Goal: Task Accomplishment & Management: Use online tool/utility

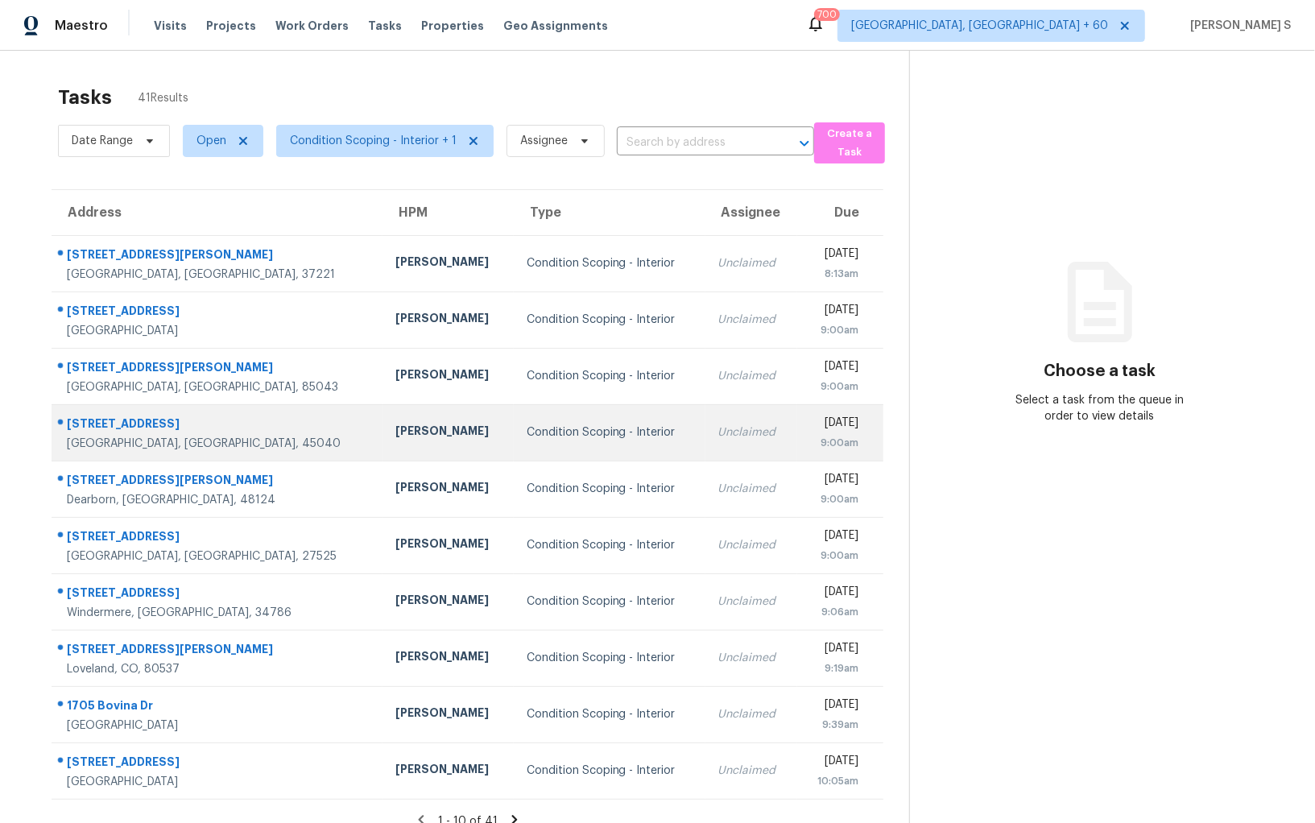
scroll to position [50, 0]
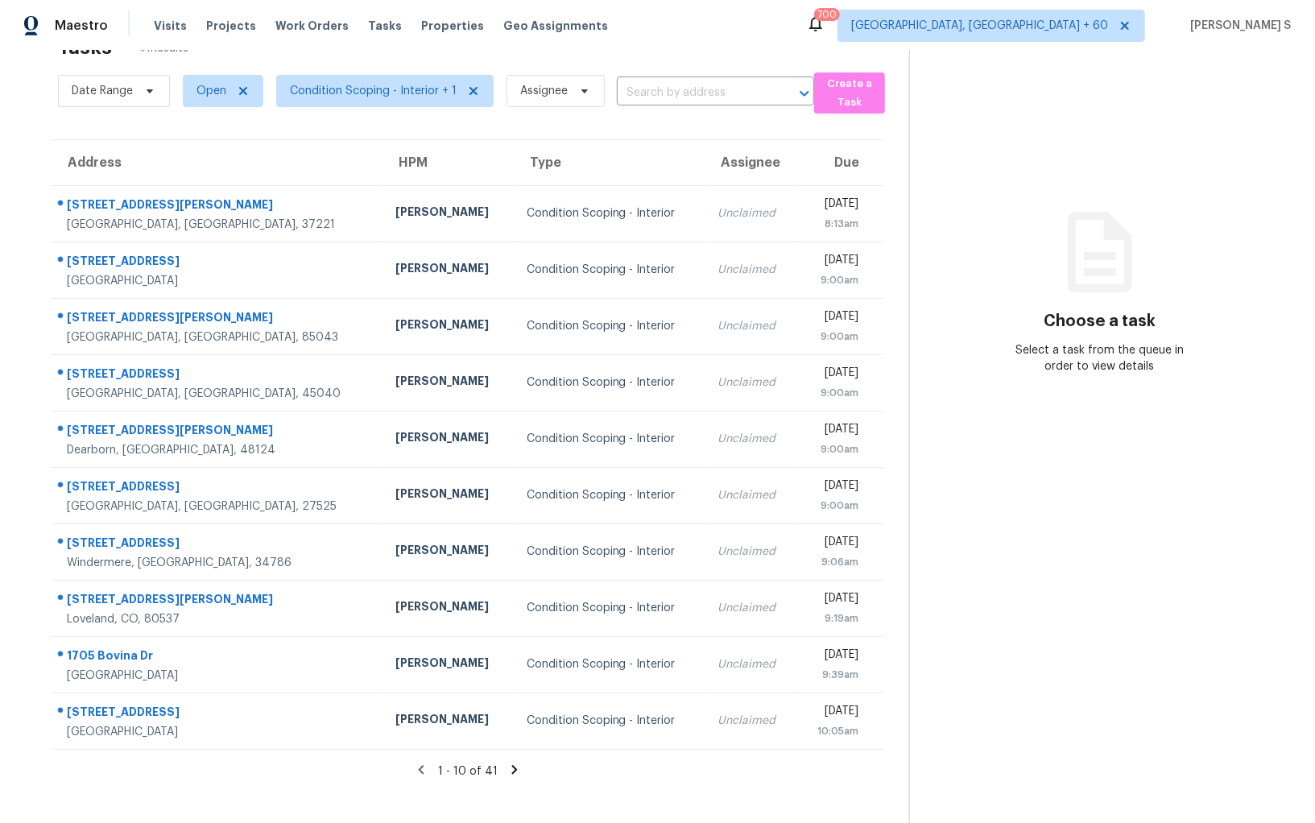
click at [511, 767] on icon at bounding box center [514, 769] width 6 height 9
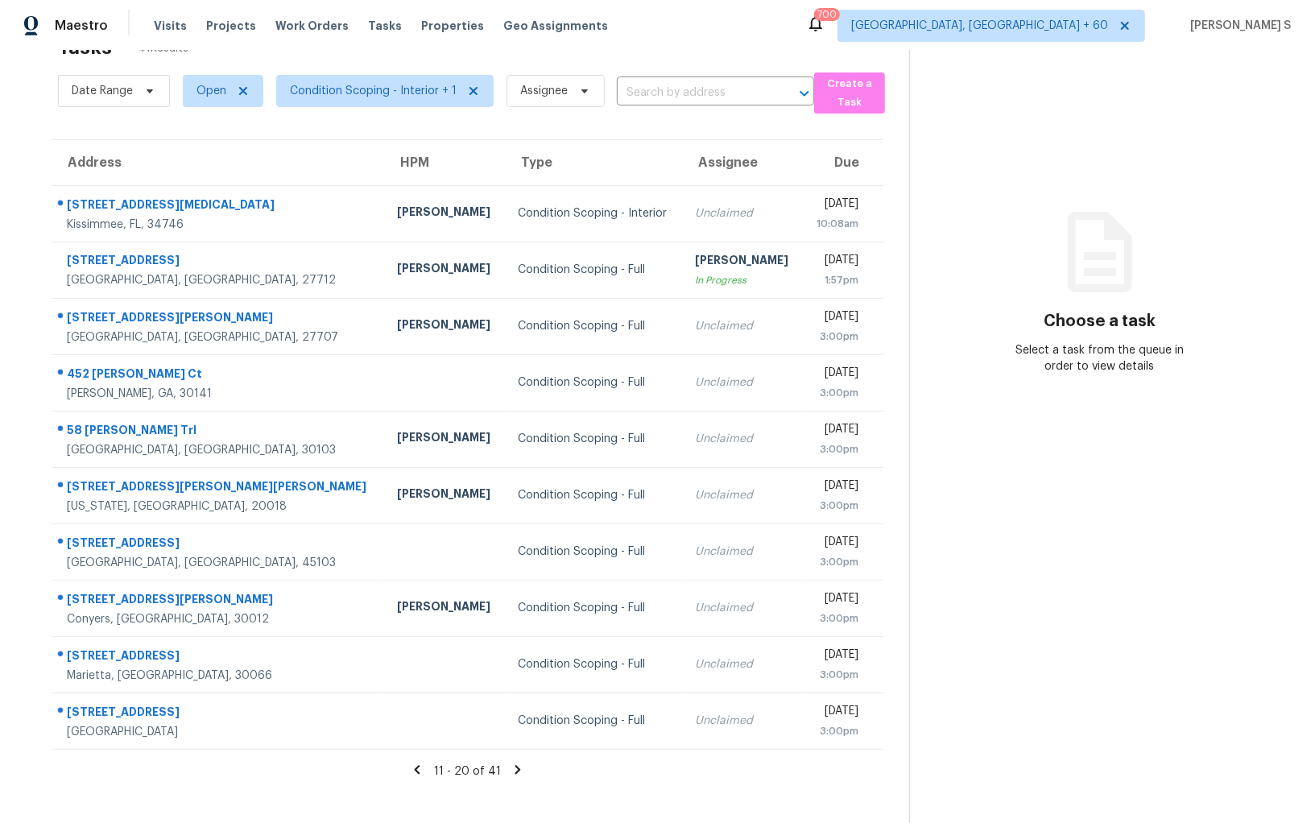
click at [516, 768] on icon at bounding box center [519, 769] width 6 height 9
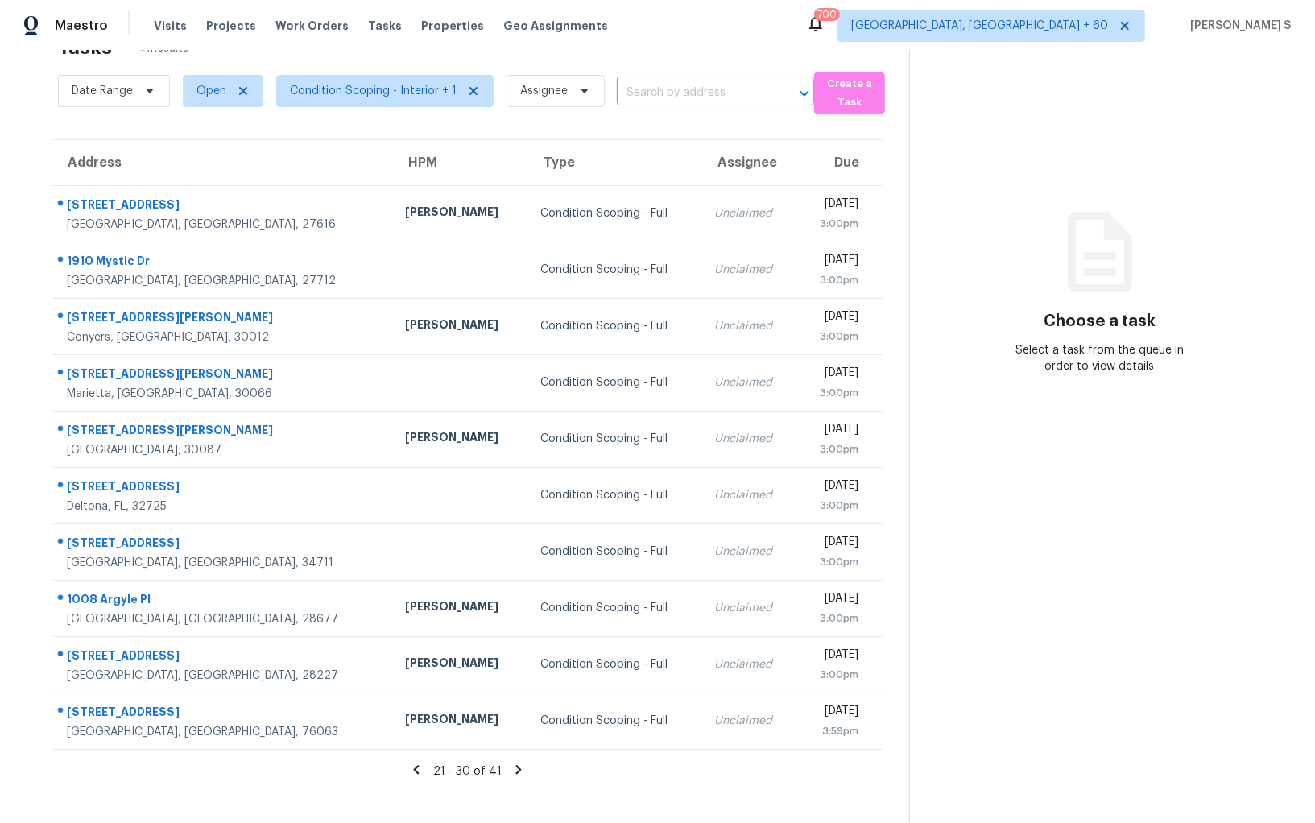
click at [516, 768] on icon at bounding box center [519, 769] width 6 height 9
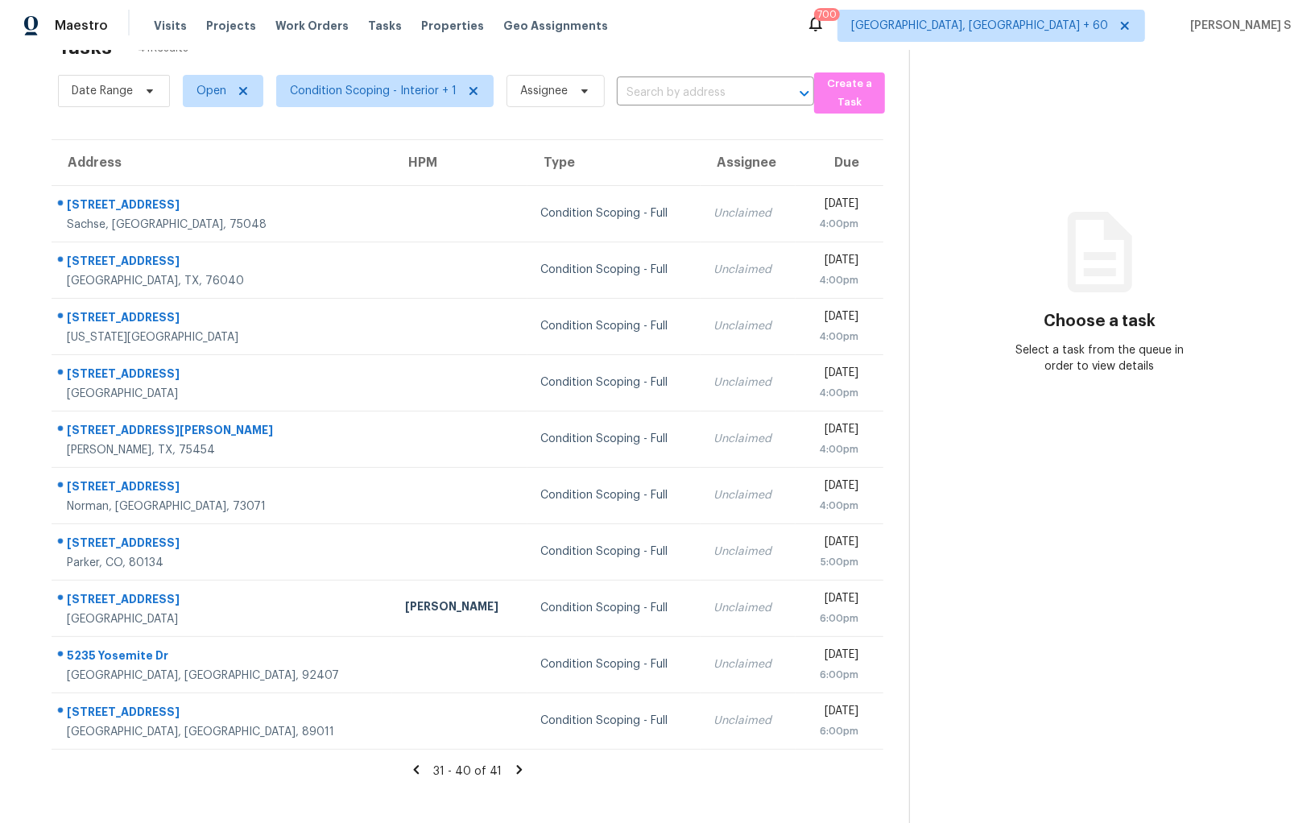
click at [426, 763] on div "31 - 40 of 41" at bounding box center [468, 771] width 884 height 17
click at [415, 770] on icon at bounding box center [416, 770] width 14 height 14
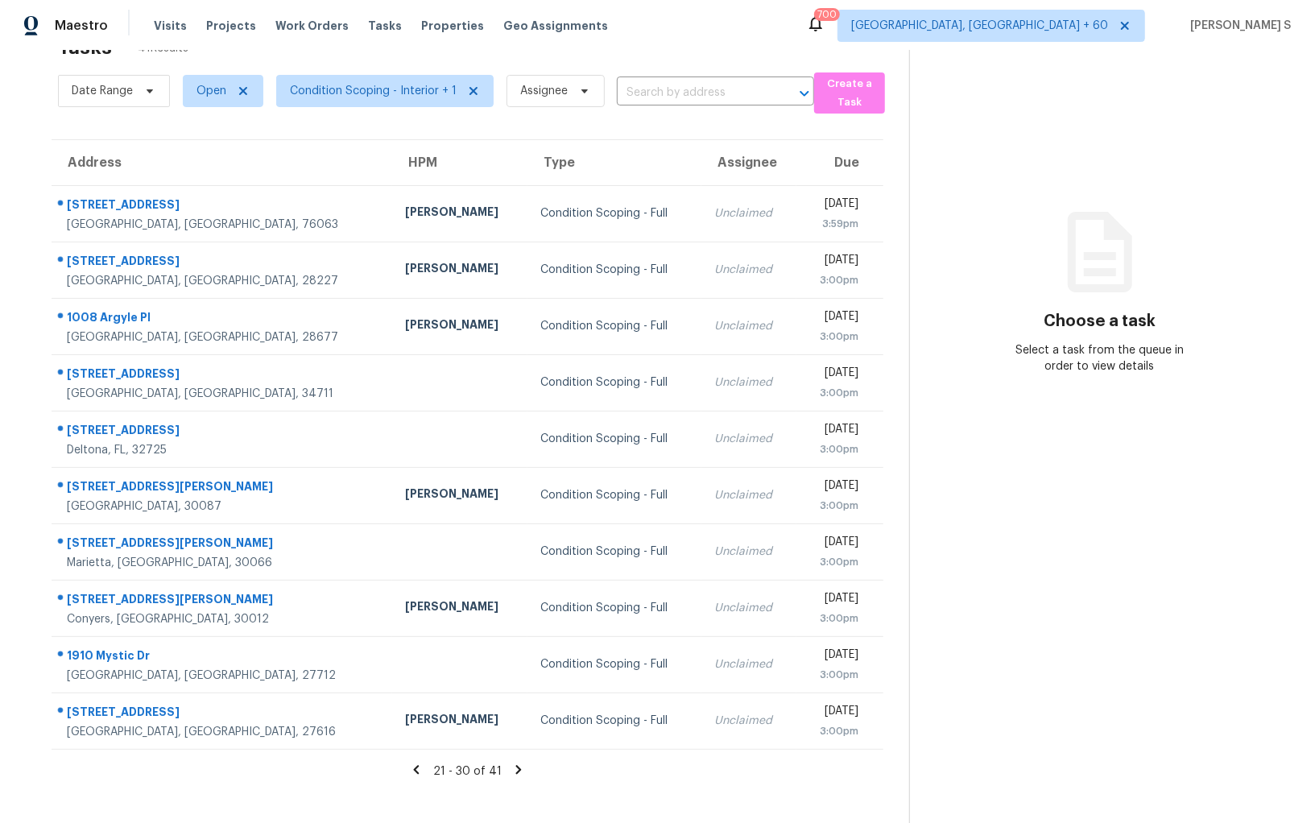
click at [419, 766] on icon at bounding box center [417, 769] width 6 height 9
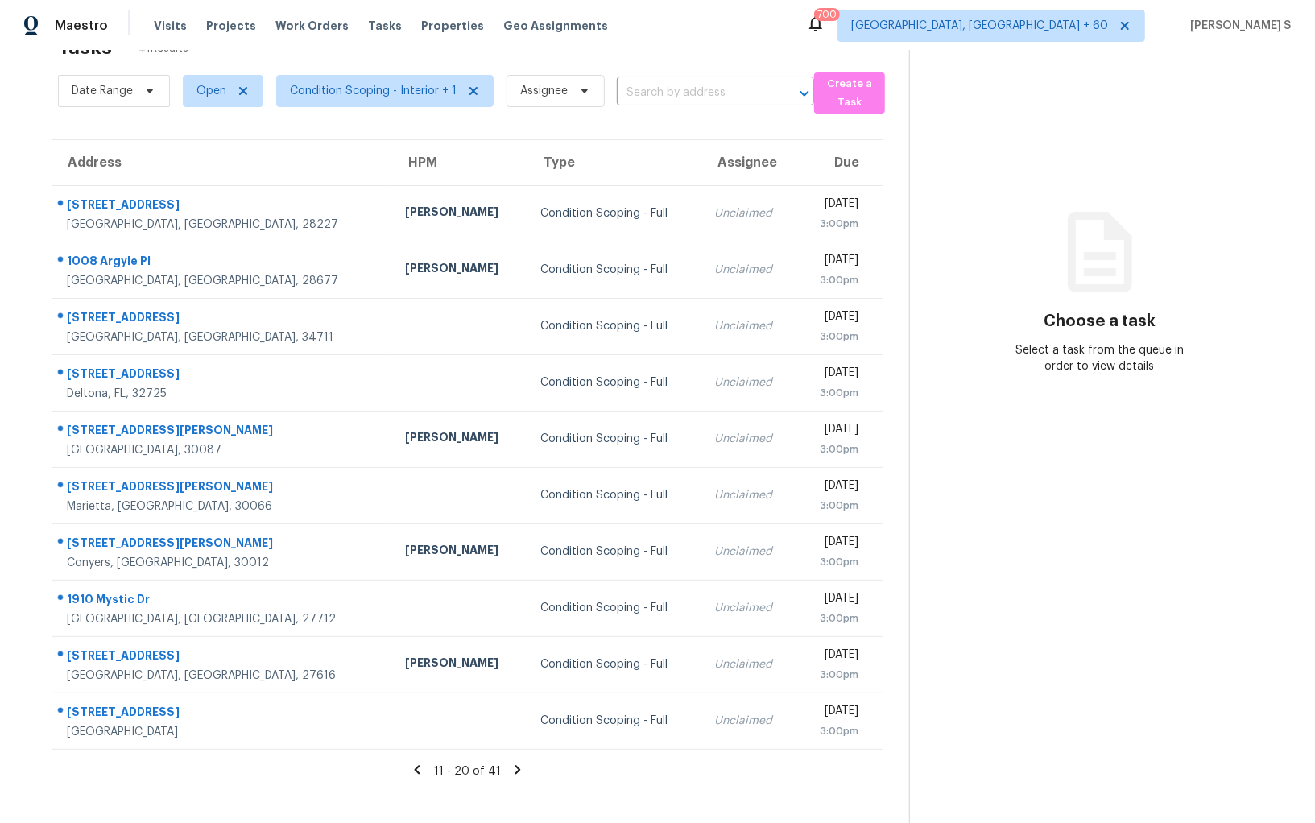
click at [419, 766] on icon at bounding box center [418, 769] width 6 height 9
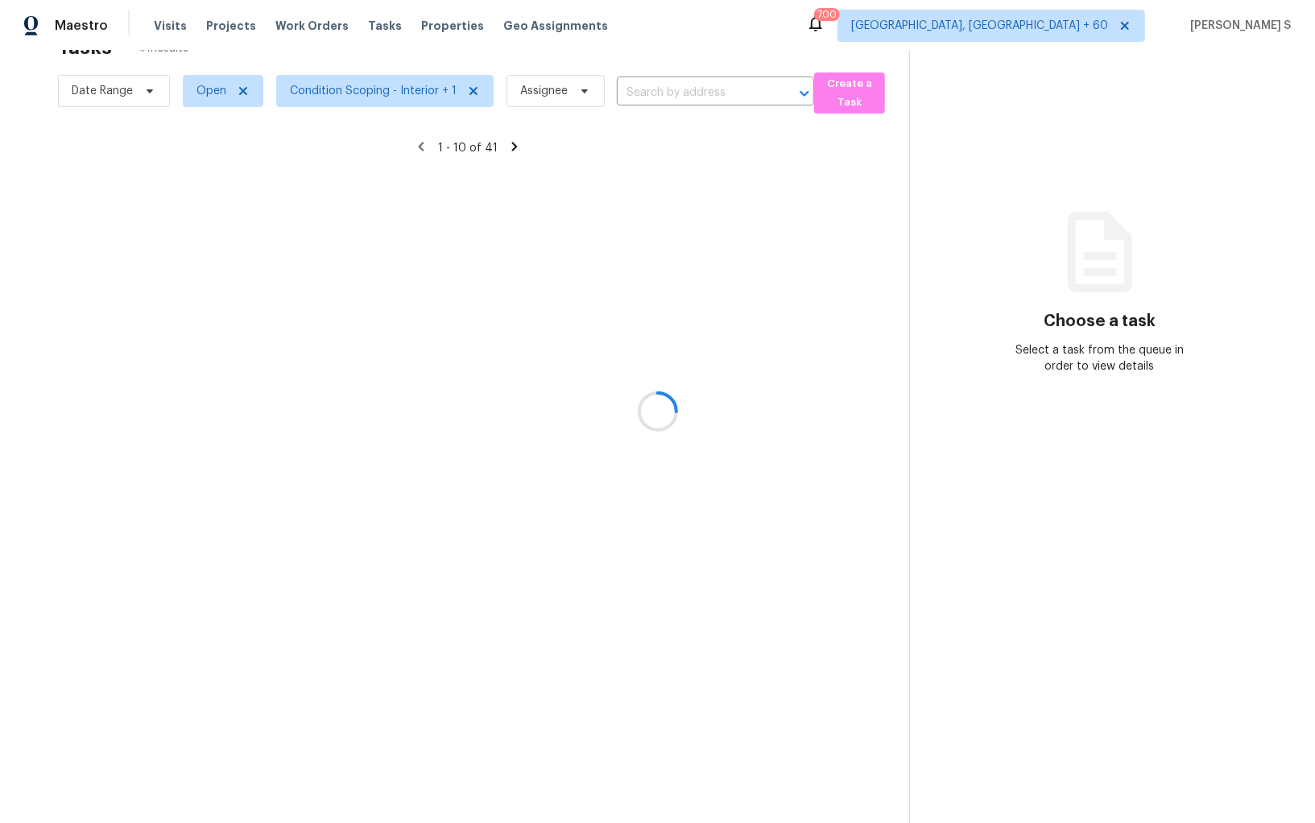
click at [396, 97] on div at bounding box center [657, 411] width 1315 height 823
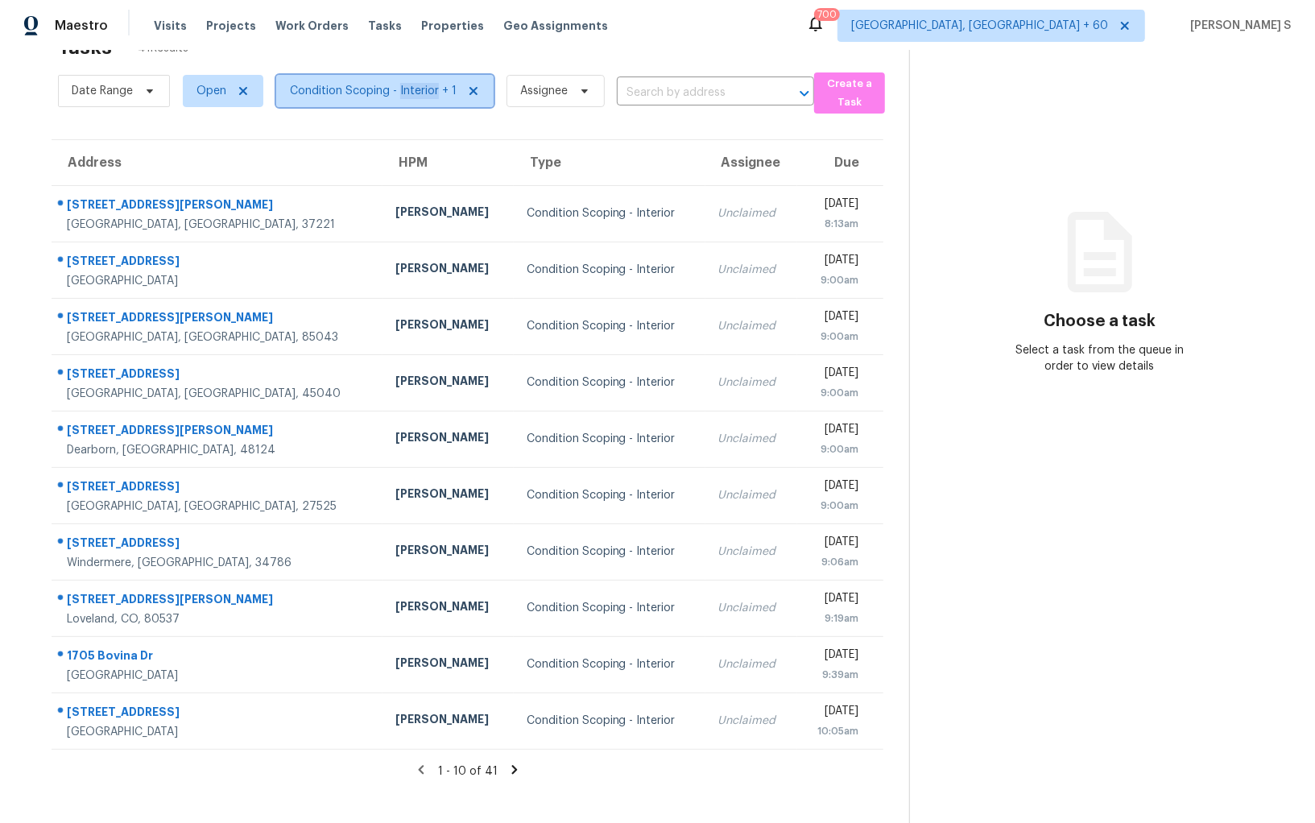
click at [396, 97] on span "Condition Scoping - Interior + 1" at bounding box center [373, 91] width 167 height 16
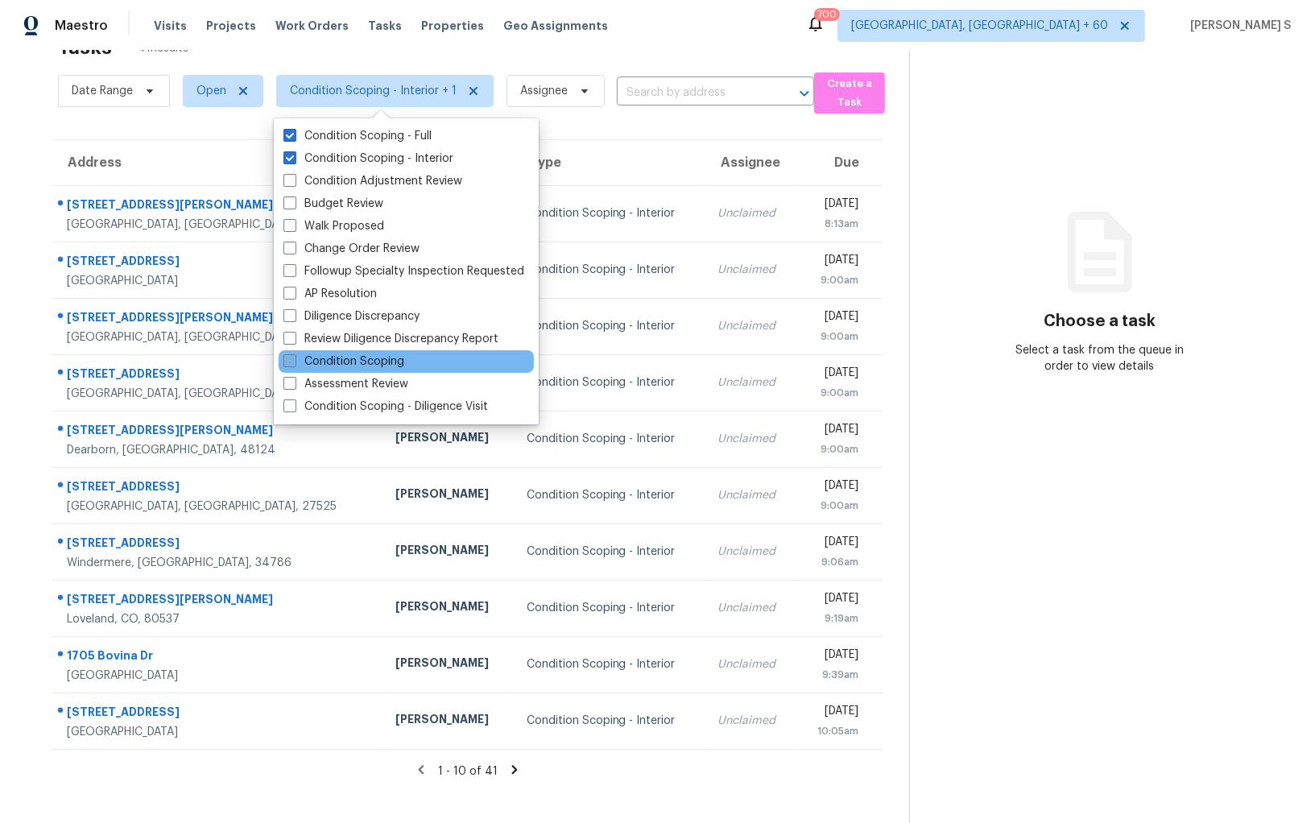
click at [396, 367] on label "Condition Scoping" at bounding box center [344, 362] width 121 height 16
click at [294, 364] on input "Condition Scoping" at bounding box center [289, 359] width 10 height 10
checkbox input "true"
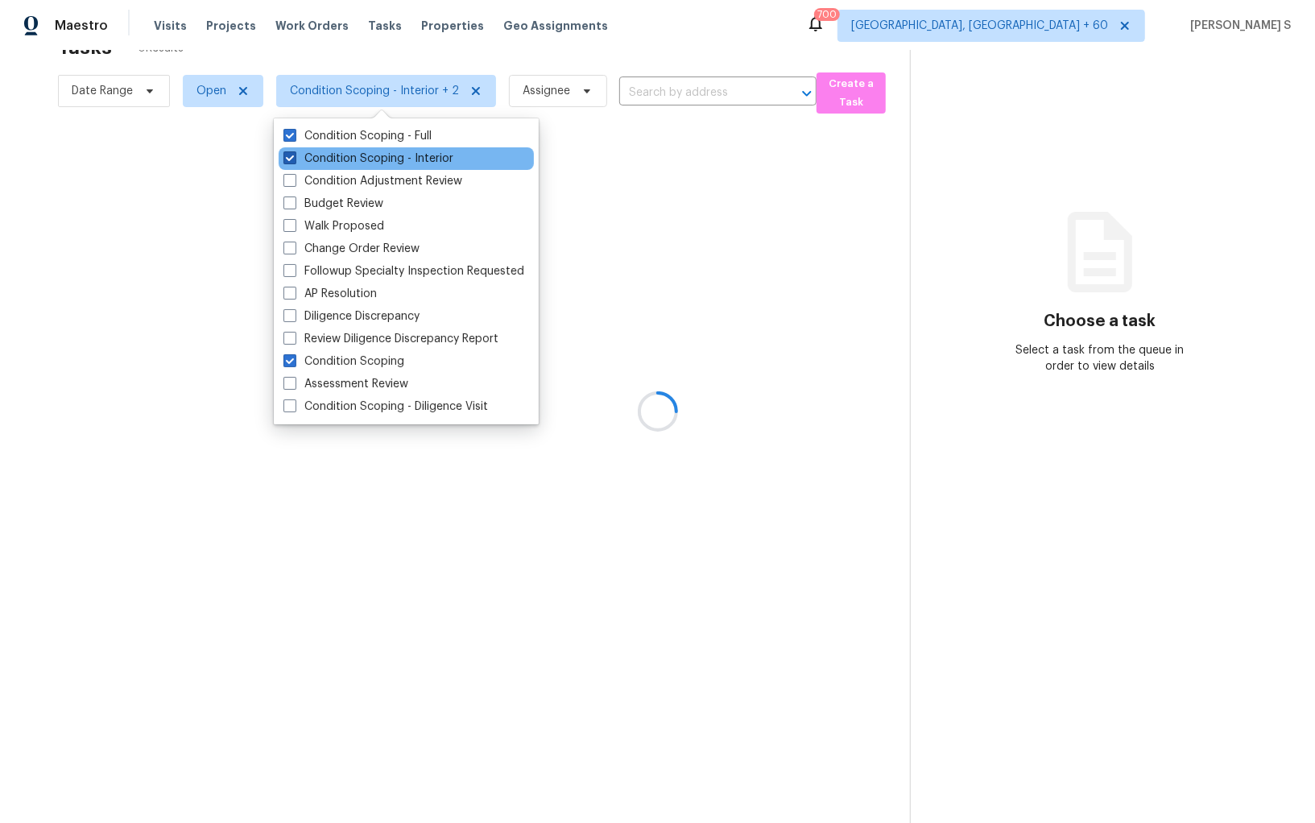
click at [417, 155] on label "Condition Scoping - Interior" at bounding box center [369, 159] width 170 height 16
click at [294, 155] on input "Condition Scoping - Interior" at bounding box center [289, 156] width 10 height 10
checkbox input "false"
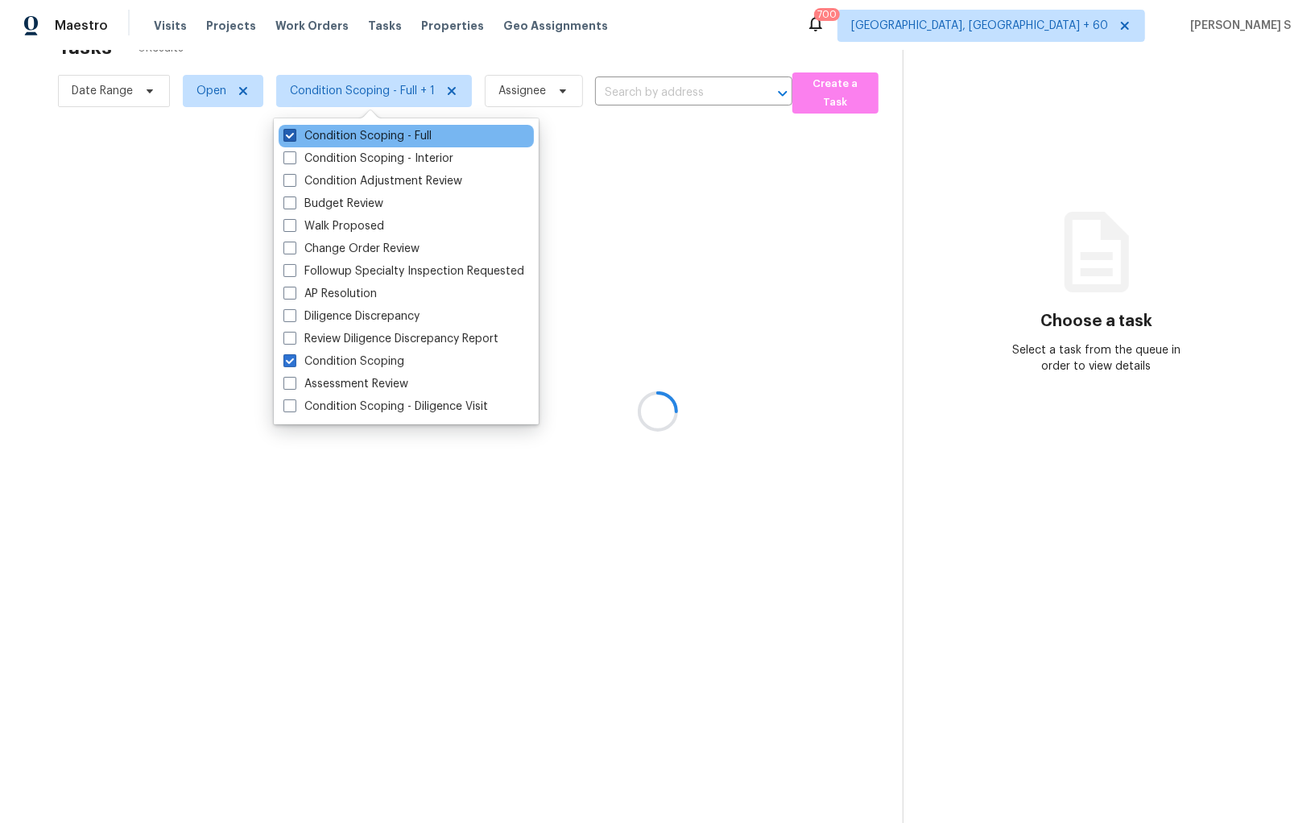
click at [416, 140] on label "Condition Scoping - Full" at bounding box center [358, 136] width 148 height 16
click at [294, 139] on input "Condition Scoping - Full" at bounding box center [289, 133] width 10 height 10
checkbox input "false"
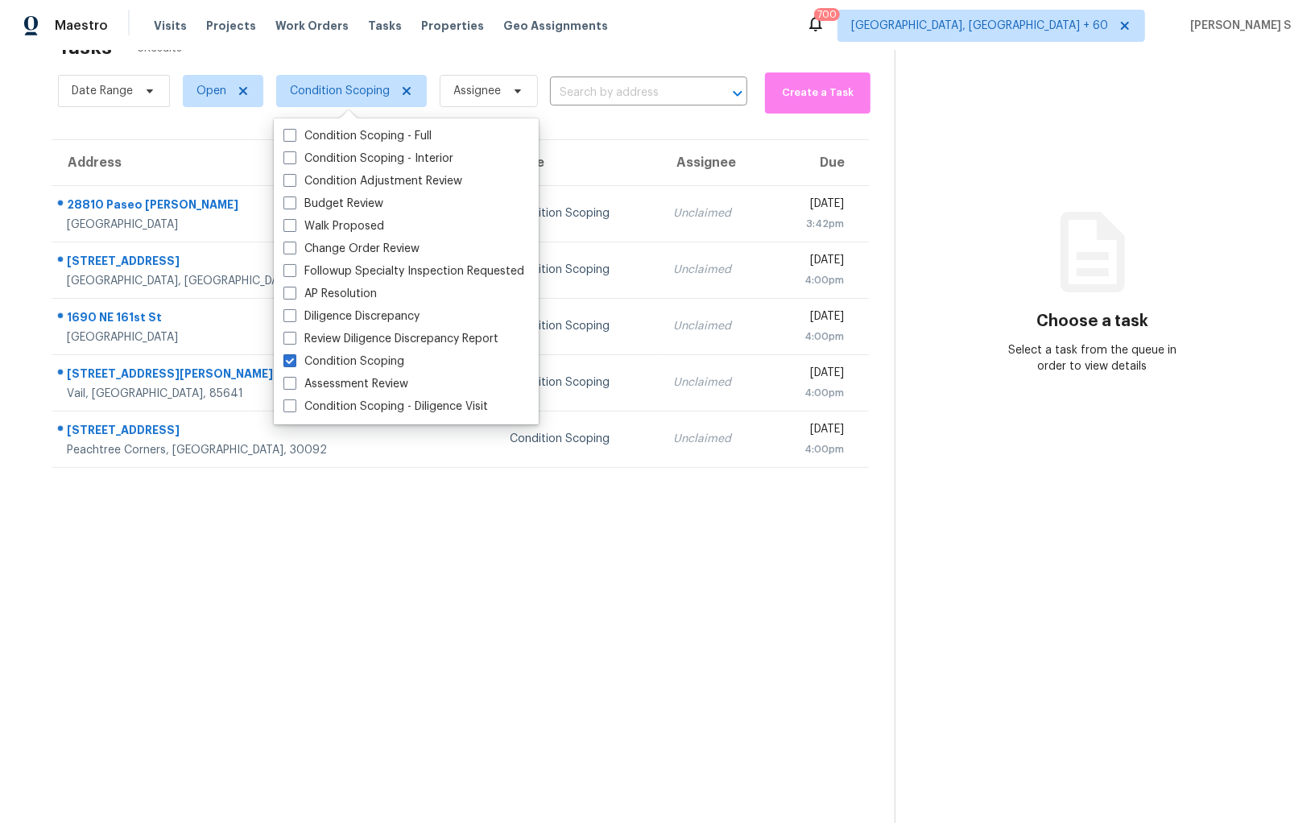
click at [616, 527] on section "Tasks 5 Results Date Range Open Condition Scoping Assignee ​ Create a Task Addr…" at bounding box center [460, 425] width 869 height 797
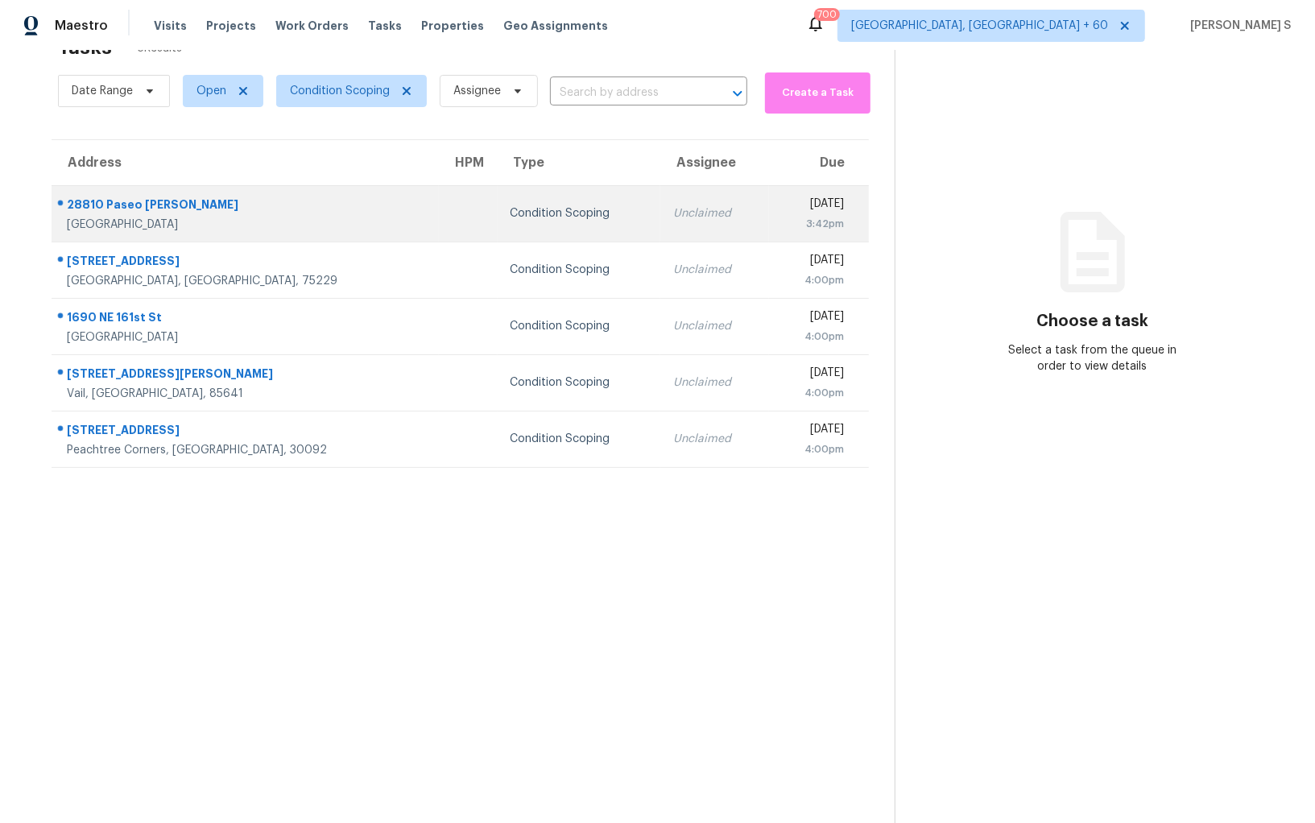
click at [769, 214] on td "Wed, Oct 15th 2025 3:42pm" at bounding box center [819, 213] width 100 height 56
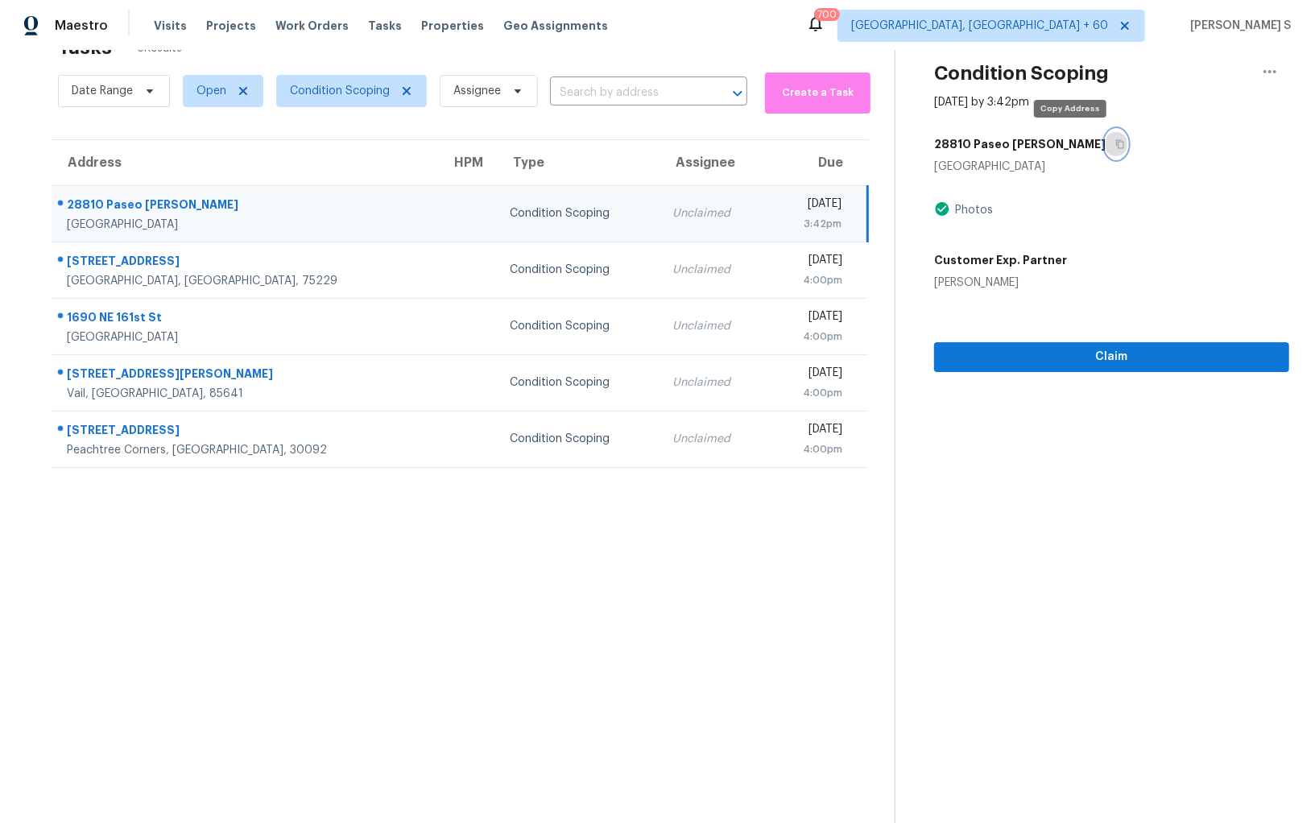
click at [1106, 148] on button "button" at bounding box center [1117, 144] width 22 height 29
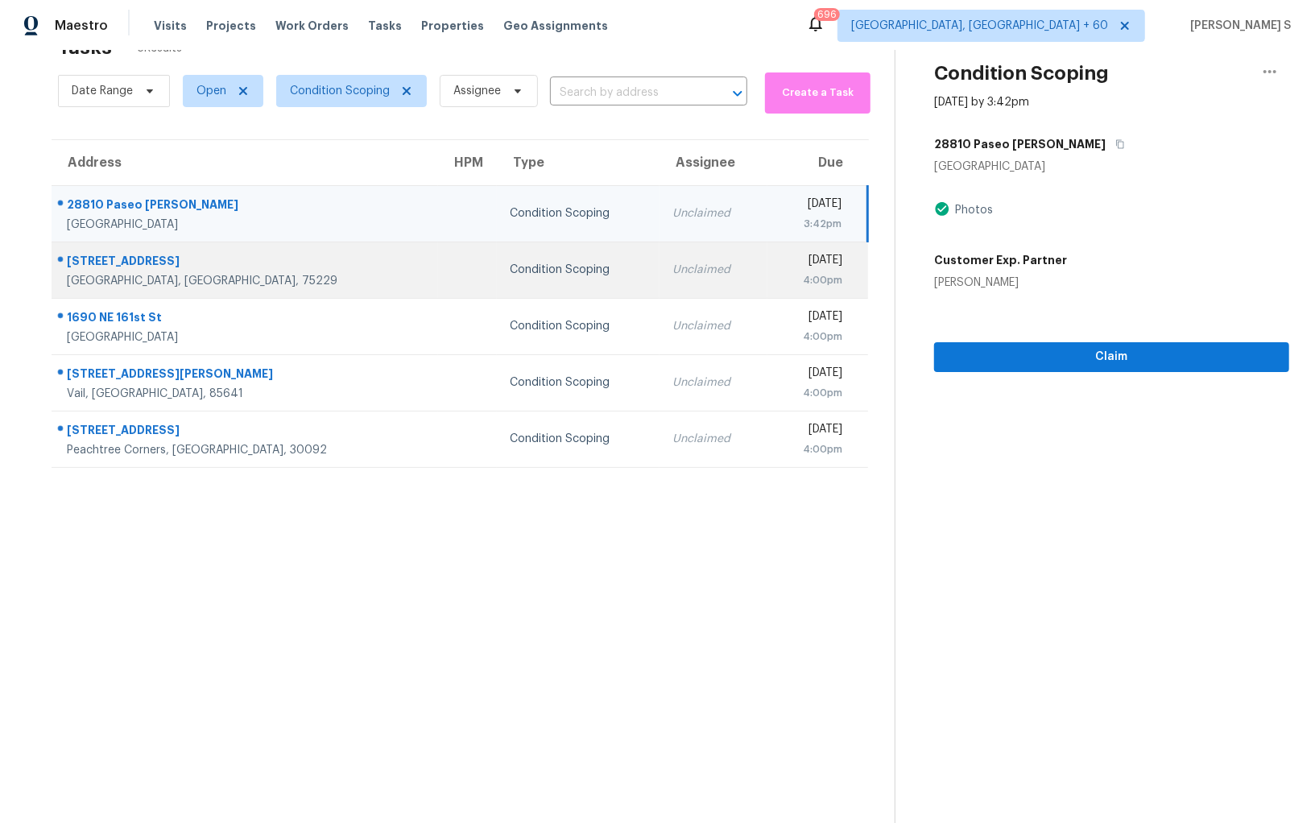
click at [673, 270] on div "Unclaimed" at bounding box center [714, 270] width 83 height 16
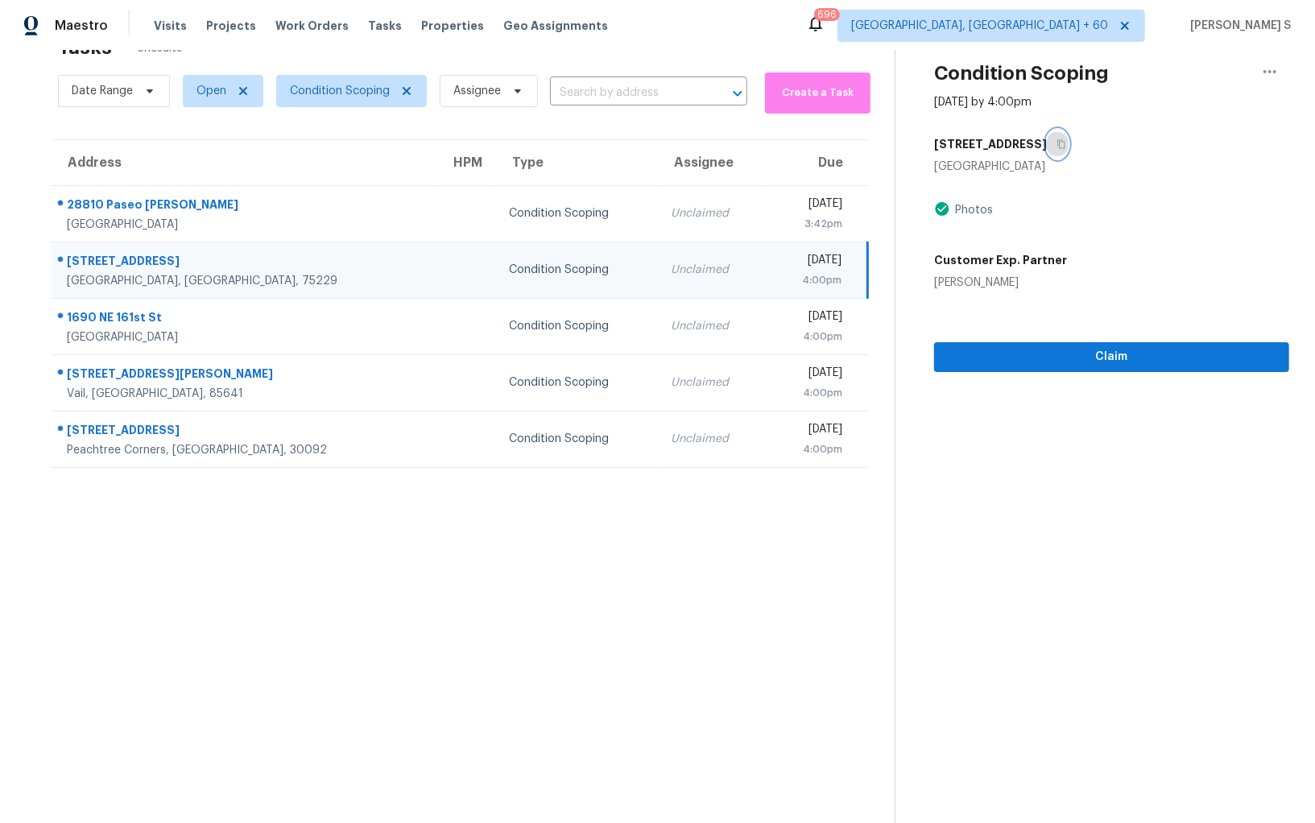
click at [1057, 139] on icon "button" at bounding box center [1062, 144] width 10 height 10
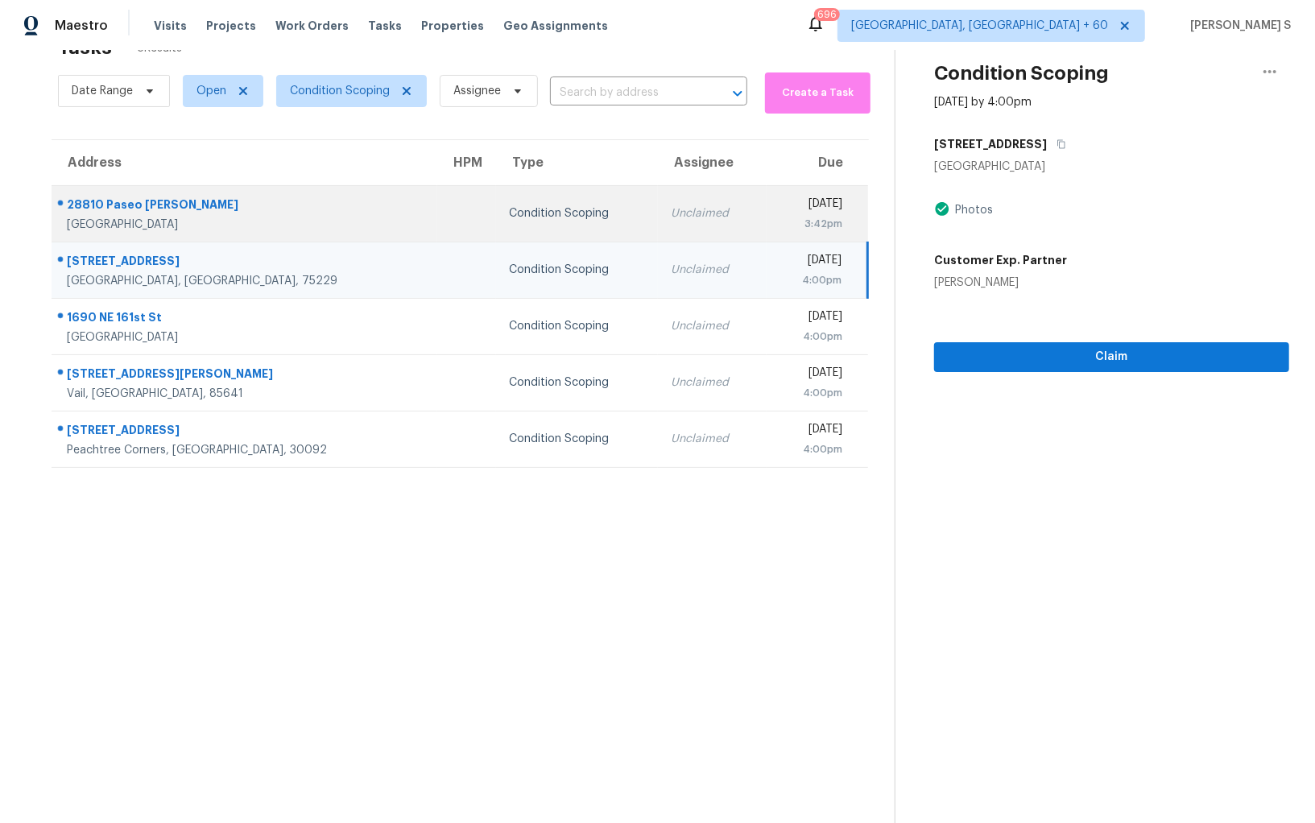
click at [535, 218] on div "Condition Scoping" at bounding box center [577, 213] width 137 height 16
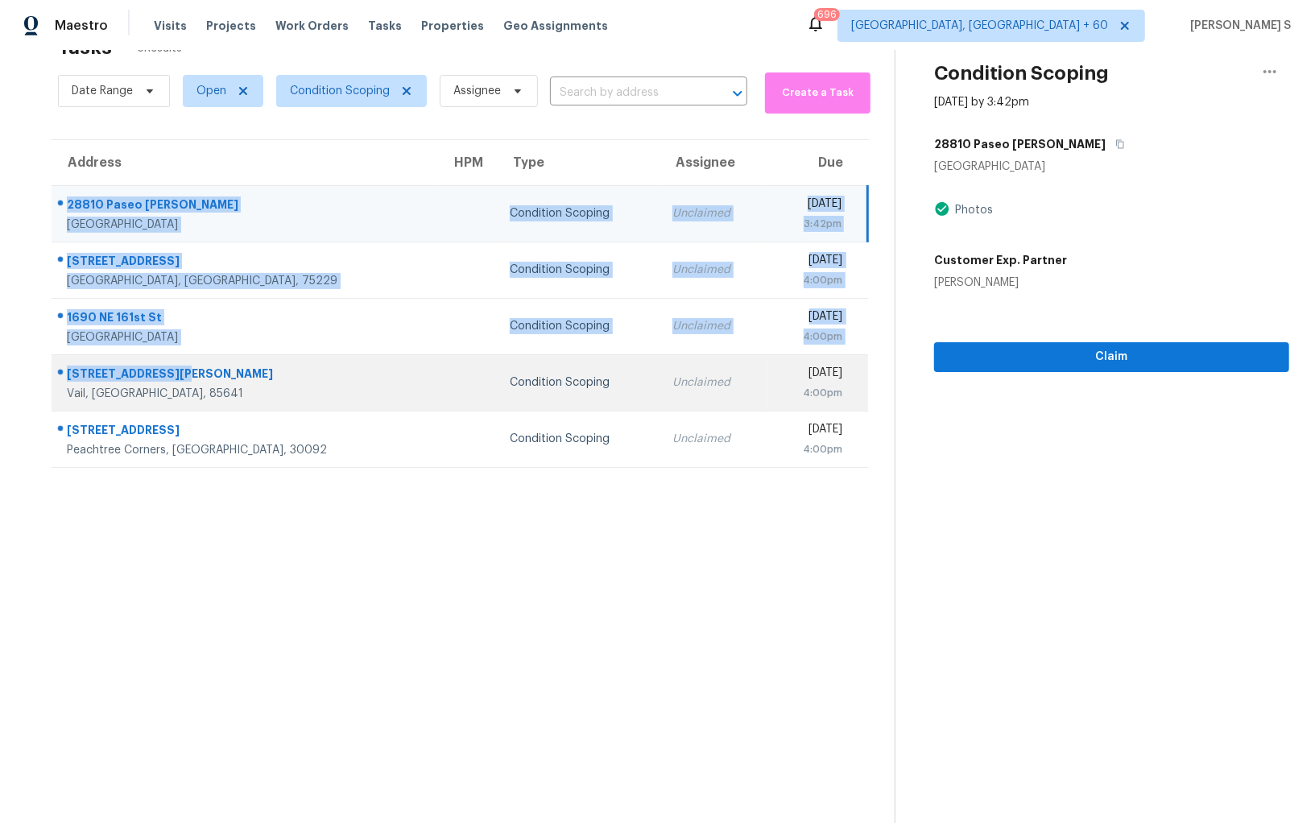
drag, startPoint x: 69, startPoint y: 197, endPoint x: 275, endPoint y: 365, distance: 265.6
click at [275, 365] on tbody "28810 Paseo Campana Mission Viejo, CA, 92692 Condition Scoping Unclaimed Wed, O…" at bounding box center [460, 326] width 817 height 282
copy tbody "28810 Paseo Campana Mission Viejo, CA, 92692 Condition Scoping Unclaimed Wed, O…"
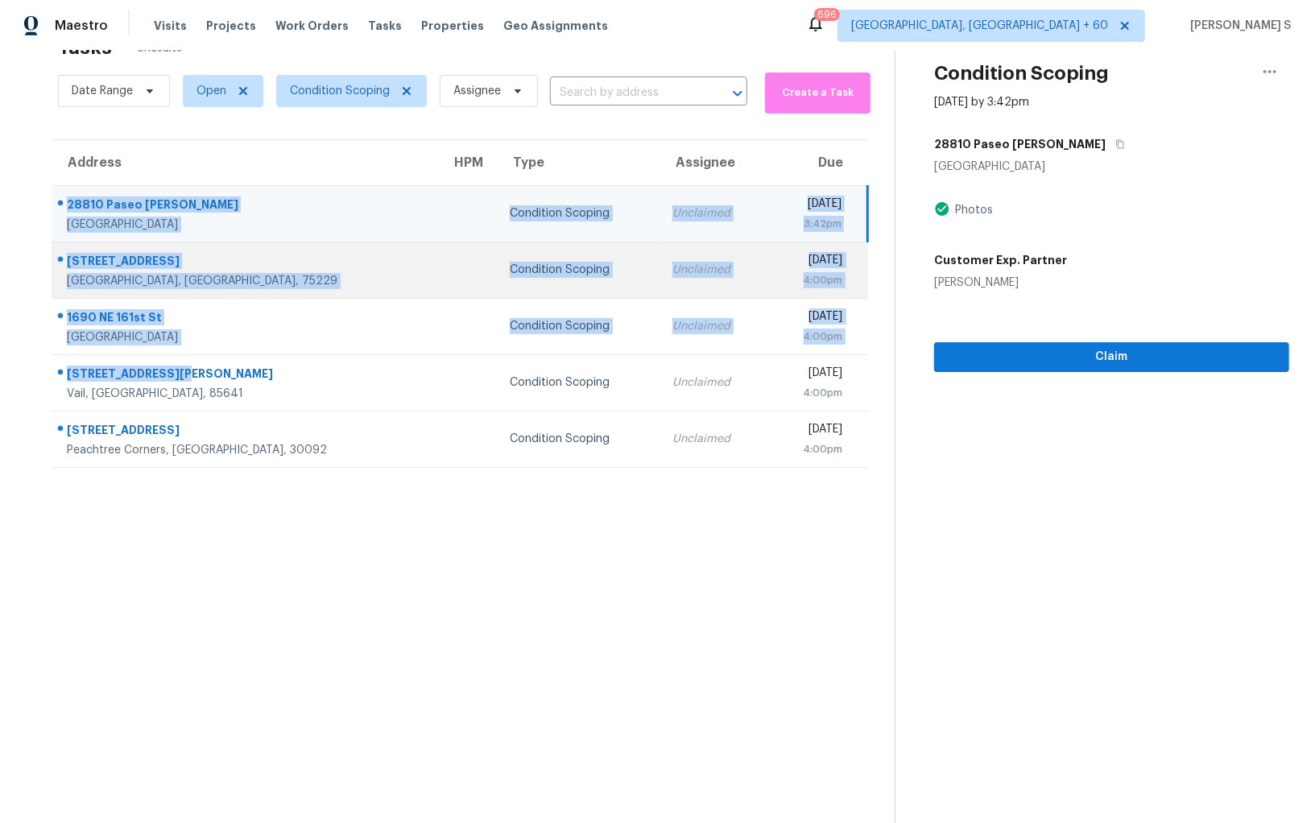
copy tbody "28810 Paseo Campana Mission Viejo, CA, 92692 Condition Scoping Unclaimed Wed, O…"
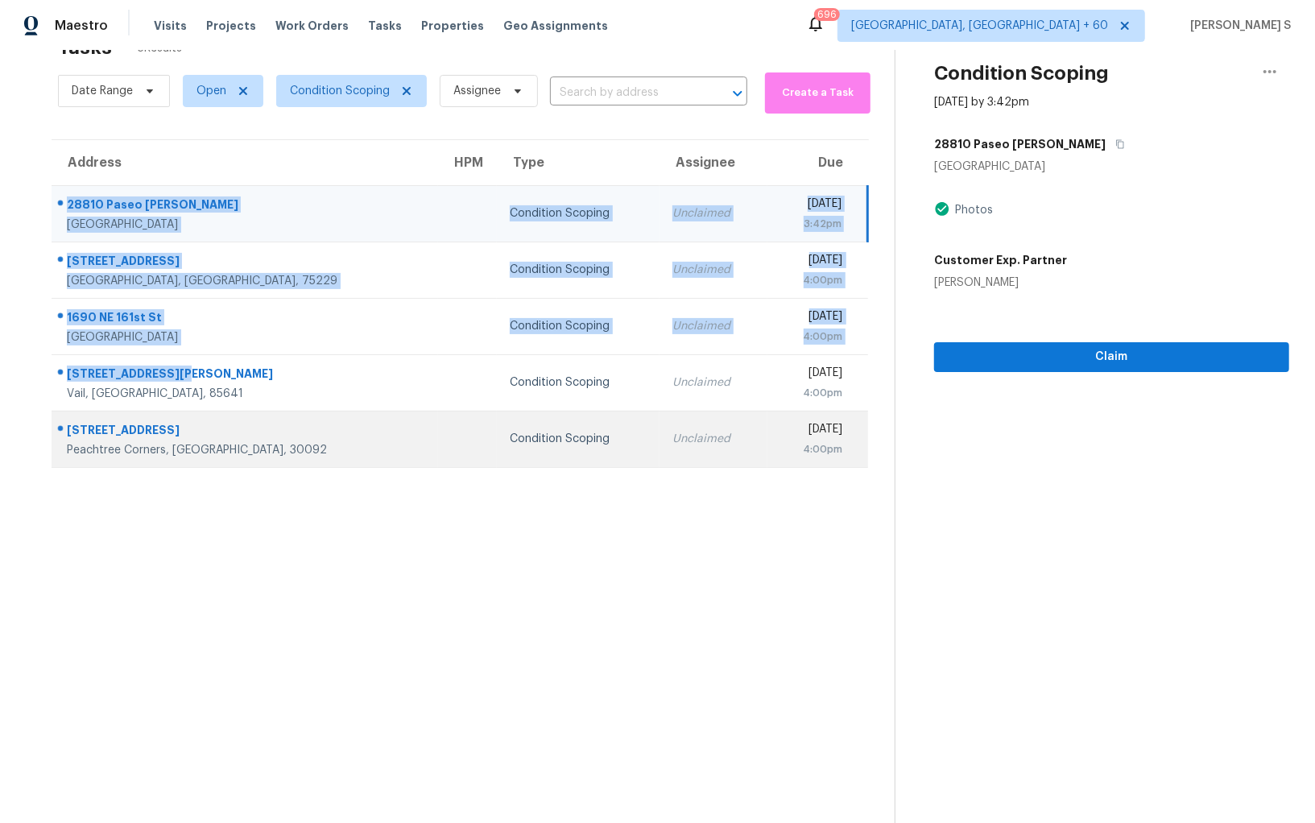
drag, startPoint x: 64, startPoint y: 423, endPoint x: 256, endPoint y: 449, distance: 194.3
click at [256, 449] on div "5011 Bankside Way Peachtree Corners, GA, 30092" at bounding box center [238, 439] width 373 height 38
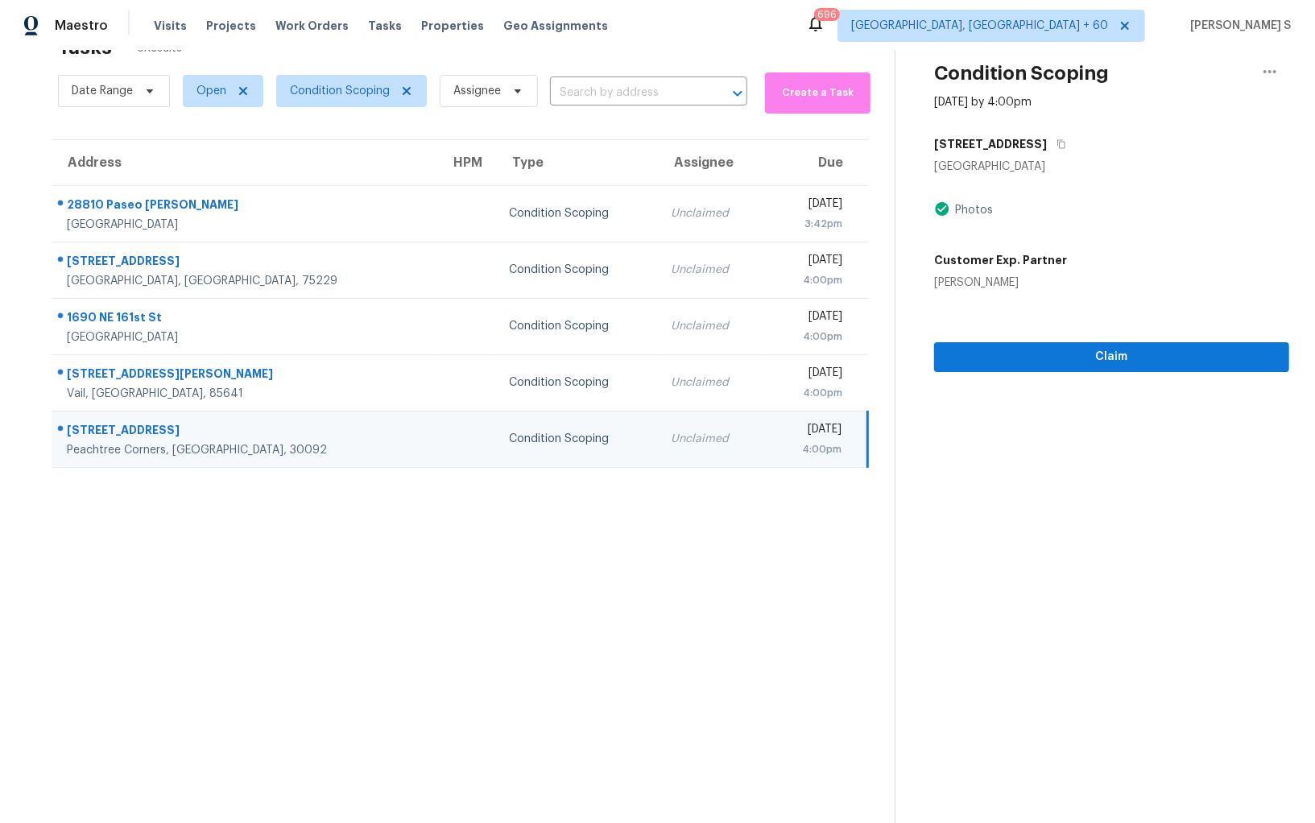
click at [534, 465] on td "Condition Scoping" at bounding box center [577, 439] width 163 height 56
drag, startPoint x: 267, startPoint y: 449, endPoint x: 70, endPoint y: 418, distance: 199.7
click at [69, 418] on td "5011 Bankside Way Peachtree Corners, GA, 30092" at bounding box center [245, 439] width 386 height 56
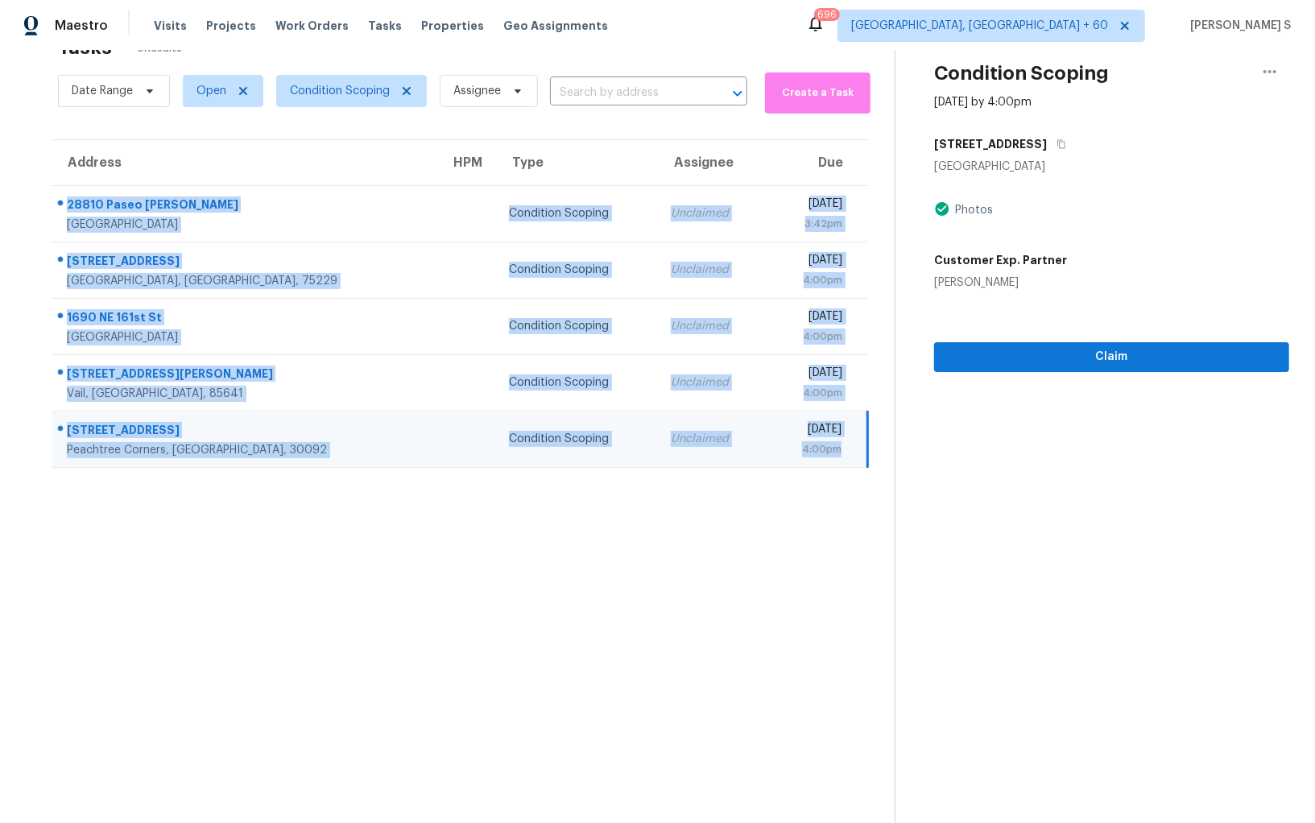
drag, startPoint x: 60, startPoint y: 194, endPoint x: 856, endPoint y: 458, distance: 839.0
click at [856, 458] on tbody "28810 Paseo Campana Mission Viejo, CA, 92692 Condition Scoping Unclaimed Wed, O…" at bounding box center [460, 326] width 817 height 282
copy tbody "28810 Paseo Campana Mission Viejo, CA, 92692 Condition Scoping Unclaimed Wed, O…"
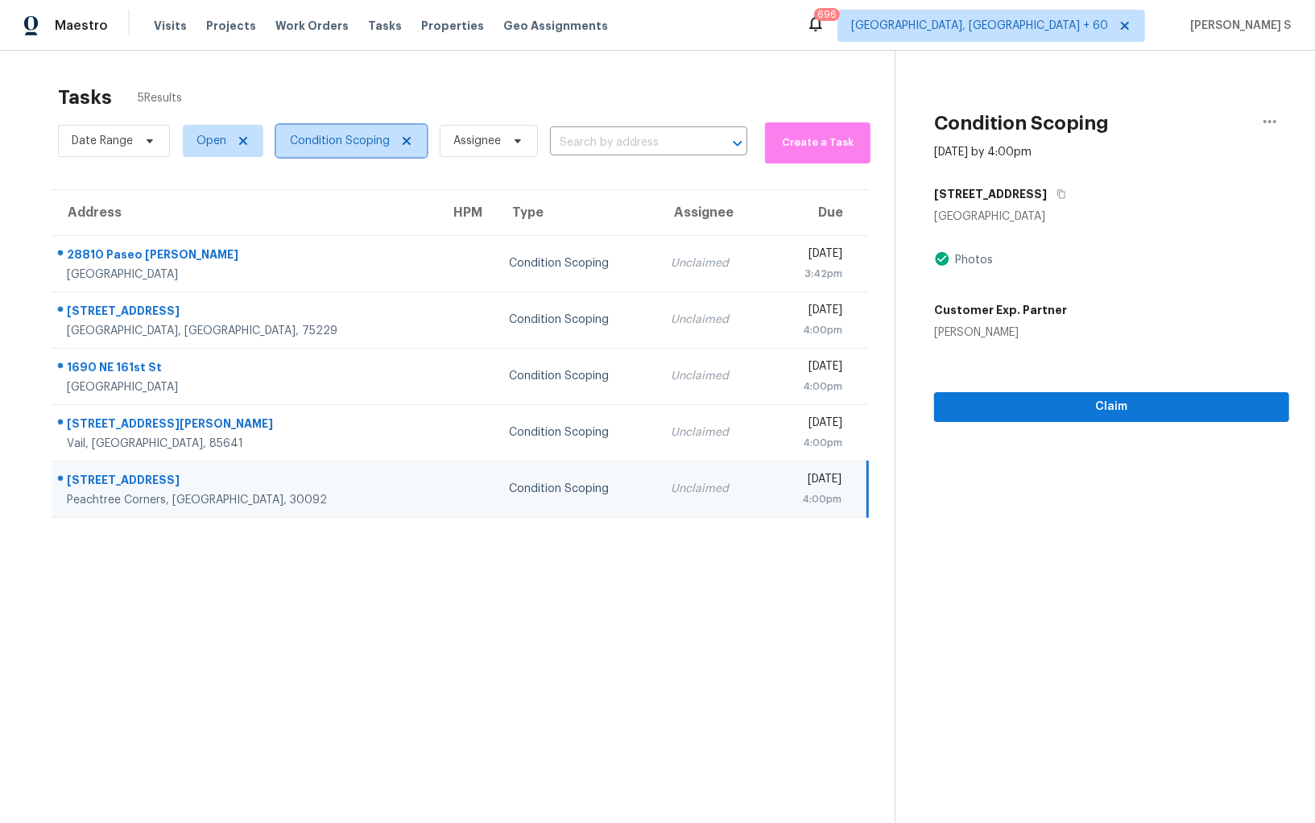
click at [407, 139] on icon at bounding box center [406, 141] width 13 height 13
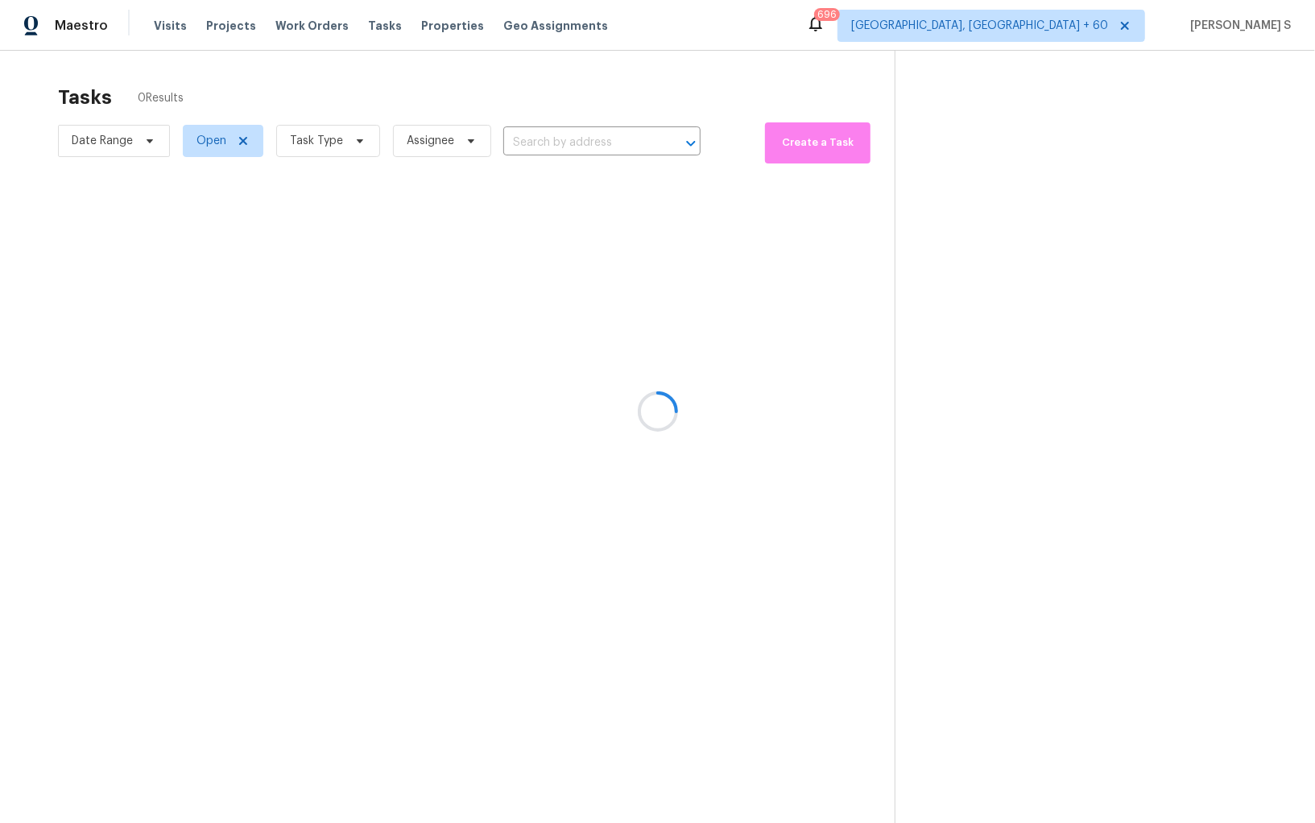
click at [313, 144] on div at bounding box center [657, 411] width 1315 height 823
click at [347, 139] on div at bounding box center [657, 411] width 1315 height 823
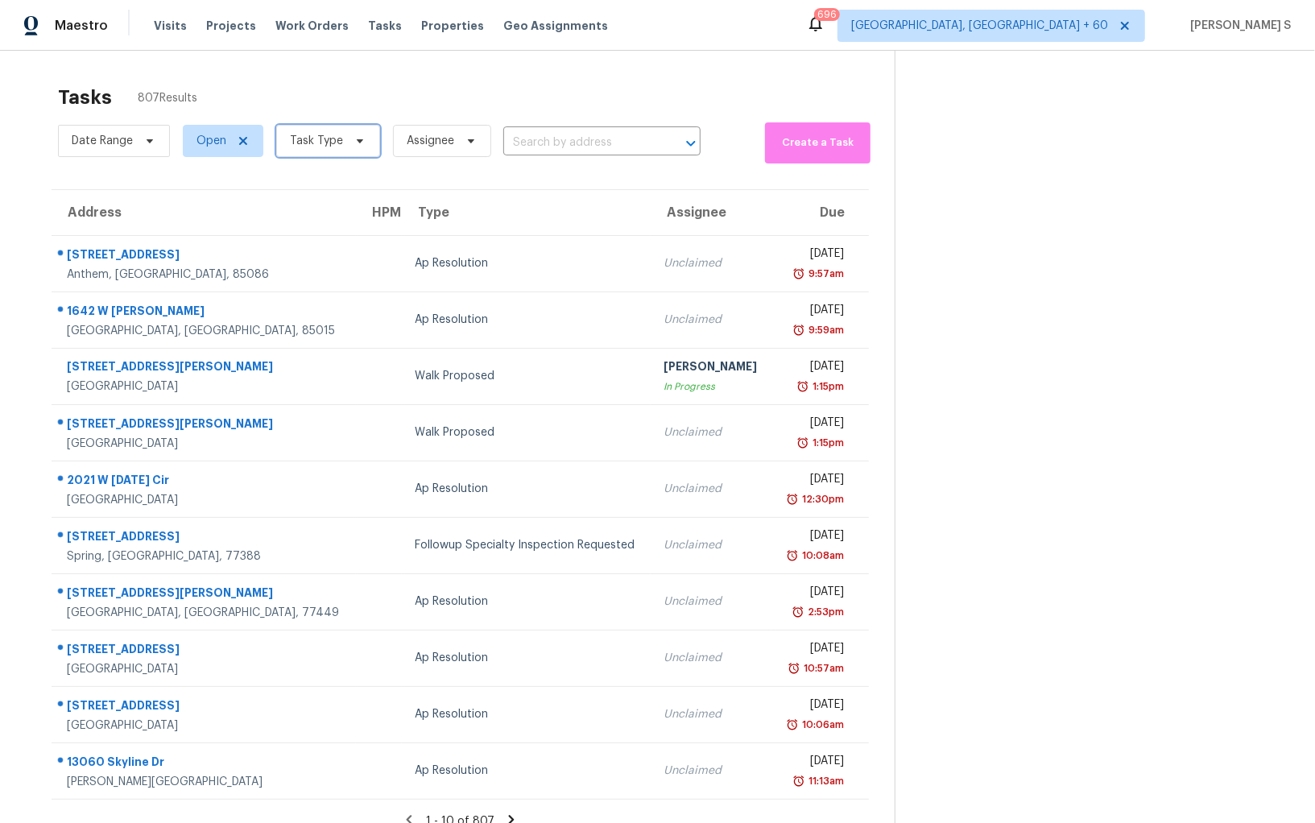
click at [354, 145] on icon at bounding box center [360, 141] width 13 height 13
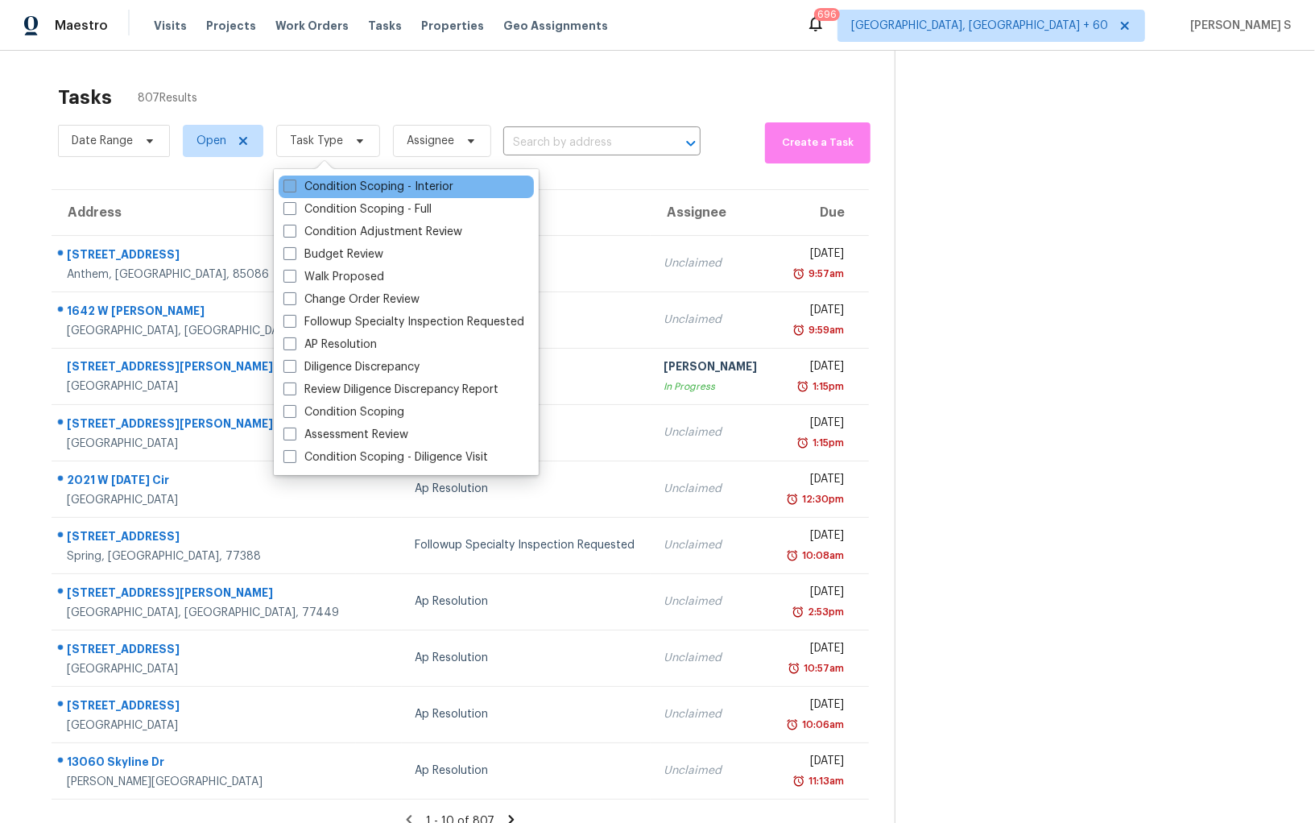
click at [373, 180] on label "Condition Scoping - Interior" at bounding box center [369, 187] width 170 height 16
click at [294, 180] on input "Condition Scoping - Interior" at bounding box center [289, 184] width 10 height 10
checkbox input "true"
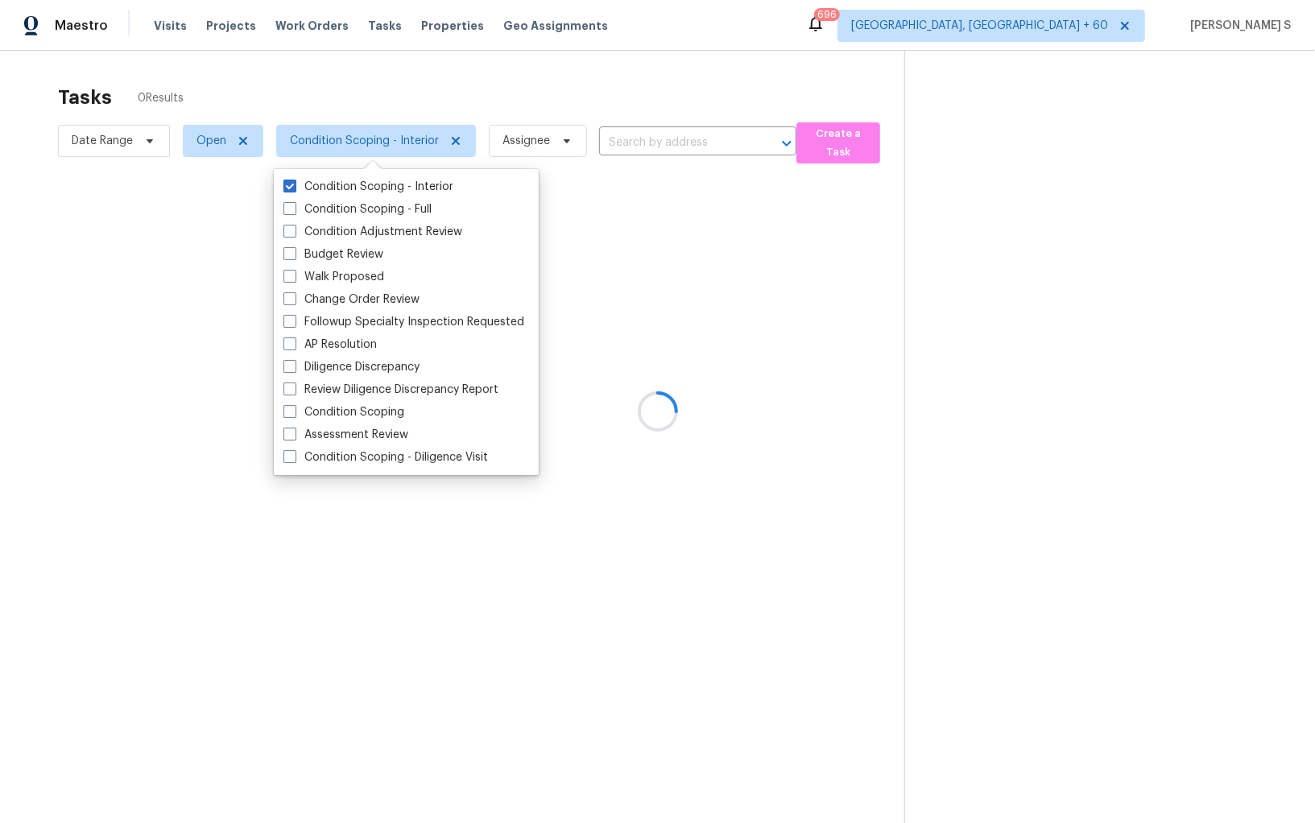
click at [634, 328] on div at bounding box center [657, 411] width 1315 height 823
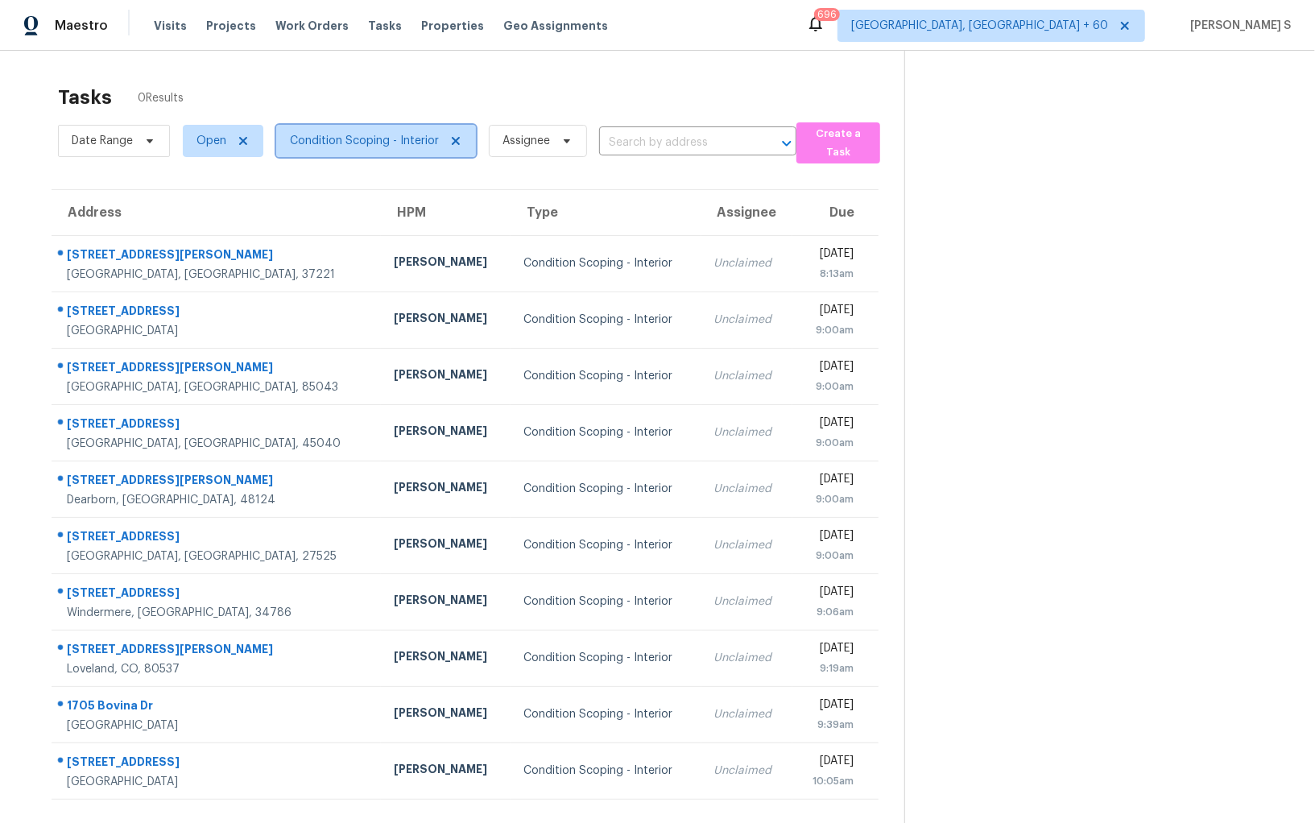
click at [395, 141] on span "Condition Scoping - Interior" at bounding box center [364, 141] width 149 height 16
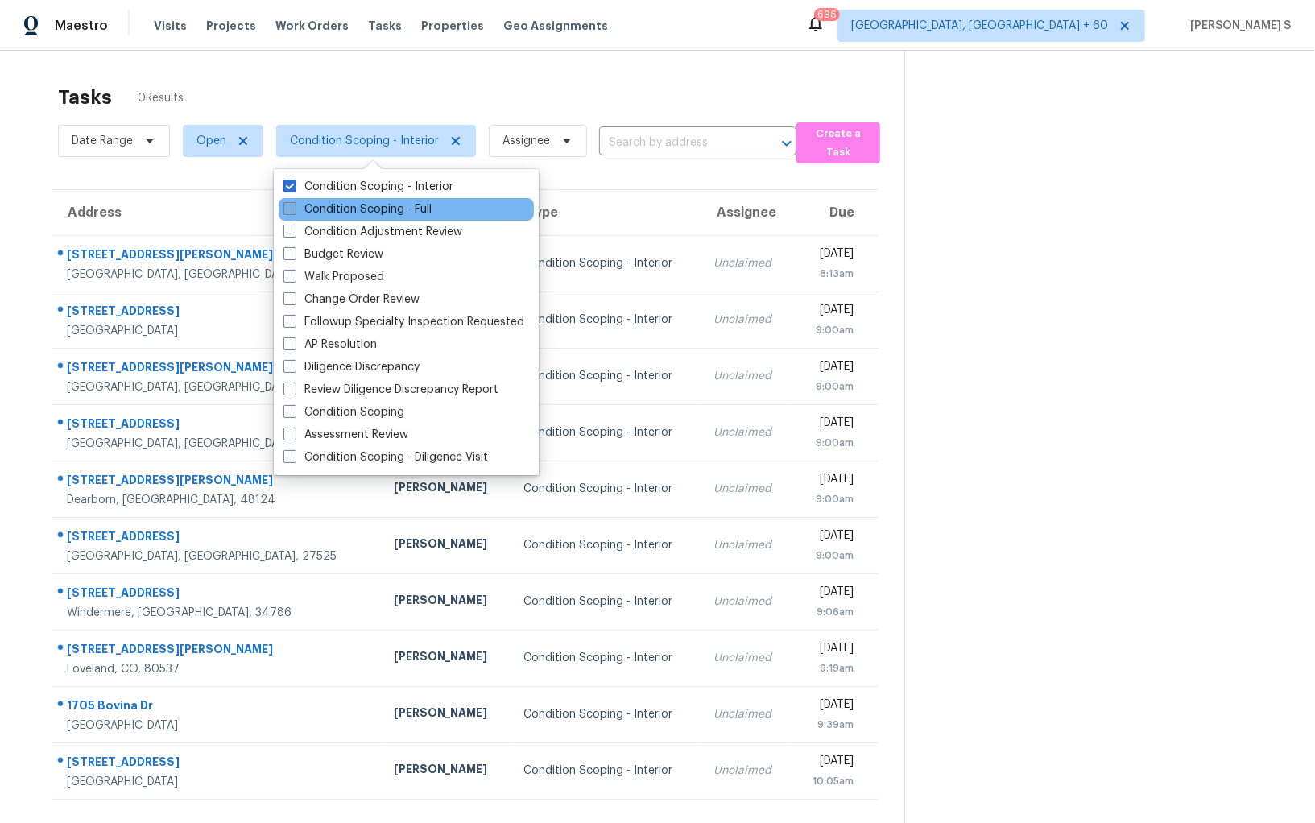
click at [371, 205] on label "Condition Scoping - Full" at bounding box center [358, 209] width 148 height 16
click at [294, 205] on input "Condition Scoping - Full" at bounding box center [289, 206] width 10 height 10
checkbox input "true"
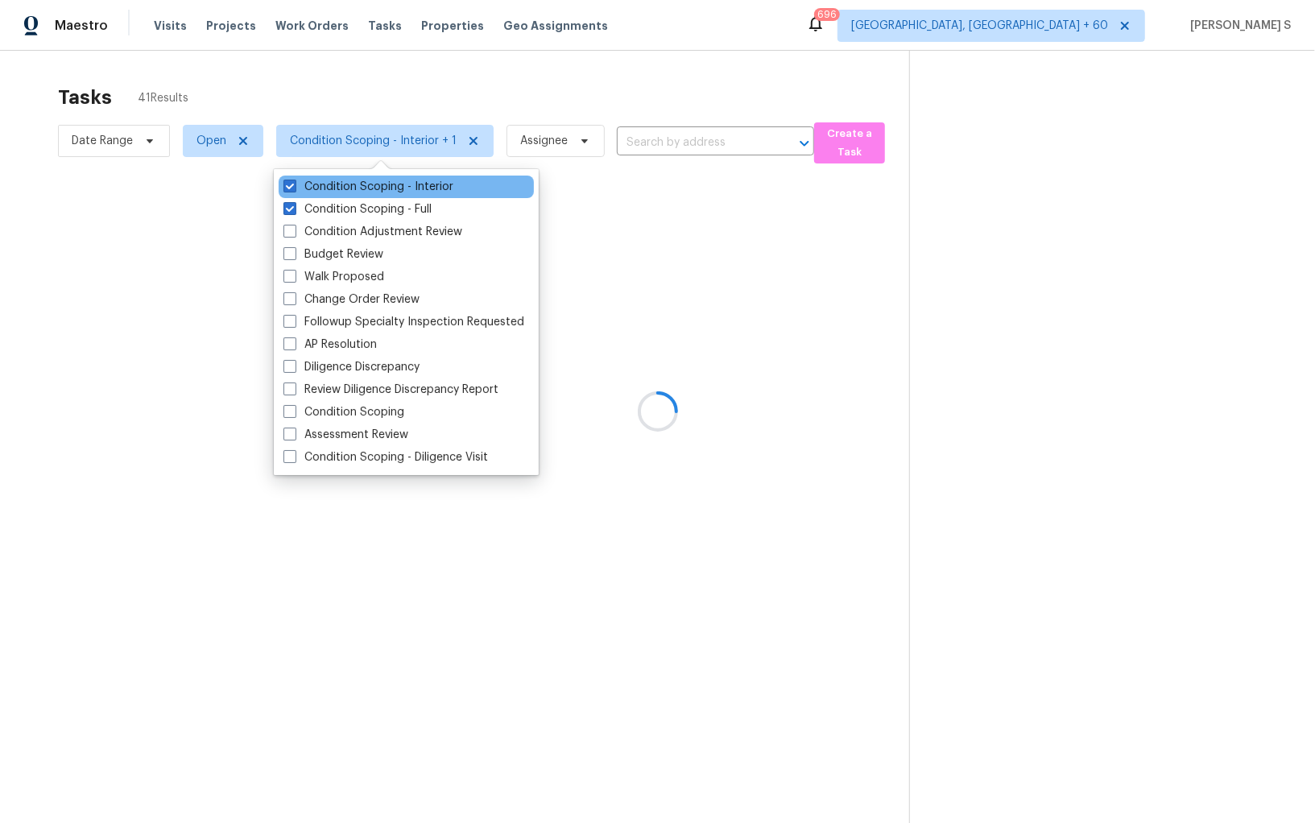
click at [368, 176] on div "Condition Scoping - Interior" at bounding box center [406, 187] width 255 height 23
click at [466, 183] on div "Condition Scoping - Interior" at bounding box center [406, 187] width 255 height 23
click at [439, 184] on label "Condition Scoping - Interior" at bounding box center [369, 187] width 170 height 16
click at [294, 184] on input "Condition Scoping - Interior" at bounding box center [289, 184] width 10 height 10
checkbox input "false"
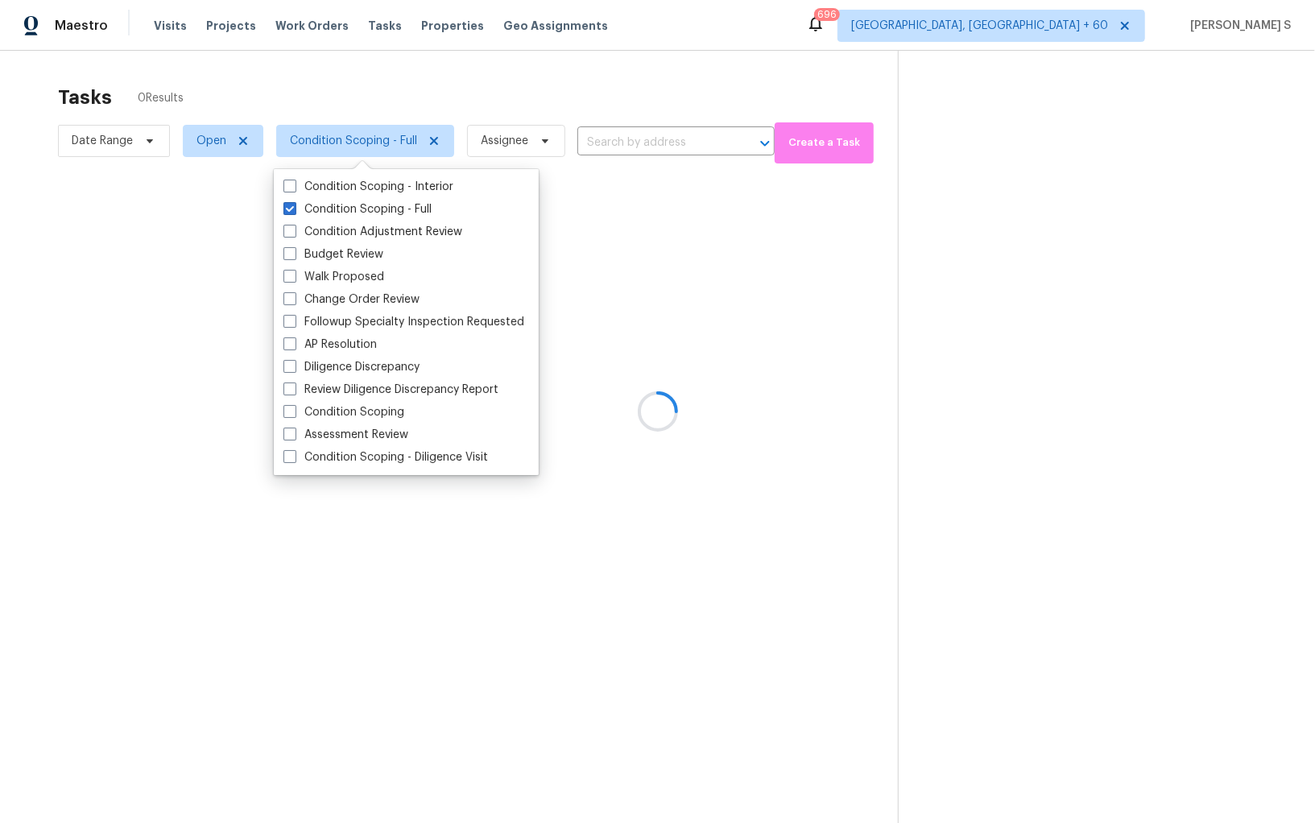
click at [725, 365] on div at bounding box center [657, 411] width 1315 height 823
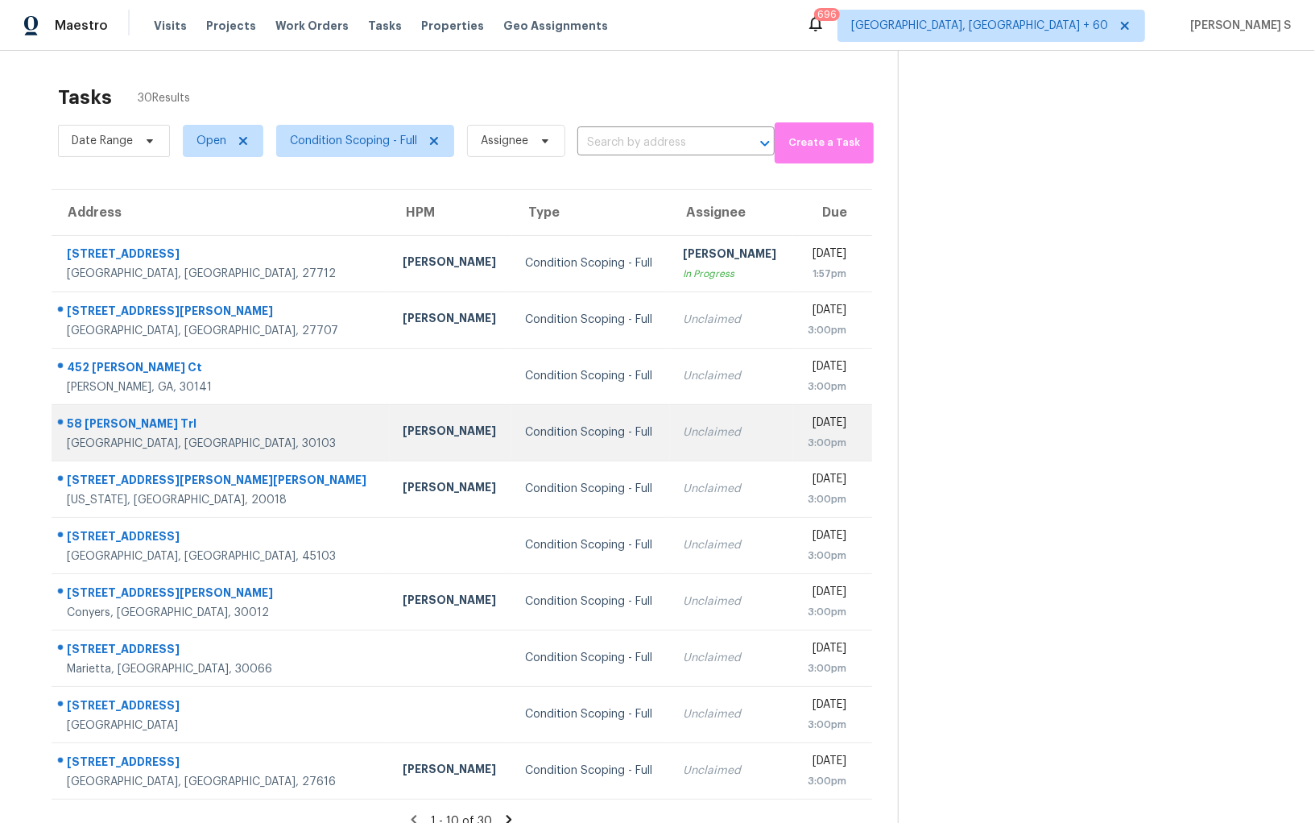
scroll to position [50, 0]
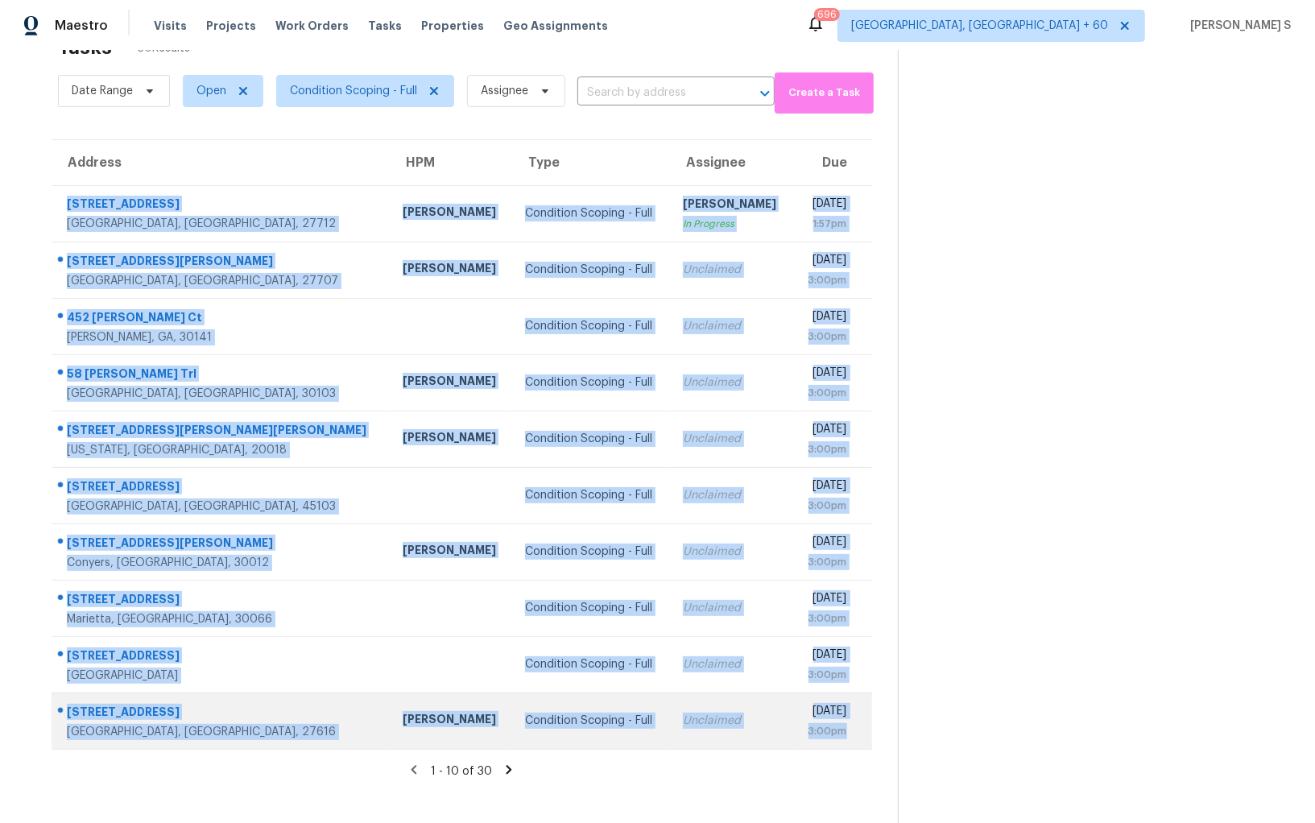
drag, startPoint x: 63, startPoint y: 196, endPoint x: 860, endPoint y: 723, distance: 956.2
click at [860, 723] on tbody "707 Donlee Dr Durham, NC, 27712 Lee Privette Condition Scoping - Full Aswini St…" at bounding box center [462, 467] width 821 height 564
copy tbody "707 Donlee Dr Durham, NC, 27712 Lee Privette Condition Scoping - Full Aswini St…"
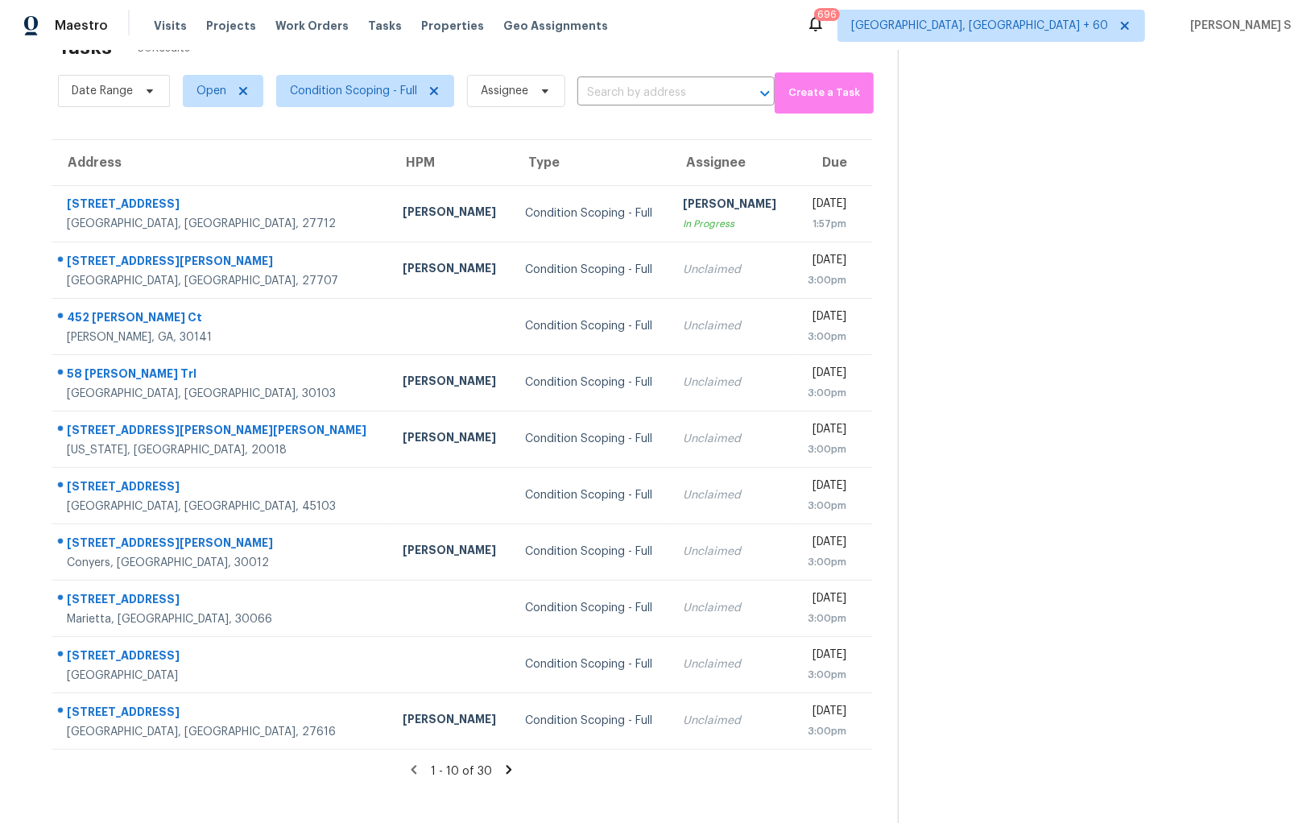
click at [507, 767] on icon at bounding box center [510, 769] width 6 height 9
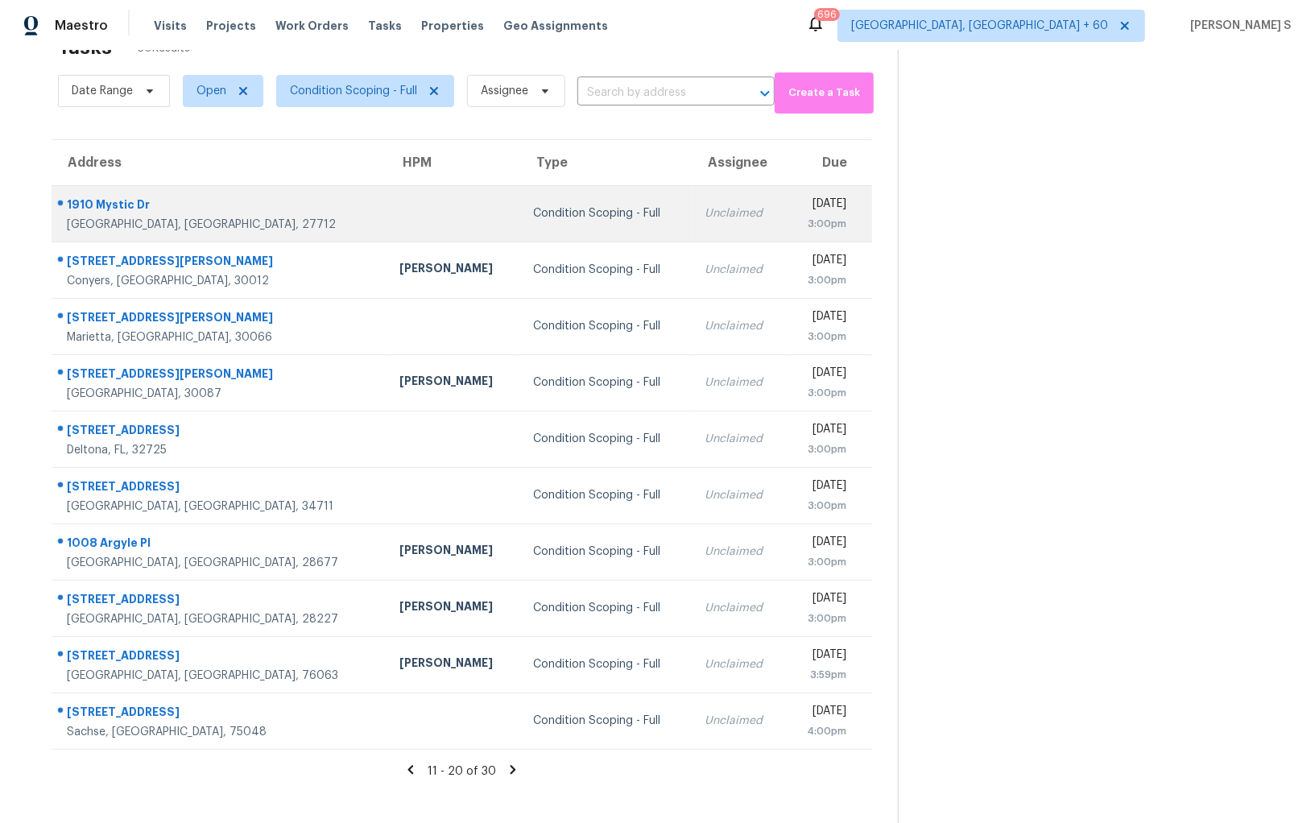
click at [71, 204] on div "1910 Mystic Dr" at bounding box center [220, 207] width 307 height 20
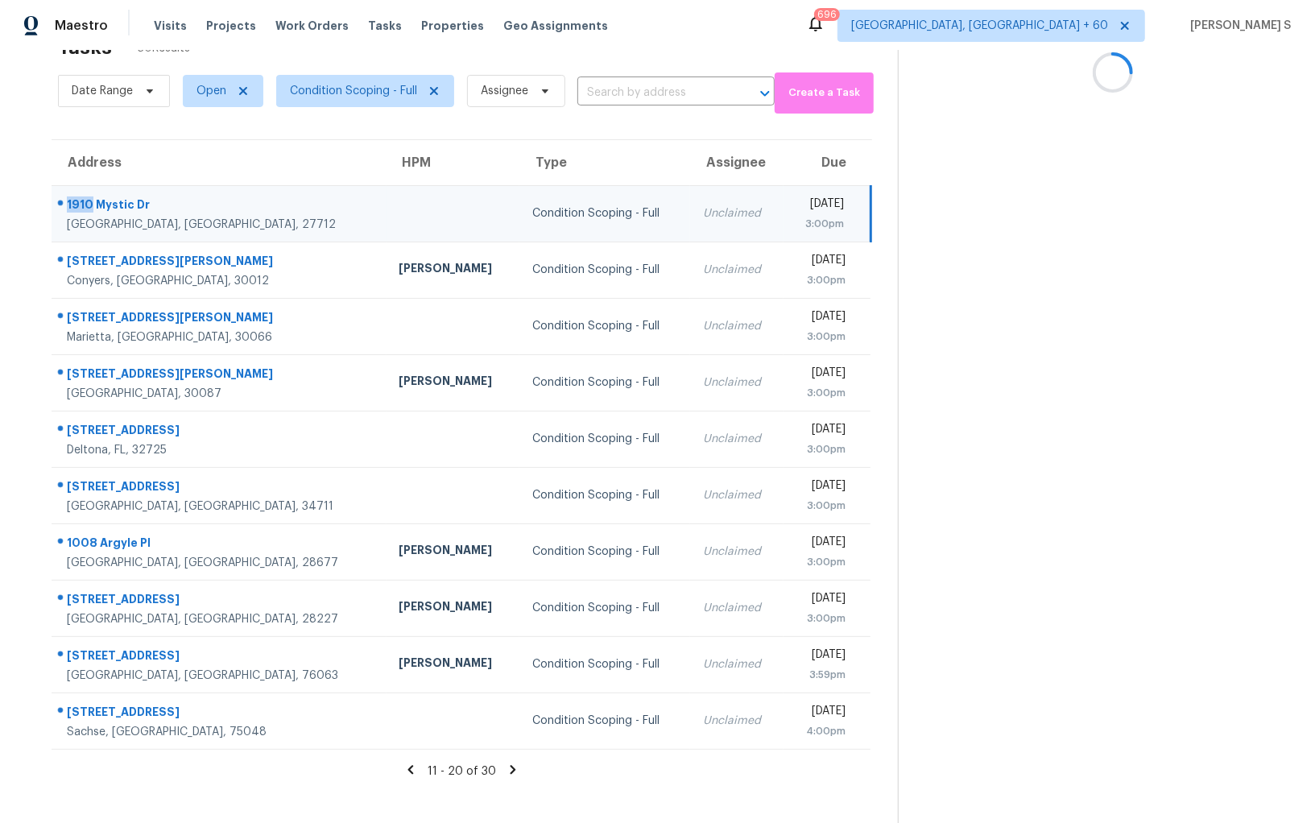
click at [71, 204] on div "1910 Mystic Dr" at bounding box center [220, 207] width 307 height 20
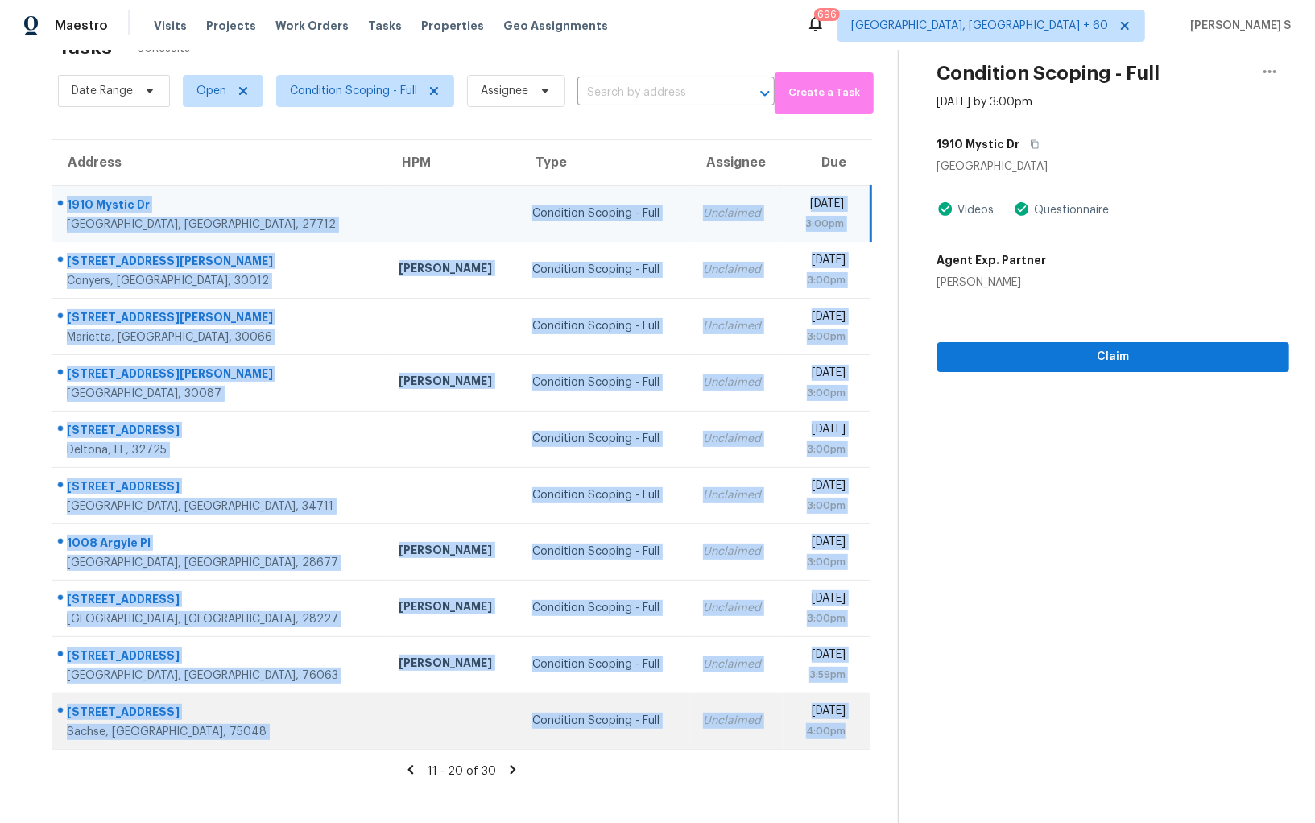
click at [845, 731] on div "Wed, Oct 15th 2025 4:00pm" at bounding box center [833, 721] width 73 height 36
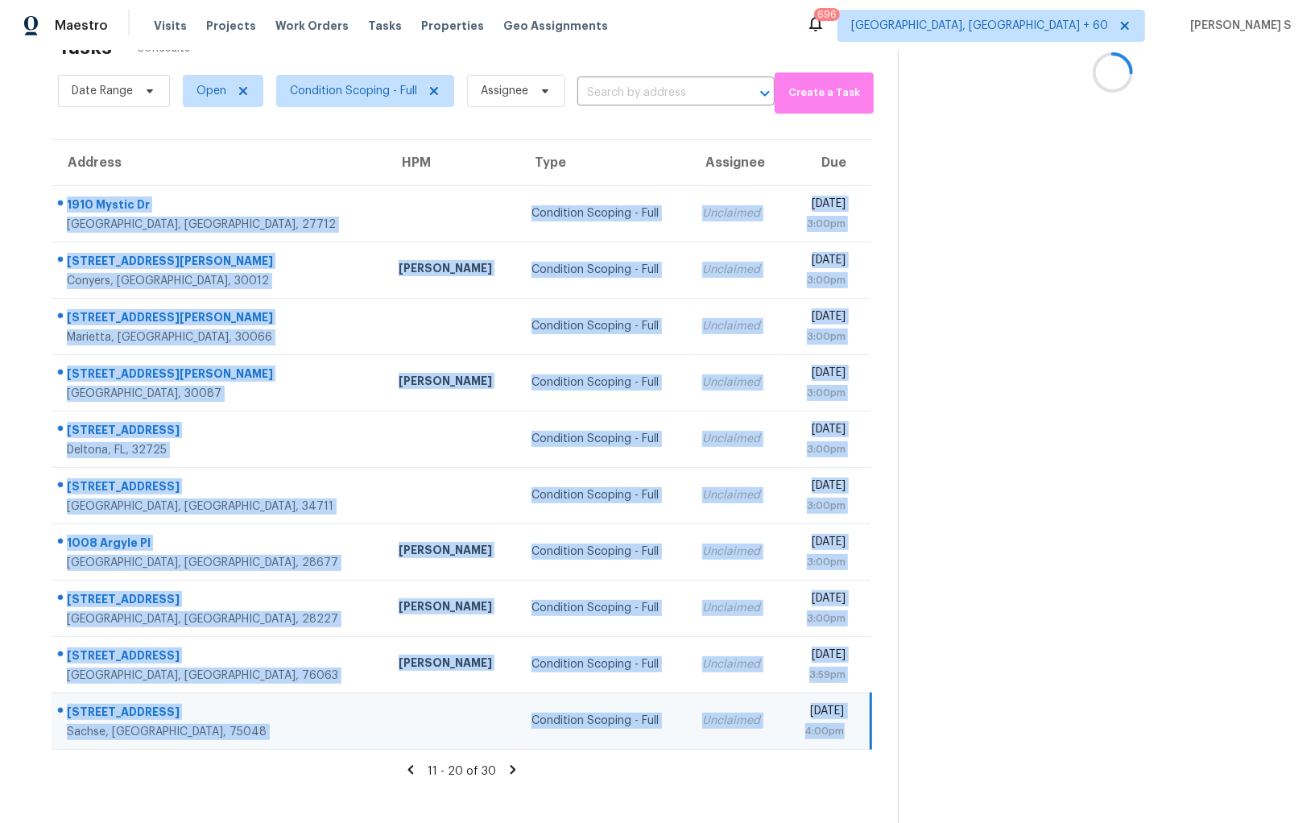
copy tbody "1910 Mystic Dr Durham, NC, 27712 Condition Scoping - Full Unclaimed Wed, Oct 15…"
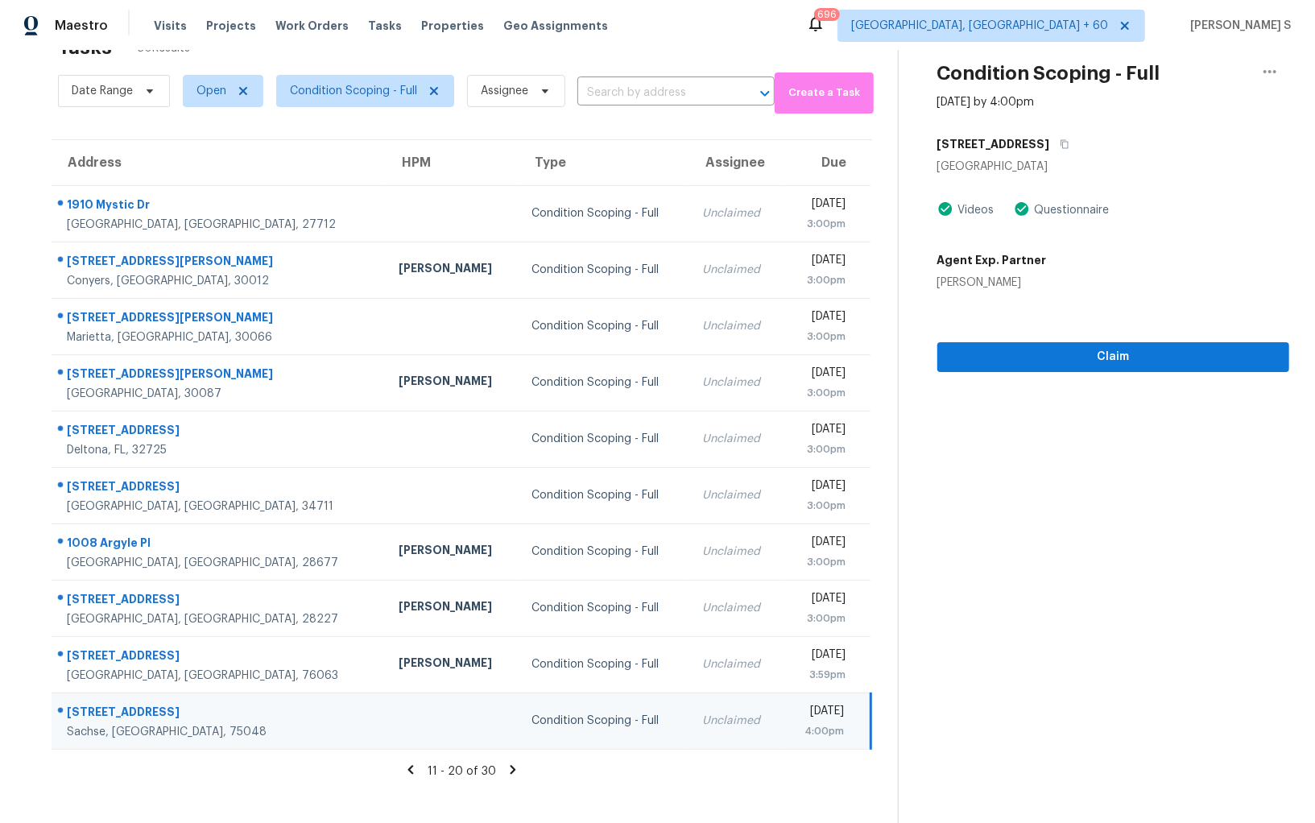
click at [510, 769] on icon at bounding box center [513, 769] width 6 height 9
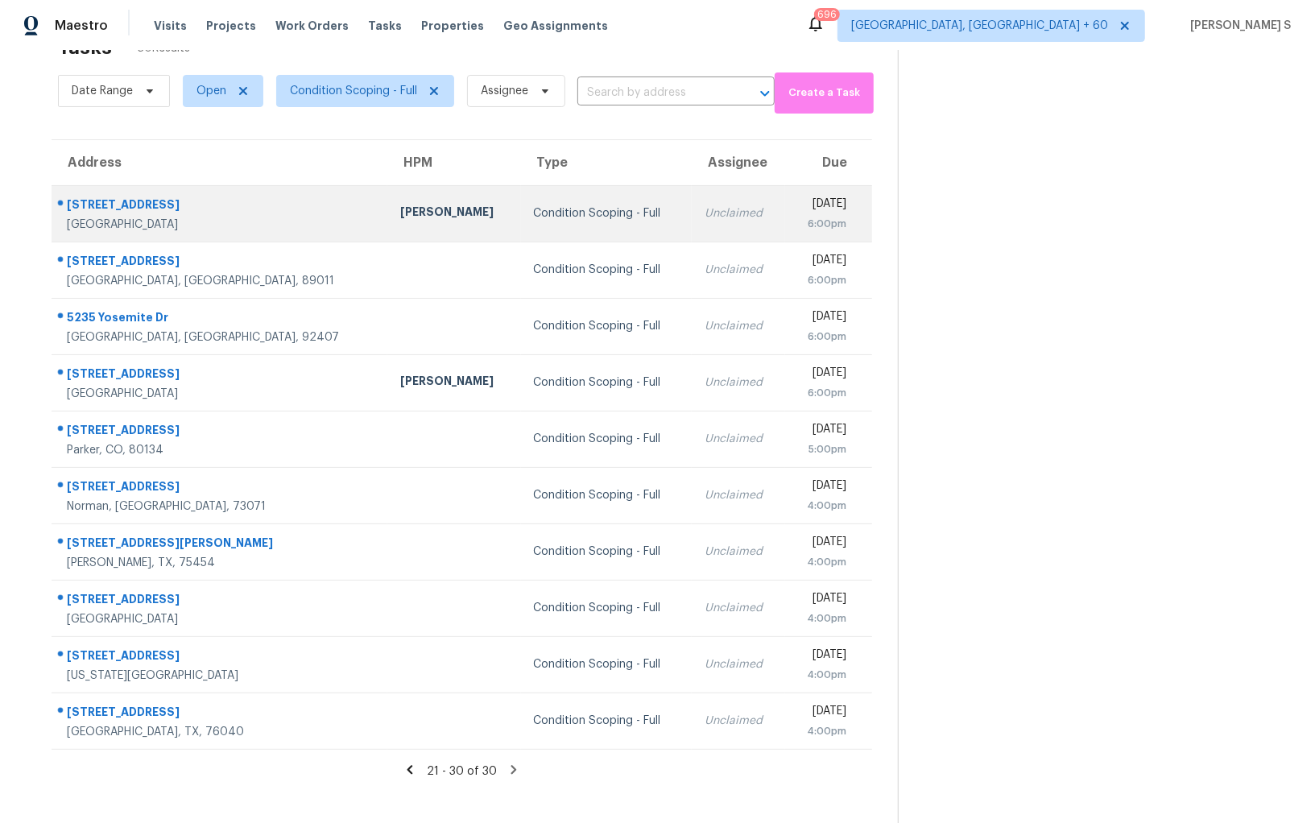
click at [90, 202] on div "11606 W Parkway Ln" at bounding box center [221, 207] width 308 height 20
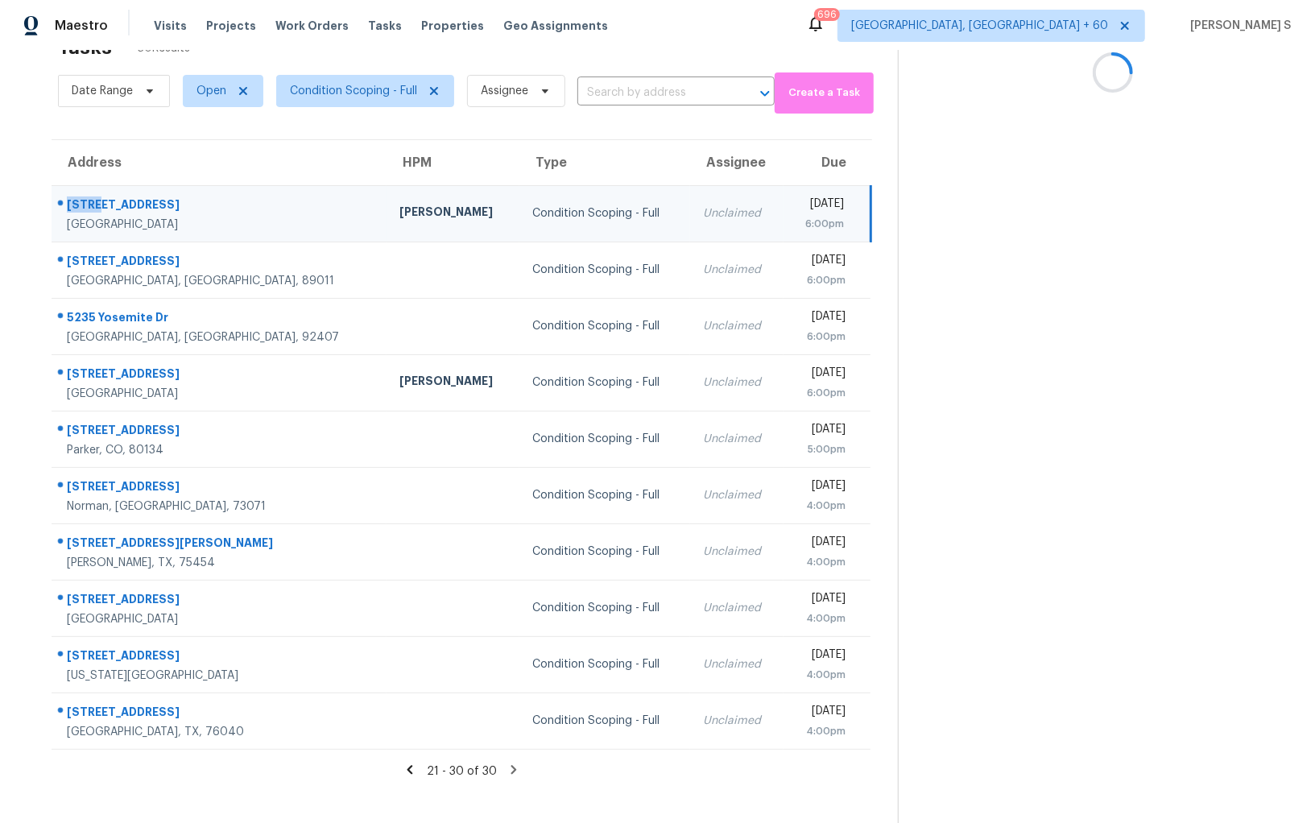
click at [90, 202] on div "11606 W Parkway Ln" at bounding box center [220, 207] width 307 height 20
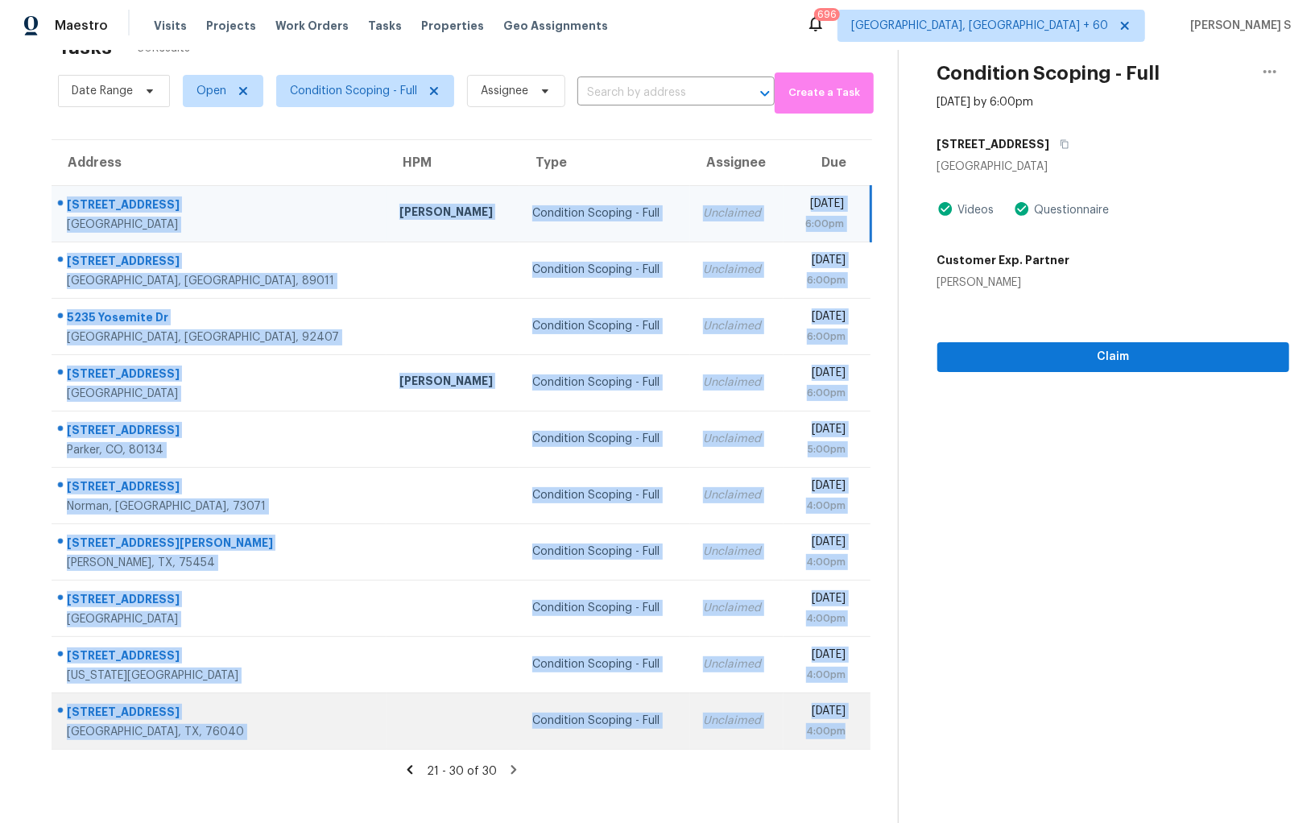
click at [843, 731] on div "4:00pm" at bounding box center [821, 731] width 49 height 16
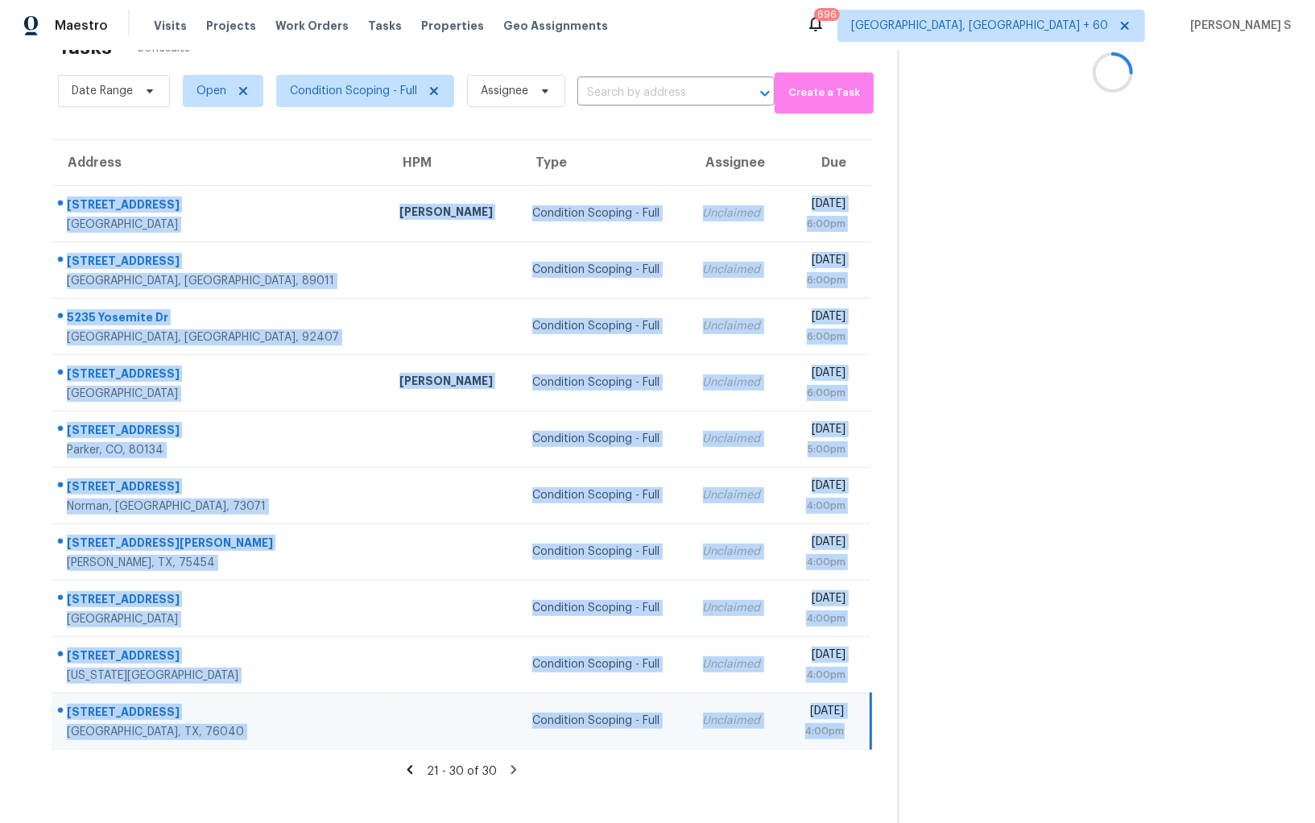
copy tbody "11606 W Parkway Ln Avondale, AZ, 85323 Nick Pulliam Condition Scoping - Full Un…"
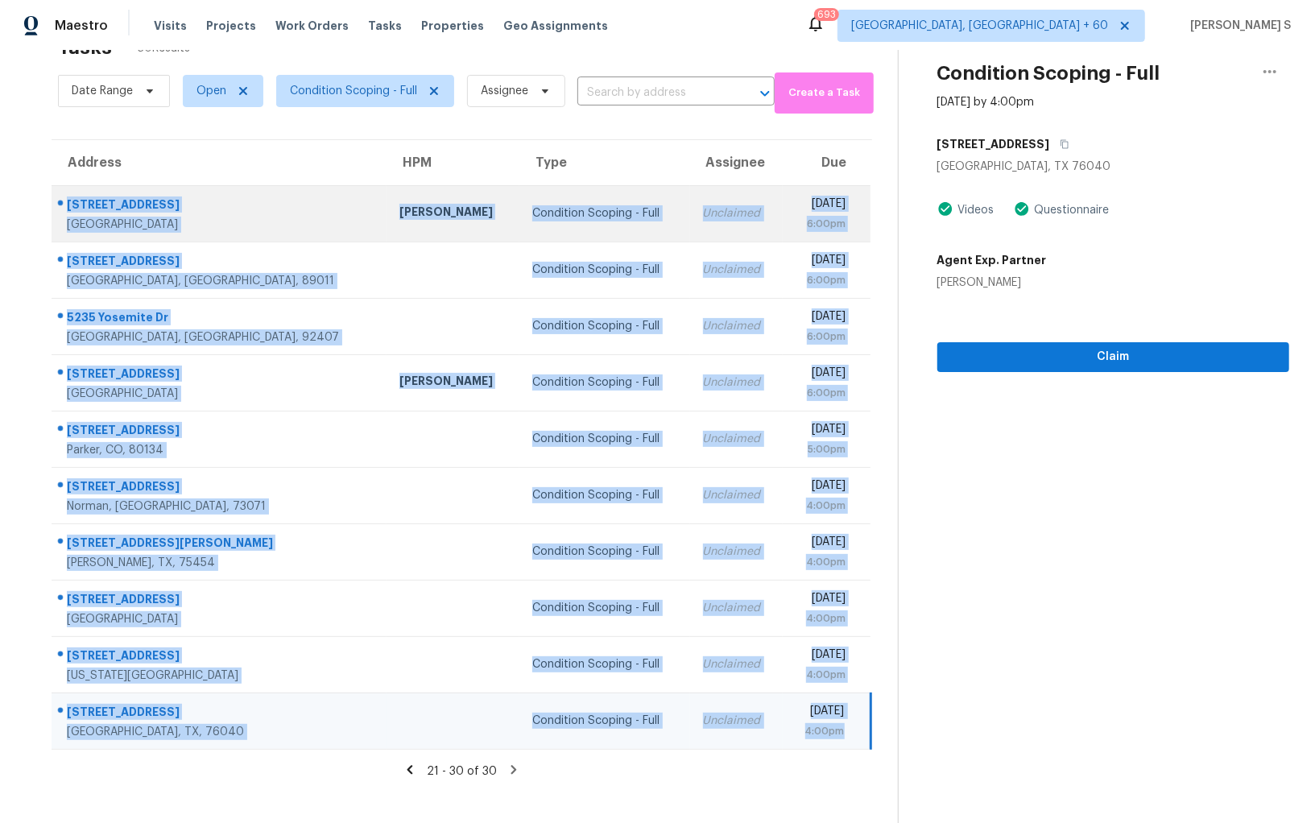
scroll to position [0, 0]
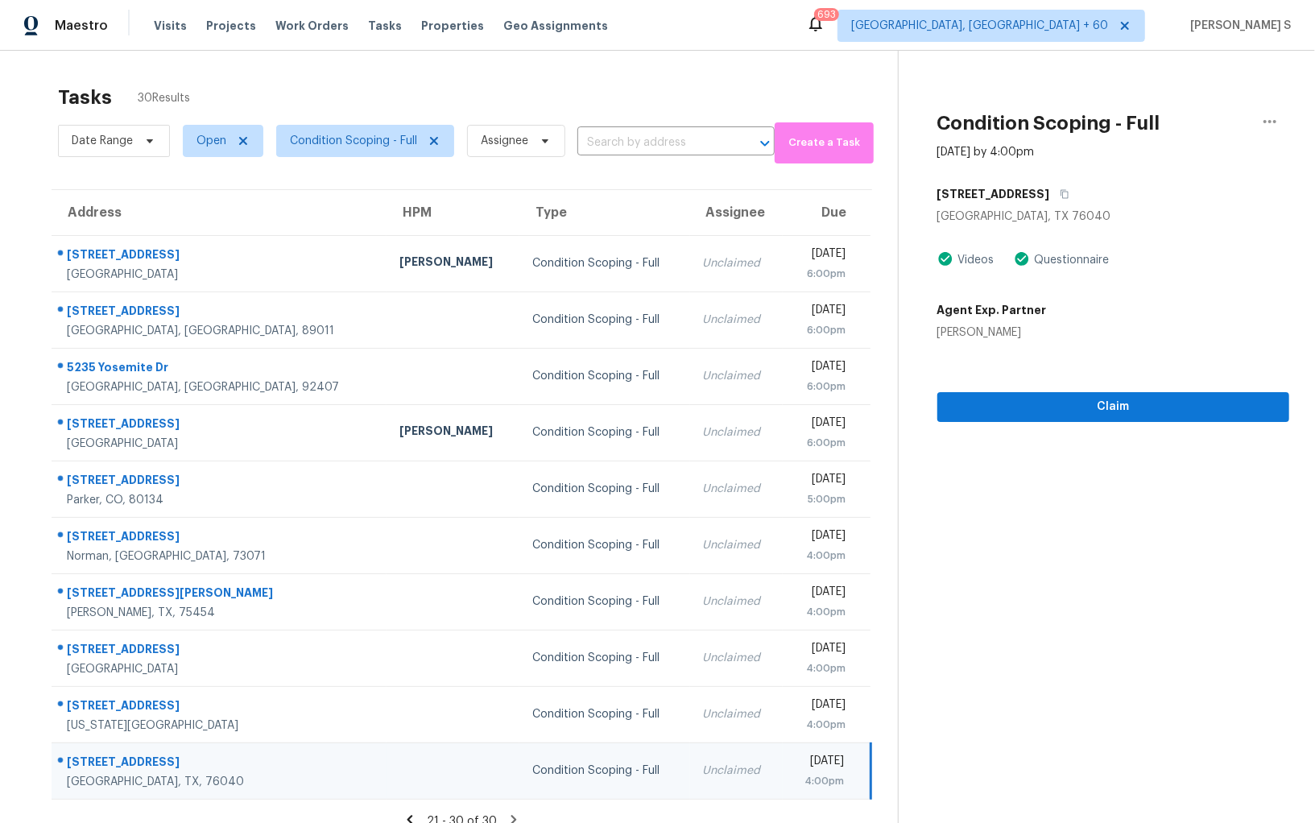
click at [307, 157] on span "Condition Scoping - Full" at bounding box center [358, 141] width 191 height 42
click at [307, 140] on span "Condition Scoping - Full" at bounding box center [353, 141] width 127 height 16
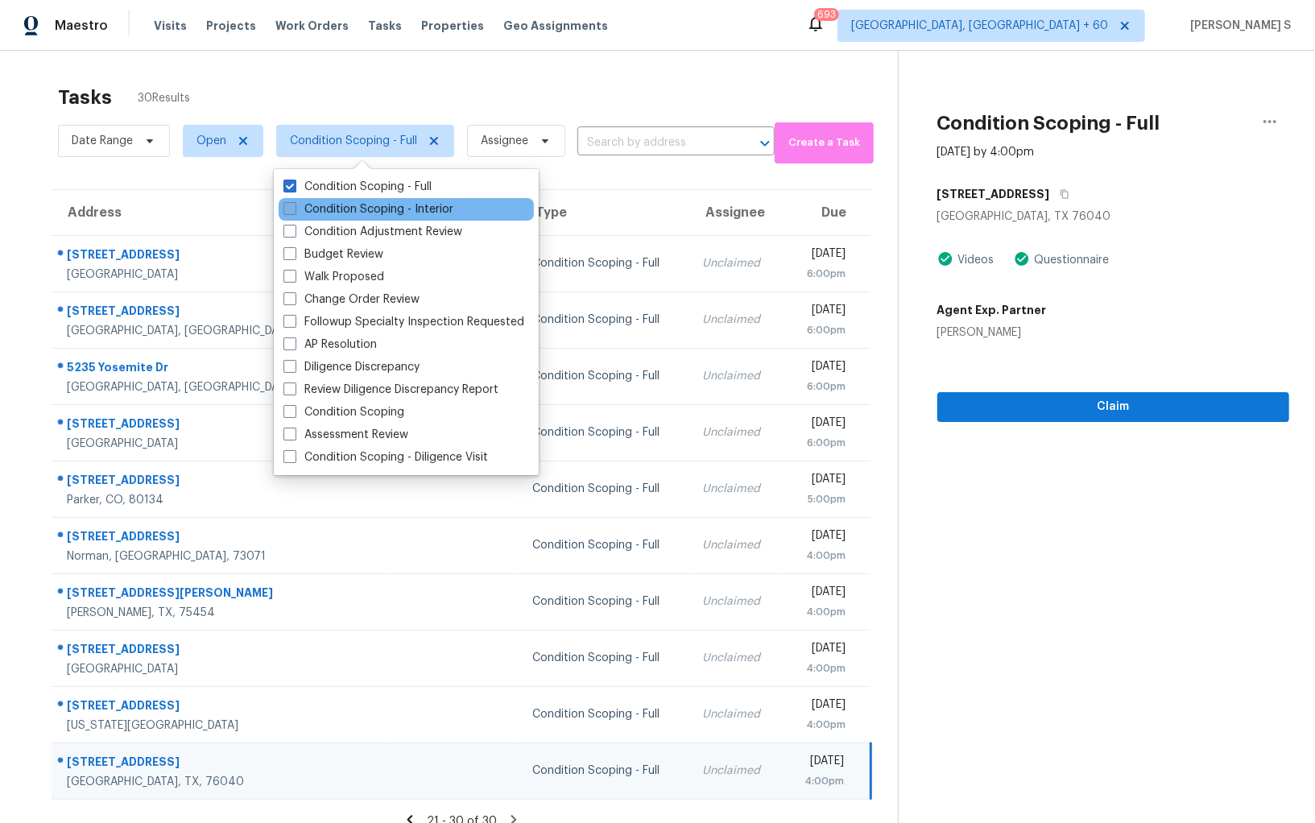
click at [384, 211] on label "Condition Scoping - Interior" at bounding box center [369, 209] width 170 height 16
click at [294, 211] on input "Condition Scoping - Interior" at bounding box center [289, 206] width 10 height 10
checkbox input "true"
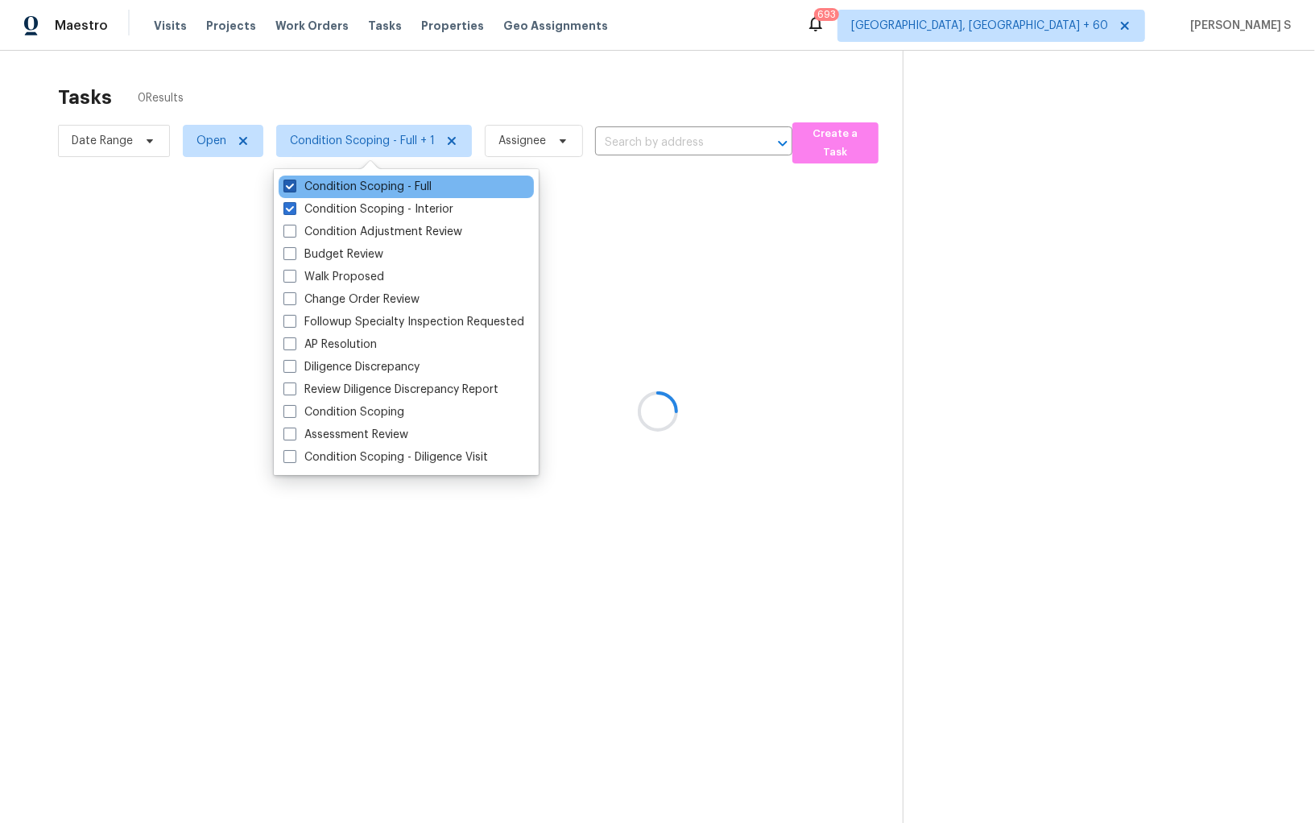
click at [379, 193] on label "Condition Scoping - Full" at bounding box center [358, 187] width 148 height 16
click at [294, 189] on input "Condition Scoping - Full" at bounding box center [289, 184] width 10 height 10
checkbox input "false"
click at [684, 287] on div at bounding box center [657, 411] width 1315 height 823
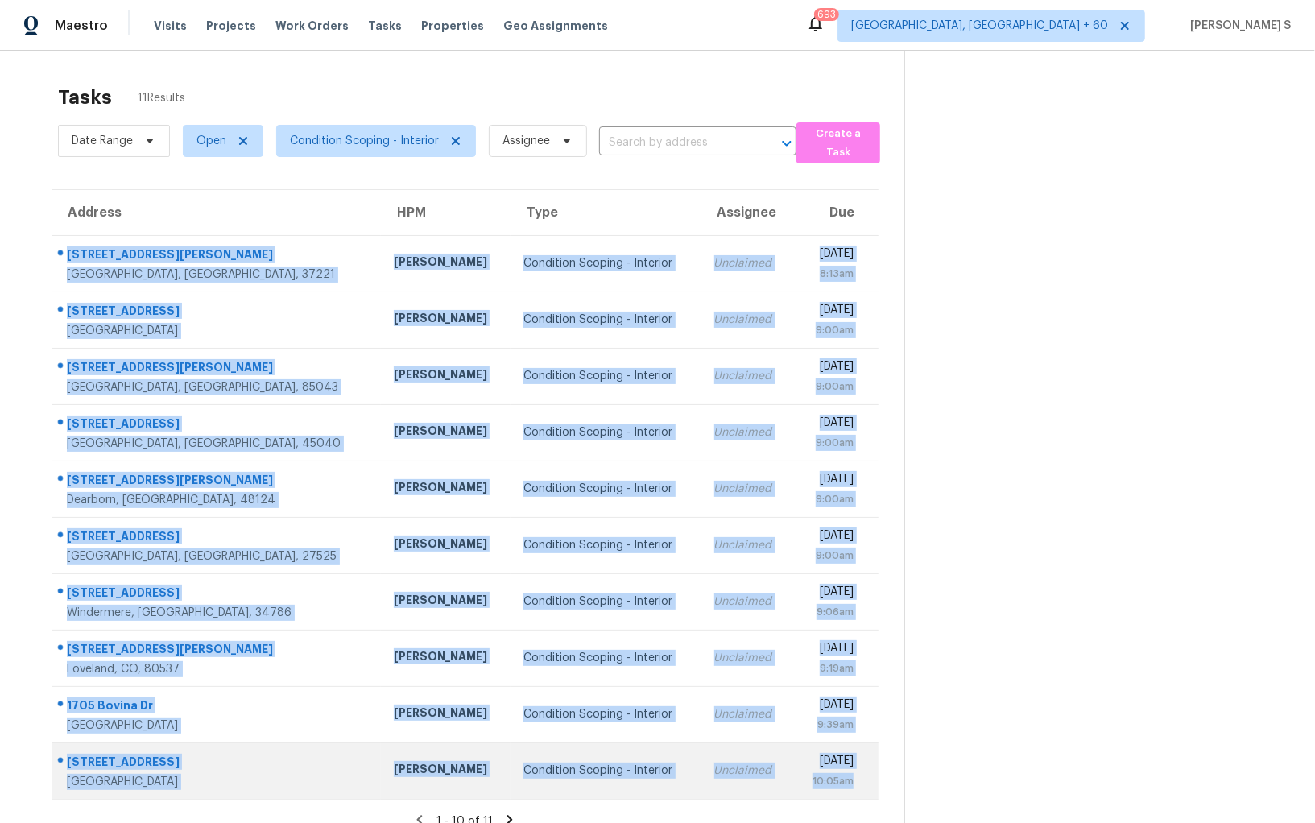
drag, startPoint x: 67, startPoint y: 252, endPoint x: 860, endPoint y: 788, distance: 957.3
click at [860, 788] on tbody "266 New Sawyer Brown Rd Nashville, TN, 37221 Cynthia Upshaw Condition Scoping -…" at bounding box center [465, 517] width 827 height 564
copy tbody "266 New Sawyer Brown Rd Nashville, TN, 37221 Cynthia Upshaw Condition Scoping -…"
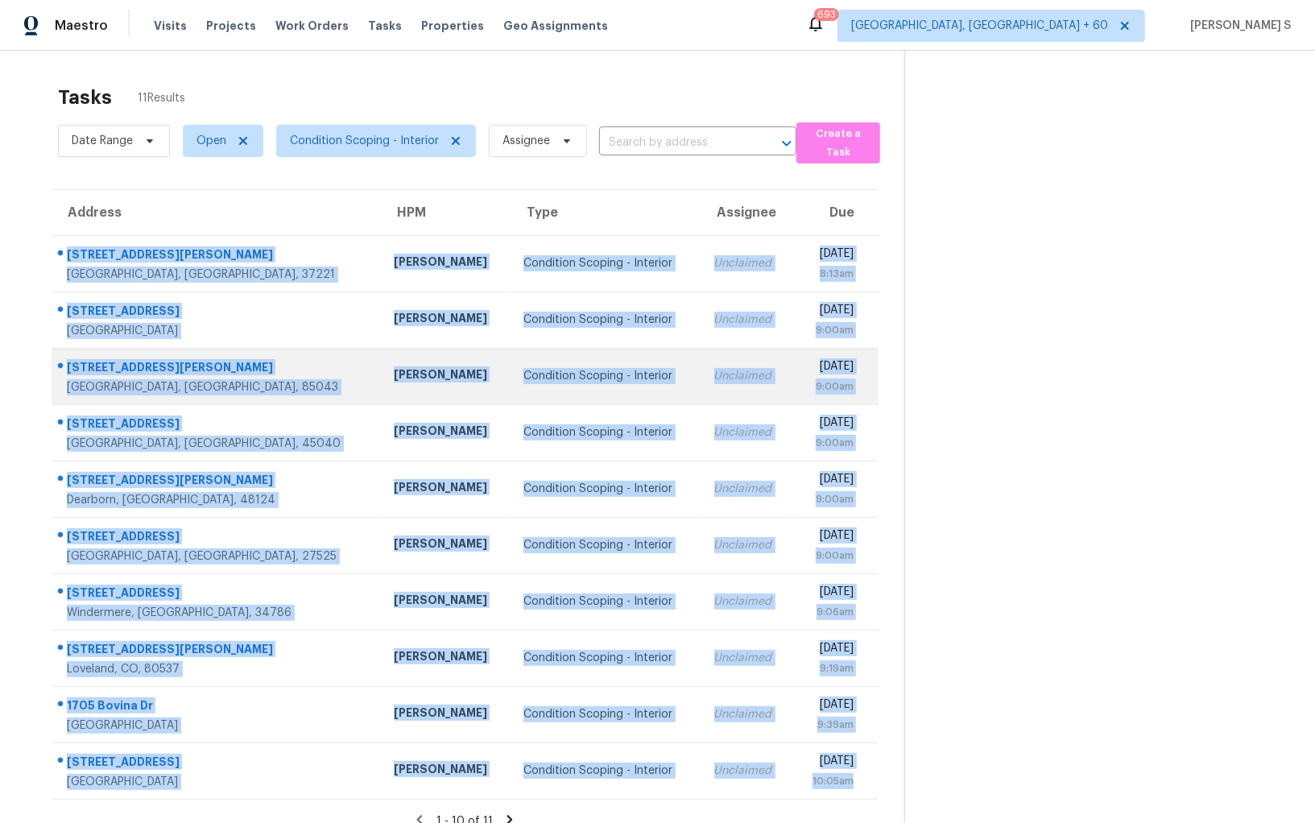
scroll to position [50, 0]
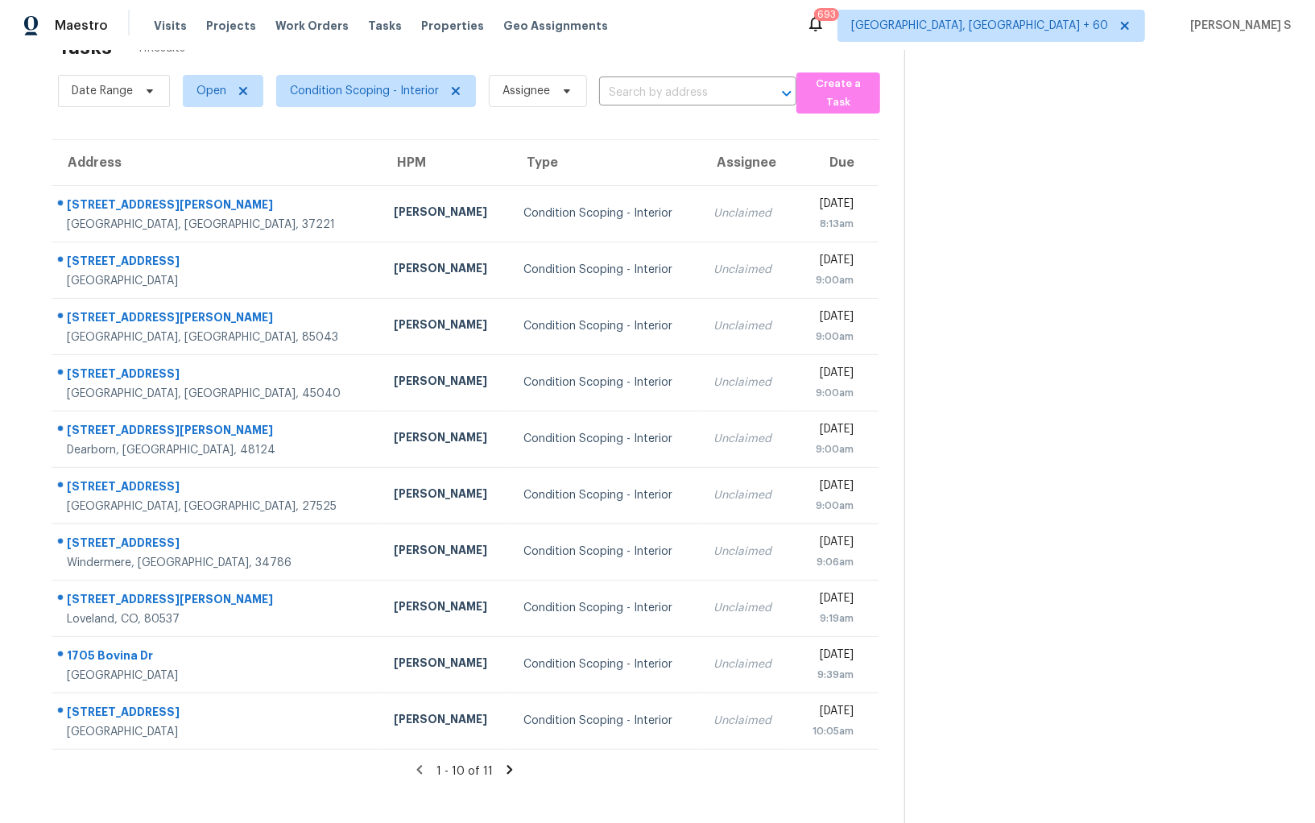
click at [508, 769] on icon at bounding box center [510, 769] width 6 height 9
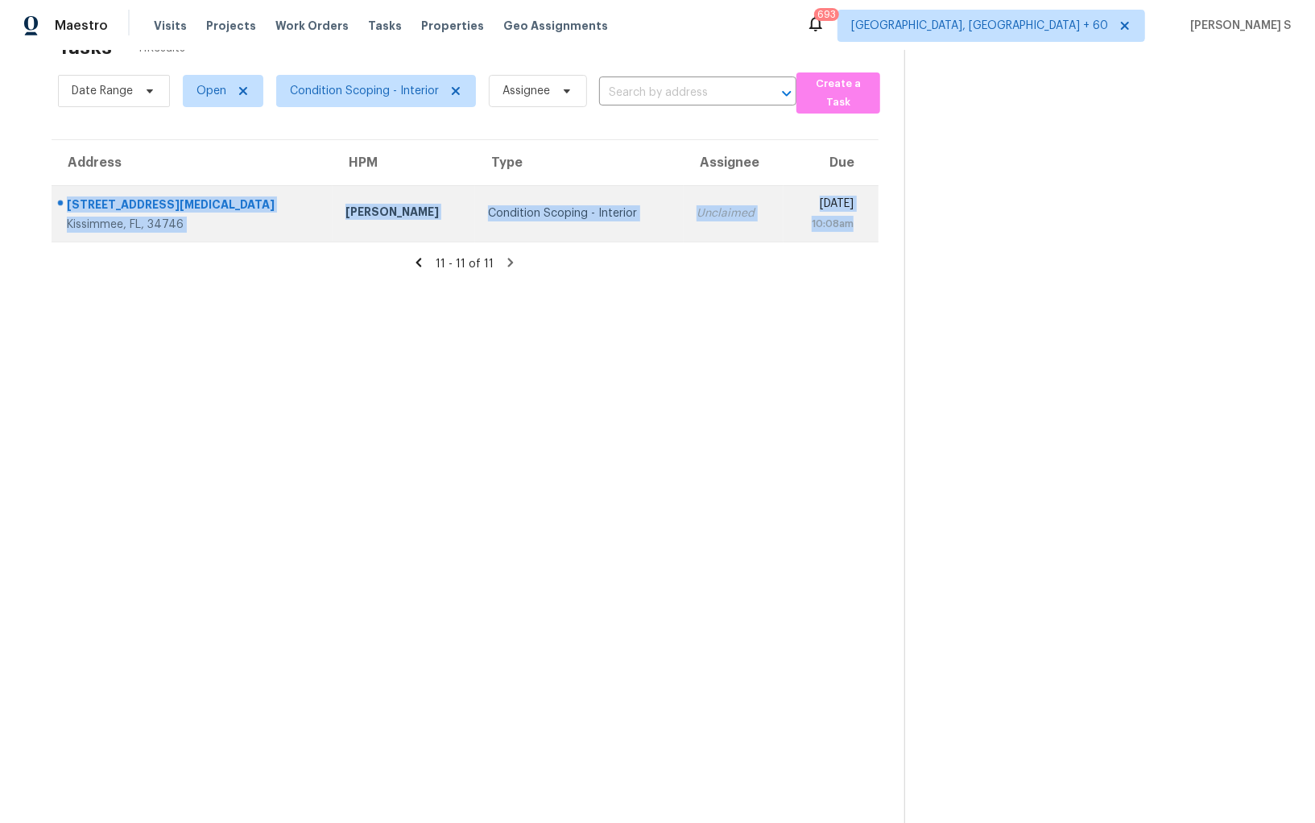
drag, startPoint x: 69, startPoint y: 198, endPoint x: 859, endPoint y: 223, distance: 789.8
click at [859, 223] on tr "2926 Boating Blvd Kissimmee, FL, 34746 Samuel Rivera Condition Scoping - Interi…" at bounding box center [465, 213] width 827 height 56
copy tr "2926 Boating Blvd Kissimmee, FL, 34746 Samuel Rivera Condition Scoping - Interi…"
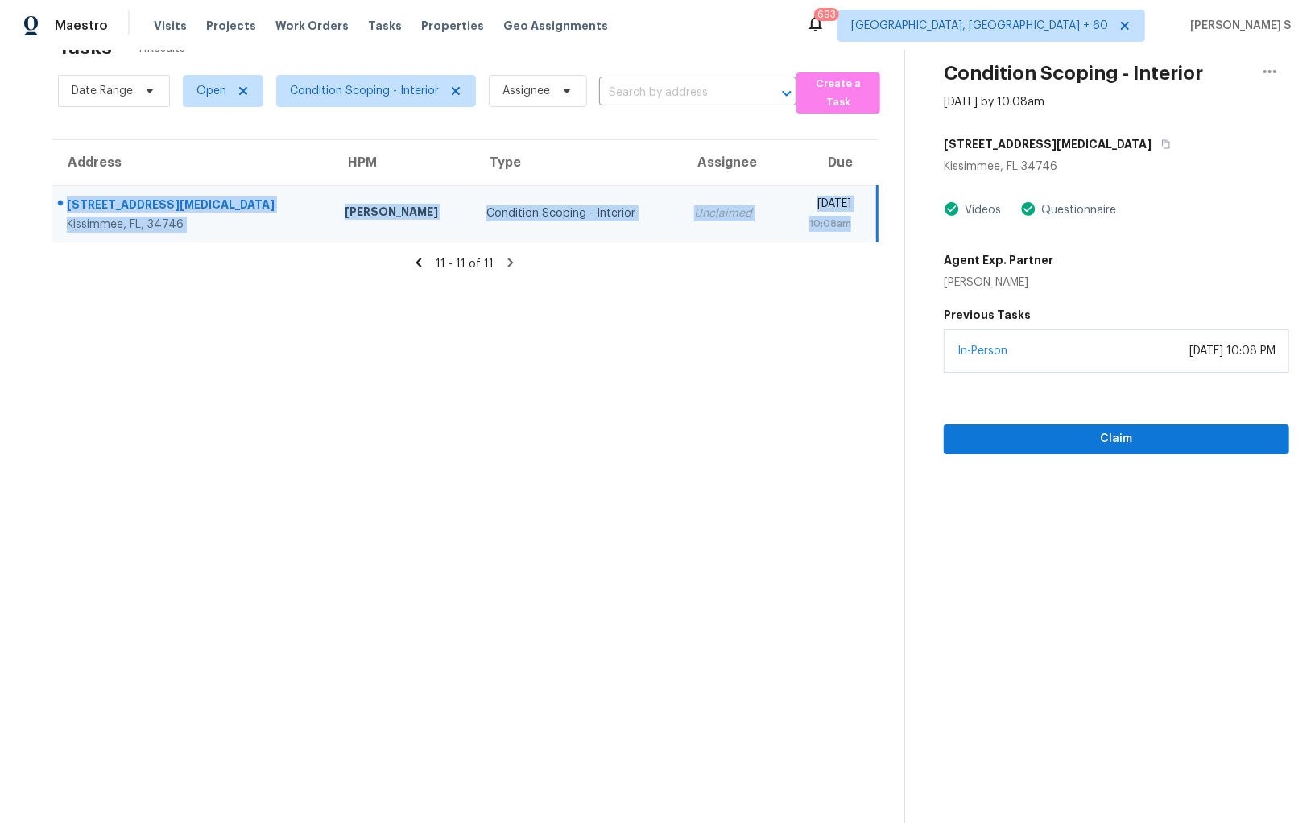
scroll to position [0, 0]
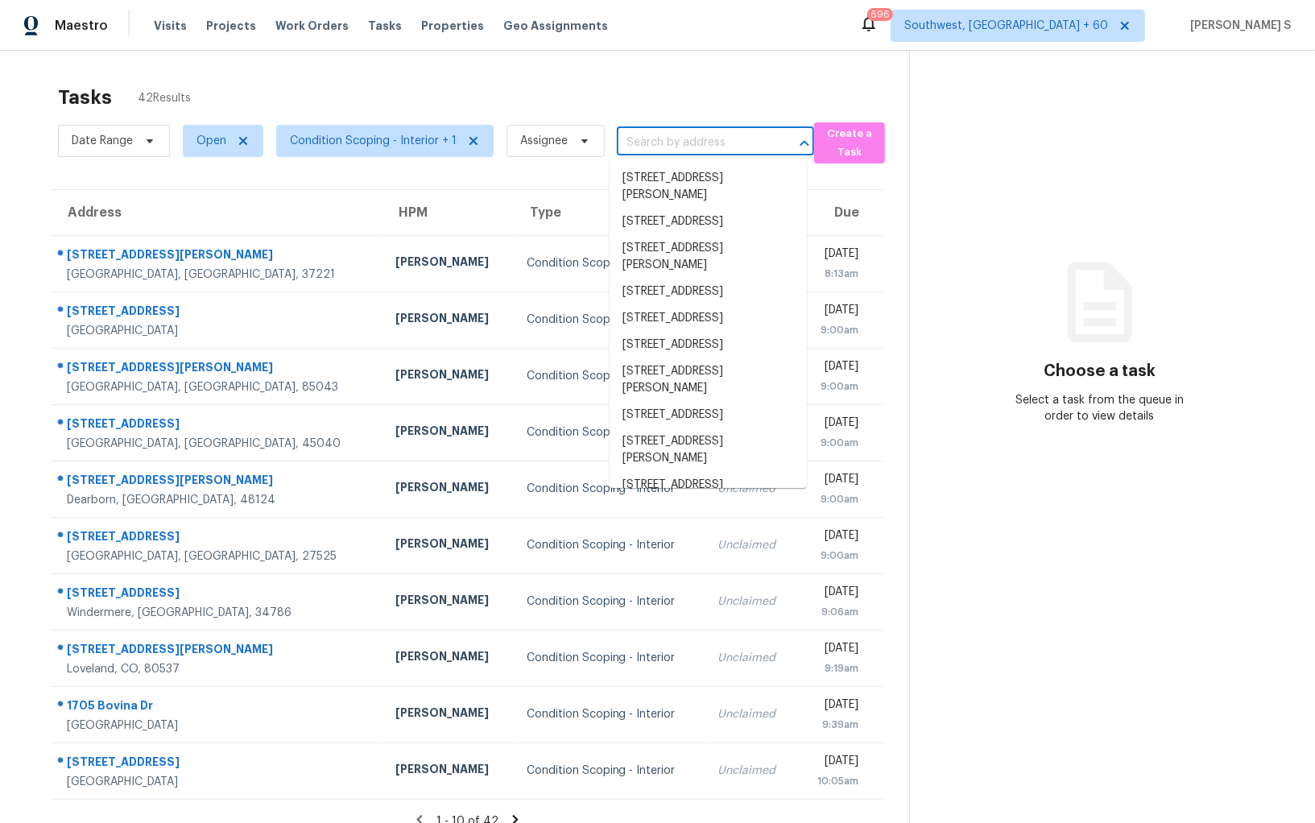
click at [641, 149] on input "text" at bounding box center [693, 142] width 152 height 25
paste input "[STREET_ADDRESS]"
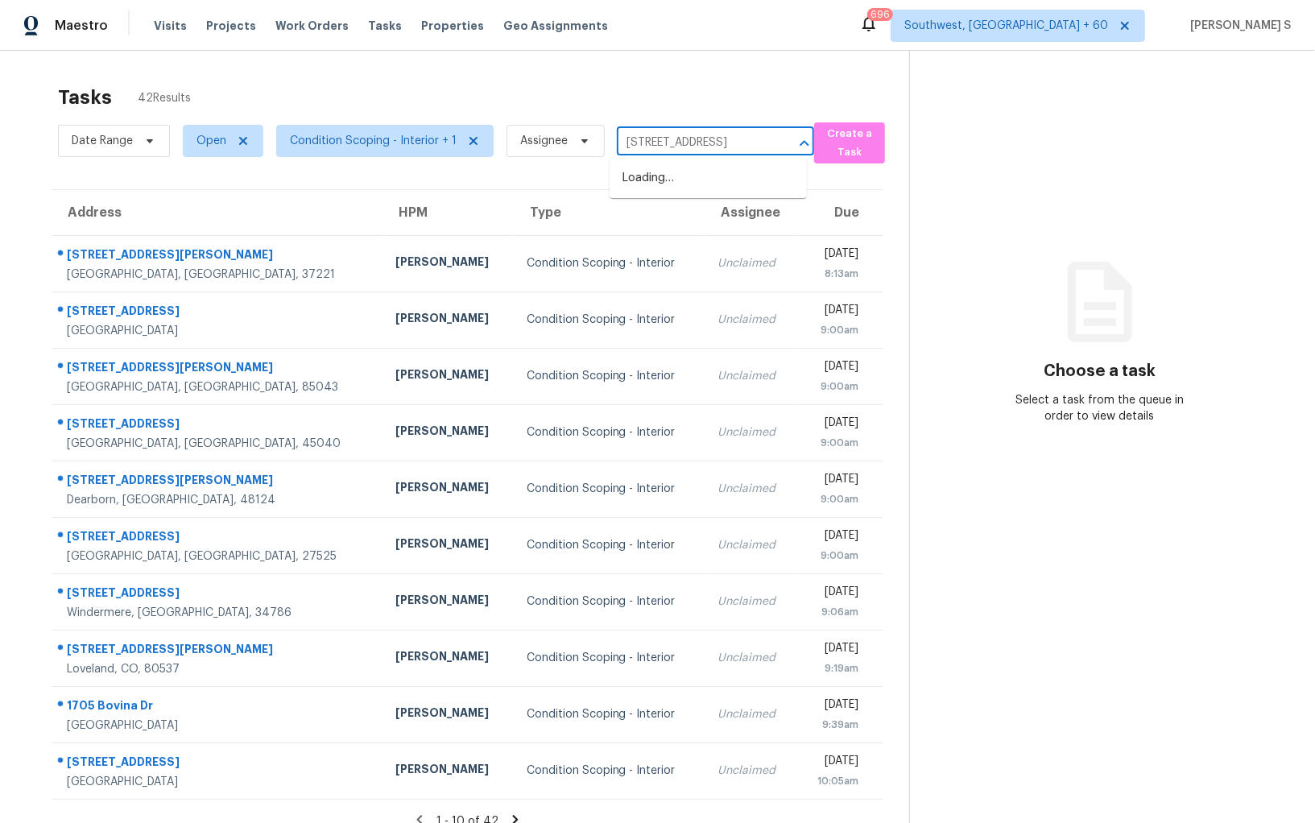
scroll to position [0, 72]
type input "[STREET_ADDRESS]"
click at [692, 178] on li "[STREET_ADDRESS]" at bounding box center [708, 178] width 197 height 27
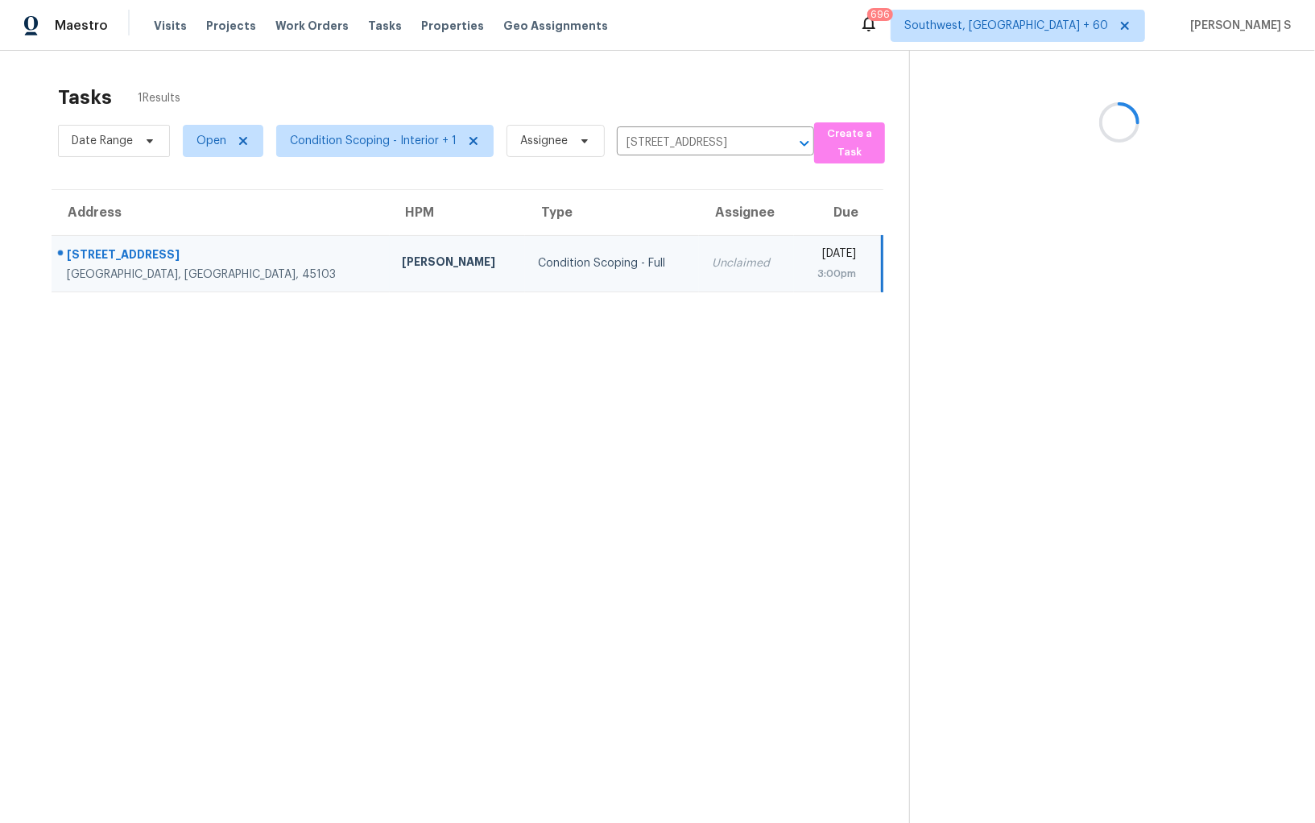
click at [699, 288] on td "Unclaimed" at bounding box center [746, 263] width 95 height 56
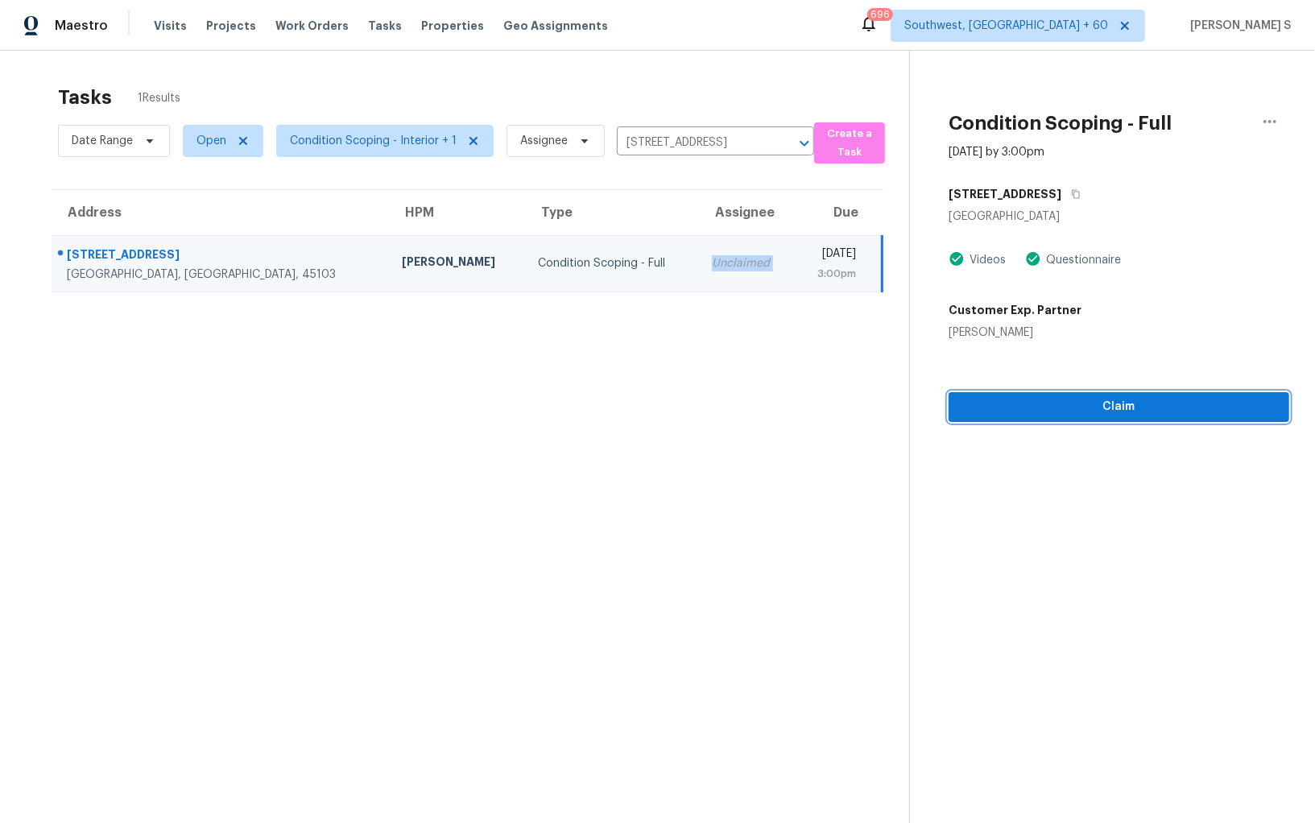
click at [1029, 416] on span "Claim" at bounding box center [1119, 407] width 315 height 20
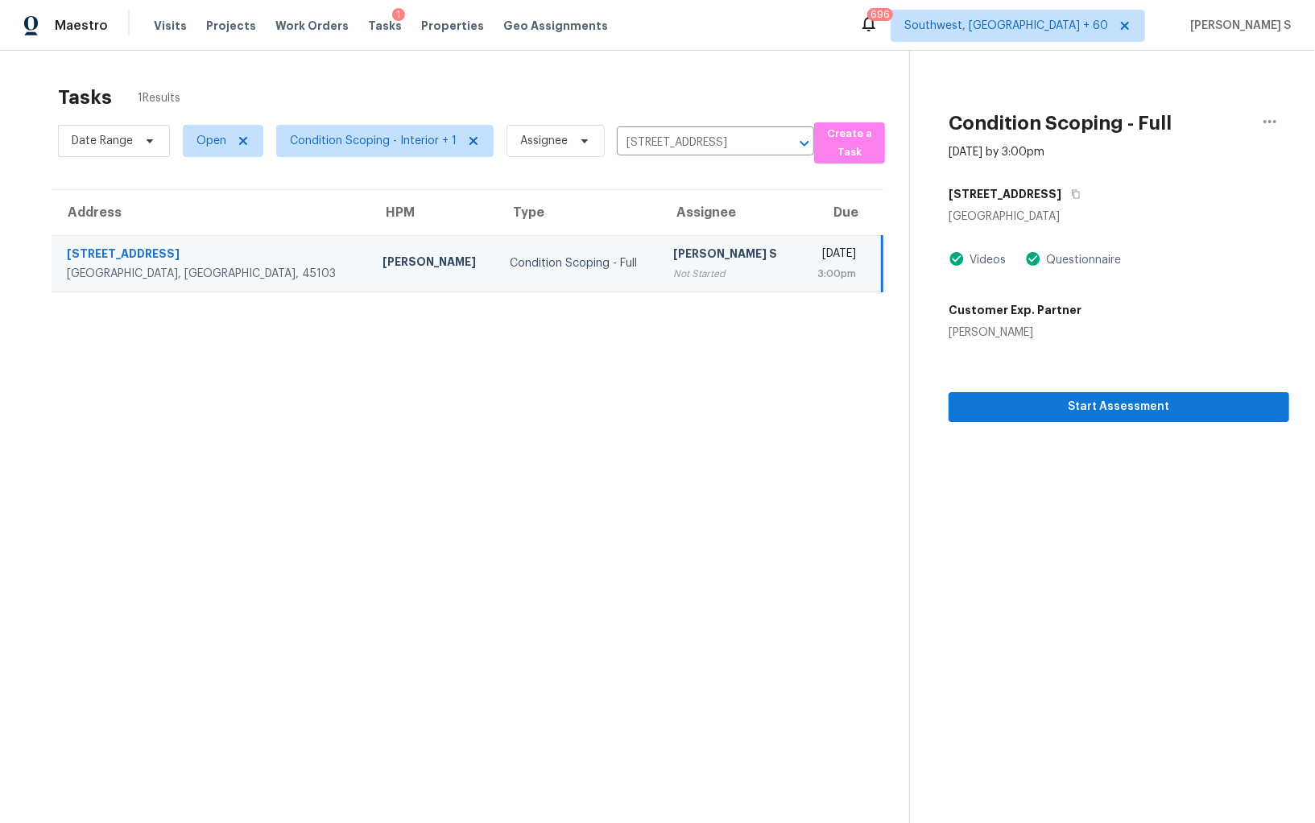
click at [689, 122] on div "Date Range Open Condition Scoping - Interior + 1 Assignee [STREET_ADDRESS] ​" at bounding box center [436, 140] width 756 height 45
click at [689, 137] on input "[STREET_ADDRESS]" at bounding box center [693, 142] width 152 height 25
paste input "3533 Limber Ln, Raleigh, NC, 27616"
type input "3533 Limber Ln, Raleigh, NC, 27616"
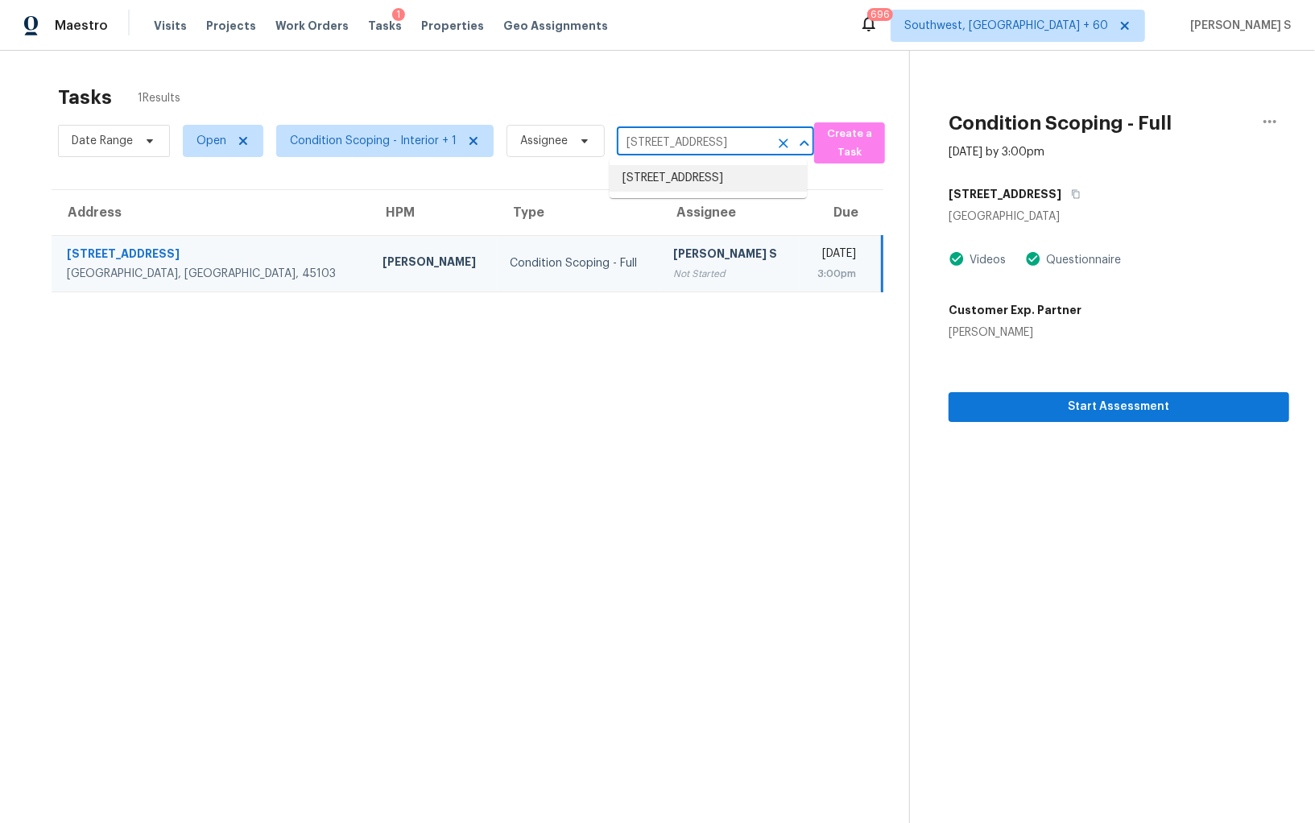
click at [685, 182] on li "3533 Limber Ln, Raleigh, NC 27616" at bounding box center [708, 178] width 197 height 27
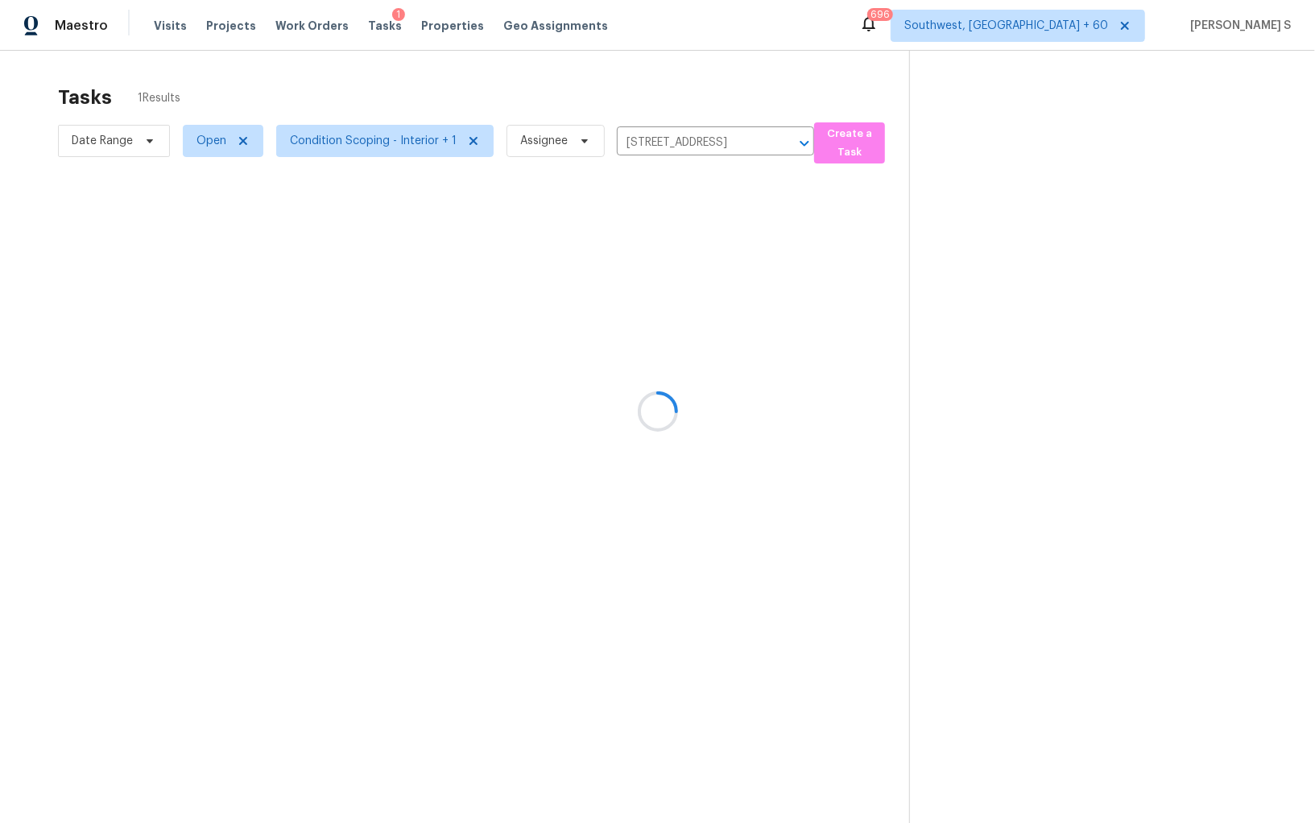
click at [620, 246] on div at bounding box center [657, 411] width 1315 height 823
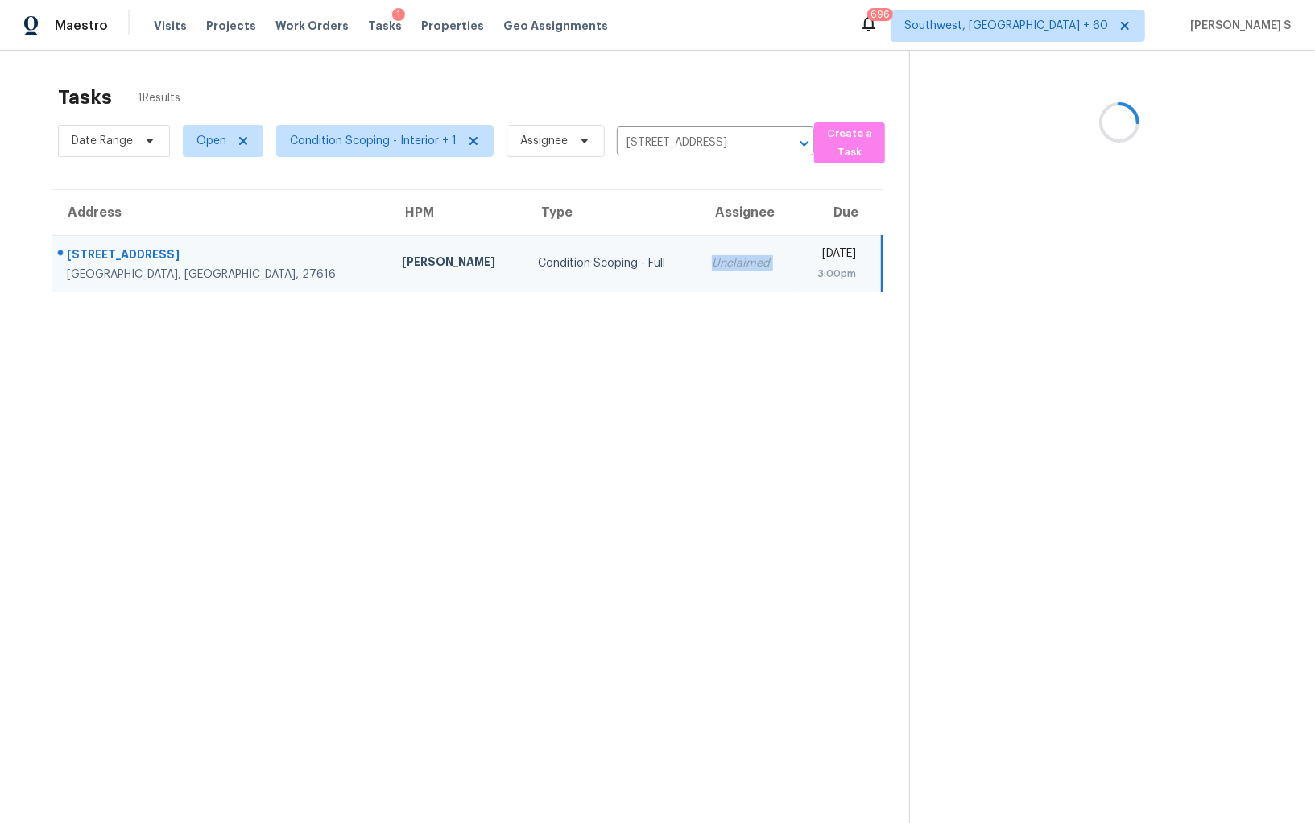
click at [699, 246] on td "Unclaimed" at bounding box center [746, 263] width 95 height 56
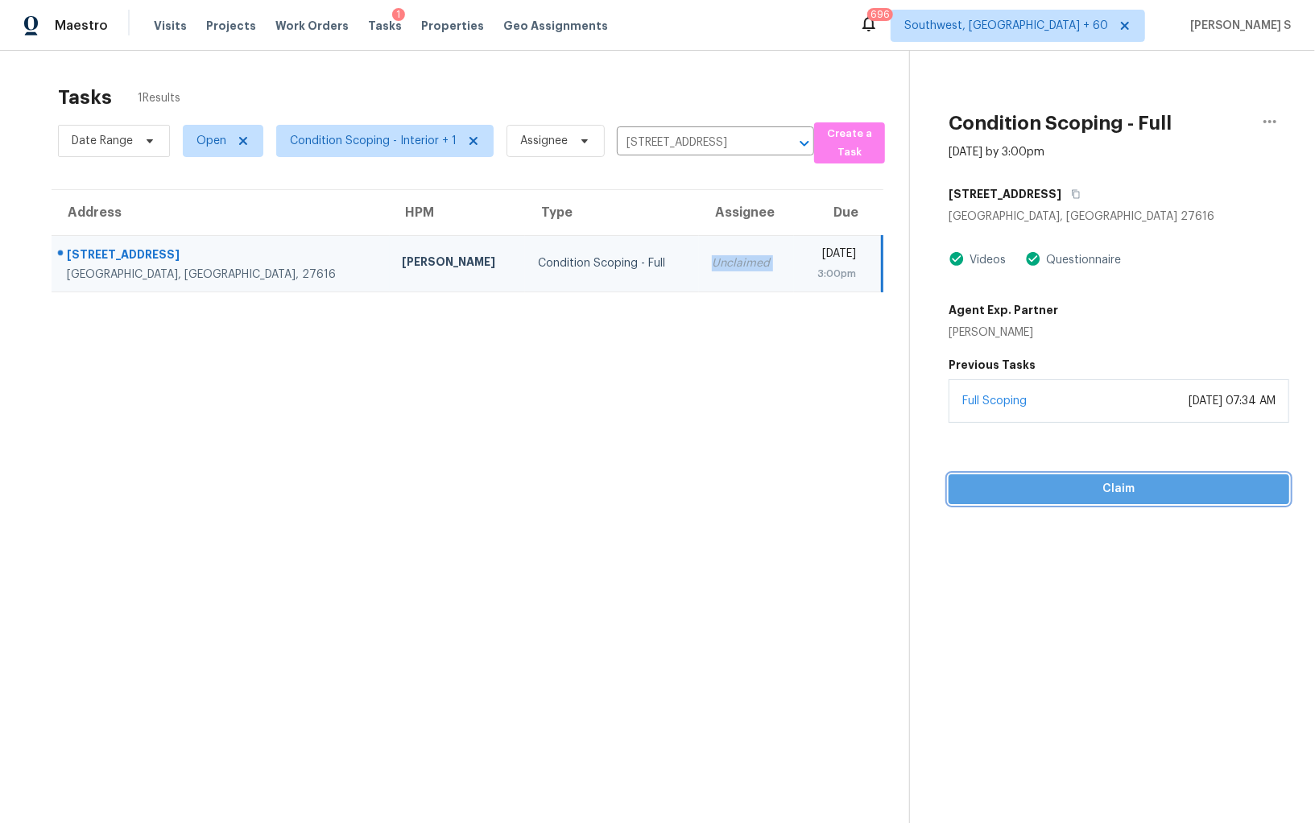
click at [992, 495] on span "Claim" at bounding box center [1119, 489] width 315 height 20
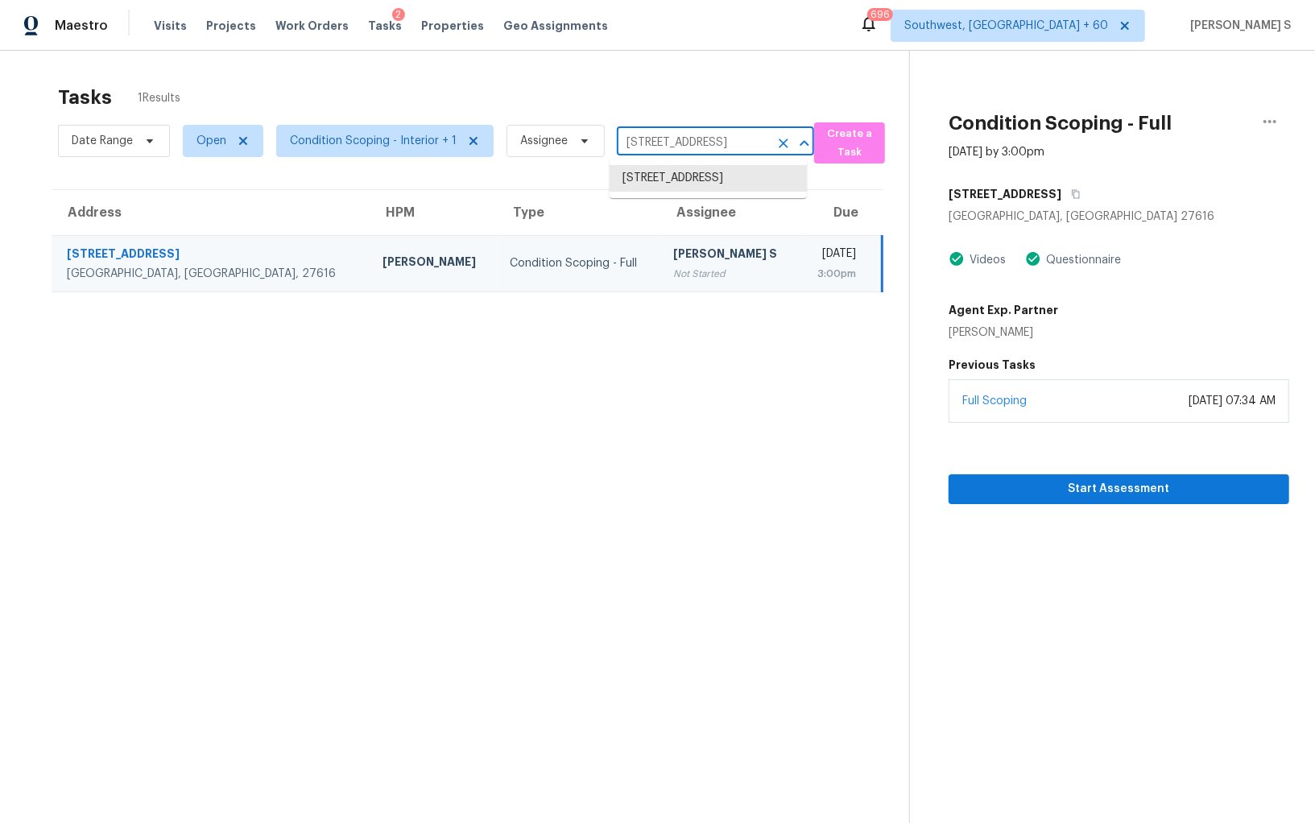
click at [650, 145] on input "3533 Limber Ln, Raleigh, NC 27616" at bounding box center [693, 142] width 152 height 25
paste input "5244 Rosser Rd, Stone Mountain, GA, 30087"
type input "5244 Rosser Rd, Stone Mountain, GA, 30087"
click at [715, 169] on li "5244 Rosser Rd, Stone Mountain, GA 30087" at bounding box center [708, 186] width 197 height 43
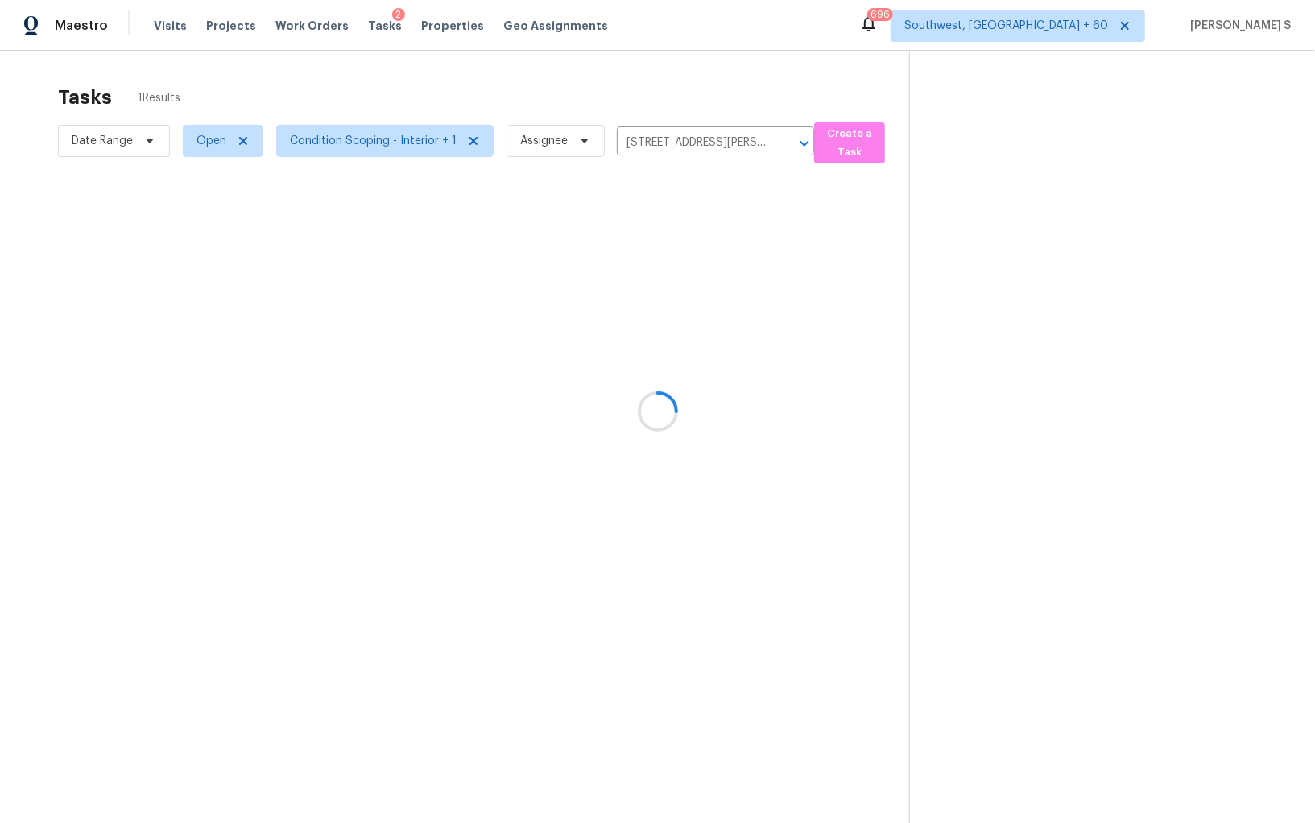
click at [639, 283] on div at bounding box center [657, 411] width 1315 height 823
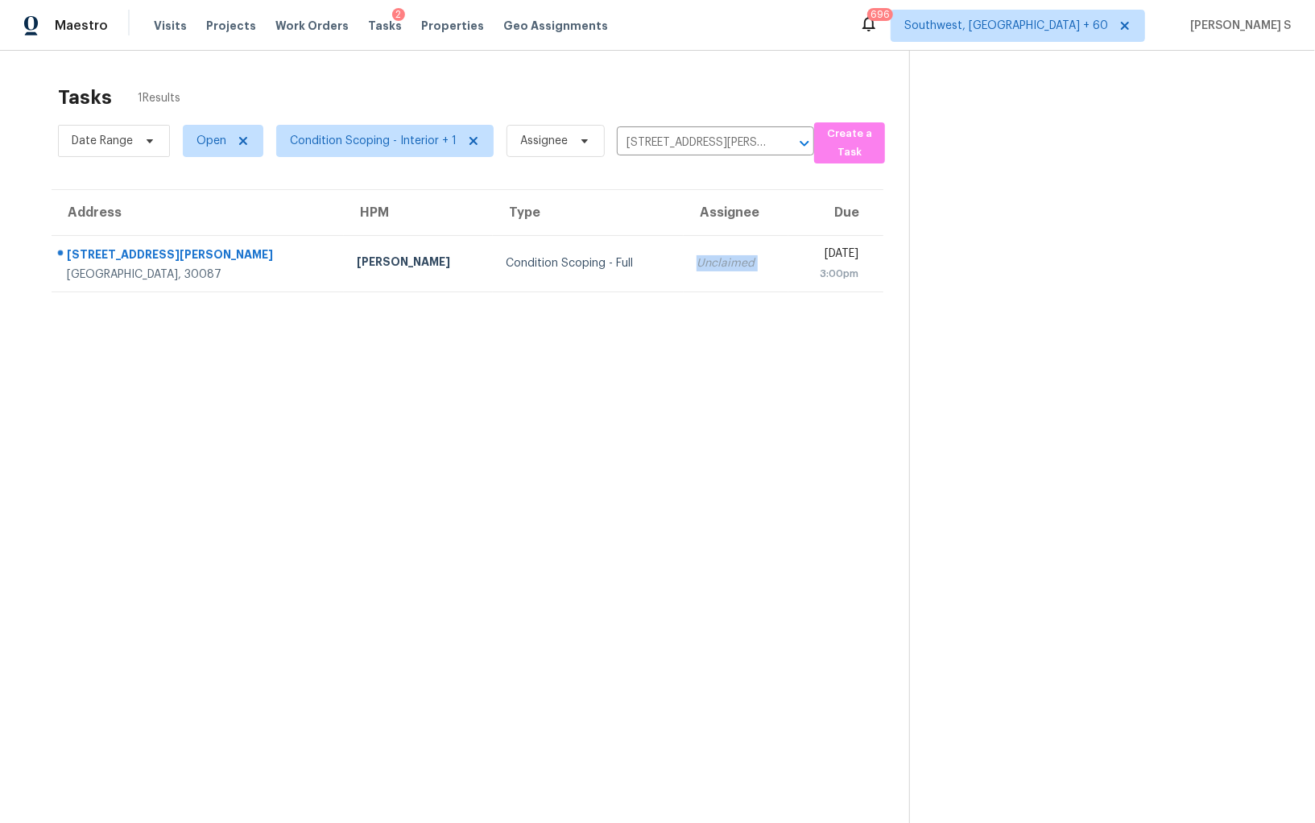
click at [684, 283] on td "Unclaimed" at bounding box center [736, 263] width 105 height 56
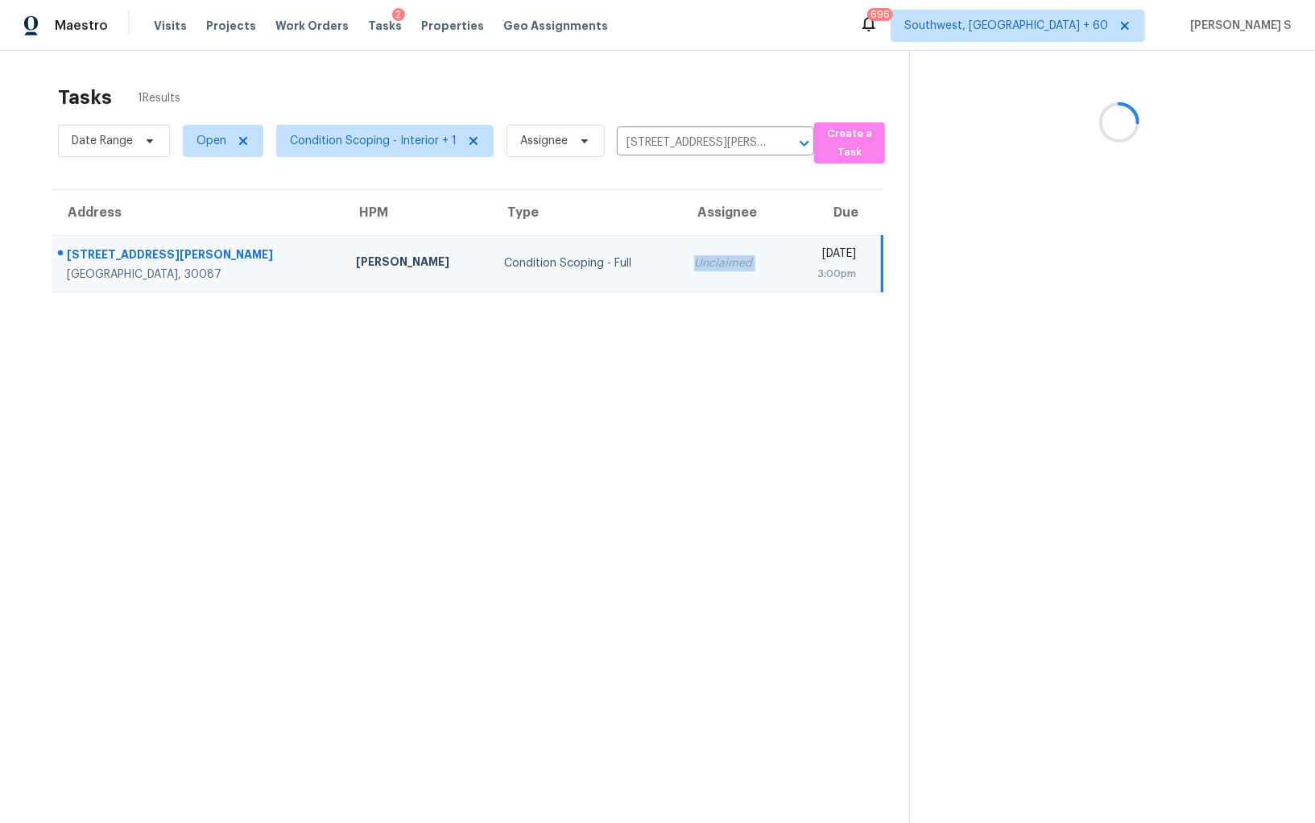
click at [681, 283] on td "Unclaimed" at bounding box center [733, 263] width 104 height 56
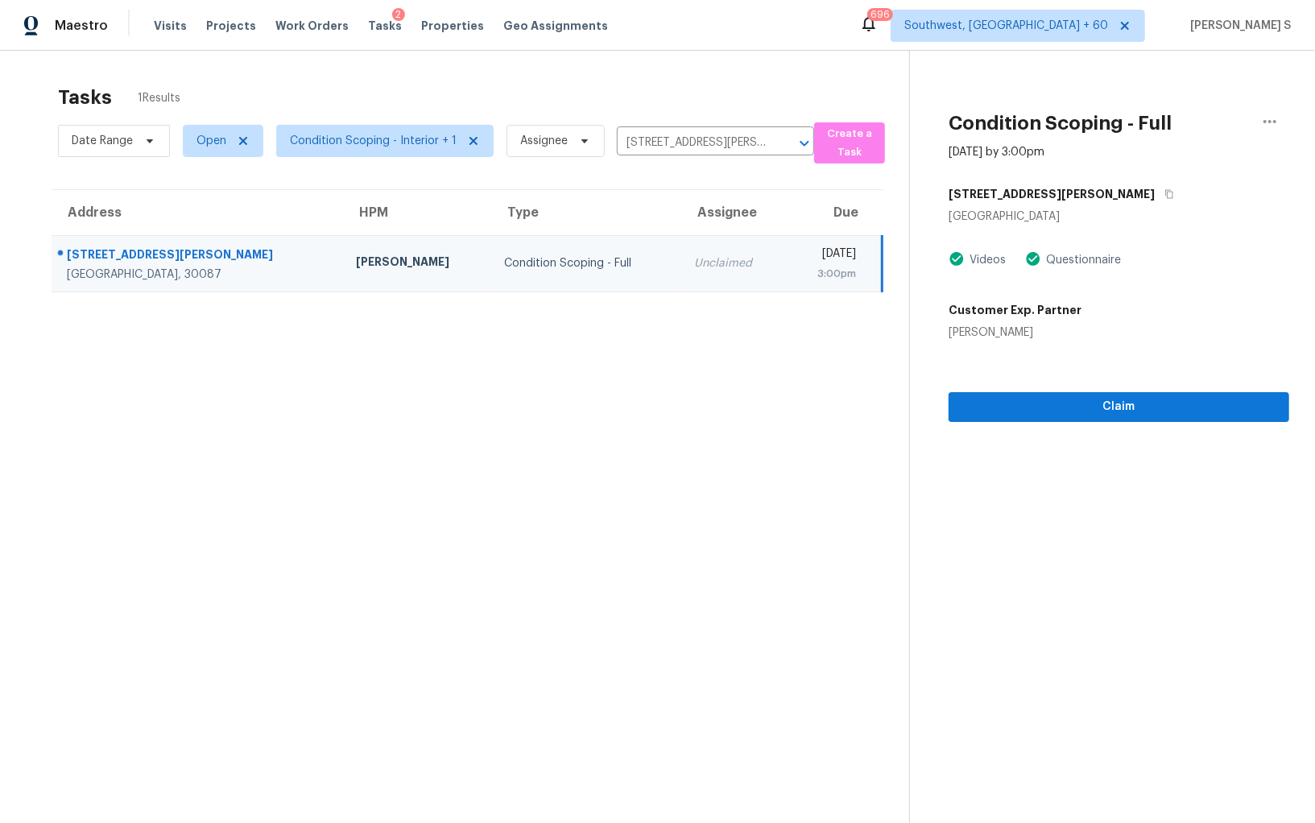
click at [1095, 424] on section "Condition Scoping - Full Oct 15th 2025 by 3:00pm 5244 Rosser Rd Stone Mountain,…" at bounding box center [1099, 462] width 380 height 823
click at [1092, 395] on button "Claim" at bounding box center [1119, 407] width 341 height 30
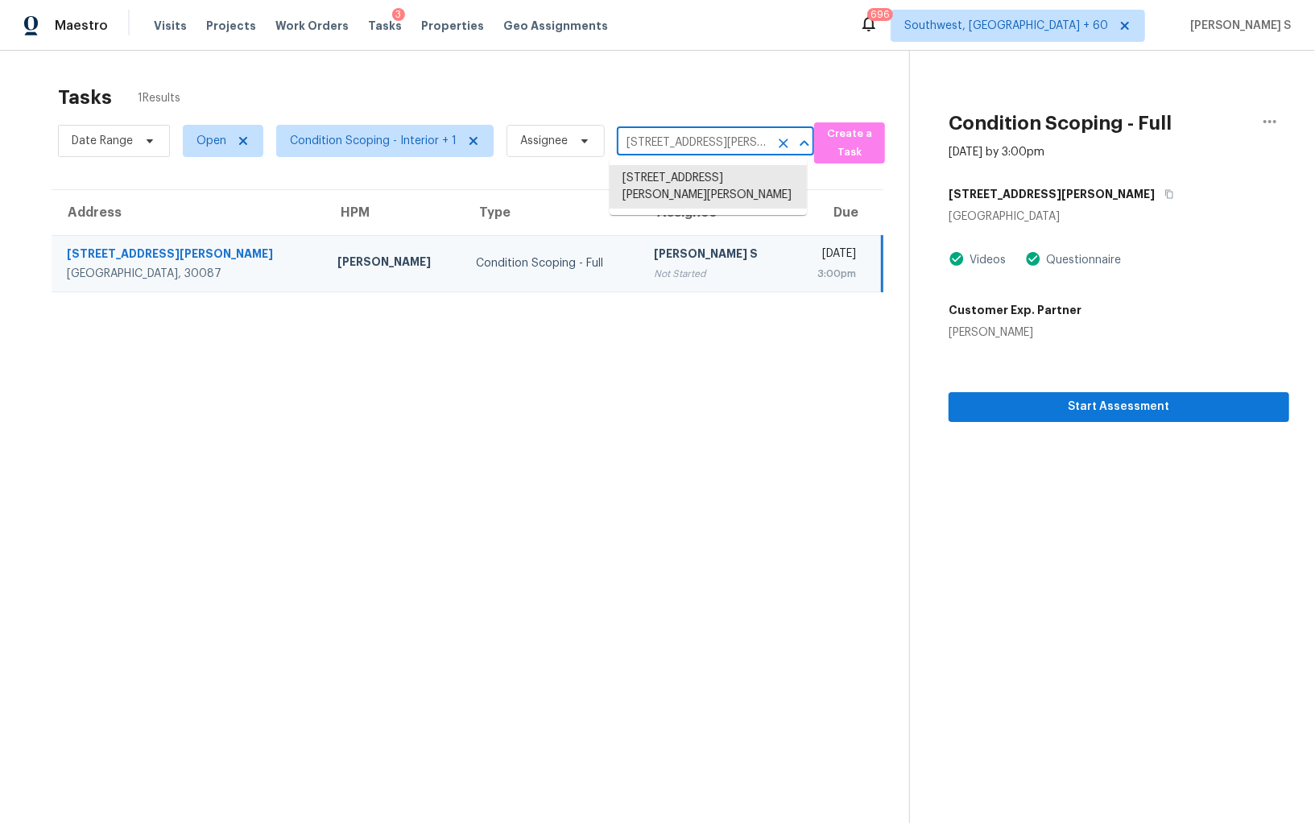
click at [706, 132] on input "5244 Rosser Rd, Stone Mountain, GA 30087" at bounding box center [693, 142] width 152 height 25
paste input "7732 Elm Tree Ln, Charlotte, NC, 2822"
type input "7732 Elm Tree Ln, Charlotte, NC, 28227"
click at [702, 175] on li "7732 Elm Tree Ln, Charlotte, NC 28227" at bounding box center [708, 178] width 197 height 27
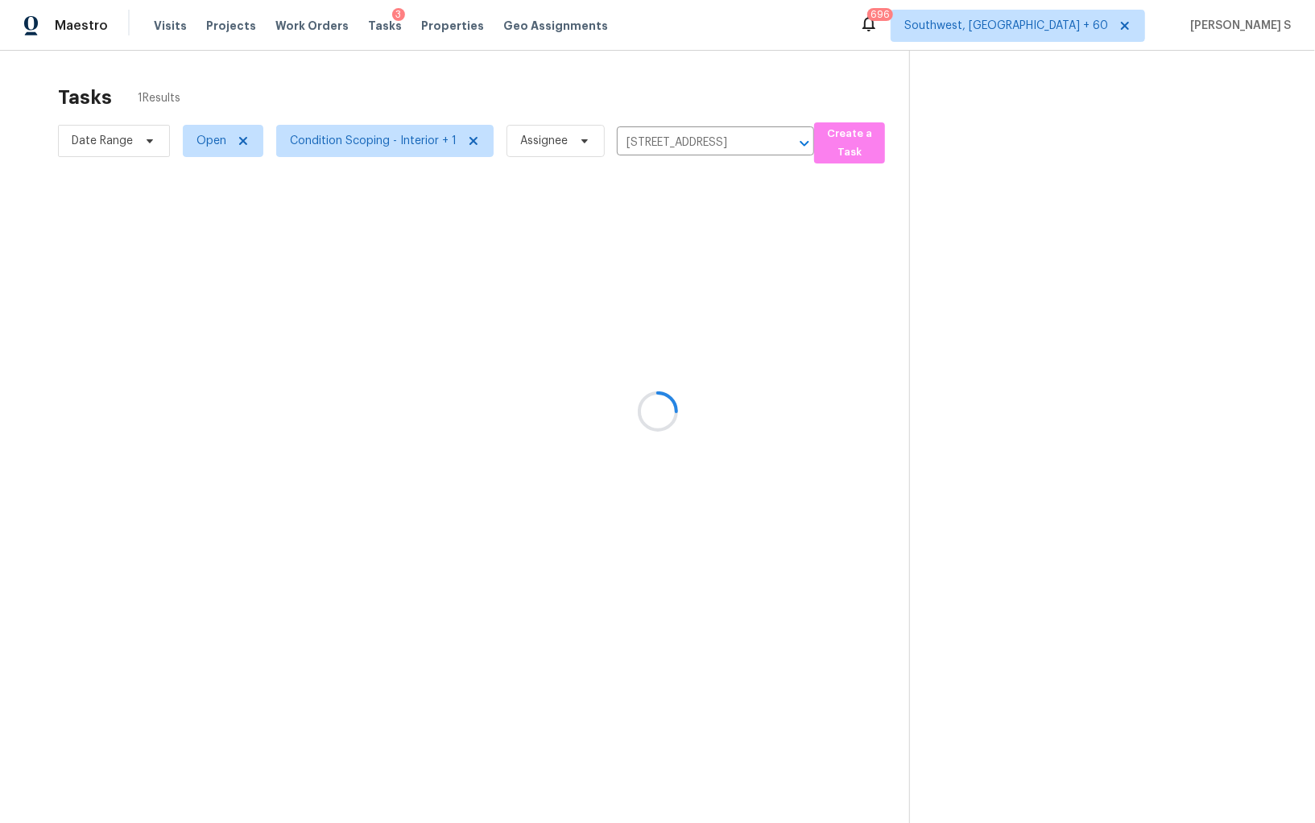
click at [637, 253] on div at bounding box center [657, 411] width 1315 height 823
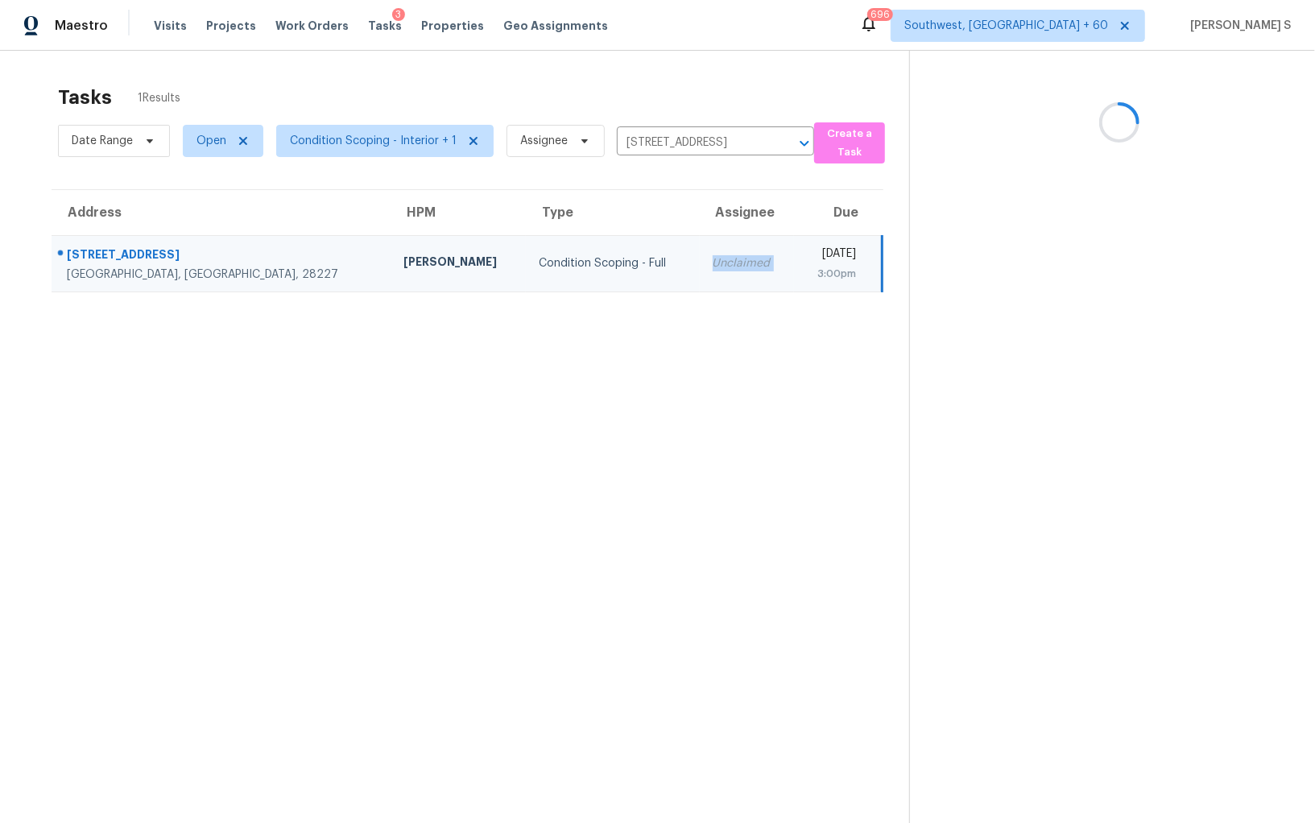
click at [700, 253] on td "Unclaimed" at bounding box center [747, 263] width 95 height 56
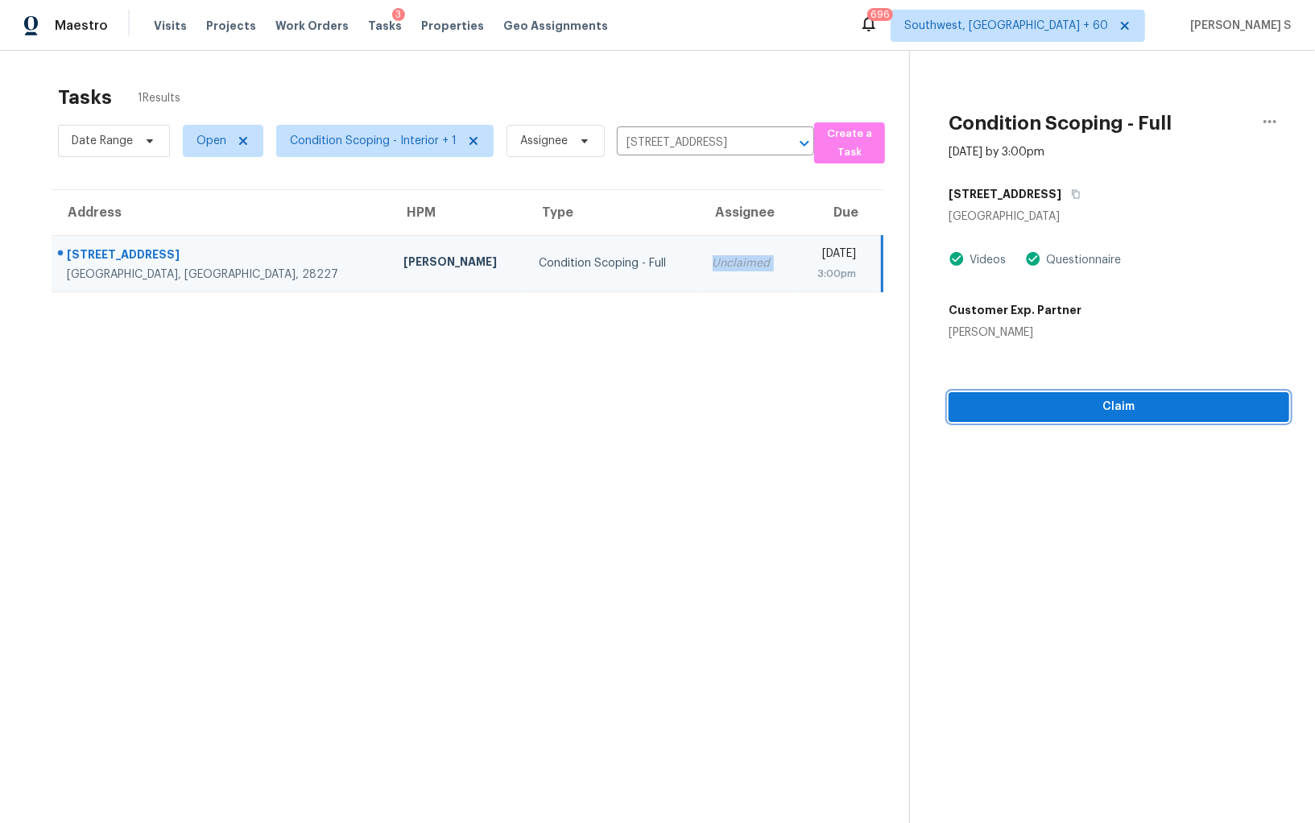
click at [1134, 414] on span "Claim" at bounding box center [1119, 407] width 315 height 20
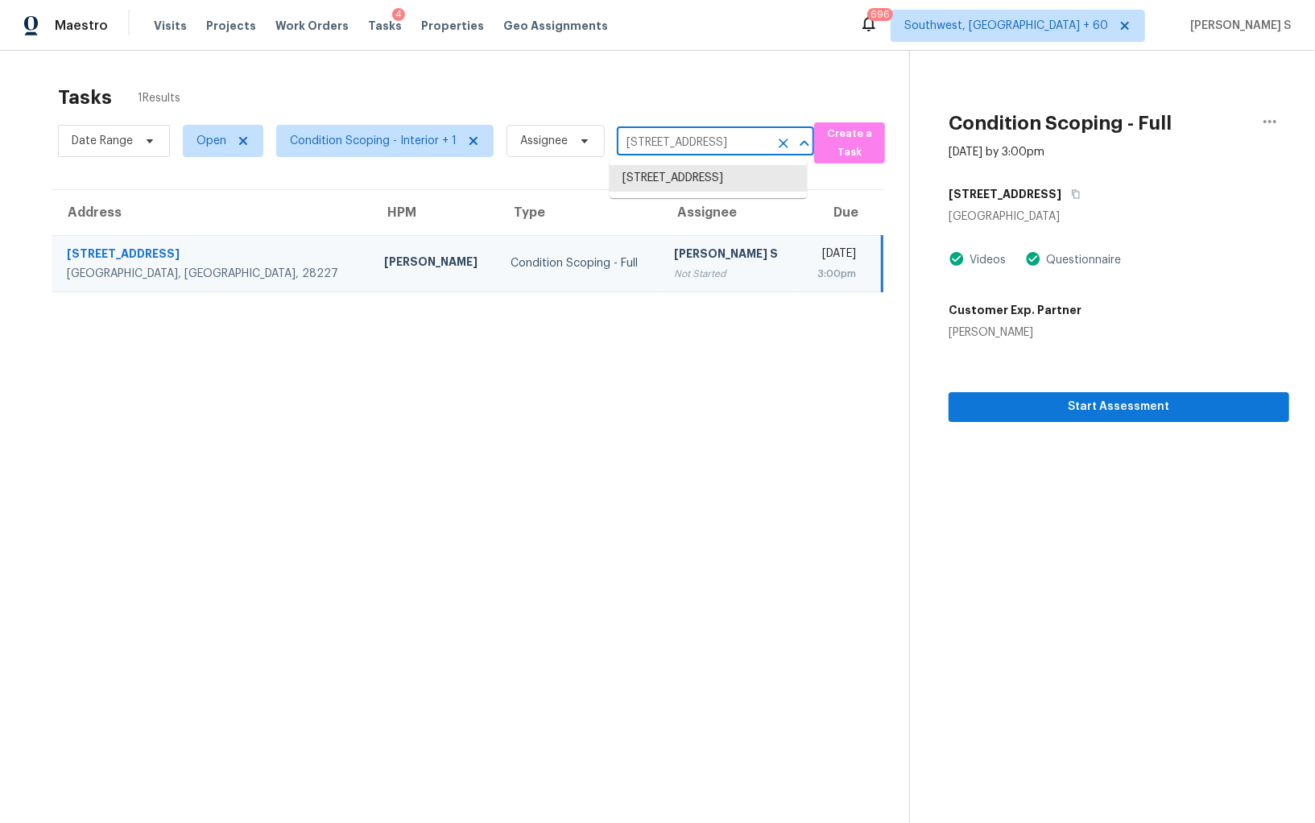
click at [708, 142] on input "7732 Elm Tree Ln, Charlotte, NC 28227" at bounding box center [693, 142] width 152 height 25
paste input "203 Jaldena Ln, Henderson, NV, 89011"
type input "203 Jaldena Ln, Henderson, NV, 89011"
click at [669, 186] on li "203 Jaldena Ln, Henderson, NV 89011" at bounding box center [708, 186] width 197 height 43
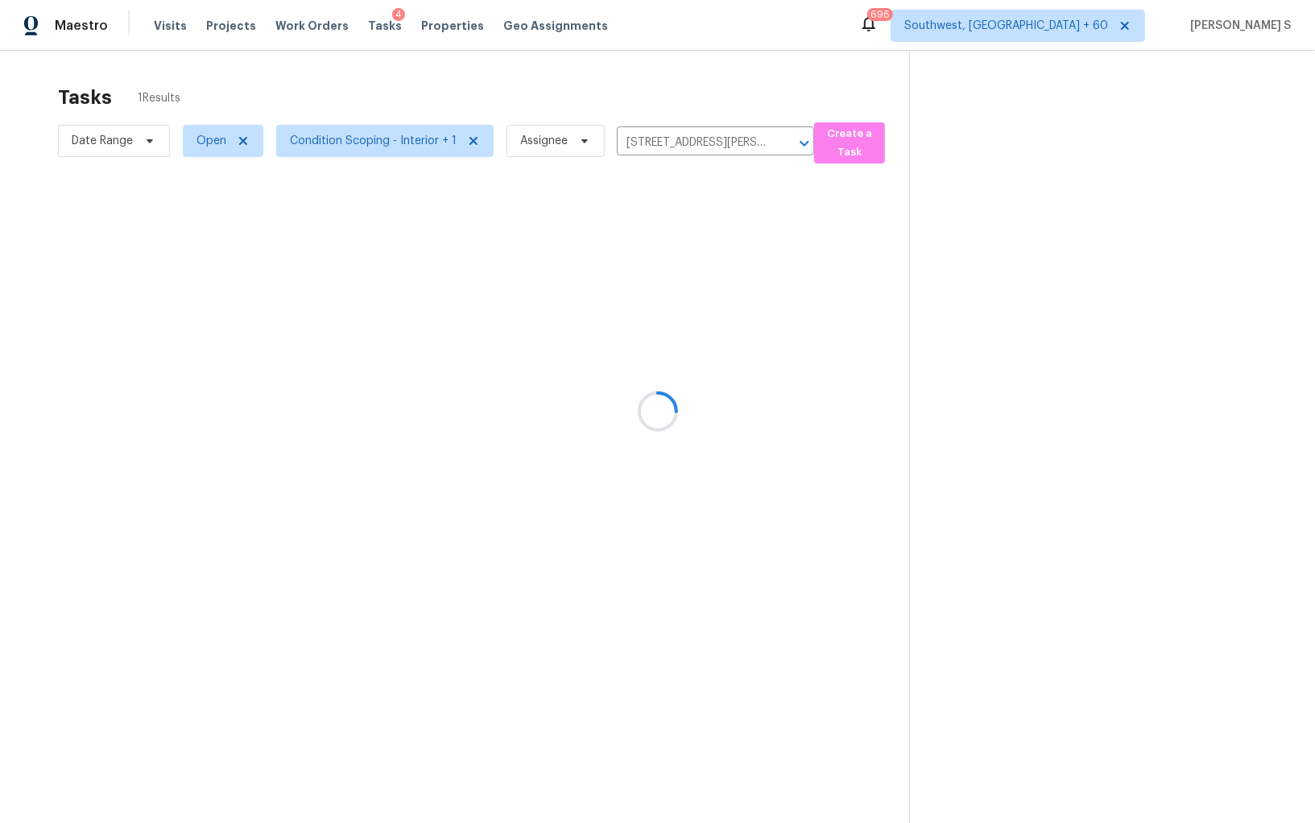
click at [588, 274] on div at bounding box center [657, 411] width 1315 height 823
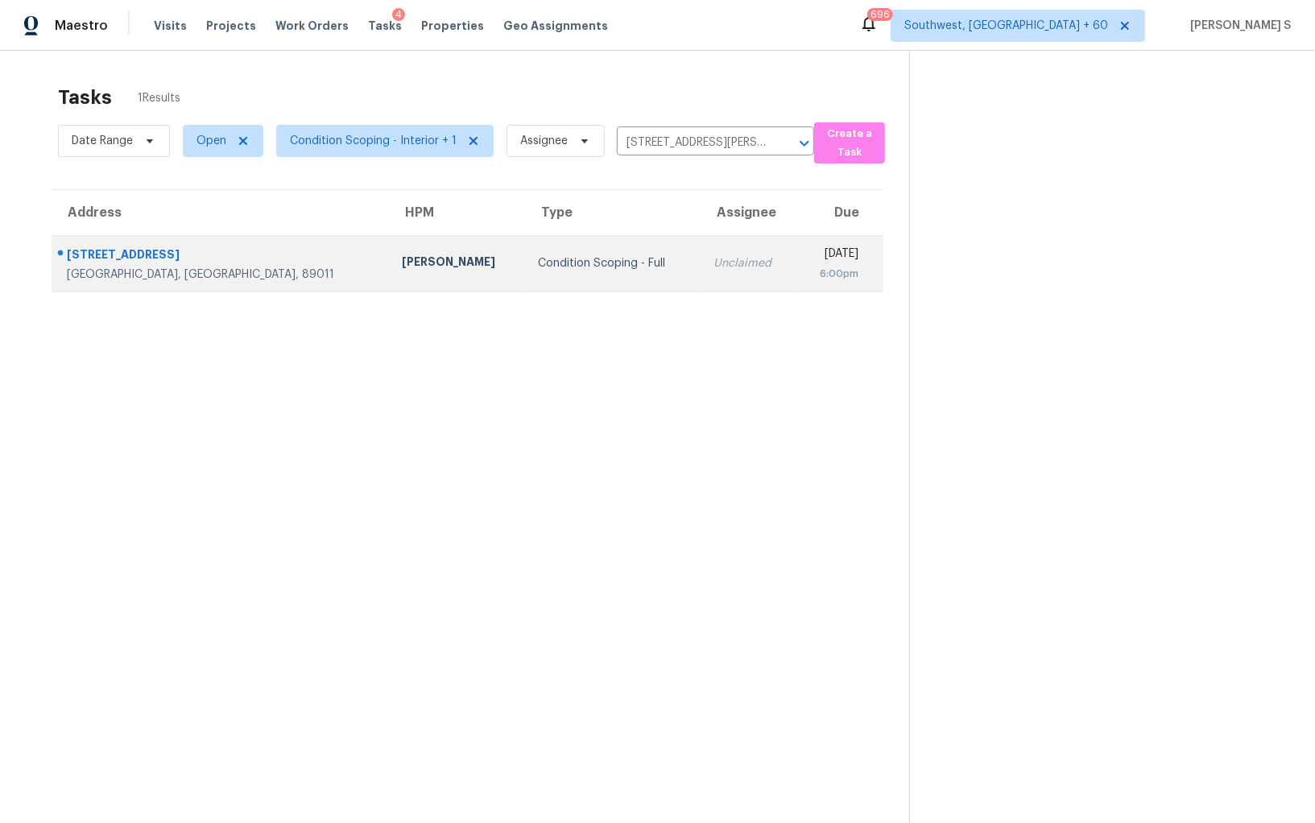
click at [553, 259] on div "Condition Scoping - Full" at bounding box center [613, 263] width 149 height 16
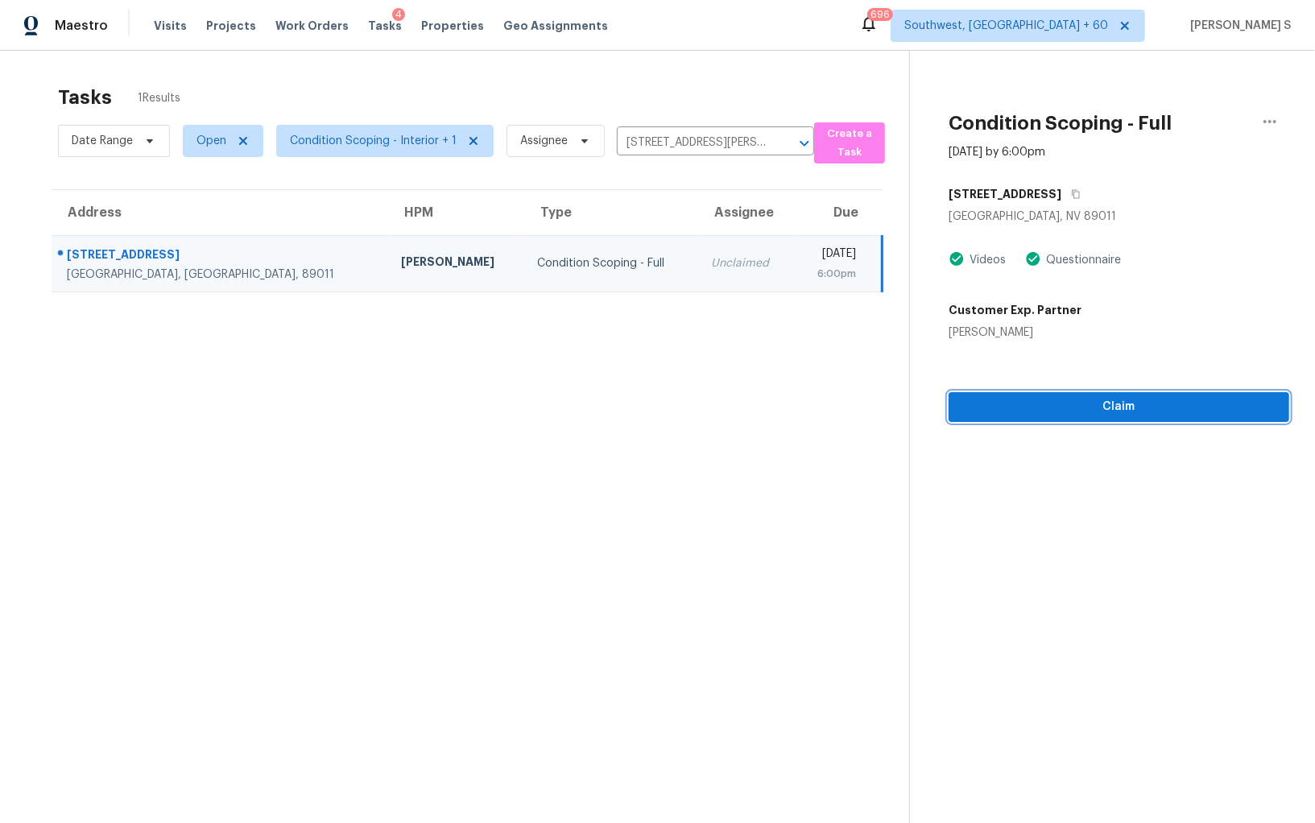
click at [1047, 412] on span "Claim" at bounding box center [1119, 407] width 315 height 20
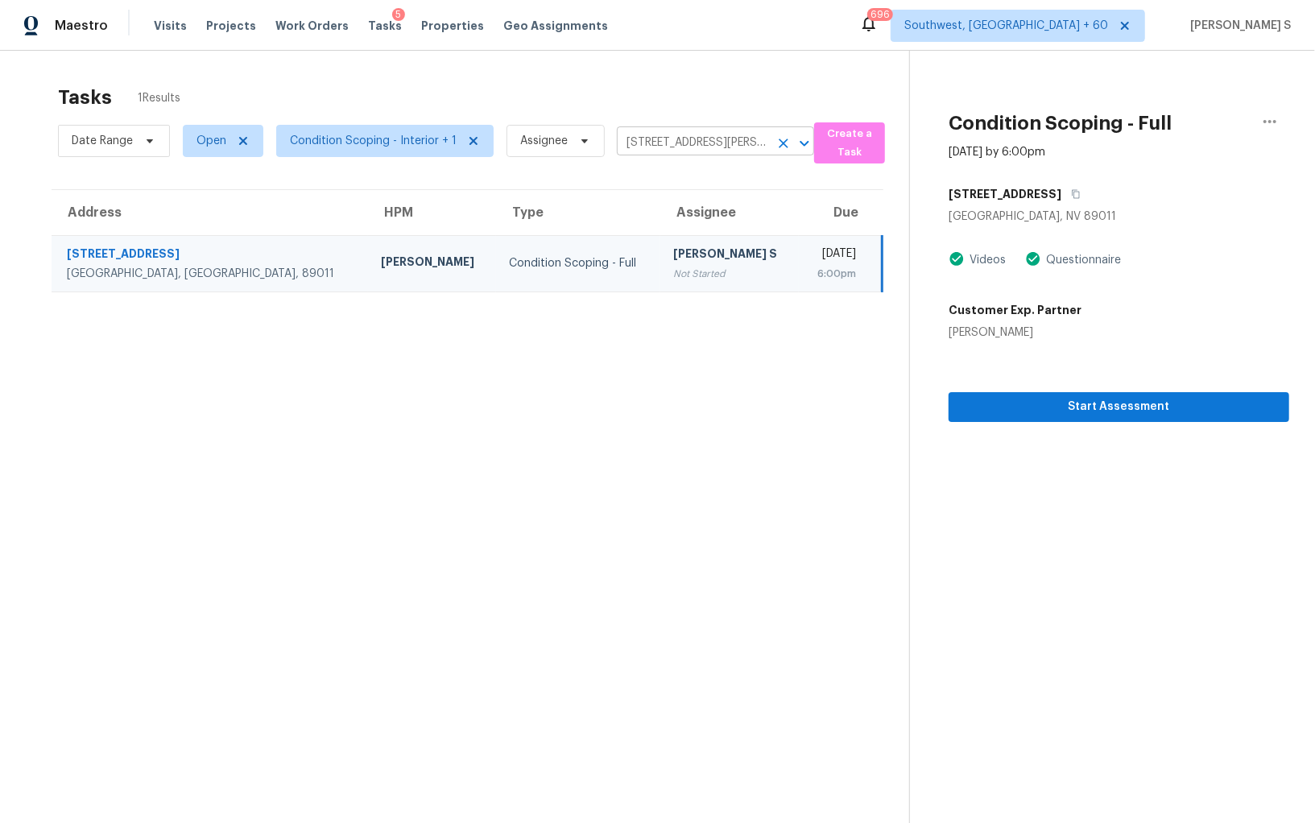
click at [698, 135] on input "203 Jaldena Ln, Henderson, NV 89011" at bounding box center [693, 142] width 152 height 25
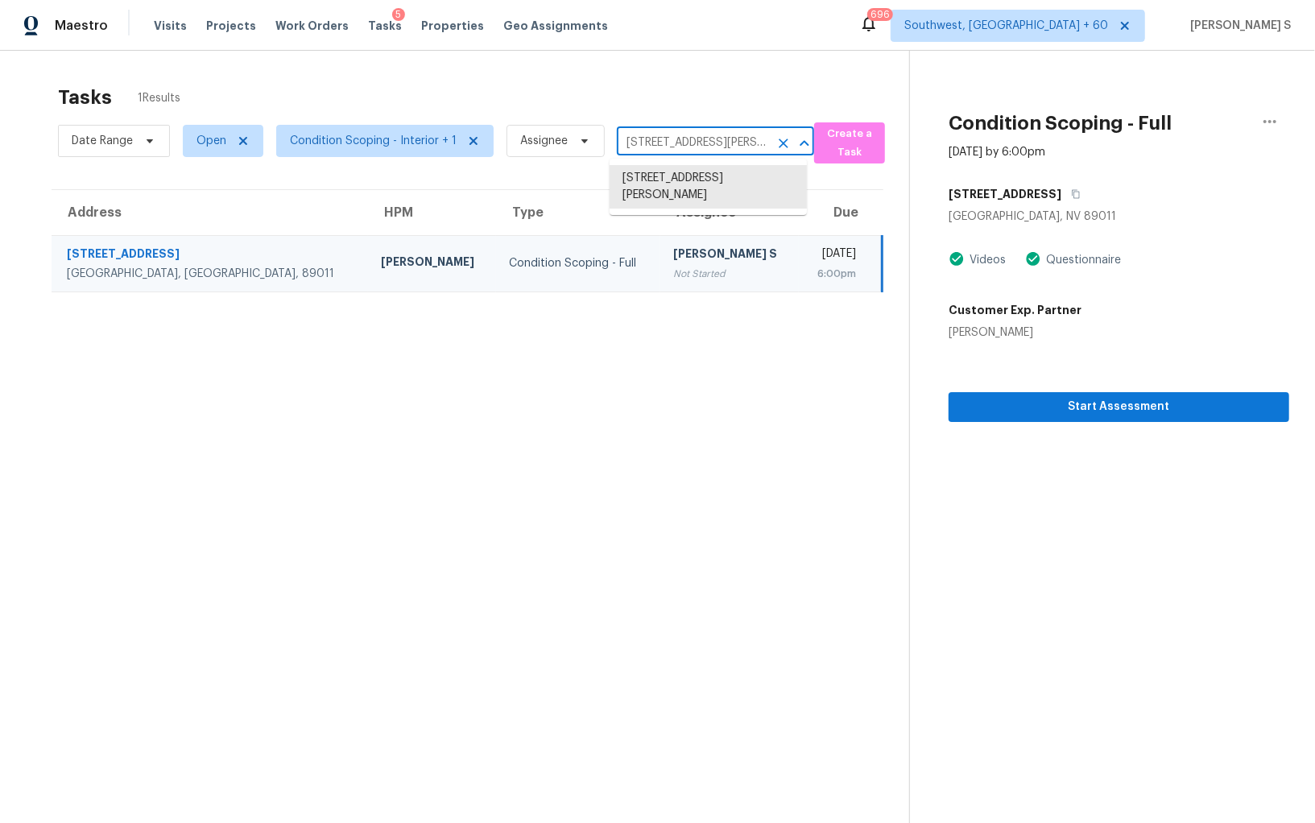
paste input "717 Creekview Ter, Norman, OK, 7307"
type input "2717 Creekview Ter, Norman, OK, 73071"
click at [697, 185] on li "2717 Creekview Ter, Norman, OK 73071" at bounding box center [708, 178] width 197 height 27
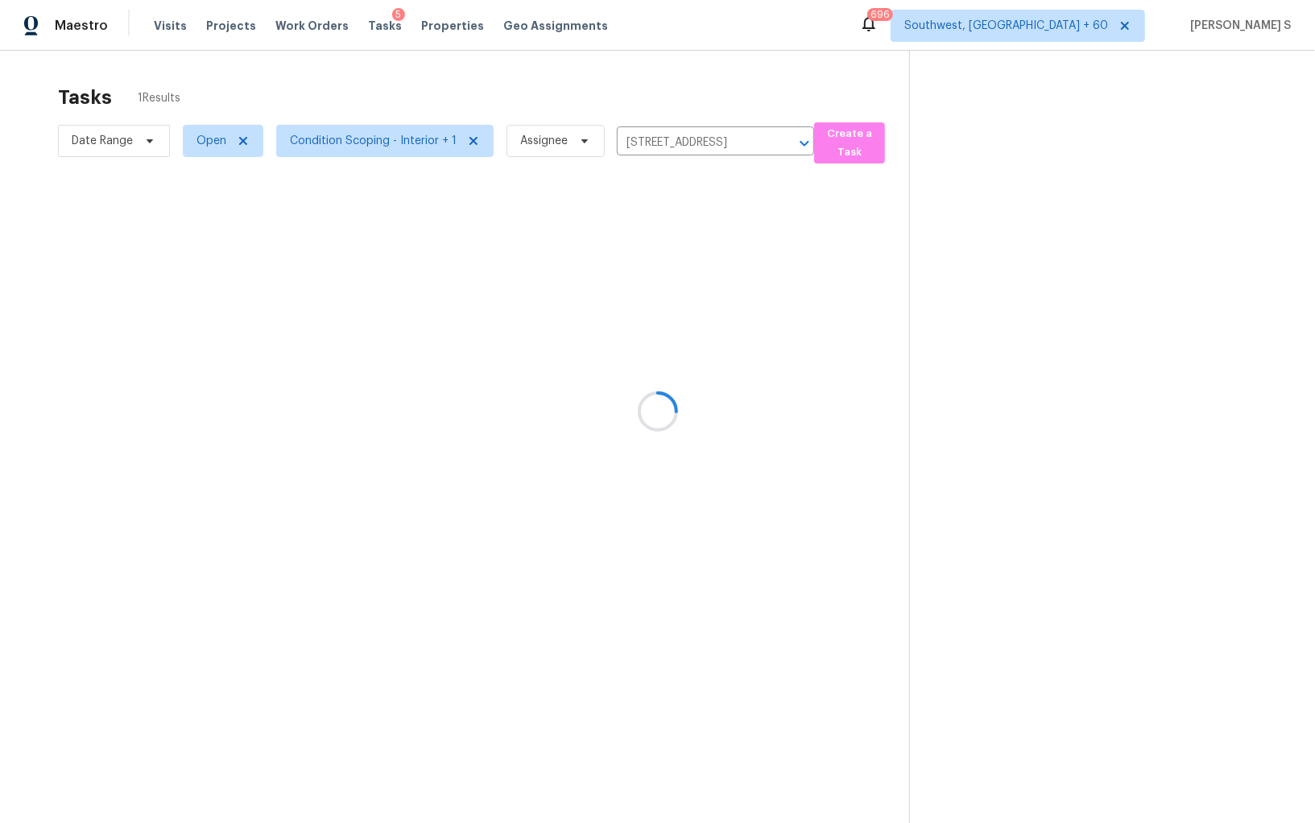
click at [594, 246] on div at bounding box center [657, 411] width 1315 height 823
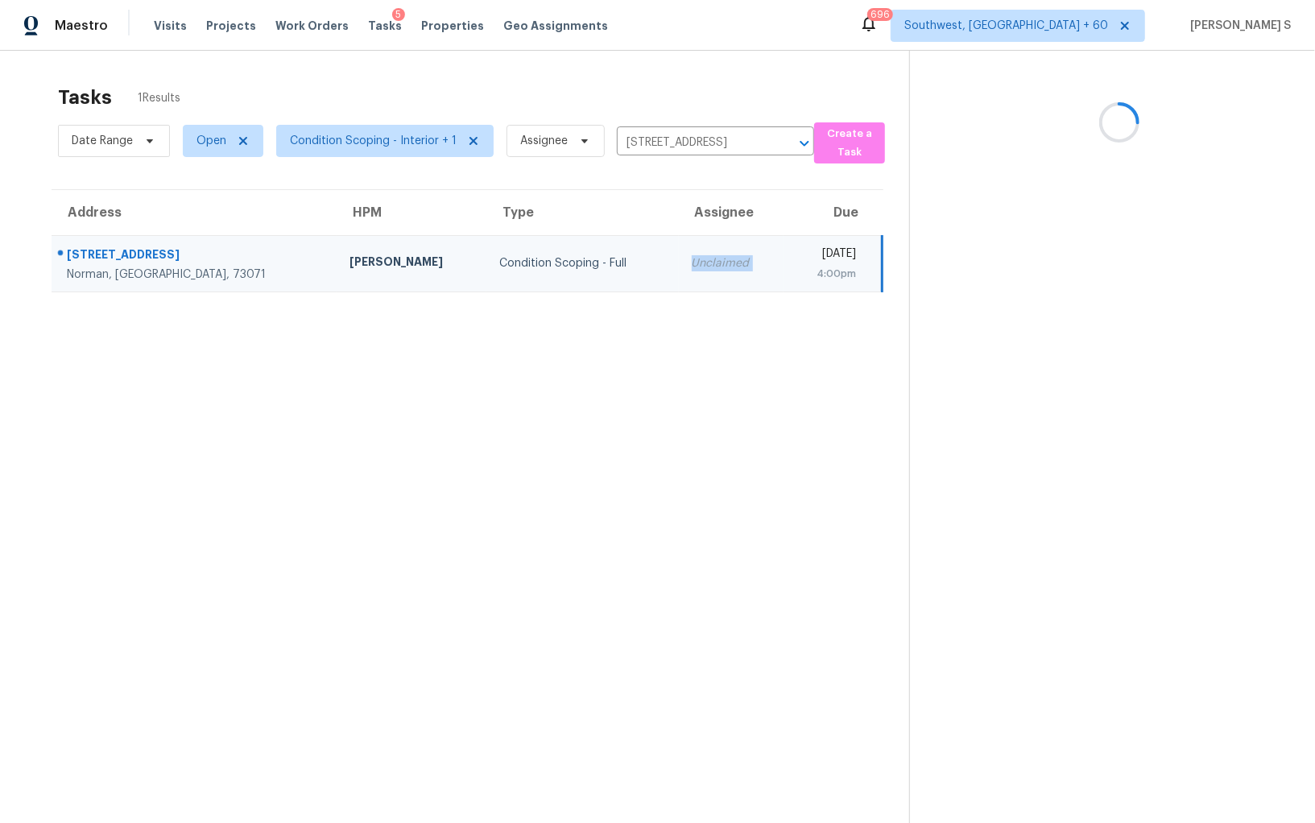
click at [679, 246] on td "Unclaimed" at bounding box center [732, 263] width 106 height 56
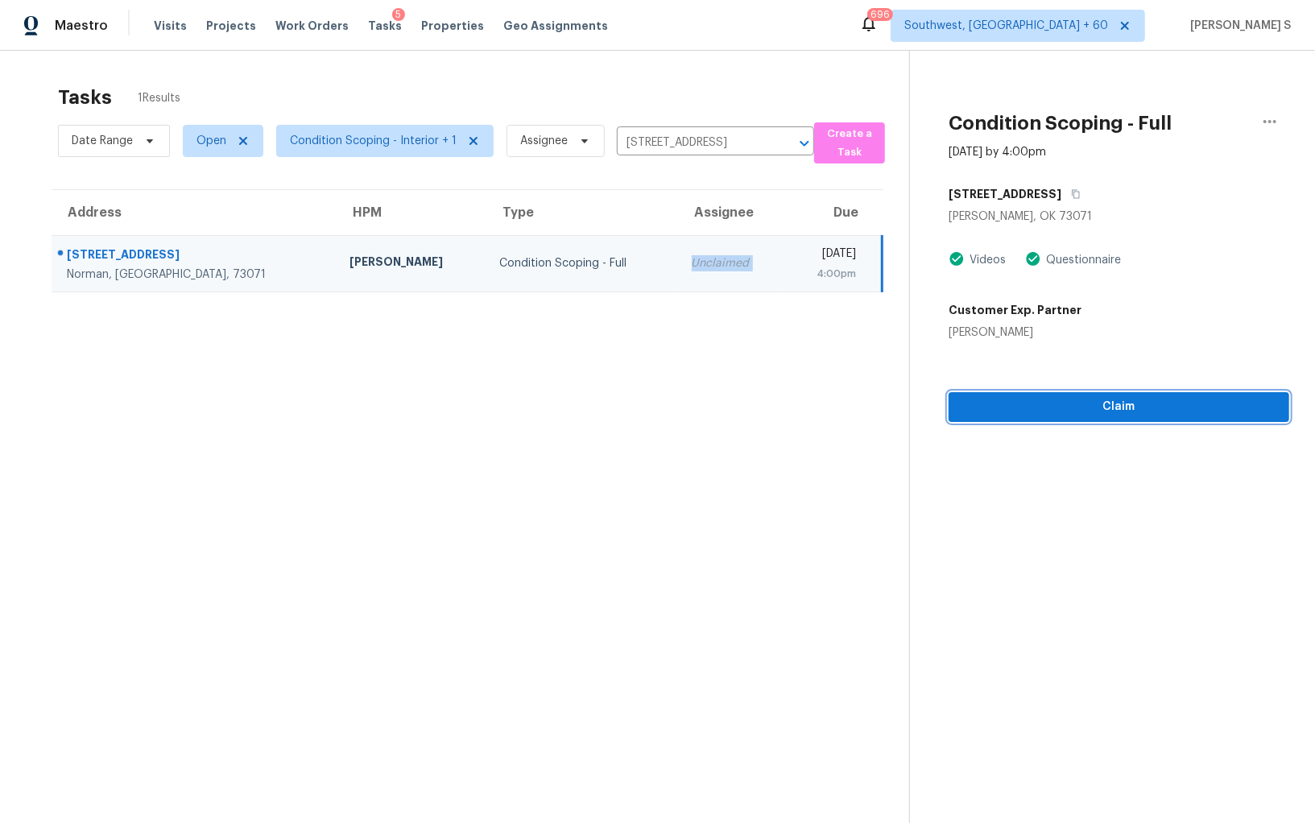
click at [1058, 415] on span "Claim" at bounding box center [1119, 407] width 315 height 20
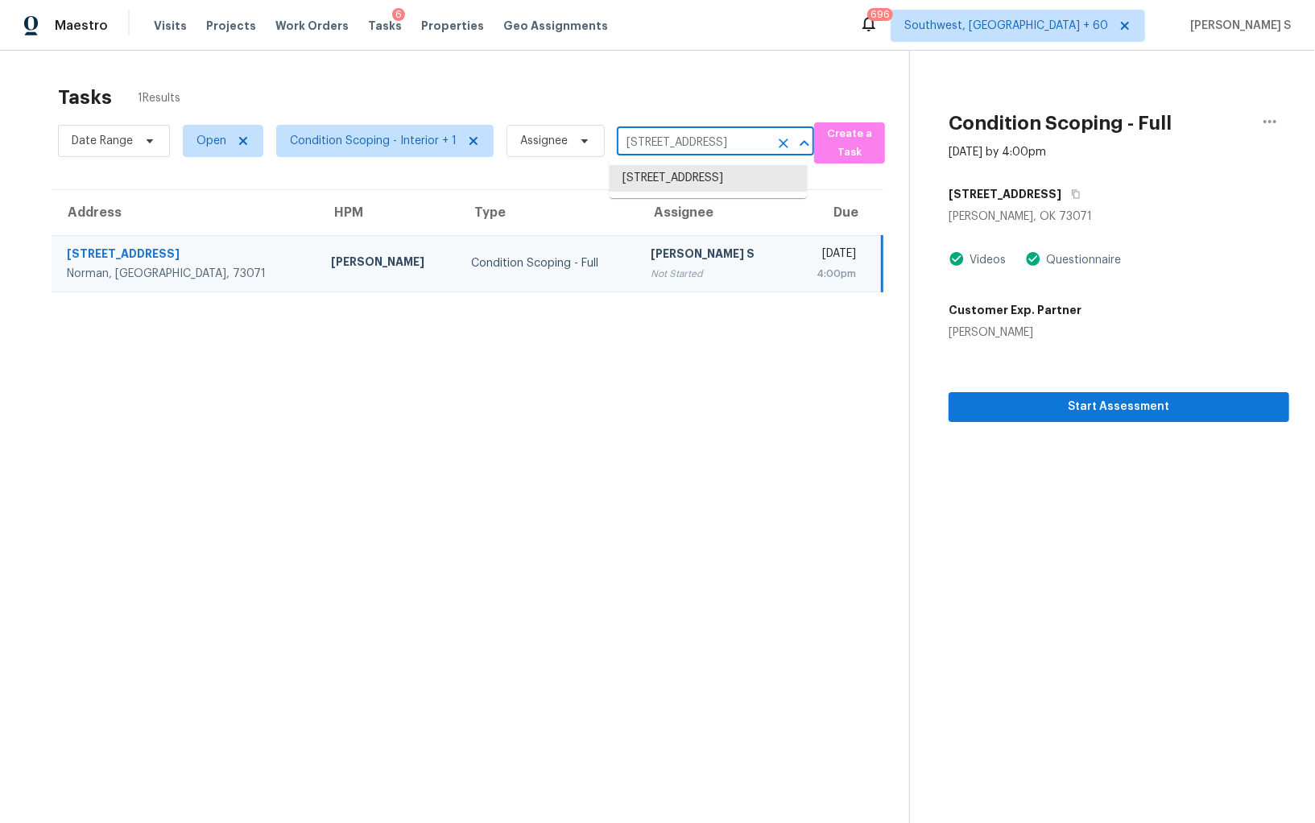
click at [705, 140] on input "2717 Creekview Ter, Norman, OK 73071" at bounding box center [693, 142] width 152 height 25
paste input "66 New Sawyer Brown Rd, Nashville, TN, 3722"
type input "266 New Sawyer Brown Rd, Nashville, TN, 37221"
click at [714, 176] on li "266 New Sawyer Brown Rd, Nashville, TN 37221" at bounding box center [708, 186] width 197 height 43
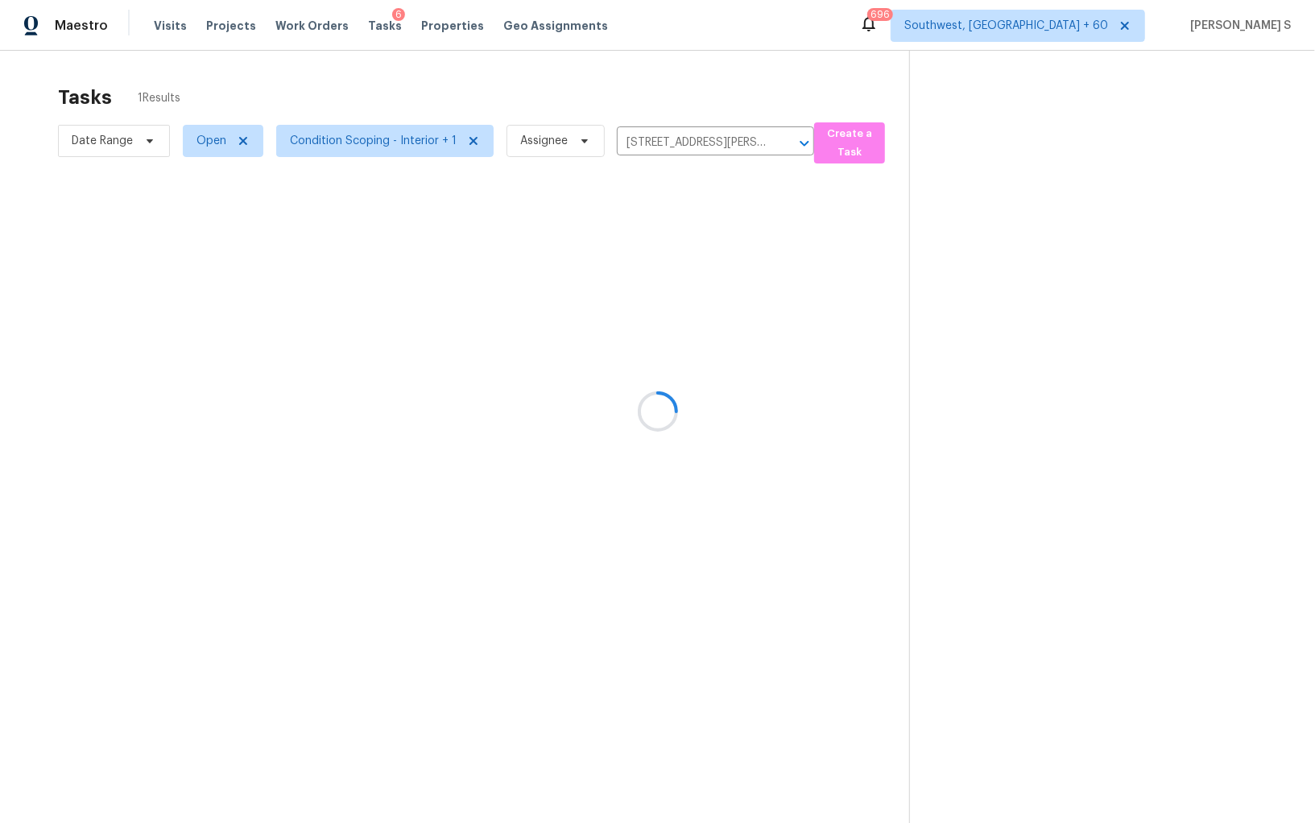
click at [665, 252] on div at bounding box center [657, 411] width 1315 height 823
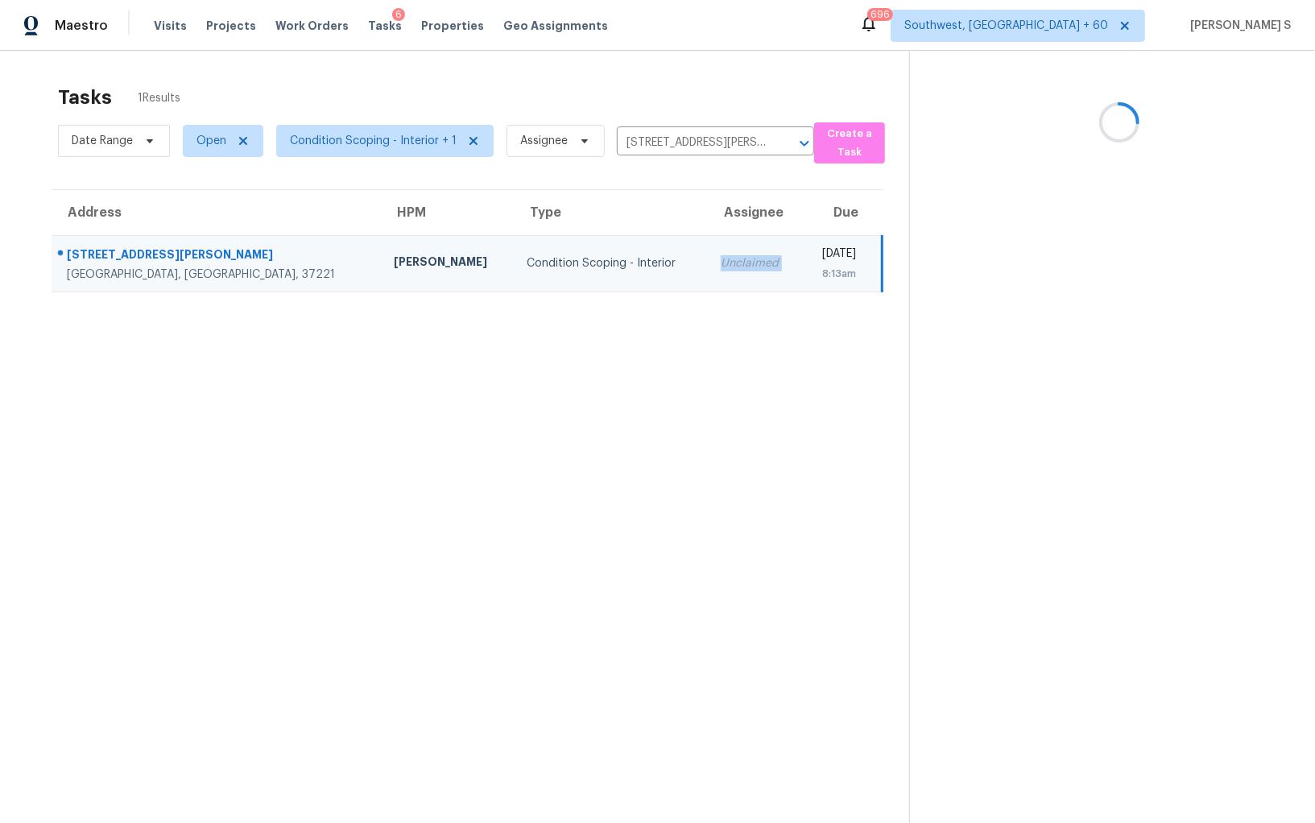
click at [708, 252] on td "Unclaimed" at bounding box center [754, 263] width 93 height 56
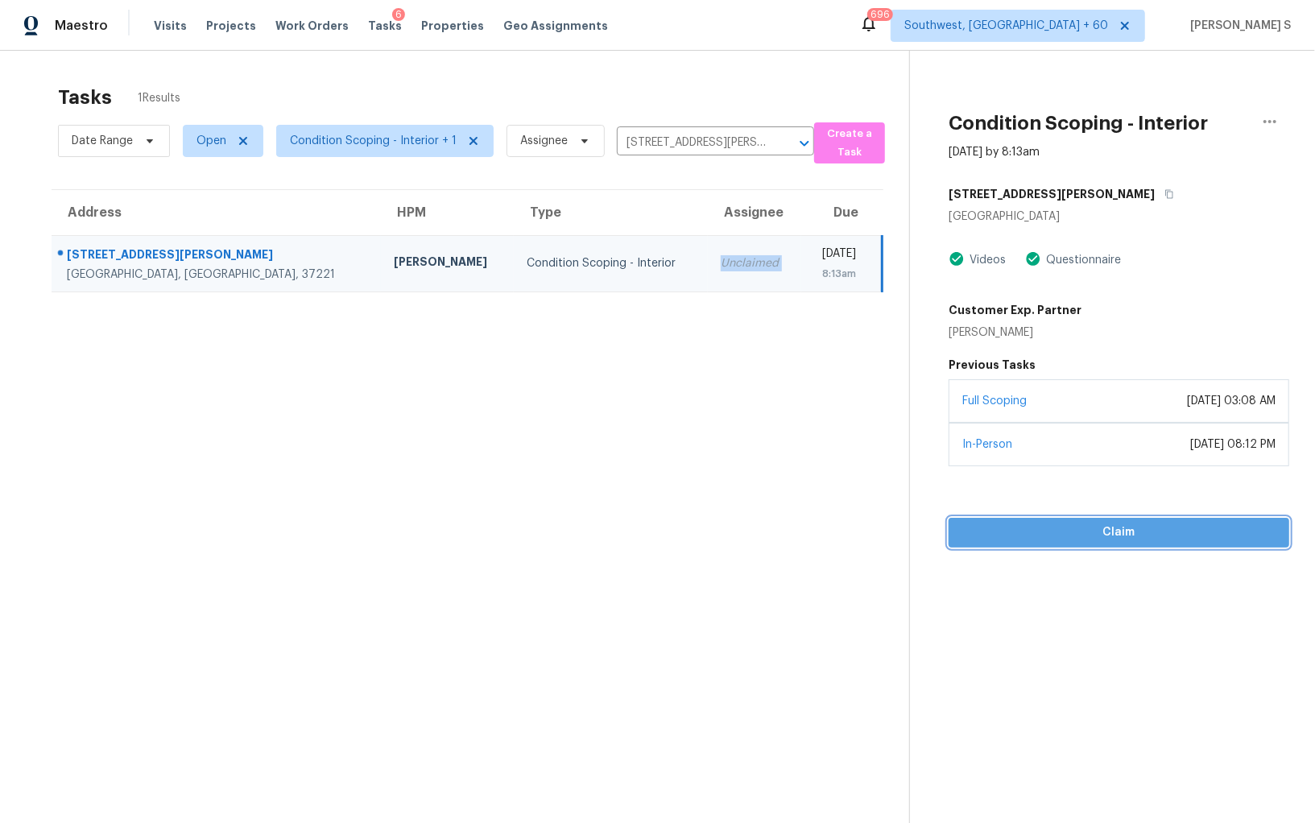
click at [1096, 518] on button "Claim" at bounding box center [1119, 533] width 341 height 30
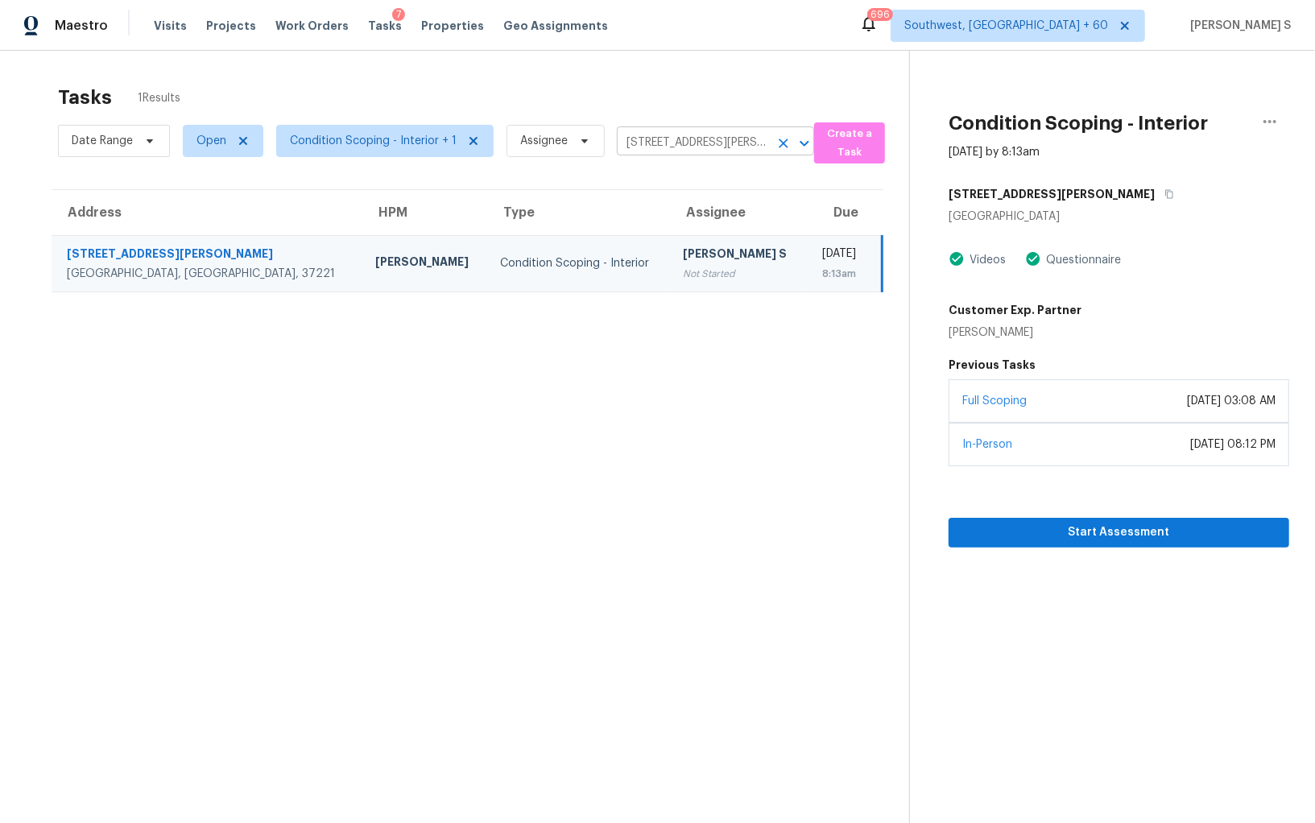
click at [667, 147] on input "266 New Sawyer Brown Rd, Nashville, TN 37221" at bounding box center [693, 142] width 152 height 25
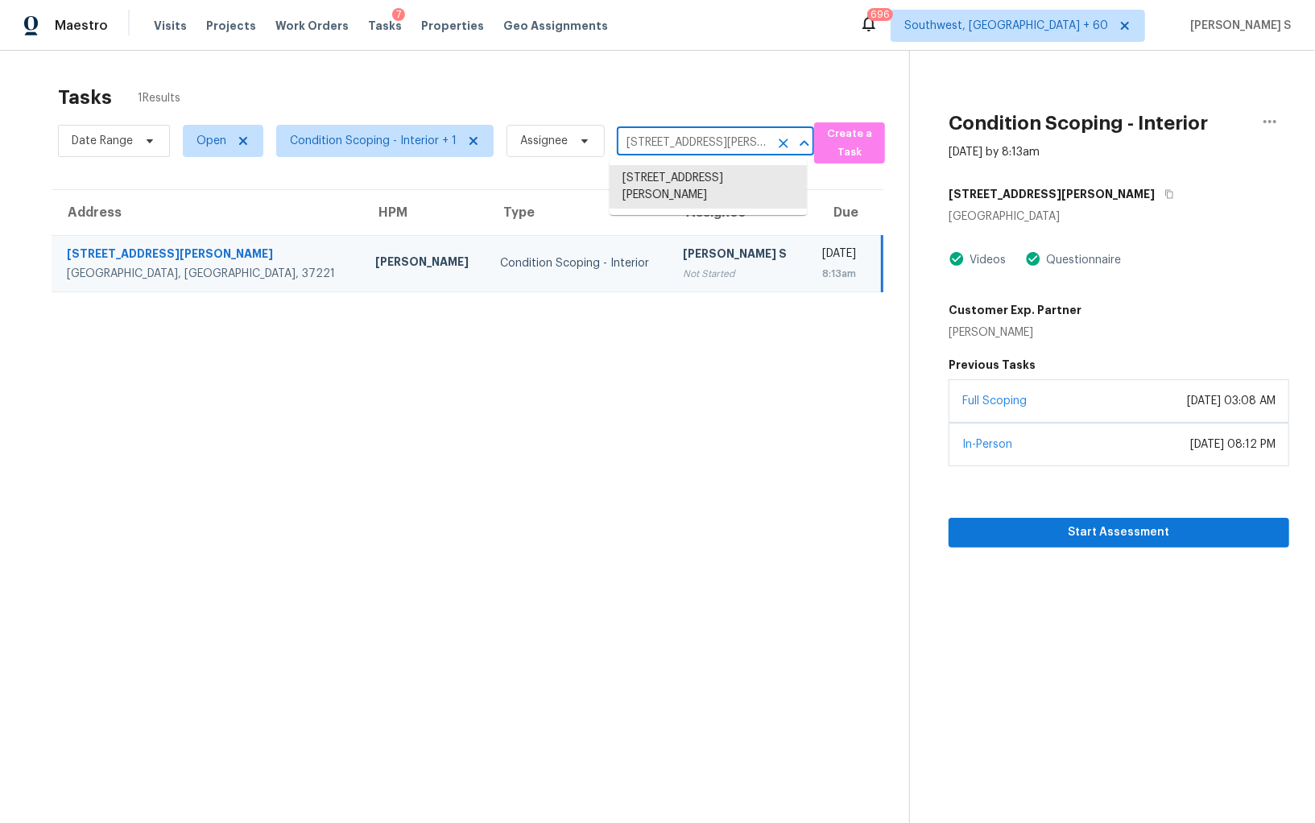
paste input "658 Winston St, Franklinton, NC, 27525"
type input "658 Winston St, Franklinton, NC, 27525"
click at [657, 172] on li "658 Winston St, Franklinton, NC 27525" at bounding box center [708, 186] width 197 height 43
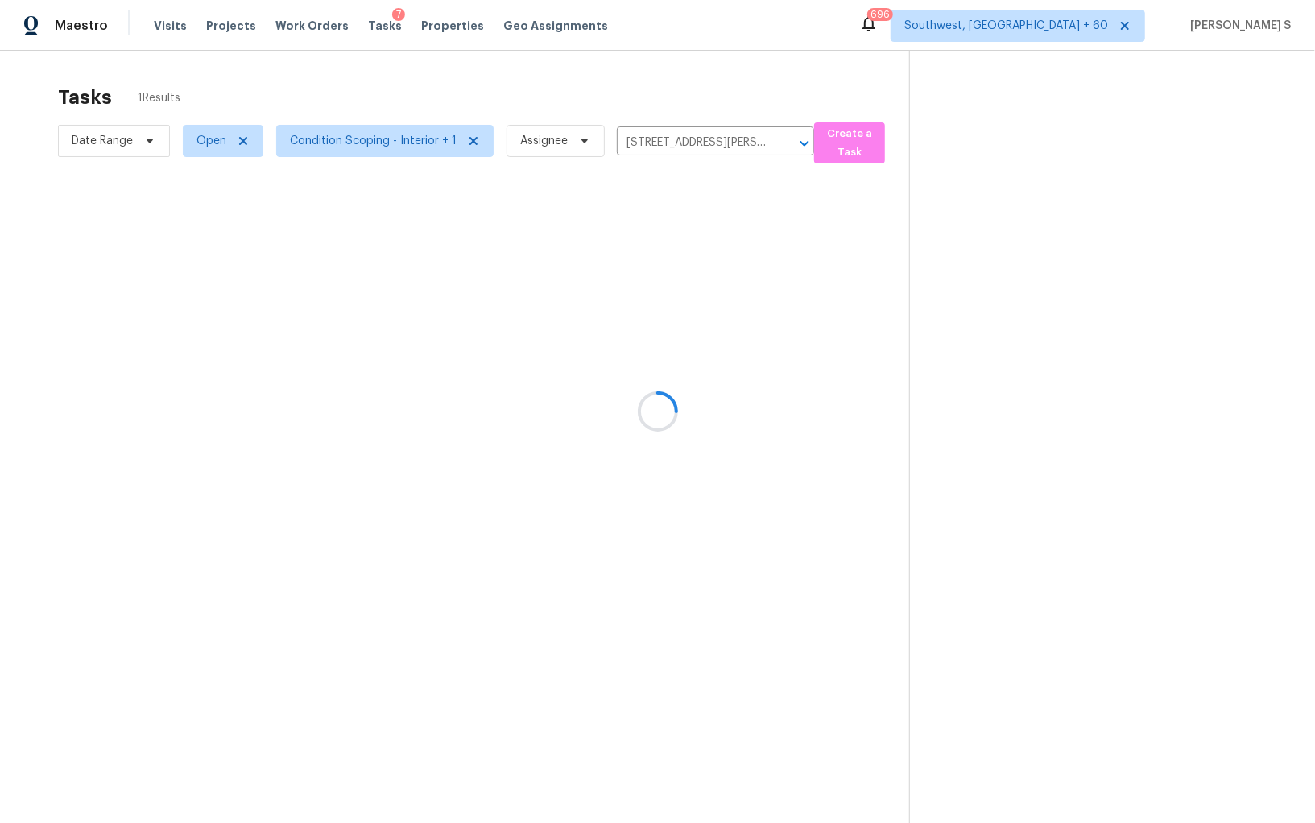
click at [655, 252] on div at bounding box center [657, 411] width 1315 height 823
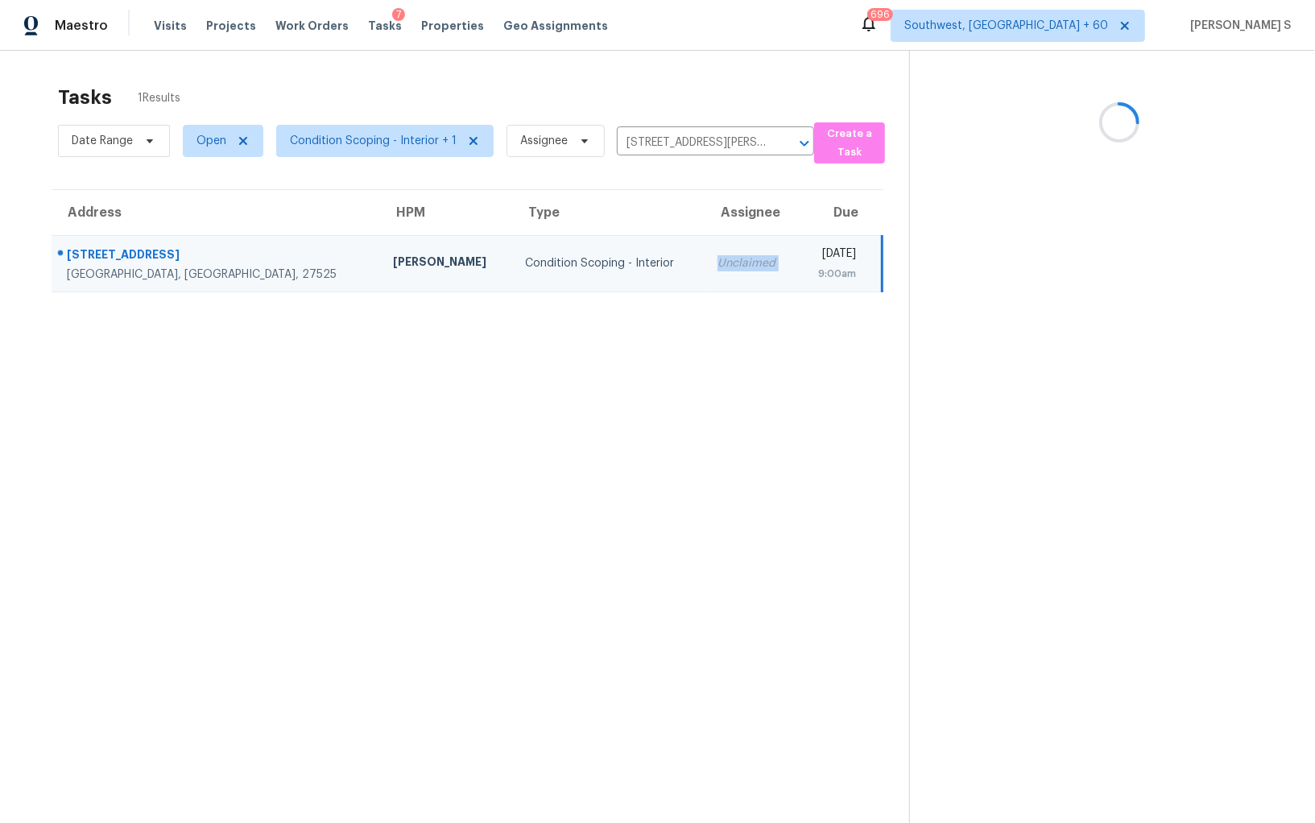
click at [705, 251] on td "Unclaimed" at bounding box center [751, 263] width 93 height 56
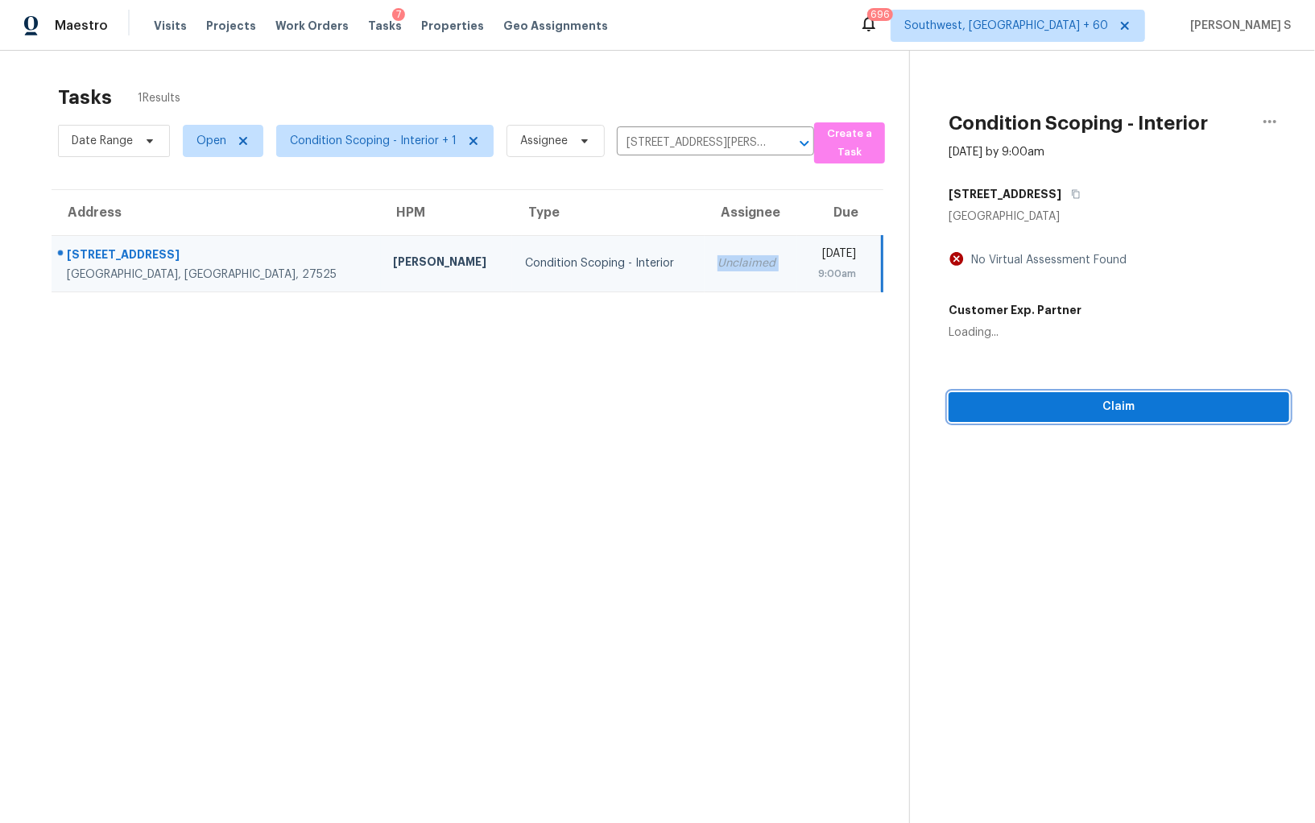
click at [1066, 406] on div "Condition Scoping - Interior Oct 15th 2025 by 9:00am 658 Winston St Franklinton…" at bounding box center [1099, 236] width 379 height 371
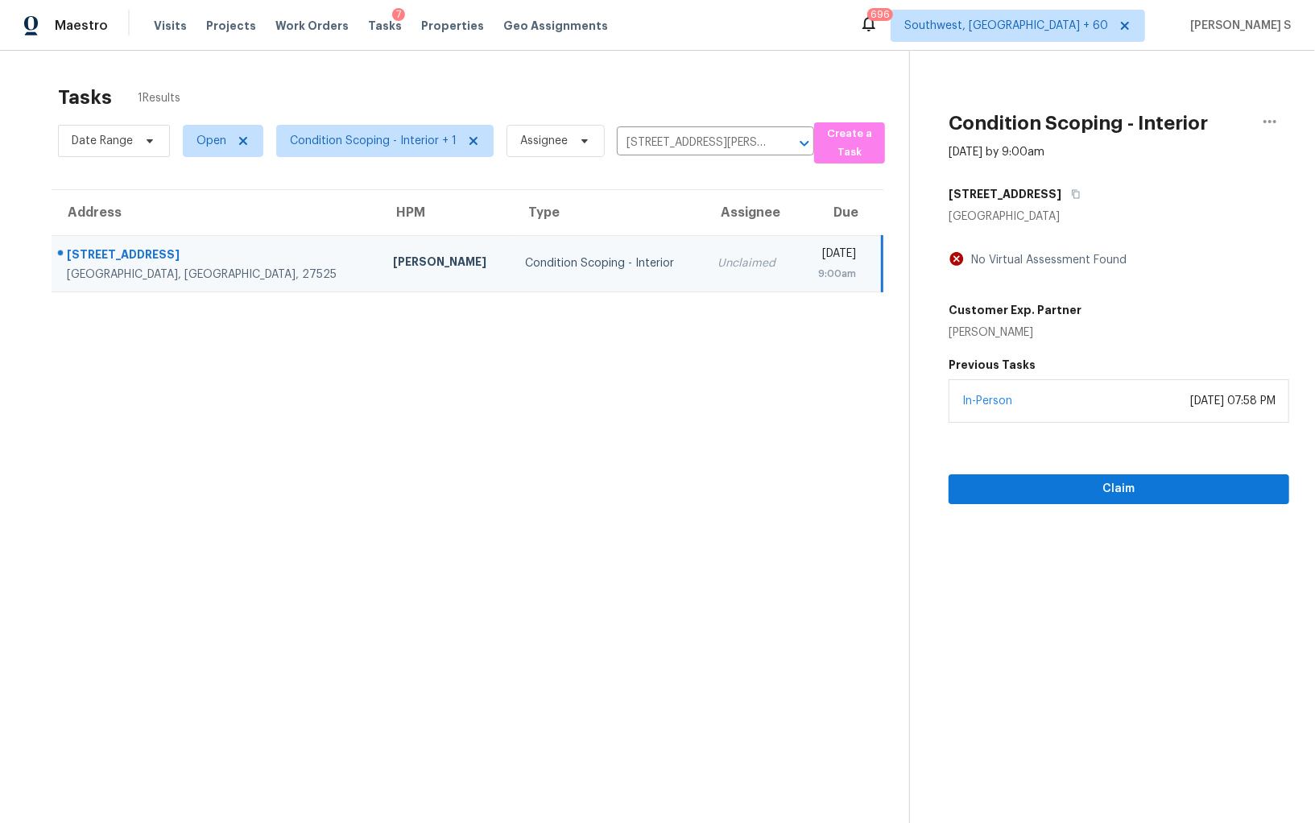
click at [637, 511] on section "Tasks 1 Results Date Range Open Condition Scoping - Interior + 1 Assignee 658 W…" at bounding box center [468, 475] width 884 height 797
click at [1025, 493] on span "Claim" at bounding box center [1119, 489] width 315 height 20
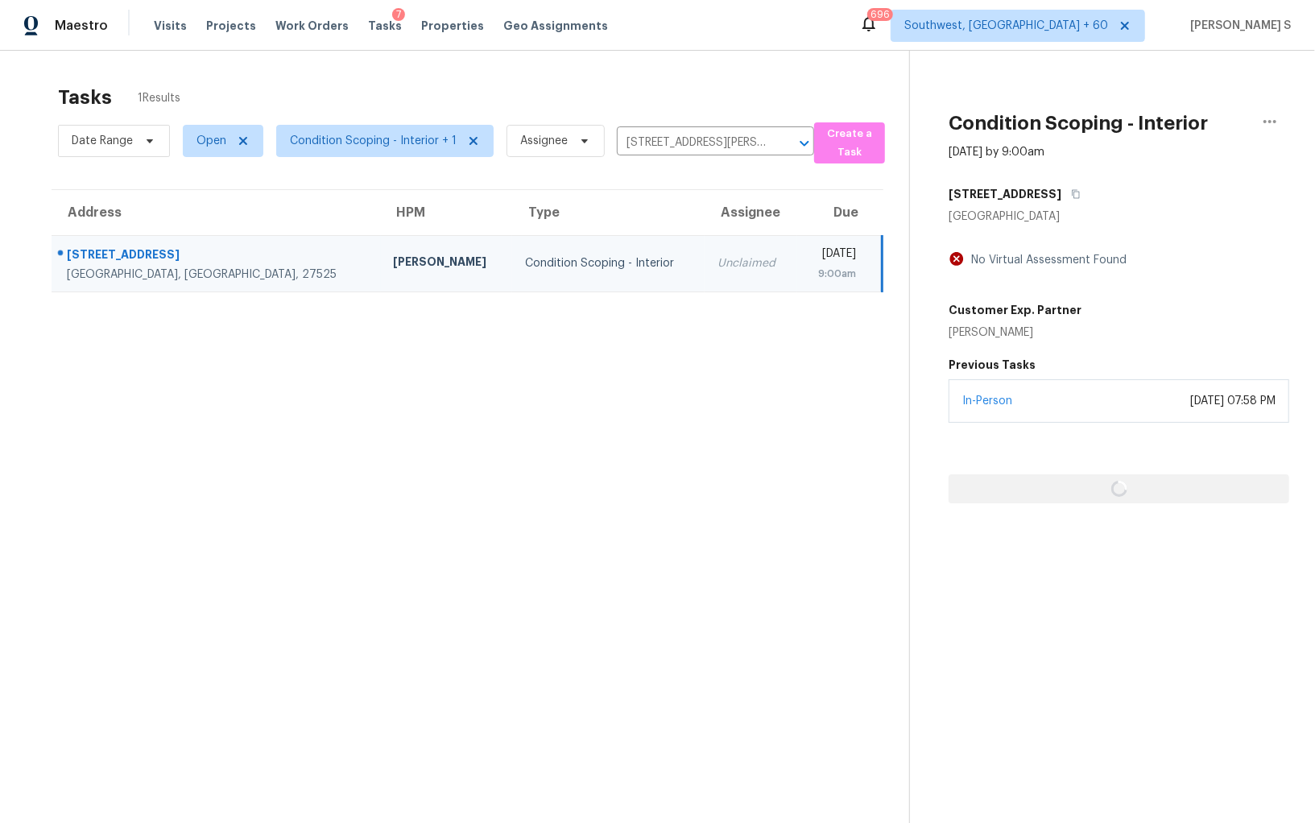
click at [590, 371] on section "Tasks 1 Results Date Range Open Condition Scoping - Interior + 1 Assignee 658 W…" at bounding box center [468, 475] width 884 height 797
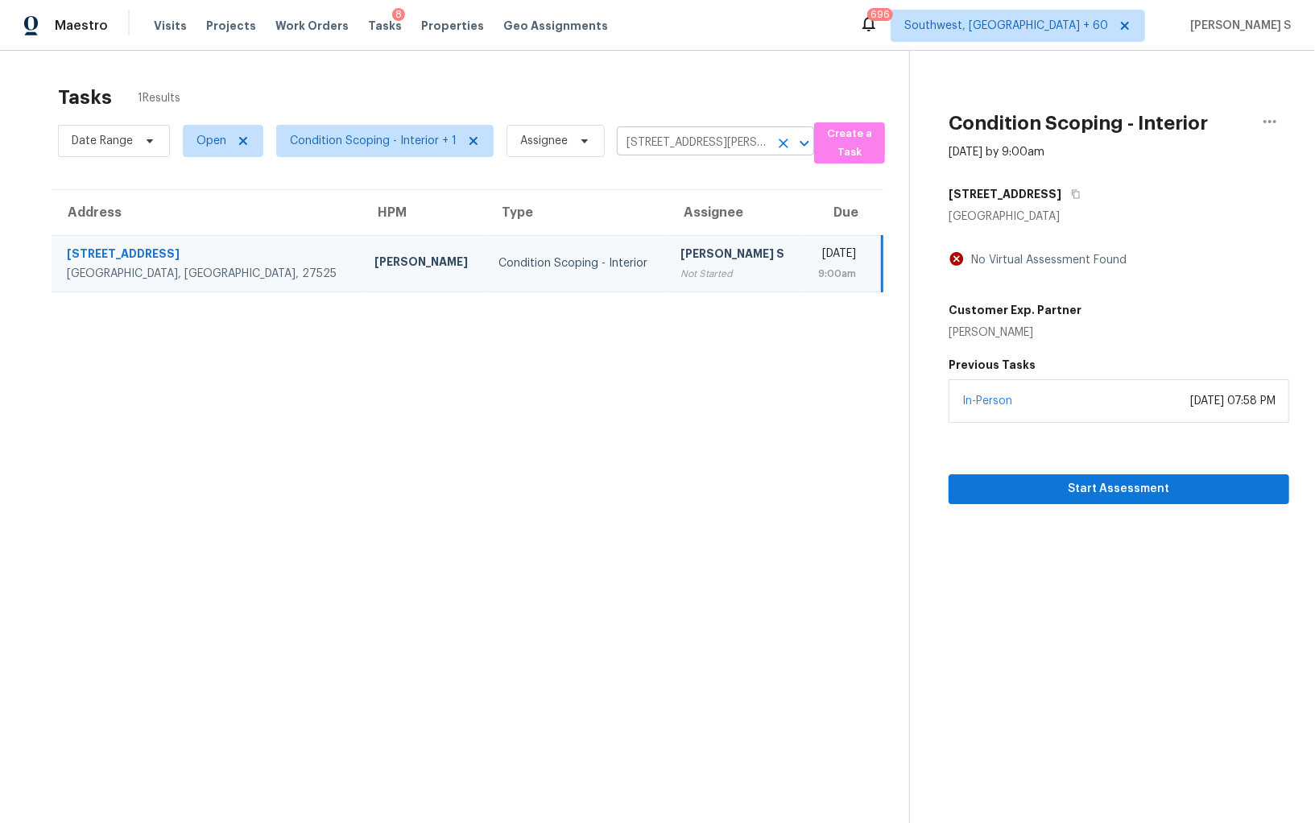
click at [688, 151] on input "658 Winston St, Franklinton, NC 27525" at bounding box center [693, 142] width 152 height 25
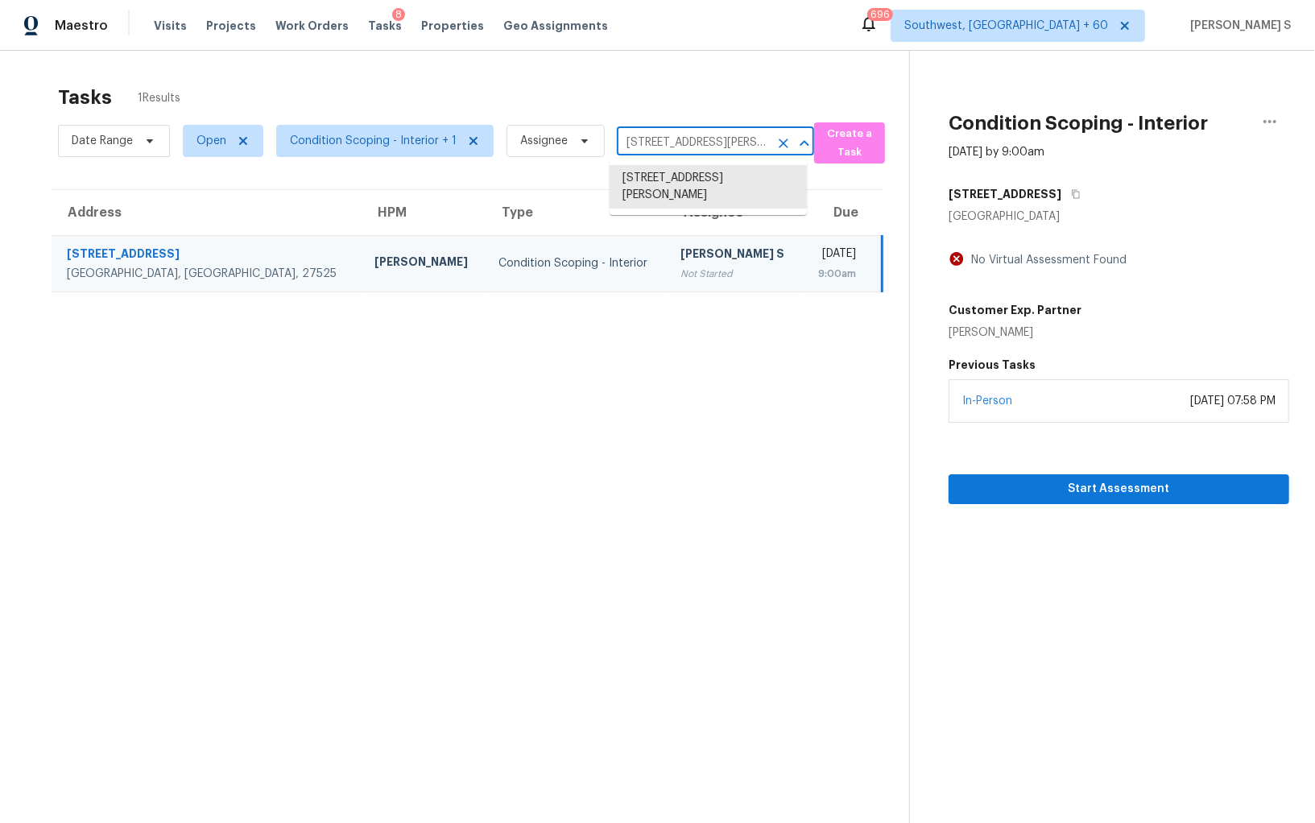
paste input "5509 Weston Downs Dr, Durham, NC, 27707"
type input "5509 Weston Downs Dr, Durham, NC, 27707"
click at [673, 176] on li "5509 Weston Downs Dr, Durham, NC 27707" at bounding box center [708, 186] width 197 height 43
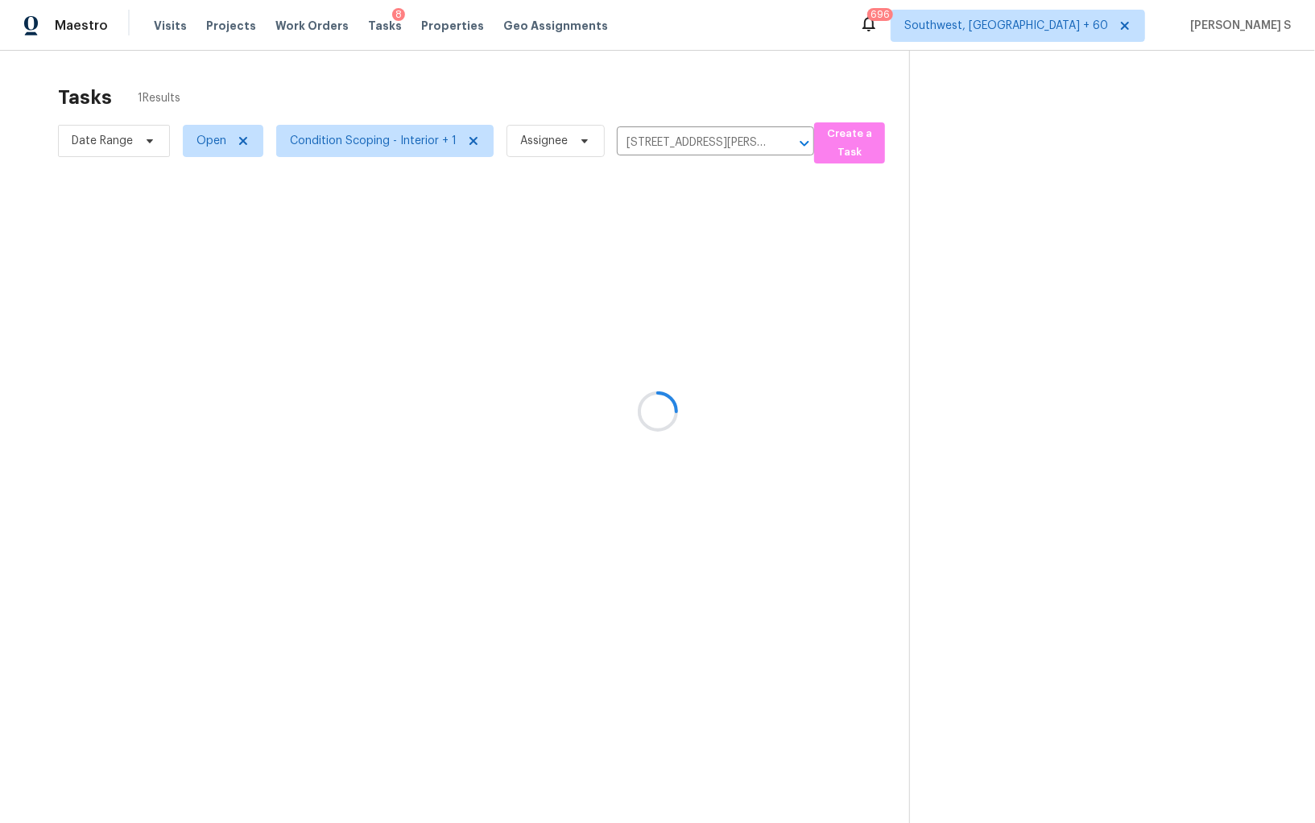
click at [609, 274] on div at bounding box center [657, 411] width 1315 height 823
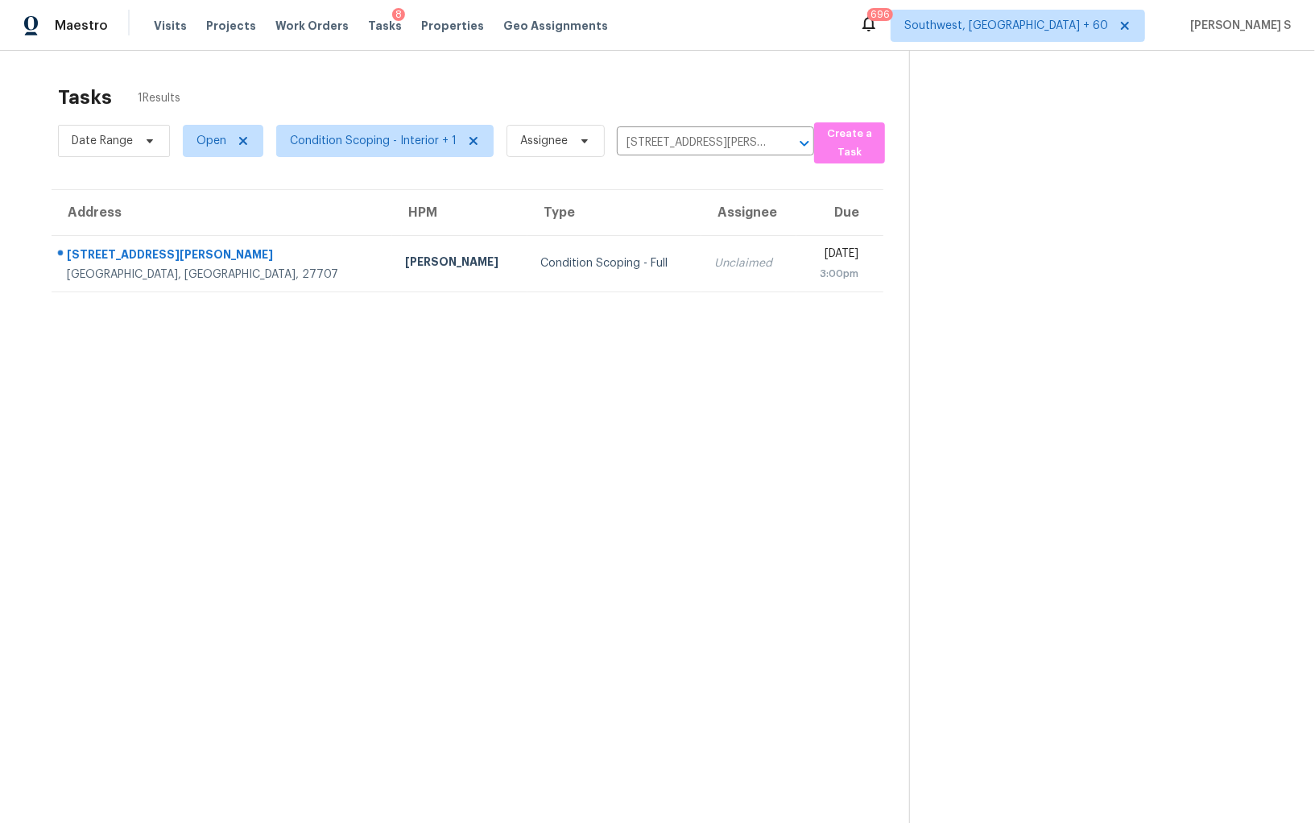
click at [702, 274] on td "Unclaimed" at bounding box center [749, 263] width 95 height 56
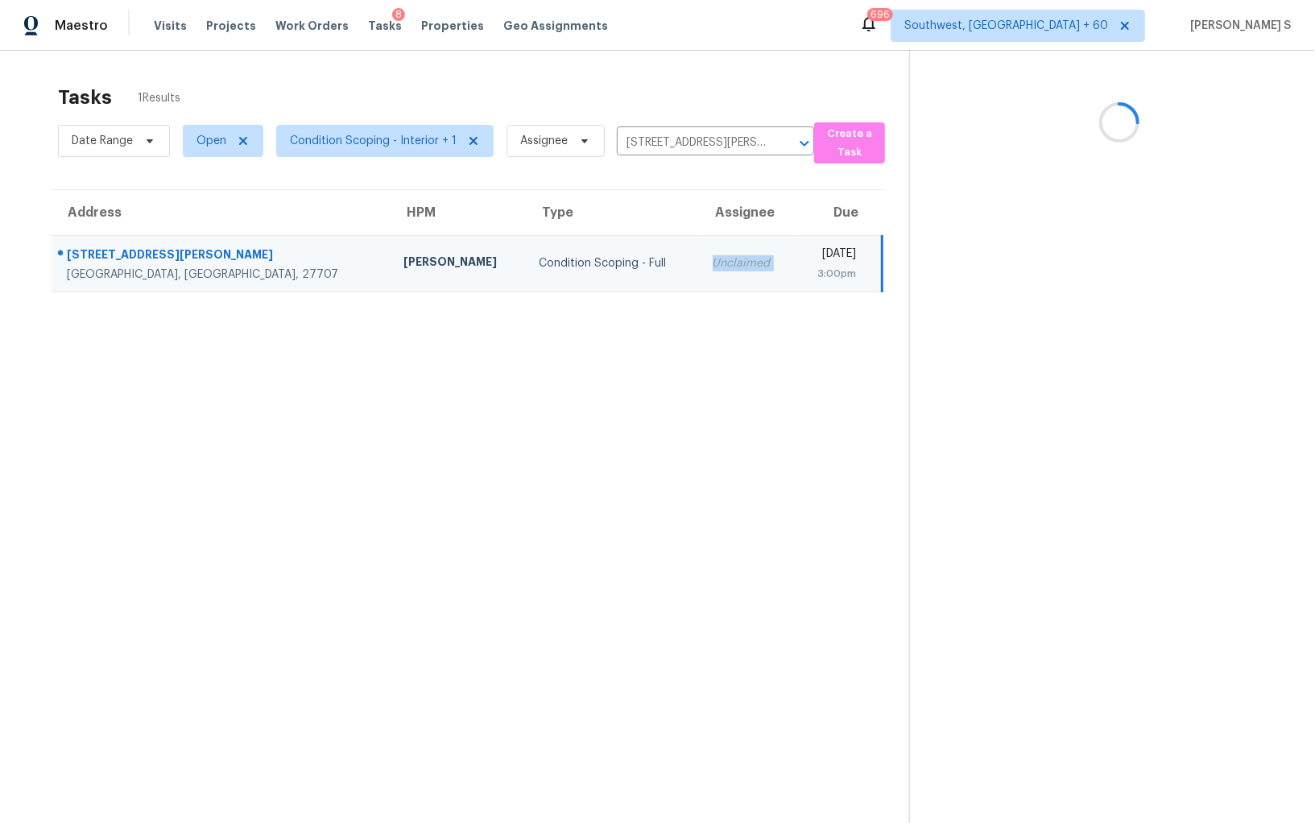
click at [700, 274] on td "Unclaimed" at bounding box center [747, 263] width 95 height 56
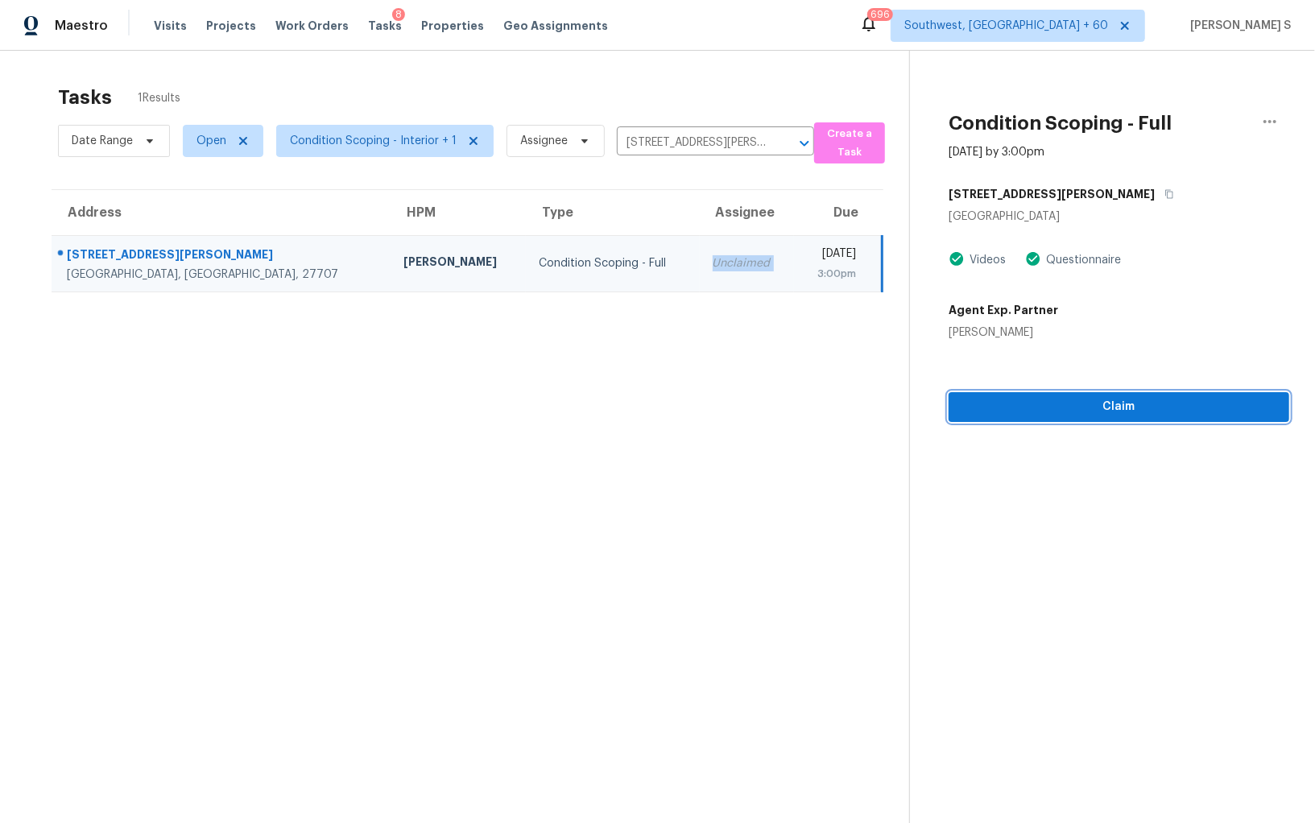
click at [1108, 410] on span "Claim" at bounding box center [1119, 407] width 315 height 20
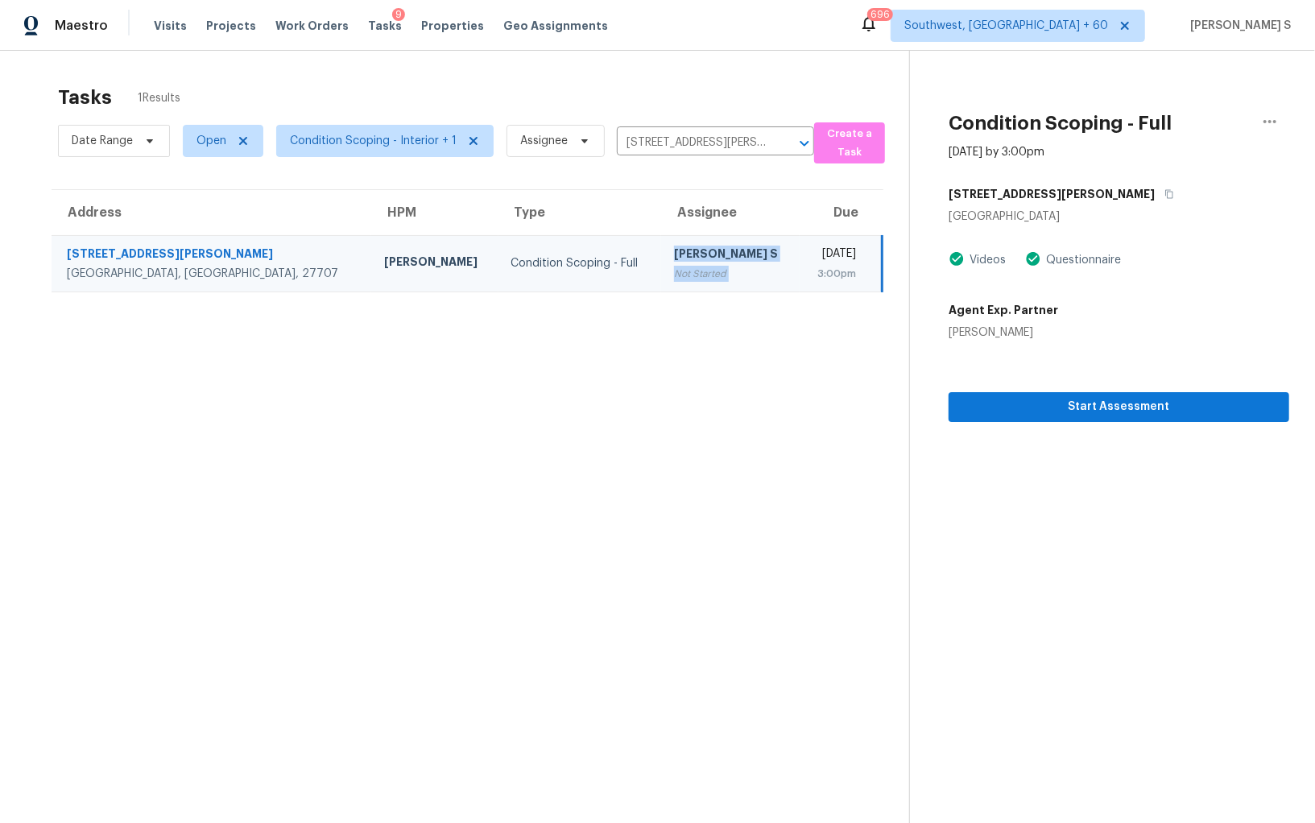
scroll to position [50, 0]
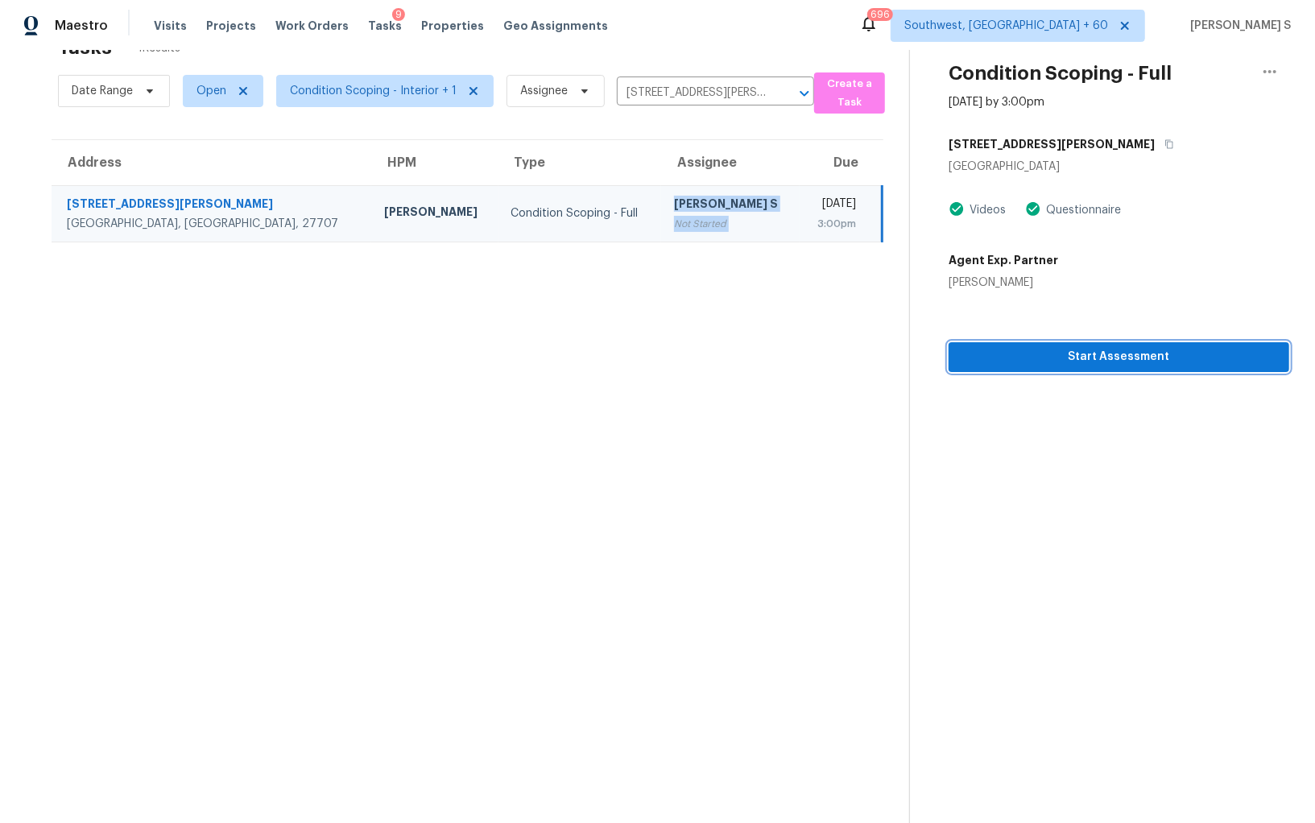
drag, startPoint x: 1049, startPoint y: 358, endPoint x: 1058, endPoint y: 358, distance: 8.9
click at [1049, 358] on span "Start Assessment" at bounding box center [1119, 357] width 315 height 20
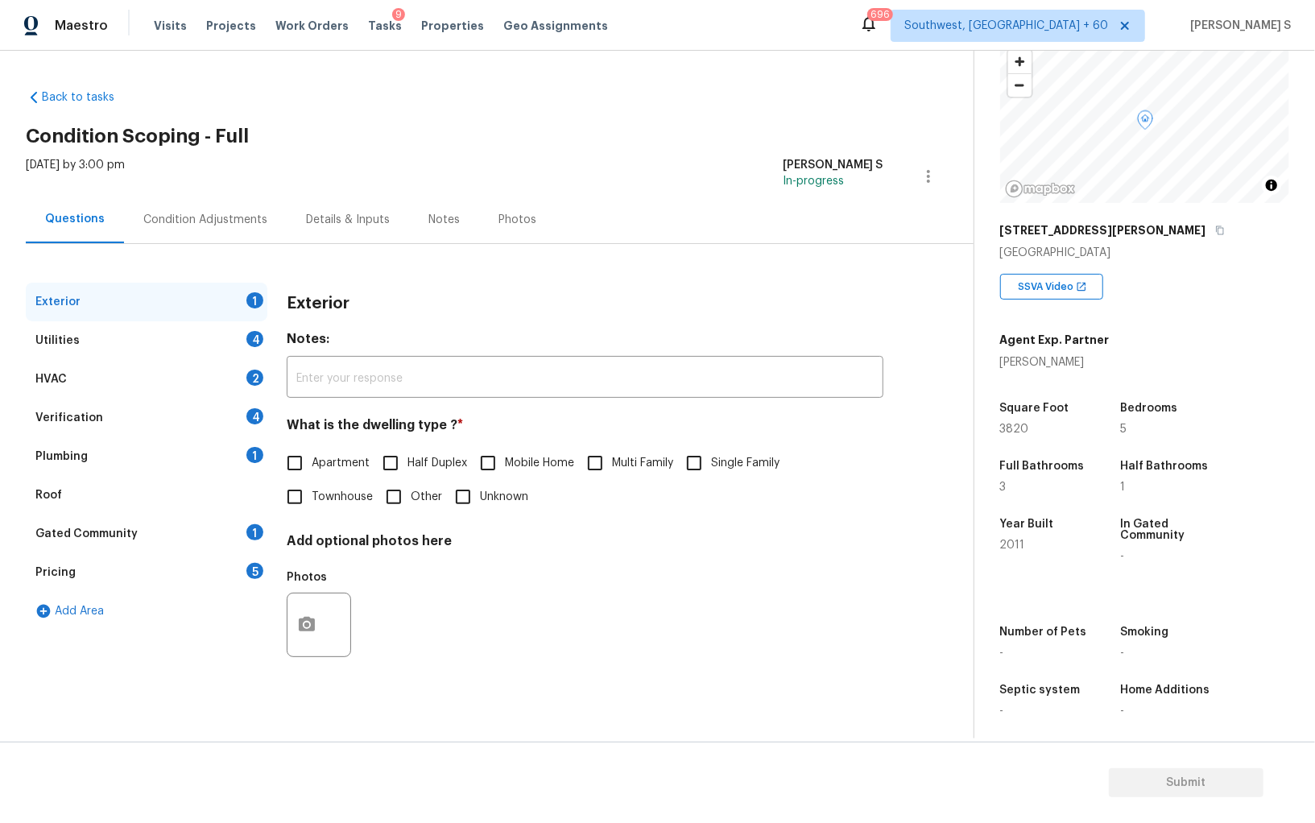
scroll to position [112, 0]
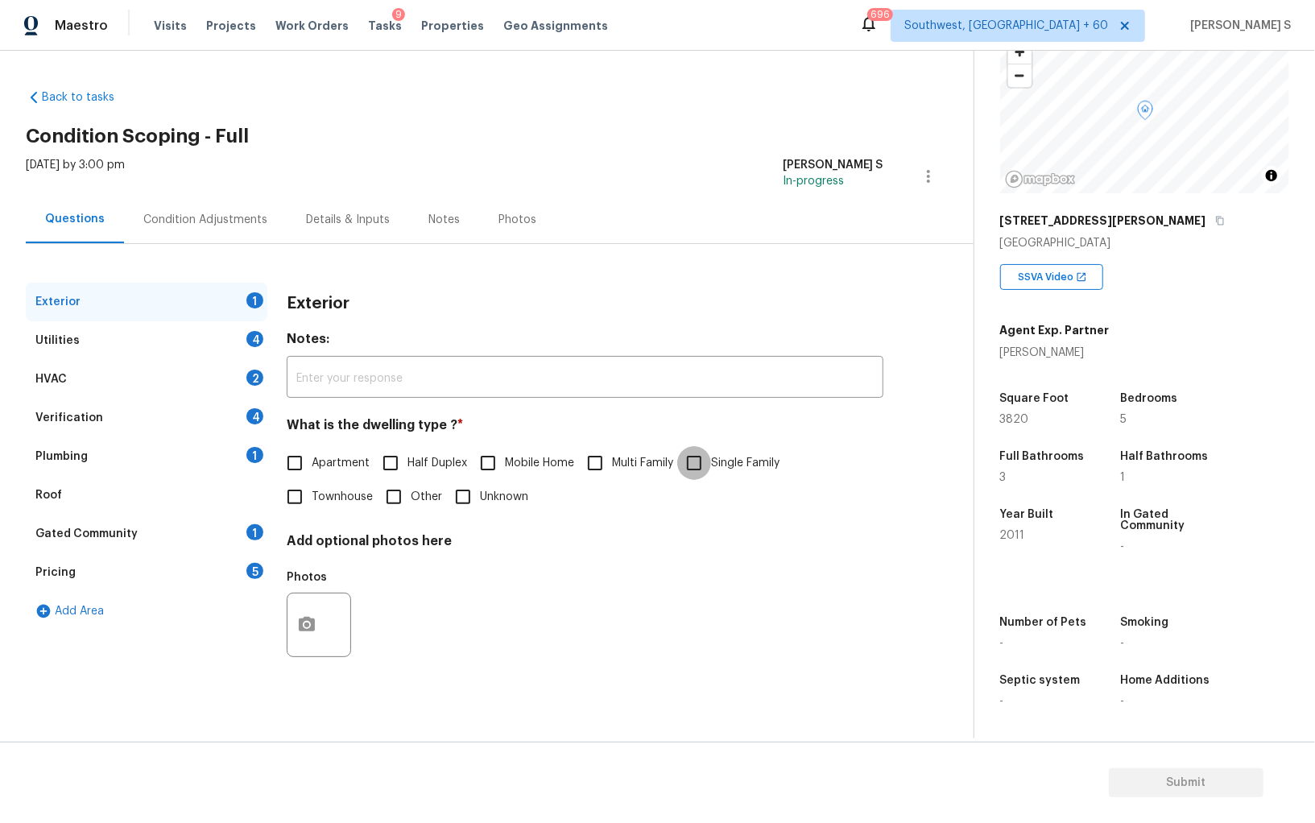
click at [710, 458] on input "Single Family" at bounding box center [694, 463] width 34 height 34
checkbox input "true"
click at [240, 354] on div "Utilities 4" at bounding box center [147, 340] width 242 height 39
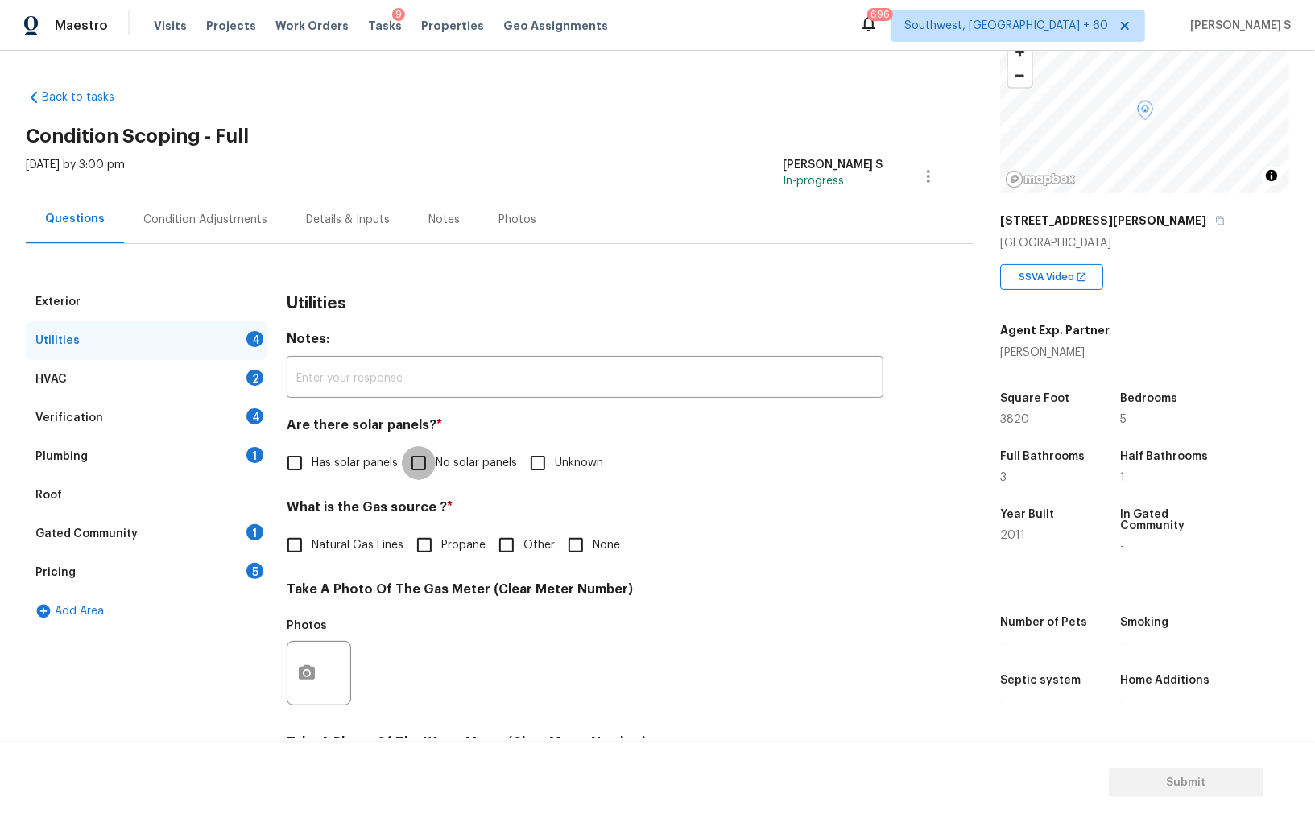
drag, startPoint x: 423, startPoint y: 468, endPoint x: 453, endPoint y: 538, distance: 76.2
click at [423, 467] on input "No solar panels" at bounding box center [419, 463] width 34 height 34
checkbox input "true"
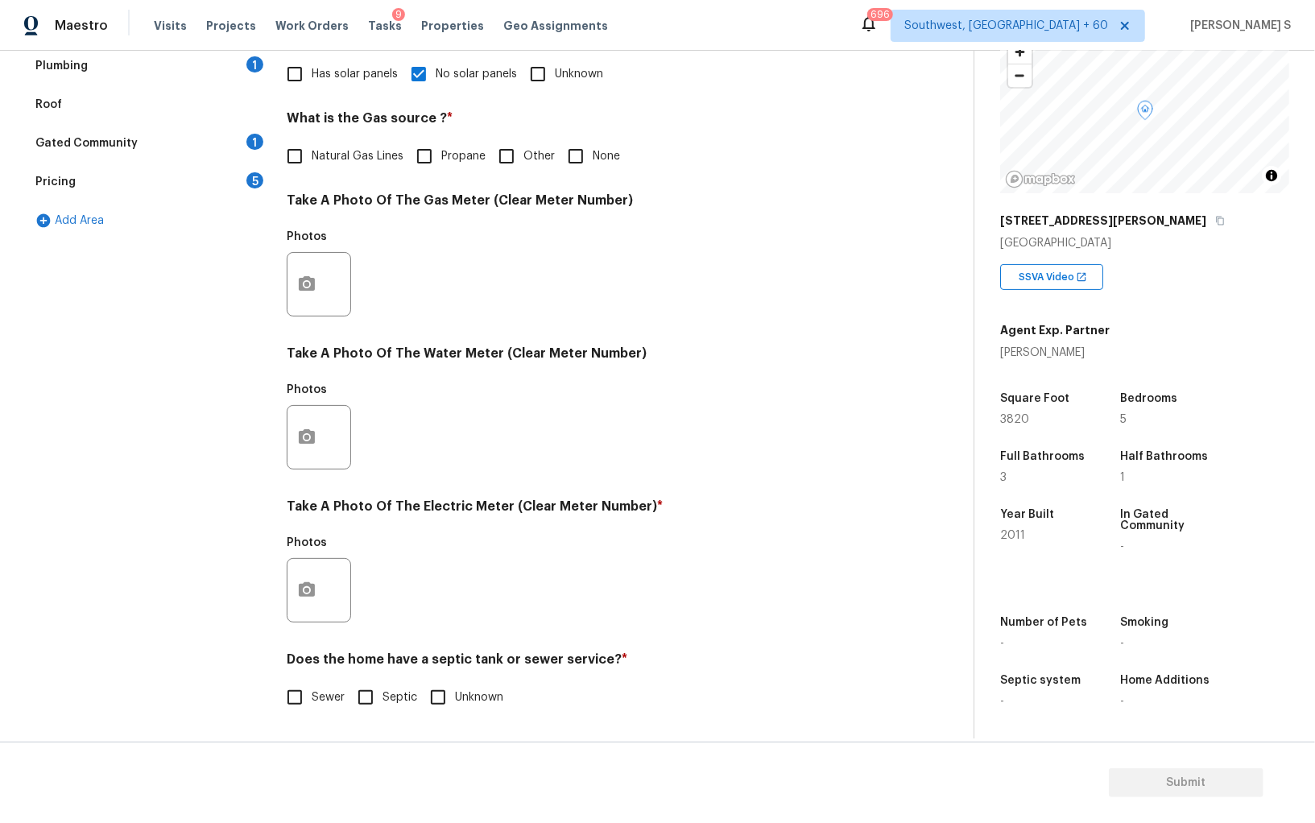
click at [296, 691] on input "Sewer" at bounding box center [295, 698] width 34 height 34
checkbox input "true"
drag, startPoint x: 292, startPoint y: 590, endPoint x: 301, endPoint y: 587, distance: 10.2
click at [301, 587] on button "button" at bounding box center [307, 590] width 39 height 63
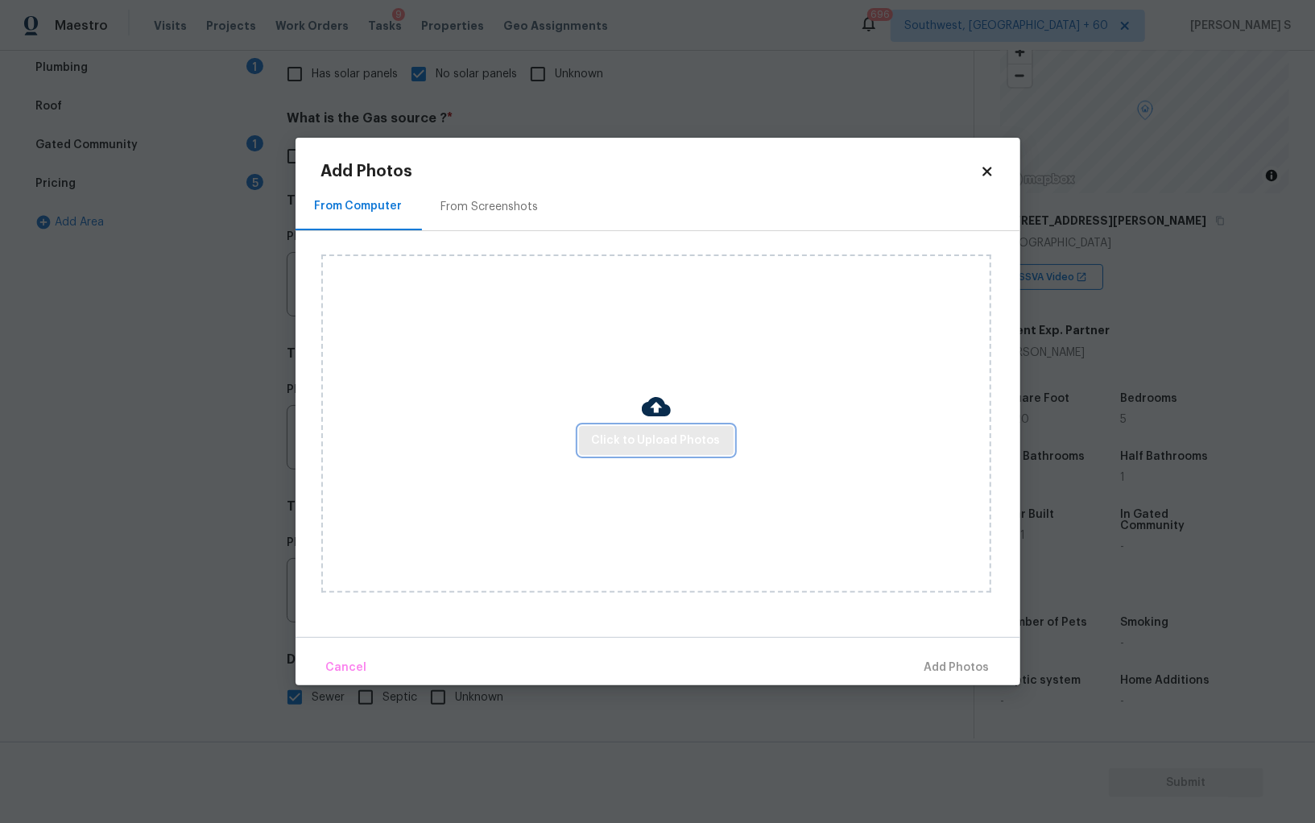
click at [636, 449] on span "Click to Upload Photos" at bounding box center [656, 441] width 129 height 20
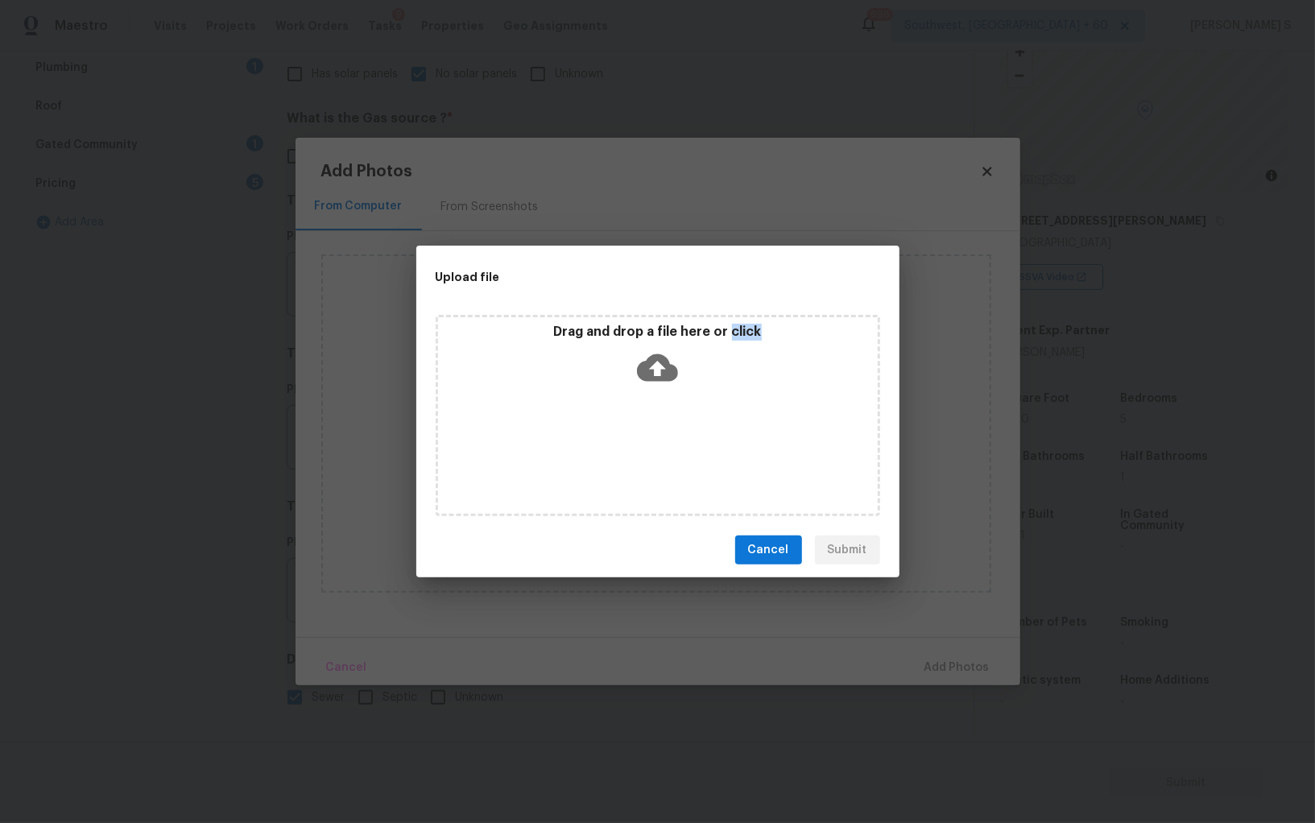
click at [636, 449] on div "Drag and drop a file here or click" at bounding box center [658, 415] width 445 height 201
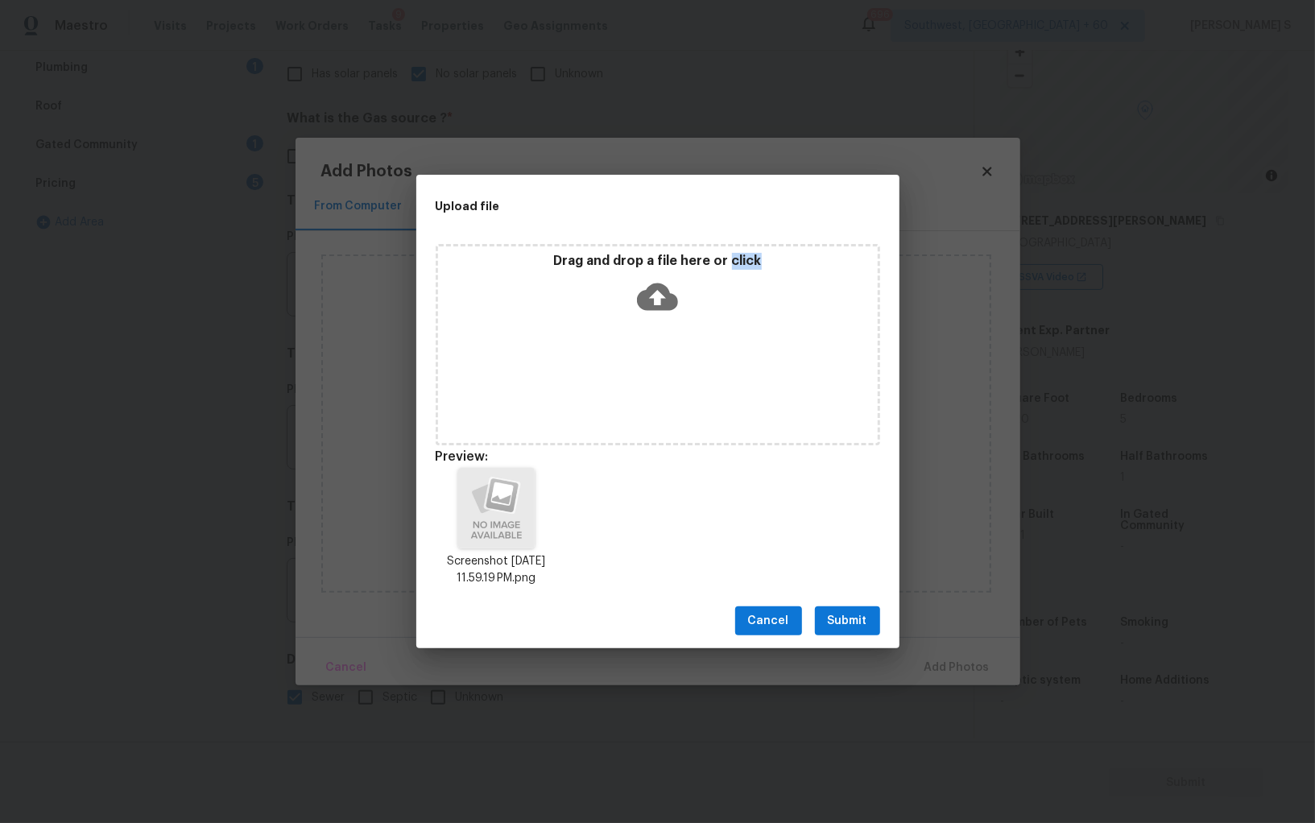
click at [834, 623] on span "Submit" at bounding box center [847, 621] width 39 height 20
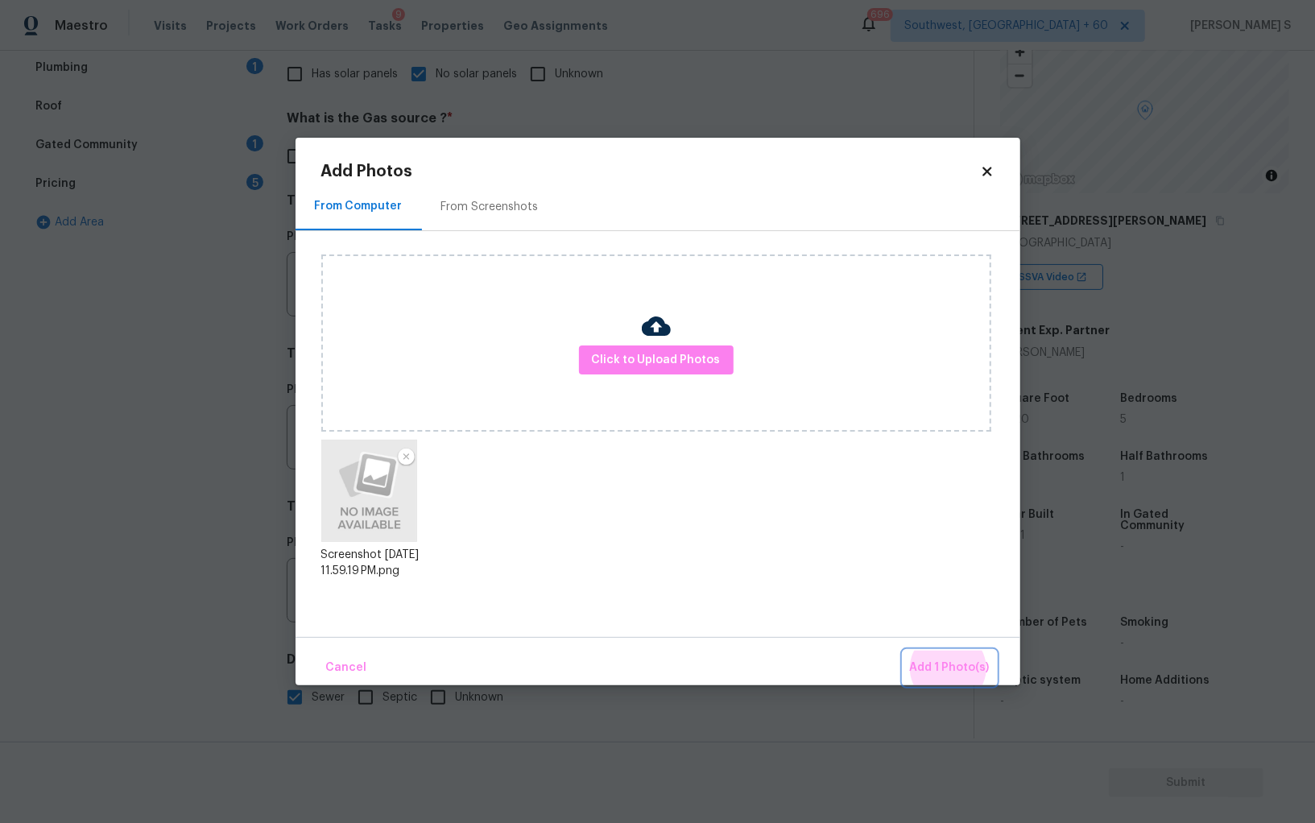
click at [904, 651] on button "Add 1 Photo(s)" at bounding box center [950, 668] width 93 height 35
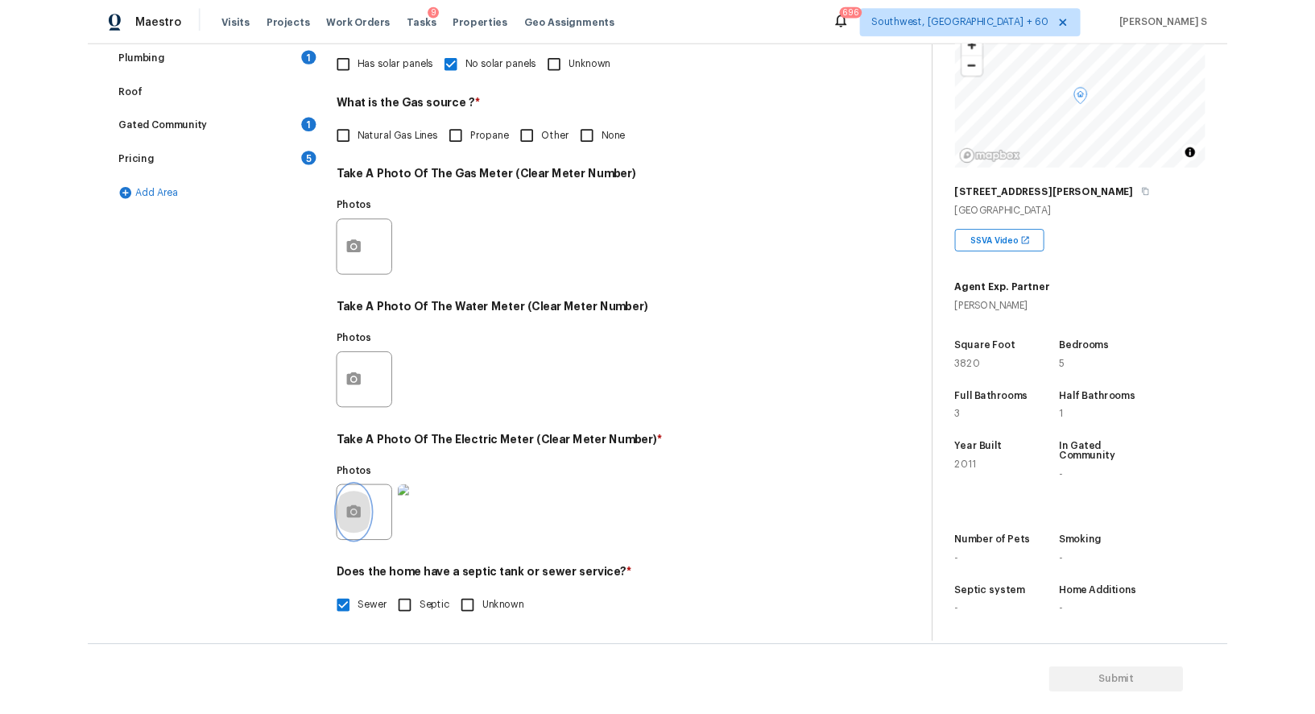
scroll to position [0, 0]
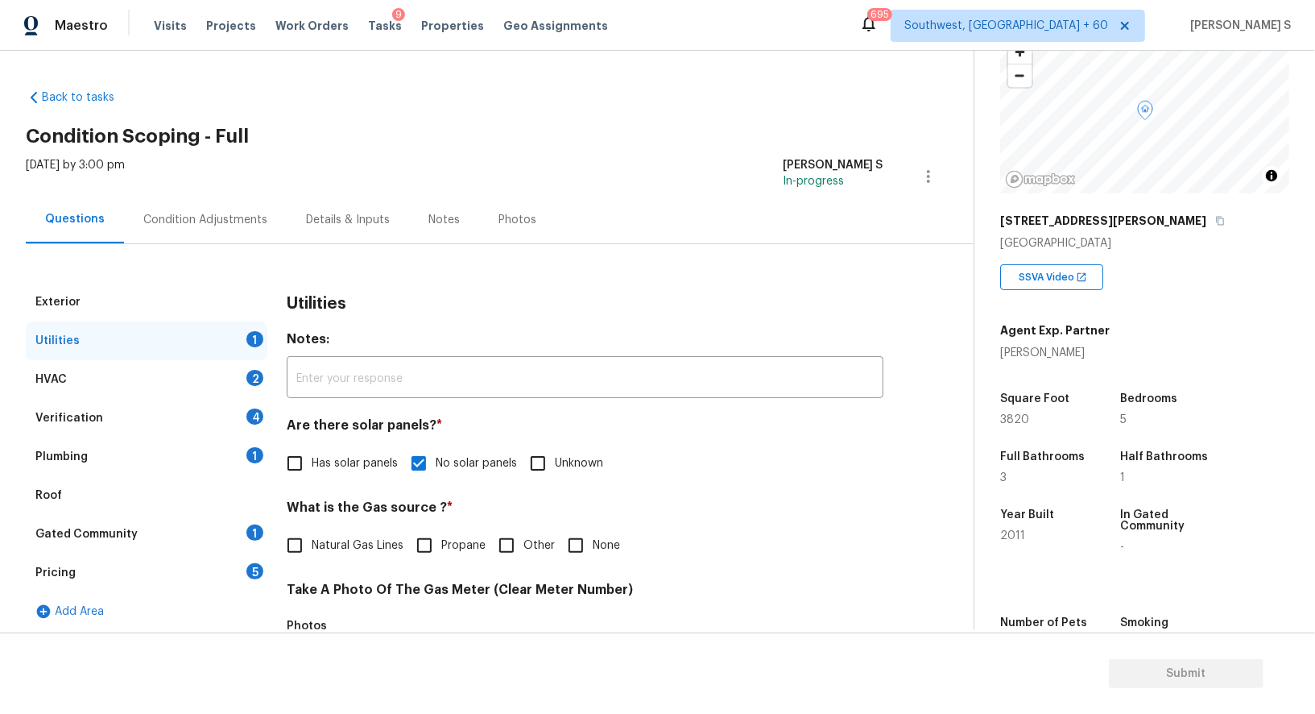
click at [252, 416] on div "4" at bounding box center [254, 416] width 17 height 16
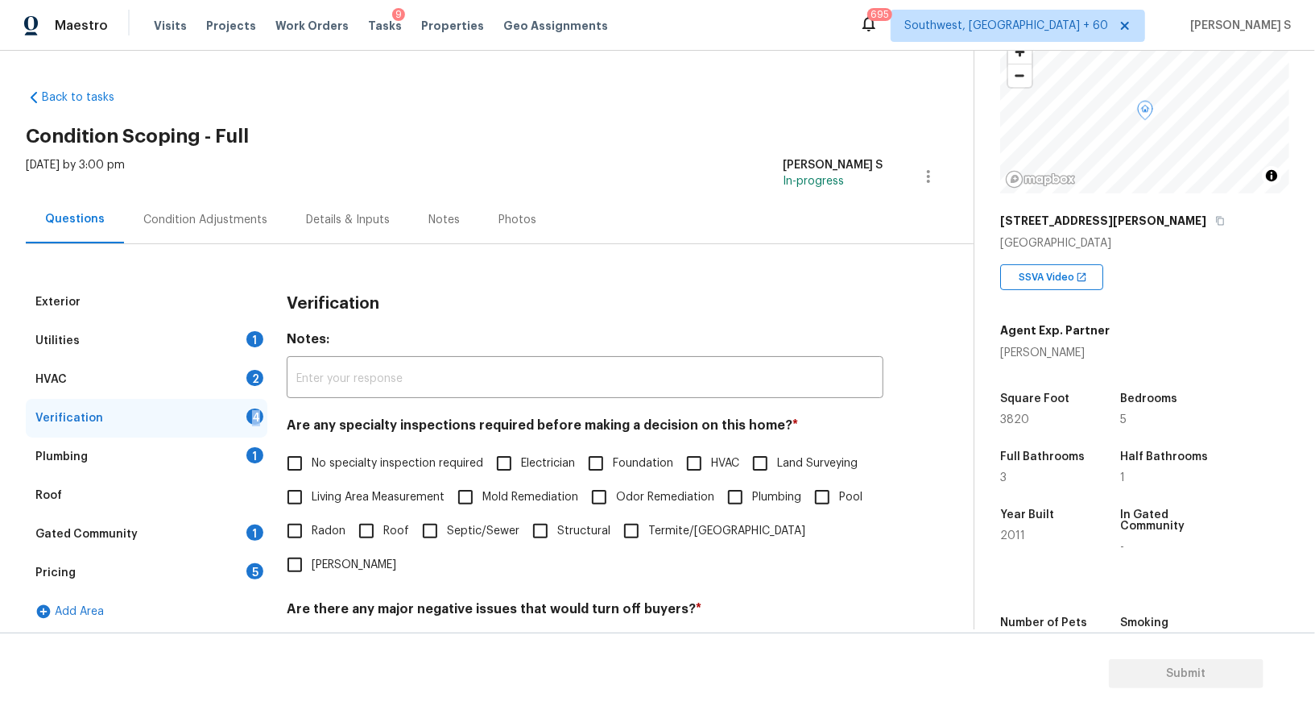
click at [252, 416] on div "4" at bounding box center [254, 416] width 17 height 16
click at [306, 453] on input "No specialty inspection required" at bounding box center [295, 463] width 34 height 34
checkbox input "true"
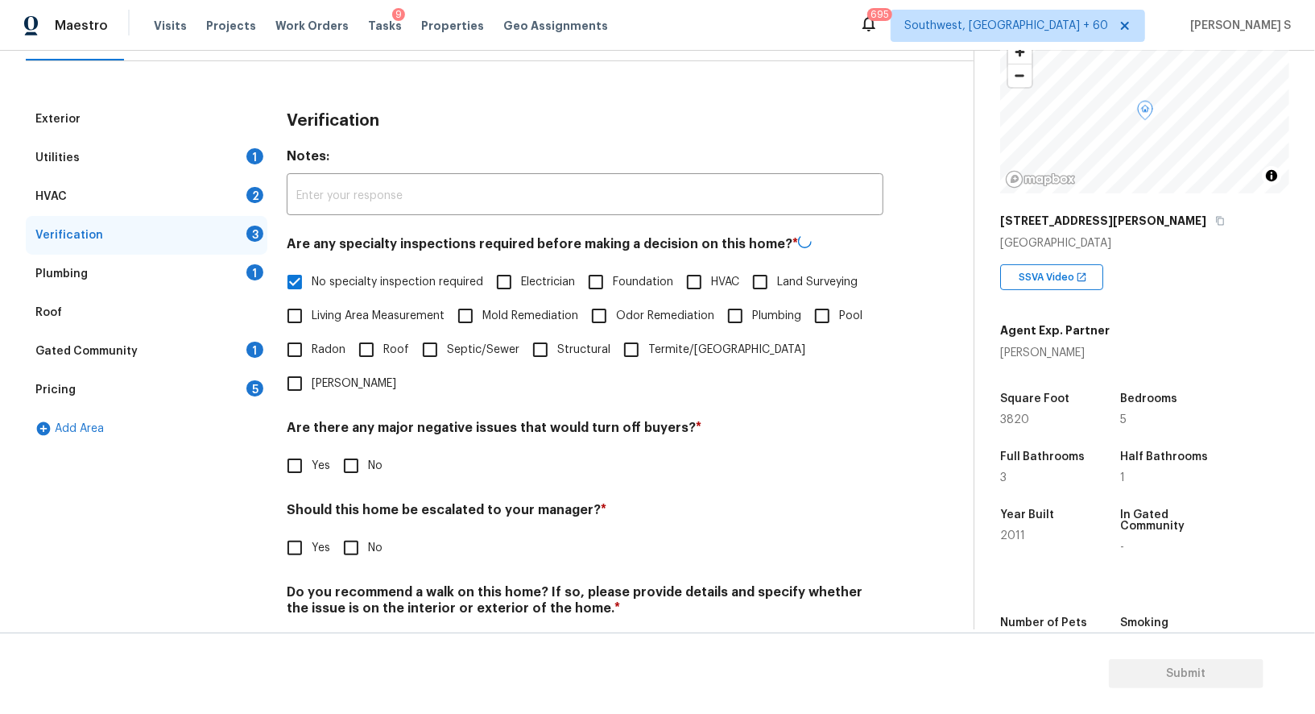
scroll to position [205, 0]
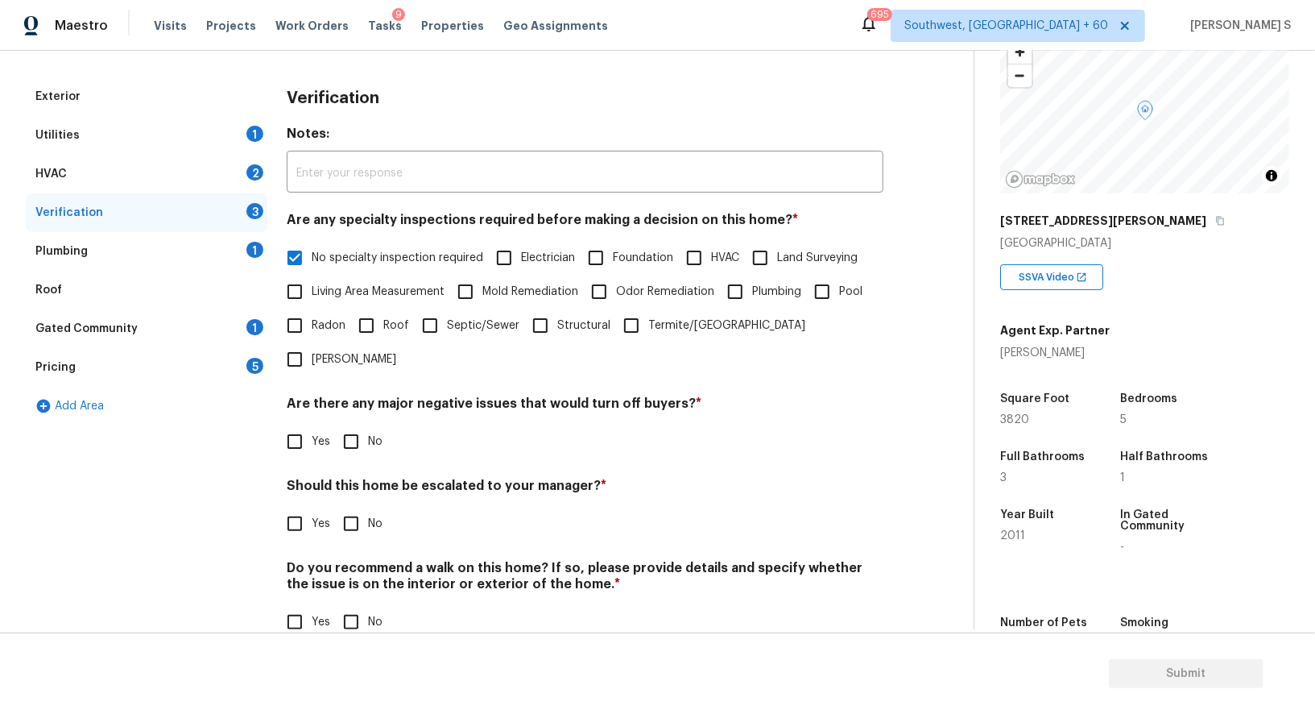
click at [349, 424] on input "No" at bounding box center [351, 441] width 34 height 34
checkbox input "true"
click at [353, 605] on input "No" at bounding box center [351, 622] width 34 height 34
checkbox input "true"
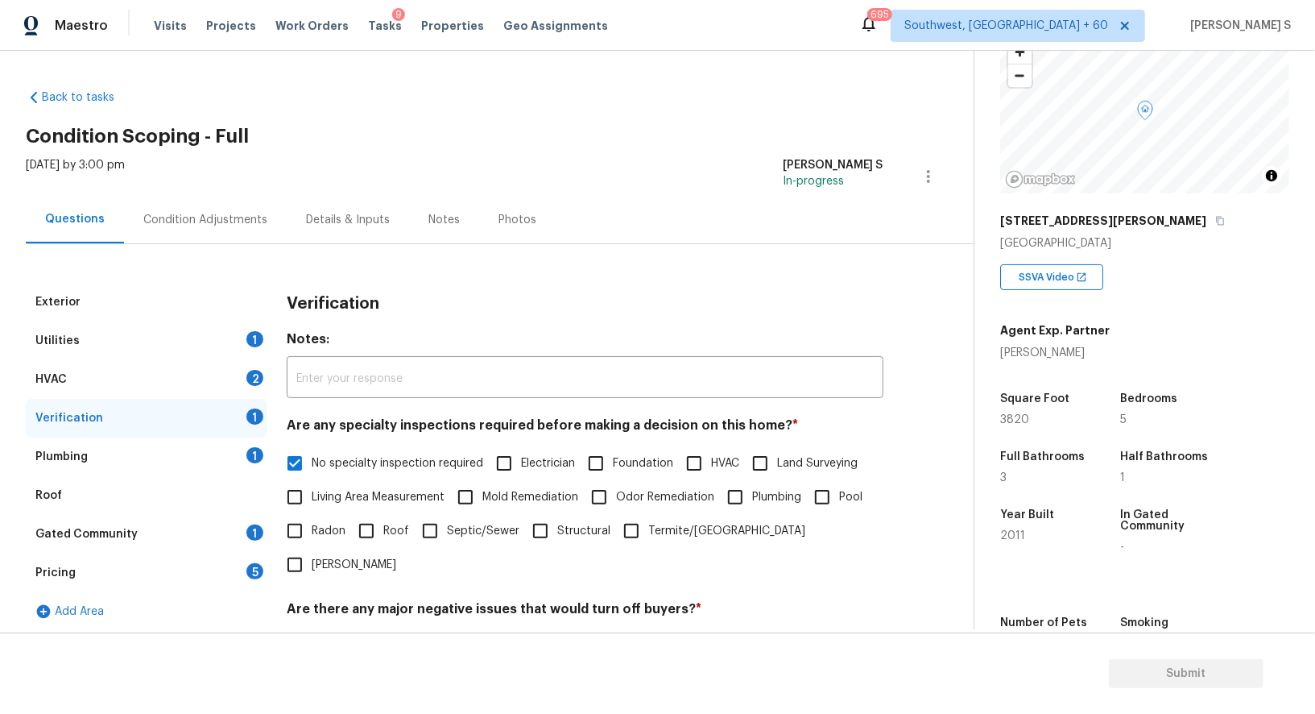
click at [254, 447] on div "1" at bounding box center [254, 455] width 17 height 16
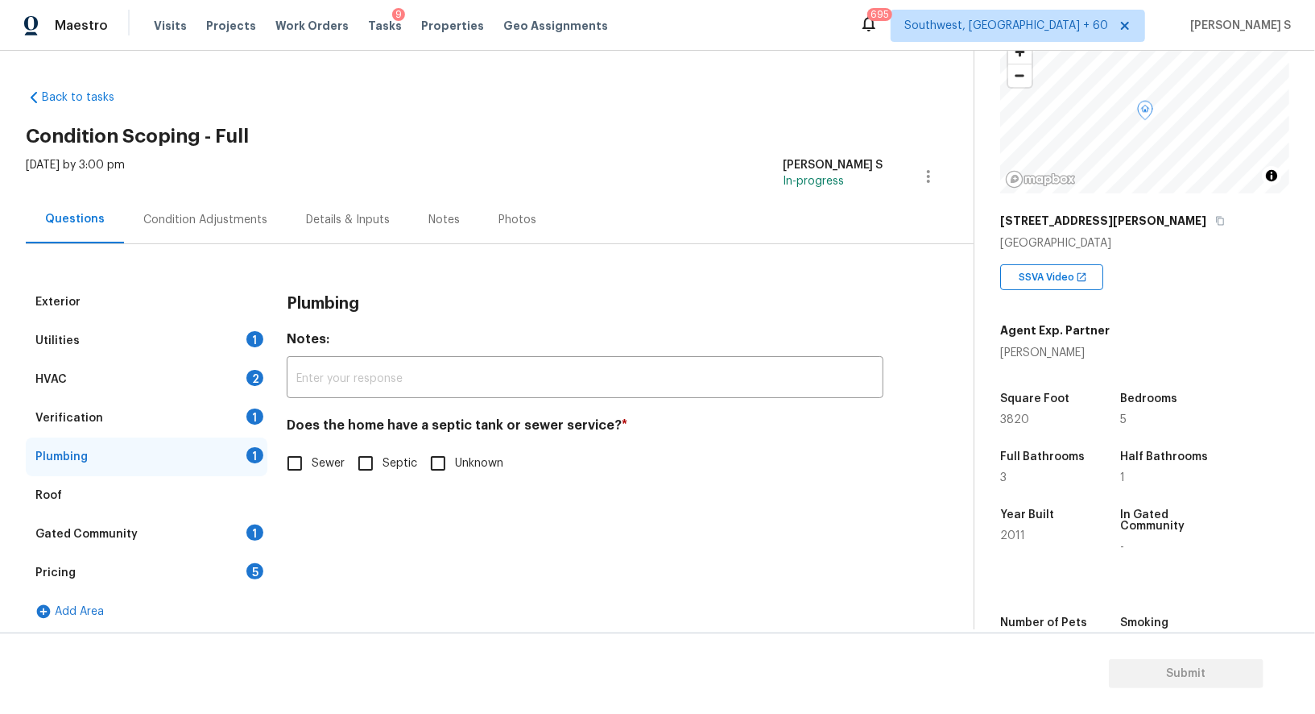
click at [296, 463] on input "Sewer" at bounding box center [295, 463] width 34 height 34
checkbox input "true"
click at [251, 526] on div "1" at bounding box center [254, 532] width 17 height 16
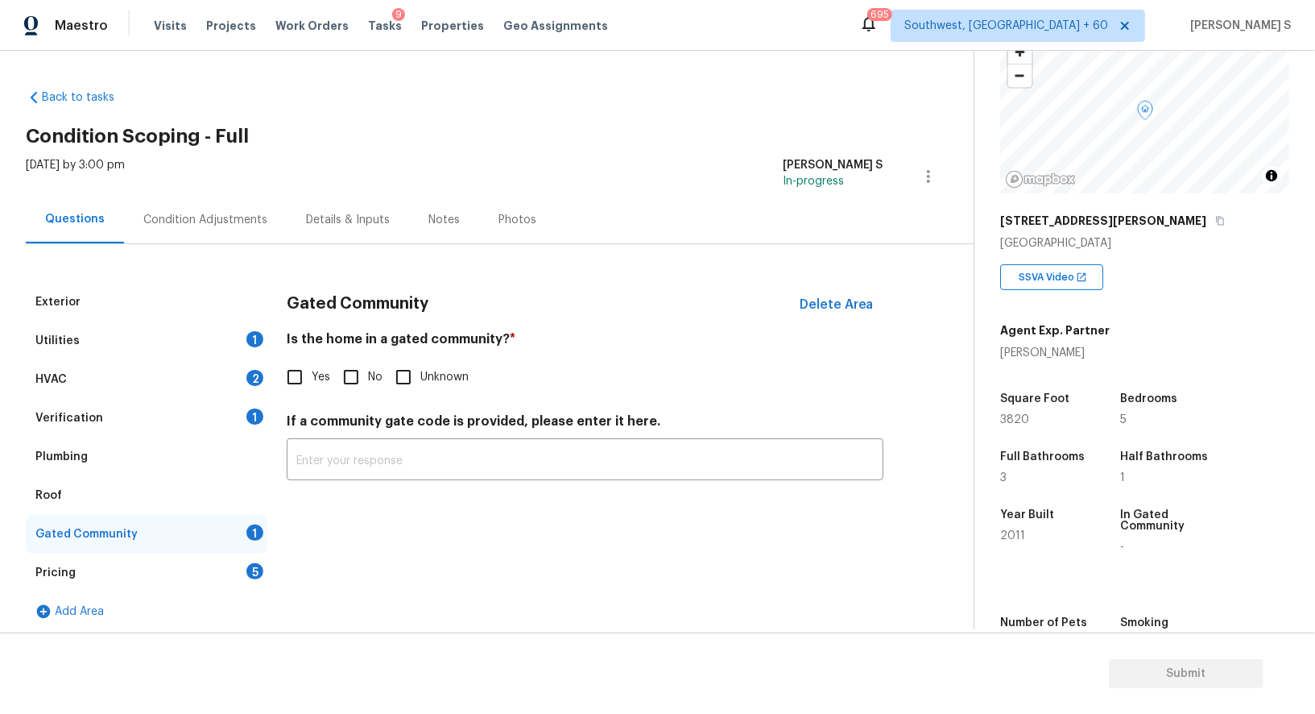
click at [350, 373] on input "No" at bounding box center [351, 377] width 34 height 34
checkbox input "true"
click at [256, 375] on div "2" at bounding box center [254, 378] width 17 height 16
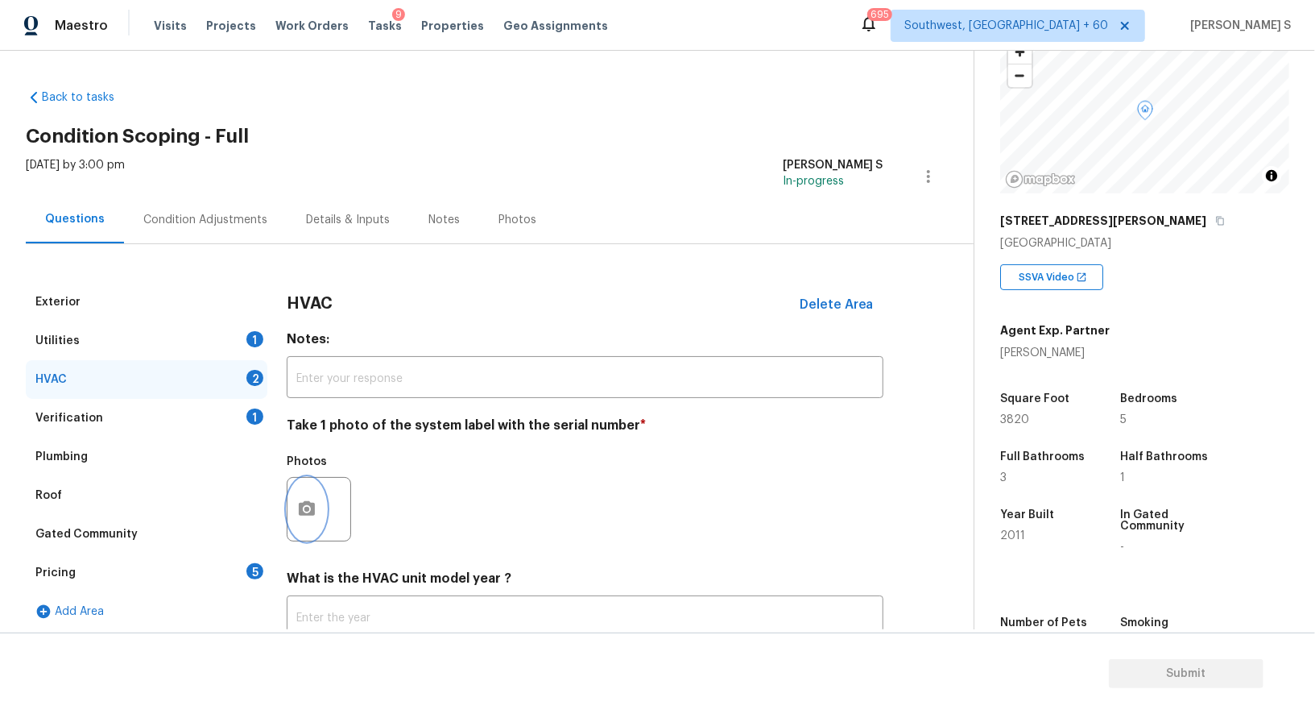
click at [309, 502] on icon "button" at bounding box center [306, 508] width 19 height 19
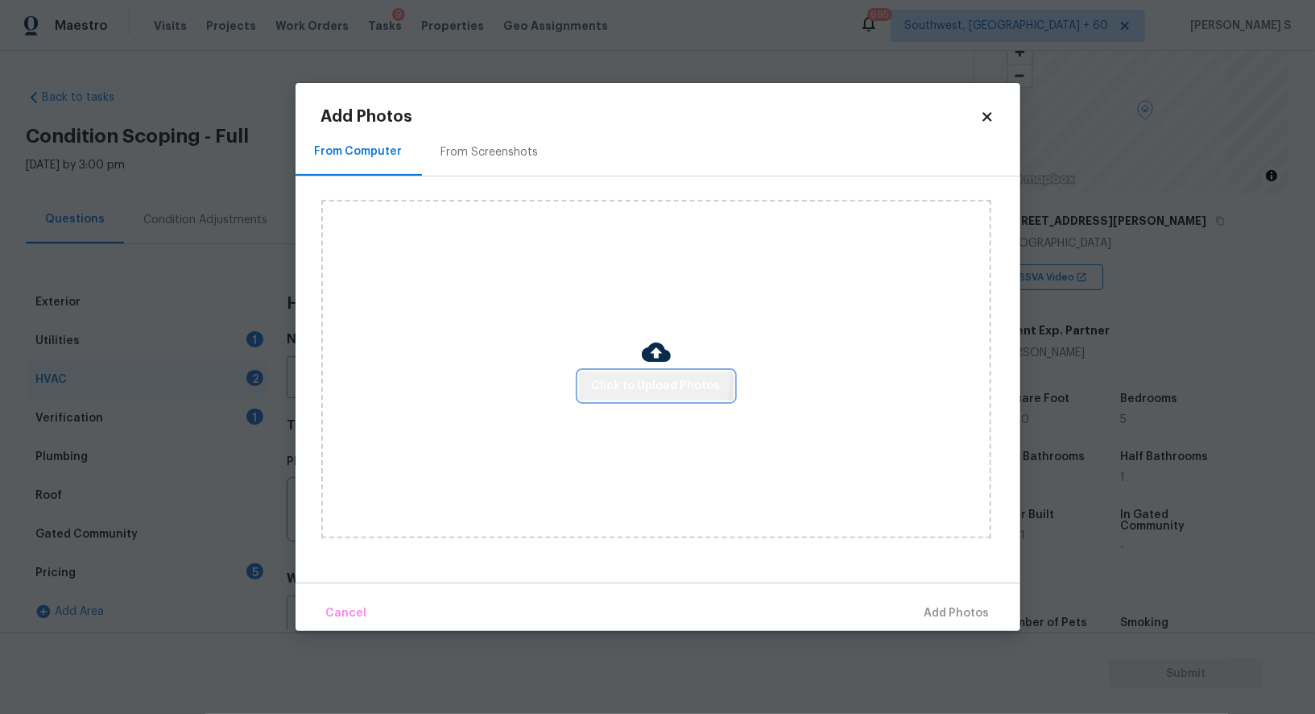
click at [647, 374] on button "Click to Upload Photos" at bounding box center [656, 386] width 155 height 30
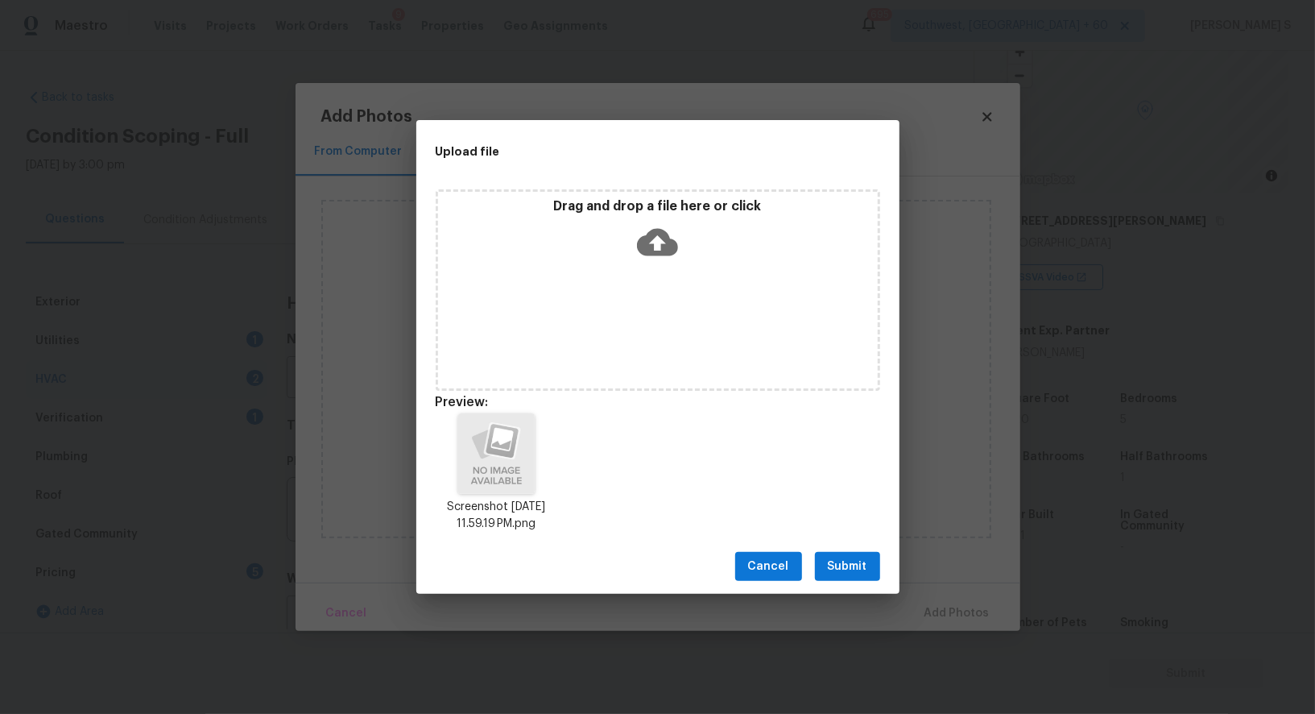
click at [862, 563] on span "Submit" at bounding box center [847, 567] width 39 height 20
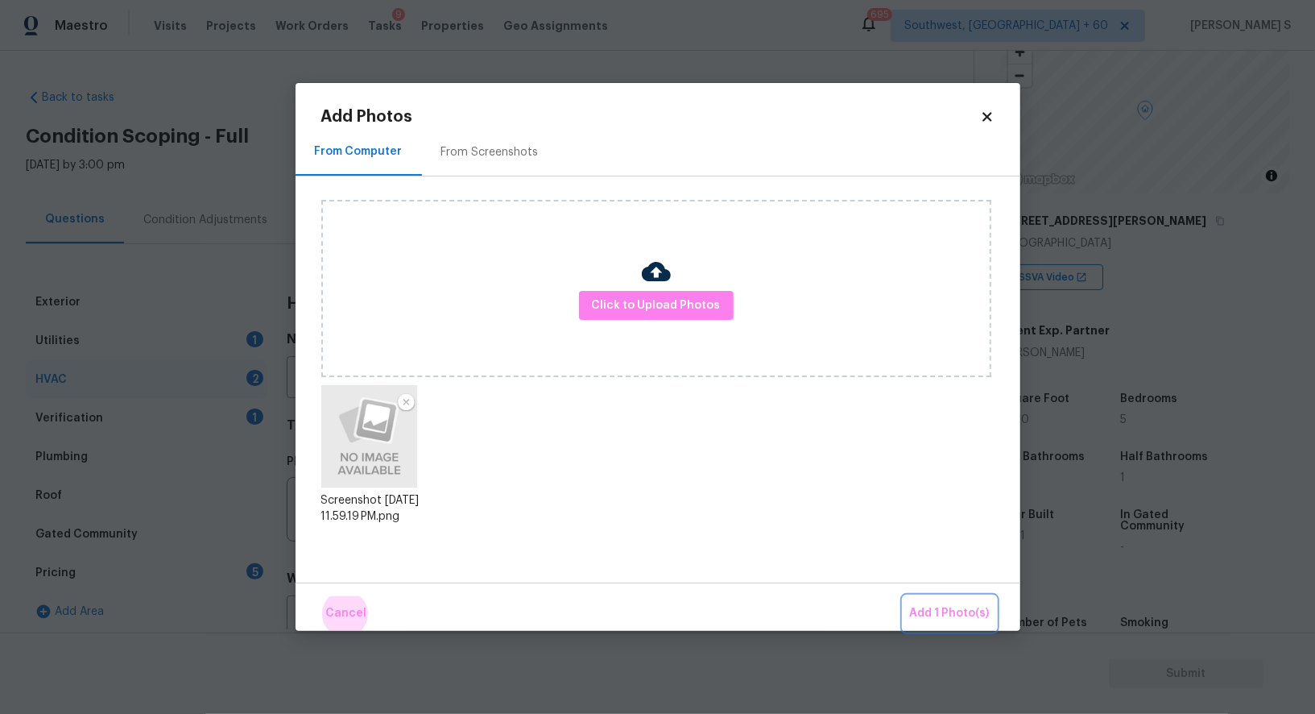
click at [904, 596] on button "Add 1 Photo(s)" at bounding box center [950, 613] width 93 height 35
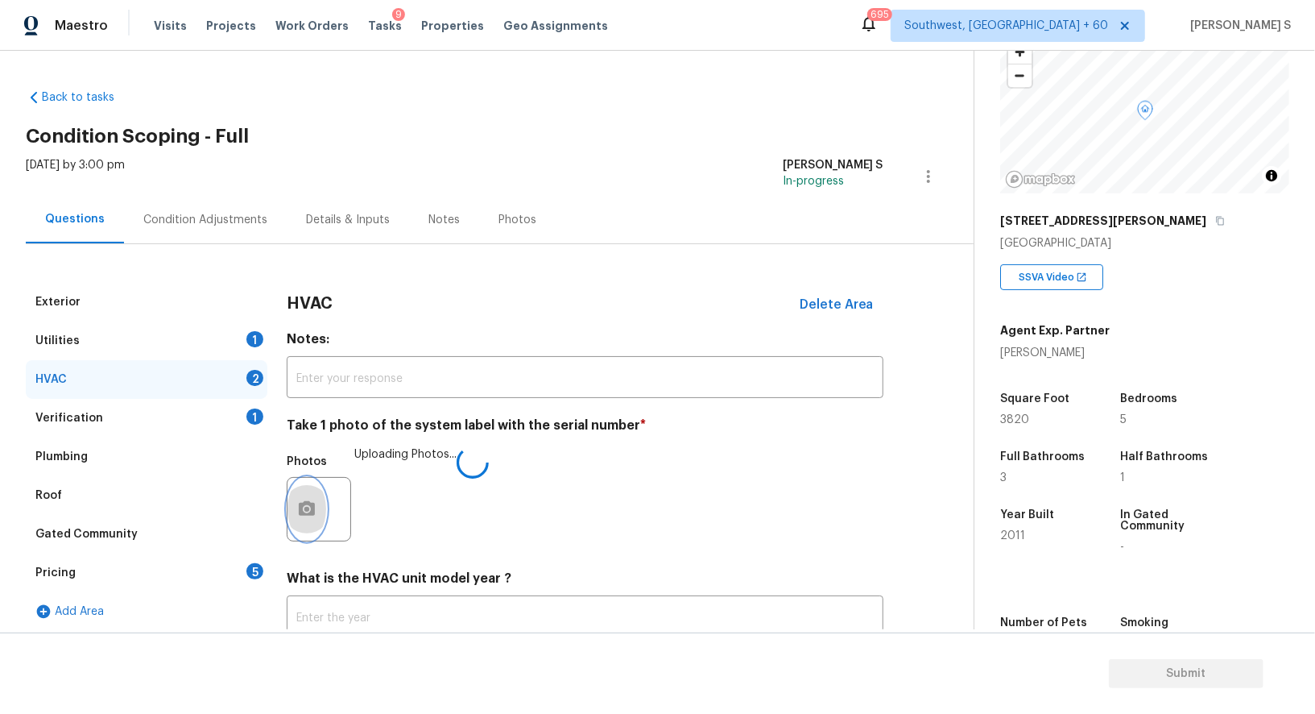
scroll to position [114, 0]
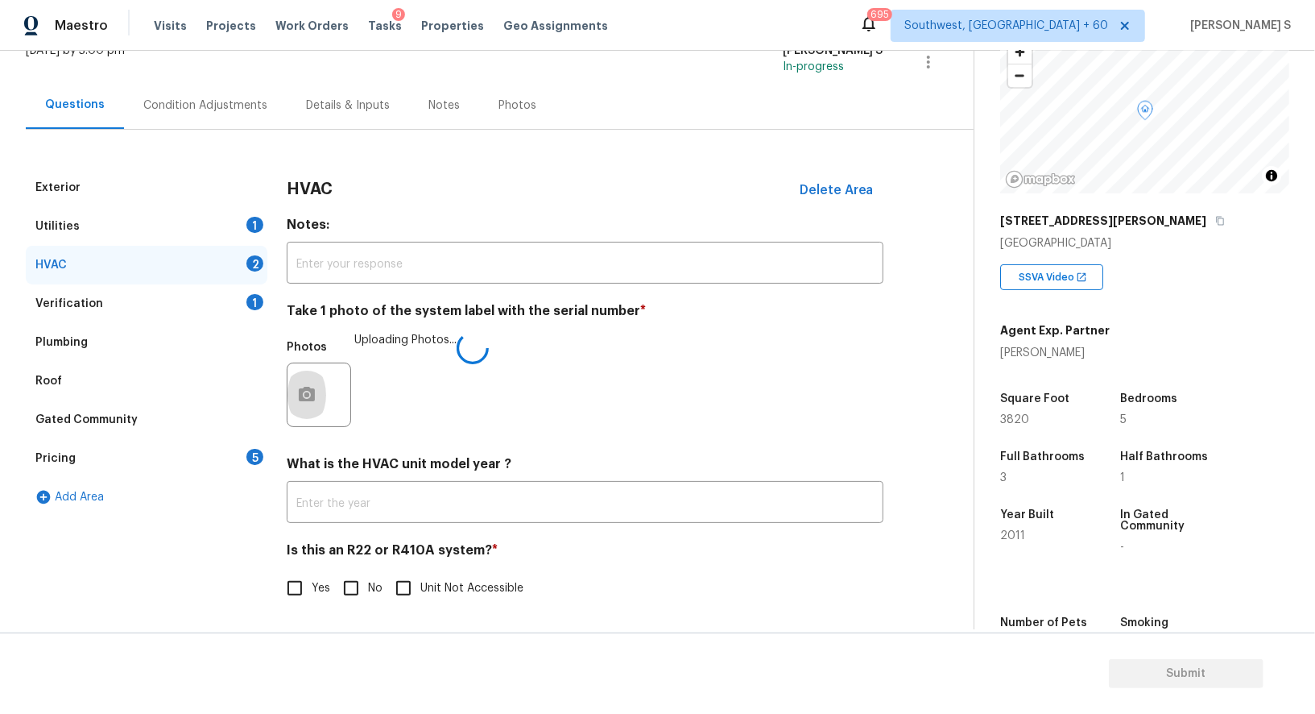
click at [366, 590] on input "No" at bounding box center [351, 588] width 34 height 34
checkbox input "true"
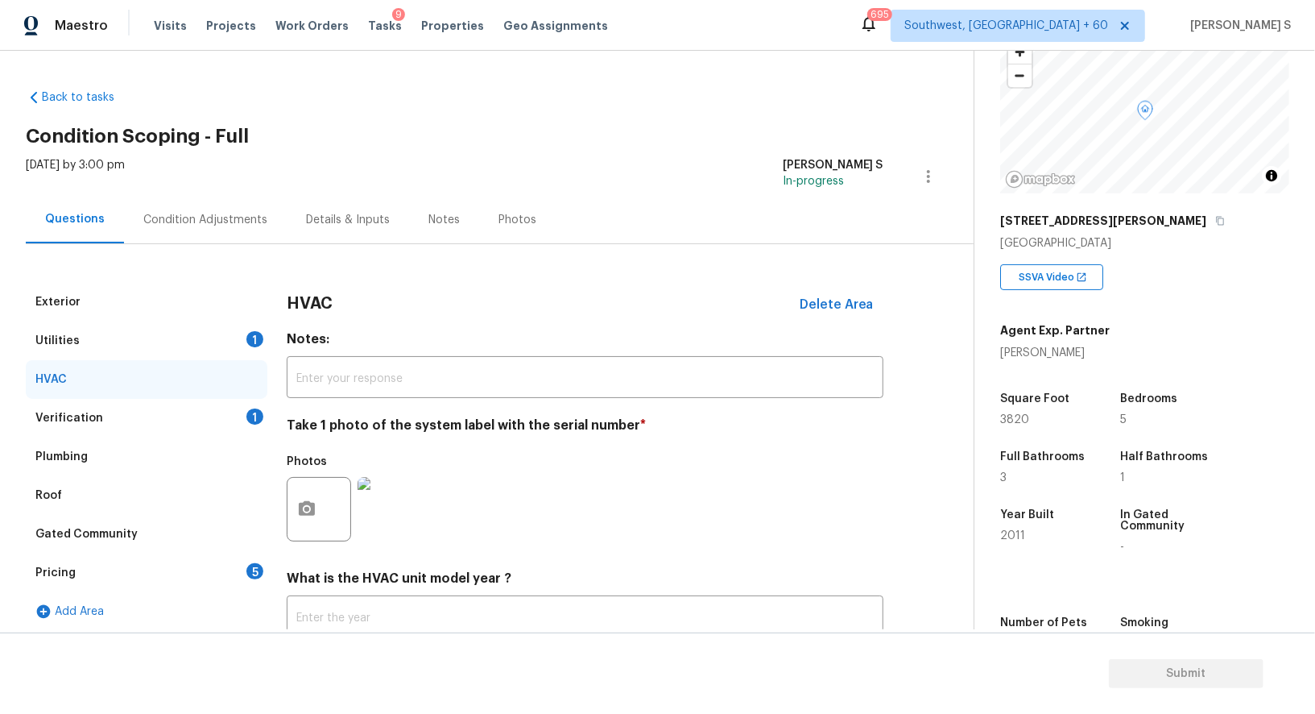
click at [238, 558] on div "Pricing 5" at bounding box center [147, 572] width 242 height 39
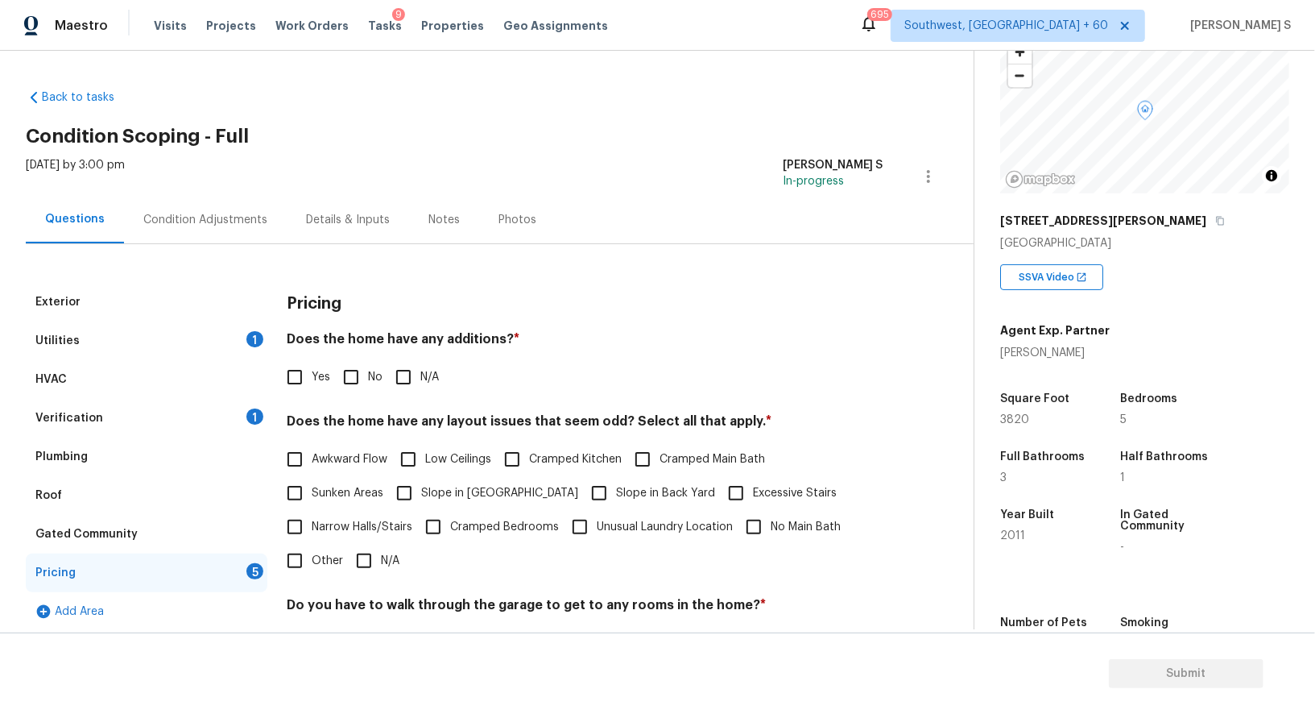
click at [347, 378] on input "No" at bounding box center [351, 377] width 34 height 34
checkbox input "true"
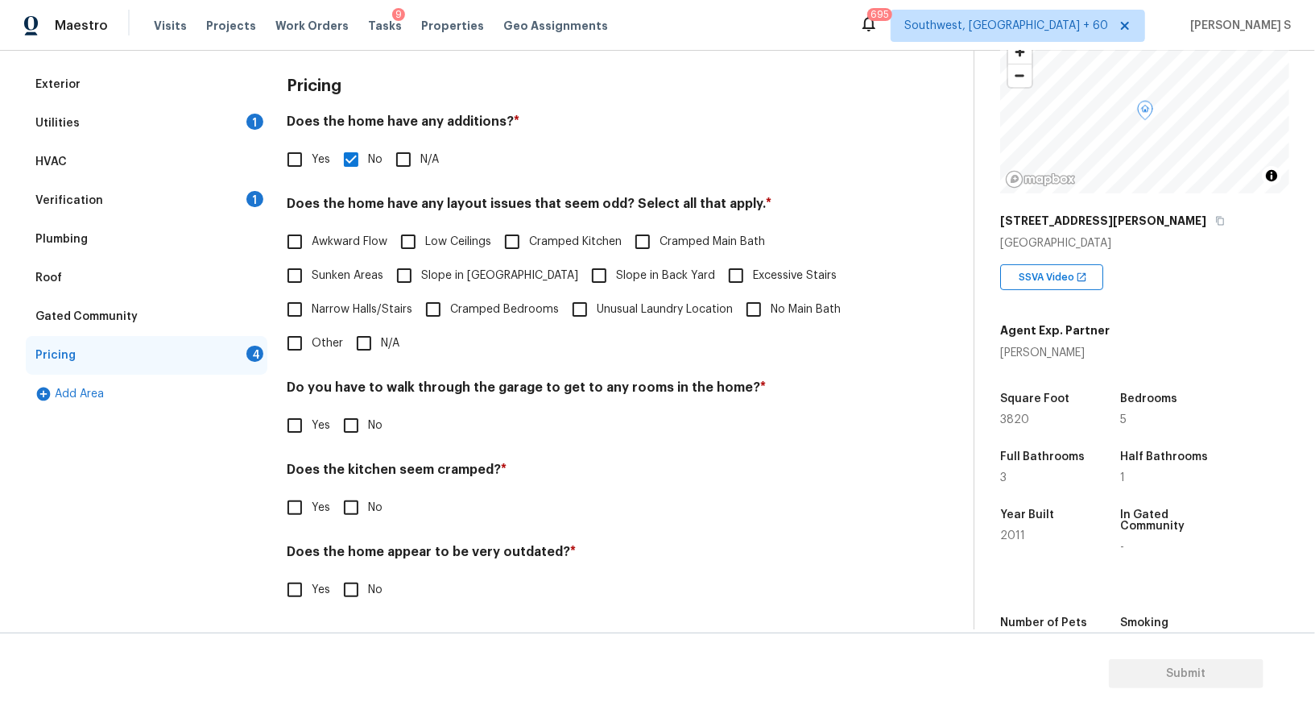
click at [356, 422] on input "No" at bounding box center [351, 425] width 34 height 34
checkbox input "true"
click at [278, 574] on input "Yes" at bounding box center [295, 591] width 34 height 34
checkbox input "true"
click at [334, 573] on input "No" at bounding box center [351, 590] width 34 height 34
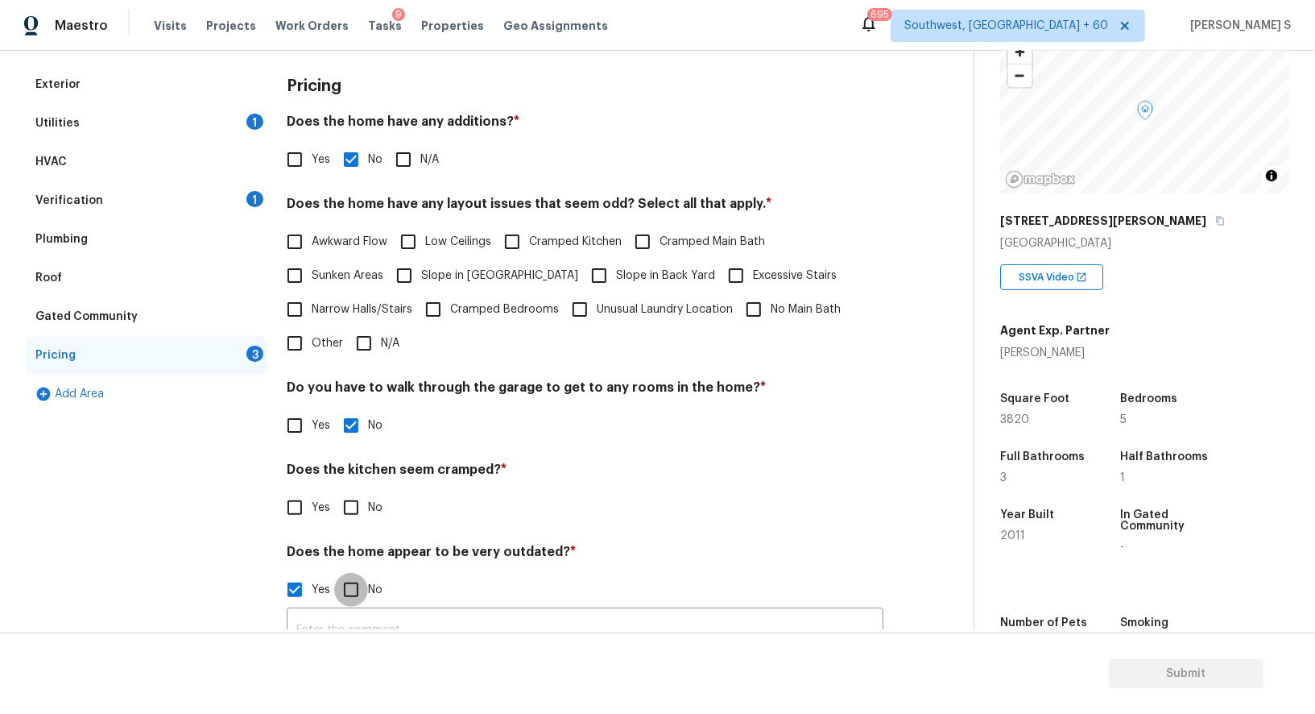
checkbox input "true"
checkbox input "false"
click at [334, 491] on input "No" at bounding box center [351, 508] width 34 height 34
checkbox input "true"
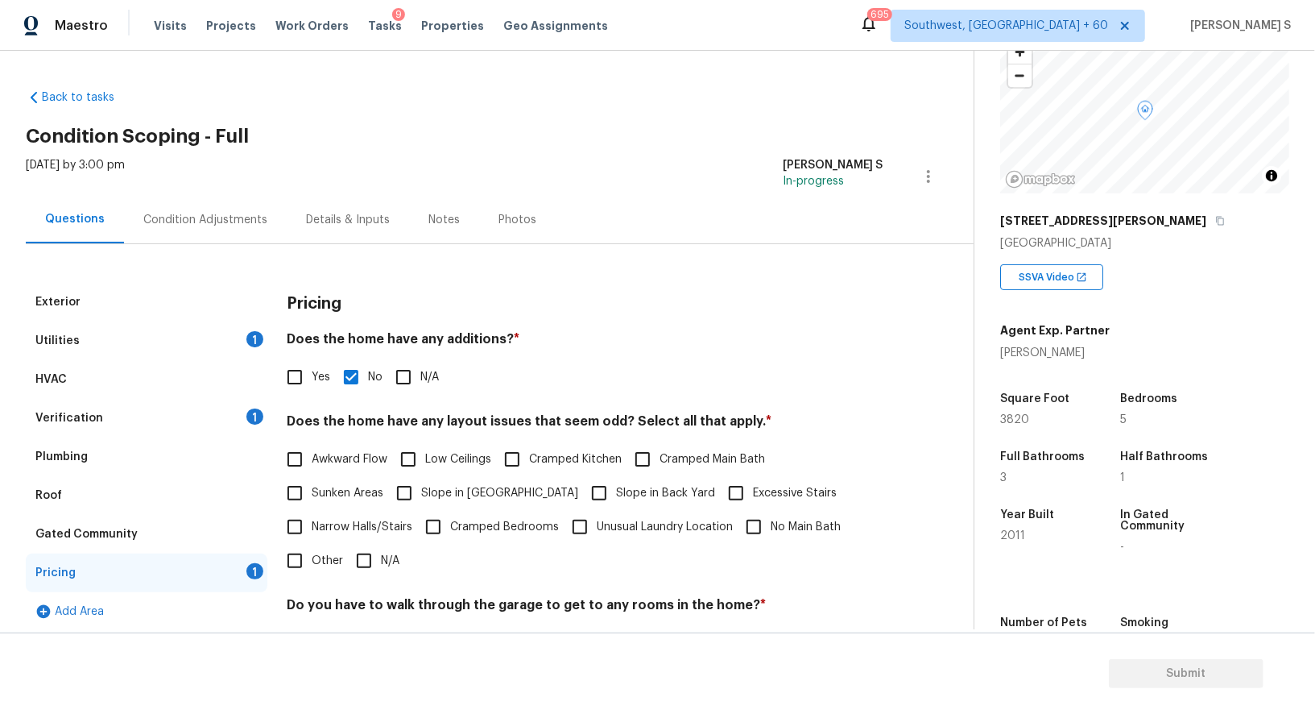
click at [223, 222] on div "Condition Adjustments" at bounding box center [205, 220] width 124 height 16
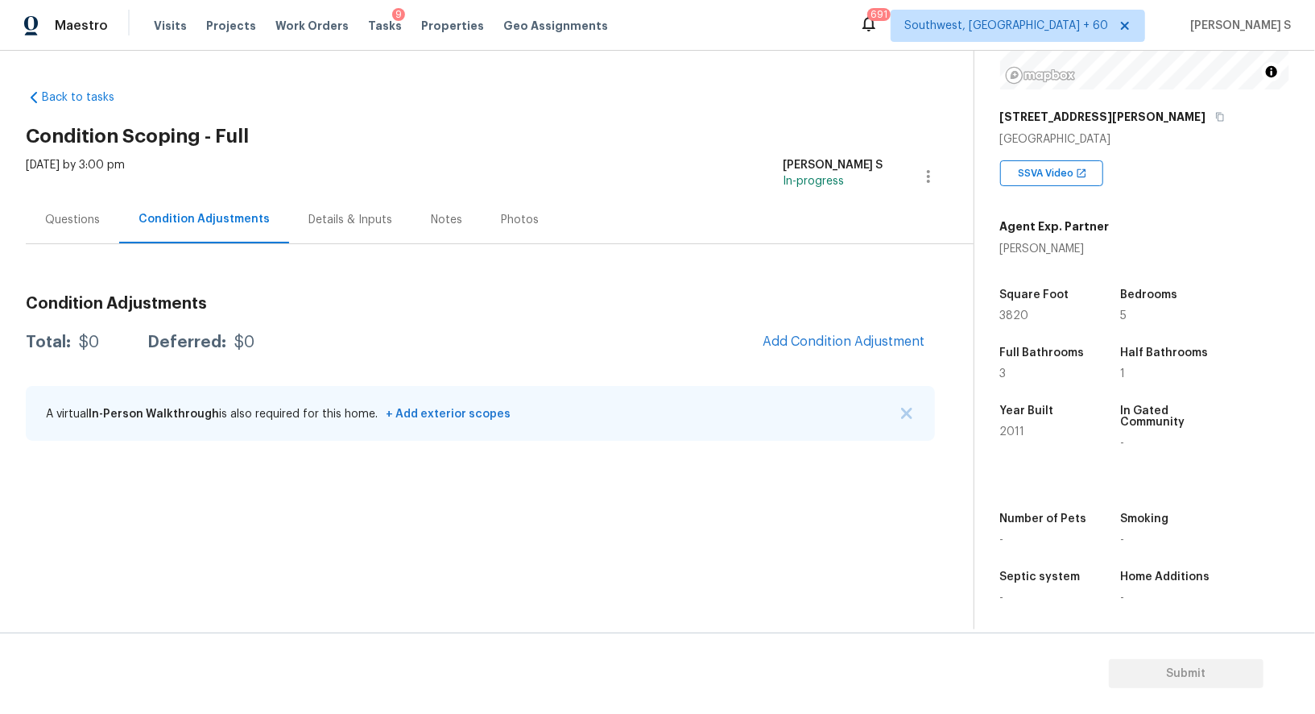
scroll to position [222, 0]
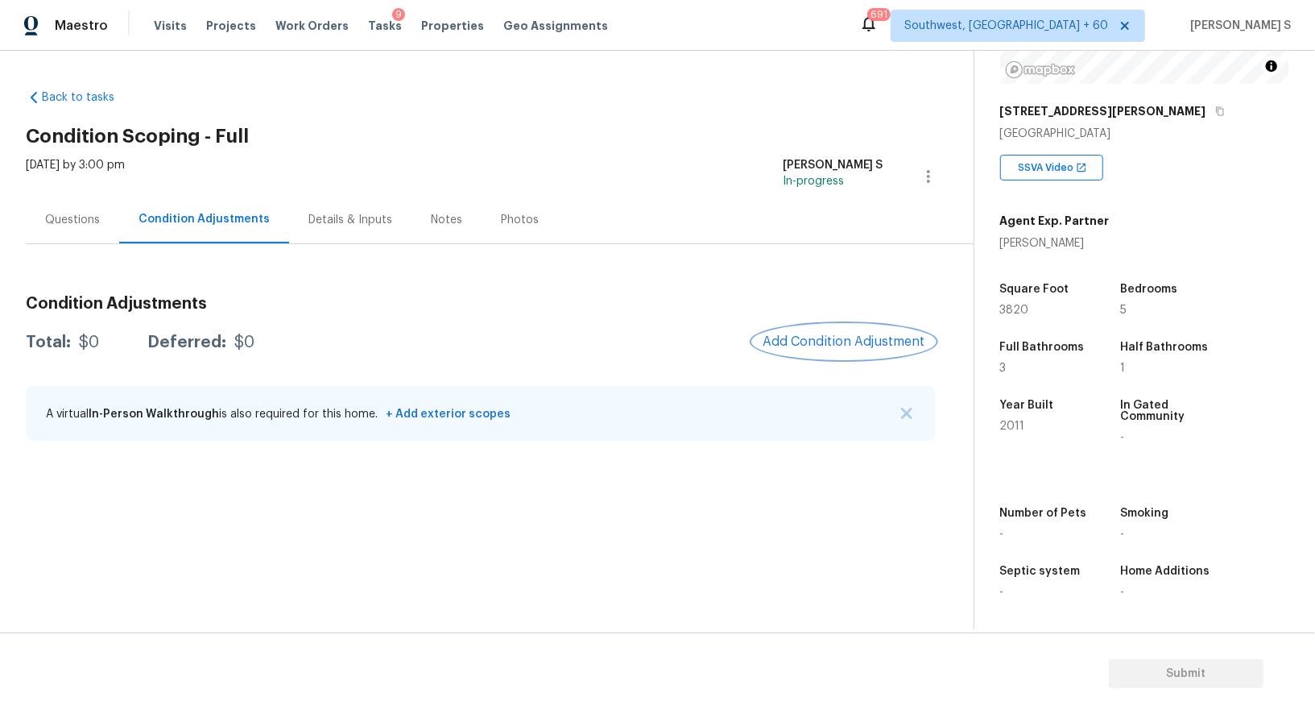
click at [837, 334] on span "Add Condition Adjustment" at bounding box center [844, 341] width 163 height 14
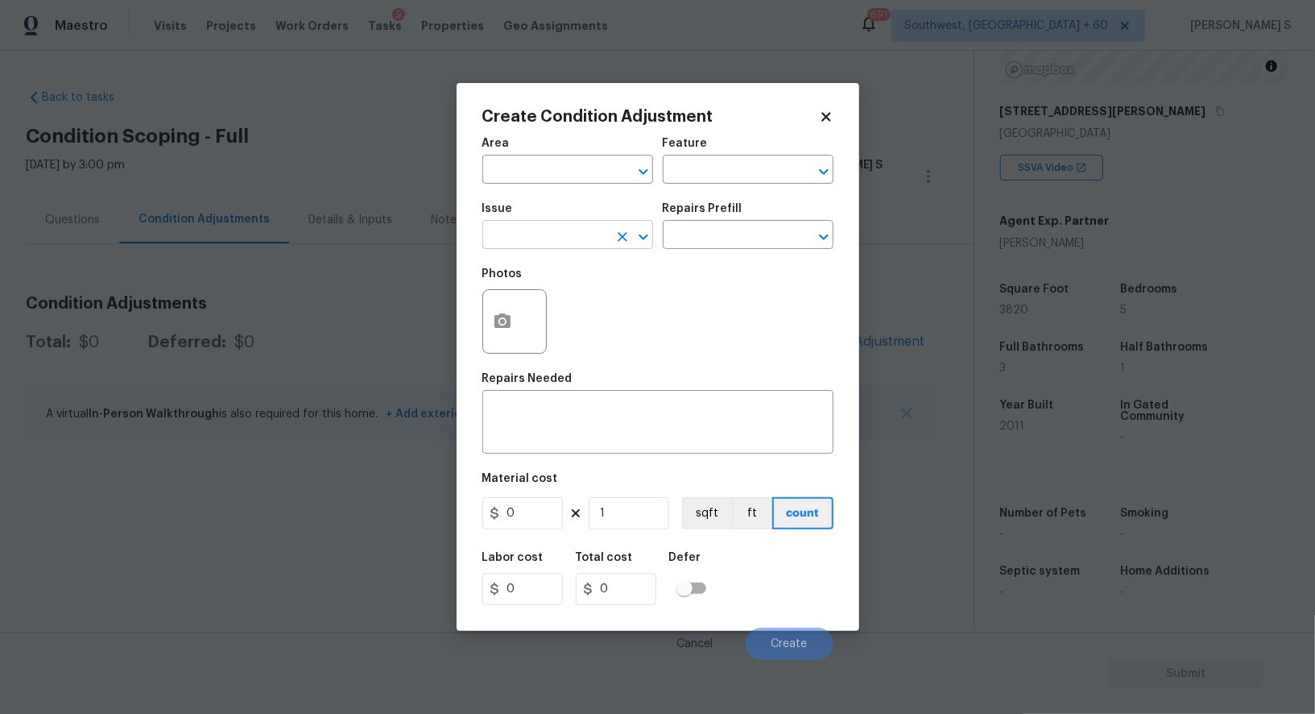
click at [545, 226] on input "text" at bounding box center [545, 236] width 126 height 25
type input "Pressure Washing"
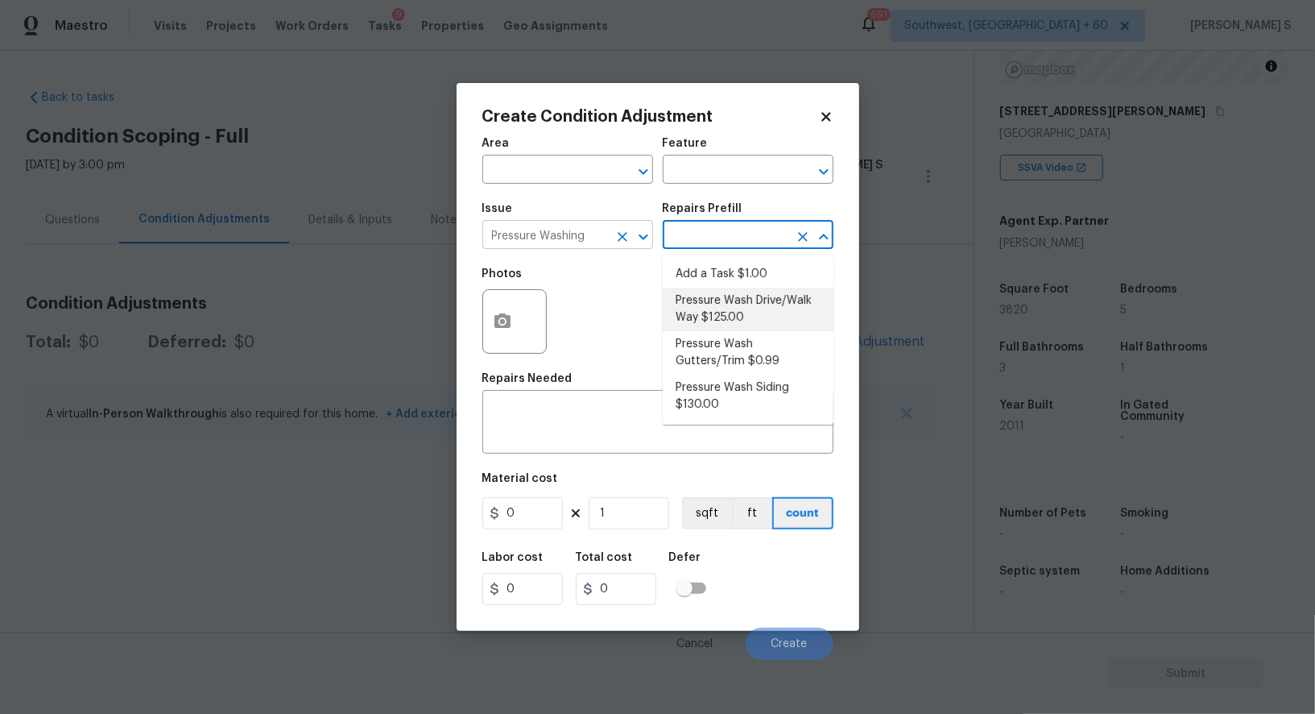
type input "Siding"
type textarea "Pressure wash the driveways/walkways as directed by the PM. Ensure that all deb…"
type input "125"
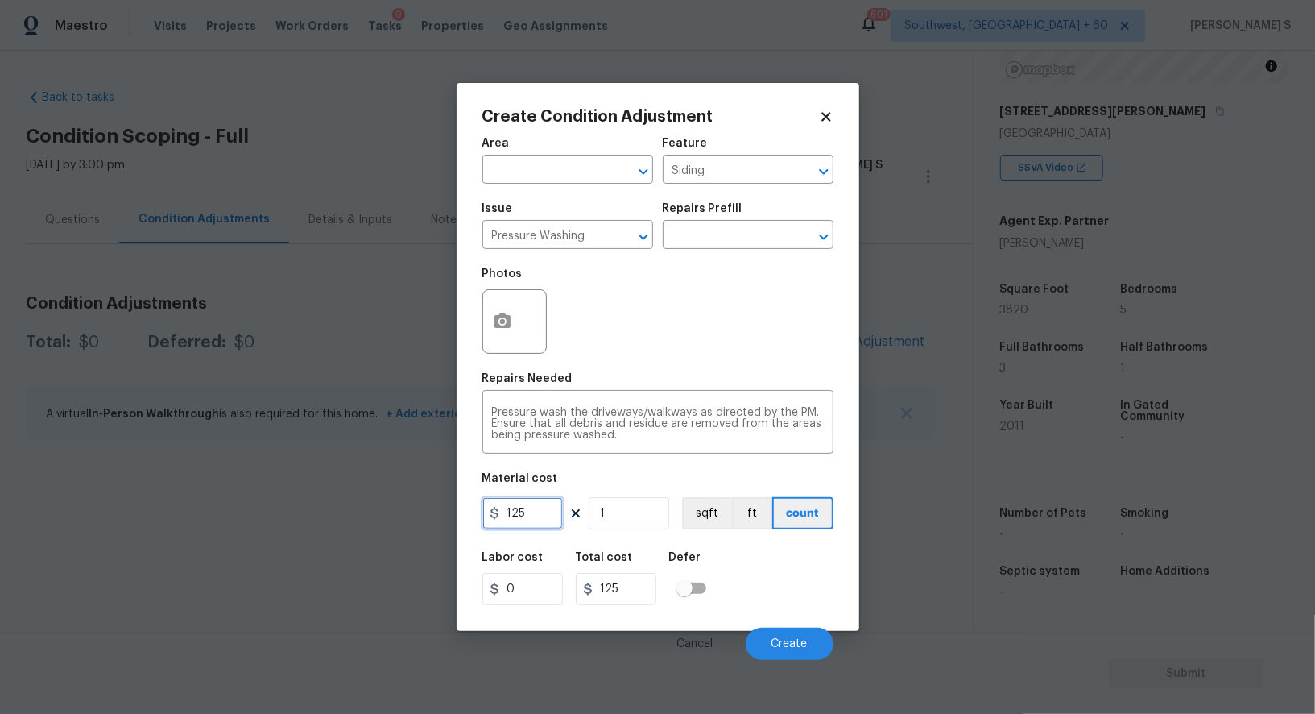
click at [536, 524] on input "125" at bounding box center [522, 513] width 81 height 32
type input "200"
click at [789, 640] on span "Create" at bounding box center [790, 644] width 36 height 12
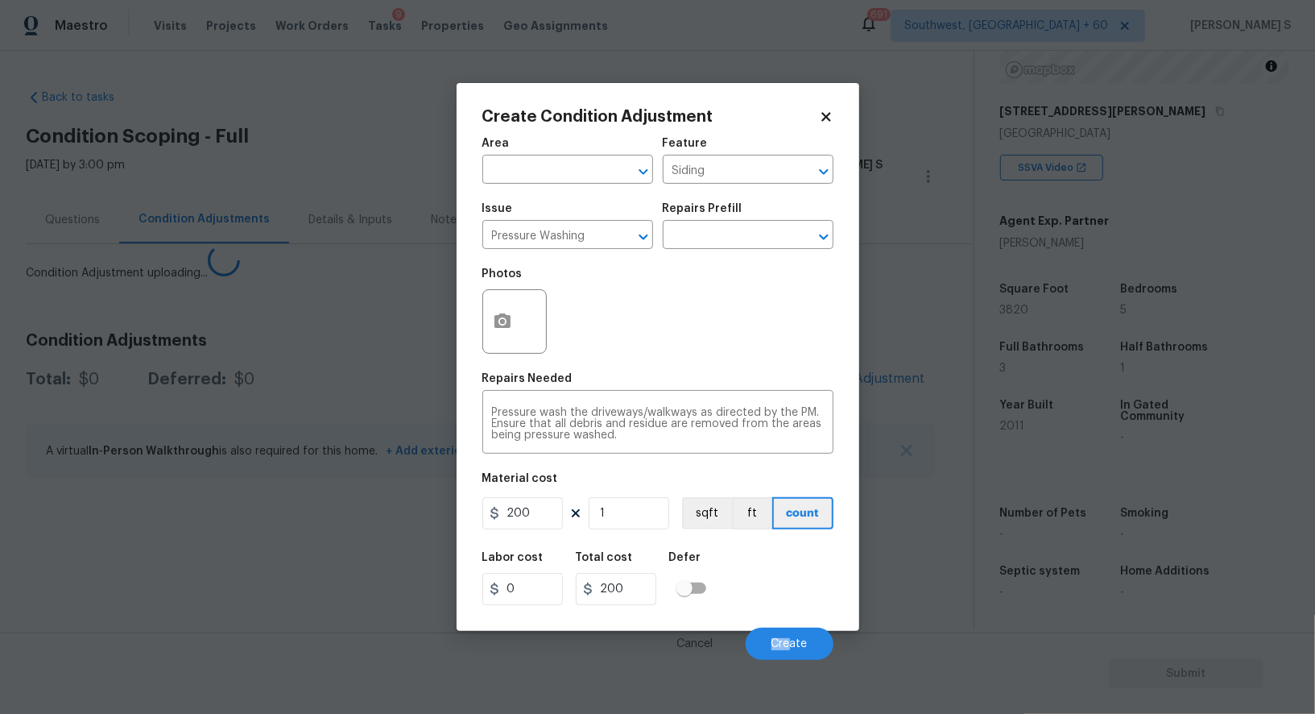
click at [321, 574] on body "Maestro Visits Projects Work Orders Tasks 9 Properties Geo Assignments 691 Sout…" at bounding box center [657, 357] width 1315 height 714
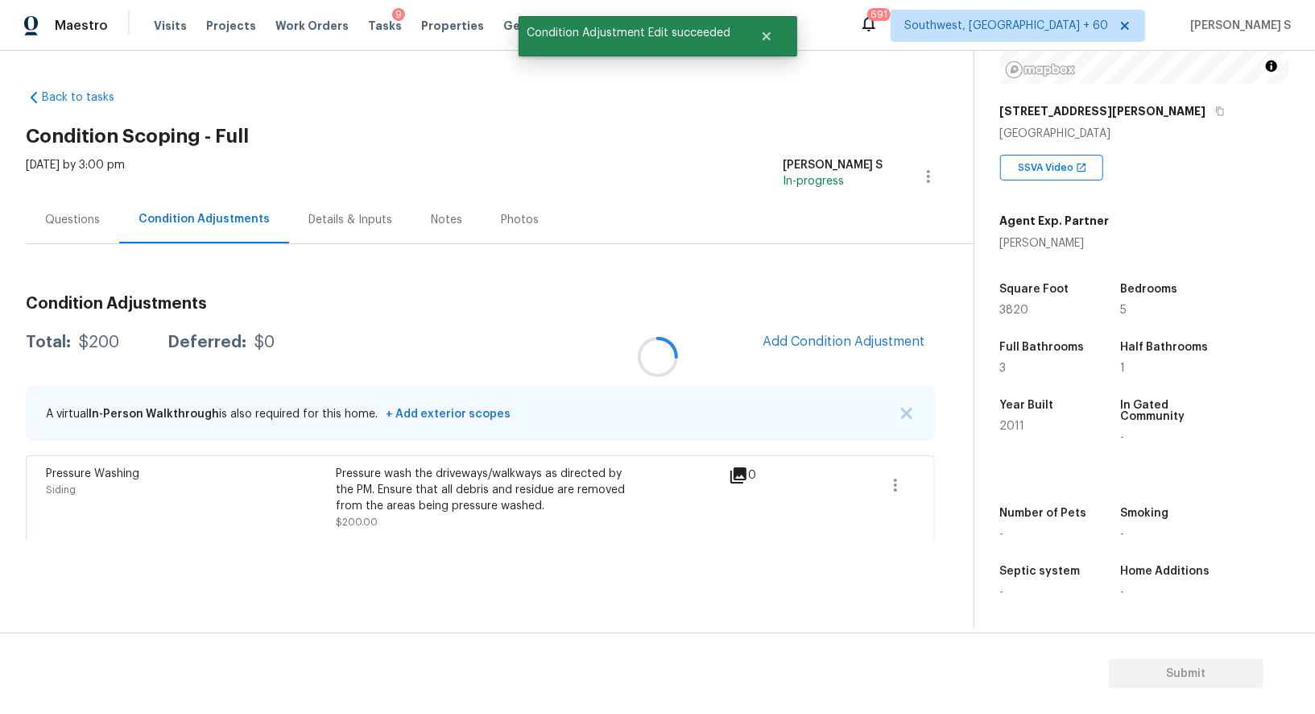
click at [837, 328] on div at bounding box center [657, 357] width 1315 height 714
click at [874, 338] on span "Add Condition Adjustment" at bounding box center [844, 341] width 163 height 14
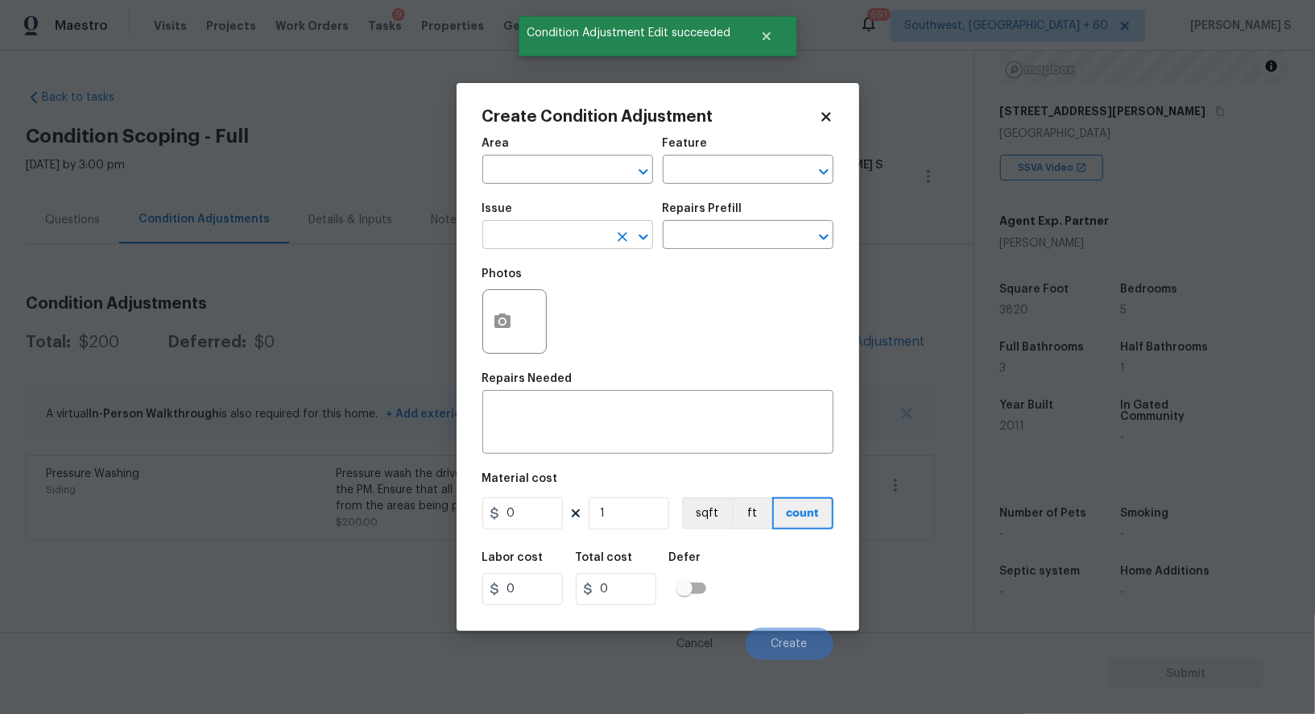
click at [524, 235] on input "text" at bounding box center [545, 236] width 126 height 25
type input "Landscape Package"
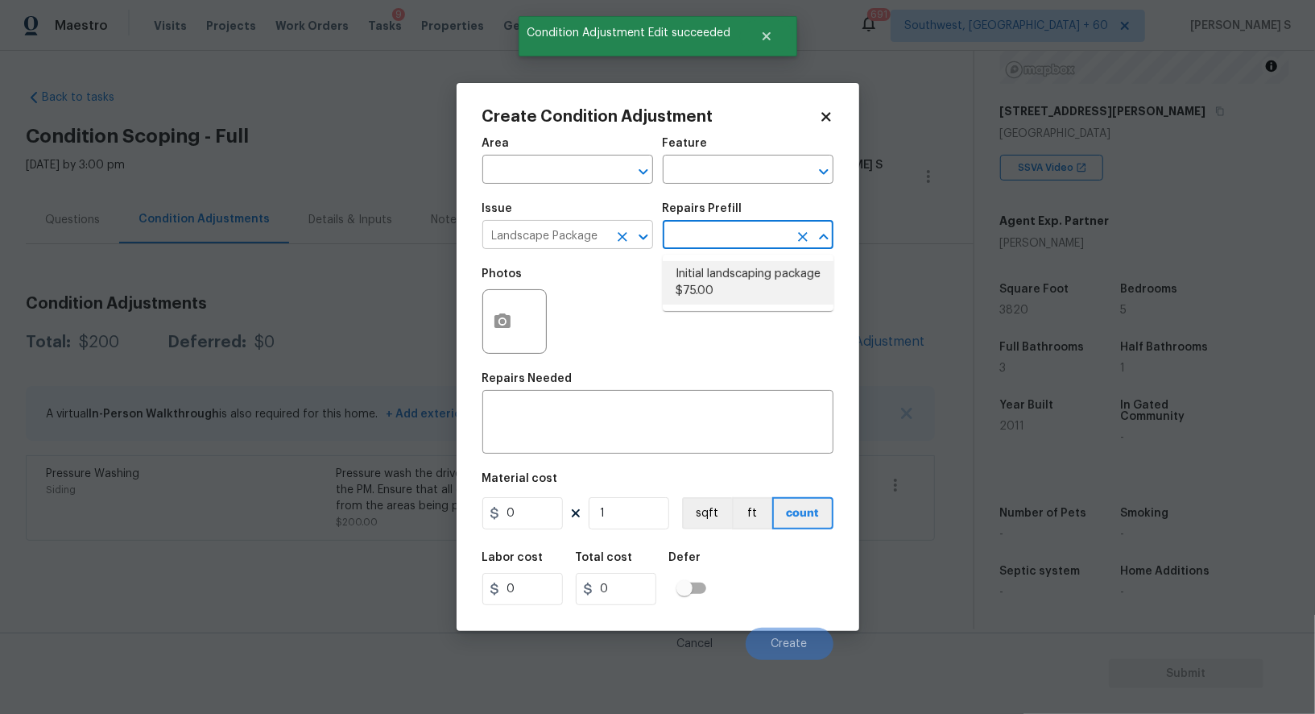
type input "Home Readiness Packages"
type textarea "Mowing of grass up to 6" in height. Mow, edge along driveways & sidewalks, trim…"
type input "75"
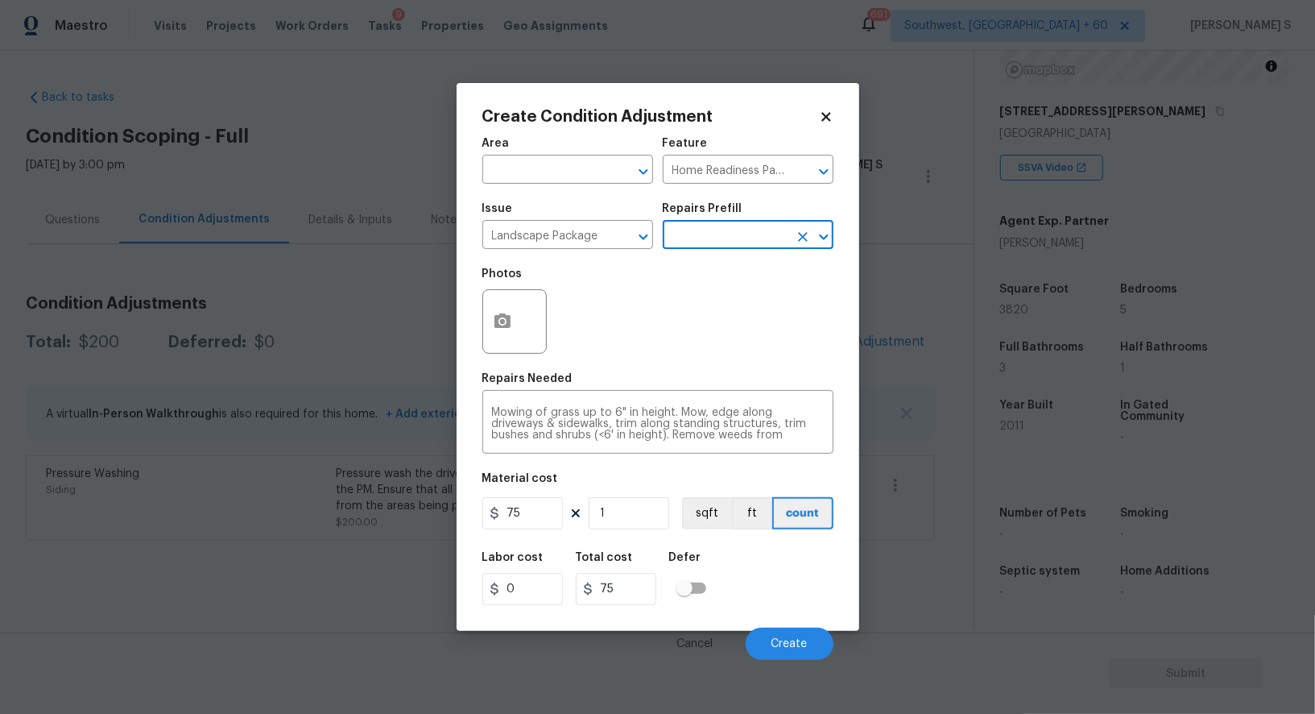
click at [528, 312] on div at bounding box center [514, 321] width 64 height 64
click at [507, 317] on icon "button" at bounding box center [503, 320] width 16 height 14
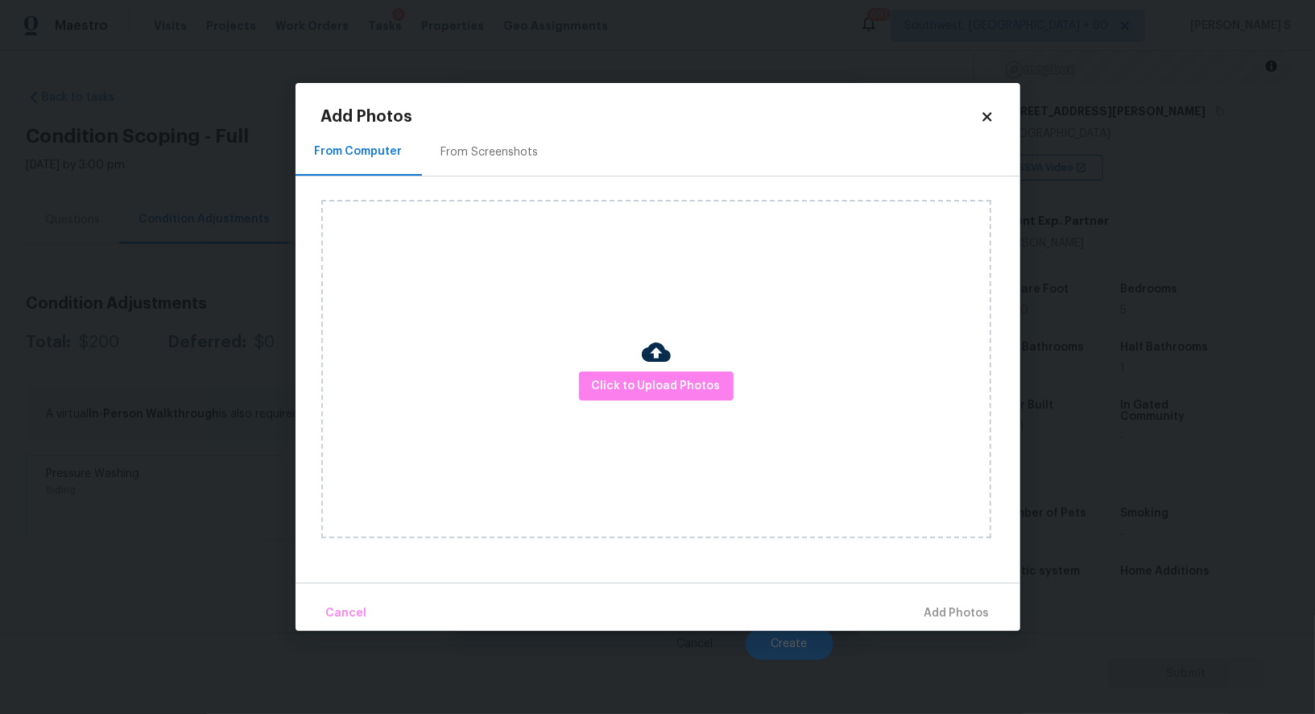
click at [479, 135] on div "From Screenshots" at bounding box center [490, 152] width 136 height 48
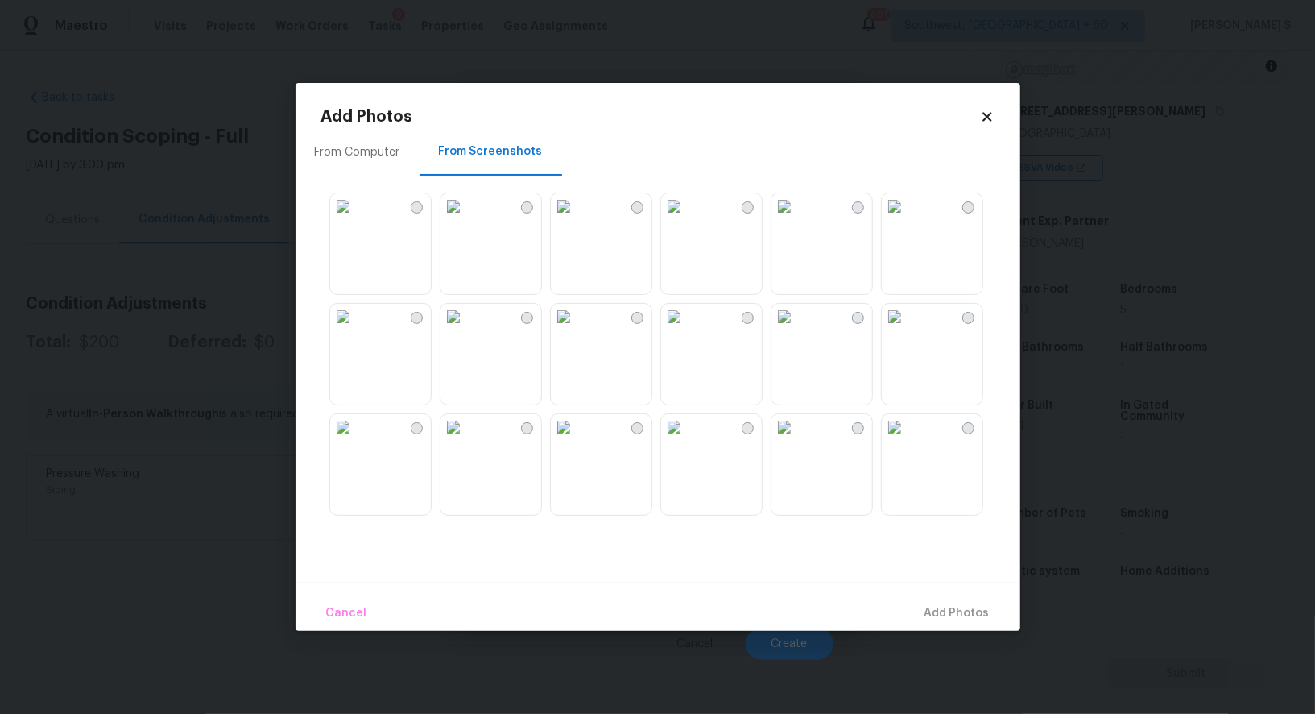
click at [797, 219] on img at bounding box center [785, 206] width 26 height 26
click at [908, 219] on img at bounding box center [895, 206] width 26 height 26
click at [797, 329] on img at bounding box center [785, 317] width 26 height 26
click at [466, 440] on img at bounding box center [454, 427] width 26 height 26
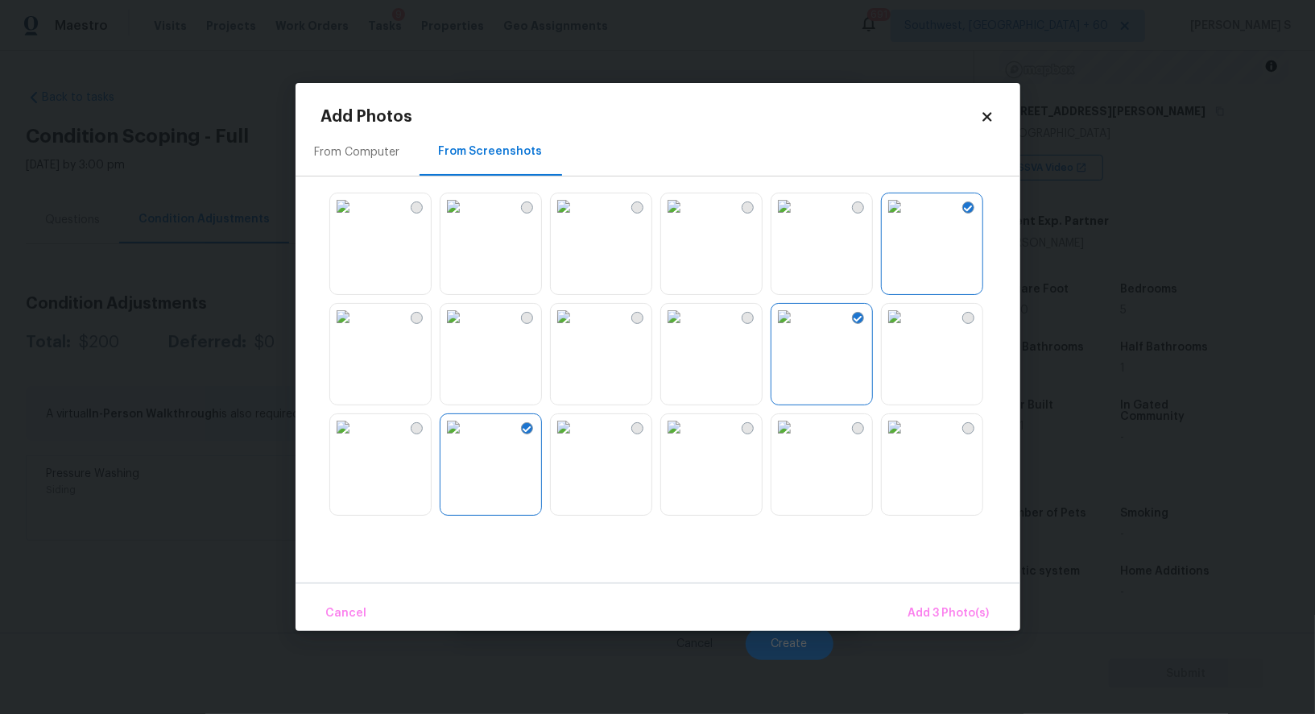
click at [466, 306] on img at bounding box center [454, 317] width 26 height 26
click at [940, 615] on span "Add 4 Photo(s)" at bounding box center [948, 613] width 83 height 20
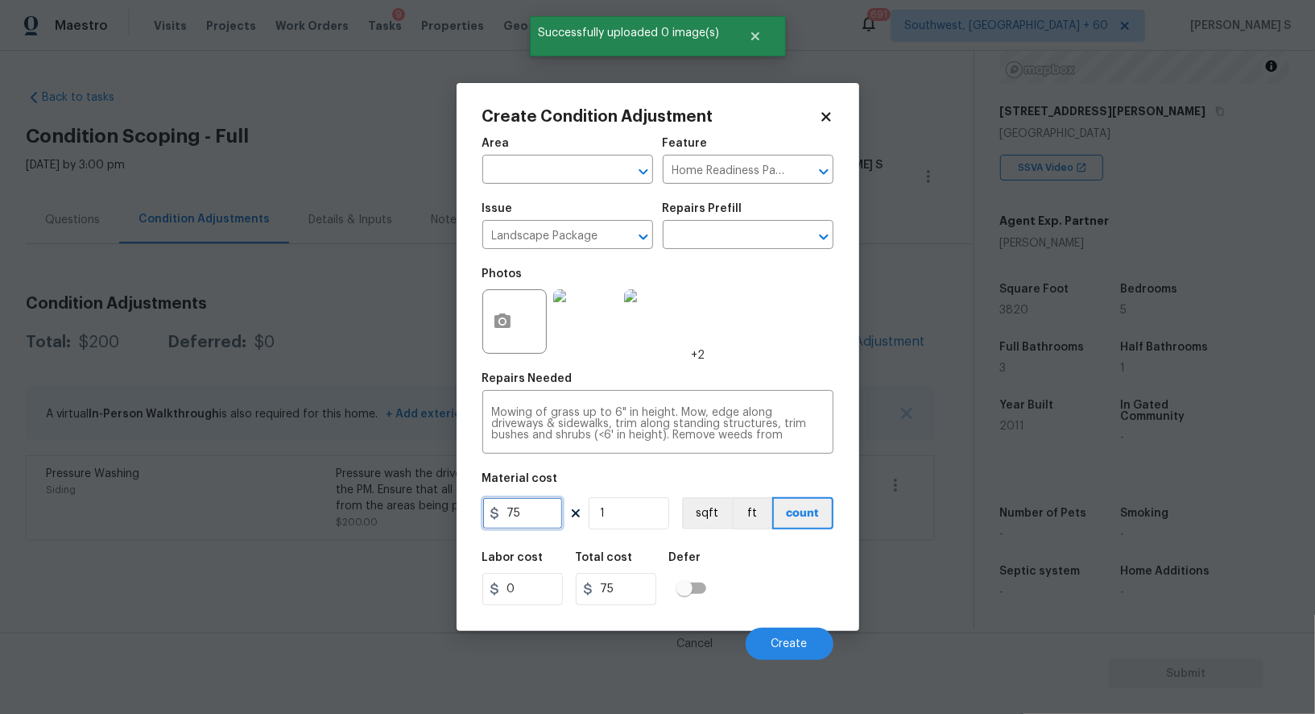
click at [532, 513] on input "75" at bounding box center [522, 513] width 81 height 32
type input "500"
click at [822, 642] on button "Create" at bounding box center [790, 643] width 88 height 32
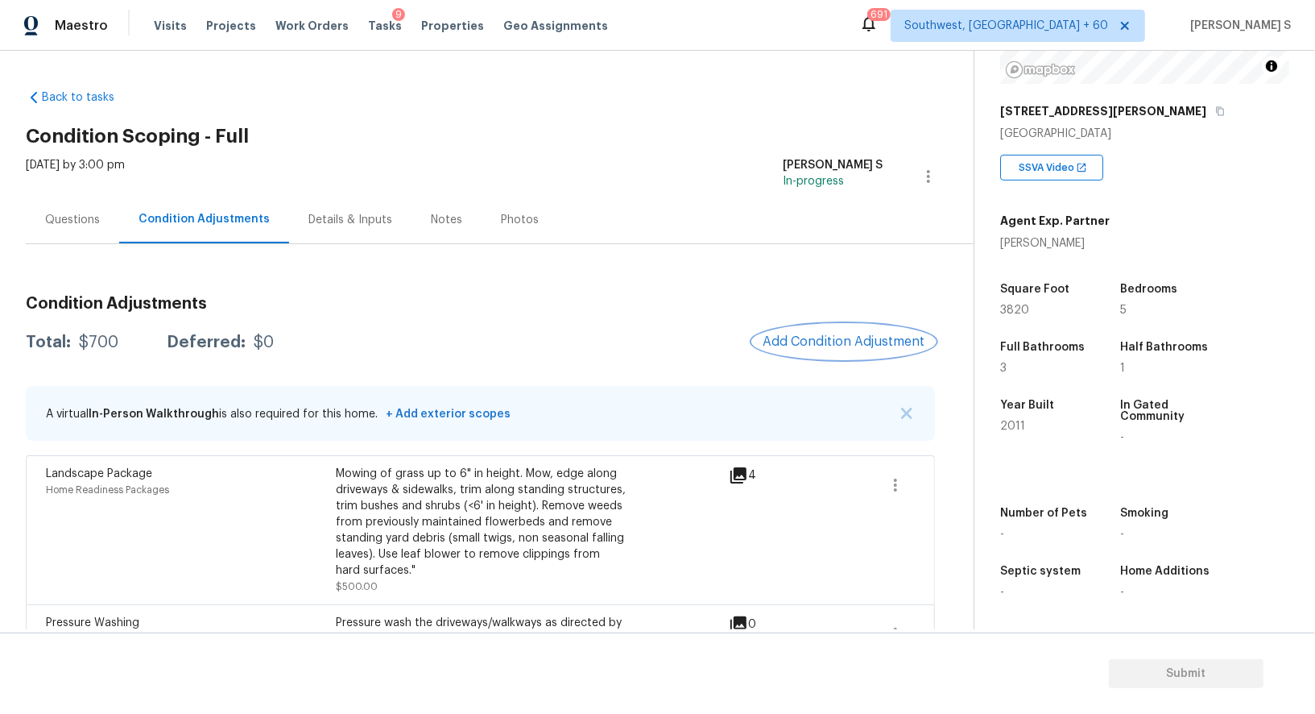
click at [809, 338] on span "Add Condition Adjustment" at bounding box center [844, 341] width 163 height 14
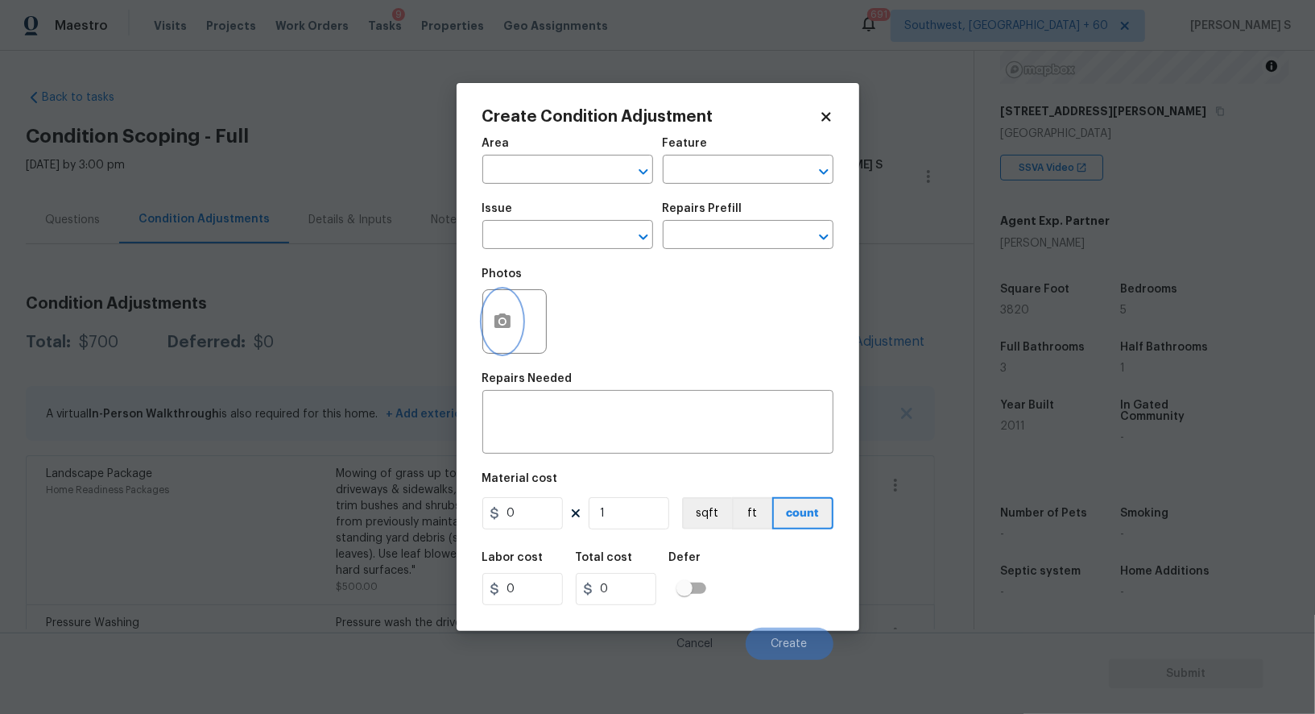
click at [500, 326] on icon "button" at bounding box center [502, 321] width 19 height 19
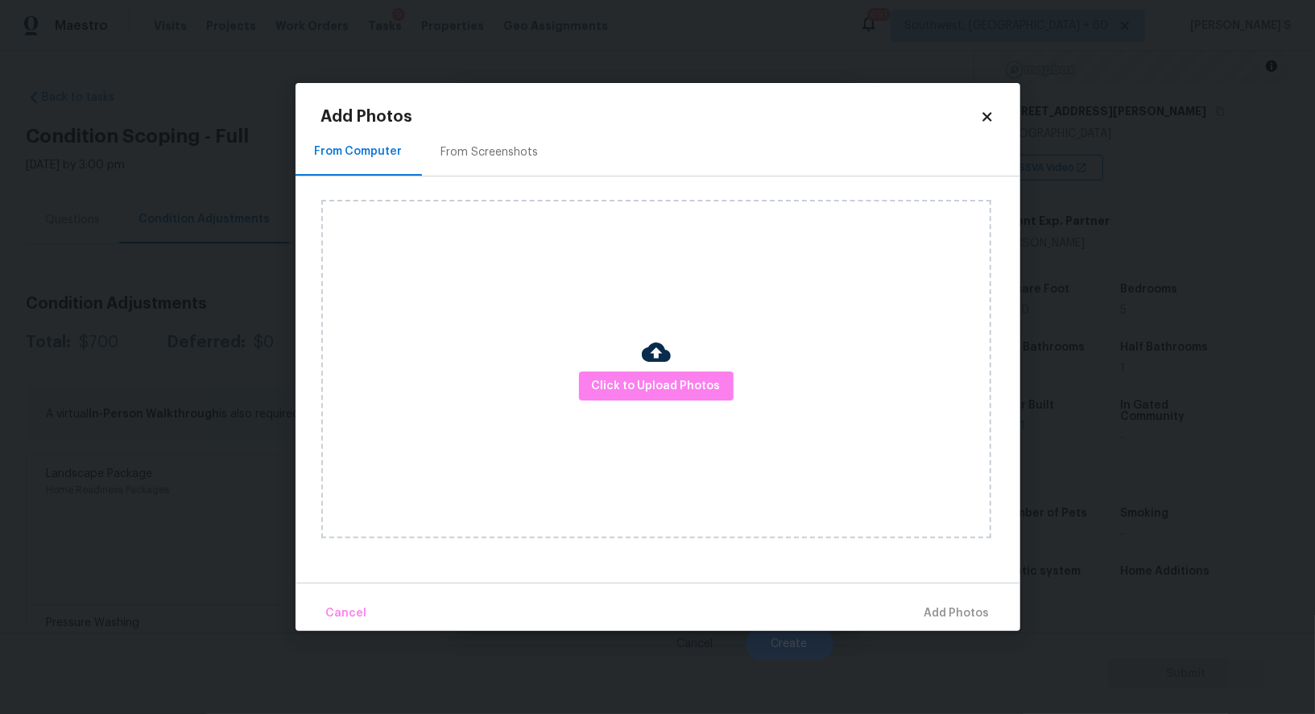
click at [488, 147] on div "From Screenshots" at bounding box center [489, 152] width 97 height 16
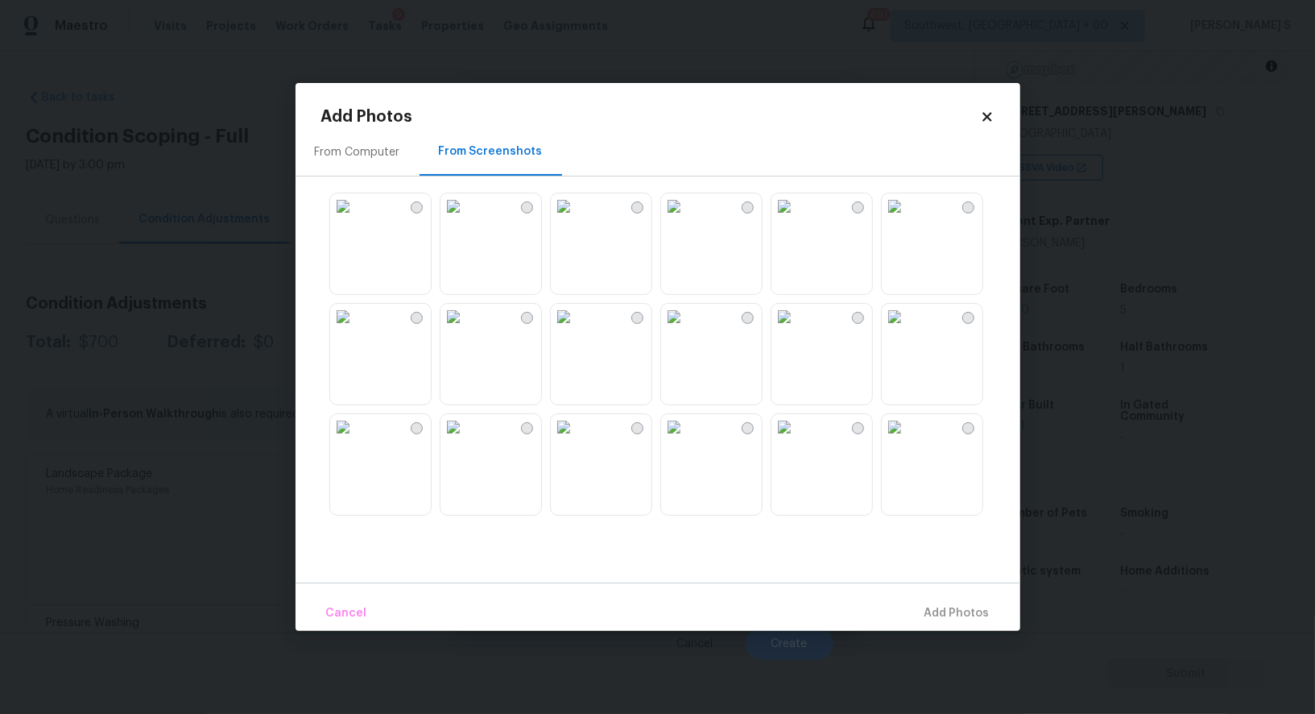
click at [577, 219] on img at bounding box center [564, 206] width 26 height 26
click at [577, 329] on img at bounding box center [564, 317] width 26 height 26
drag, startPoint x: 609, startPoint y: 477, endPoint x: 664, endPoint y: 325, distance: 161.0
click at [577, 440] on img at bounding box center [564, 427] width 26 height 26
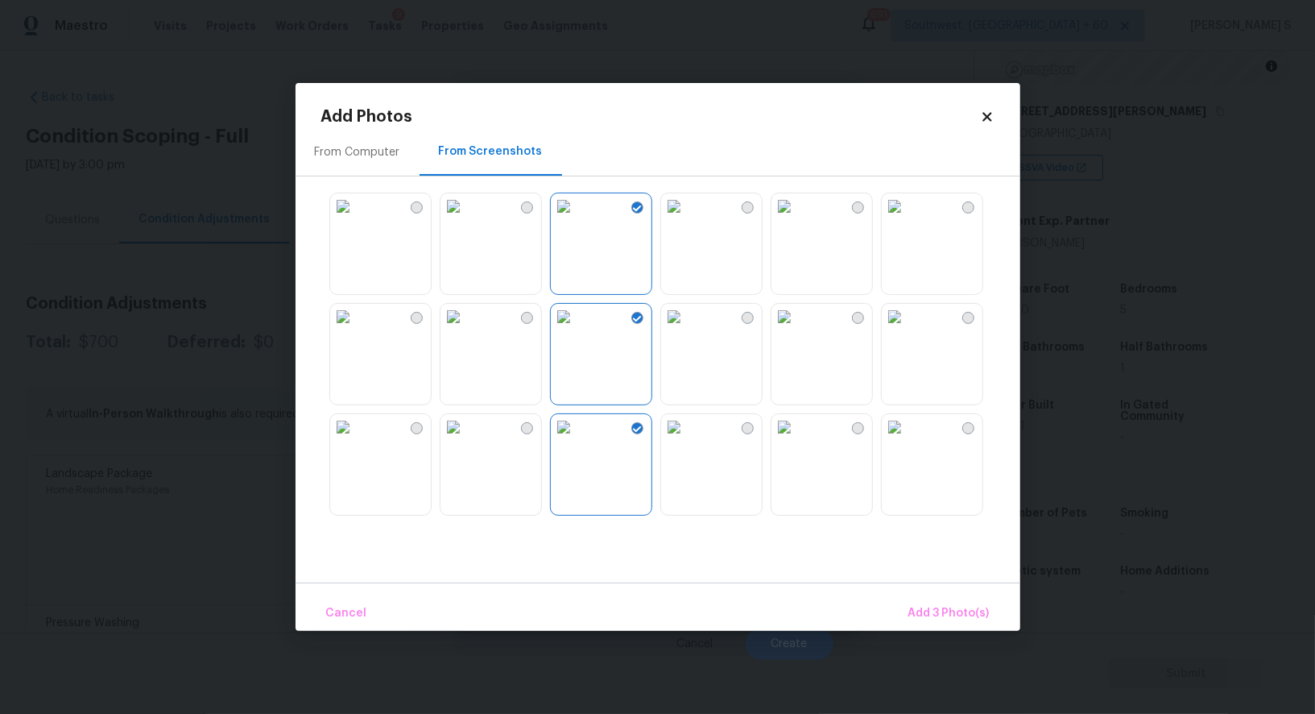
click at [687, 329] on img at bounding box center [674, 317] width 26 height 26
click at [687, 440] on img at bounding box center [674, 427] width 26 height 26
click at [785, 440] on img at bounding box center [785, 427] width 26 height 26
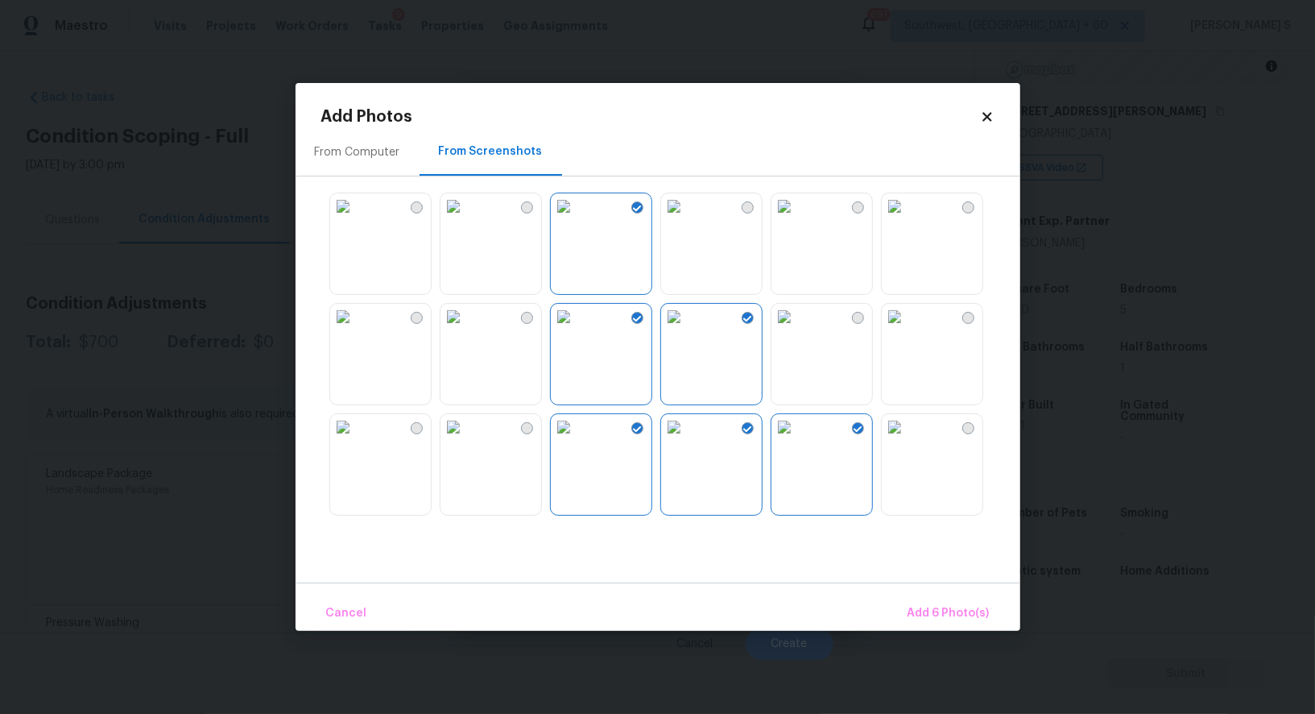
click at [908, 440] on img at bounding box center [895, 427] width 26 height 26
click at [356, 329] on img at bounding box center [343, 317] width 26 height 26
click at [356, 440] on img at bounding box center [343, 427] width 26 height 26
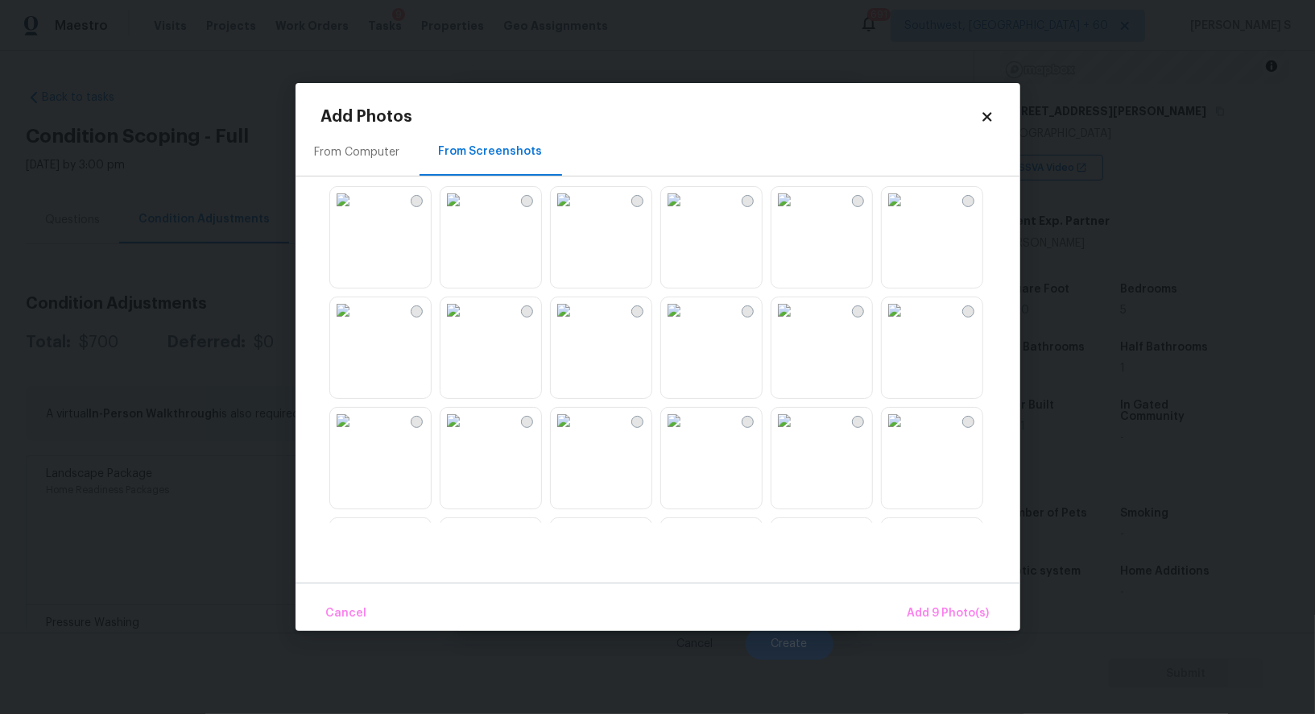
scroll to position [1538, 0]
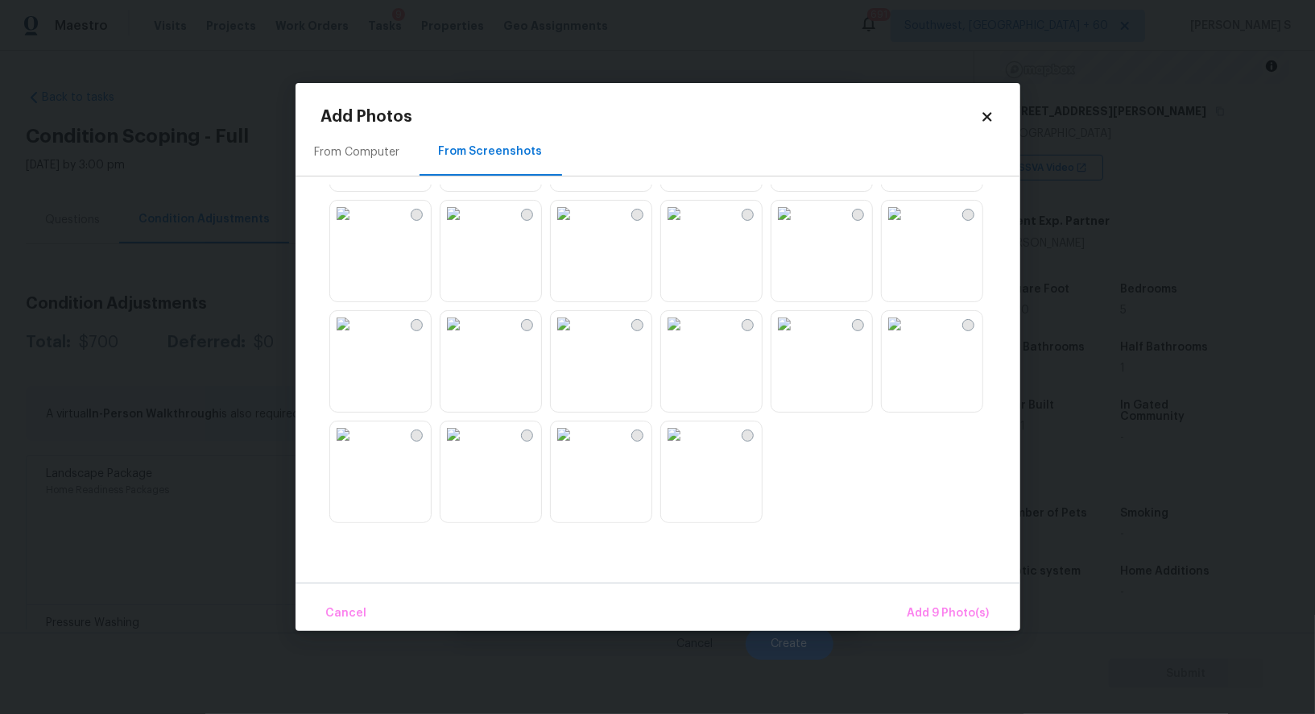
click at [577, 337] on img at bounding box center [564, 324] width 26 height 26
click at [577, 226] on img at bounding box center [564, 214] width 26 height 26
click at [466, 226] on img at bounding box center [454, 214] width 26 height 26
click at [934, 611] on span "Add 11 Photo(s)" at bounding box center [947, 613] width 85 height 20
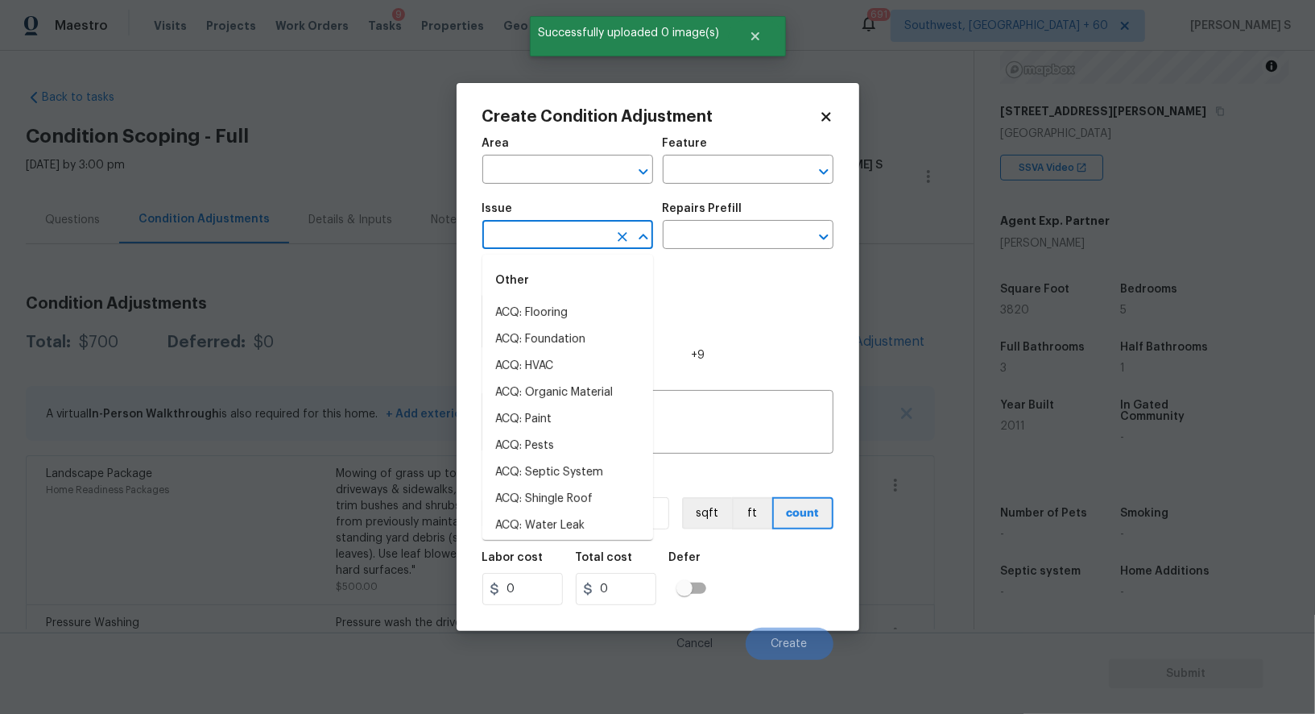
click at [540, 238] on input "text" at bounding box center [545, 236] width 126 height 25
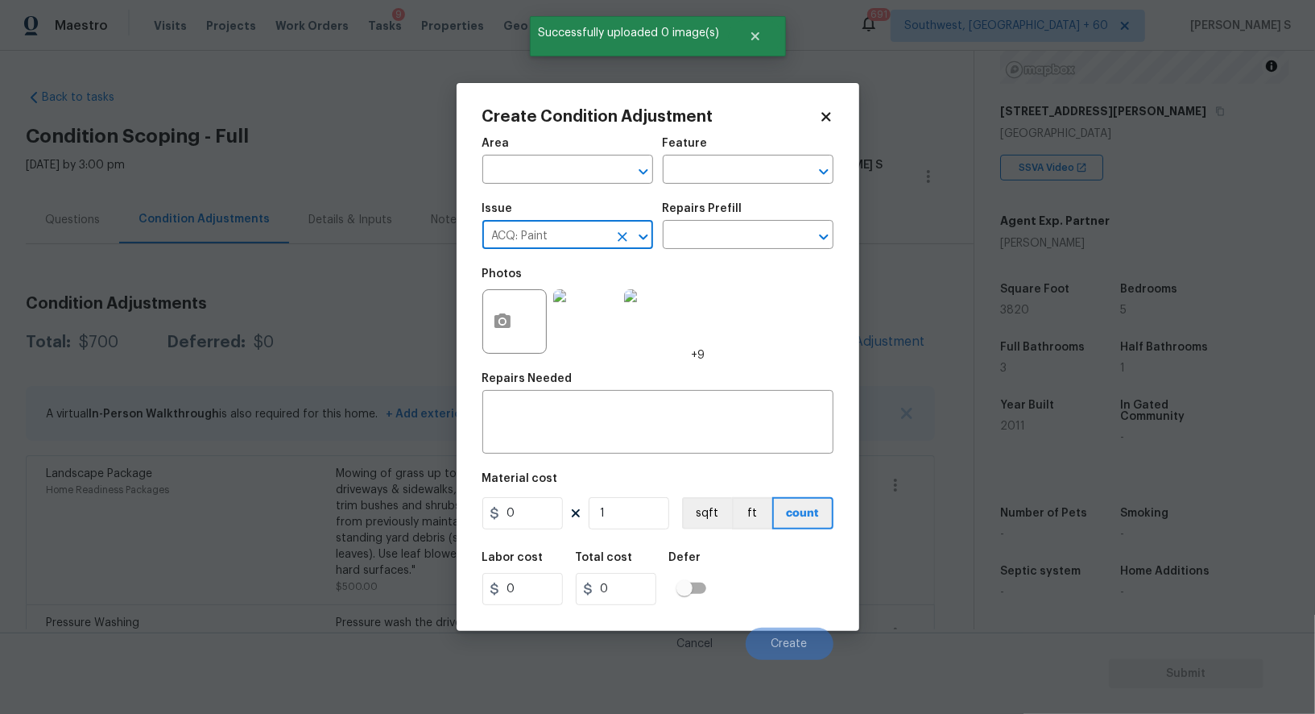
type input "ACQ: Paint"
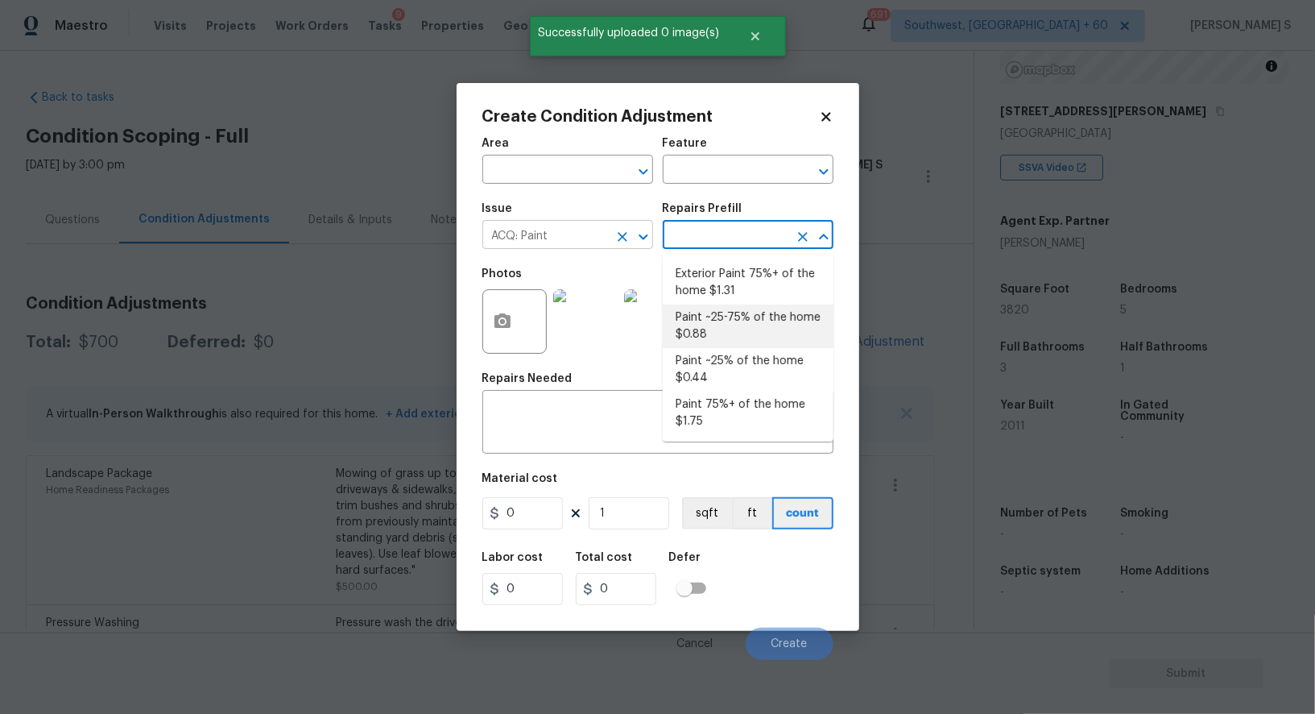
type input "Acquisition"
type textarea "Acquisition Scope: ~25 - 75% of the home needs interior paint"
type input "0.88"
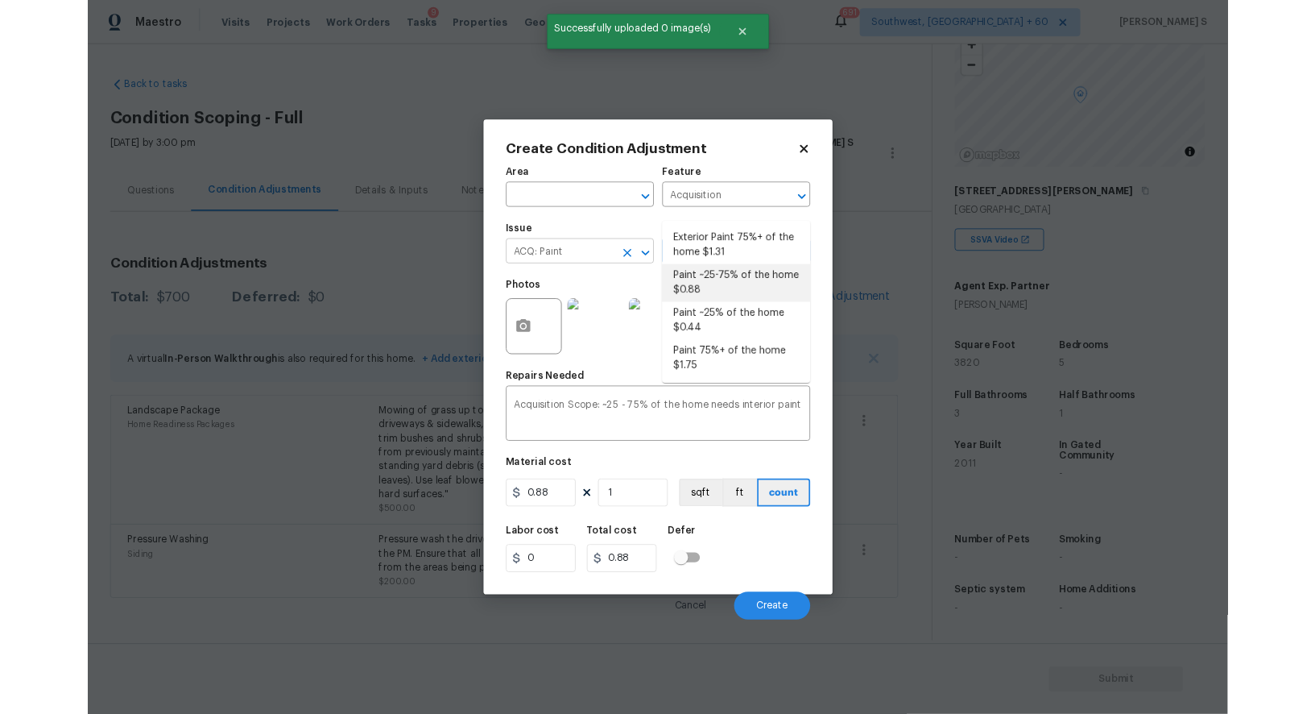
scroll to position [222, 0]
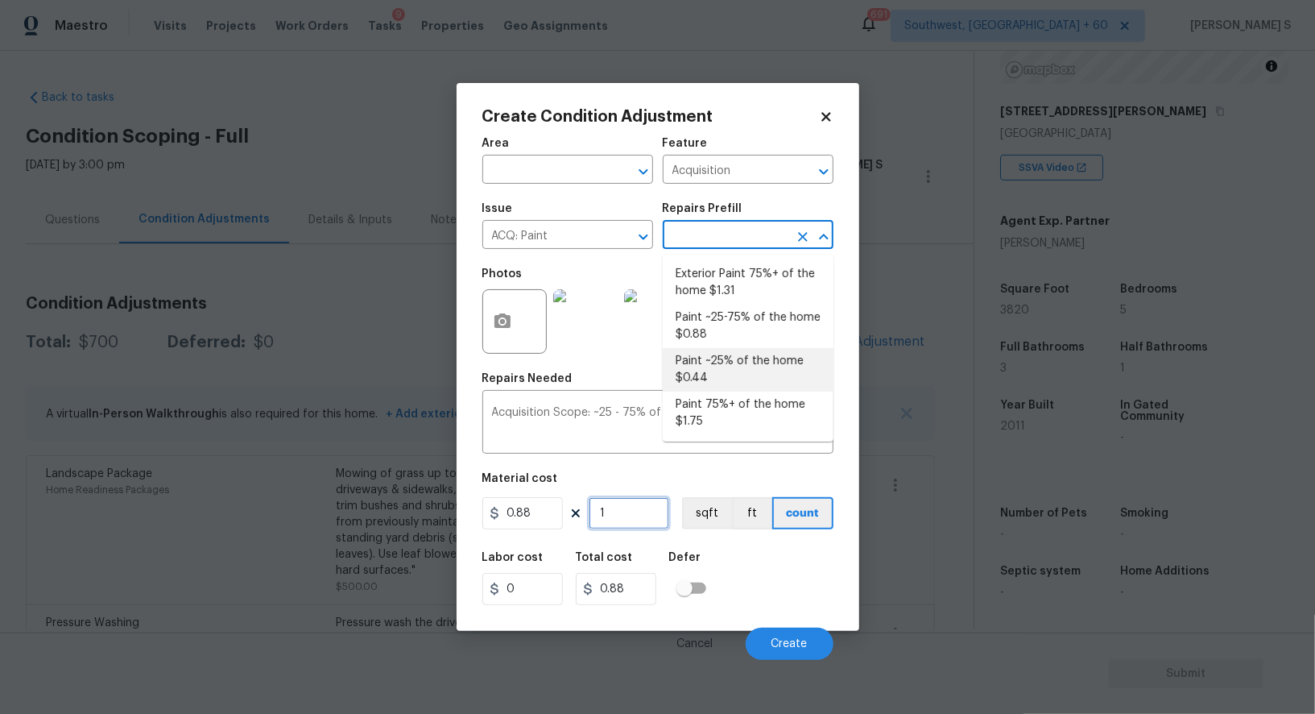
click at [614, 521] on input "1" at bounding box center [629, 513] width 81 height 32
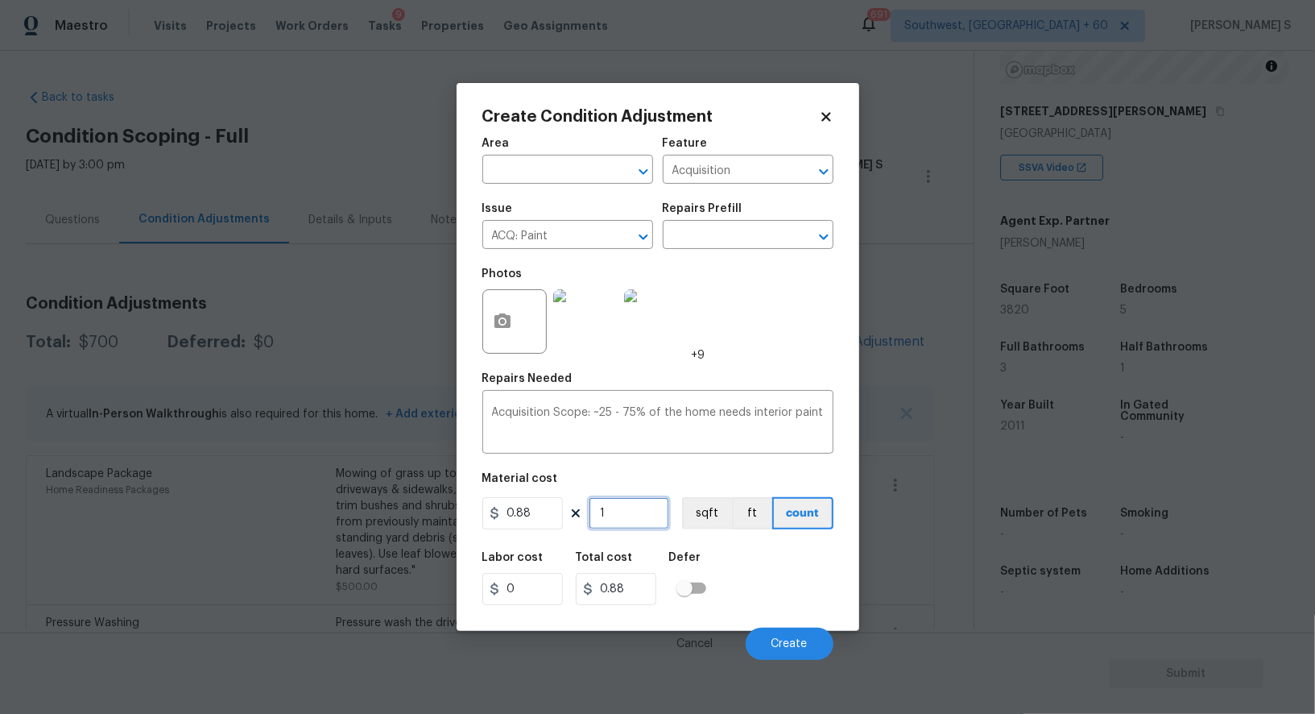
type input "3"
type input "2.64"
type input "38"
type input "33.44"
type input "382"
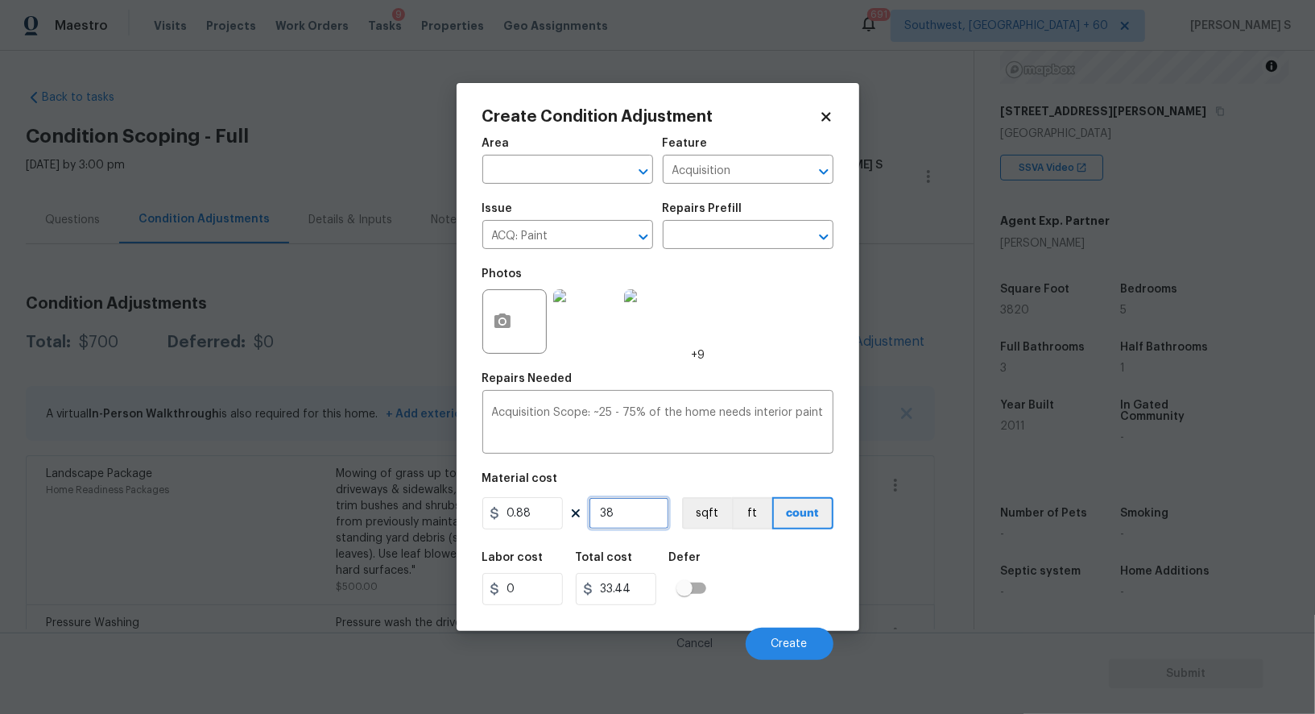
type input "336.16"
type input "3820"
type input "3361.6"
type input "3820"
click at [716, 514] on button "sqft" at bounding box center [707, 513] width 50 height 32
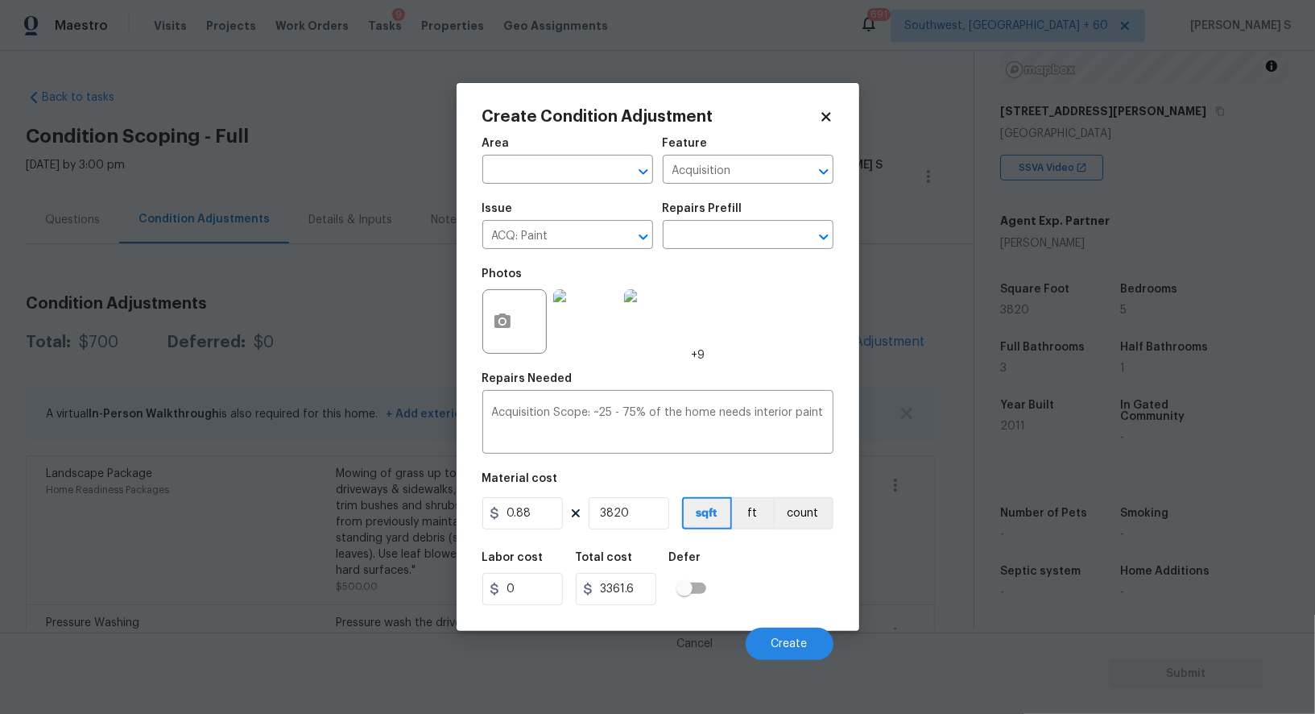
click at [770, 606] on div "Labor cost 0 Total cost 3361.6 Defer" at bounding box center [657, 578] width 351 height 72
click at [813, 644] on button "Create" at bounding box center [790, 643] width 88 height 32
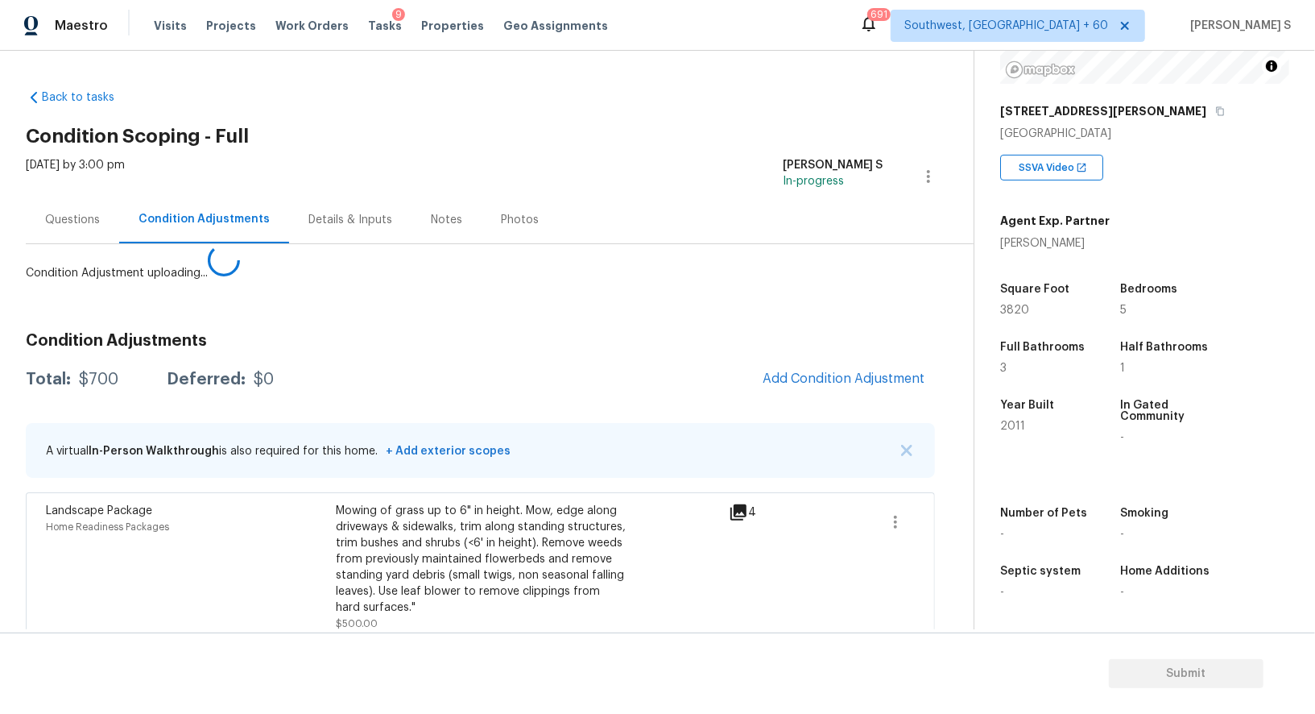
click at [275, 500] on body "Maestro Visits Projects Work Orders Tasks 9 Properties Geo Assignments 691 Sout…" at bounding box center [657, 357] width 1315 height 714
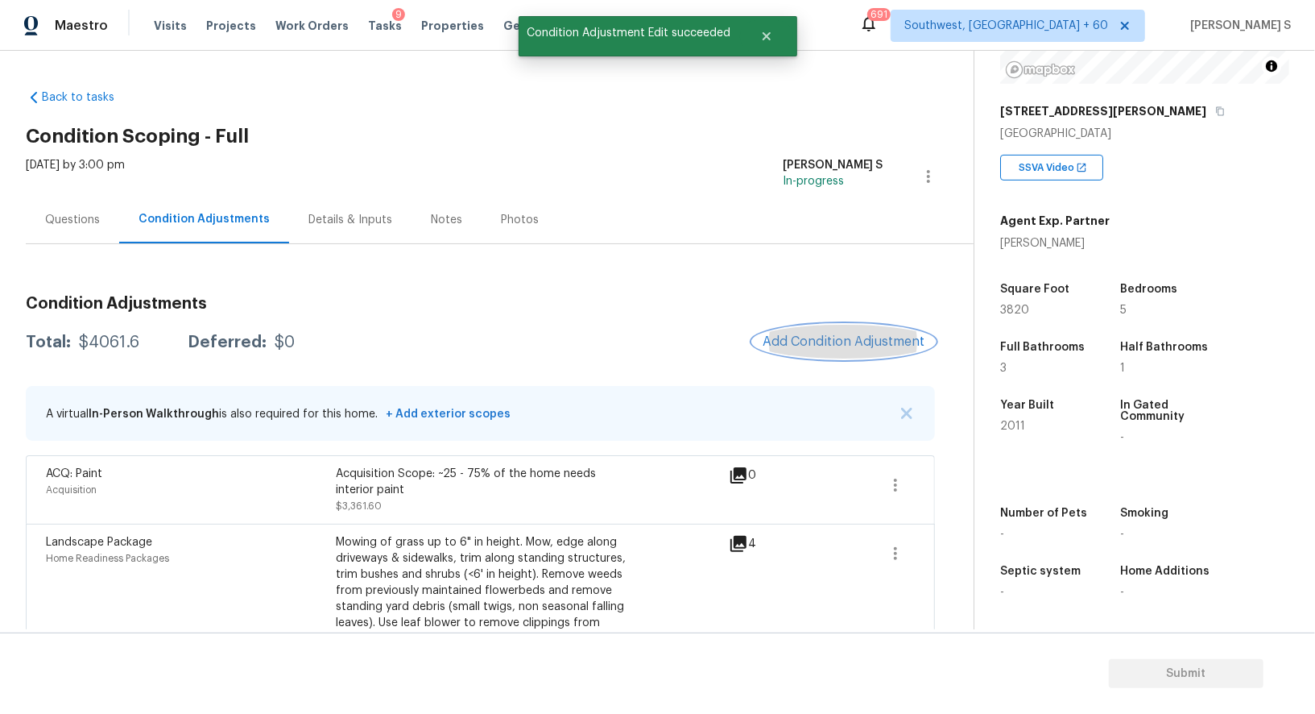
click at [774, 342] on span "Add Condition Adjustment" at bounding box center [844, 341] width 163 height 14
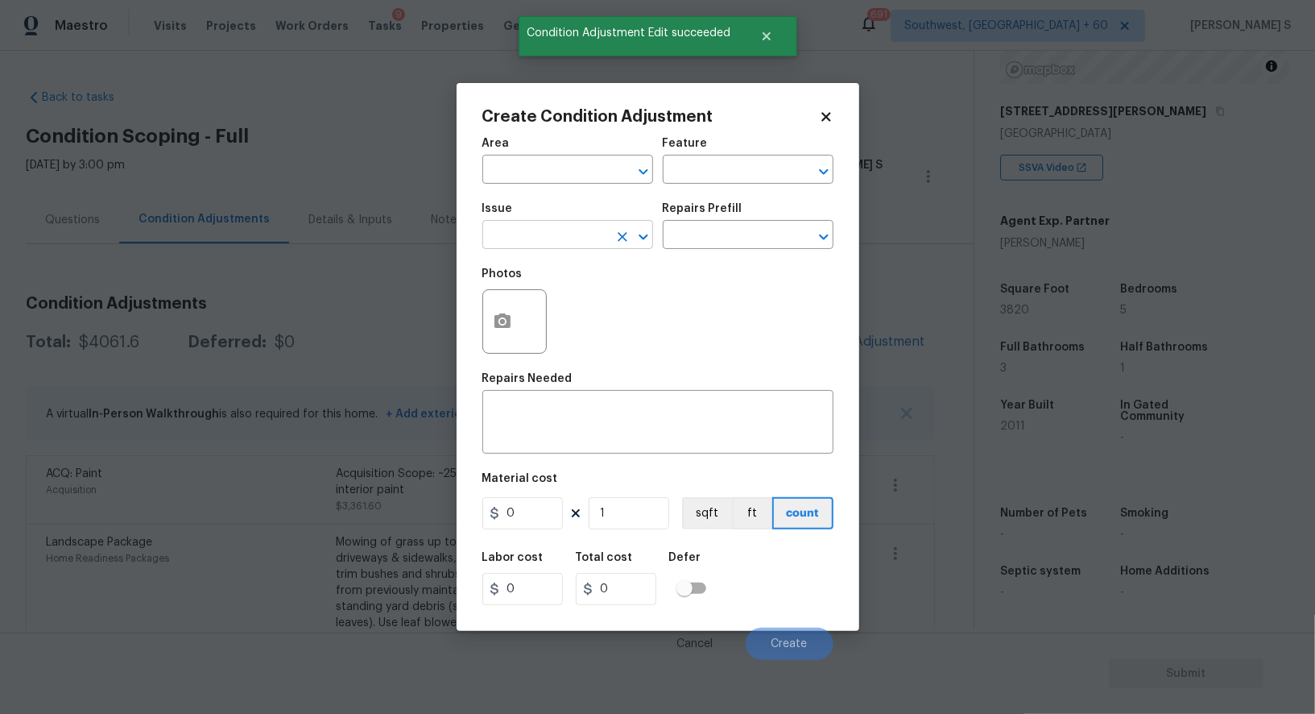
click at [517, 242] on input "text" at bounding box center [545, 236] width 126 height 25
type input "ACQ: Flooring"
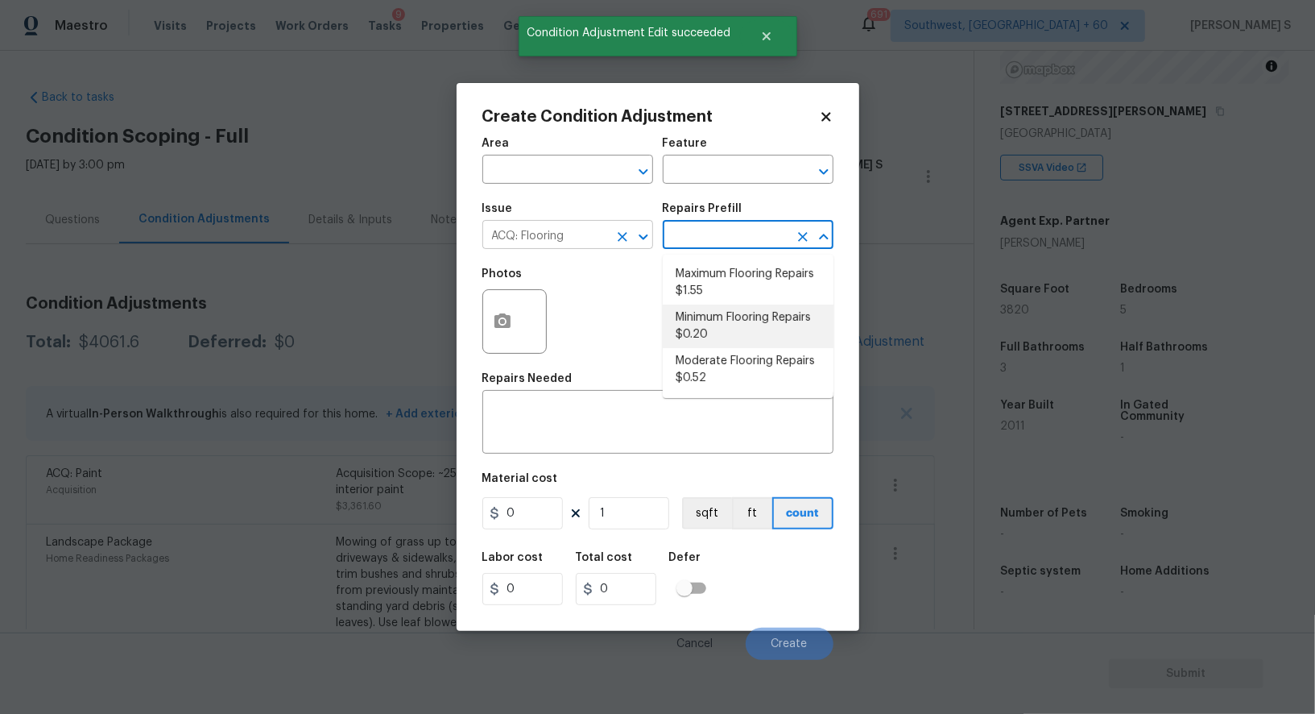
type input "Acquisition"
type textarea "Acquisition Scope: Moderate flooring repairs"
type input "0.52"
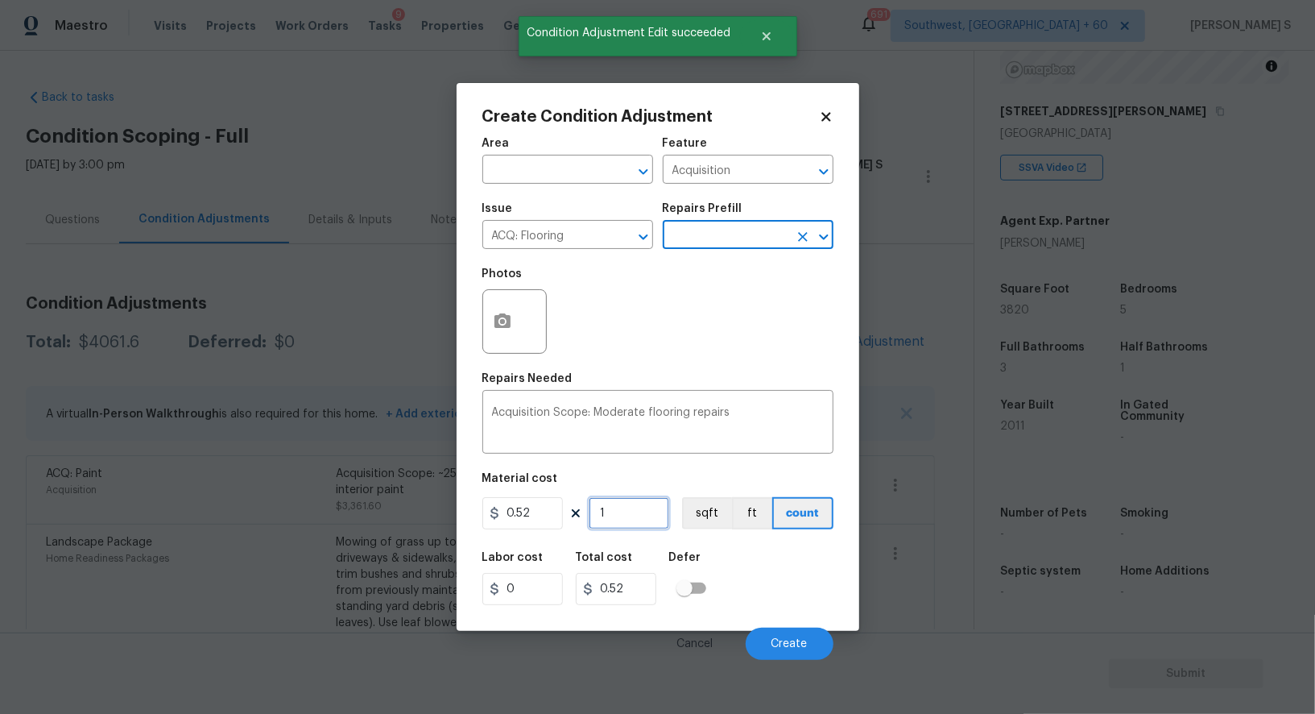
click at [624, 516] on input "1" at bounding box center [629, 513] width 81 height 32
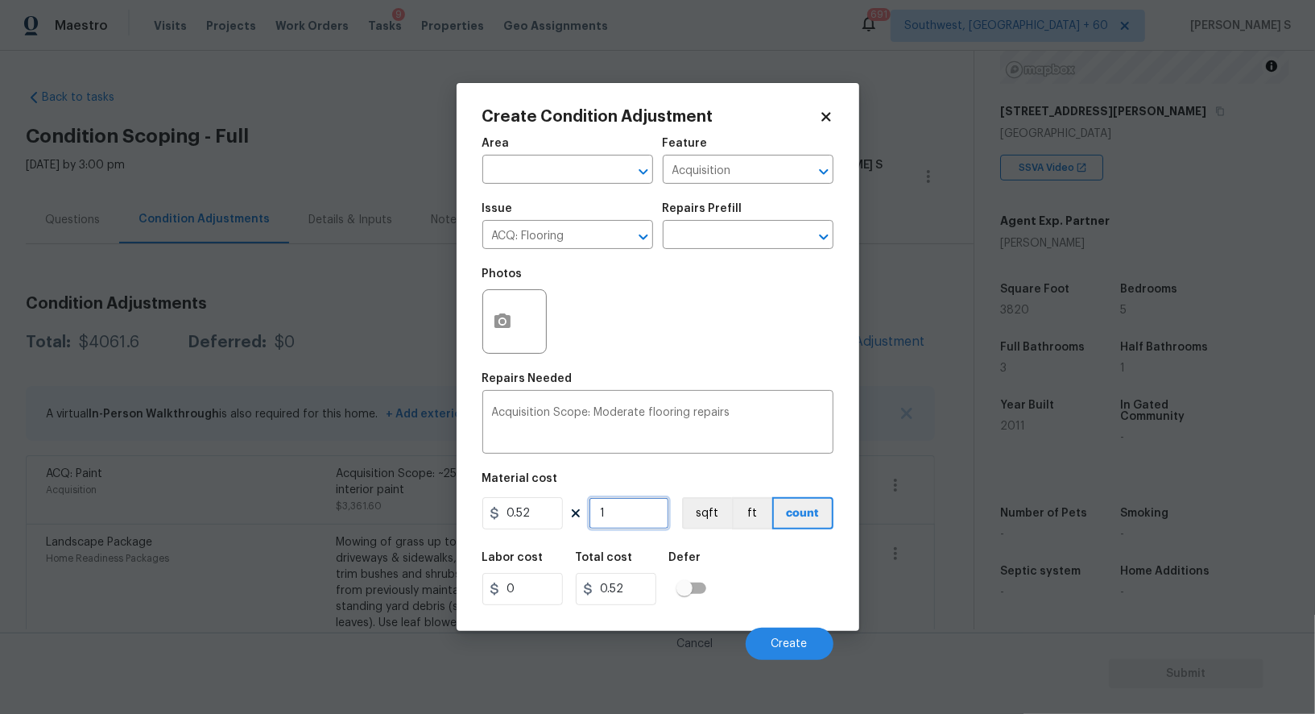
paste input "3820"
type input "3820"
type input "1986.4"
type input "3820"
click at [722, 524] on button "sqft" at bounding box center [707, 513] width 50 height 32
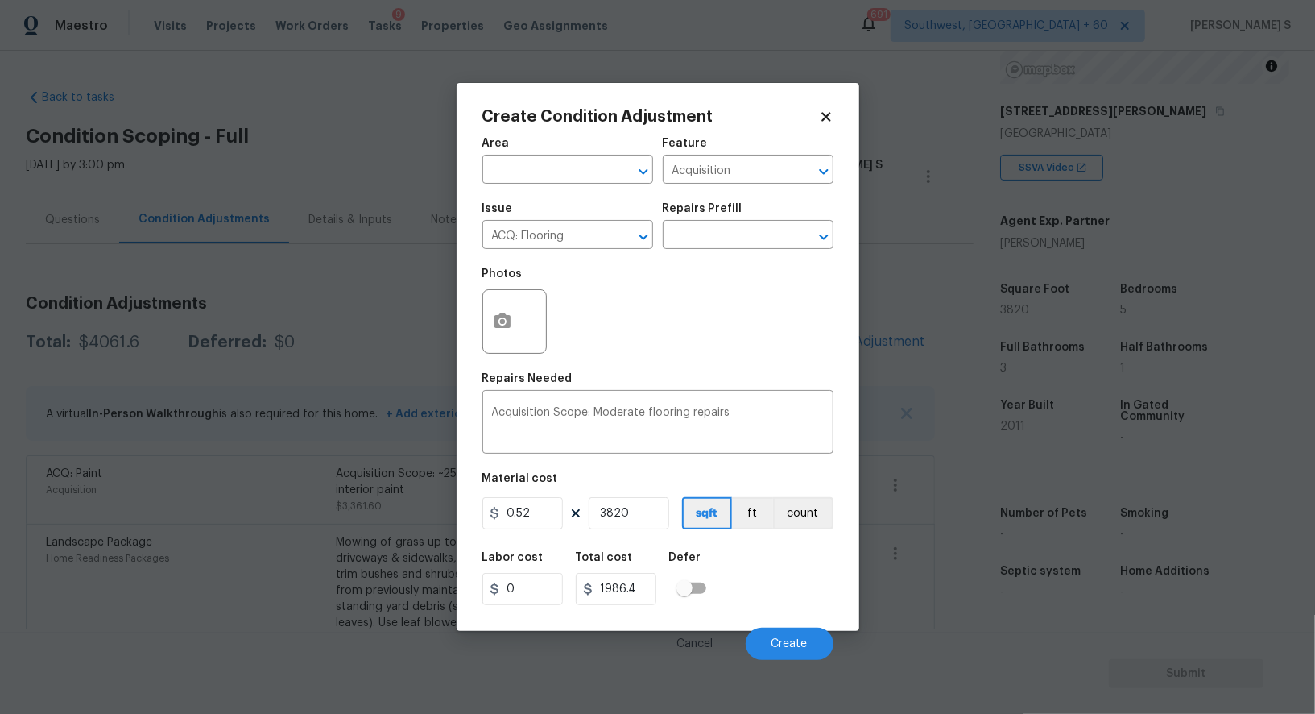
click at [737, 564] on div "Labor cost 0 Total cost 1986.4 Defer" at bounding box center [657, 578] width 351 height 72
click at [805, 625] on div "Cancel Create" at bounding box center [657, 637] width 351 height 45
click at [809, 670] on body "Maestro Visits Projects Work Orders Tasks 9 Properties Geo Assignments 691 Sout…" at bounding box center [657, 357] width 1315 height 714
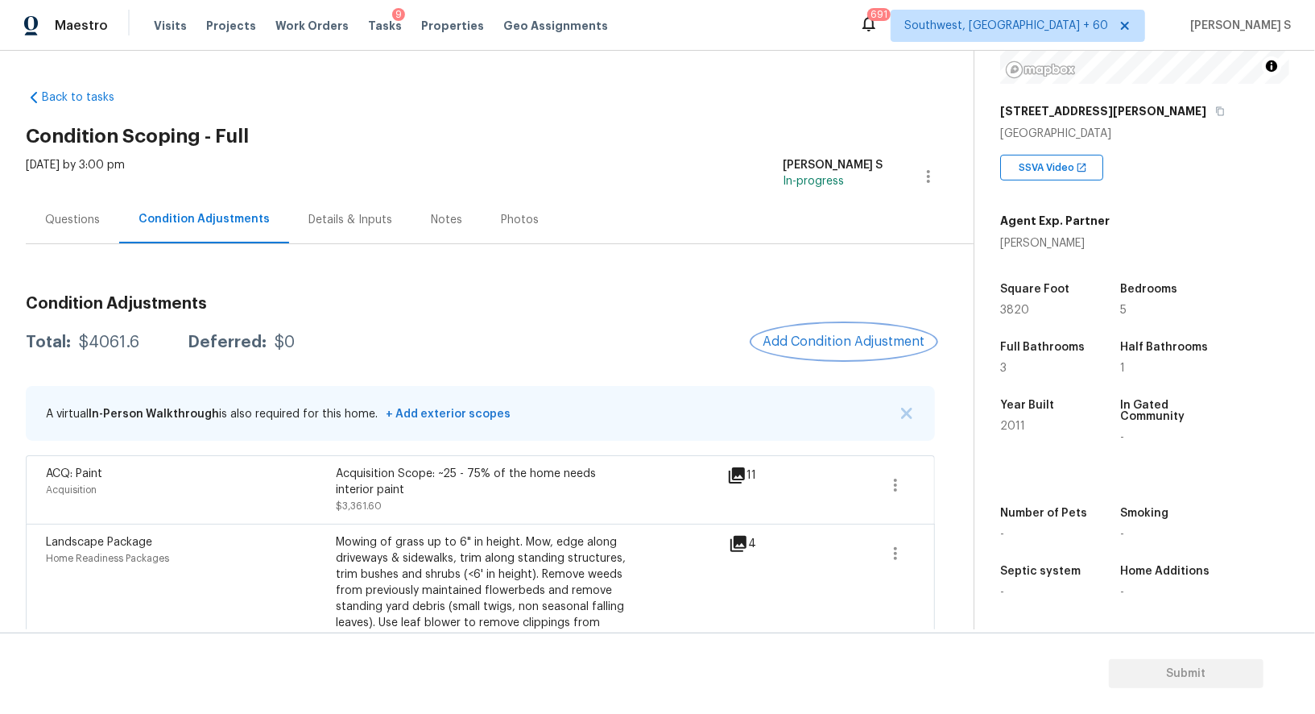
click at [830, 337] on span "Add Condition Adjustment" at bounding box center [844, 341] width 163 height 14
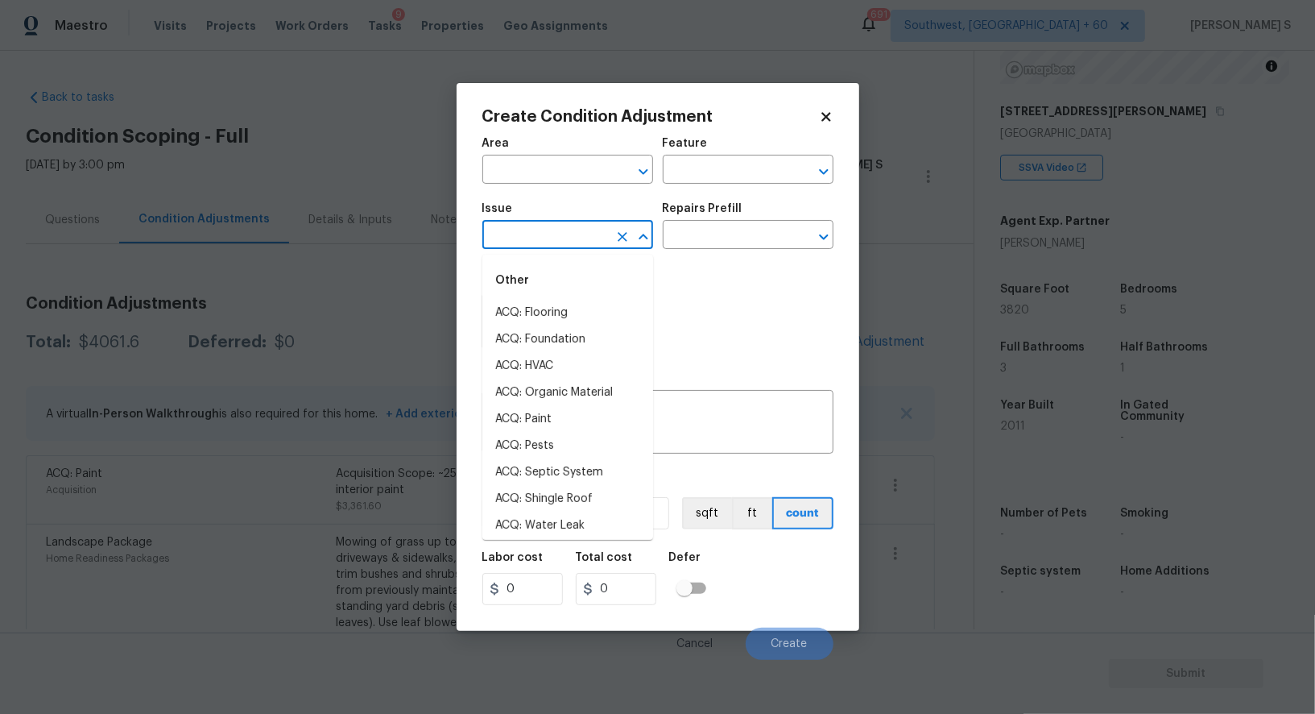
click at [515, 245] on input "text" at bounding box center [545, 236] width 126 height 25
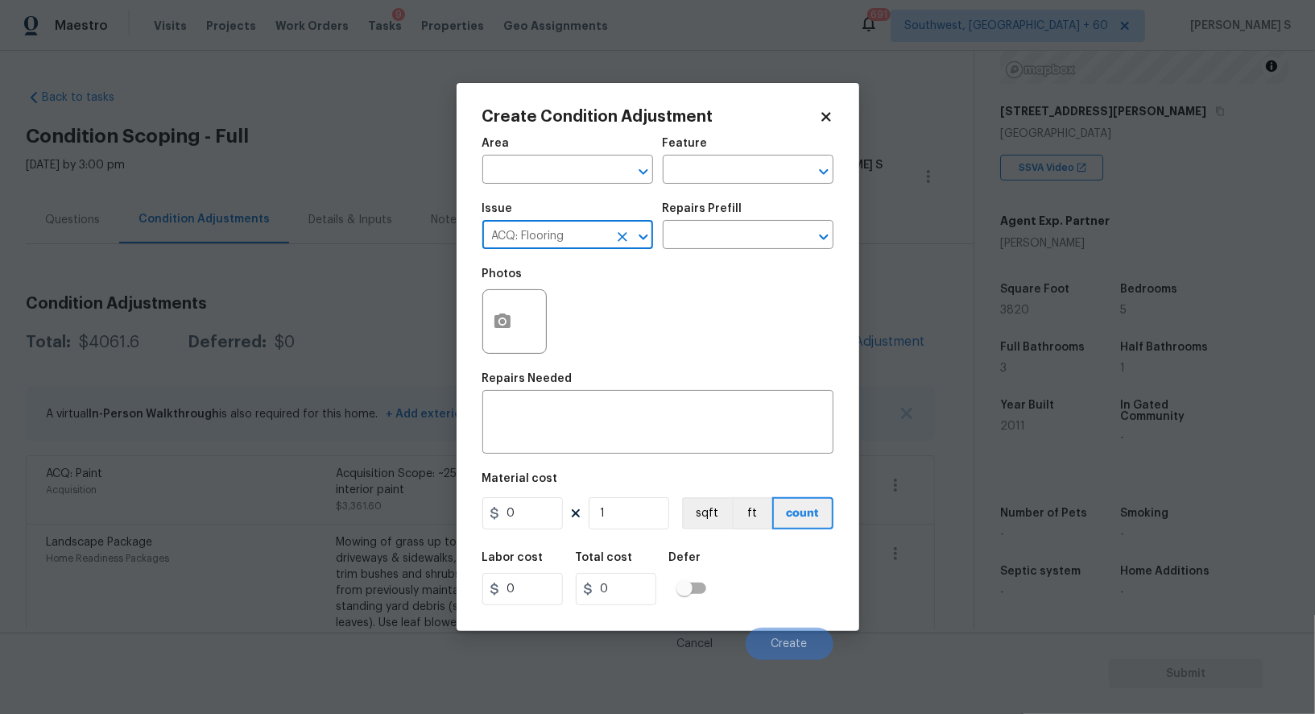
type input "ACQ: Flooring"
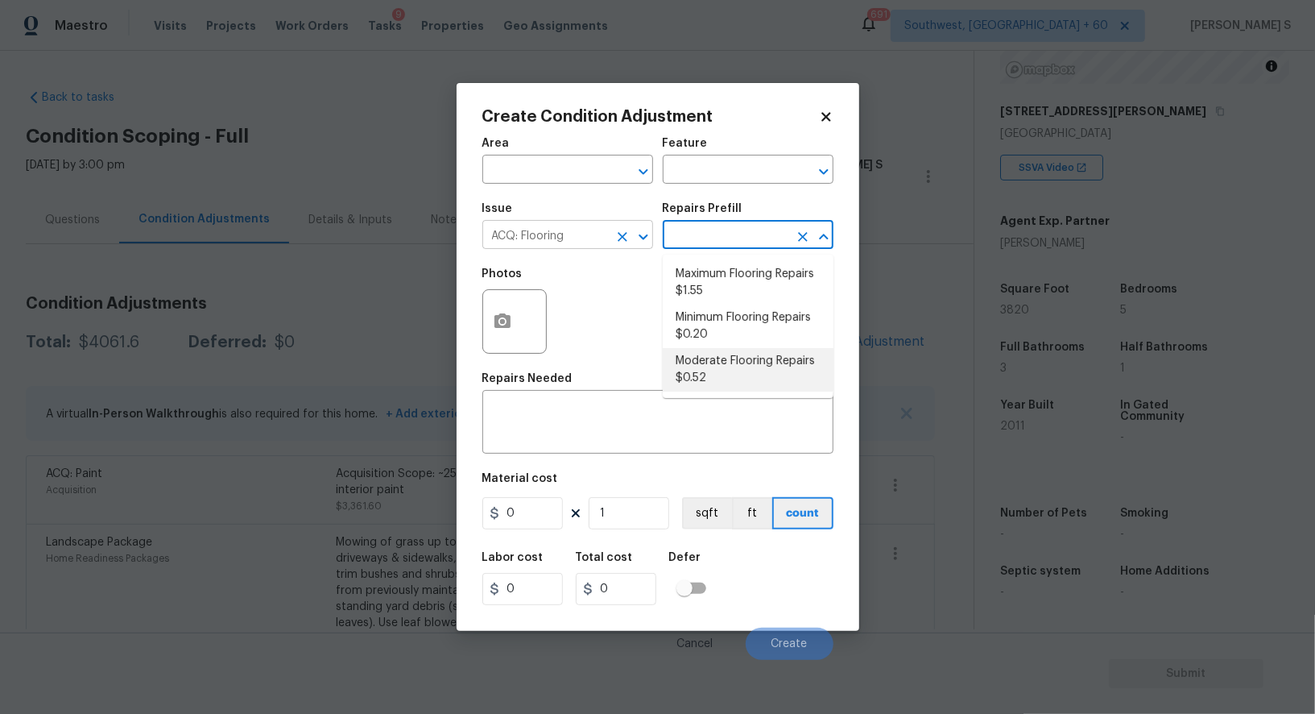
type input "Acquisition"
type textarea "Acquisition Scope: Moderate flooring repairs"
type input "0.52"
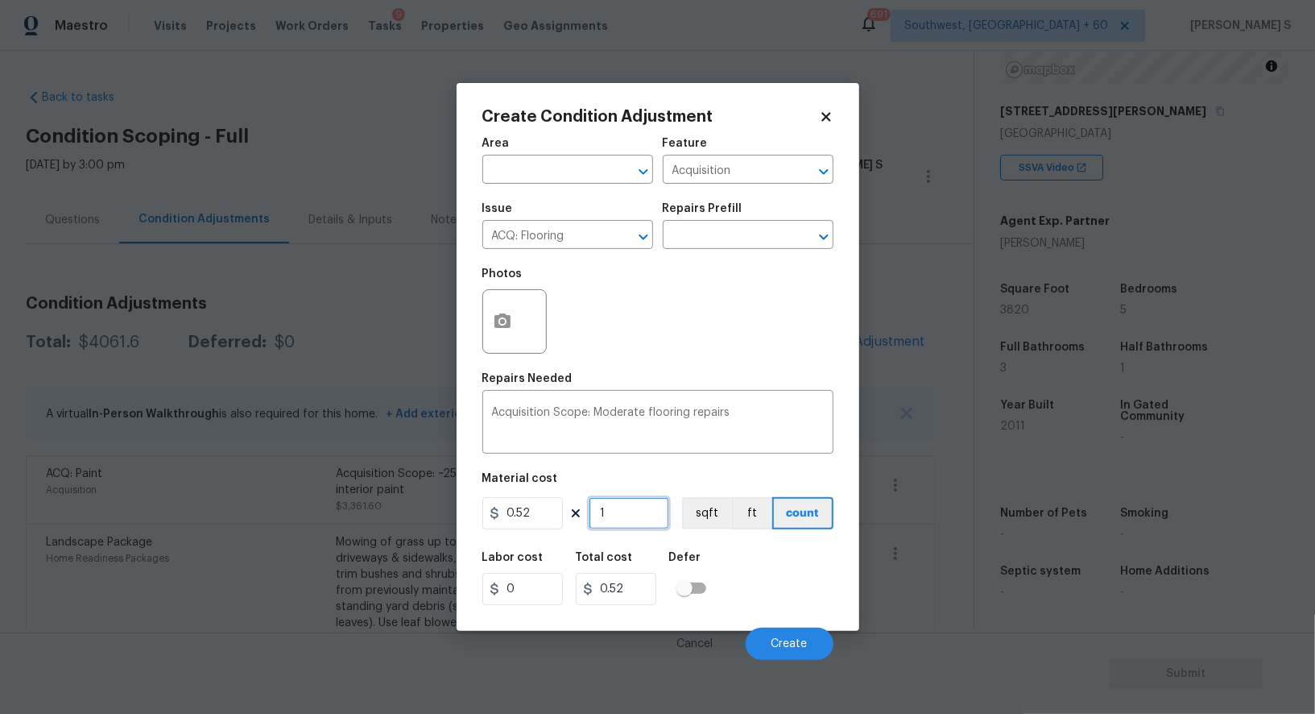
click at [619, 505] on input "1" at bounding box center [629, 513] width 81 height 32
paste input "3820"
type input "3820"
type input "1986.4"
click at [663, 512] on input "3820" at bounding box center [629, 513] width 81 height 32
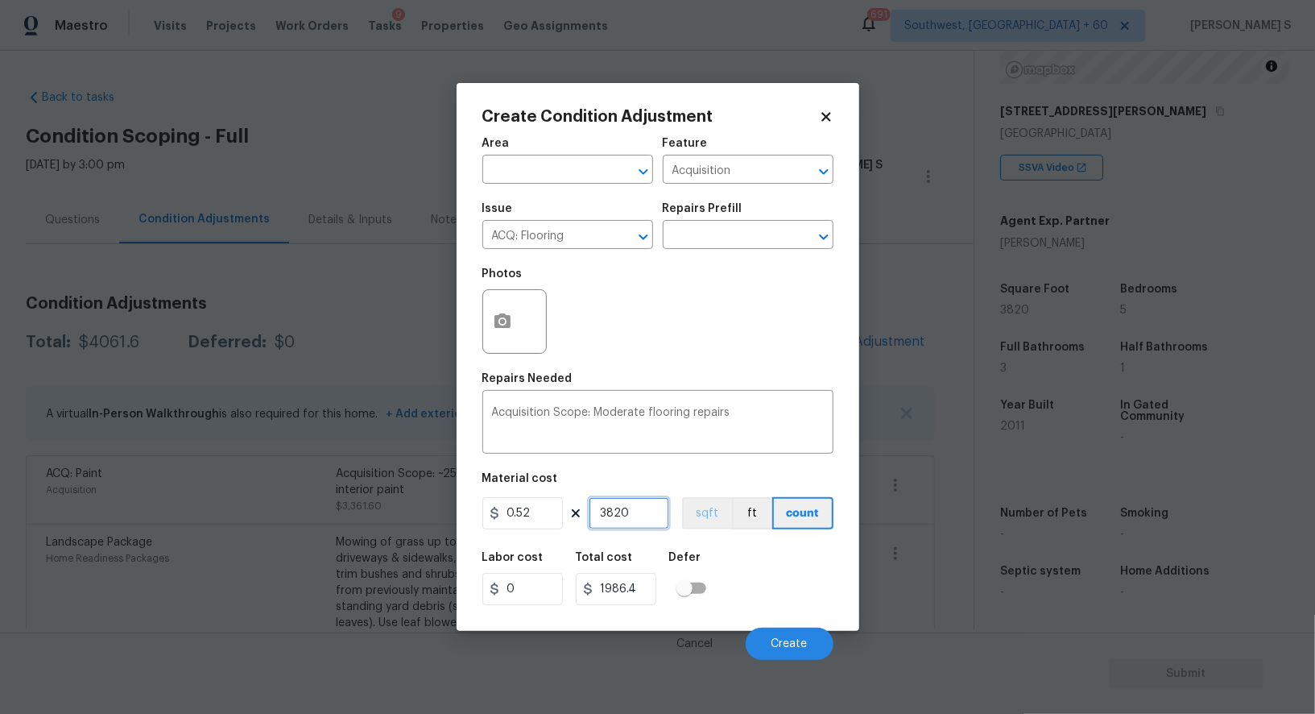
type input "3820"
click at [701, 512] on button "sqft" at bounding box center [707, 513] width 50 height 32
click at [718, 555] on div "Labor cost 0 Total cost 1986.4 Defer" at bounding box center [657, 578] width 351 height 72
click at [786, 646] on span "Create" at bounding box center [790, 644] width 36 height 12
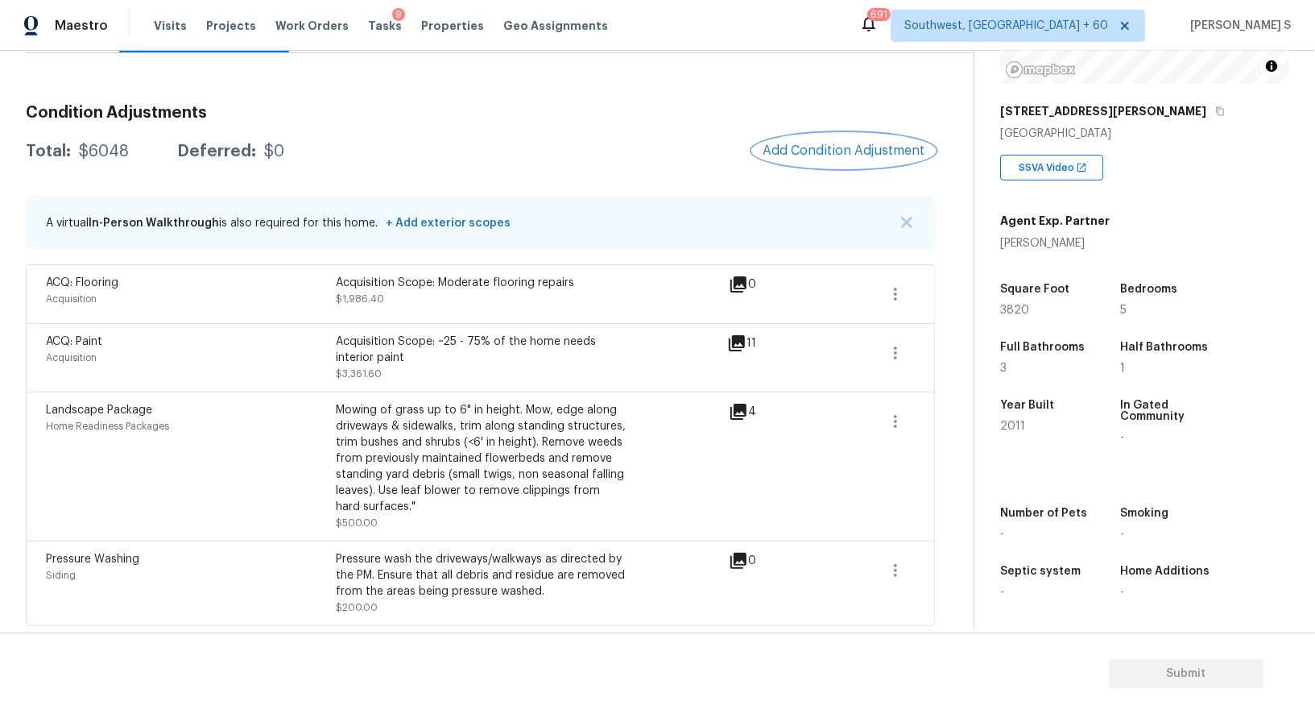
scroll to position [0, 0]
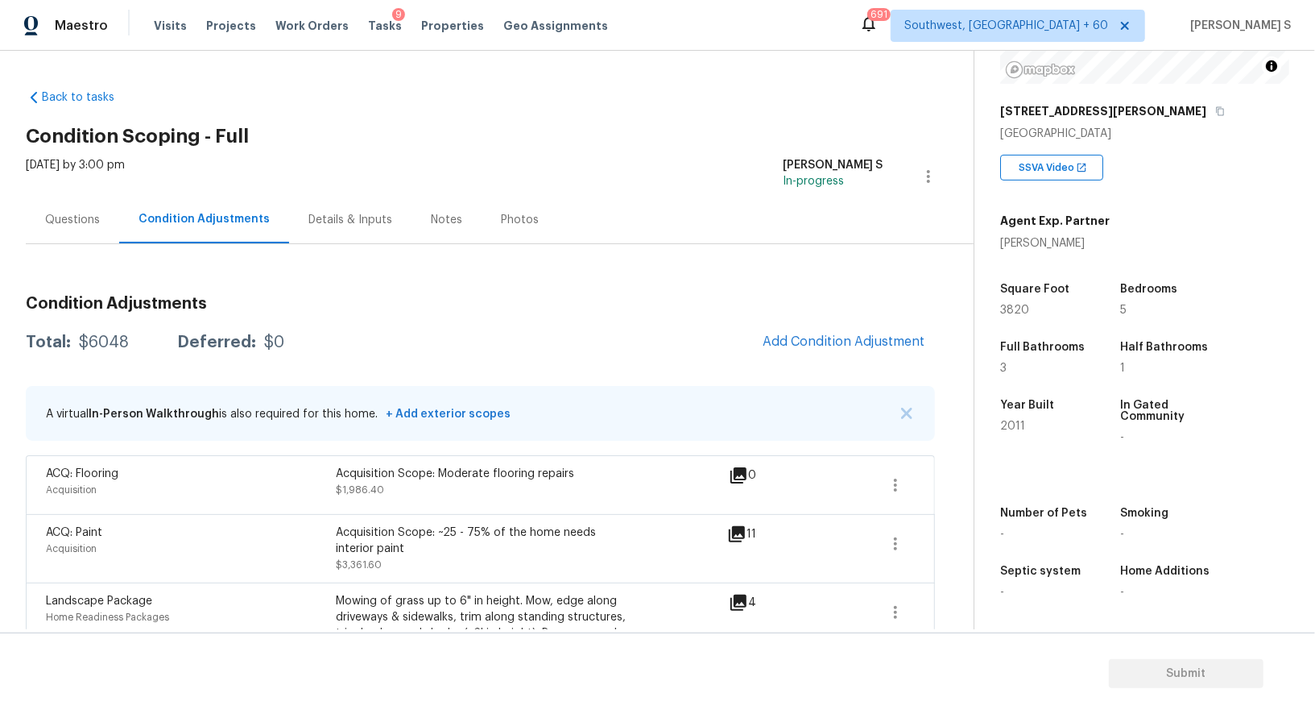
click at [66, 213] on div "Questions" at bounding box center [72, 220] width 55 height 16
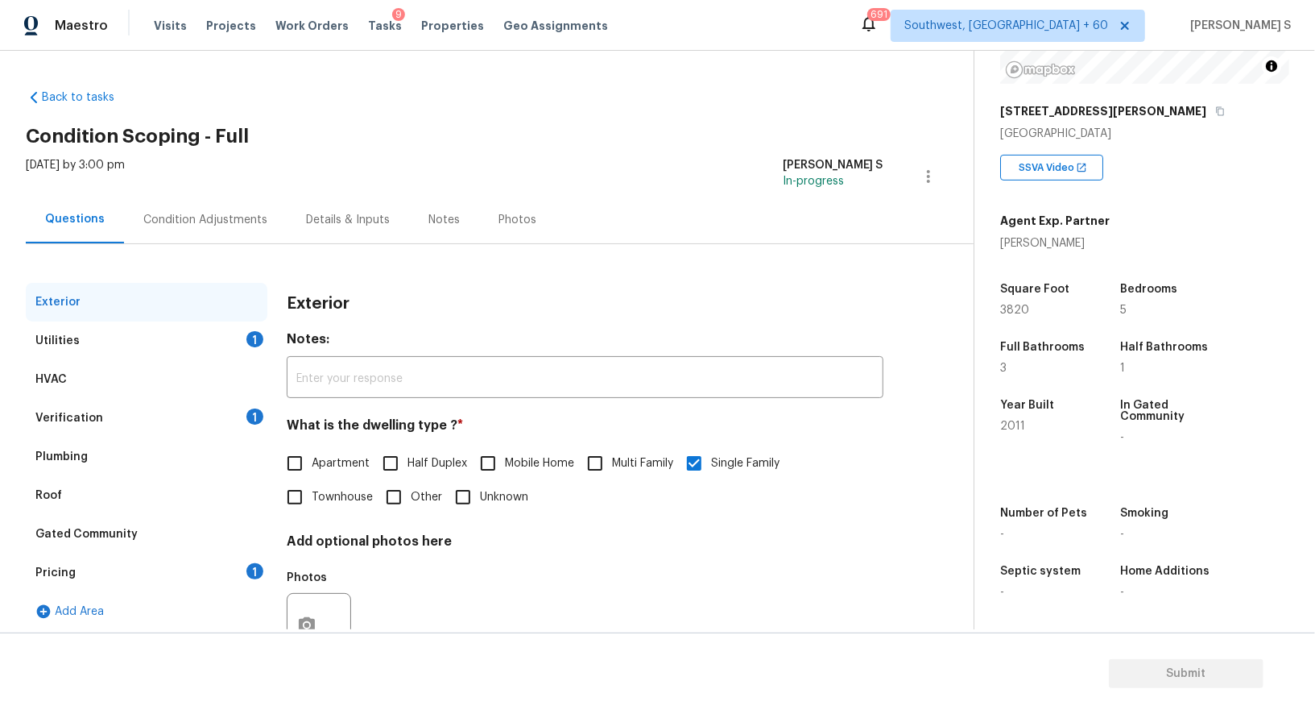
scroll to position [61, 0]
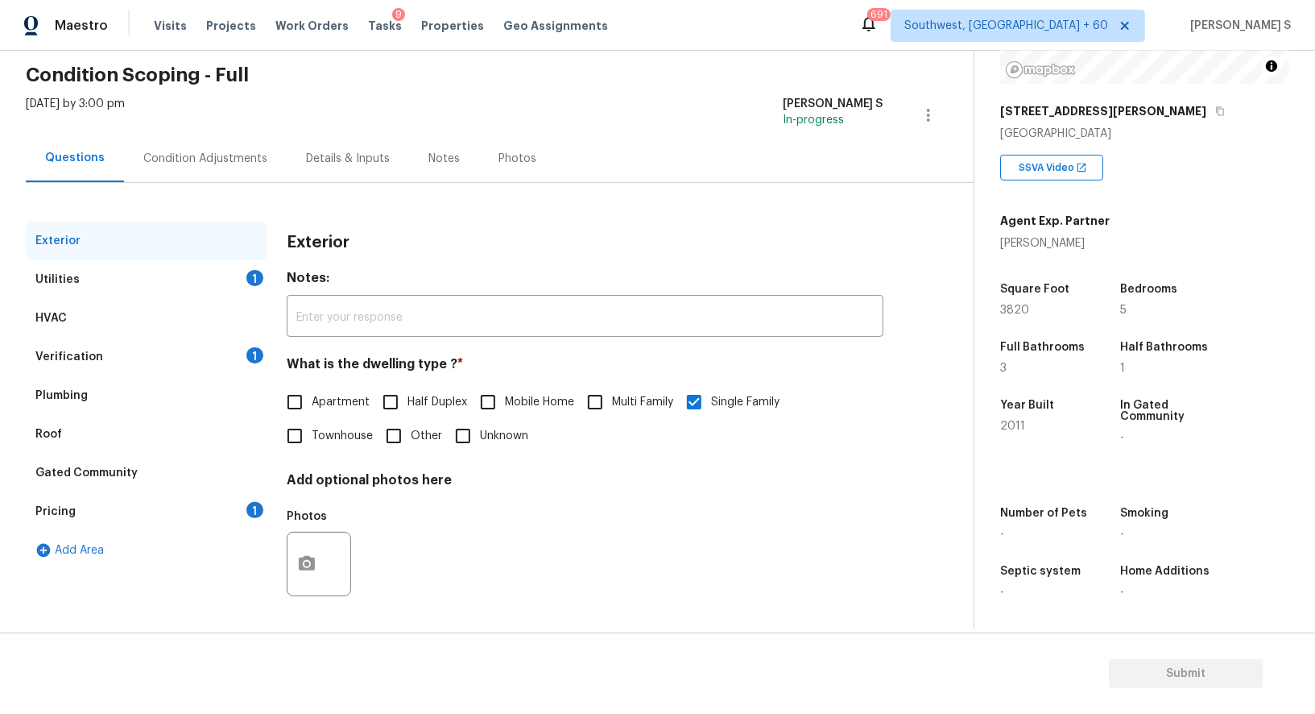
click at [234, 499] on div "Pricing 1" at bounding box center [147, 511] width 242 height 39
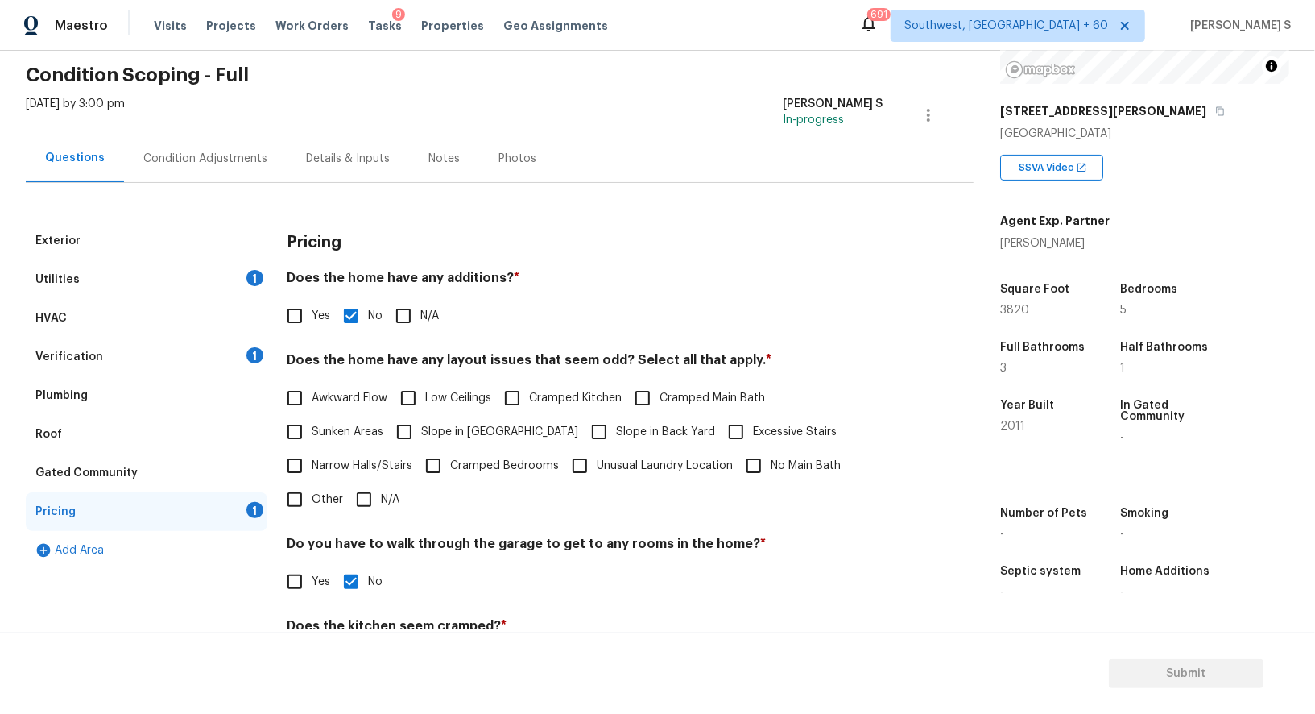
click at [439, 432] on span "Slope in Front Yard" at bounding box center [499, 432] width 157 height 17
click at [421, 432] on input "Slope in Front Yard" at bounding box center [404, 432] width 34 height 34
checkbox input "true"
click at [582, 433] on input "Slope in Back Yard" at bounding box center [599, 432] width 34 height 34
checkbox input "true"
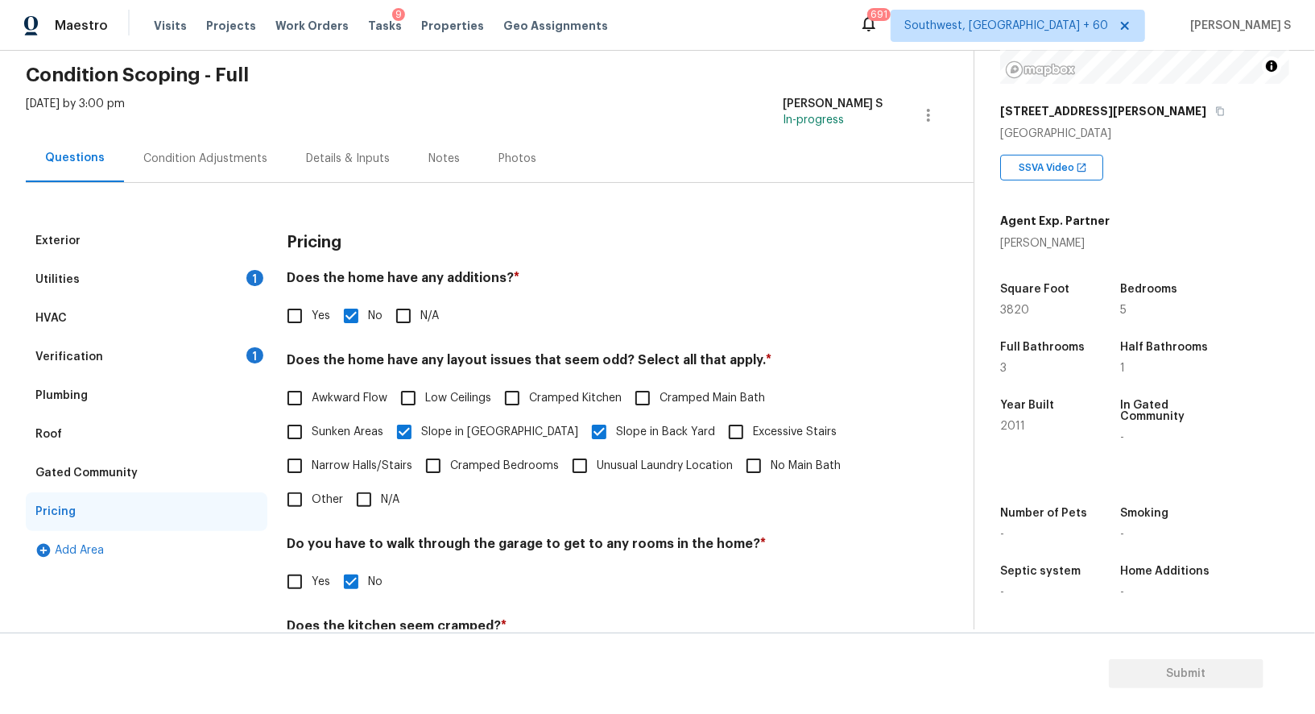
click at [246, 272] on div "Utilities 1" at bounding box center [147, 279] width 242 height 39
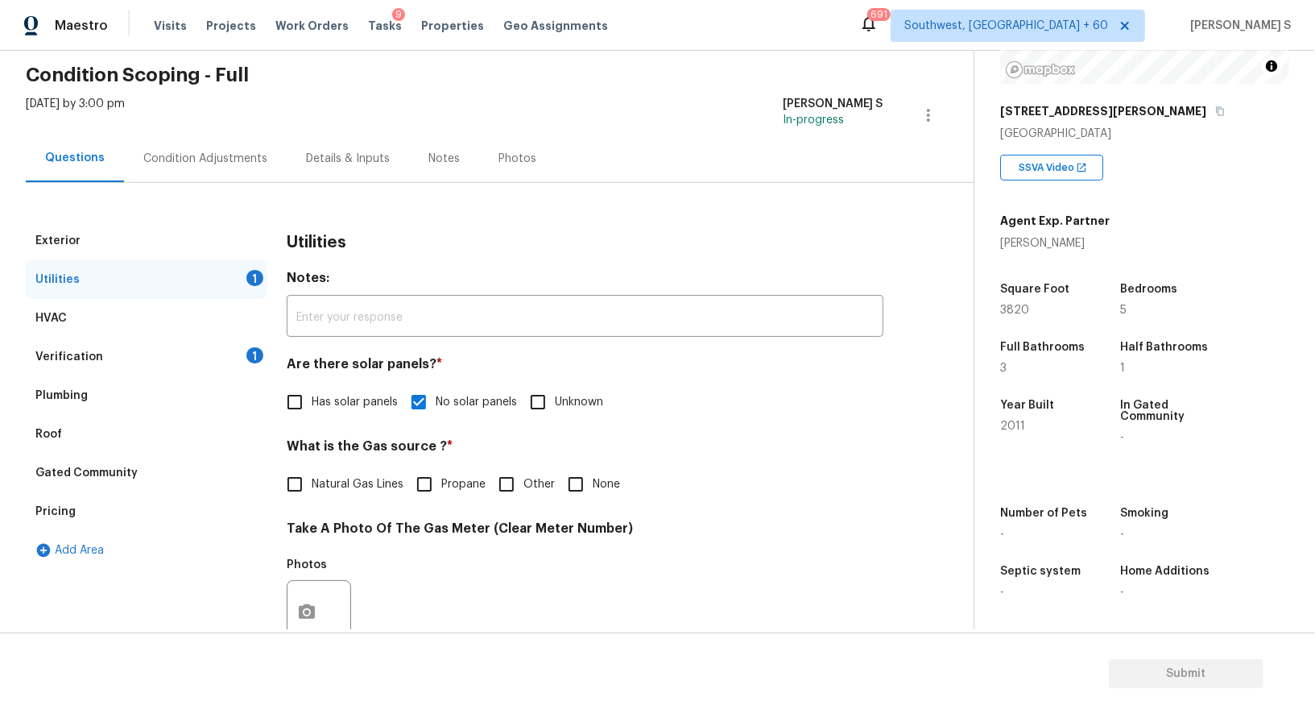
click at [366, 487] on span "Natural Gas Lines" at bounding box center [358, 484] width 92 height 17
click at [312, 487] on input "Natural Gas Lines" at bounding box center [295, 484] width 34 height 34
checkbox input "true"
click at [232, 152] on div "Condition Adjustments" at bounding box center [205, 159] width 124 height 16
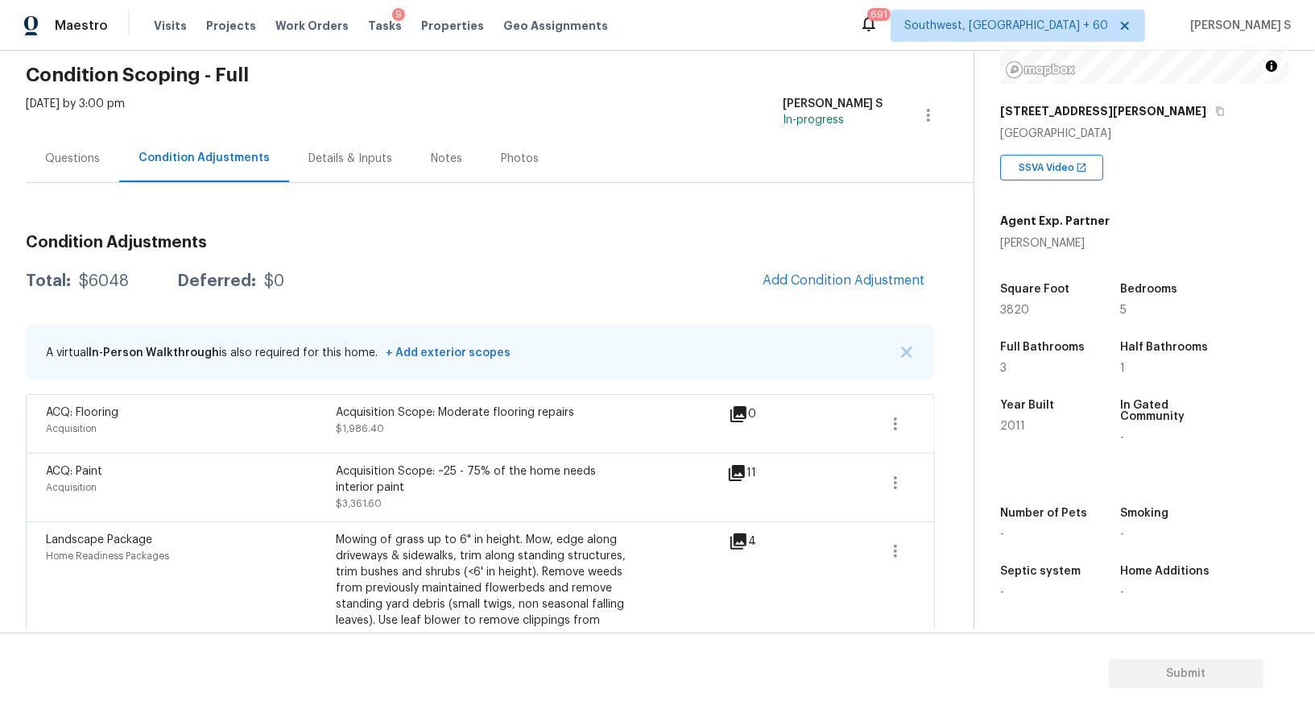
scroll to position [191, 0]
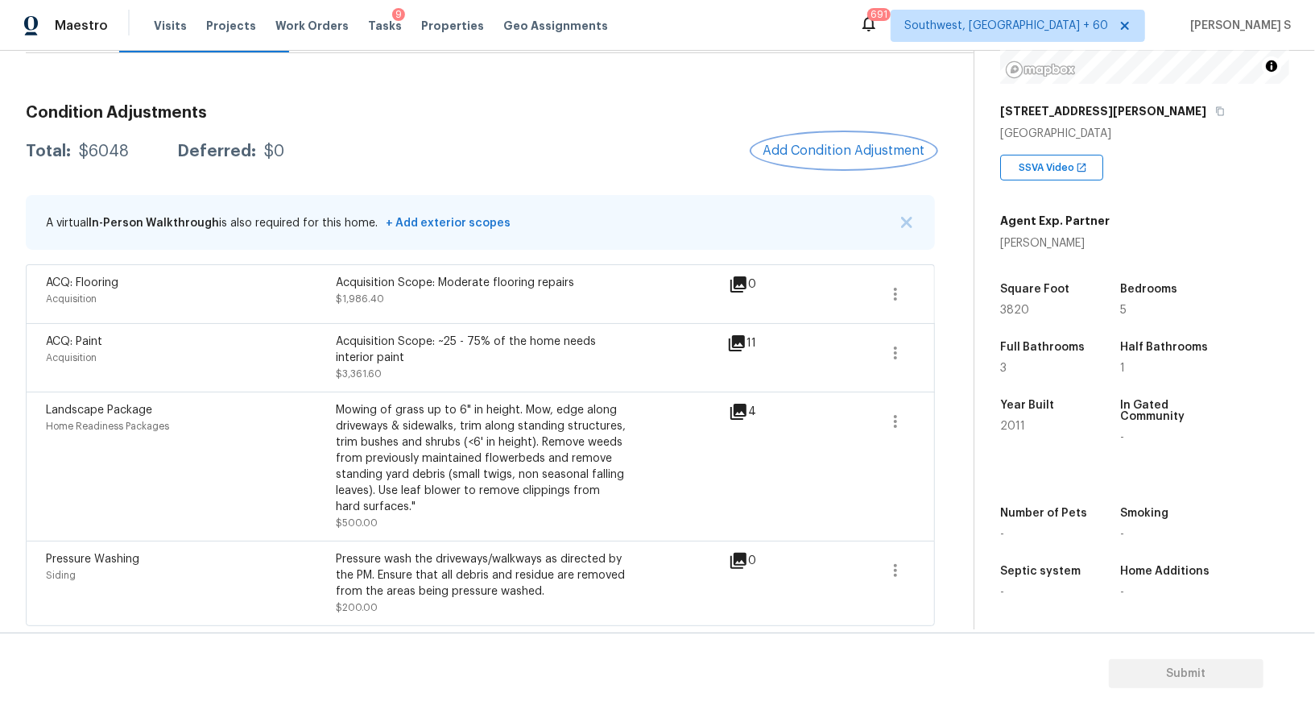
click at [875, 152] on span "Add Condition Adjustment" at bounding box center [844, 150] width 163 height 14
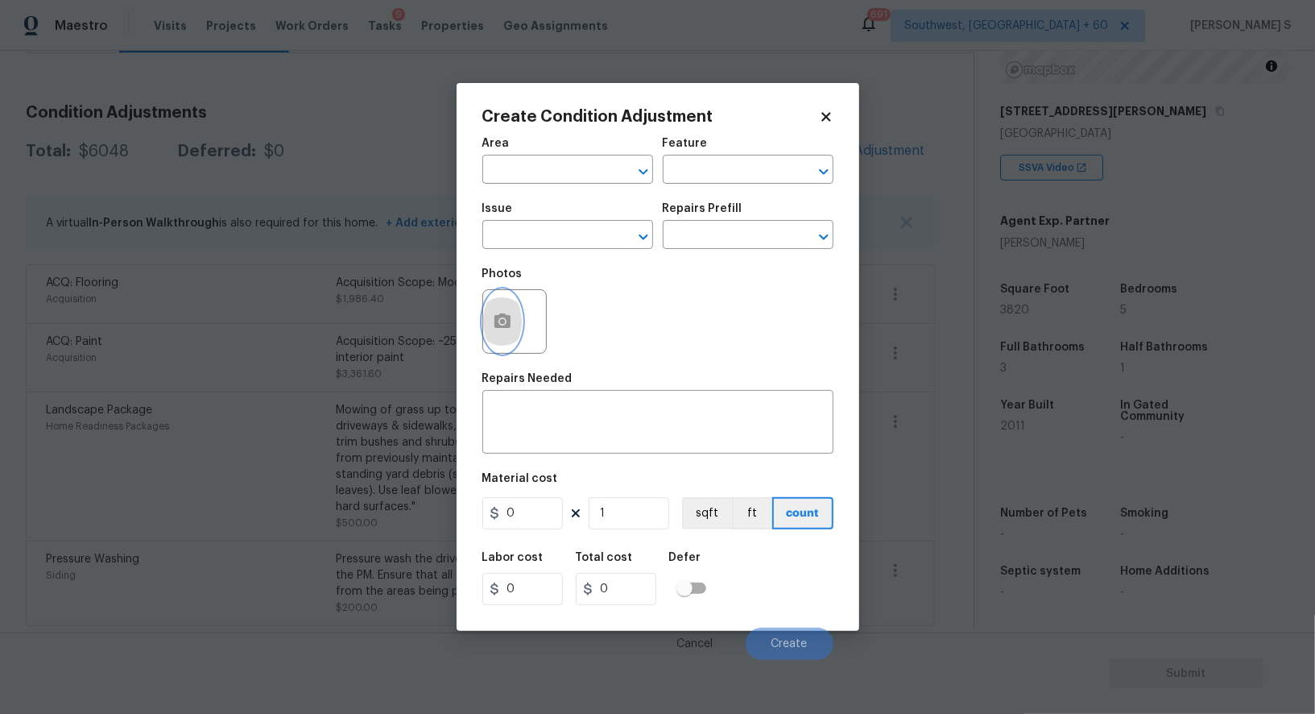
click at [484, 320] on button "button" at bounding box center [502, 321] width 39 height 63
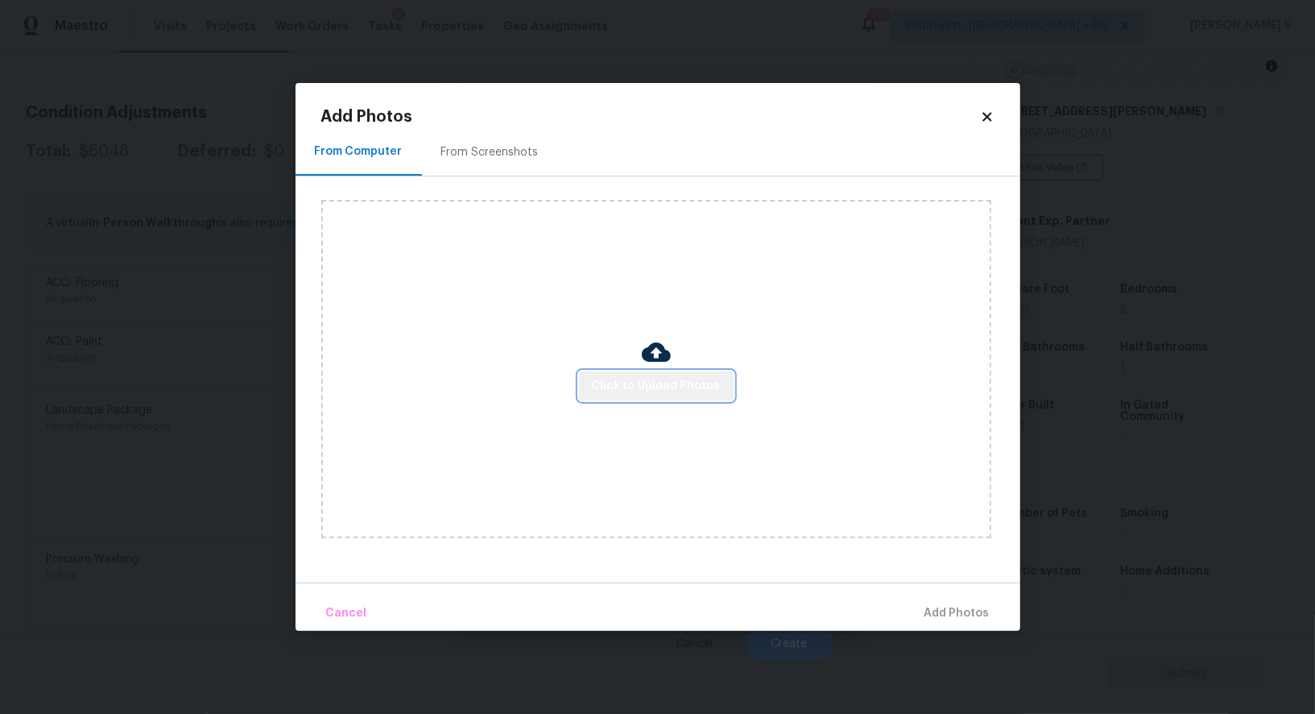
click at [676, 376] on span "Click to Upload Photos" at bounding box center [656, 386] width 129 height 20
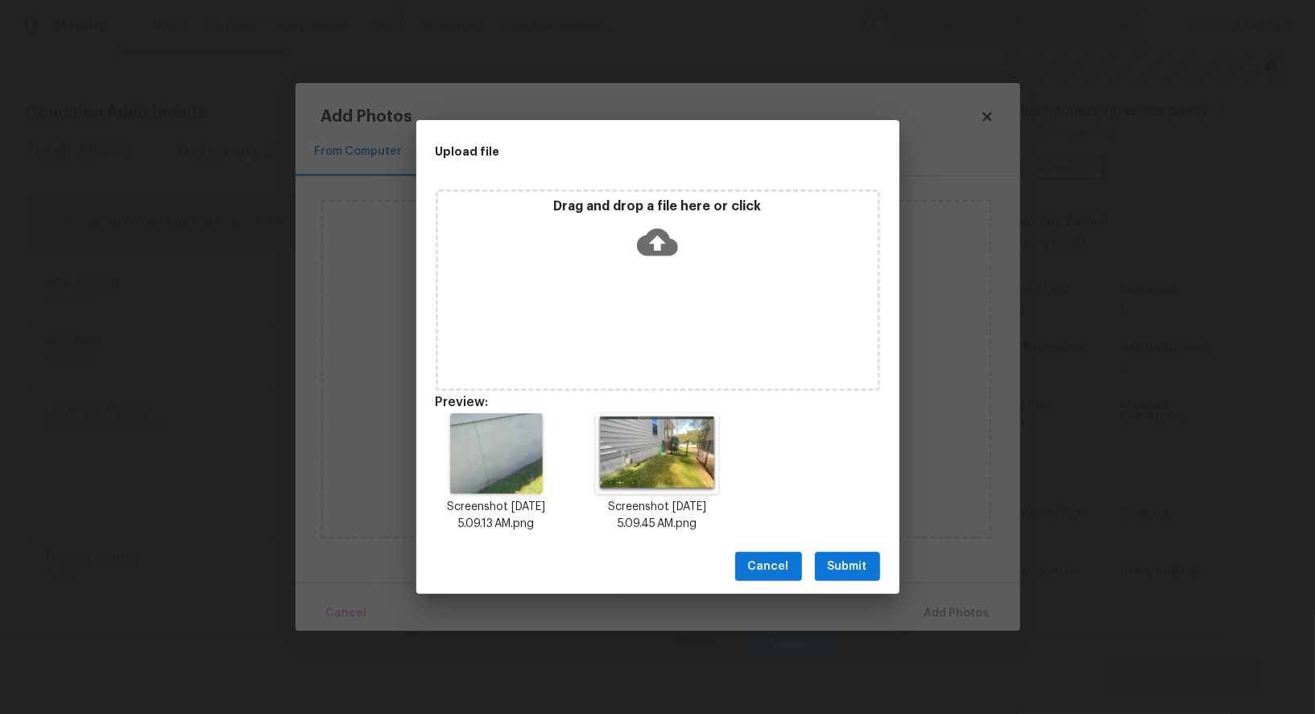
click at [872, 557] on button "Submit" at bounding box center [847, 567] width 65 height 30
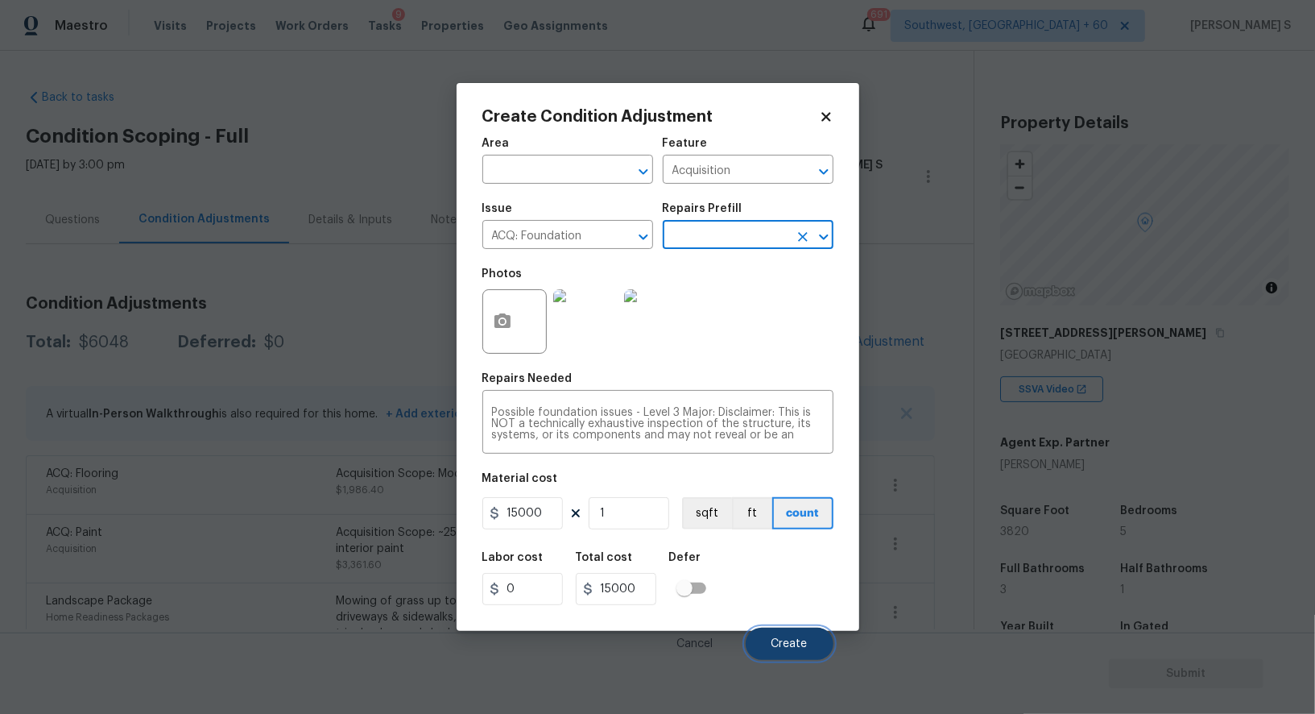
scroll to position [222, 0]
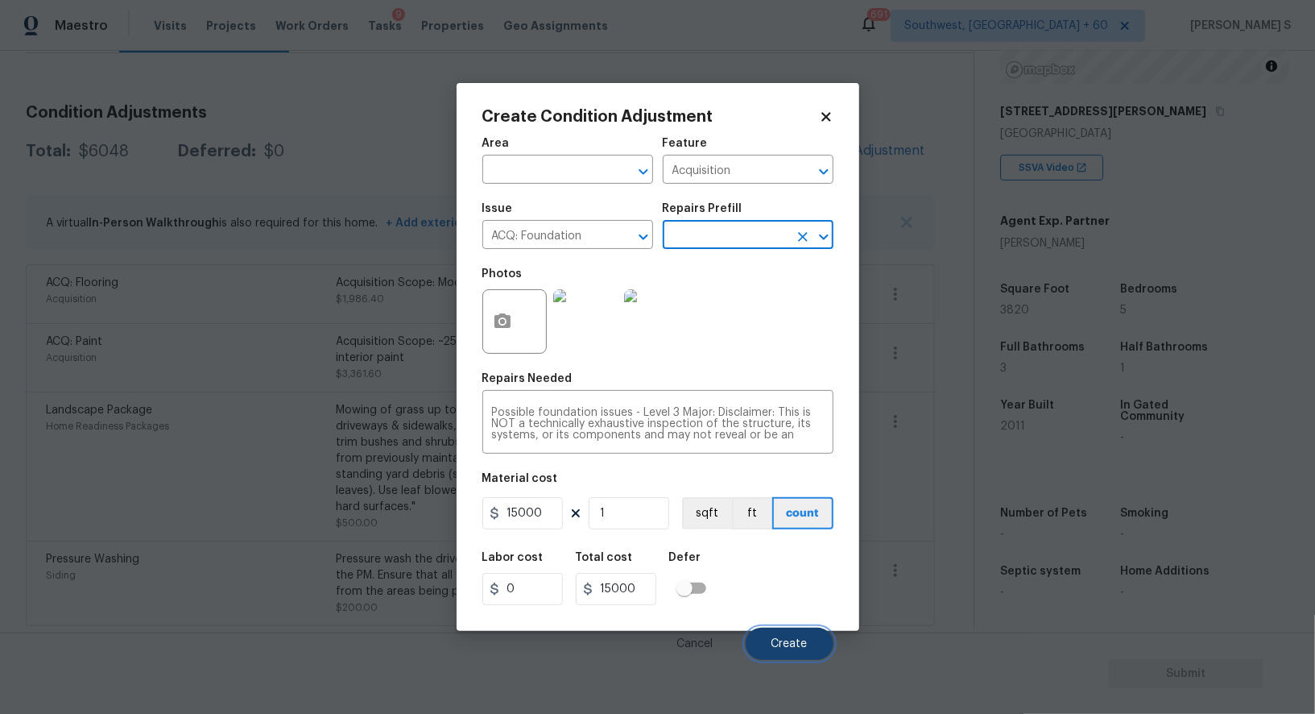
click at [794, 646] on span "Create" at bounding box center [790, 644] width 36 height 12
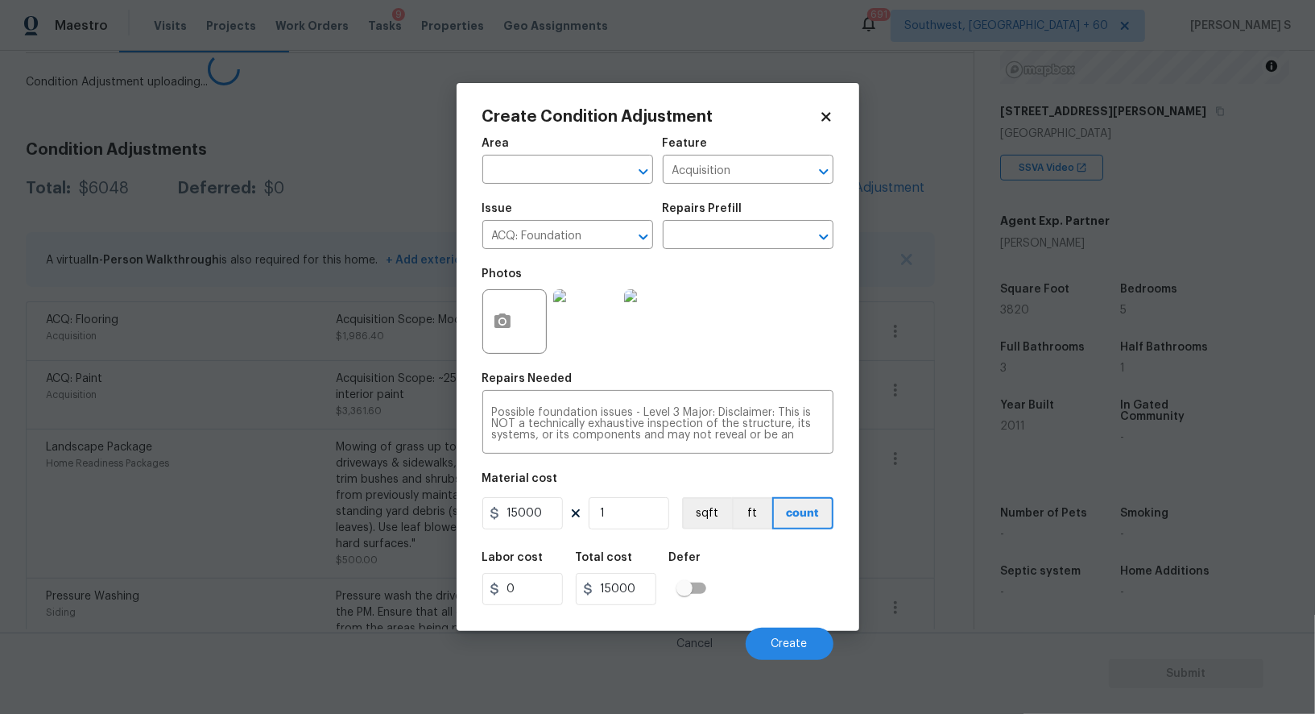
drag, startPoint x: 234, startPoint y: 488, endPoint x: 325, endPoint y: 422, distance: 111.8
click at [234, 488] on body "Maestro Visits Projects Work Orders Tasks 9 Properties Geo Assignments 691 Sout…" at bounding box center [657, 357] width 1315 height 714
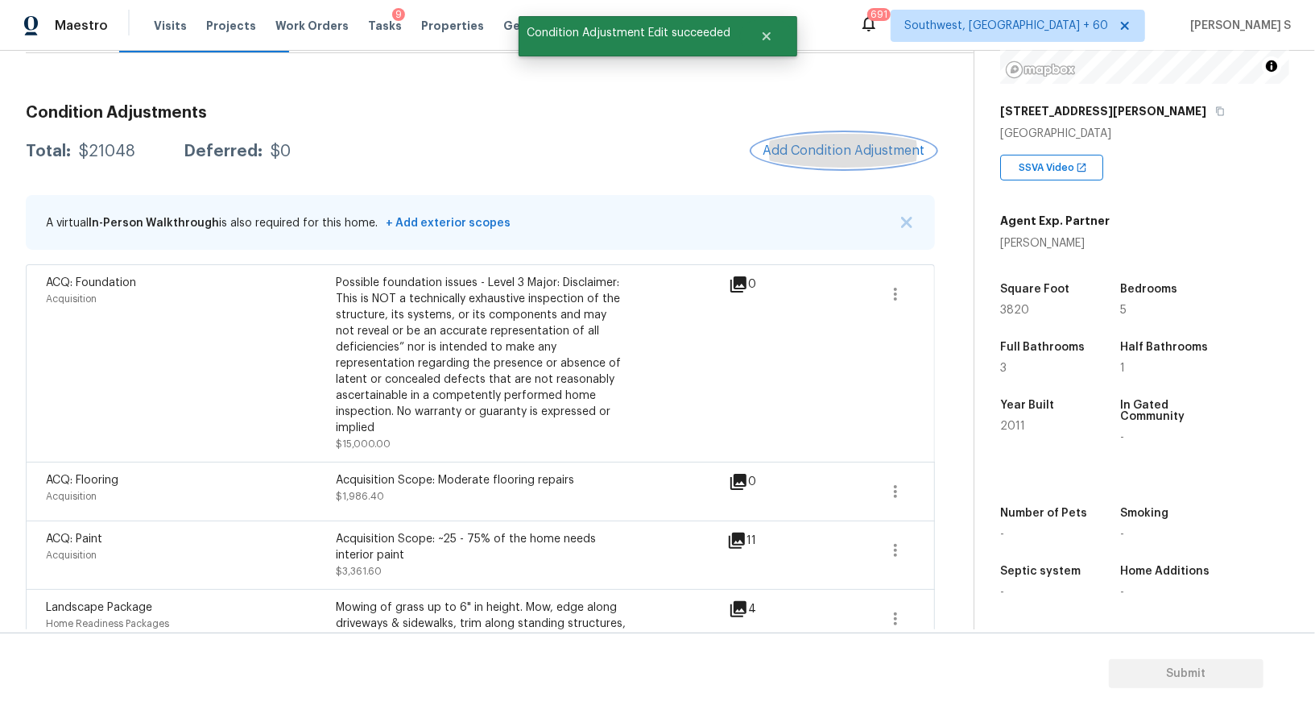
click at [830, 146] on span "Add Condition Adjustment" at bounding box center [844, 150] width 163 height 14
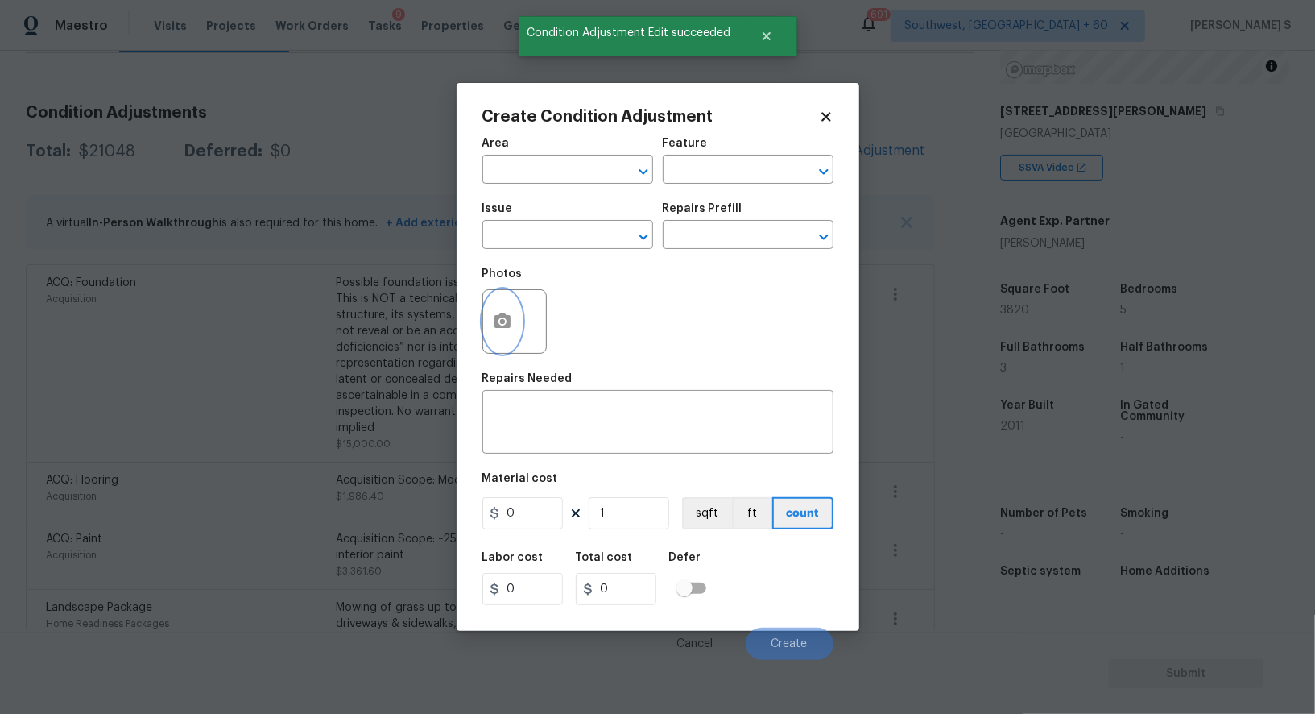
click at [518, 331] on button "button" at bounding box center [502, 321] width 39 height 63
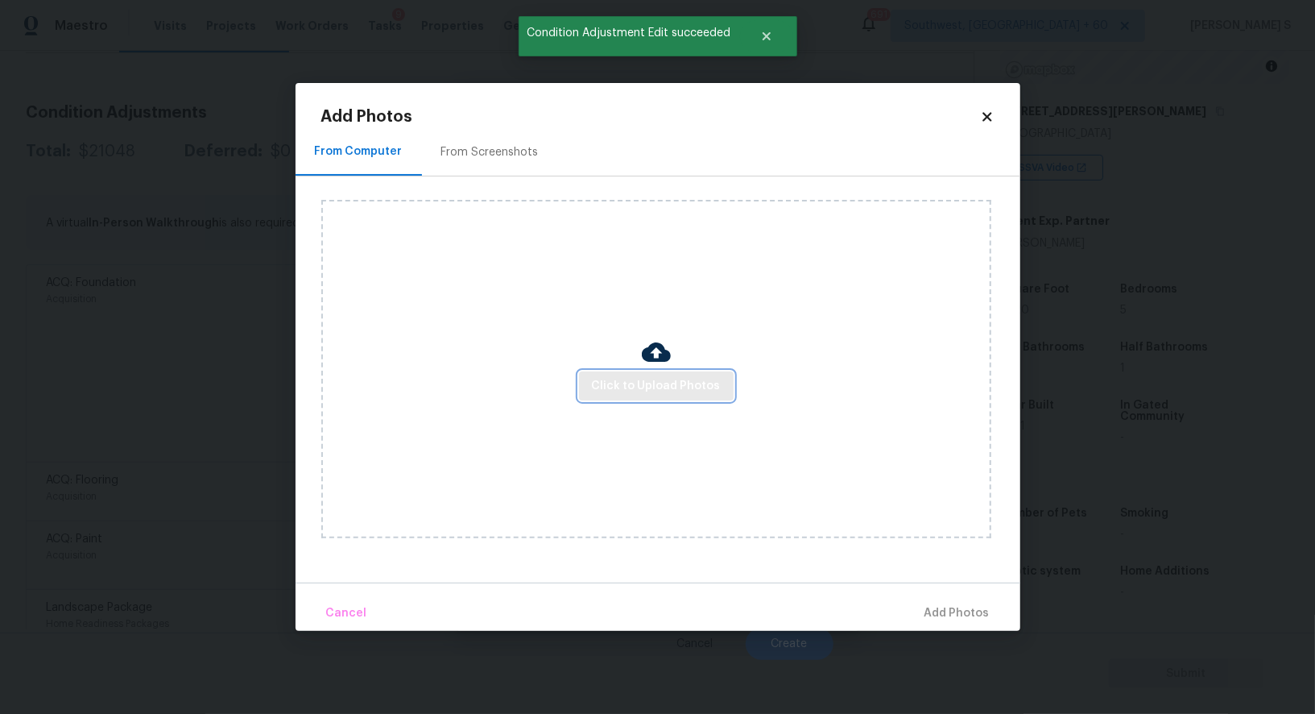
click at [634, 376] on span "Click to Upload Photos" at bounding box center [656, 386] width 129 height 20
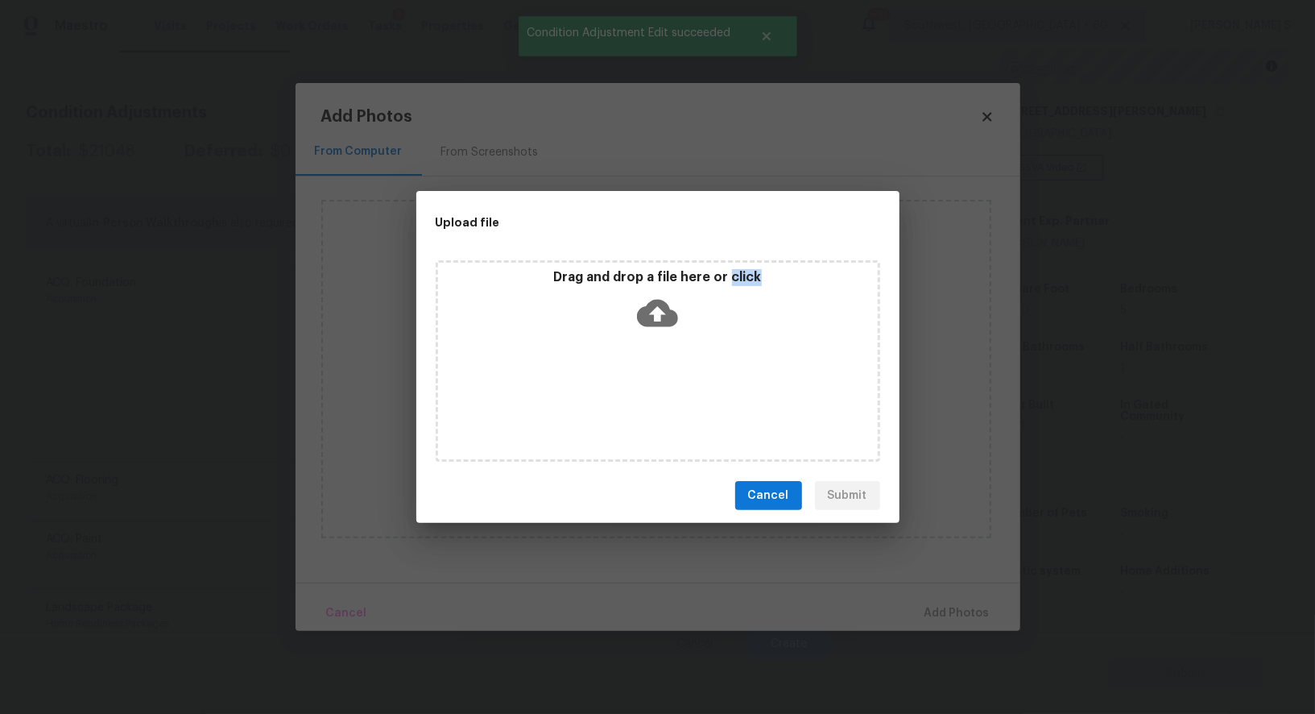
click at [634, 376] on div "Drag and drop a file here or click" at bounding box center [658, 360] width 445 height 201
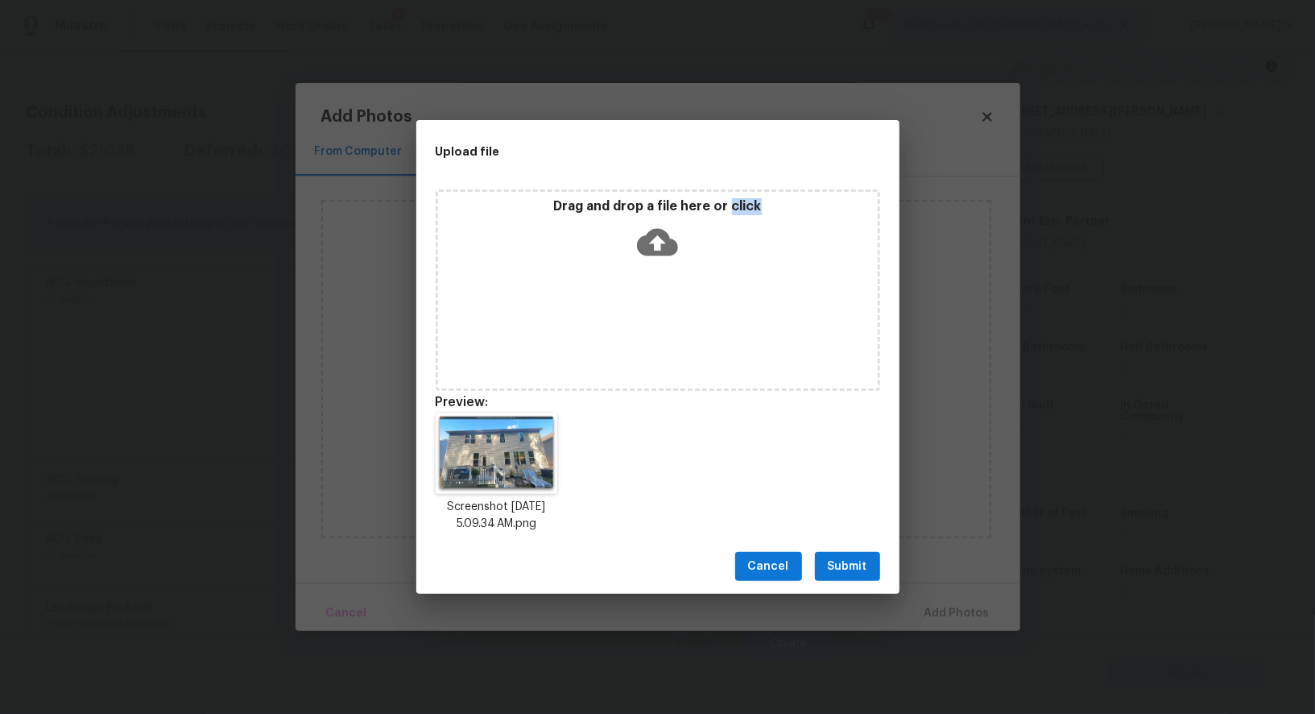
click at [845, 561] on span "Submit" at bounding box center [847, 567] width 39 height 20
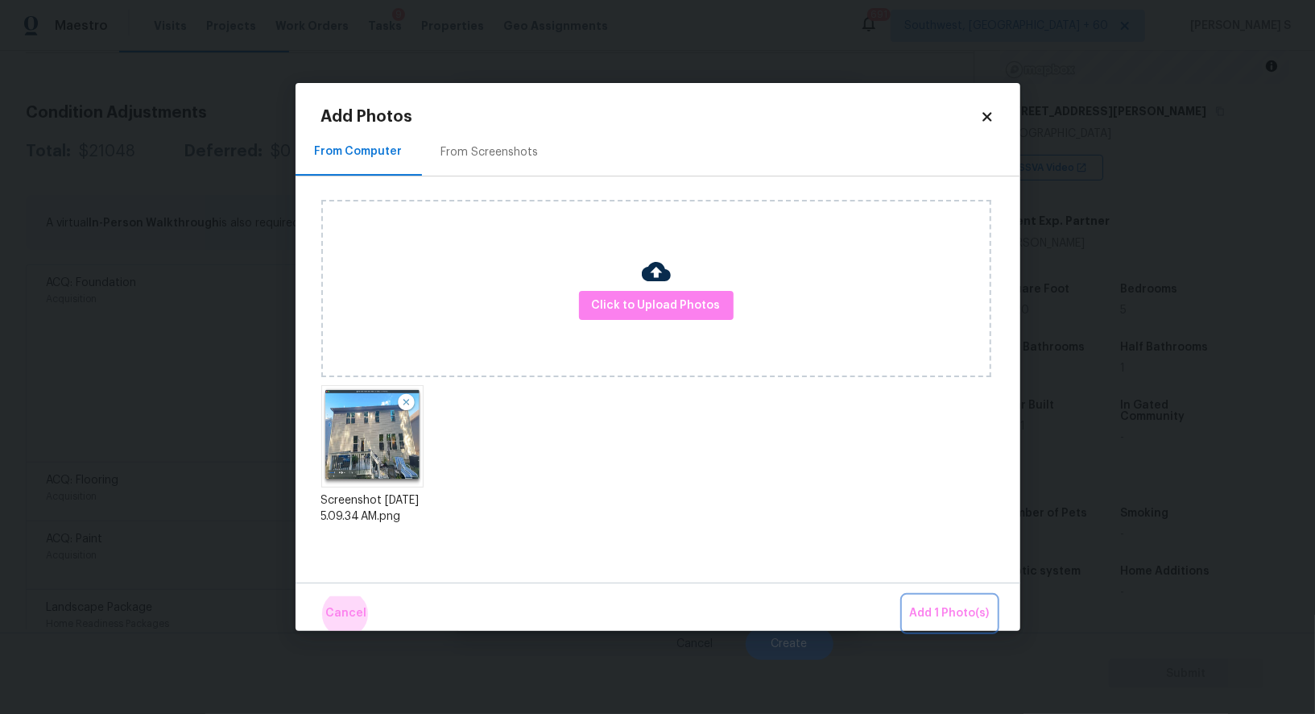
click at [904, 596] on button "Add 1 Photo(s)" at bounding box center [950, 613] width 93 height 35
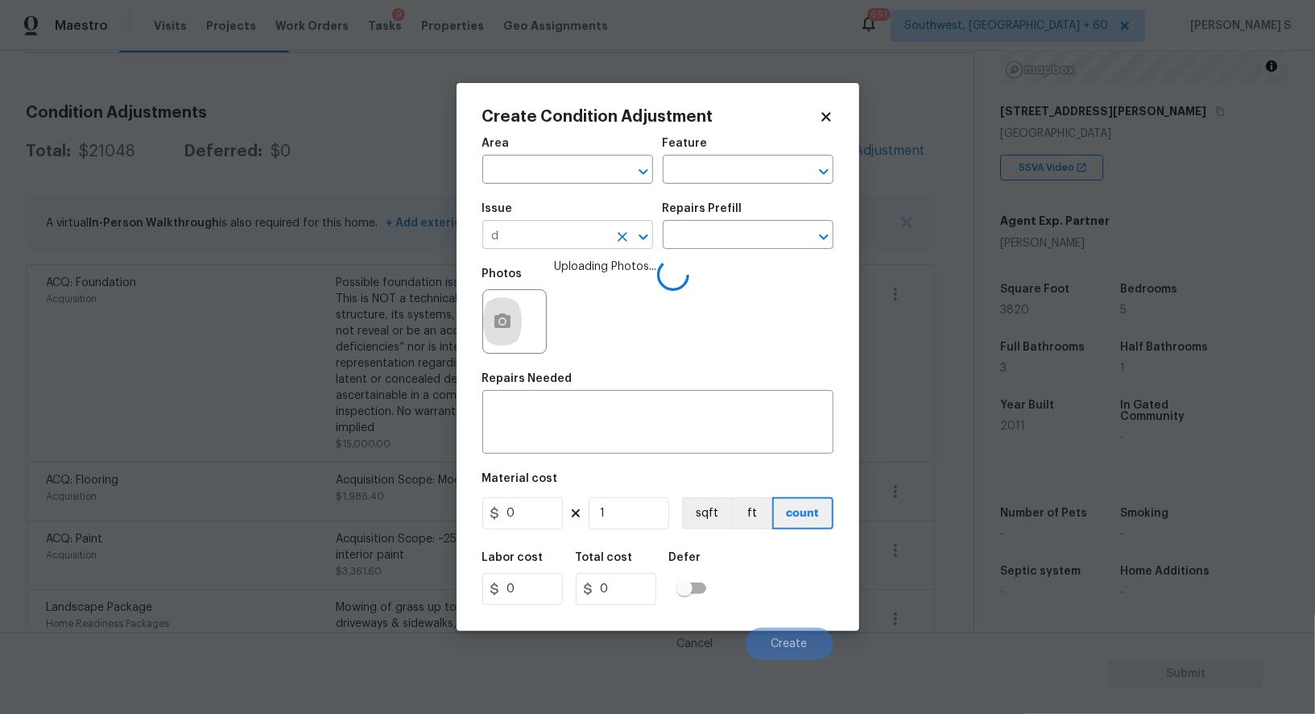
click at [569, 238] on input "d" at bounding box center [545, 236] width 126 height 25
type input "Decks and Patios"
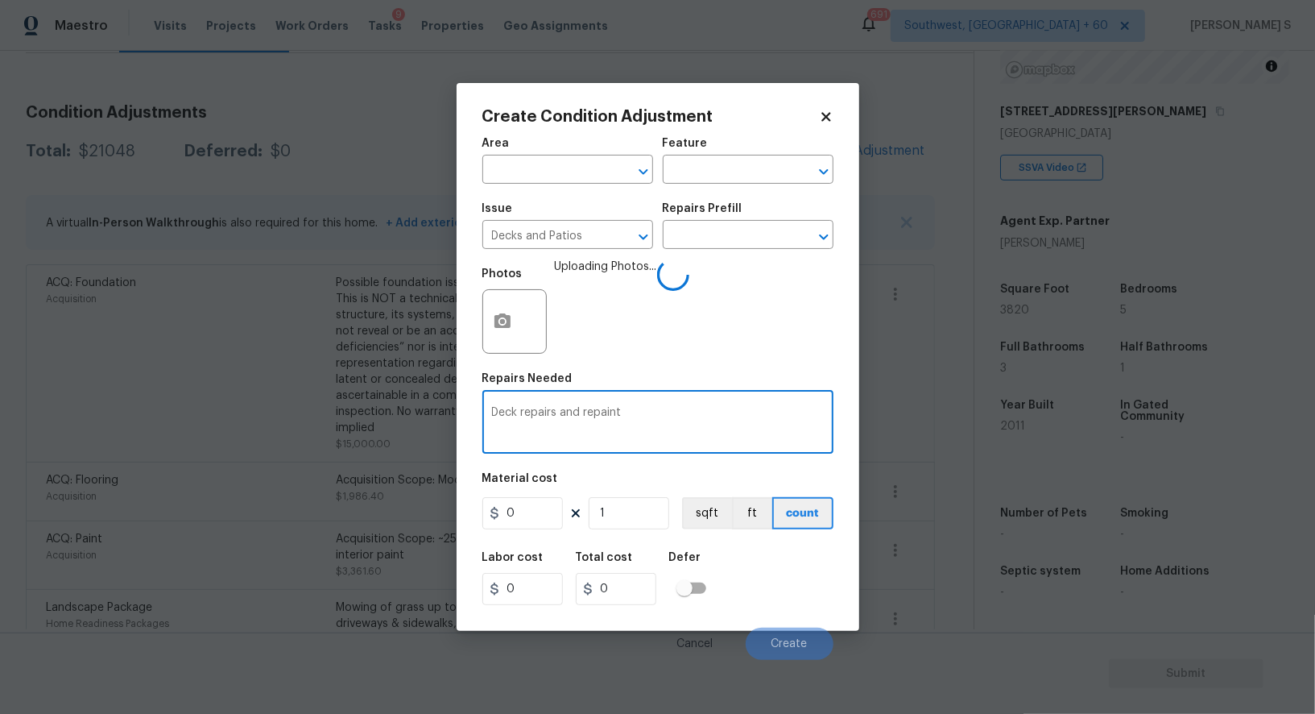
type textarea "Deck repairs and repaint"
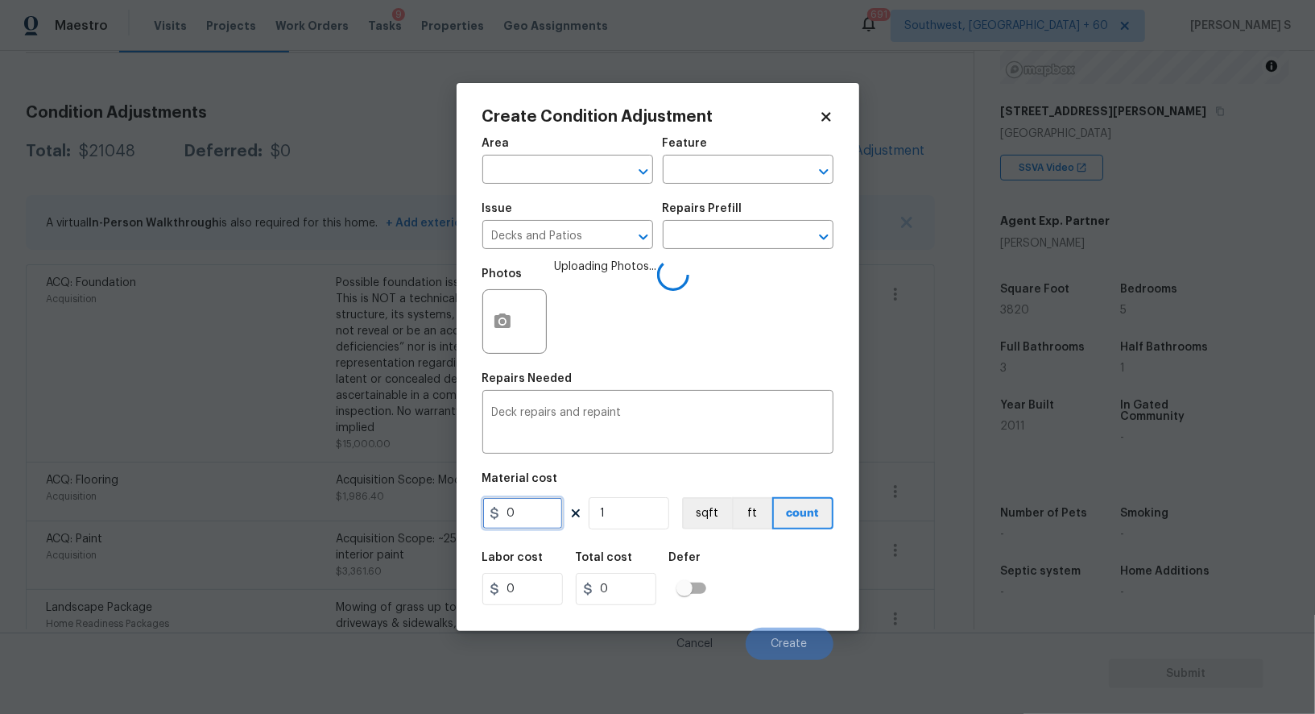
click at [556, 519] on input "0" at bounding box center [522, 513] width 81 height 32
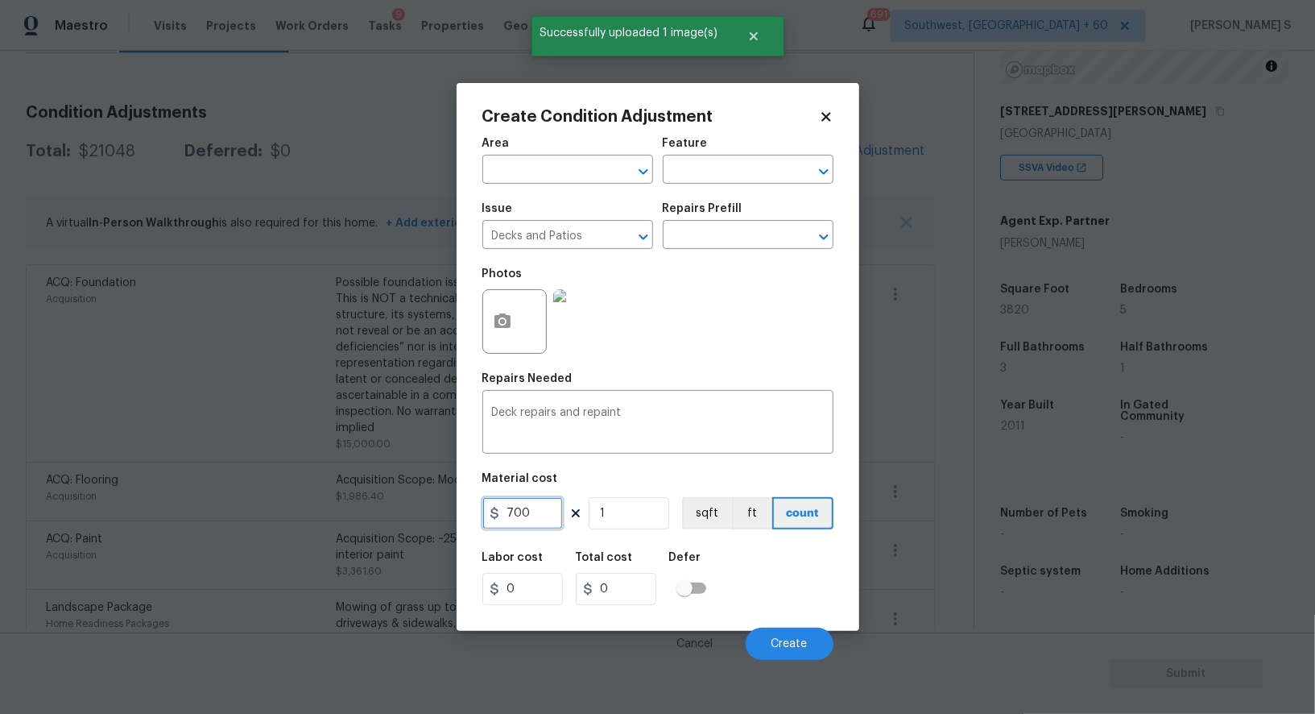
type input "700"
click at [776, 588] on div "Labor cost 0 Total cost 700 Defer" at bounding box center [657, 578] width 351 height 72
click at [793, 639] on button "Create" at bounding box center [790, 643] width 88 height 32
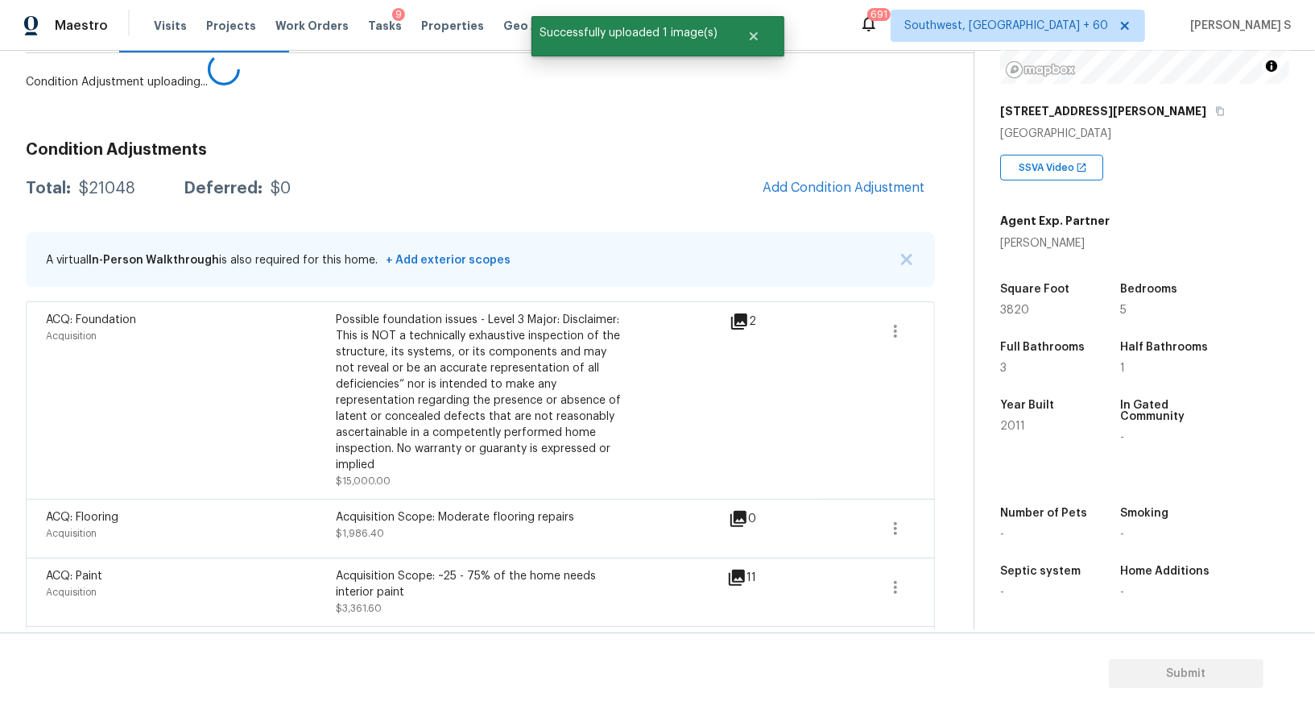
click at [256, 531] on body "Maestro Visits Projects Work Orders Tasks 9 Properties Geo Assignments 691 Sout…" at bounding box center [657, 357] width 1315 height 714
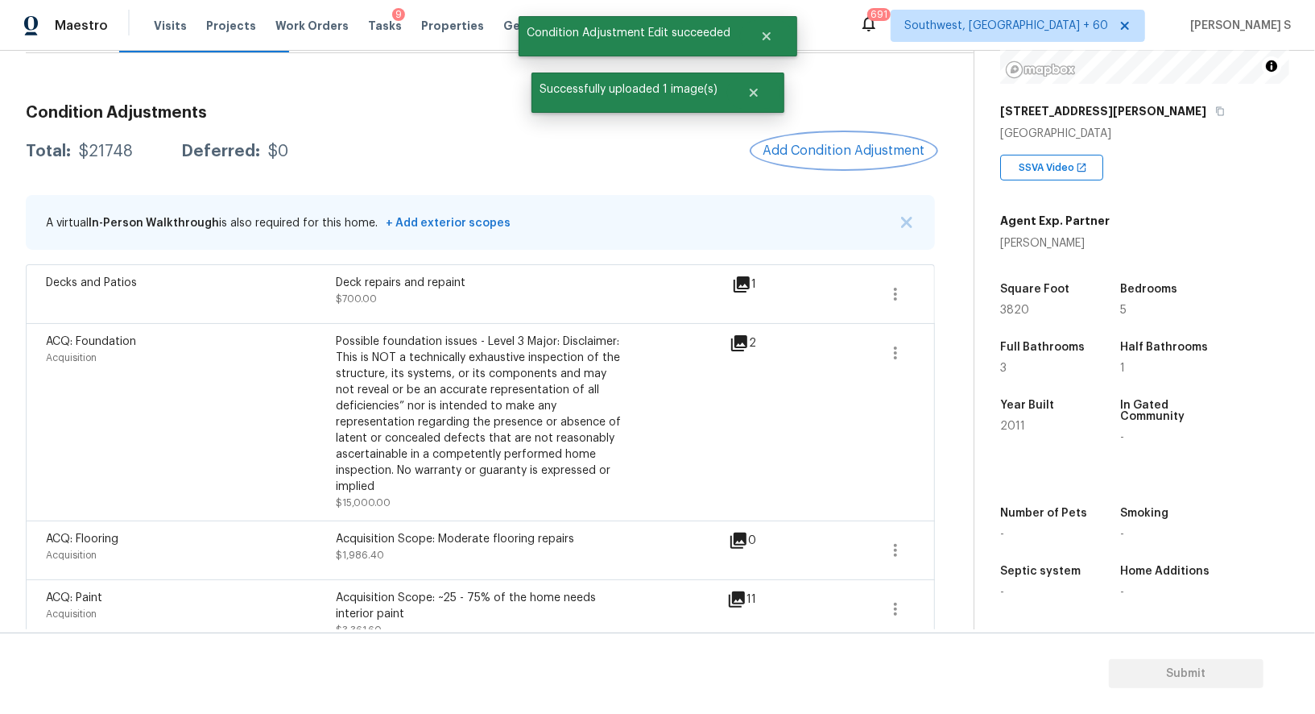
click at [838, 140] on button "Add Condition Adjustment" at bounding box center [844, 151] width 182 height 34
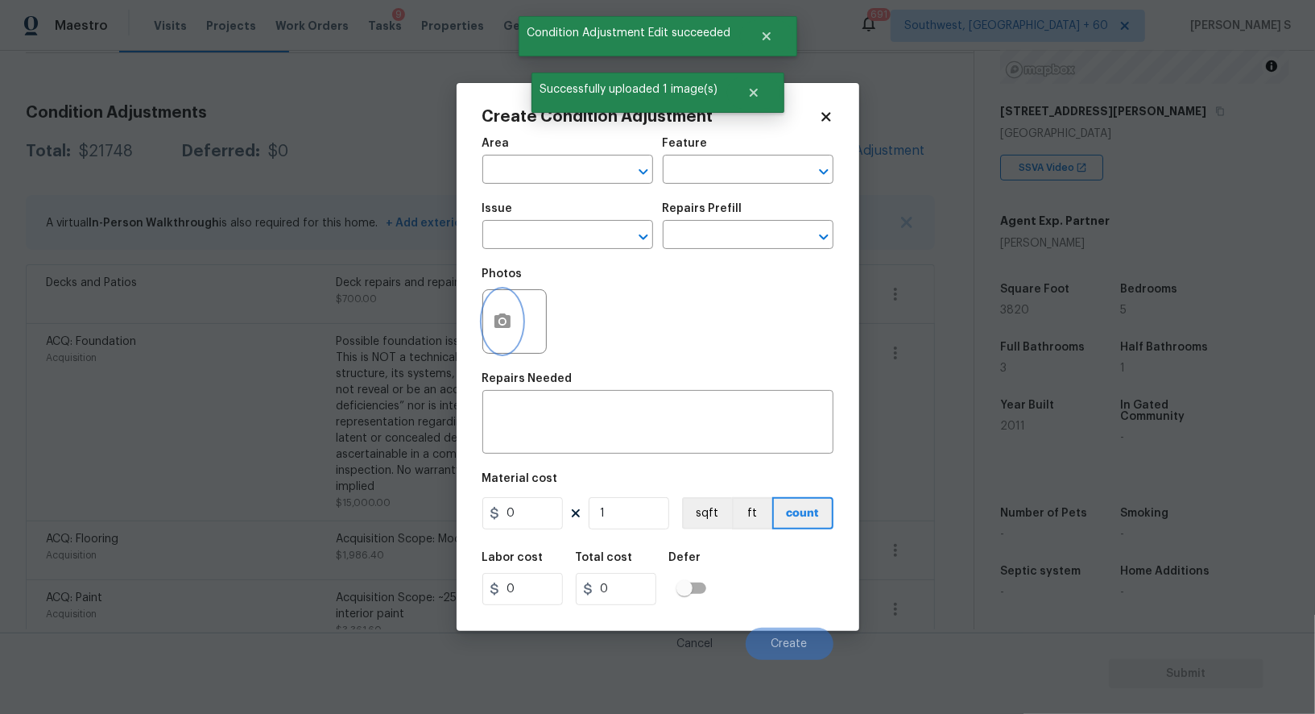
click at [499, 325] on icon "button" at bounding box center [502, 321] width 19 height 19
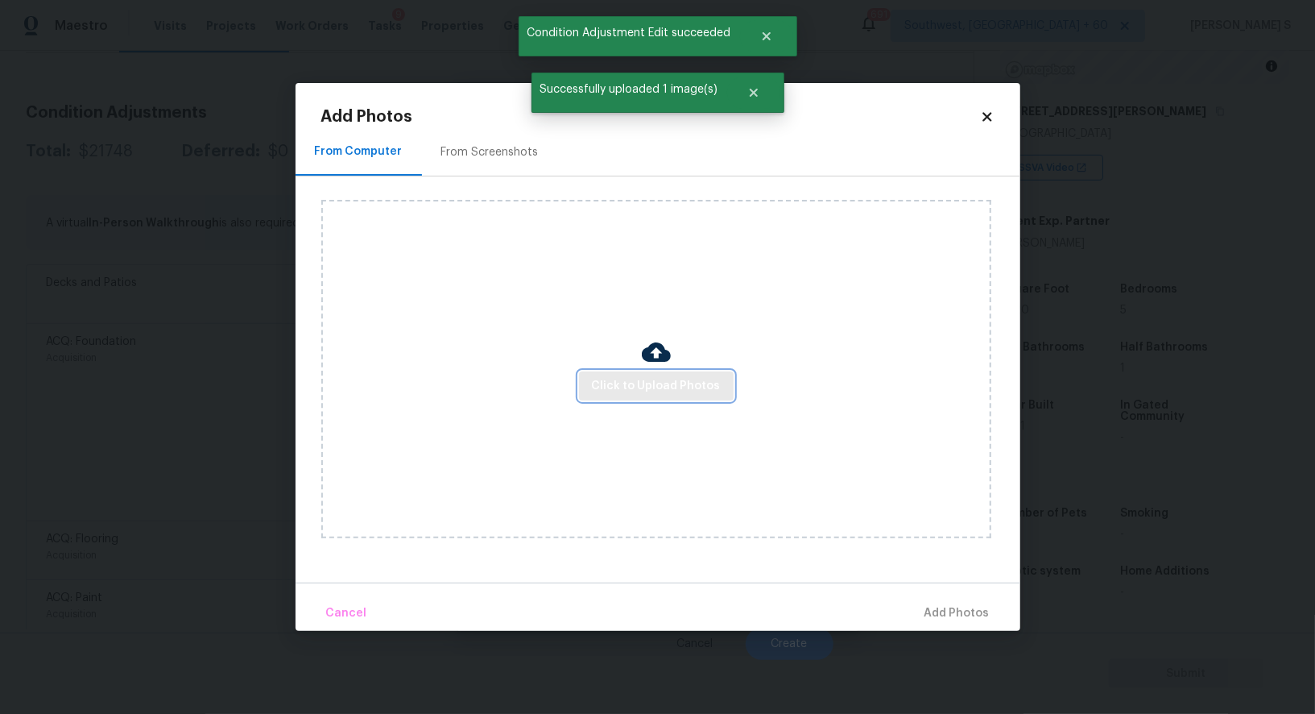
click at [724, 379] on button "Click to Upload Photos" at bounding box center [656, 386] width 155 height 30
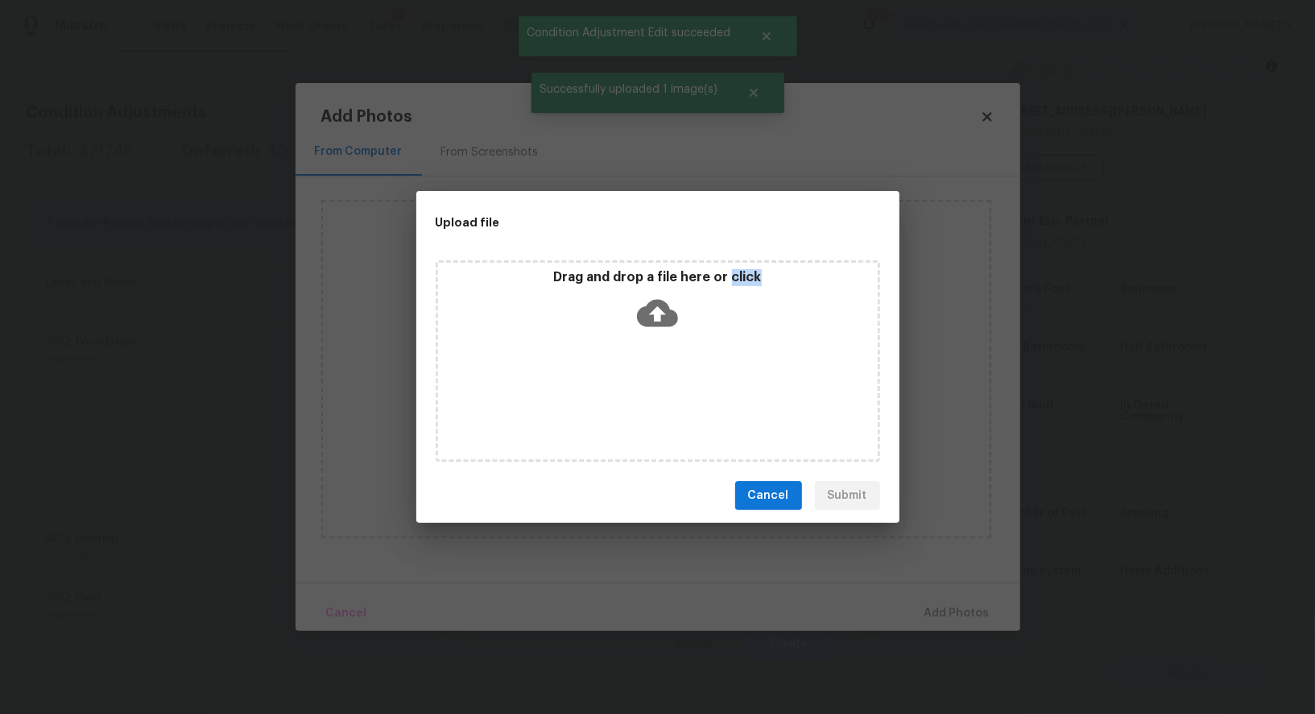
click at [724, 379] on div "Drag and drop a file here or click" at bounding box center [658, 360] width 445 height 201
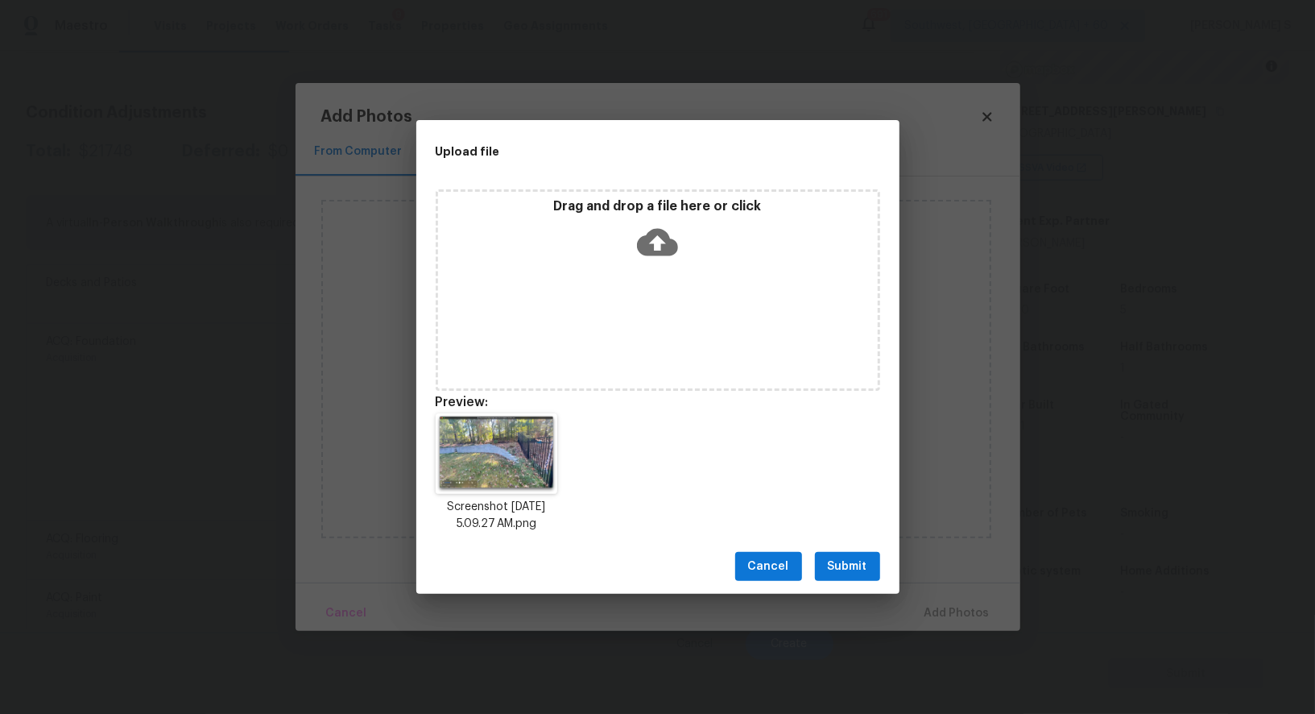
click at [846, 581] on div "Cancel Submit" at bounding box center [657, 567] width 483 height 56
click at [874, 567] on button "Submit" at bounding box center [847, 567] width 65 height 30
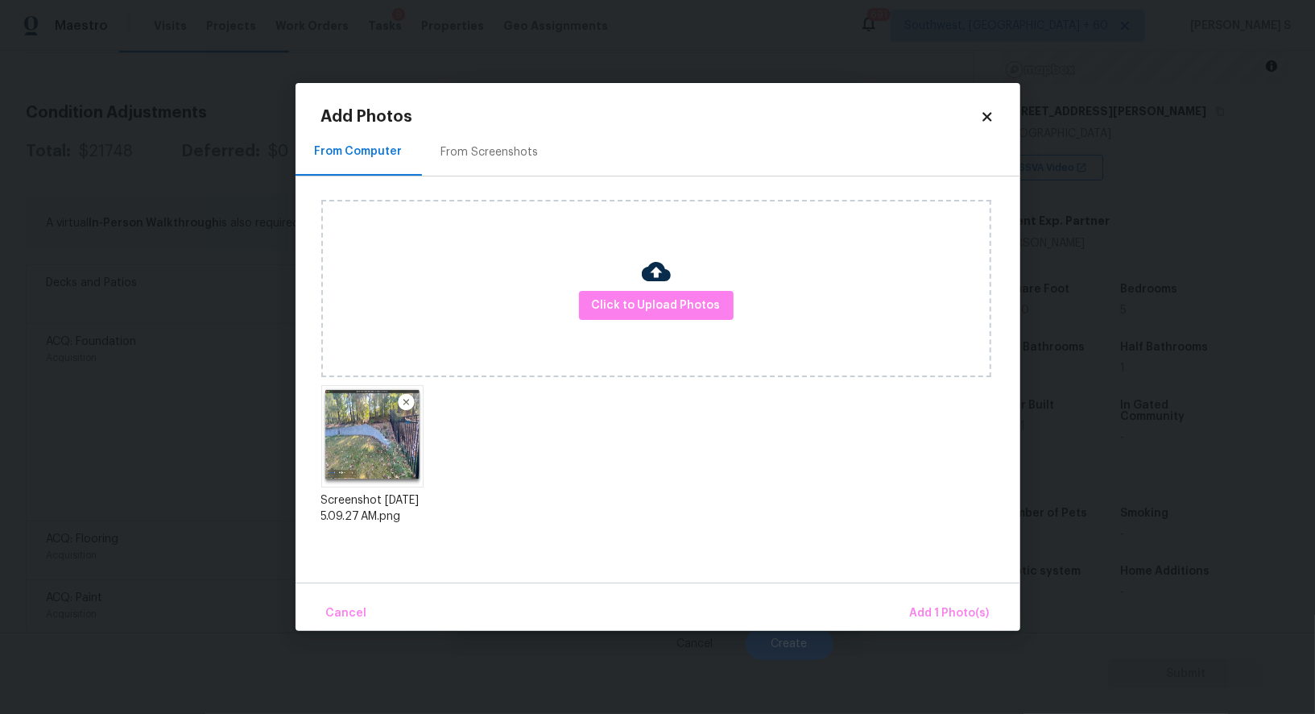
click at [957, 594] on div "Cancel Add 1 Photo(s)" at bounding box center [658, 606] width 725 height 48
click at [957, 620] on span "Add 1 Photo(s)" at bounding box center [950, 613] width 80 height 20
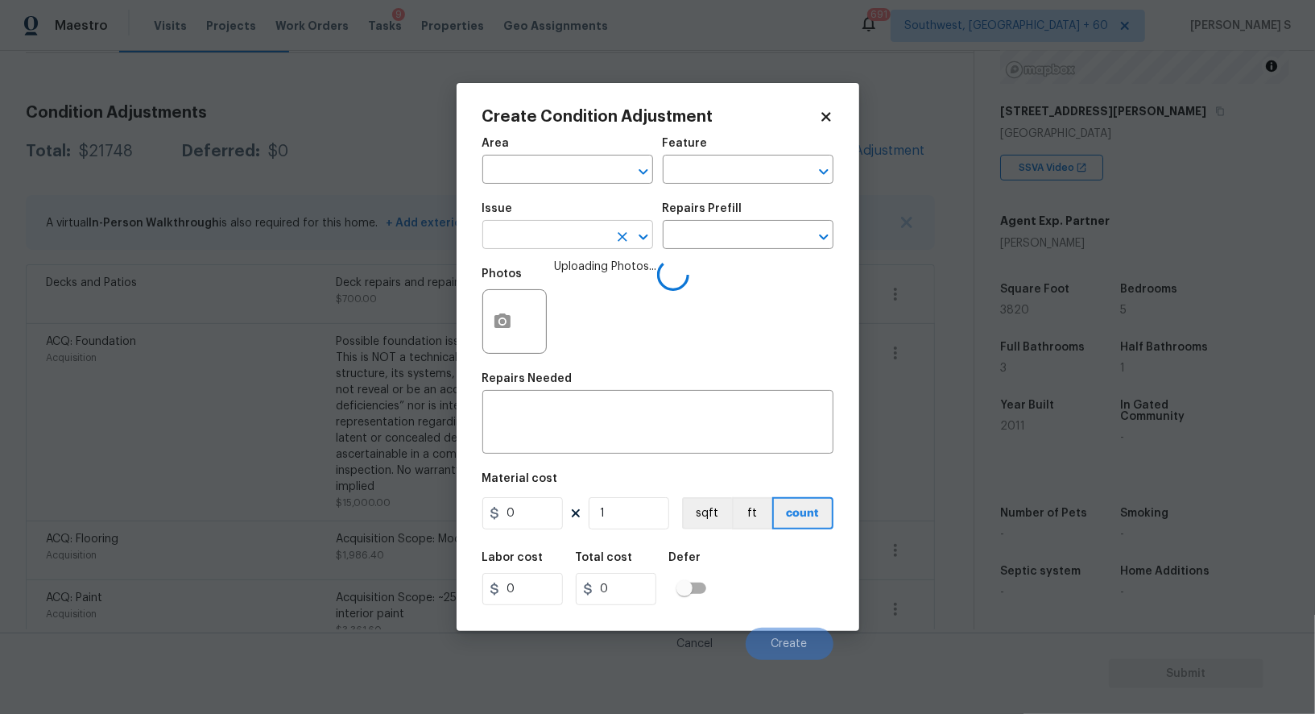
click at [549, 246] on input "text" at bounding box center [545, 236] width 126 height 25
type input "Foundation"
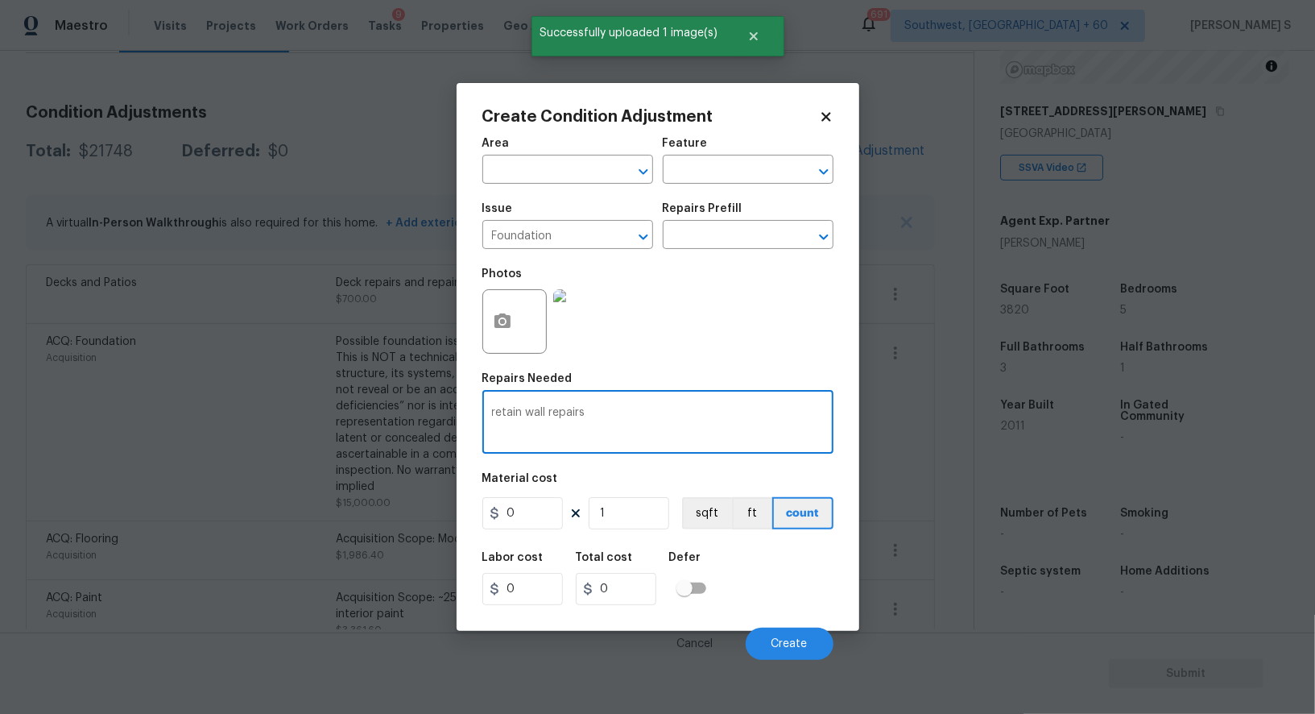
type textarea "retain wall repairs"
click at [540, 500] on input "0" at bounding box center [522, 513] width 81 height 32
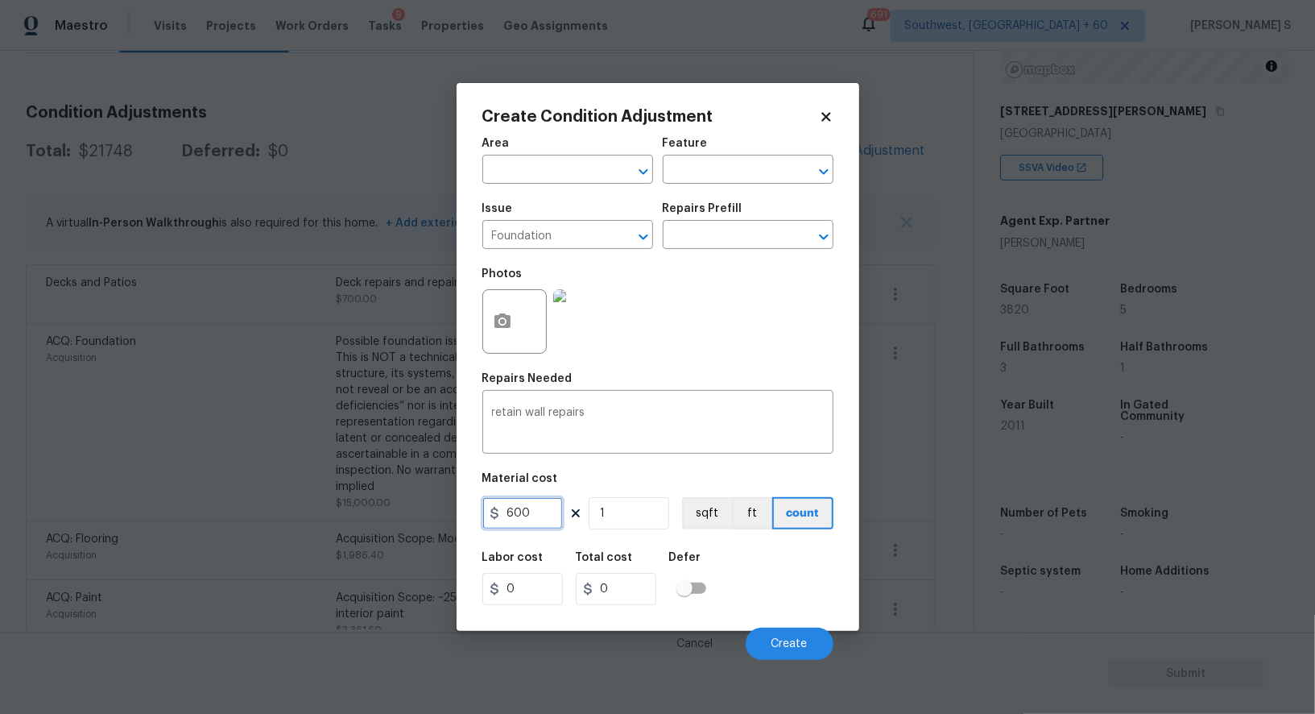
type input "600"
click at [779, 622] on div "Cancel Create" at bounding box center [657, 637] width 351 height 45
click at [789, 644] on span "Create" at bounding box center [790, 644] width 36 height 12
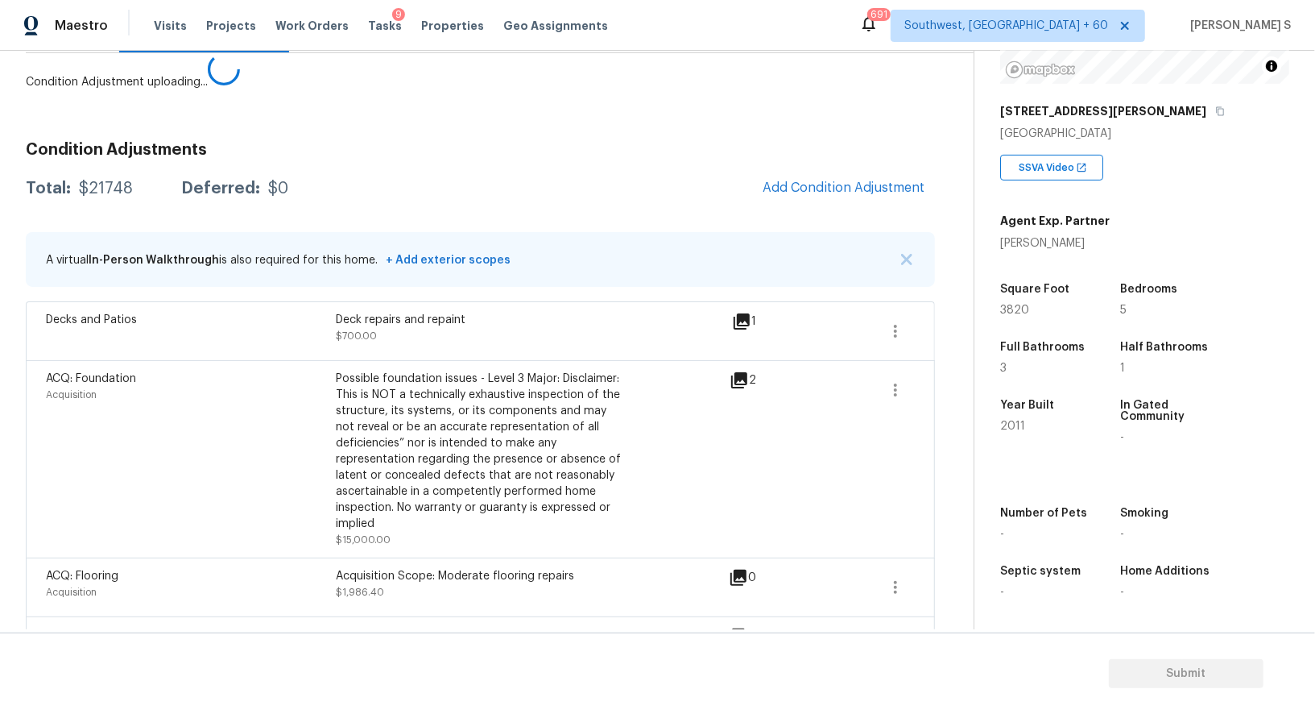
click at [108, 599] on body "Maestro Visits Projects Work Orders Tasks 9 Properties Geo Assignments 691 Sout…" at bounding box center [657, 357] width 1315 height 714
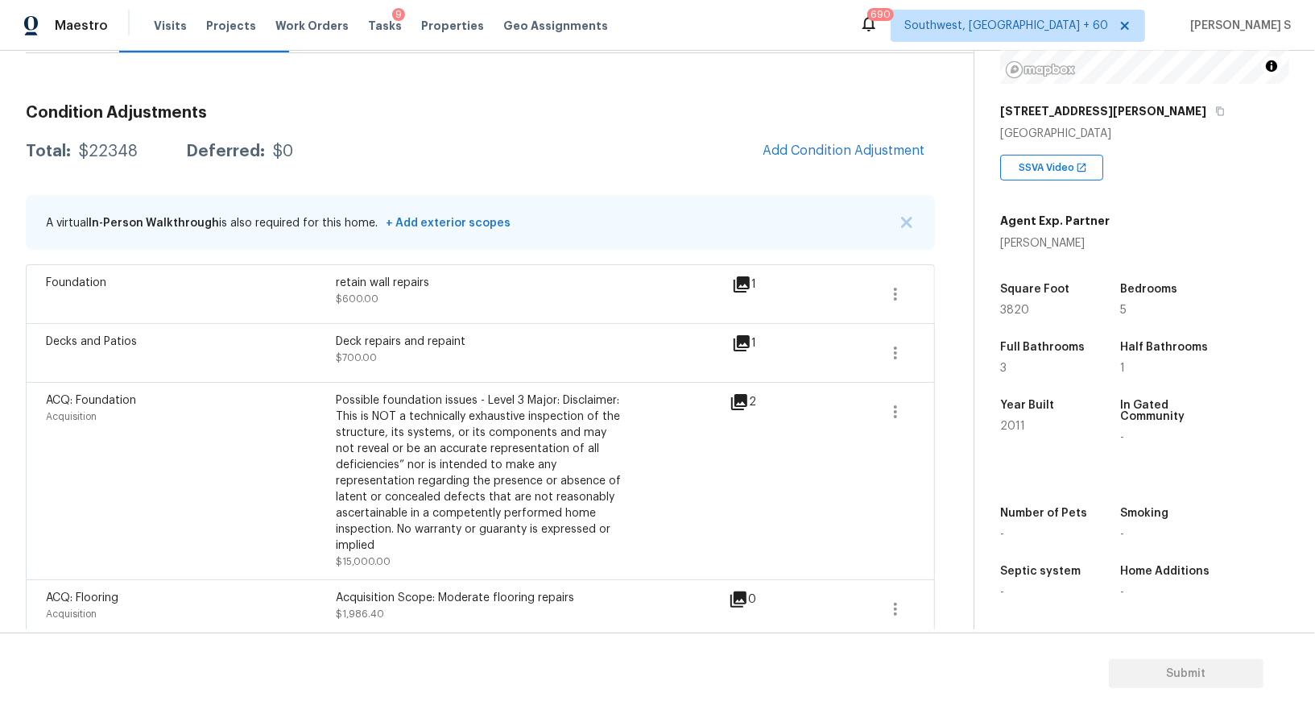
click at [435, 446] on div "Possible foundation issues - Level 3 Major: Disclaimer: This is NOT a technical…" at bounding box center [481, 472] width 290 height 161
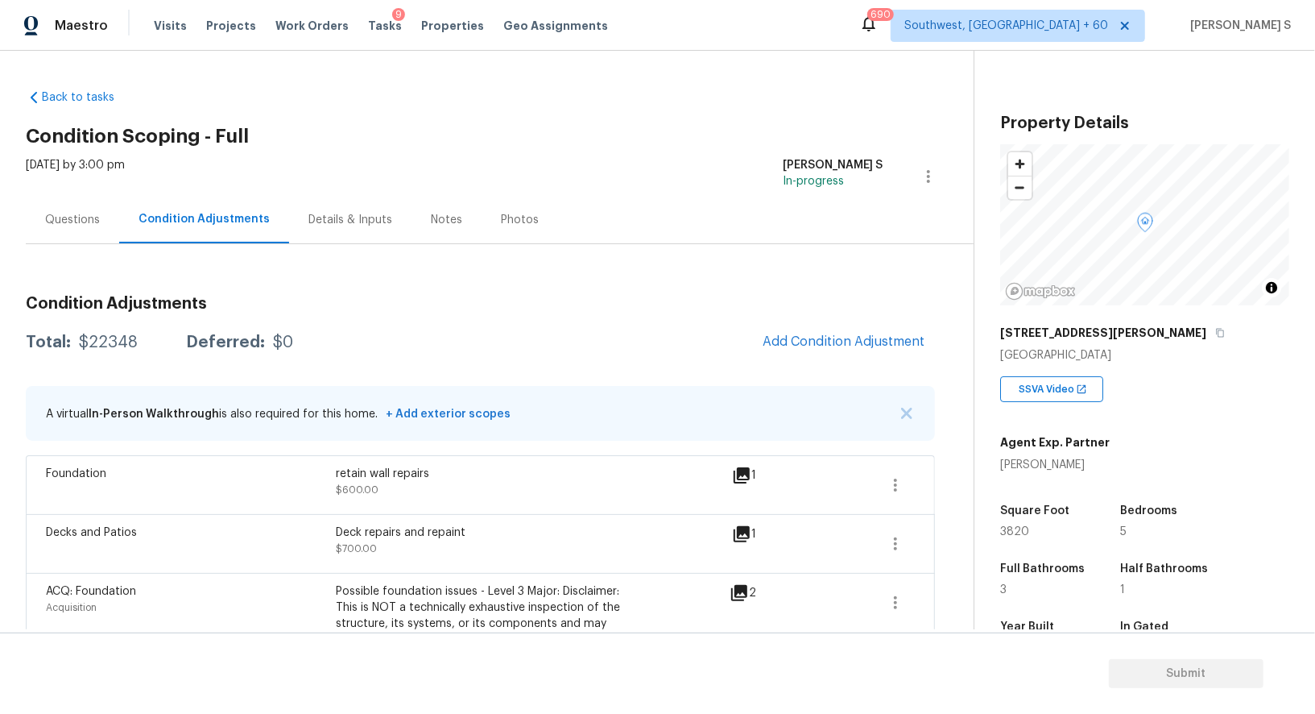
scroll to position [222, 0]
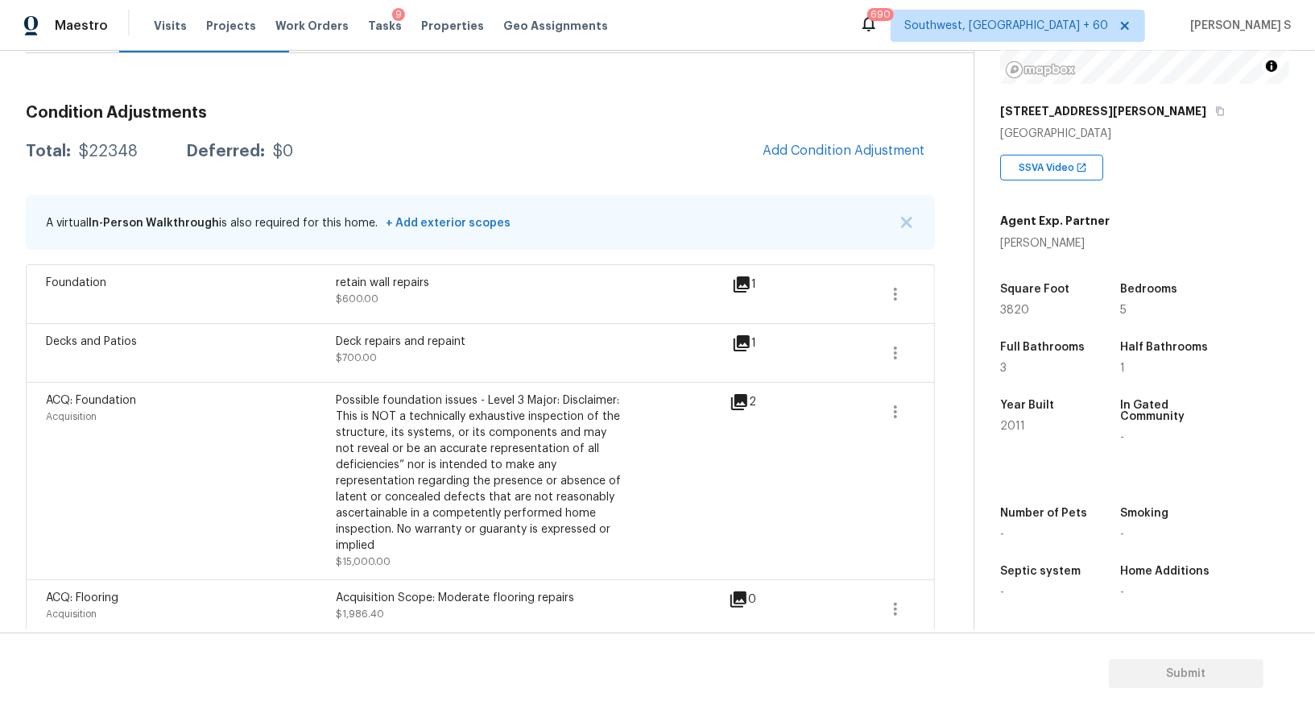
click at [847, 131] on div "Condition Adjustments Total: $22348 Deferred: $0 Add Condition Adjustment A vir…" at bounding box center [480, 516] width 909 height 849
click at [850, 142] on button "Add Condition Adjustment" at bounding box center [844, 151] width 182 height 34
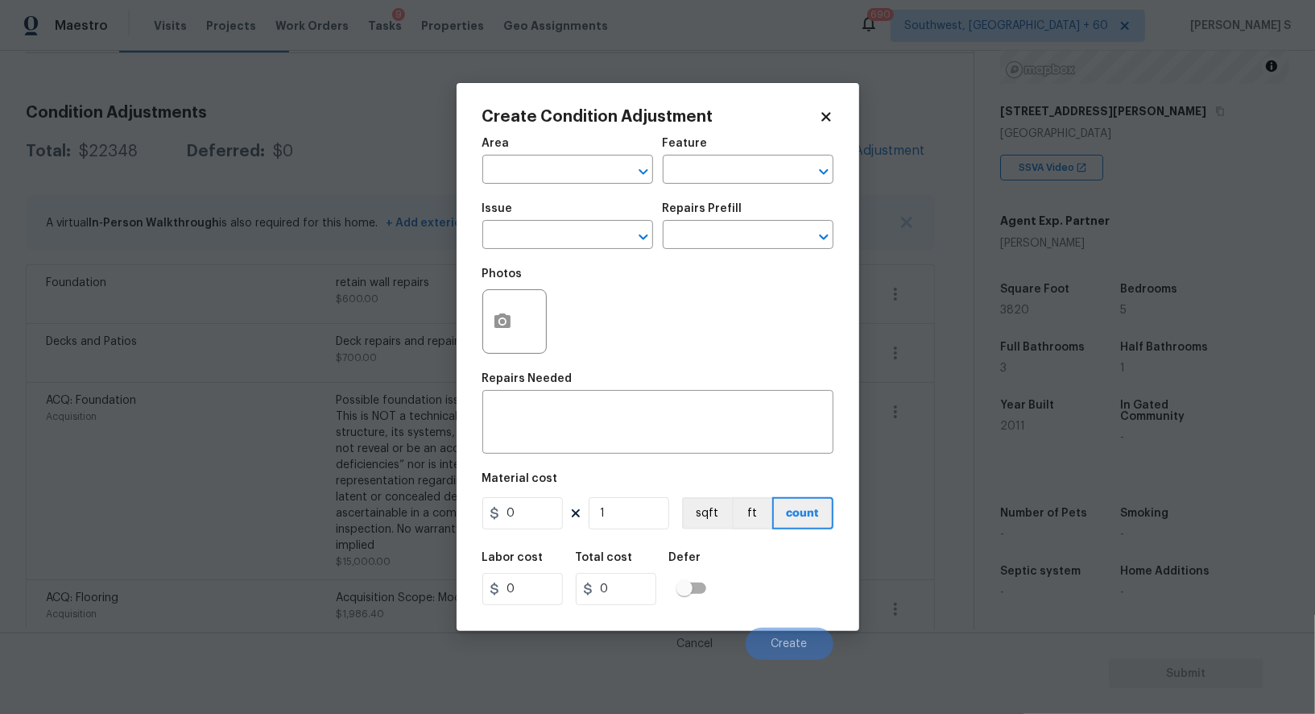
click at [532, 252] on span "Issue ​" at bounding box center [567, 225] width 171 height 65
click at [532, 237] on input "text" at bounding box center [545, 236] width 126 height 25
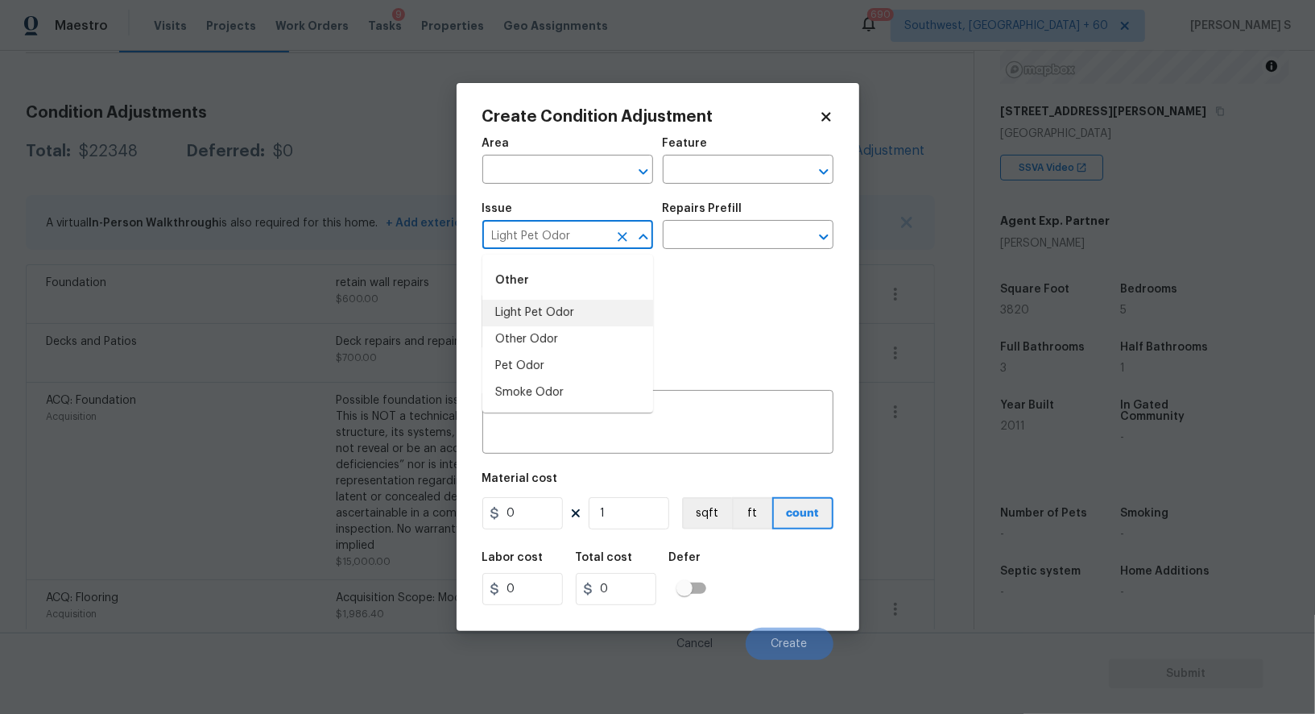
type input "Light Pet Odor"
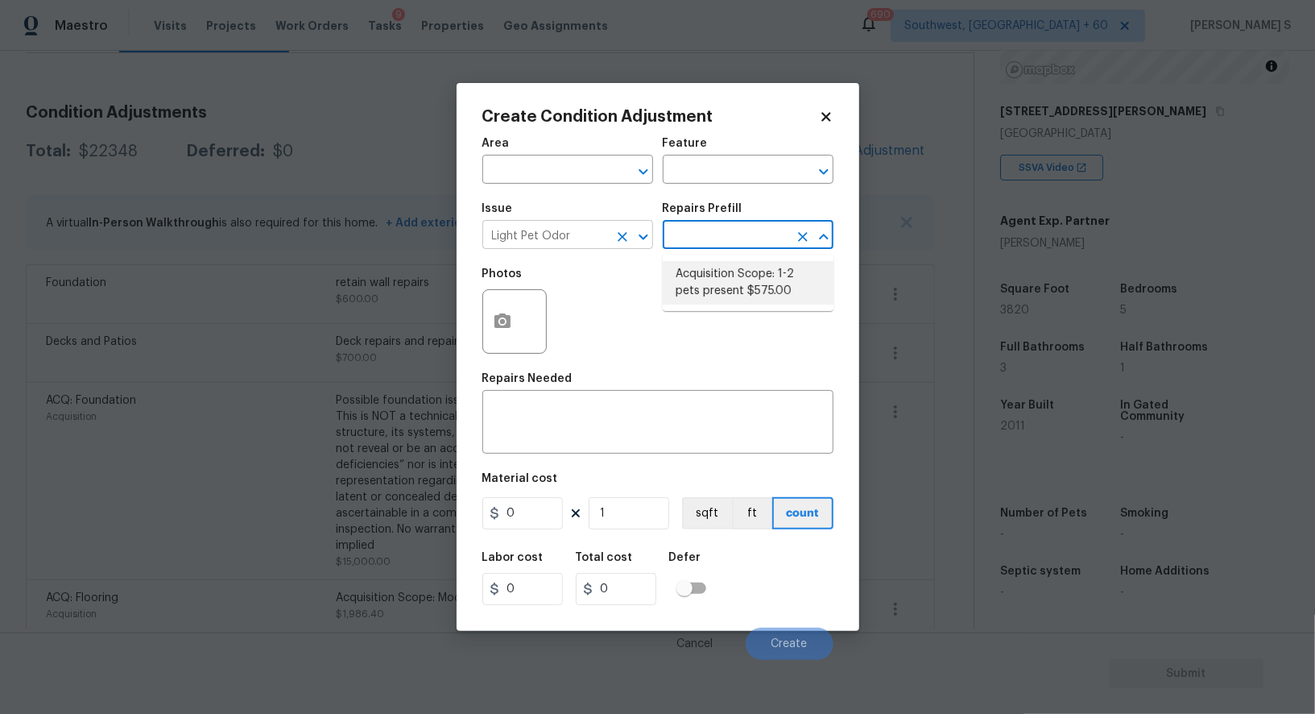
type textarea "Acquisition Scope: 1-2 pets present"
type input "575"
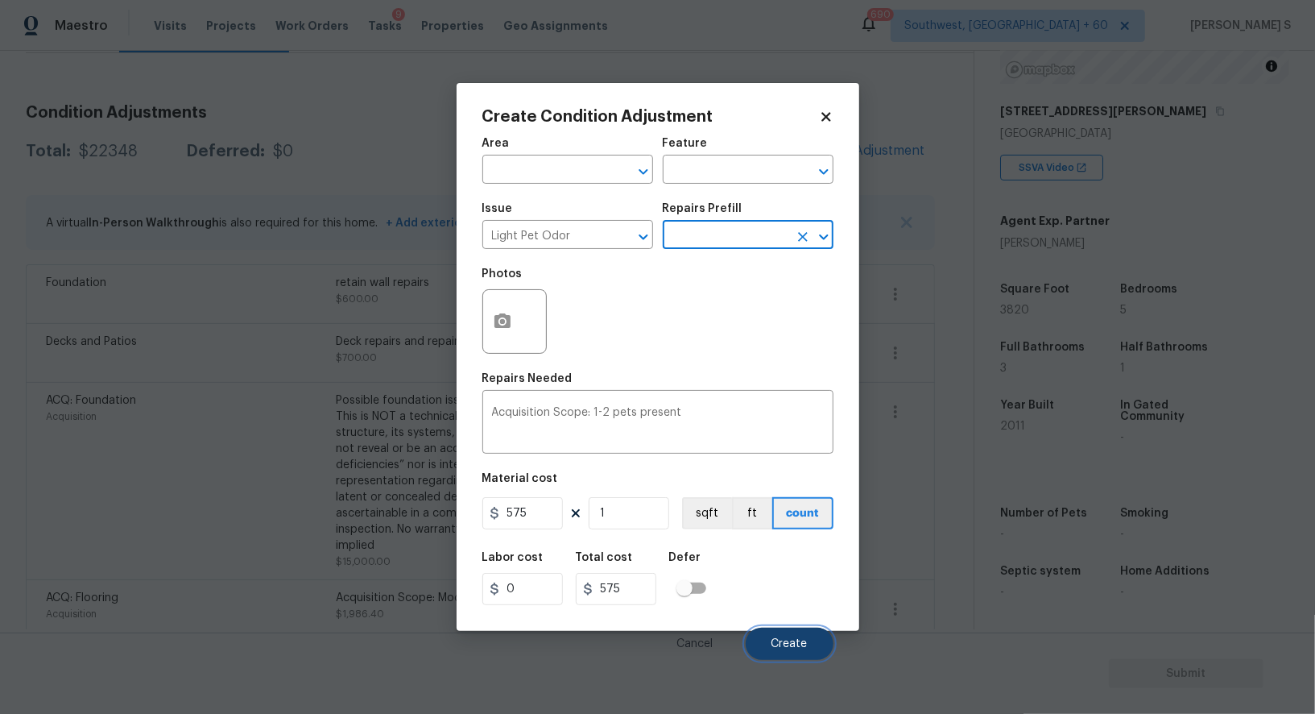
click at [787, 644] on span "Create" at bounding box center [790, 644] width 36 height 12
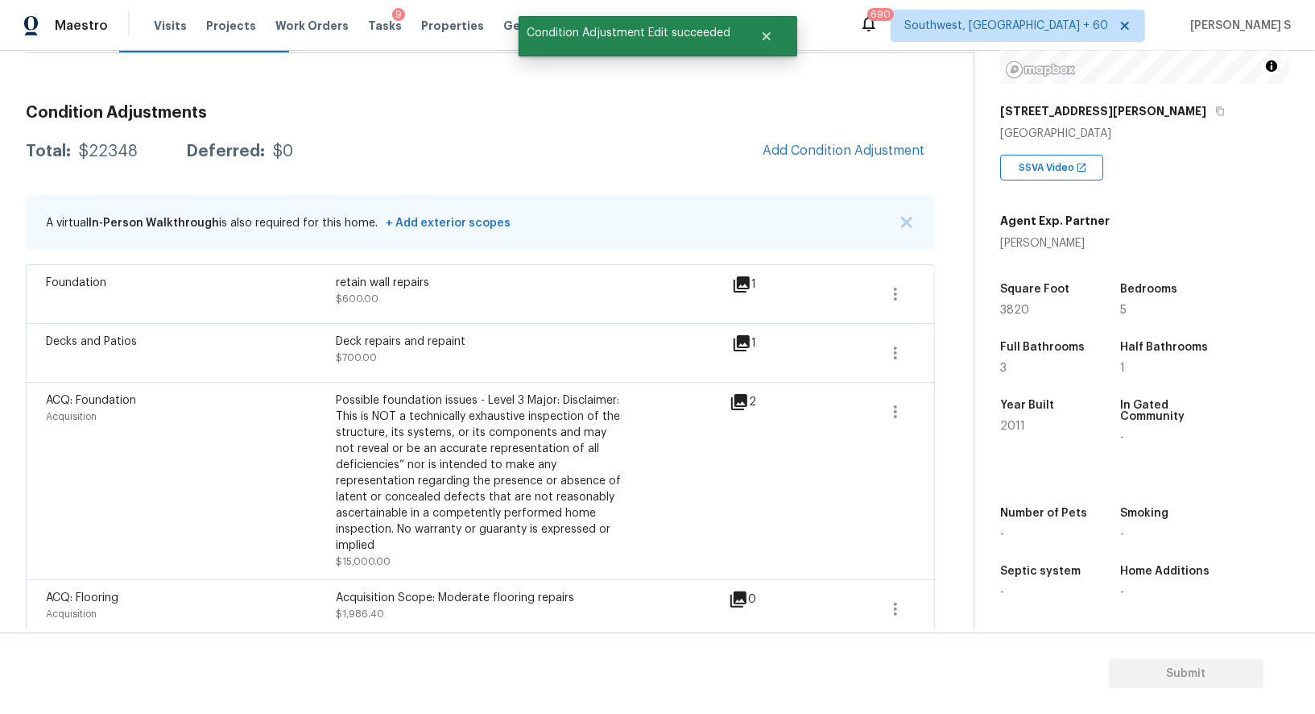
click at [222, 501] on body "Maestro Visits Projects Work Orders Tasks 9 Properties Geo Assignments 690 Sout…" at bounding box center [657, 357] width 1315 height 714
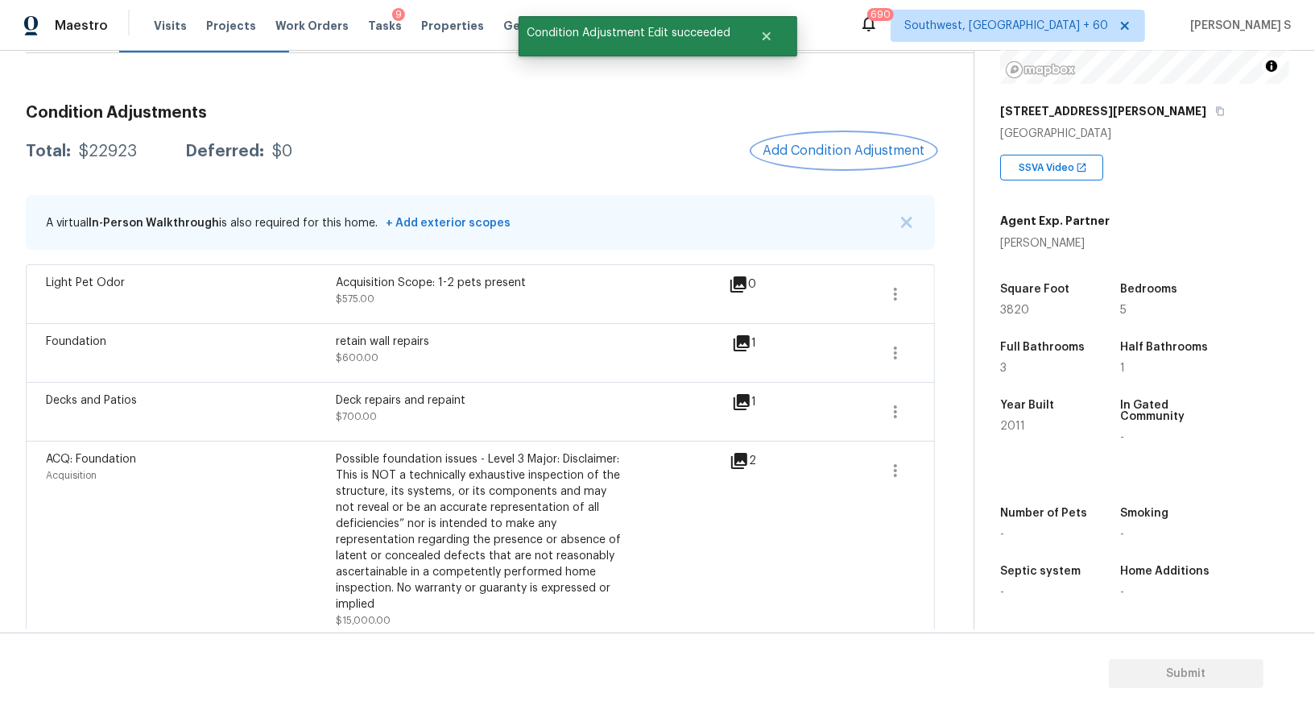
click at [845, 163] on button "Add Condition Adjustment" at bounding box center [844, 151] width 182 height 34
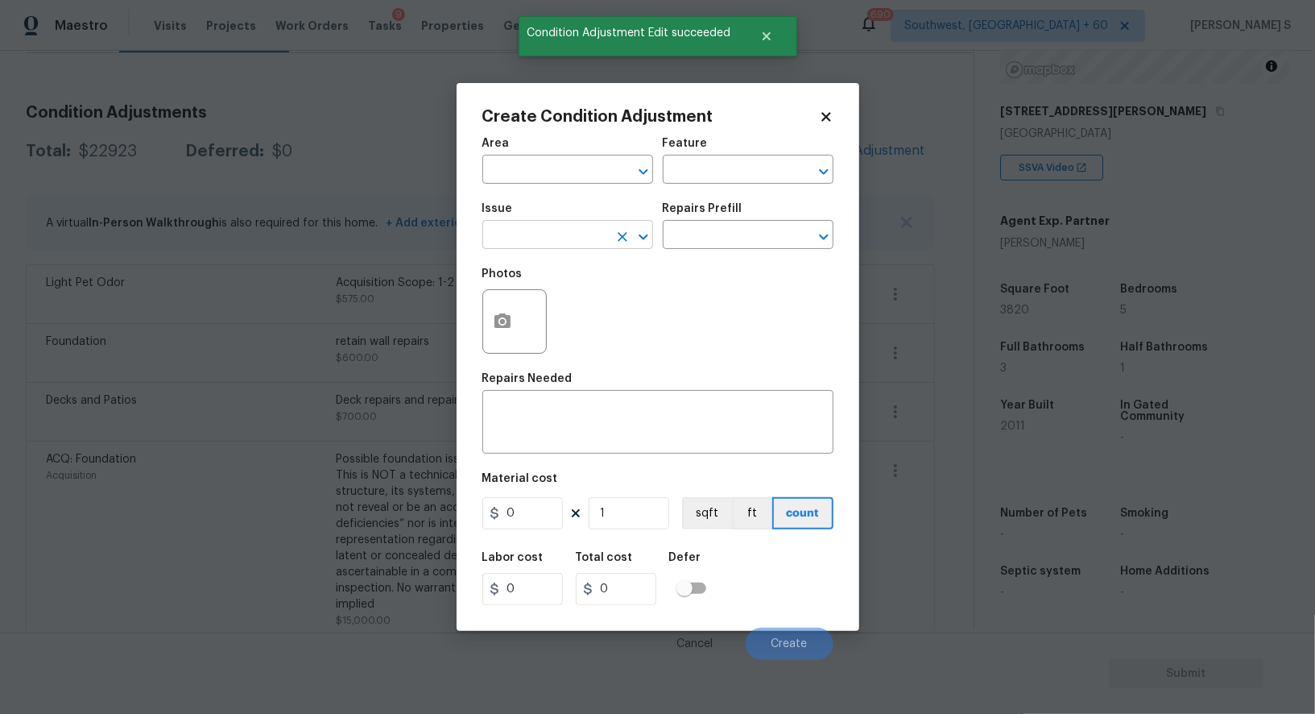
click at [573, 236] on input "text" at bounding box center [545, 236] width 126 height 25
type input "Debris/garbage on site"
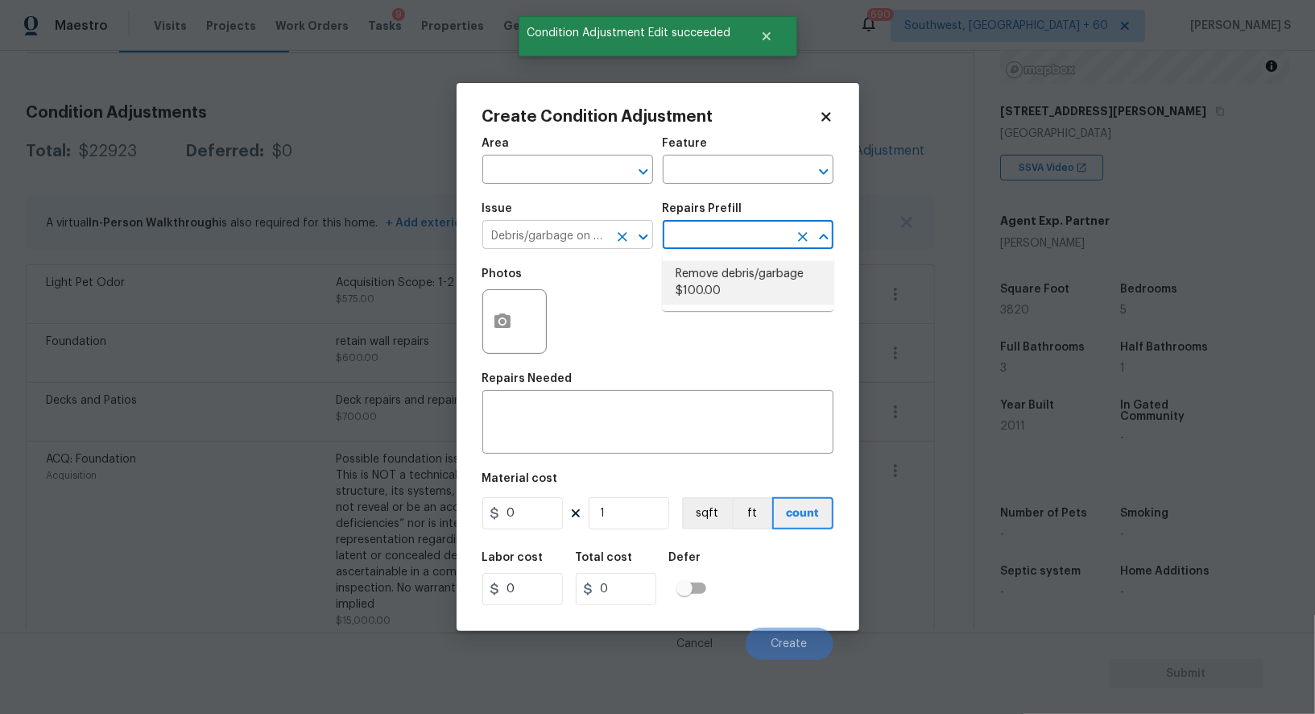
type textarea "Remove, haul off, and properly dispose of any debris left by seller to offsite …"
type input "100"
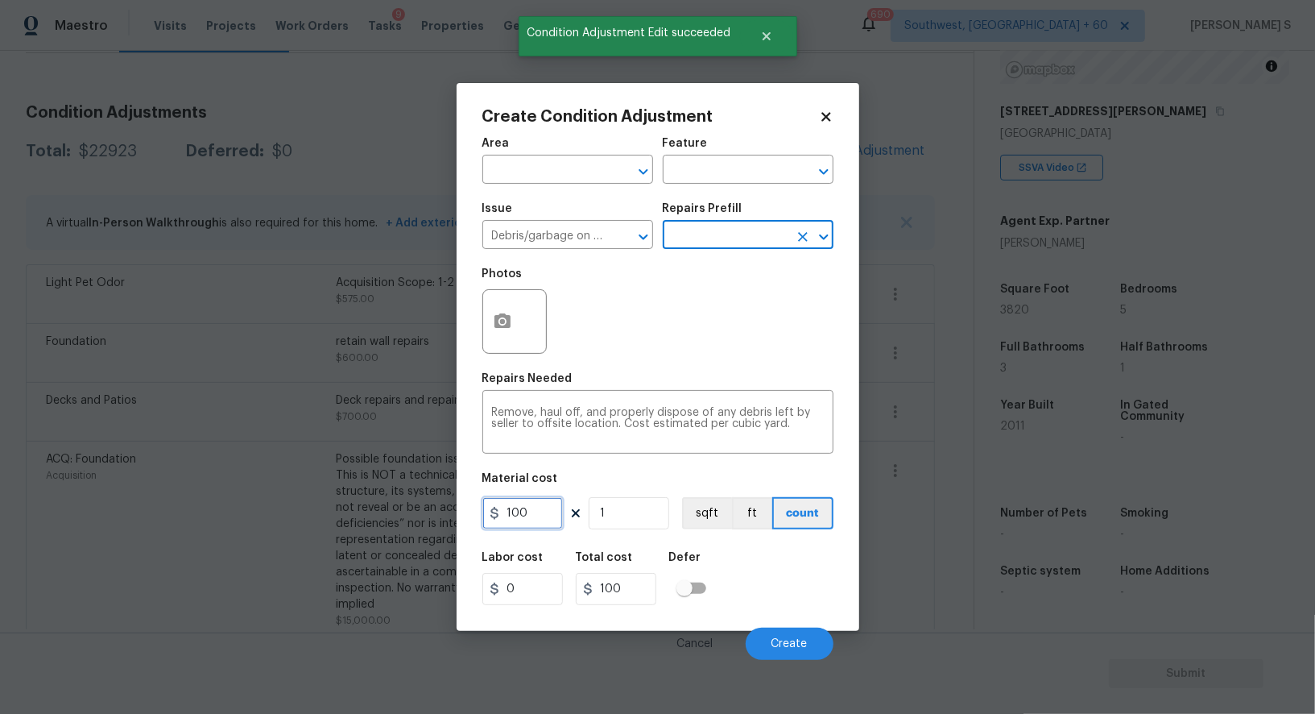
click at [538, 516] on input "100" at bounding box center [522, 513] width 81 height 32
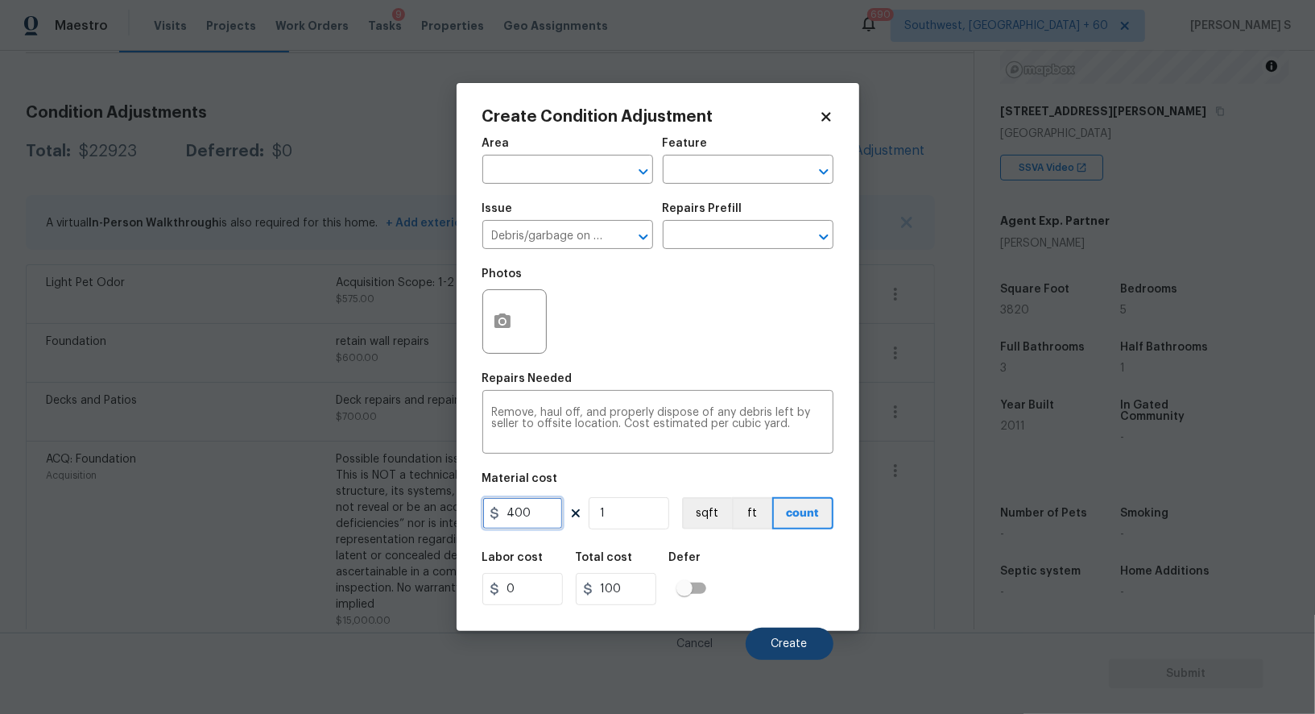
type input "400"
click at [804, 644] on span "Create" at bounding box center [790, 644] width 36 height 12
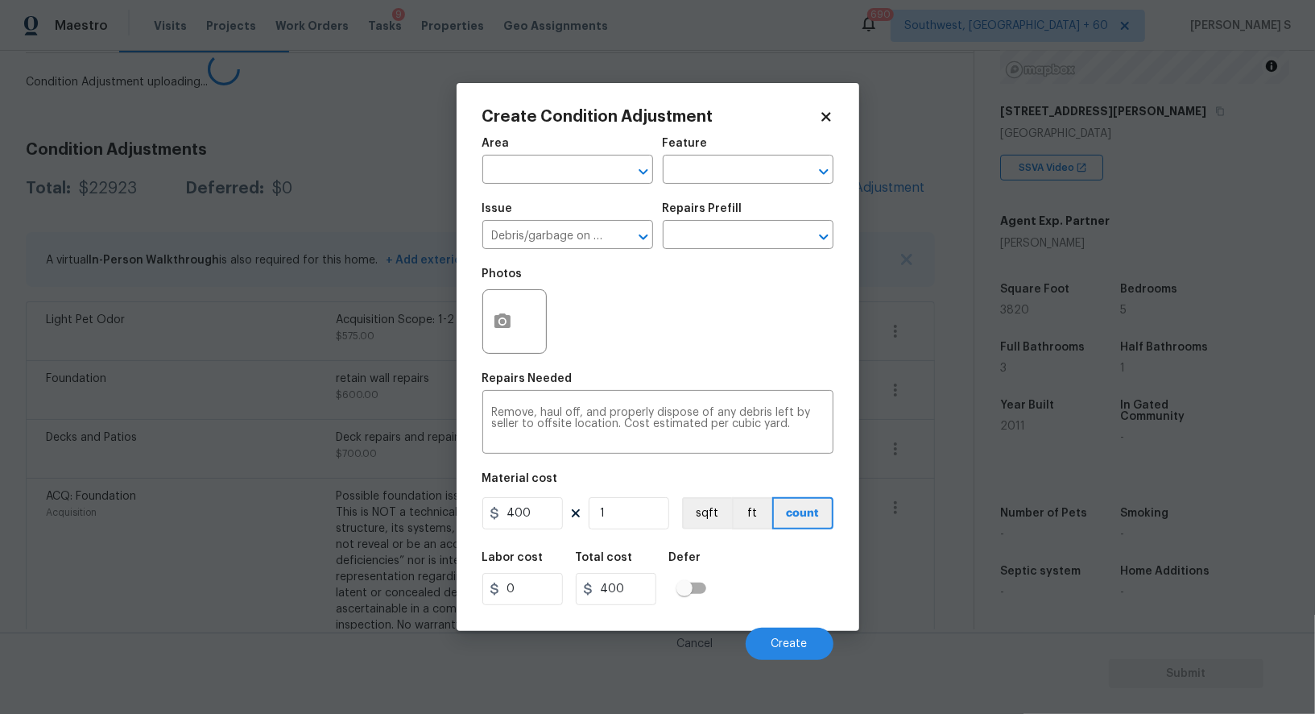
click at [169, 583] on body "Maestro Visits Projects Work Orders Tasks 9 Properties Geo Assignments 690 Sout…" at bounding box center [657, 357] width 1315 height 714
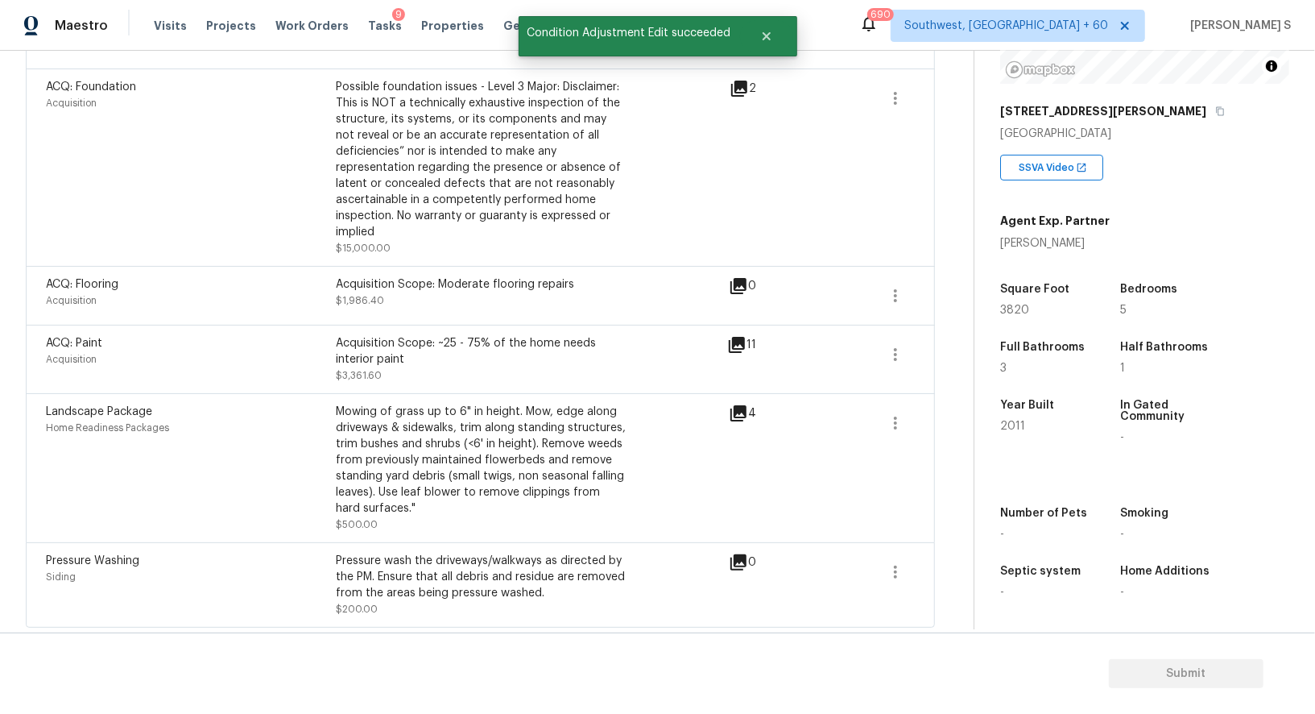
scroll to position [0, 0]
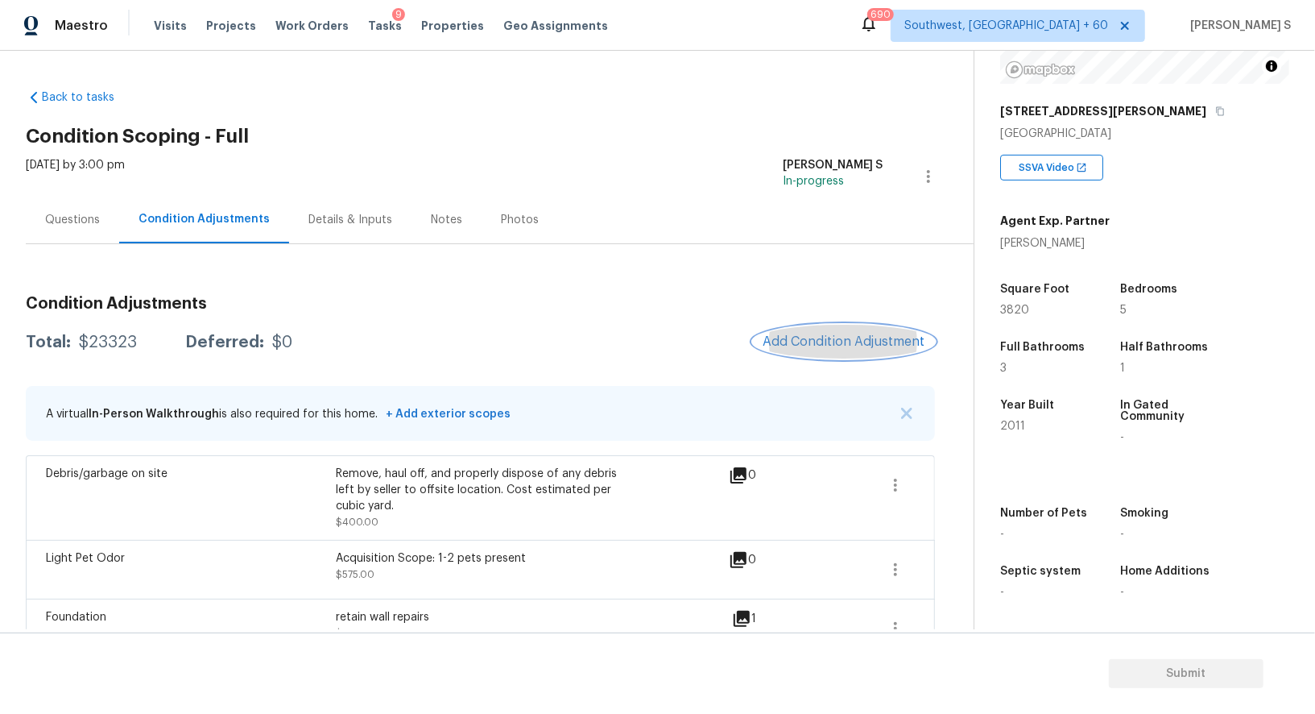
click at [862, 329] on button "Add Condition Adjustment" at bounding box center [844, 342] width 182 height 34
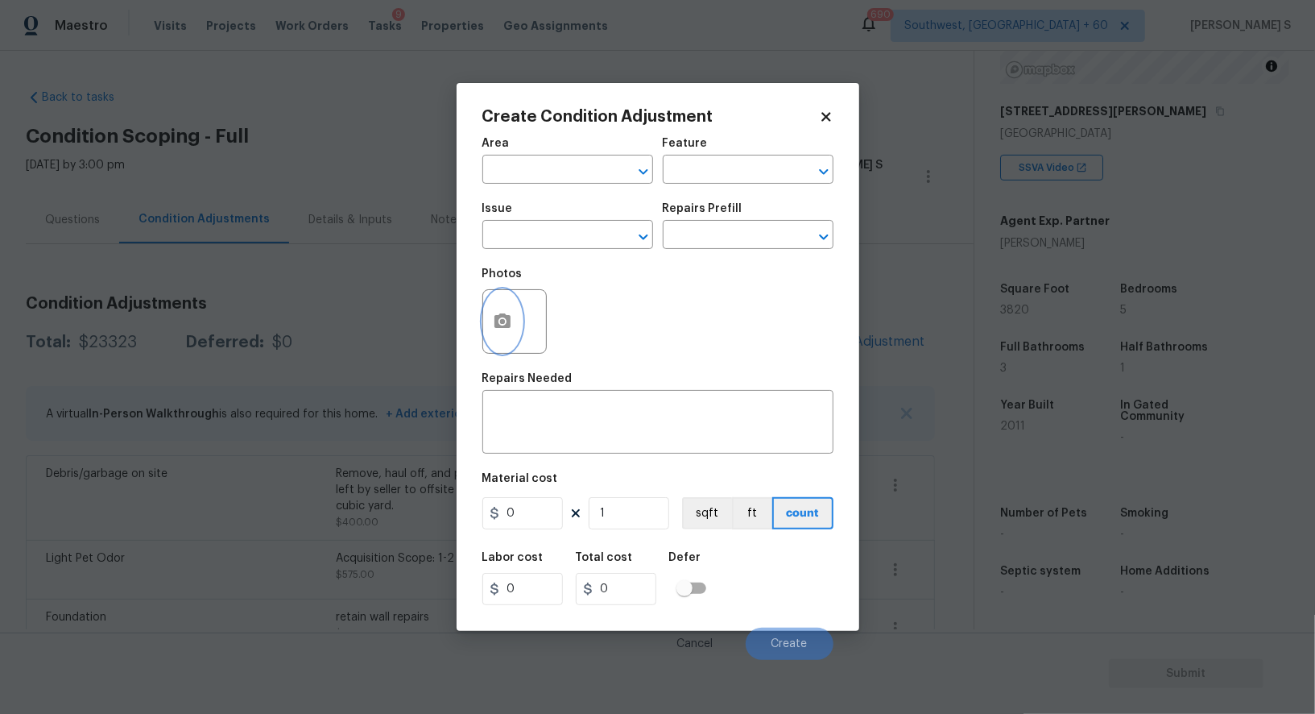
click at [512, 301] on button "button" at bounding box center [502, 321] width 39 height 63
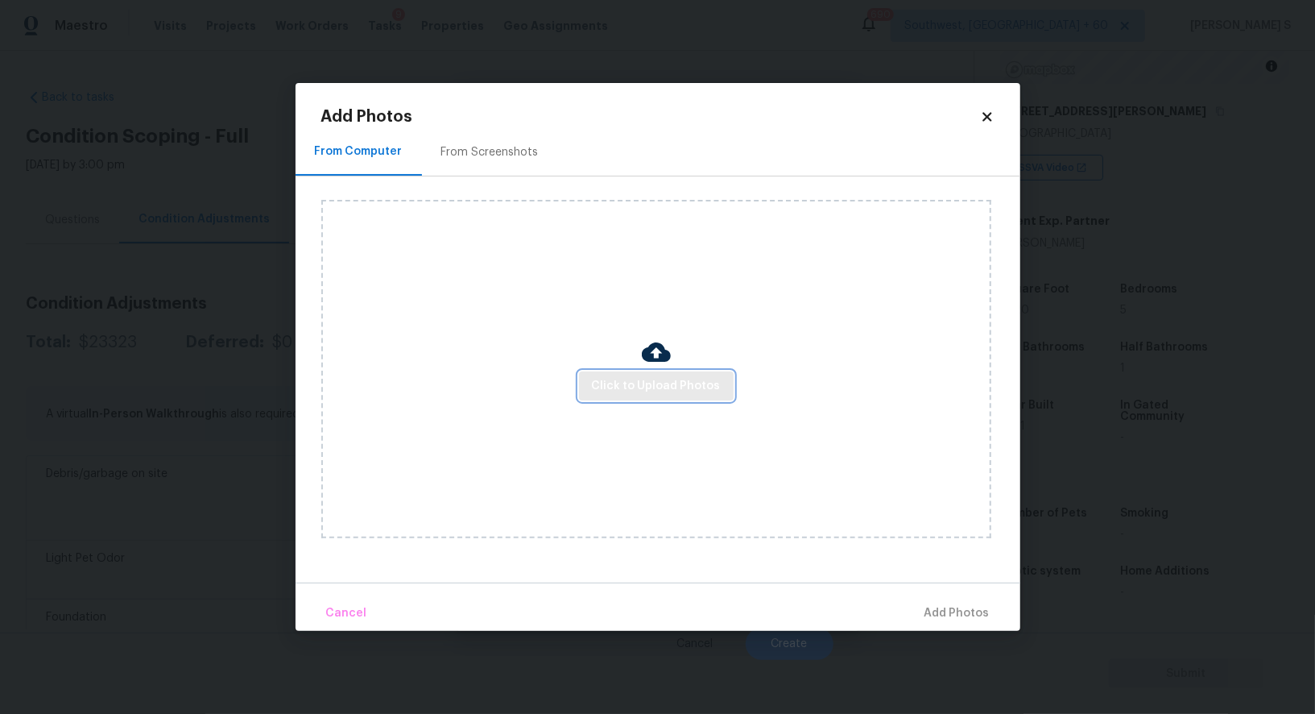
click at [685, 372] on button "Click to Upload Photos" at bounding box center [656, 386] width 155 height 30
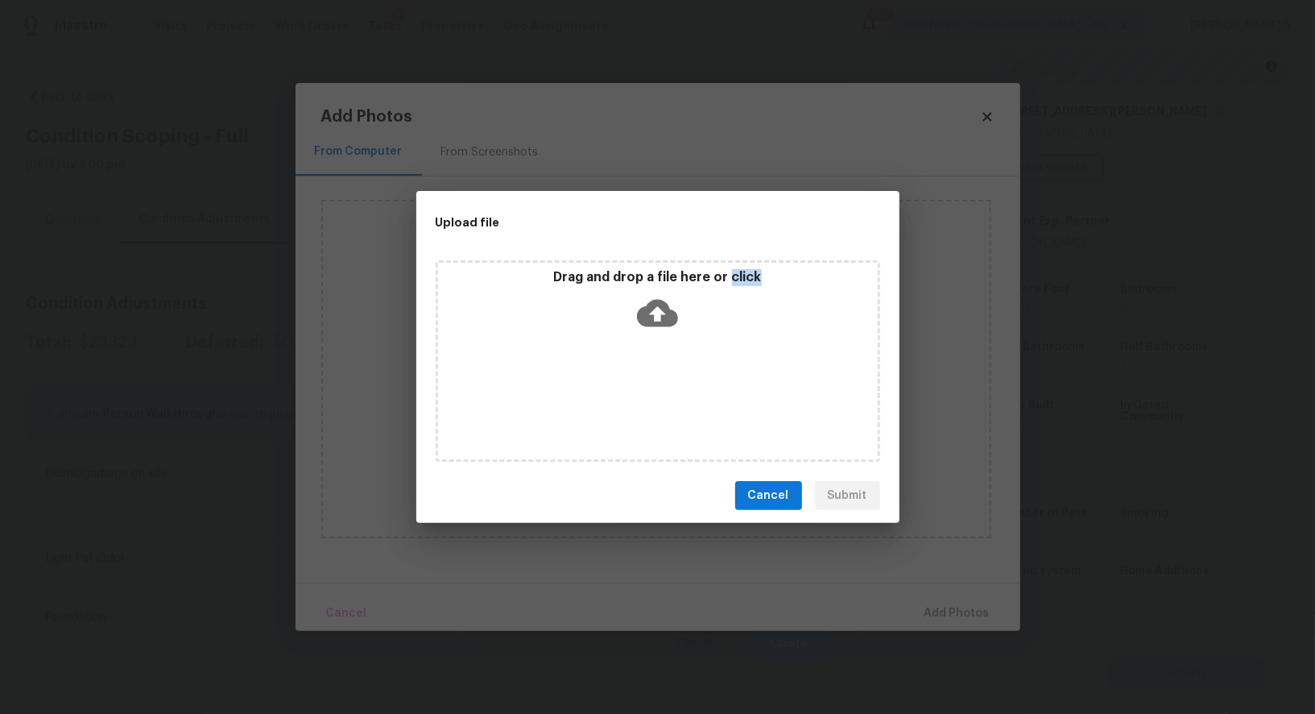
click at [685, 372] on div "Drag and drop a file here or click" at bounding box center [658, 360] width 445 height 201
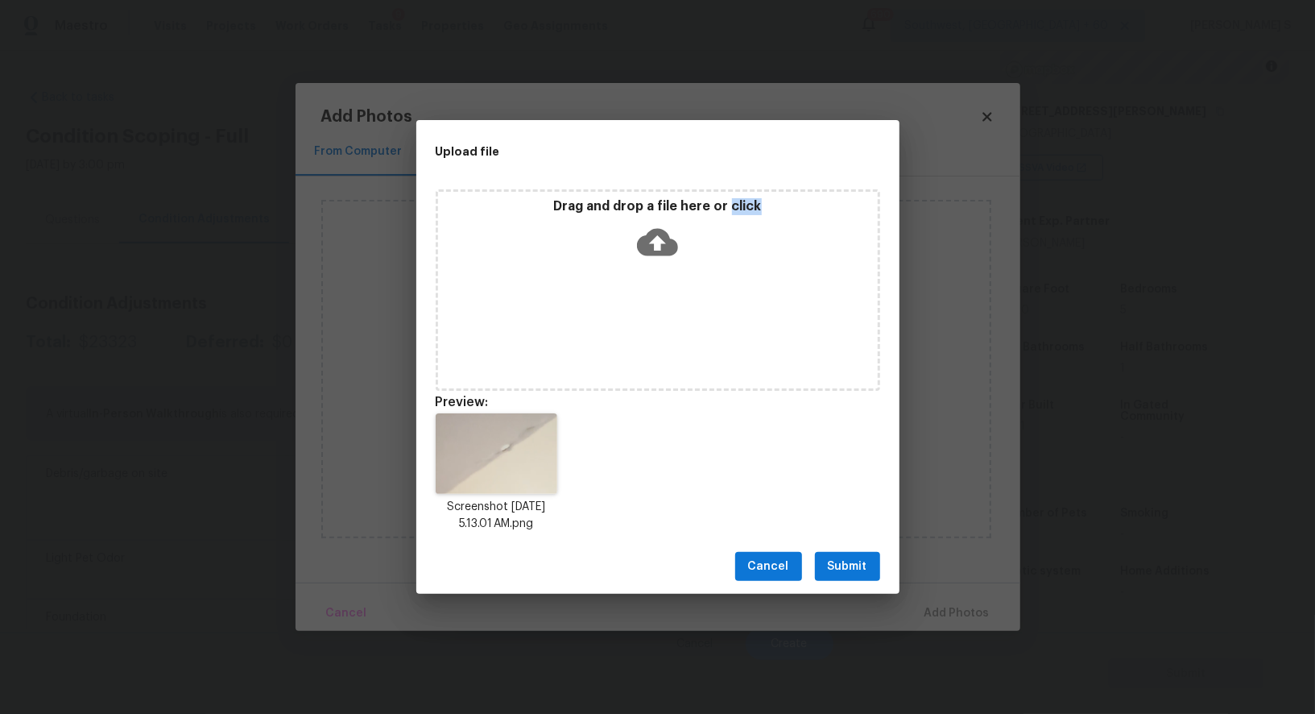
click at [858, 566] on span "Submit" at bounding box center [847, 567] width 39 height 20
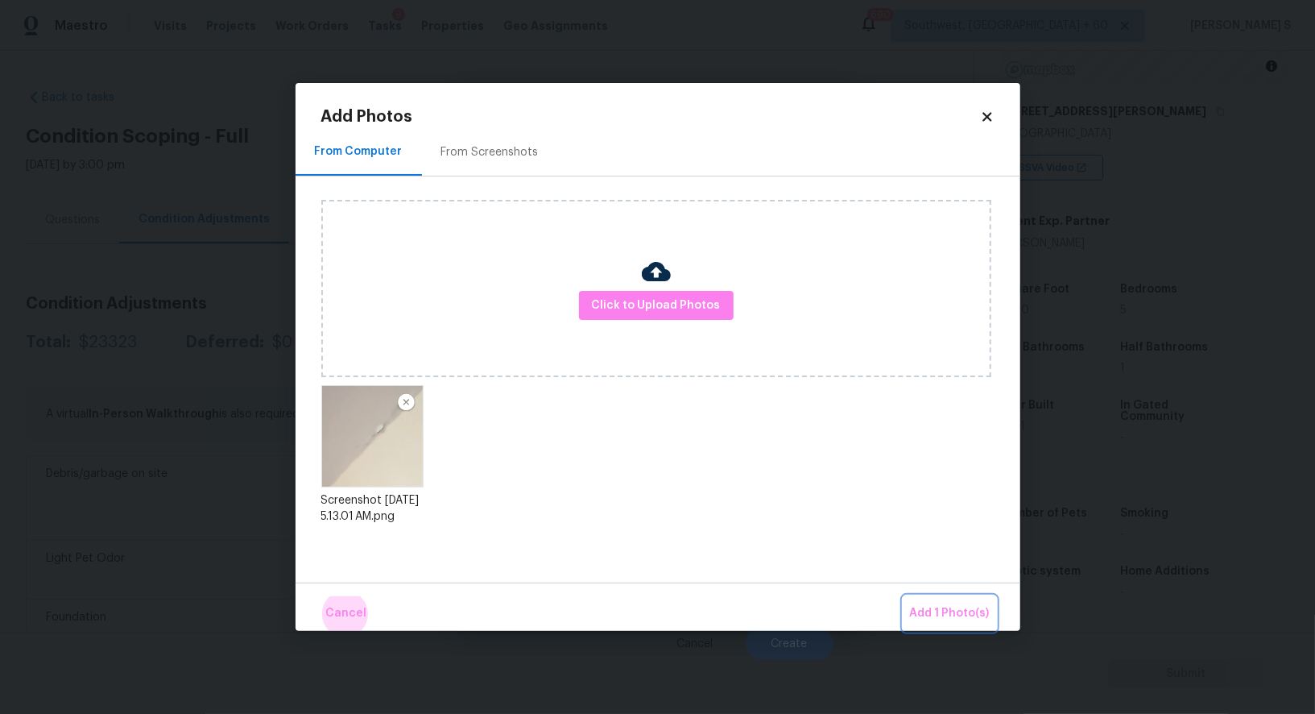
click at [904, 596] on button "Add 1 Photo(s)" at bounding box center [950, 613] width 93 height 35
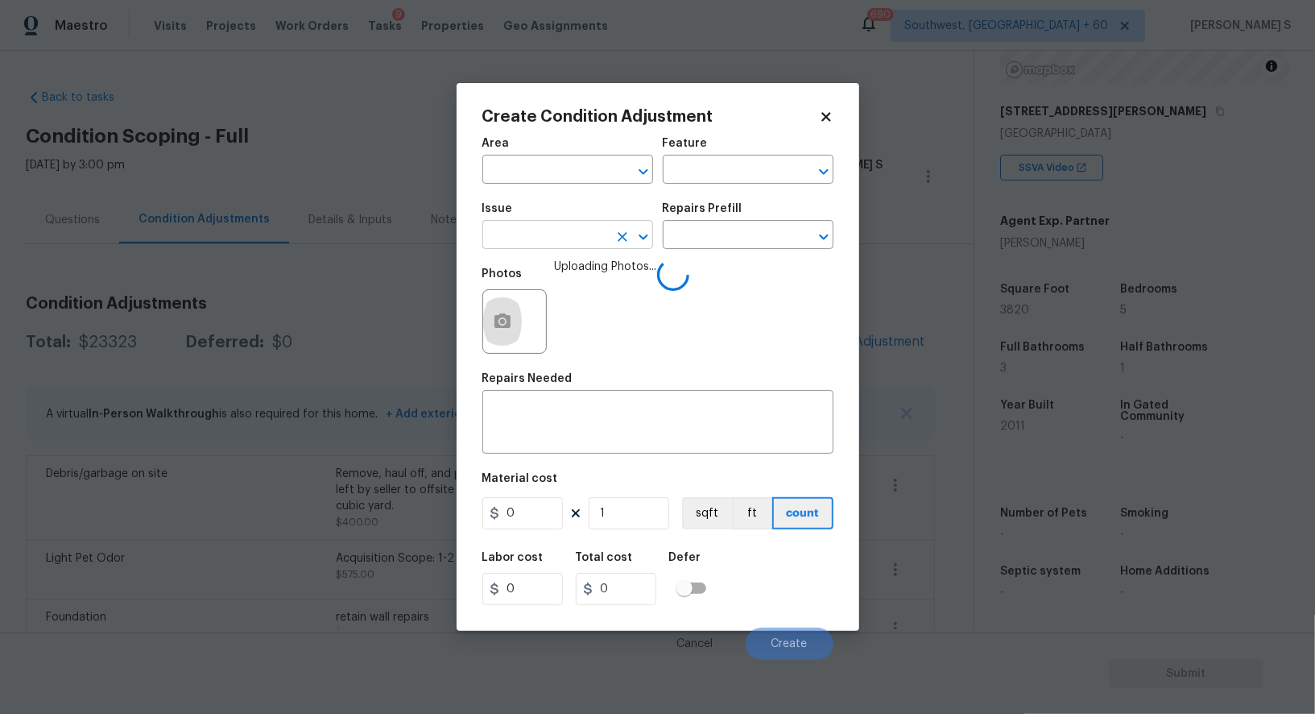
click at [565, 229] on input "text" at bounding box center [545, 236] width 126 height 25
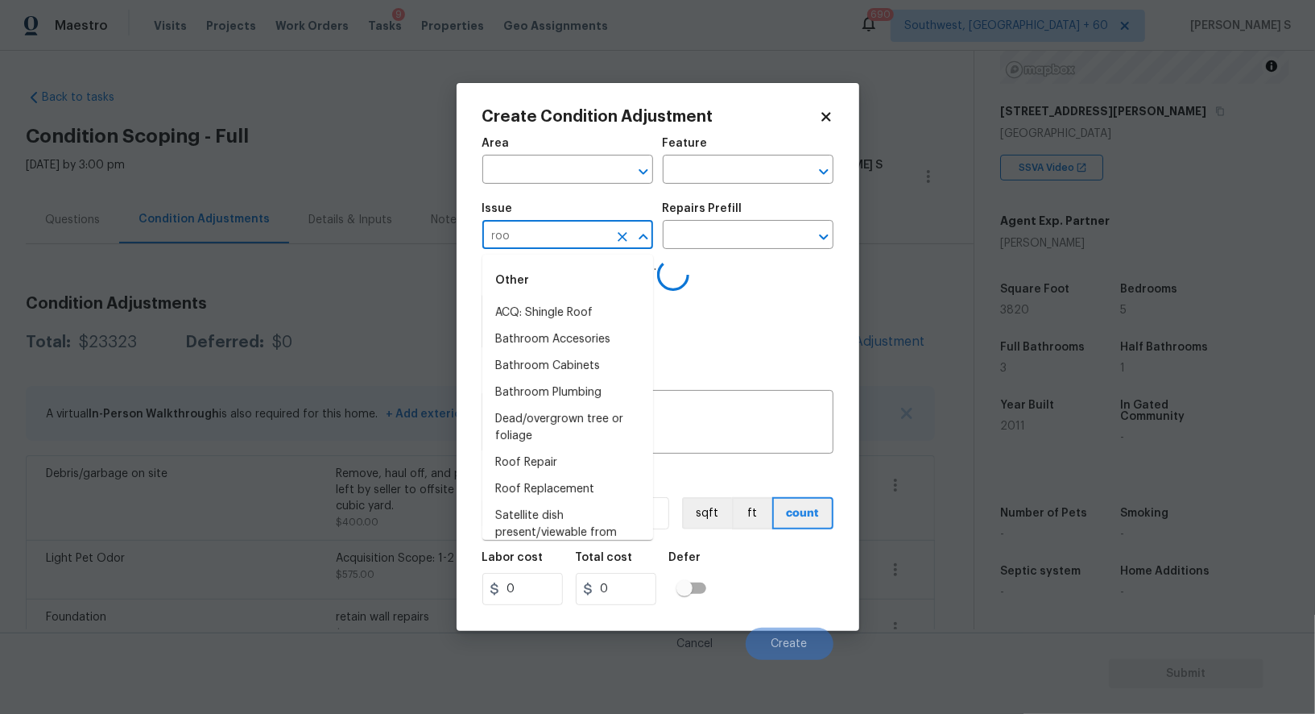
type input "roof"
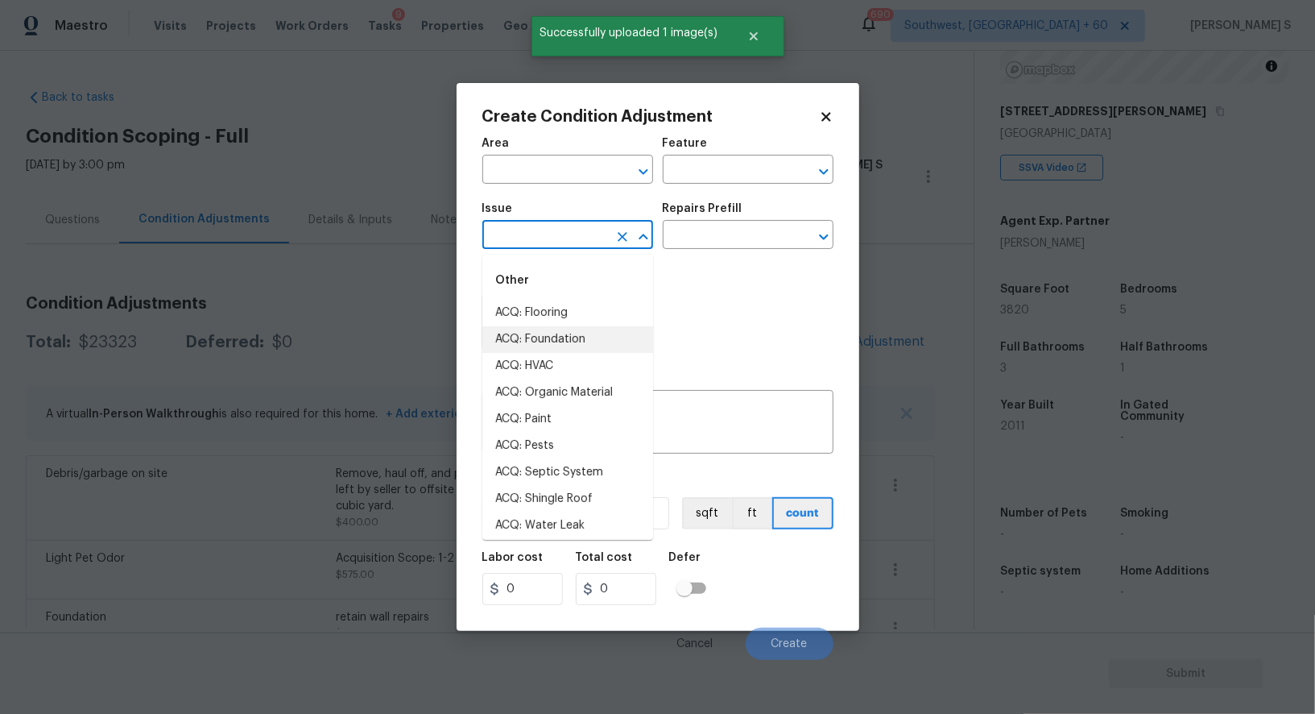
type input "r"
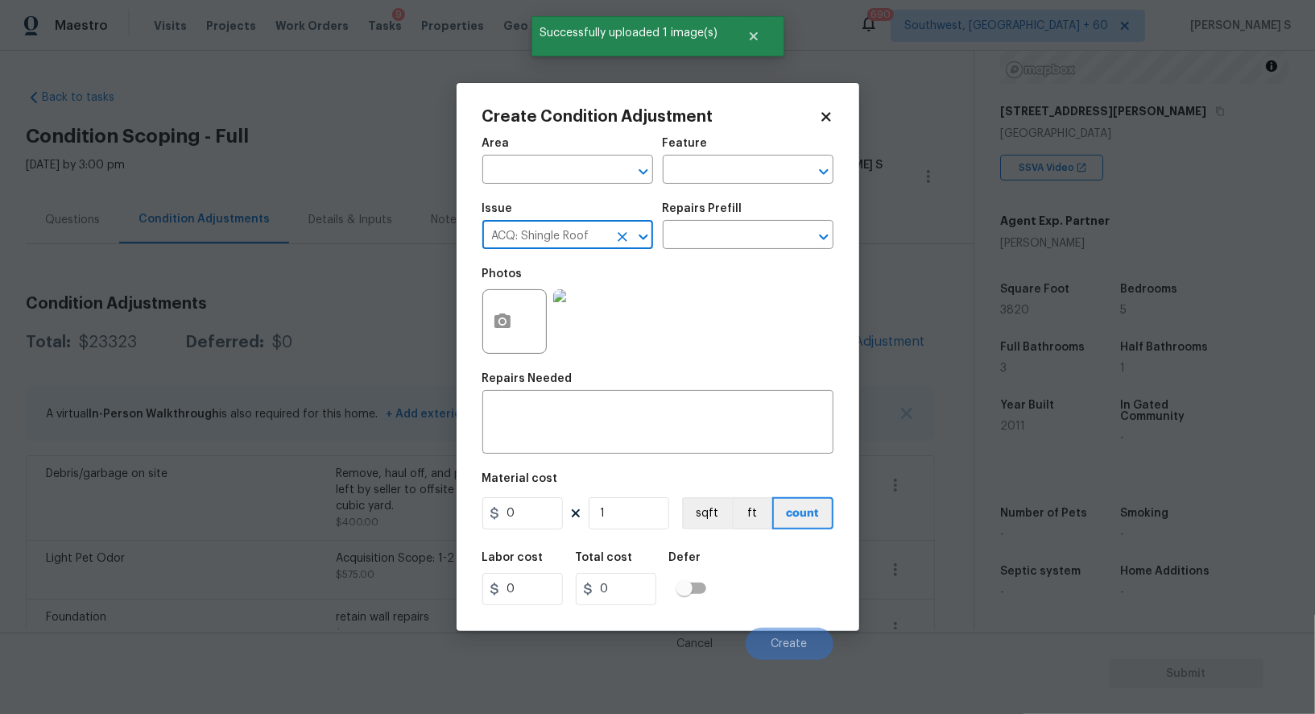
type input "ACQ: Shingle Roof"
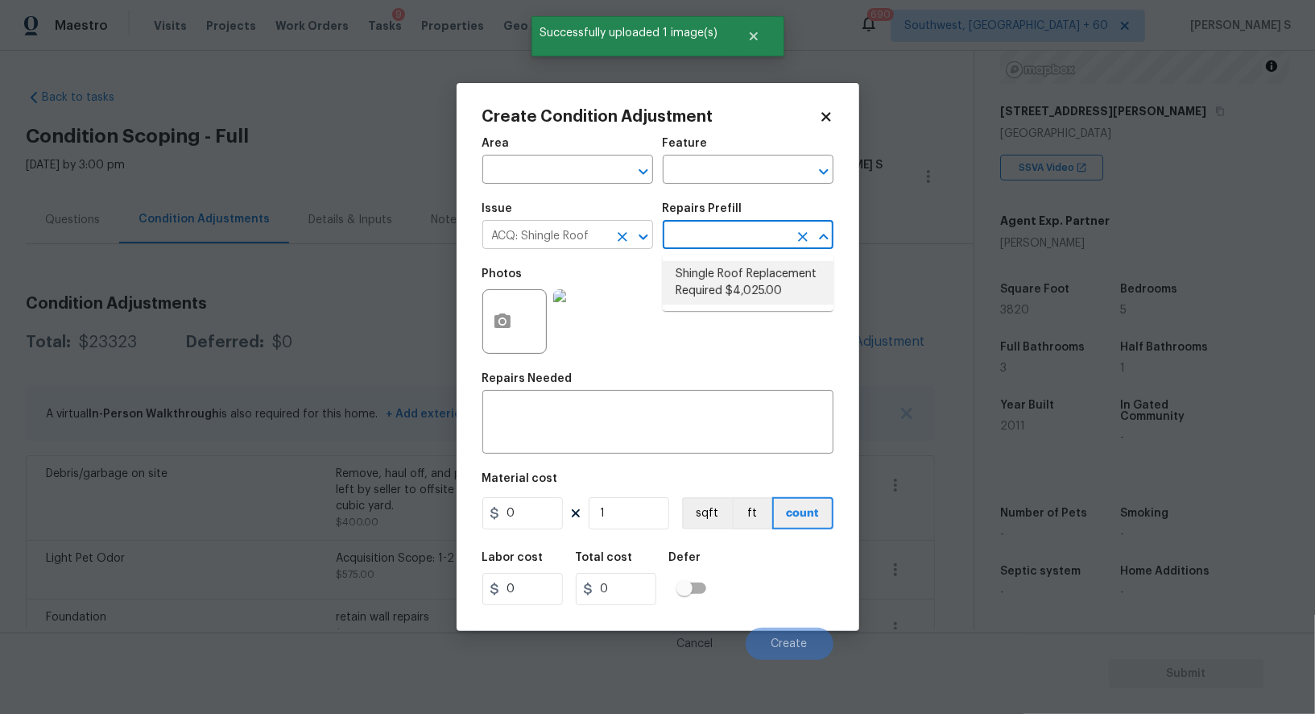
type input "Acquisition"
type textarea "Acquisition Scope: Shingle Roof Replacement required."
type input "4025"
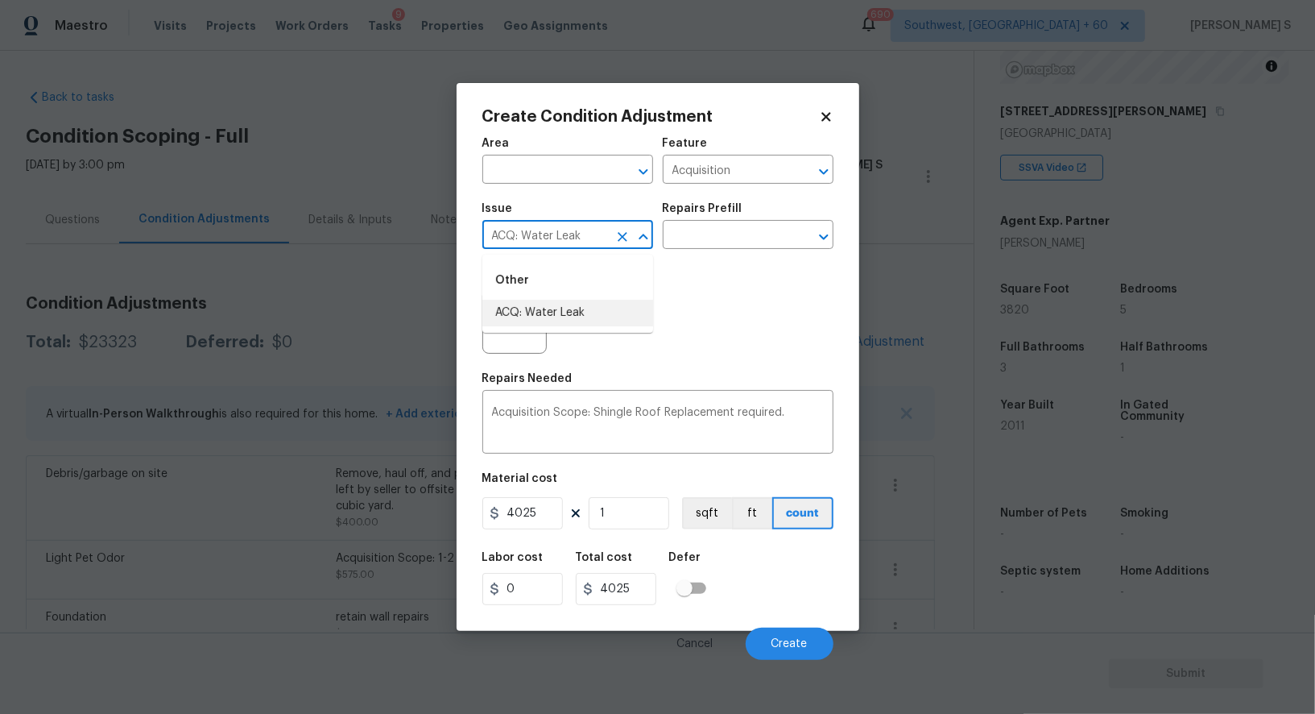
type input "ACQ: Water Leak"
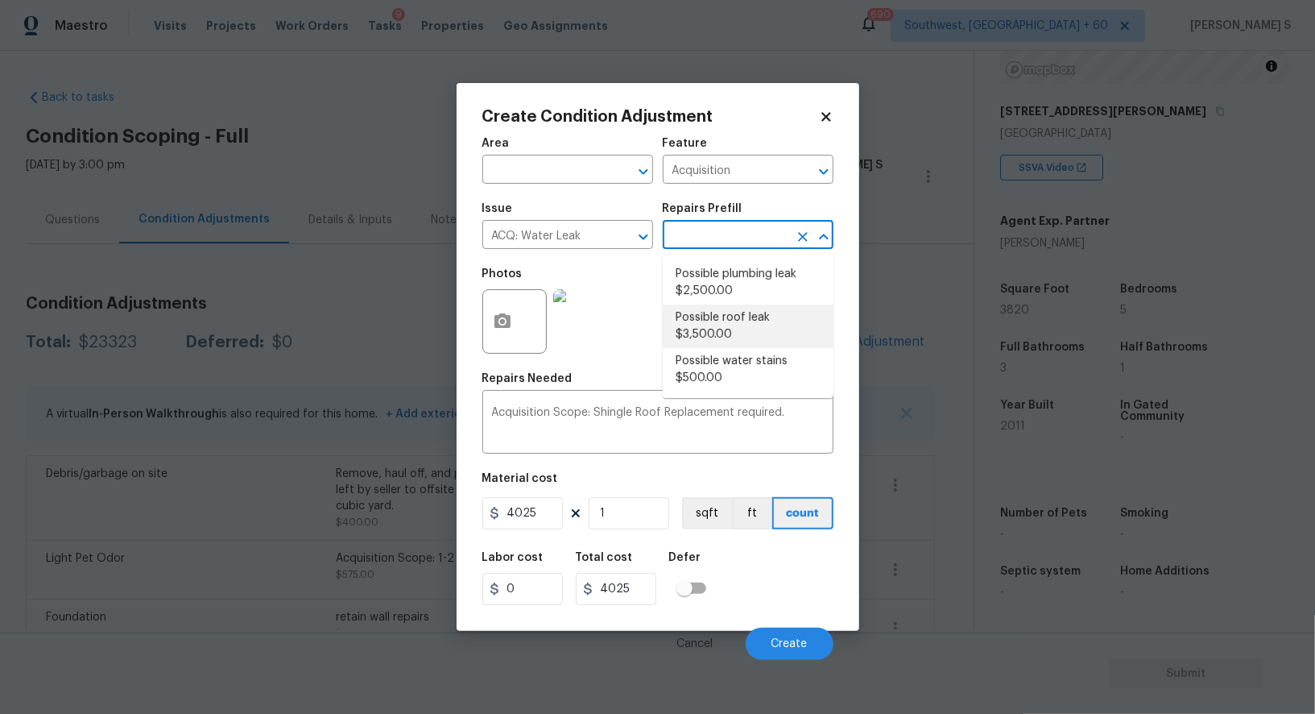
type textarea "Acquisition Scope: Possible roof leak"
type input "3500"
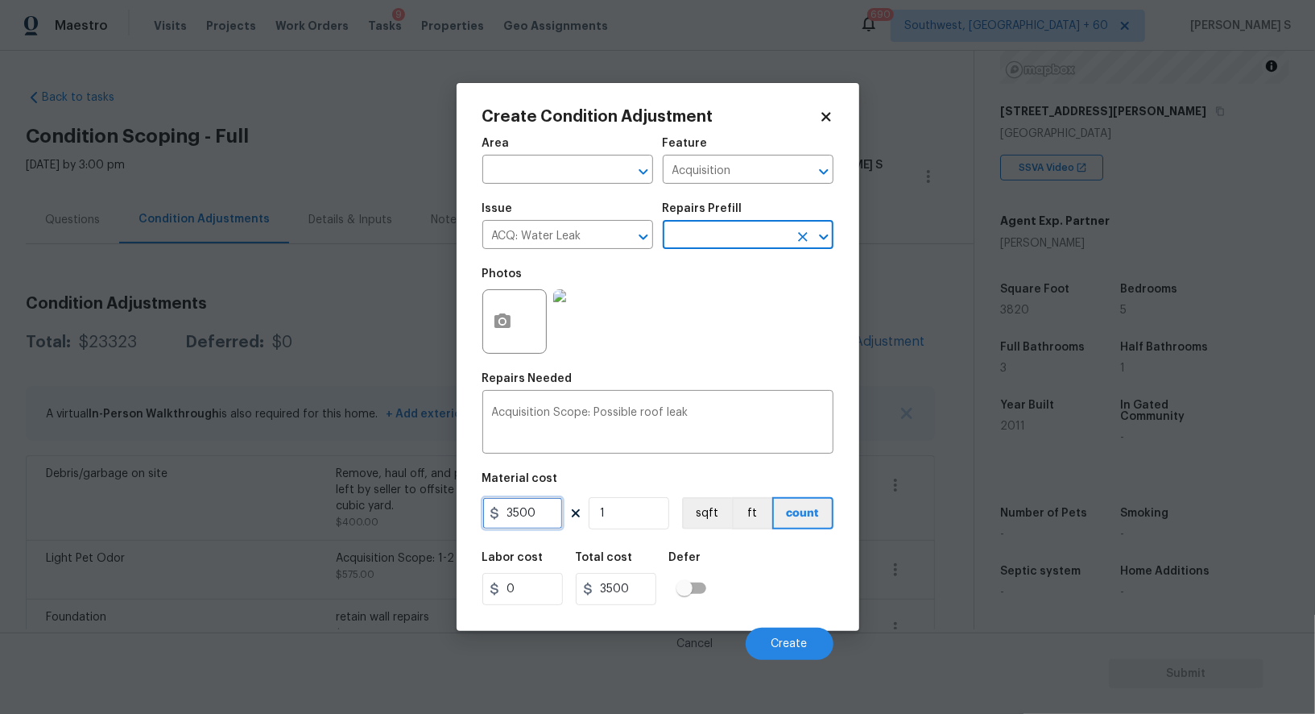
click at [518, 516] on input "3500" at bounding box center [522, 513] width 81 height 32
type input "2500"
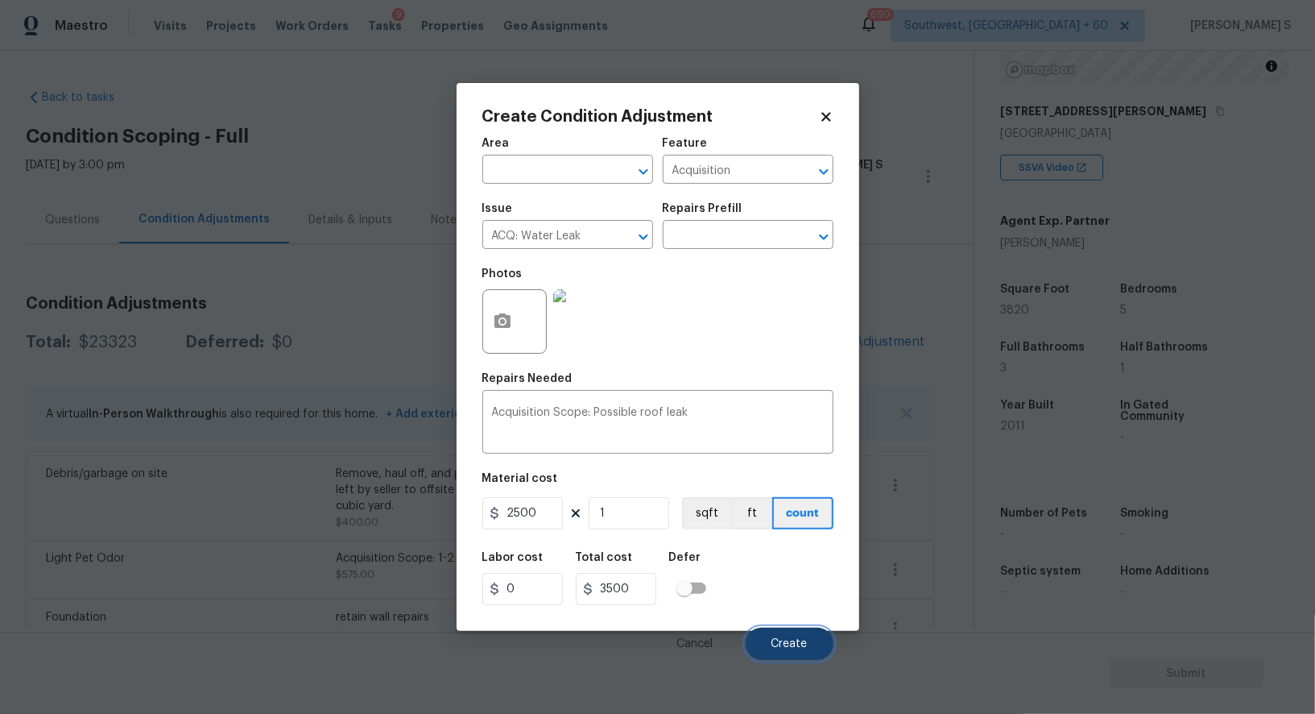
type input "2500"
click at [763, 642] on button "Create" at bounding box center [790, 643] width 88 height 32
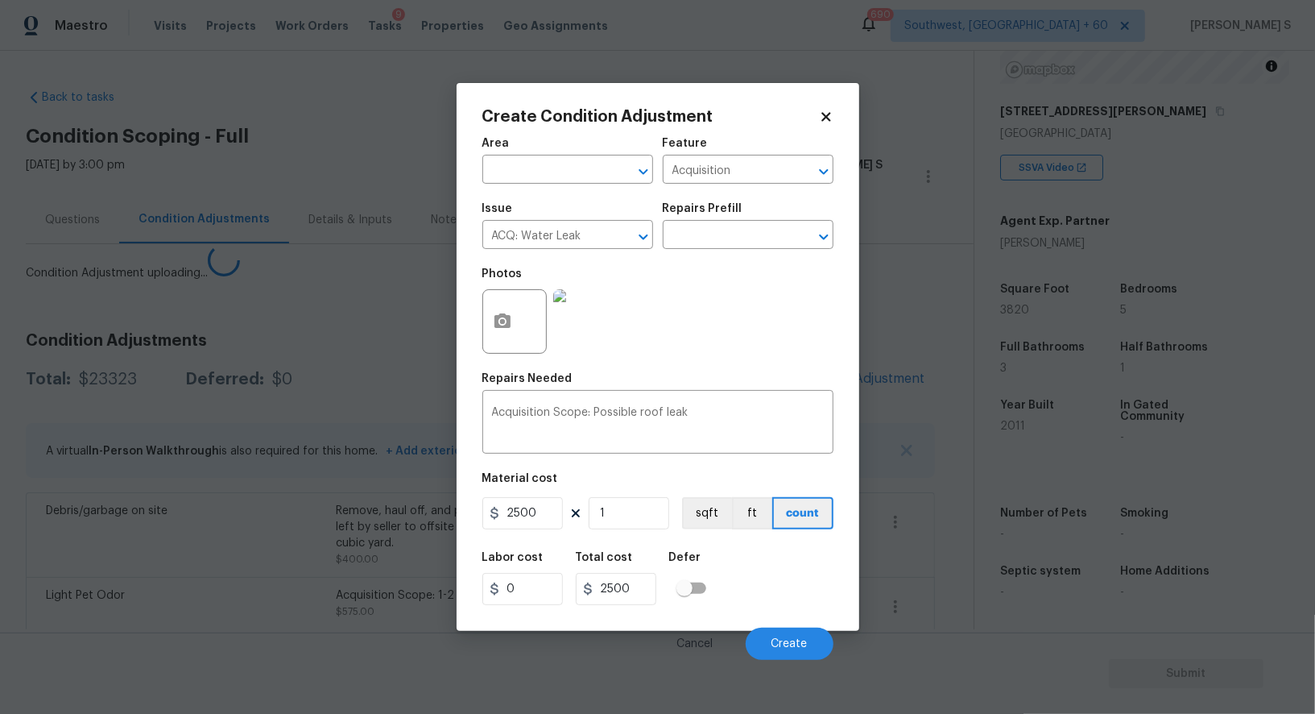
click at [235, 520] on body "Maestro Visits Projects Work Orders Tasks 9 Properties Geo Assignments 690 Sout…" at bounding box center [657, 357] width 1315 height 714
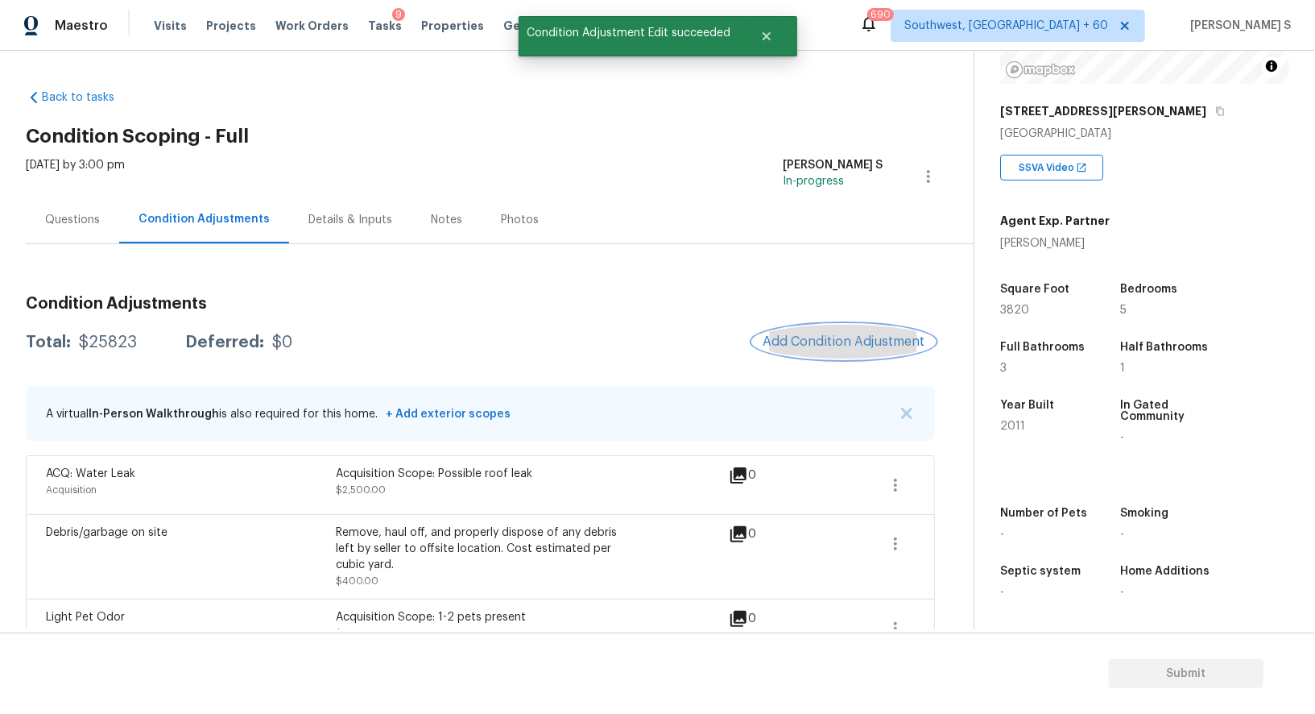
click at [858, 342] on span "Add Condition Adjustment" at bounding box center [844, 341] width 163 height 14
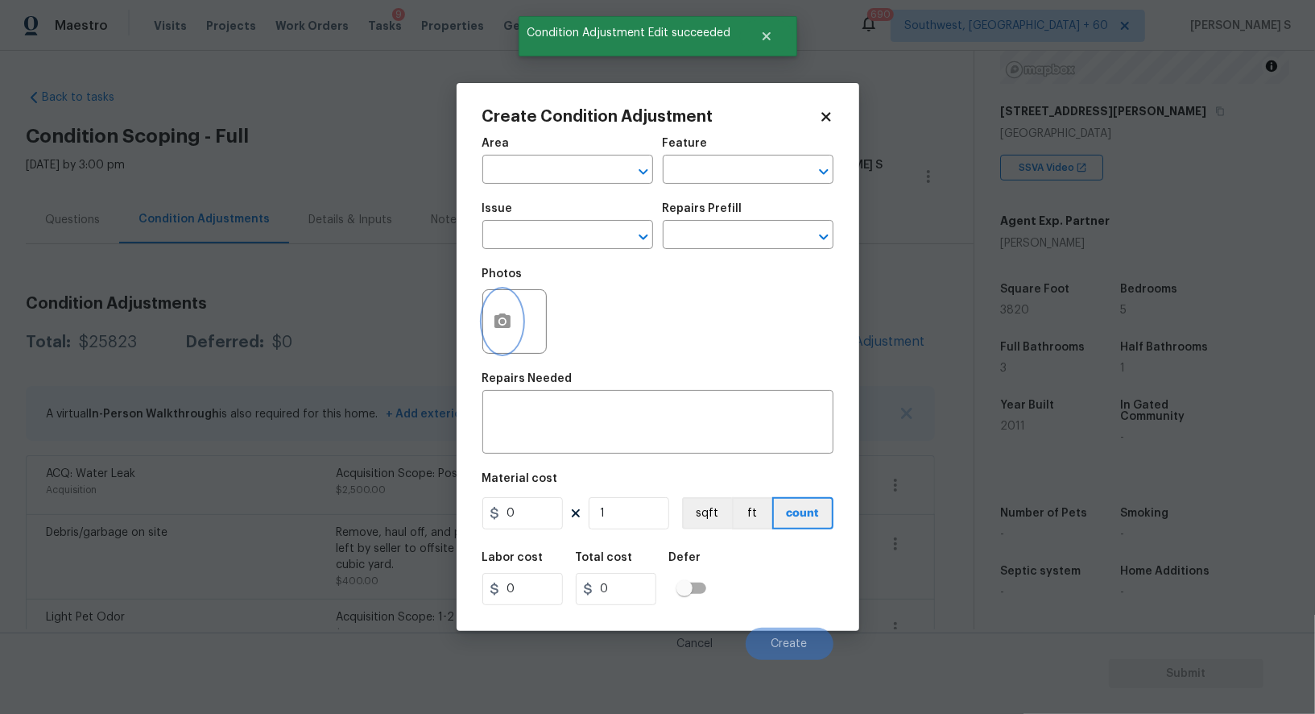
click at [501, 328] on icon "button" at bounding box center [503, 320] width 16 height 14
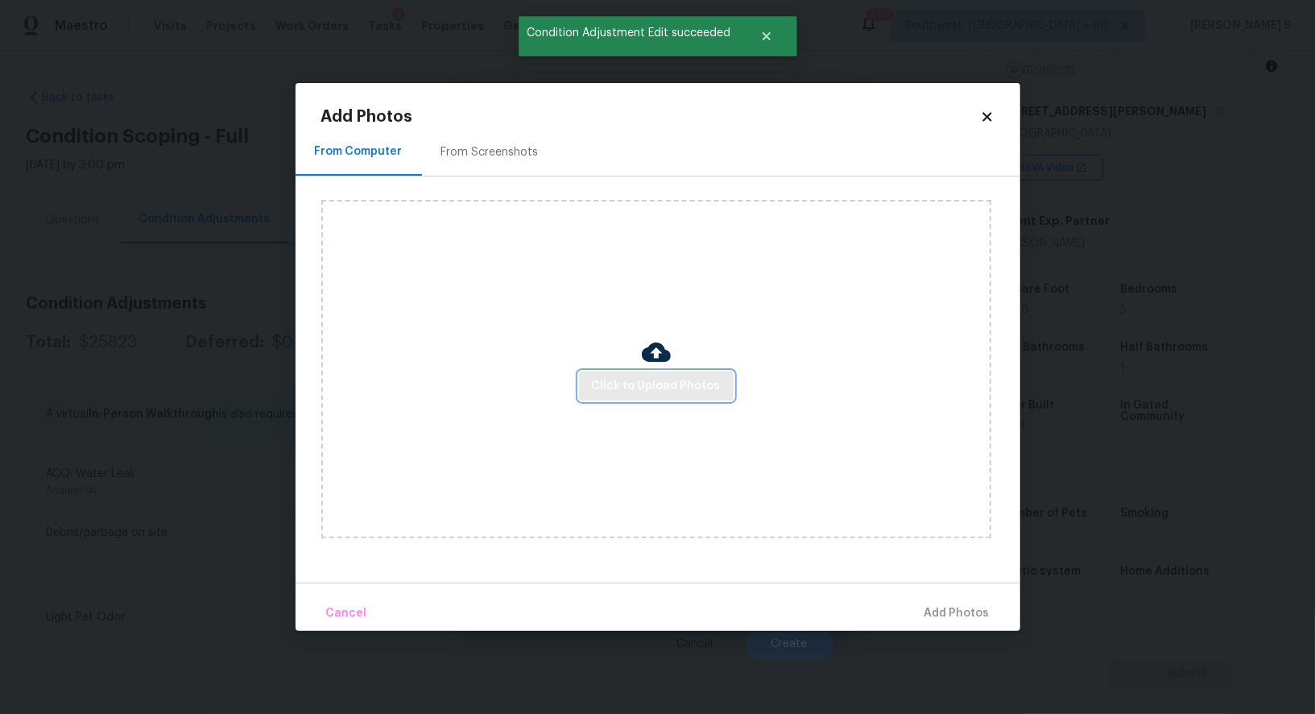
click at [668, 387] on span "Click to Upload Photos" at bounding box center [656, 386] width 129 height 20
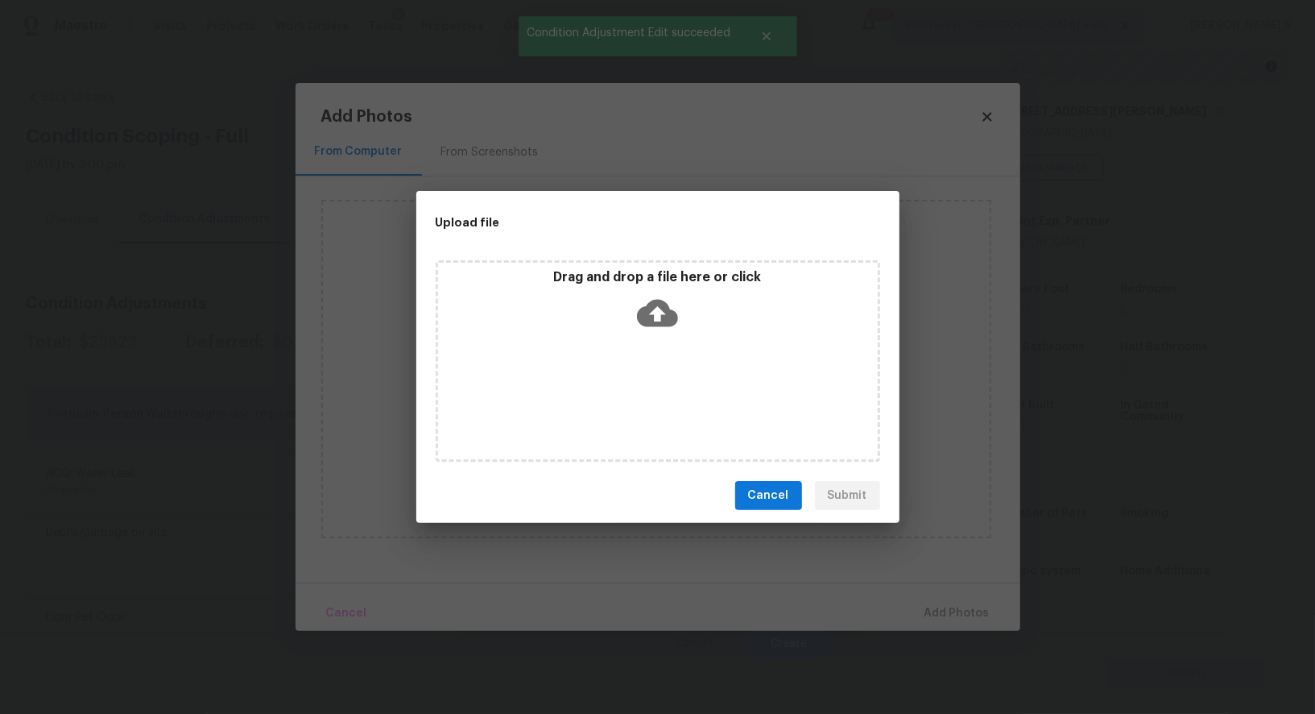
click at [668, 387] on div "Drag and drop a file here or click" at bounding box center [658, 360] width 445 height 201
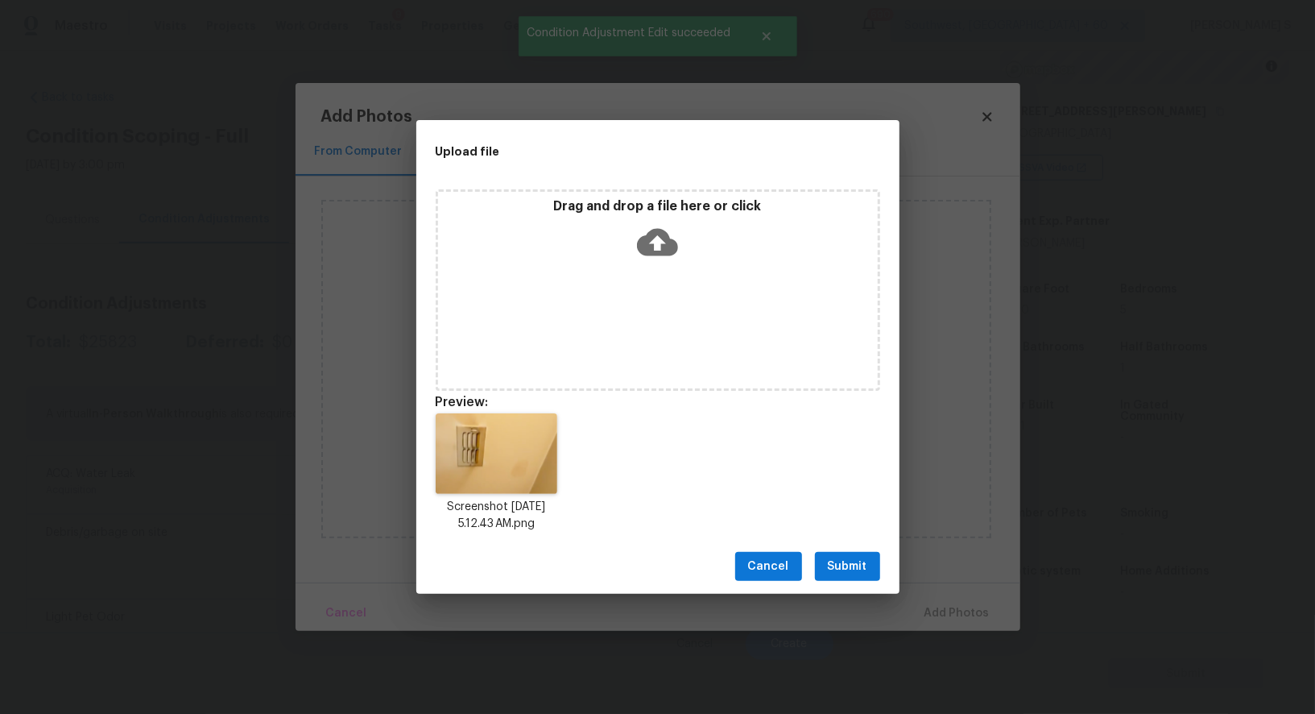
click at [838, 572] on span "Submit" at bounding box center [847, 567] width 39 height 20
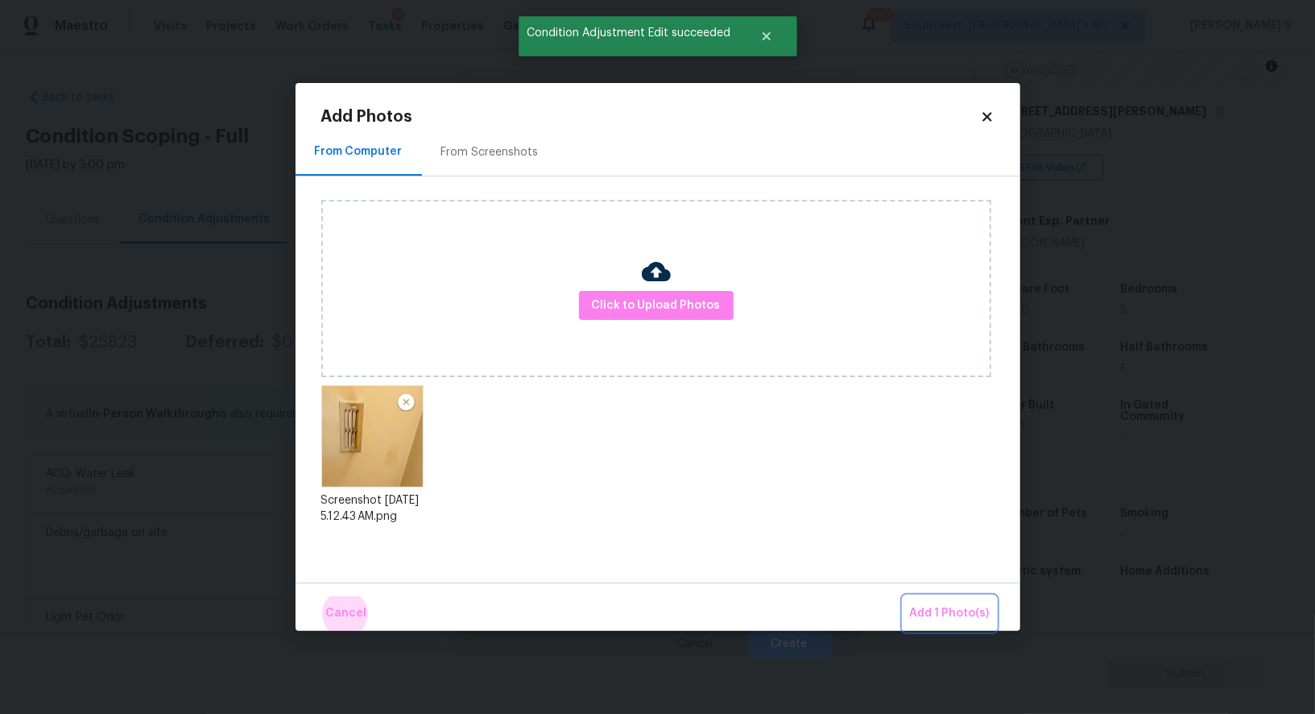
click at [904, 596] on button "Add 1 Photo(s)" at bounding box center [950, 613] width 93 height 35
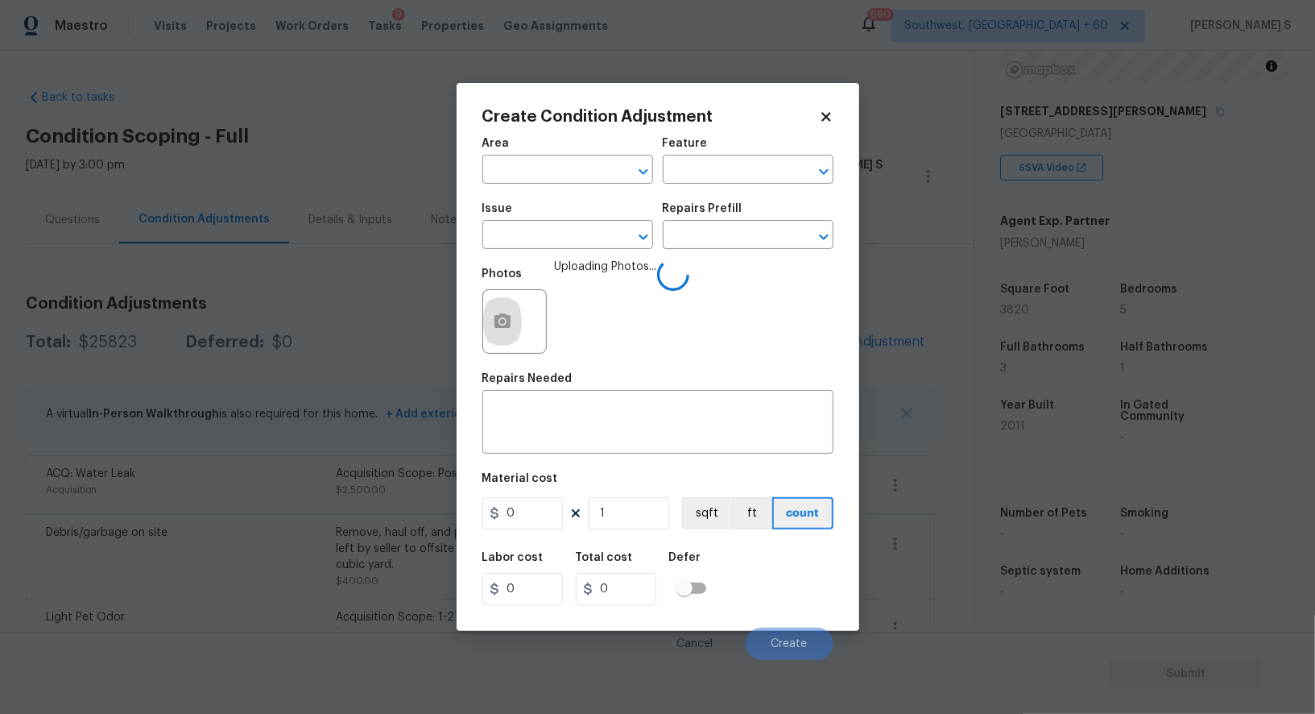
click at [555, 253] on span "Issue ​" at bounding box center [567, 225] width 171 height 65
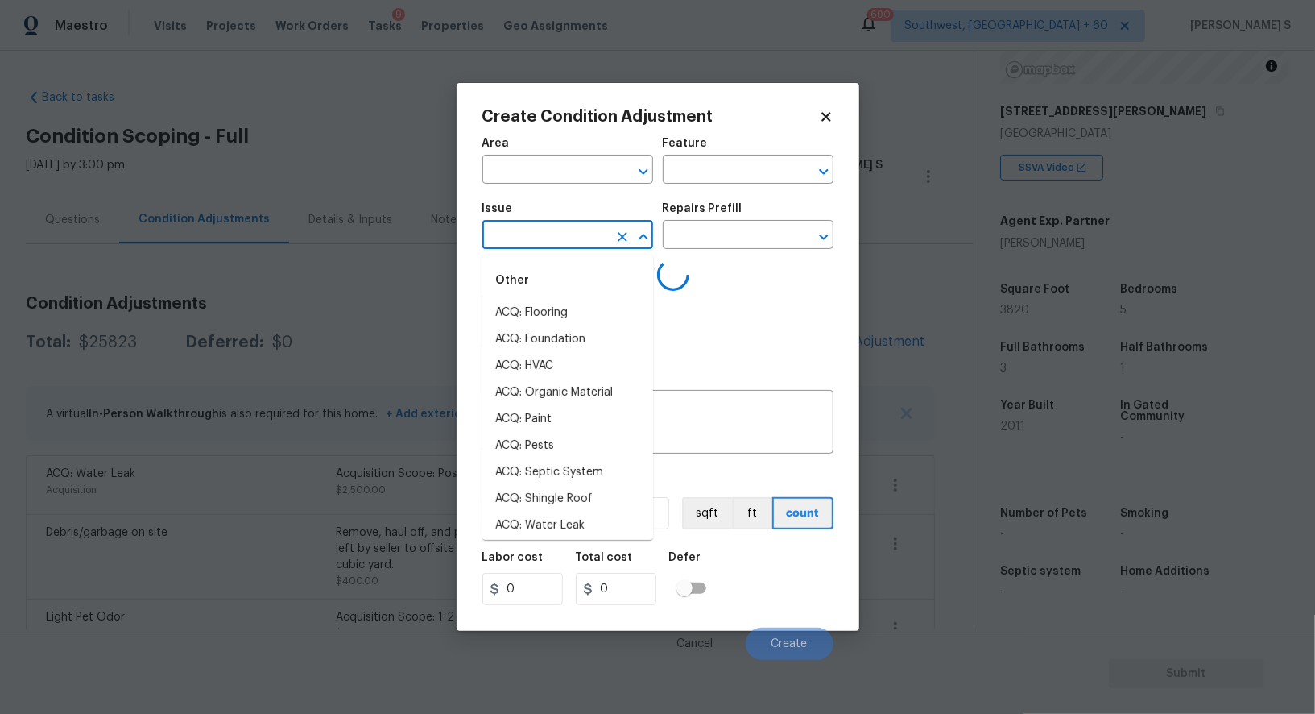
click at [555, 247] on input "text" at bounding box center [545, 236] width 126 height 25
type input "leak"
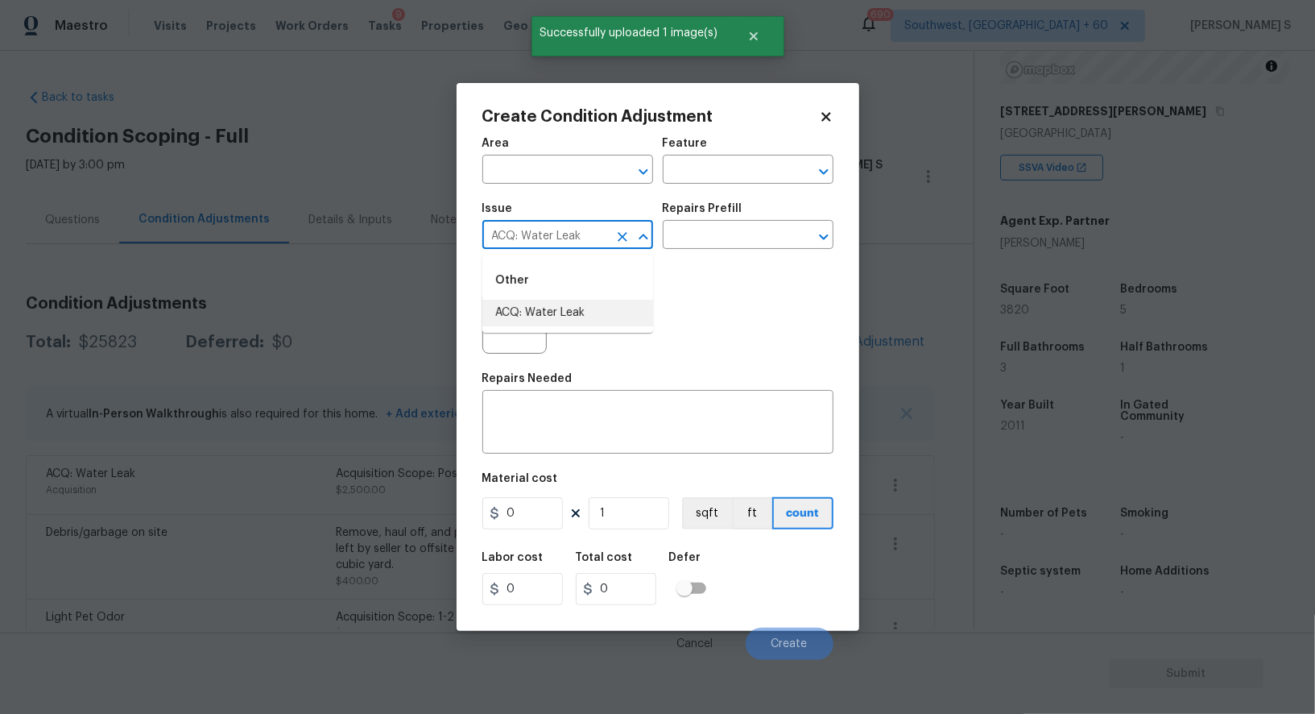
type input "ACQ: Water Leak"
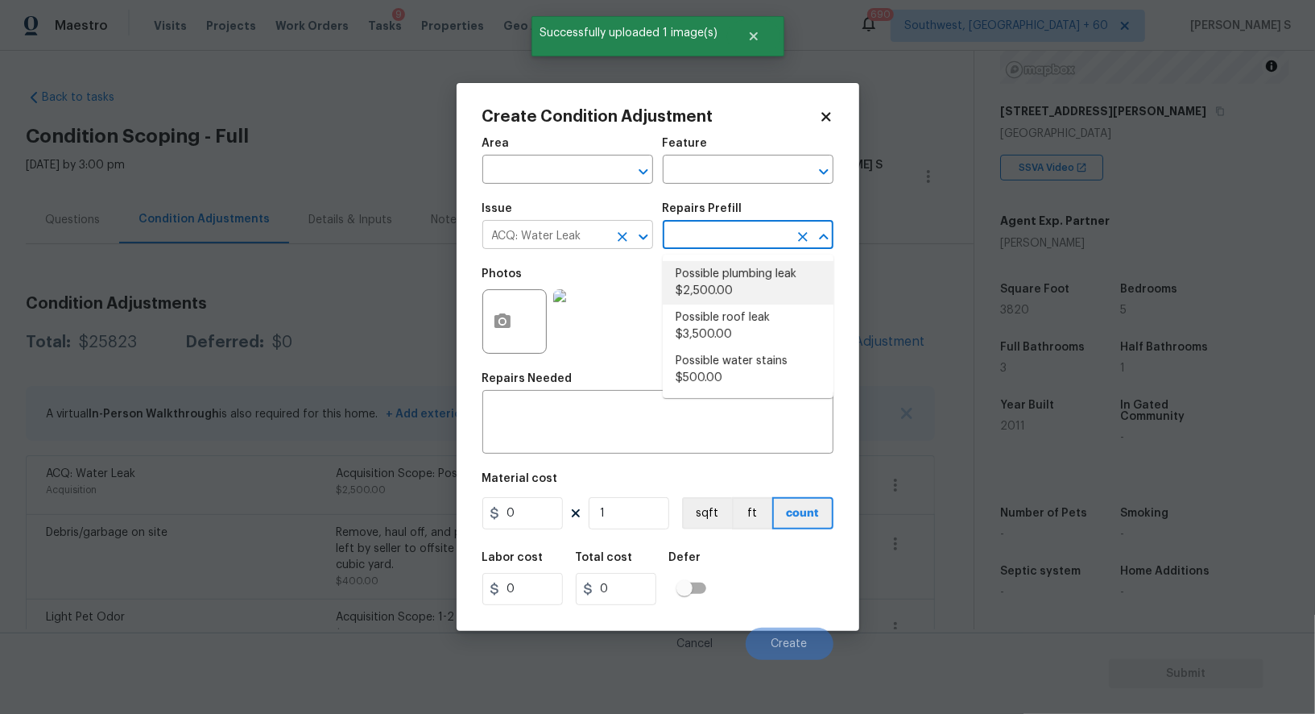
type input "Acquisition"
type textarea "Acquisition Scope: Possible plumbing leak"
type input "2500"
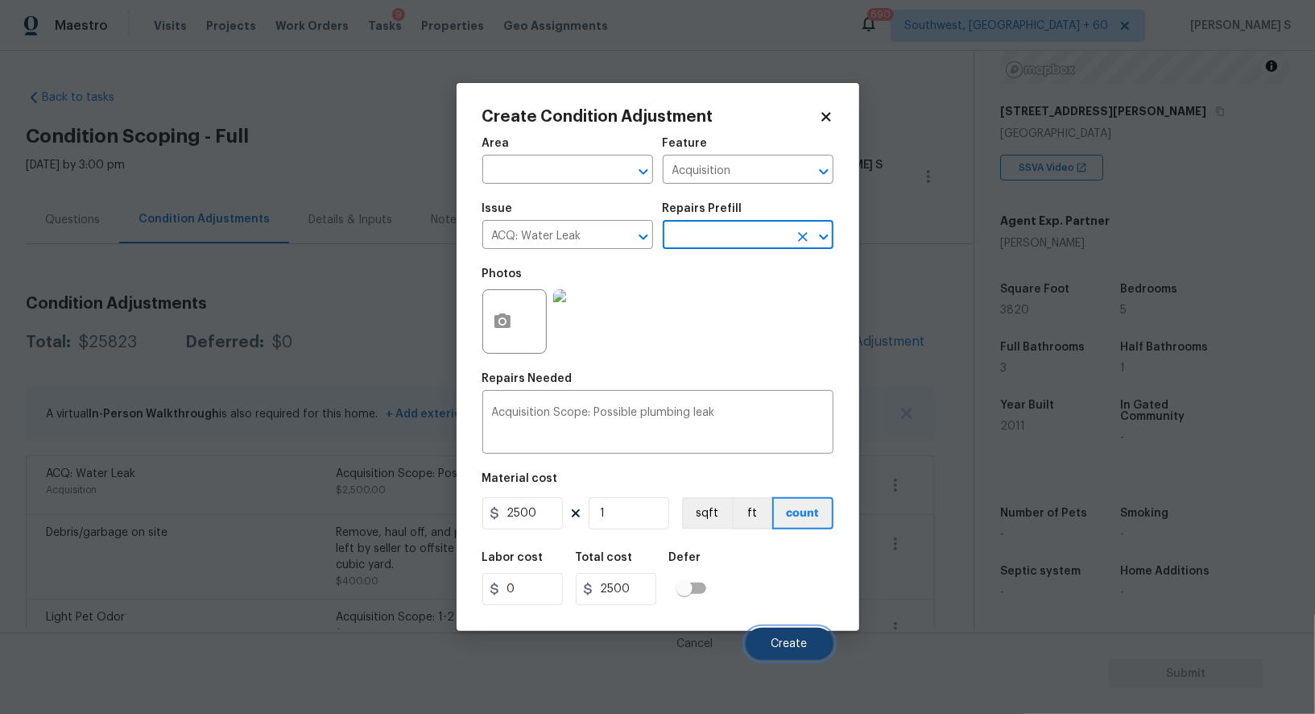
click at [764, 636] on button "Create" at bounding box center [790, 643] width 88 height 32
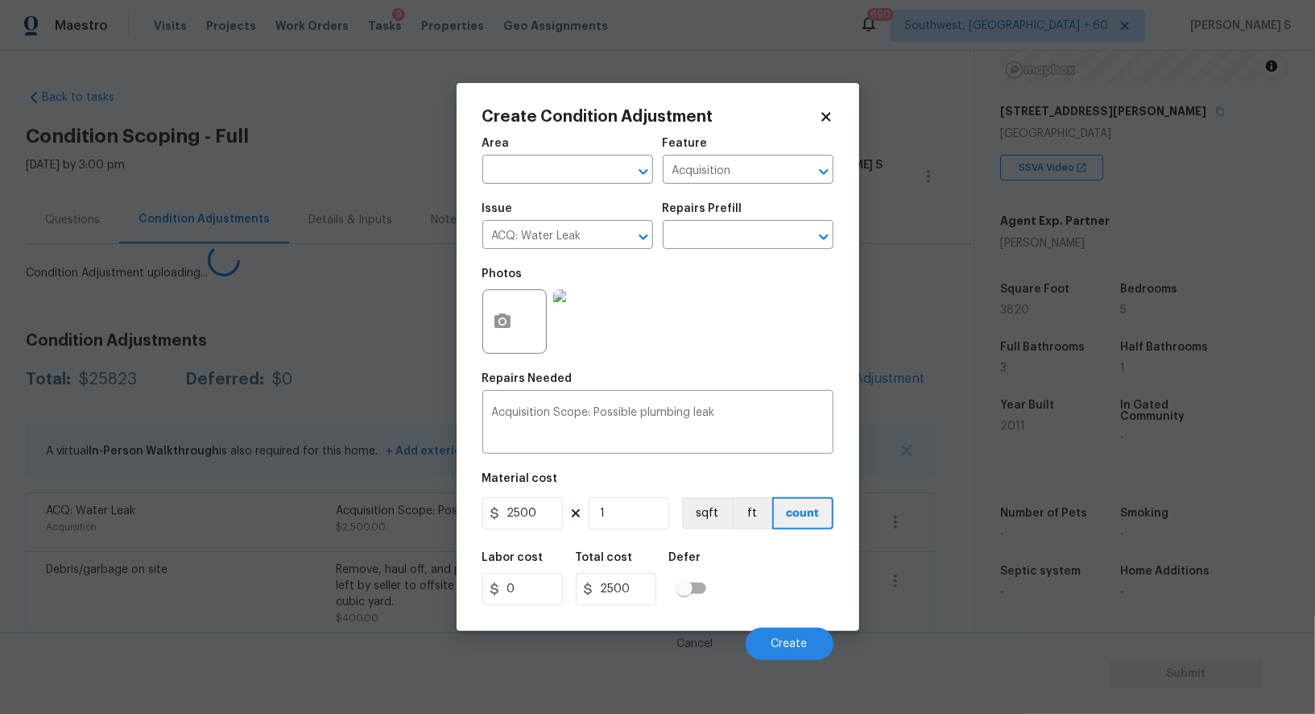
click at [284, 489] on body "Maestro Visits Projects Work Orders Tasks 9 Properties Geo Assignments 690 Sout…" at bounding box center [657, 357] width 1315 height 714
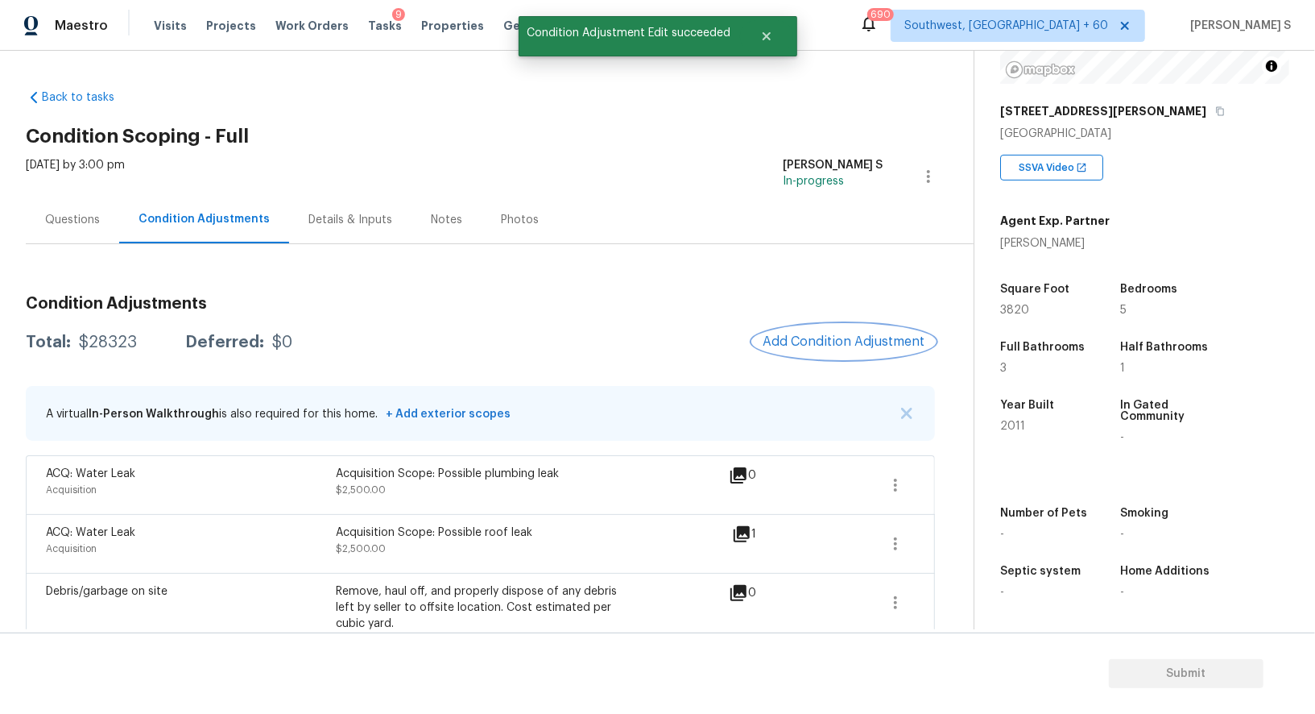
click at [859, 326] on button "Add Condition Adjustment" at bounding box center [844, 342] width 182 height 34
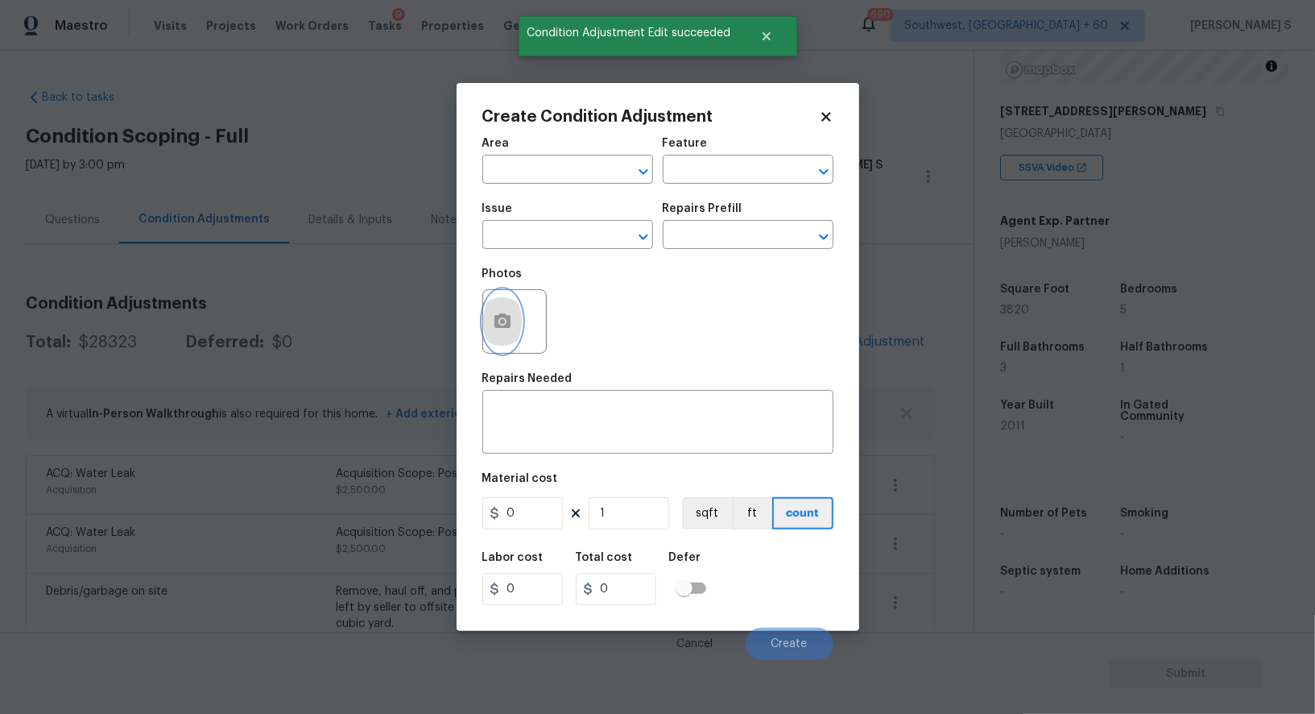
click at [512, 336] on button "button" at bounding box center [502, 321] width 39 height 63
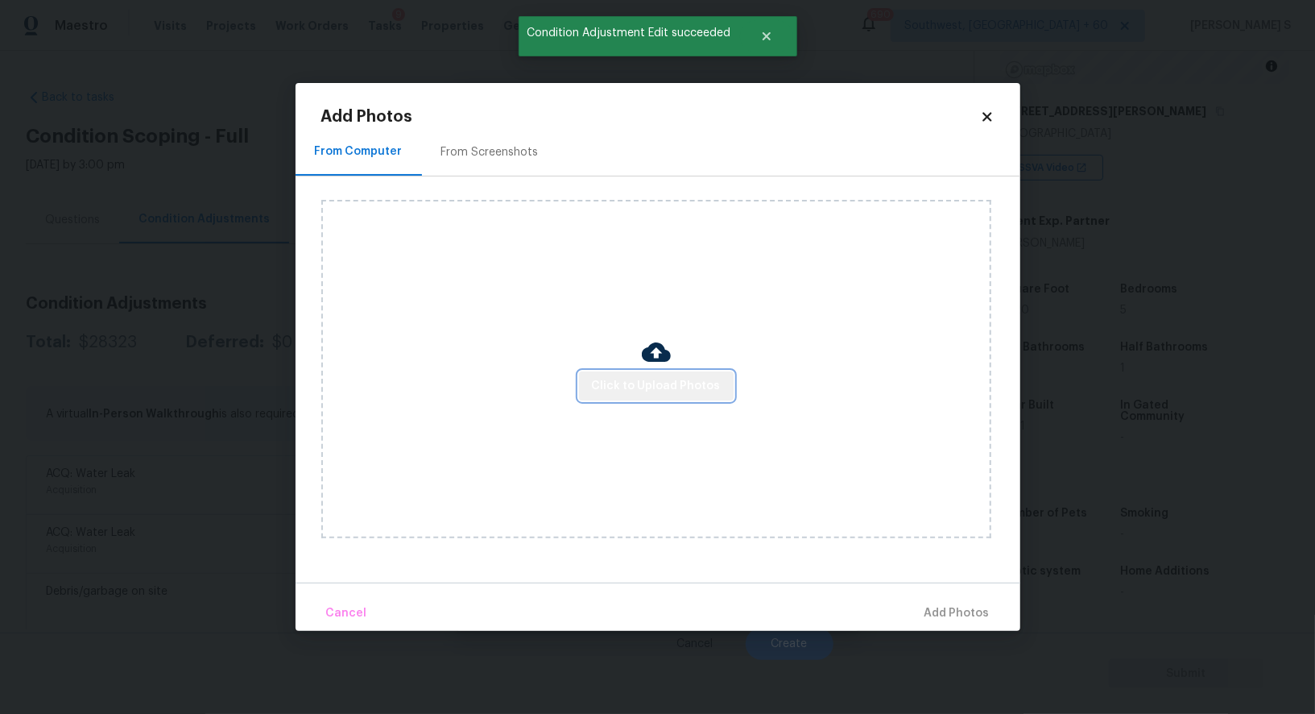
click at [685, 394] on span "Click to Upload Photos" at bounding box center [656, 386] width 129 height 20
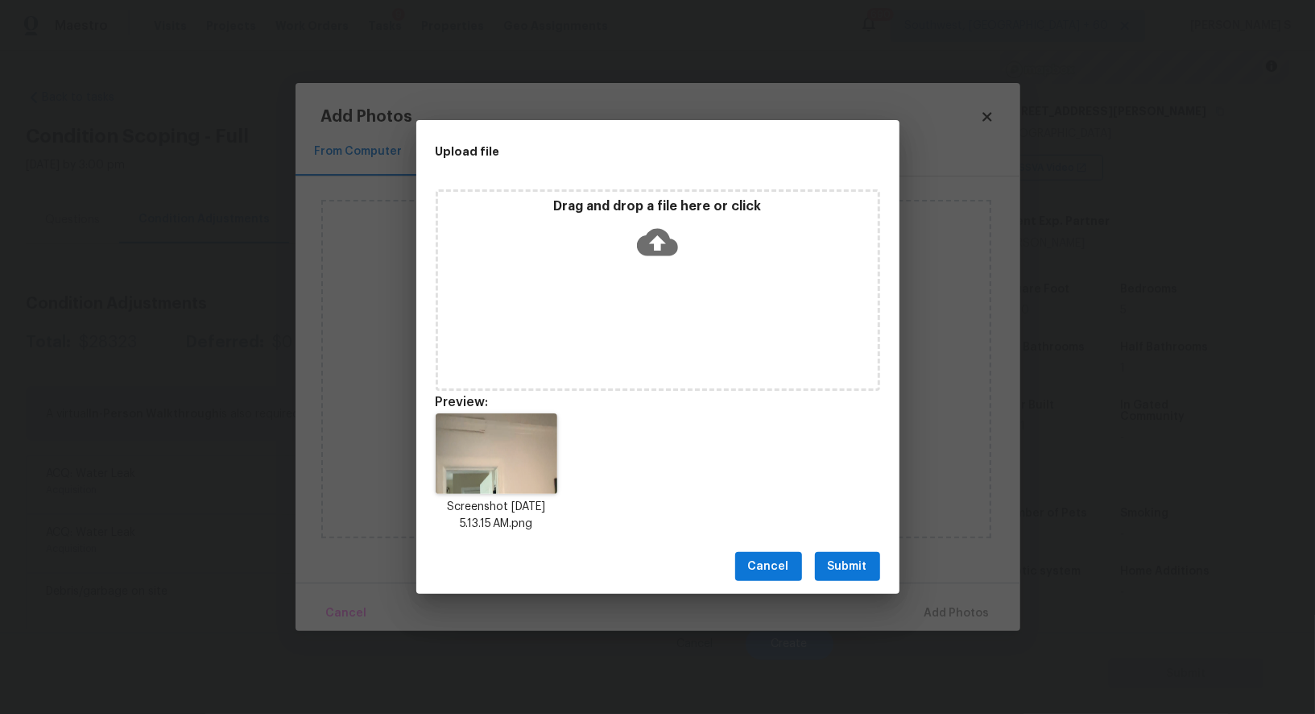
click at [853, 550] on div "Cancel Submit" at bounding box center [657, 567] width 483 height 56
click at [855, 562] on span "Submit" at bounding box center [847, 567] width 39 height 20
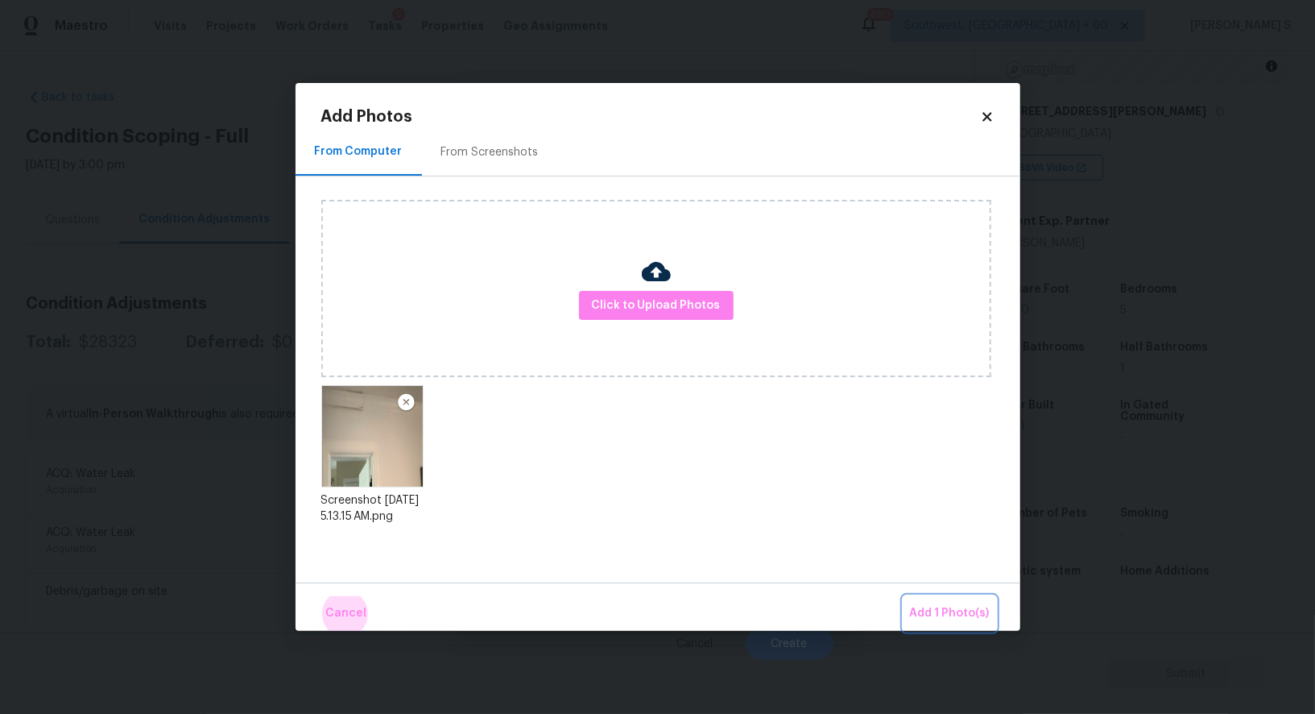
click at [904, 596] on button "Add 1 Photo(s)" at bounding box center [950, 613] width 93 height 35
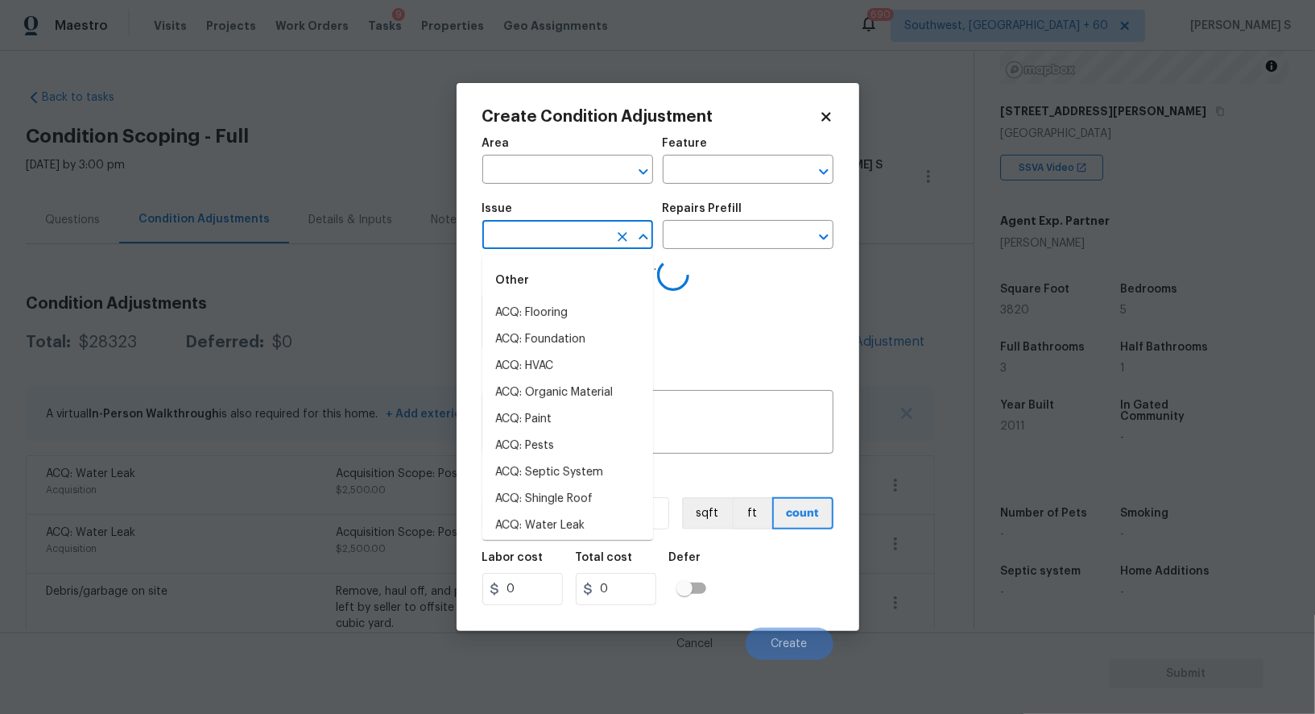
click at [537, 242] on input "text" at bounding box center [545, 236] width 126 height 25
type input "trim"
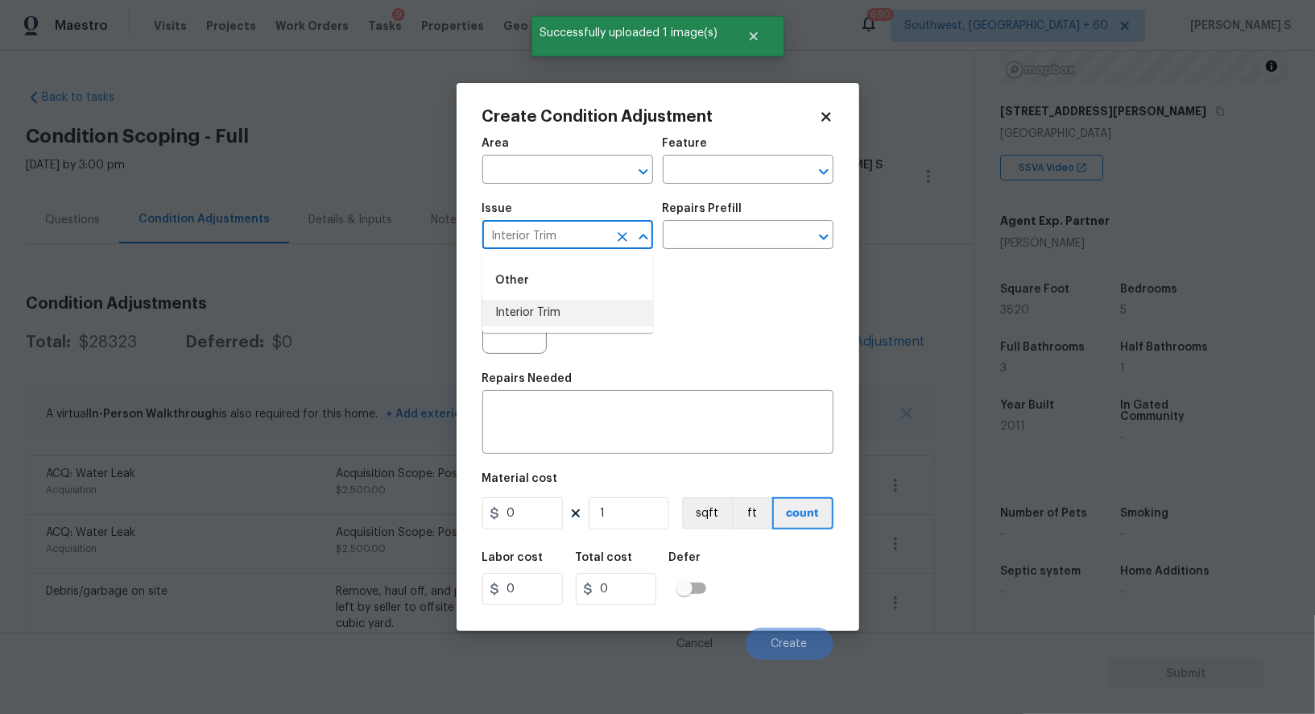
type input "Interior Trim"
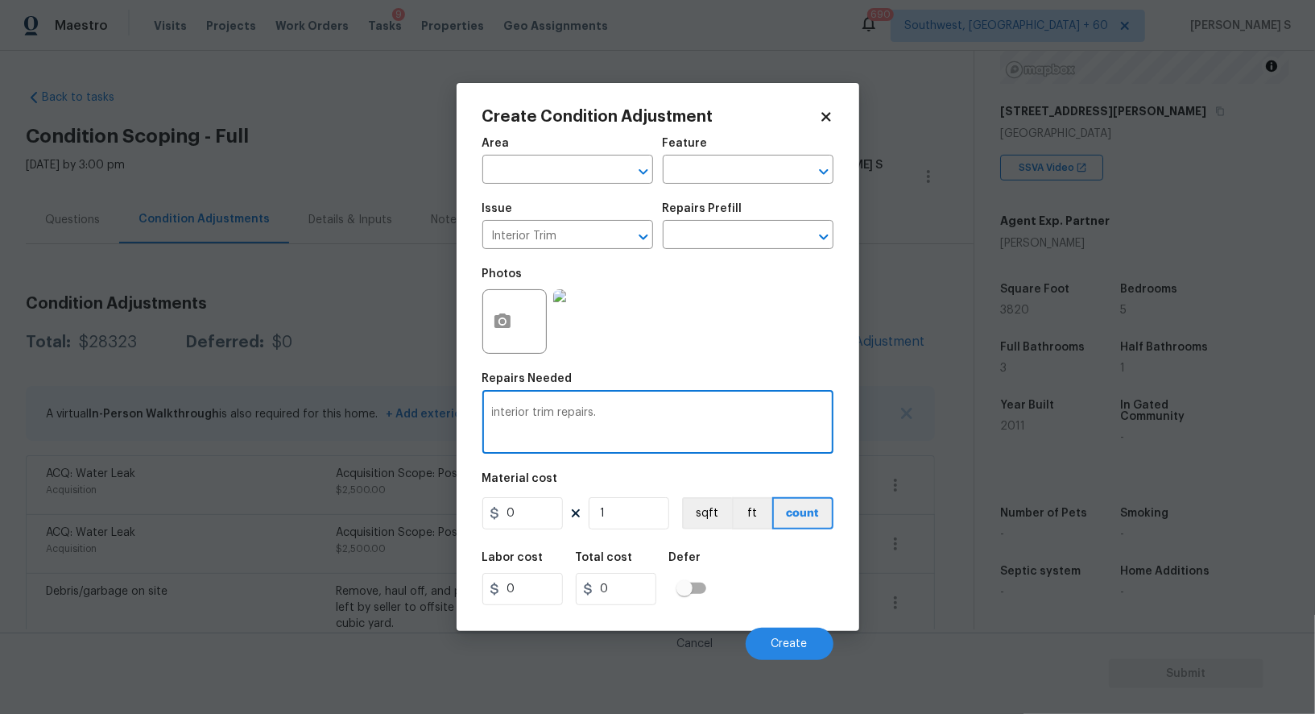
type textarea "interior trim repairs."
click at [535, 509] on input "0" at bounding box center [522, 513] width 81 height 32
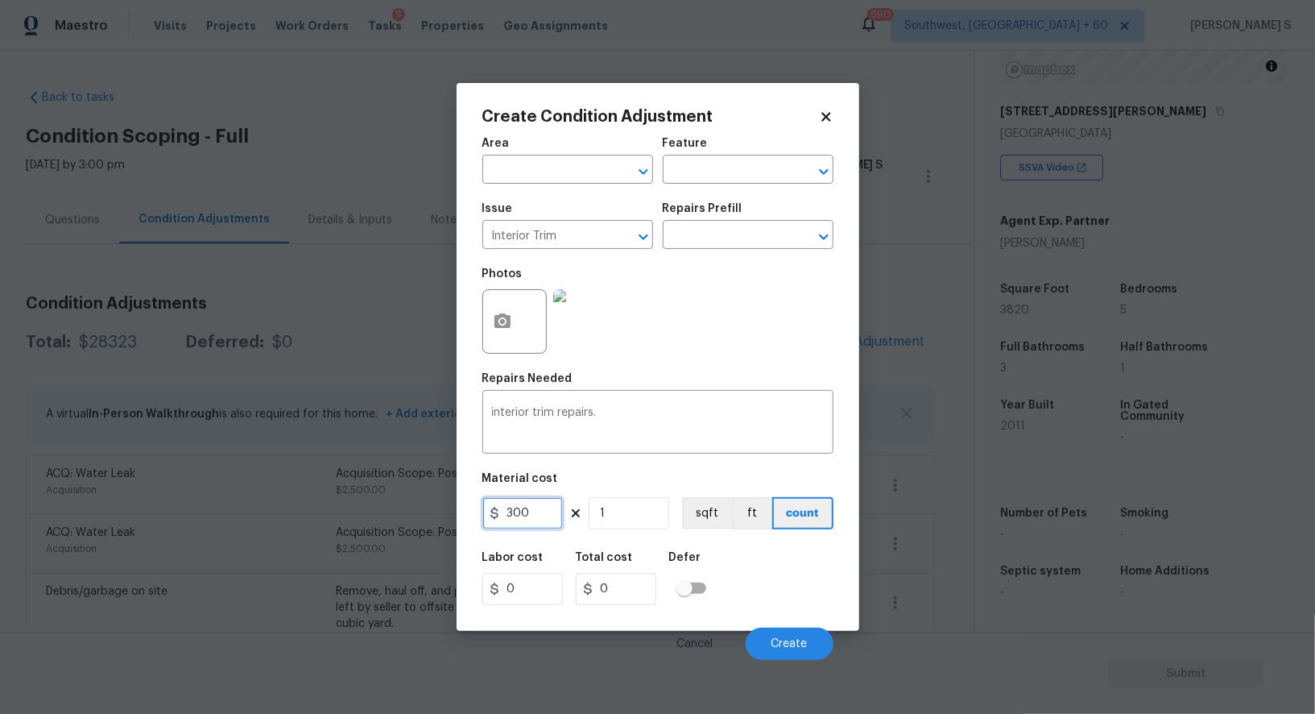
type input "300"
click at [785, 578] on div "Labor cost 0 Total cost 300 Defer" at bounding box center [657, 578] width 351 height 72
click at [781, 643] on span "Create" at bounding box center [790, 644] width 36 height 12
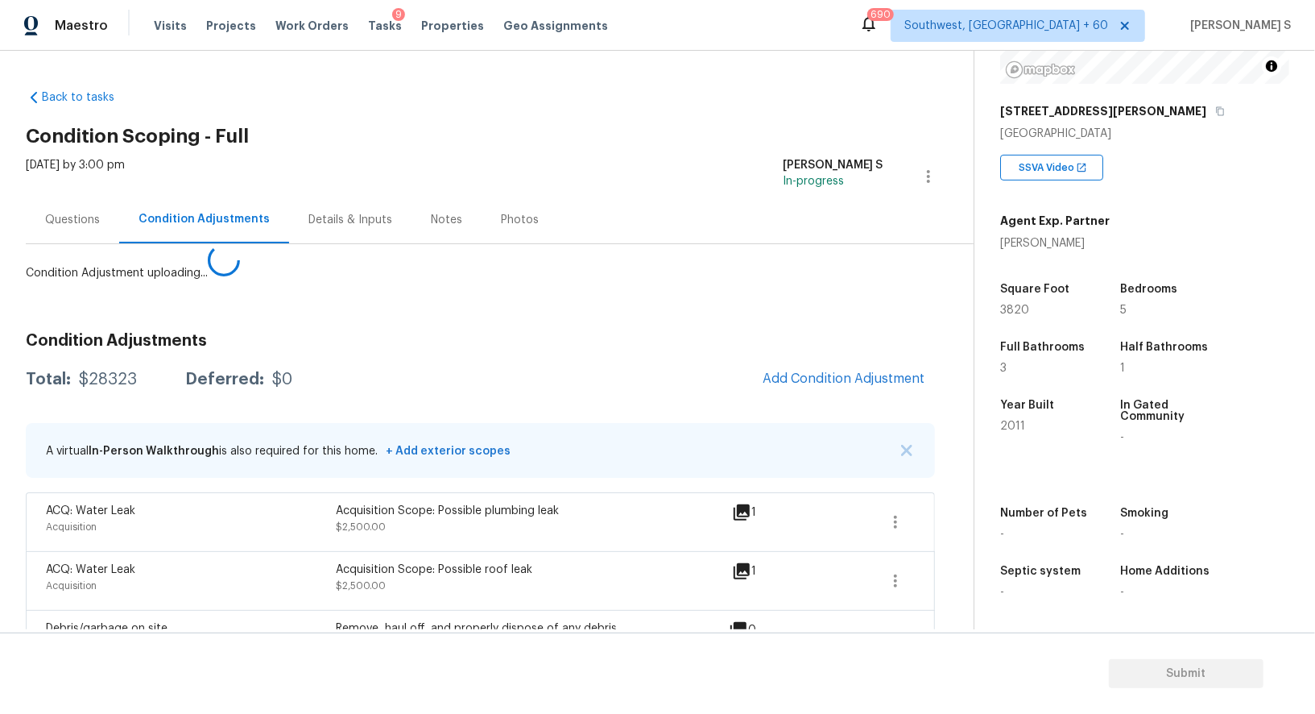
click at [168, 532] on body "Maestro Visits Projects Work Orders Tasks 9 Properties Geo Assignments 690 Sout…" at bounding box center [657, 357] width 1315 height 714
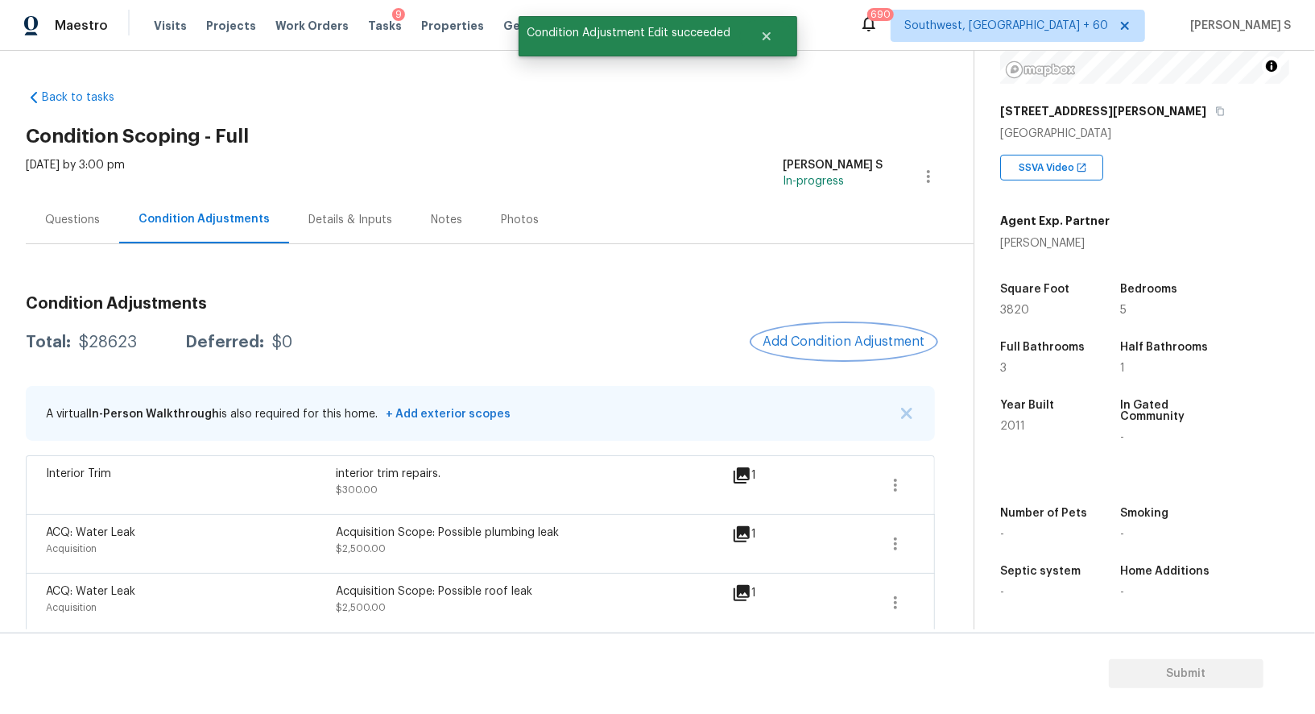
click at [852, 331] on button "Add Condition Adjustment" at bounding box center [844, 342] width 182 height 34
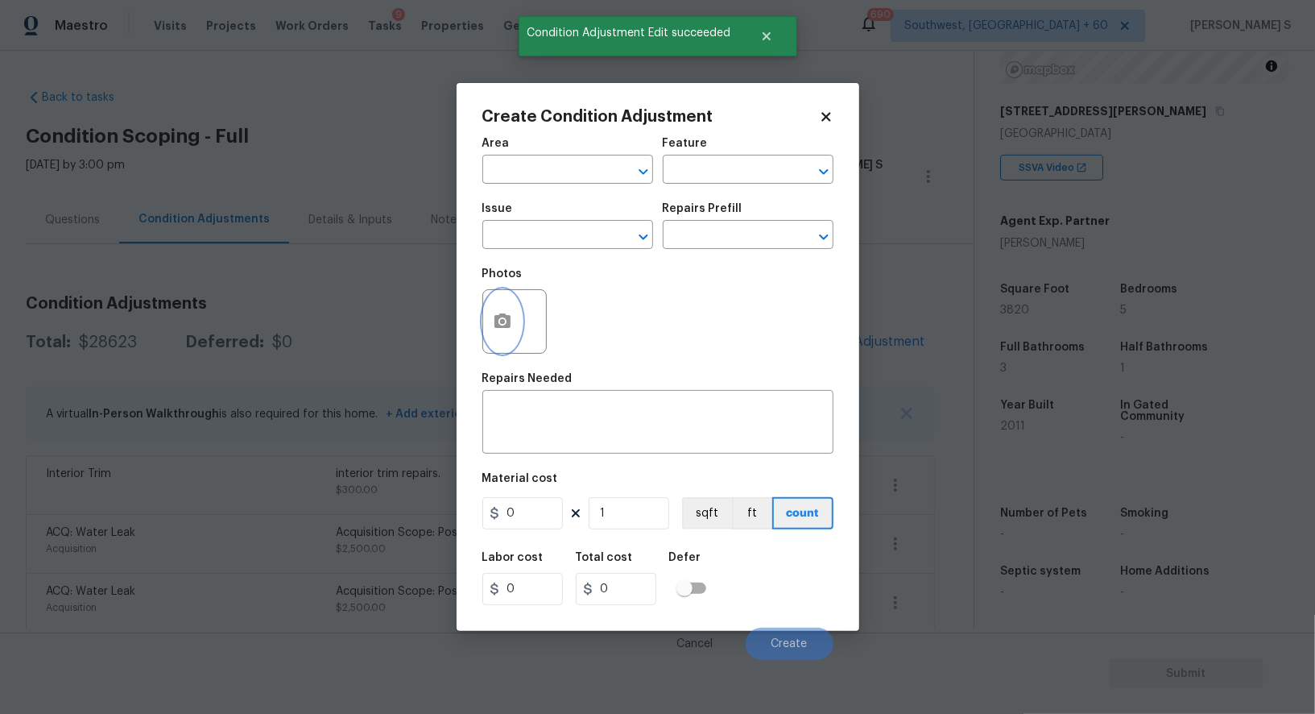
click at [487, 321] on button "button" at bounding box center [502, 321] width 39 height 63
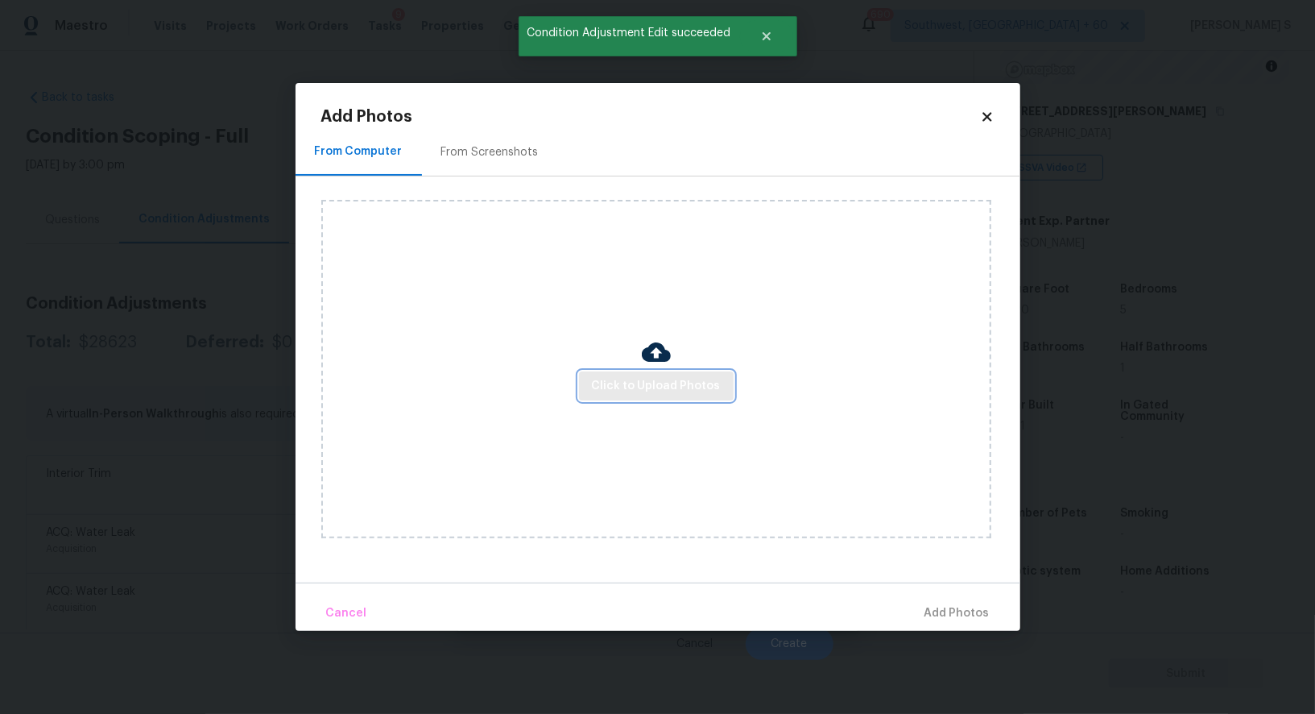
click at [690, 384] on span "Click to Upload Photos" at bounding box center [656, 386] width 129 height 20
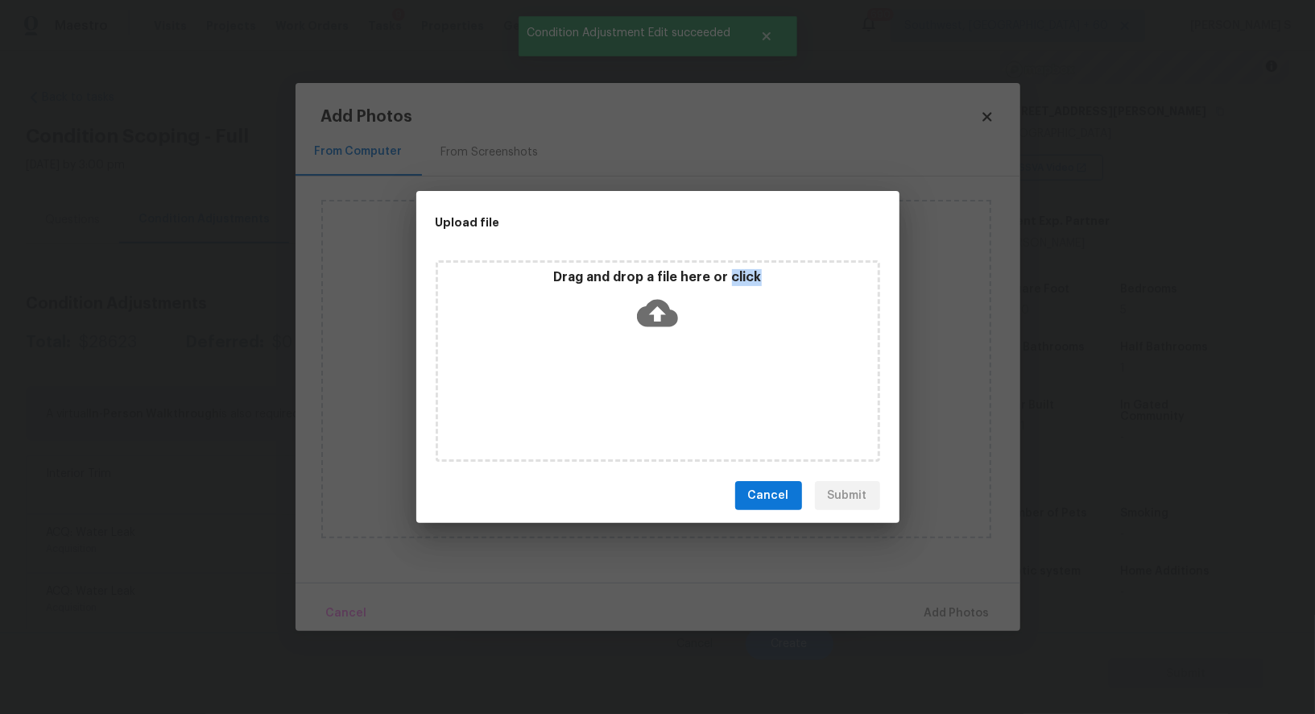
click at [690, 384] on div "Drag and drop a file here or click" at bounding box center [658, 360] width 445 height 201
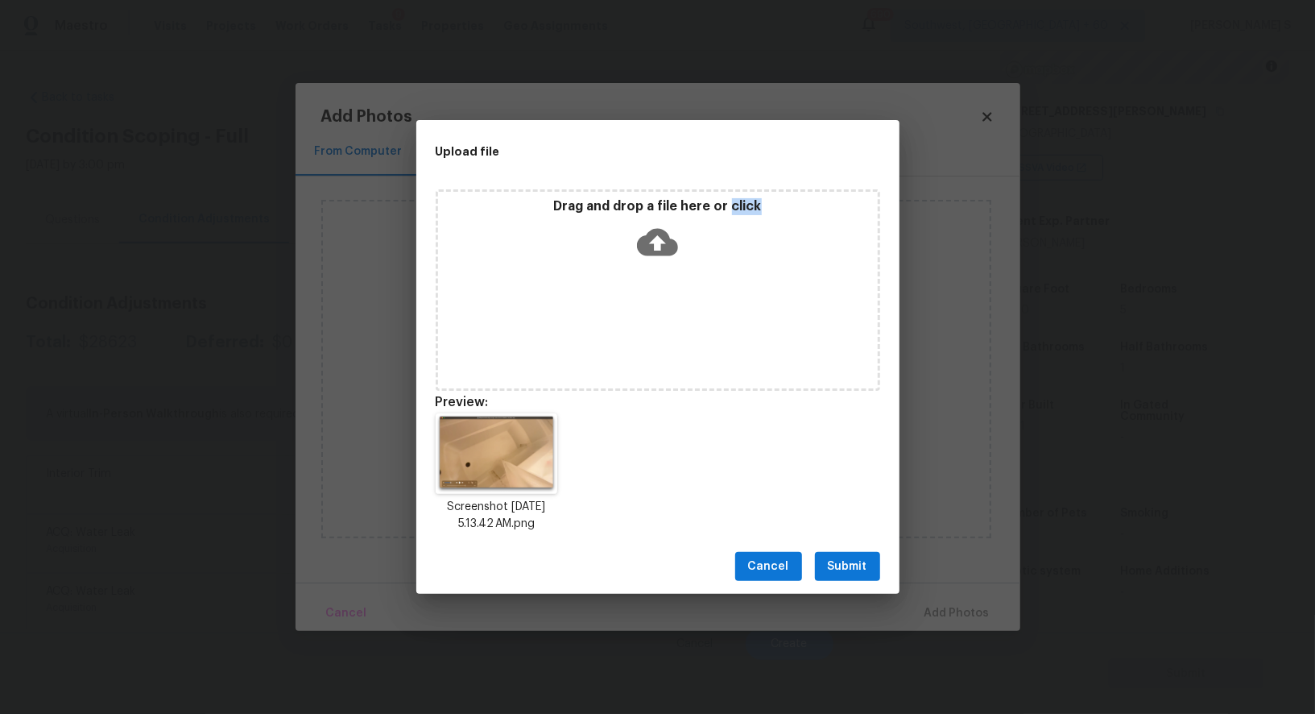
click at [866, 572] on span "Submit" at bounding box center [847, 567] width 39 height 20
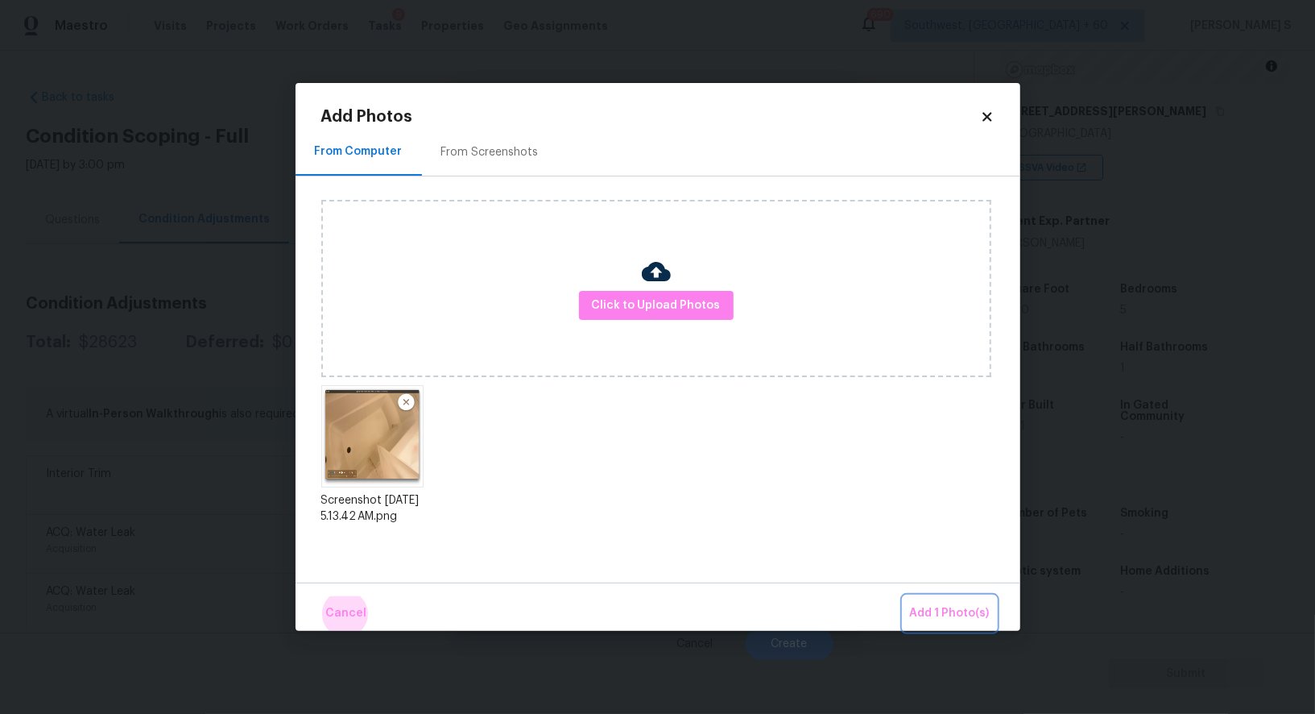
click at [904, 596] on button "Add 1 Photo(s)" at bounding box center [950, 613] width 93 height 35
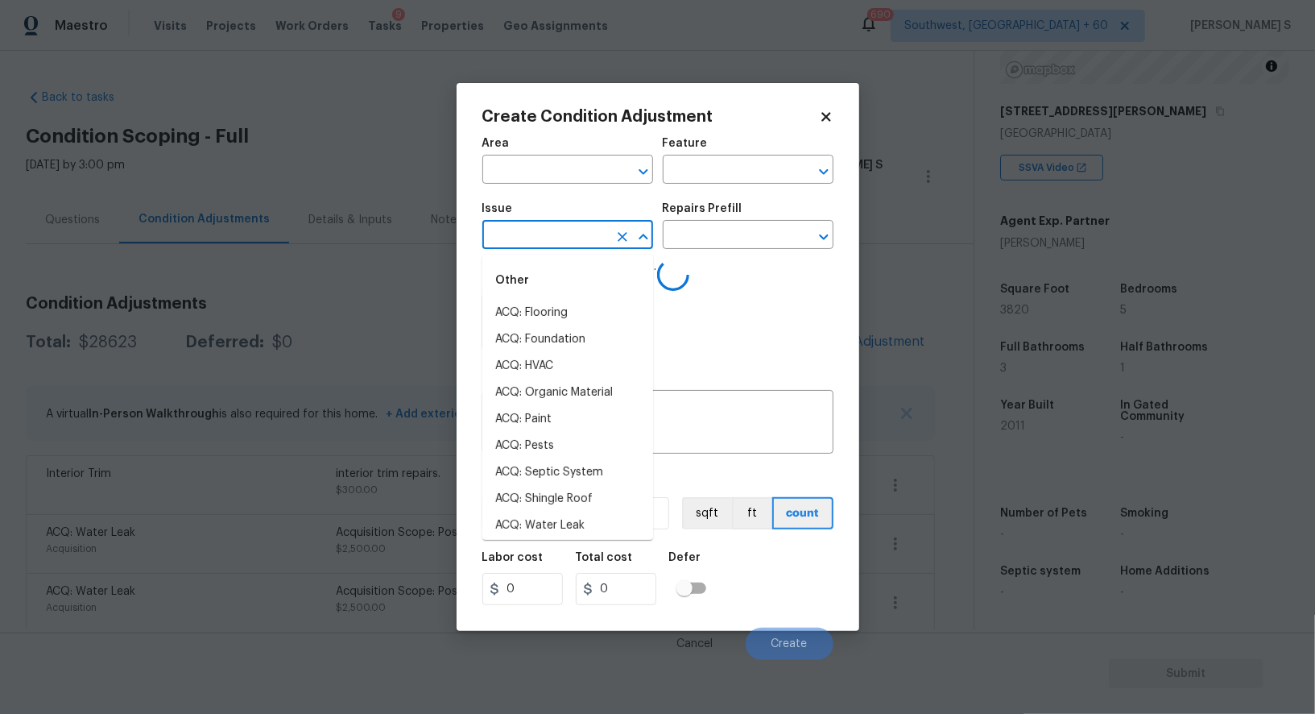
click at [538, 235] on input "text" at bounding box center [545, 236] width 126 height 25
type input "bath"
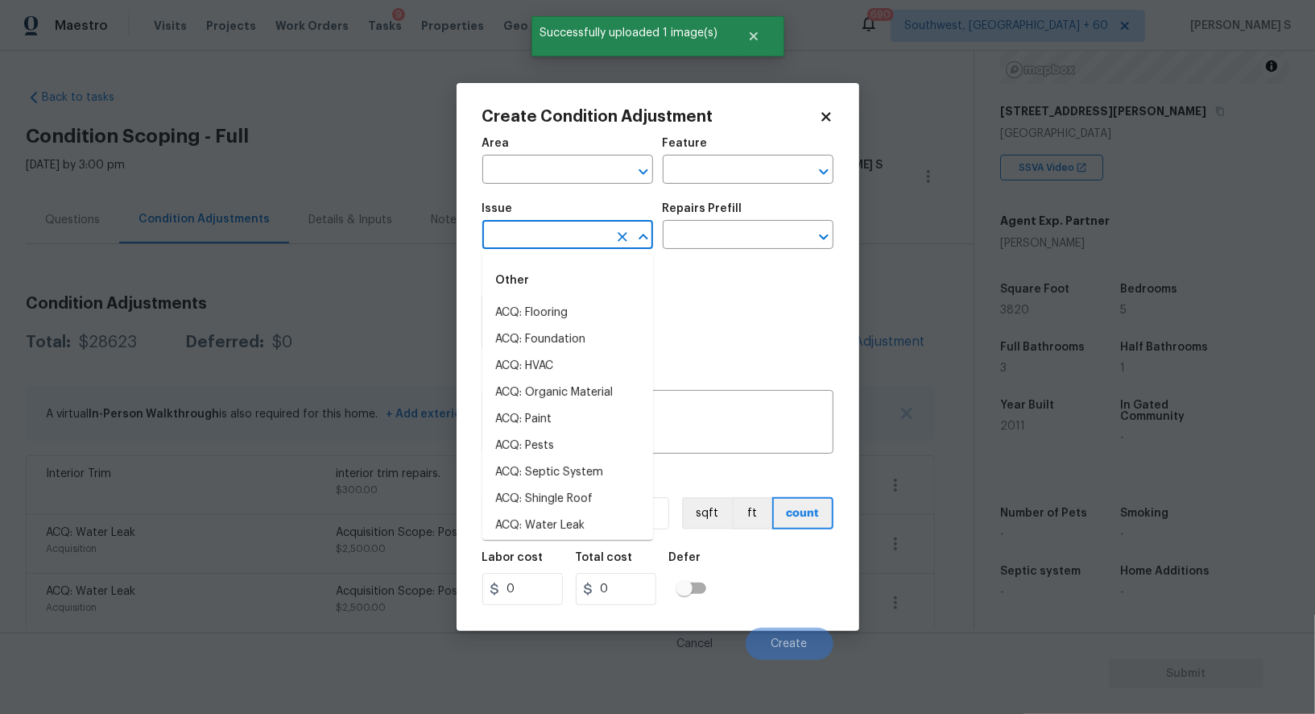
type input "b"
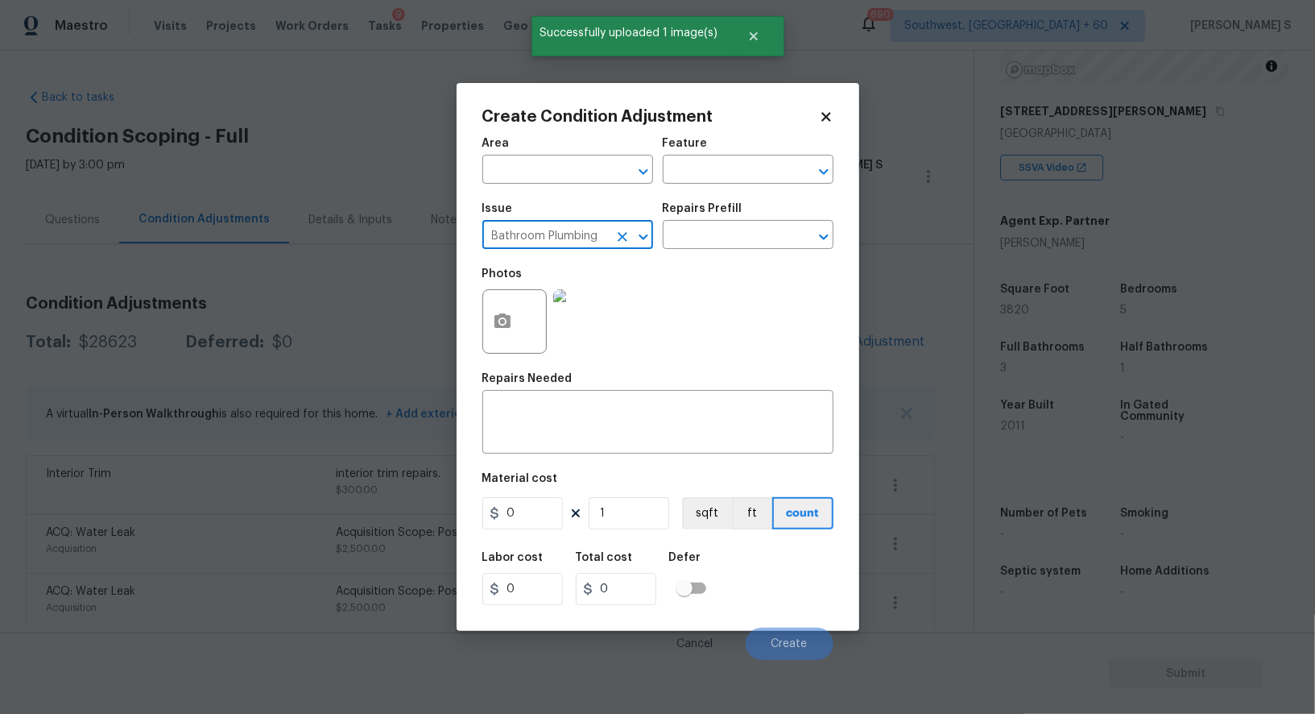
type input "Bathroom Plumbing"
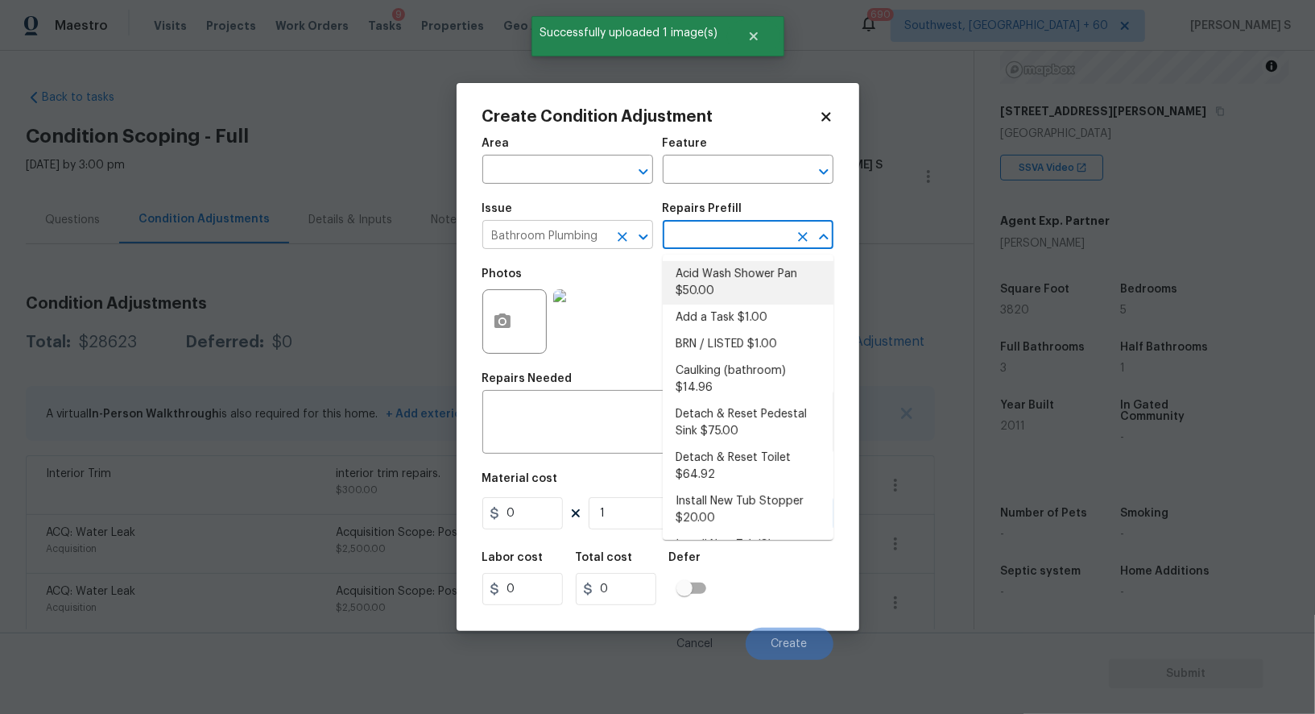
type input "Plumbing"
type textarea "Prep and acid wash/deep clean the shower pan."
type input "50"
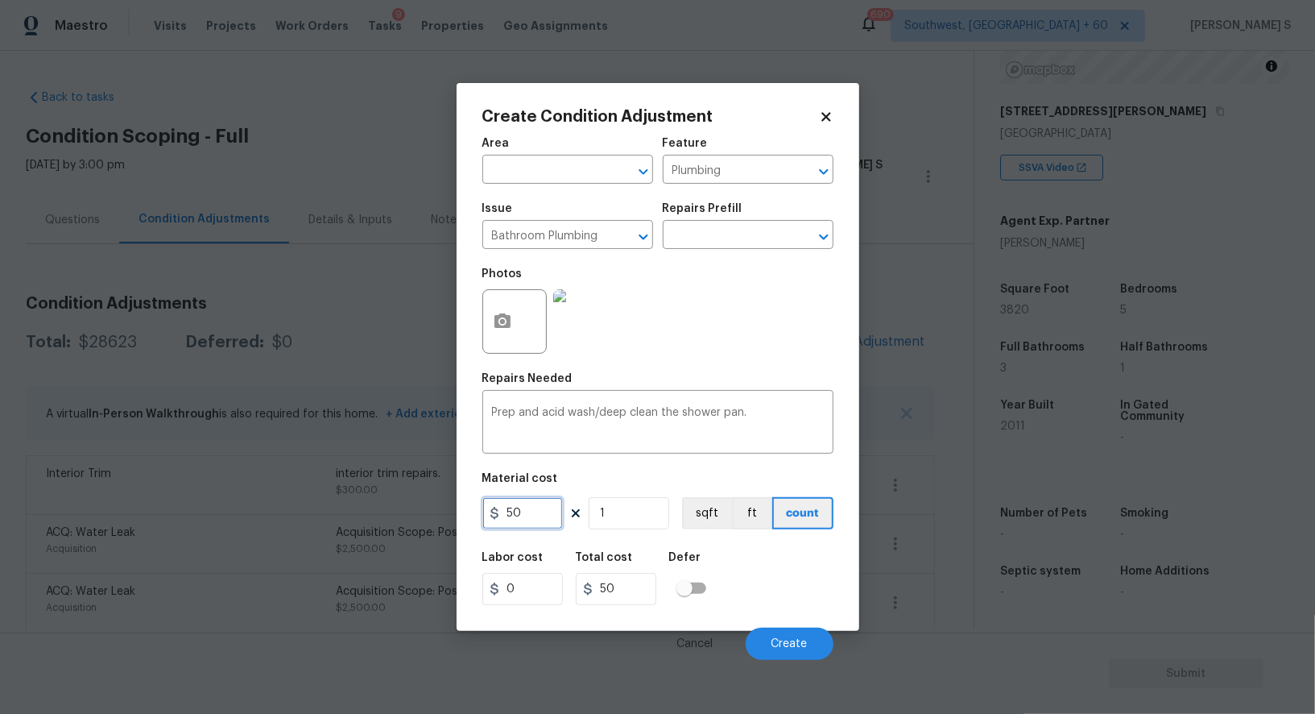
click at [537, 523] on input "50" at bounding box center [522, 513] width 81 height 32
type input "100"
click at [791, 648] on span "Create" at bounding box center [790, 644] width 36 height 12
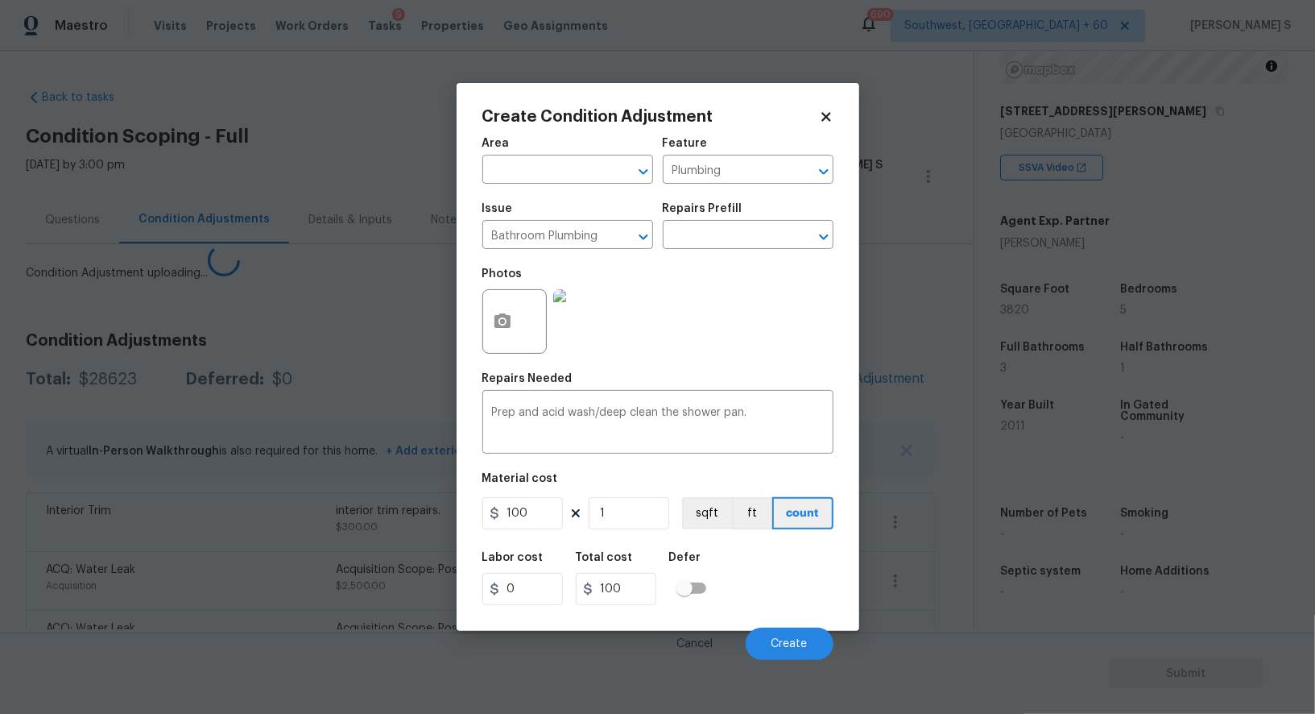
click at [251, 578] on body "Maestro Visits Projects Work Orders Tasks 9 Properties Geo Assignments 690 Sout…" at bounding box center [657, 357] width 1315 height 714
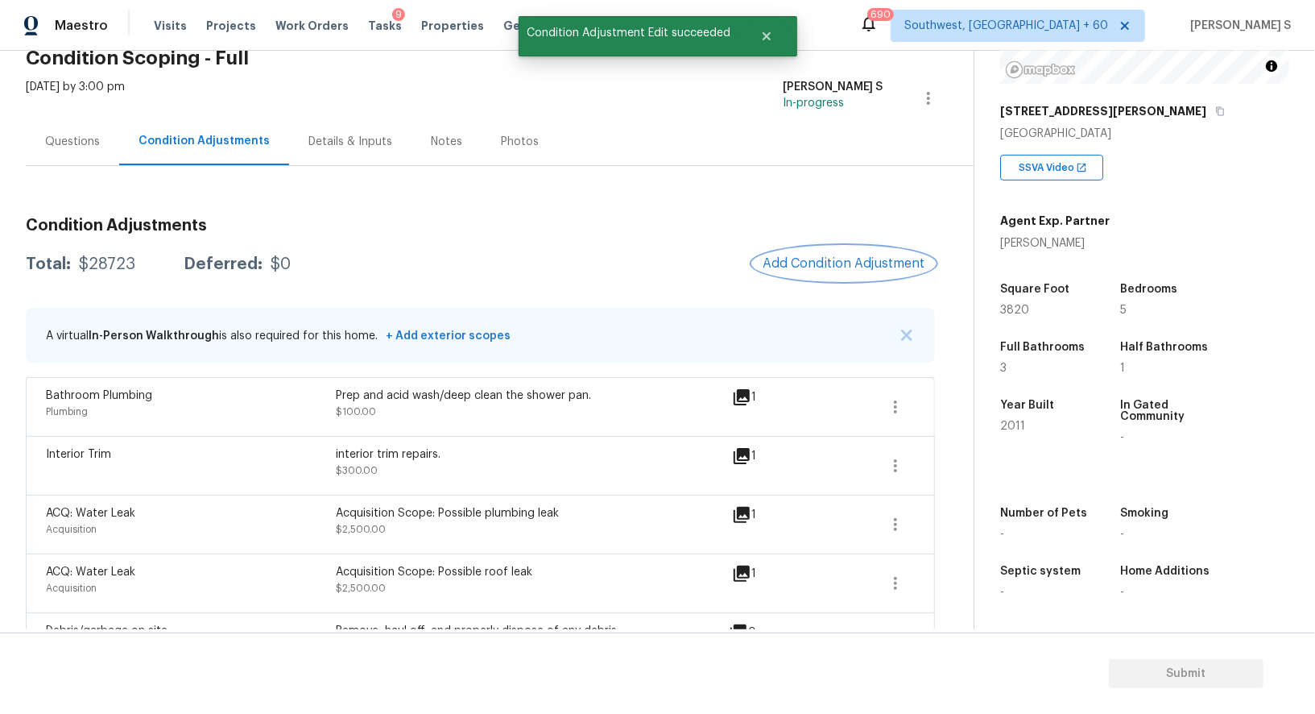
scroll to position [31, 0]
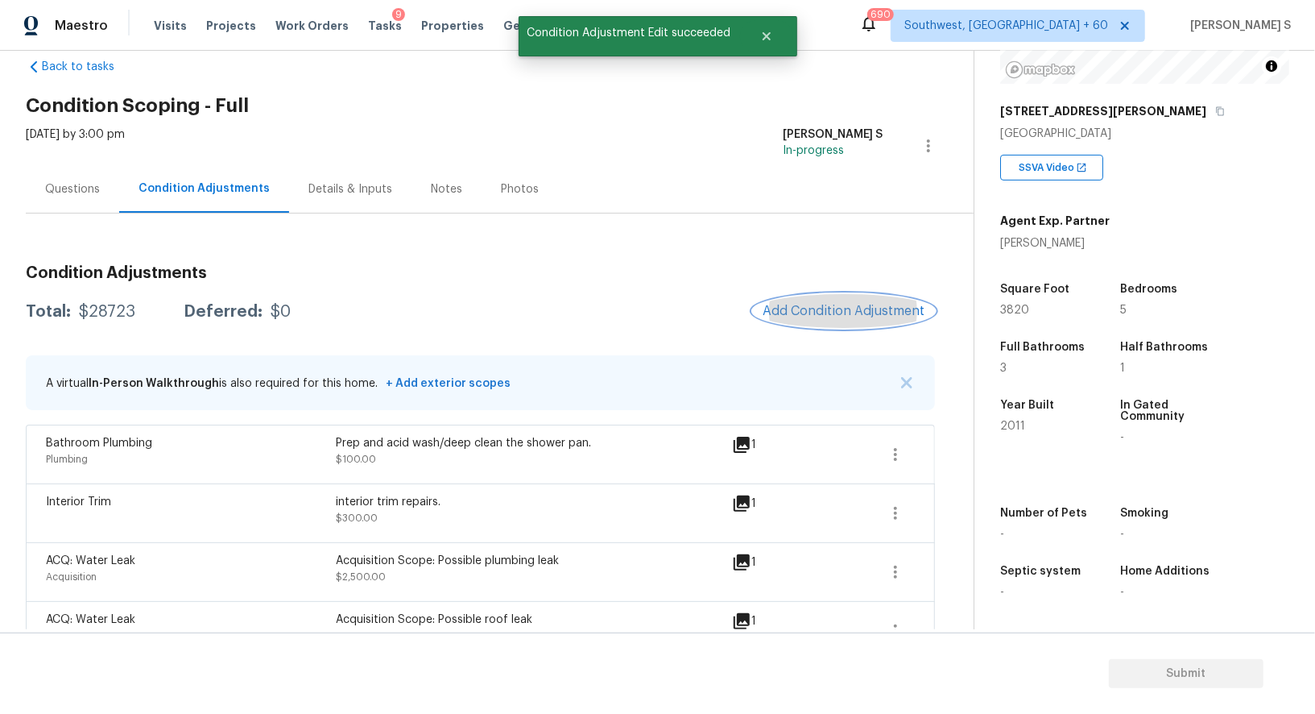
click at [863, 296] on button "Add Condition Adjustment" at bounding box center [844, 311] width 182 height 34
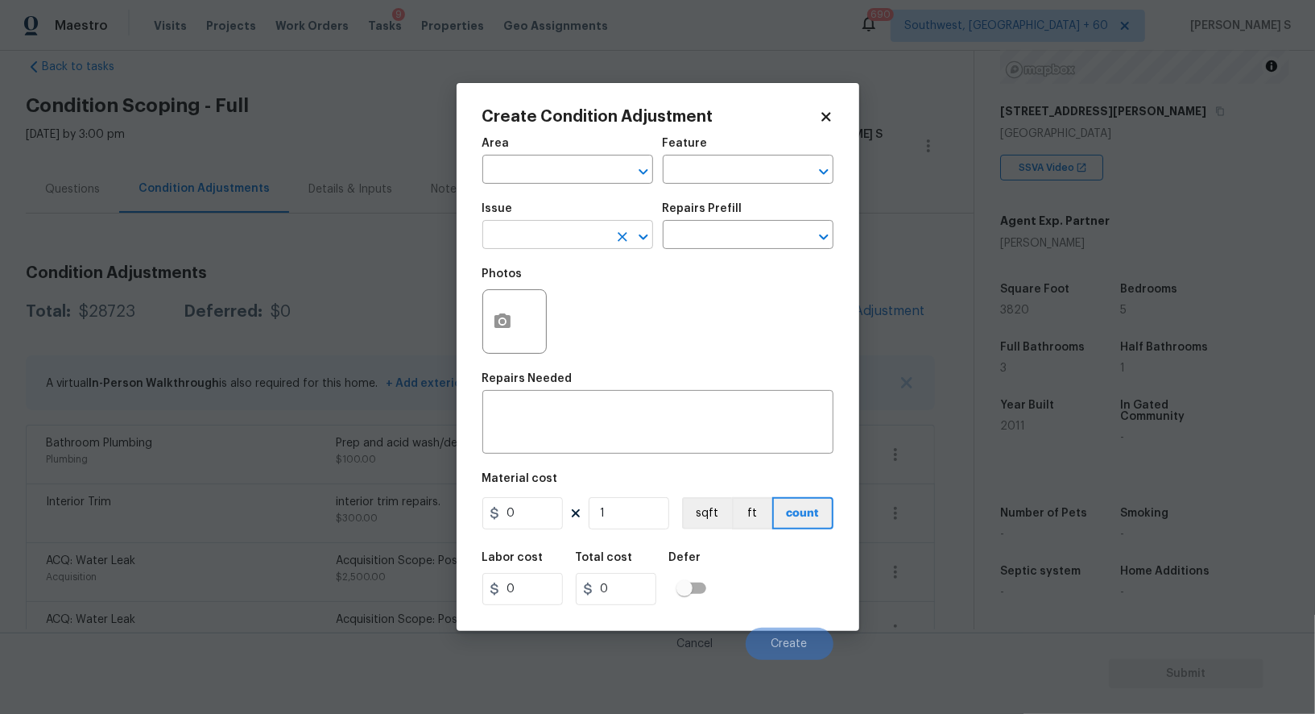
click at [562, 245] on input "text" at bounding box center [545, 236] width 126 height 25
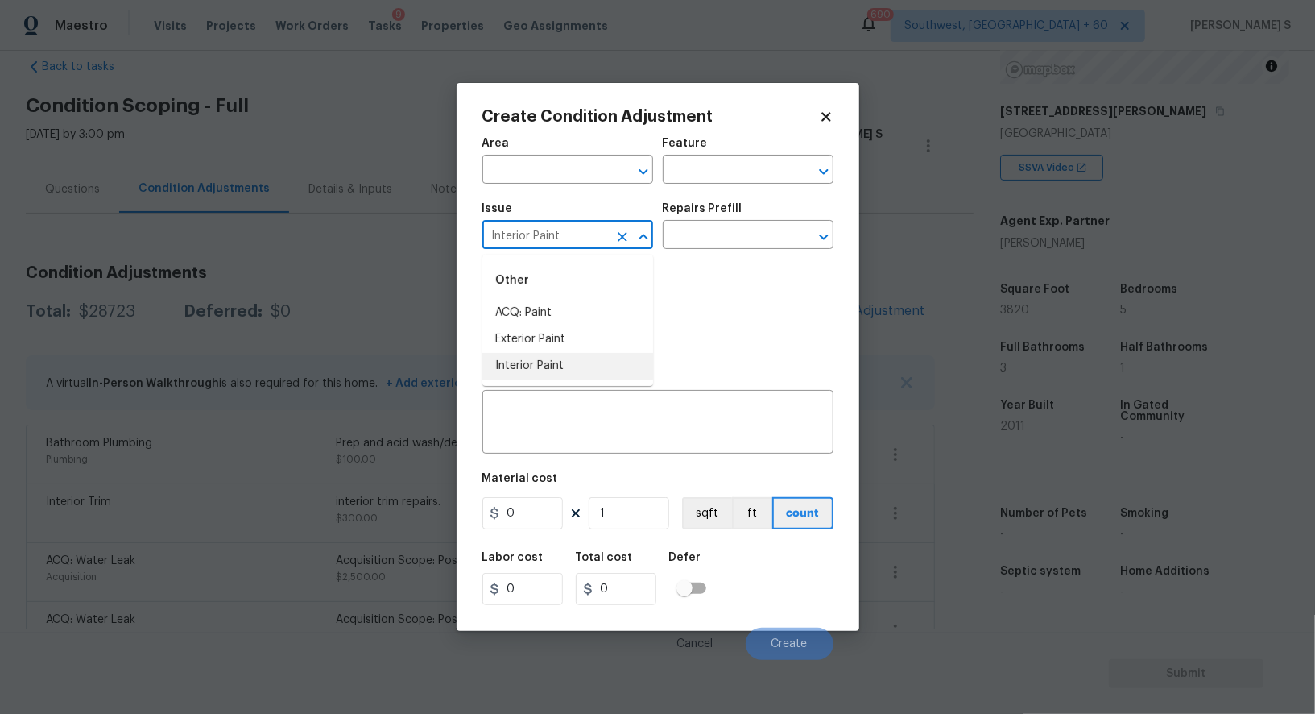
type input "Interior Paint"
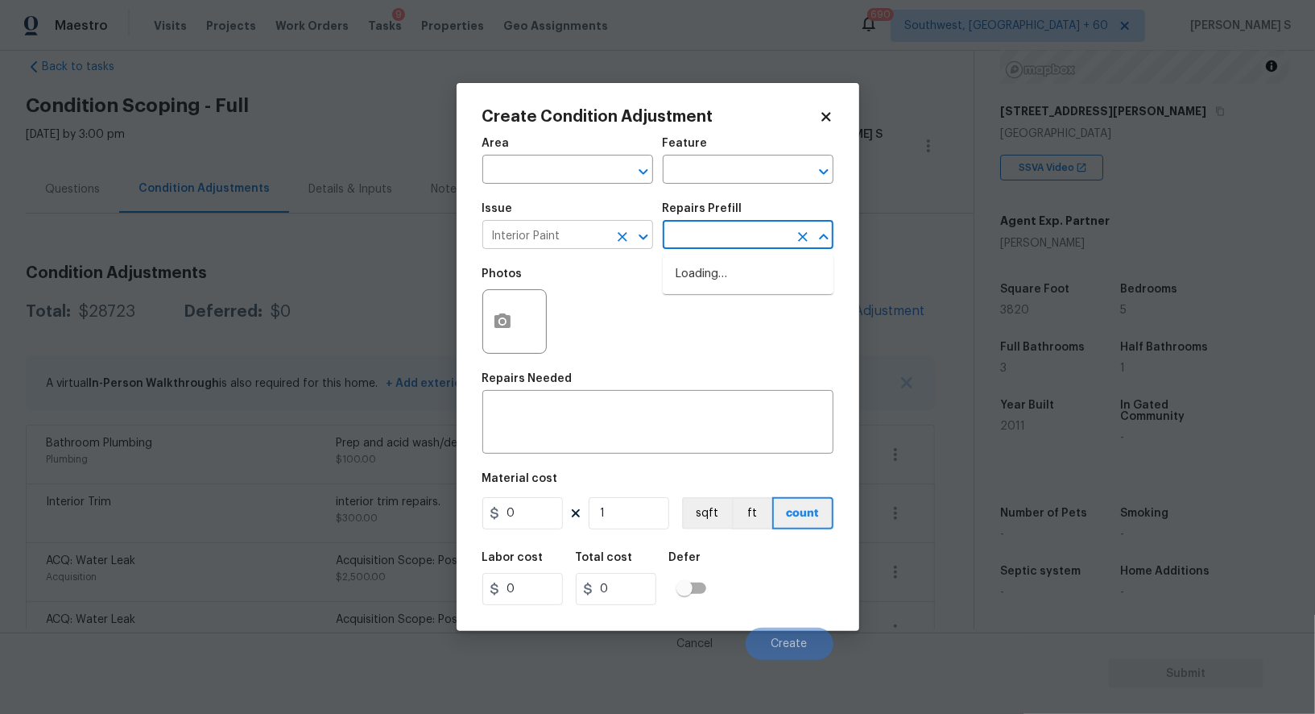
type input "r"
type input "imer"
type input "Overall Paint"
type textarea "Interior primer - PRIMER PROVIDED BY OPENDOOR - All nails, screws, drywall anch…"
type input "0.4"
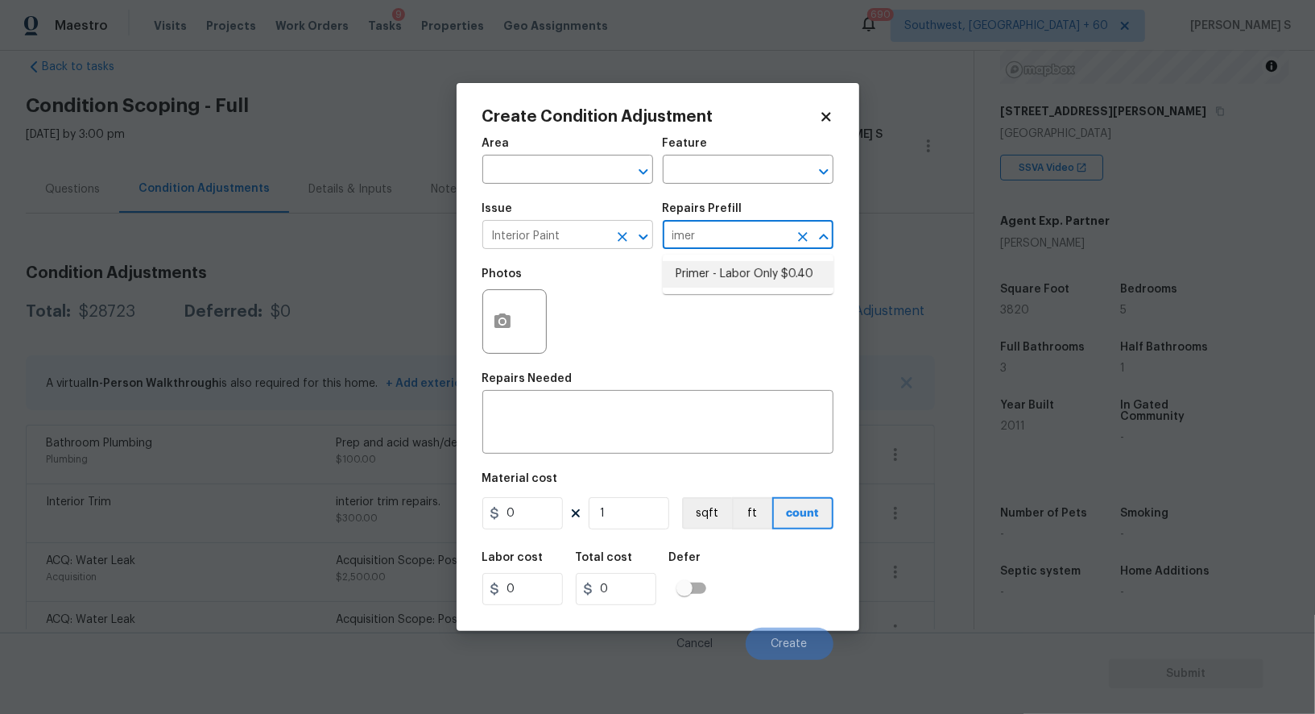
type input "0.4"
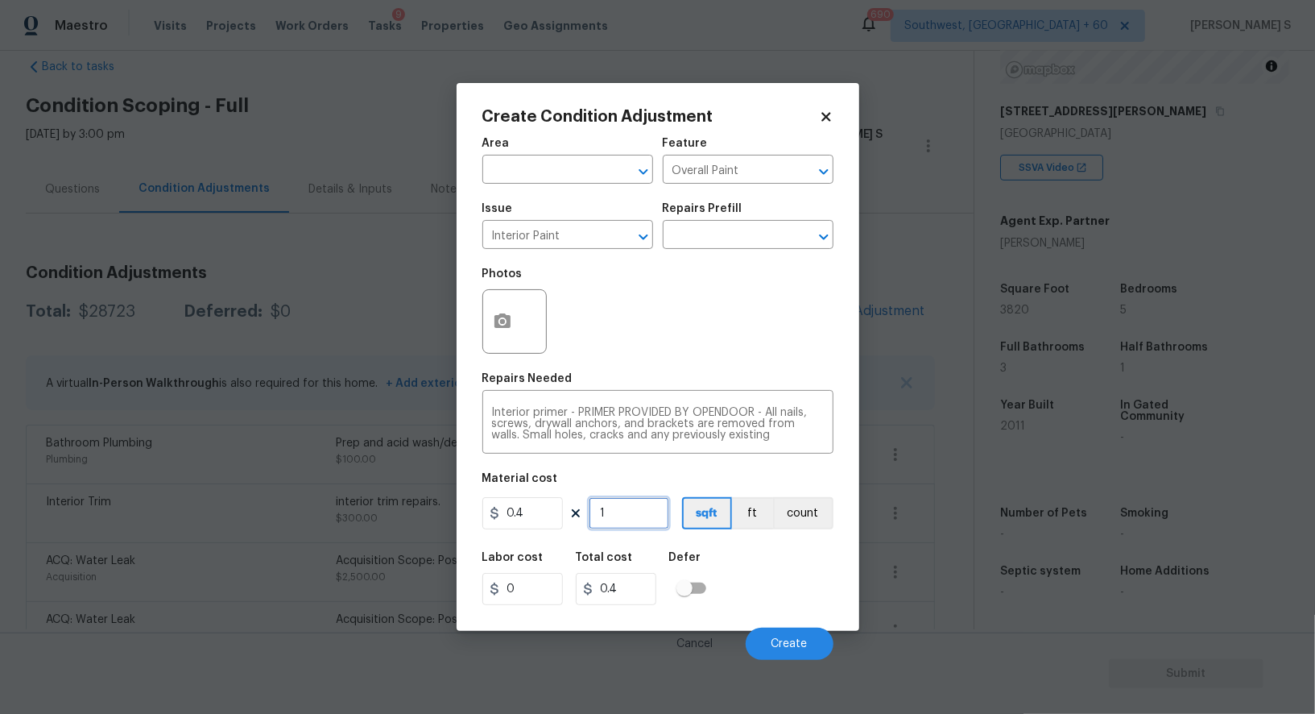
click at [613, 520] on input "1" at bounding box center [629, 513] width 81 height 32
type input "15"
type input "6"
type input "150"
type input "60"
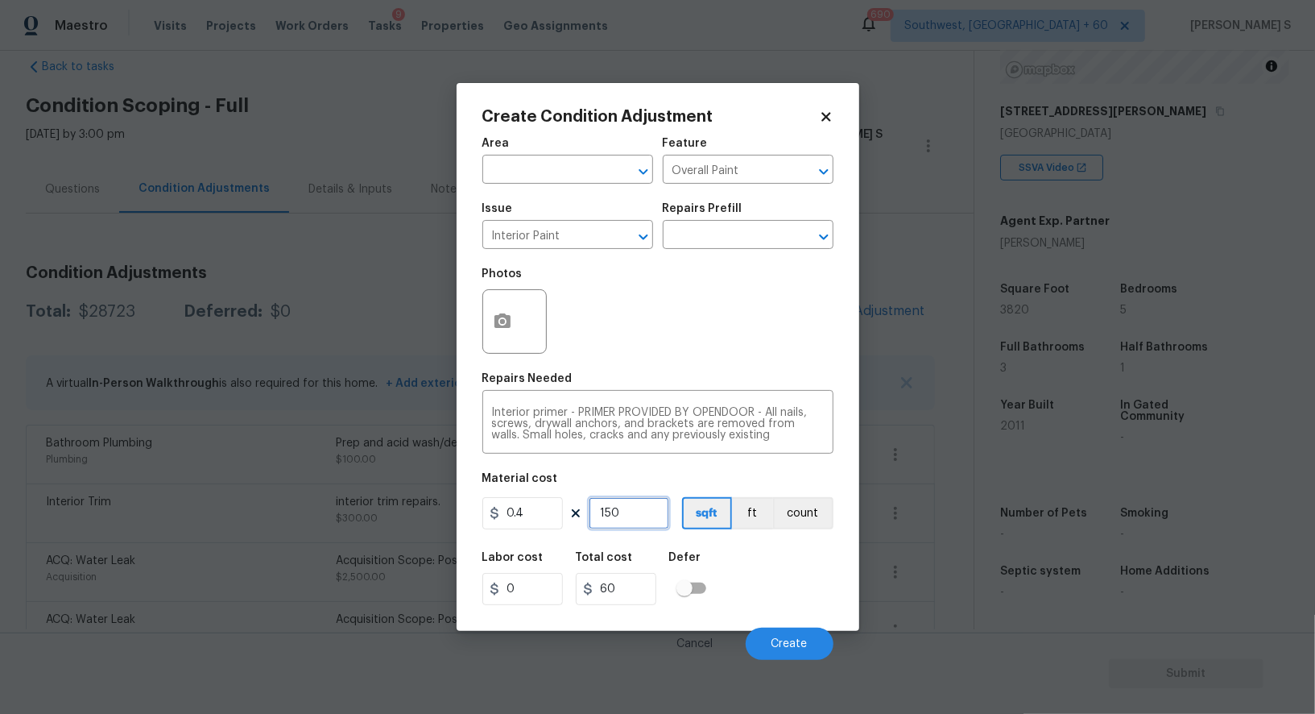
type input "1500"
type input "600"
type input "1500"
click at [806, 639] on span "Create" at bounding box center [790, 644] width 36 height 12
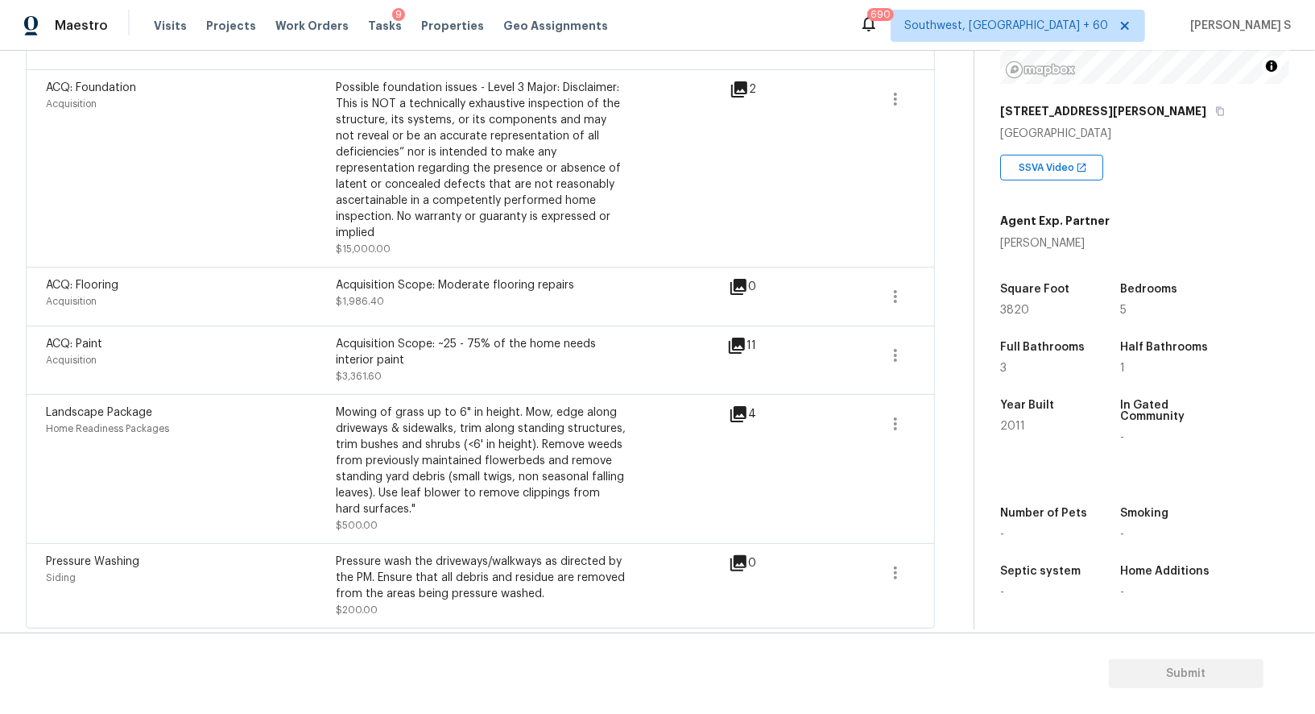
scroll to position [22, 0]
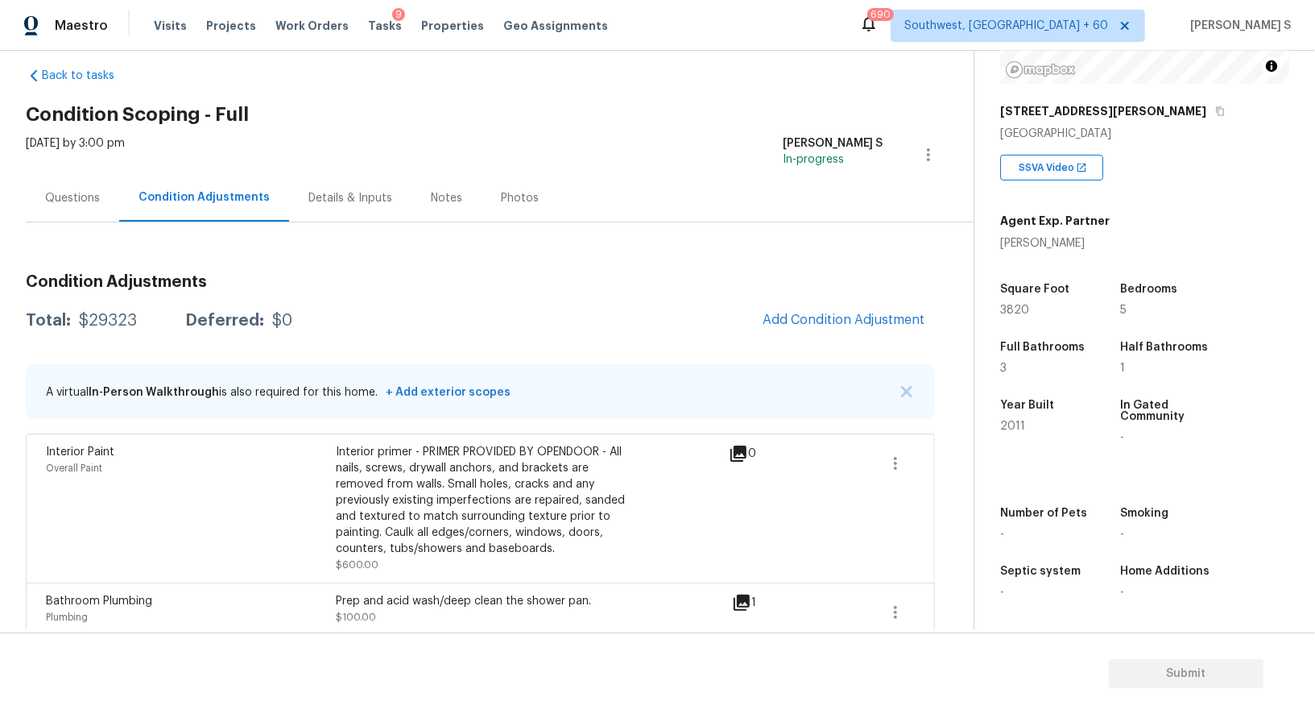
click at [104, 332] on div "Total: $29323 Deferred: $0 Add Condition Adjustment" at bounding box center [480, 320] width 909 height 35
click at [104, 323] on div "$29323" at bounding box center [108, 321] width 58 height 16
copy div "29323"
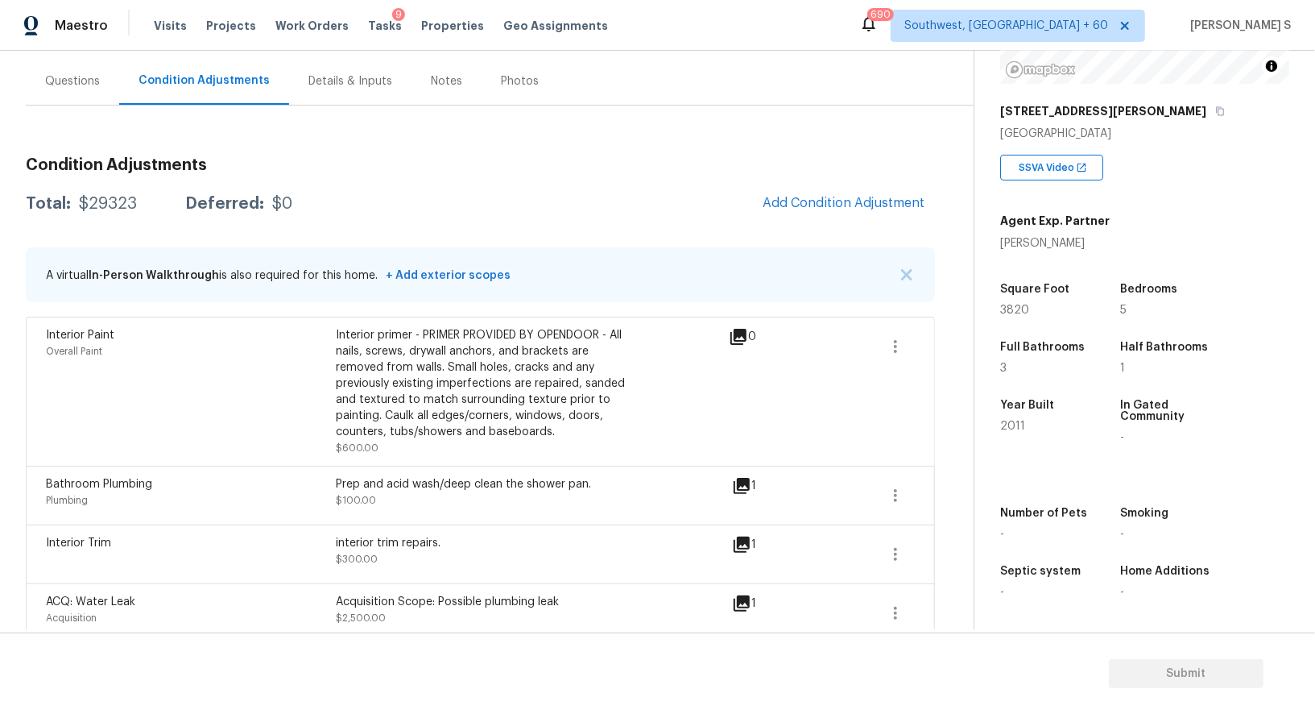
scroll to position [0, 0]
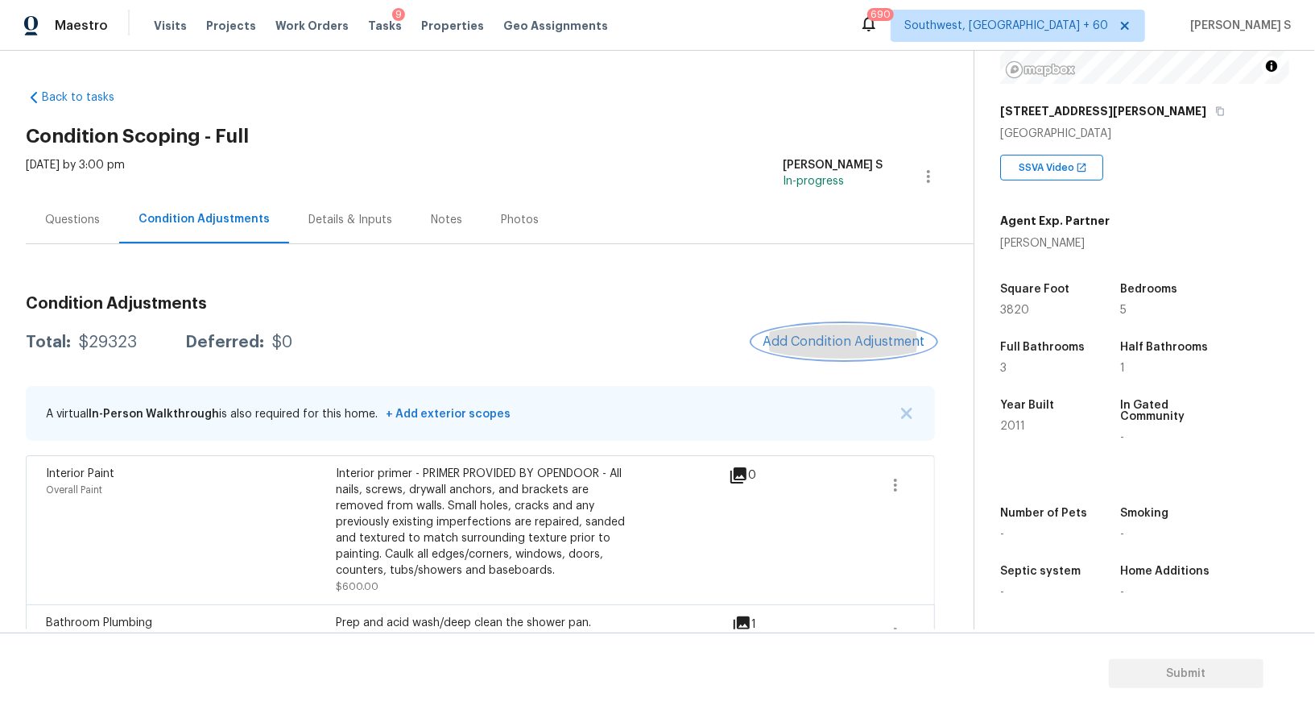
click at [849, 335] on span "Add Condition Adjustment" at bounding box center [844, 341] width 163 height 14
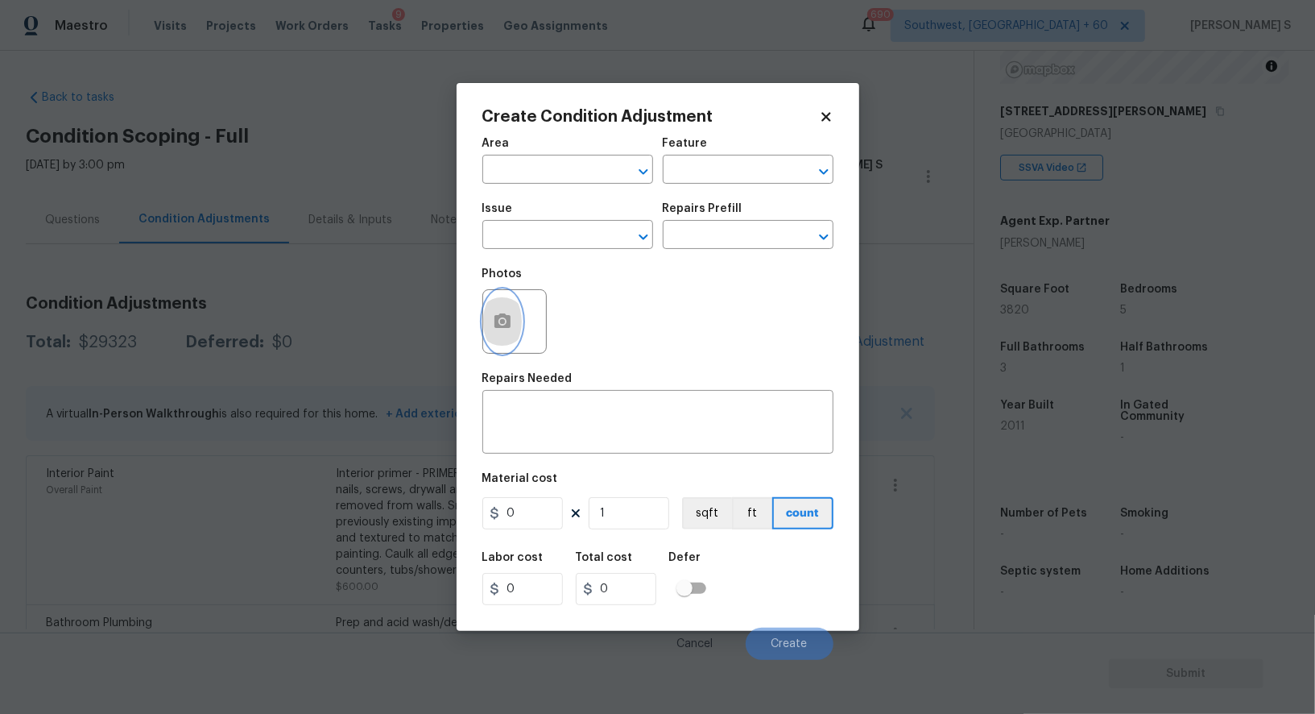
click at [508, 321] on icon "button" at bounding box center [503, 320] width 16 height 14
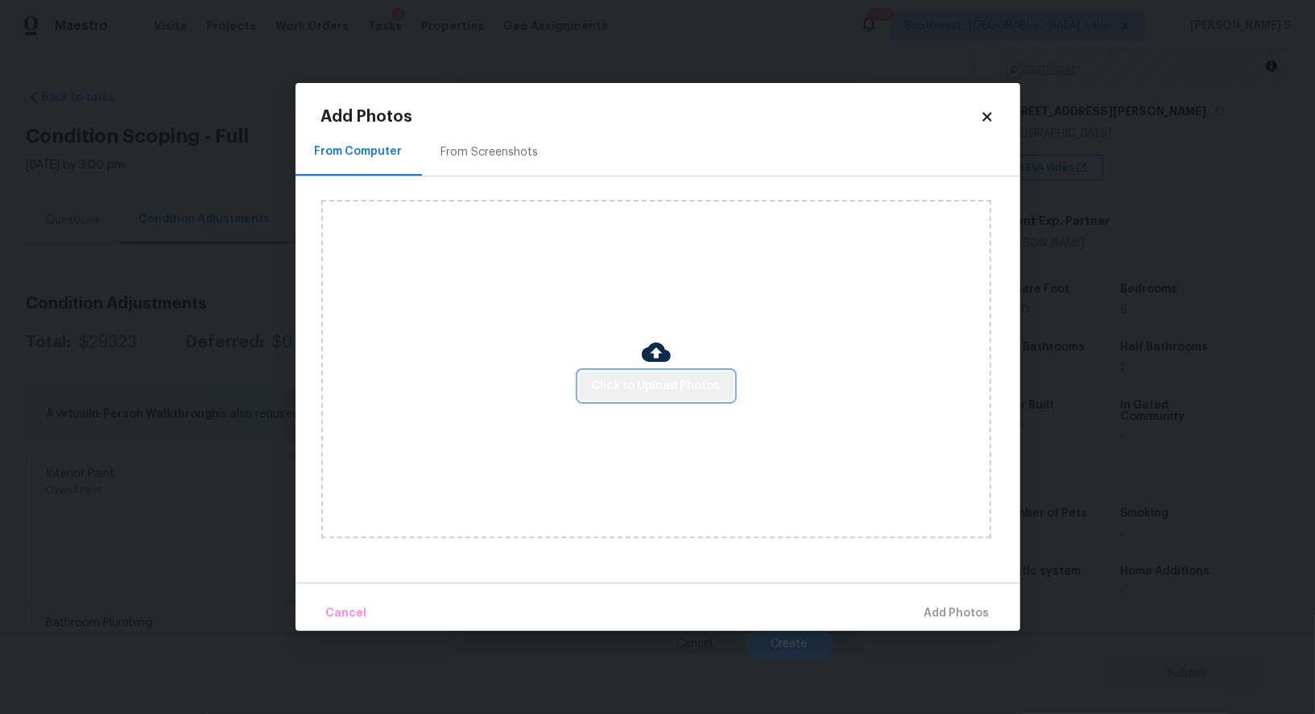
click at [685, 388] on span "Click to Upload Photos" at bounding box center [656, 386] width 129 height 20
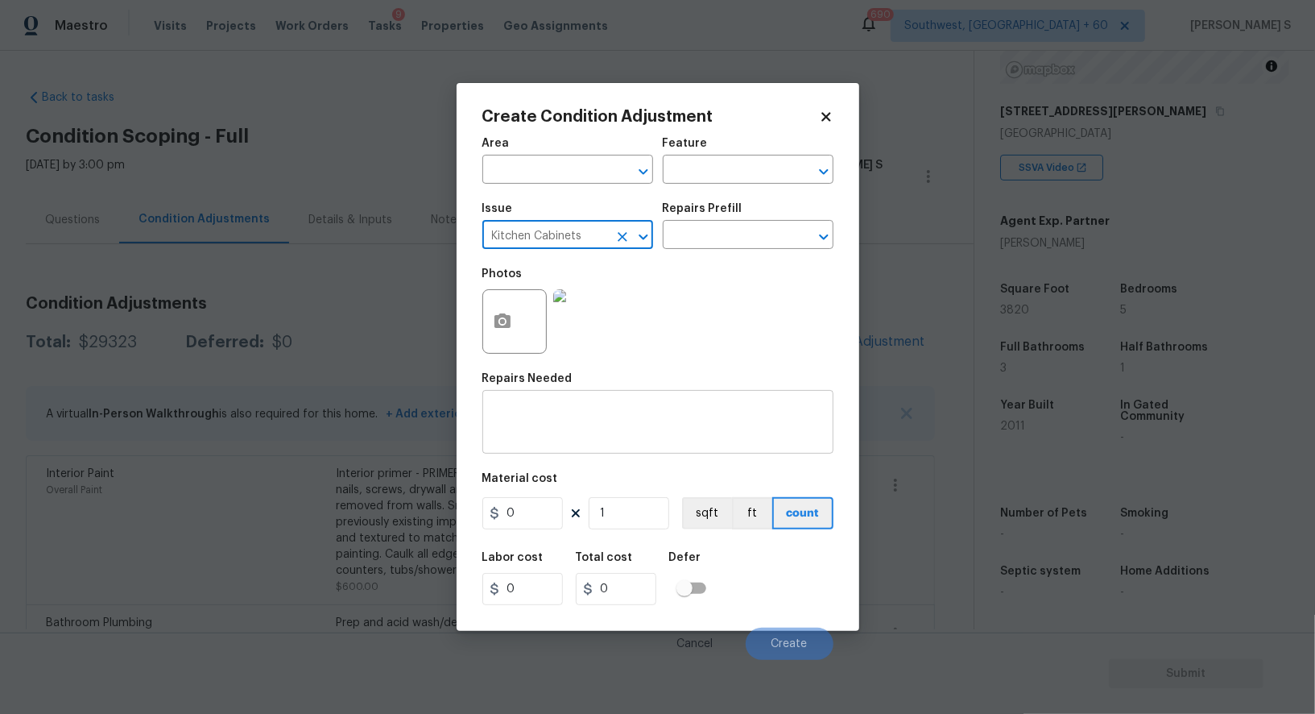
type input "Kitchen Cabinets"
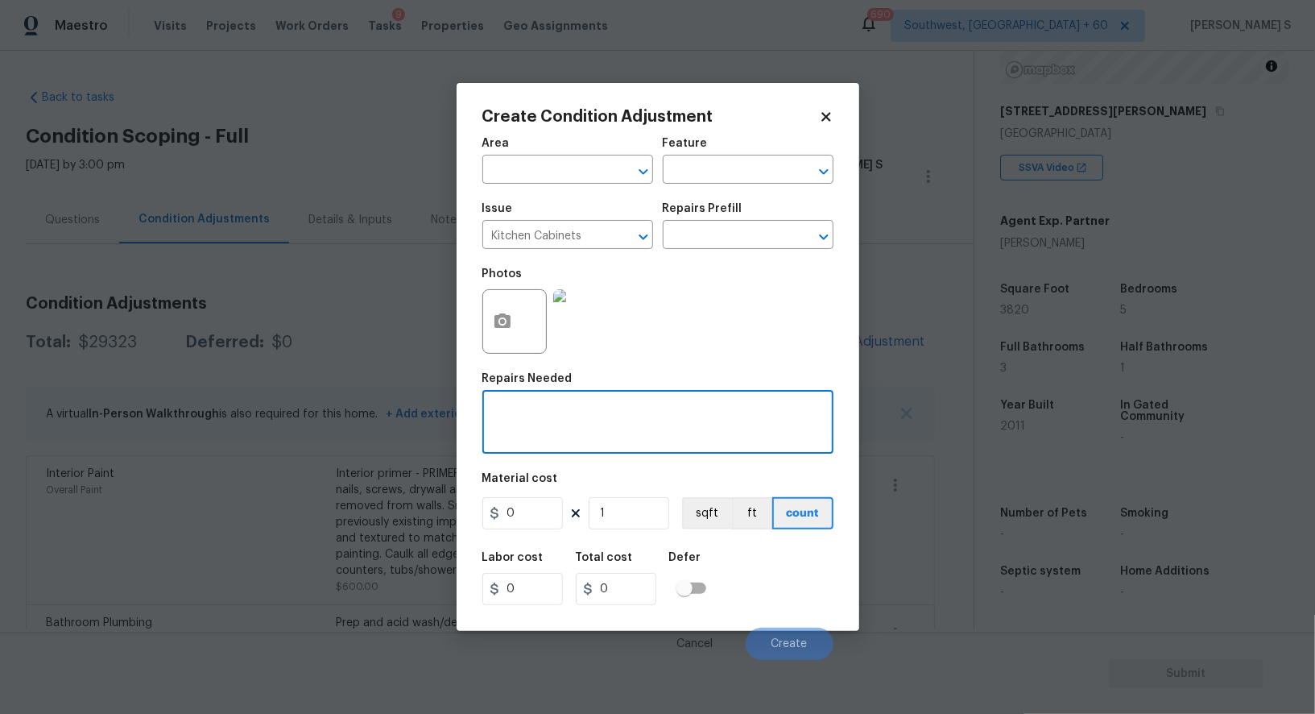
click at [646, 423] on textarea at bounding box center [658, 424] width 332 height 34
paste textarea "Kitchen Cabinets"
type textarea "Repairs Kitchen Cabinets doors"
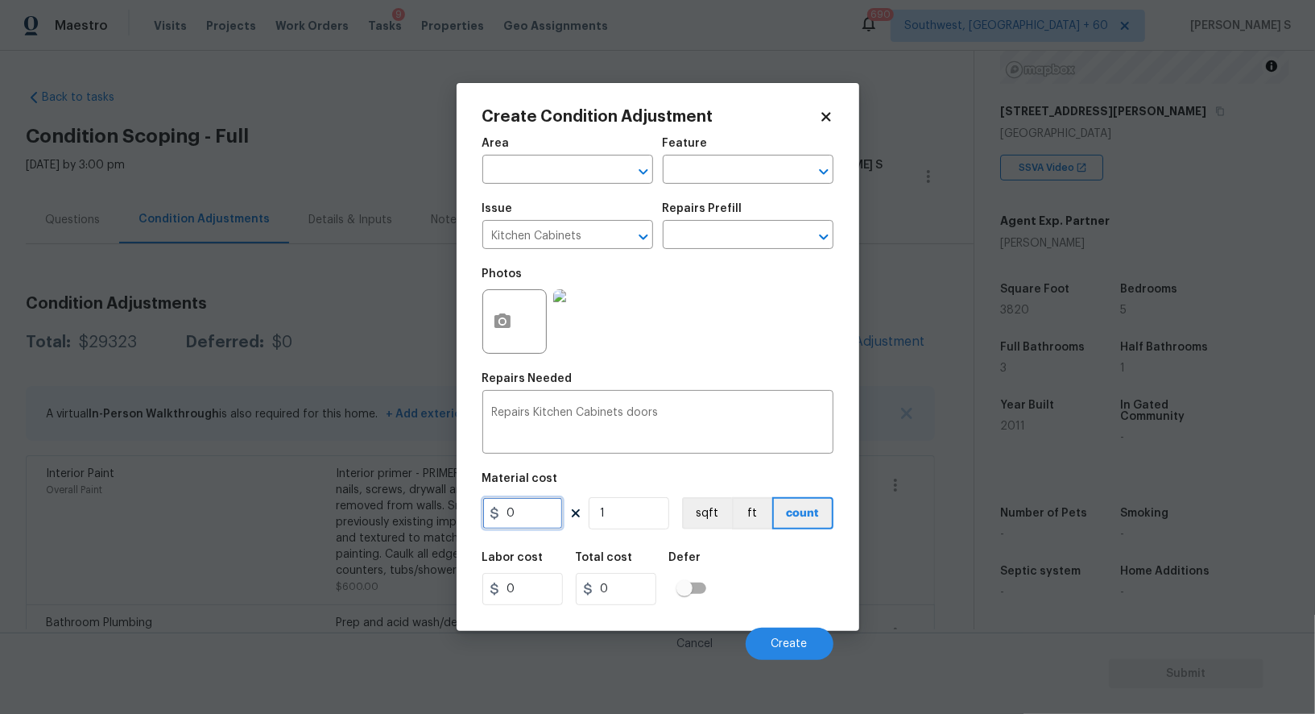
click at [533, 525] on input "0" at bounding box center [522, 513] width 81 height 32
type input "400"
click at [612, 451] on div "Repairs Kitchen Cabinets doors x ​" at bounding box center [657, 424] width 351 height 60
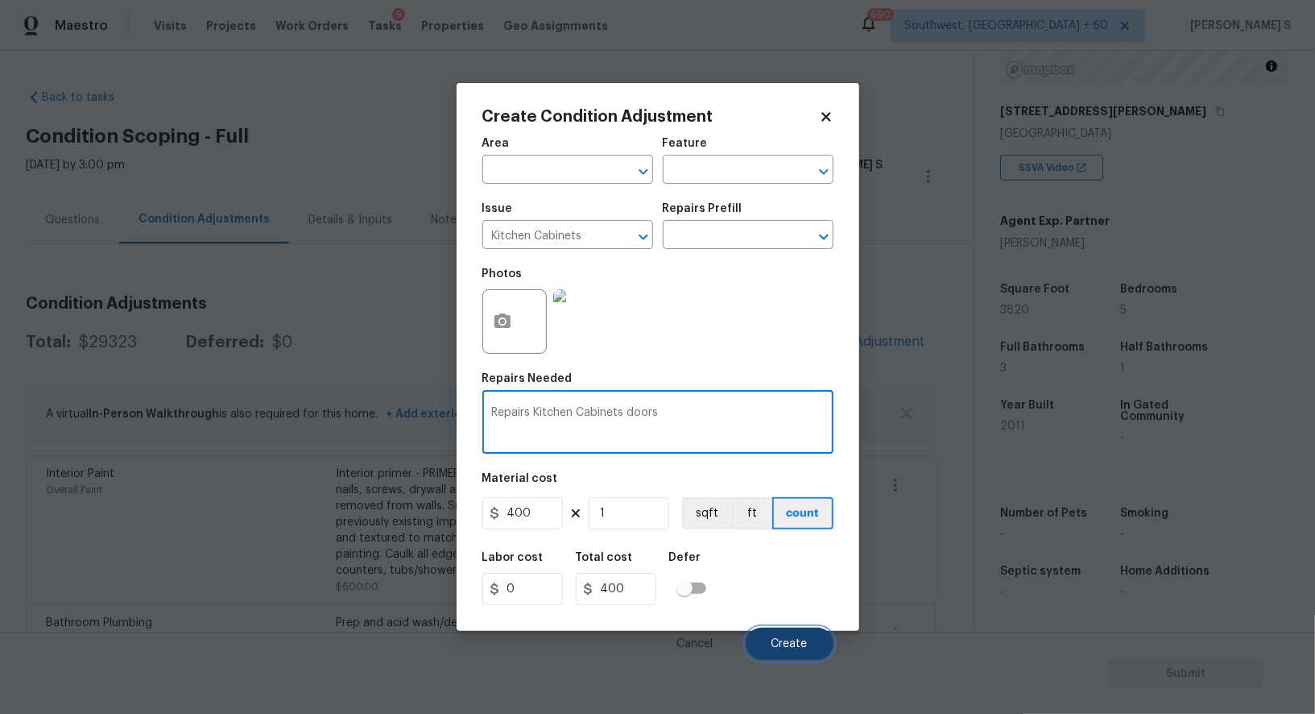
click at [810, 643] on button "Create" at bounding box center [790, 643] width 88 height 32
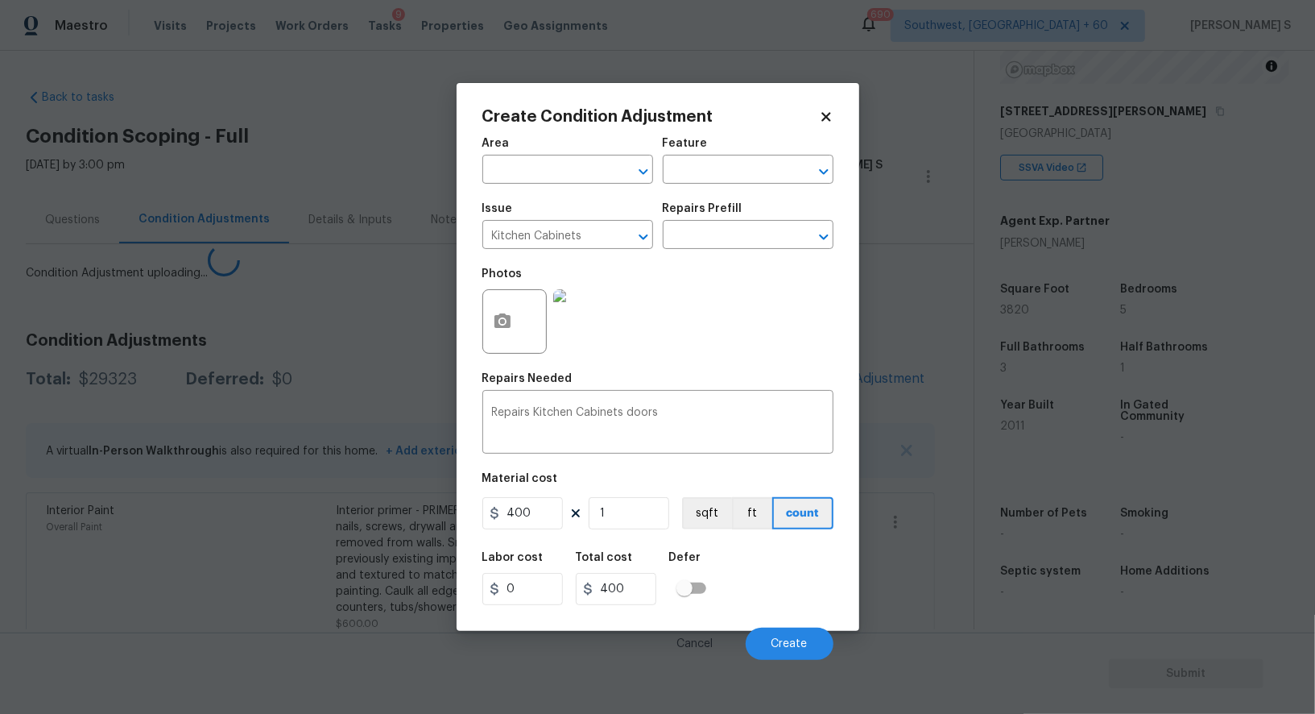
click at [0, 452] on body "Maestro Visits Projects Work Orders Tasks 9 Properties Geo Assignments 690 Sout…" at bounding box center [657, 357] width 1315 height 714
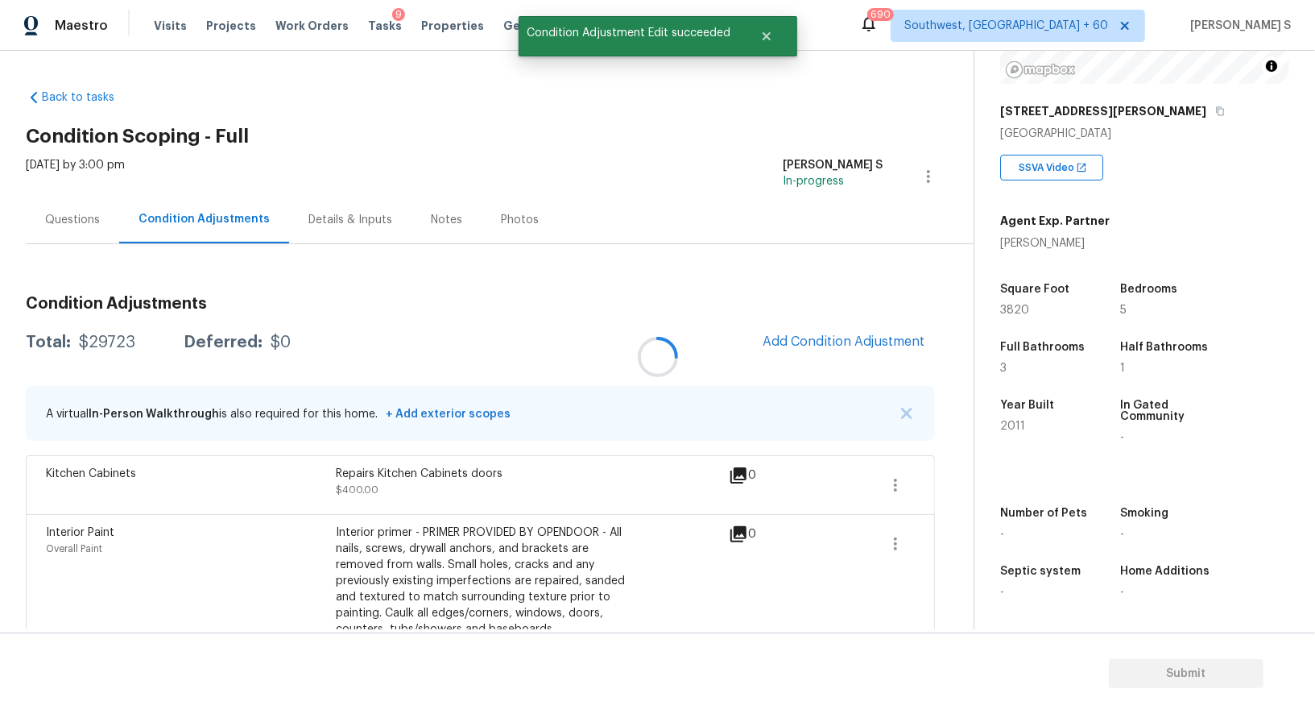
click at [107, 341] on div at bounding box center [657, 357] width 1315 height 714
copy h3 "Property"
click at [107, 341] on div "$29723" at bounding box center [107, 342] width 56 height 16
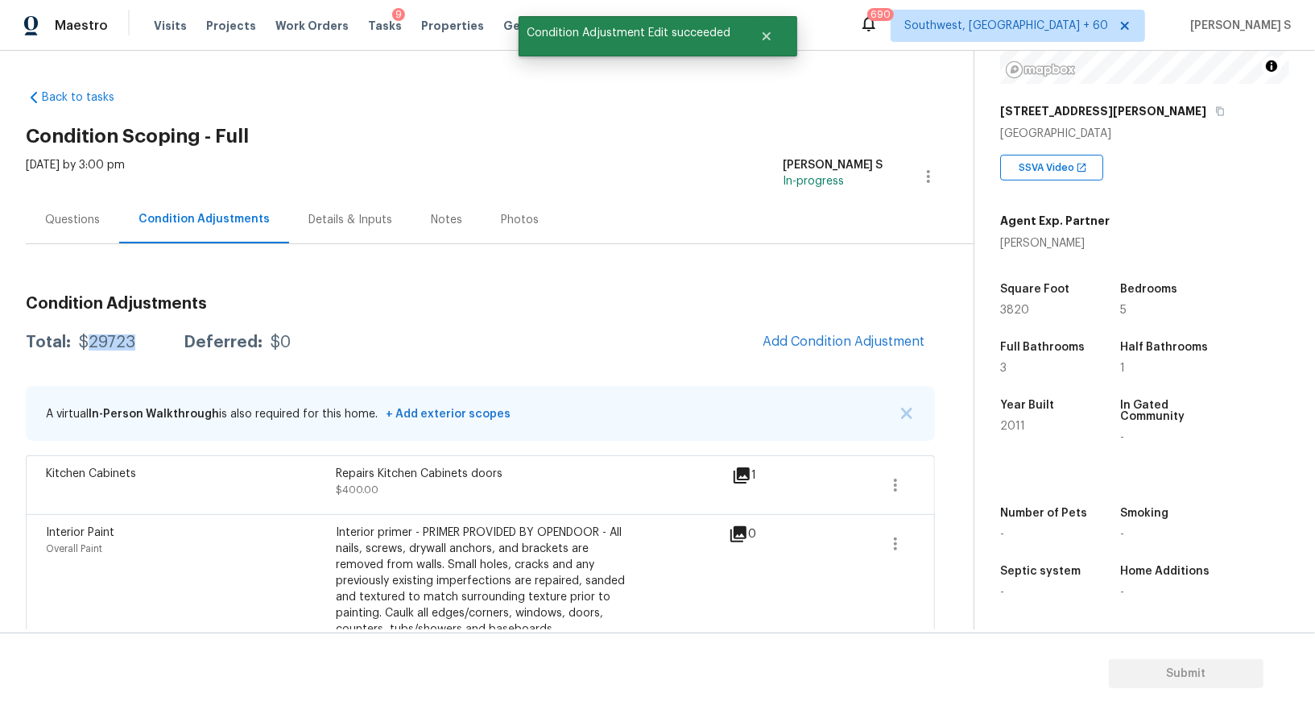
copy div "29723"
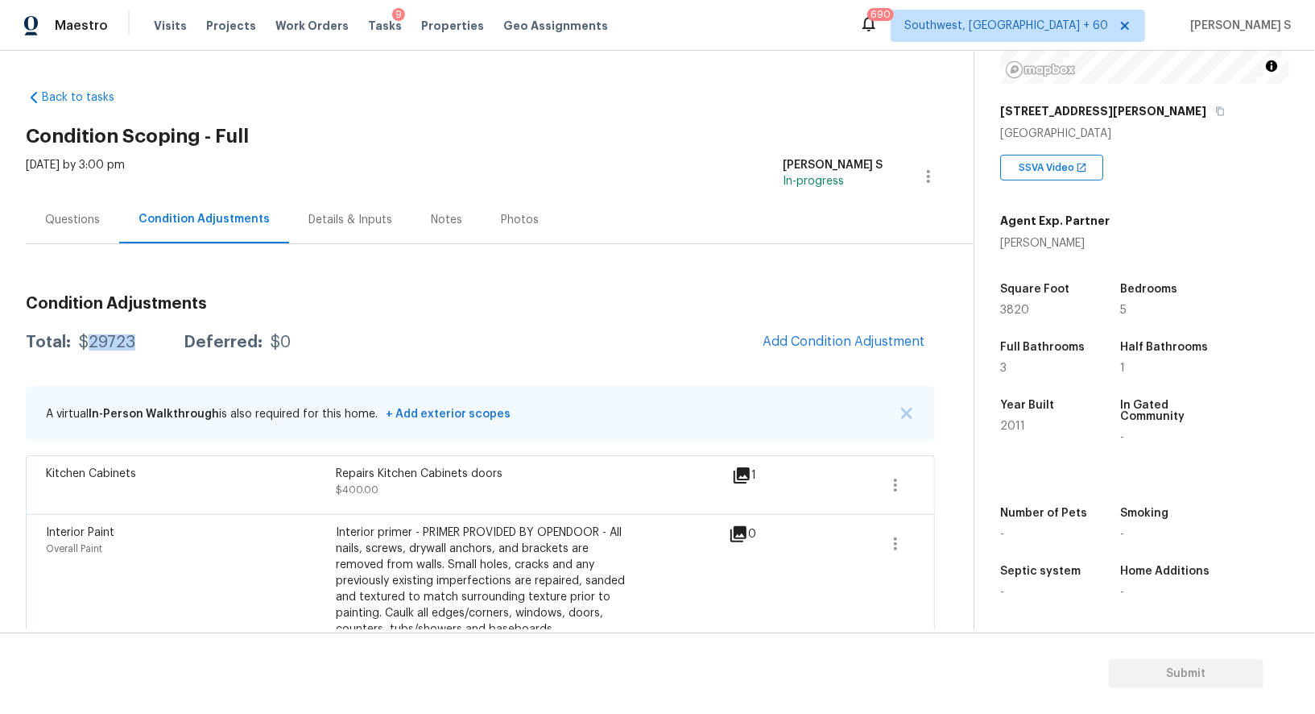
scroll to position [222, 0]
click at [82, 212] on div "Questions" at bounding box center [72, 220] width 55 height 16
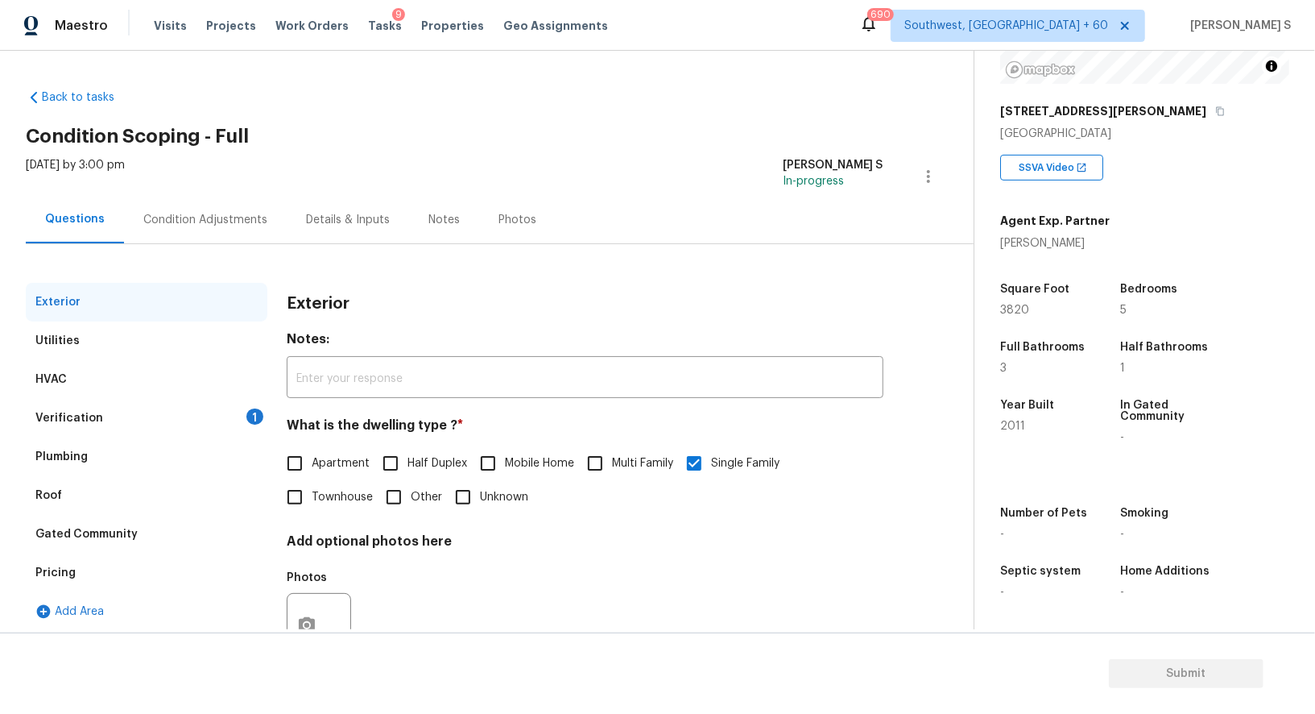
click at [250, 408] on div "1" at bounding box center [254, 416] width 17 height 16
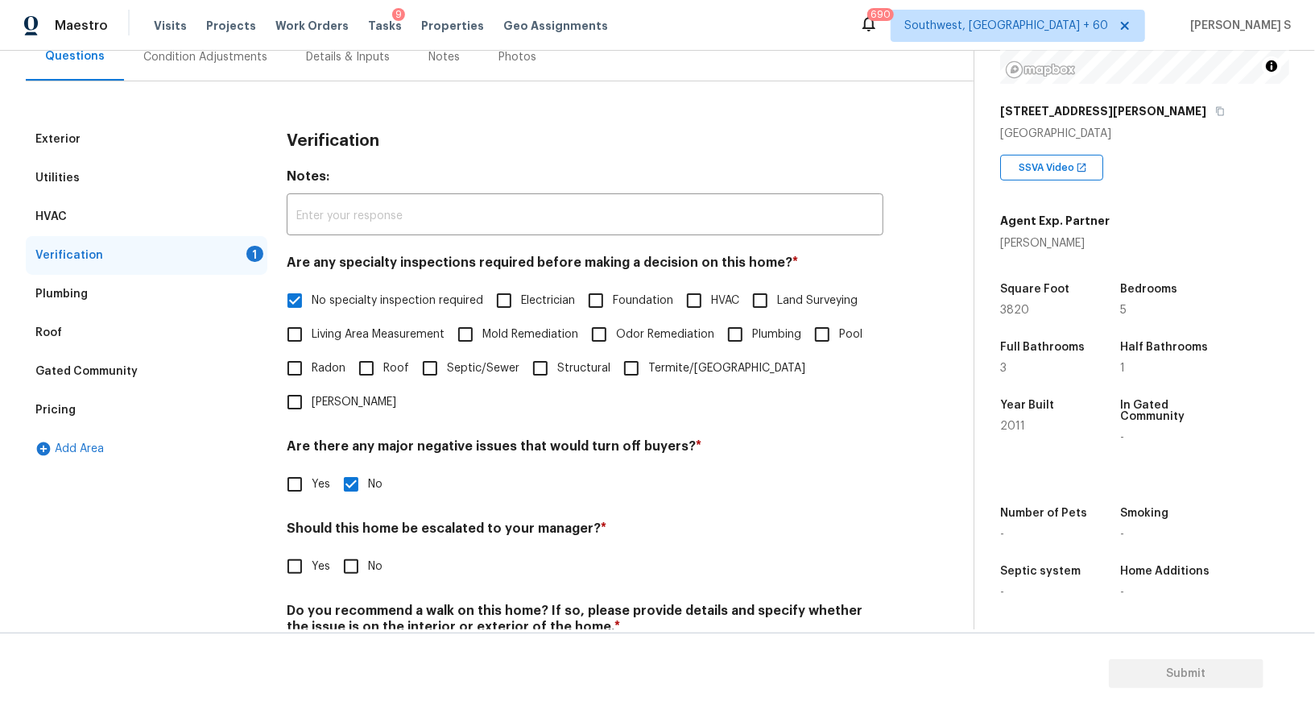
scroll to position [205, 0]
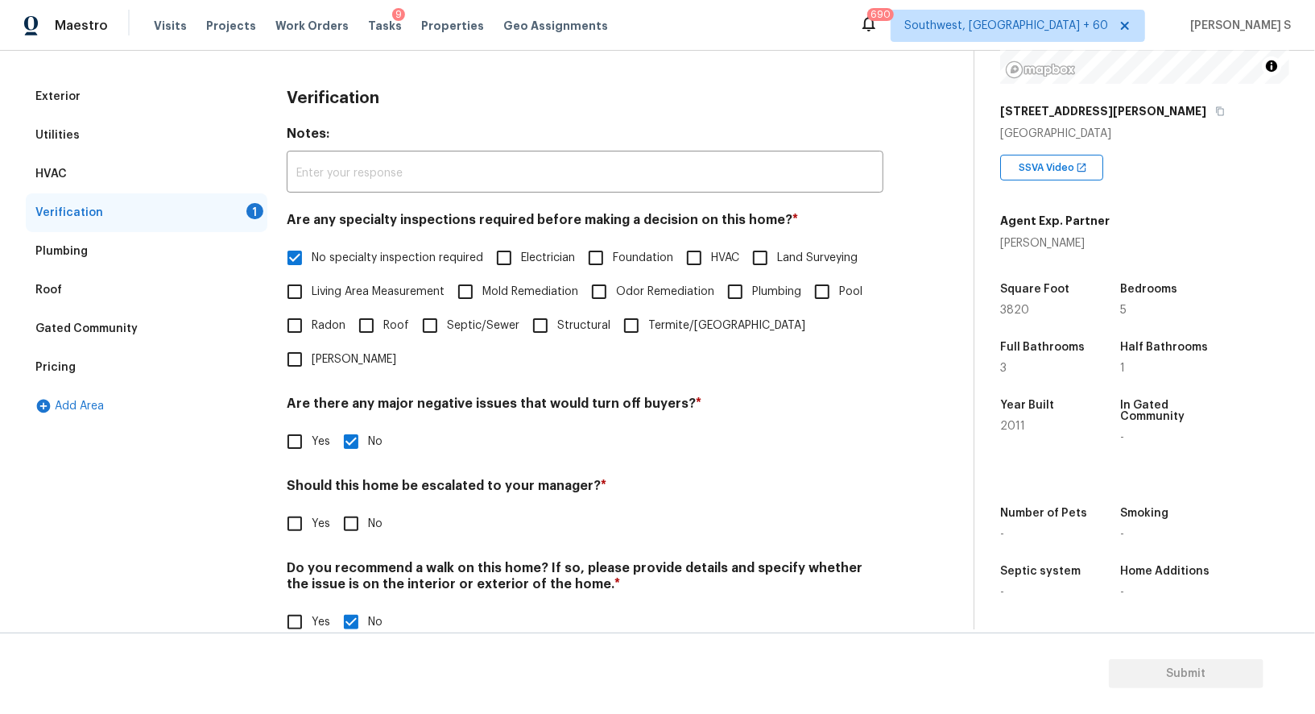
click at [348, 507] on input "No" at bounding box center [351, 524] width 34 height 34
checkbox input "true"
click at [1154, 676] on span "Submit" at bounding box center [1186, 674] width 129 height 20
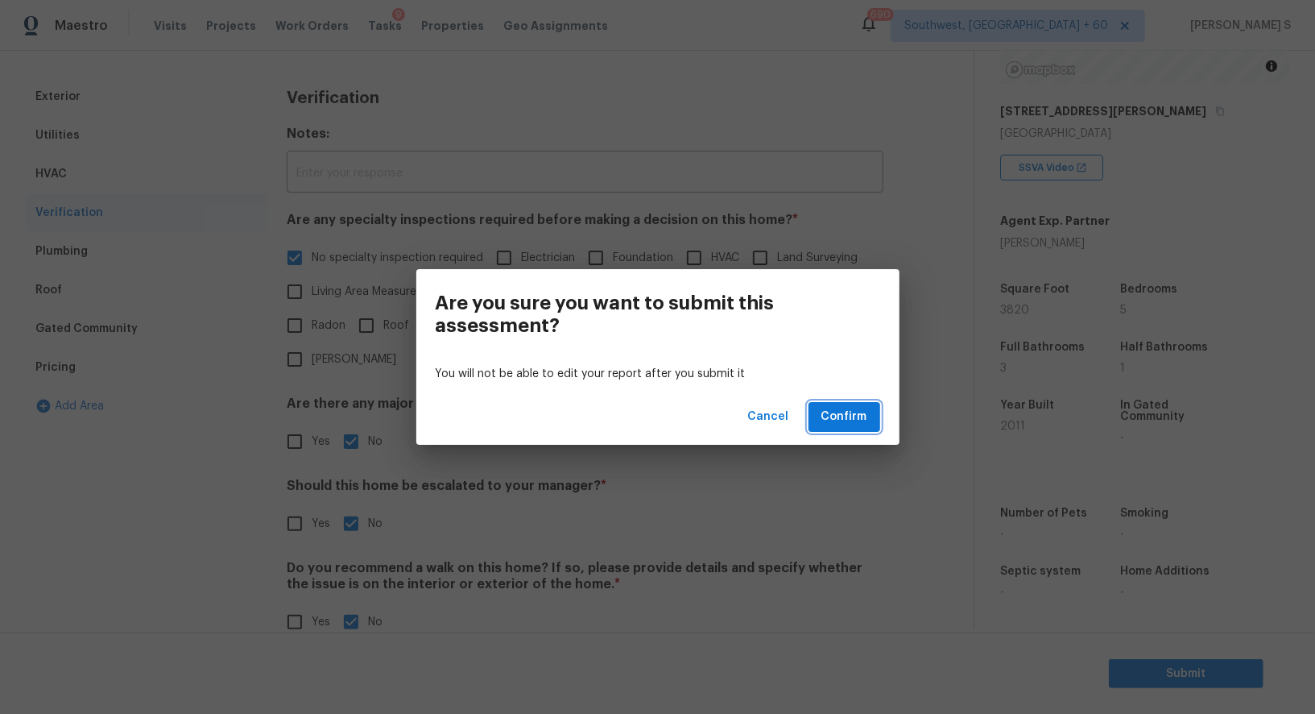
click at [844, 414] on span "Confirm" at bounding box center [845, 417] width 46 height 20
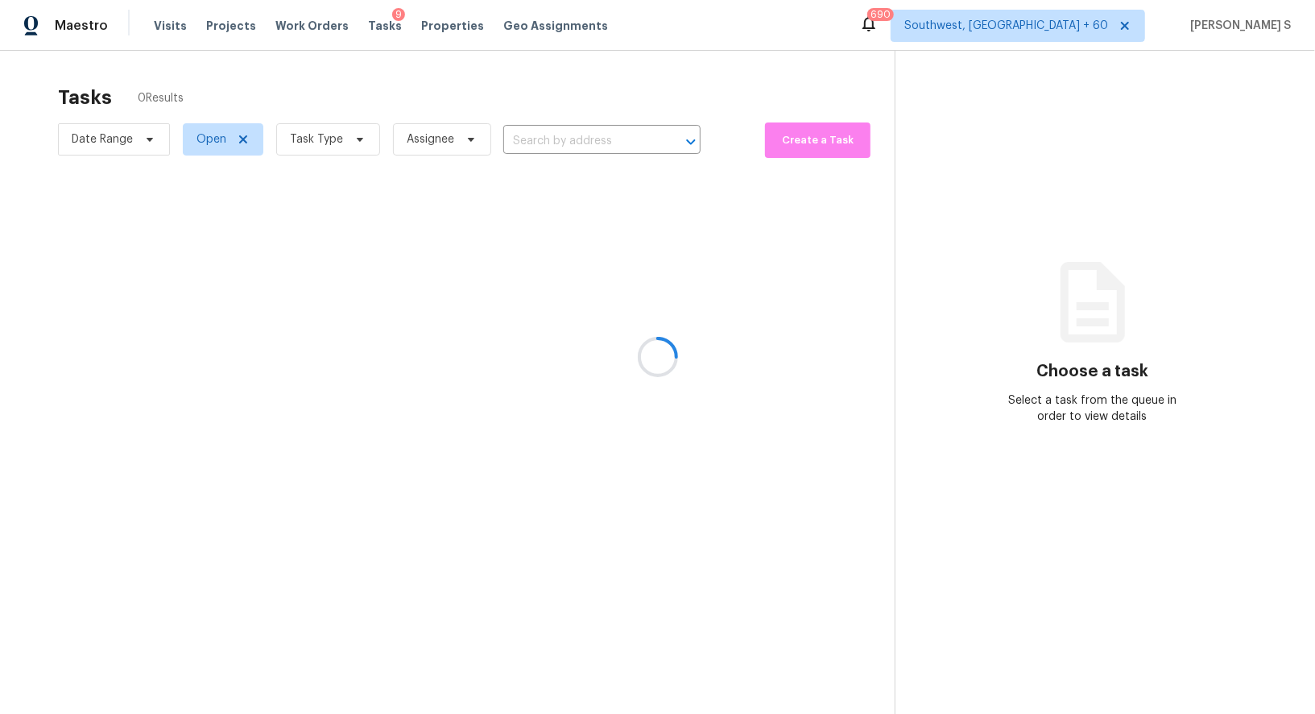
click at [549, 143] on div at bounding box center [657, 357] width 1315 height 714
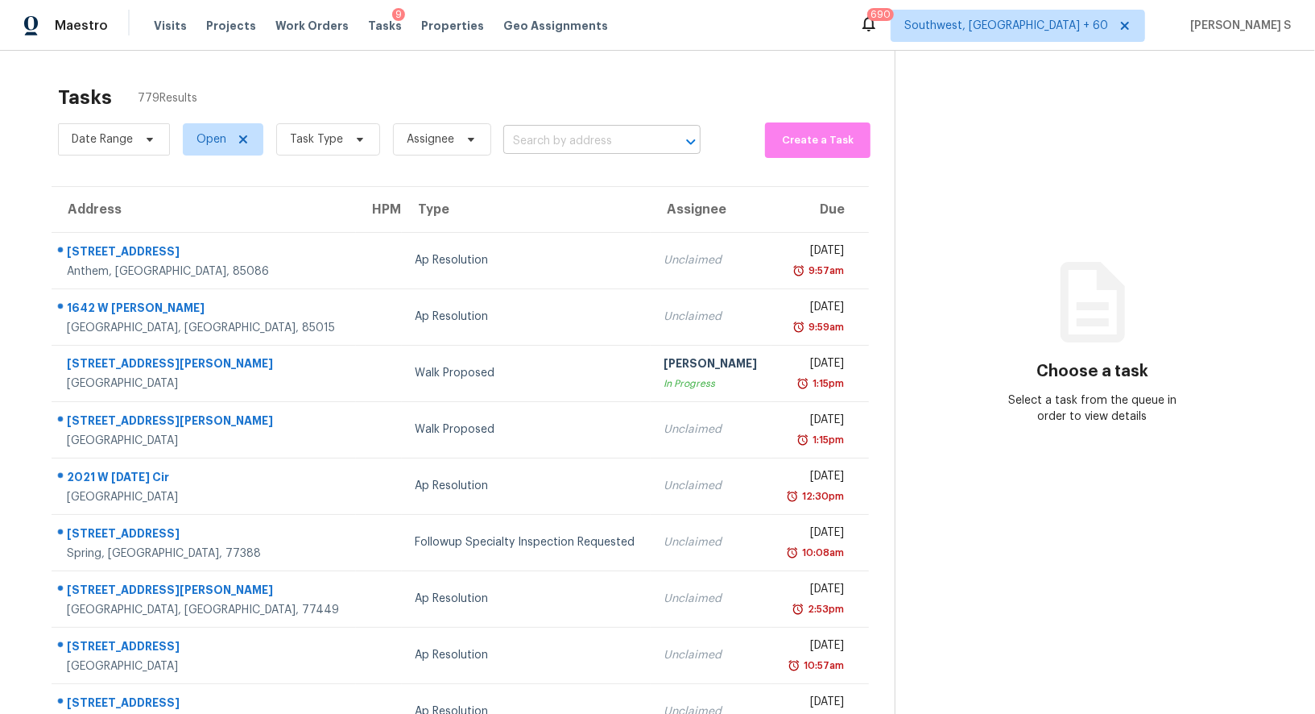
click at [574, 138] on input "text" at bounding box center [579, 141] width 152 height 25
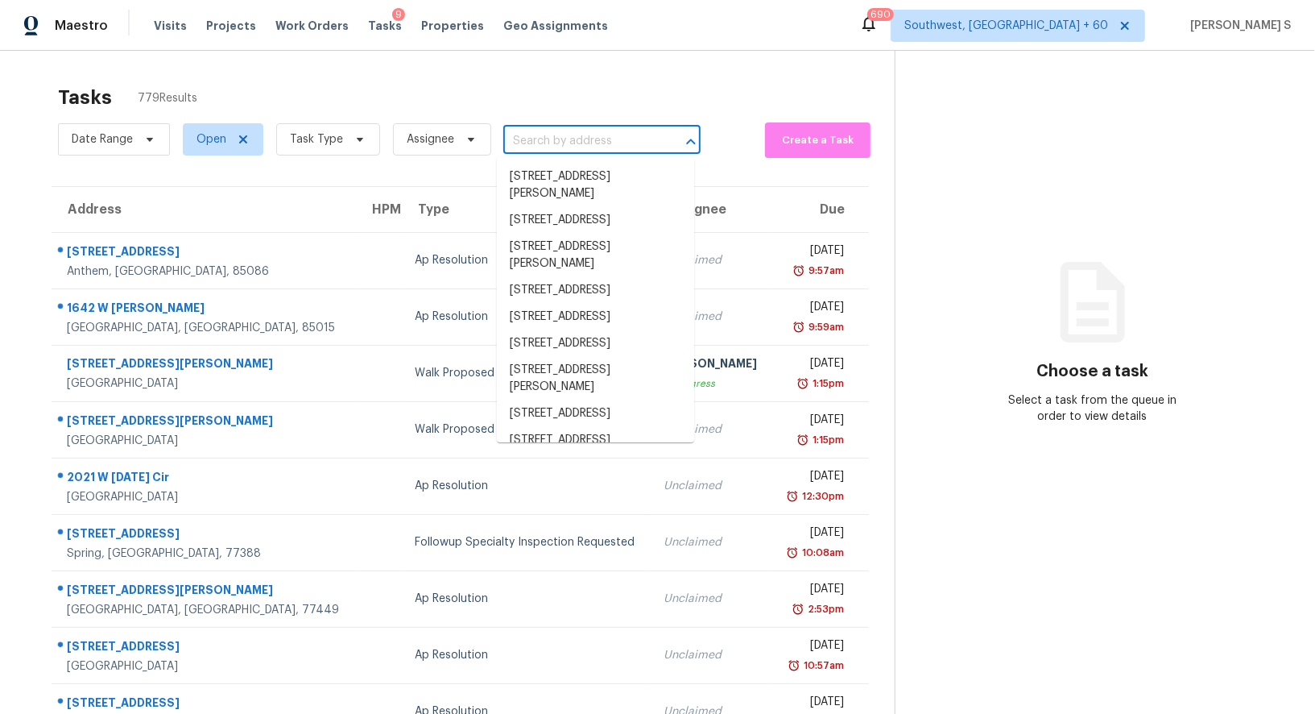
paste input "266 New Sawyer Brown Rd, Nashville, TN, 37221"
type input "266 New Sawyer Brown Rd, Nashville, TN, 37221"
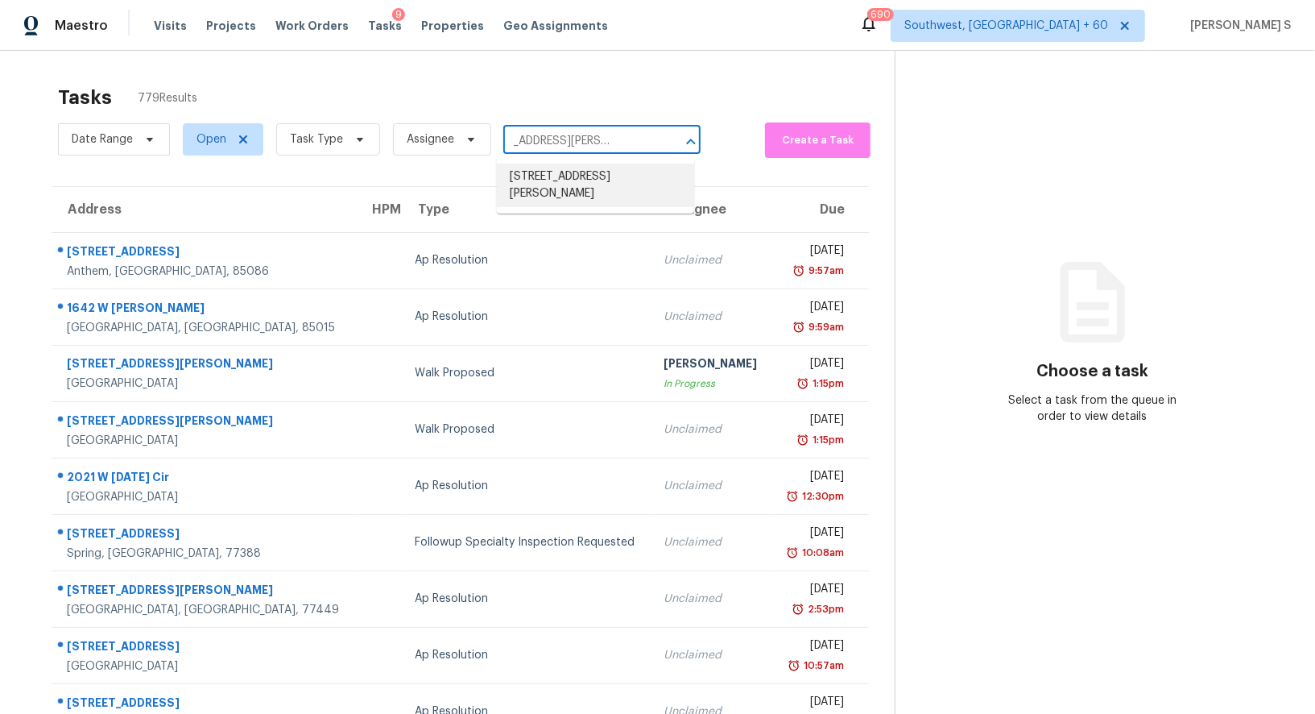
click at [568, 180] on li "266 New Sawyer Brown Rd, Nashville, TN 37221" at bounding box center [595, 185] width 197 height 43
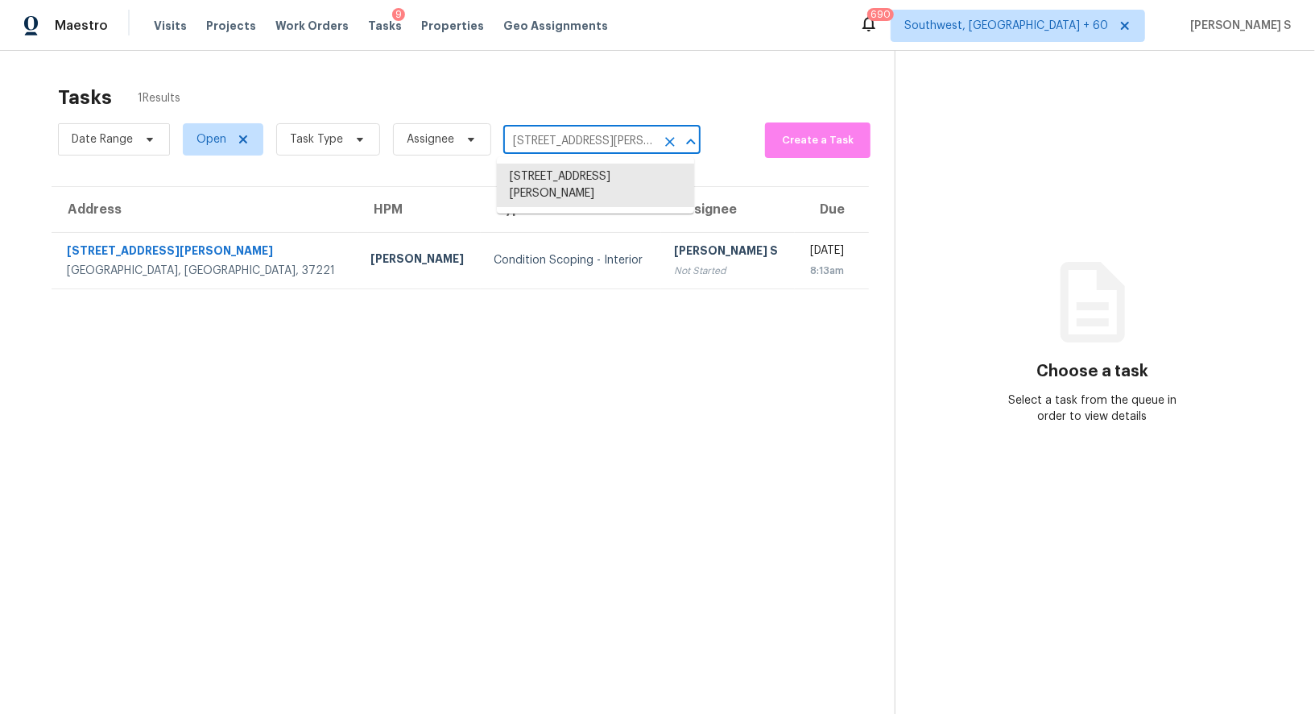
click at [533, 138] on input "266 New Sawyer Brown Rd, Nashville, TN 37221" at bounding box center [579, 141] width 152 height 25
paste input "360 Turtlewood River Rd, Oklahoma City, OK, 73130"
type input "2360 Turtlewood River Rd, Oklahoma City, OK, 73130"
click at [552, 172] on li "2360 Turtlewood River Rd, Oklahoma City, OK 73130" at bounding box center [595, 177] width 197 height 27
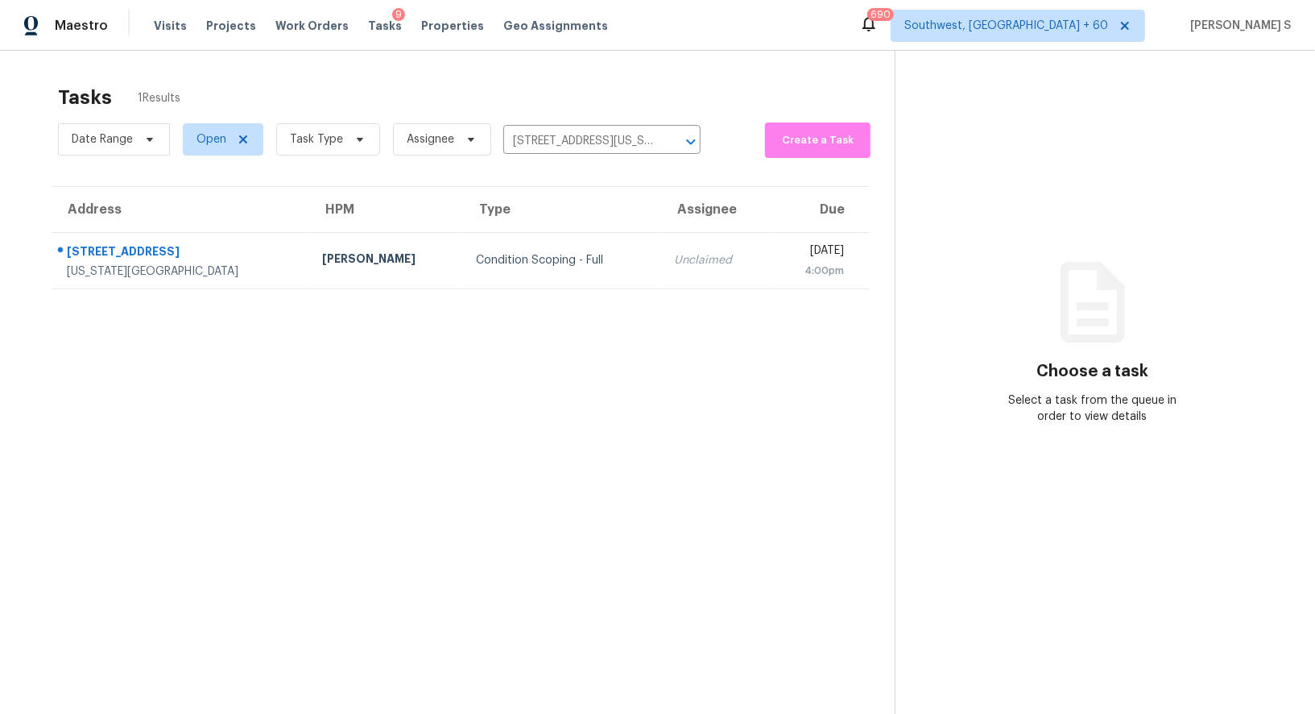
click at [661, 227] on th "Assignee" at bounding box center [715, 209] width 108 height 45
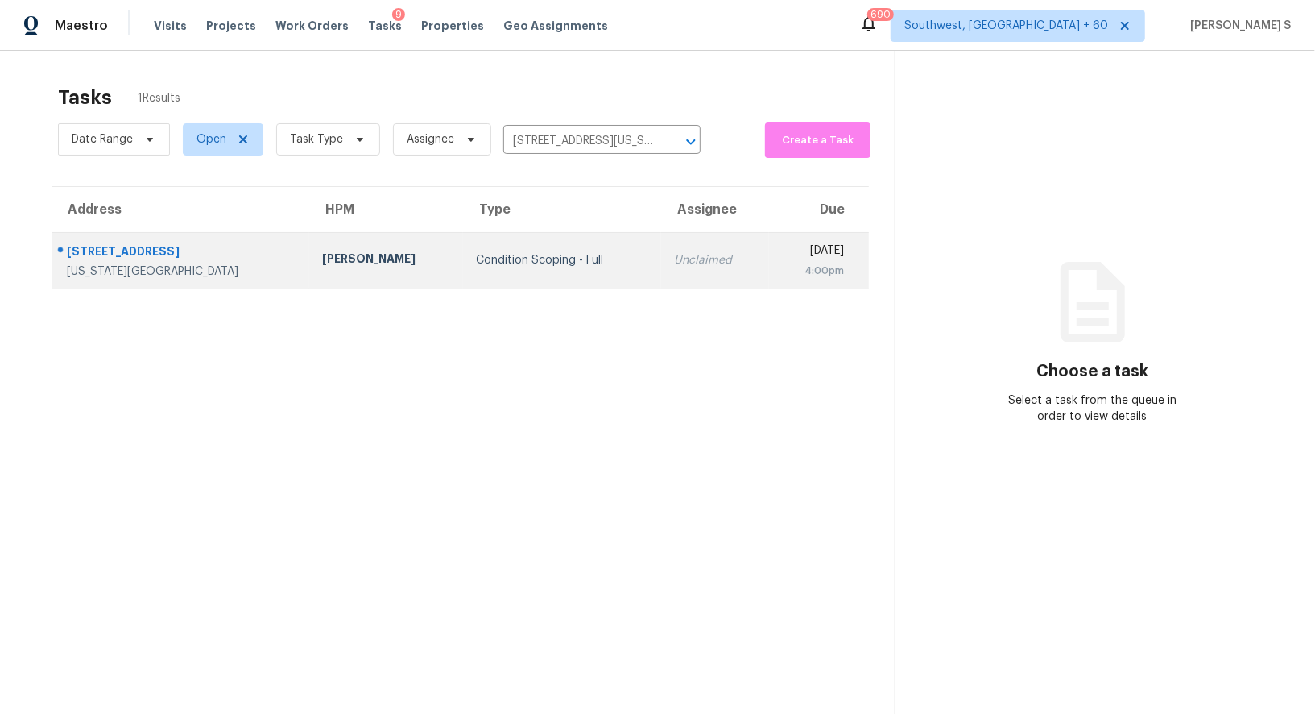
click at [674, 262] on div "Unclaimed" at bounding box center [715, 260] width 82 height 16
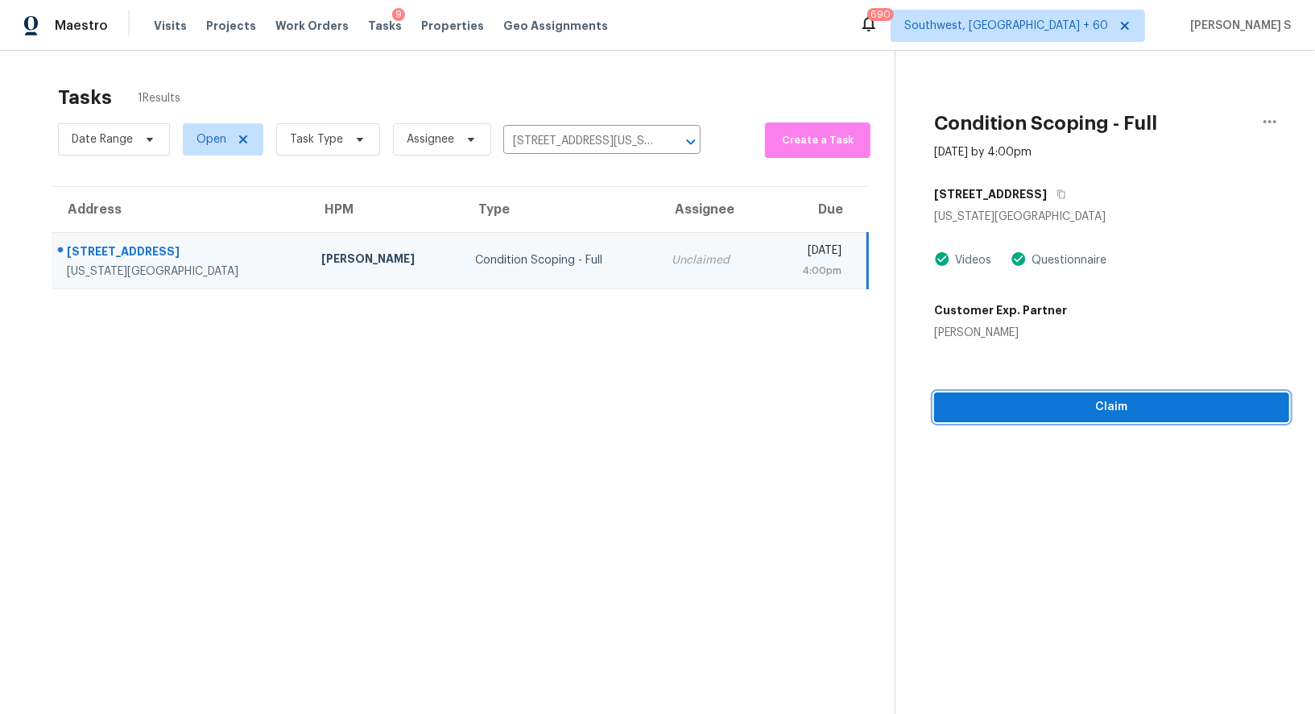
click at [1017, 392] on button "Claim" at bounding box center [1111, 407] width 355 height 30
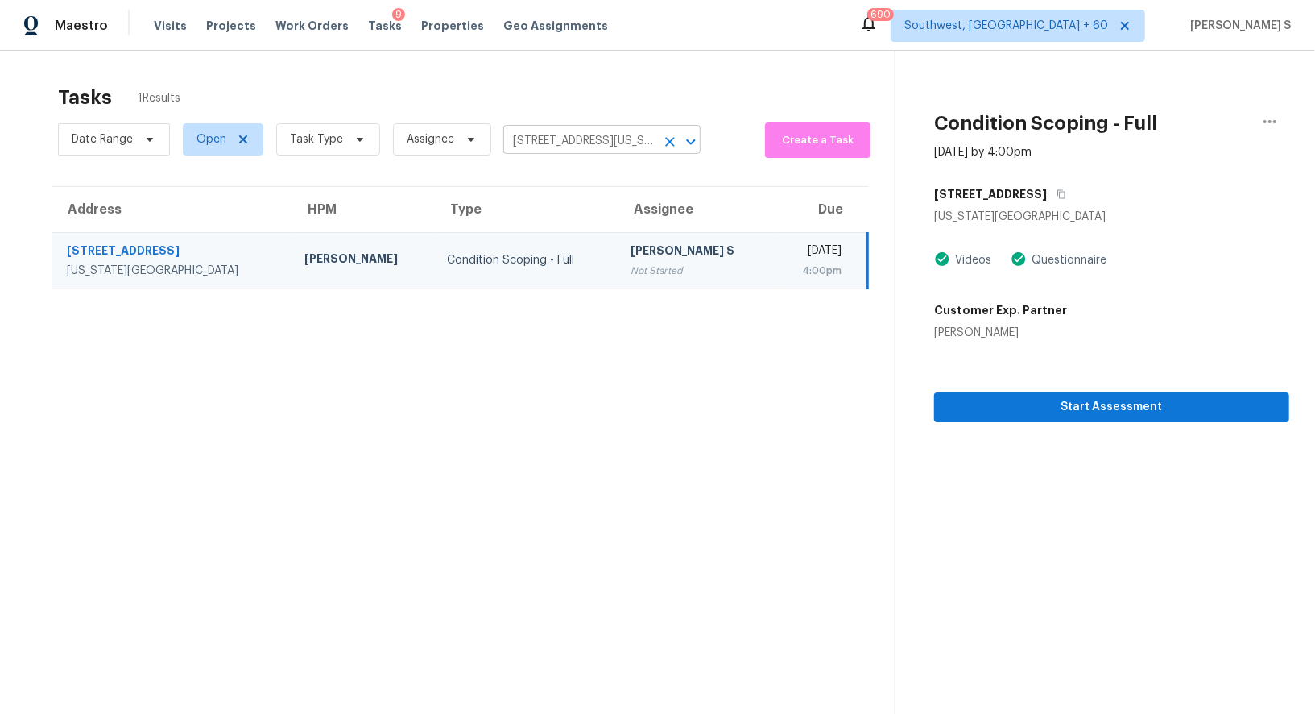
click at [611, 147] on input "2360 Turtlewood River Rd, Oklahoma City, OK 73130" at bounding box center [579, 141] width 152 height 25
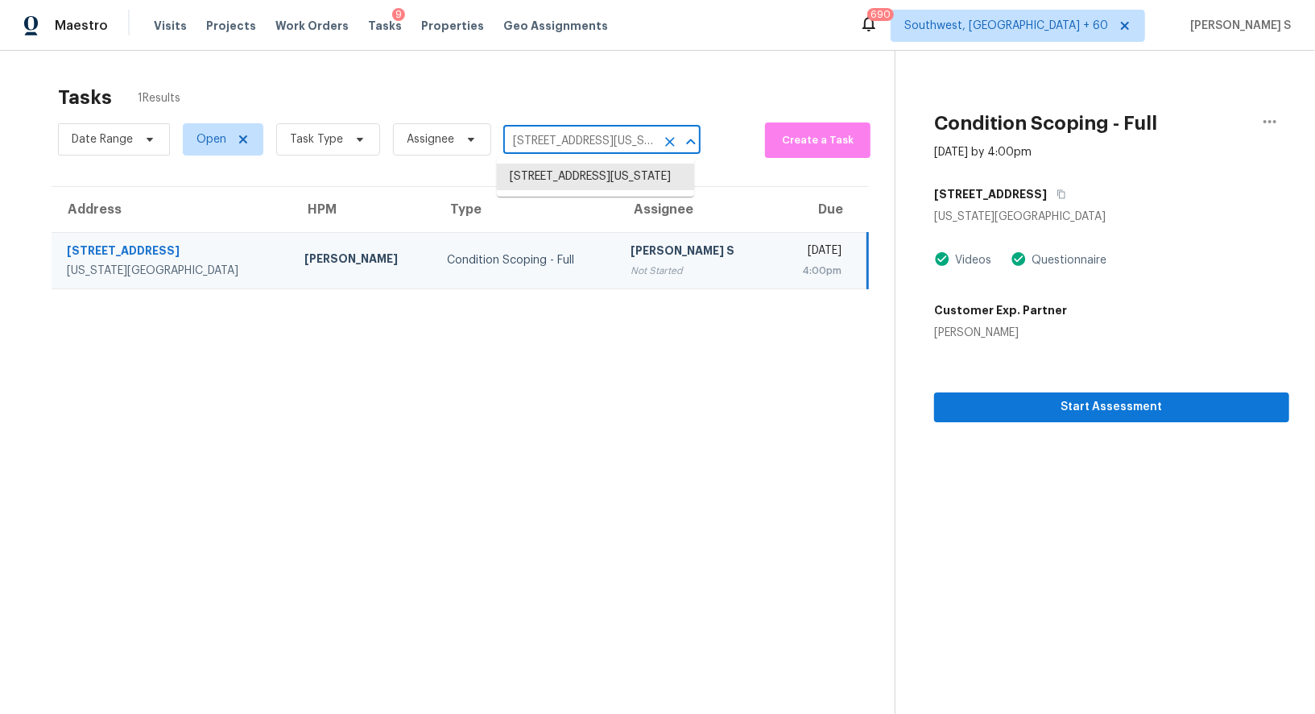
paste input "452 Lanier Ct, Hiram, GA, 30141"
type input "452 Lanier Ct, Hiram, GA, 30141"
click at [582, 165] on li "452 Lanier Ct, Hiram, GA 30141" at bounding box center [595, 185] width 197 height 43
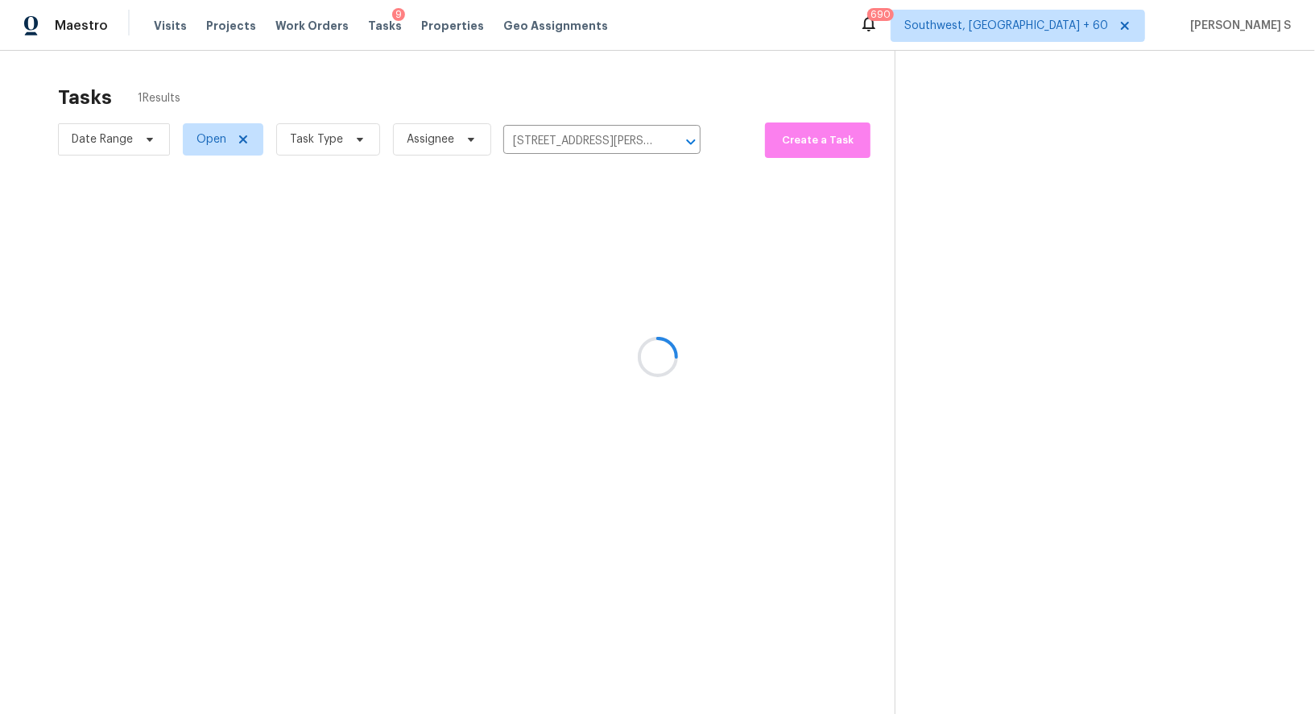
click div at bounding box center [657, 357] width 1315 height 714
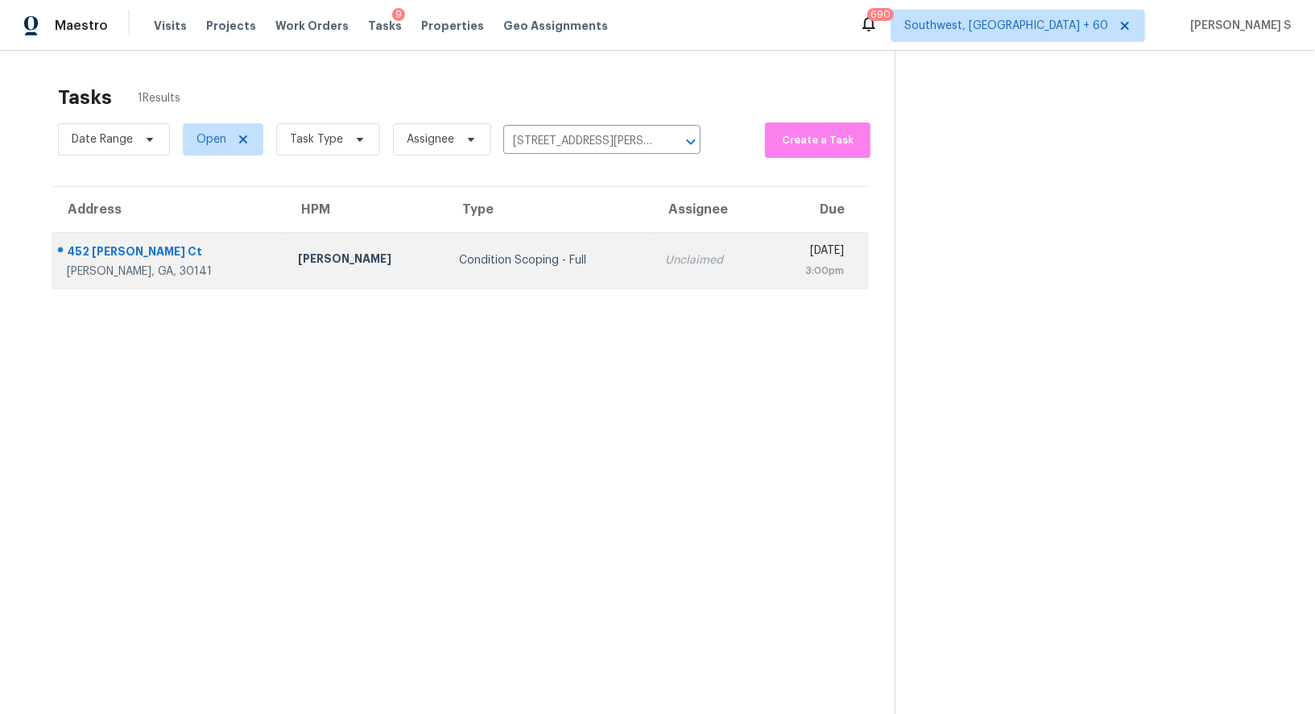
click at [652, 246] on td "Unclaimed" at bounding box center [708, 260] width 113 height 56
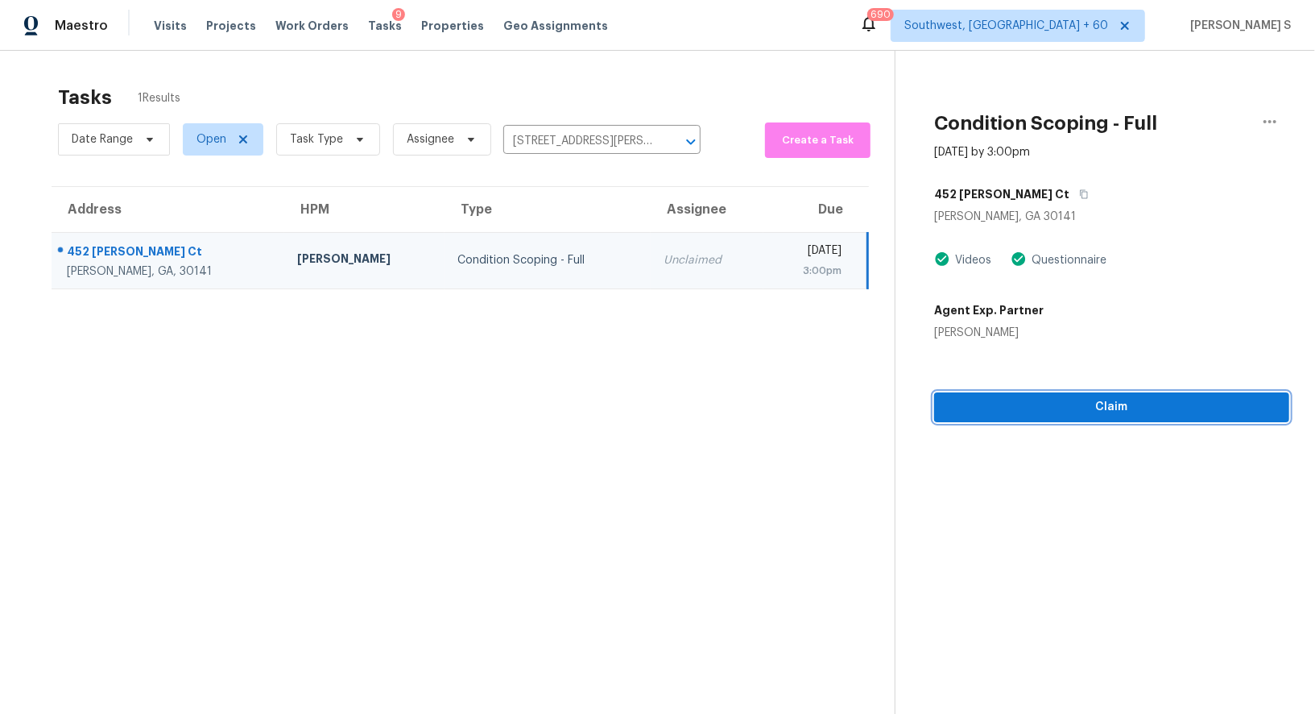
click at [1027, 400] on span "Claim" at bounding box center [1111, 407] width 329 height 20
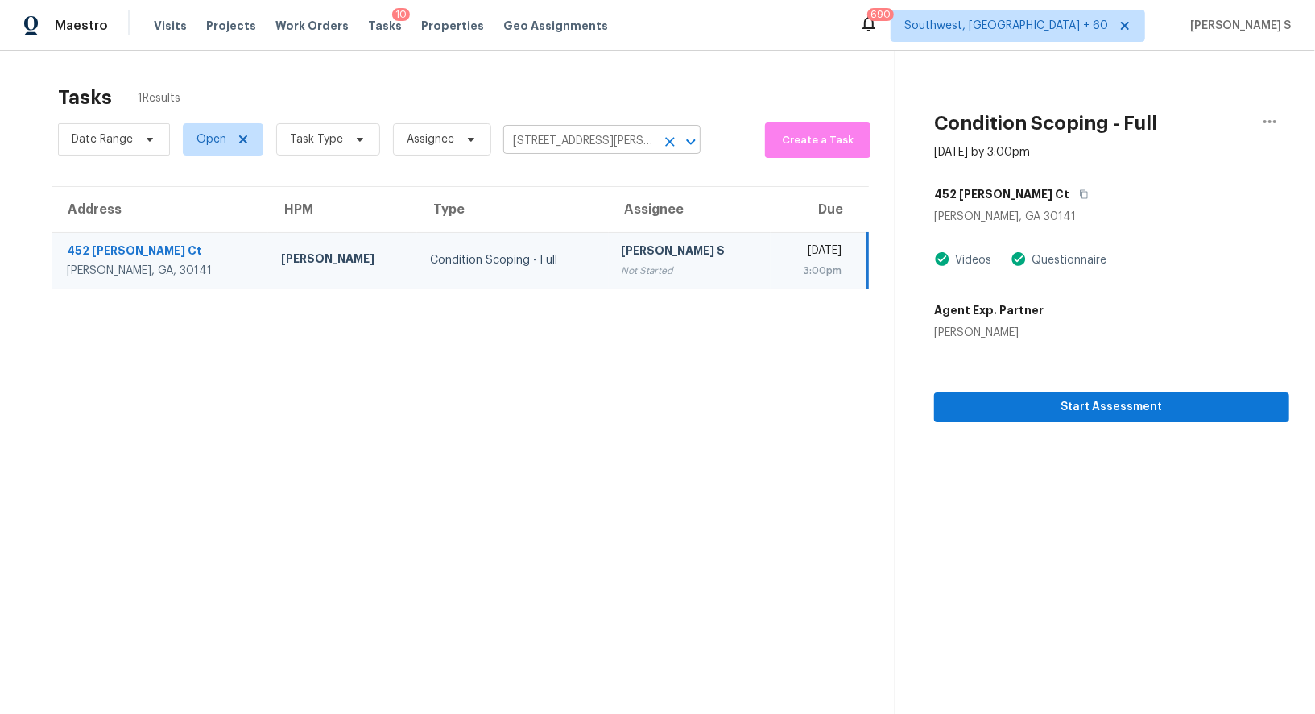
click at [624, 138] on input "452 Lanier Ct, Hiram, GA 30141" at bounding box center [579, 141] width 152 height 25
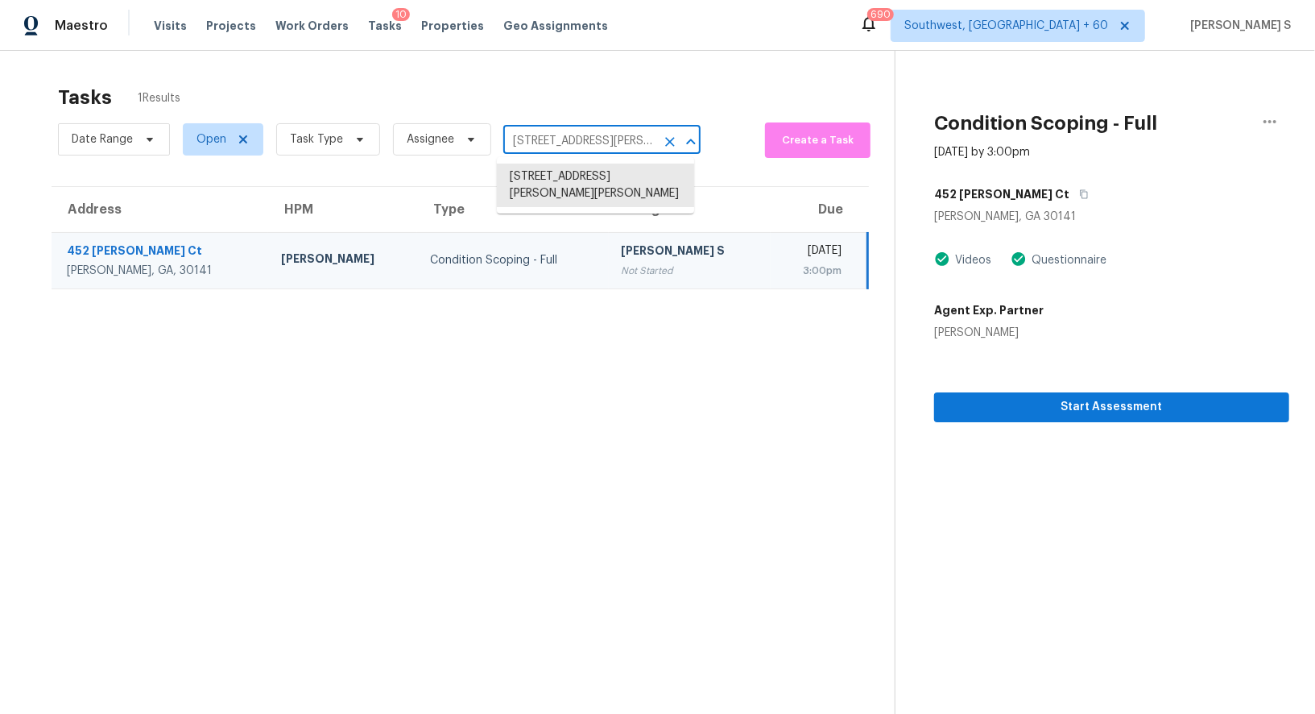
paste input "1864 Urbana Ave, Deltona, FL, 32725"
type input "1864 Urbana Ave, Deltona, FL, 32725"
click at [576, 172] on li "1864 Urbana Ave, Deltona, FL 32725" at bounding box center [595, 177] width 197 height 27
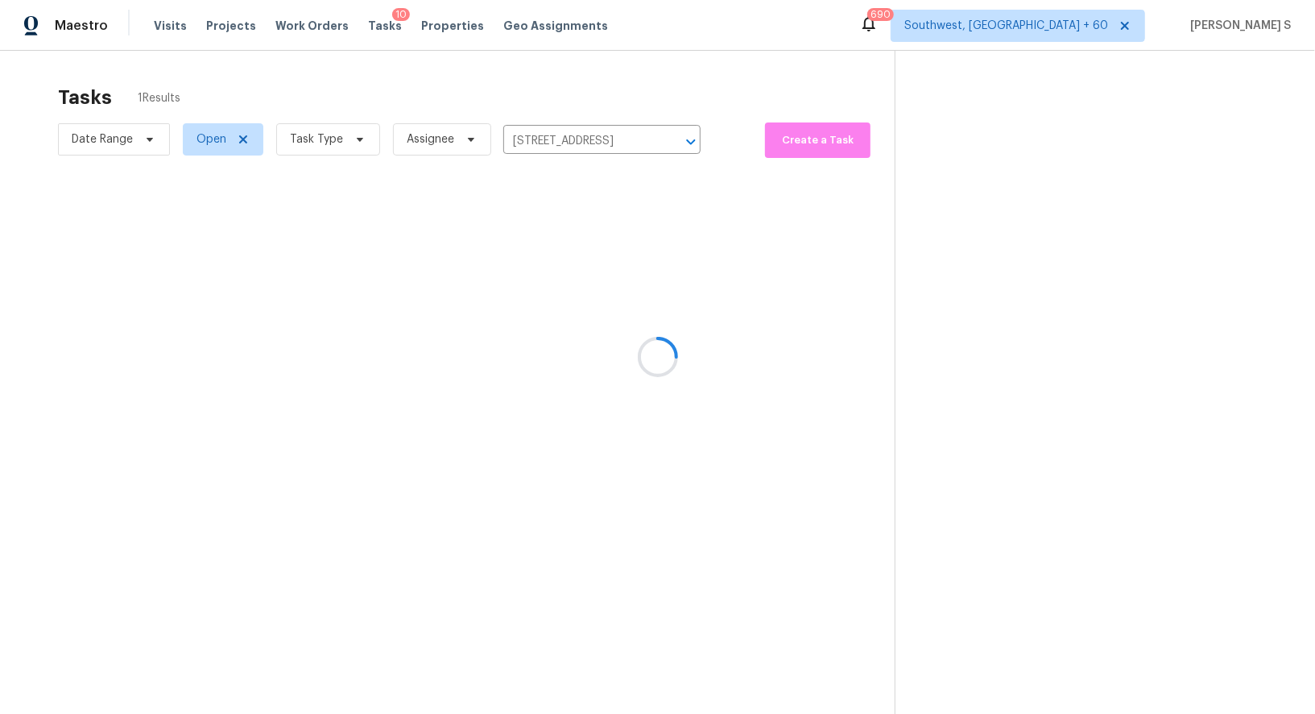
click at [574, 230] on div at bounding box center [657, 357] width 1315 height 714
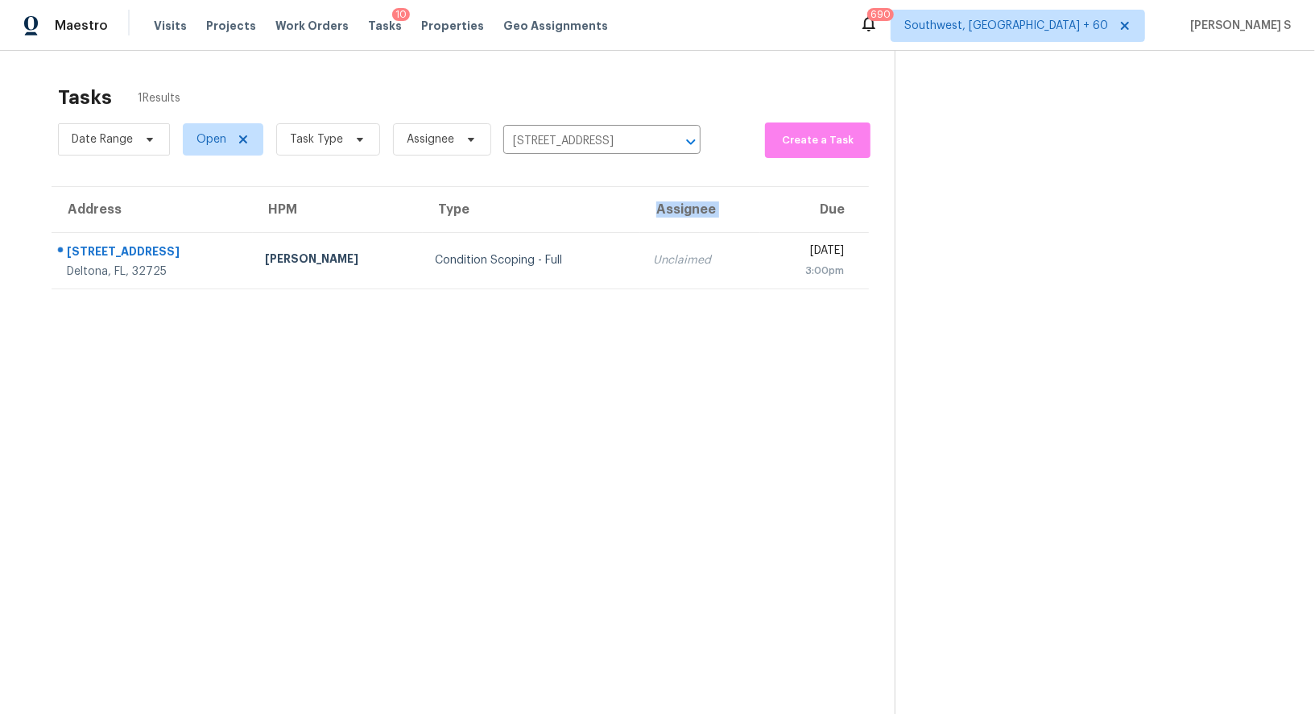
click at [640, 230] on th "Assignee" at bounding box center [699, 209] width 119 height 45
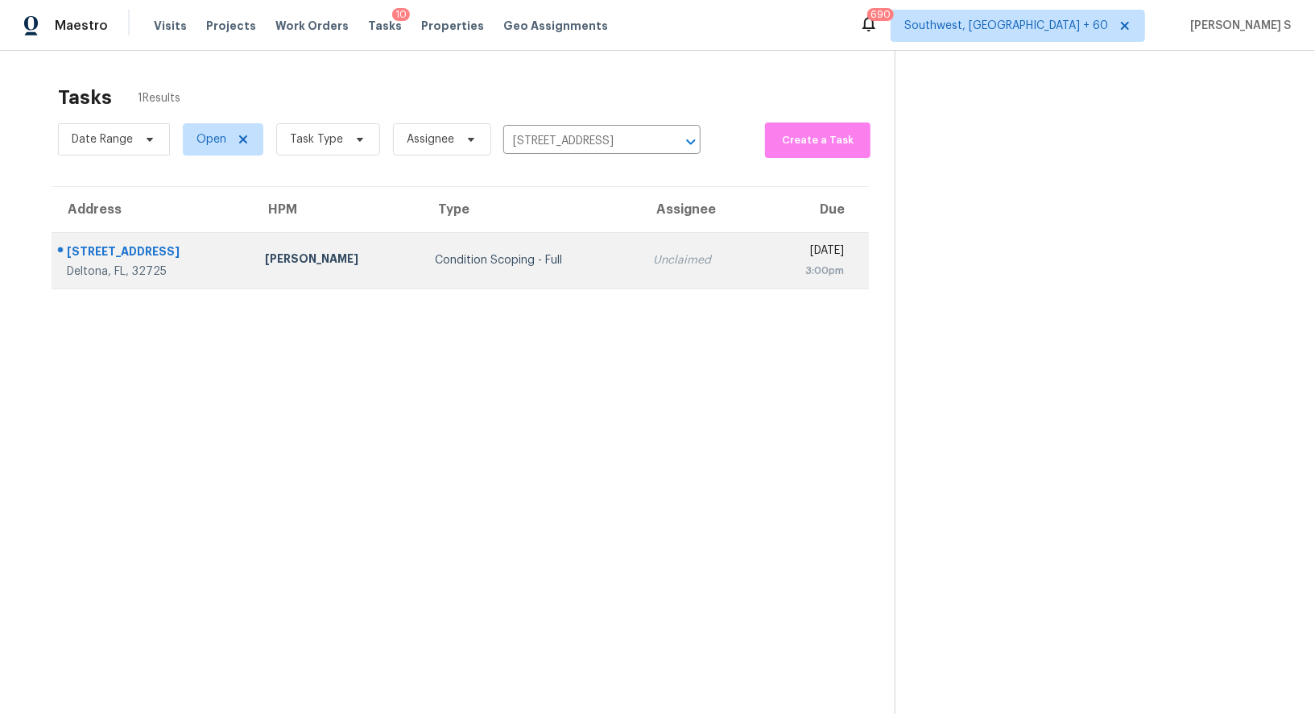
click at [640, 267] on td "Unclaimed" at bounding box center [699, 260] width 119 height 56
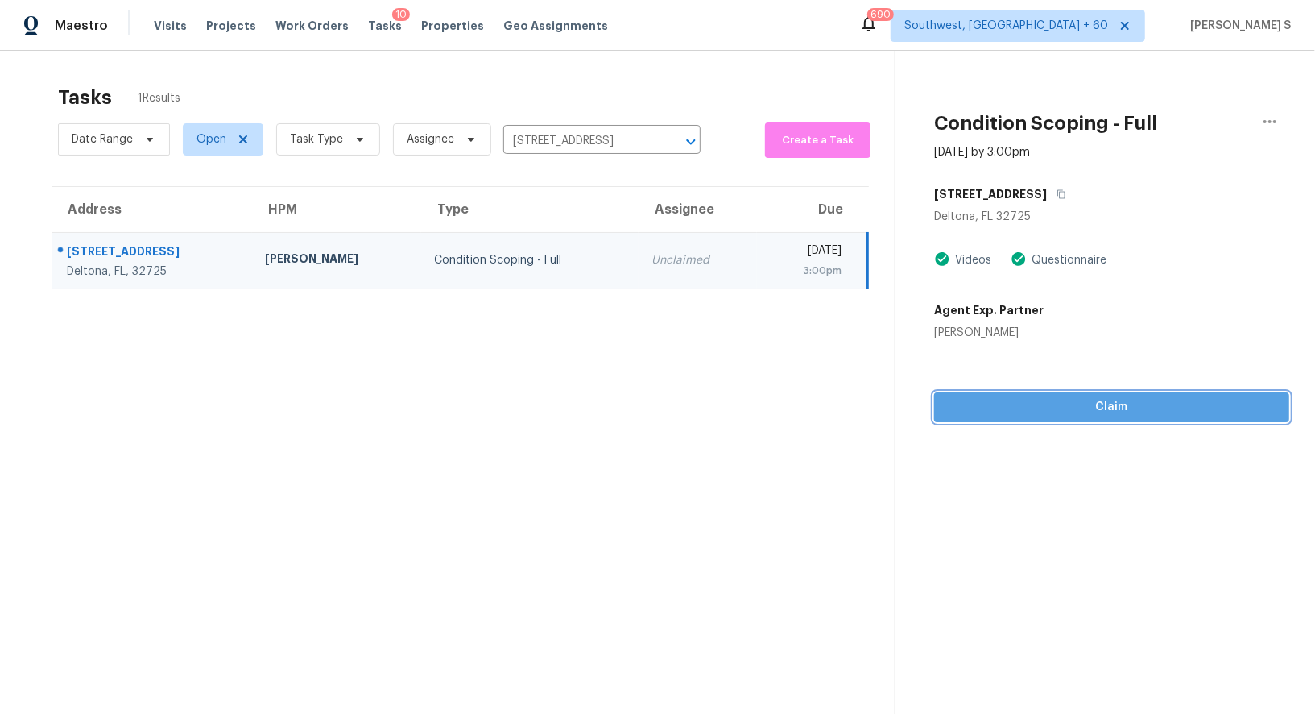
click at [1042, 401] on span "Claim" at bounding box center [1111, 407] width 329 height 20
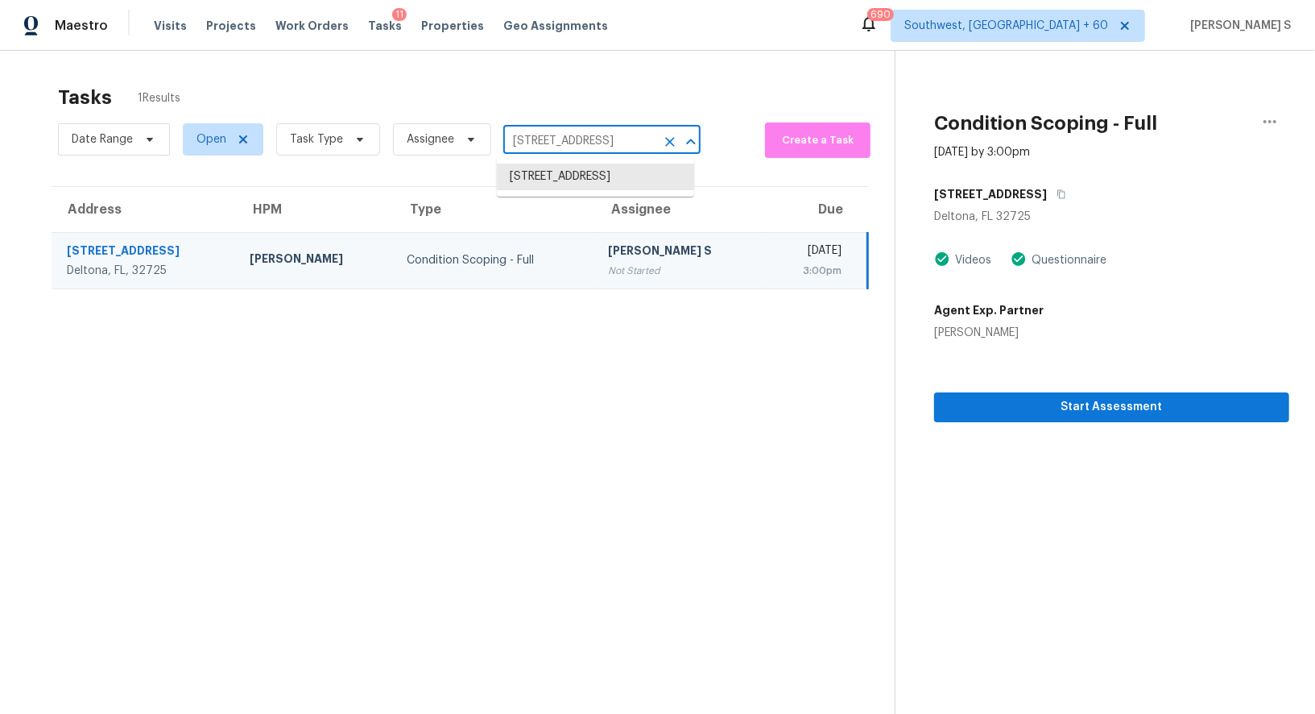
click at [616, 149] on input "1864 Urbana Ave, Deltona, FL 32725" at bounding box center [579, 141] width 152 height 25
paste input "452 Lanier Ct, Hiram, GA 30141"
type input "452 Lanier Ct, Hiram, GA 30141"
click at [598, 193] on ul "452 Lanier Ct, Hiram, GA 30141" at bounding box center [595, 185] width 197 height 56
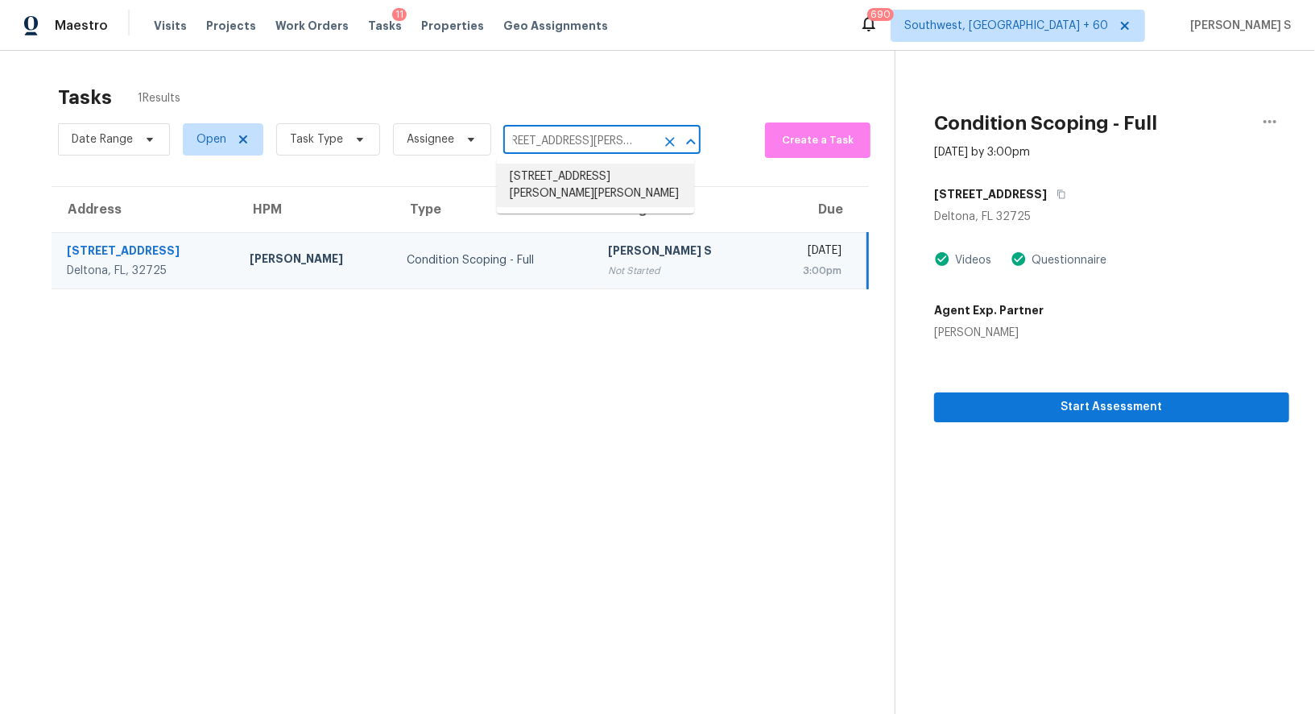
click at [598, 176] on li "452 Lanier Ct, Hiram, GA 30141" at bounding box center [595, 185] width 197 height 43
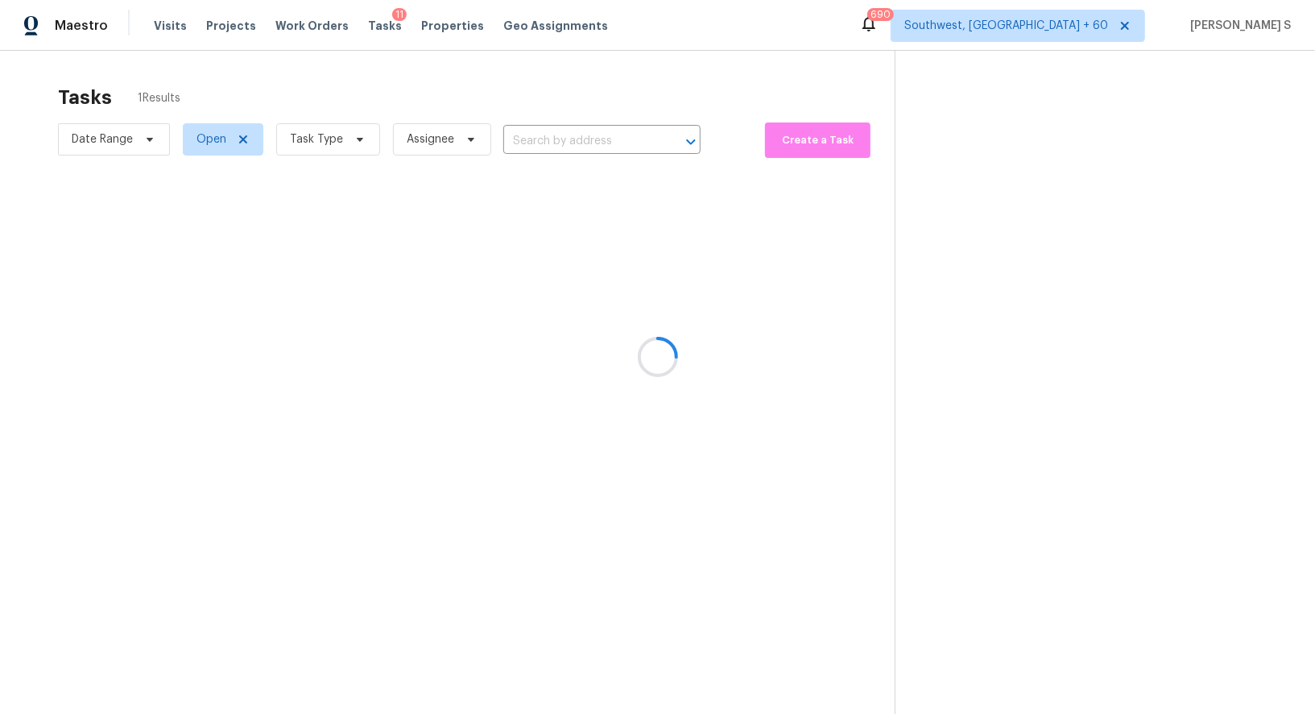
type input "452 Lanier Ct, Hiram, GA 30141"
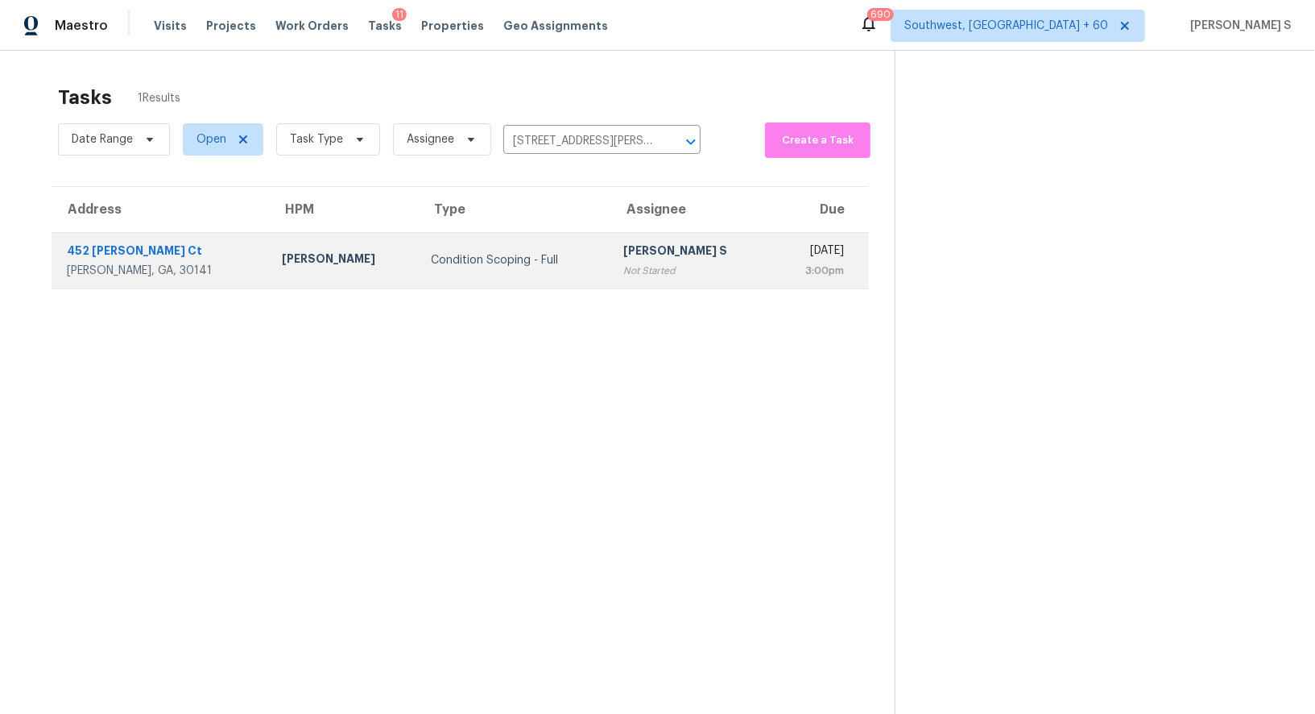
click at [503, 264] on div "Condition Scoping - Full" at bounding box center [514, 260] width 166 height 16
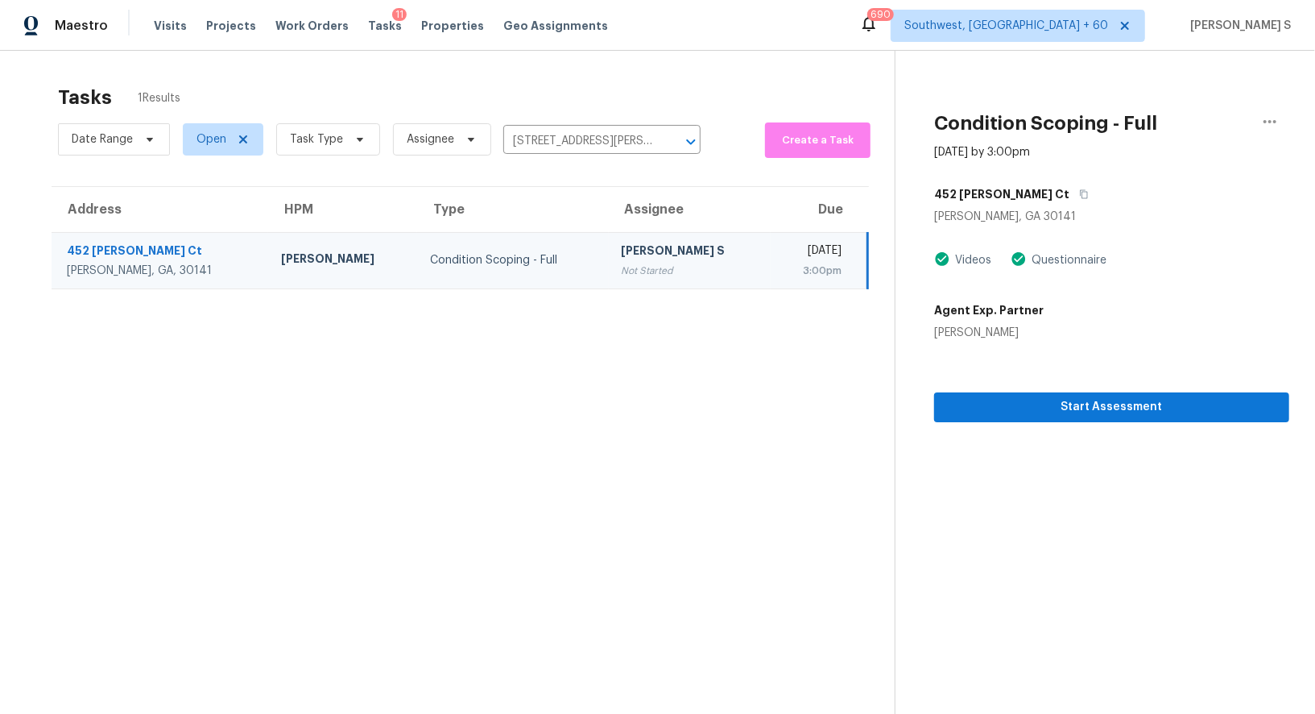
click at [675, 241] on td "[PERSON_NAME] S Not Started" at bounding box center [690, 260] width 162 height 56
click at [1079, 189] on icon "button" at bounding box center [1084, 194] width 10 height 10
click at [1062, 402] on span "Start Assessment" at bounding box center [1111, 407] width 329 height 20
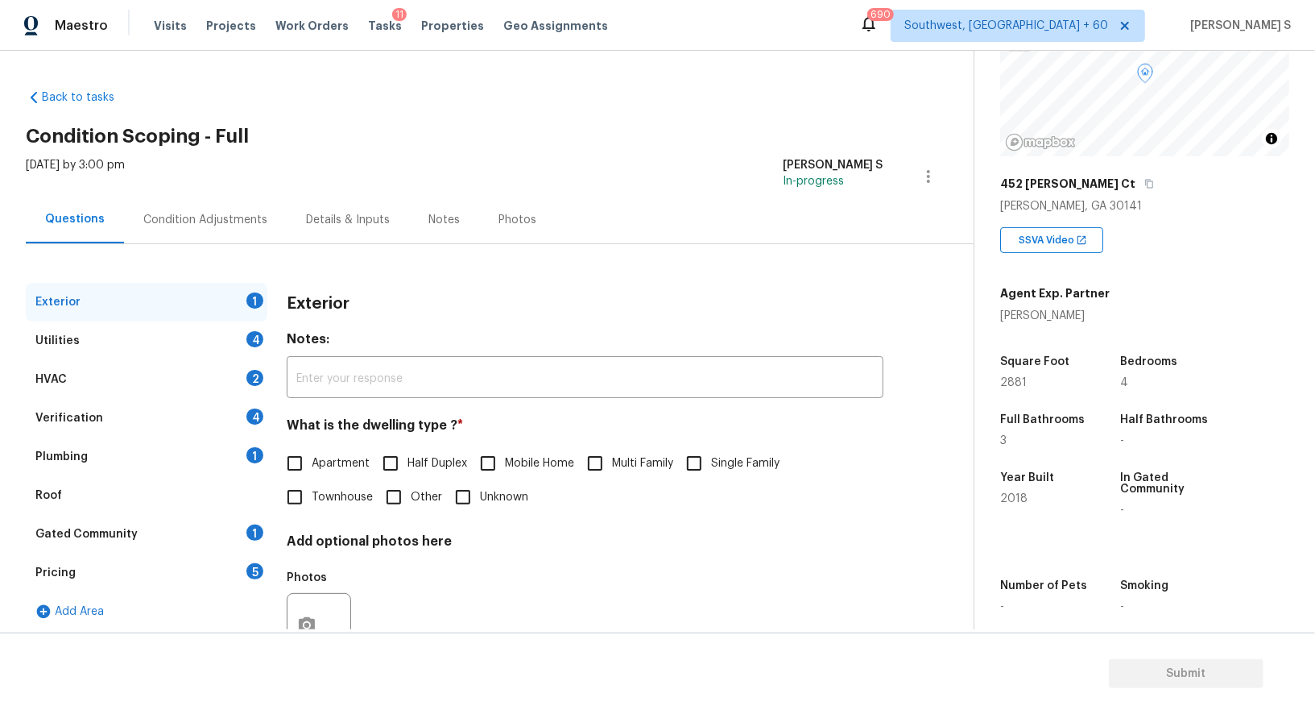
scroll to position [222, 0]
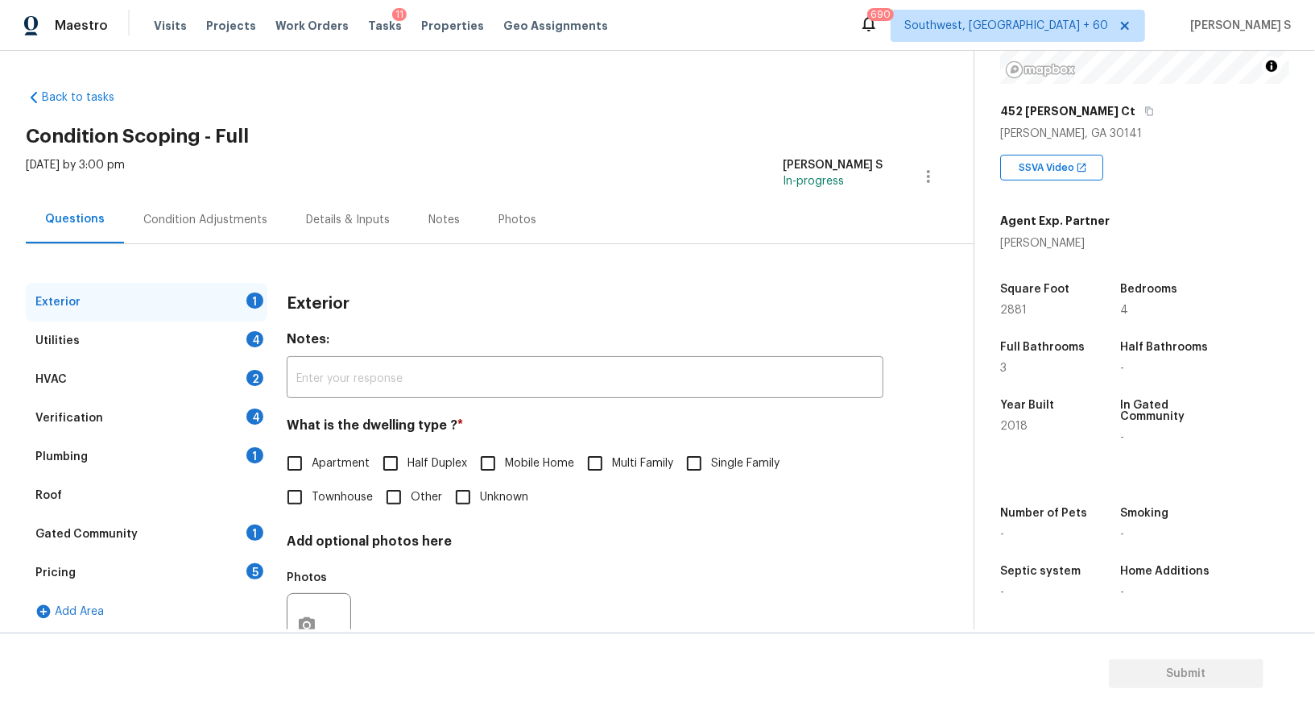
click at [694, 469] on input "Single Family" at bounding box center [694, 463] width 34 height 34
checkbox input "true"
click at [262, 331] on div "Utilities 4" at bounding box center [147, 340] width 242 height 39
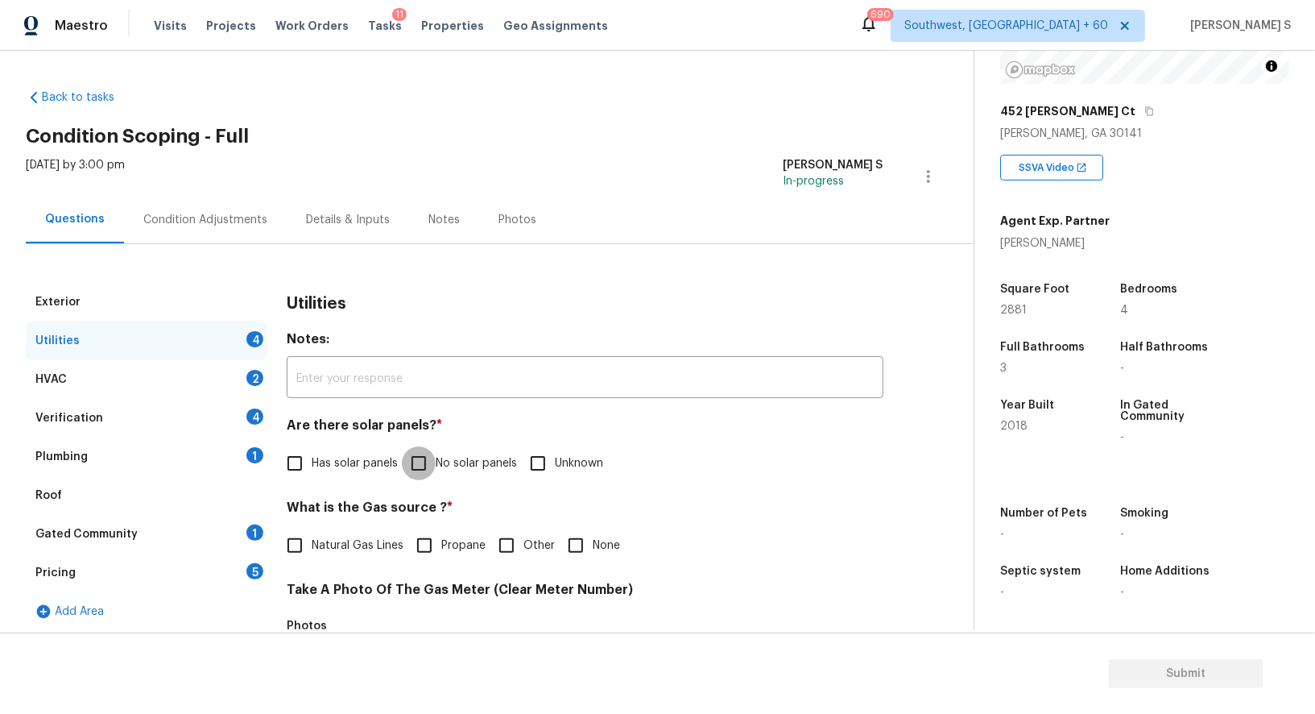
click at [422, 465] on input "No solar panels" at bounding box center [419, 463] width 34 height 34
checkbox input "true"
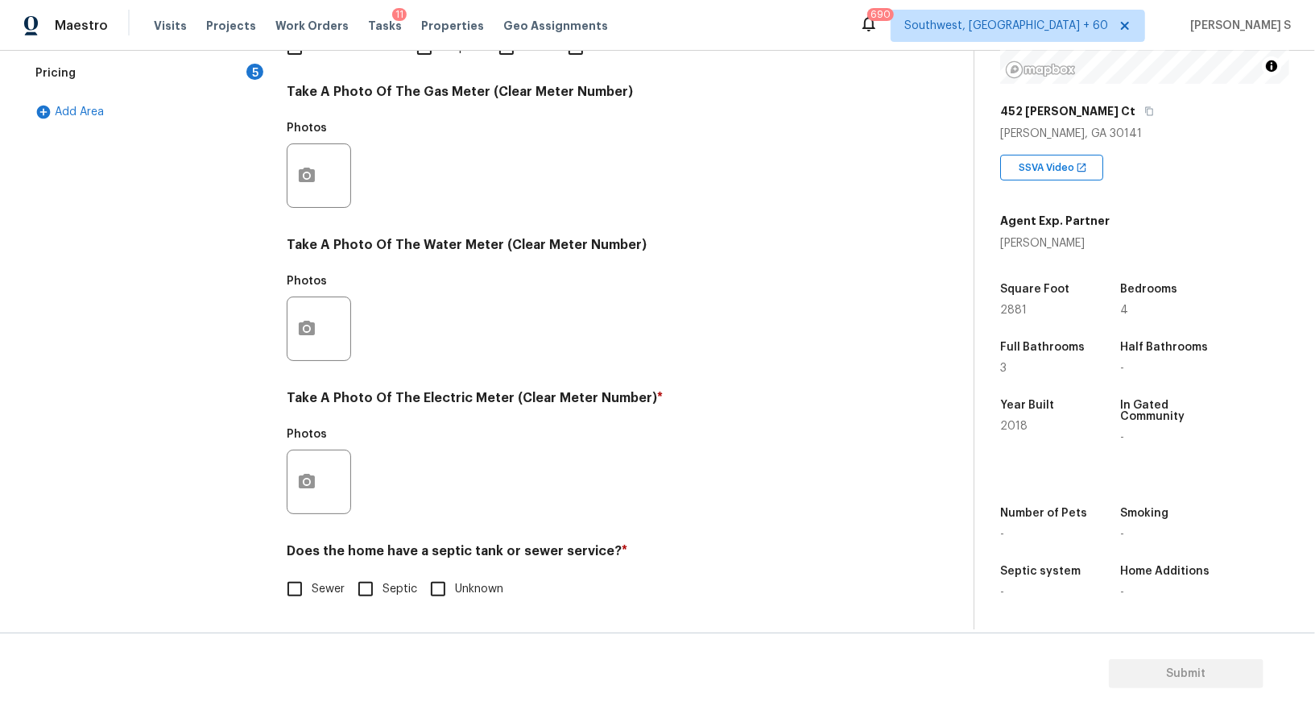
scroll to position [498, 0]
click at [297, 588] on input "Sewer" at bounding box center [295, 589] width 34 height 34
checkbox input "true"
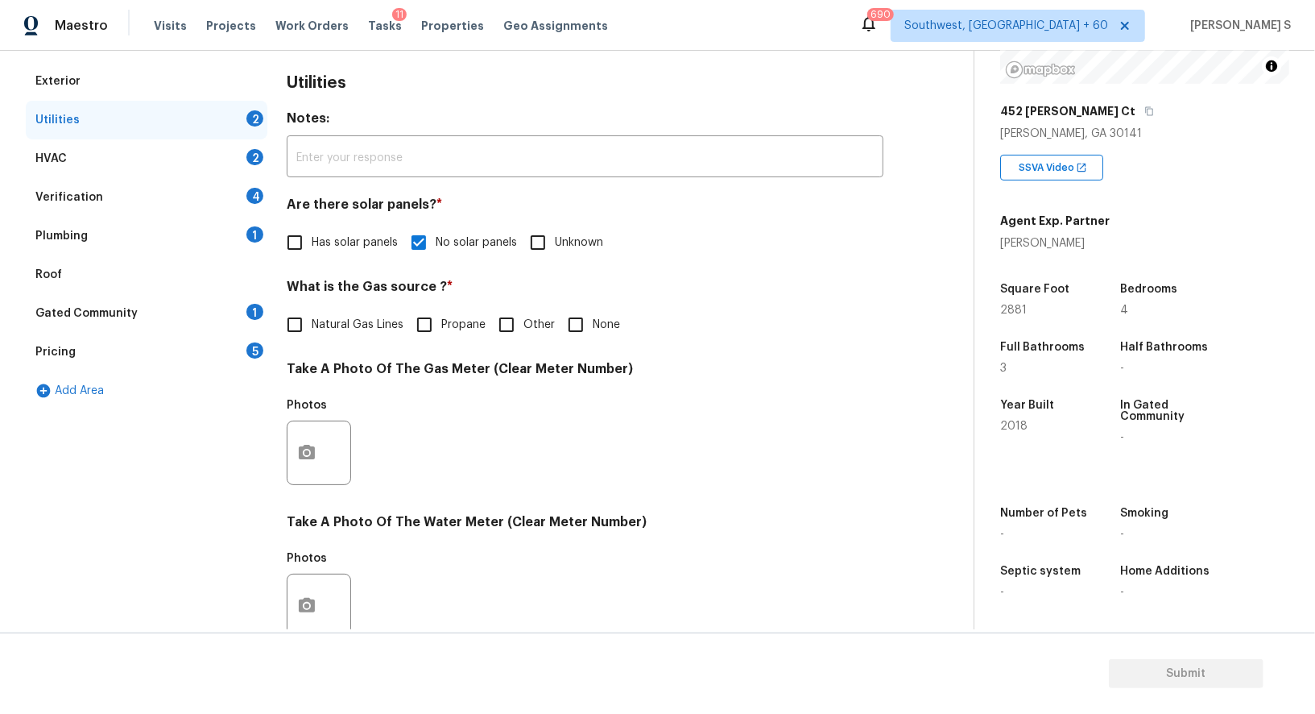
scroll to position [0, 0]
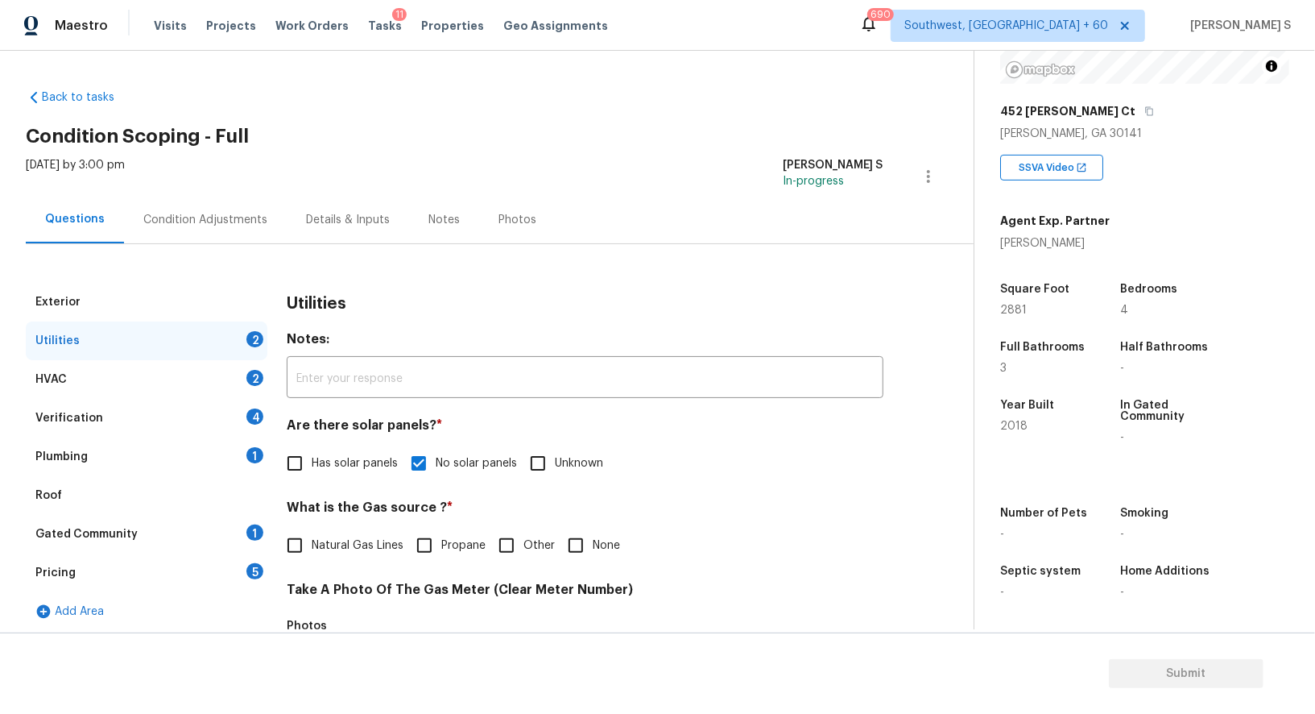
click at [238, 459] on div "Plumbing 1" at bounding box center [147, 456] width 242 height 39
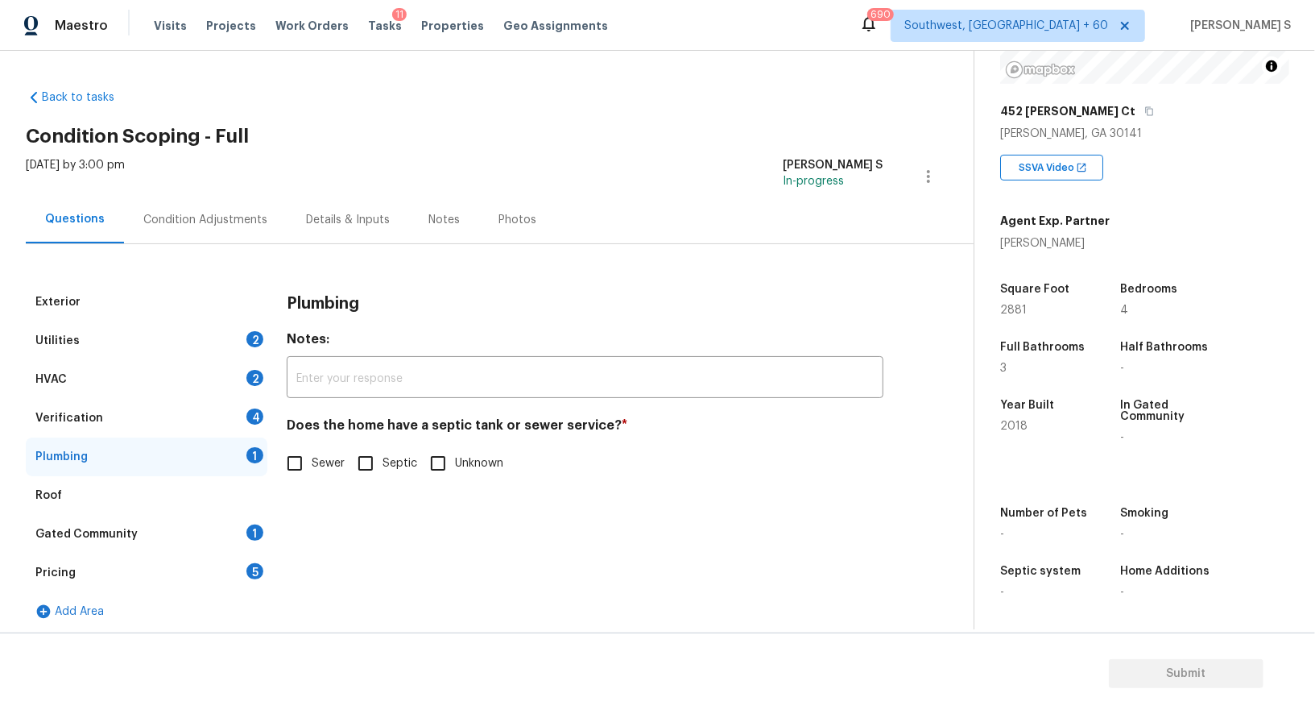
click at [289, 470] on input "Sewer" at bounding box center [295, 463] width 34 height 34
checkbox input "true"
drag, startPoint x: 234, startPoint y: 538, endPoint x: 304, endPoint y: 495, distance: 81.8
click at [235, 537] on div "Gated Community 1" at bounding box center [147, 534] width 242 height 39
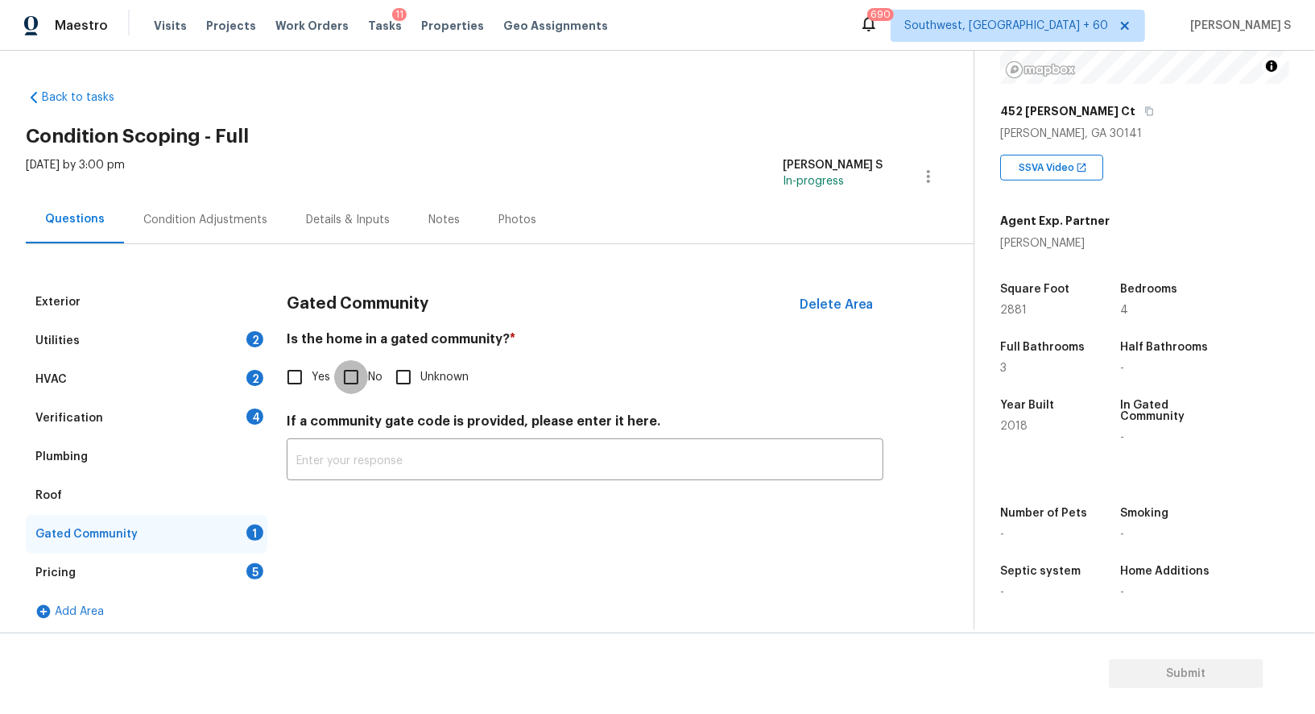
click at [363, 379] on input "No" at bounding box center [351, 377] width 34 height 34
checkbox input "true"
click at [232, 416] on div "Verification 4" at bounding box center [147, 418] width 242 height 39
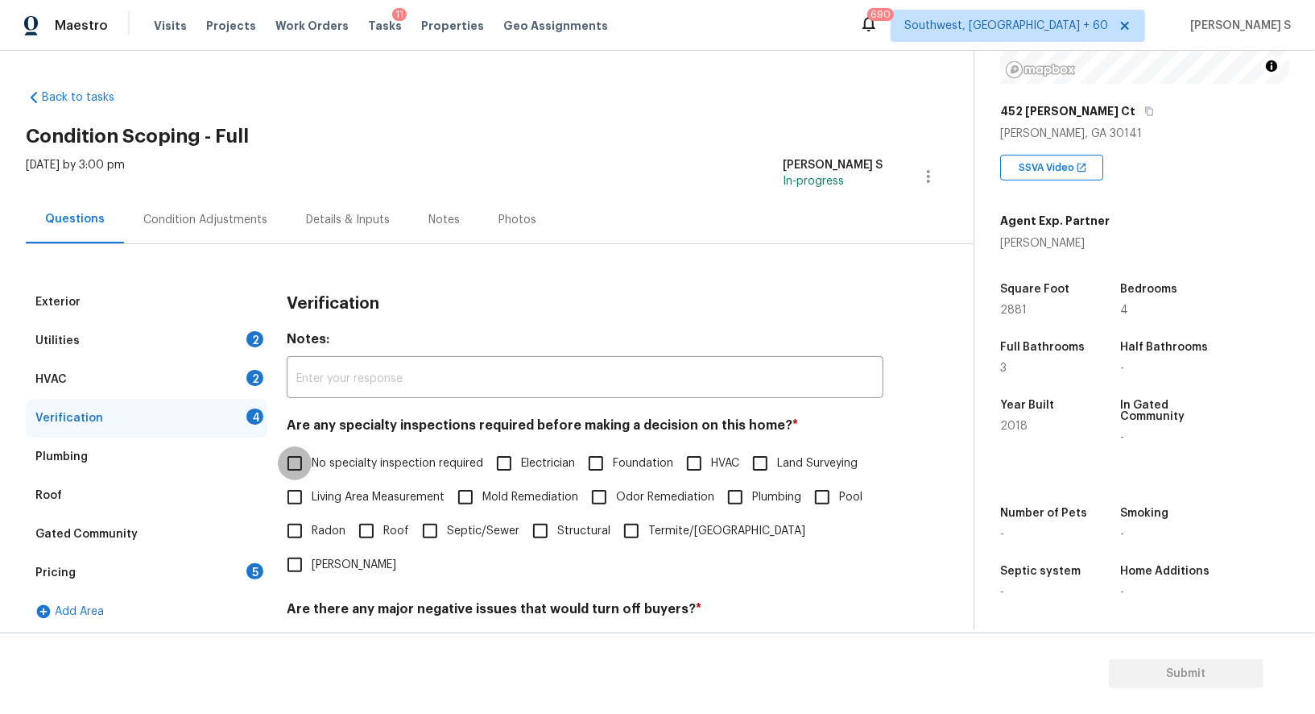
click at [293, 461] on input "No specialty inspection required" at bounding box center [295, 463] width 34 height 34
checkbox input "true"
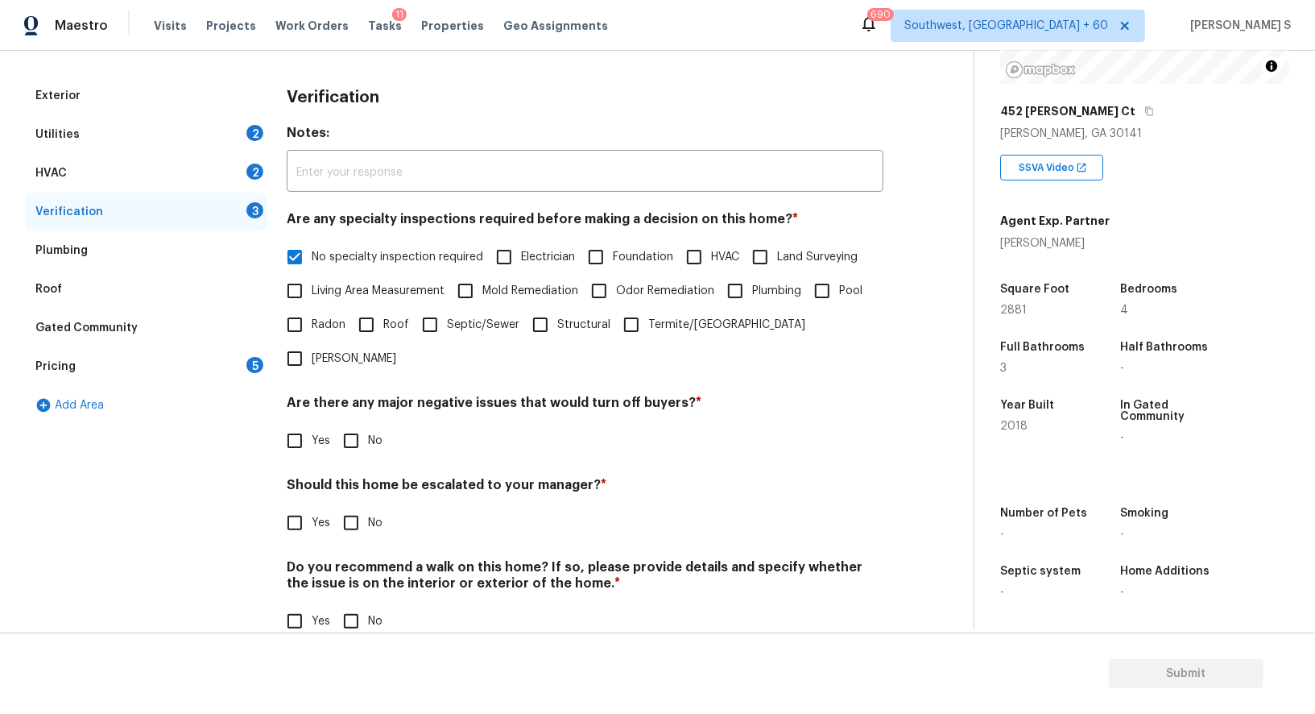
scroll to position [205, 0]
click at [353, 424] on input "No" at bounding box center [351, 441] width 34 height 34
checkbox input "true"
click at [354, 605] on input "No" at bounding box center [351, 622] width 34 height 34
checkbox input "true"
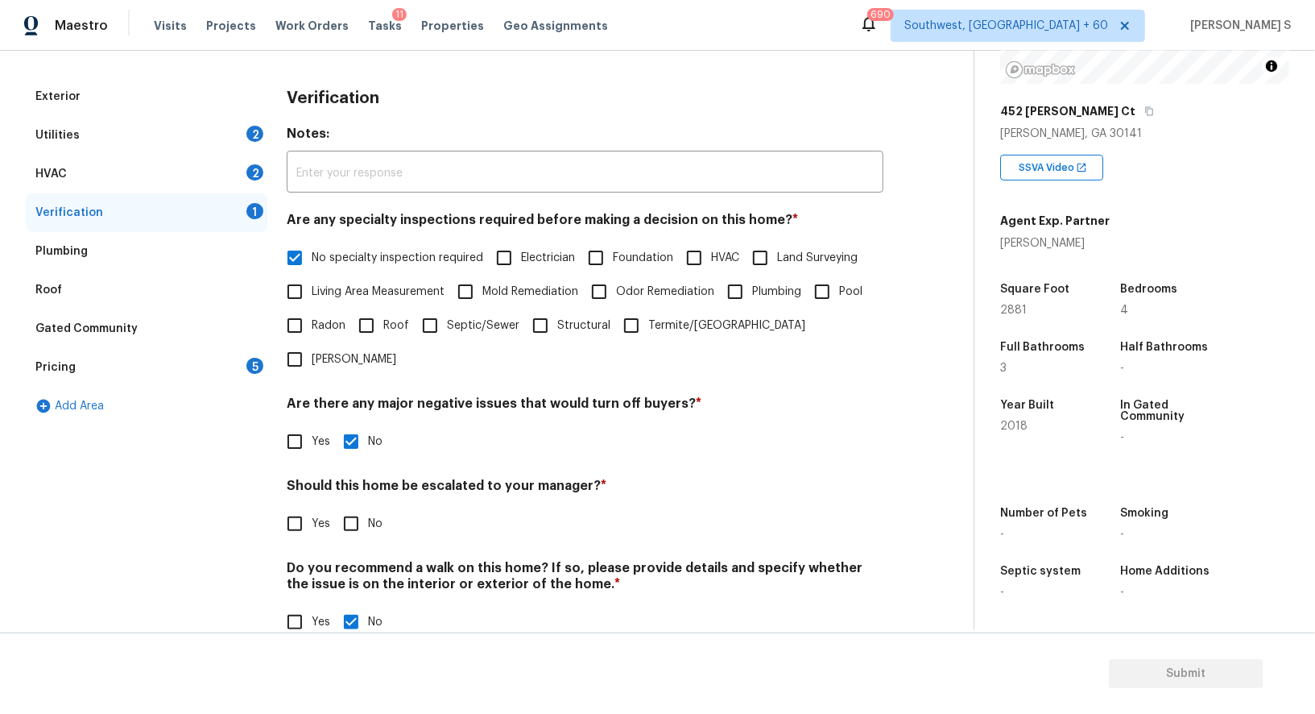
click at [244, 172] on div "HVAC 2" at bounding box center [147, 174] width 242 height 39
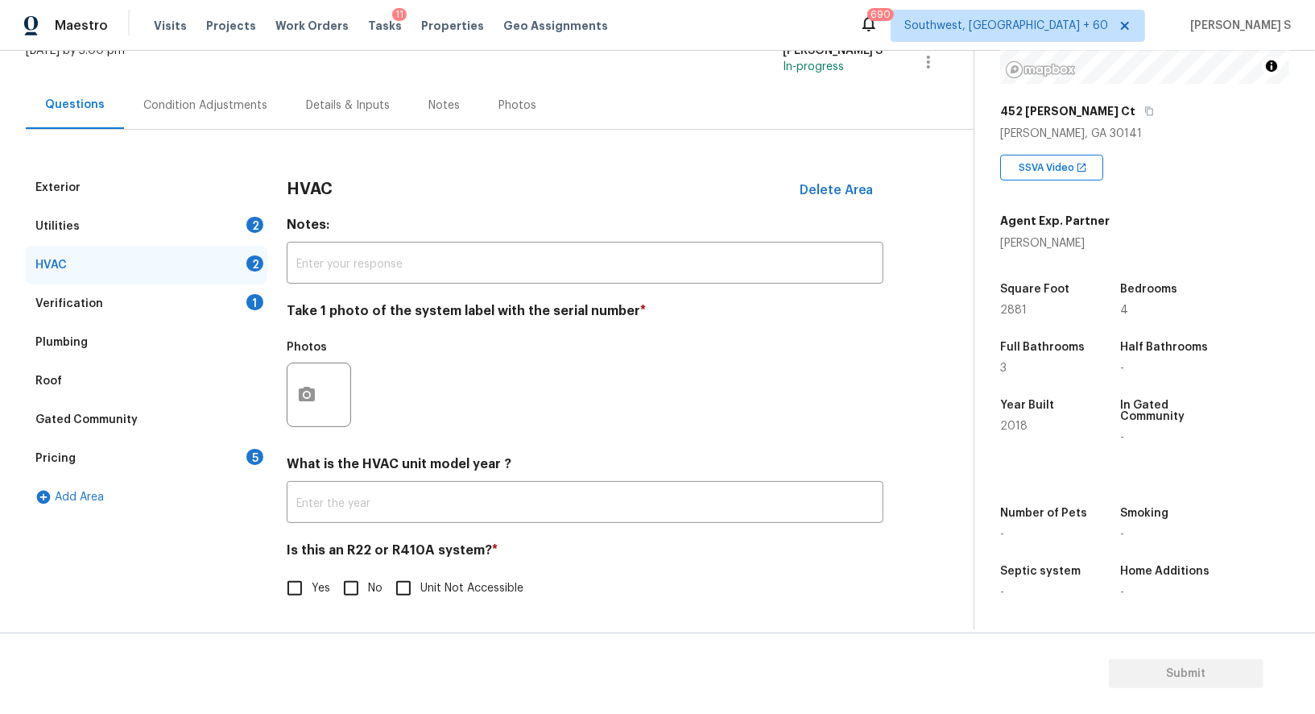
click at [325, 408] on div at bounding box center [319, 394] width 64 height 64
click at [314, 388] on icon "button" at bounding box center [306, 394] width 19 height 19
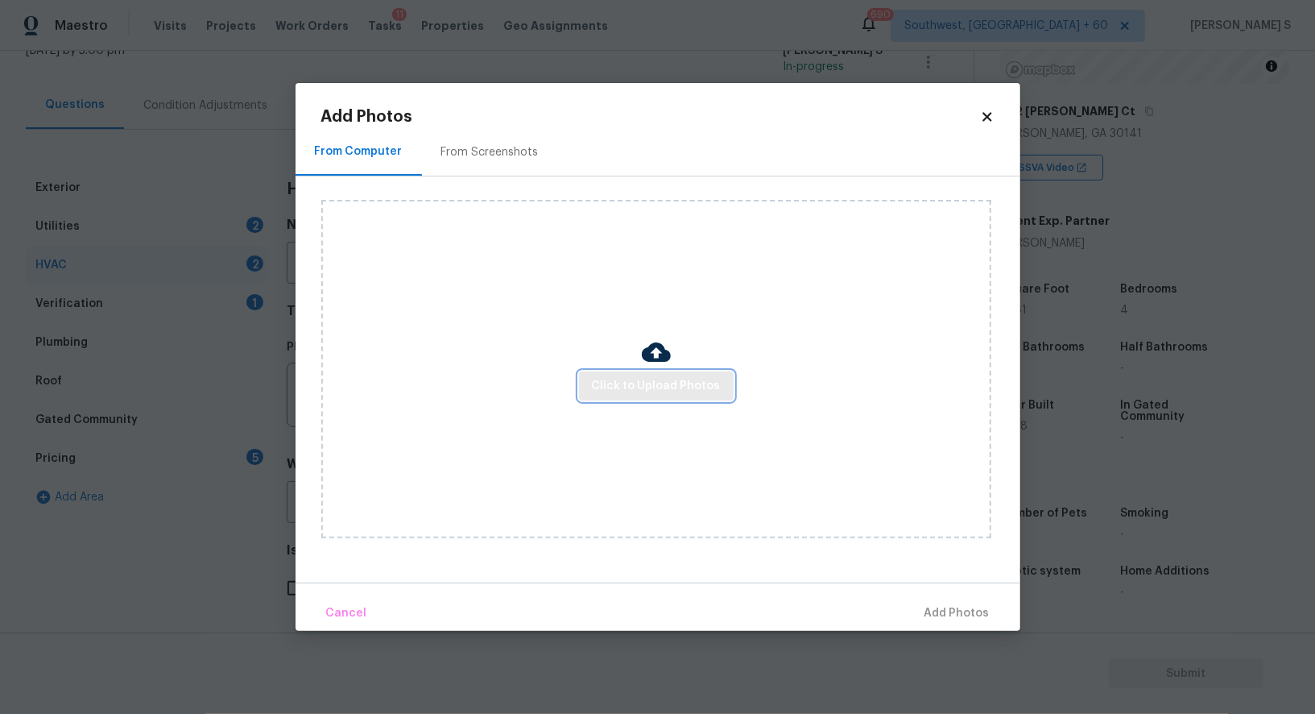
click at [594, 377] on button "Click to Upload Photos" at bounding box center [656, 386] width 155 height 30
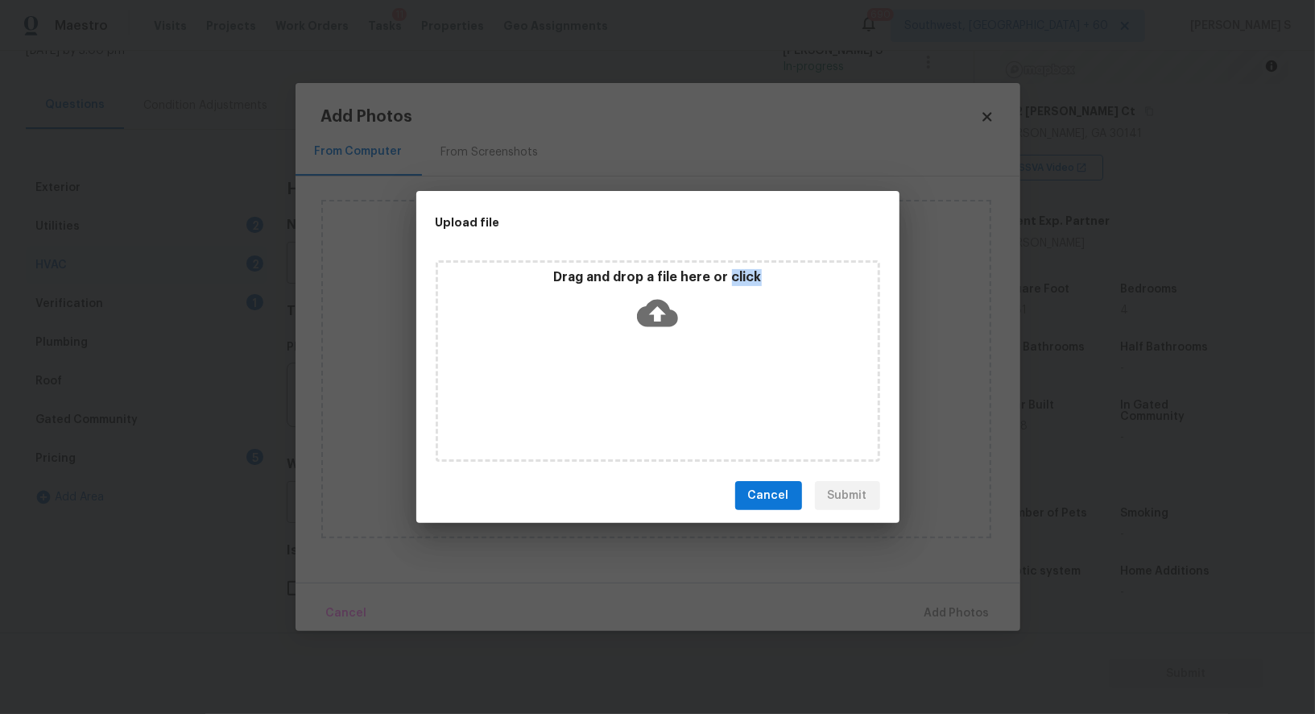
click at [594, 377] on div "Drag and drop a file here or click" at bounding box center [658, 360] width 445 height 201
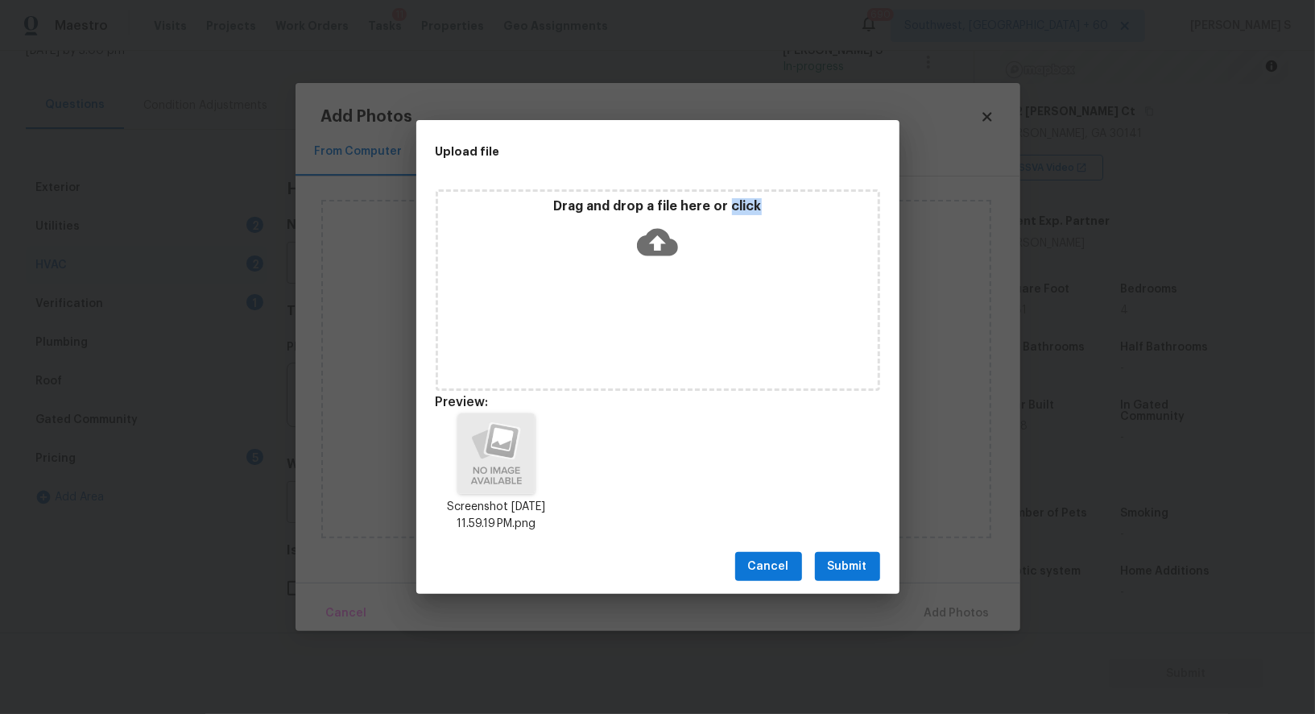
click at [851, 573] on span "Submit" at bounding box center [847, 567] width 39 height 20
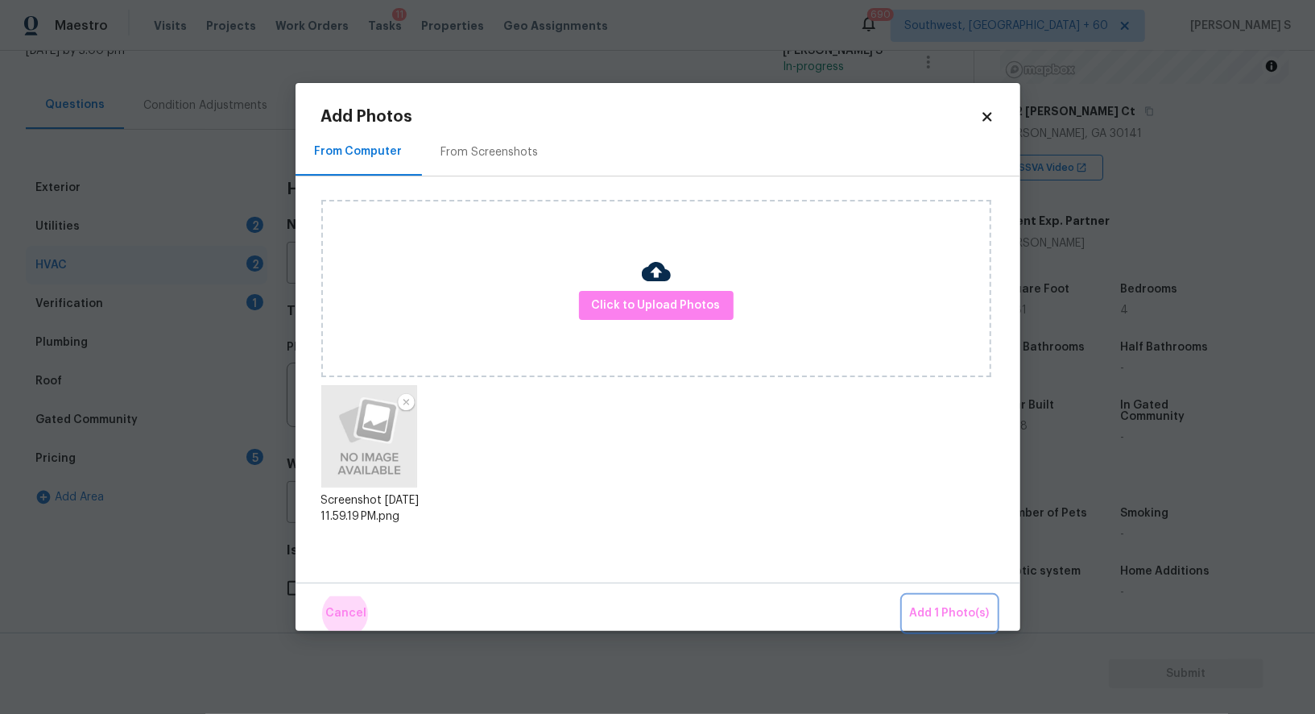
click at [904, 596] on button "Add 1 Photo(s)" at bounding box center [950, 613] width 93 height 35
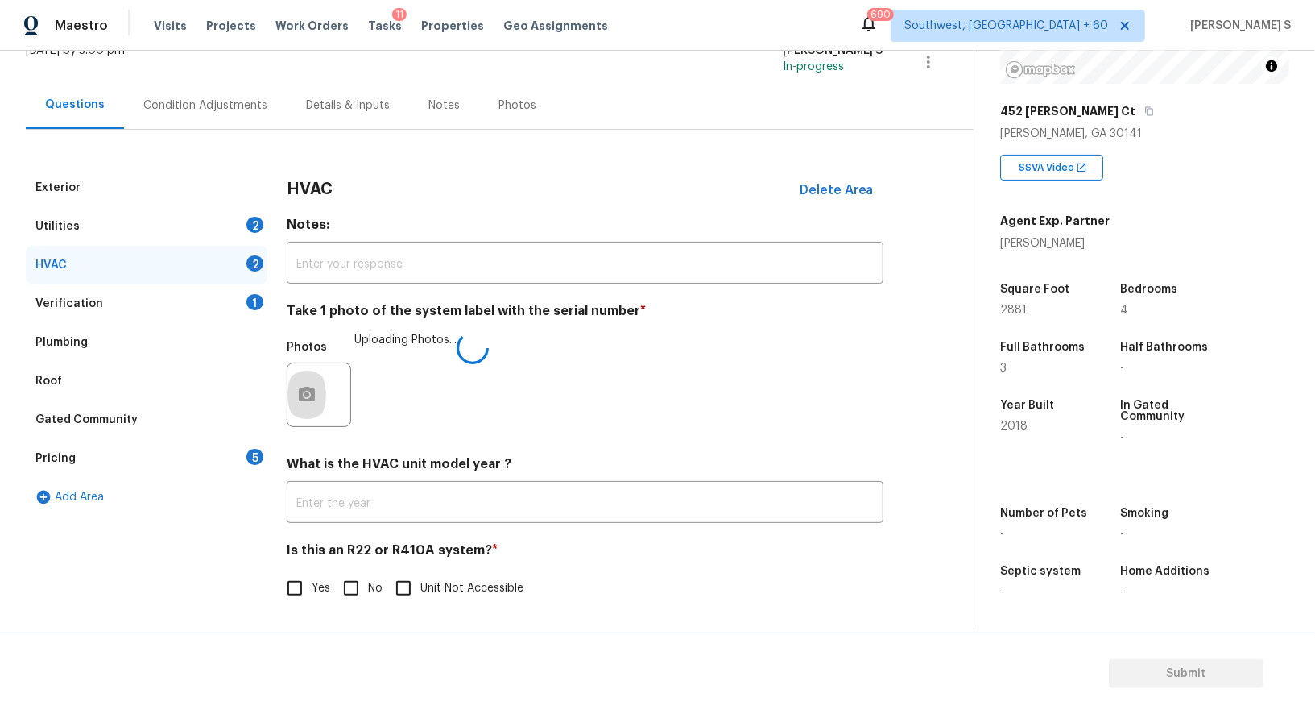
click at [349, 591] on input "No" at bounding box center [351, 588] width 34 height 34
checkbox input "true"
click at [219, 450] on div "Pricing 5" at bounding box center [147, 458] width 242 height 39
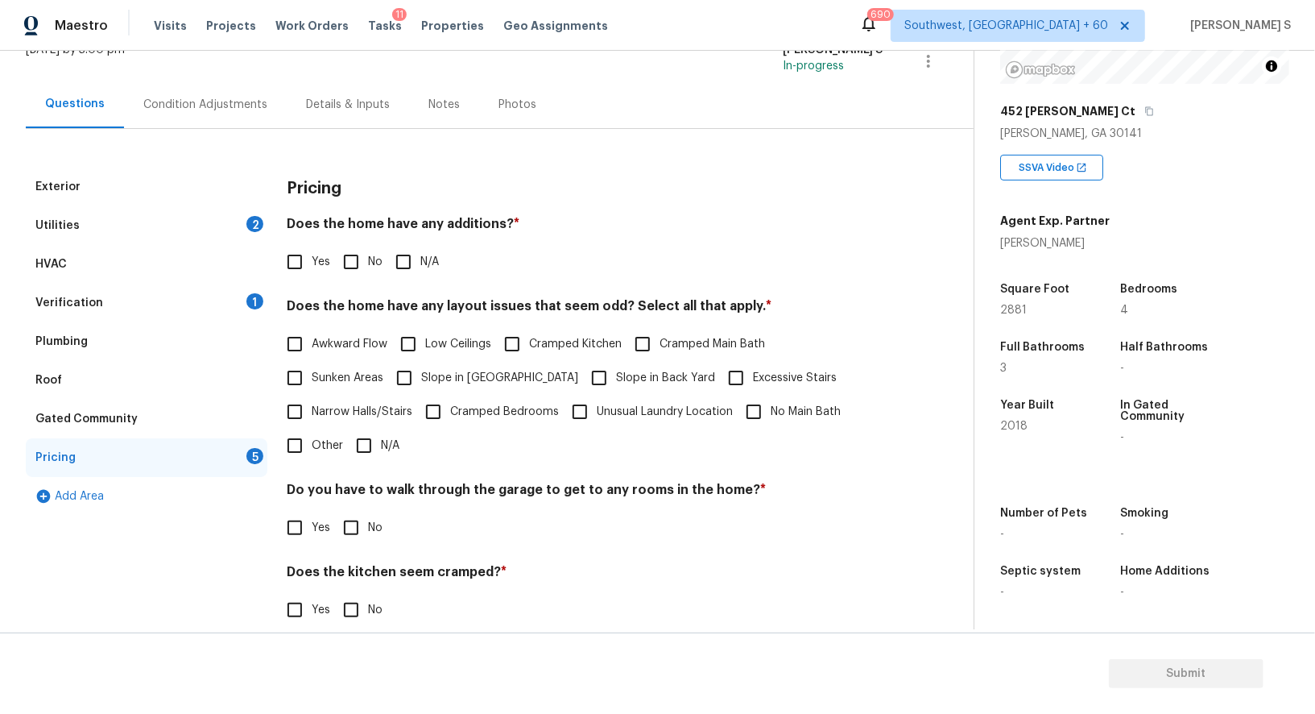
click at [355, 251] on input "No" at bounding box center [351, 262] width 34 height 34
checkbox input "true"
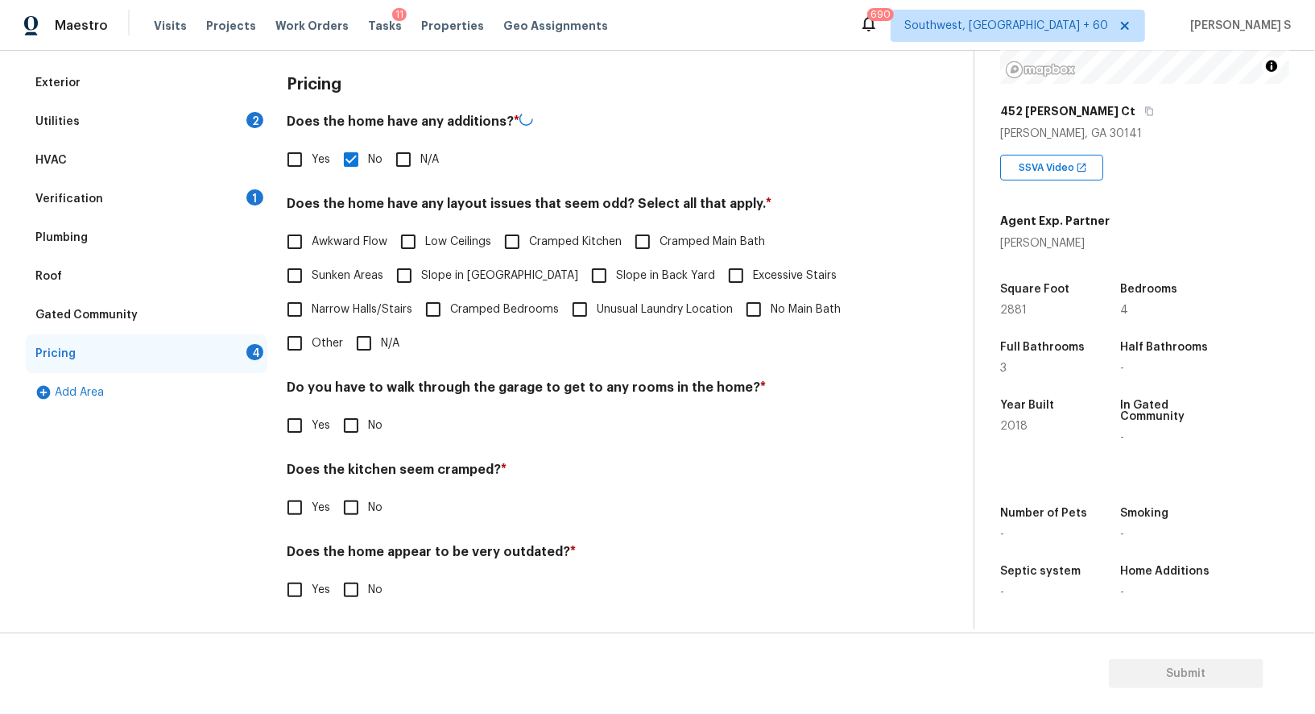
scroll to position [217, 0]
click at [347, 427] on input "No" at bounding box center [351, 425] width 34 height 34
checkbox input "true"
click at [334, 492] on input "No" at bounding box center [351, 509] width 34 height 34
checkbox input "true"
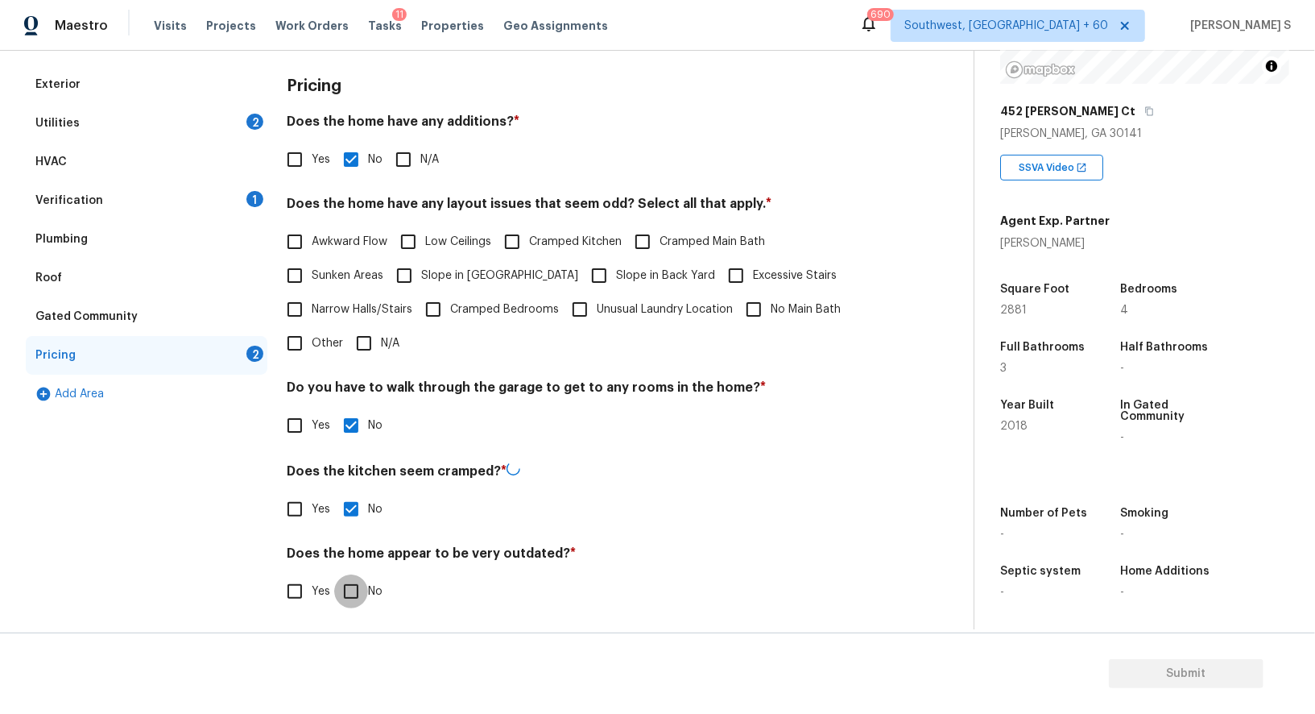
click at [334, 574] on input "No" at bounding box center [351, 591] width 34 height 34
checkbox input "true"
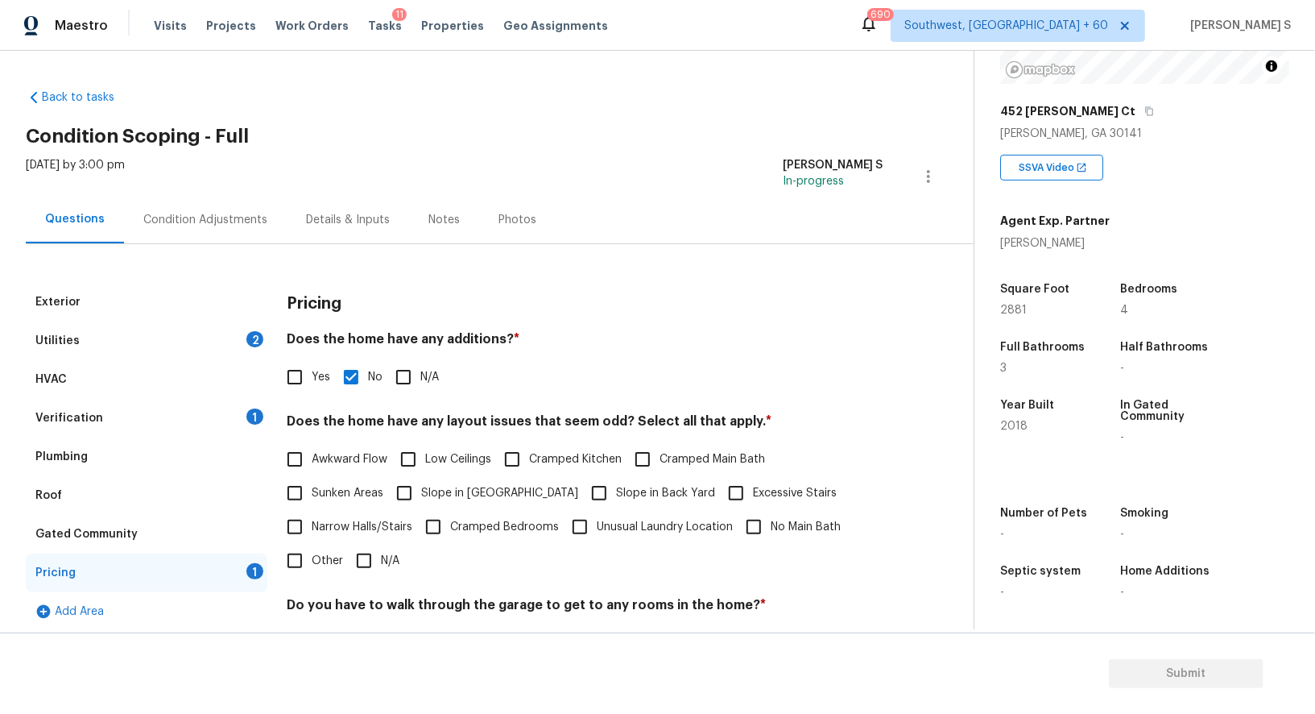
click at [253, 202] on div "Condition Adjustments" at bounding box center [205, 220] width 163 height 48
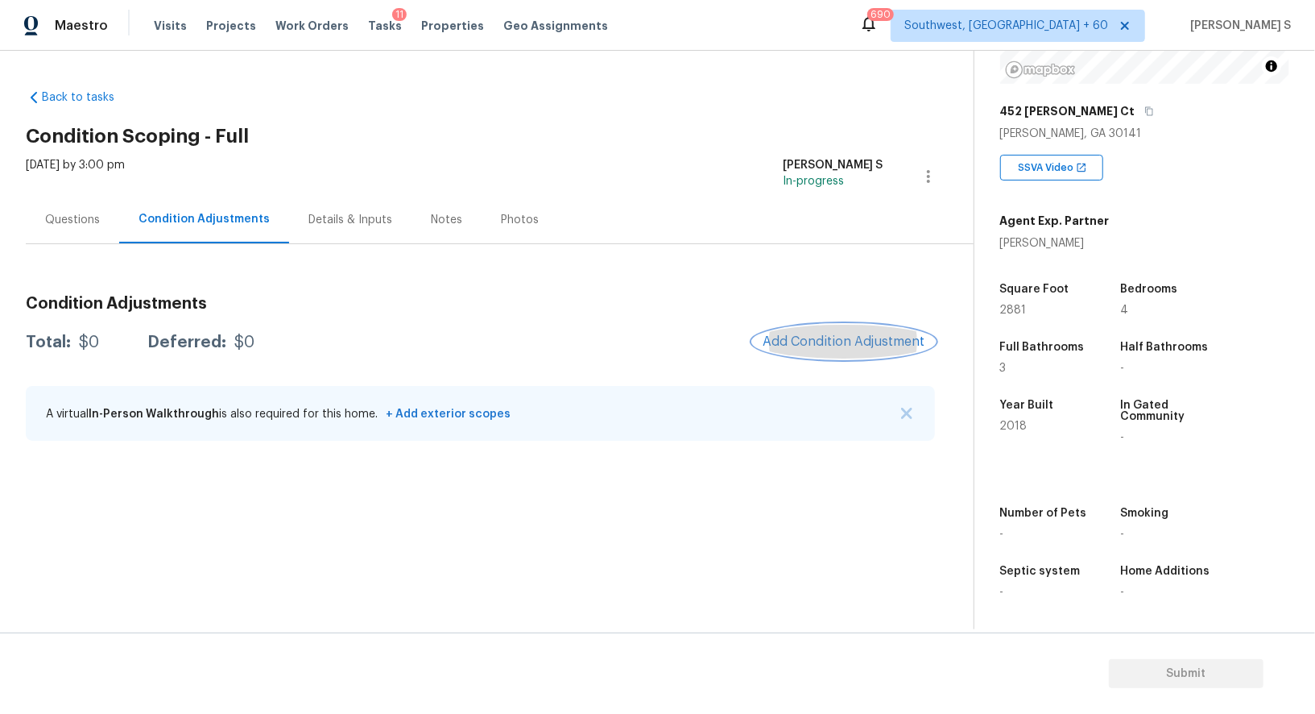
click at [848, 341] on span "Add Condition Adjustment" at bounding box center [844, 341] width 163 height 14
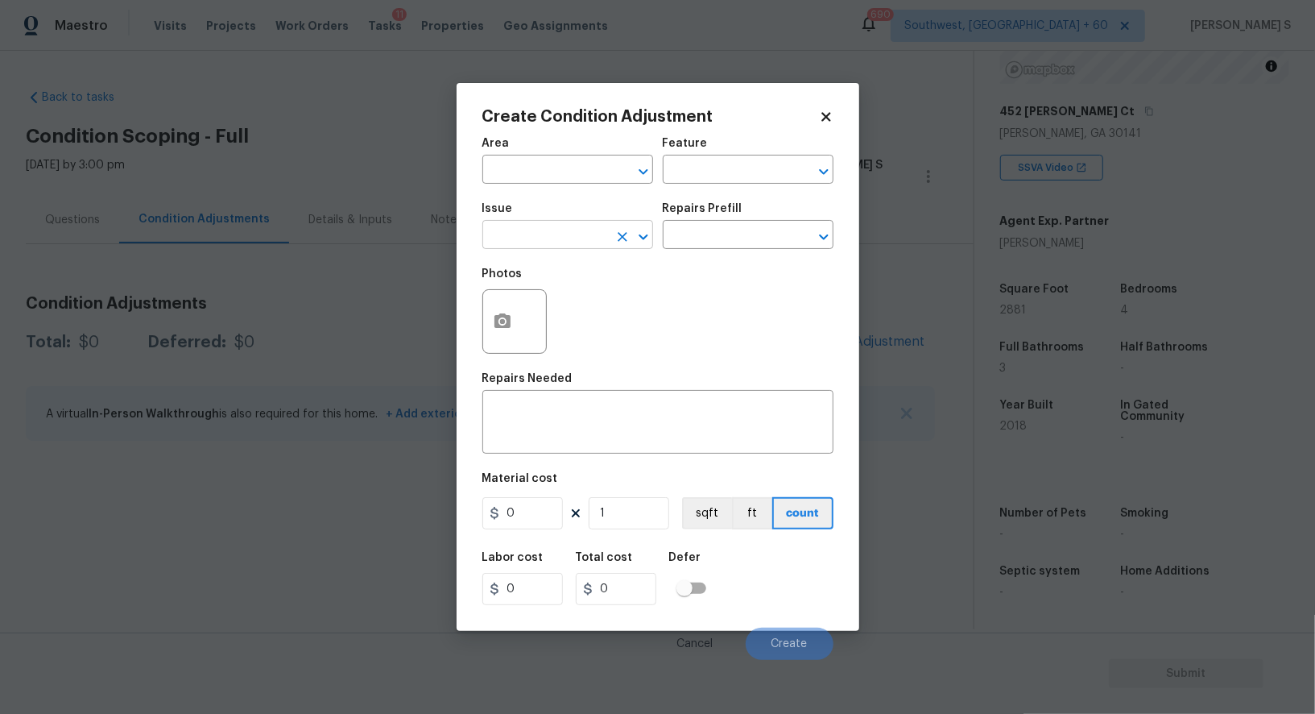
click at [554, 230] on input "text" at bounding box center [545, 236] width 126 height 25
type input "Pressure Washing"
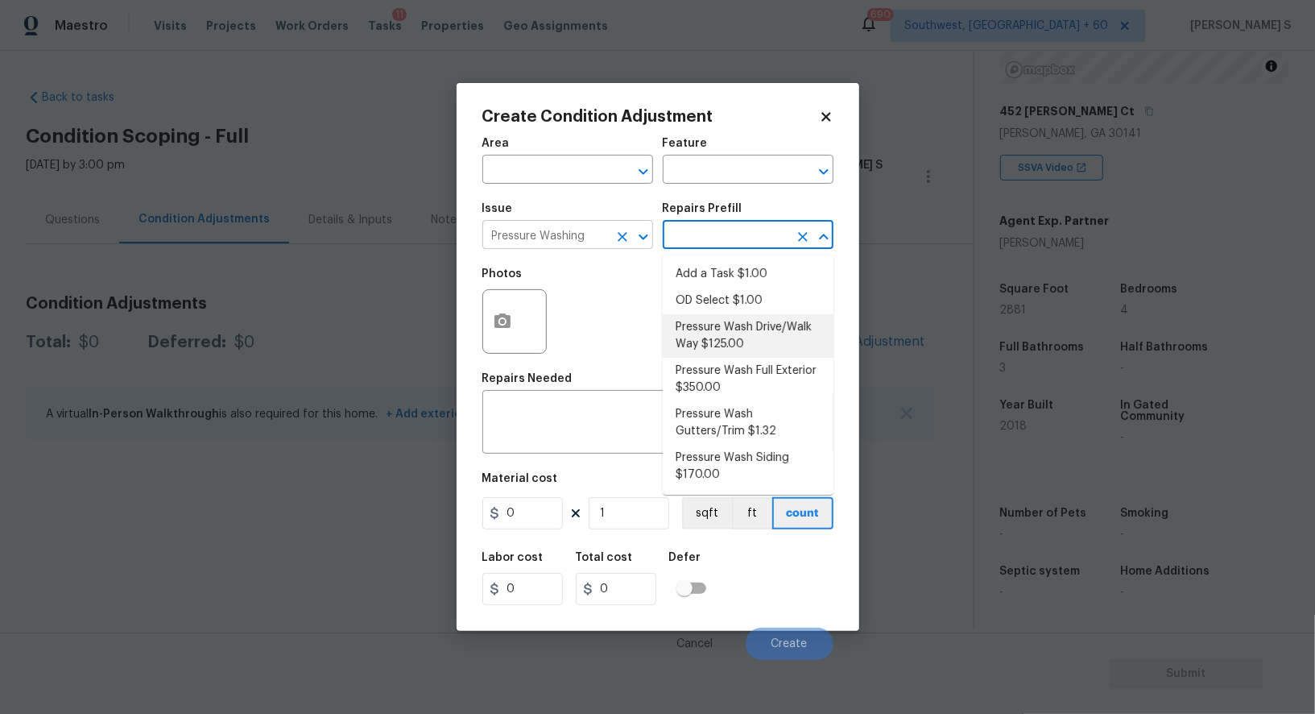
type input "Siding"
type textarea "Pressure wash the driveways/walkways as directed by the PM. Ensure that all deb…"
type input "125"
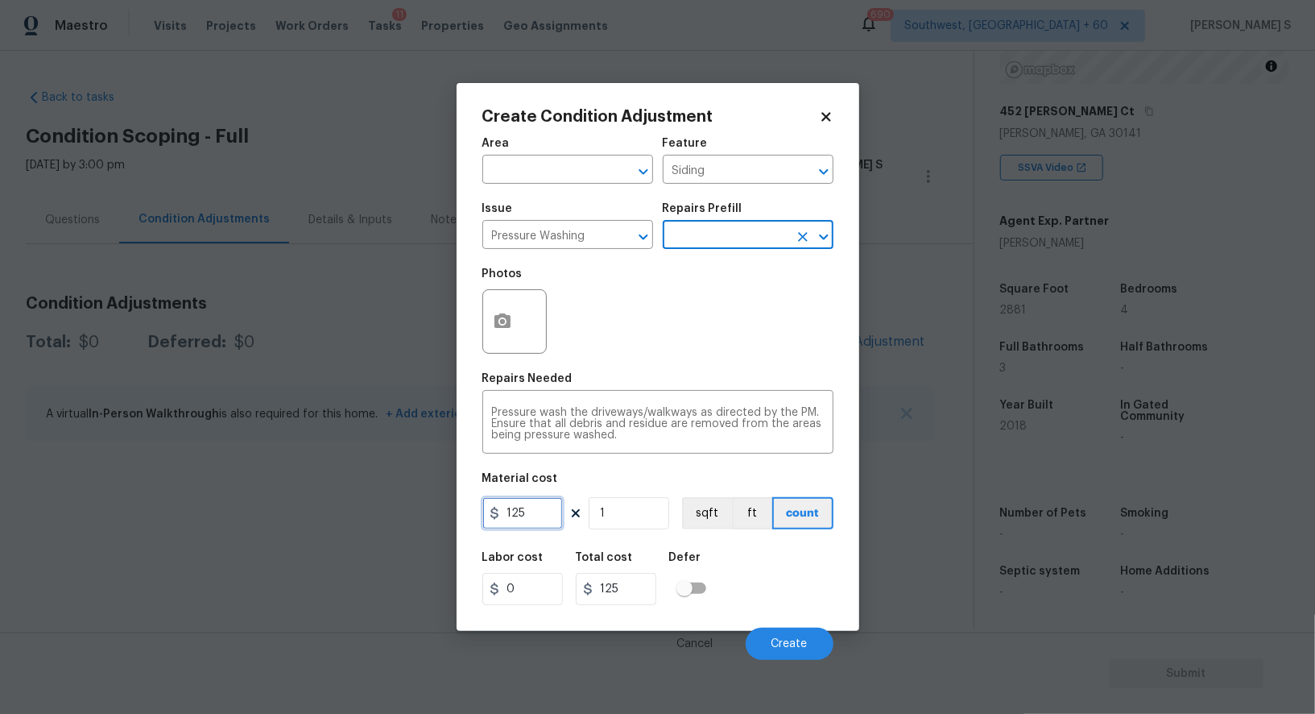
click at [540, 526] on input "125" at bounding box center [522, 513] width 81 height 32
type input "200"
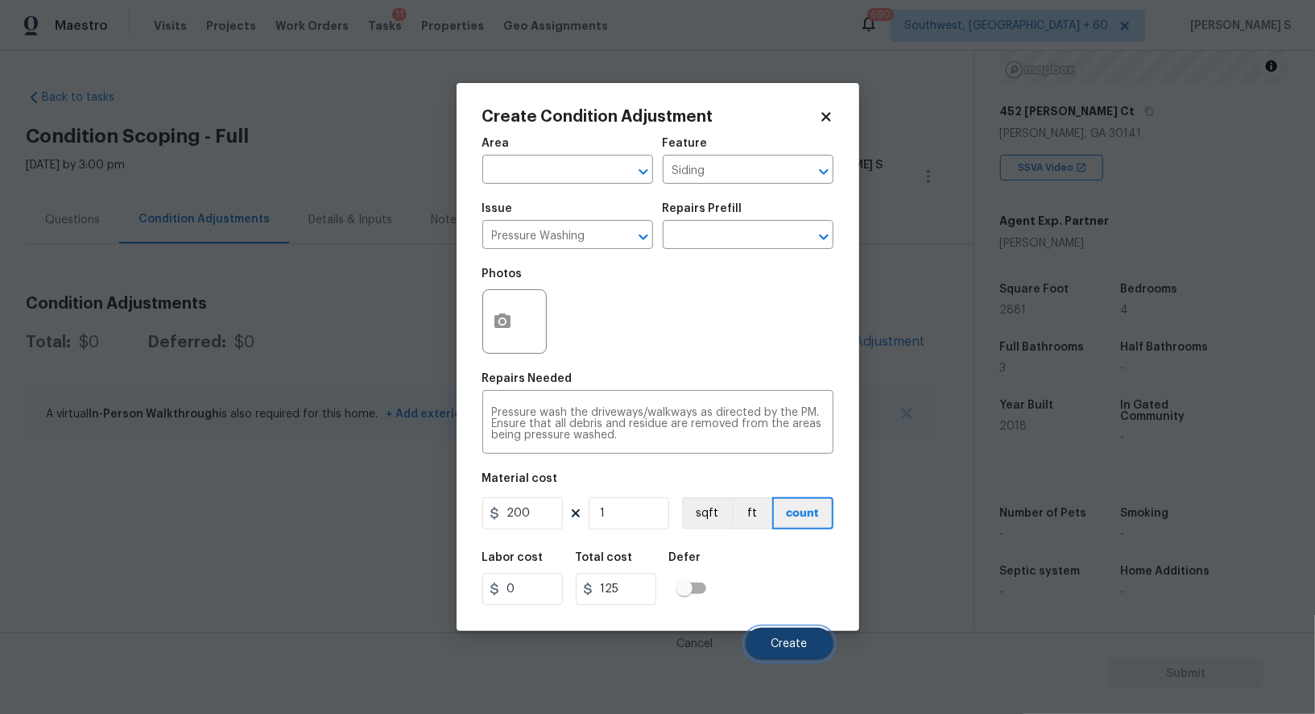
type input "200"
click at [785, 650] on span "Create" at bounding box center [790, 644] width 36 height 12
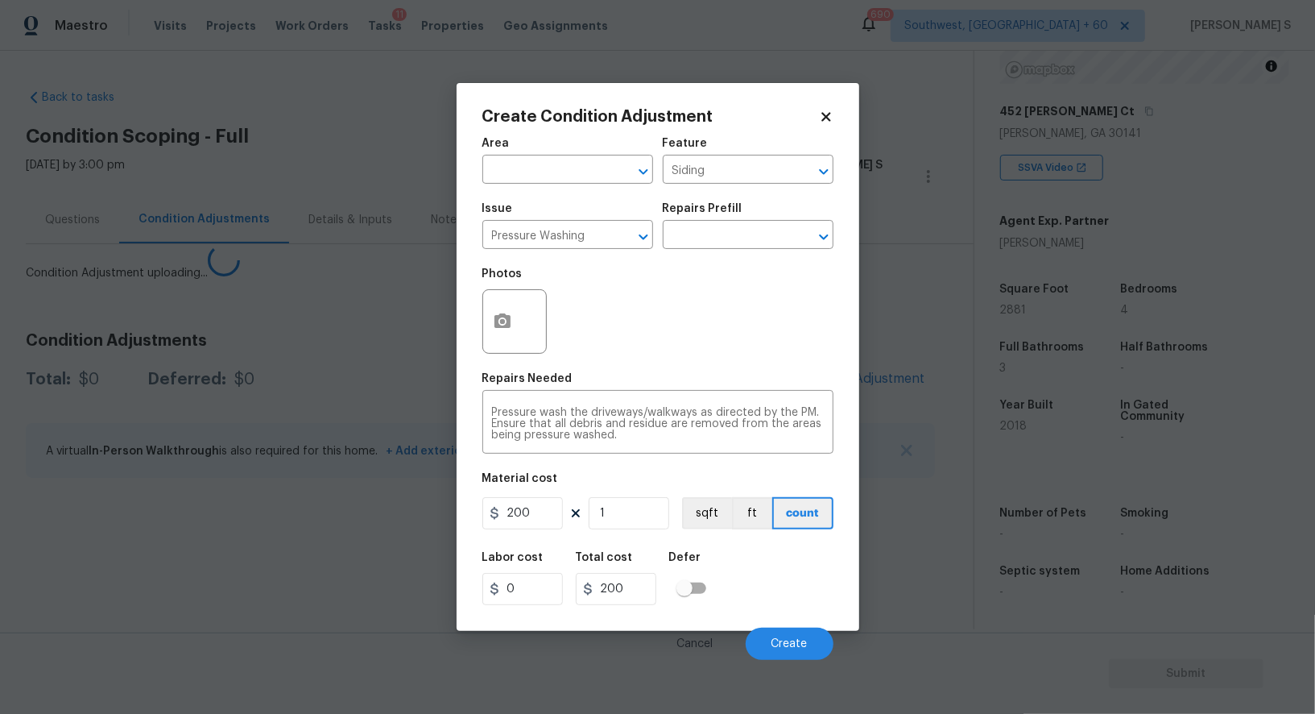
click at [391, 543] on body "Maestro Visits Projects Work Orders Tasks 11 Properties Geo Assignments 690 Sou…" at bounding box center [657, 357] width 1315 height 714
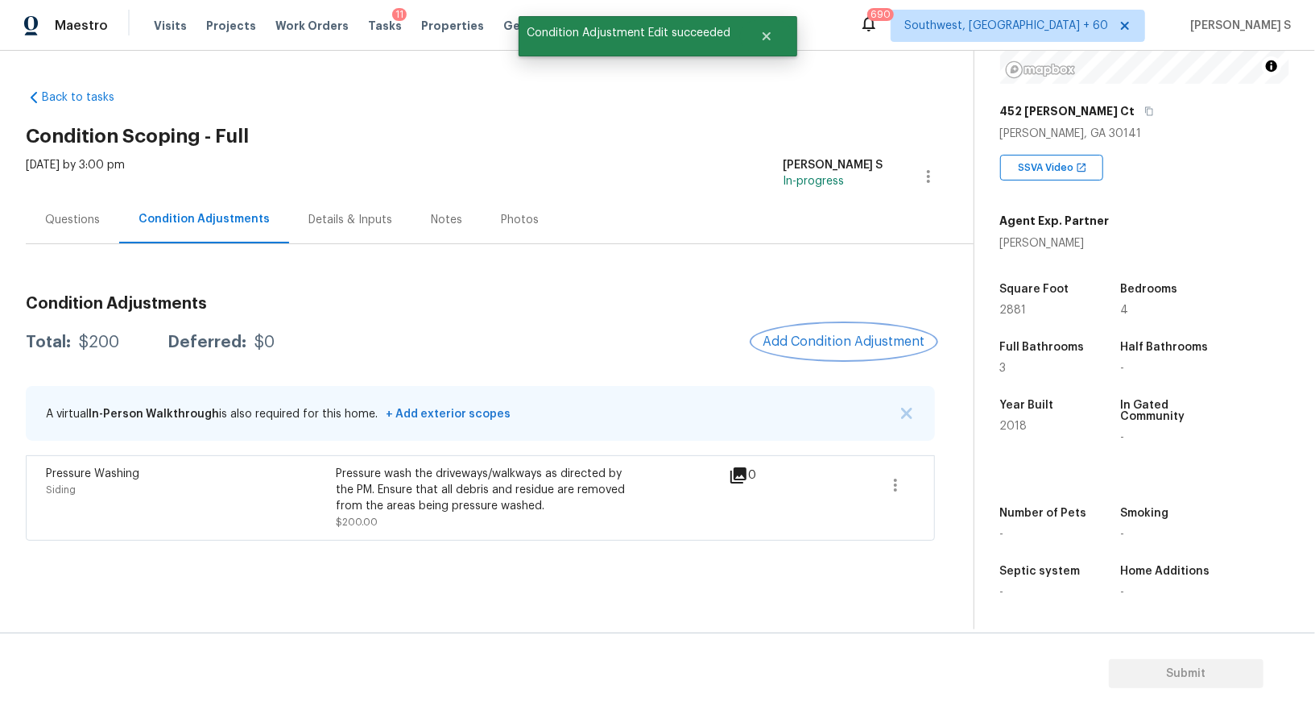
click at [838, 338] on span "Add Condition Adjustment" at bounding box center [844, 341] width 163 height 14
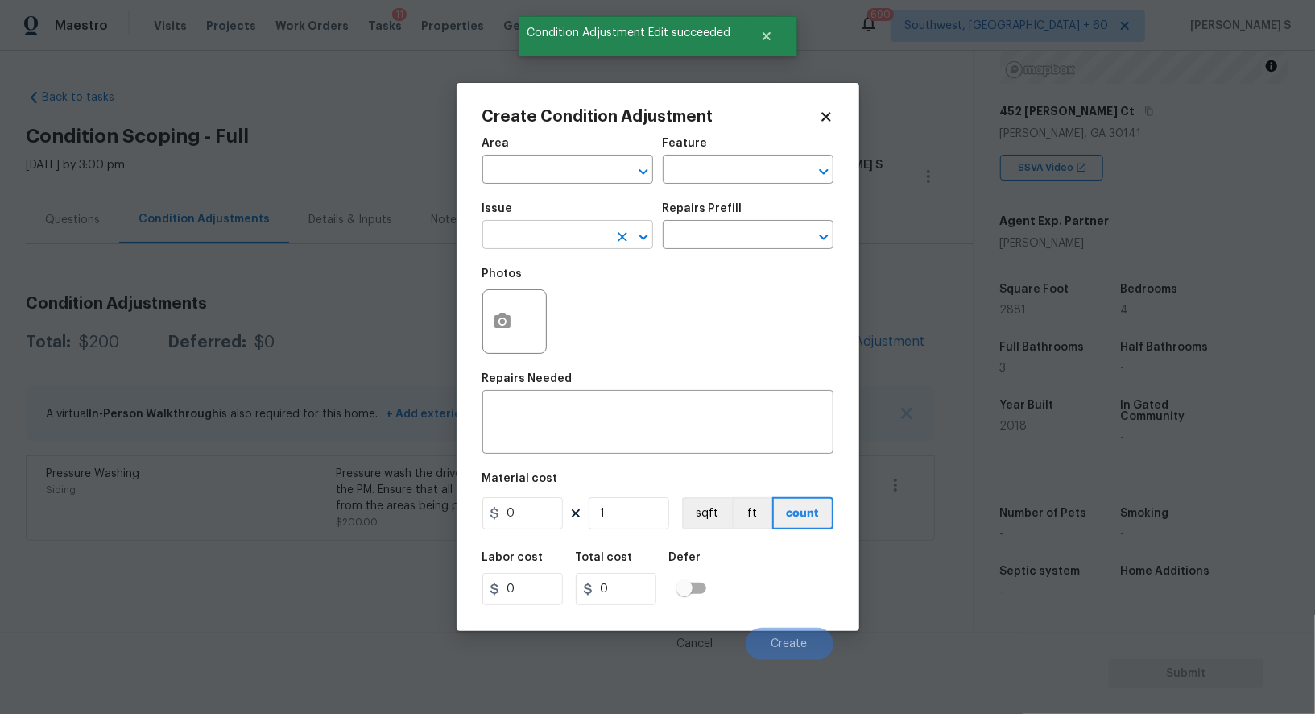
click at [508, 235] on input "text" at bounding box center [545, 236] width 126 height 25
type input "Landscape Package"
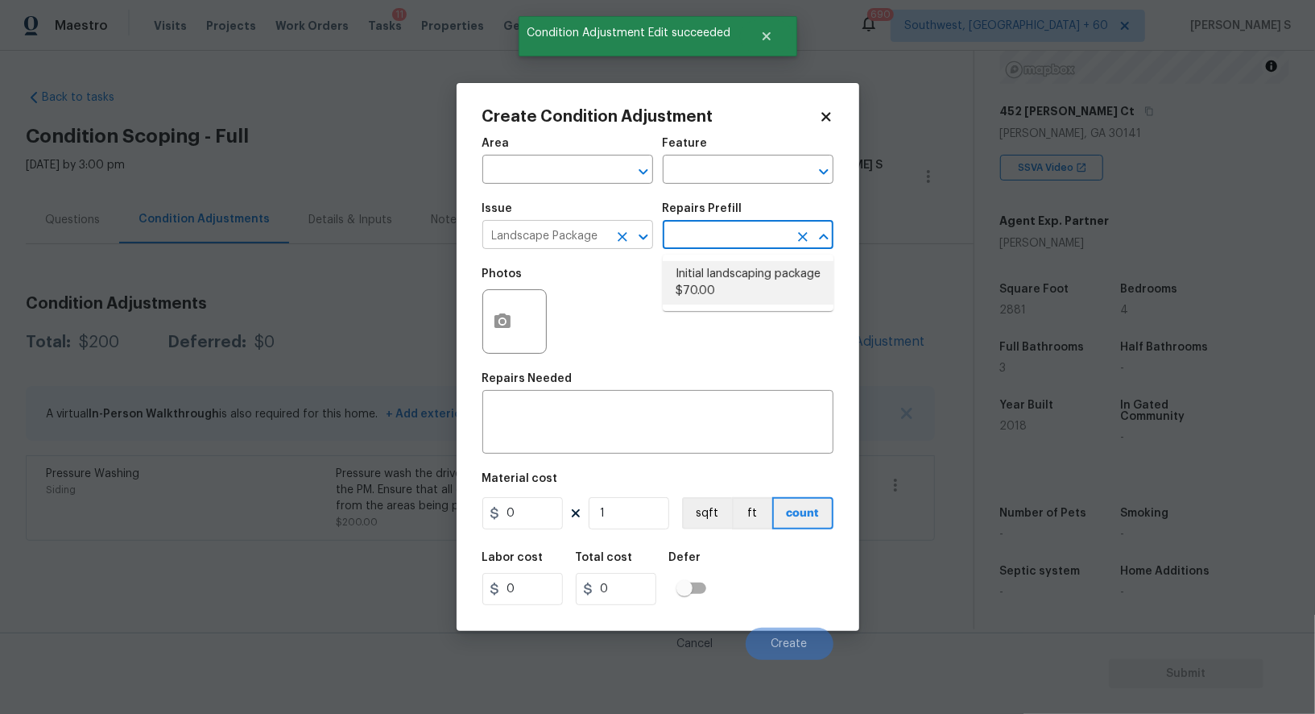
type input "Home Readiness Packages"
type textarea "Mowing of grass up to 6" in height. Mow, edge along driveways & sidewalks, trim…"
type input "70"
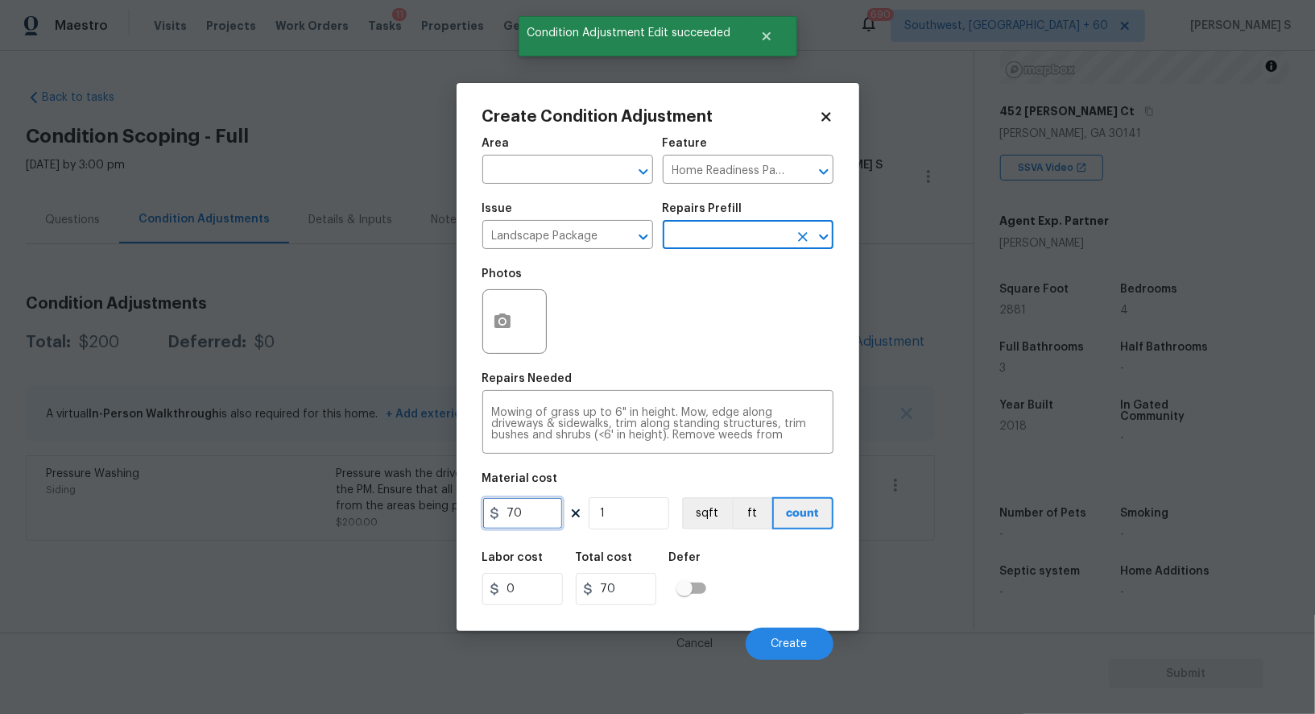
click at [547, 513] on input "70" at bounding box center [522, 513] width 81 height 32
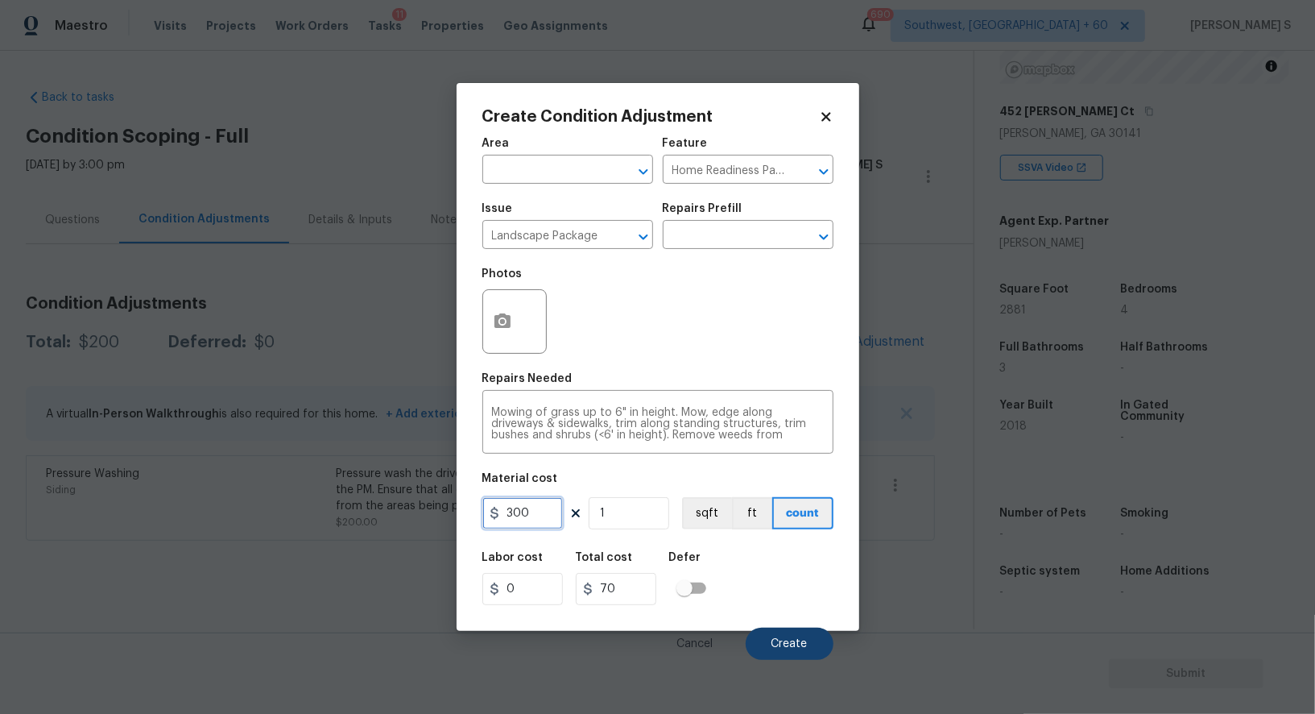
type input "300"
click at [814, 656] on button "Create" at bounding box center [790, 643] width 88 height 32
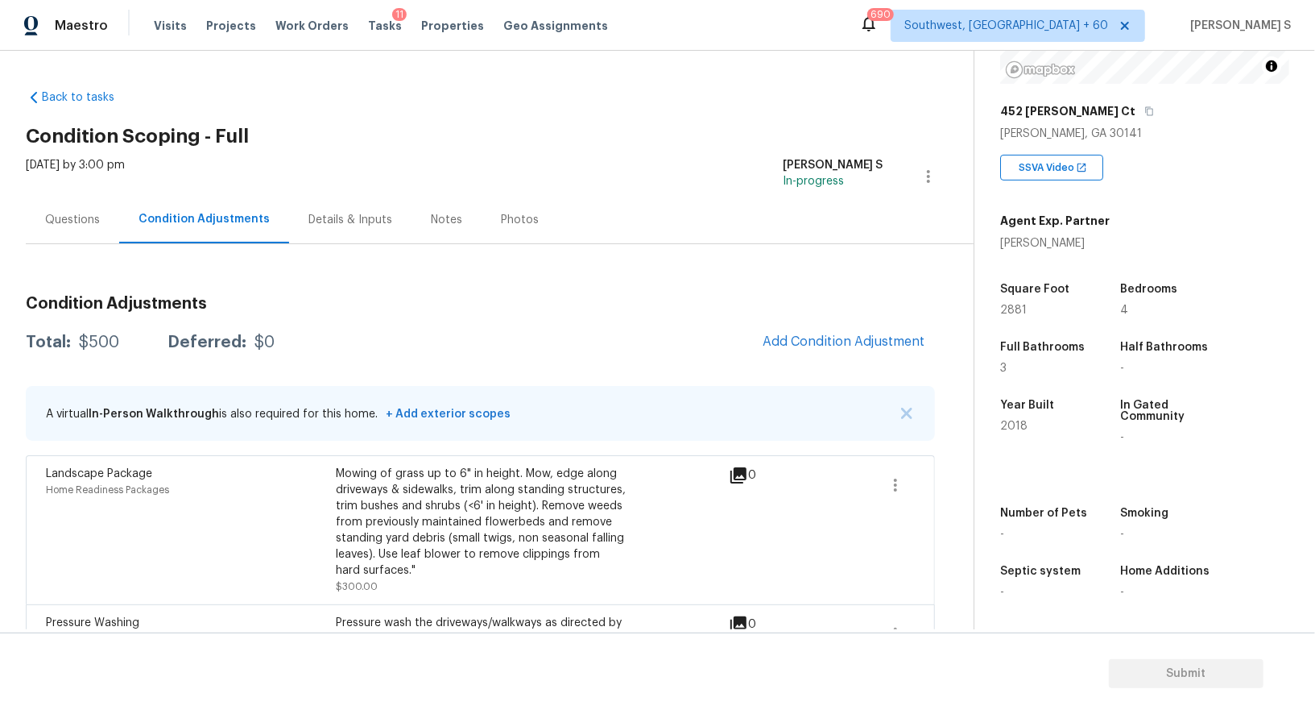
click at [851, 304] on h3 "Condition Adjustments" at bounding box center [480, 304] width 909 height 16
click at [851, 325] on button "Add Condition Adjustment" at bounding box center [844, 342] width 182 height 34
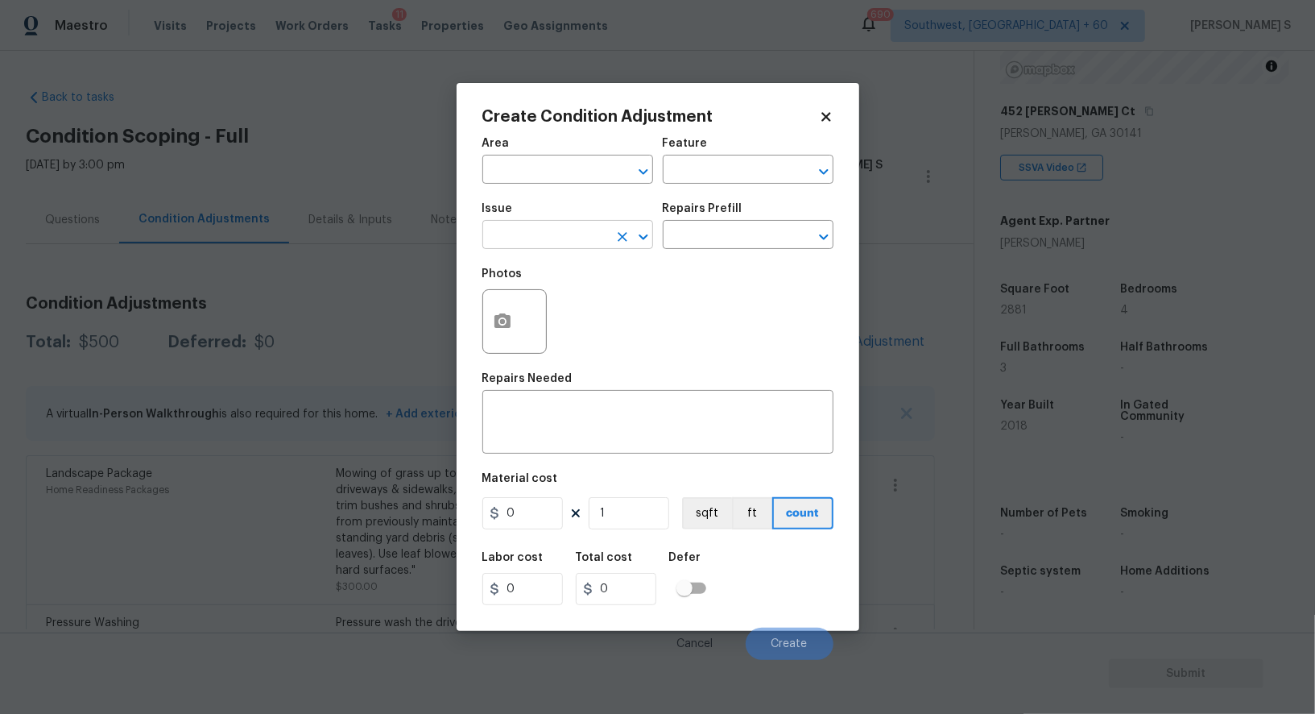
click at [564, 232] on input "text" at bounding box center [545, 236] width 126 height 25
type input "ACQ: Paint"
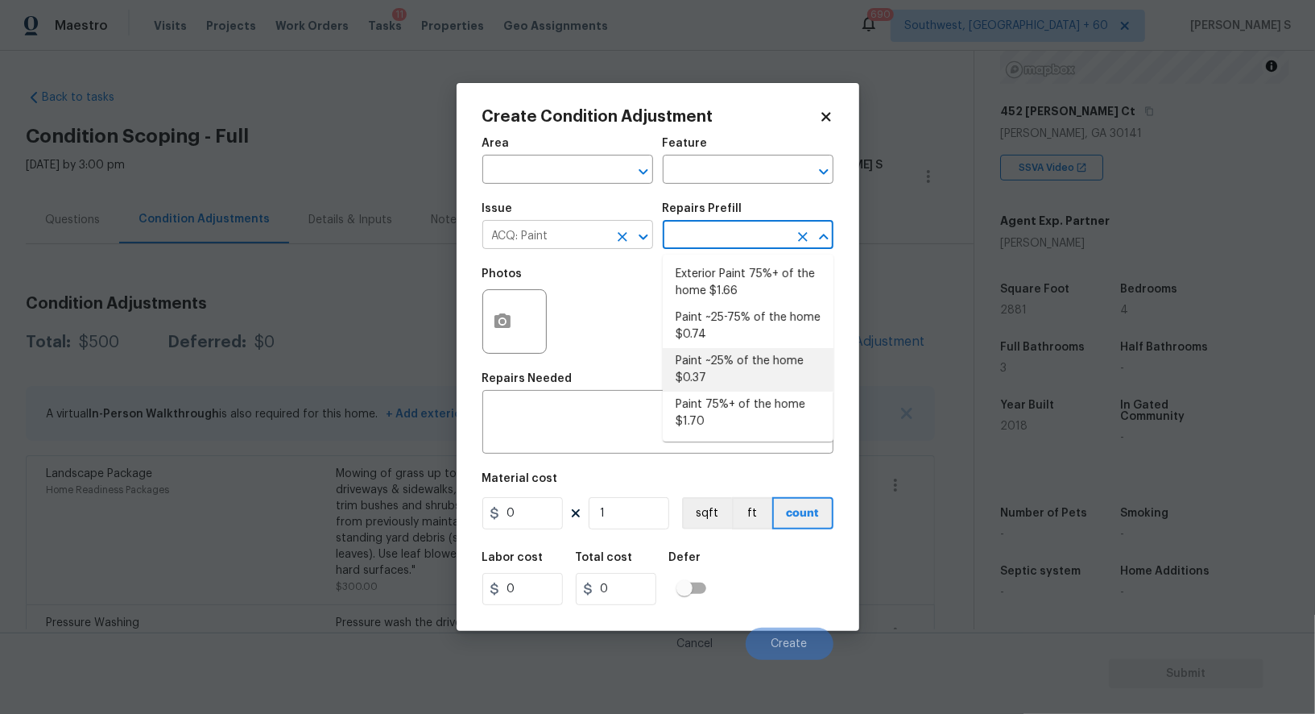
type input "Acquisition"
type textarea "Acquisition Scope: ~25% of the home needs interior paint"
type input "0.37"
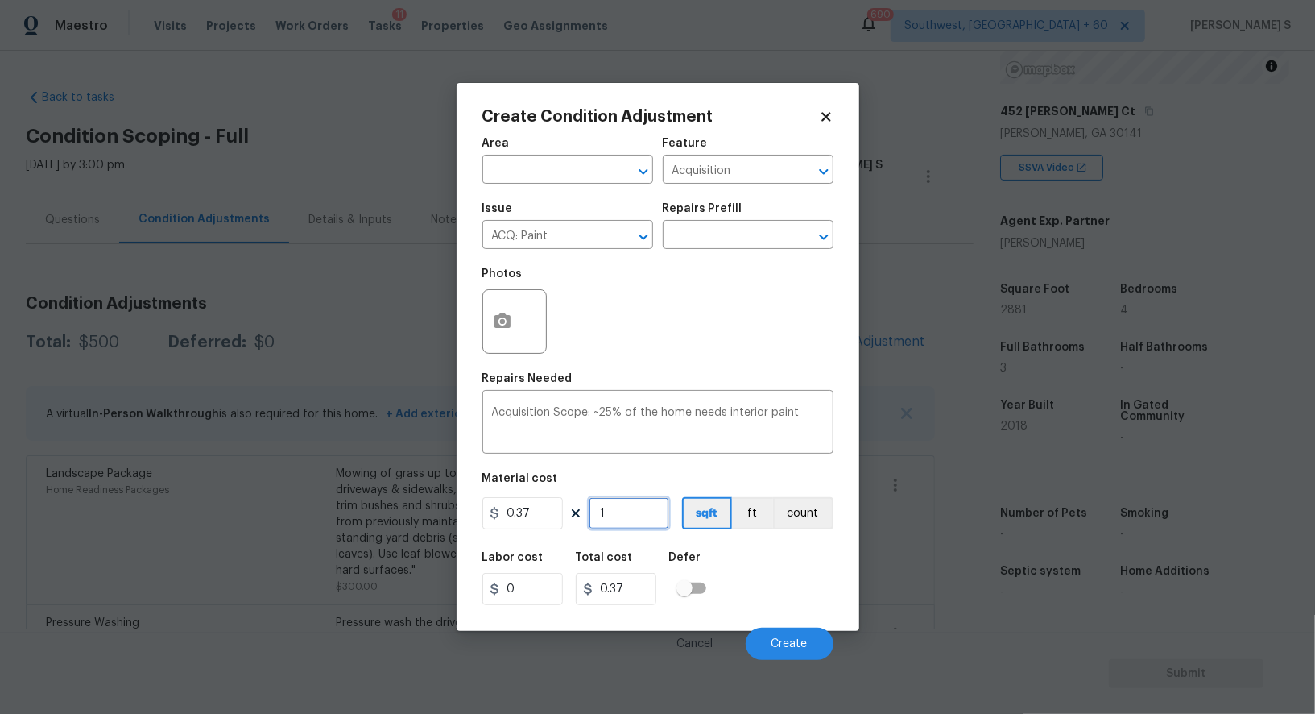
click at [643, 503] on input "1" at bounding box center [629, 513] width 81 height 32
type input "2"
type input "0.74"
type input "28"
type input "10.36"
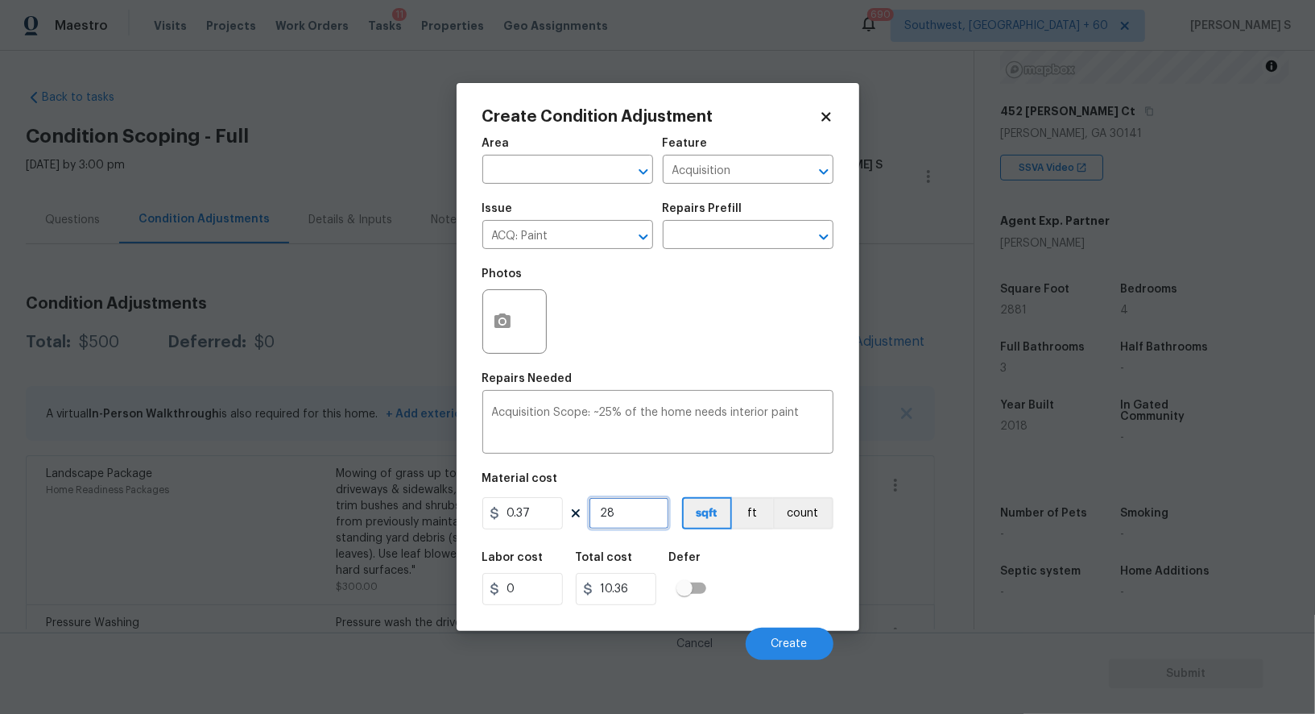
type input "288"
type input "106.56"
type input "2881"
type input "1065.97"
type input "2881"
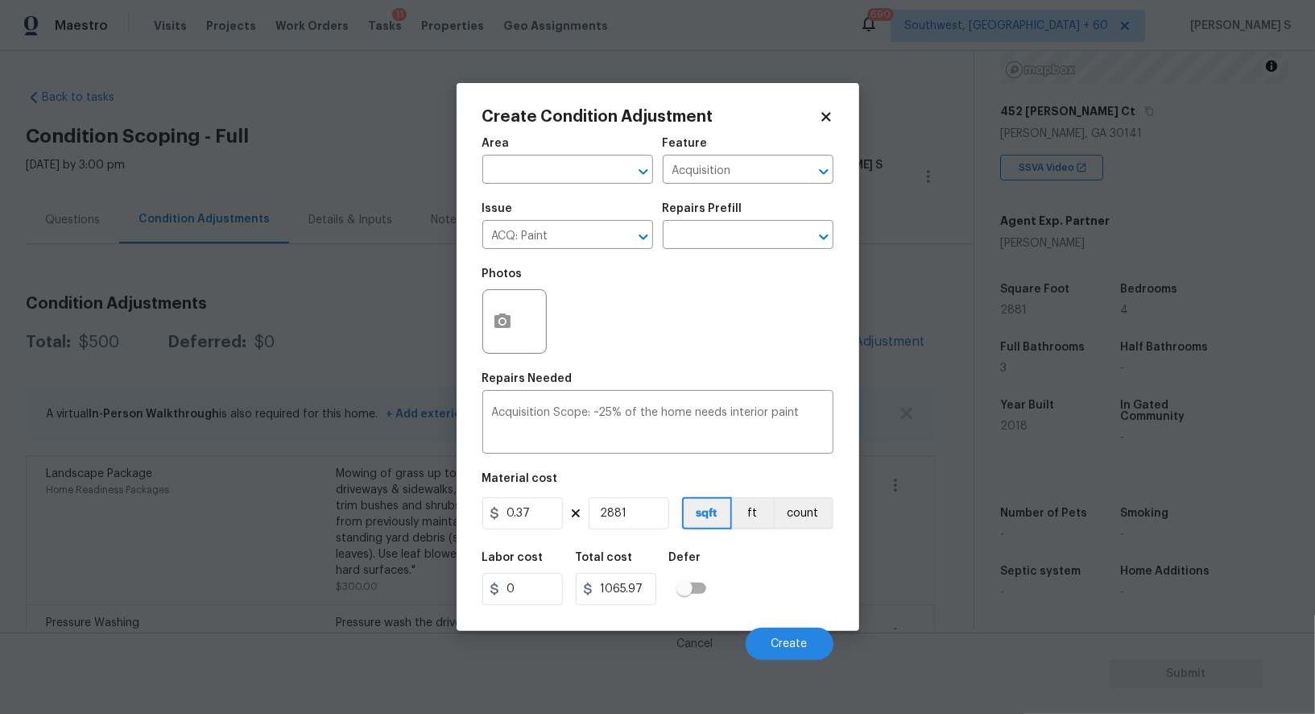
click at [778, 568] on div "Labor cost 0 Total cost 1065.97 Defer" at bounding box center [657, 578] width 351 height 72
click at [793, 647] on span "Create" at bounding box center [790, 644] width 36 height 12
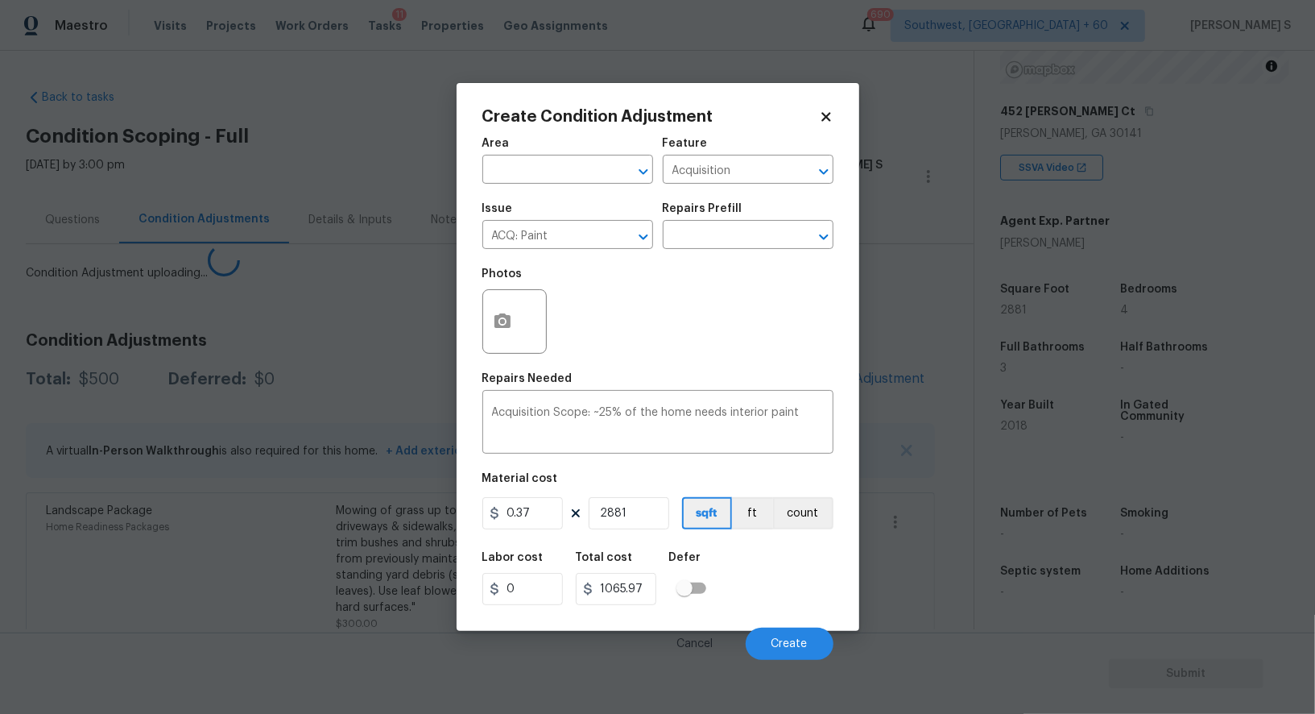
click at [261, 578] on body "Maestro Visits Projects Work Orders Tasks 11 Properties Geo Assignments 690 Sou…" at bounding box center [657, 357] width 1315 height 714
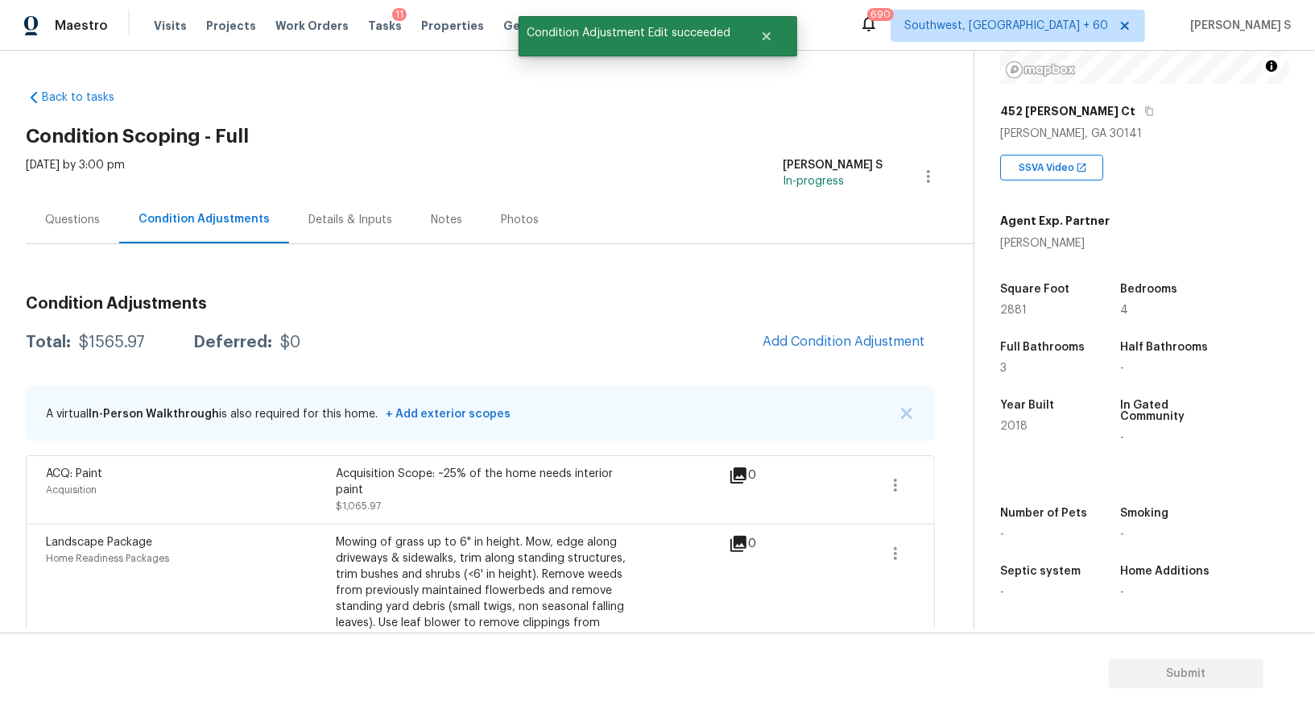
click at [848, 322] on div "Condition Adjustments Total: $1565.97 Deferred: $0 Add Condition Adjustment A v…" at bounding box center [480, 520] width 909 height 475
click at [855, 344] on span "Add Condition Adjustment" at bounding box center [844, 341] width 163 height 14
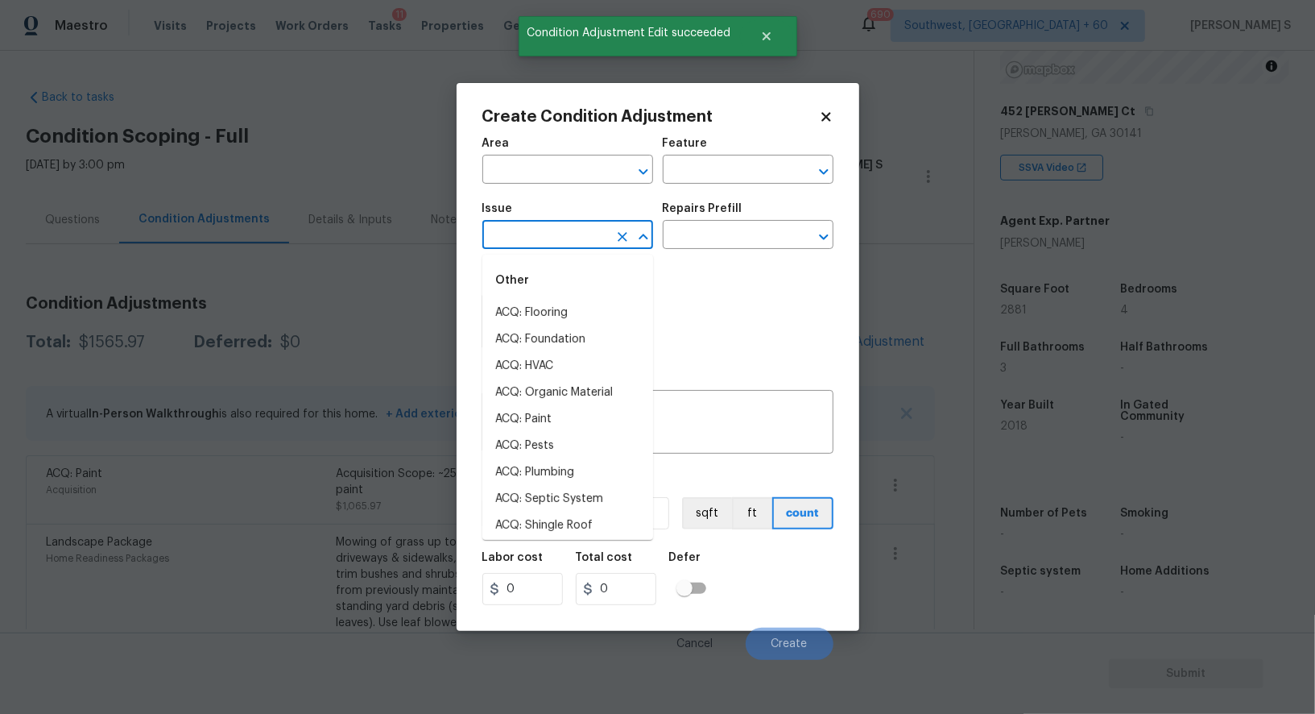
click at [535, 246] on input "text" at bounding box center [545, 236] width 126 height 25
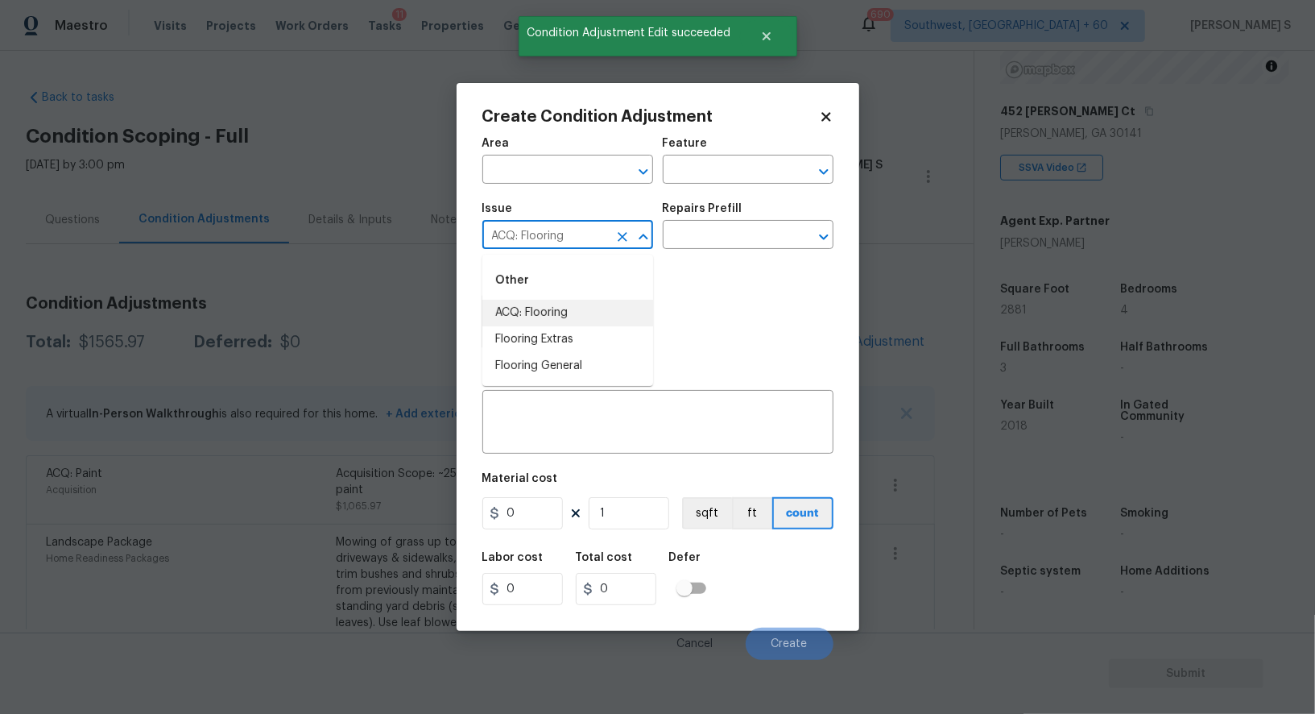
type input "ACQ: Flooring"
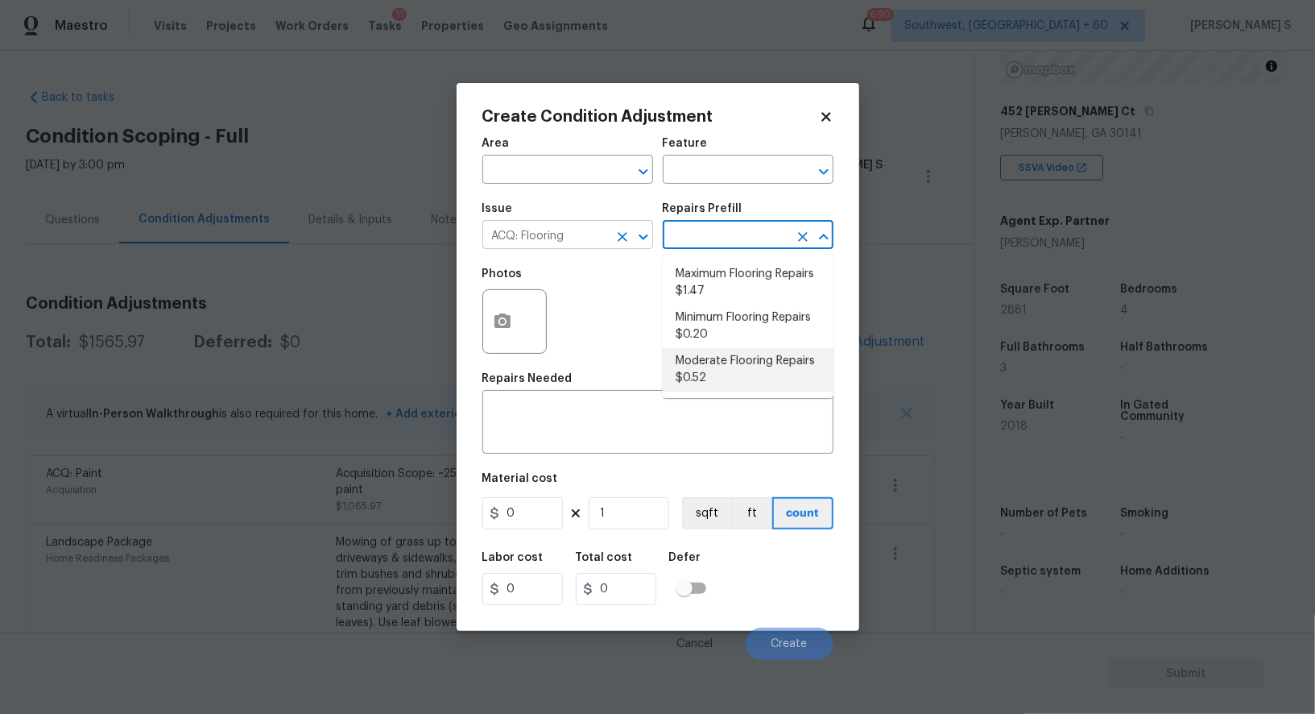
type input "Acquisition"
type textarea "Acquisition Scope: Minimum flooring repairs"
type input "0.2"
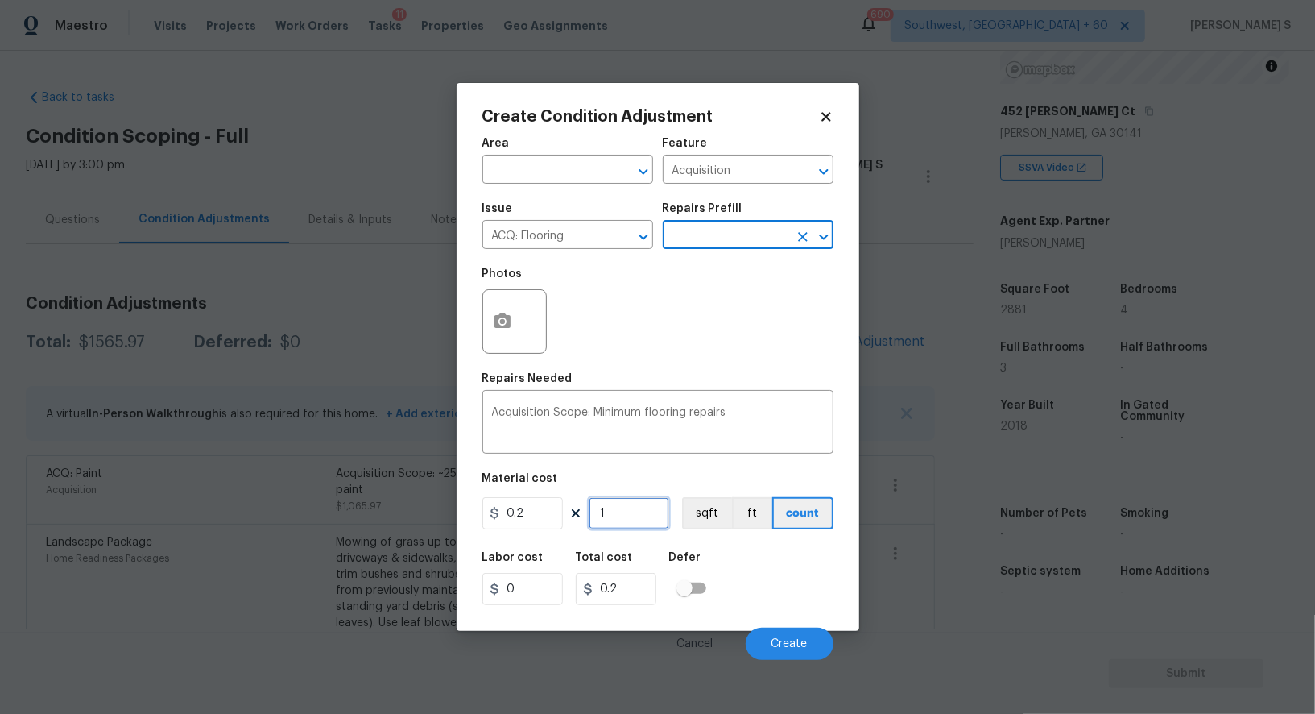
click at [642, 523] on input "1" at bounding box center [629, 513] width 81 height 32
paste input "288"
type input "2881"
type input "576.2"
type input "2881"
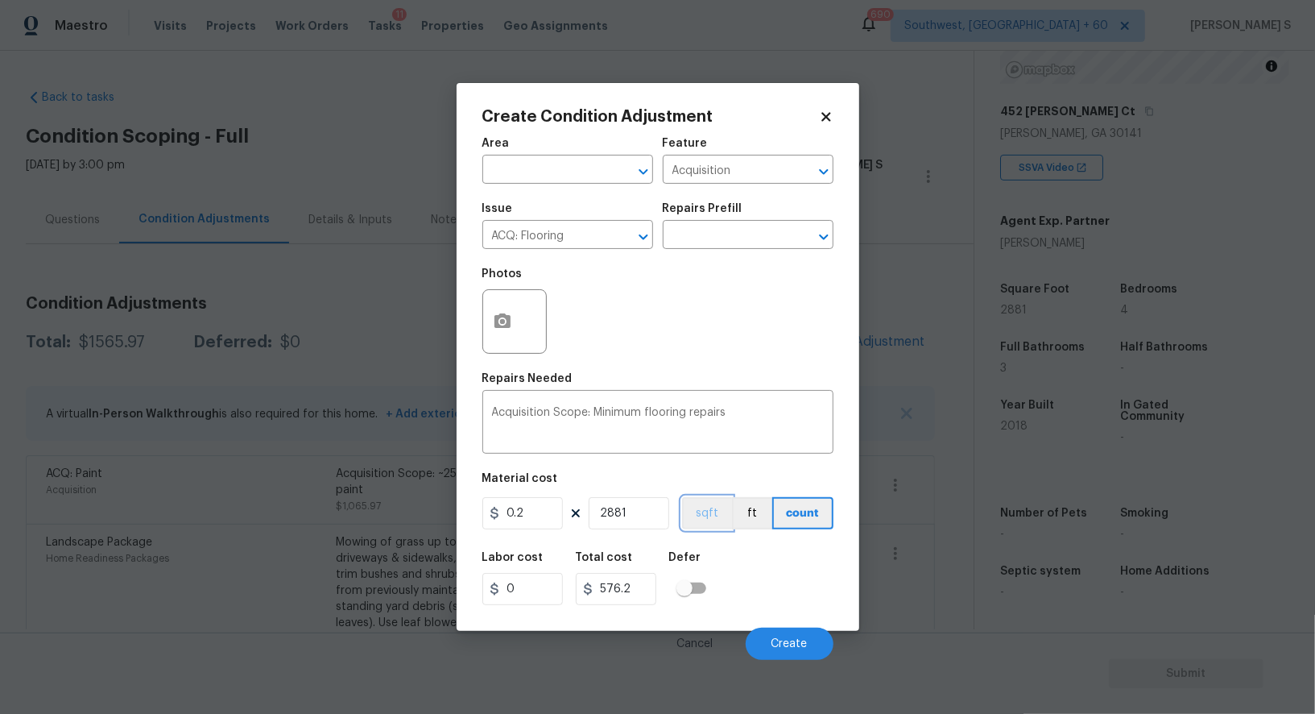
click at [723, 517] on button "sqft" at bounding box center [707, 513] width 50 height 32
click at [757, 578] on div "Labor cost 0 Total cost 576.2 Defer" at bounding box center [657, 578] width 351 height 72
click at [776, 641] on span "Create" at bounding box center [790, 644] width 36 height 12
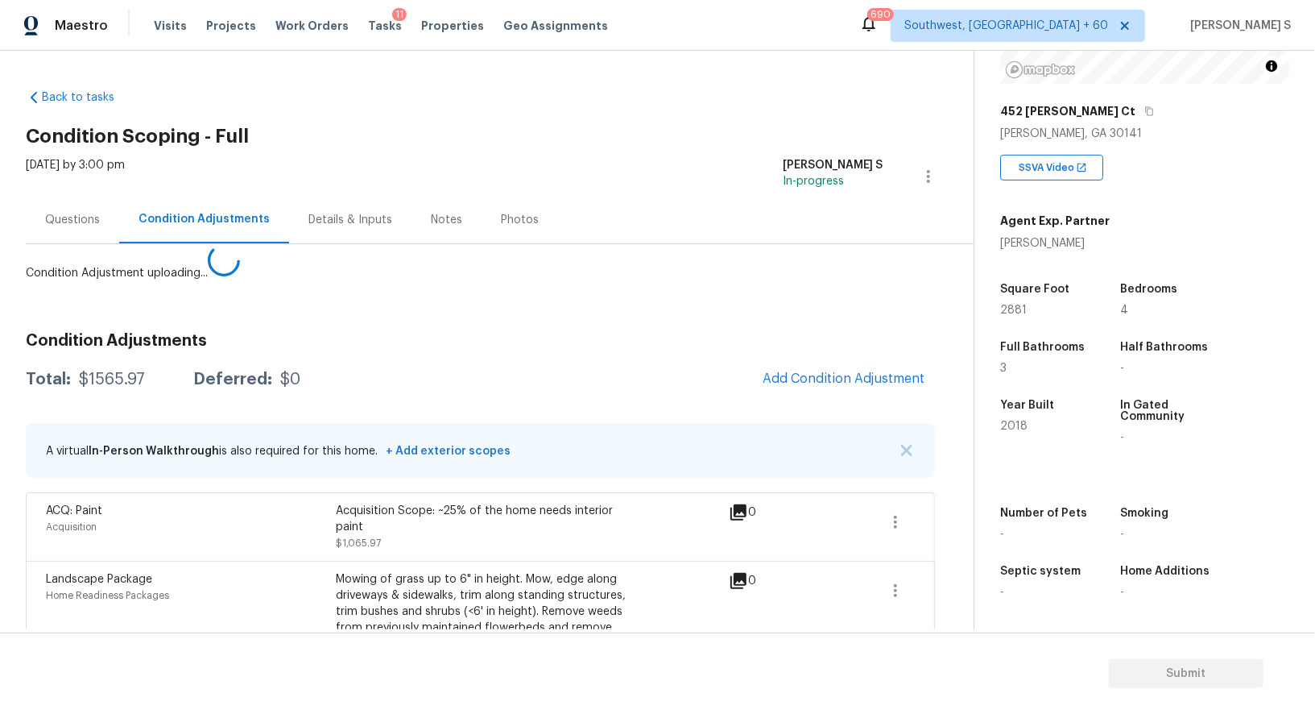
click at [193, 586] on body "Maestro Visits Projects Work Orders Tasks 11 Properties Geo Assignments 690 Sou…" at bounding box center [657, 357] width 1315 height 714
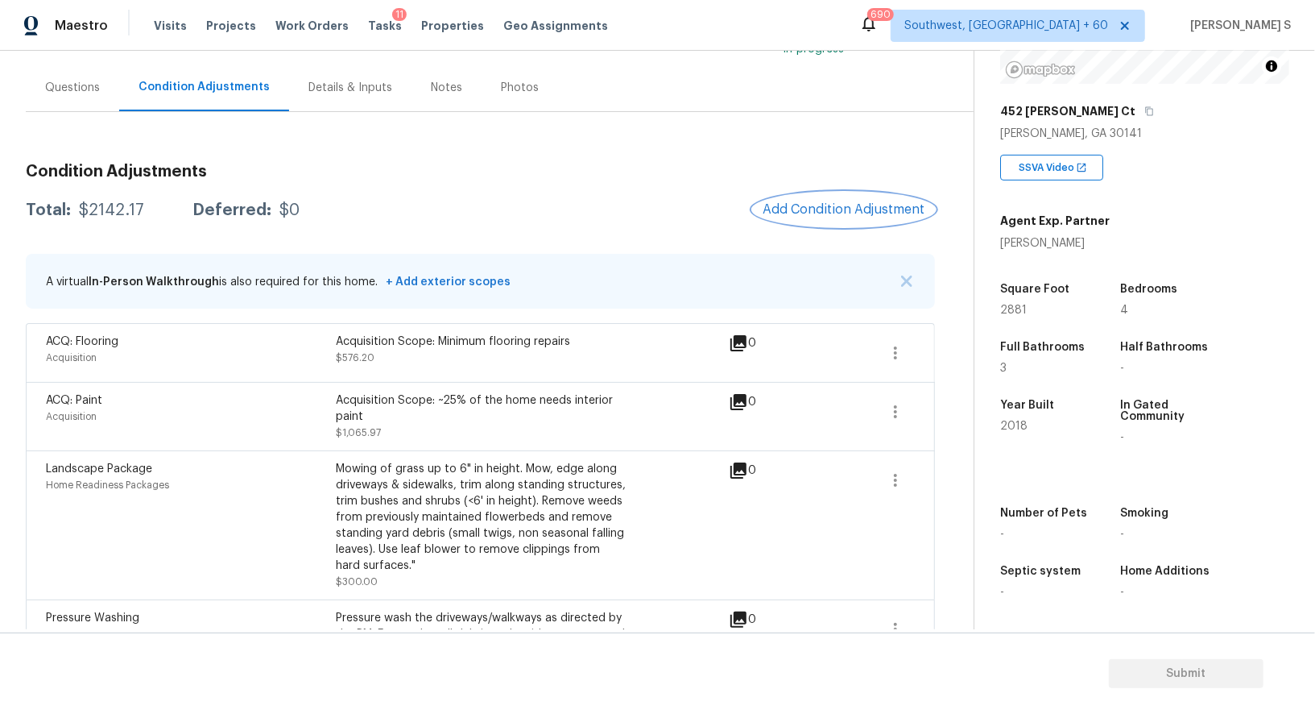
scroll to position [132, 0]
click at [49, 81] on div "Questions" at bounding box center [72, 88] width 55 height 16
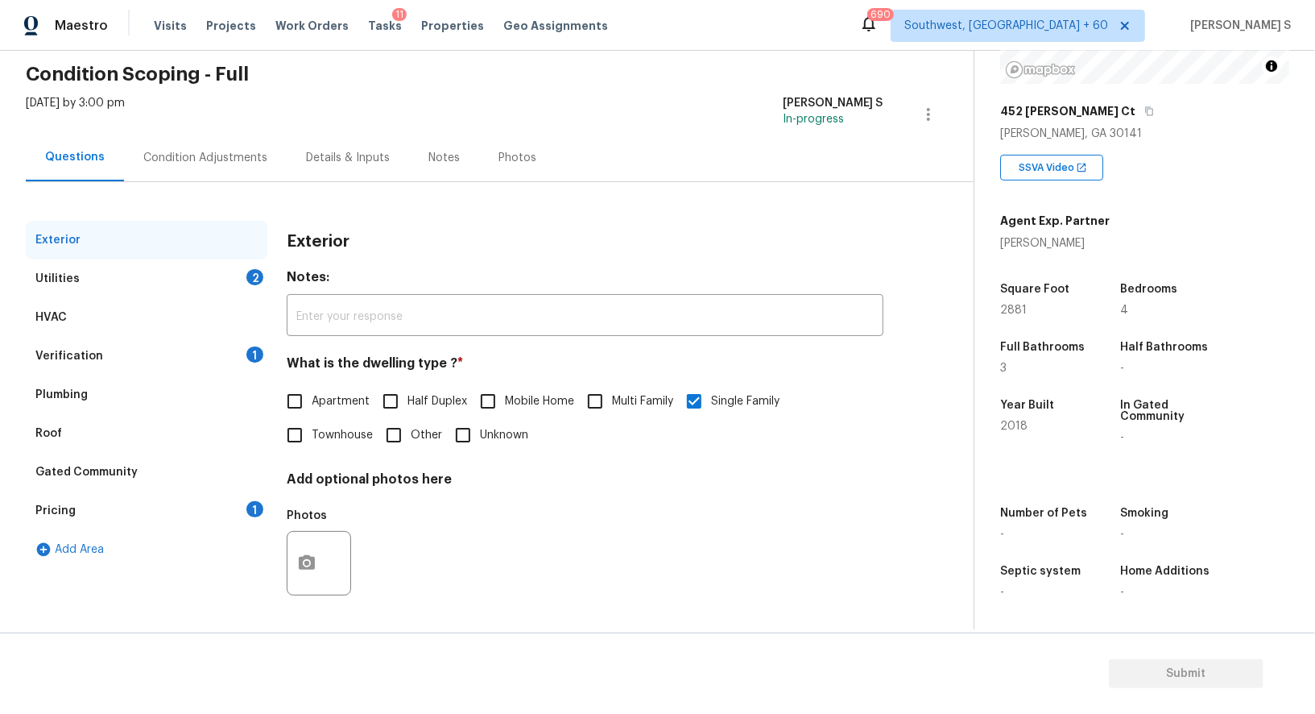
click at [72, 503] on div "Pricing" at bounding box center [55, 511] width 40 height 16
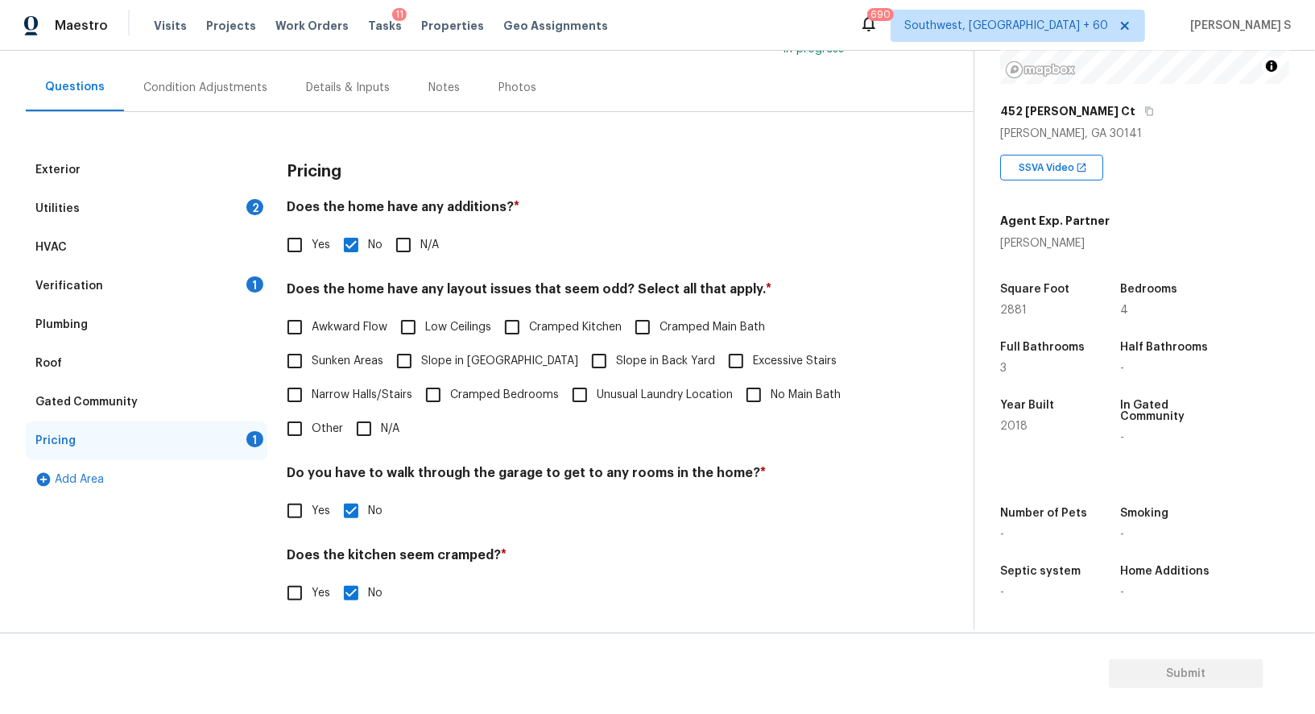
click at [426, 361] on span "Slope in [GEOGRAPHIC_DATA]" at bounding box center [499, 361] width 157 height 17
click at [421, 361] on input "Slope in [GEOGRAPHIC_DATA]" at bounding box center [404, 361] width 34 height 34
checkbox input "true"
click at [187, 212] on div "Utilities 2" at bounding box center [147, 208] width 242 height 39
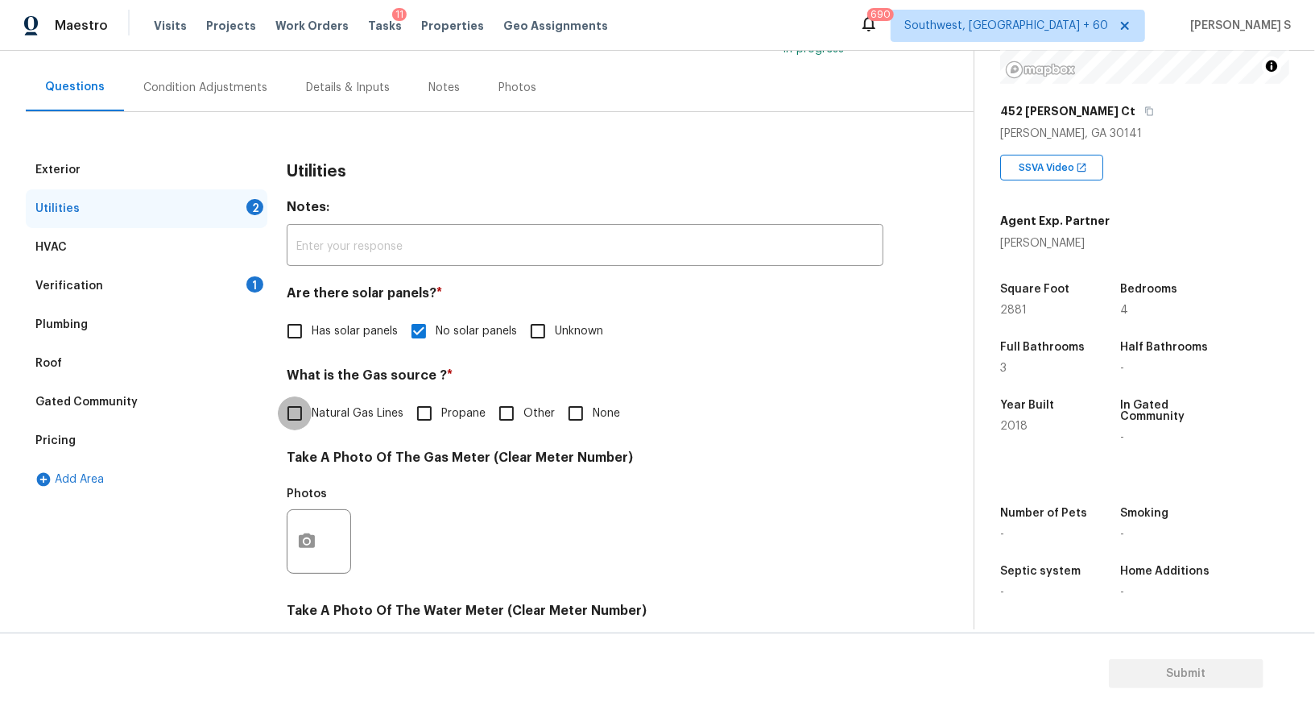
click at [311, 429] on input "Natural Gas Lines" at bounding box center [295, 413] width 34 height 34
checkbox input "true"
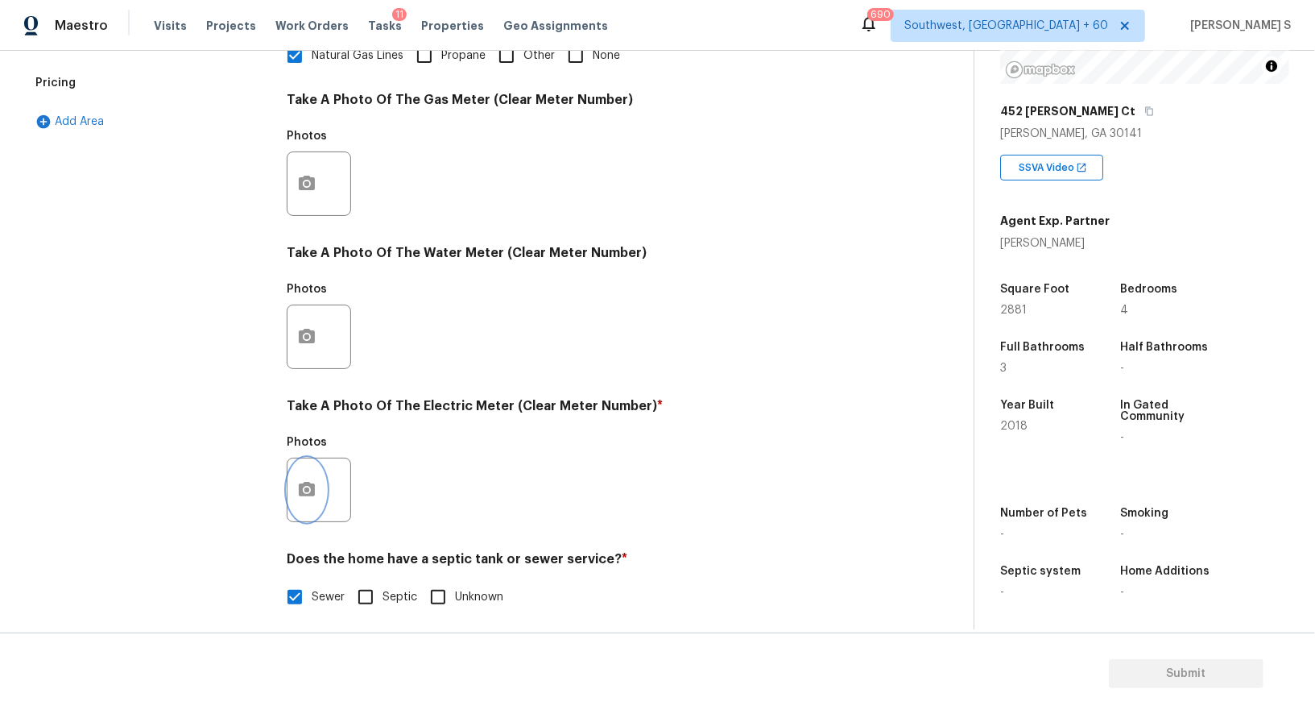
click at [309, 498] on icon "button" at bounding box center [306, 489] width 19 height 19
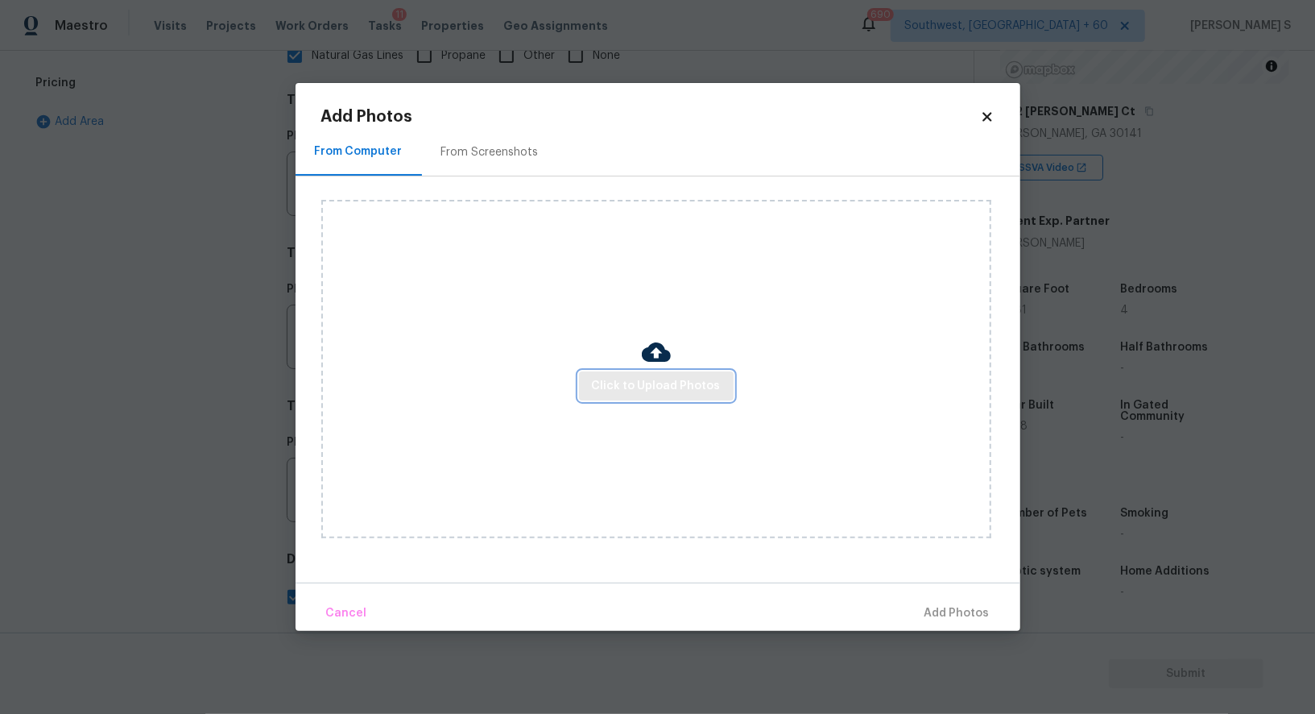
click at [655, 382] on span "Click to Upload Photos" at bounding box center [656, 386] width 129 height 20
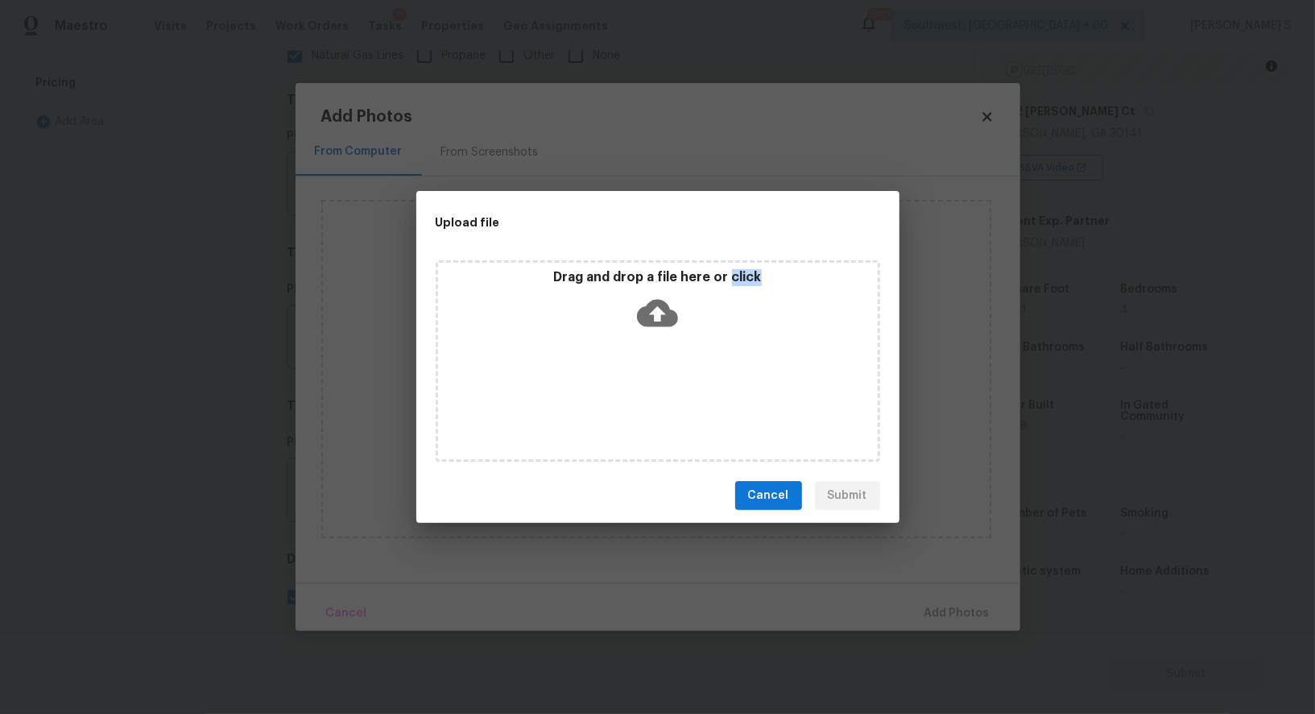
click at [655, 382] on div "Drag and drop a file here or click" at bounding box center [658, 360] width 445 height 201
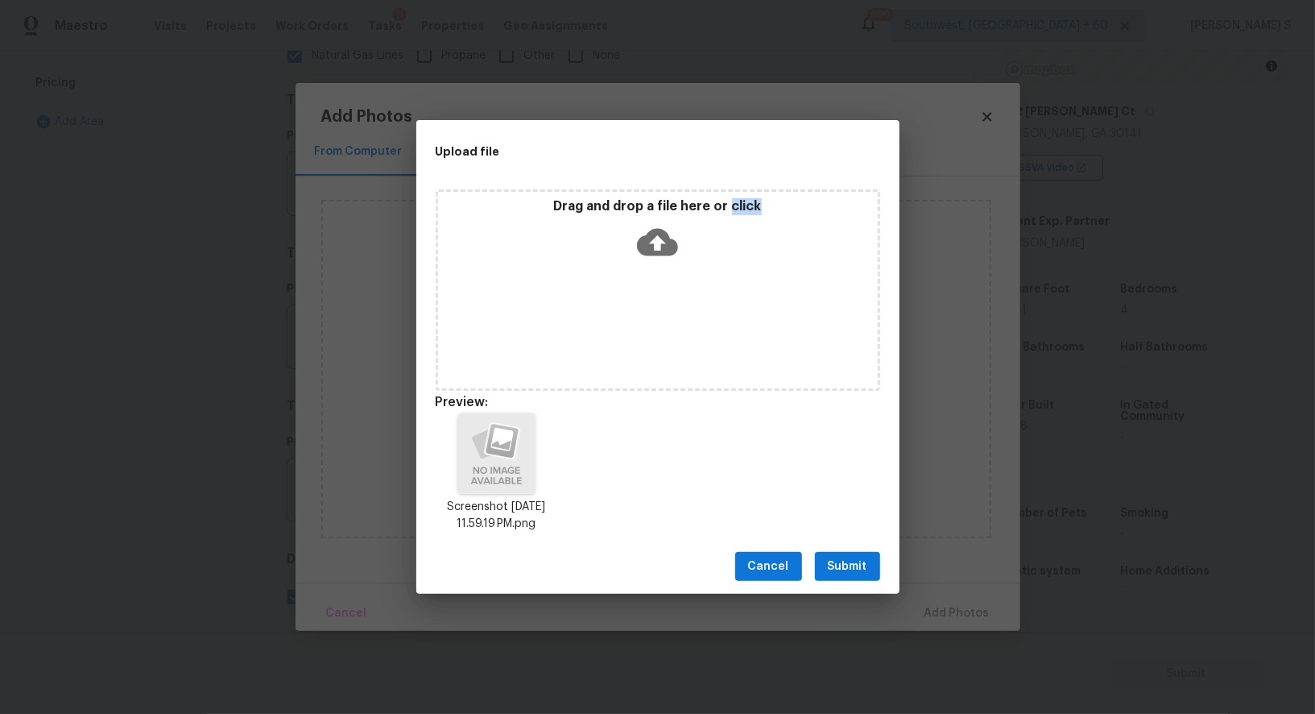
click at [858, 557] on span "Submit" at bounding box center [847, 567] width 39 height 20
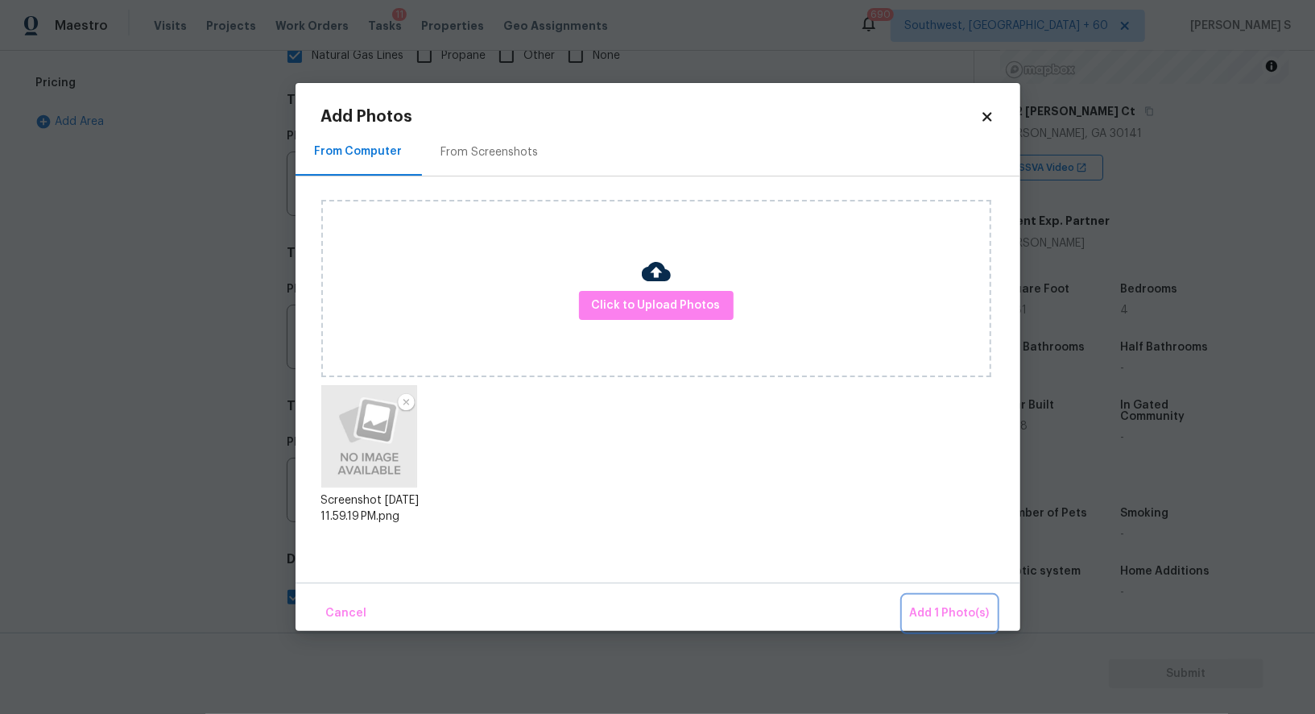
click at [933, 613] on span "Add 1 Photo(s)" at bounding box center [950, 613] width 80 height 20
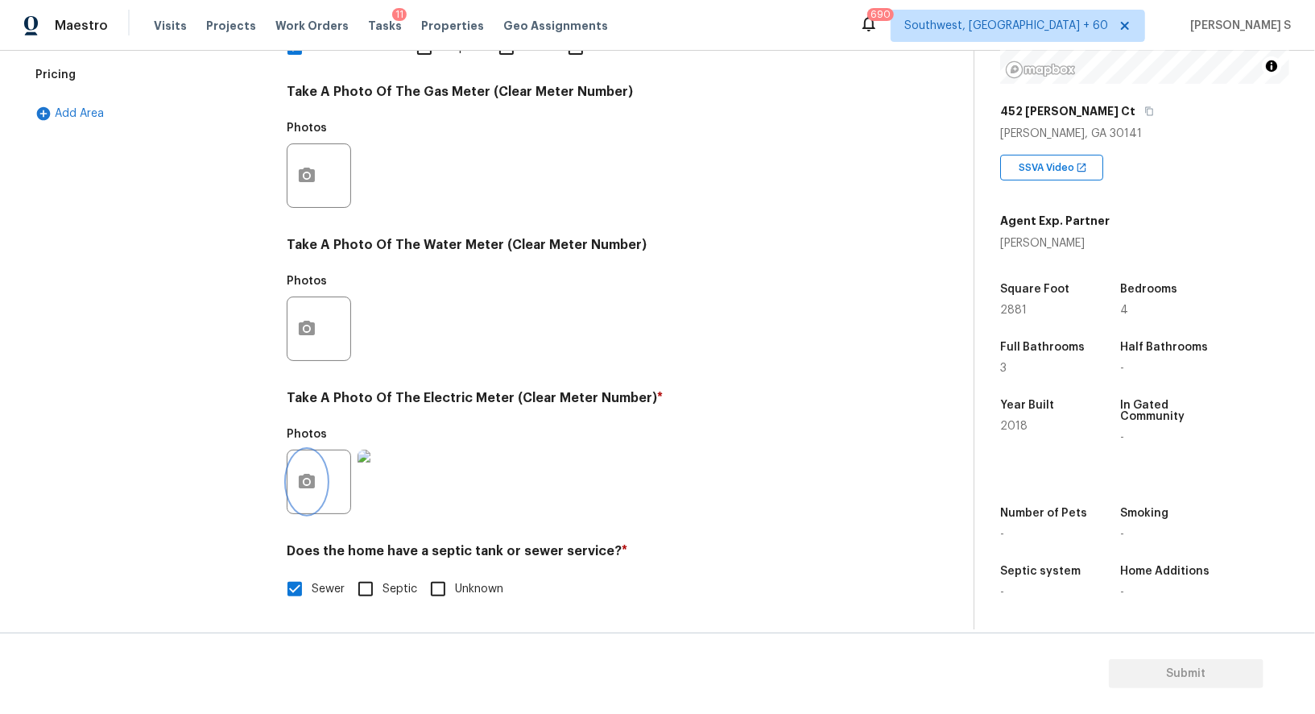
scroll to position [0, 0]
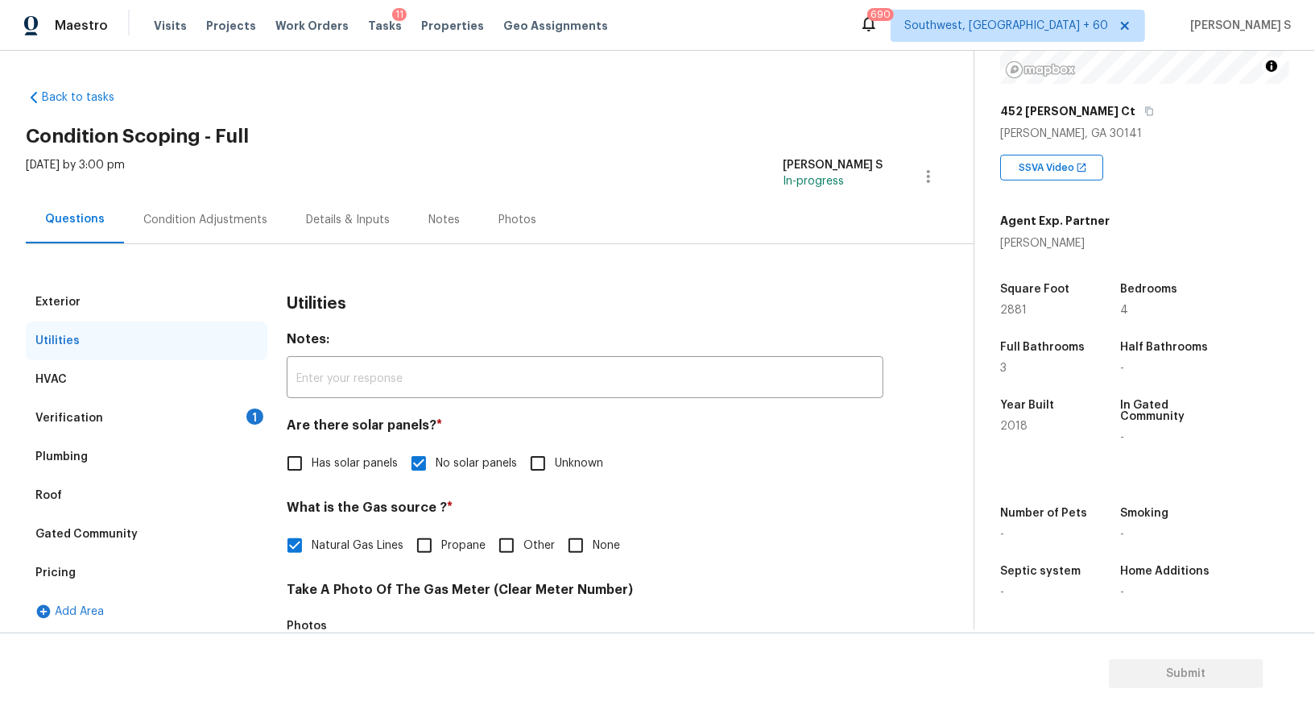
click at [226, 193] on div "Wed, Oct 15 2025 by 3:00 pm Anbu Jebakumar S In-progress" at bounding box center [500, 176] width 948 height 39
click at [234, 424] on div "Verification 1" at bounding box center [147, 418] width 242 height 39
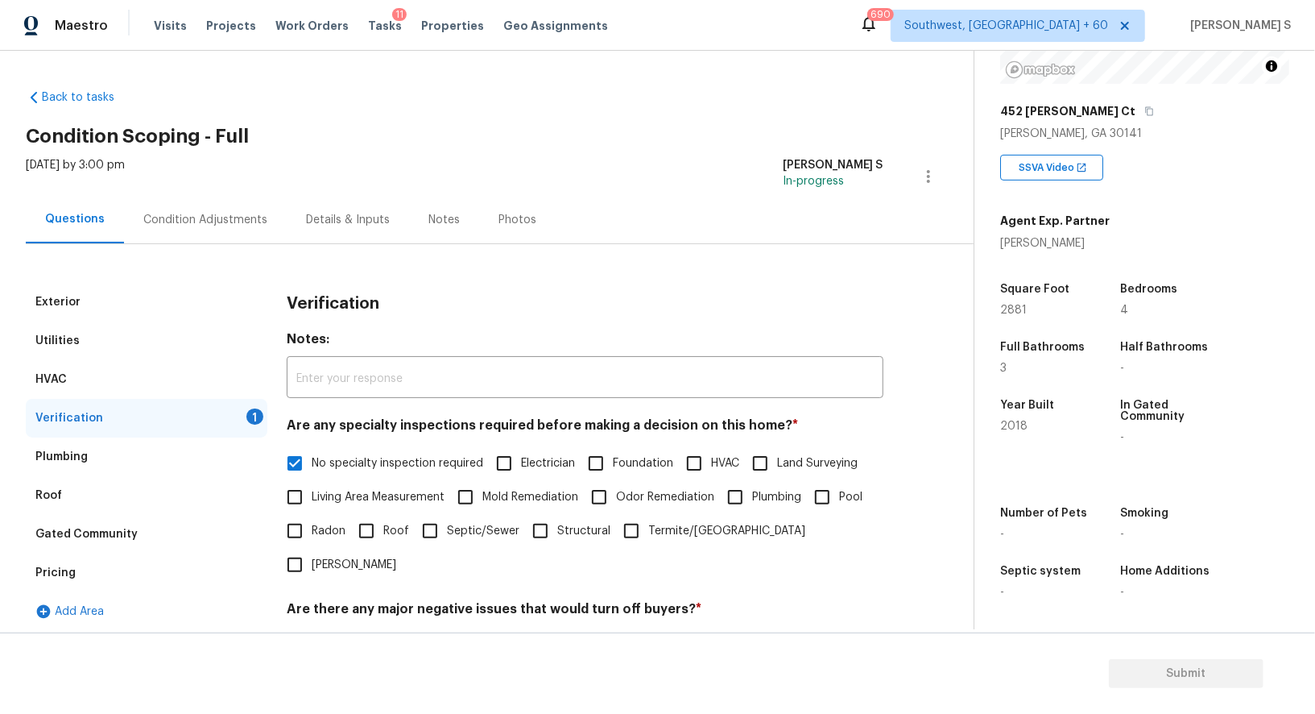
scroll to position [205, 0]
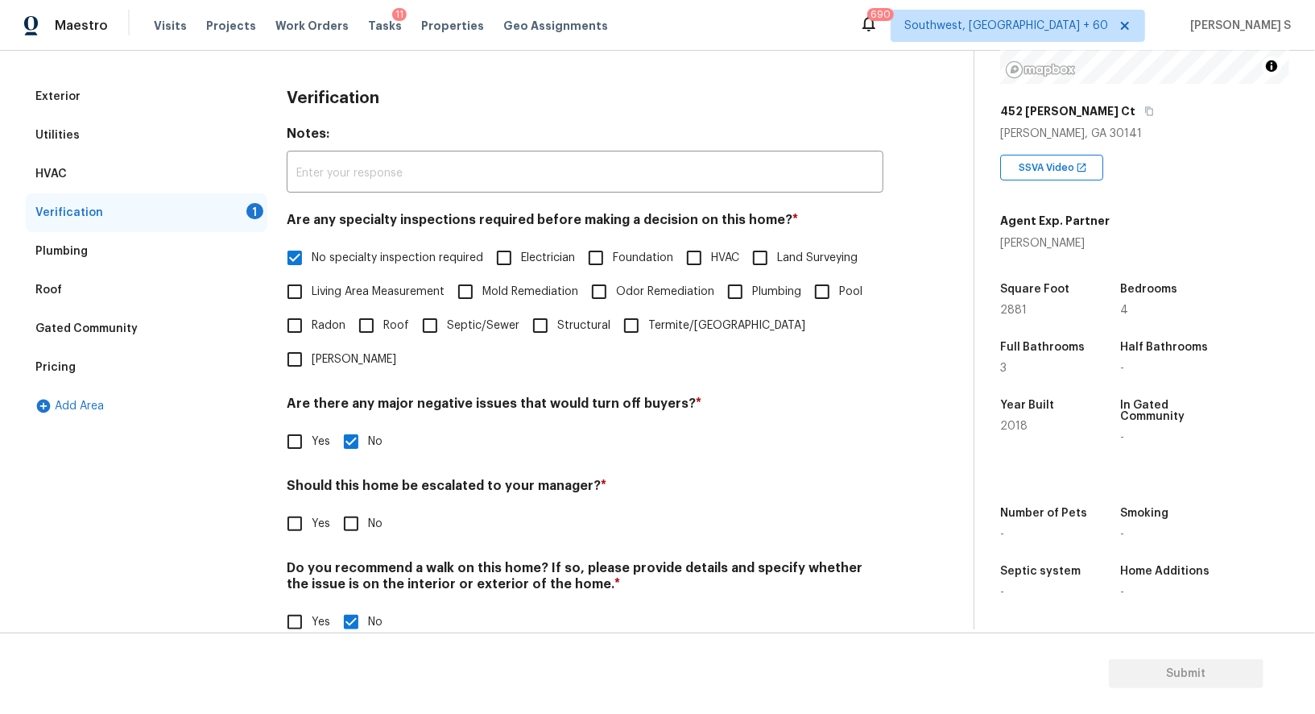
click at [348, 507] on input "No" at bounding box center [351, 524] width 34 height 34
checkbox input "true"
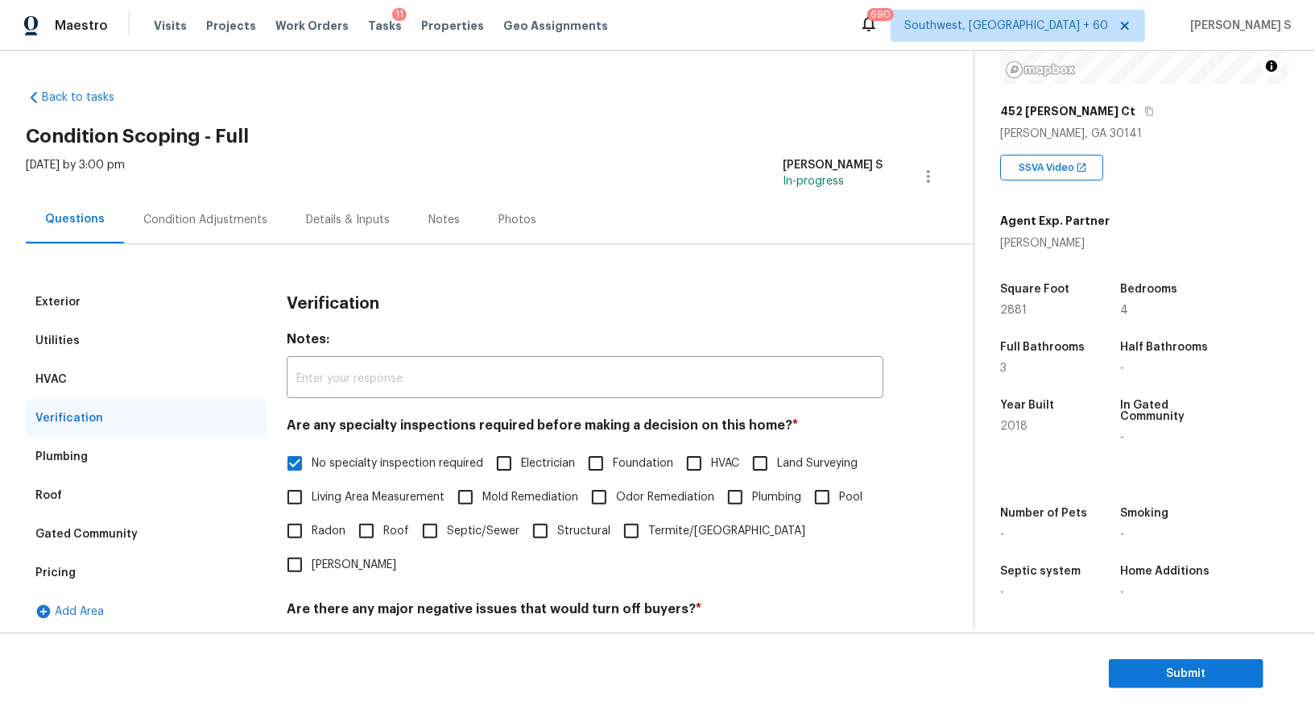
click at [227, 213] on div "Condition Adjustments" at bounding box center [205, 220] width 124 height 16
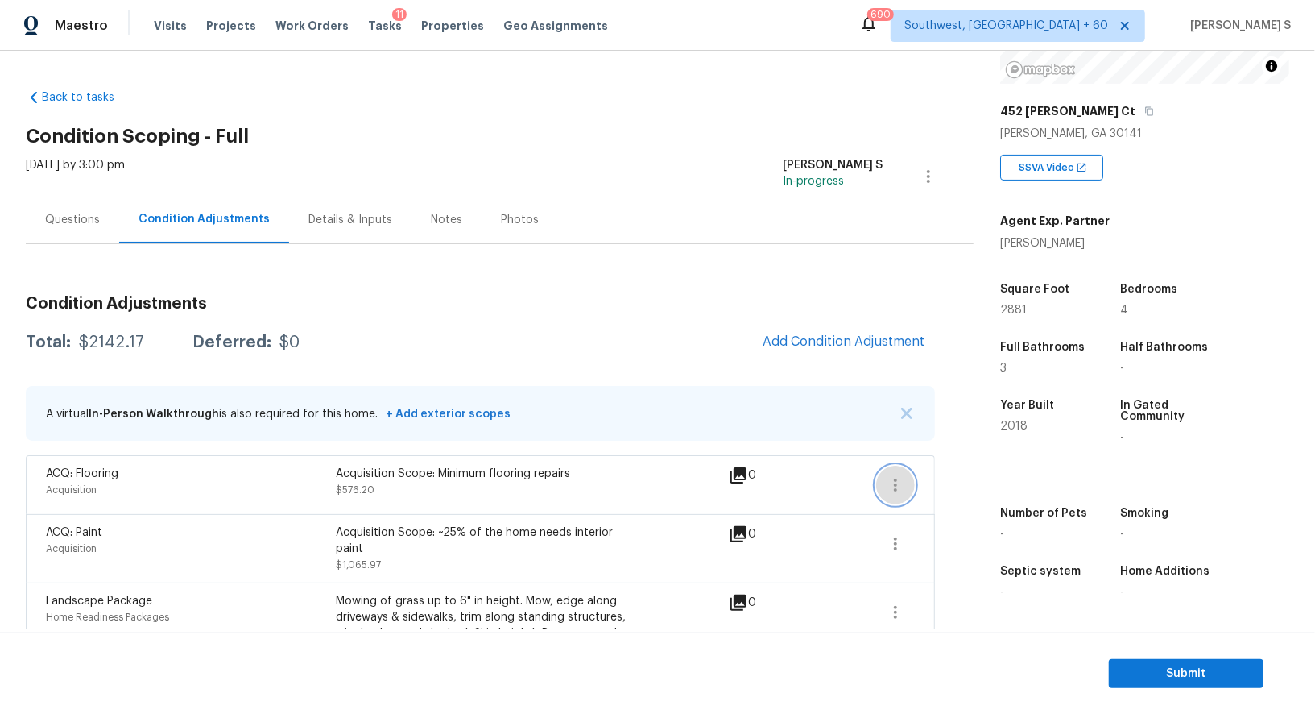
click at [897, 482] on icon "button" at bounding box center [895, 484] width 19 height 19
click at [953, 482] on div "Edit" at bounding box center [988, 481] width 126 height 16
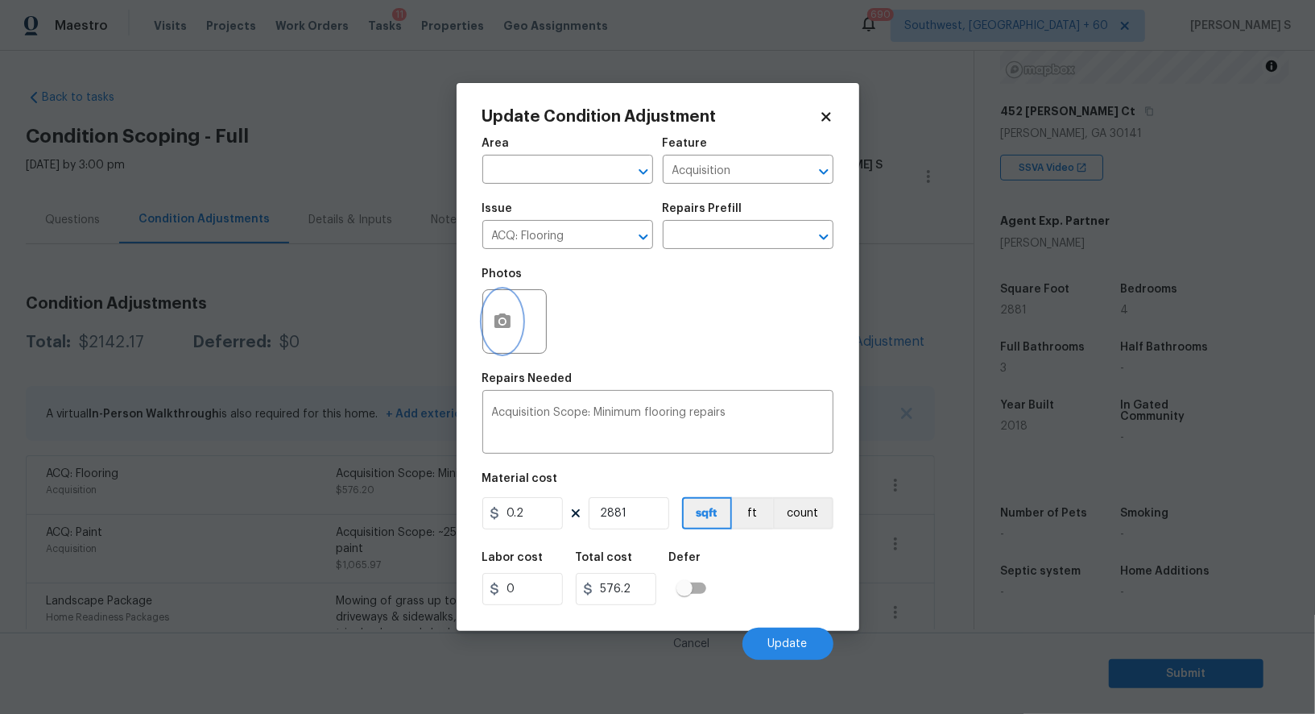
click at [509, 303] on button "button" at bounding box center [502, 321] width 39 height 63
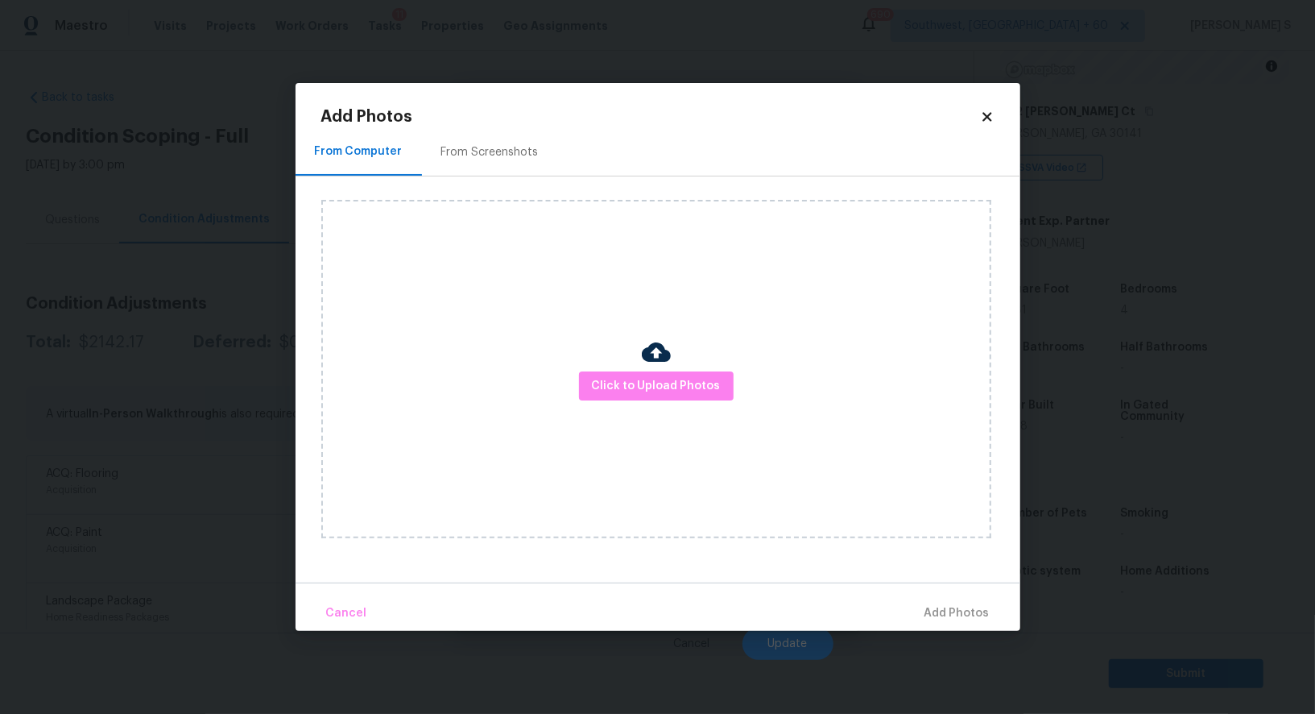
click at [485, 135] on div "From Screenshots" at bounding box center [490, 152] width 136 height 48
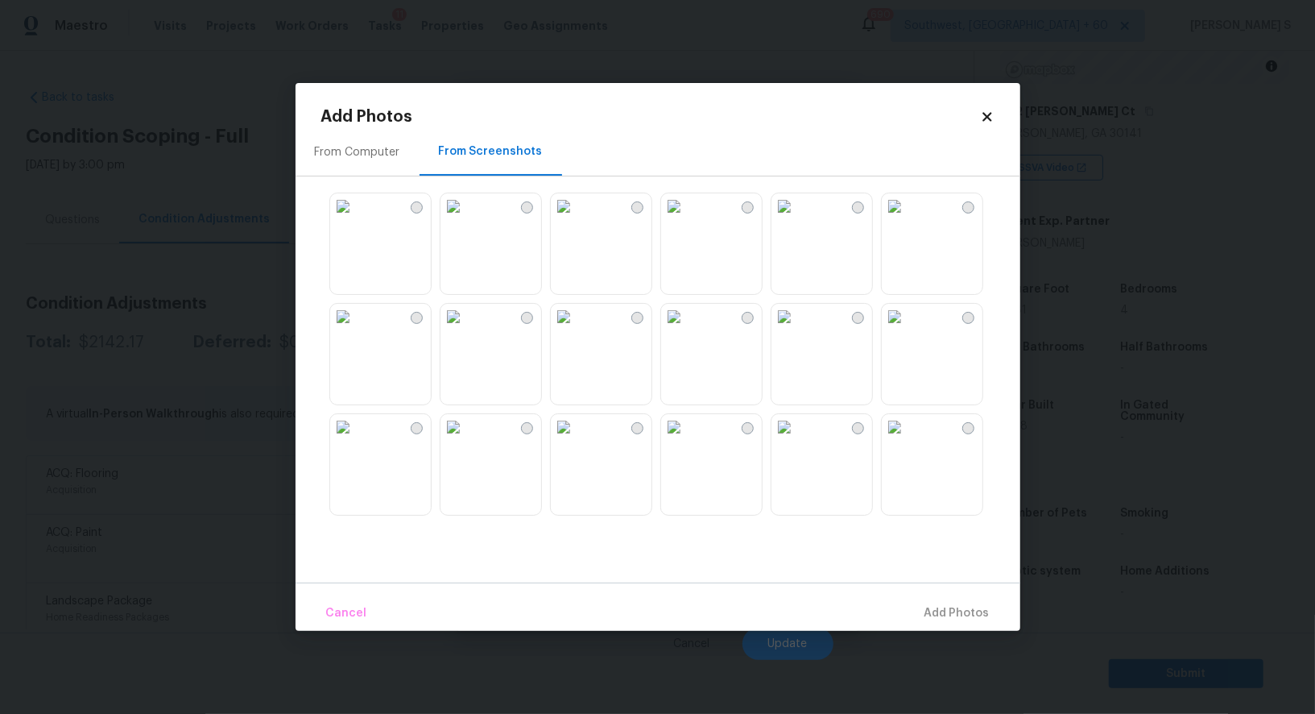
click at [577, 219] on img at bounding box center [564, 206] width 26 height 26
click at [459, 219] on img at bounding box center [454, 206] width 26 height 26
click at [577, 329] on img at bounding box center [564, 317] width 26 height 26
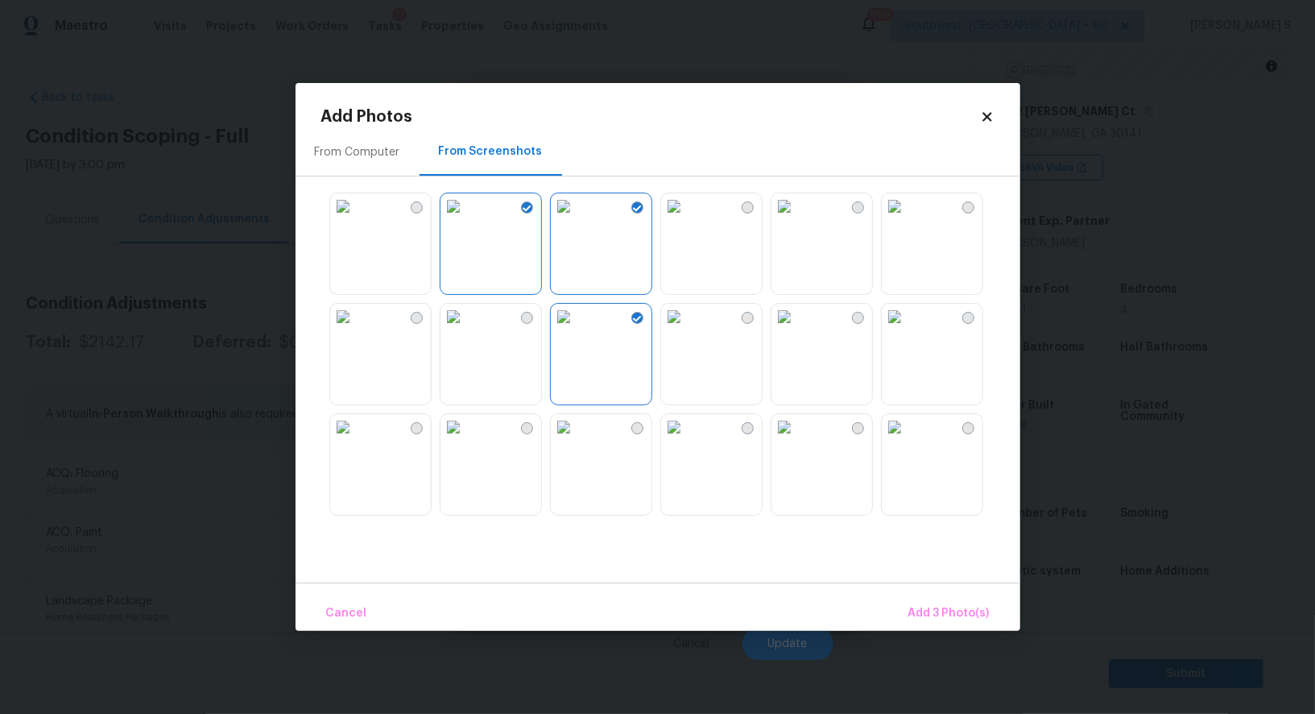
click at [687, 329] on img at bounding box center [674, 317] width 26 height 26
click at [797, 329] on img at bounding box center [785, 317] width 26 height 26
click at [908, 329] on img at bounding box center [895, 317] width 26 height 26
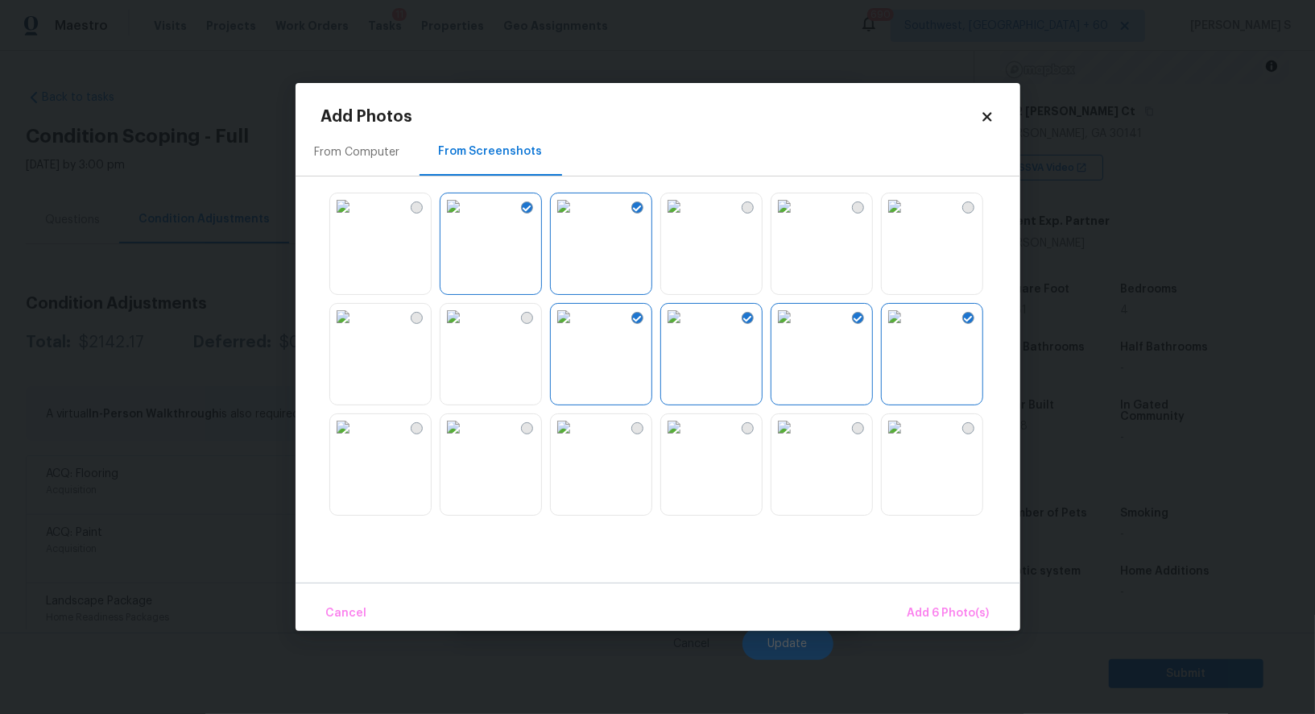
click at [687, 440] on img at bounding box center [674, 427] width 26 height 26
click at [577, 440] on img at bounding box center [564, 427] width 26 height 26
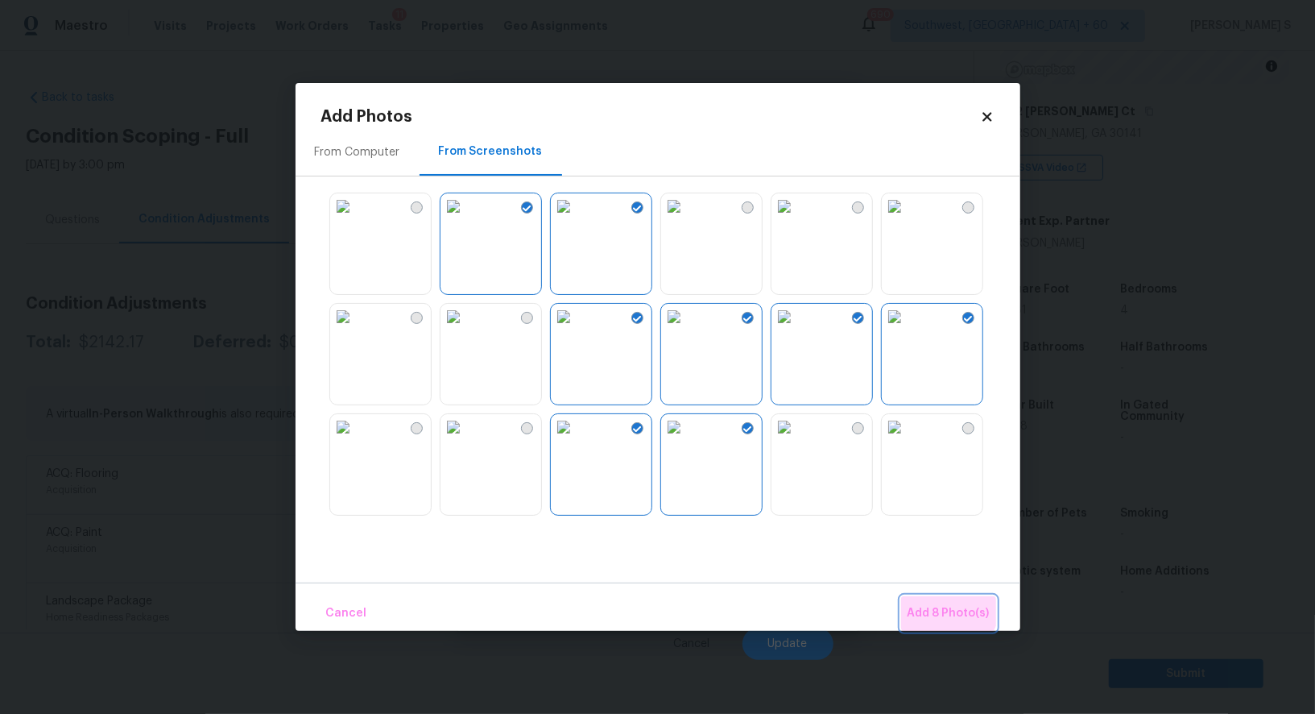
click at [947, 604] on span "Add 8 Photo(s)" at bounding box center [949, 613] width 82 height 20
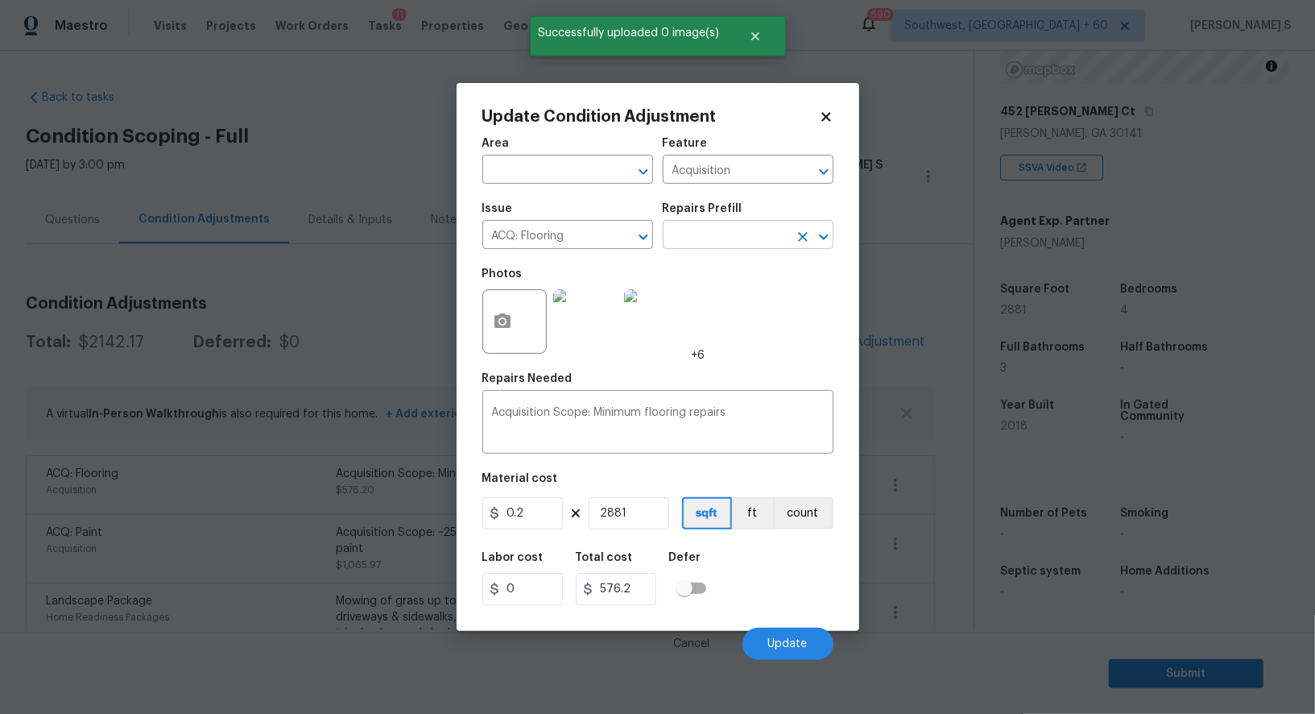
click at [718, 245] on input "text" at bounding box center [726, 236] width 126 height 25
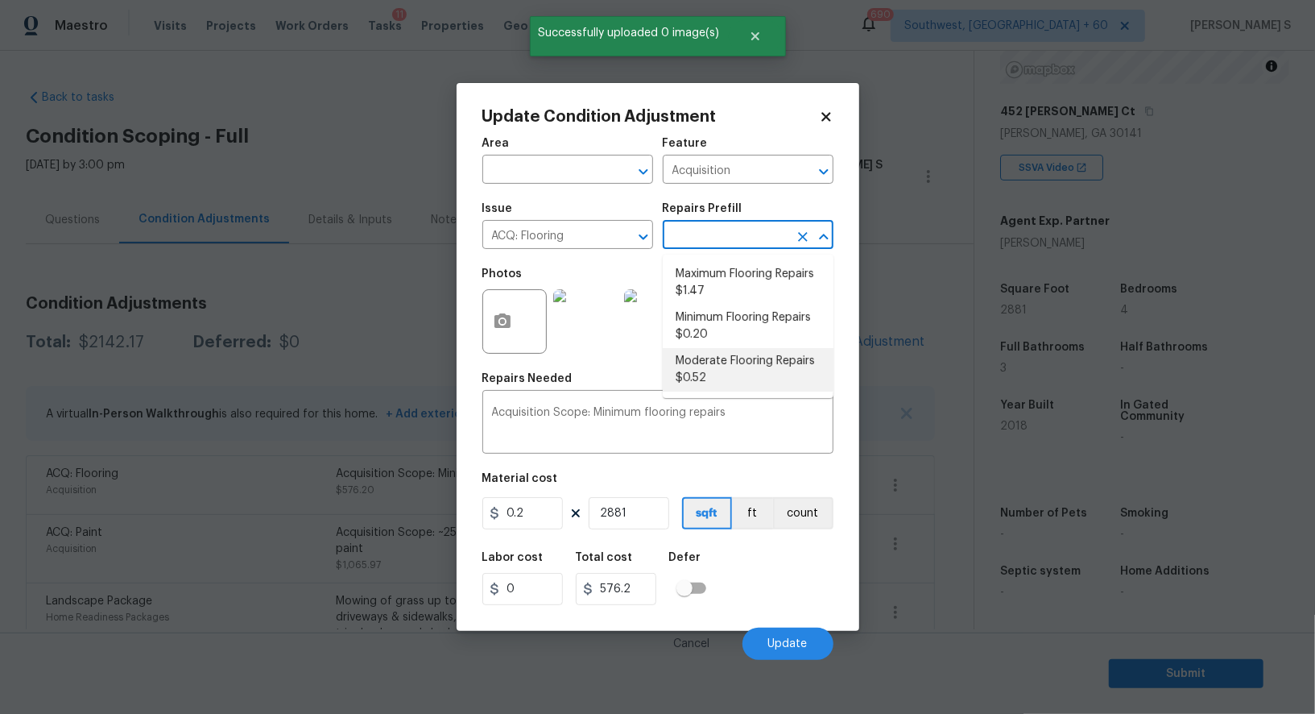
click at [741, 374] on li "Moderate Flooring Repairs $0.52" at bounding box center [748, 369] width 171 height 43
type textarea "Acquisition Scope: Moderate flooring repairs"
type input "0.52"
type input "1498.12"
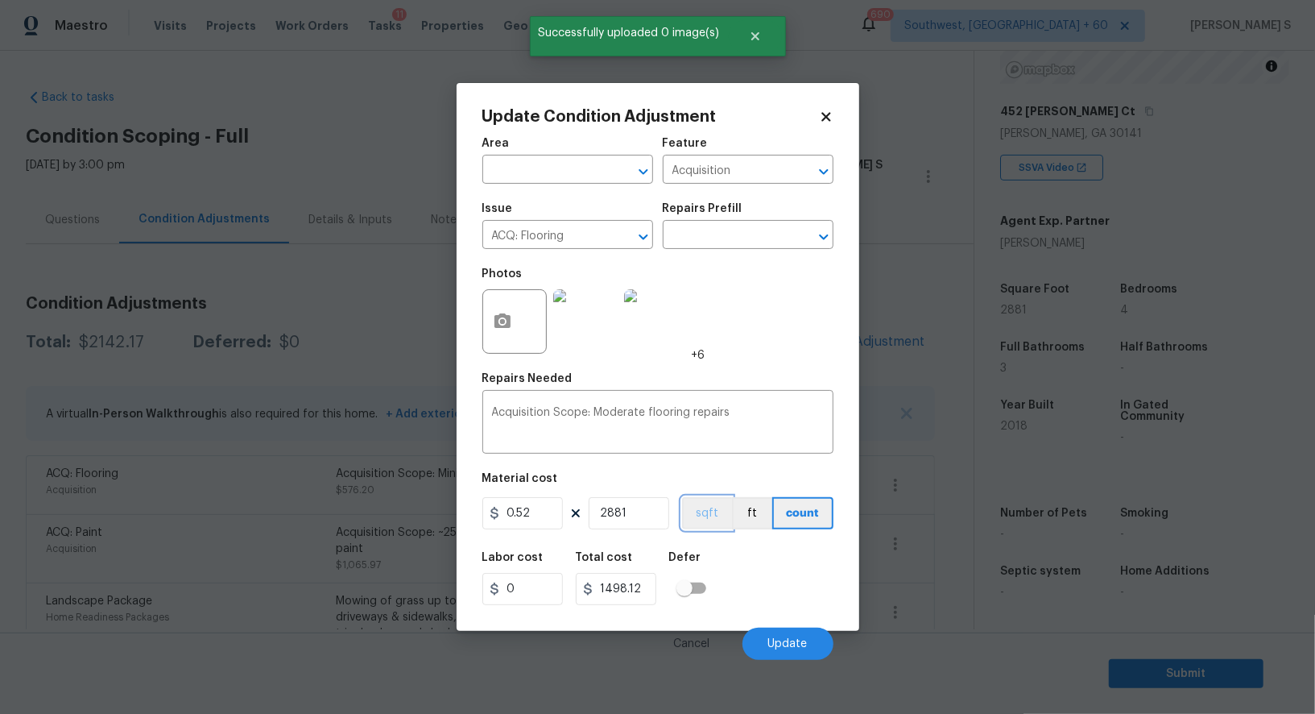
click at [710, 518] on button "sqft" at bounding box center [707, 513] width 50 height 32
click at [734, 547] on div "Labor cost 0 Total cost 1498.12 Defer" at bounding box center [657, 578] width 351 height 72
click at [785, 643] on span "Update" at bounding box center [787, 644] width 39 height 12
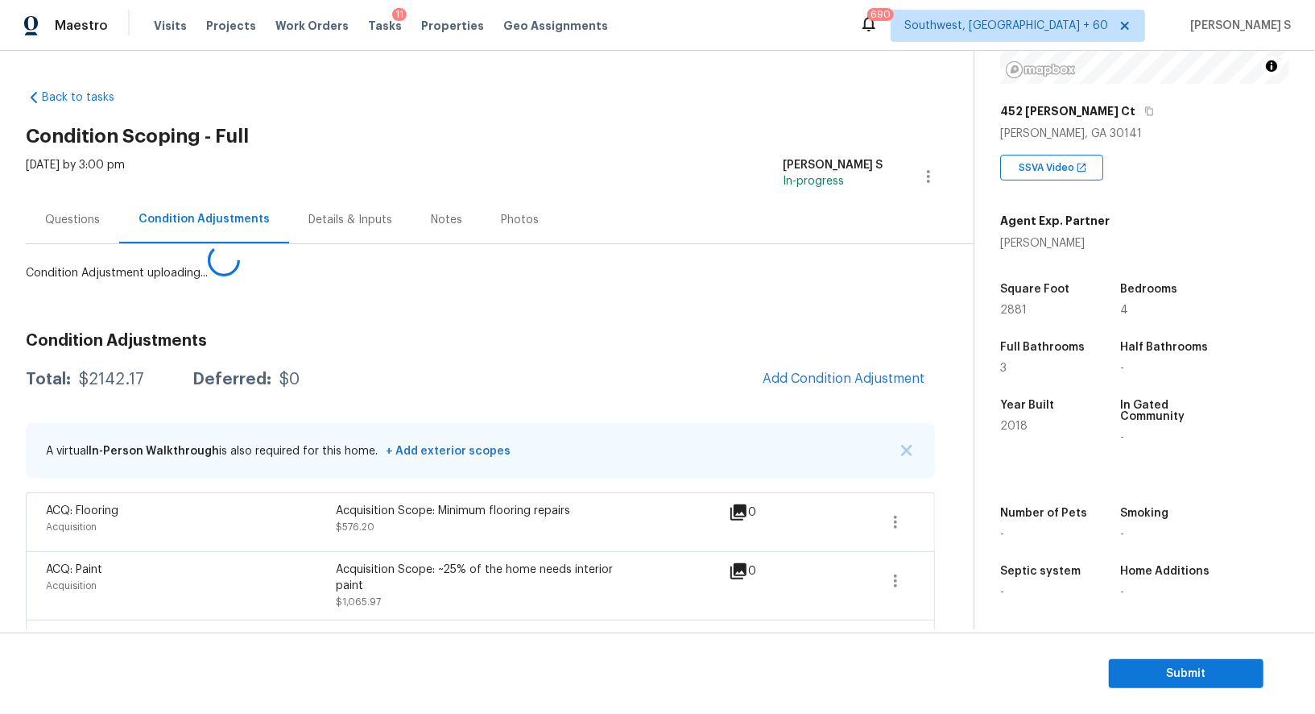
click at [234, 585] on body "Maestro Visits Projects Work Orders Tasks 11 Properties Geo Assignments 690 Sou…" at bounding box center [657, 357] width 1315 height 714
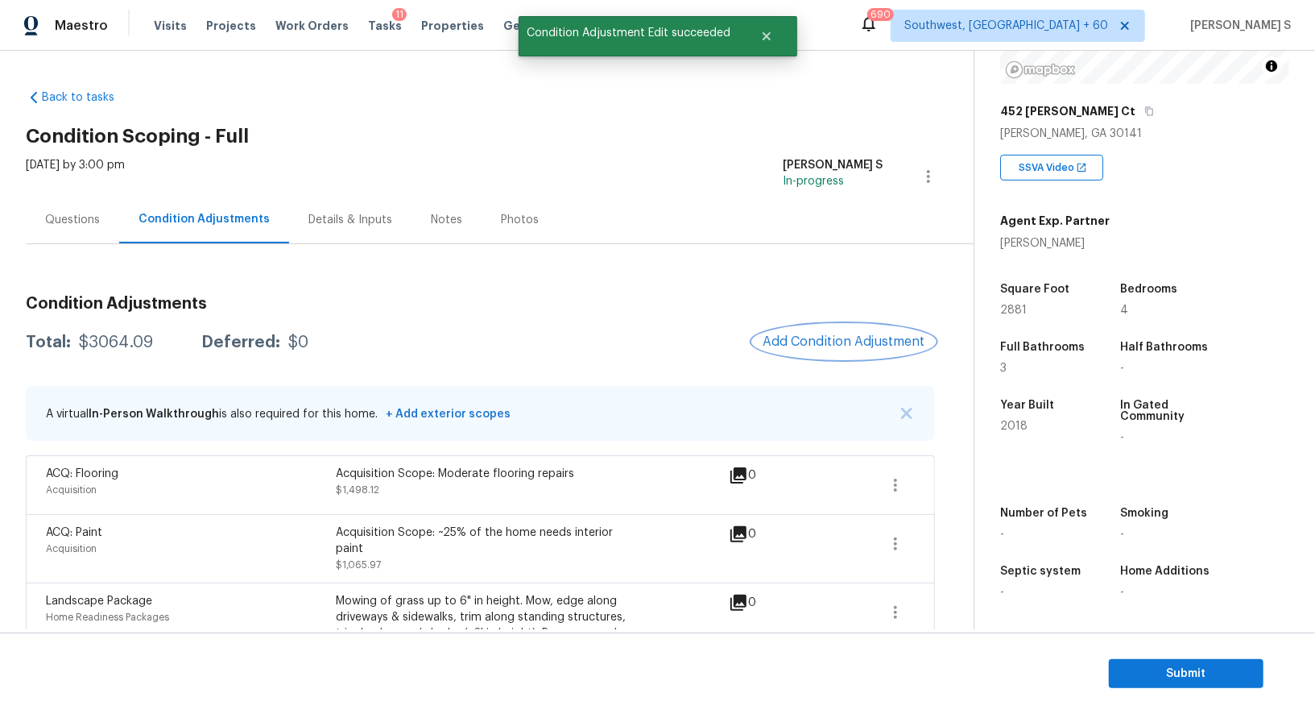
click at [821, 352] on button "Add Condition Adjustment" at bounding box center [844, 342] width 182 height 34
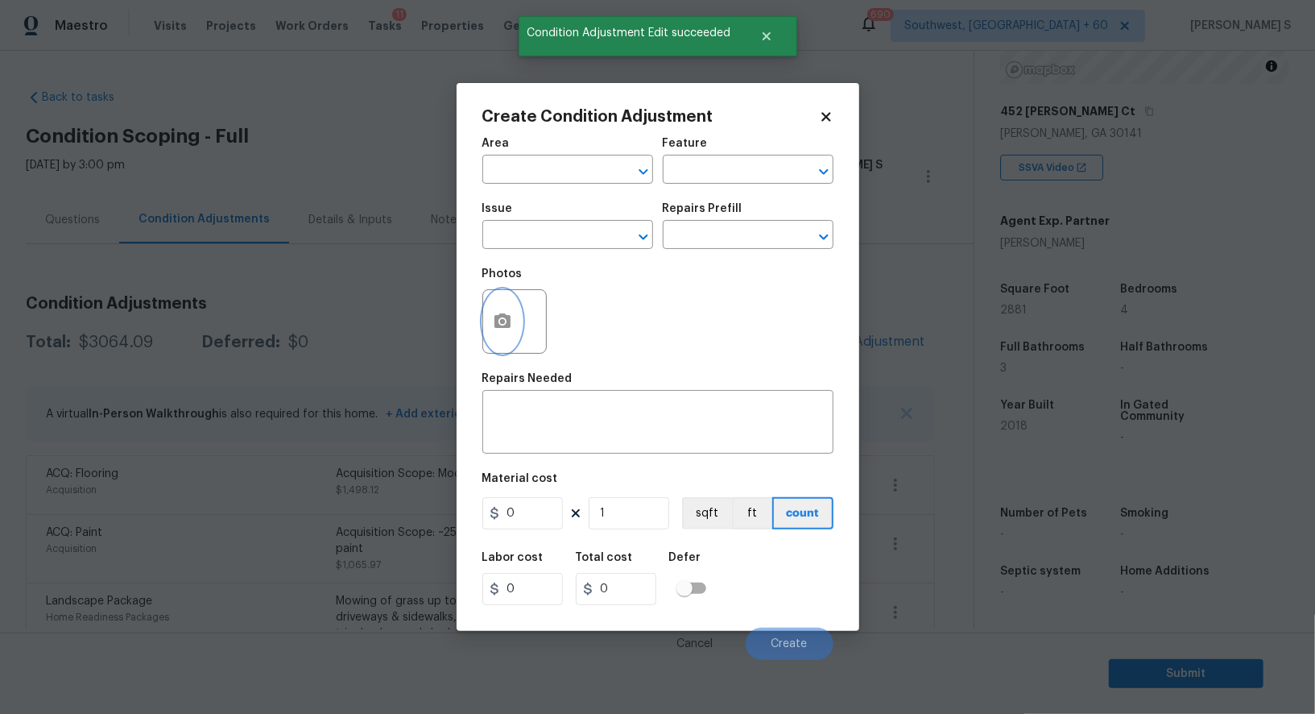
click at [507, 316] on icon "button" at bounding box center [502, 321] width 19 height 19
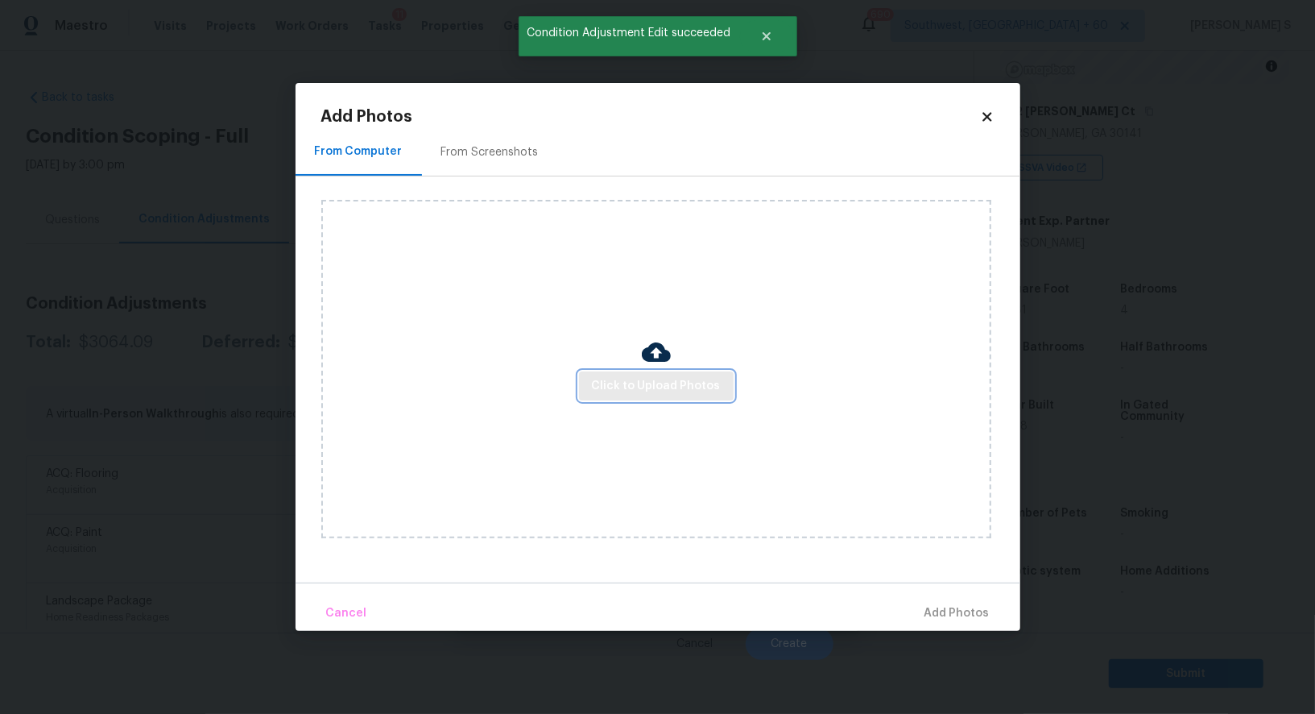
click at [681, 396] on button "Click to Upload Photos" at bounding box center [656, 386] width 155 height 30
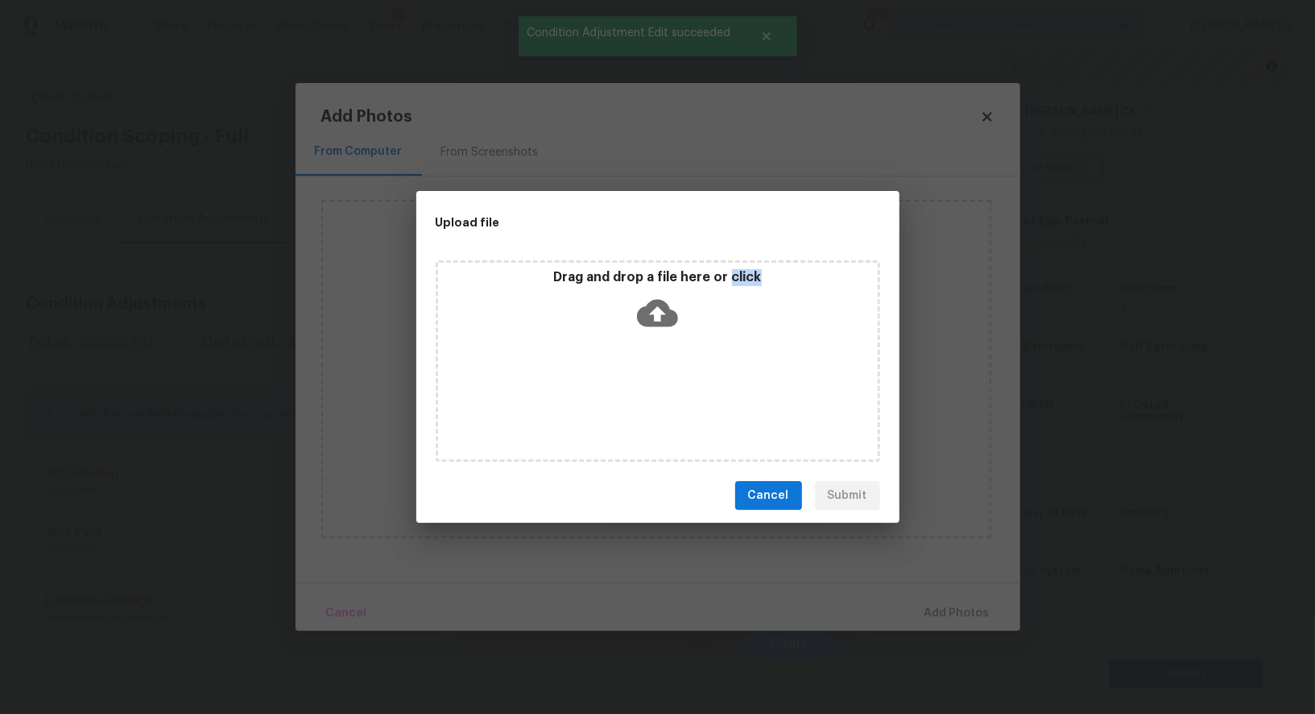
click at [681, 396] on div "Drag and drop a file here or click" at bounding box center [658, 360] width 445 height 201
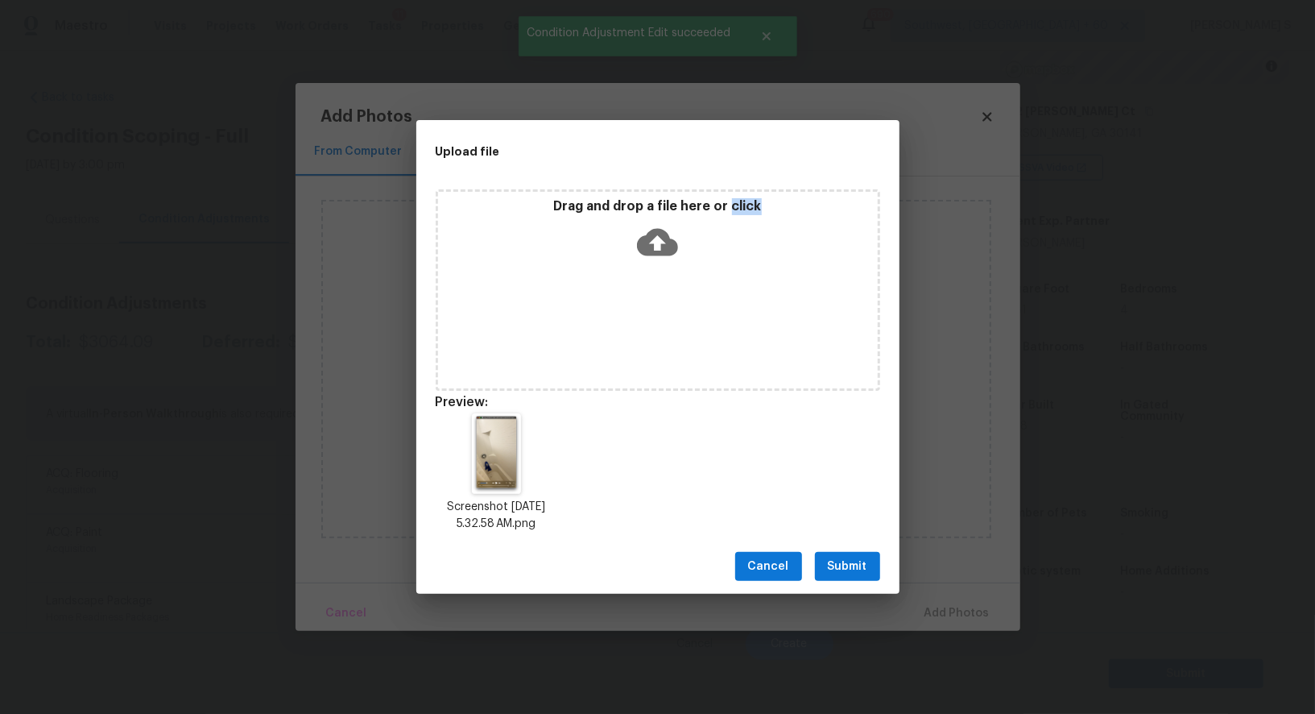
click at [824, 565] on button "Submit" at bounding box center [847, 567] width 65 height 30
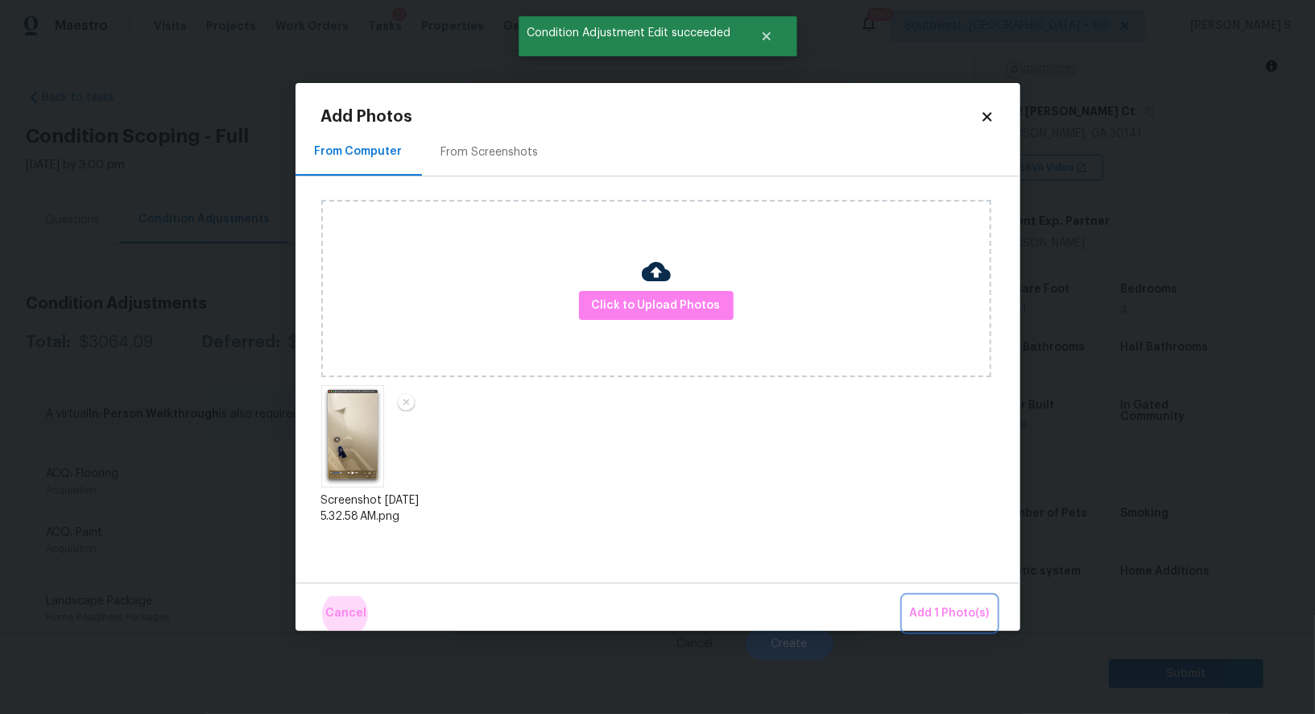
click at [904, 596] on button "Add 1 Photo(s)" at bounding box center [950, 613] width 93 height 35
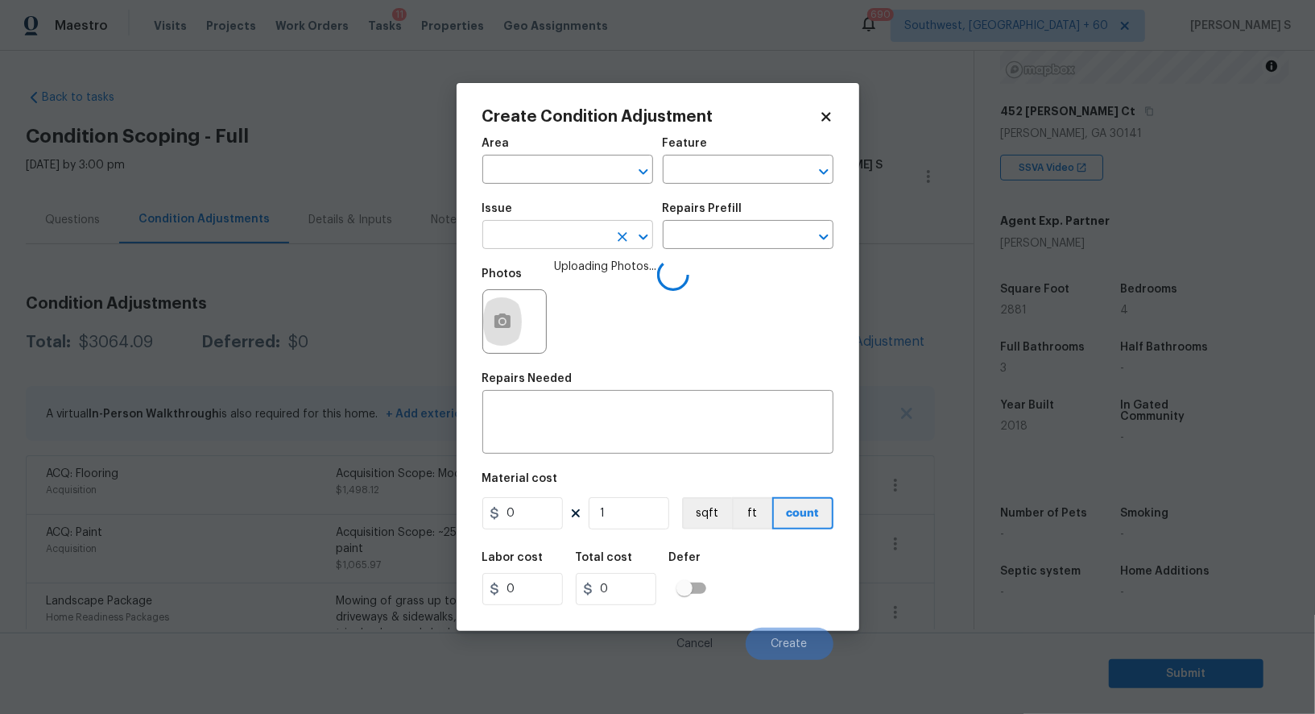
click at [570, 232] on input "text" at bounding box center [545, 236] width 126 height 25
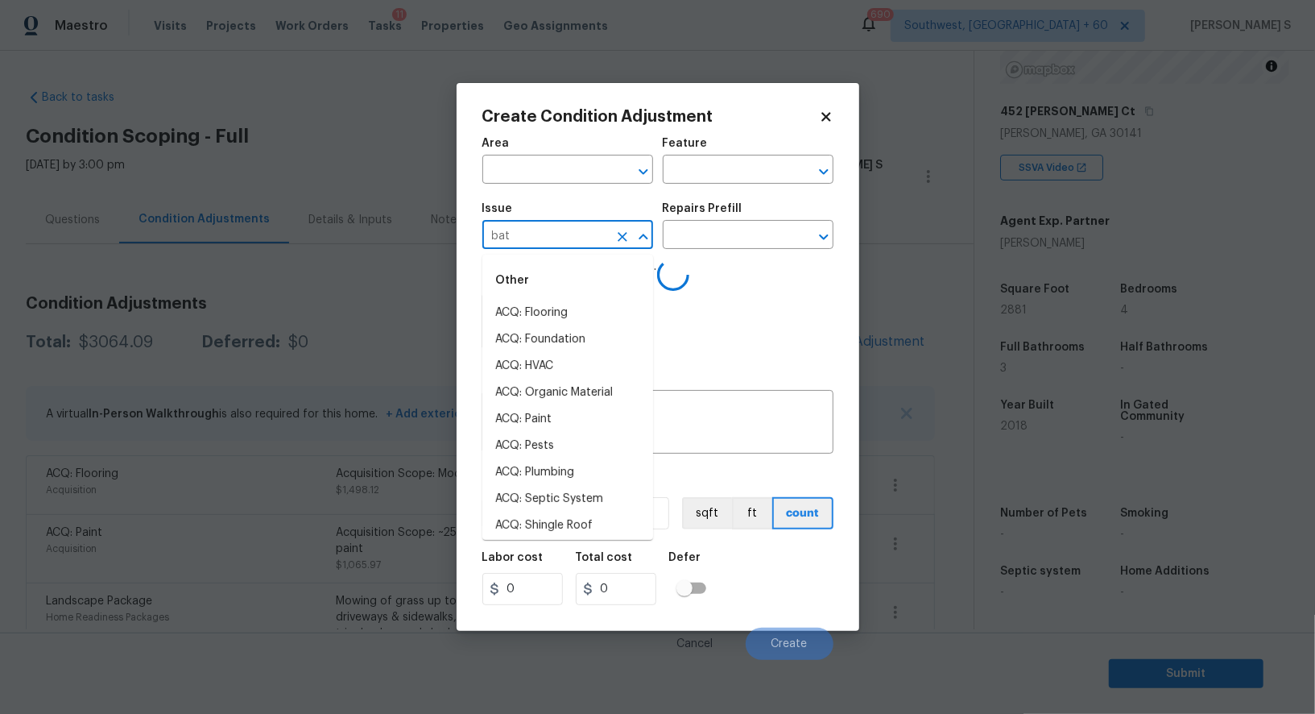
type input "bath"
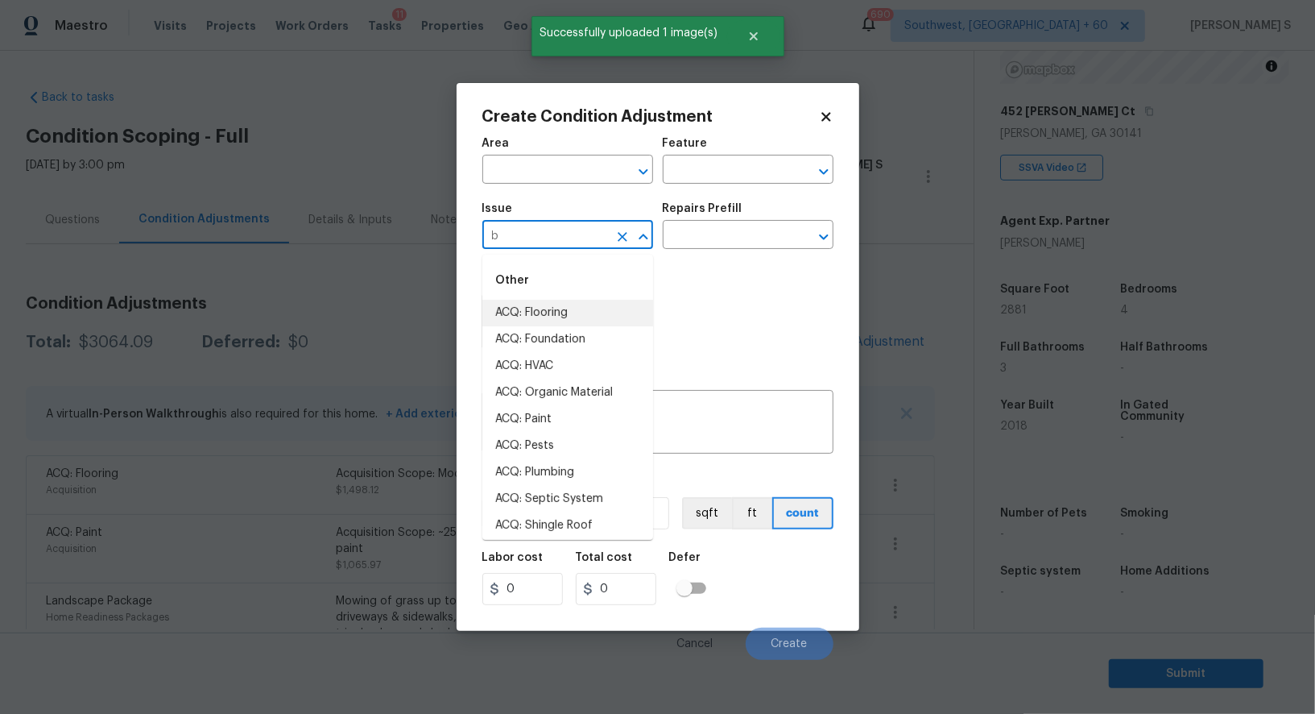
click at [570, 231] on input "b" at bounding box center [545, 236] width 126 height 25
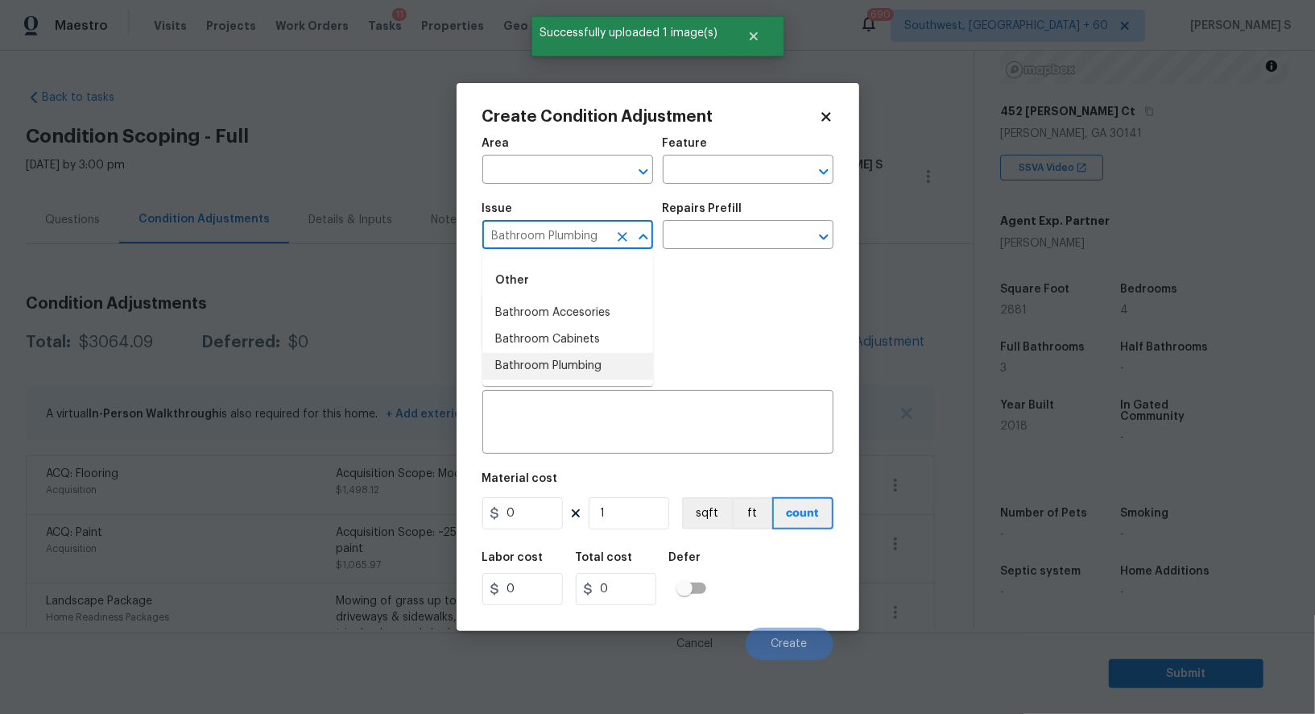
type input "Bathroom Plumbing"
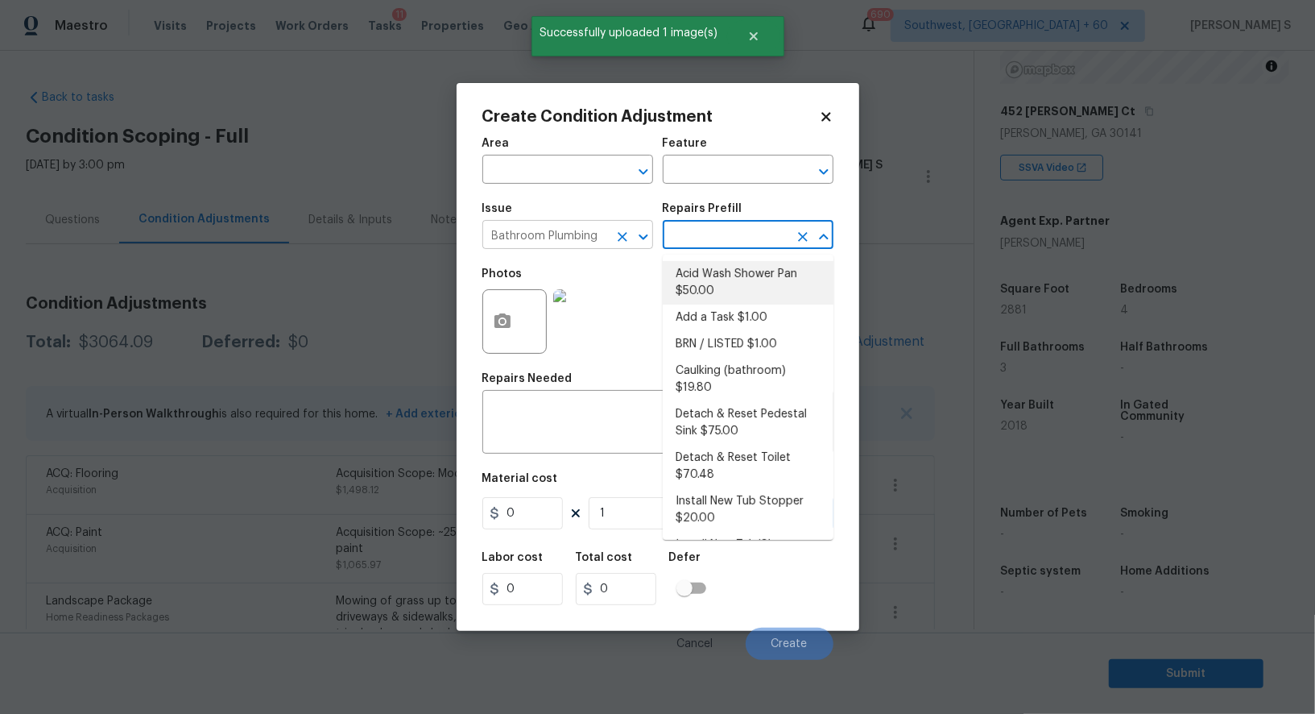
type input "Plumbing"
type textarea "Prep and acid wash/deep clean the shower pan."
type input "50"
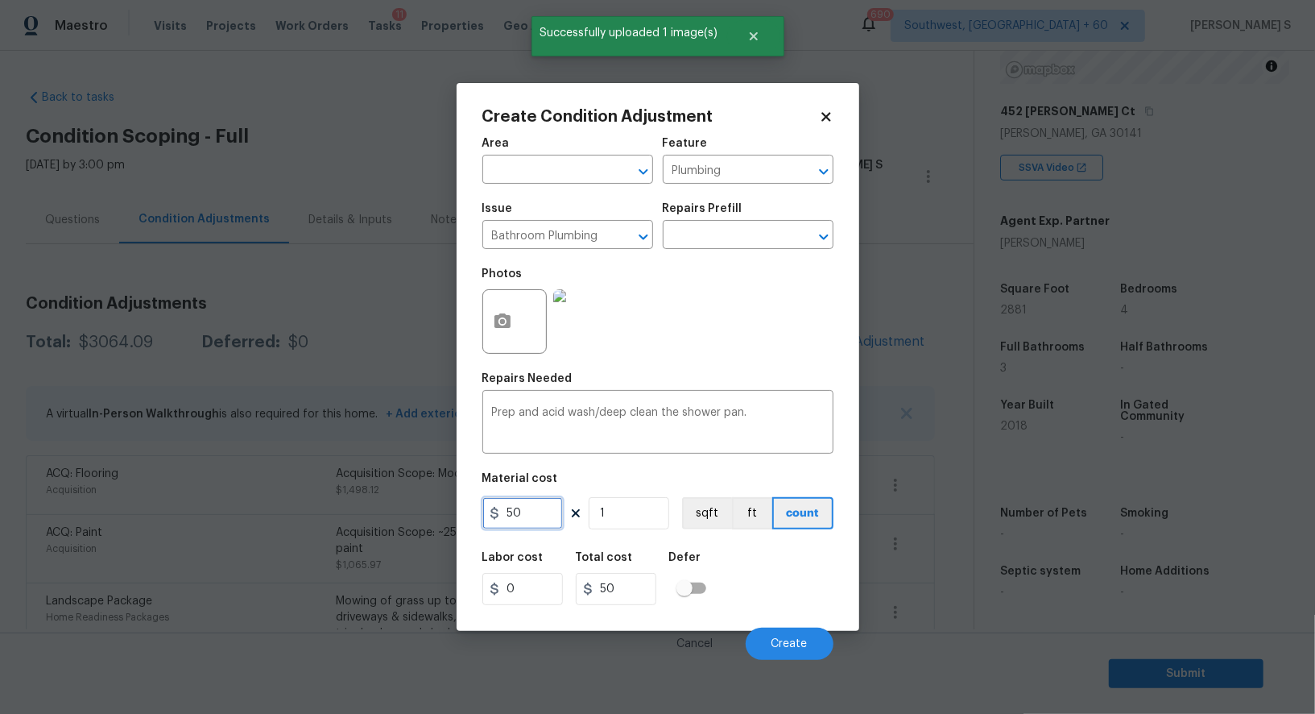
click at [533, 514] on input "50" at bounding box center [522, 513] width 81 height 32
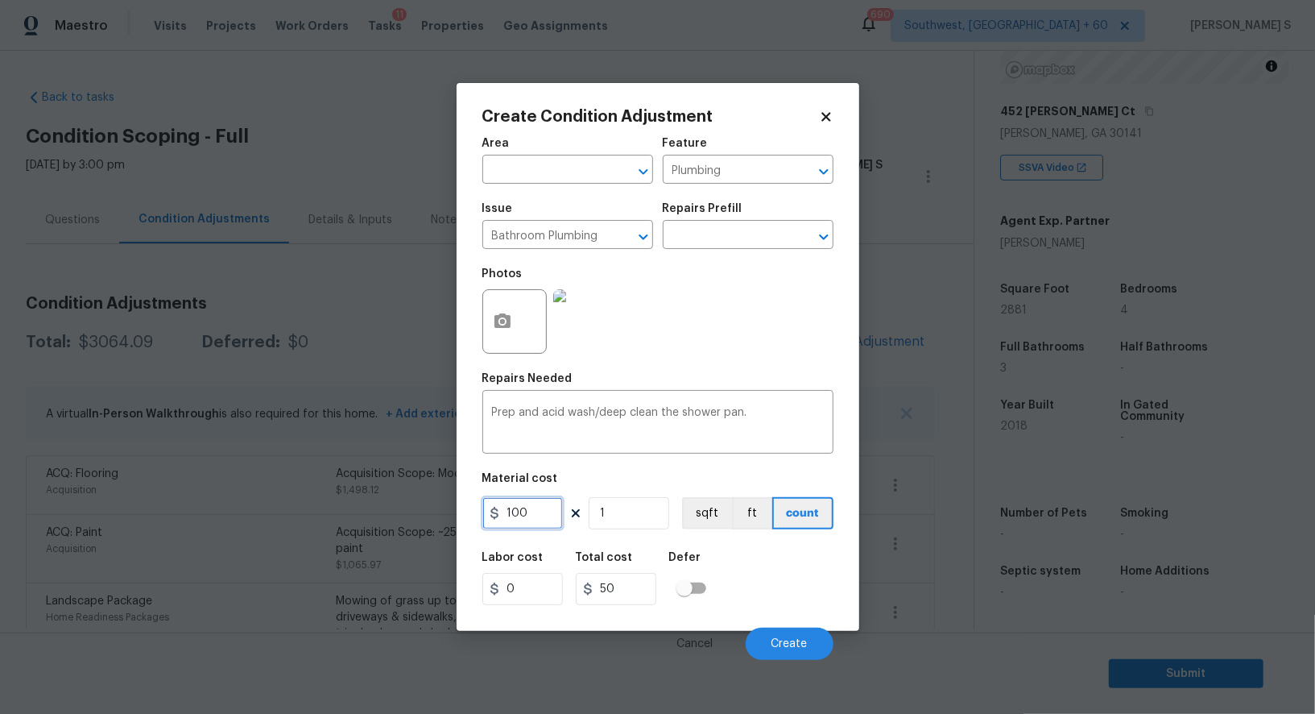
type input "100"
click at [747, 603] on div "Labor cost 0 Total cost 100 Defer" at bounding box center [657, 578] width 351 height 72
click at [805, 640] on span "Create" at bounding box center [790, 644] width 36 height 12
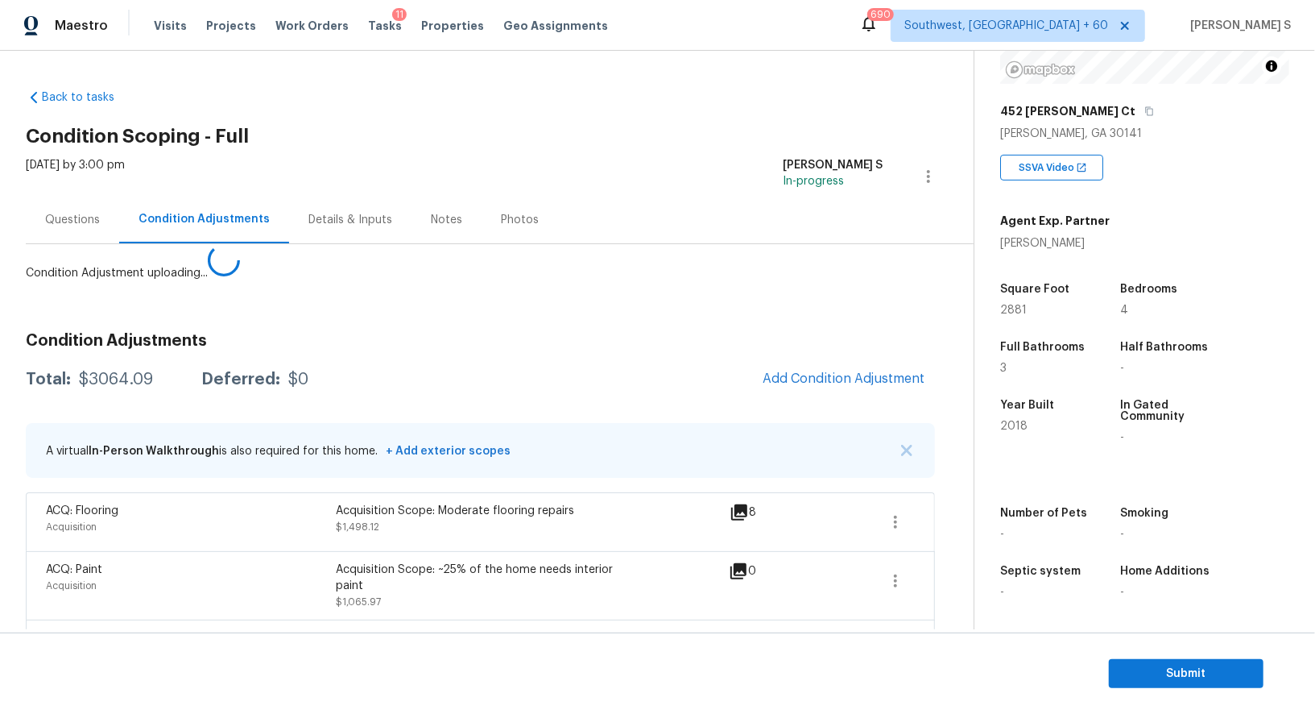
click at [352, 510] on body "Maestro Visits Projects Work Orders Tasks 11 Properties Geo Assignments 690 Sou…" at bounding box center [657, 357] width 1315 height 714
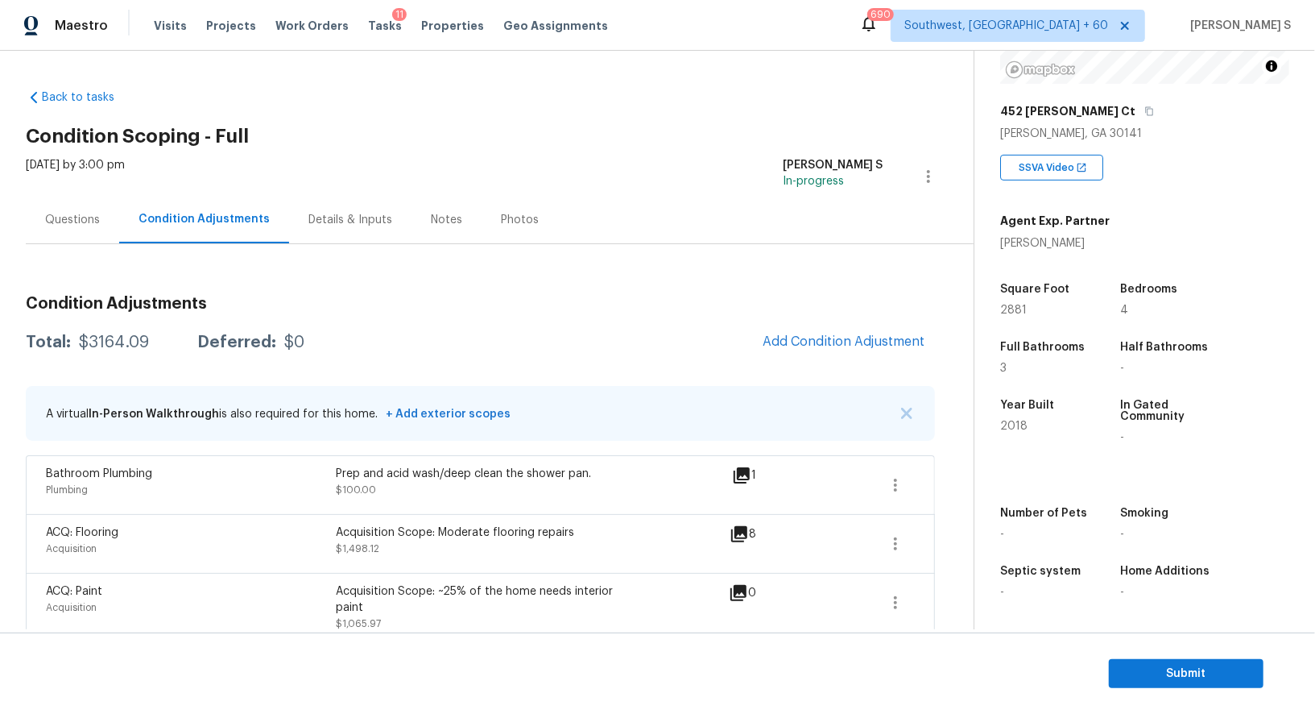
click at [134, 335] on div "$3164.09" at bounding box center [114, 342] width 70 height 16
copy div "3164.09"
click at [92, 218] on div "Questions" at bounding box center [72, 220] width 55 height 16
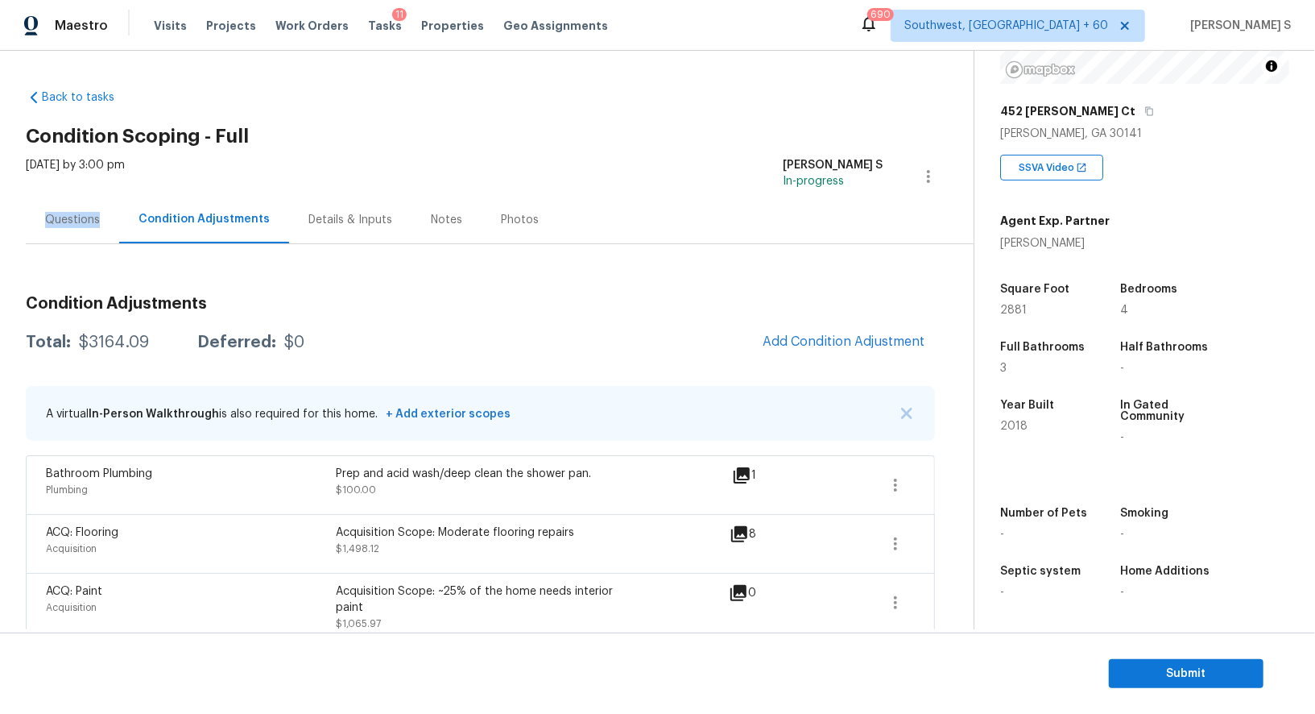
click at [92, 218] on div "Questions" at bounding box center [72, 220] width 55 height 16
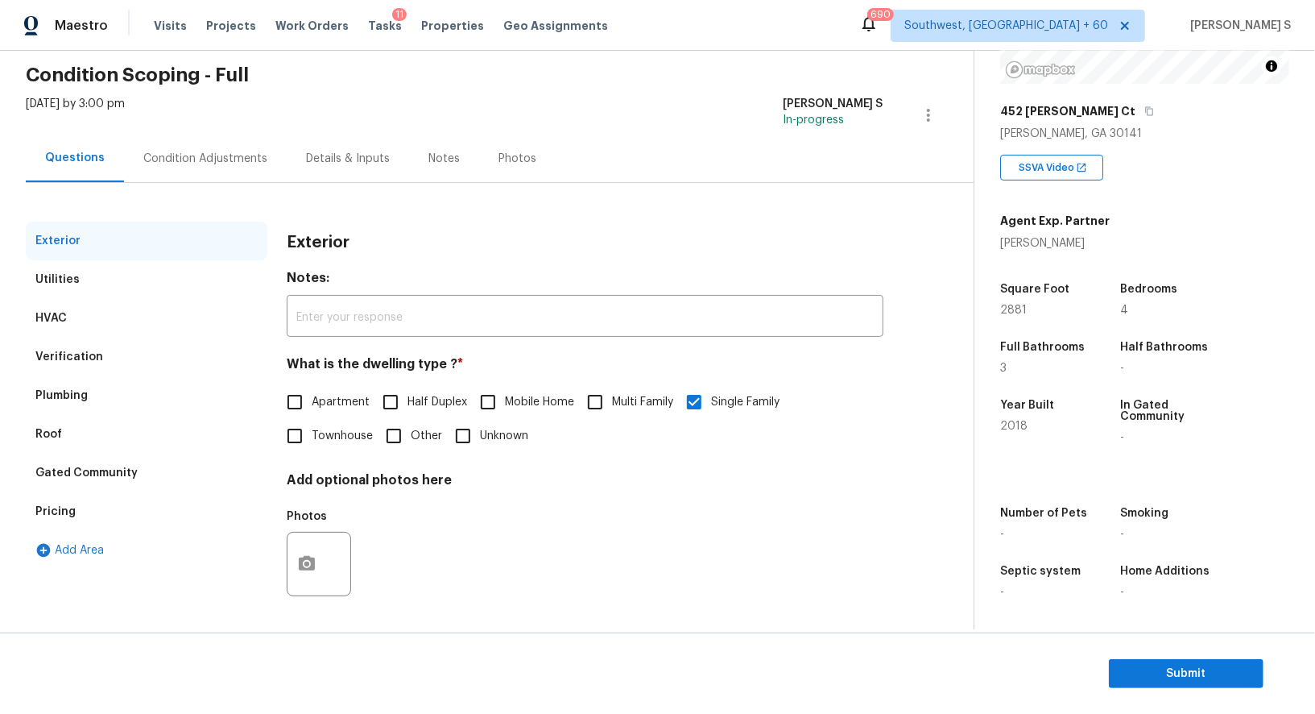
click at [78, 361] on div "Verification" at bounding box center [69, 357] width 68 height 16
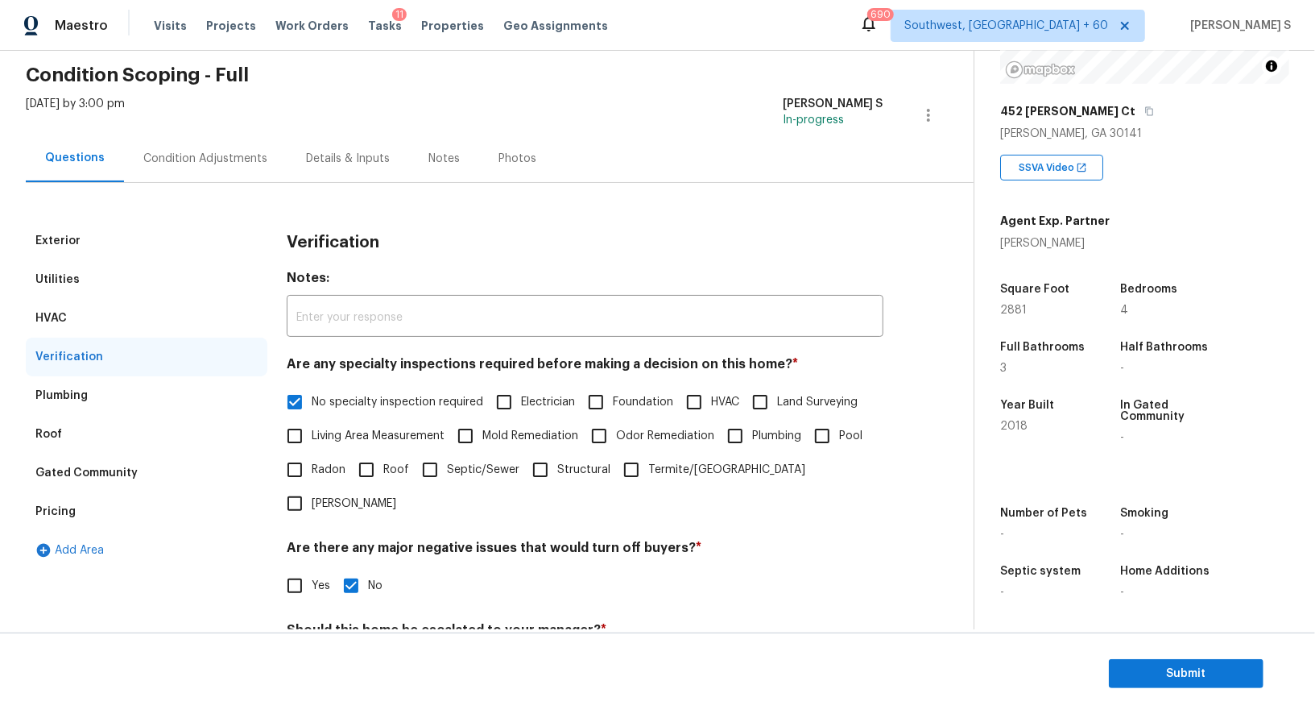
scroll to position [205, 0]
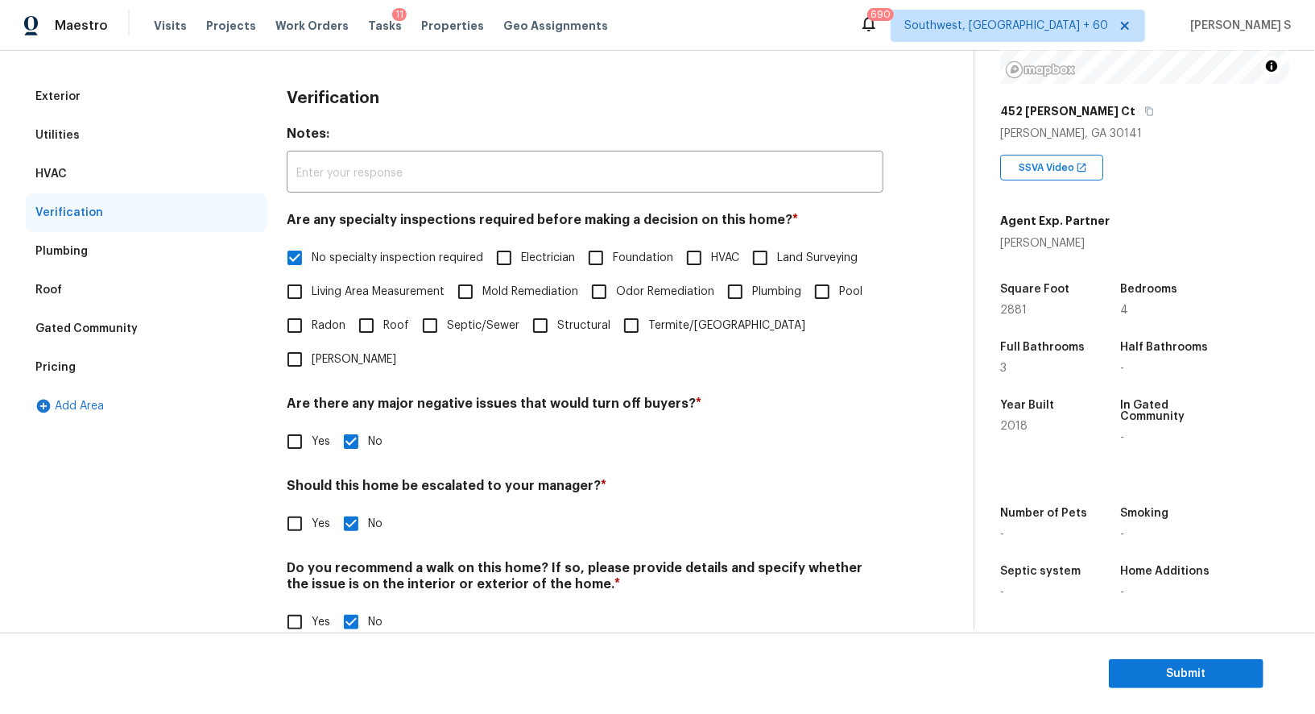
click at [61, 359] on div "Pricing" at bounding box center [55, 367] width 40 height 16
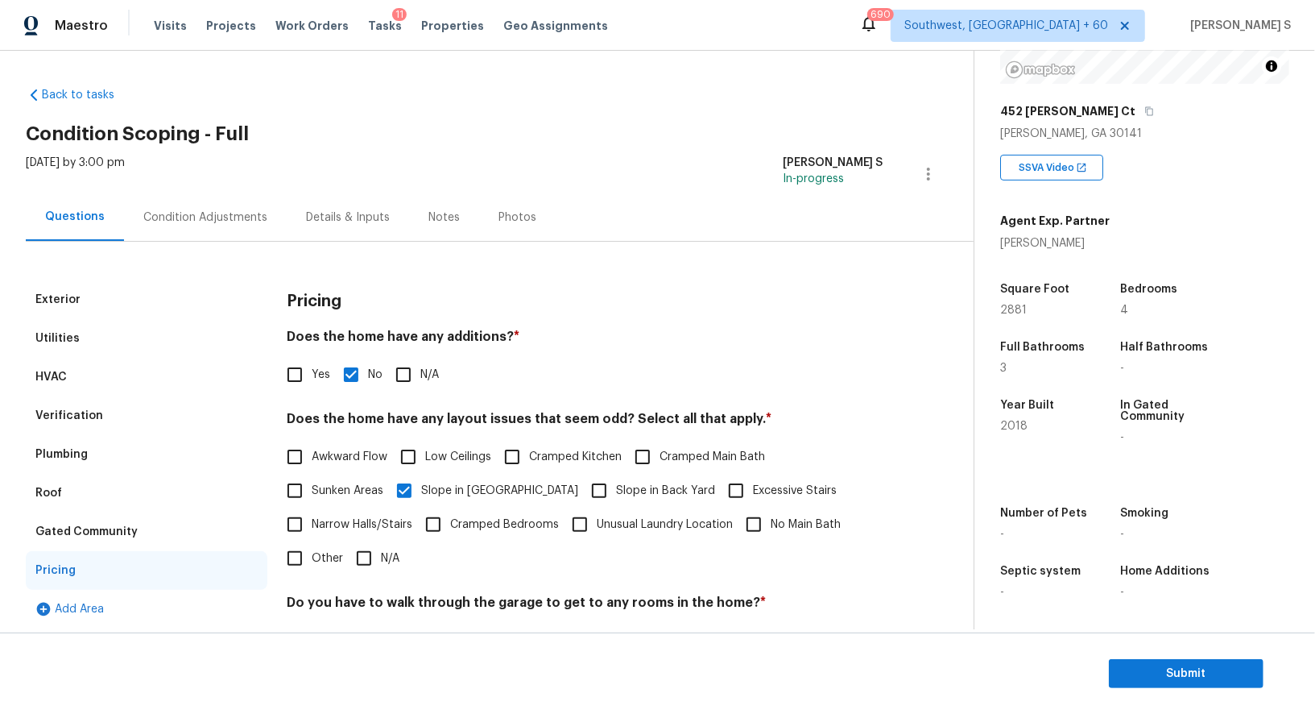
scroll to position [0, 0]
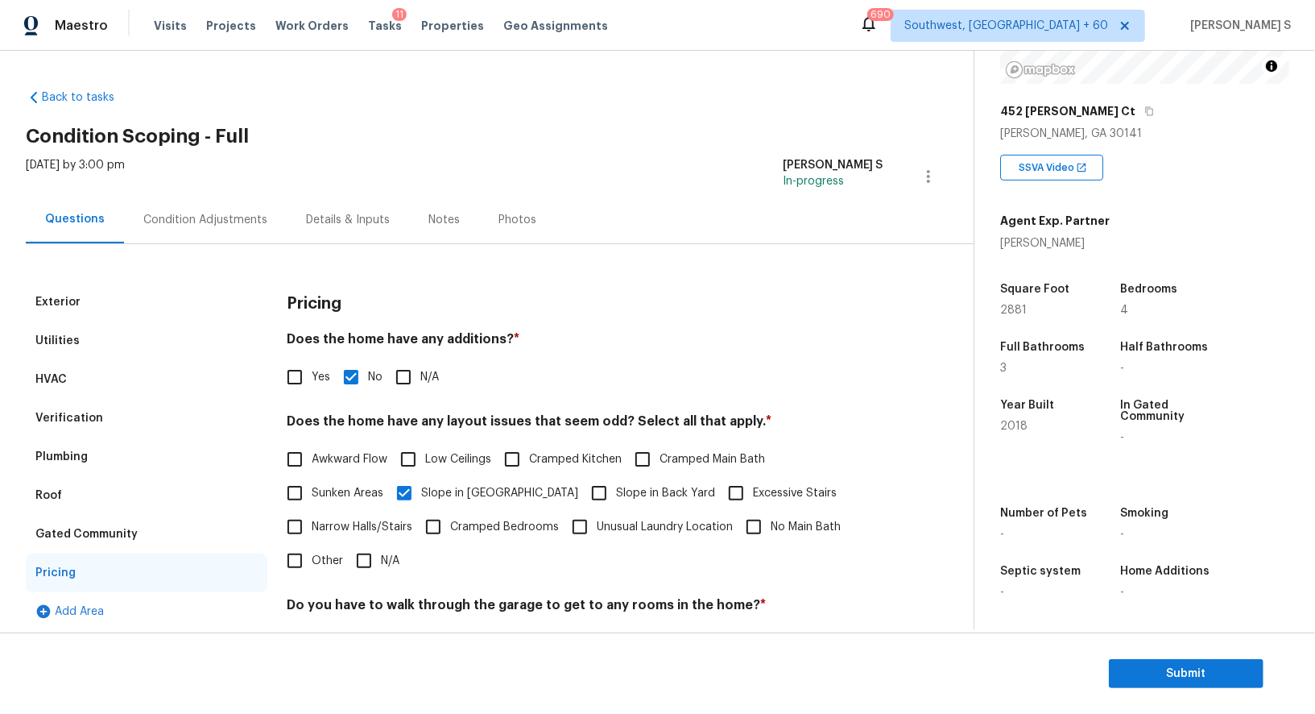
click at [244, 205] on div "Condition Adjustments" at bounding box center [205, 220] width 163 height 48
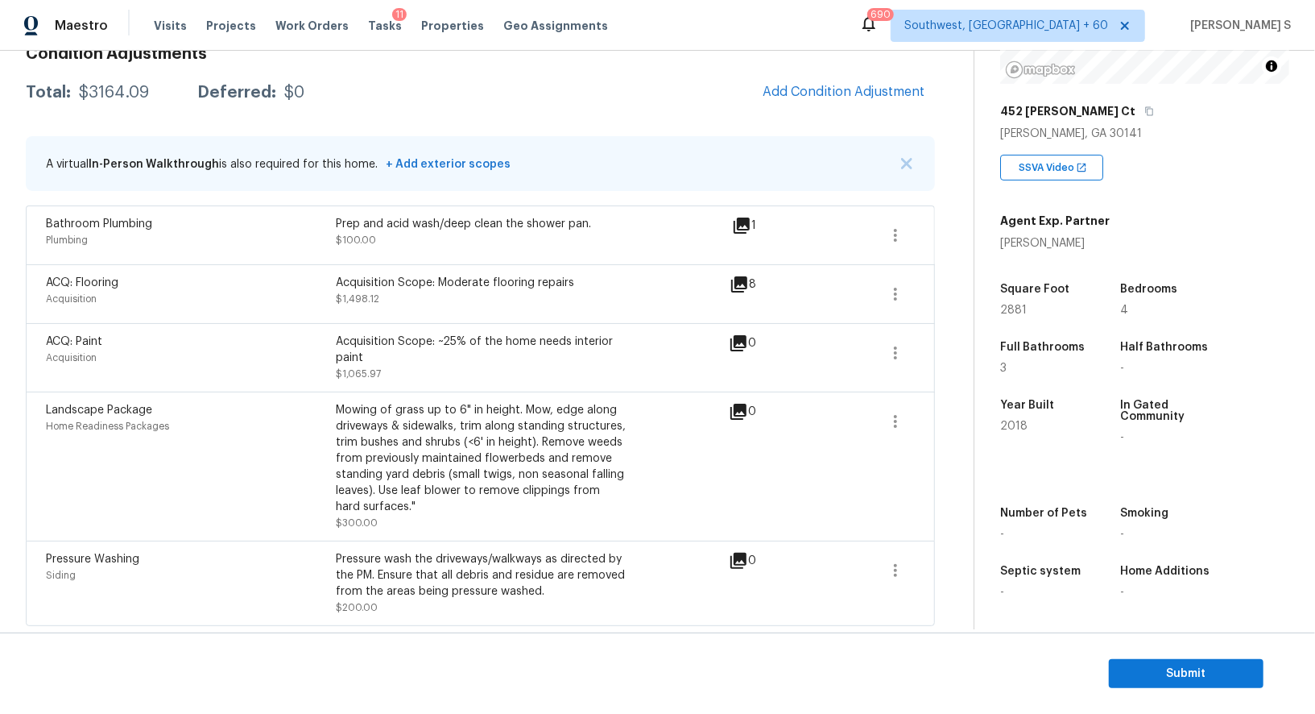
scroll to position [250, 0]
click at [1177, 677] on span "Submit" at bounding box center [1186, 674] width 129 height 20
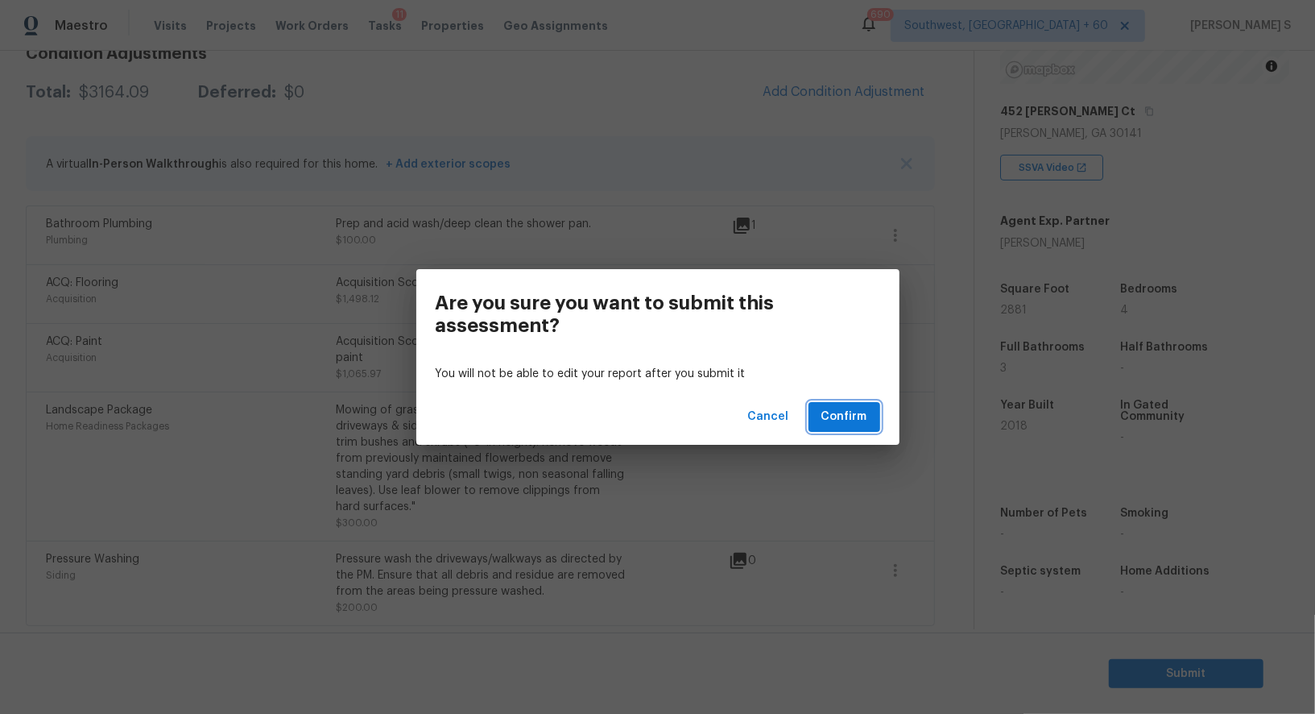
click at [862, 421] on span "Confirm" at bounding box center [845, 417] width 46 height 20
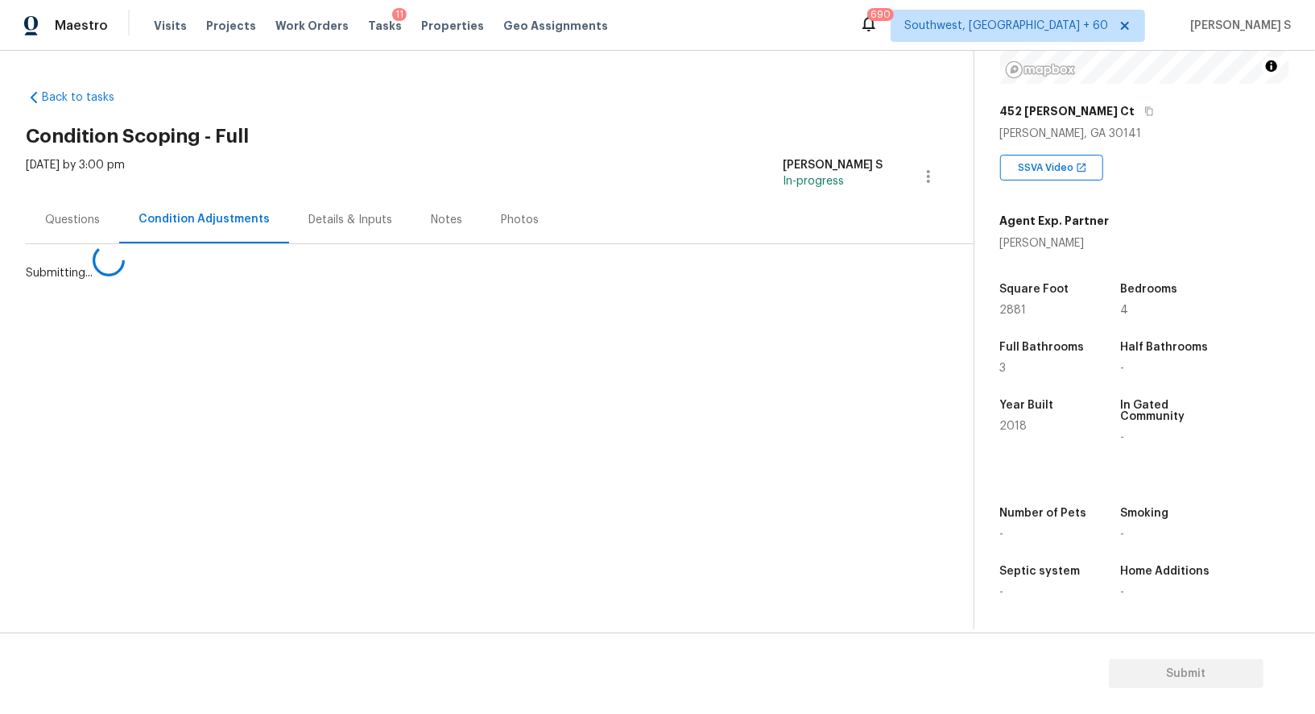
scroll to position [0, 0]
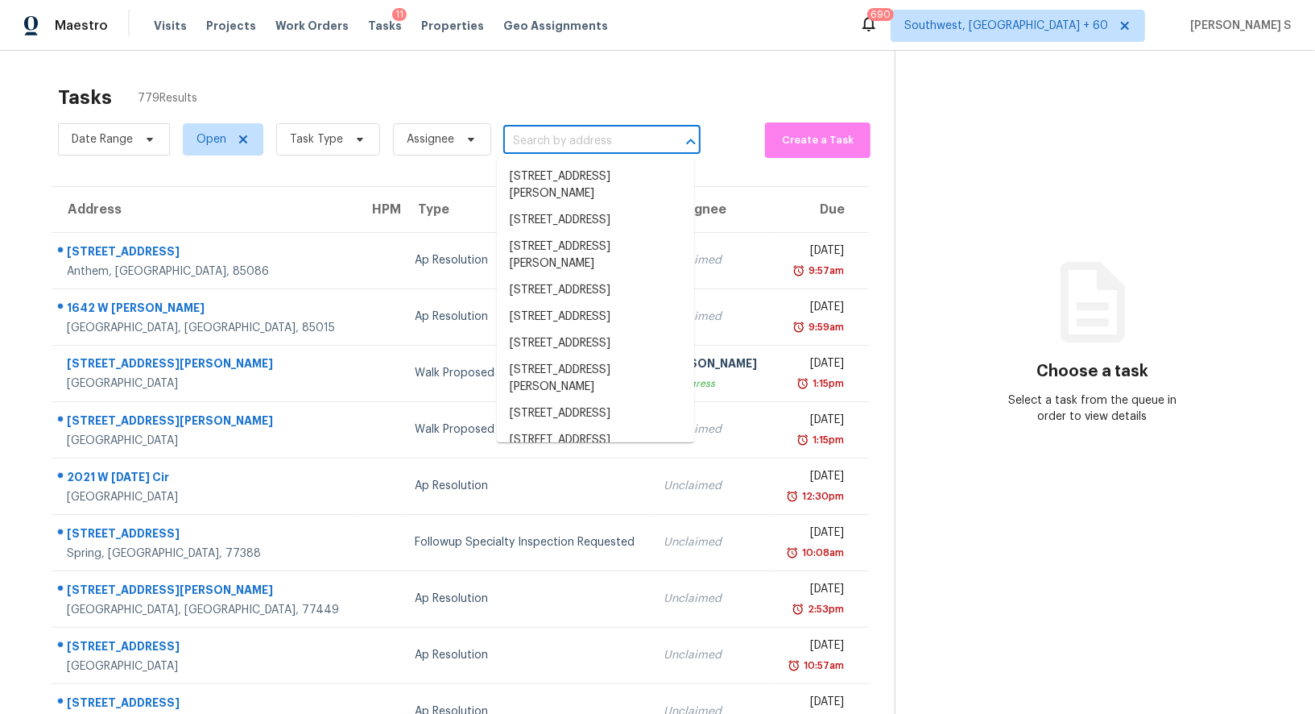
click at [629, 137] on input "text" at bounding box center [579, 141] width 152 height 25
paste input "1864 Urbana Ave, Deltona, FL, 32725"
type input "1864 Urbana Ave, Deltona, FL, 32725"
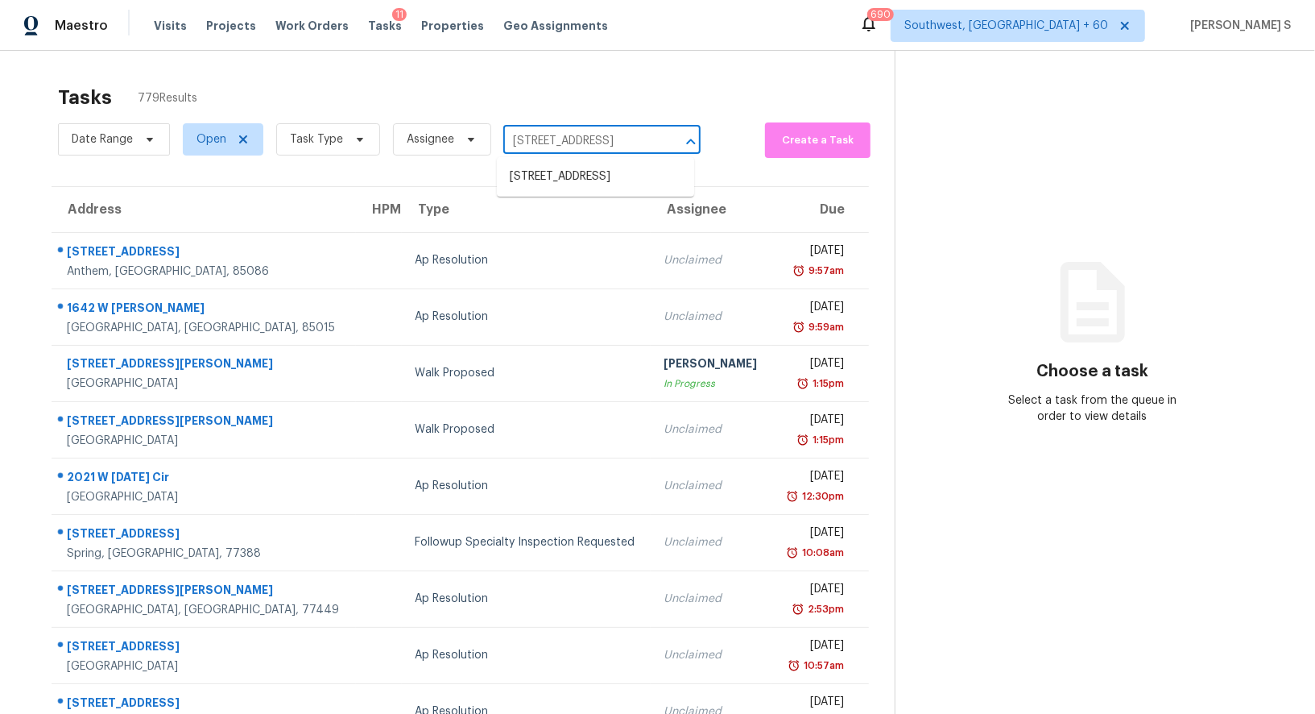
scroll to position [0, 49]
click at [588, 187] on li "1864 Urbana Ave, Deltona, FL 32725" at bounding box center [595, 177] width 197 height 27
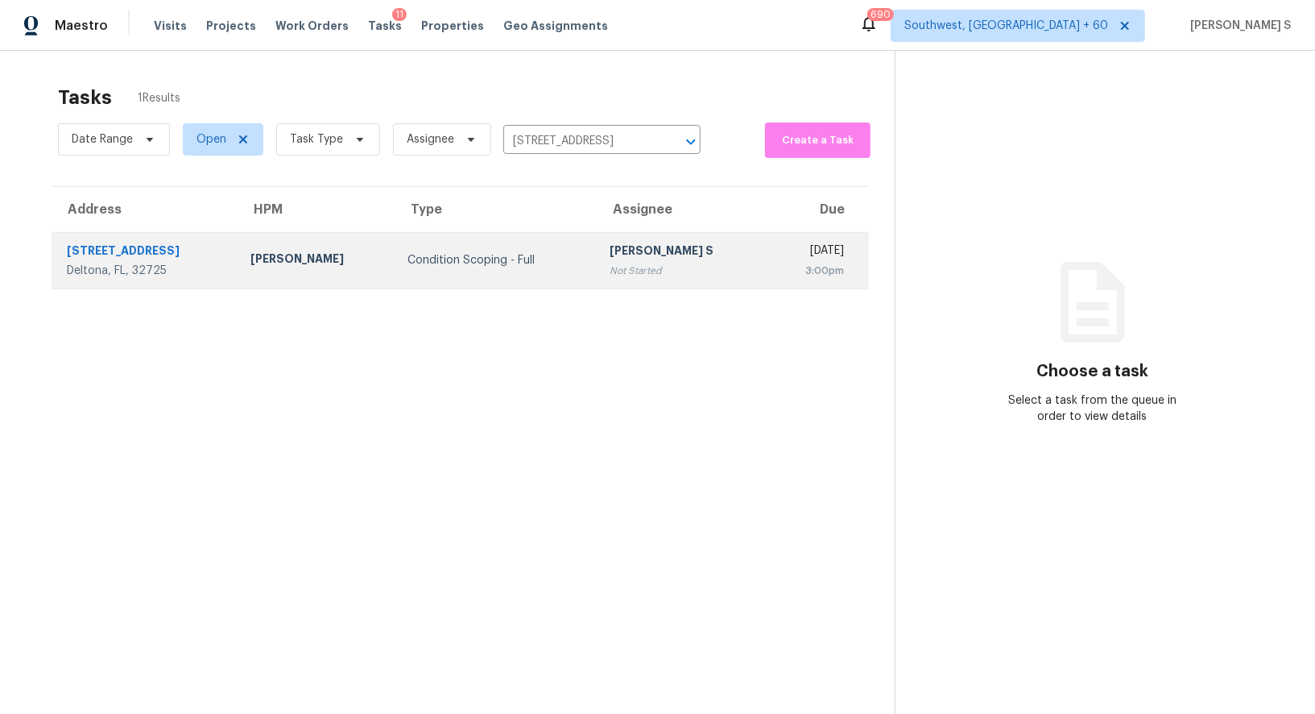
click at [629, 244] on div "[PERSON_NAME] S" at bounding box center [683, 252] width 146 height 20
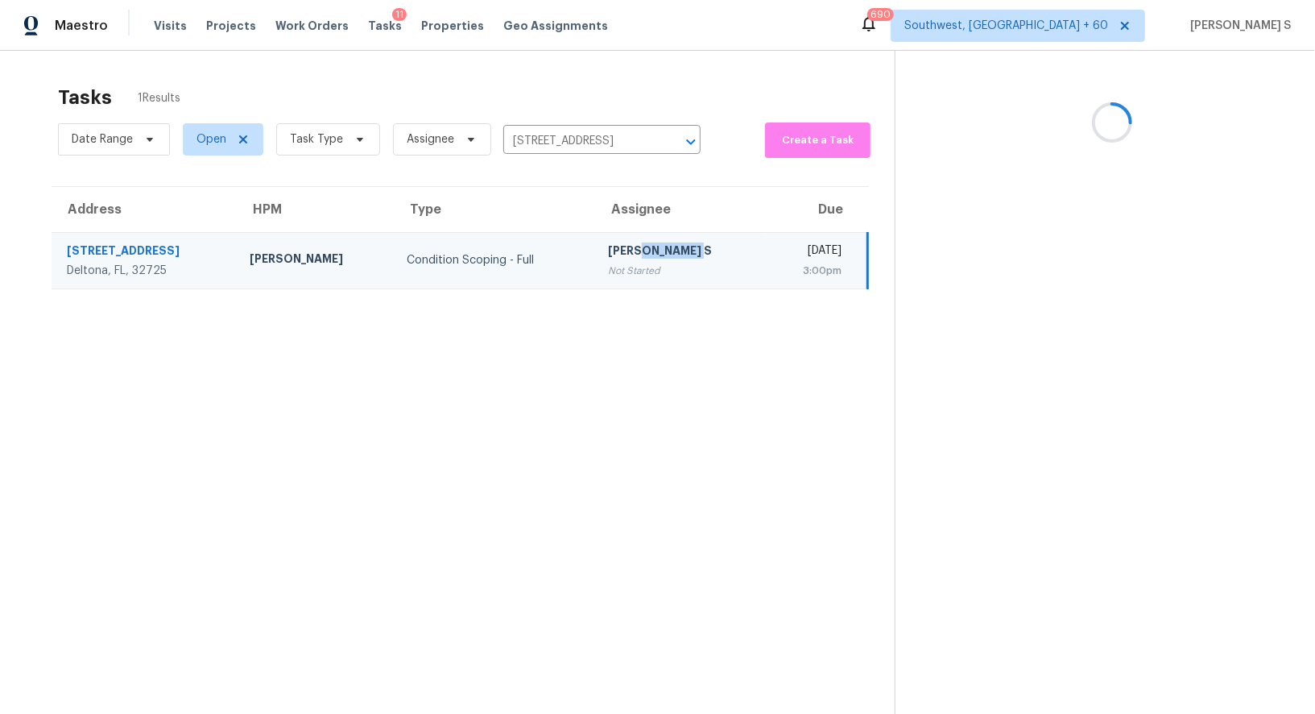
click at [629, 244] on div "[PERSON_NAME] S" at bounding box center [680, 252] width 145 height 20
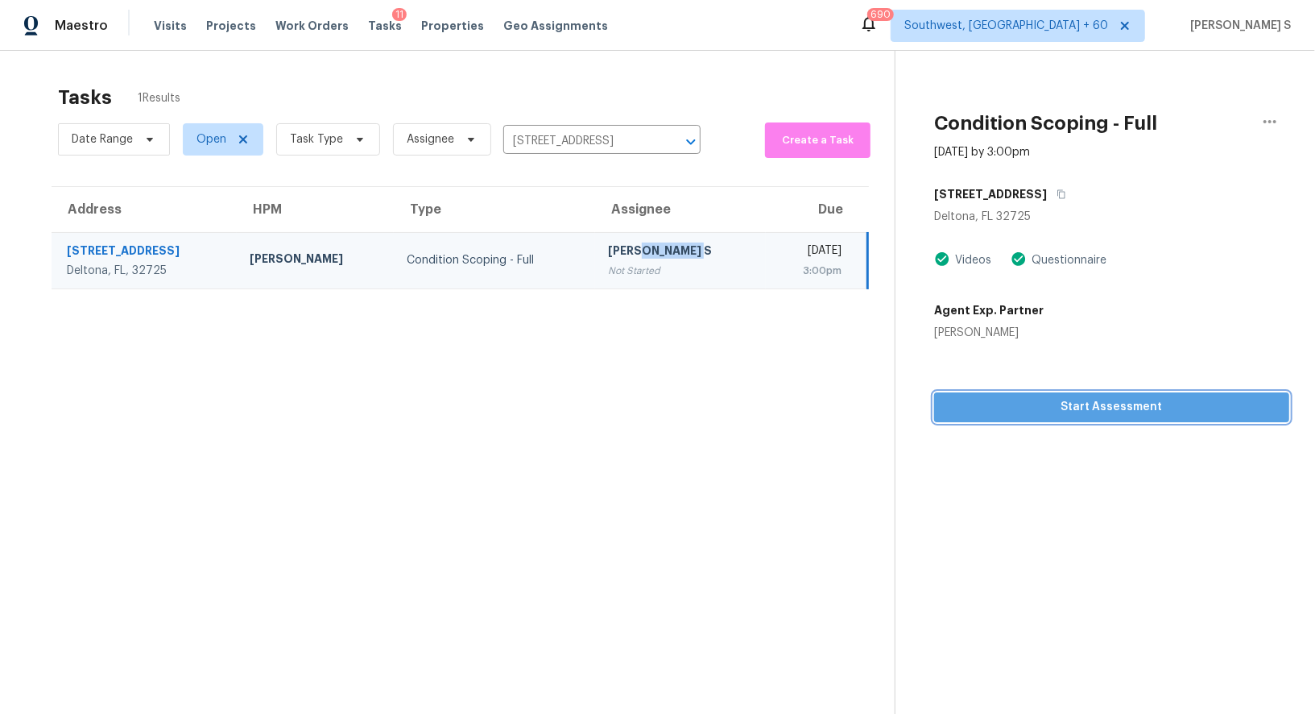
click at [1090, 405] on span "Start Assessment" at bounding box center [1111, 407] width 329 height 20
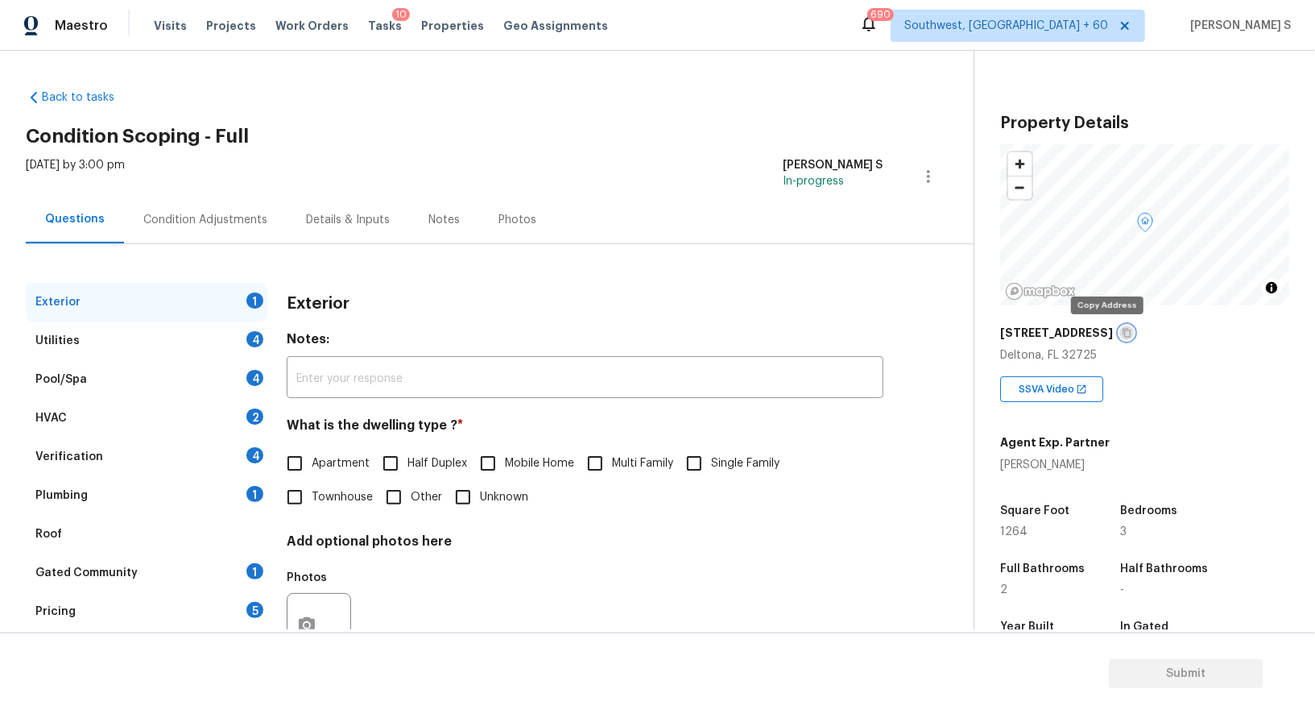
click at [1120, 330] on button "button" at bounding box center [1127, 332] width 14 height 14
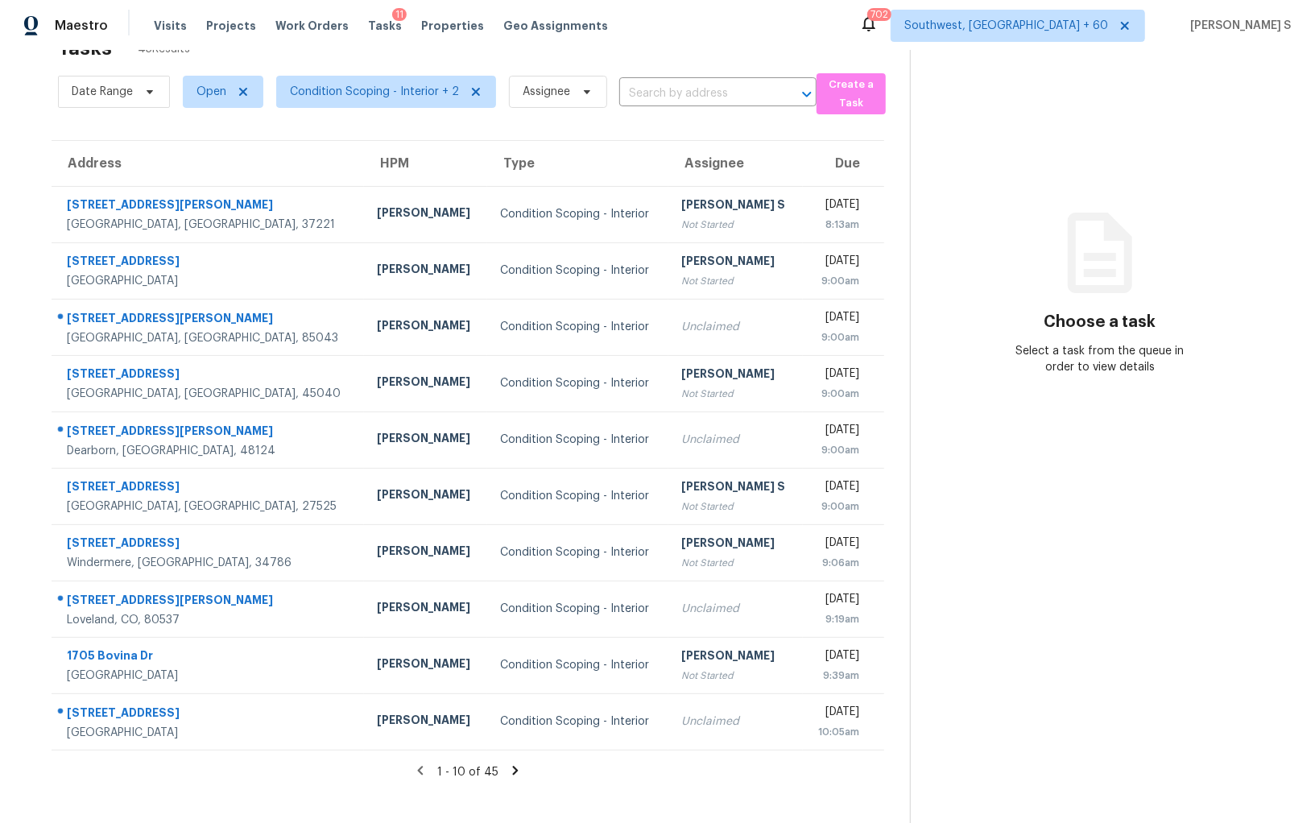
scroll to position [50, 0]
click at [513, 770] on icon at bounding box center [516, 769] width 6 height 9
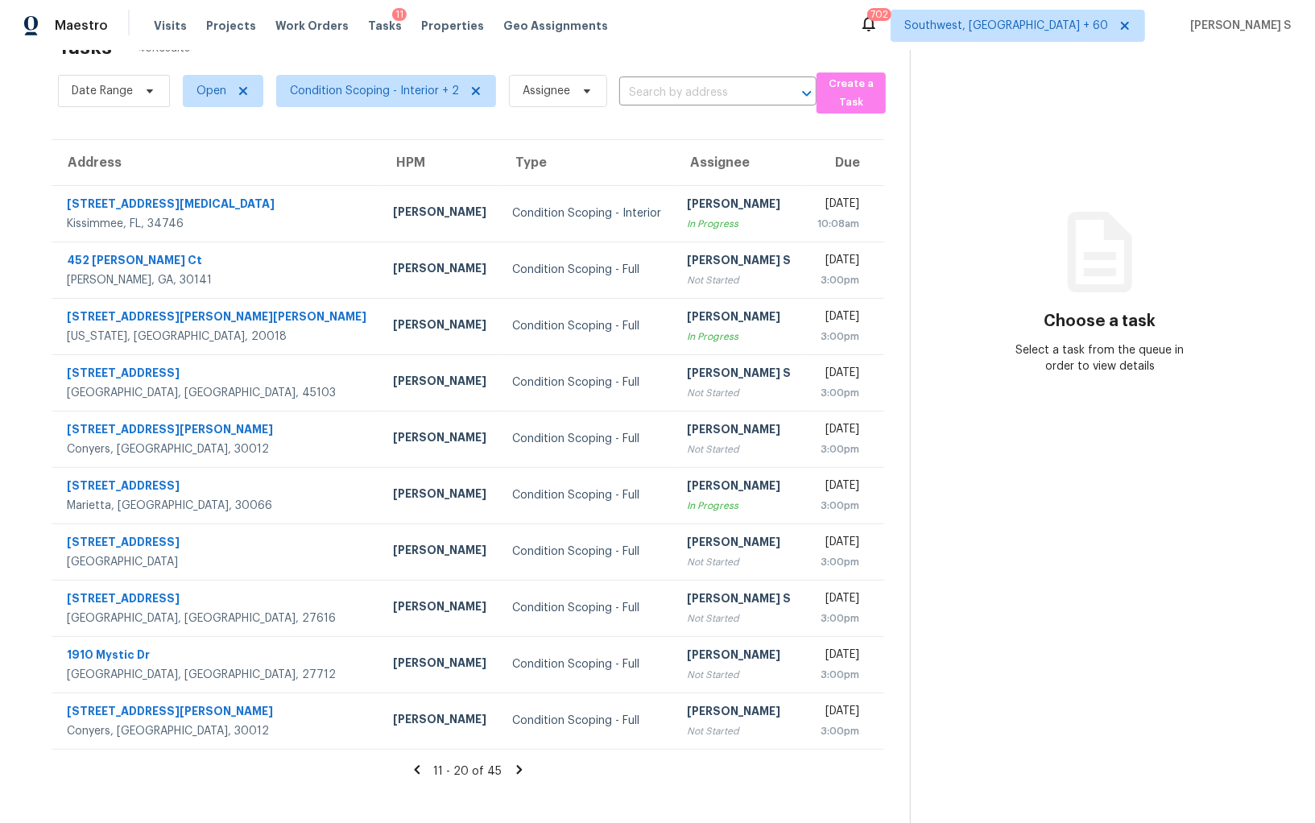
click at [516, 770] on icon at bounding box center [519, 769] width 6 height 9
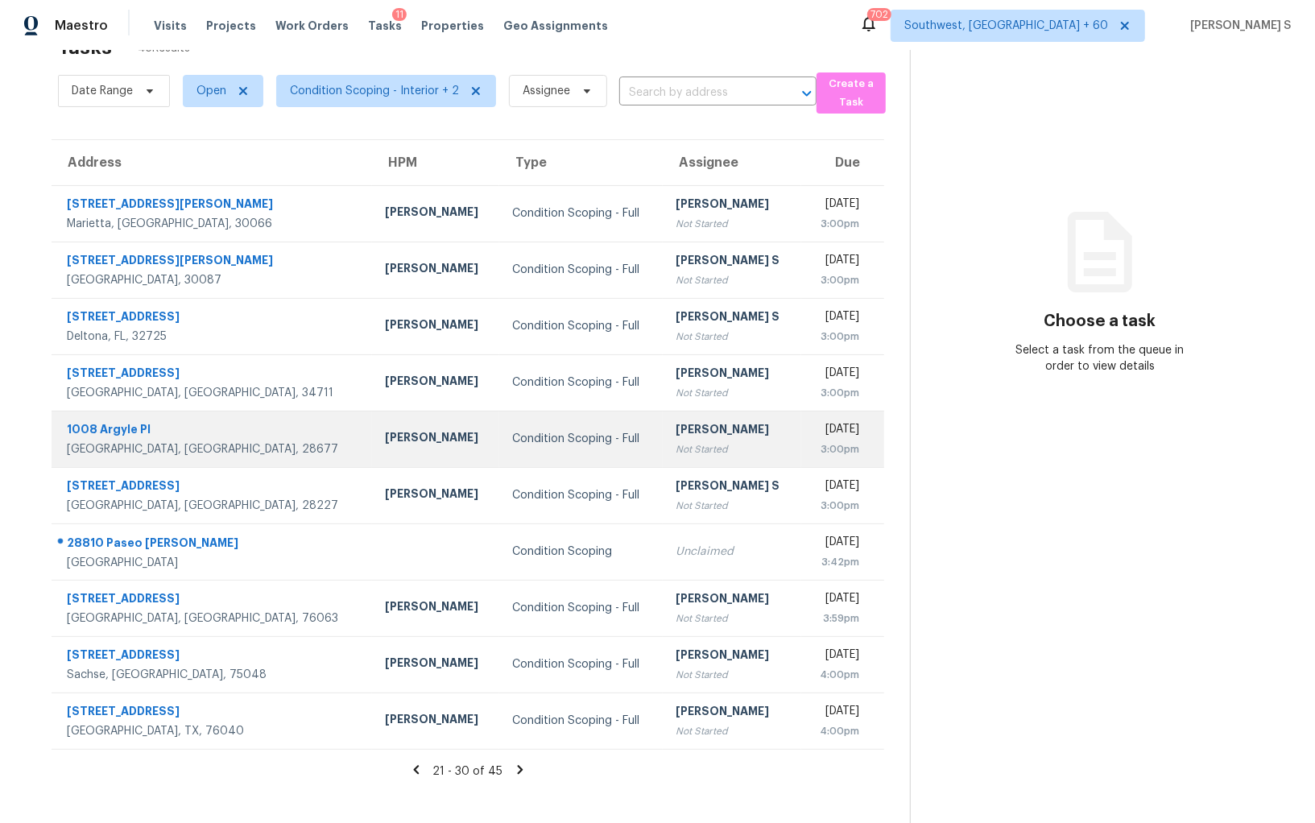
click at [555, 423] on td "Condition Scoping - Full" at bounding box center [581, 439] width 164 height 56
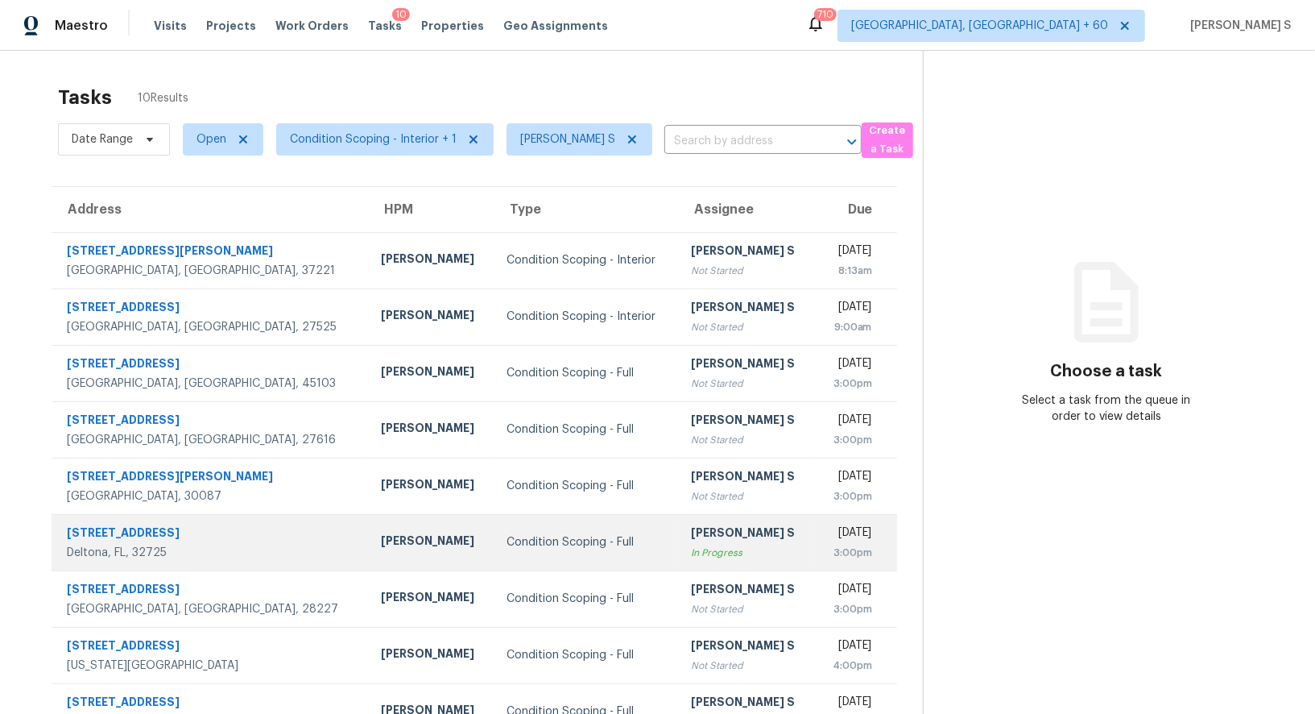
click at [712, 525] on div "[PERSON_NAME] S" at bounding box center [746, 534] width 111 height 20
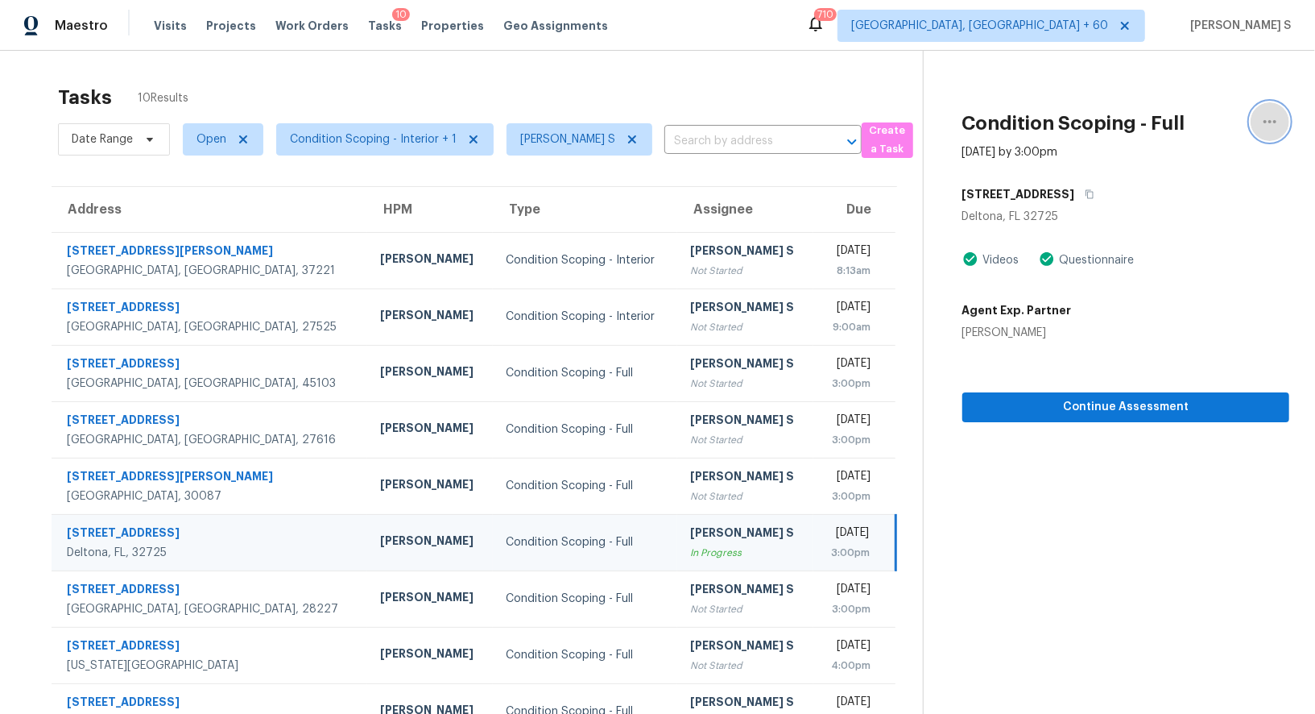
click at [1263, 114] on icon "button" at bounding box center [1270, 121] width 19 height 19
click at [1193, 128] on div "Mark as Blocked" at bounding box center [1179, 125] width 126 height 16
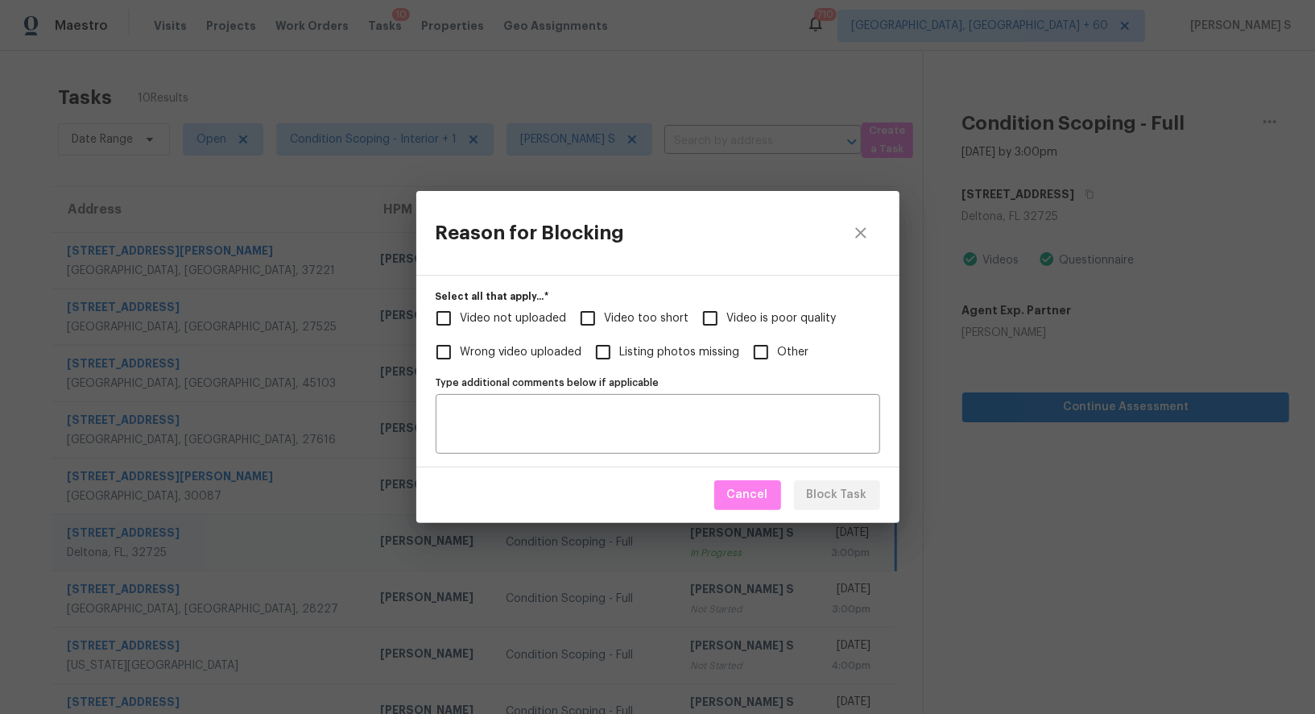
click at [598, 322] on input "Video too short" at bounding box center [588, 318] width 34 height 34
checkbox input "true"
click at [532, 321] on span "Video not uploaded" at bounding box center [514, 318] width 106 height 17
click at [461, 321] on input "Video not uploaded" at bounding box center [444, 318] width 34 height 34
checkbox input "true"
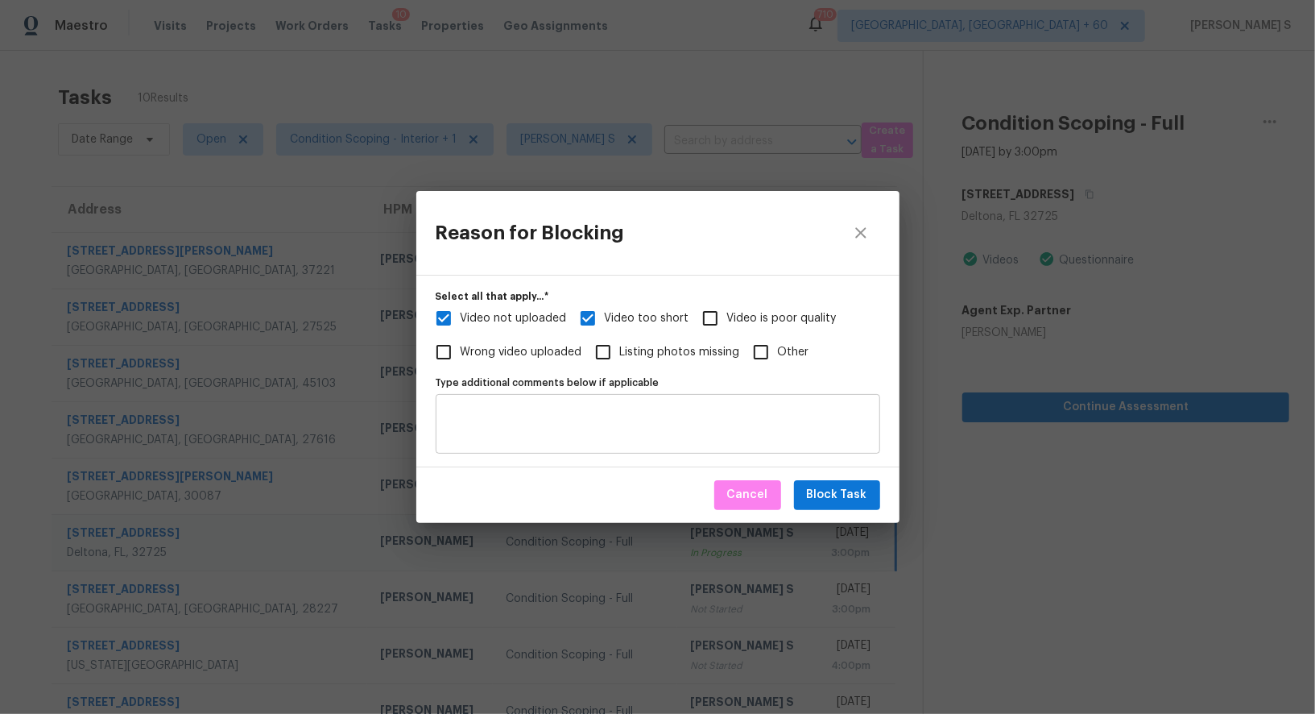
click at [630, 445] on div "Type additional comments below if applicable" at bounding box center [658, 424] width 445 height 60
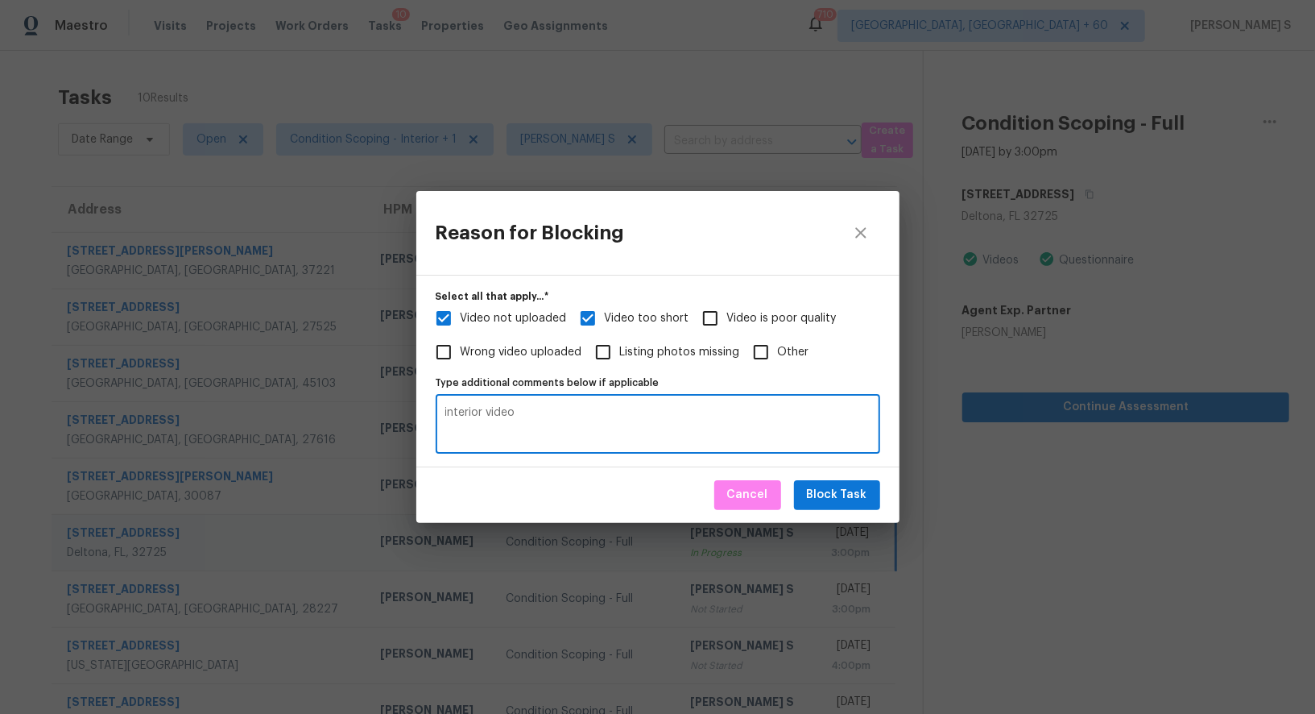
type textarea "interior video"
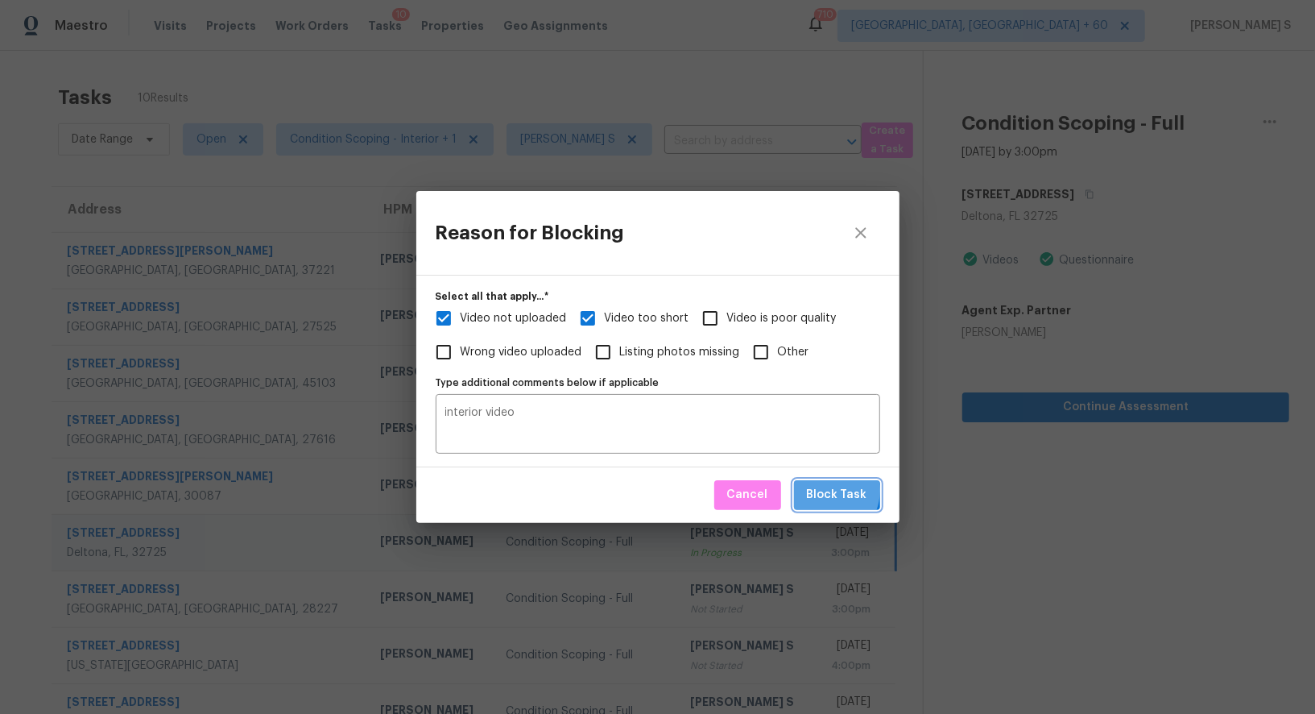
click at [826, 490] on span "Block Task" at bounding box center [837, 495] width 60 height 20
click at [115, 416] on div "Reason for Blocking Select all that apply...   * Video not uploaded Video too s…" at bounding box center [657, 357] width 1315 height 714
checkbox input "true"
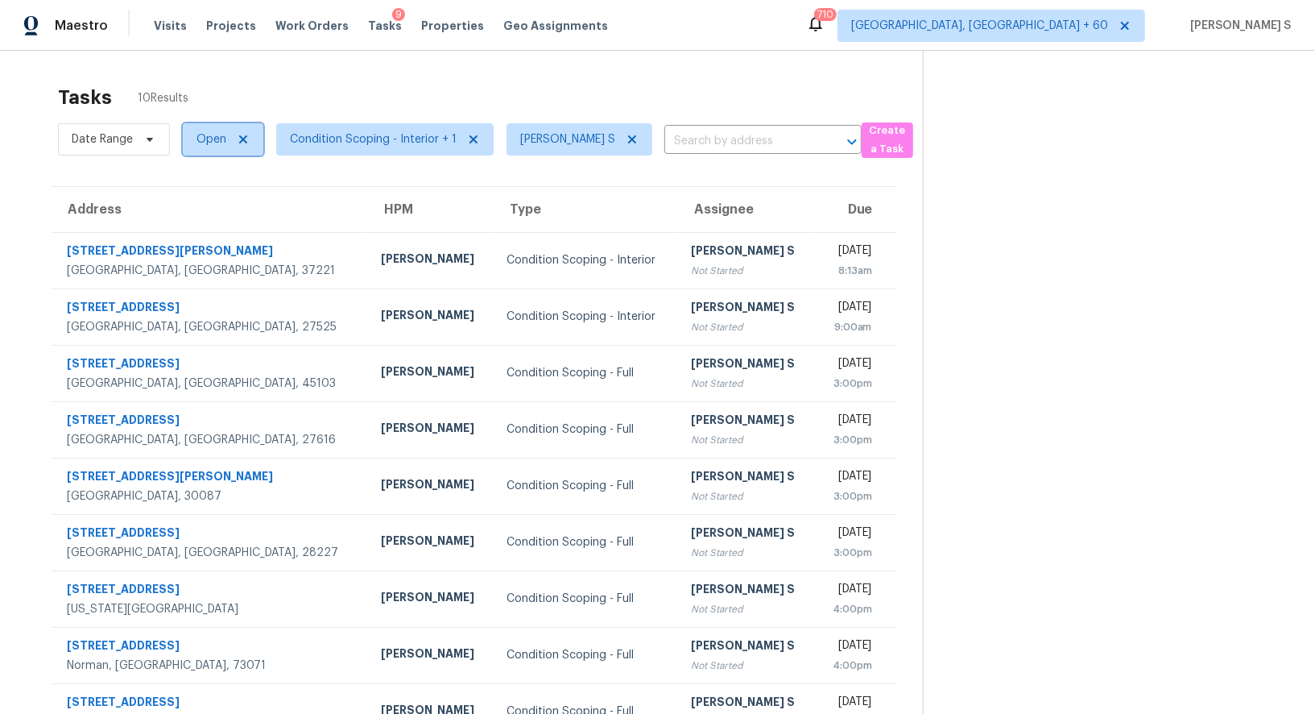
click at [209, 143] on span "Open" at bounding box center [212, 139] width 30 height 16
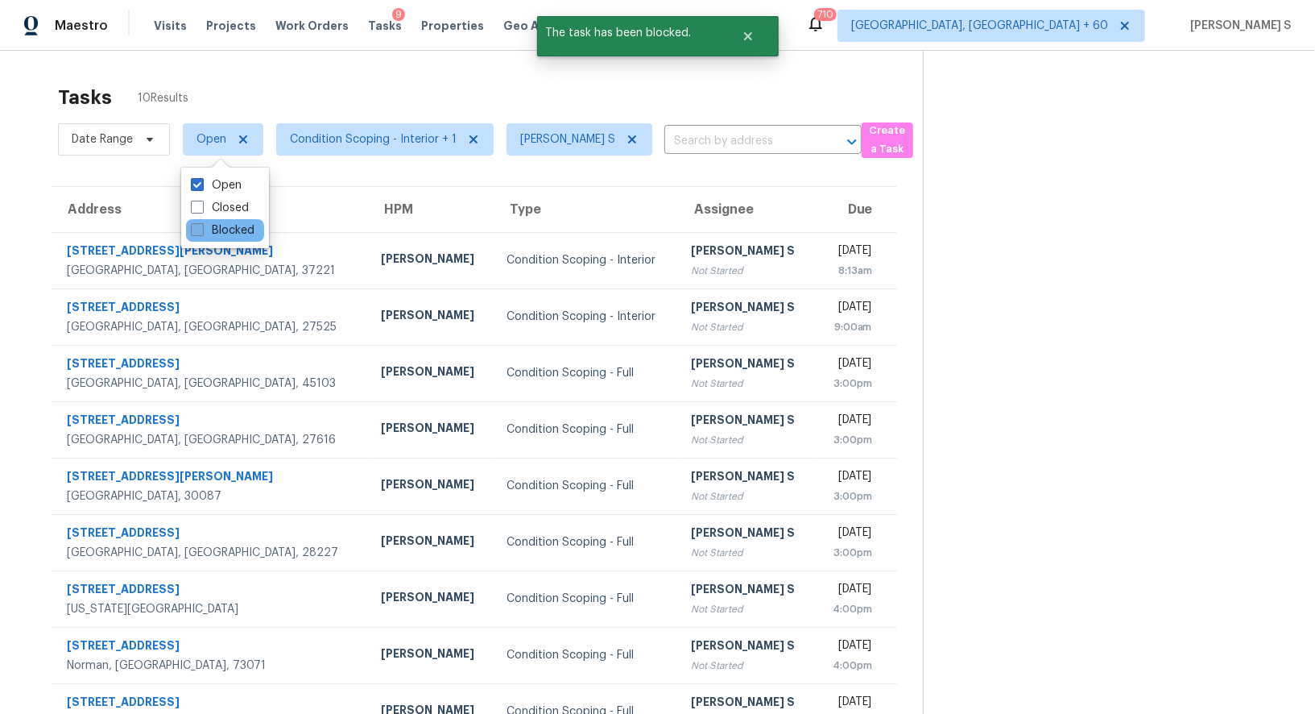
click at [229, 222] on label "Blocked" at bounding box center [223, 230] width 64 height 16
click at [201, 222] on input "Blocked" at bounding box center [196, 227] width 10 height 10
checkbox input "true"
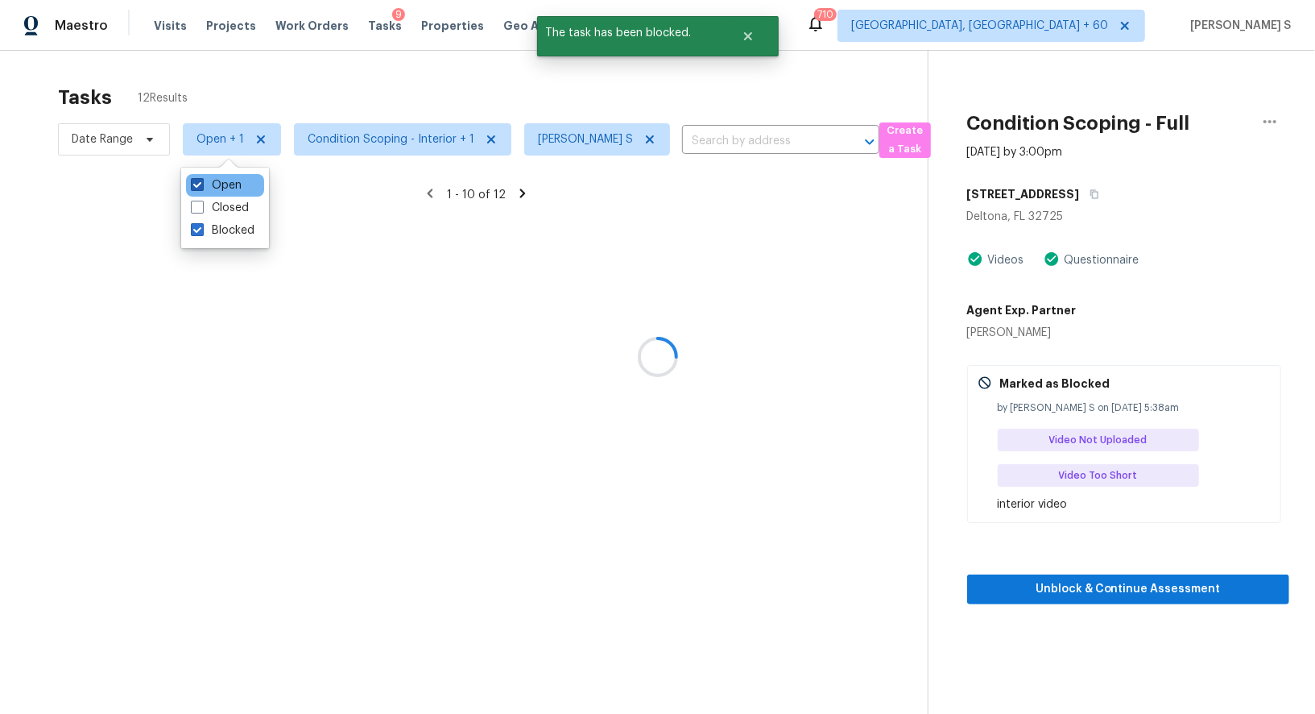
click at [222, 190] on label "Open" at bounding box center [216, 185] width 51 height 16
click at [201, 188] on input "Open" at bounding box center [196, 182] width 10 height 10
checkbox input "false"
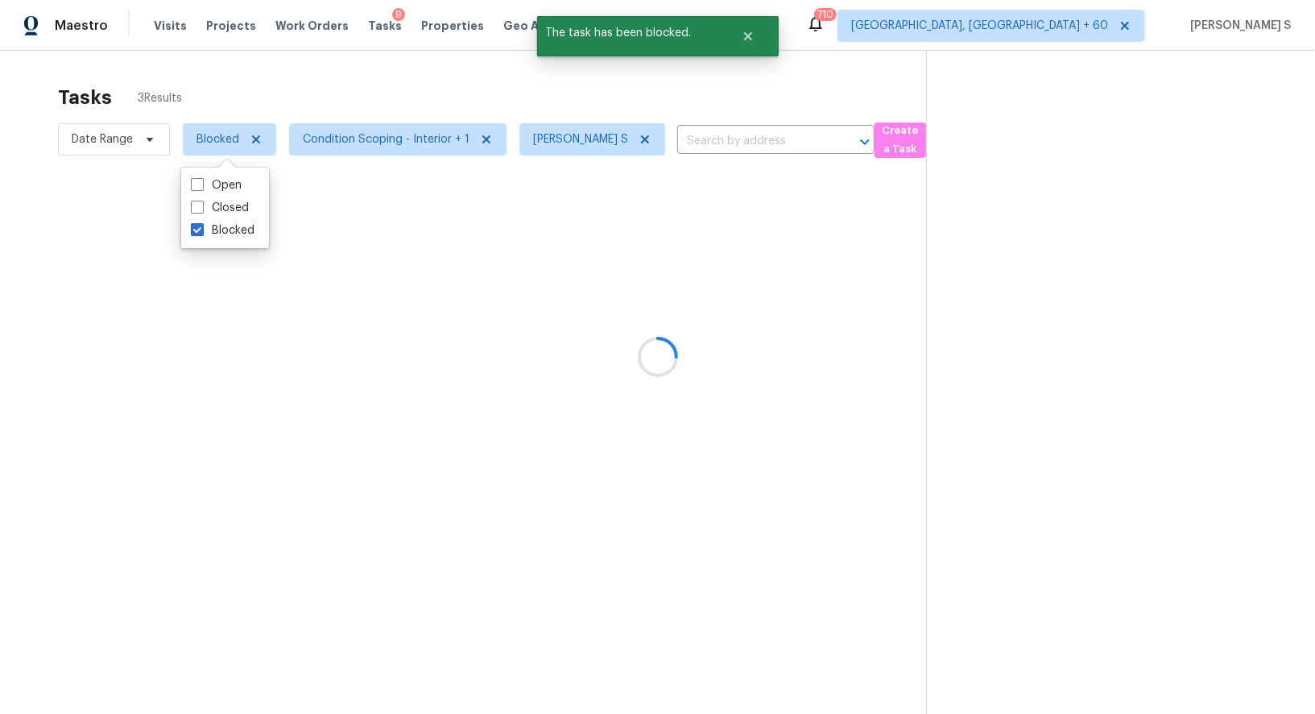
click at [483, 305] on div at bounding box center [657, 357] width 1315 height 714
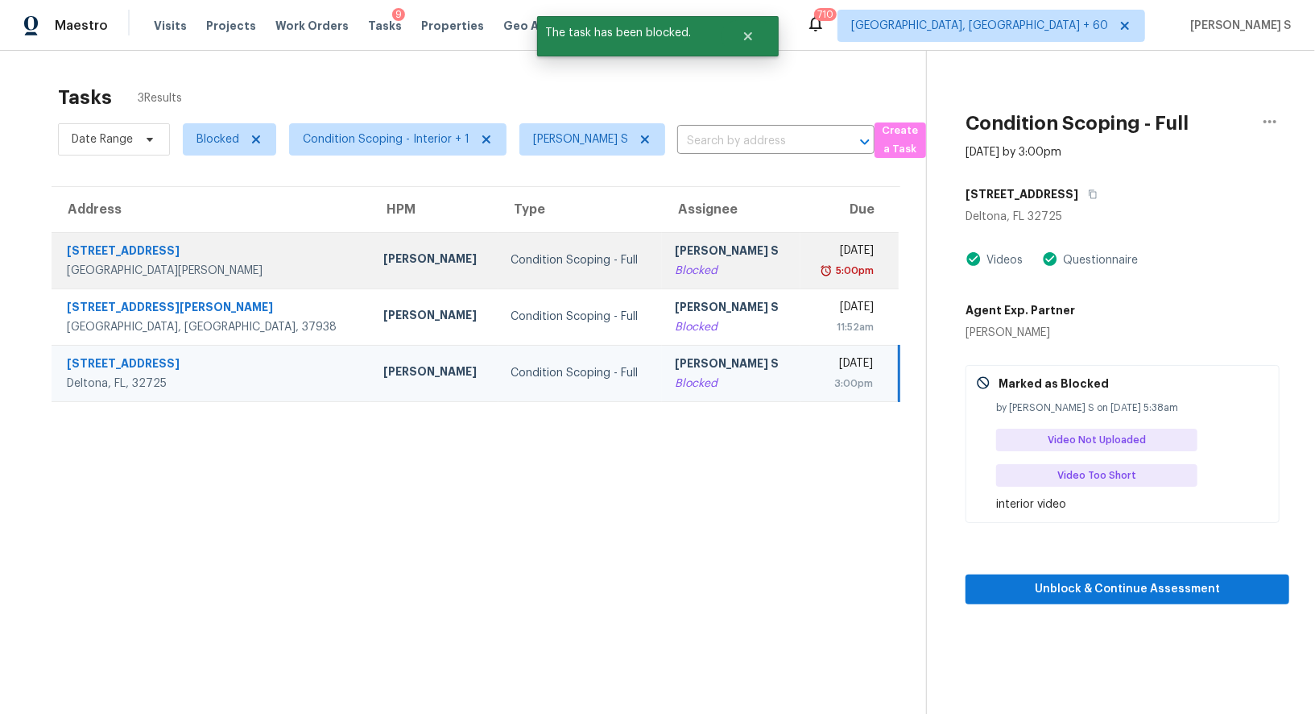
click at [814, 251] on div "[DATE]" at bounding box center [844, 252] width 60 height 20
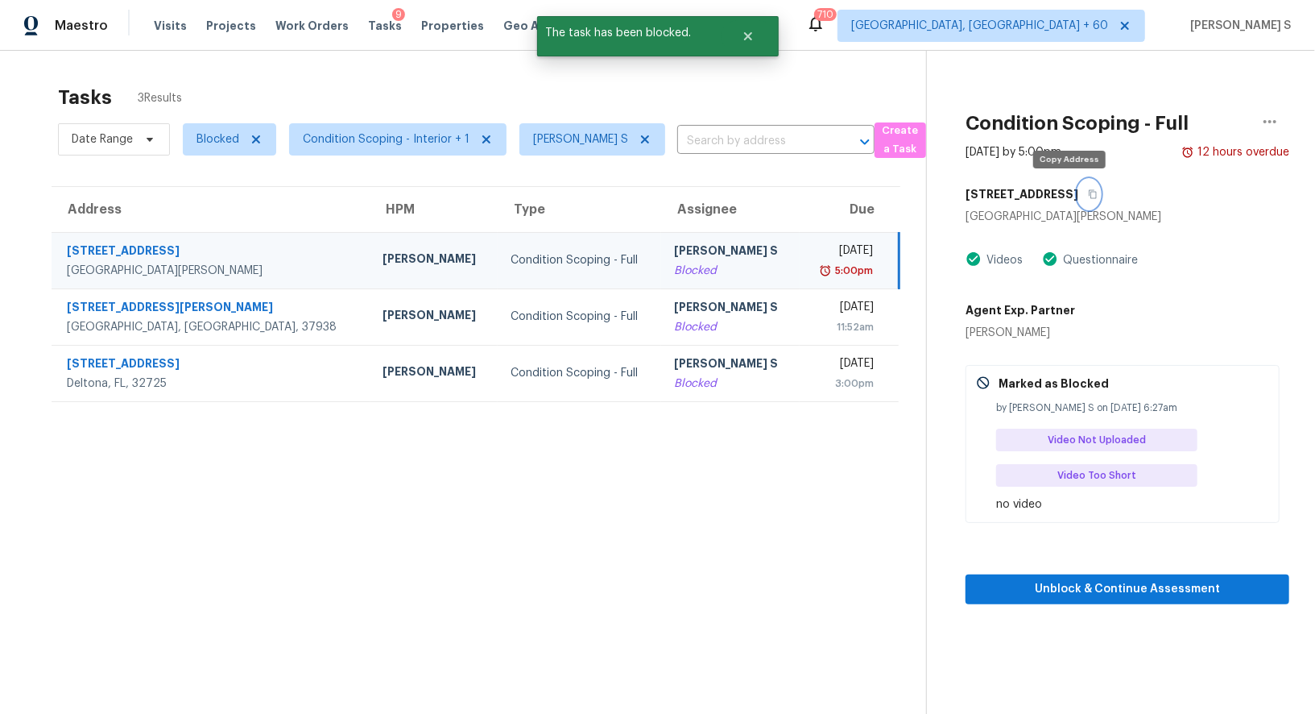
click at [1088, 189] on icon "button" at bounding box center [1093, 194] width 10 height 10
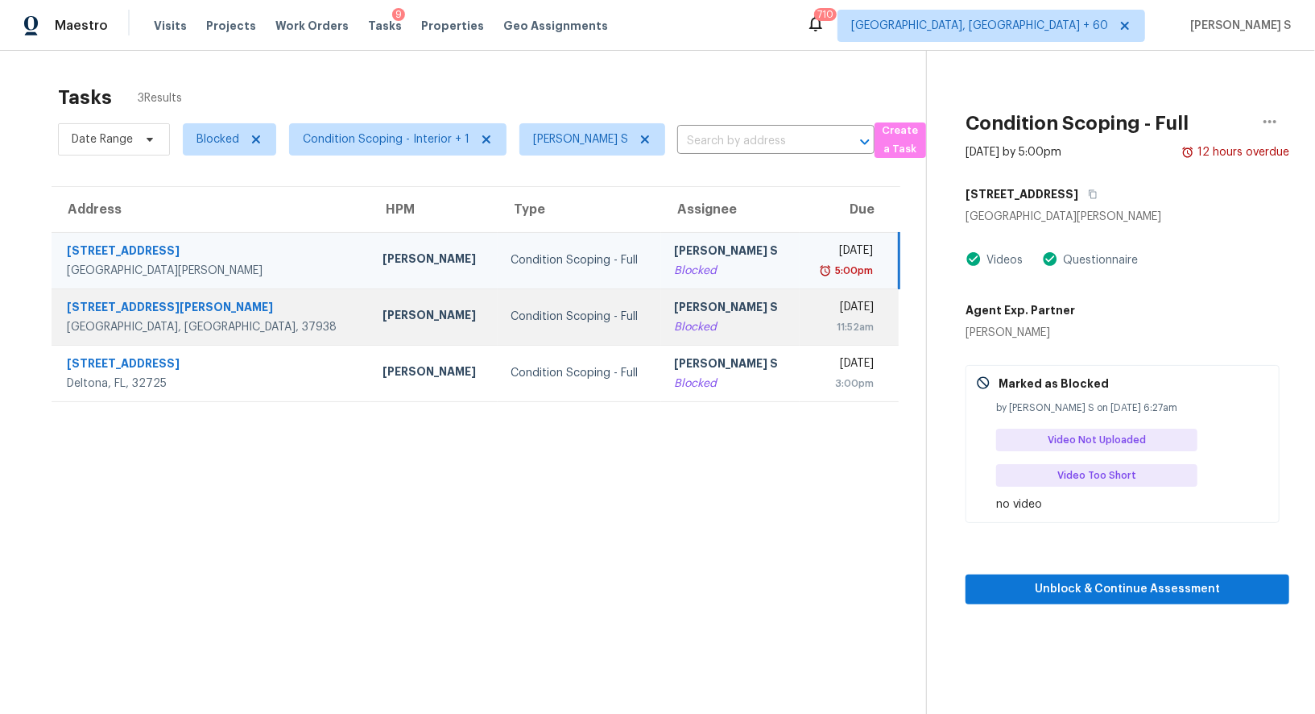
click at [718, 321] on td "[PERSON_NAME] S Blocked" at bounding box center [730, 316] width 139 height 56
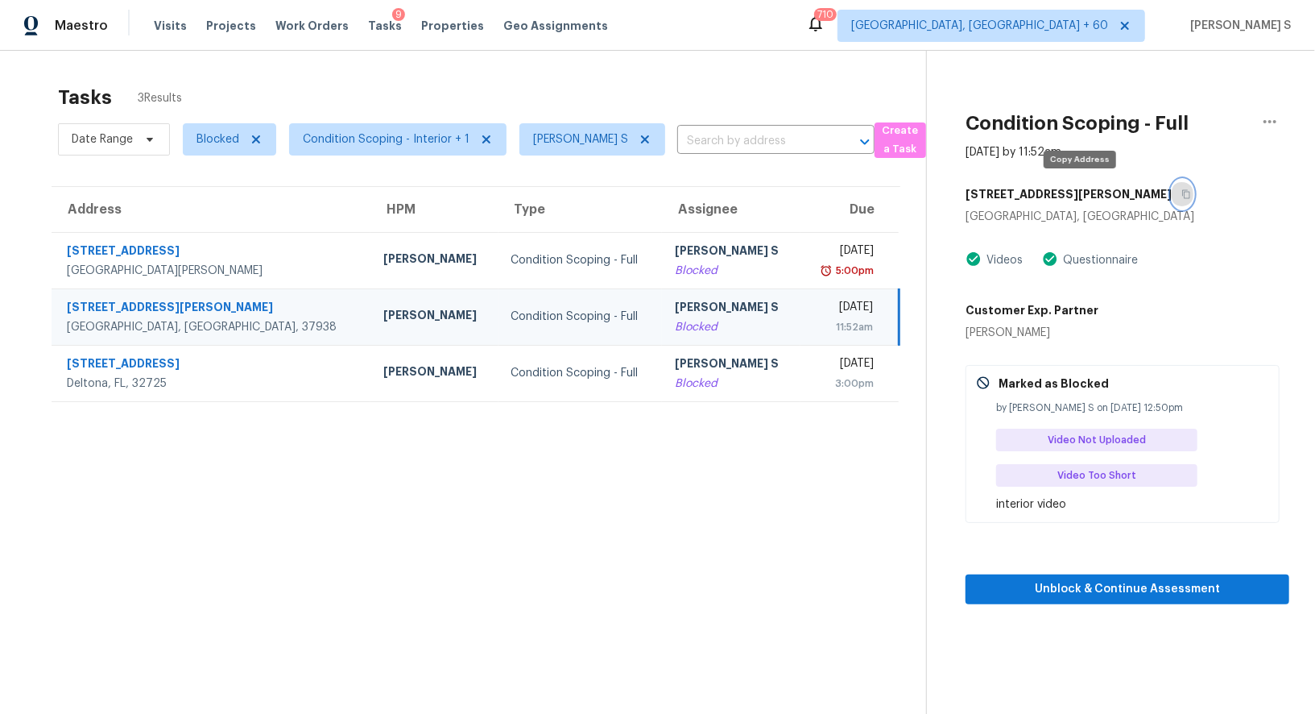
click at [1172, 193] on button "button" at bounding box center [1183, 194] width 22 height 29
click at [642, 140] on icon at bounding box center [645, 139] width 13 height 13
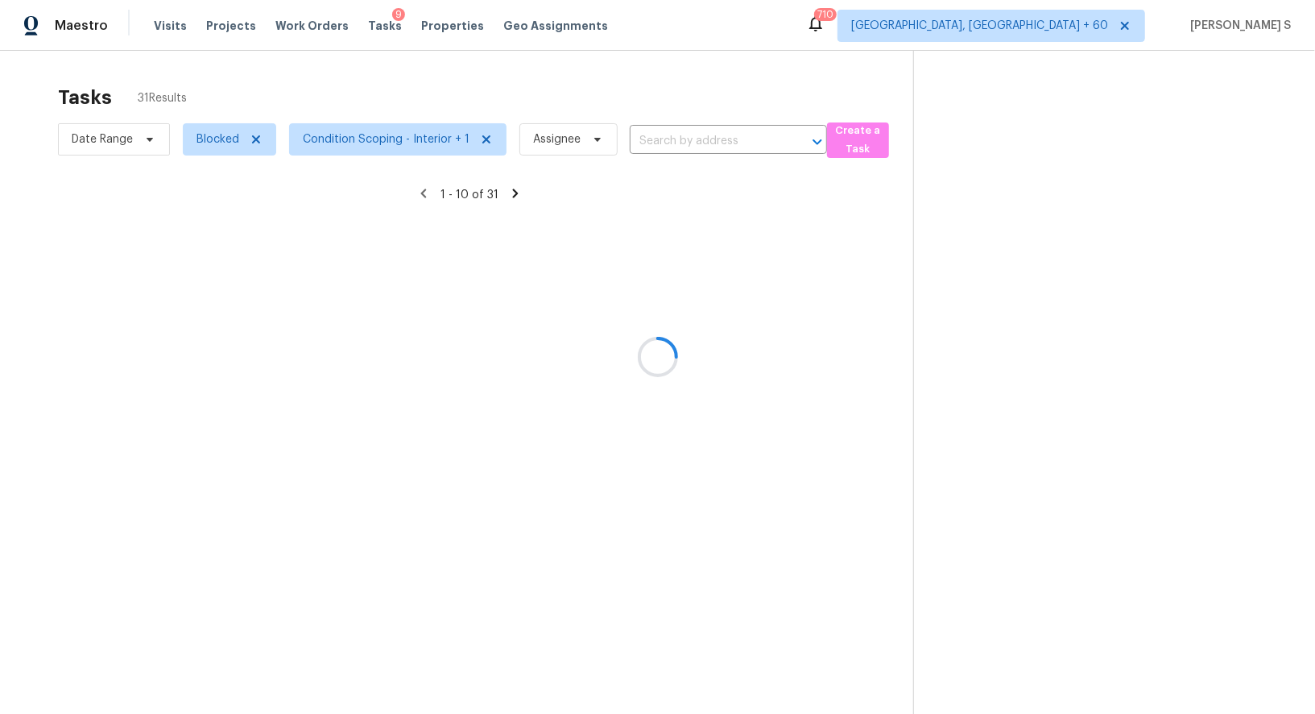
click at [256, 135] on div at bounding box center [657, 357] width 1315 height 714
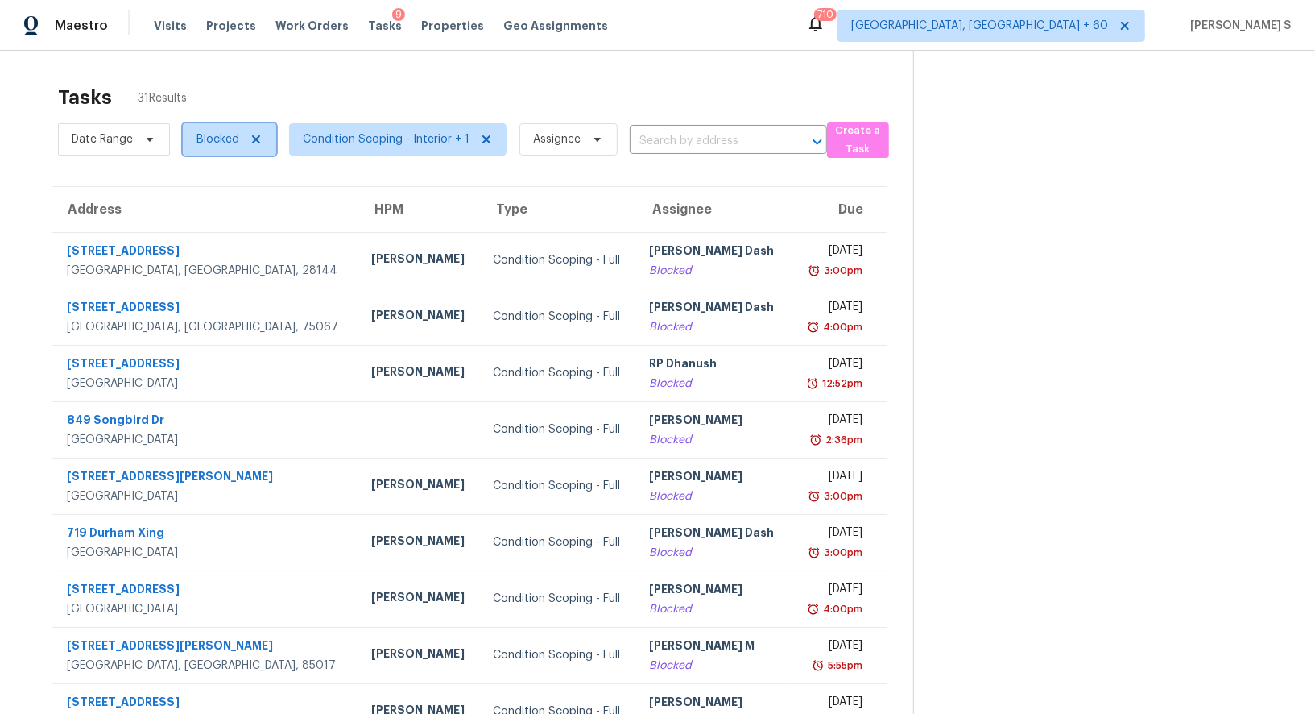
click at [255, 137] on icon at bounding box center [256, 139] width 8 height 8
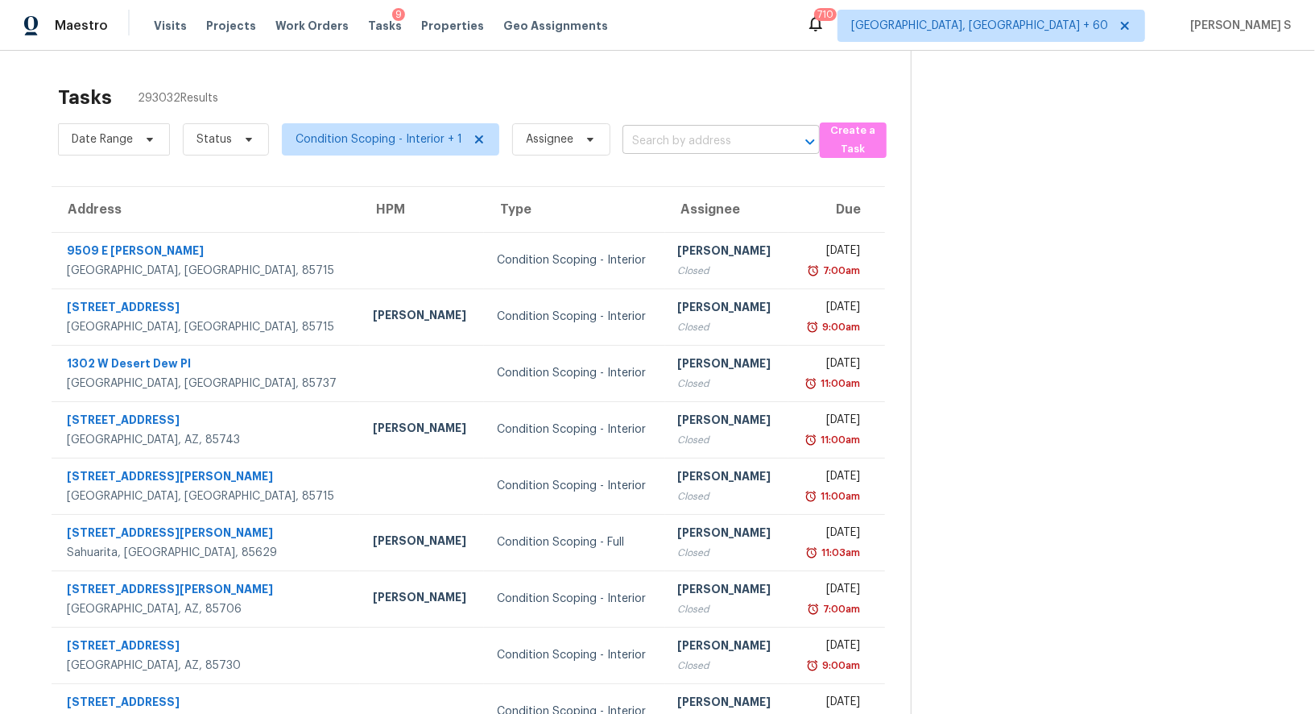
click at [663, 143] on input "text" at bounding box center [699, 141] width 152 height 25
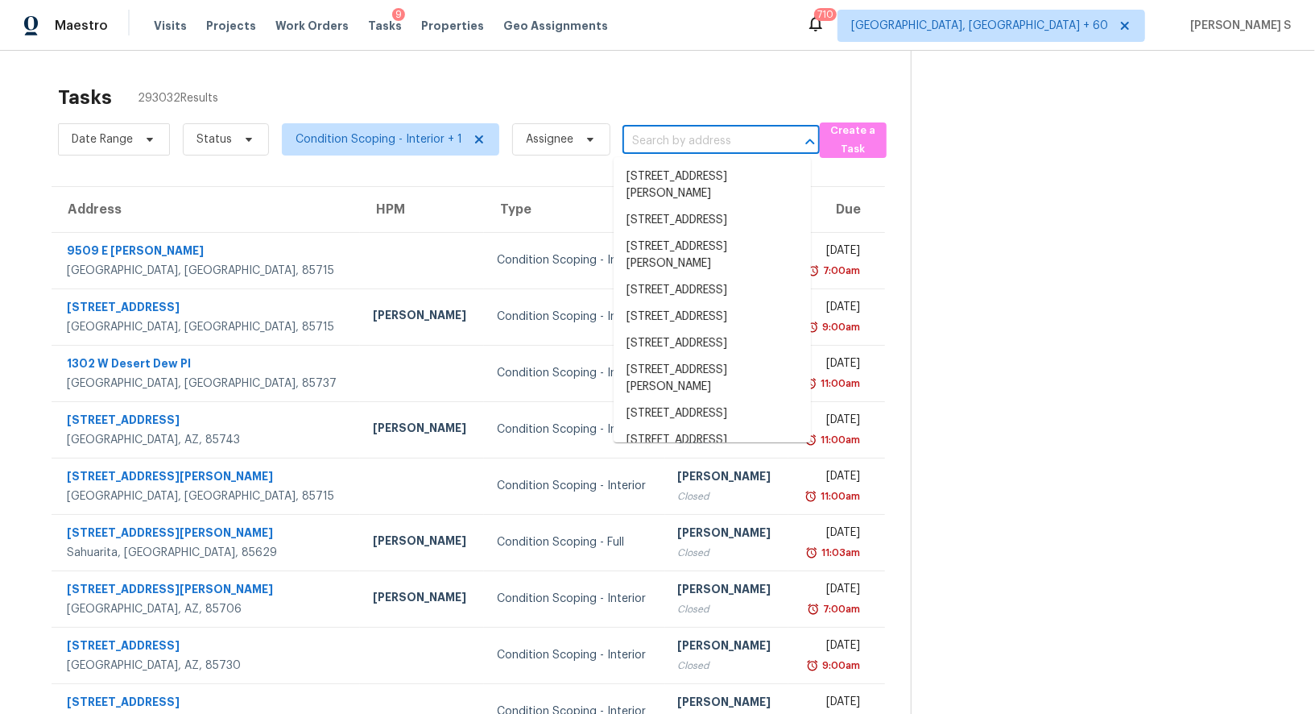
paste input "4564 New Market Ct, Batavia, OH, 45103"
type input "4564 New Market Ct, Batavia, OH, 45103"
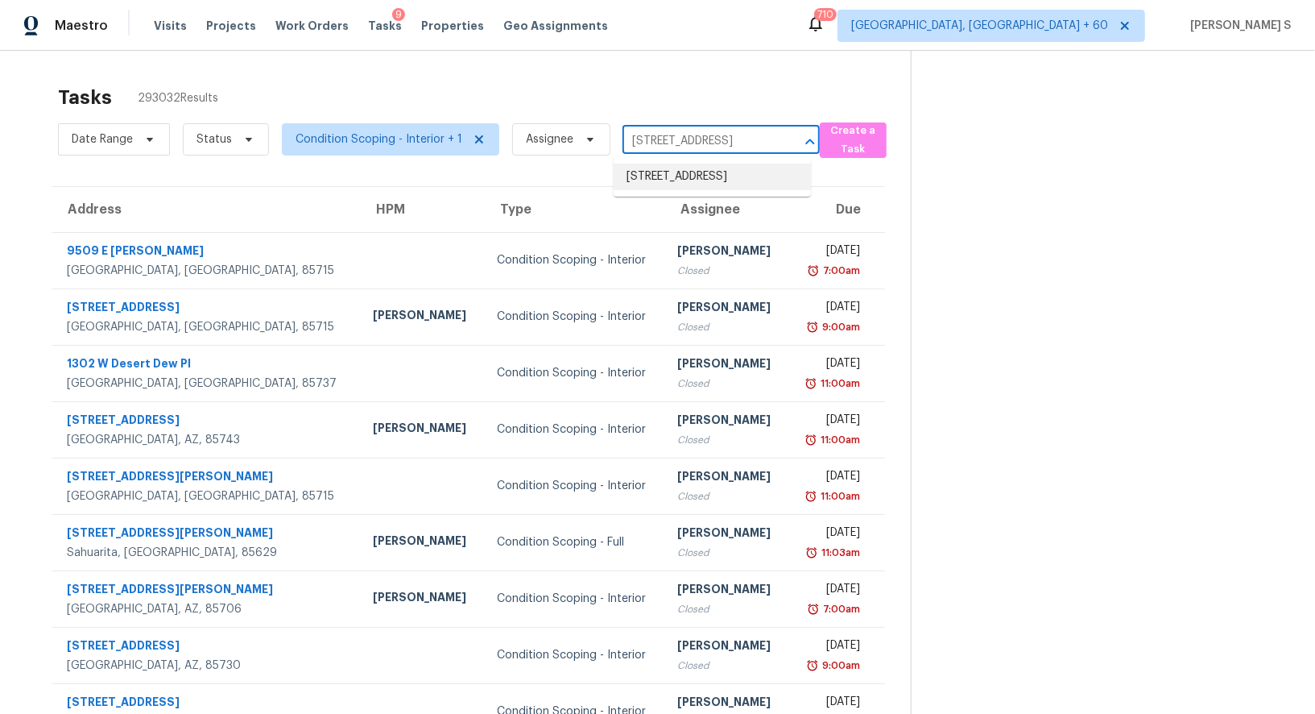
click at [665, 180] on li "4564 New Market Ct, Batavia, OH 45103" at bounding box center [712, 177] width 197 height 27
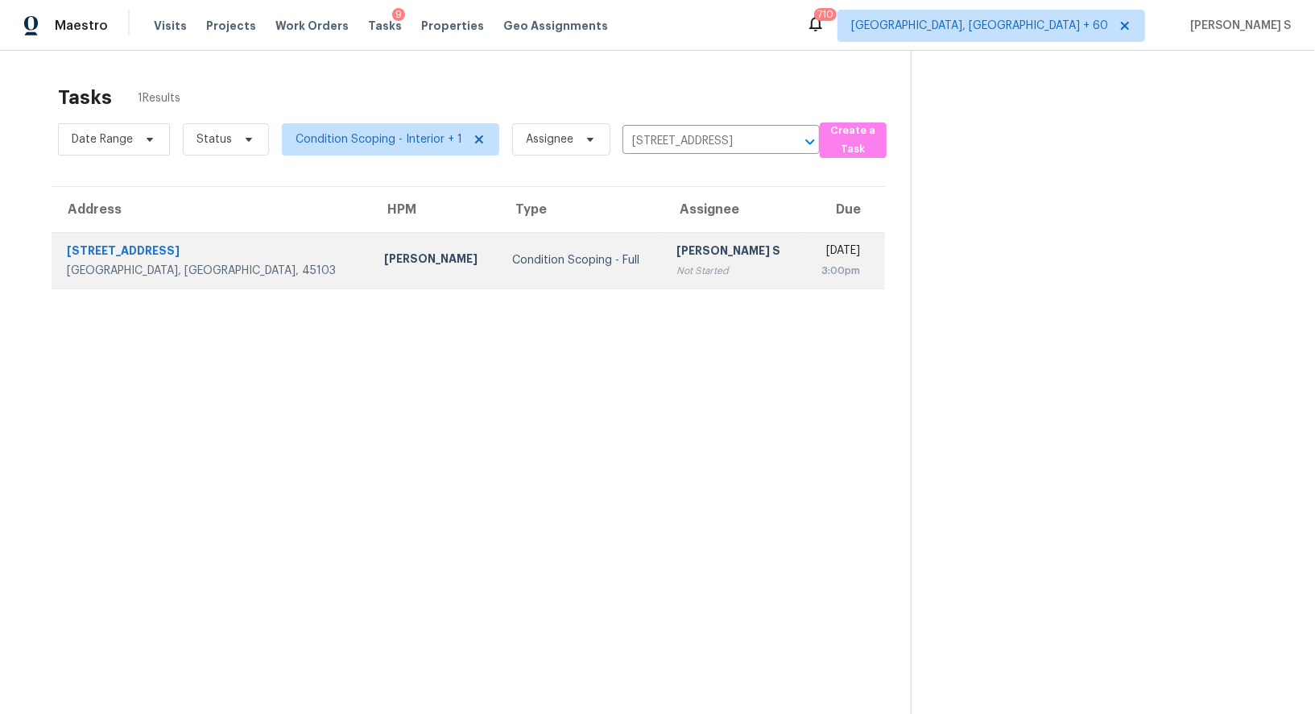
click at [664, 278] on td "Anbu Jebakumar S Not Started" at bounding box center [733, 260] width 139 height 56
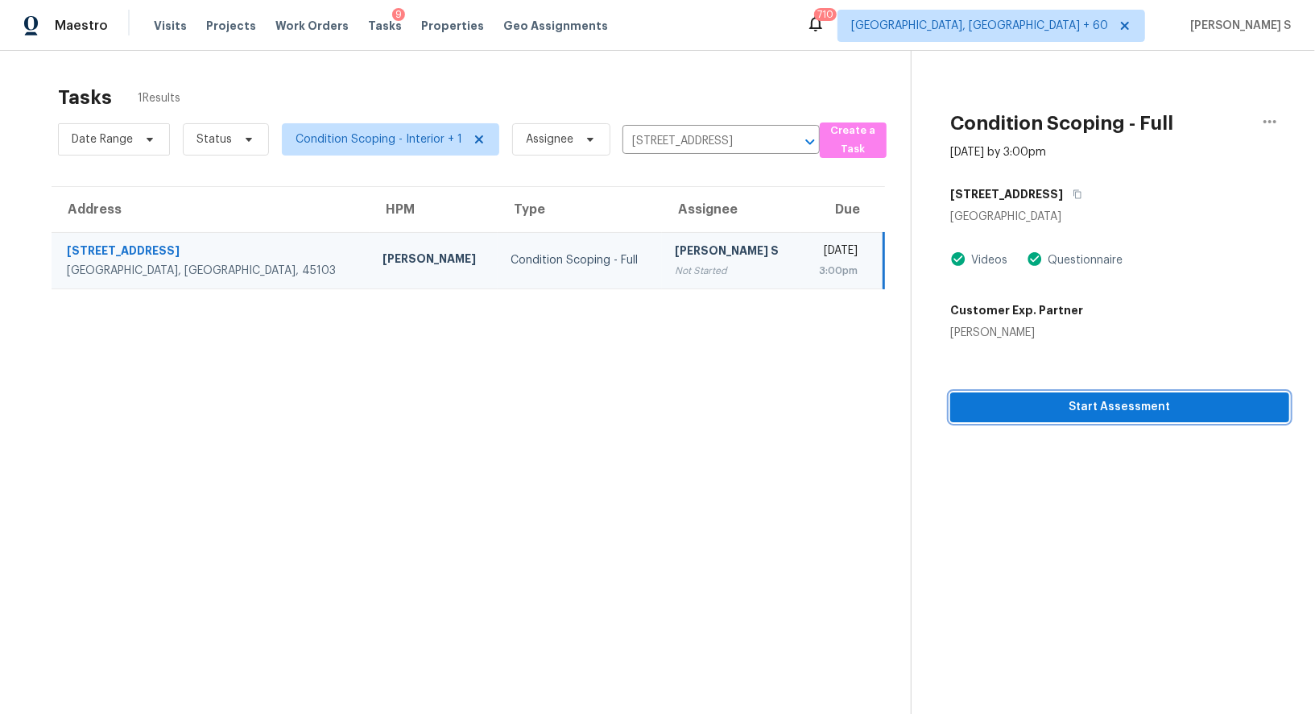
click at [1045, 404] on span "Start Assessment" at bounding box center [1119, 407] width 313 height 20
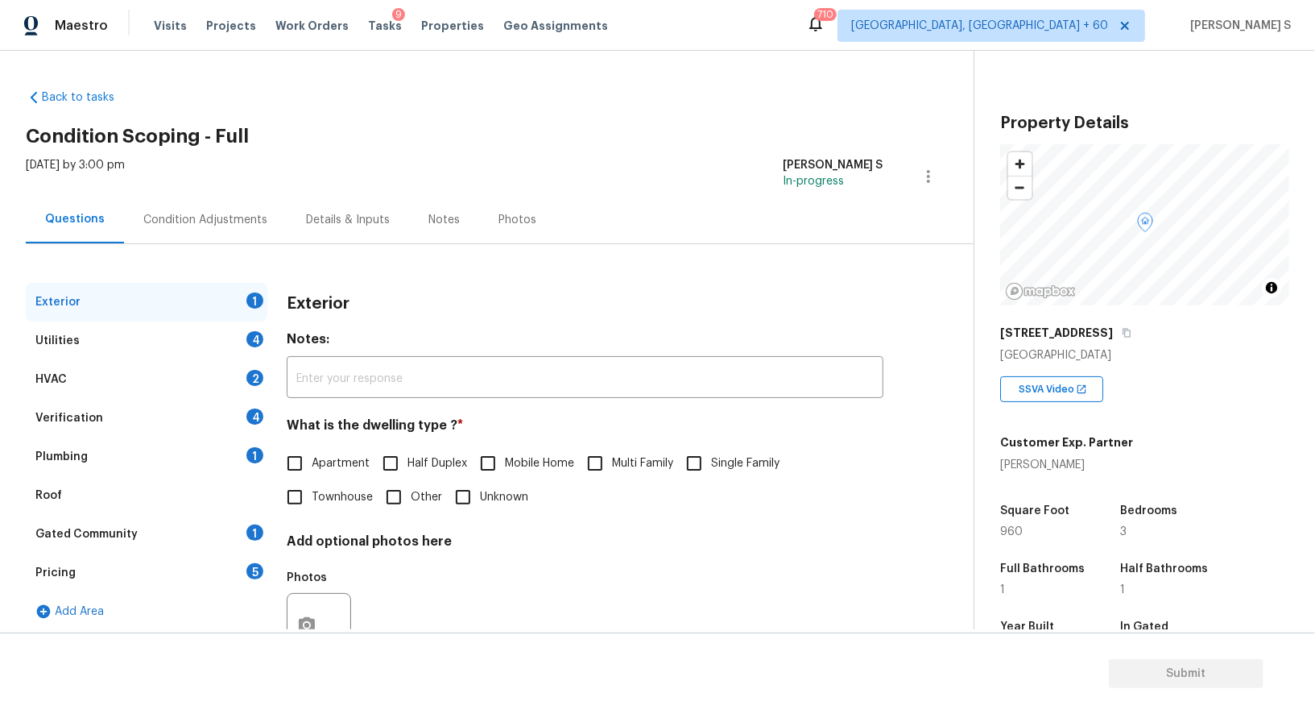
click at [251, 571] on div "5" at bounding box center [254, 571] width 17 height 16
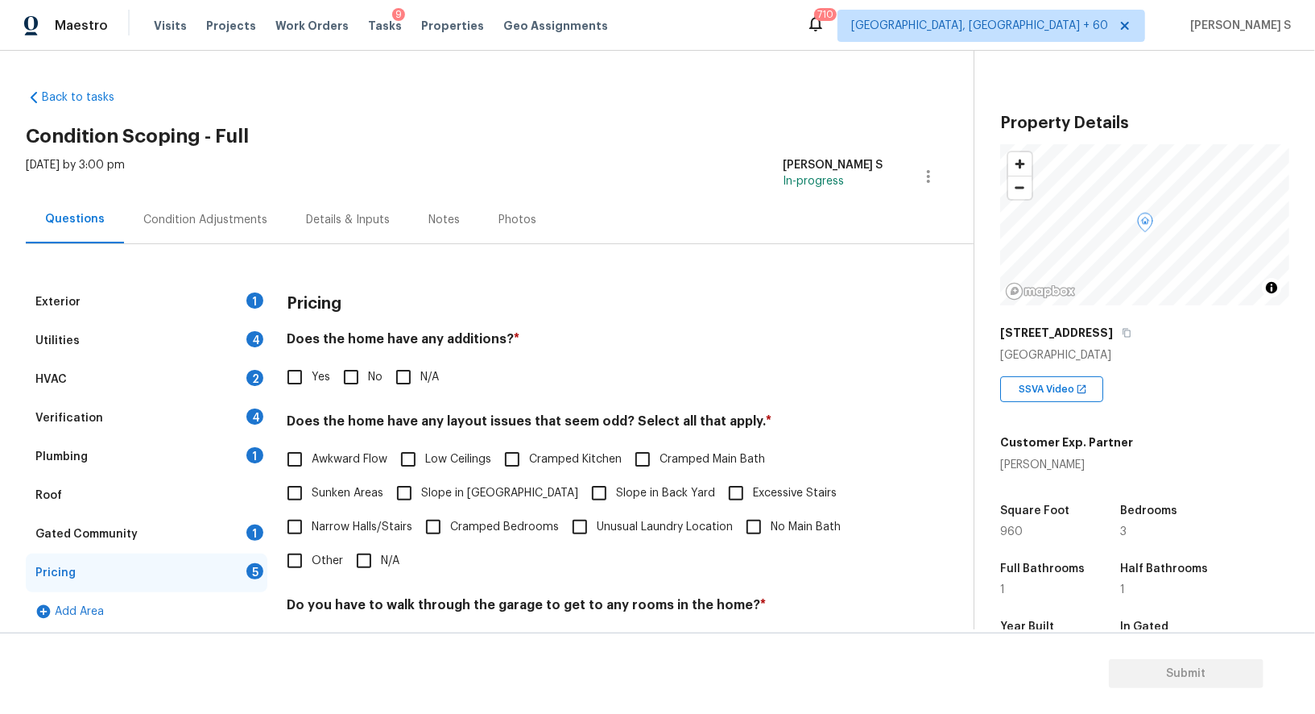
scroll to position [217, 0]
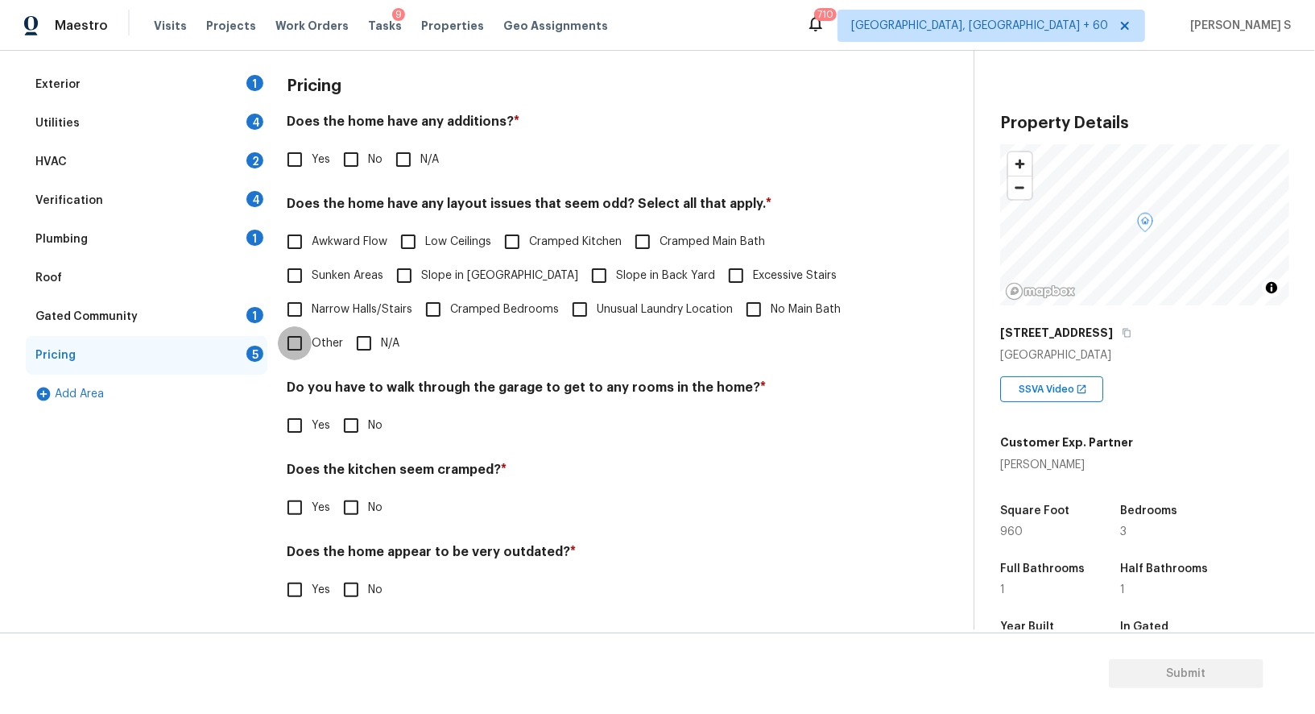
click at [303, 356] on input "Other" at bounding box center [295, 343] width 34 height 34
checkbox input "true"
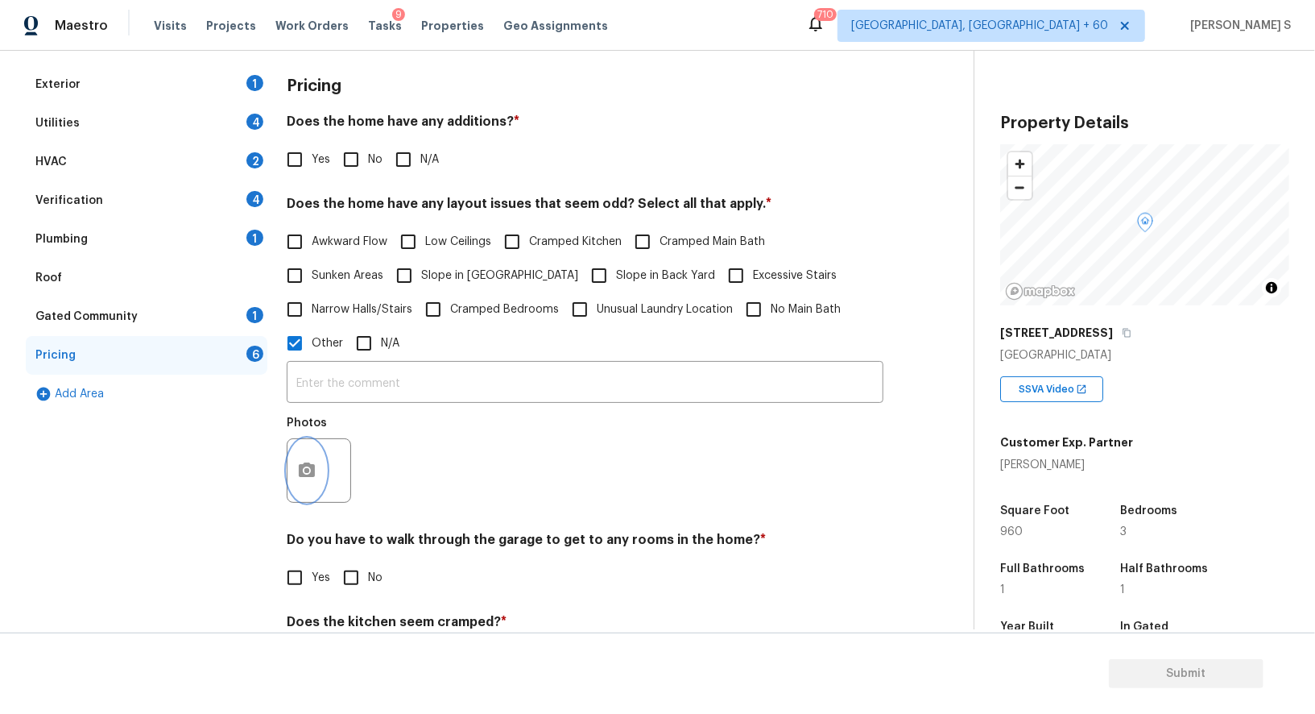
click at [314, 466] on icon "button" at bounding box center [307, 469] width 16 height 14
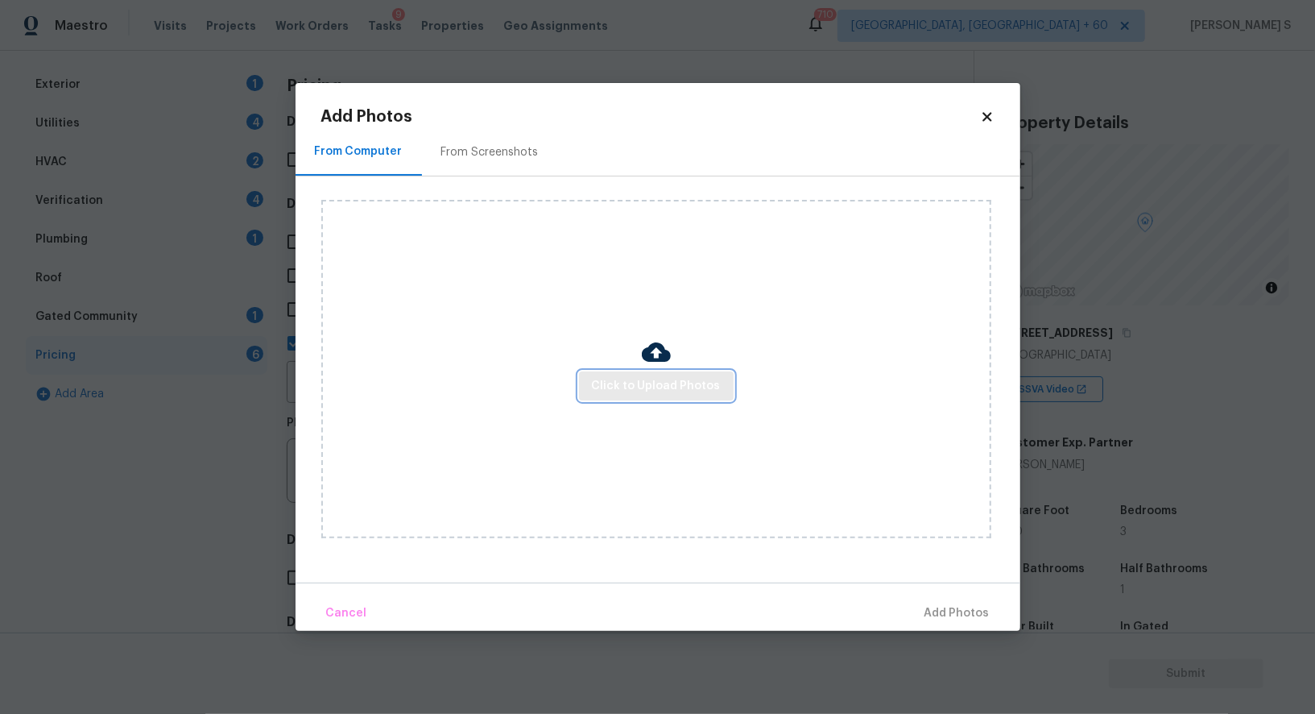
click at [646, 378] on span "Click to Upload Photos" at bounding box center [656, 386] width 129 height 20
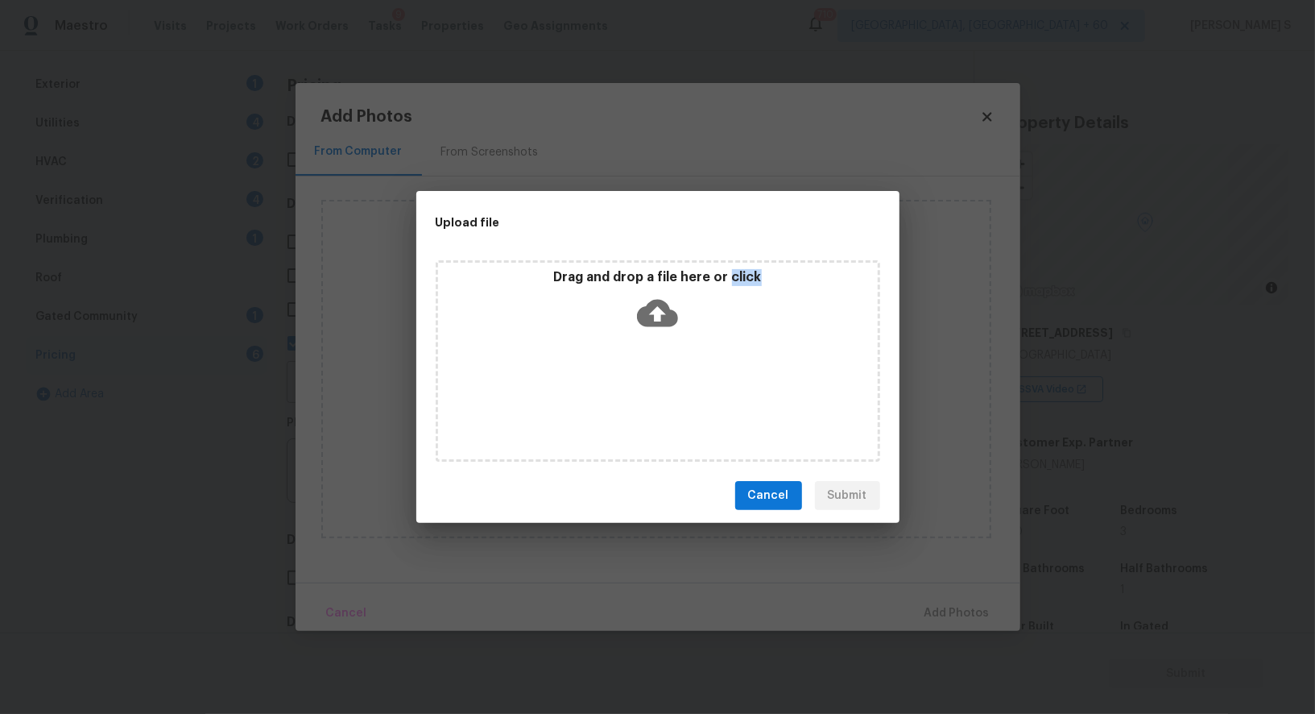
click at [646, 378] on div "Drag and drop a file here or click" at bounding box center [658, 360] width 445 height 201
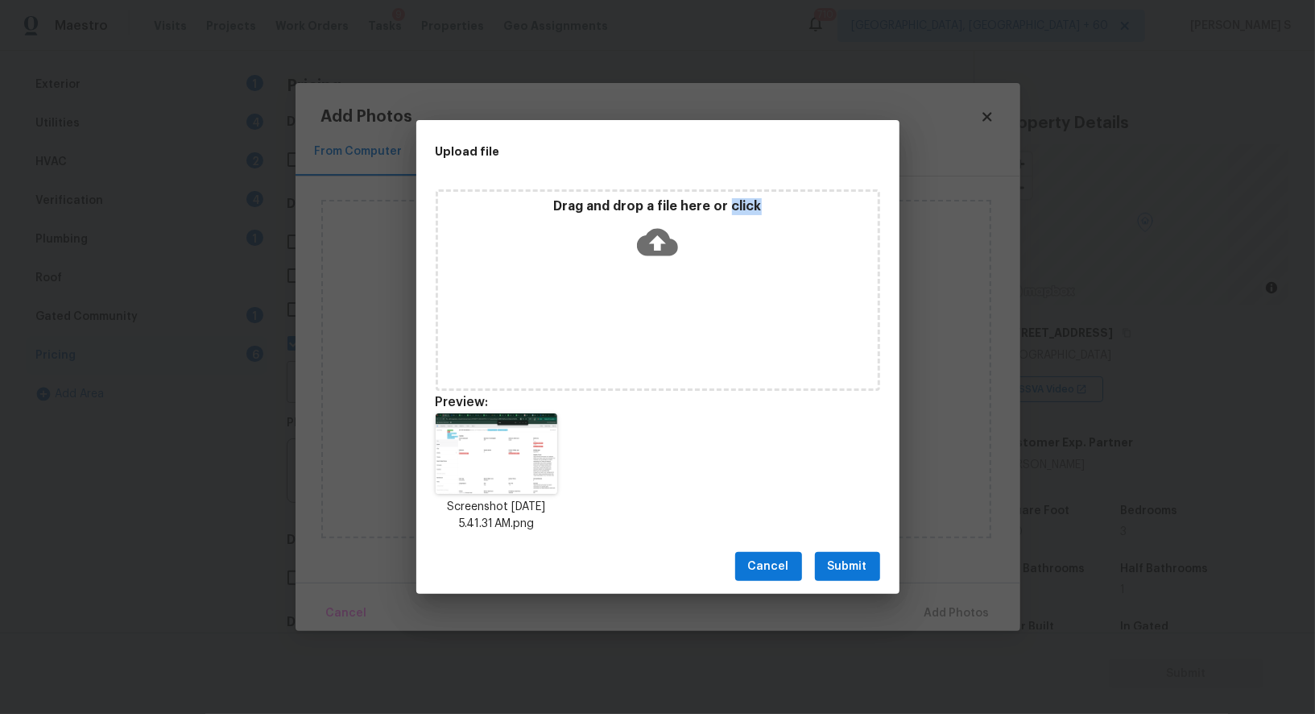
click at [856, 552] on button "Submit" at bounding box center [847, 567] width 65 height 30
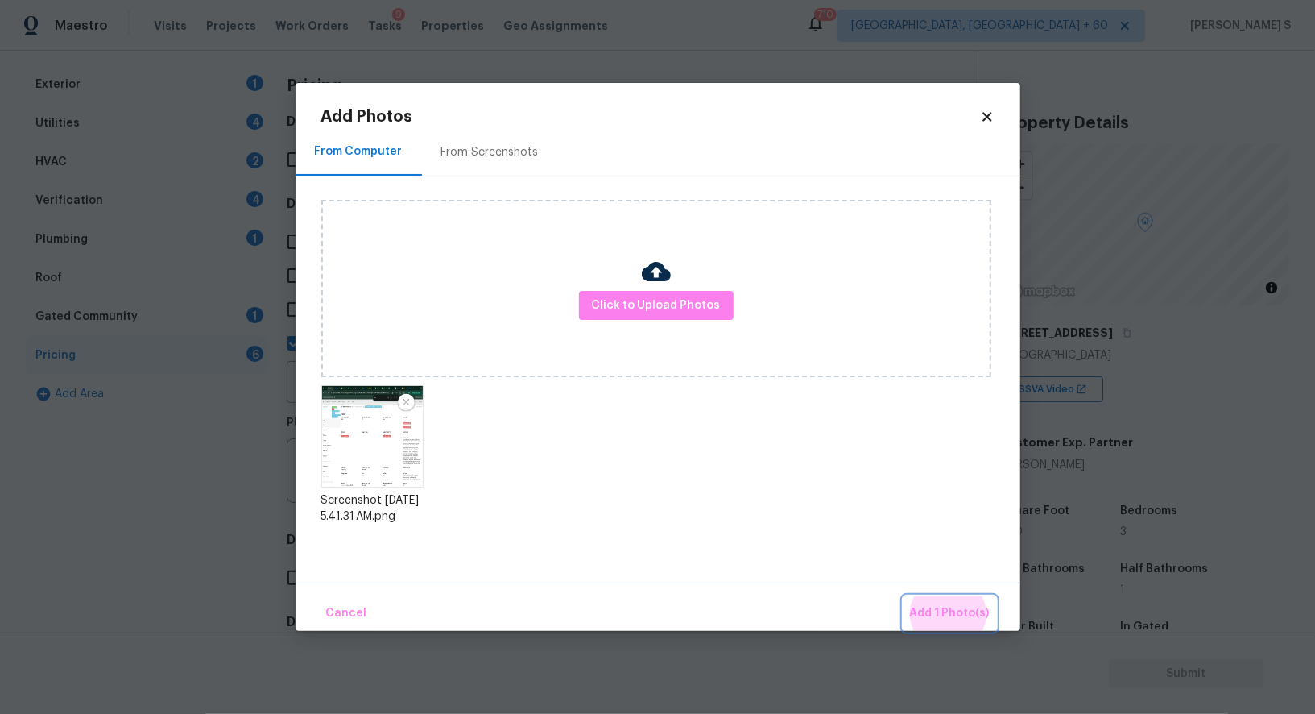
click at [904, 596] on button "Add 1 Photo(s)" at bounding box center [950, 613] width 93 height 35
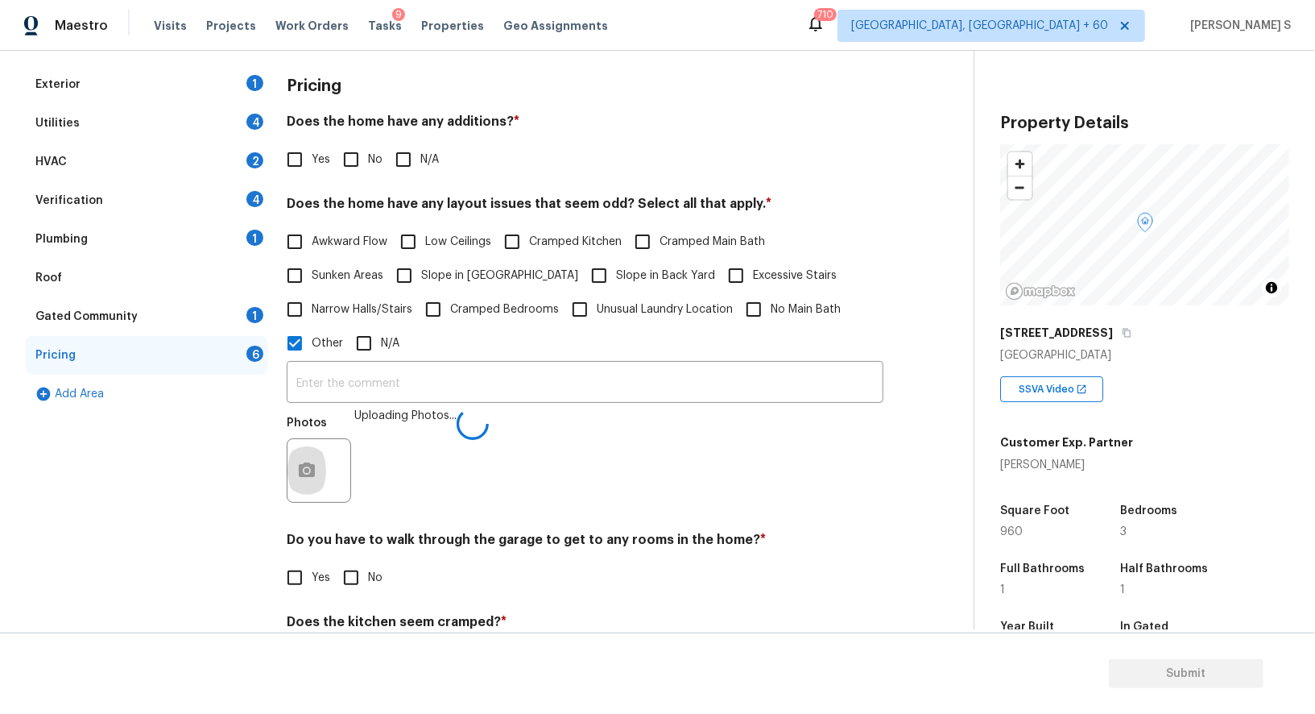
click at [685, 362] on div "​ Photos Uploading Photos..." at bounding box center [585, 436] width 597 height 152
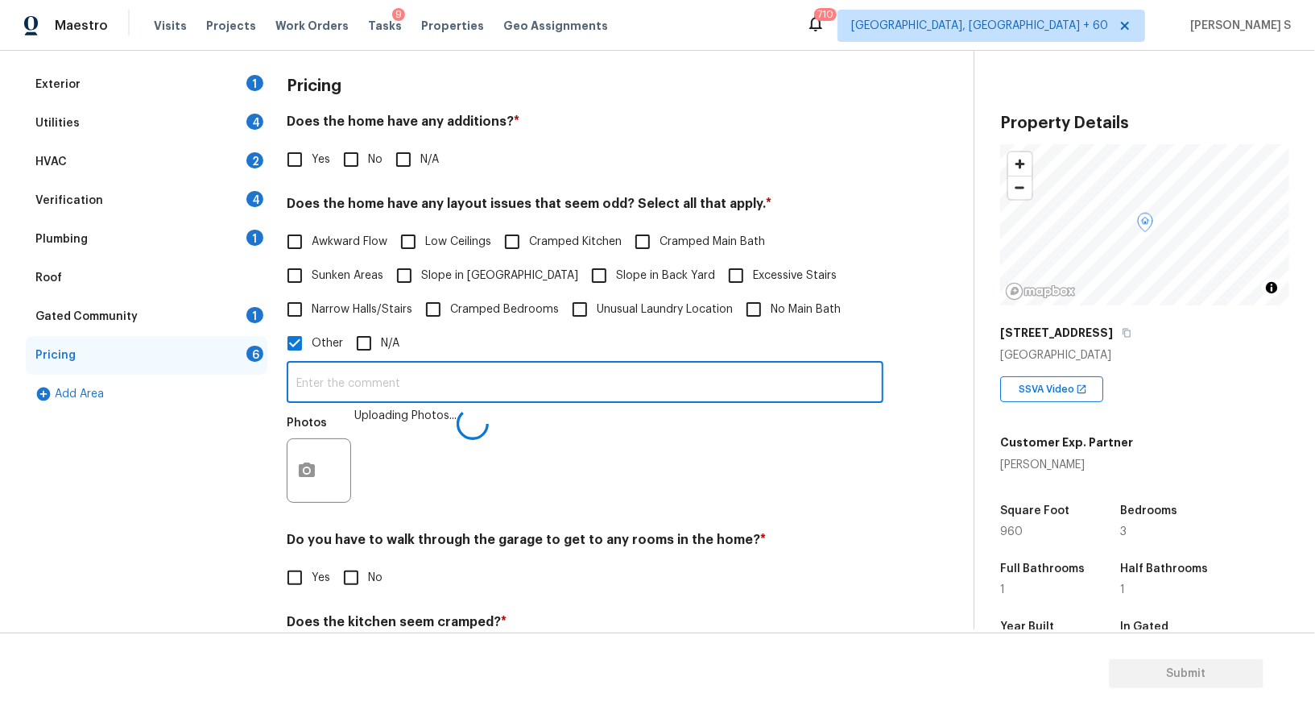
click at [685, 369] on input "text" at bounding box center [585, 384] width 597 height 38
type input "sqft, bedroom and bathroom discrepancy."
click at [714, 471] on div "Photos" at bounding box center [585, 460] width 597 height 105
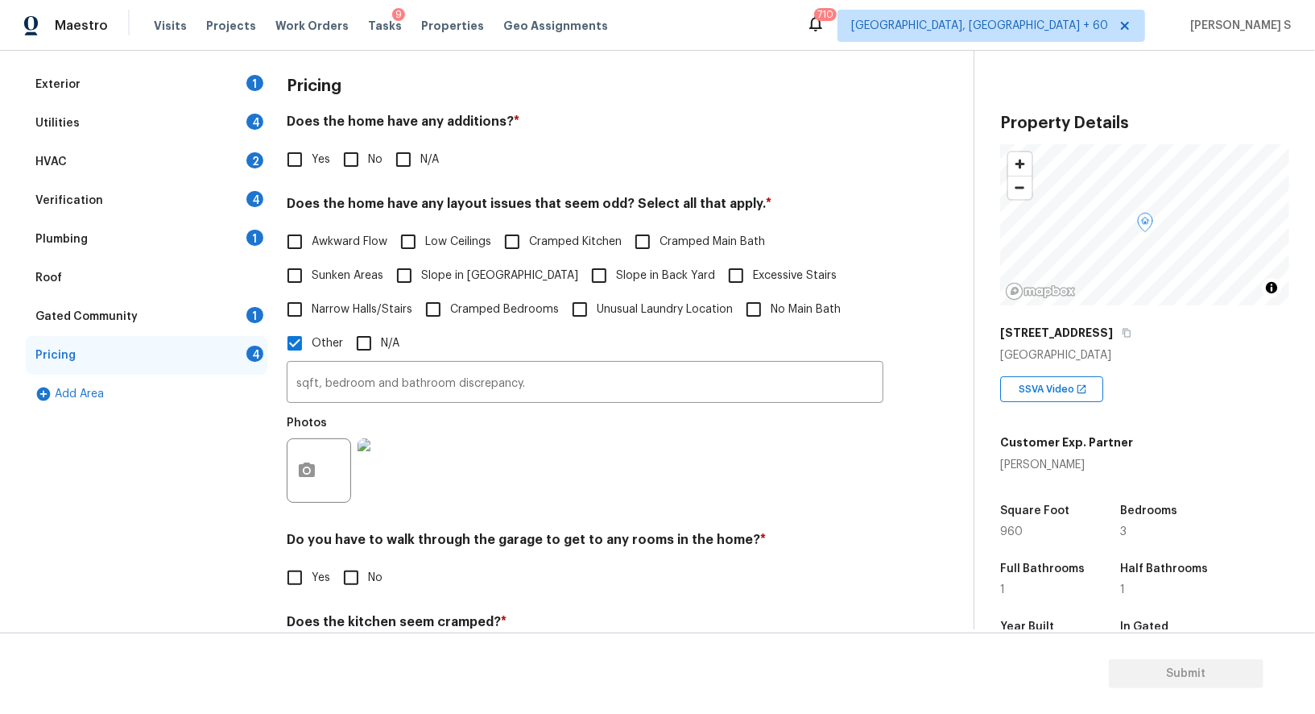
click at [239, 80] on div "Exterior 1" at bounding box center [147, 84] width 242 height 39
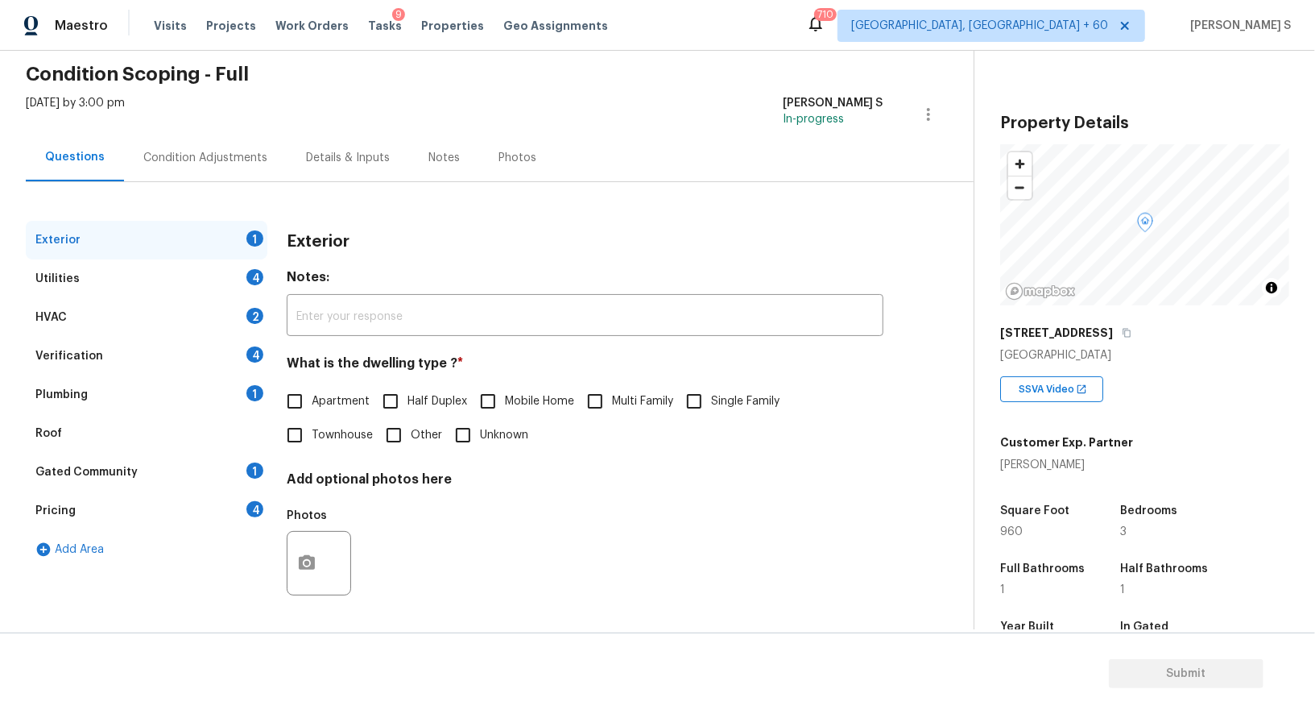
scroll to position [62, 0]
click at [310, 397] on input "Apartment" at bounding box center [295, 401] width 34 height 34
checkbox input "true"
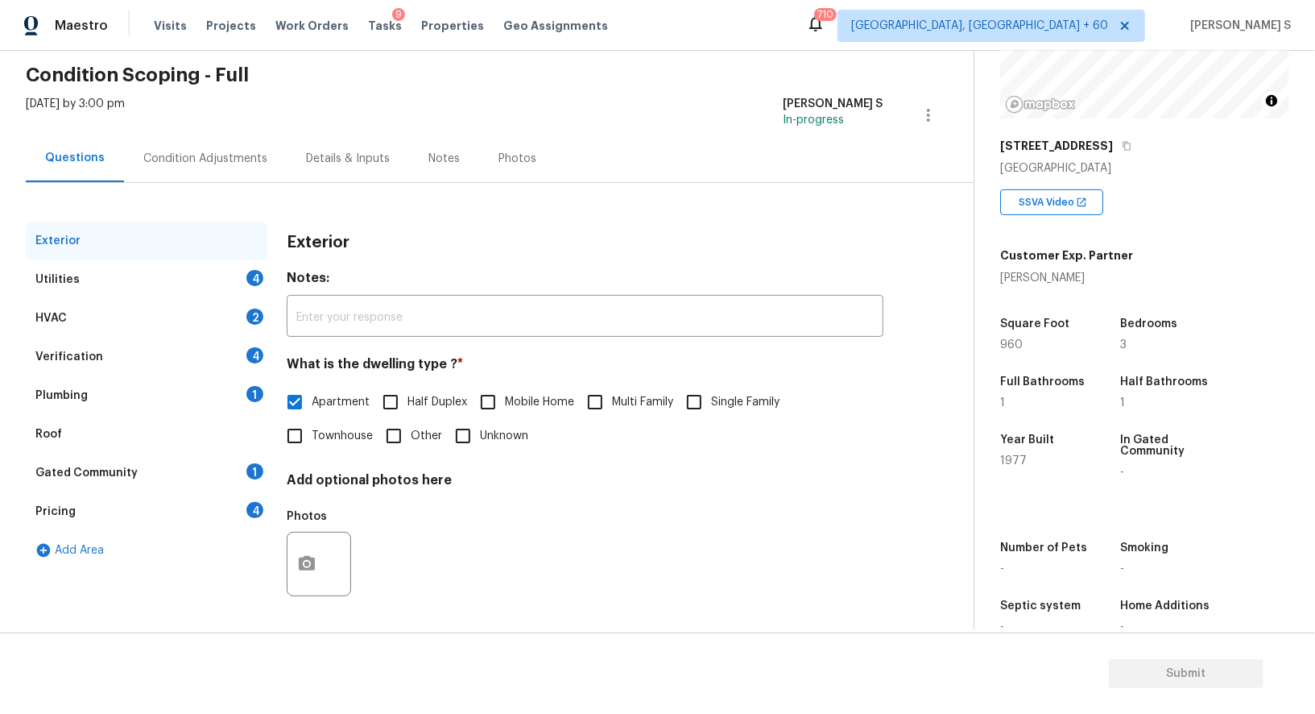
scroll to position [222, 0]
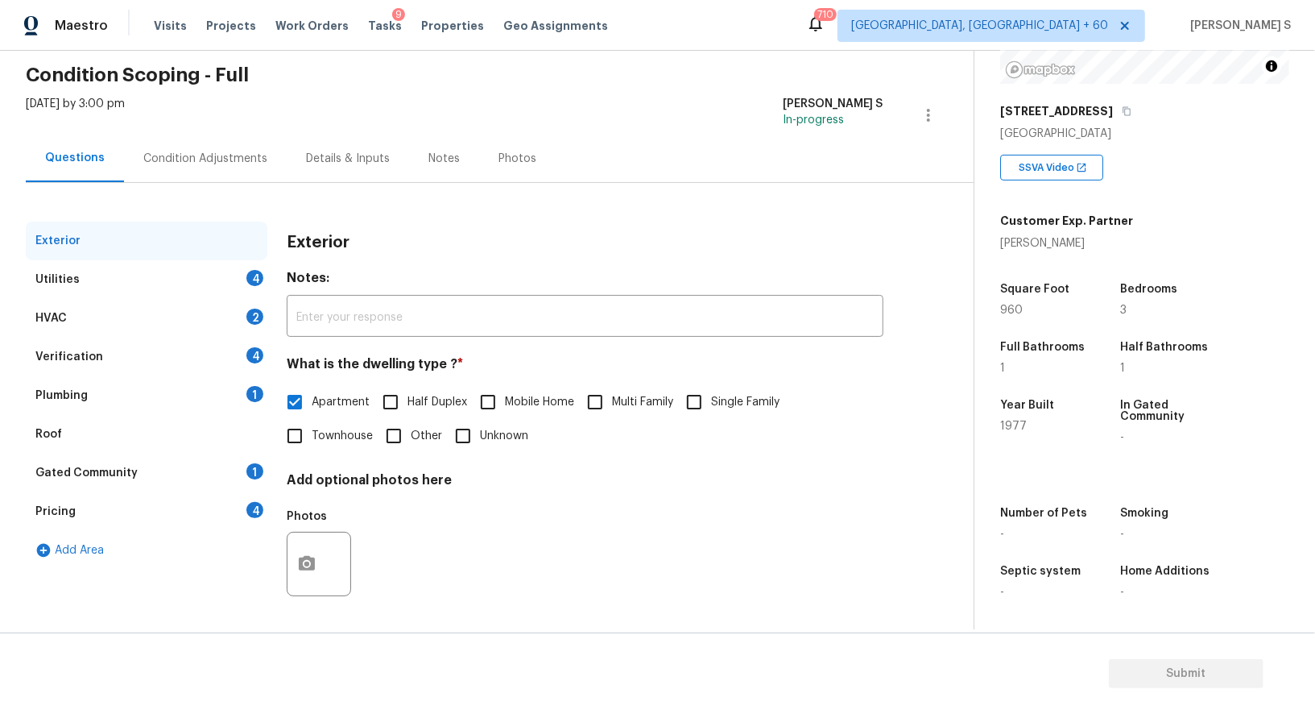
click at [269, 351] on div "Exterior Utilities 4 HVAC 2 Verification 4 Plumbing 1 Roof Gated Community 1 Pr…" at bounding box center [480, 424] width 909 height 404
click at [246, 356] on div "4" at bounding box center [254, 355] width 17 height 16
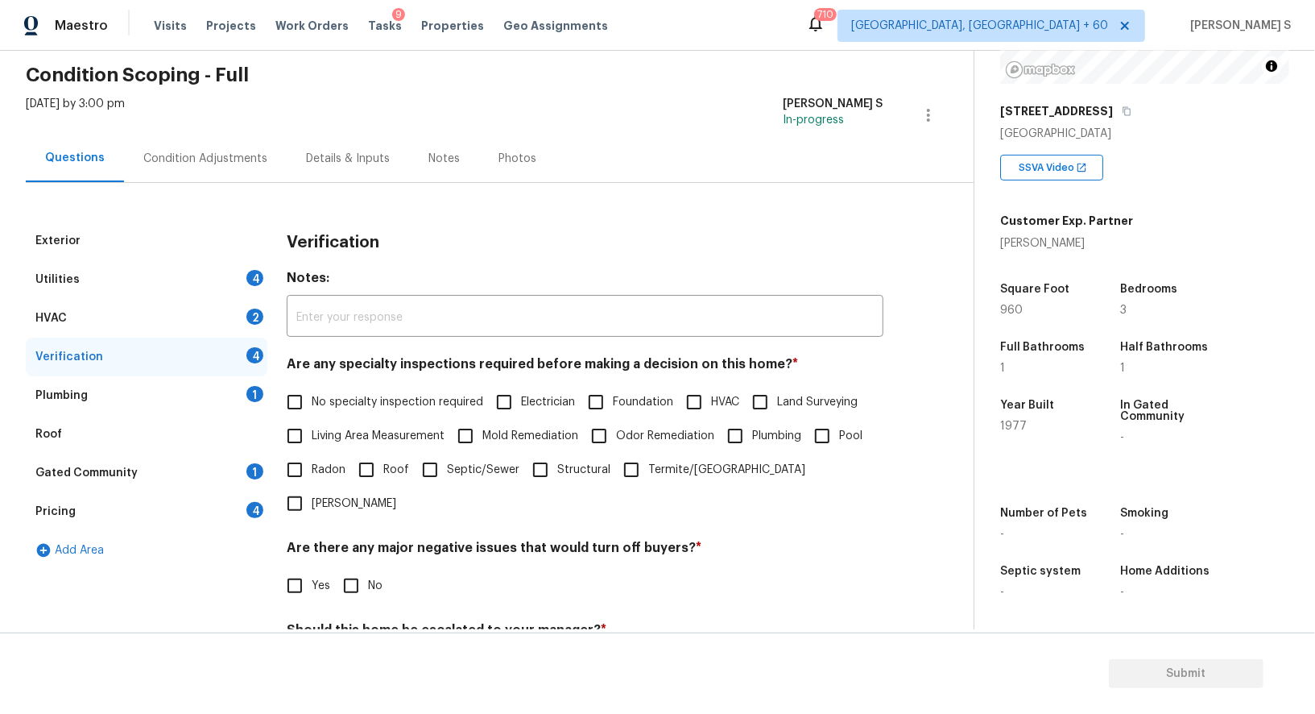
drag, startPoint x: 297, startPoint y: 402, endPoint x: 349, endPoint y: 402, distance: 51.6
click at [297, 402] on input "No specialty inspection required" at bounding box center [295, 402] width 34 height 34
checkbox input "true"
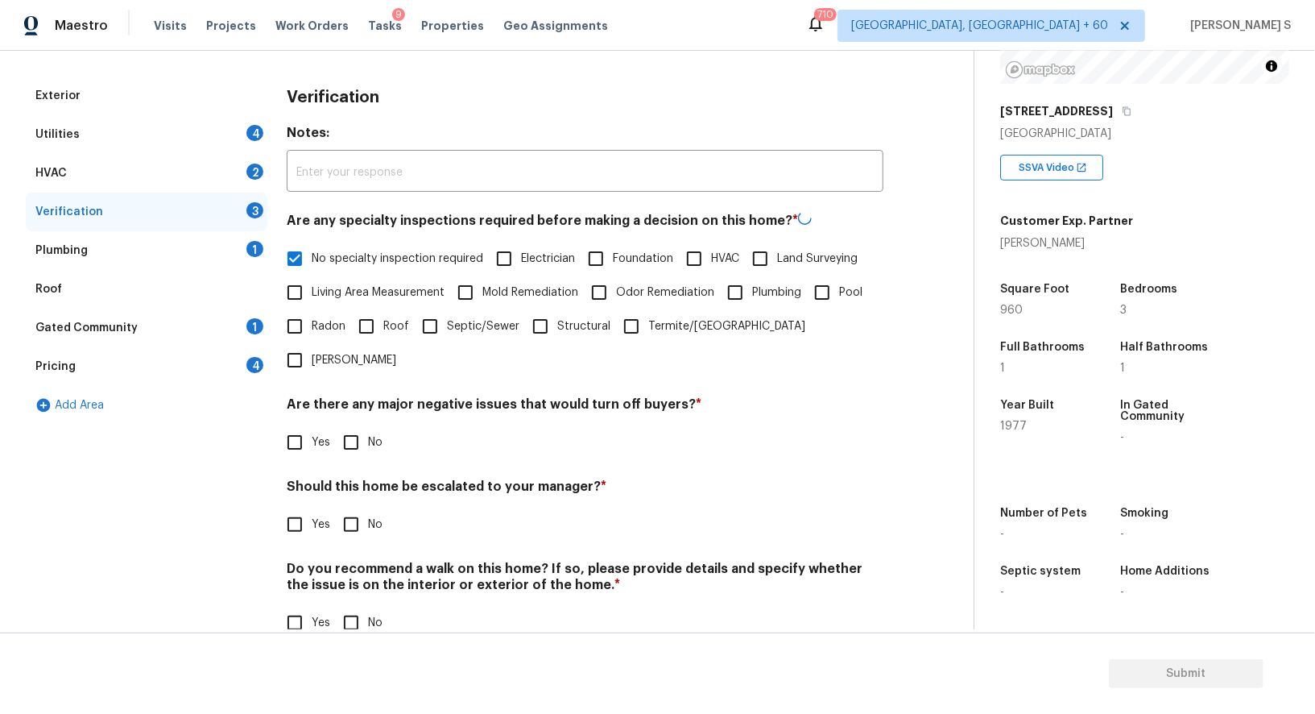
scroll to position [205, 0]
click at [358, 424] on input "No" at bounding box center [351, 441] width 34 height 34
checkbox input "true"
click at [362, 605] on input "No" at bounding box center [351, 622] width 34 height 34
checkbox input "true"
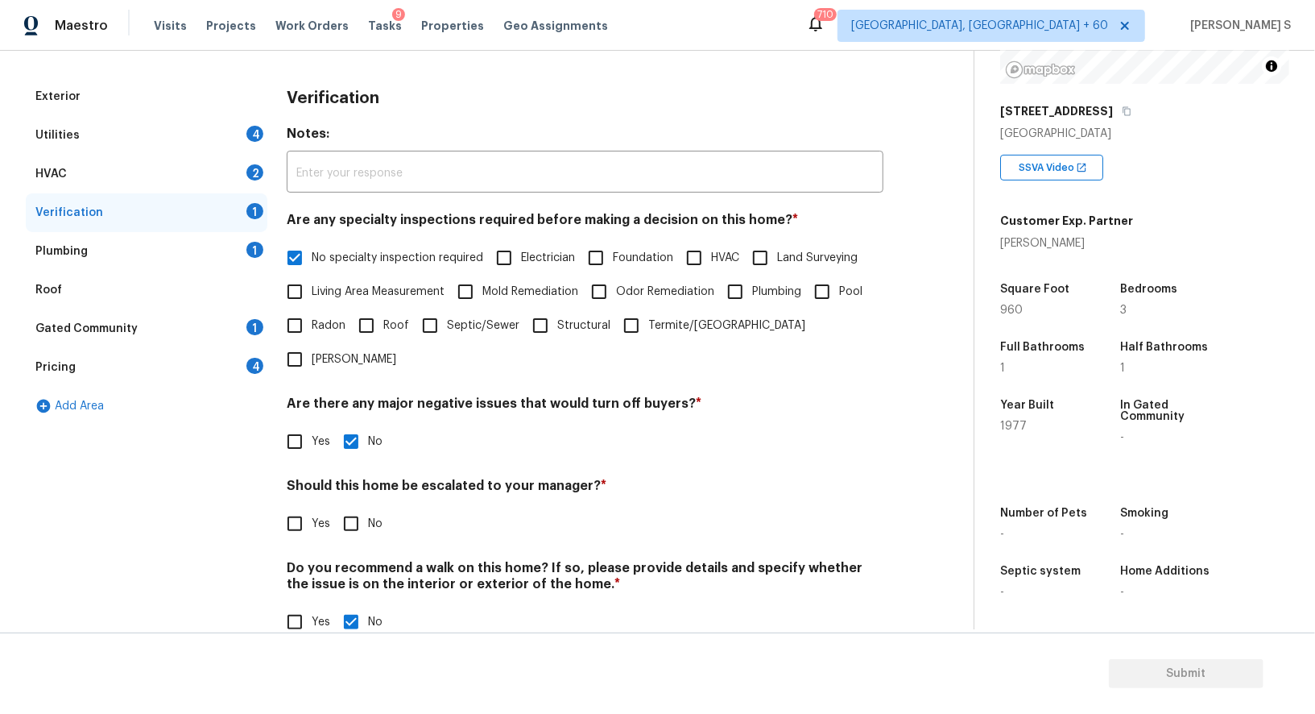
click at [246, 123] on div "Utilities 4" at bounding box center [147, 135] width 242 height 39
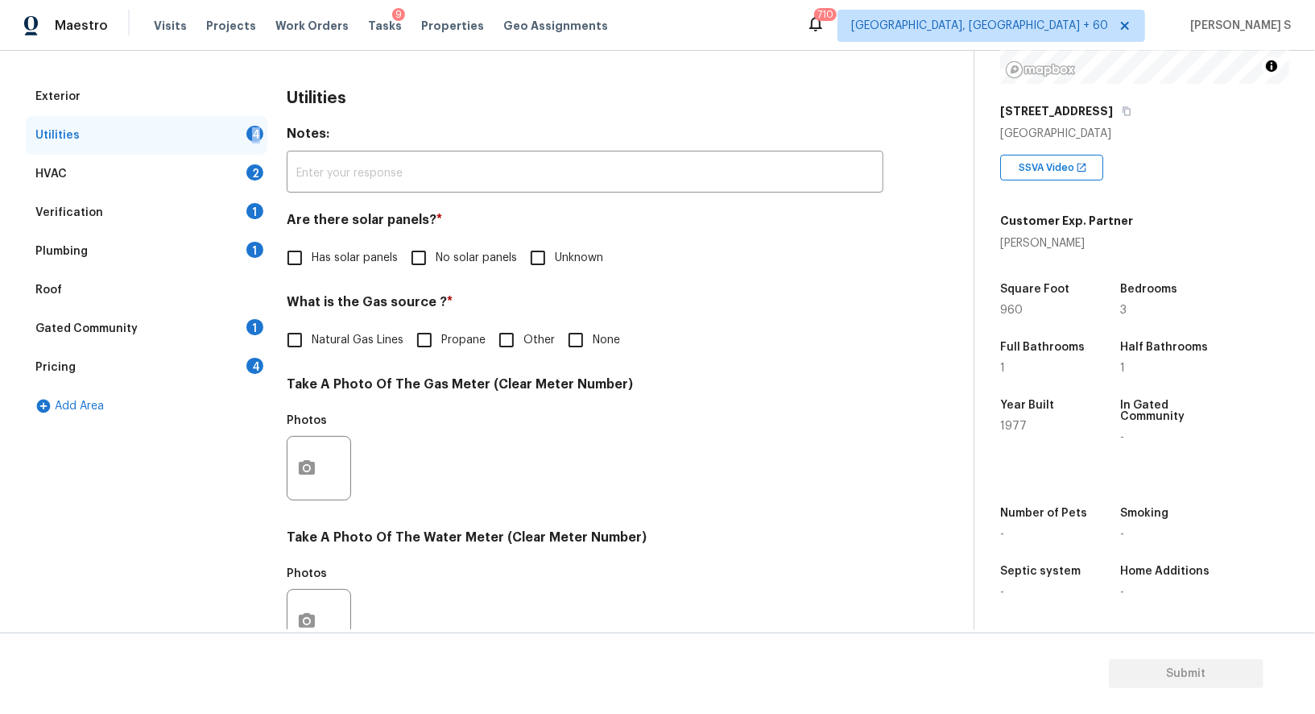
click at [246, 123] on div "Utilities 4" at bounding box center [147, 135] width 242 height 39
click at [442, 260] on span "No solar panels" at bounding box center [476, 258] width 81 height 17
click at [436, 260] on input "No solar panels" at bounding box center [419, 258] width 34 height 34
checkbox input "true"
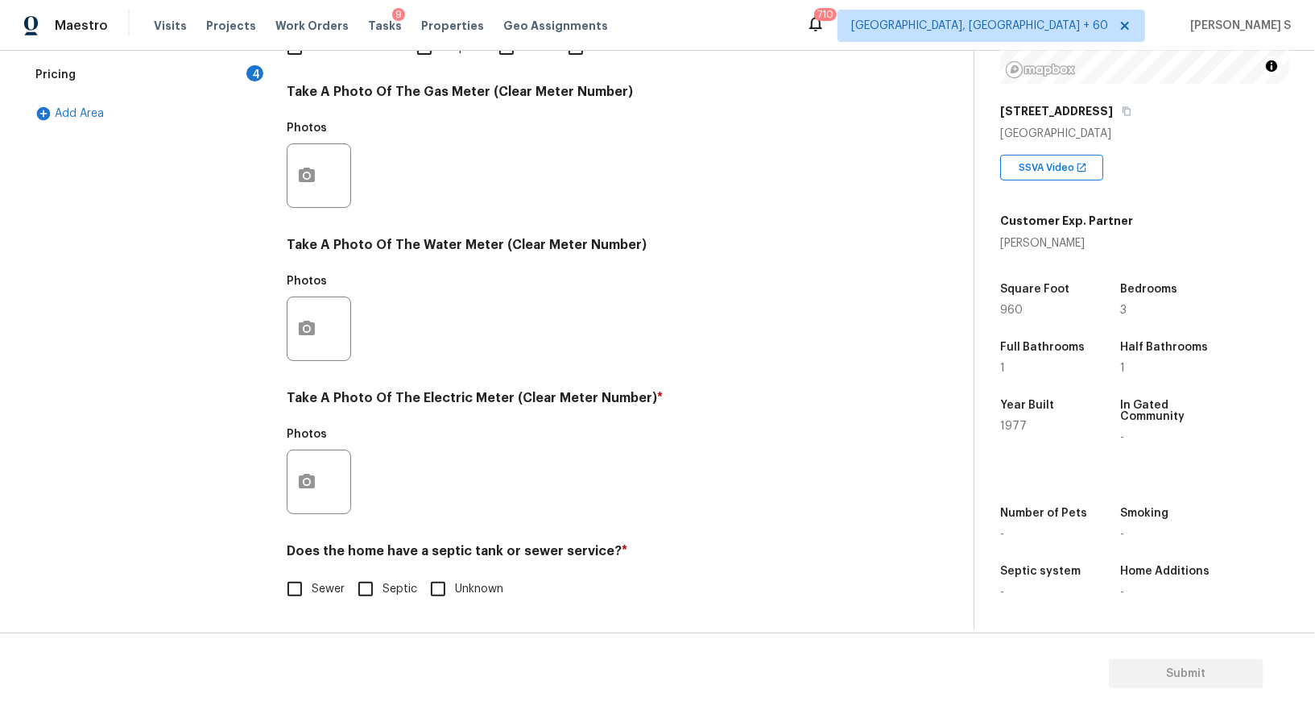
click at [300, 576] on input "Sewer" at bounding box center [295, 589] width 34 height 34
checkbox input "true"
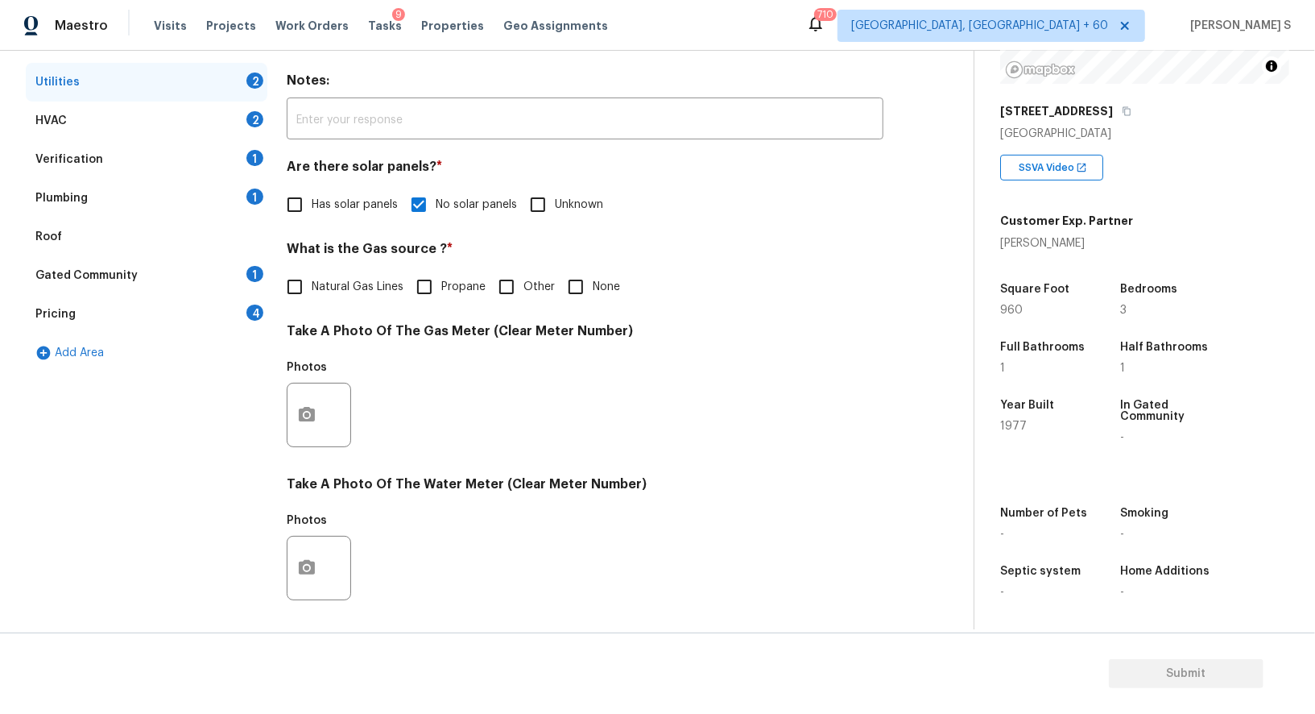
scroll to position [0, 0]
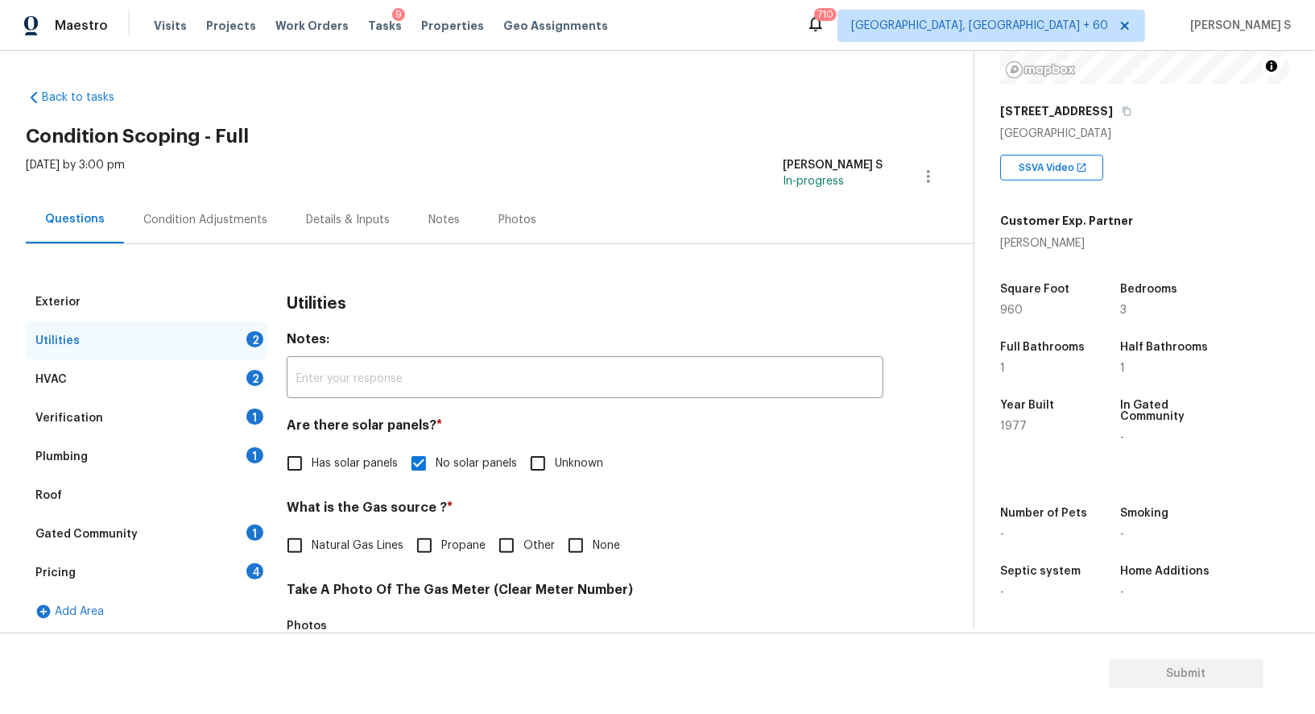
click at [252, 447] on div "1" at bounding box center [254, 455] width 17 height 16
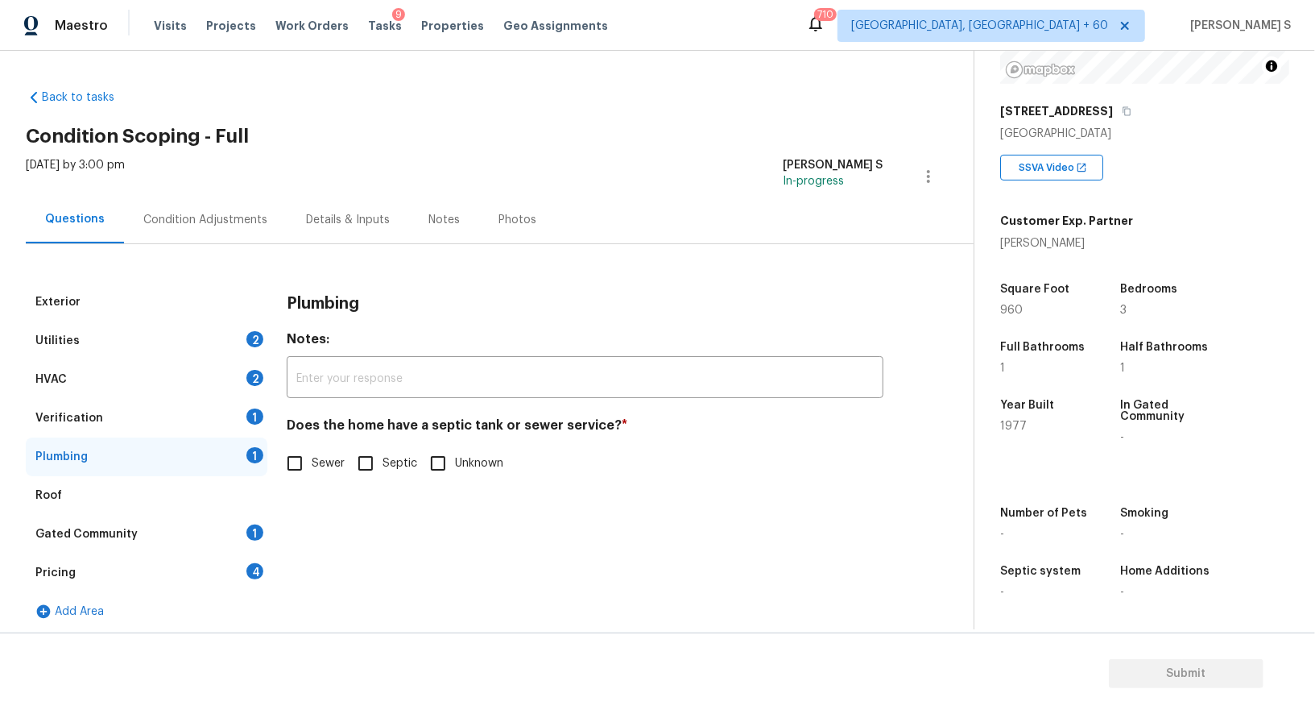
click at [302, 463] on input "Sewer" at bounding box center [295, 463] width 34 height 34
checkbox input "true"
click at [255, 528] on div "1" at bounding box center [254, 532] width 17 height 16
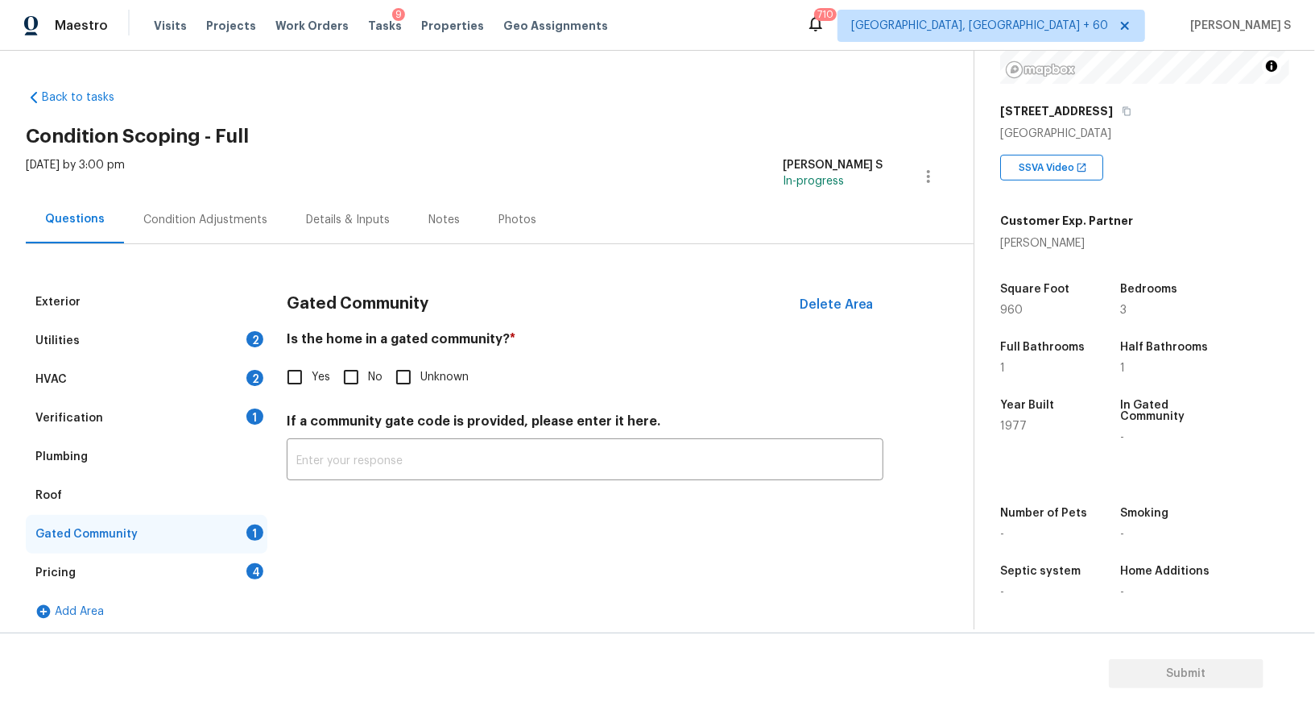
drag, startPoint x: 354, startPoint y: 380, endPoint x: 357, endPoint y: 416, distance: 35.5
click at [354, 380] on input "No" at bounding box center [351, 377] width 34 height 34
checkbox input "true"
click at [236, 383] on div "HVAC 2" at bounding box center [147, 379] width 242 height 39
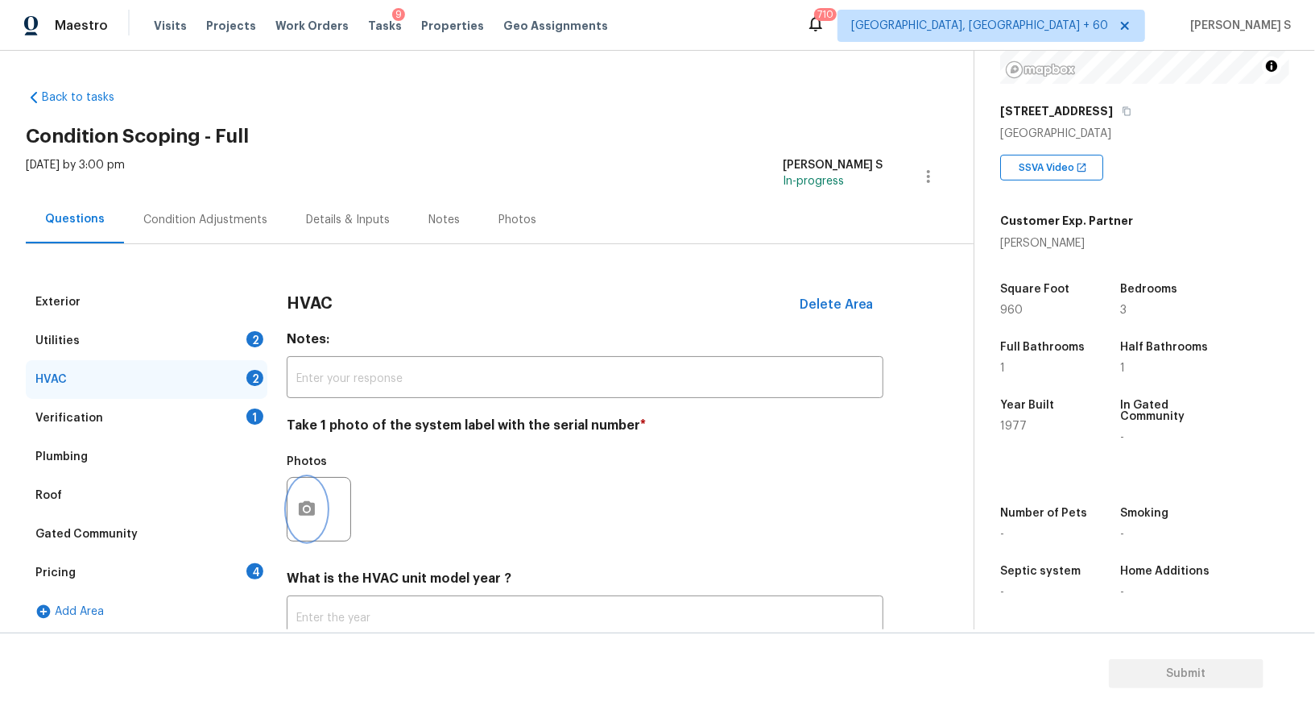
click at [306, 494] on button "button" at bounding box center [307, 509] width 39 height 63
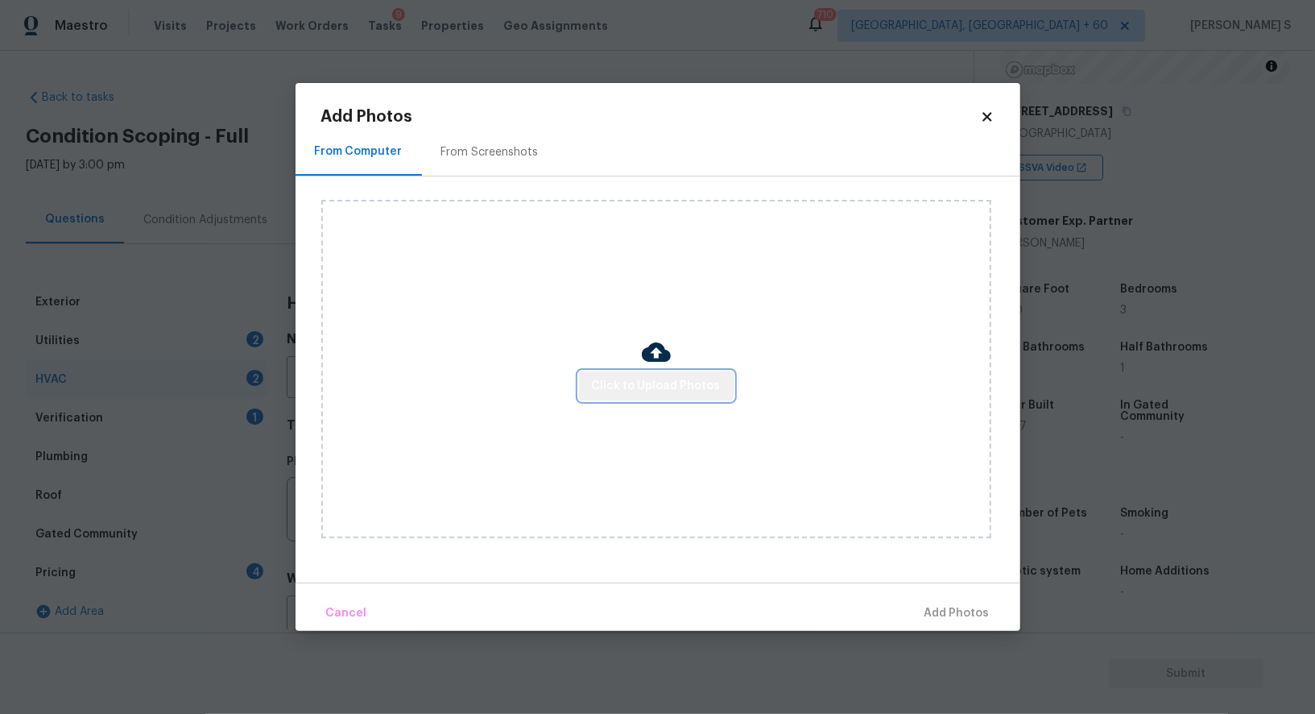
click at [665, 386] on span "Click to Upload Photos" at bounding box center [656, 386] width 129 height 20
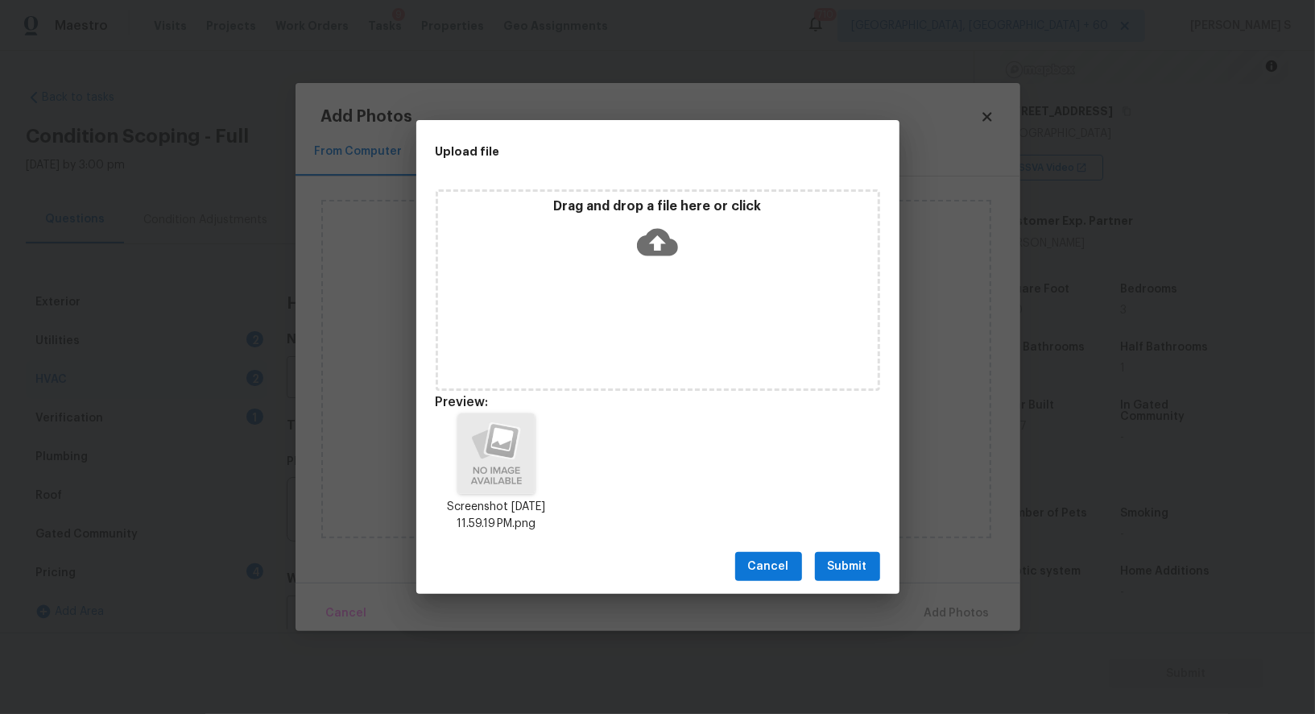
click at [831, 555] on button "Submit" at bounding box center [847, 567] width 65 height 30
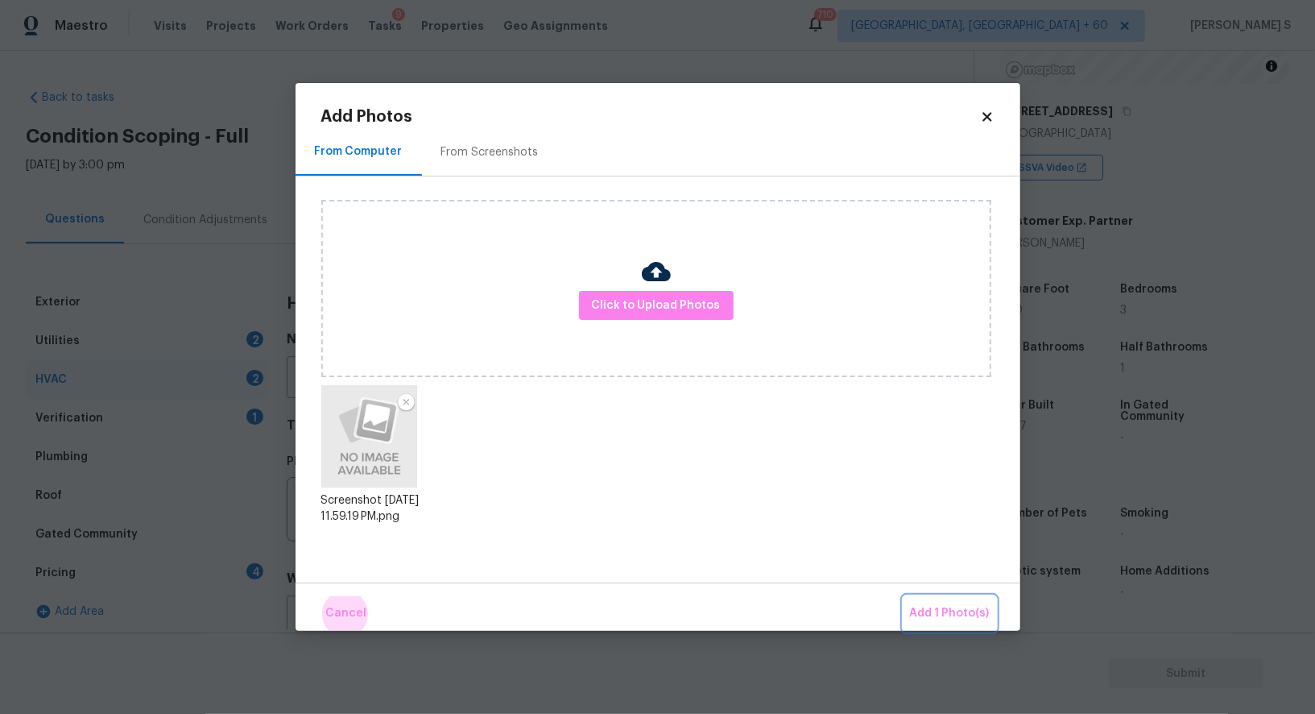
click at [904, 596] on button "Add 1 Photo(s)" at bounding box center [950, 613] width 93 height 35
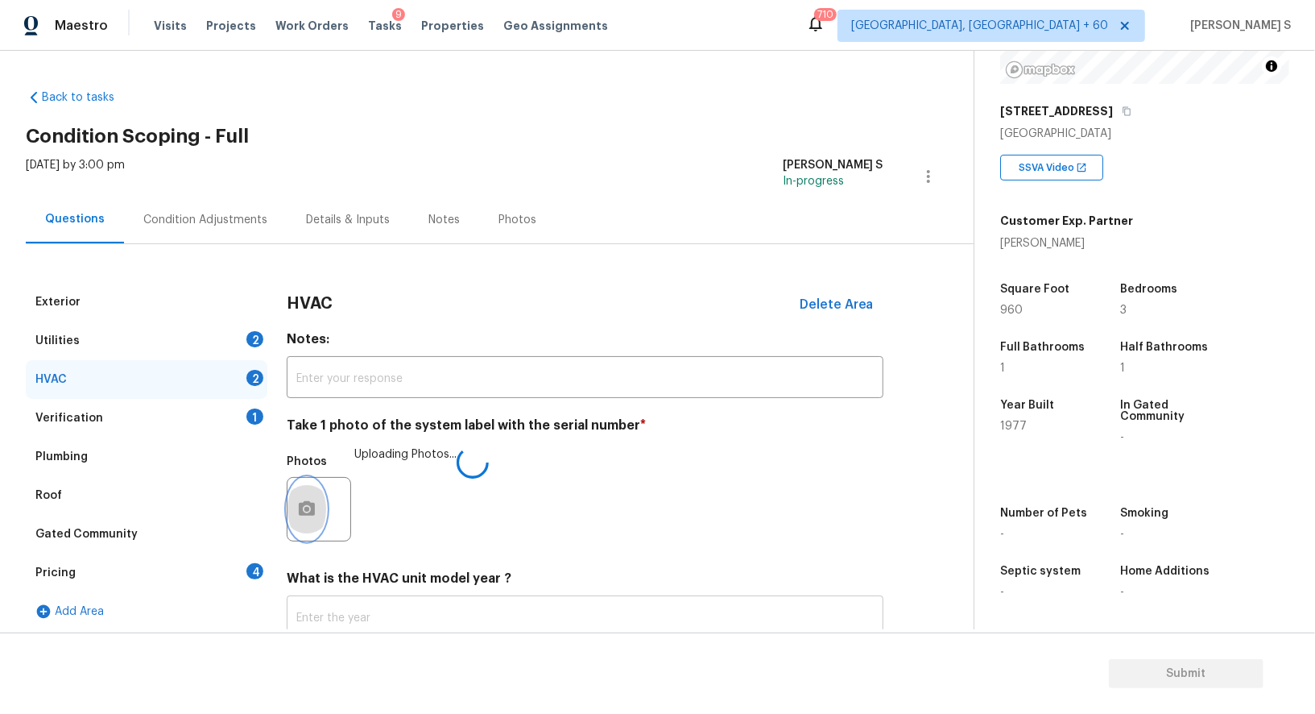
scroll to position [114, 0]
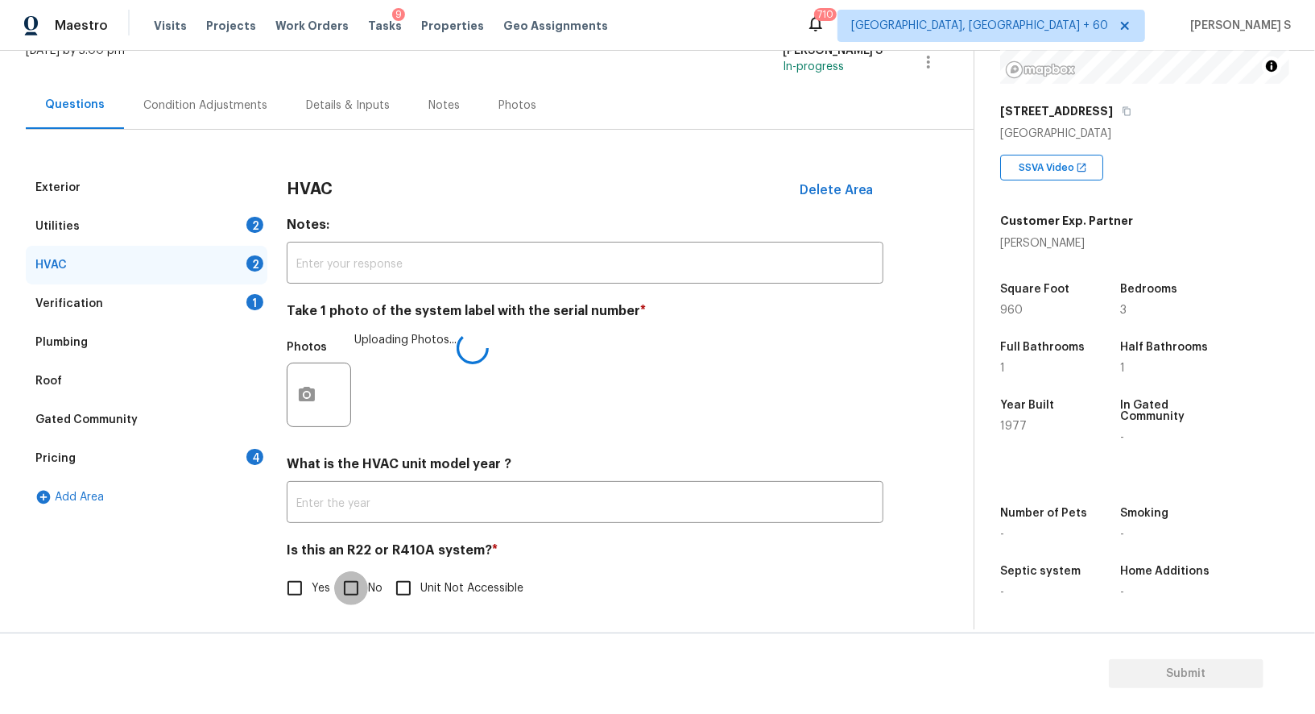
click at [343, 599] on input "No" at bounding box center [351, 588] width 34 height 34
checkbox input "true"
click at [251, 228] on div "2" at bounding box center [254, 225] width 17 height 16
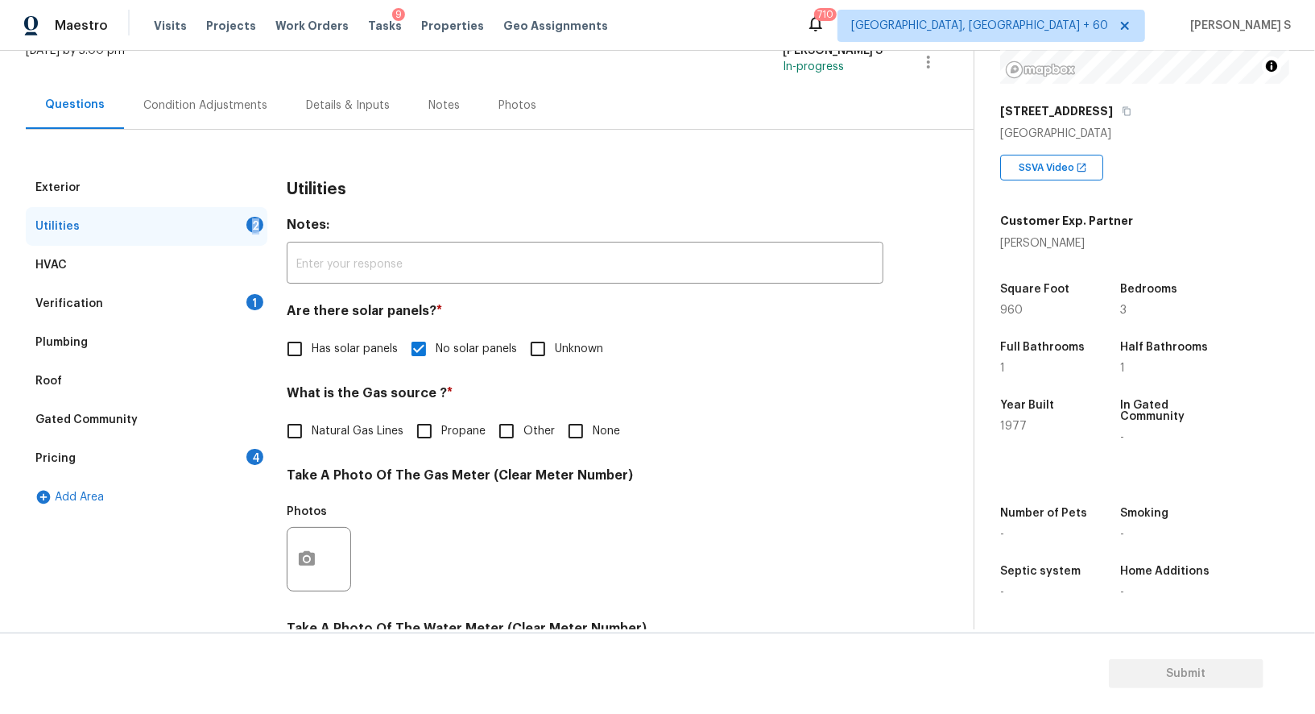
click at [251, 228] on div "2" at bounding box center [254, 225] width 17 height 16
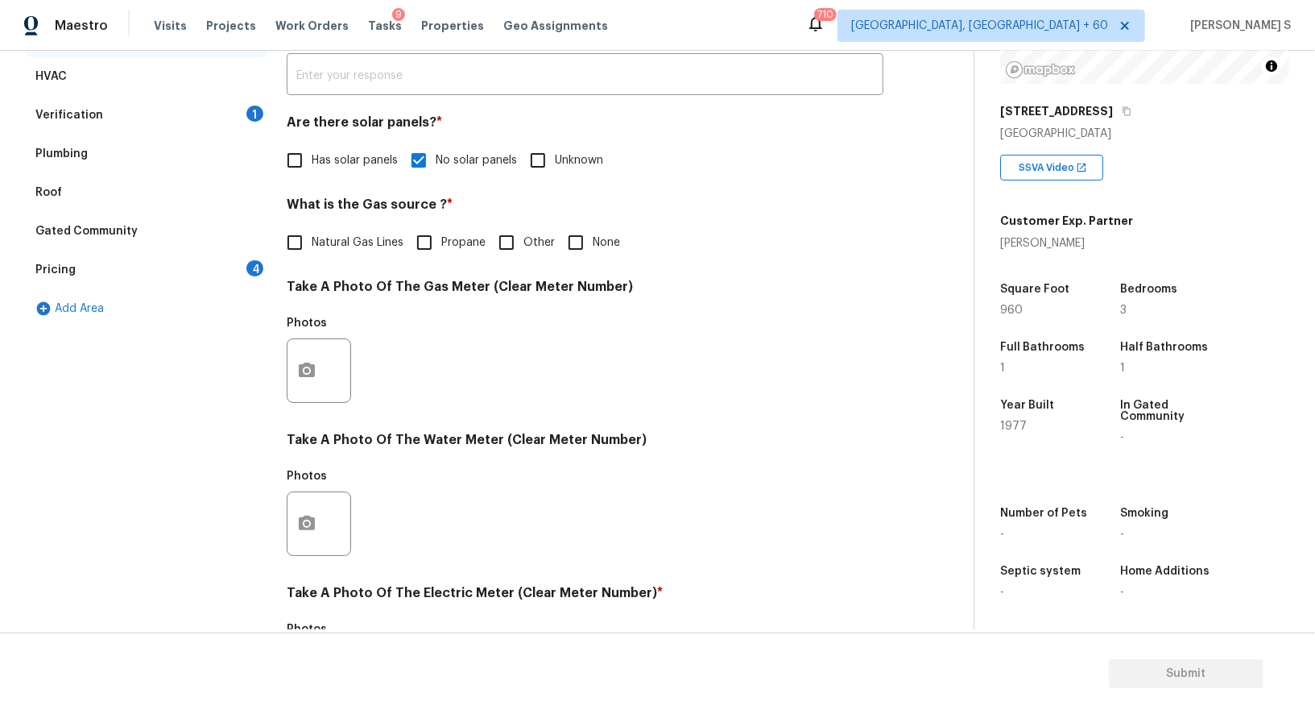
scroll to position [498, 0]
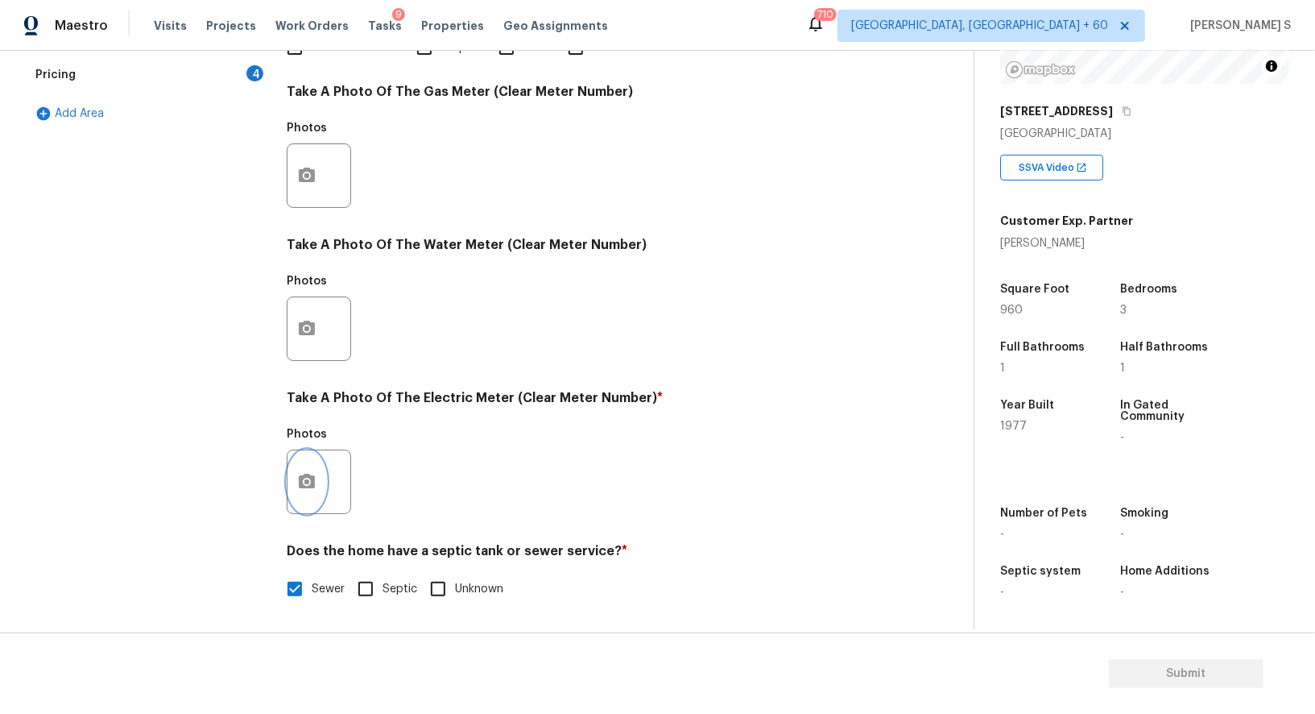
click at [305, 479] on circle "button" at bounding box center [306, 481] width 5 height 5
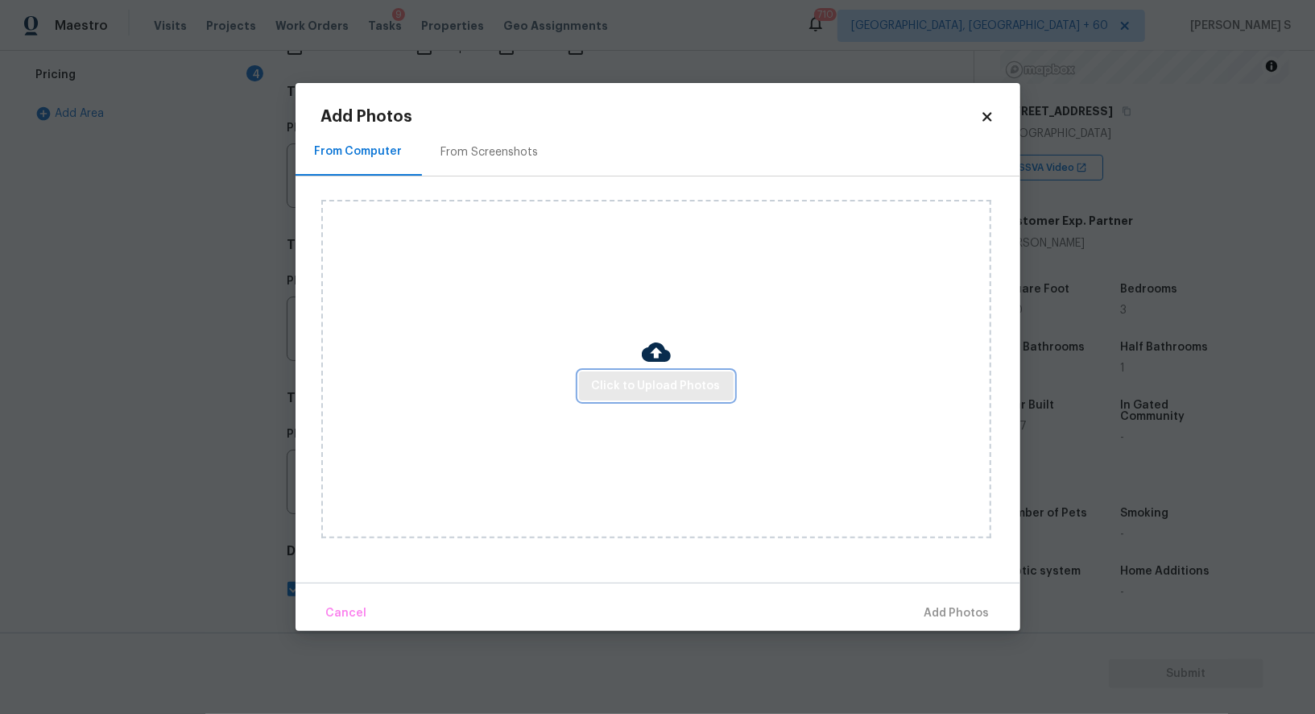
click at [648, 391] on span "Click to Upload Photos" at bounding box center [656, 386] width 129 height 20
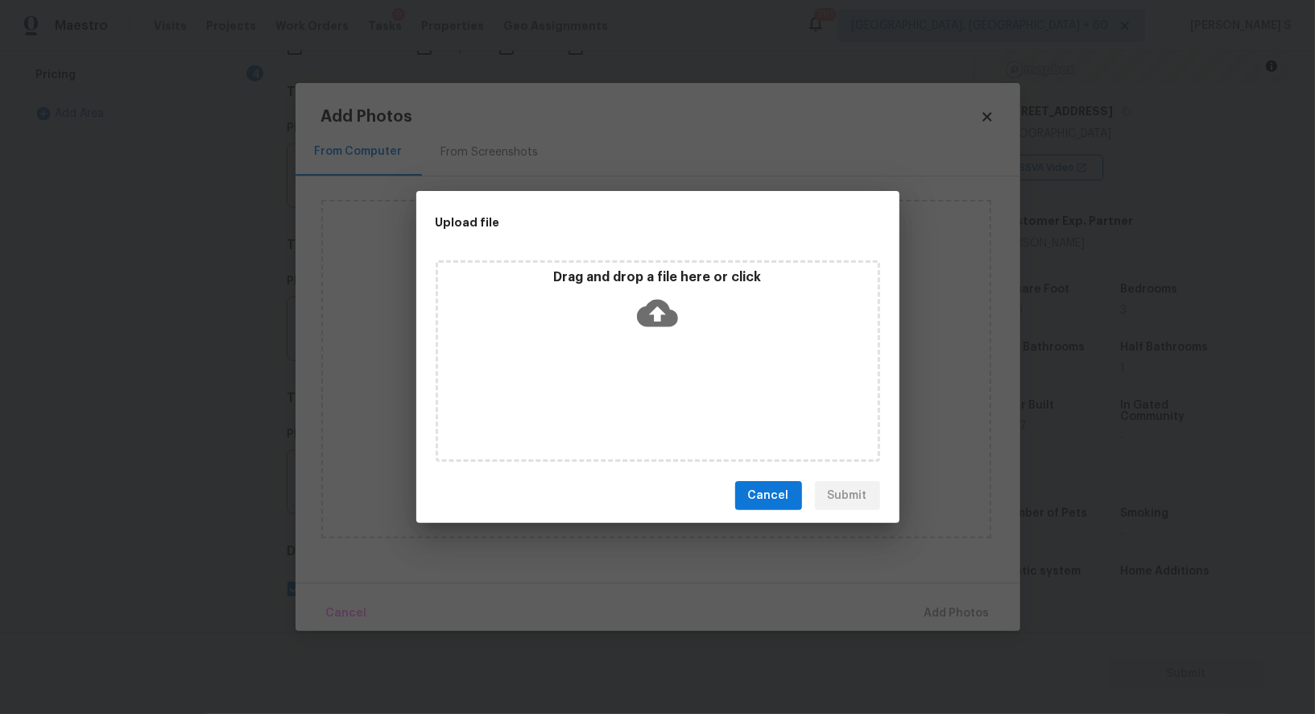
click at [648, 391] on div "Drag and drop a file here or click" at bounding box center [658, 360] width 445 height 201
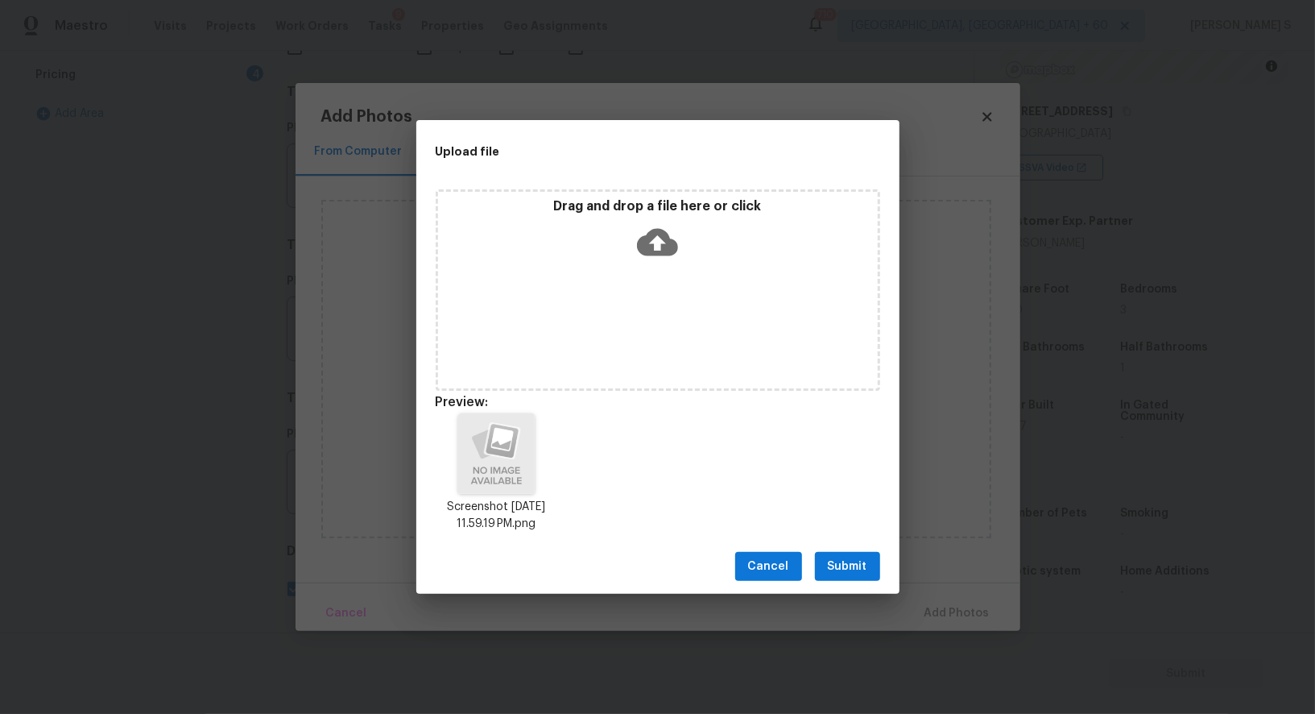
drag, startPoint x: 858, startPoint y: 540, endPoint x: 858, endPoint y: 556, distance: 15.3
click at [858, 540] on div "Cancel Submit" at bounding box center [657, 567] width 483 height 56
click at [858, 565] on span "Submit" at bounding box center [847, 567] width 39 height 20
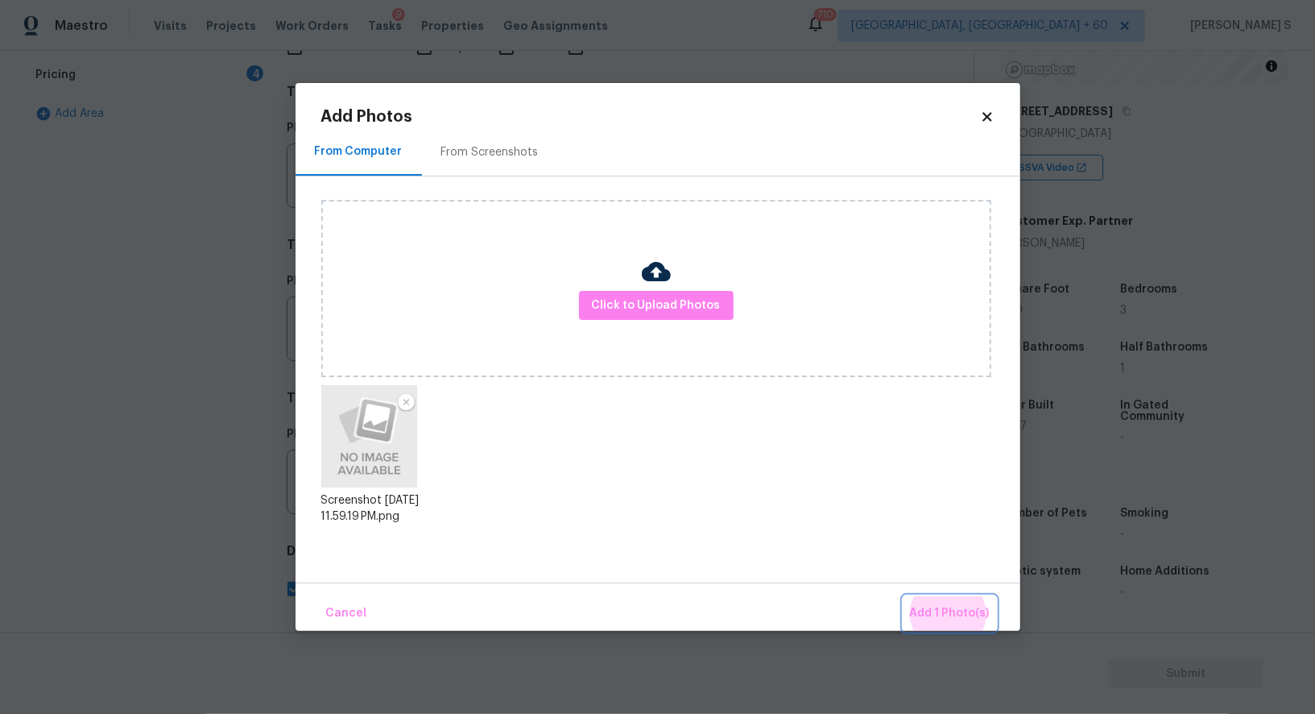
click at [904, 596] on button "Add 1 Photo(s)" at bounding box center [950, 613] width 93 height 35
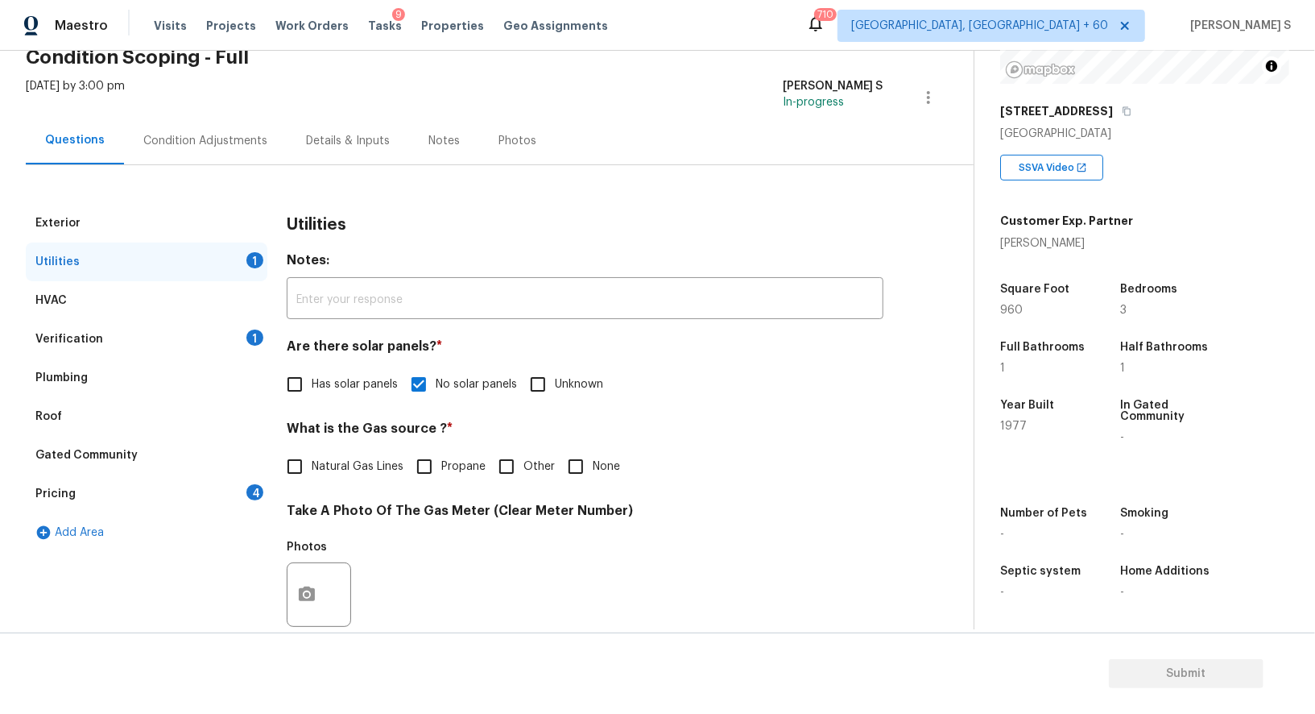
scroll to position [0, 0]
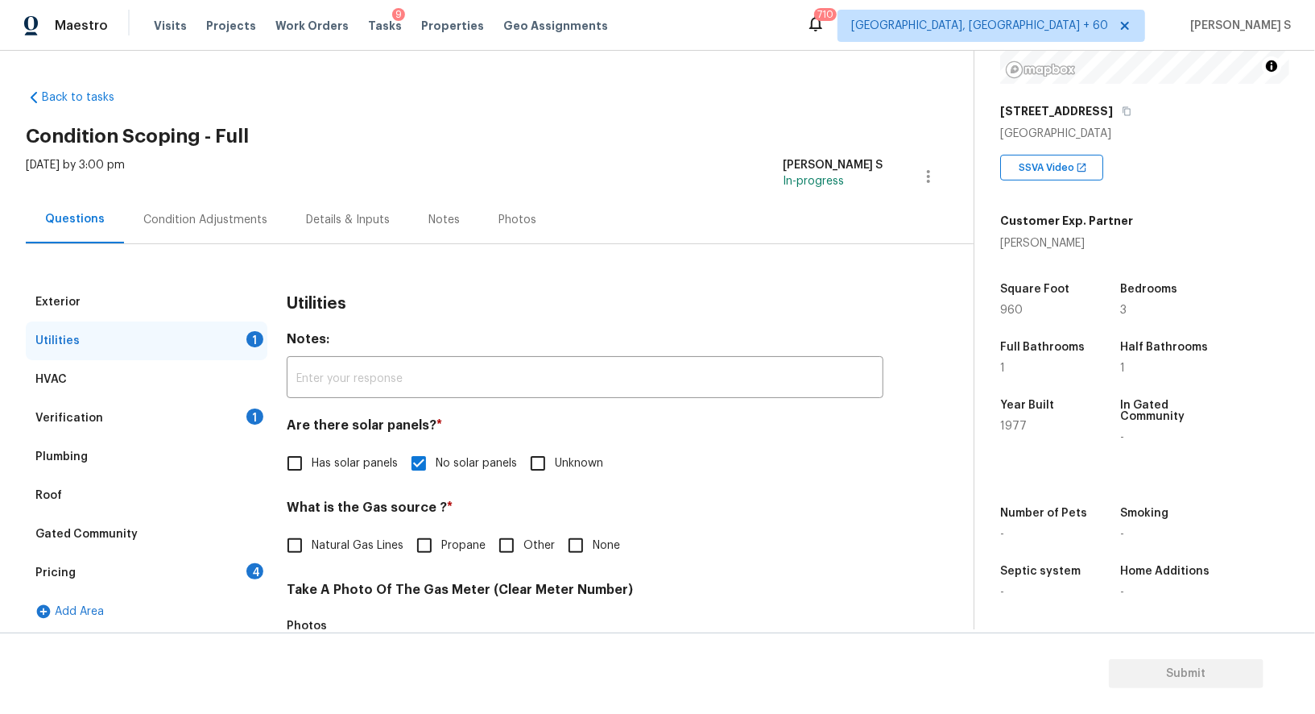
click at [217, 220] on div "Condition Adjustments" at bounding box center [205, 220] width 124 height 16
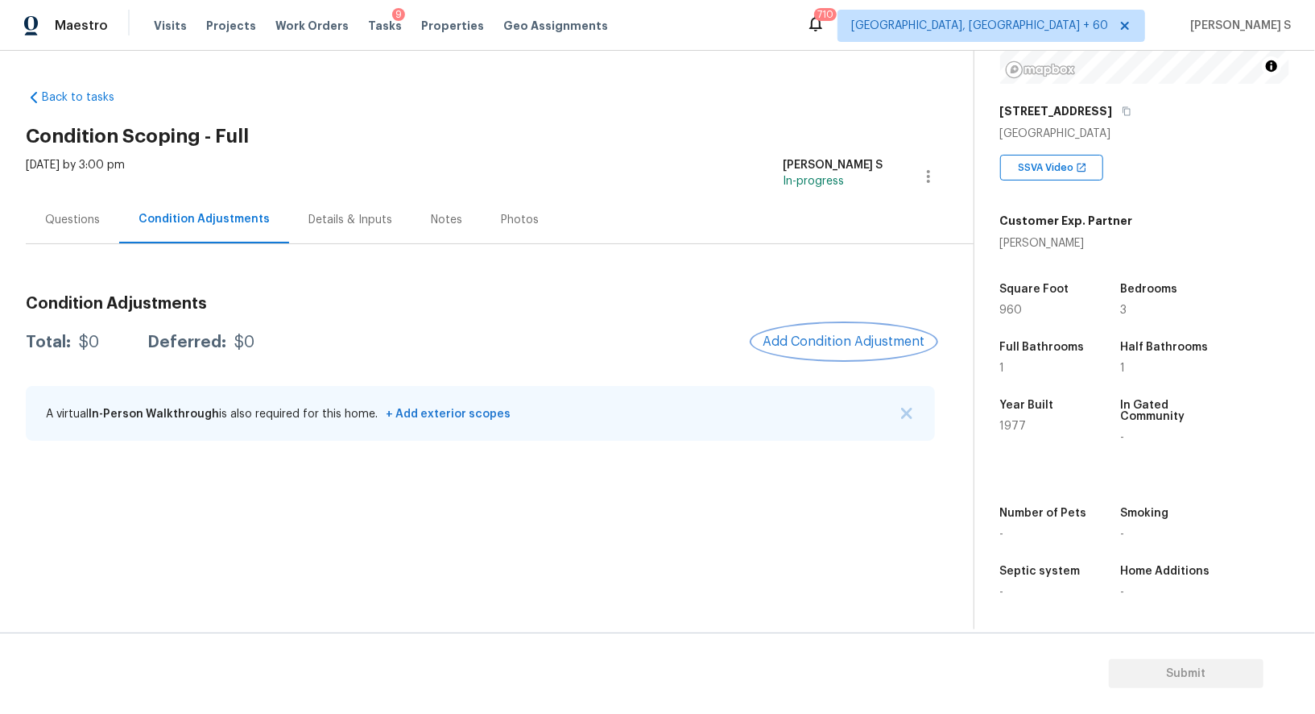
click at [823, 331] on button "Add Condition Adjustment" at bounding box center [844, 342] width 182 height 34
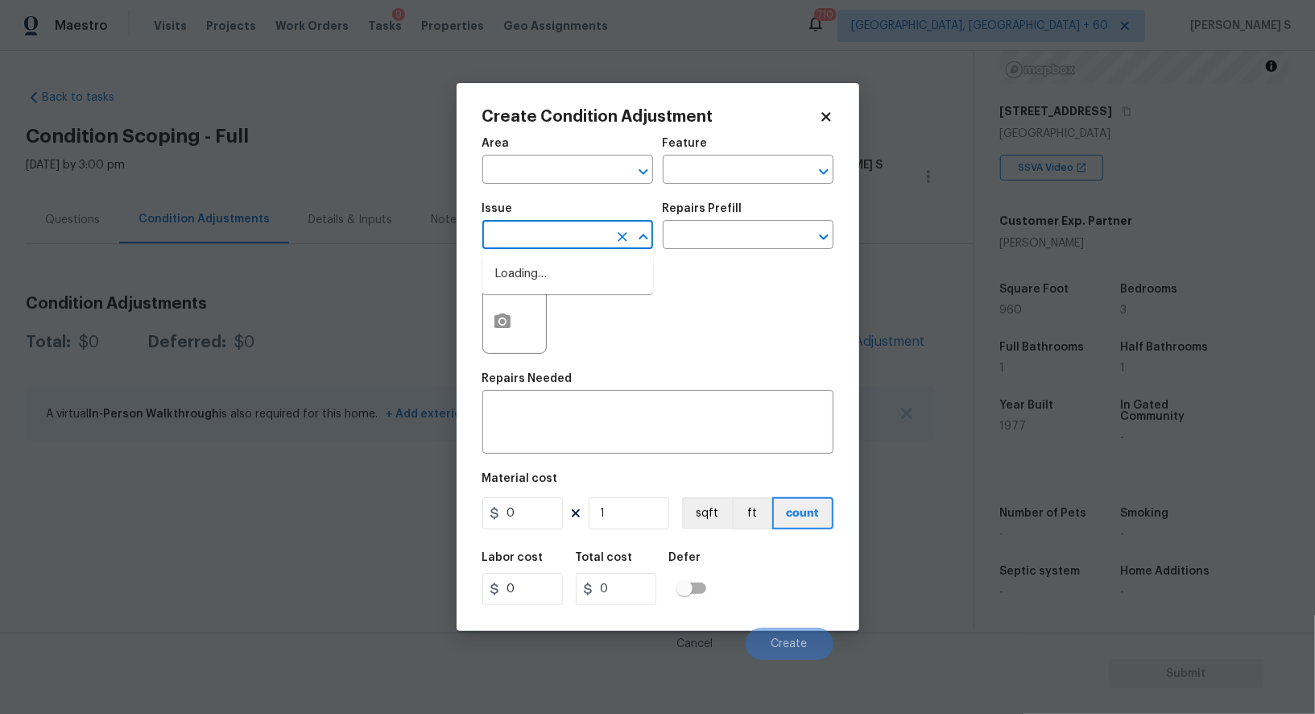
click at [542, 235] on input "text" at bounding box center [545, 236] width 126 height 25
type input "Pressure Washing"
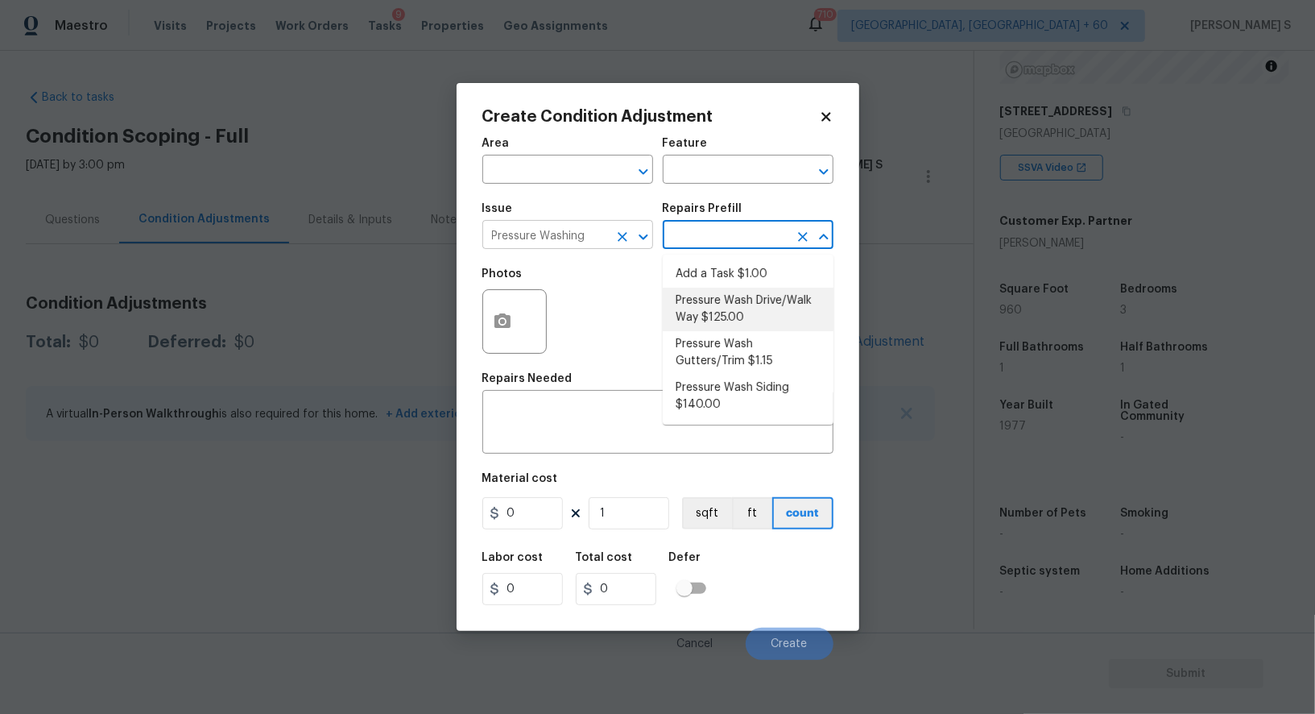
type input "Siding"
type textarea "Pressure wash the driveways/walkways as directed by the PM. Ensure that all deb…"
type input "125"
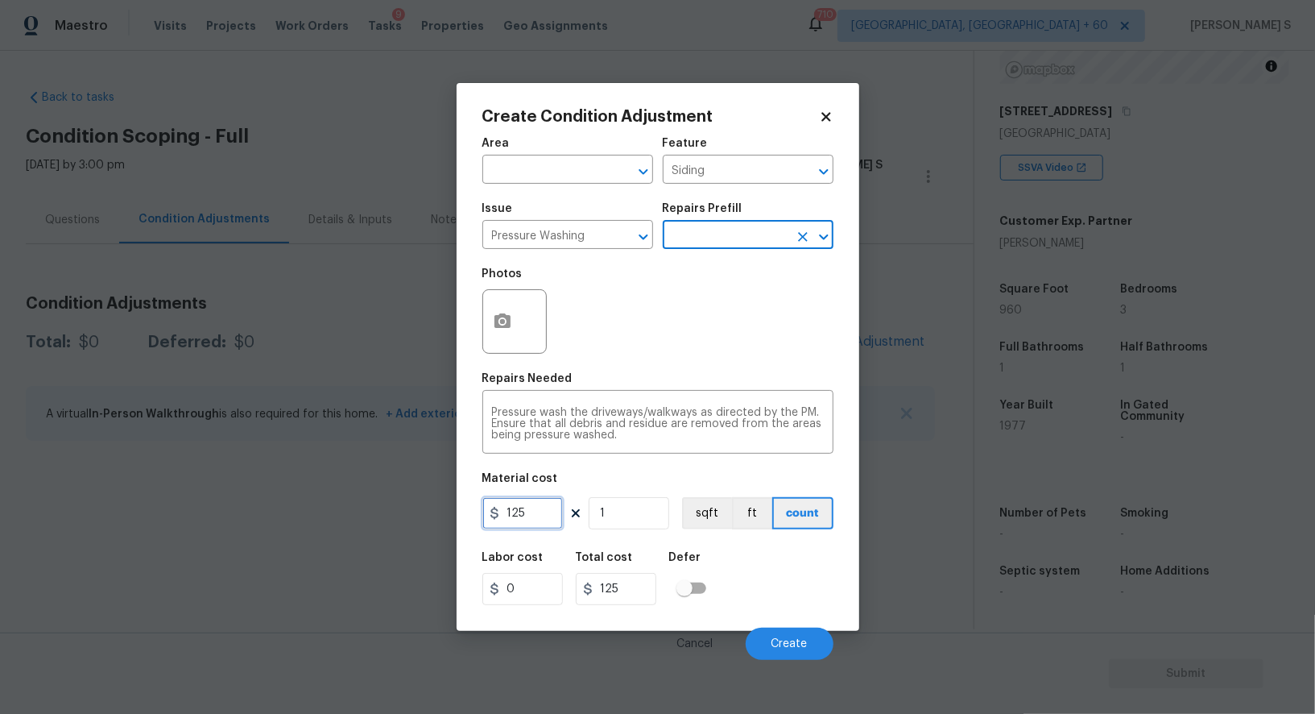
click at [540, 517] on input "125" at bounding box center [522, 513] width 81 height 32
type input "200"
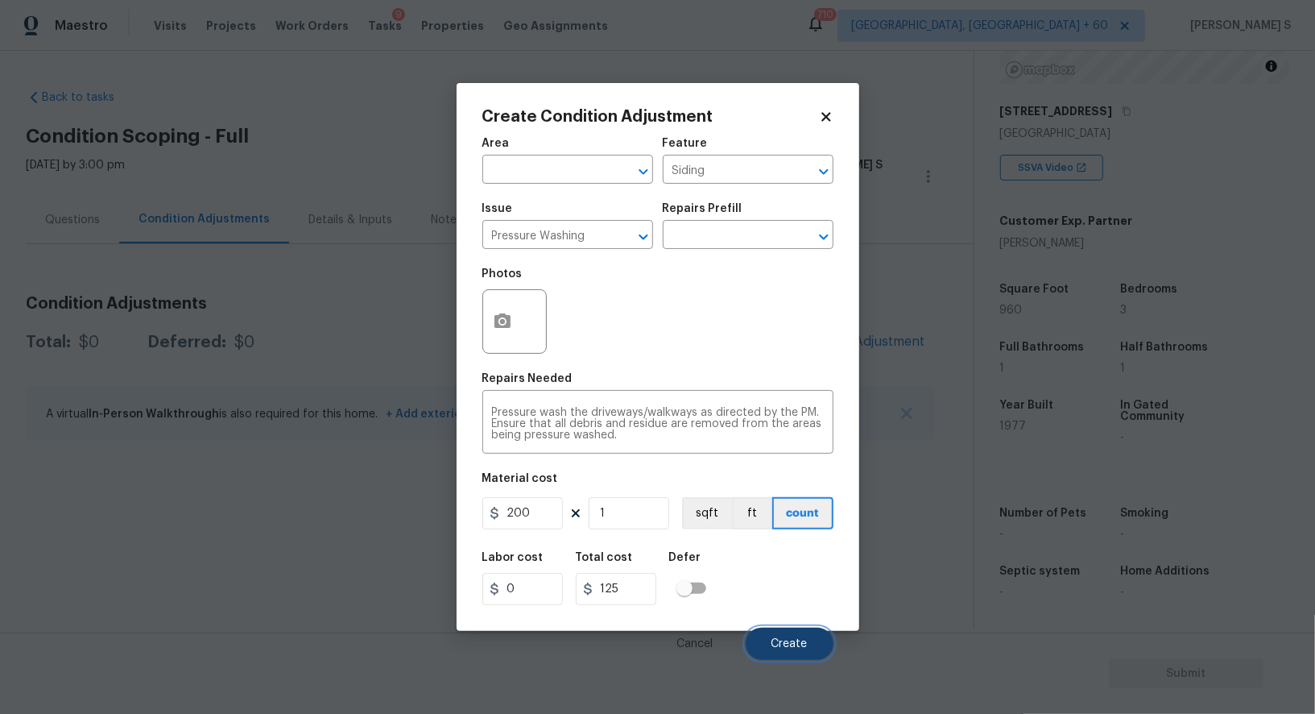
type input "200"
click at [766, 648] on button "Create" at bounding box center [790, 643] width 88 height 32
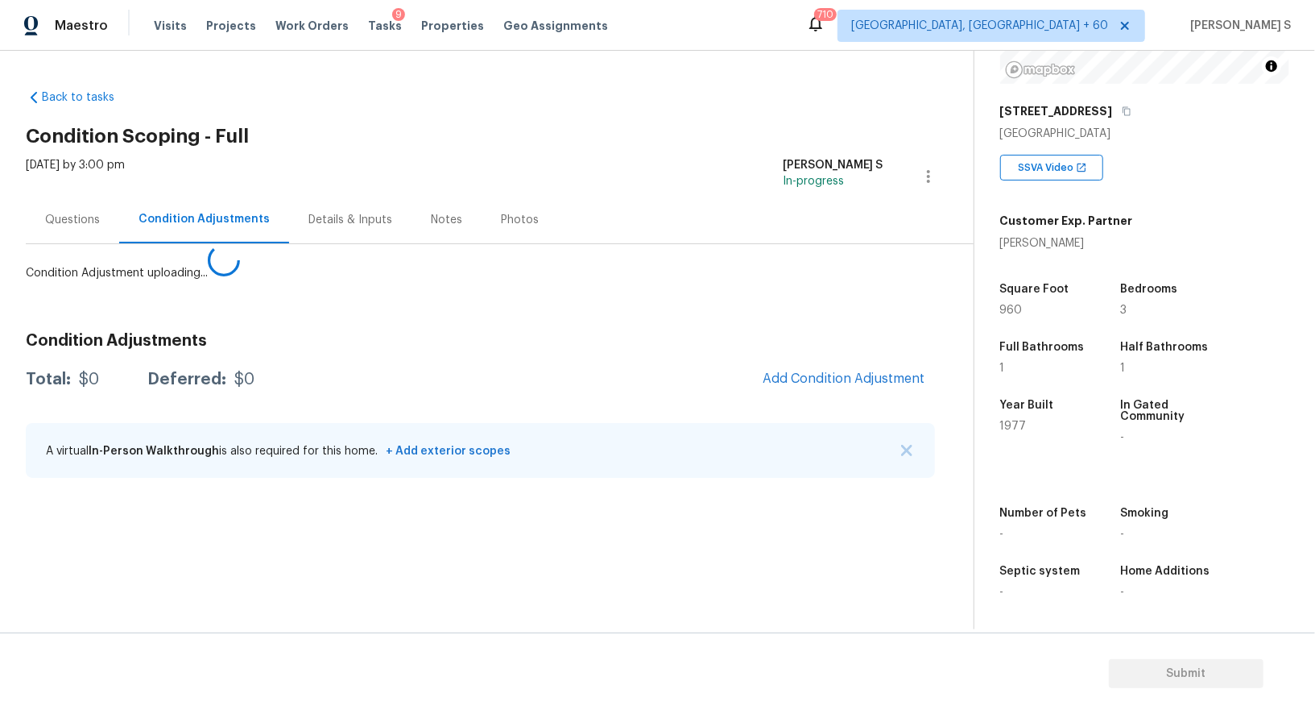
click at [304, 542] on body "Maestro Visits Projects Work Orders Tasks 9 Properties Geo Assignments 710 Albu…" at bounding box center [657, 357] width 1315 height 714
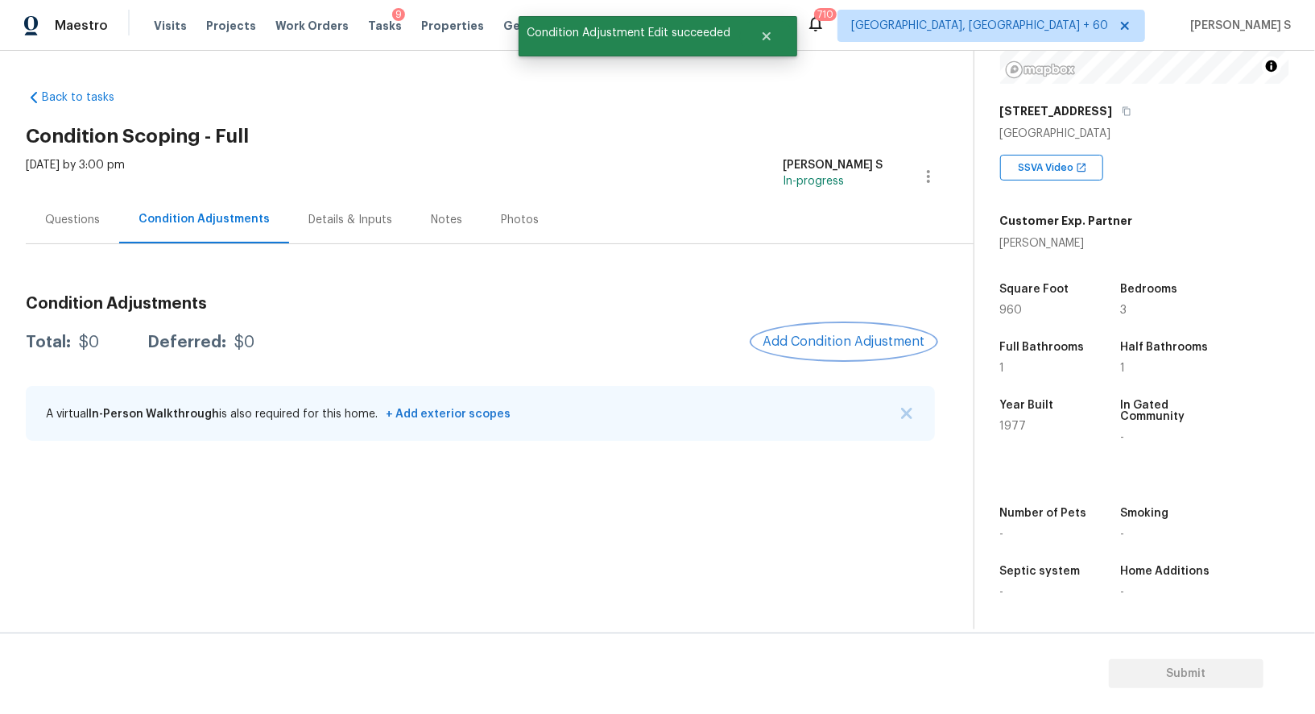
click at [880, 350] on button "Add Condition Adjustment" at bounding box center [844, 342] width 182 height 34
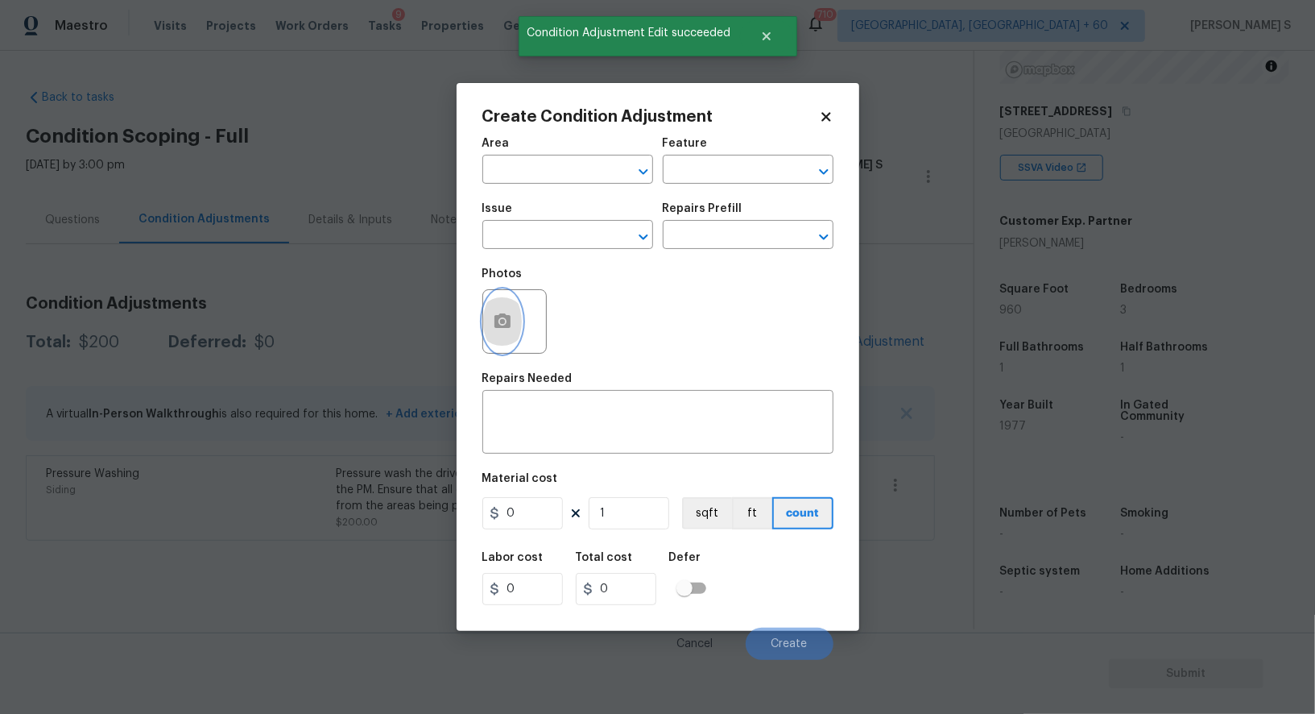
click at [507, 333] on button "button" at bounding box center [502, 321] width 39 height 63
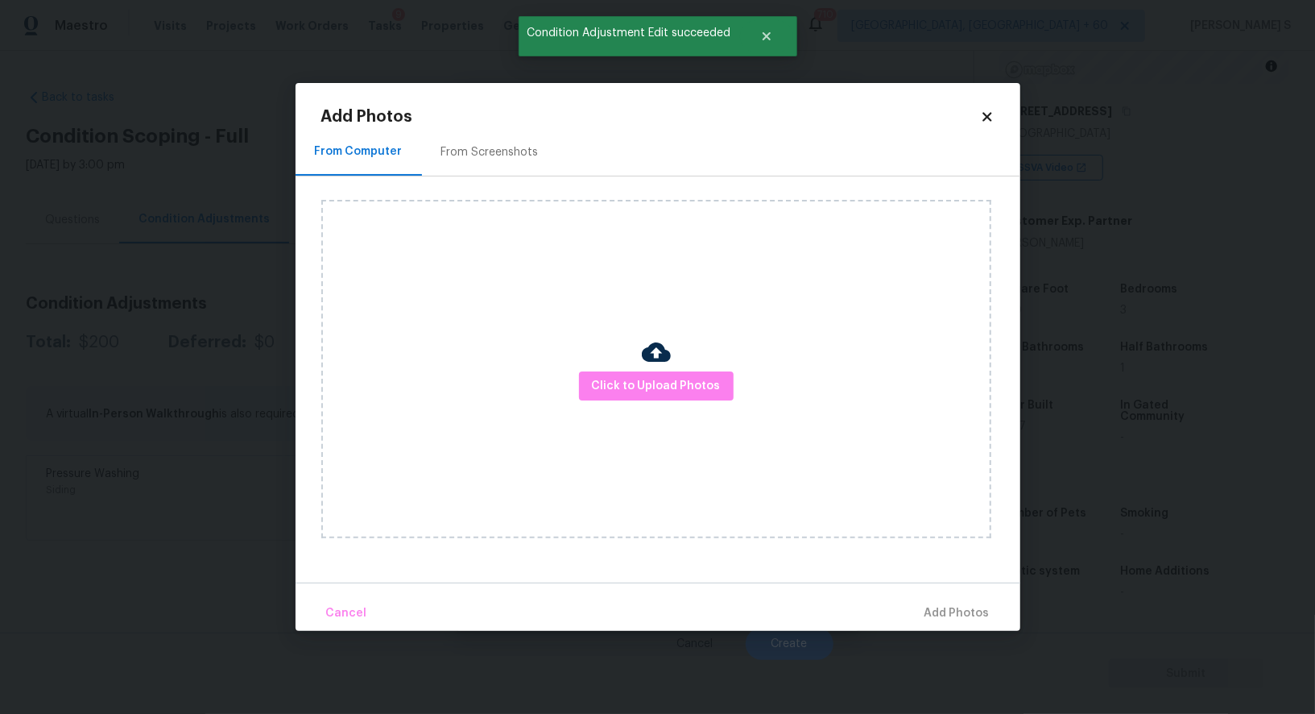
click at [476, 147] on div "From Screenshots" at bounding box center [489, 152] width 97 height 16
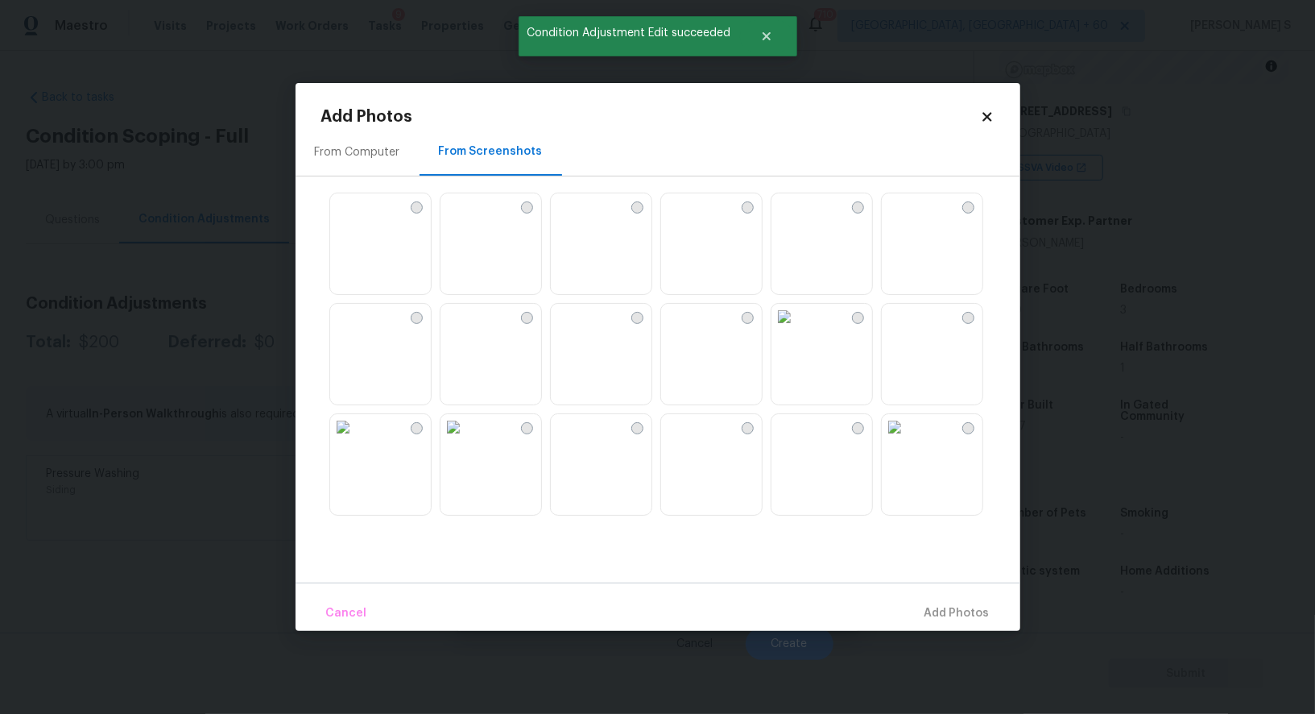
click at [687, 219] on img at bounding box center [674, 206] width 26 height 26
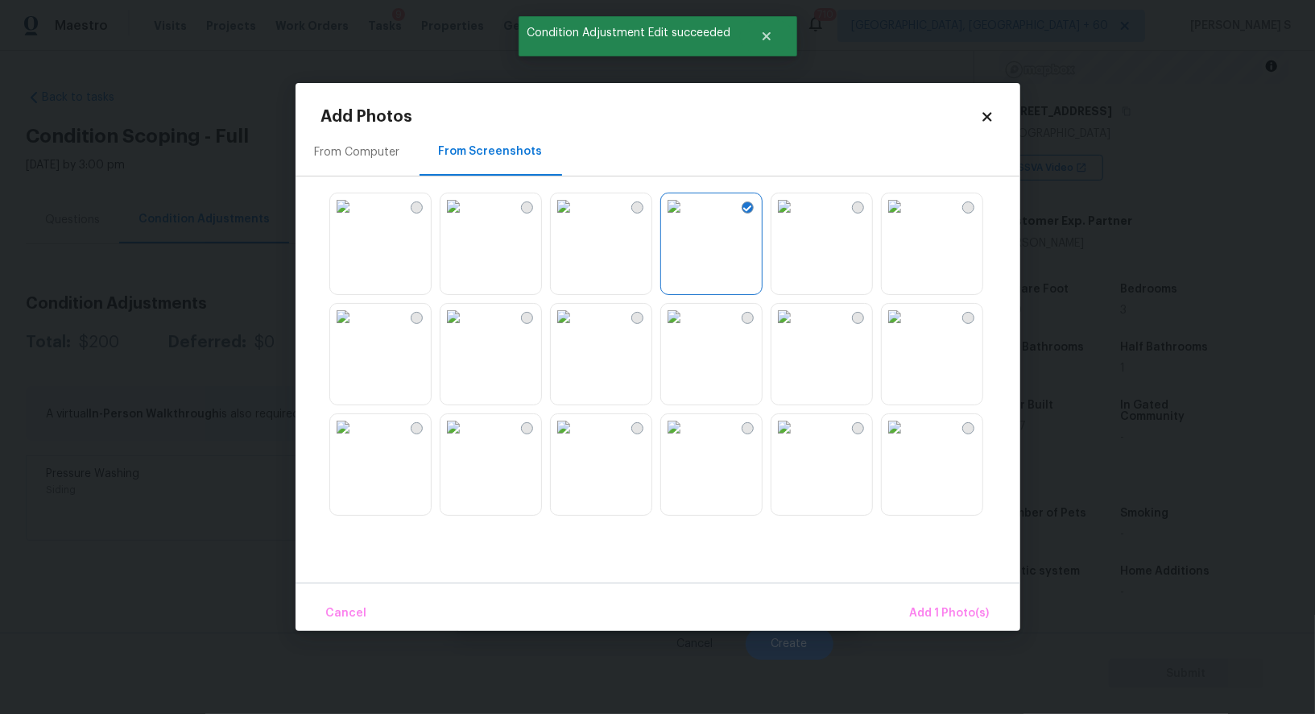
click at [577, 219] on img at bounding box center [564, 206] width 26 height 26
click at [577, 329] on img at bounding box center [564, 317] width 26 height 26
click at [466, 329] on img at bounding box center [454, 317] width 26 height 26
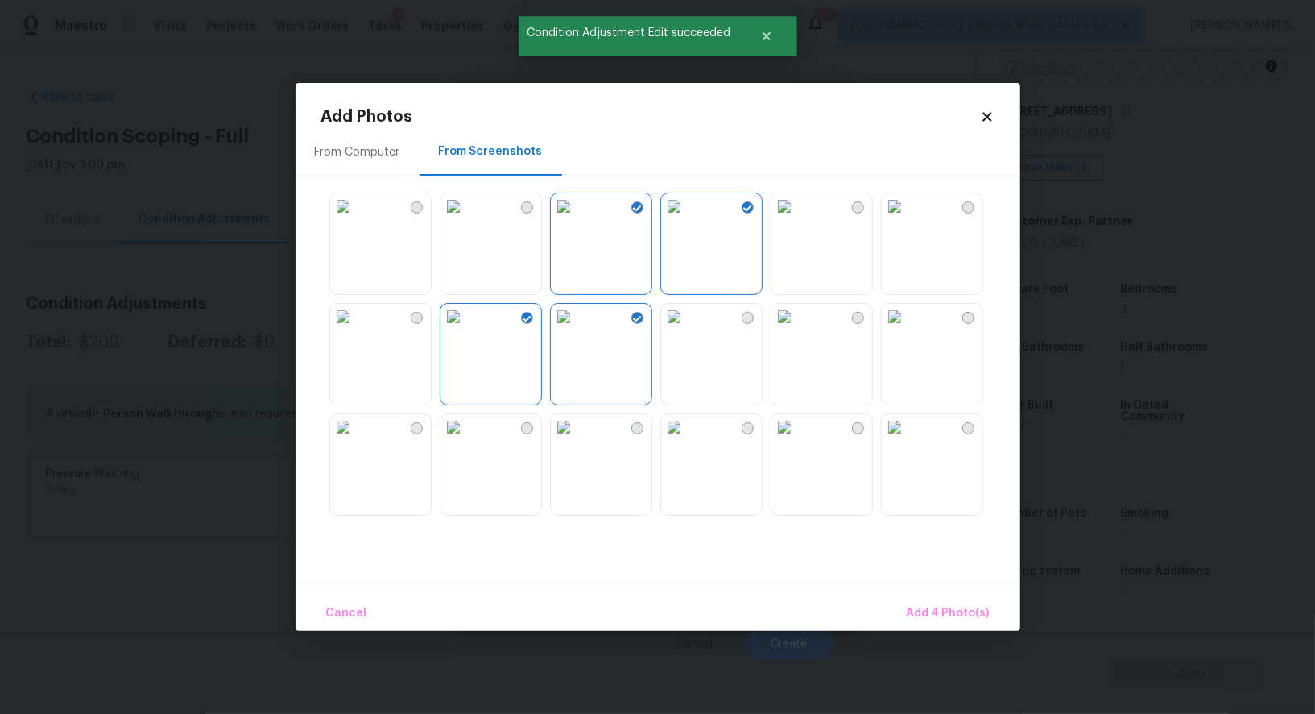
click at [466, 440] on img at bounding box center [454, 427] width 26 height 26
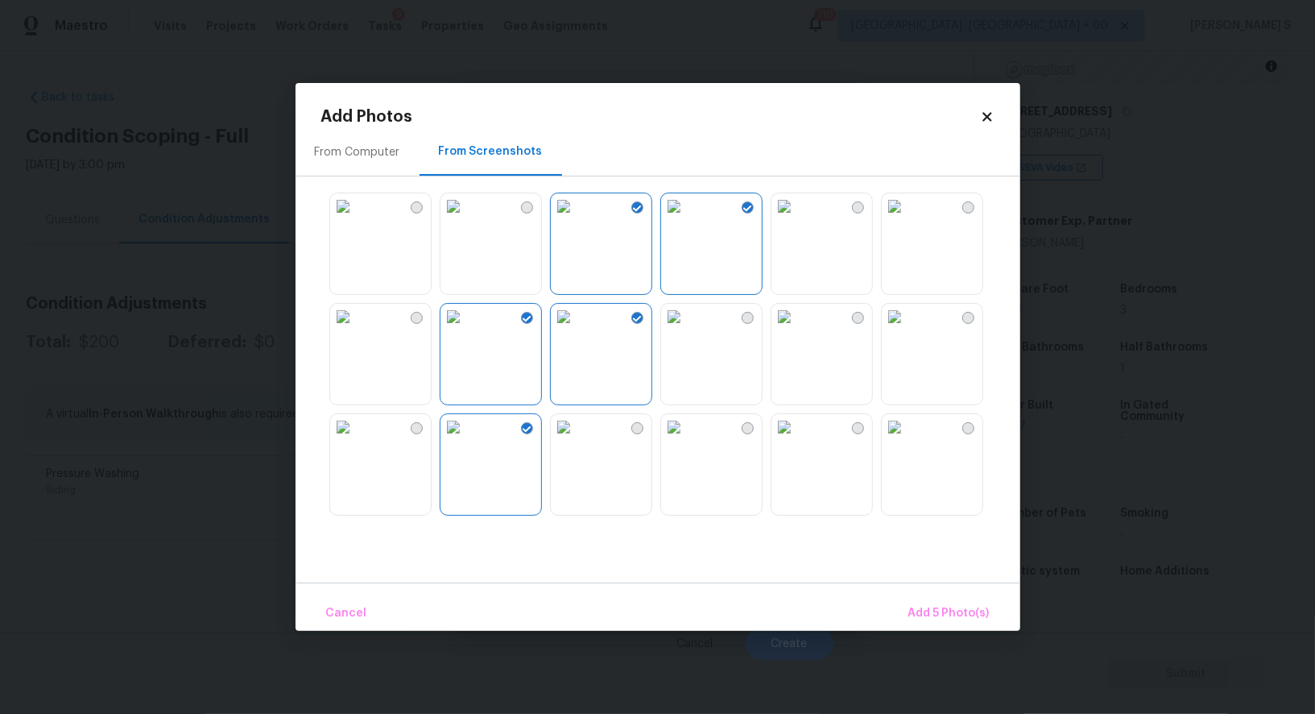
click at [951, 593] on div "Cancel Add 5 Photo(s)" at bounding box center [658, 606] width 725 height 48
click at [950, 604] on span "Add 5 Photo(s)" at bounding box center [949, 613] width 81 height 20
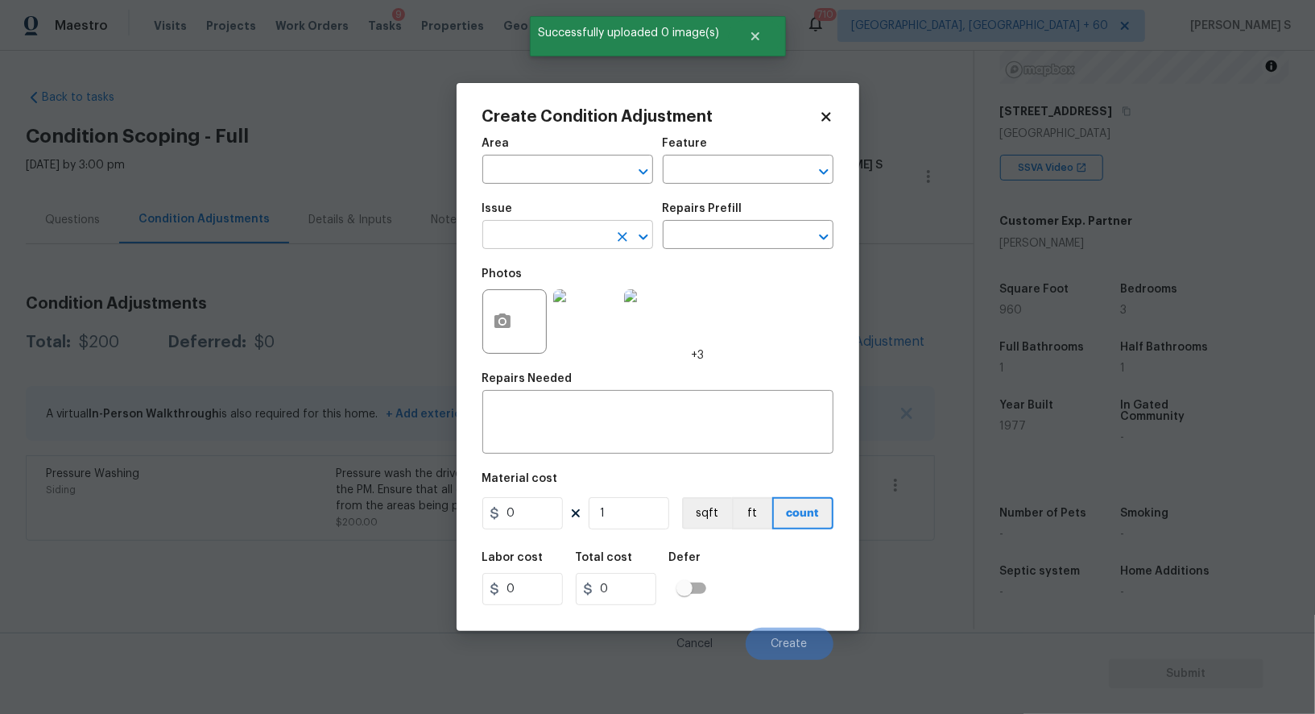
click at [552, 249] on input "text" at bounding box center [545, 236] width 126 height 25
type input "Landscape Package"
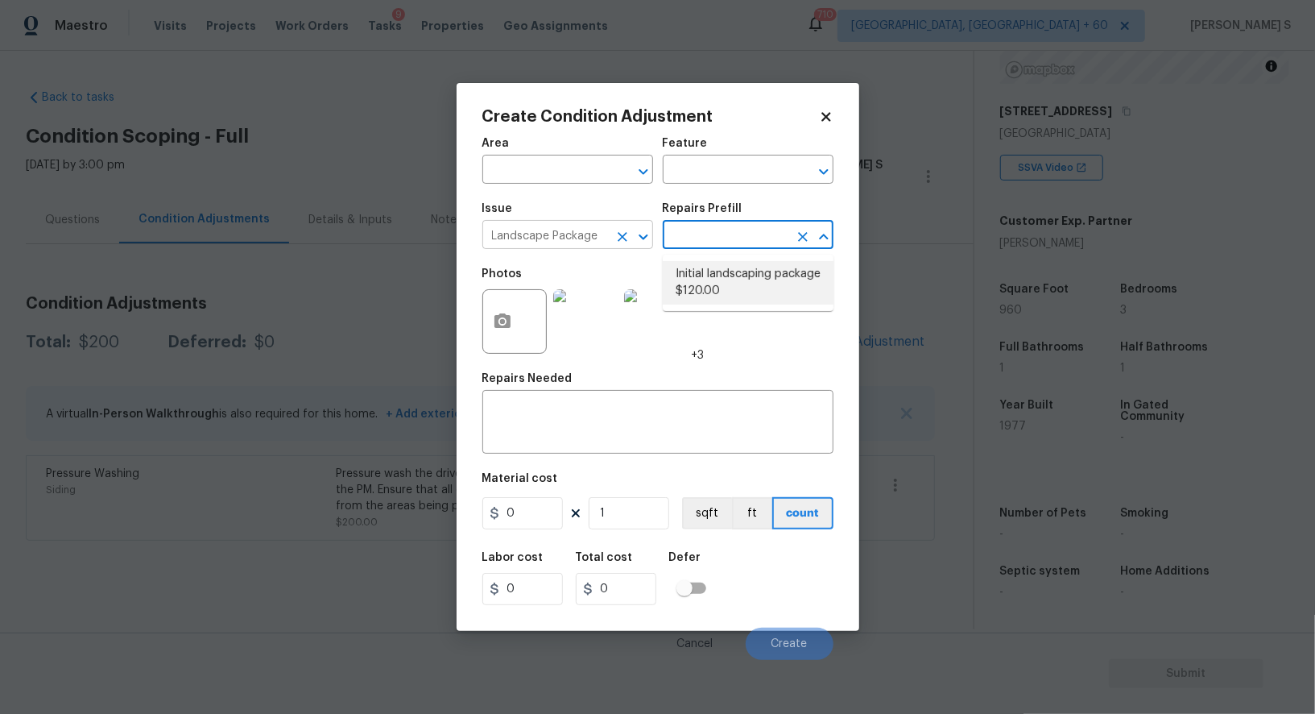
type input "Home Readiness Packages"
type textarea "Mowing of grass up to 6" in height. Mow, edge along driveways & sidewalks, trim…"
type input "120"
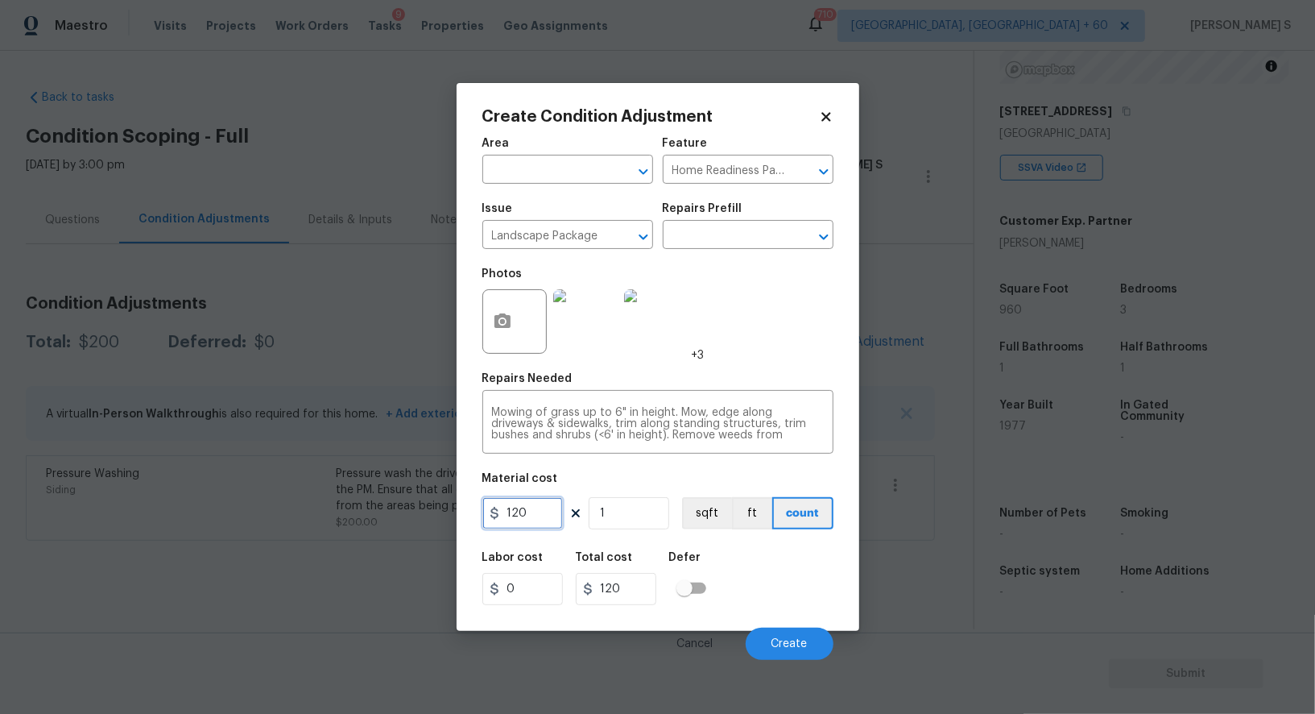
click at [528, 511] on input "120" at bounding box center [522, 513] width 81 height 32
type input "500"
click at [789, 654] on button "Create" at bounding box center [790, 643] width 88 height 32
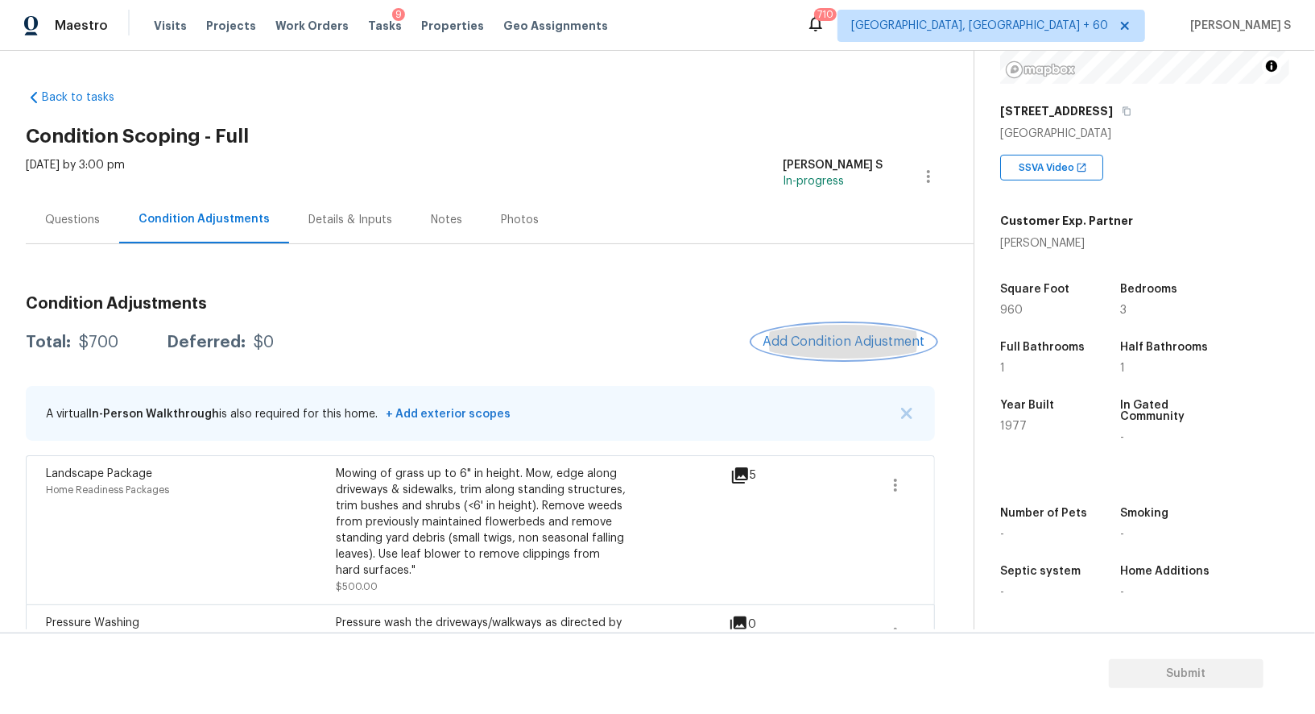
click at [856, 325] on button "Add Condition Adjustment" at bounding box center [844, 342] width 182 height 34
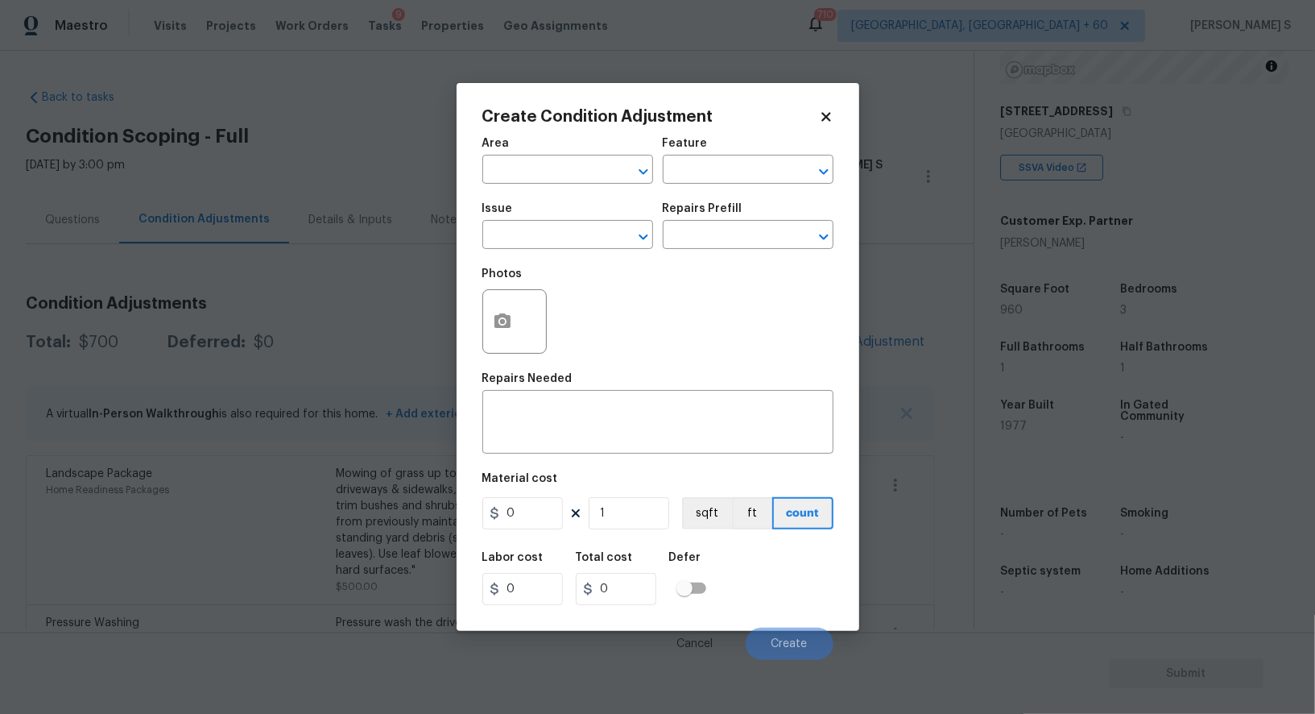
click at [621, 224] on div "Issue" at bounding box center [567, 213] width 171 height 21
click at [582, 224] on div "Issue" at bounding box center [567, 213] width 171 height 21
click at [575, 234] on input "text" at bounding box center [545, 236] width 126 height 25
type input "Light Pet Odor"
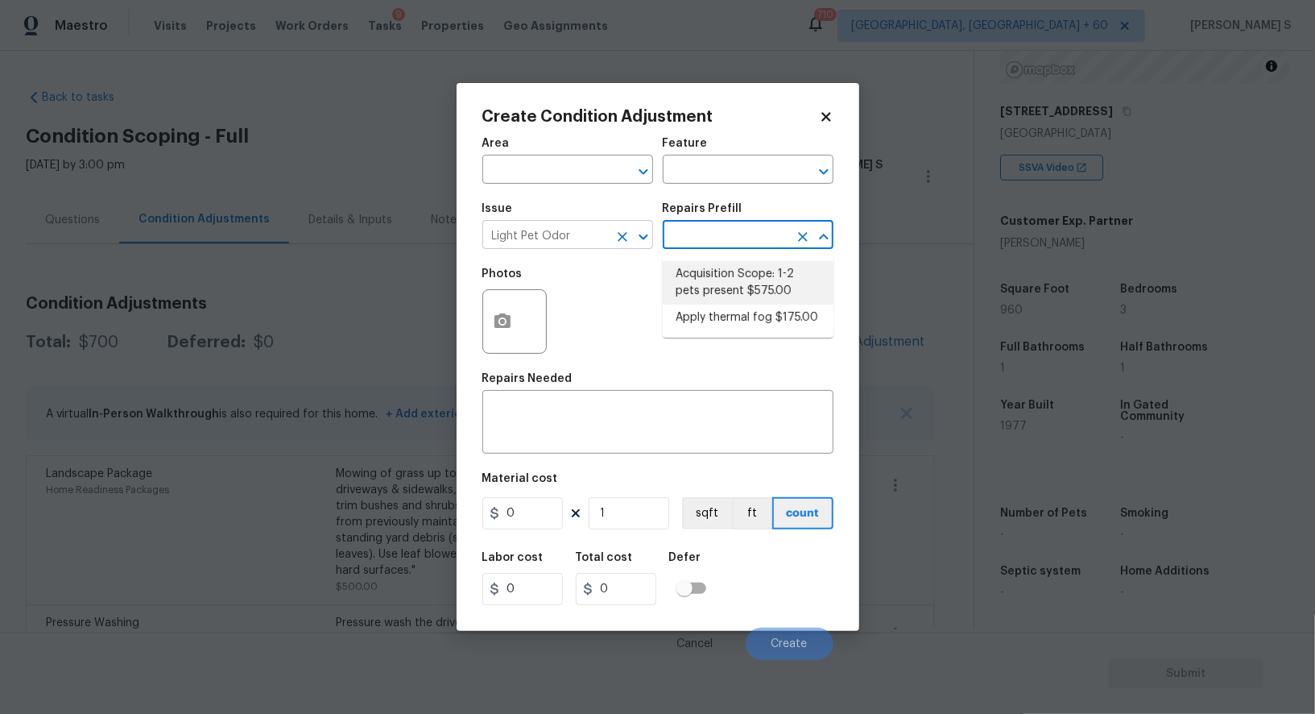
type textarea "Acquisition Scope: 1-2 pets present"
type input "575"
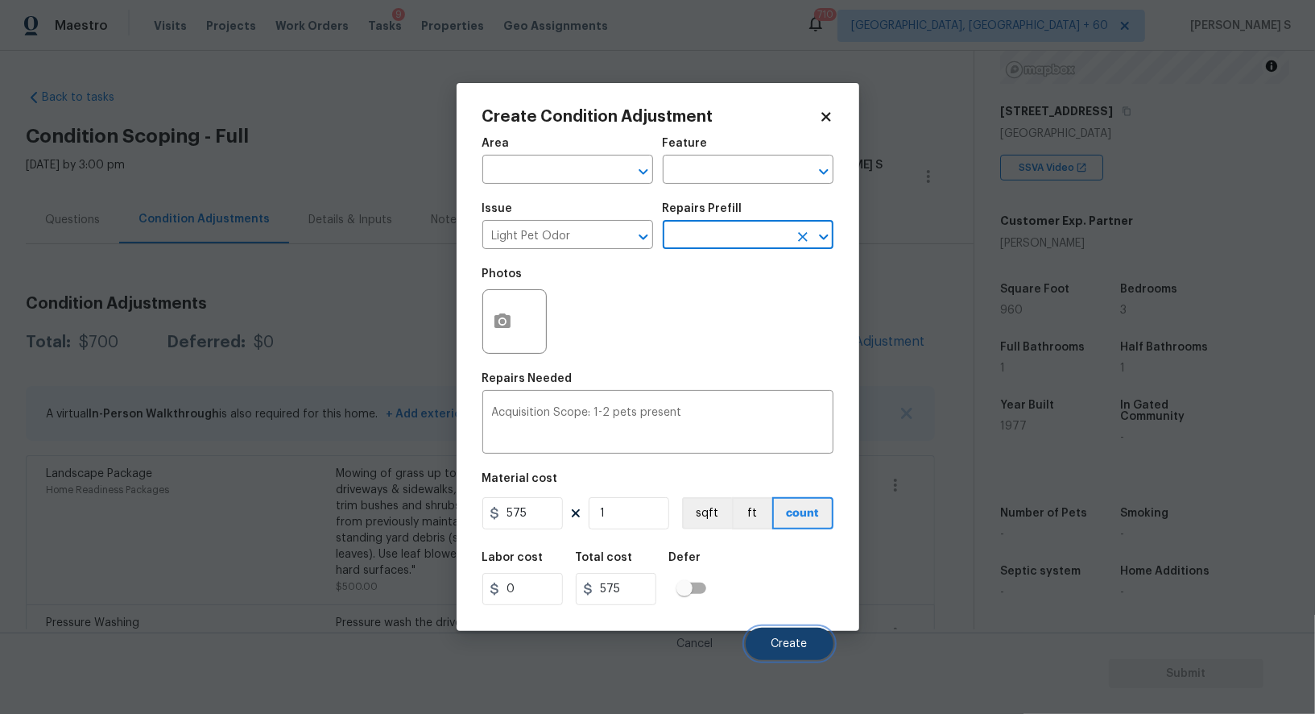
click at [796, 634] on button "Create" at bounding box center [790, 643] width 88 height 32
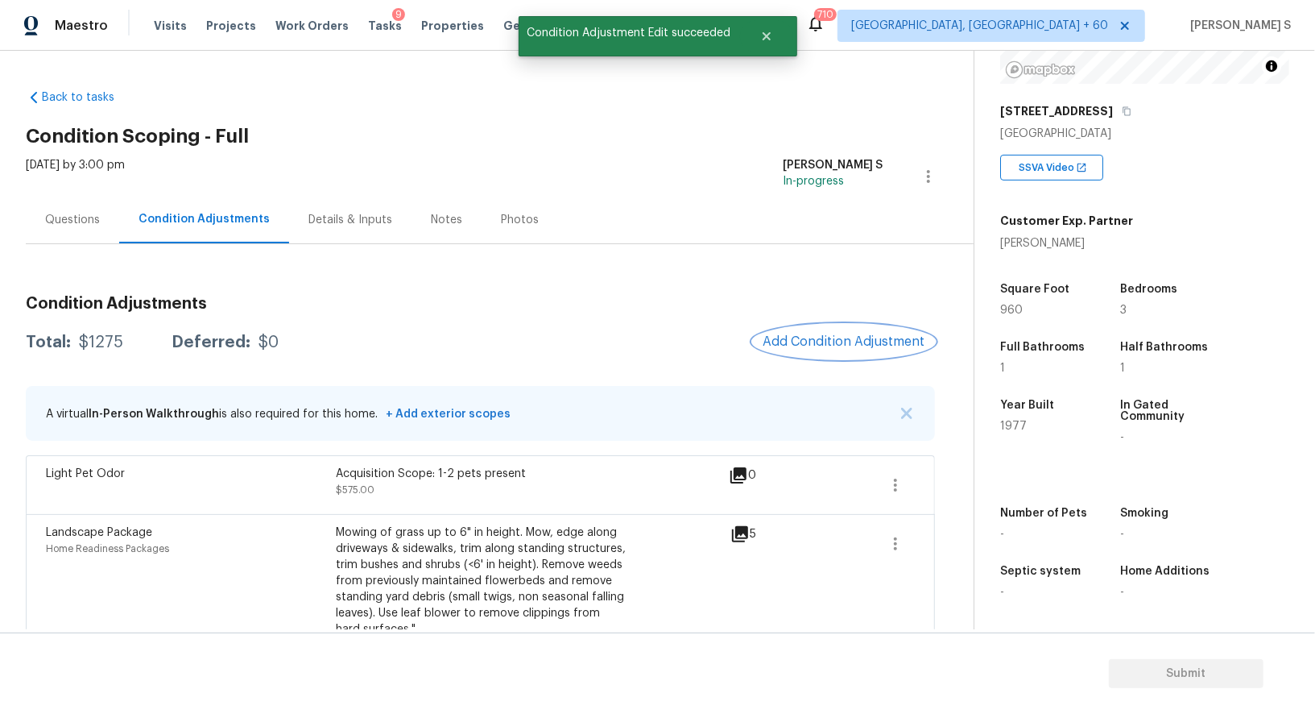
click at [810, 350] on button "Add Condition Adjustment" at bounding box center [844, 342] width 182 height 34
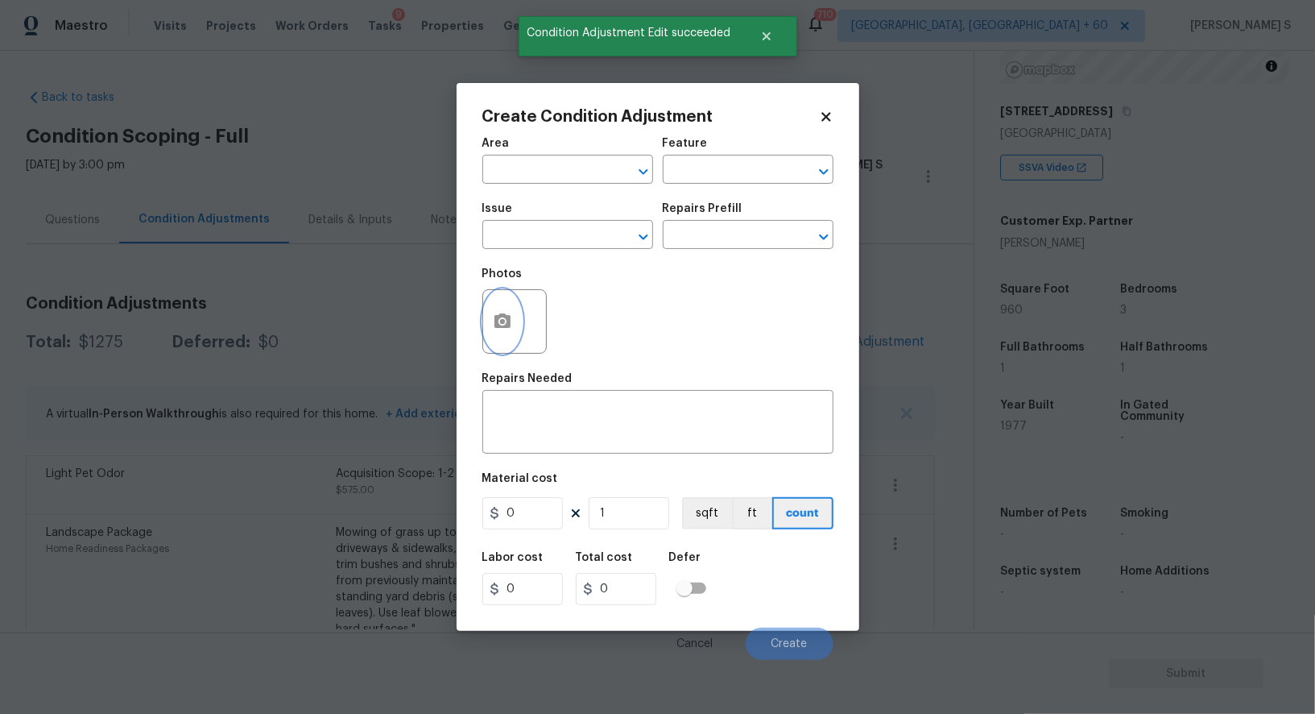
click at [508, 317] on icon "button" at bounding box center [503, 320] width 16 height 14
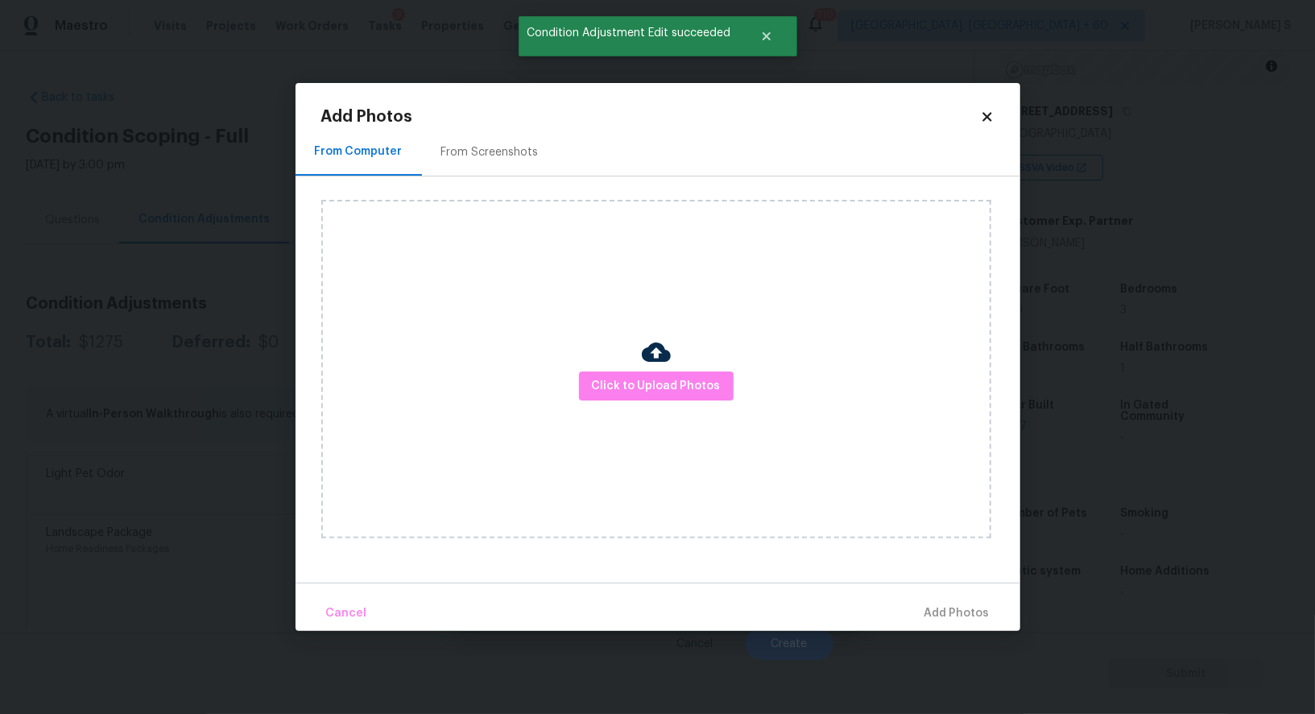
click at [494, 129] on div "From Screenshots" at bounding box center [490, 152] width 136 height 48
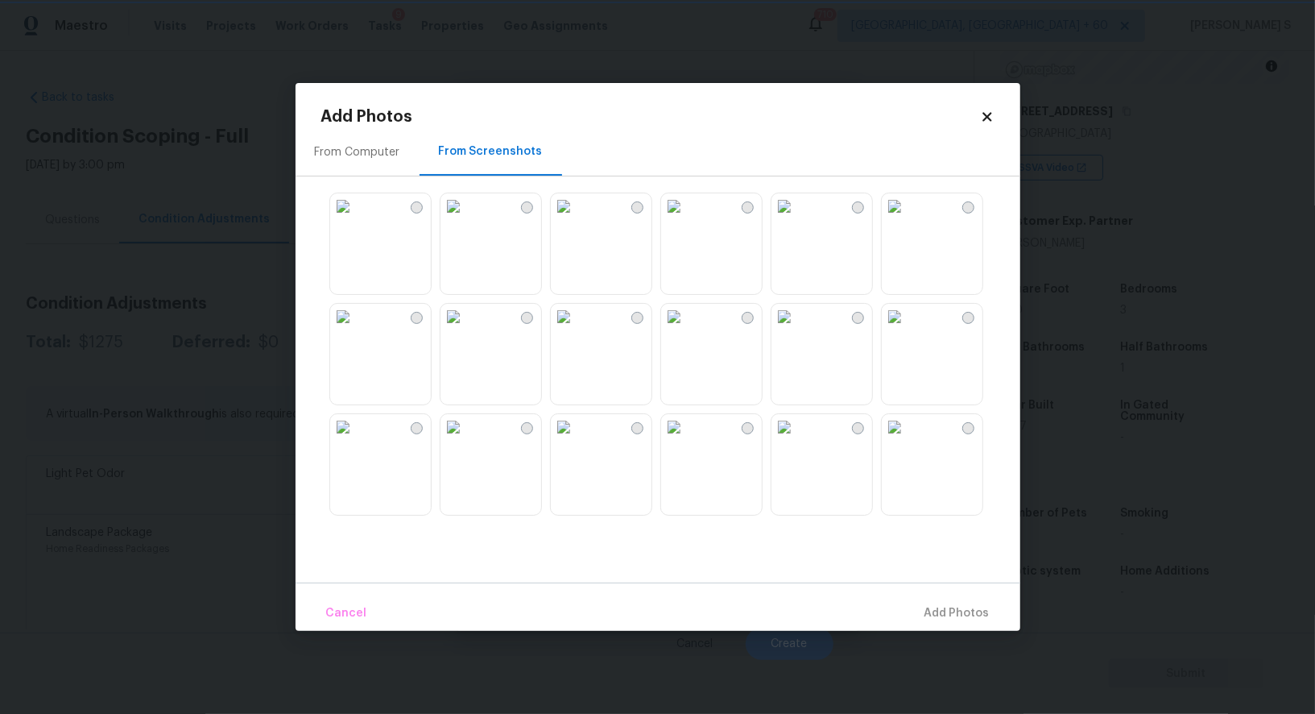
click at [797, 329] on img at bounding box center [785, 317] width 26 height 26
click at [687, 329] on img at bounding box center [674, 317] width 26 height 26
click at [687, 440] on img at bounding box center [674, 427] width 26 height 26
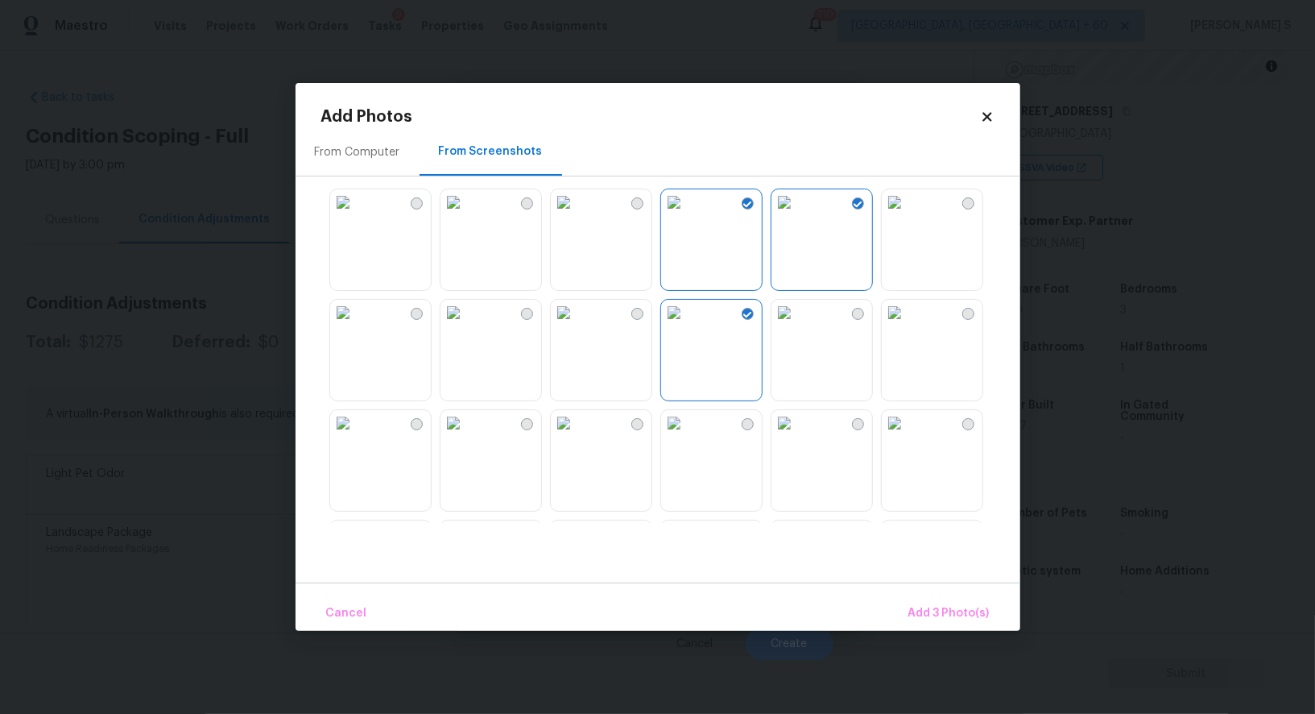
scroll to position [471, 0]
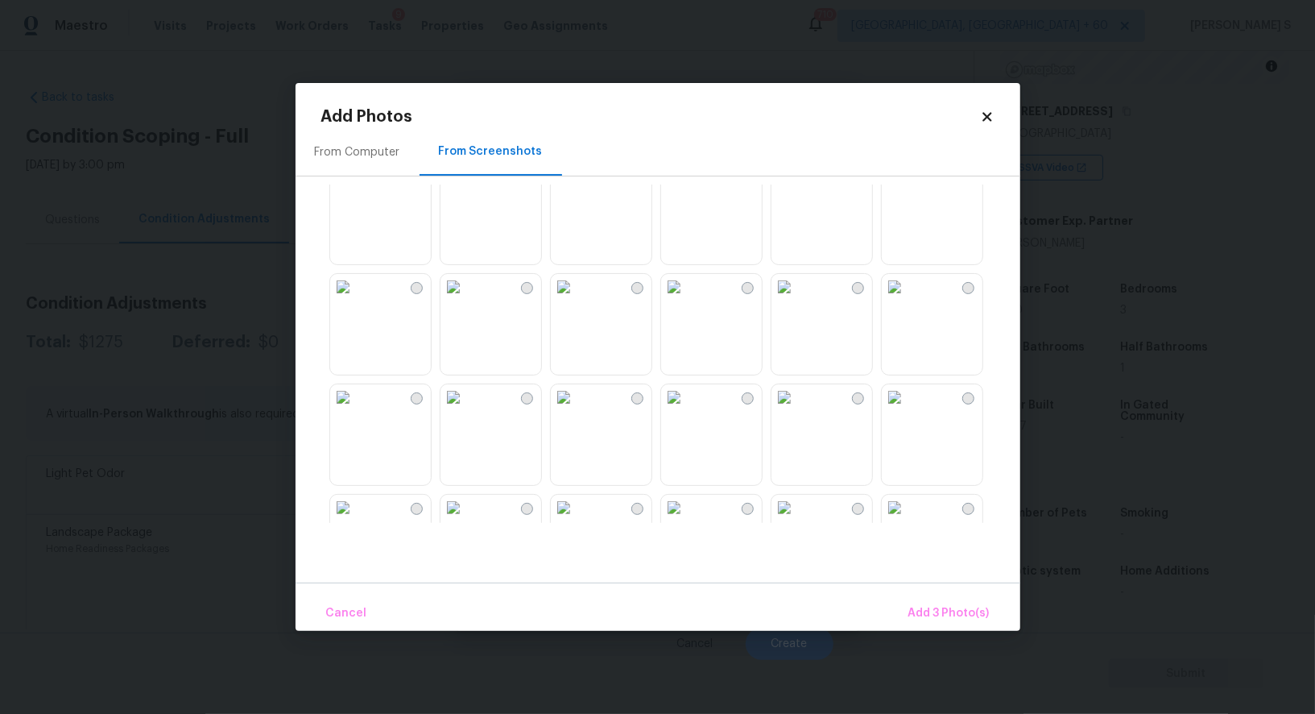
click at [687, 300] on img at bounding box center [674, 287] width 26 height 26
click at [577, 300] on img at bounding box center [564, 287] width 26 height 26
click at [466, 300] on img at bounding box center [454, 287] width 26 height 26
click at [466, 410] on img at bounding box center [454, 397] width 26 height 26
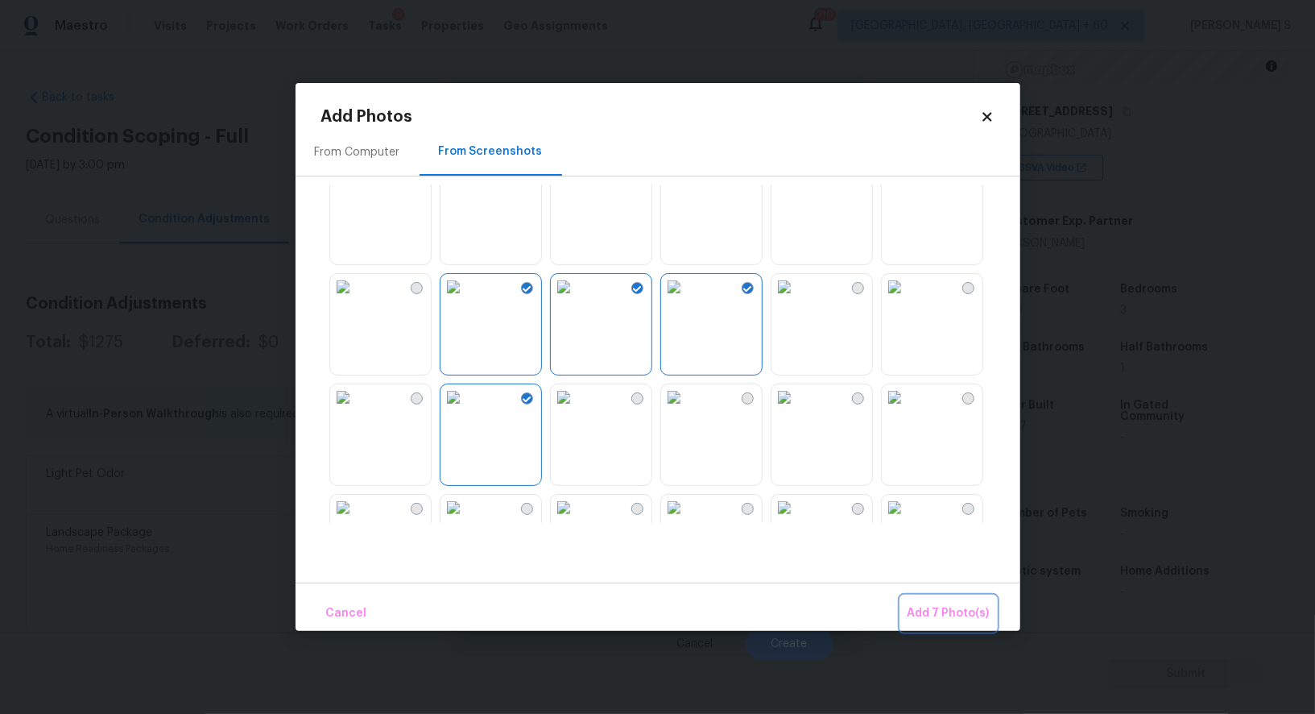
click at [980, 604] on span "Add 7 Photo(s)" at bounding box center [949, 613] width 82 height 20
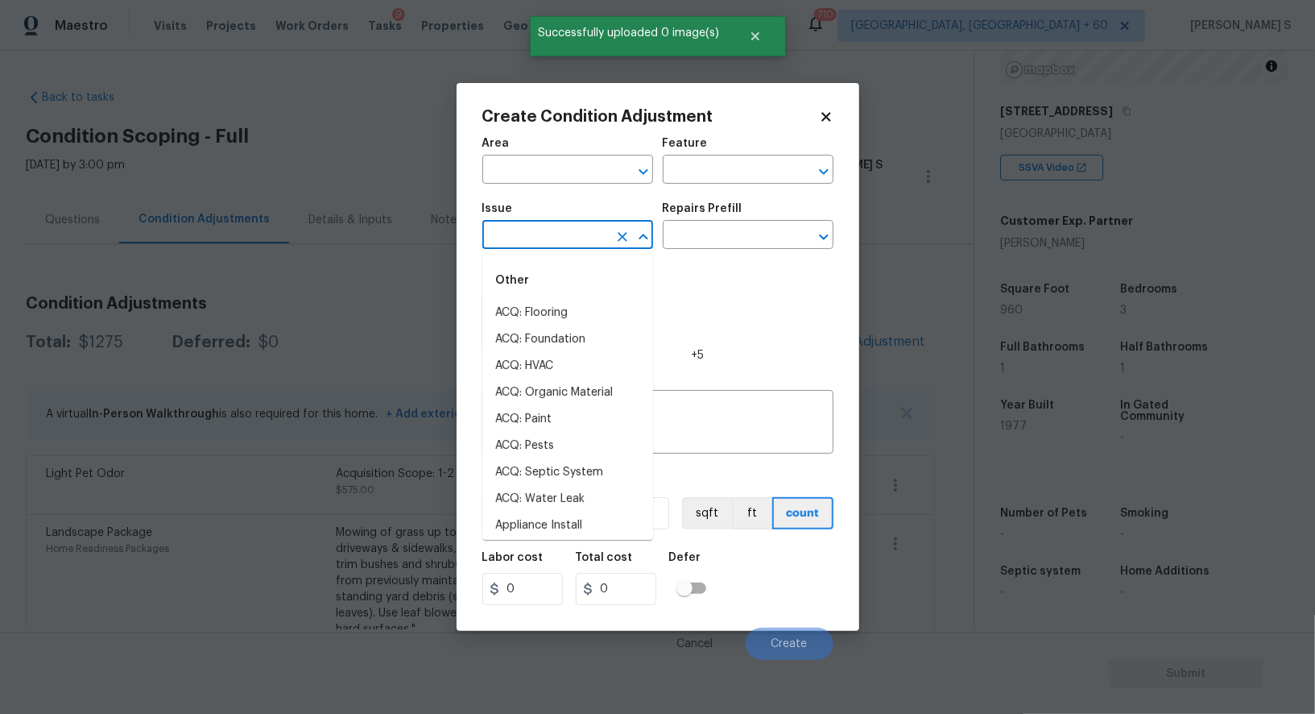
click at [568, 240] on input "text" at bounding box center [545, 236] width 126 height 25
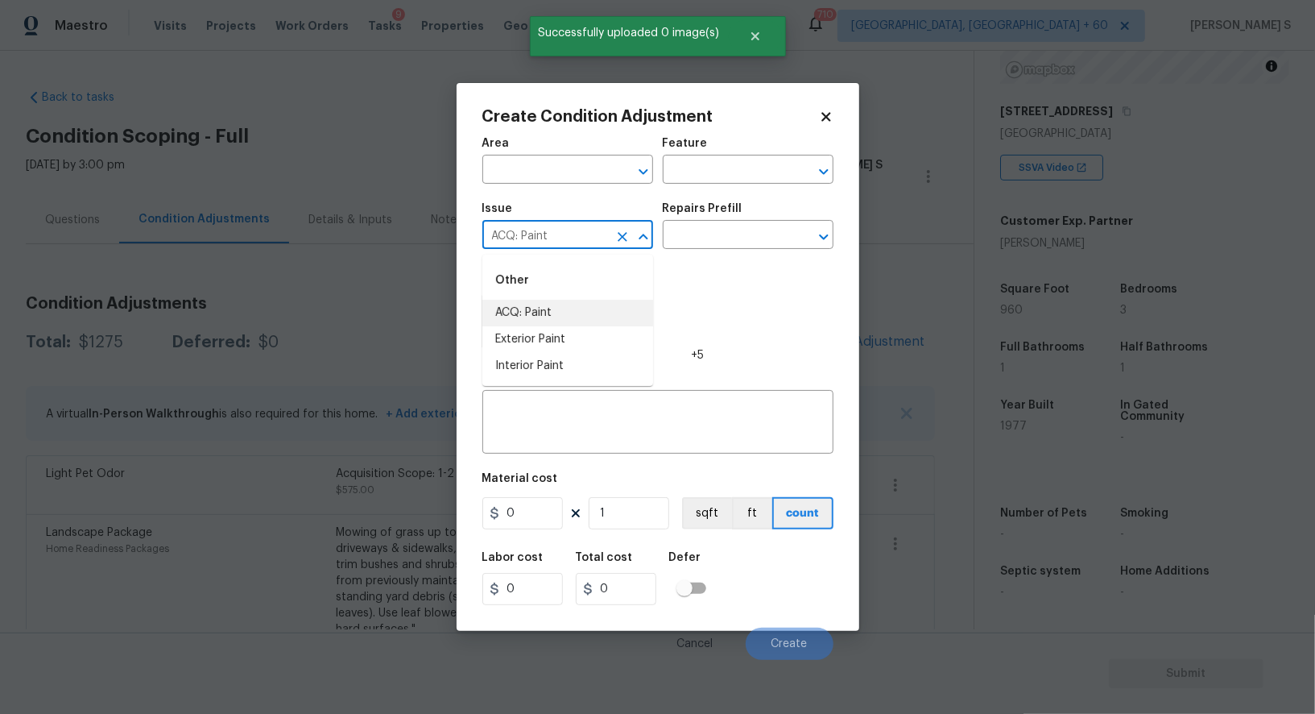
type input "ACQ: Paint"
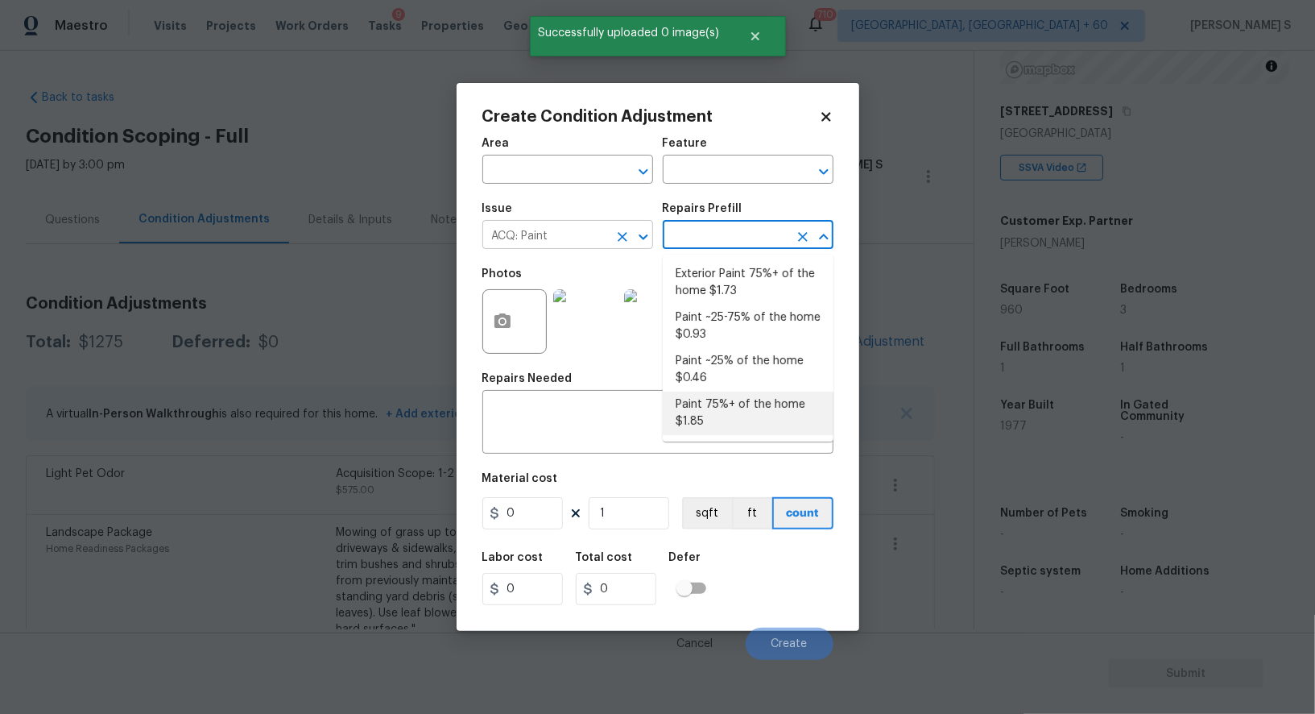
type input "Acquisition"
type textarea "Acquisition Scope: 75%+ of the home will likely require interior paint"
type input "1.85"
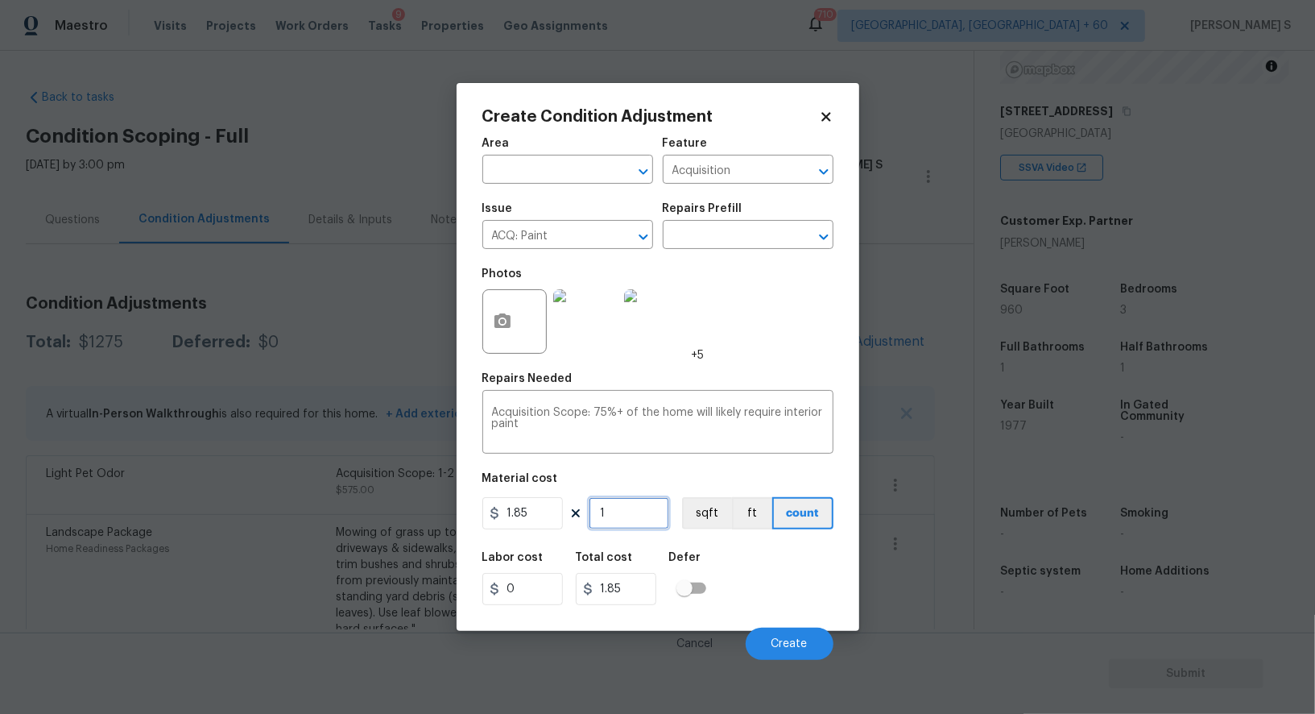
click at [644, 523] on input "1" at bounding box center [629, 513] width 81 height 32
type input "14"
type input "25.9"
type input "143"
type input "264.55"
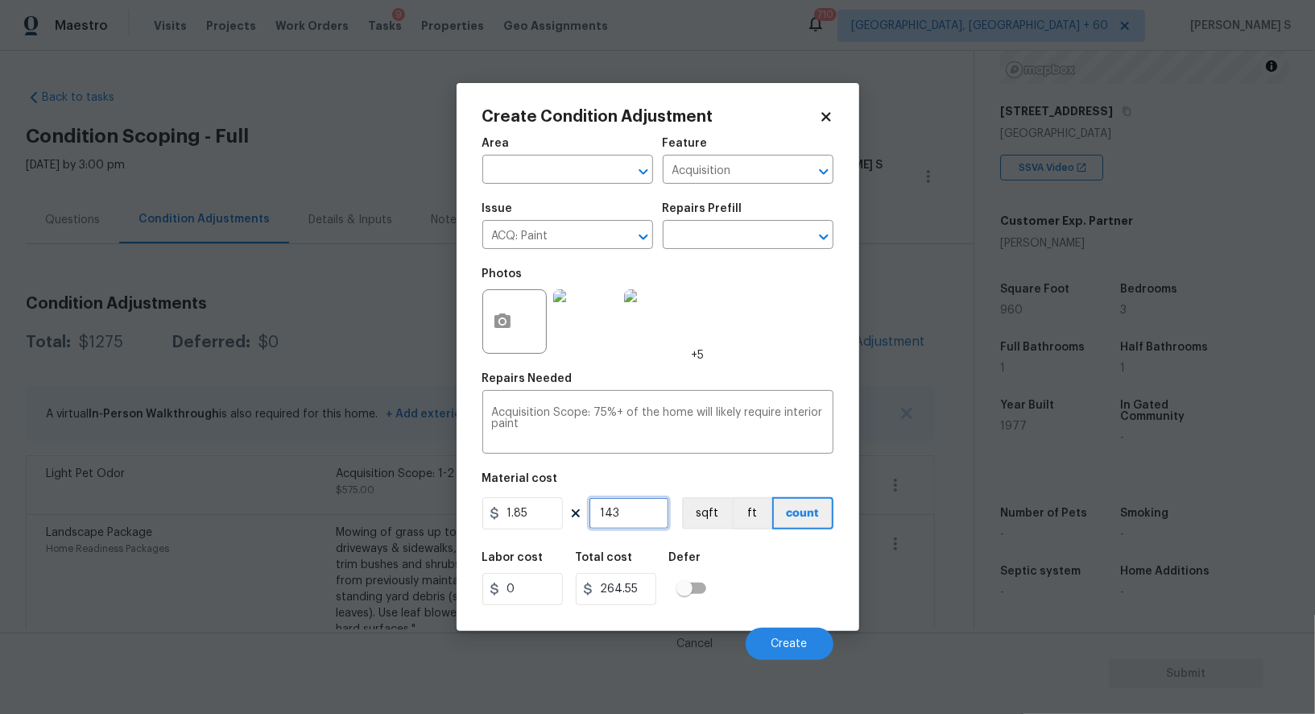
type input "1437"
type input "2658.45"
type input "1437"
click at [756, 565] on div "Labor cost 0 Total cost 2658.45 Defer" at bounding box center [657, 578] width 351 height 72
click at [707, 514] on button "sqft" at bounding box center [707, 513] width 50 height 32
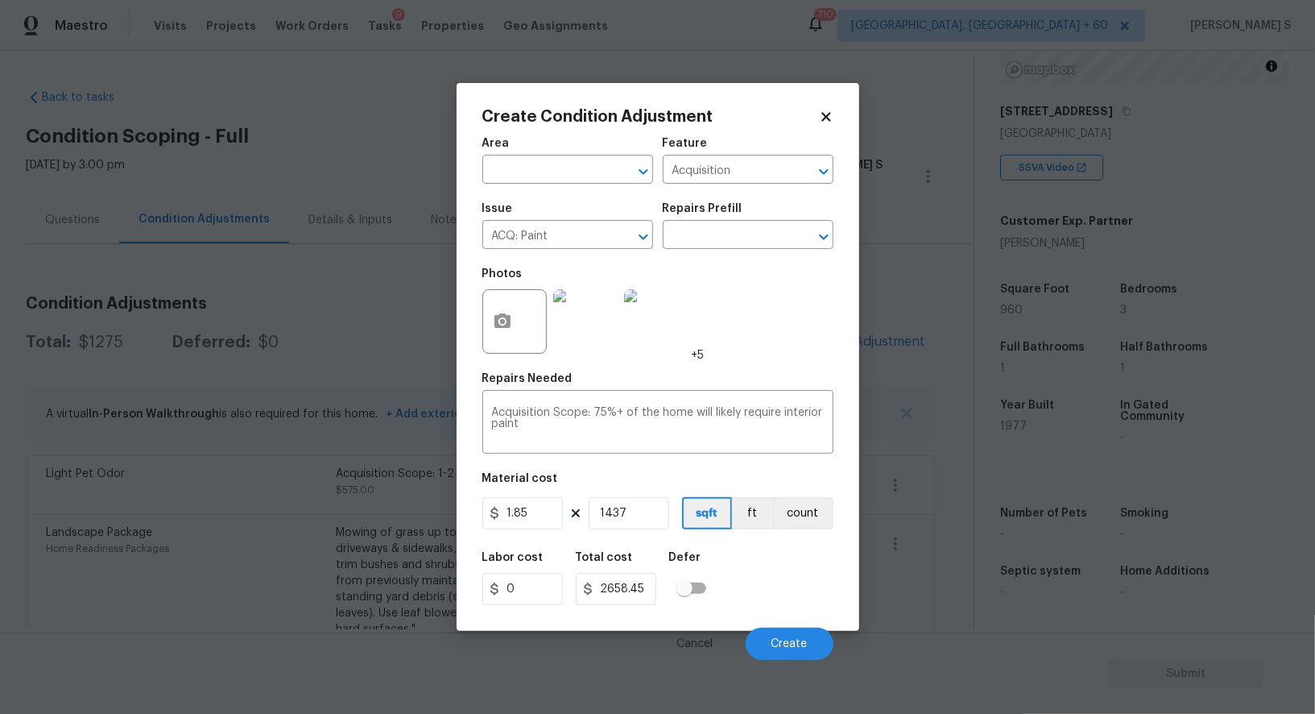
click at [741, 596] on div "Labor cost 0 Total cost 2658.45 Defer" at bounding box center [657, 578] width 351 height 72
click at [797, 645] on span "Create" at bounding box center [790, 644] width 36 height 12
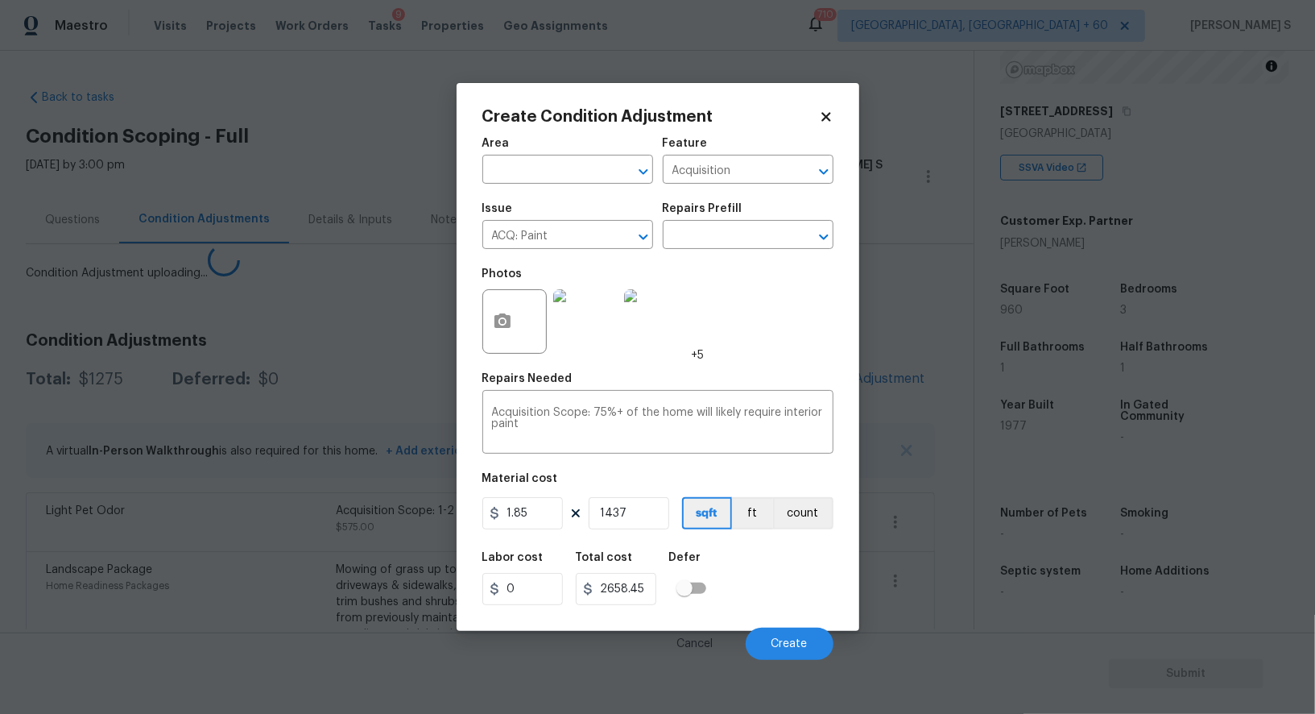
click at [80, 557] on body "Maestro Visits Projects Work Orders Tasks 9 Properties Geo Assignments 710 Albu…" at bounding box center [657, 357] width 1315 height 714
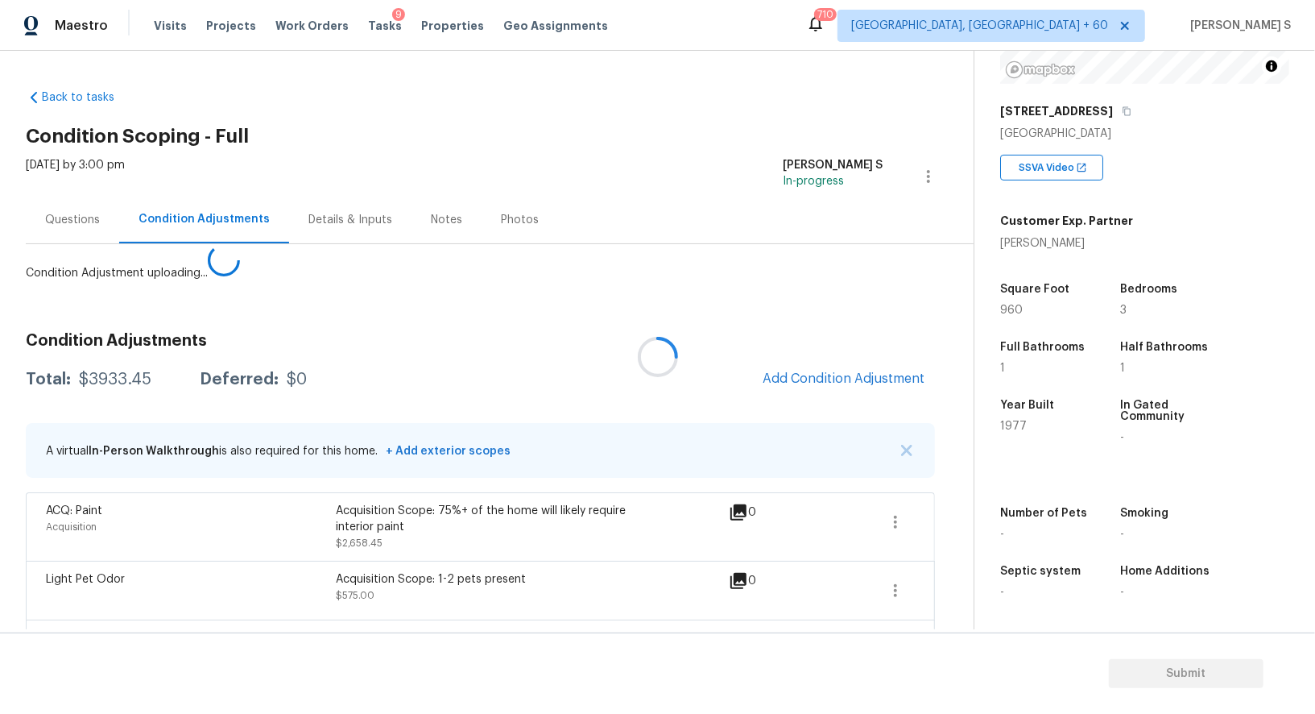
click at [826, 382] on div at bounding box center [657, 357] width 1315 height 714
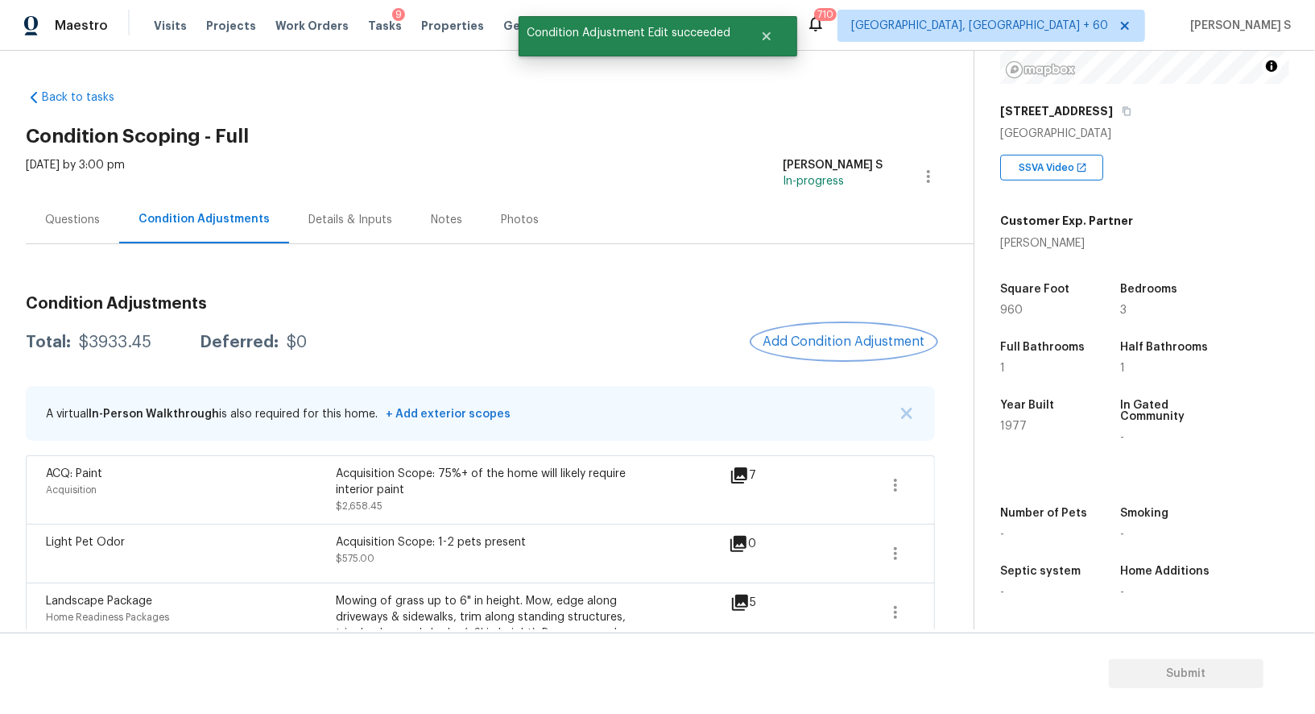
click at [805, 343] on span "Add Condition Adjustment" at bounding box center [844, 341] width 163 height 14
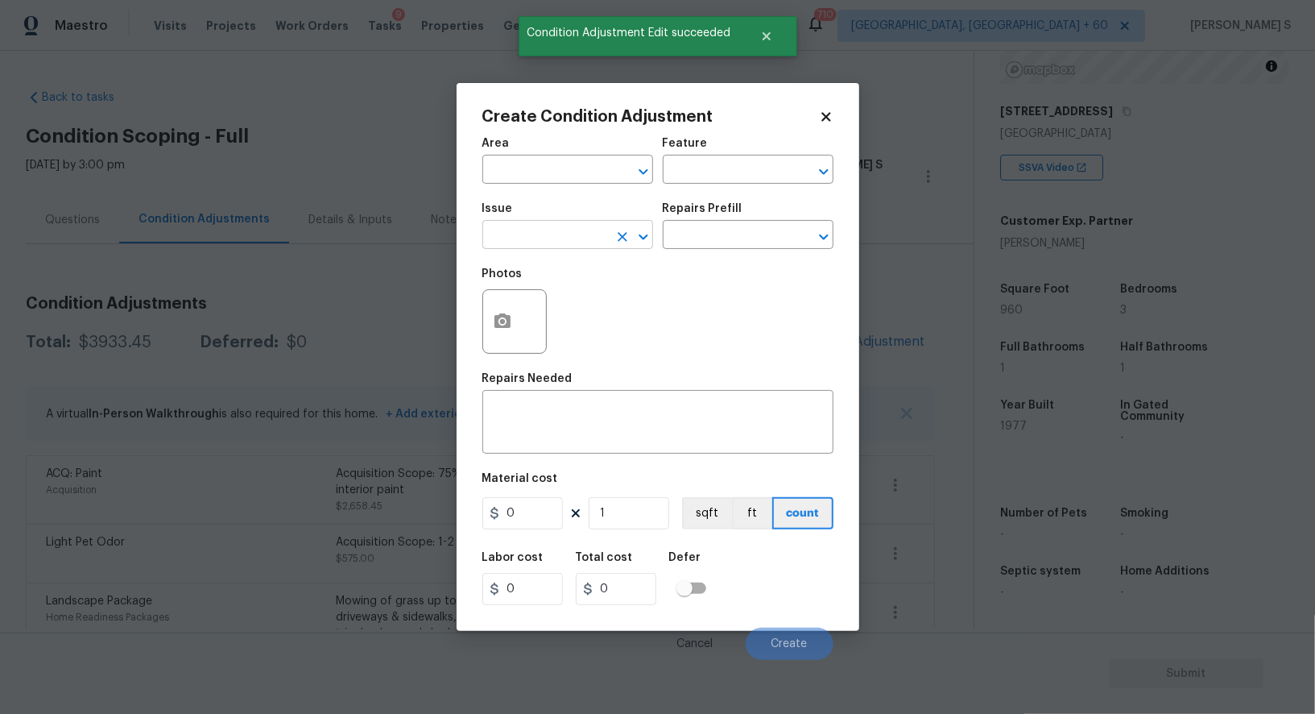
click at [525, 237] on input "text" at bounding box center [545, 236] width 126 height 25
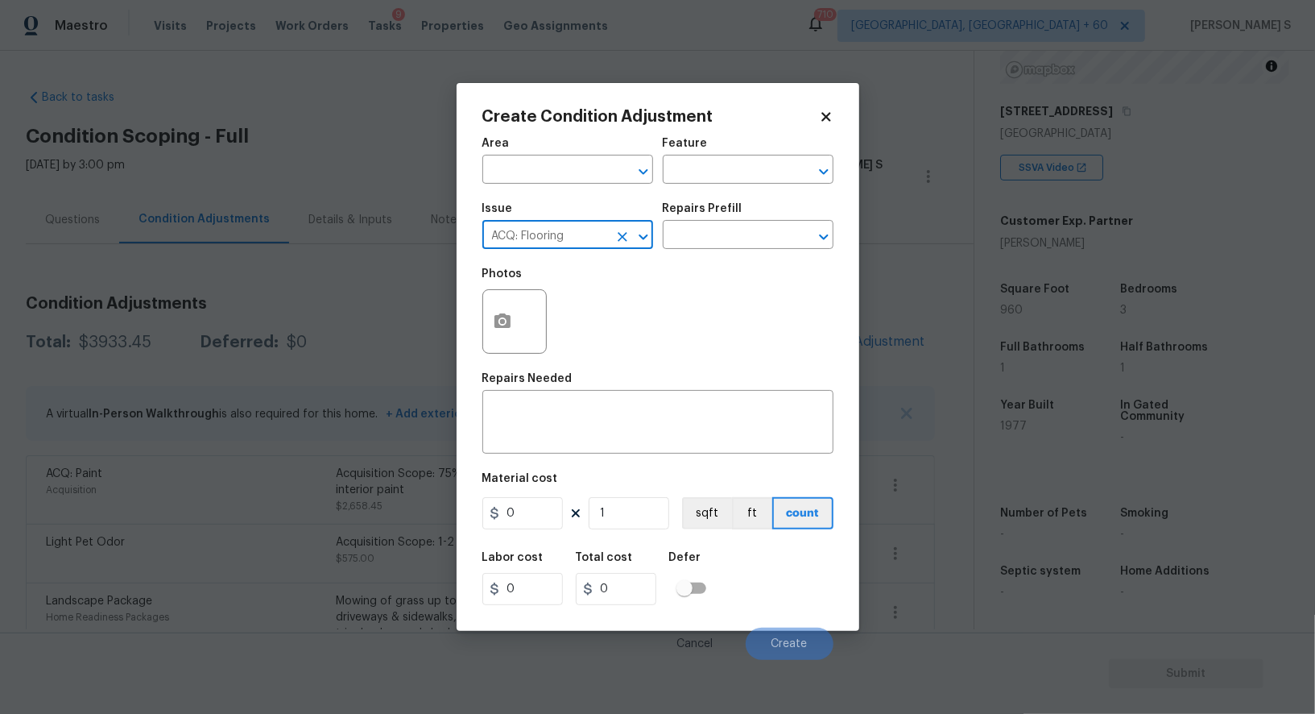
type input "ACQ: Flooring"
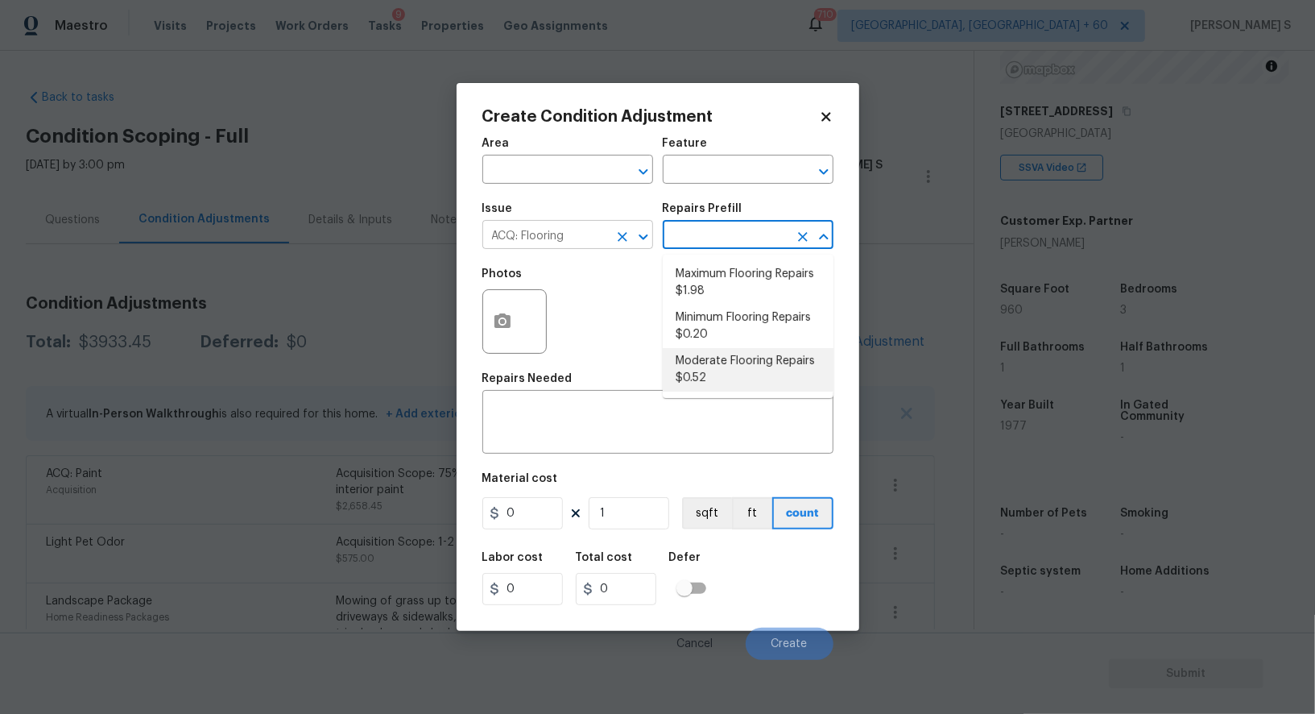
type input "Acquisition"
type textarea "Acquisition Scope: Moderate flooring repairs"
type input "0.52"
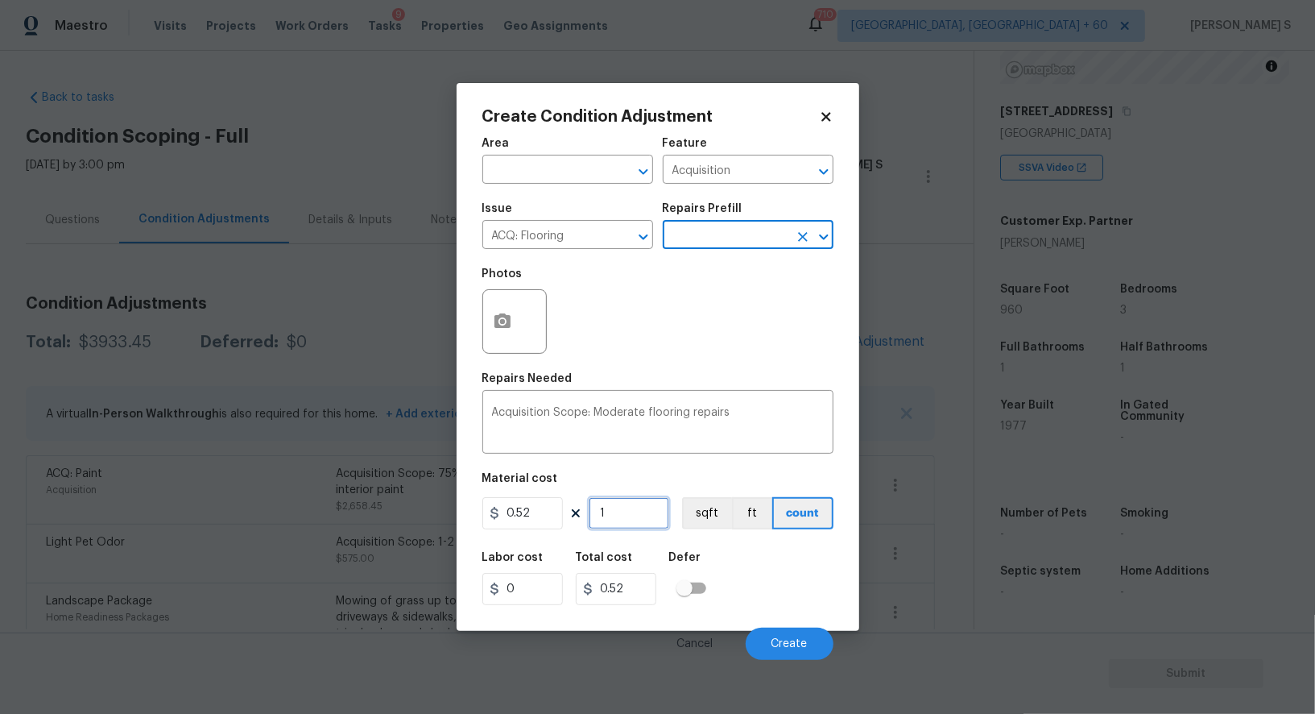
click at [650, 512] on input "1" at bounding box center [629, 513] width 81 height 32
paste input "437"
type input "1437"
type input "747.24"
type input "1437"
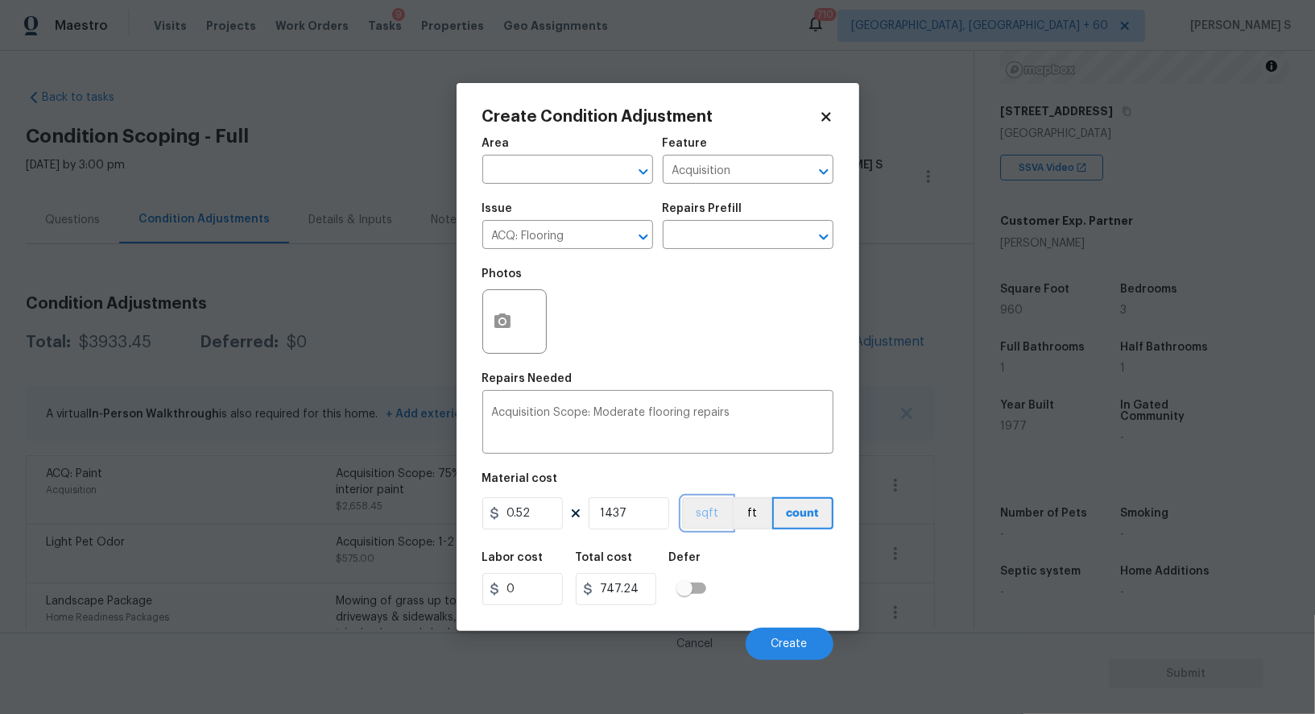
click at [710, 509] on button "sqft" at bounding box center [707, 513] width 50 height 32
drag, startPoint x: 753, startPoint y: 557, endPoint x: 835, endPoint y: 609, distance: 97.0
click at [753, 557] on div "Labor cost 0 Total cost 747.24 Defer" at bounding box center [657, 578] width 351 height 72
click at [814, 632] on button "Create" at bounding box center [790, 643] width 88 height 32
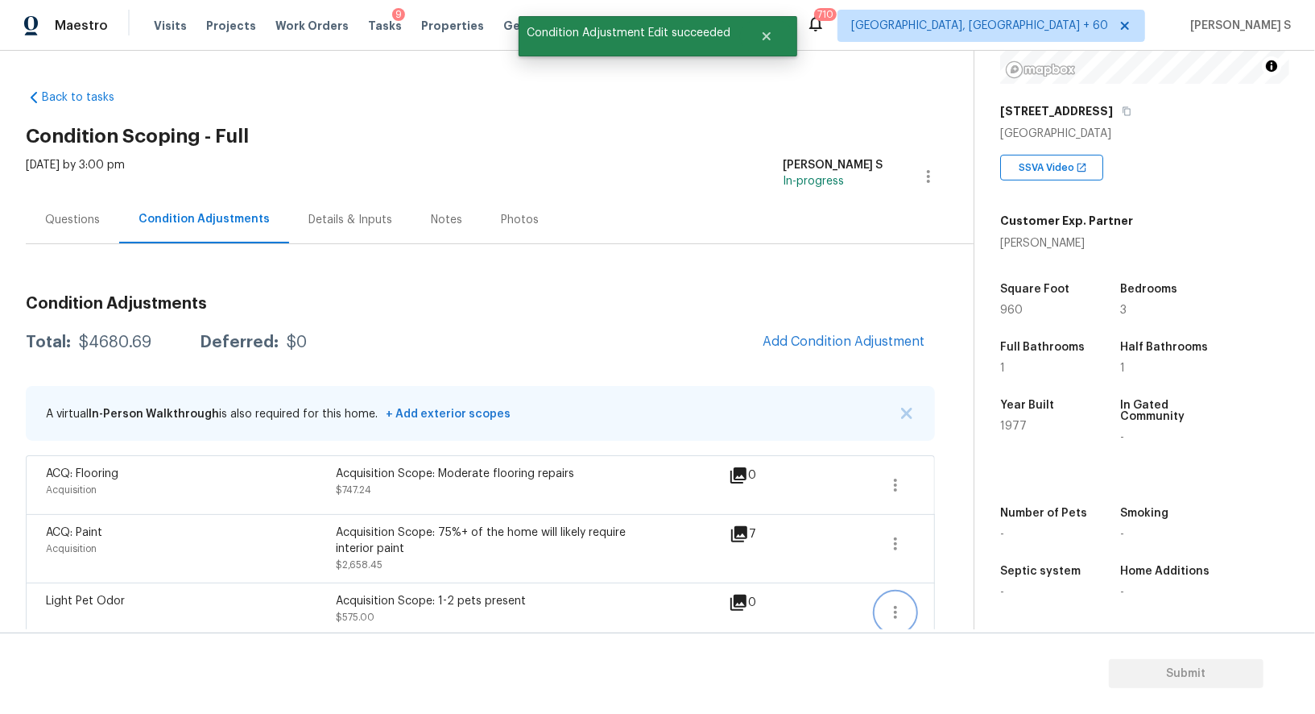
click at [888, 611] on icon "button" at bounding box center [895, 612] width 19 height 19
click at [949, 607] on div "Edit" at bounding box center [988, 608] width 126 height 16
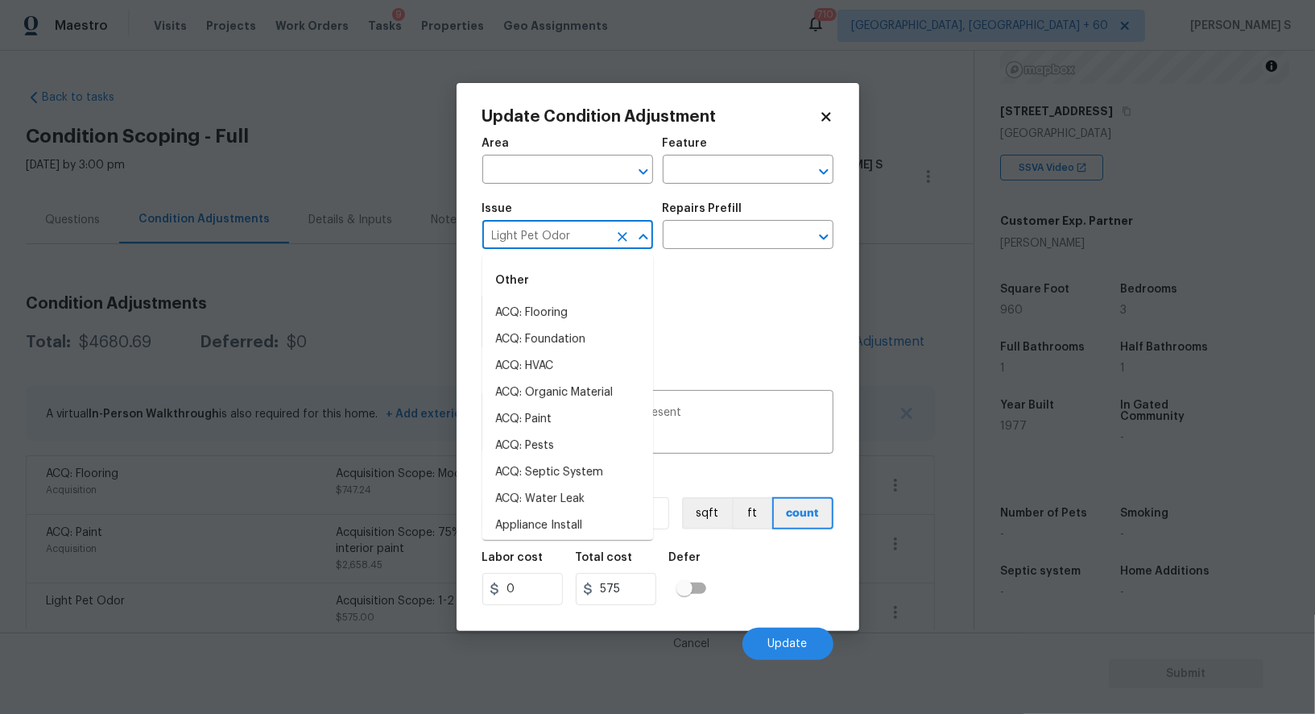
click at [528, 243] on input "Light Pet Odor" at bounding box center [545, 236] width 126 height 25
type input "Pet Odor"
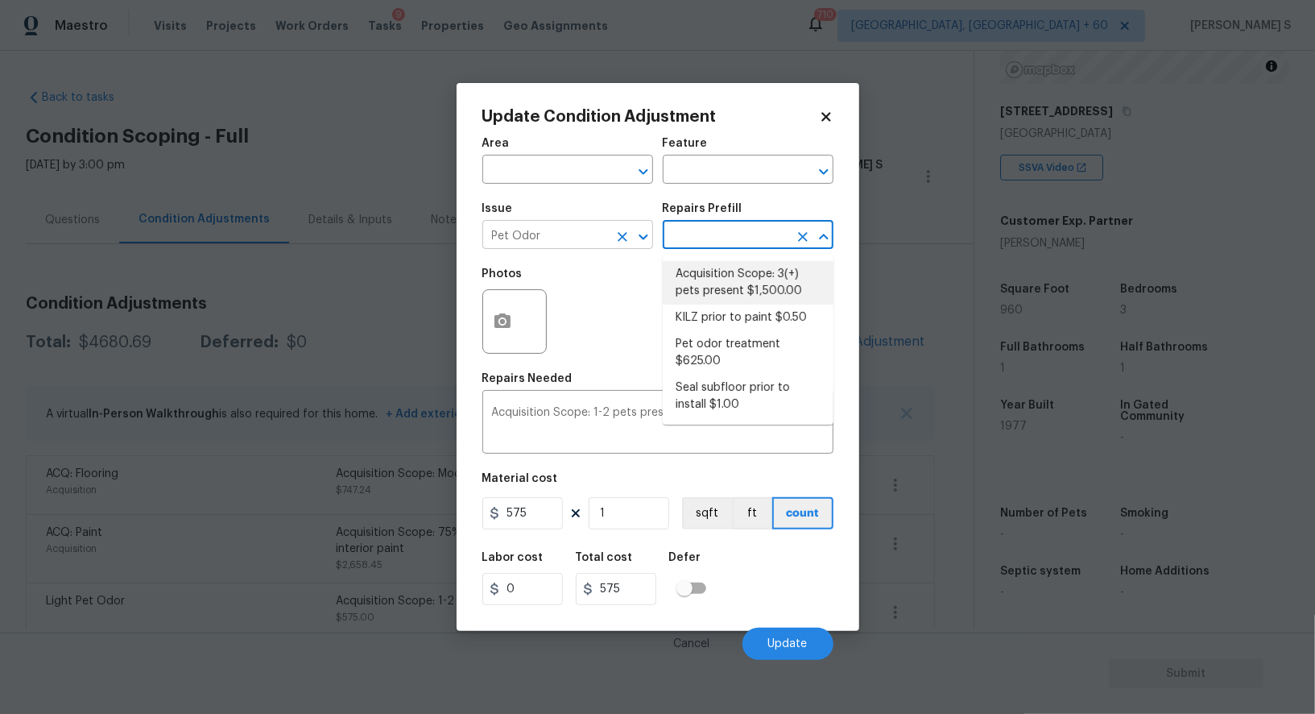
type textarea "Acquisition Scope: 3(+) pets present"
type input "1500"
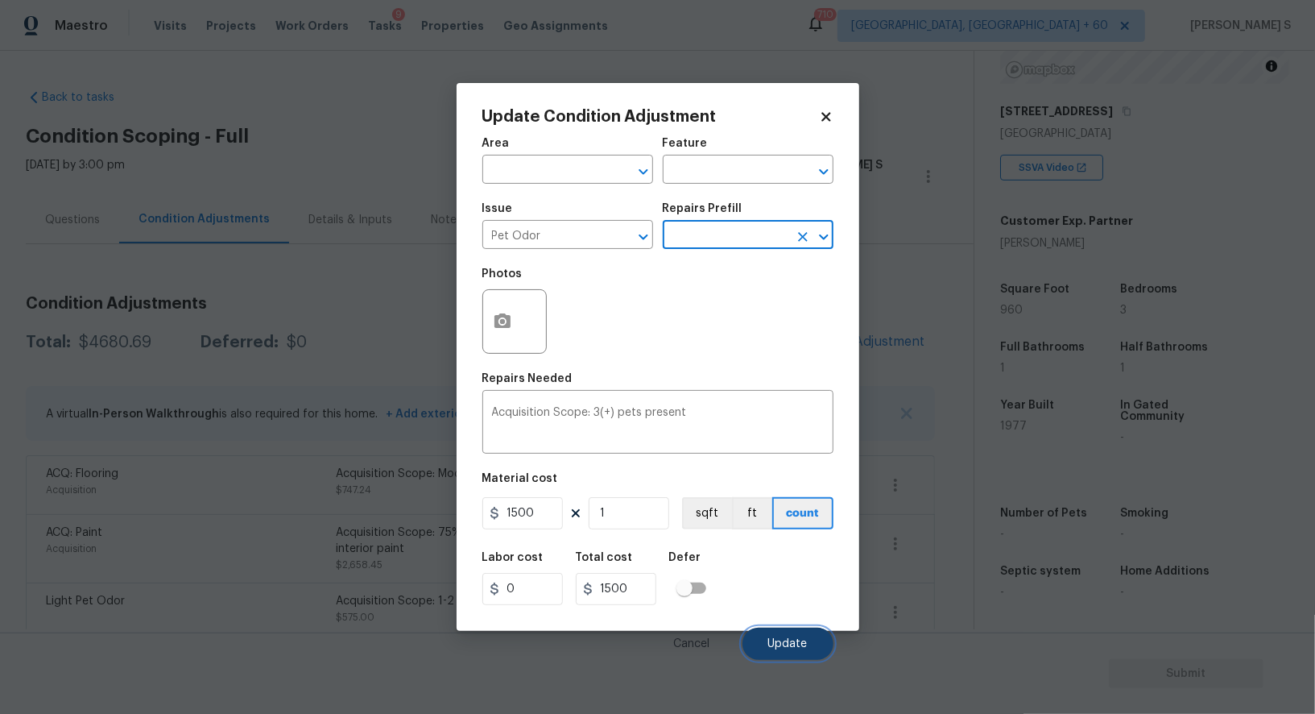
click at [774, 637] on button "Update" at bounding box center [788, 643] width 91 height 32
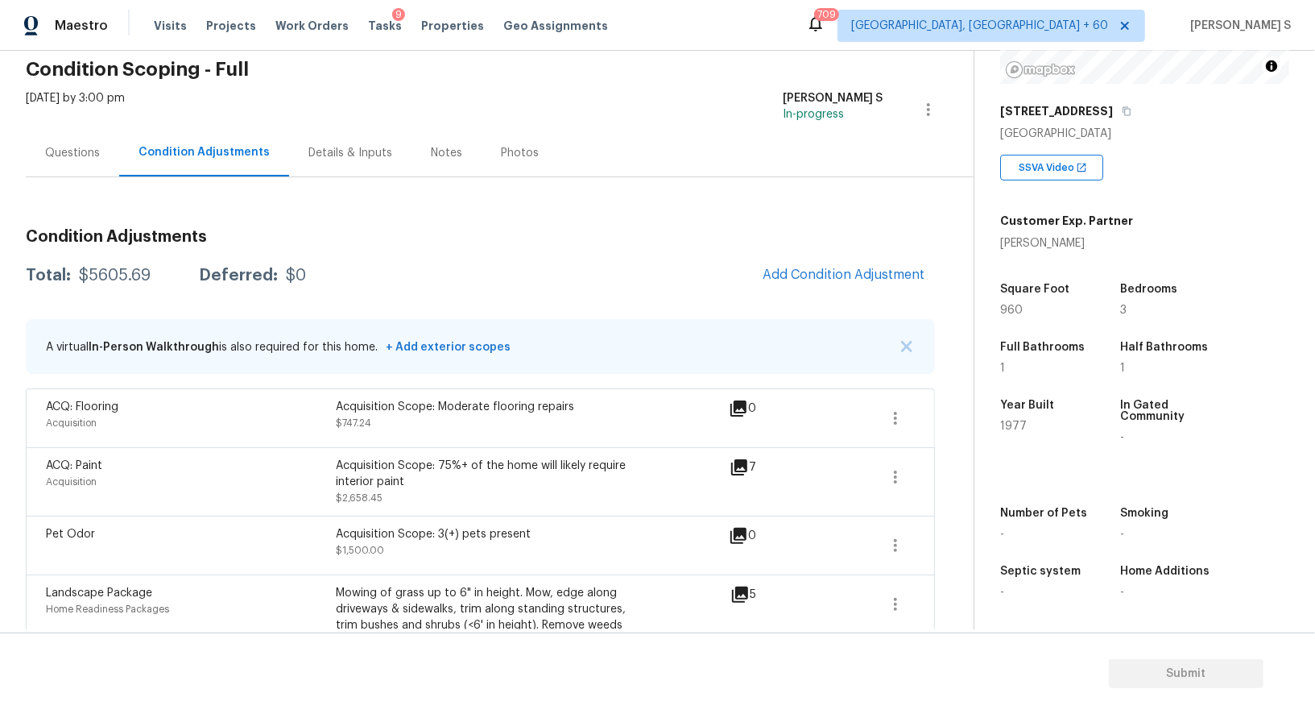
scroll to position [198, 0]
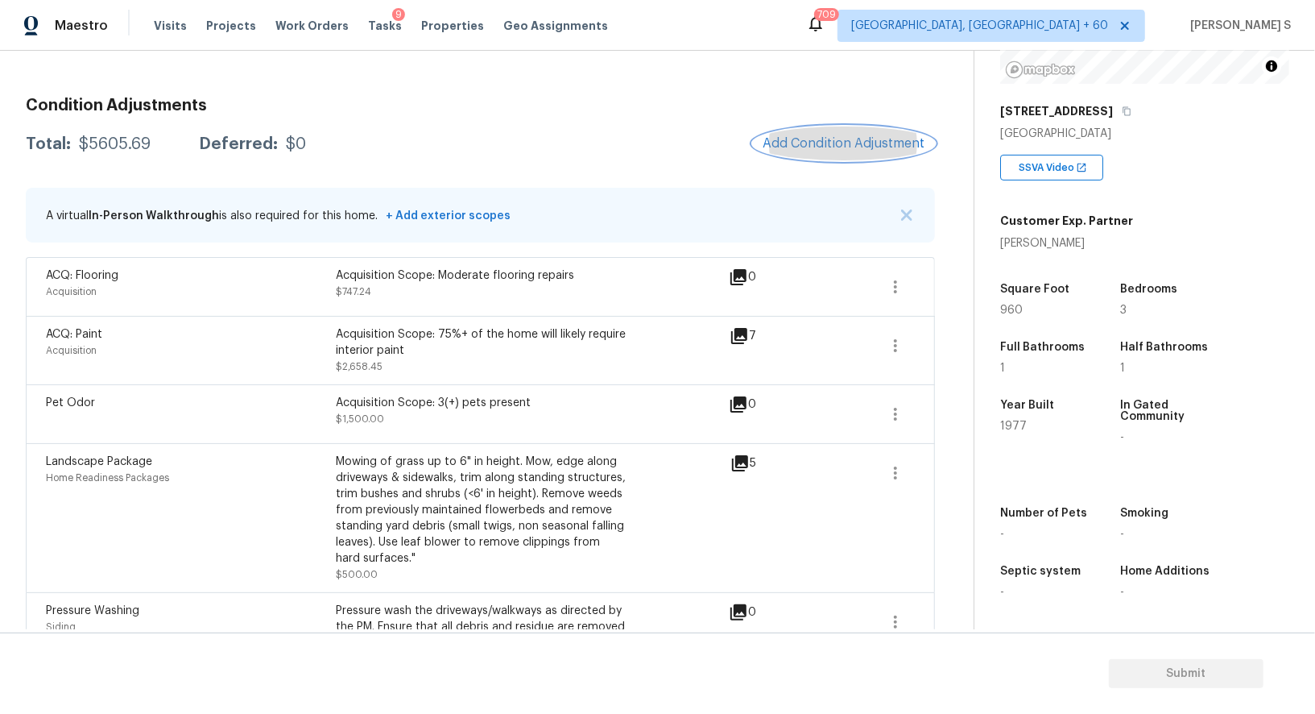
click at [870, 155] on button "Add Condition Adjustment" at bounding box center [844, 143] width 182 height 34
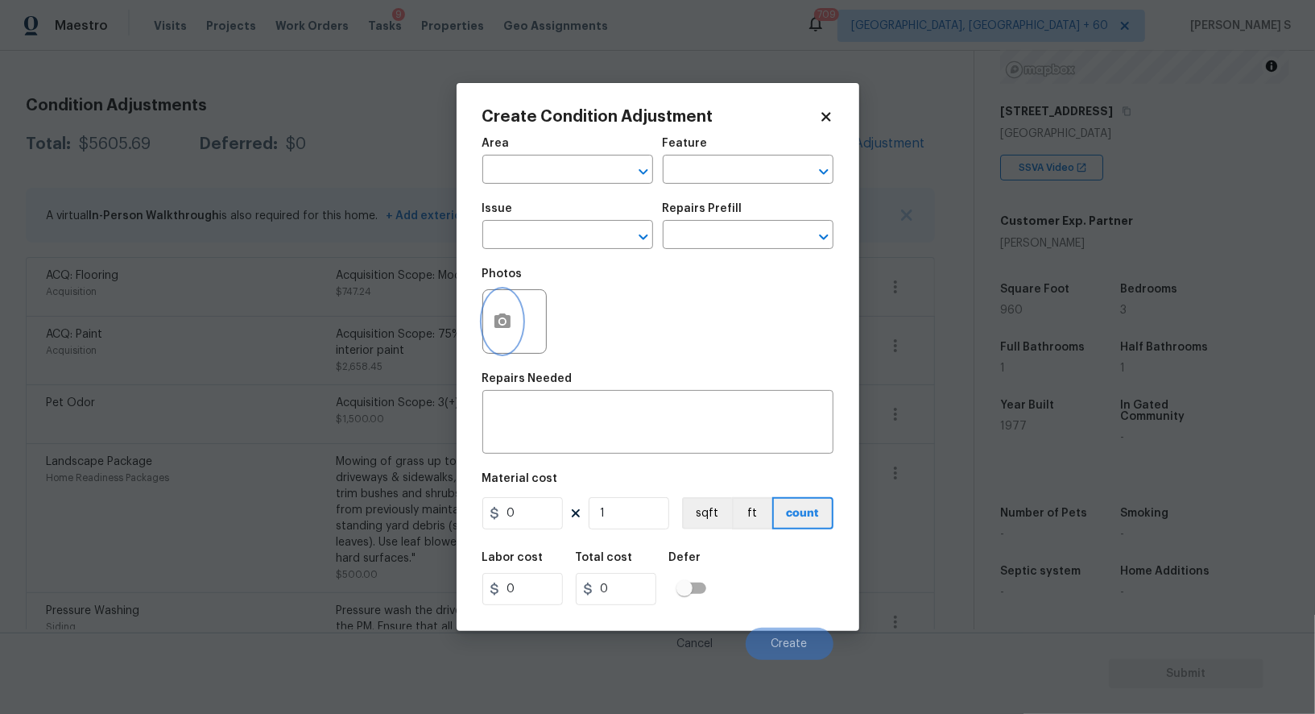
click at [511, 308] on button "button" at bounding box center [502, 321] width 39 height 63
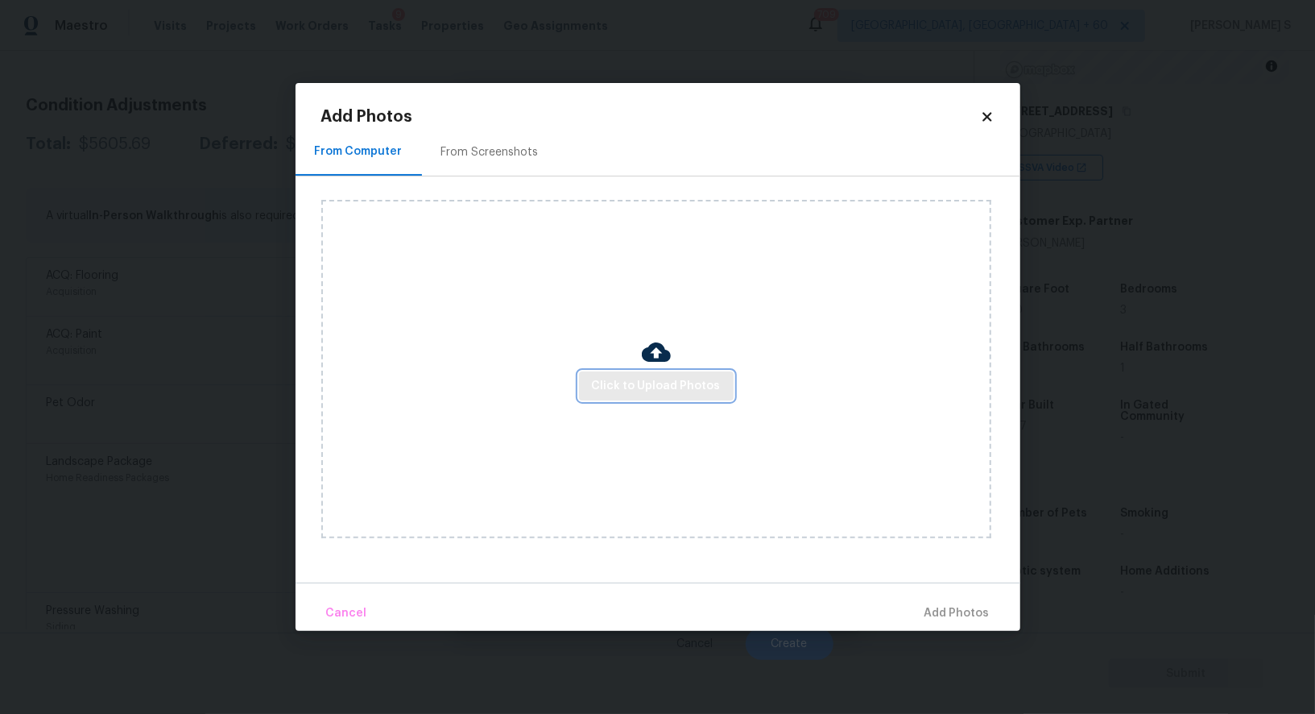
click at [681, 378] on span "Click to Upload Photos" at bounding box center [656, 386] width 129 height 20
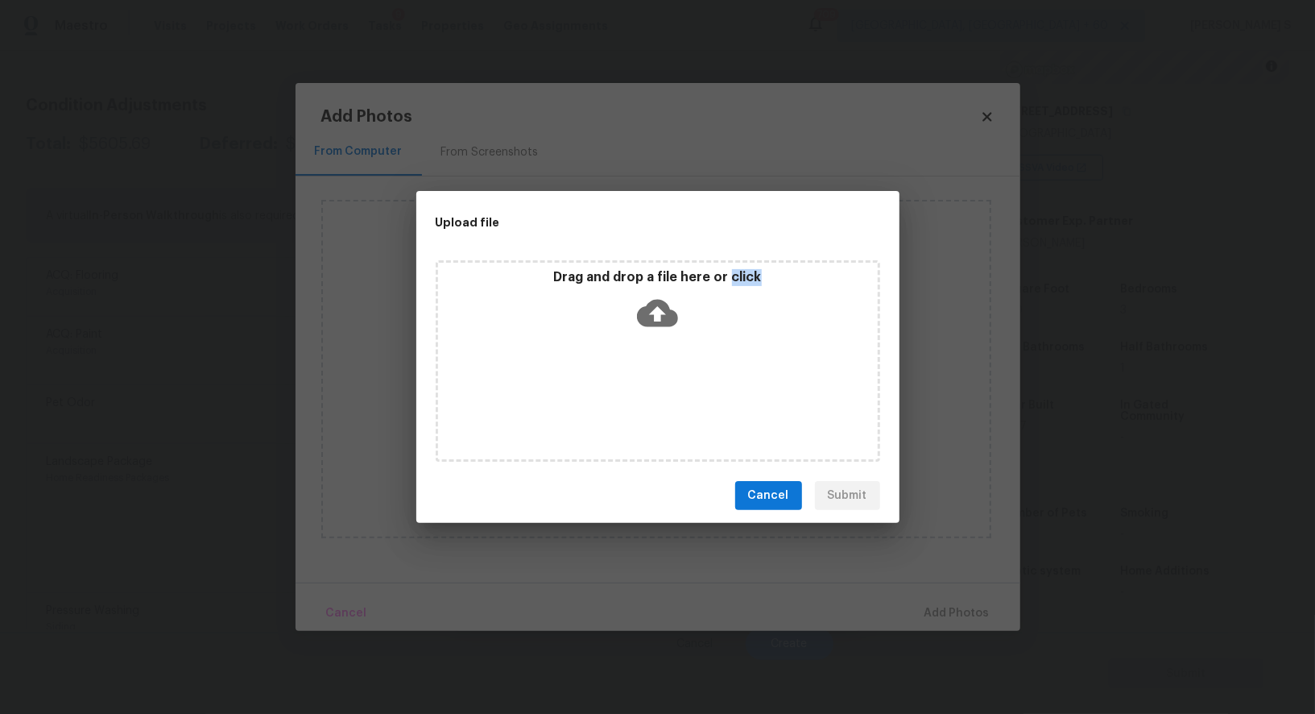
click at [681, 378] on div "Drag and drop a file here or click" at bounding box center [658, 360] width 445 height 201
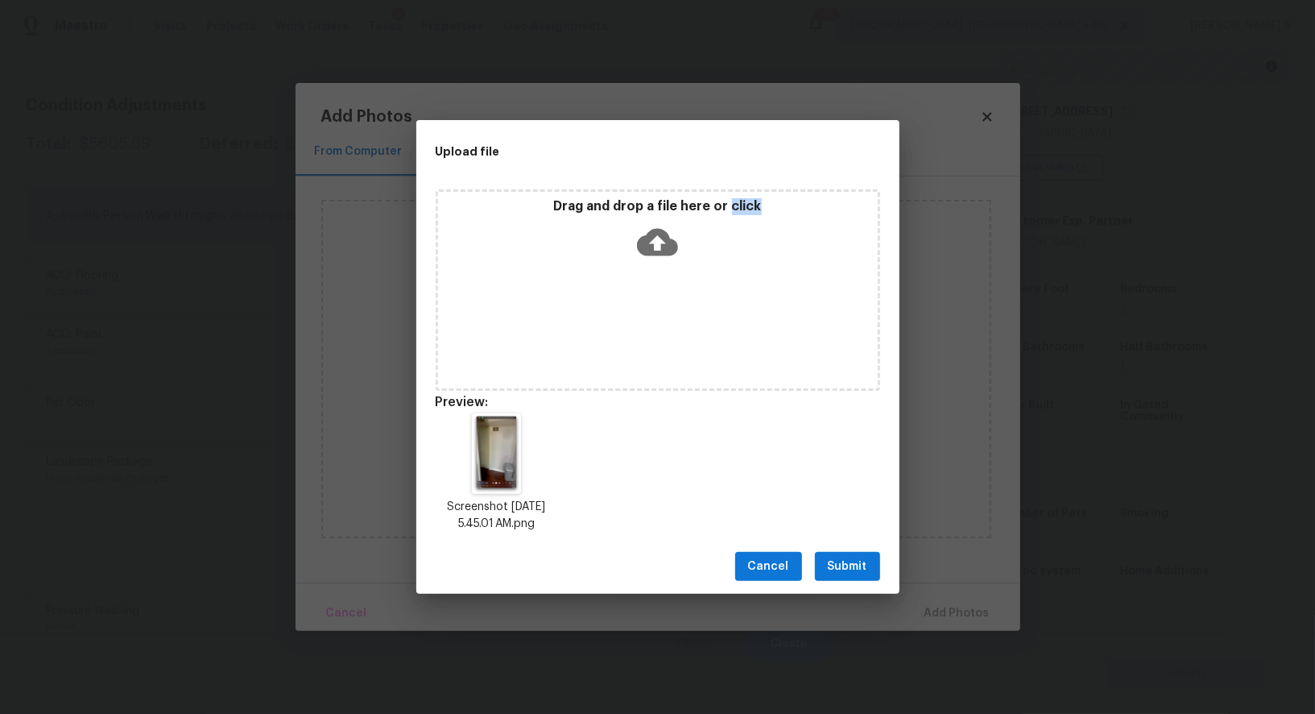
click at [849, 560] on span "Submit" at bounding box center [847, 567] width 39 height 20
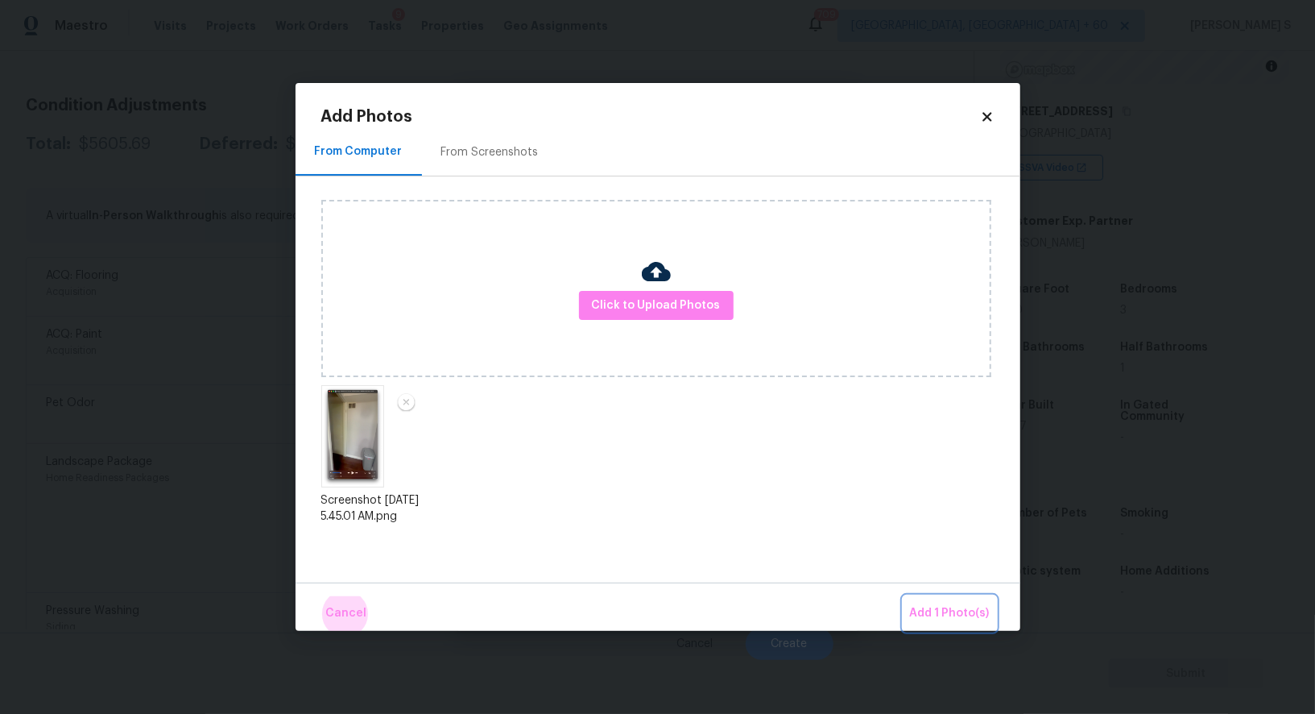
click at [904, 596] on button "Add 1 Photo(s)" at bounding box center [950, 613] width 93 height 35
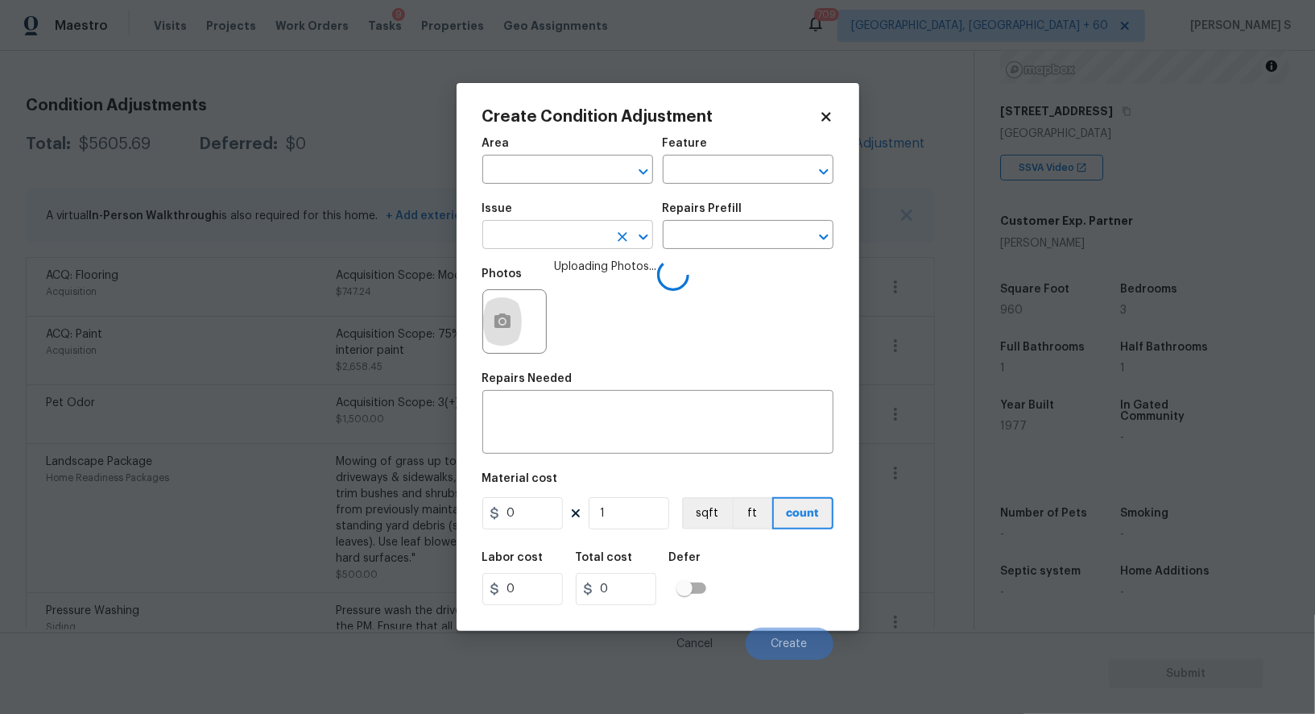
click at [544, 230] on input "text" at bounding box center [545, 236] width 126 height 25
type input "Interior Door"
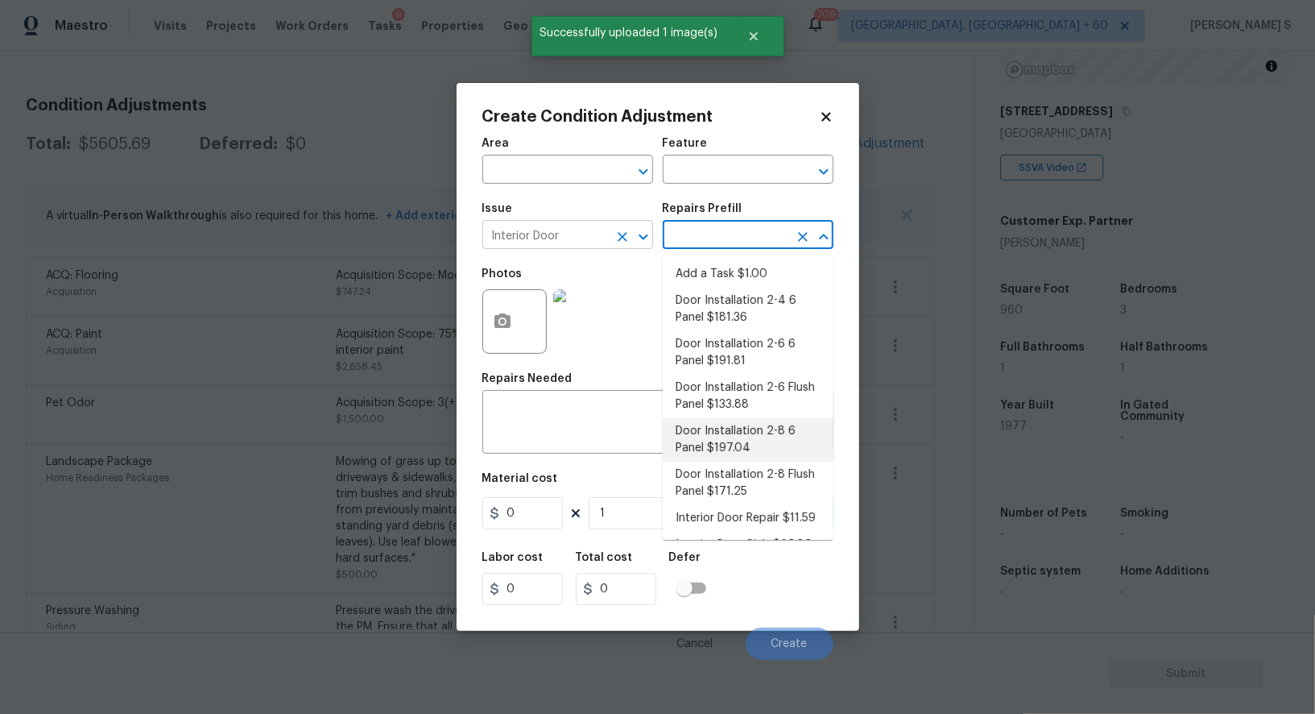
type input "Interior Door"
type textarea "Remove the existing door (if present). Install a new pre-hung 2-8 6 panel inter…"
type input "197.04"
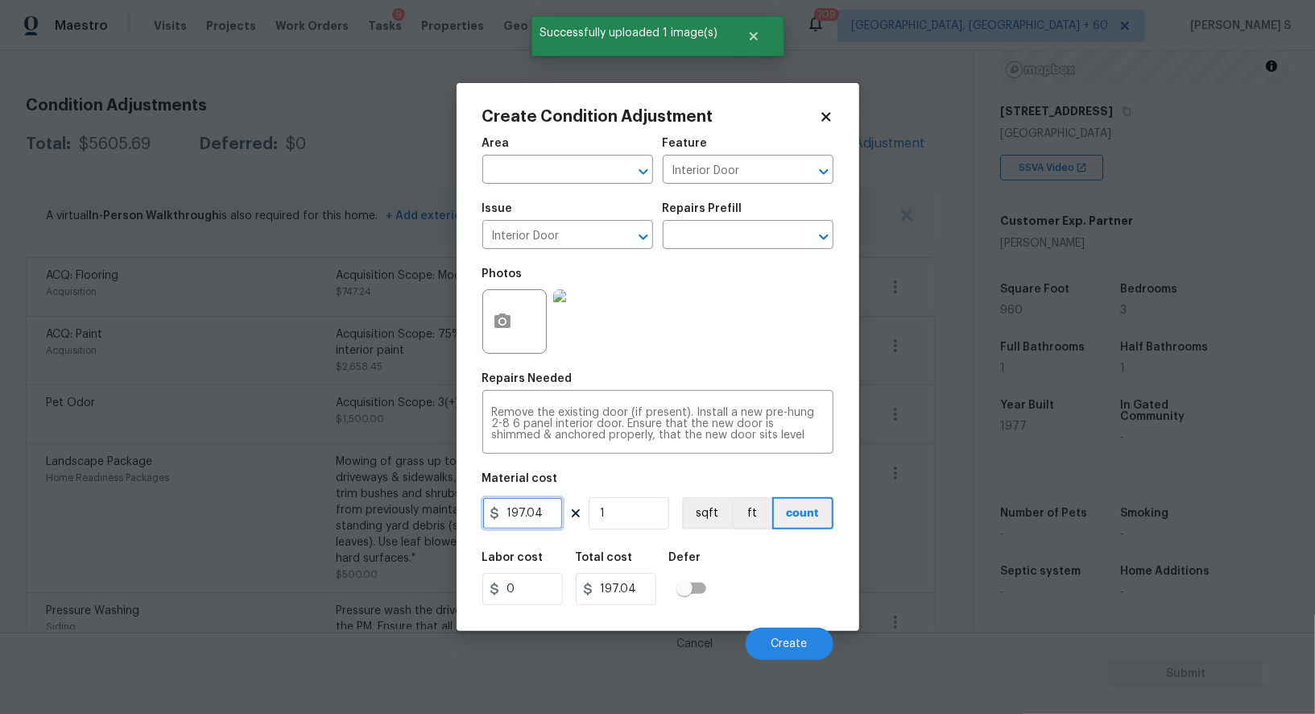
click at [551, 521] on input "197.04" at bounding box center [522, 513] width 81 height 32
type input "200"
click at [796, 632] on button "Create" at bounding box center [790, 643] width 88 height 32
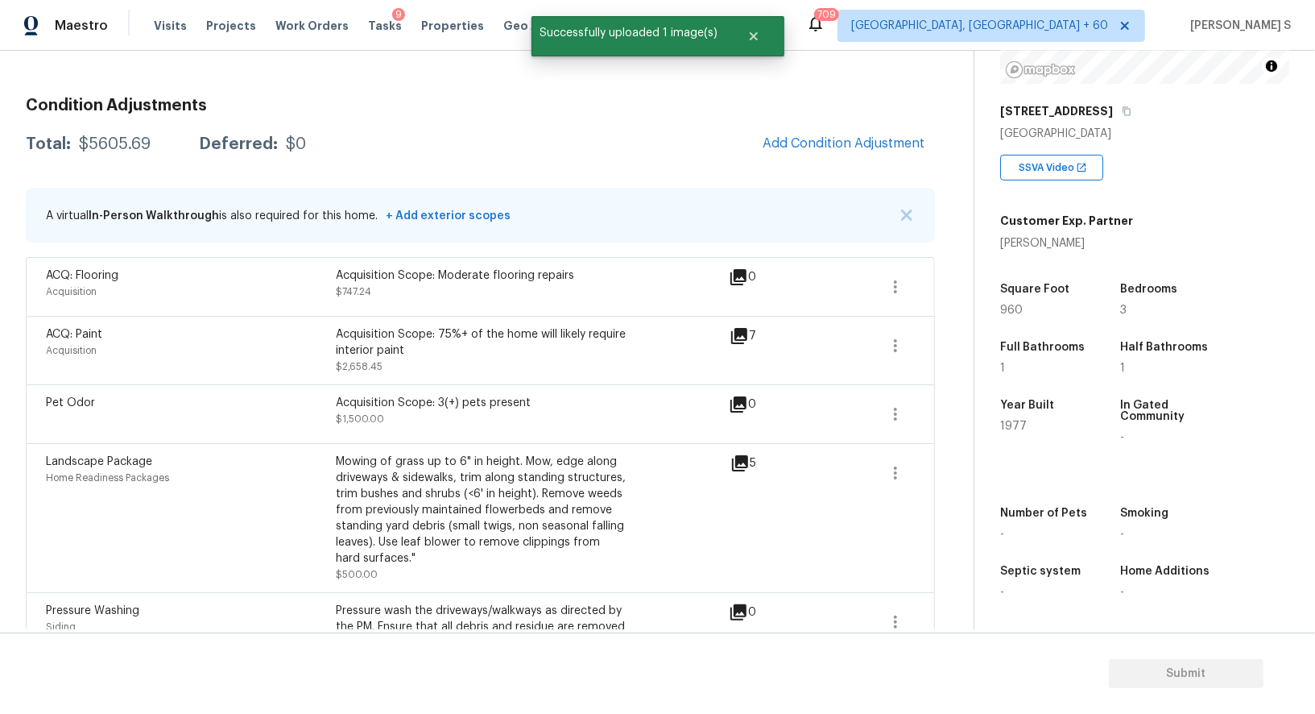
click at [253, 532] on body "Maestro Visits Projects Work Orders Tasks 9 Properties Geo Assignments 709 Albu…" at bounding box center [657, 357] width 1315 height 714
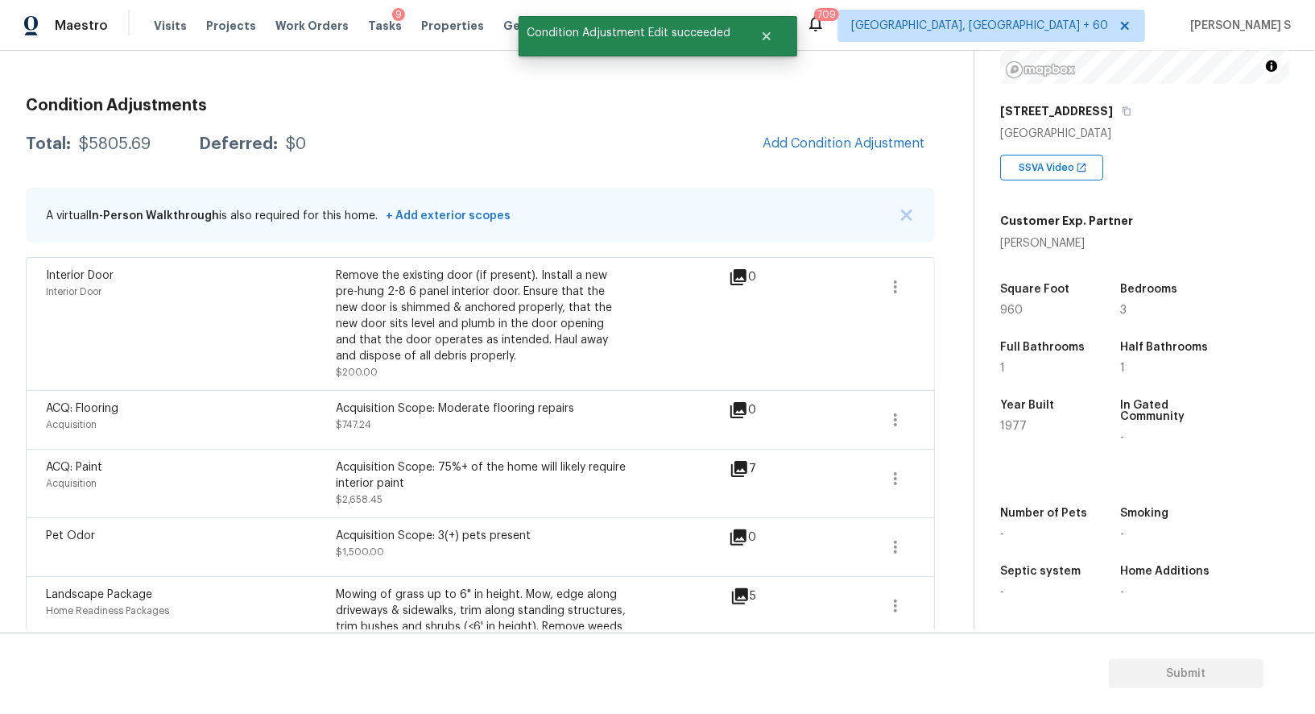
click at [818, 126] on span "Add Condition Adjustment" at bounding box center [844, 143] width 182 height 35
click at [874, 126] on span "Add Condition Adjustment" at bounding box center [844, 143] width 182 height 35
click at [884, 134] on button "Add Condition Adjustment" at bounding box center [844, 143] width 182 height 34
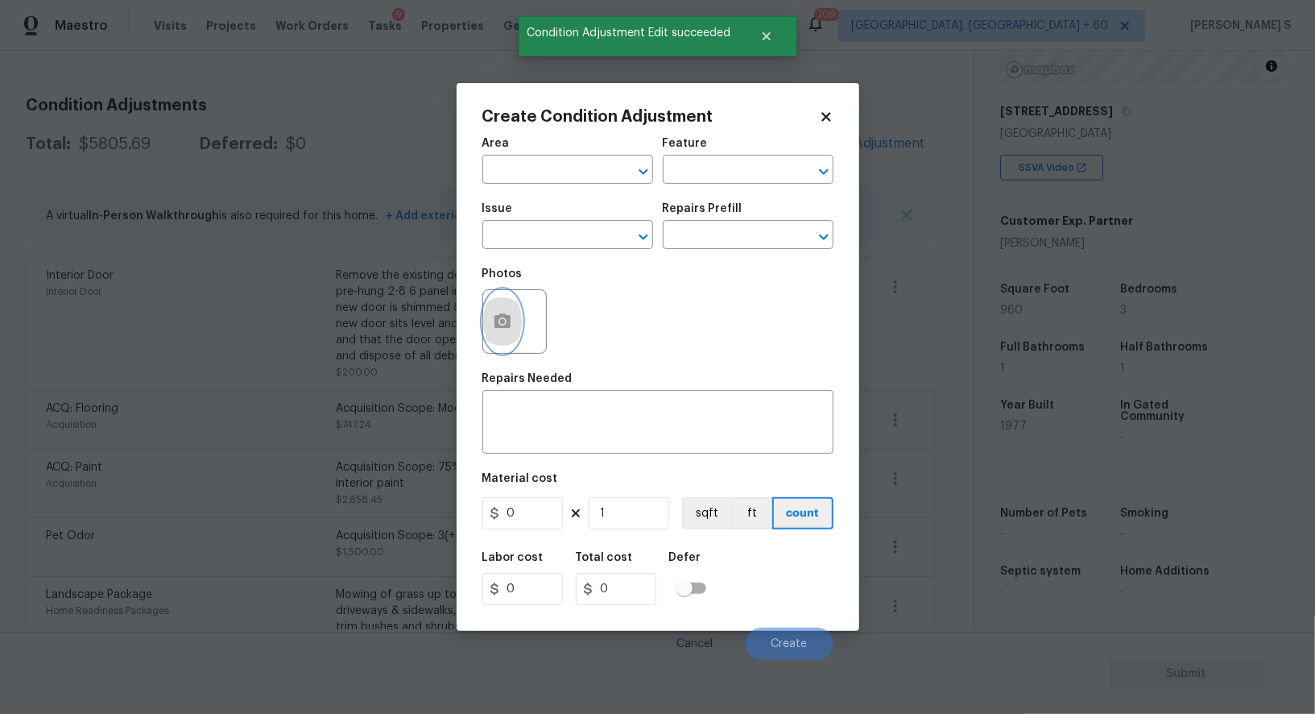
click at [504, 328] on icon "button" at bounding box center [503, 320] width 16 height 14
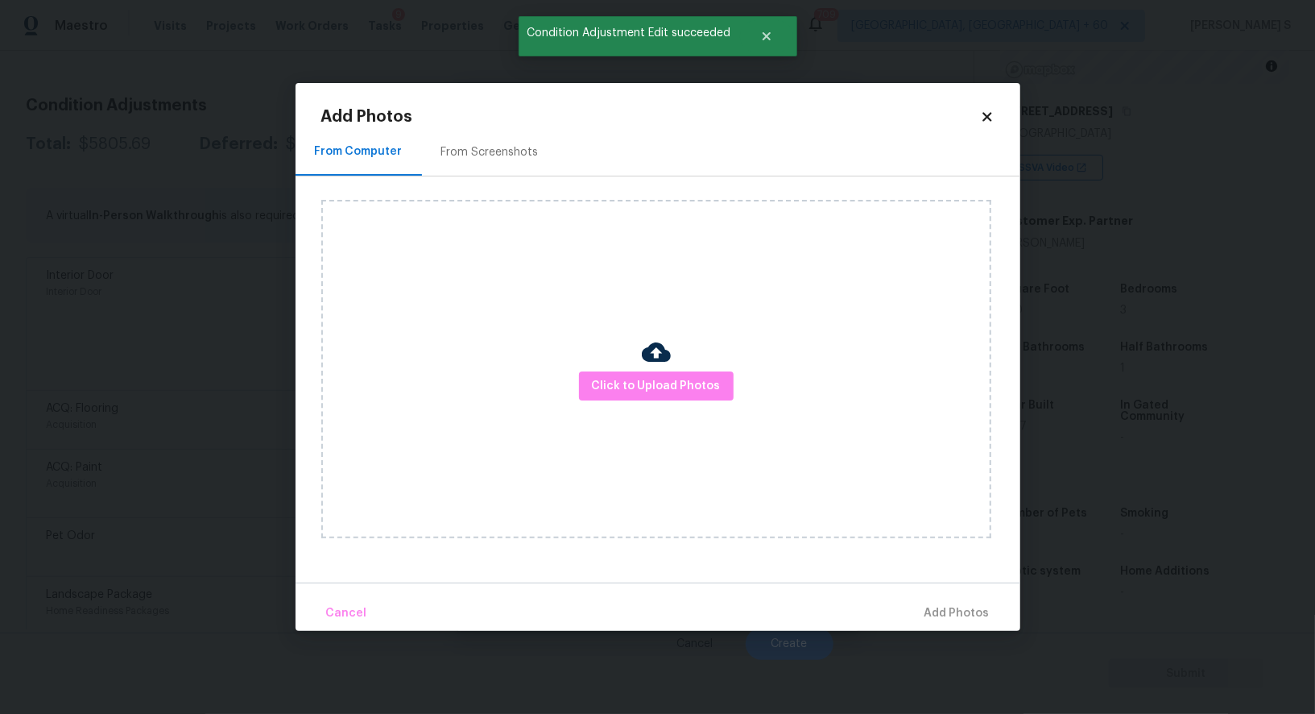
click at [652, 368] on div at bounding box center [656, 355] width 29 height 34
click at [652, 375] on button "Click to Upload Photos" at bounding box center [656, 386] width 155 height 30
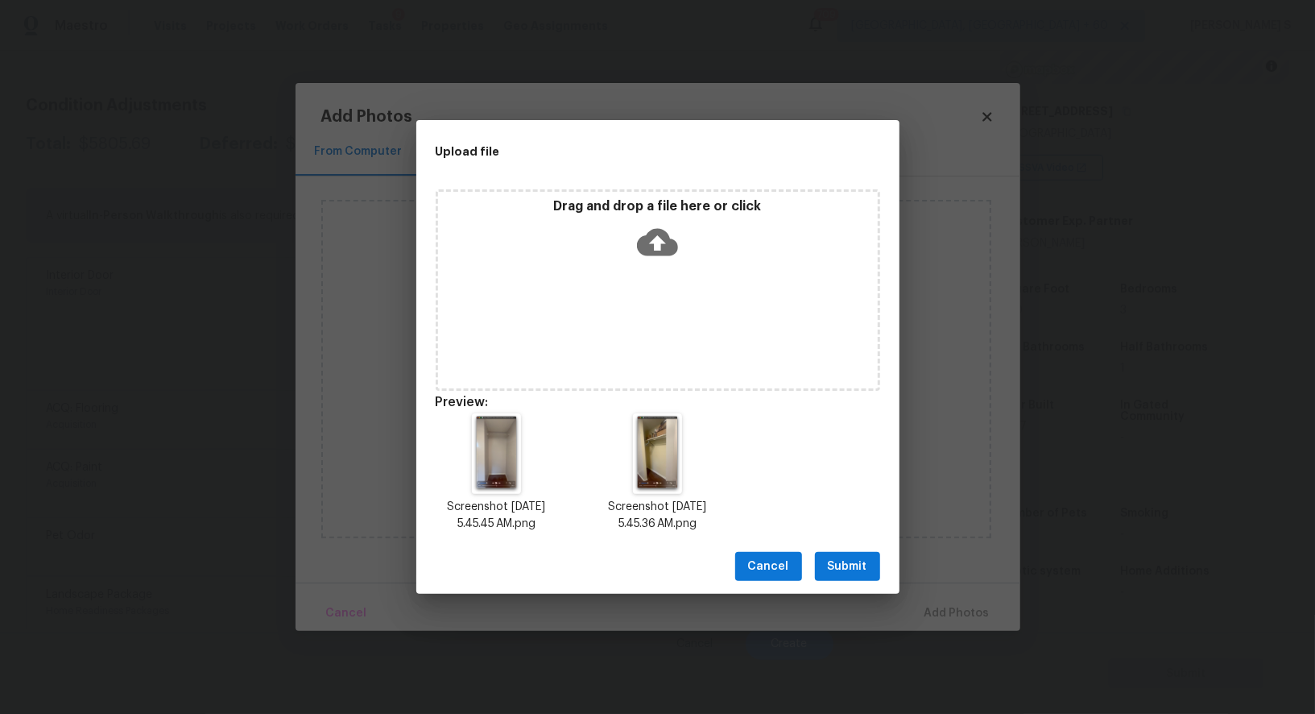
click at [856, 561] on span "Submit" at bounding box center [847, 567] width 39 height 20
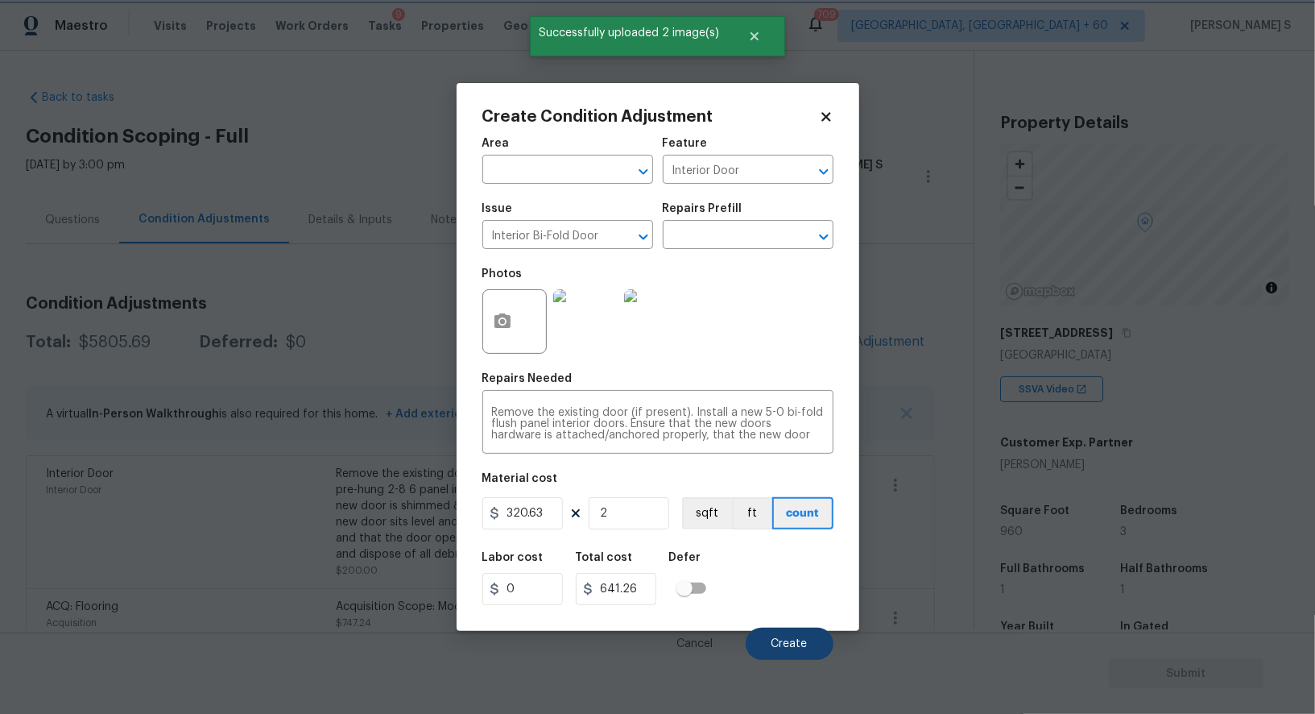
scroll to position [222, 0]
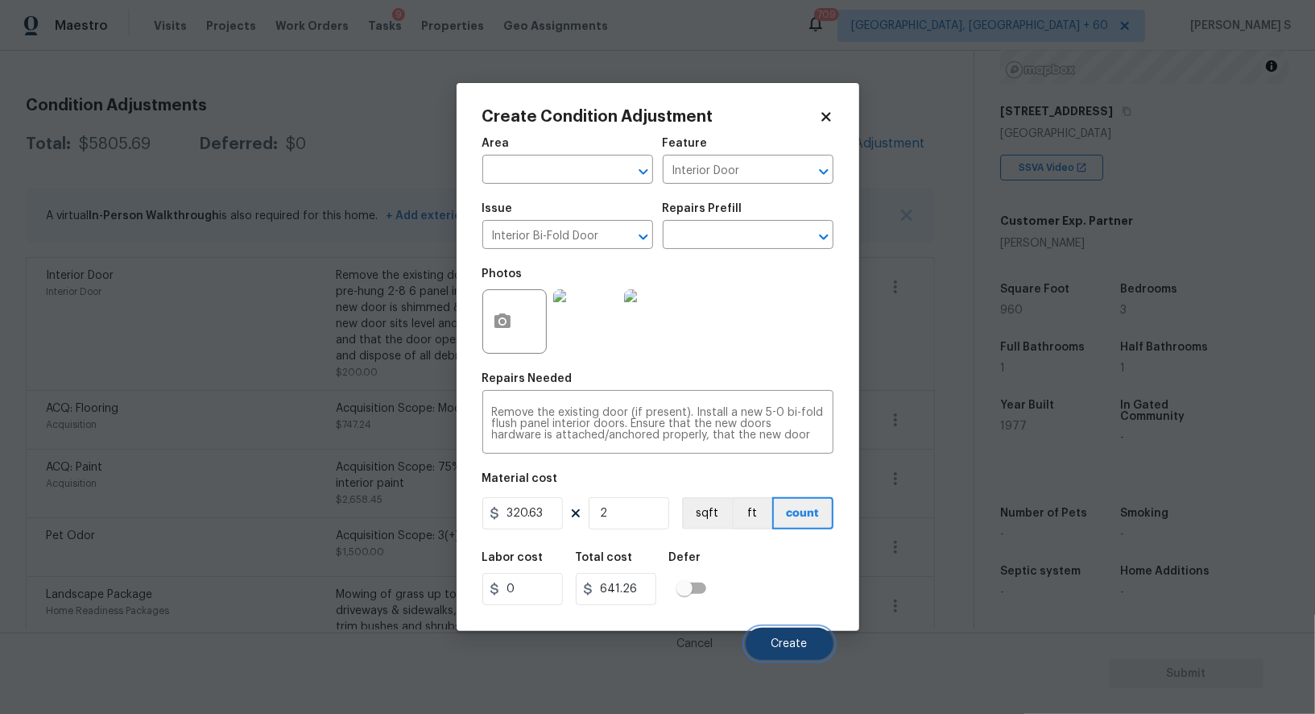
click at [798, 643] on span "Create" at bounding box center [790, 644] width 36 height 12
drag, startPoint x: 138, startPoint y: 393, endPoint x: 468, endPoint y: 295, distance: 344.6
click at [138, 393] on body "Maestro Visits Projects Work Orders Tasks 9 Properties Geo Assignments 709 [GEO…" at bounding box center [657, 357] width 1315 height 714
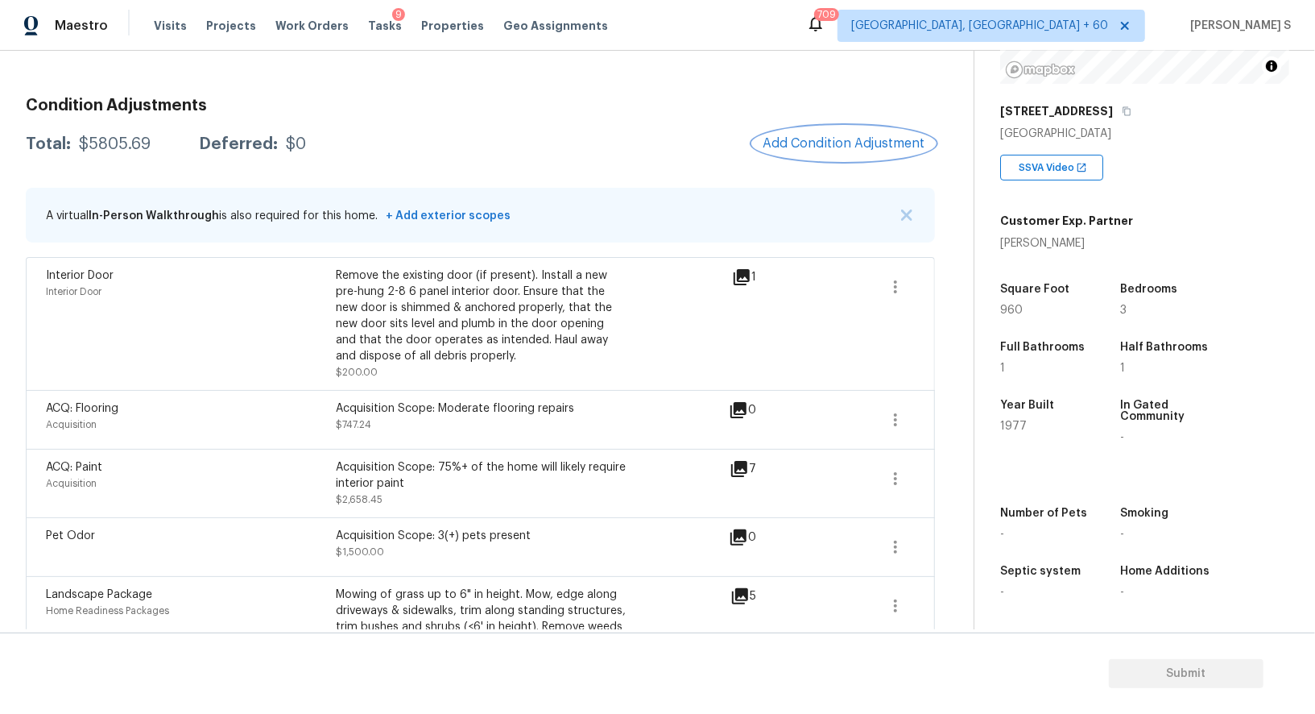
scroll to position [198, 0]
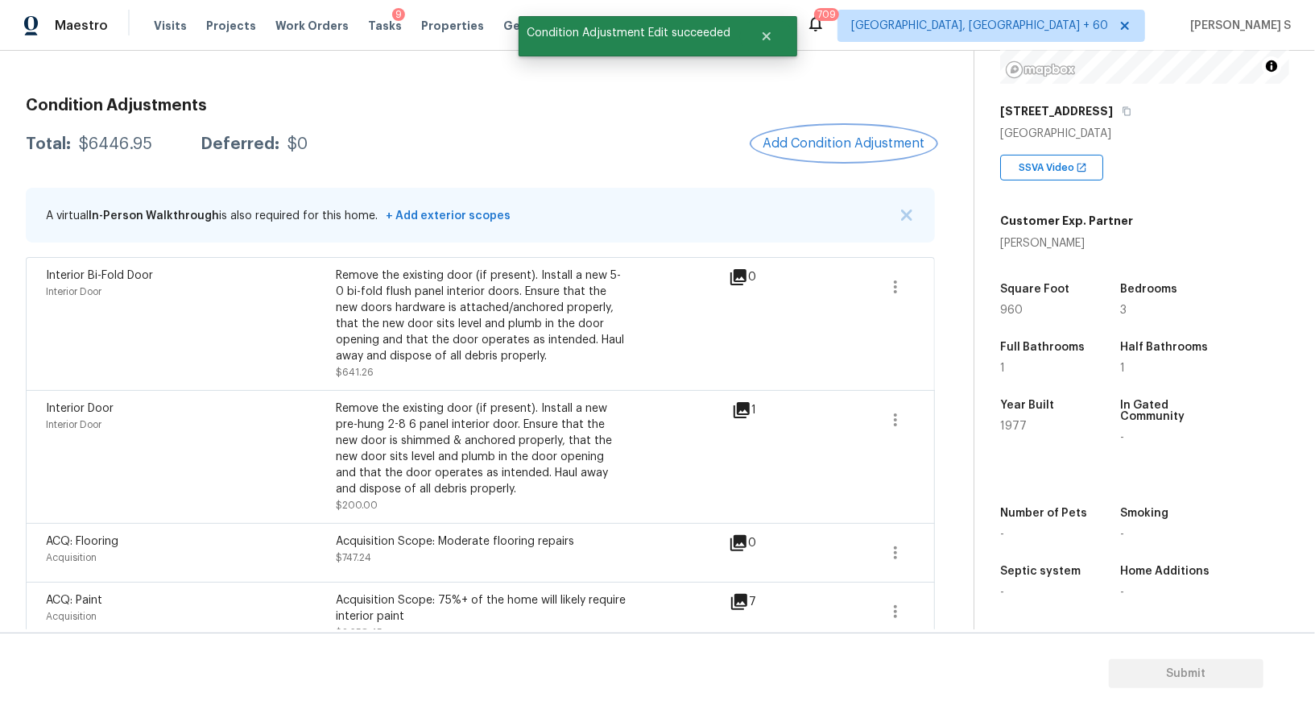
click at [847, 127] on button "Add Condition Adjustment" at bounding box center [844, 143] width 182 height 34
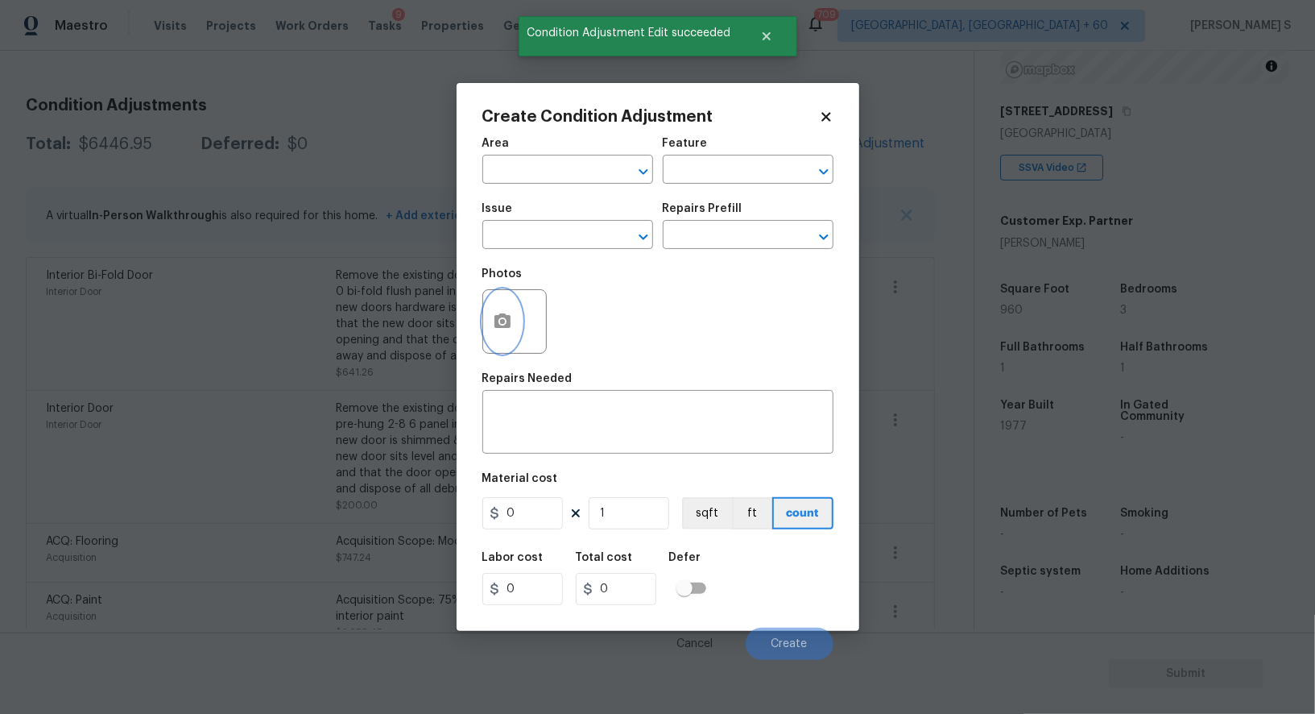
click at [487, 326] on button "button" at bounding box center [502, 321] width 39 height 63
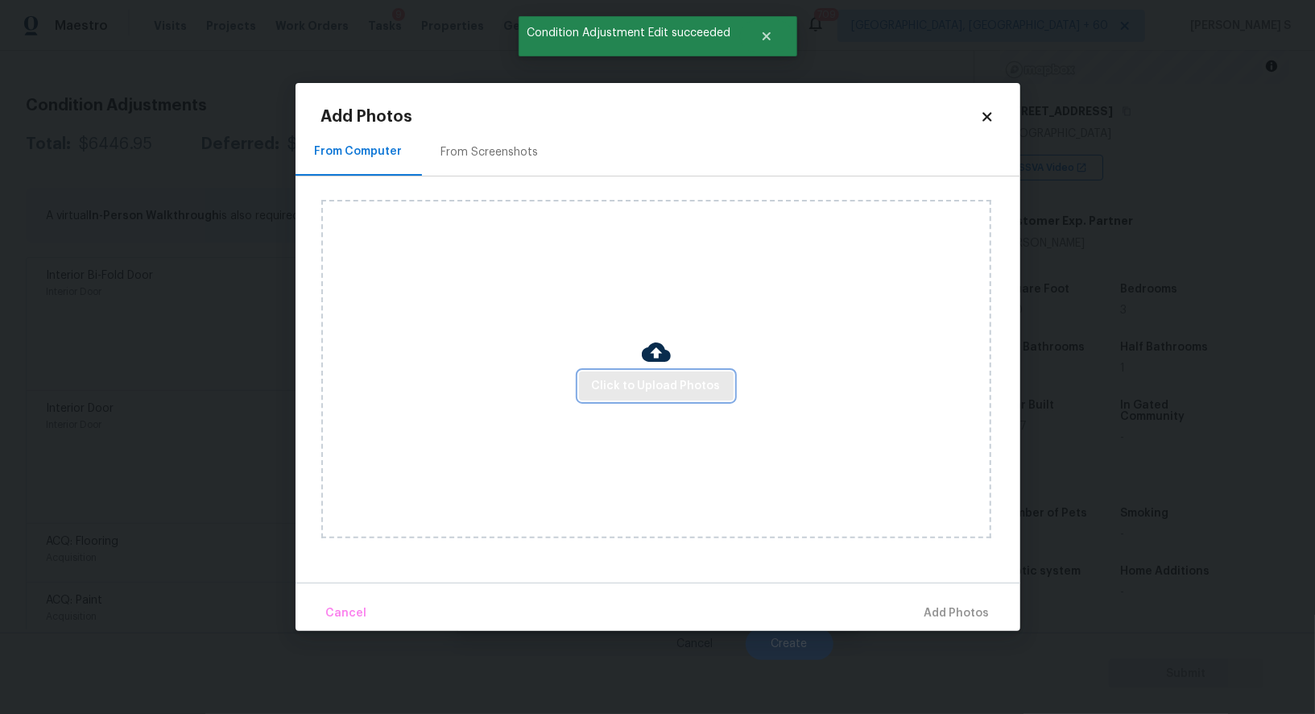
click at [677, 391] on span "Click to Upload Photos" at bounding box center [656, 386] width 129 height 20
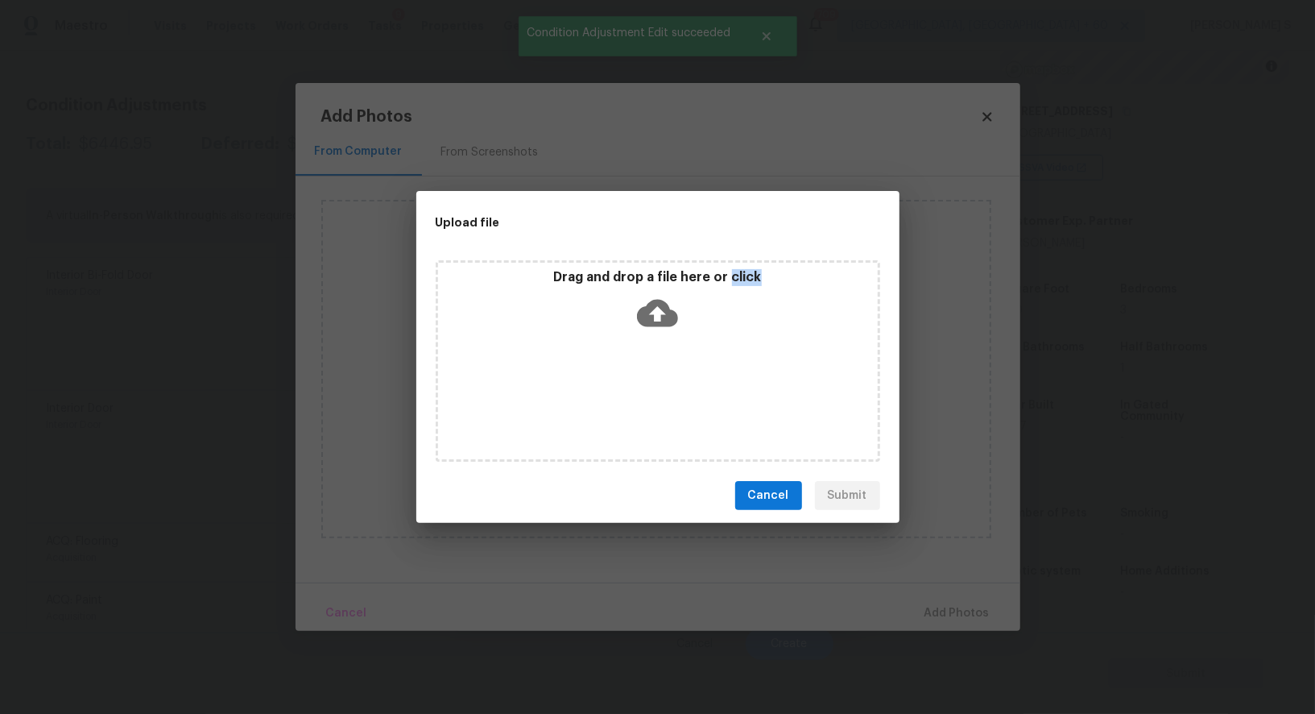
click at [677, 391] on div "Drag and drop a file here or click" at bounding box center [658, 360] width 445 height 201
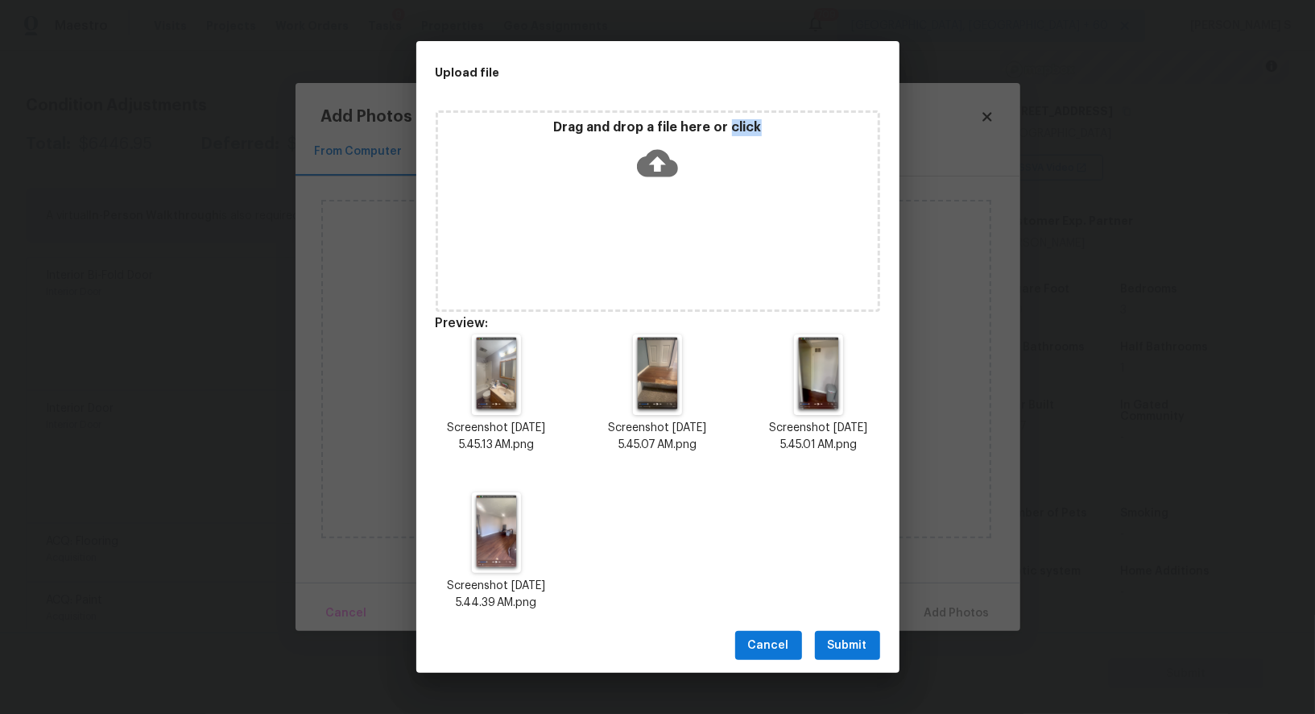
click at [855, 648] on span "Submit" at bounding box center [847, 646] width 39 height 20
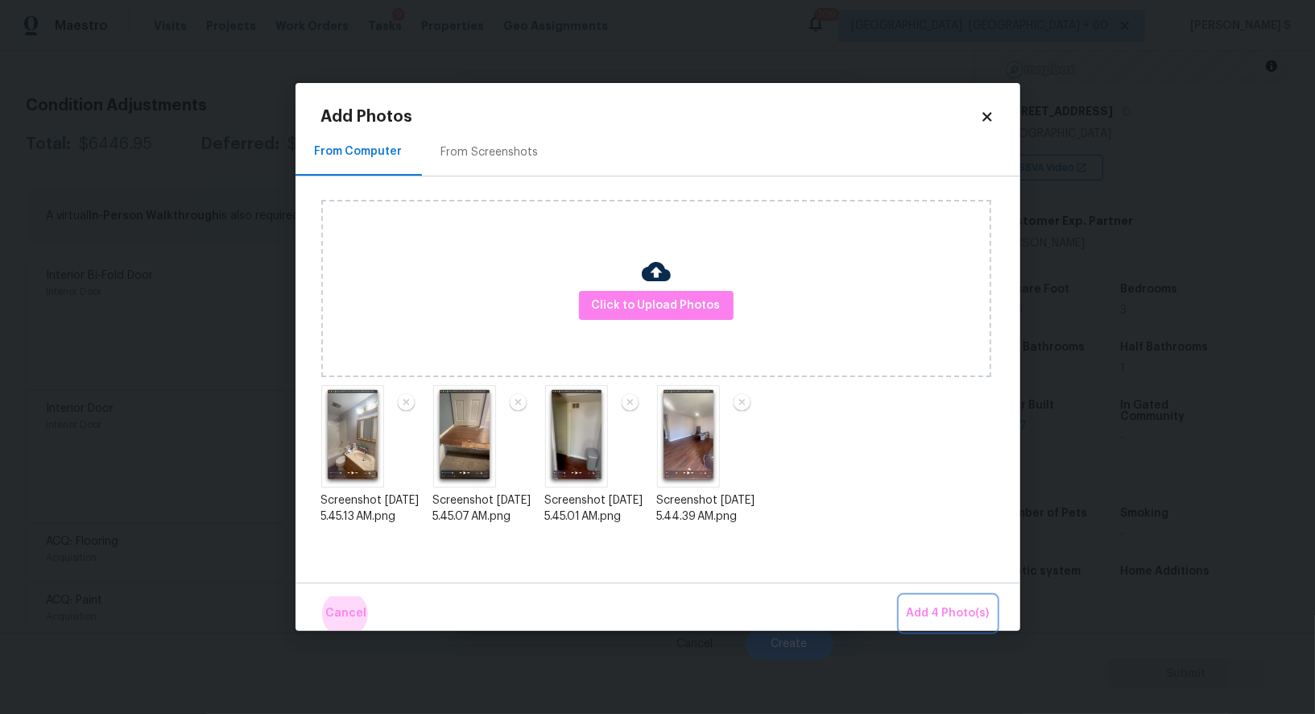
click at [901, 596] on button "Add 4 Photo(s)" at bounding box center [949, 613] width 96 height 35
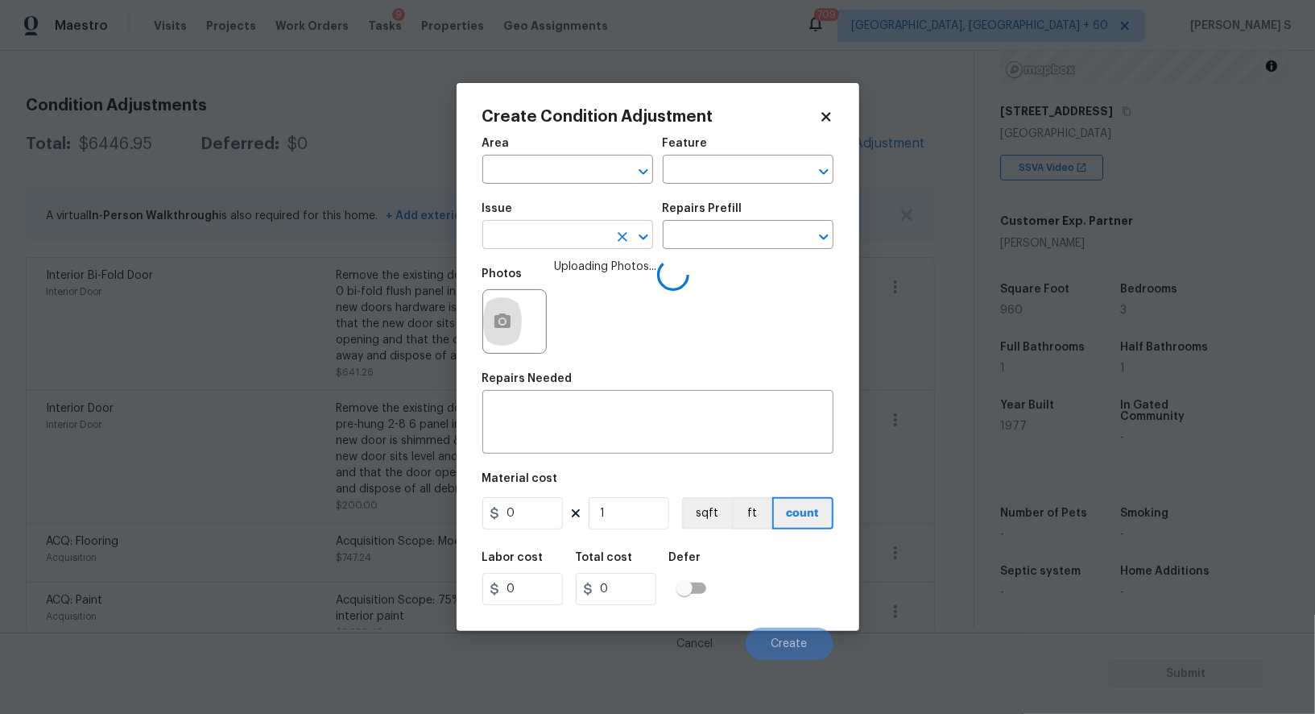
click at [553, 235] on input "text" at bounding box center [545, 236] width 126 height 25
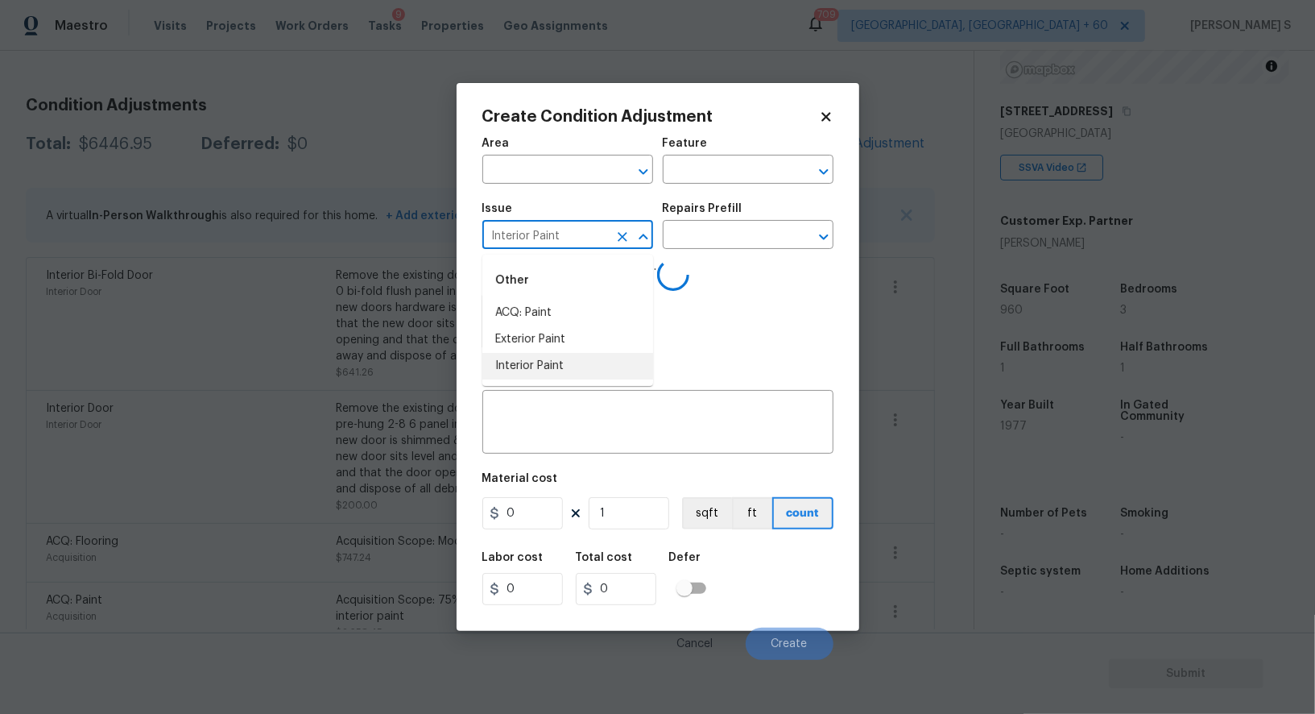
type input "Interior Paint"
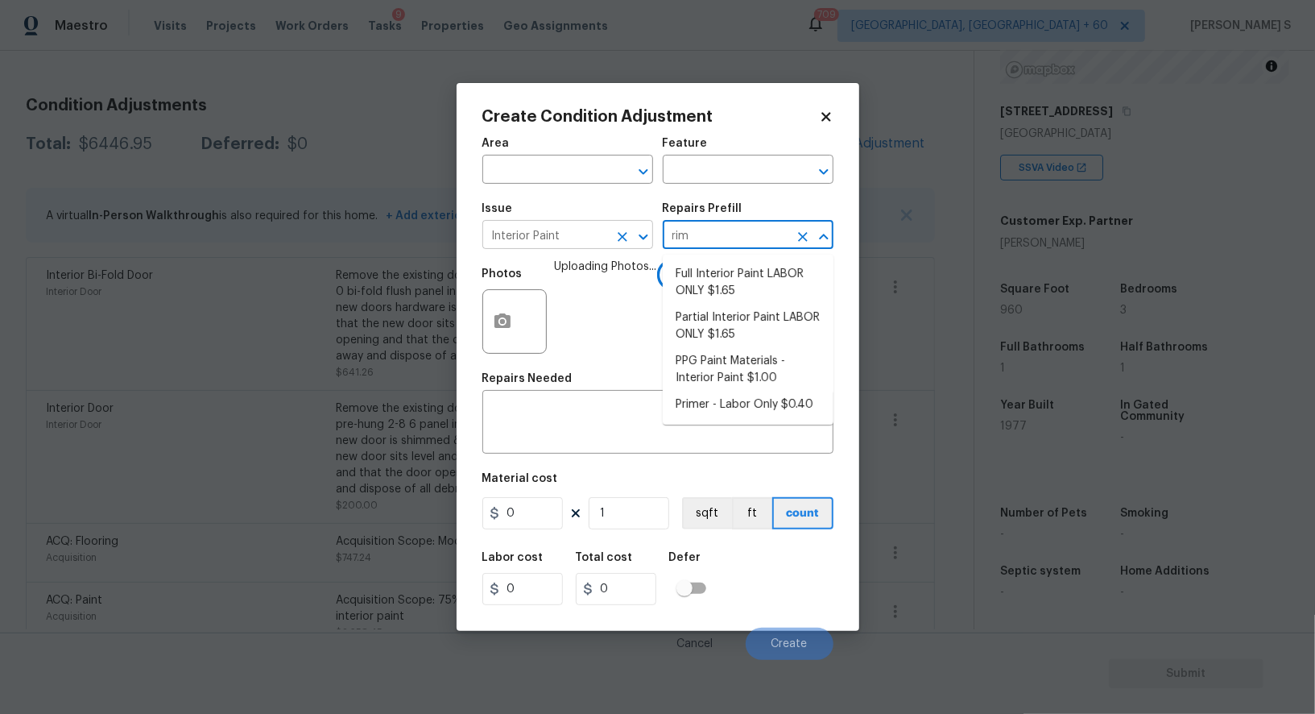
type input "rime"
type input "r"
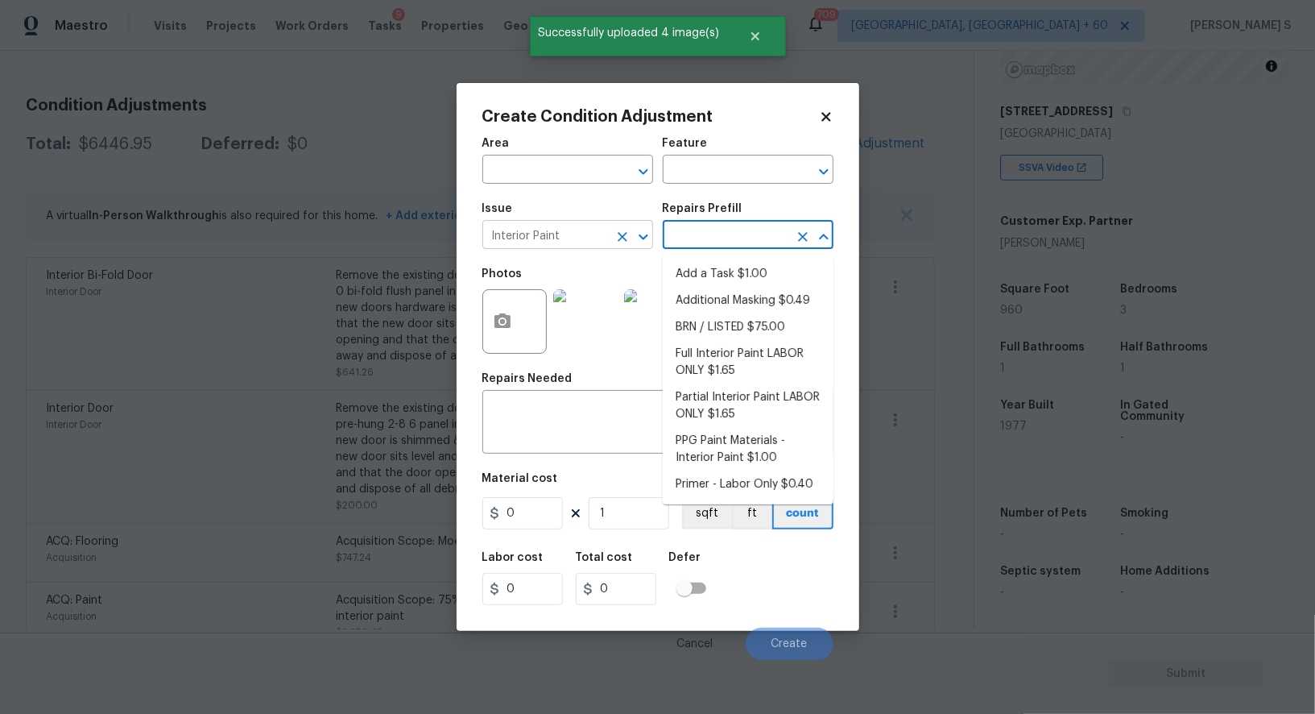
type input "r"
type input "mer"
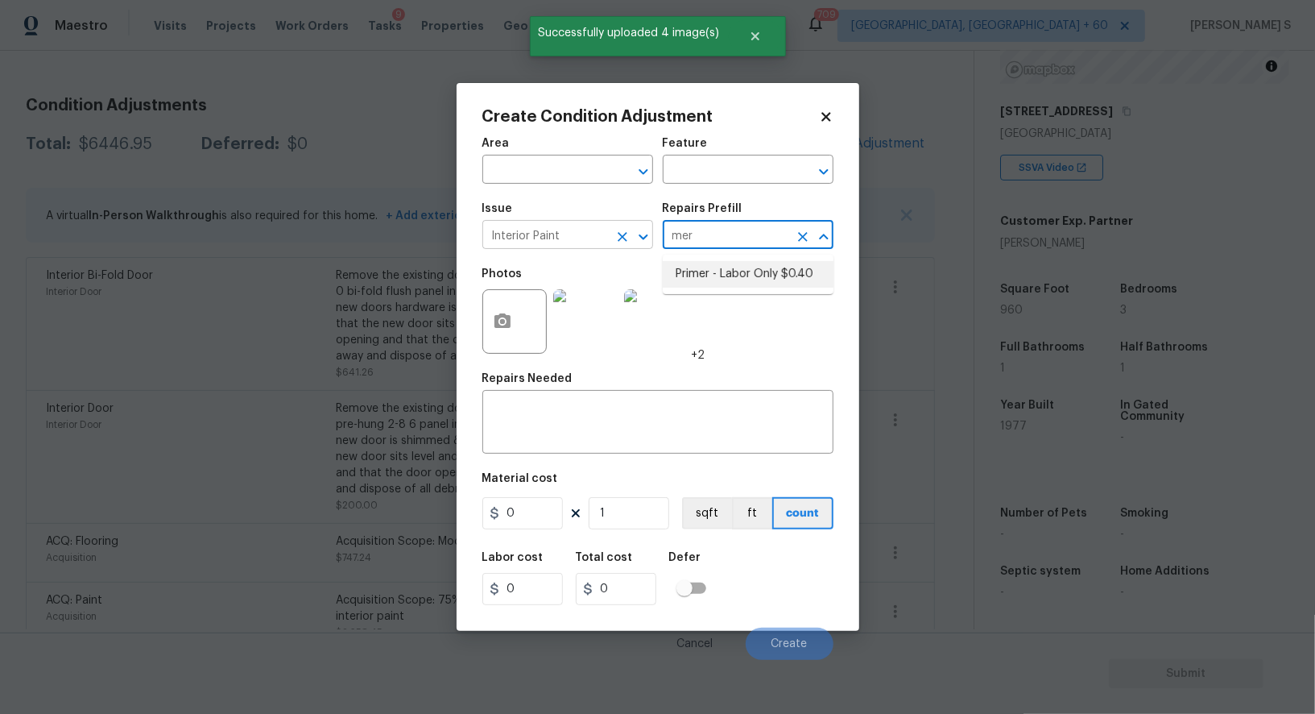
type input "Overall Paint"
type textarea "Interior primer - PRIMER PROVIDED BY OPENDOOR - All nails, screws, drywall anch…"
type input "0.4"
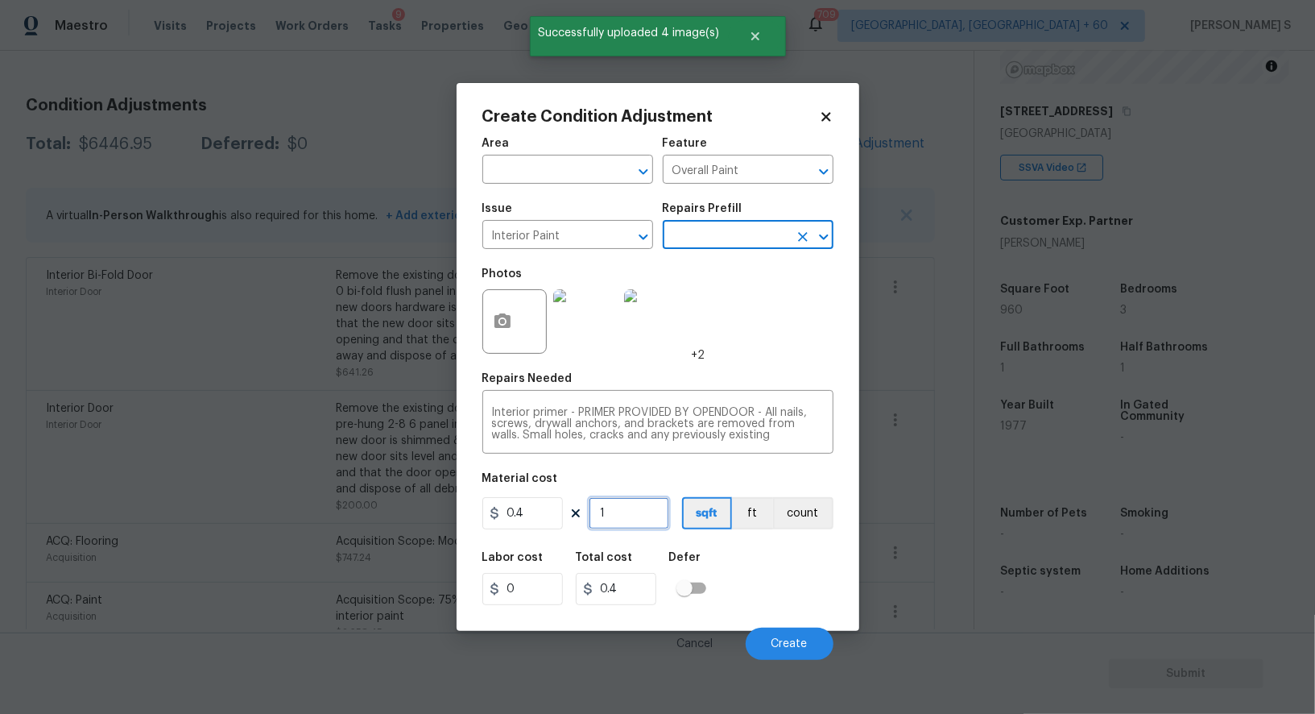
click at [638, 516] on input "1" at bounding box center [629, 513] width 81 height 32
type input "10"
type input "4"
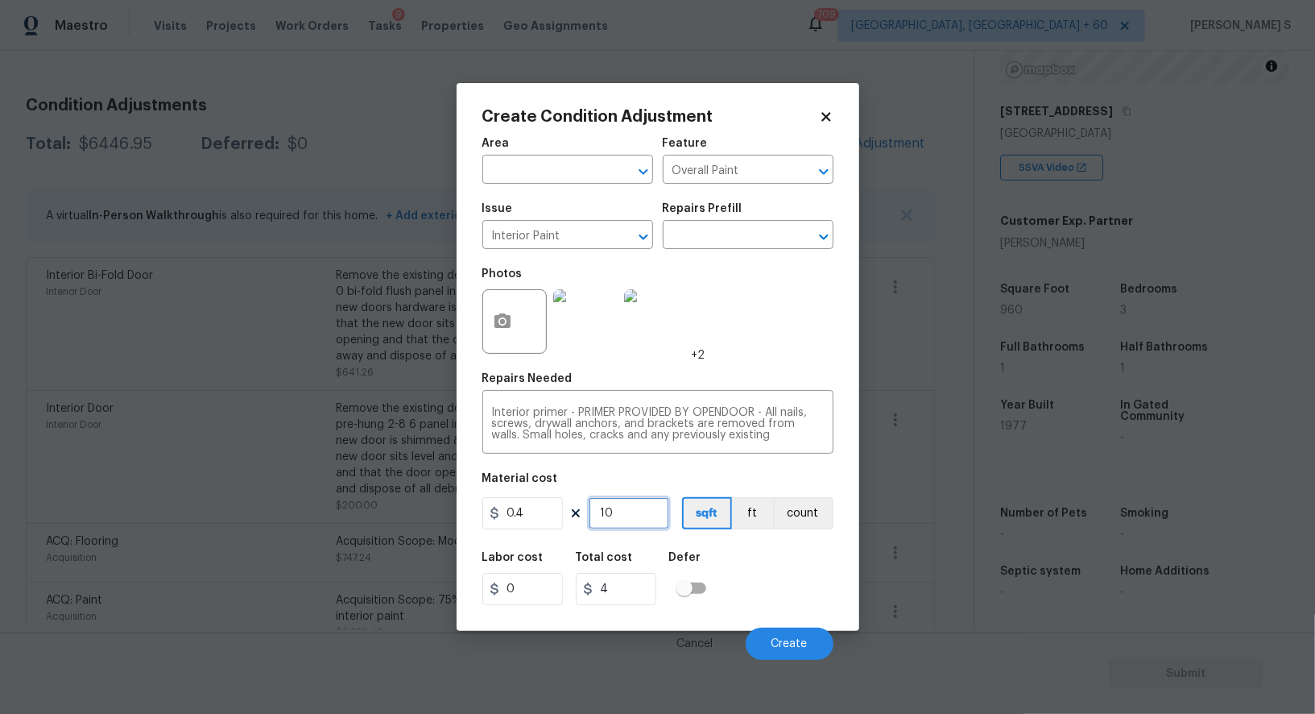
type input "100"
type input "40"
type input "1000"
type input "400"
type input "1000"
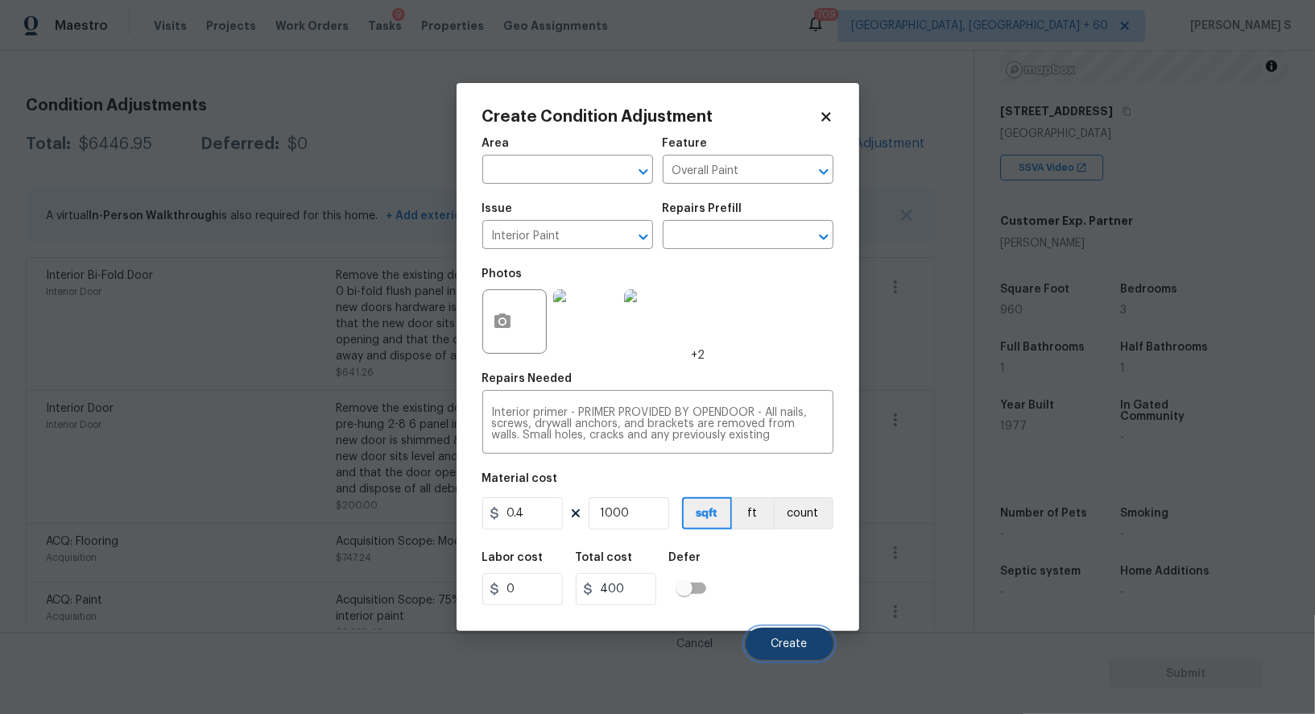
click at [790, 648] on span "Create" at bounding box center [790, 644] width 36 height 12
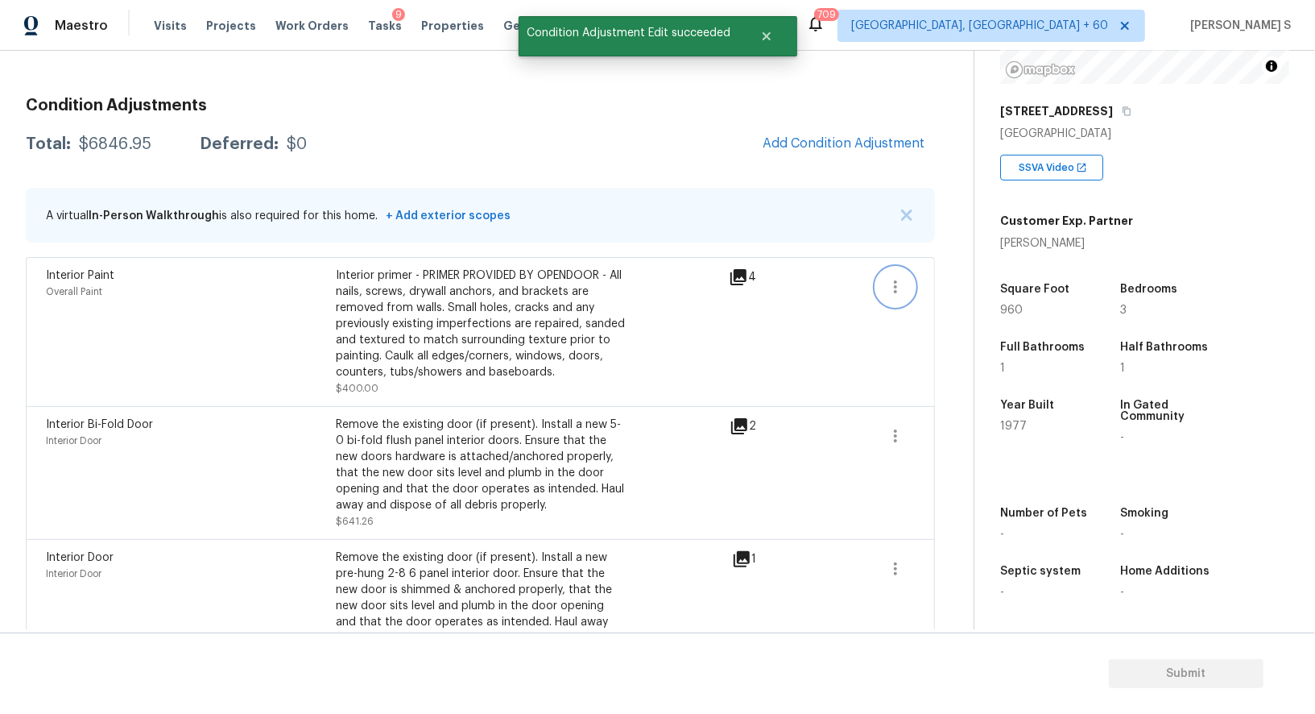
click at [902, 284] on icon "button" at bounding box center [895, 286] width 19 height 19
click at [959, 284] on div "Edit" at bounding box center [988, 282] width 126 height 16
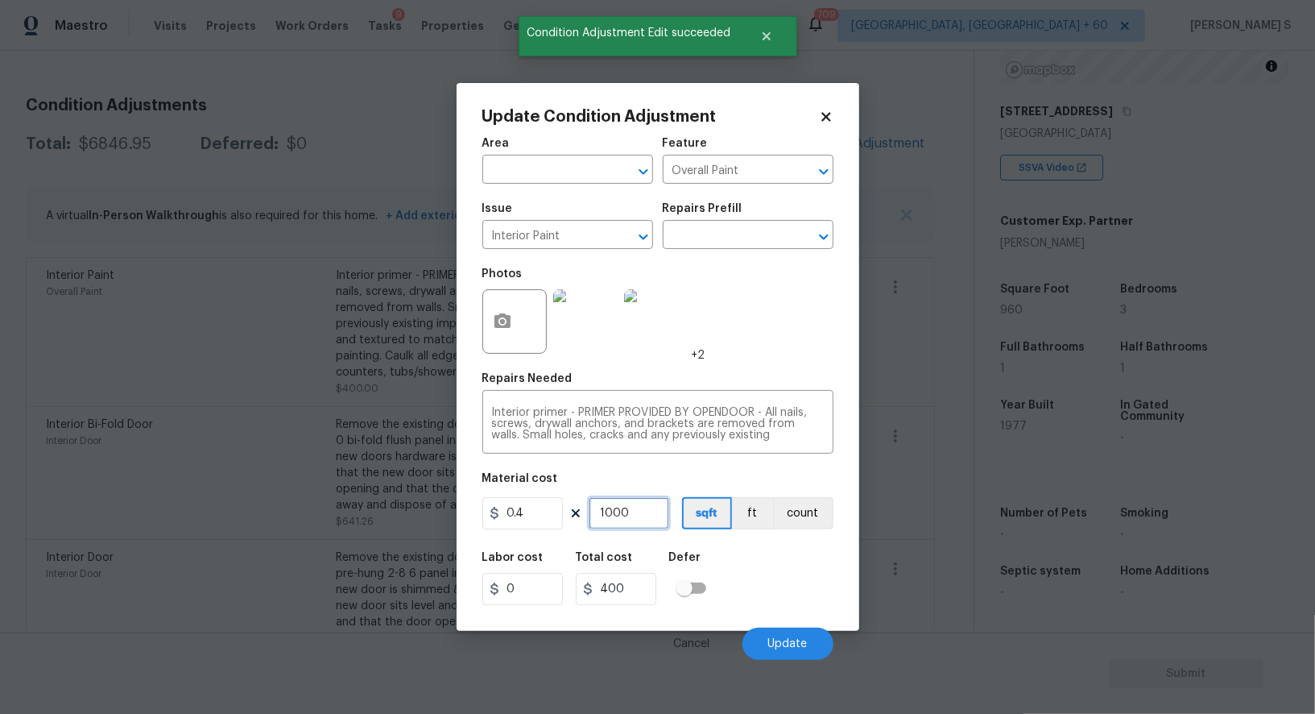
click at [648, 511] on input "1000" at bounding box center [629, 513] width 81 height 32
type input "6"
type input "2.4"
type input "60"
type input "24"
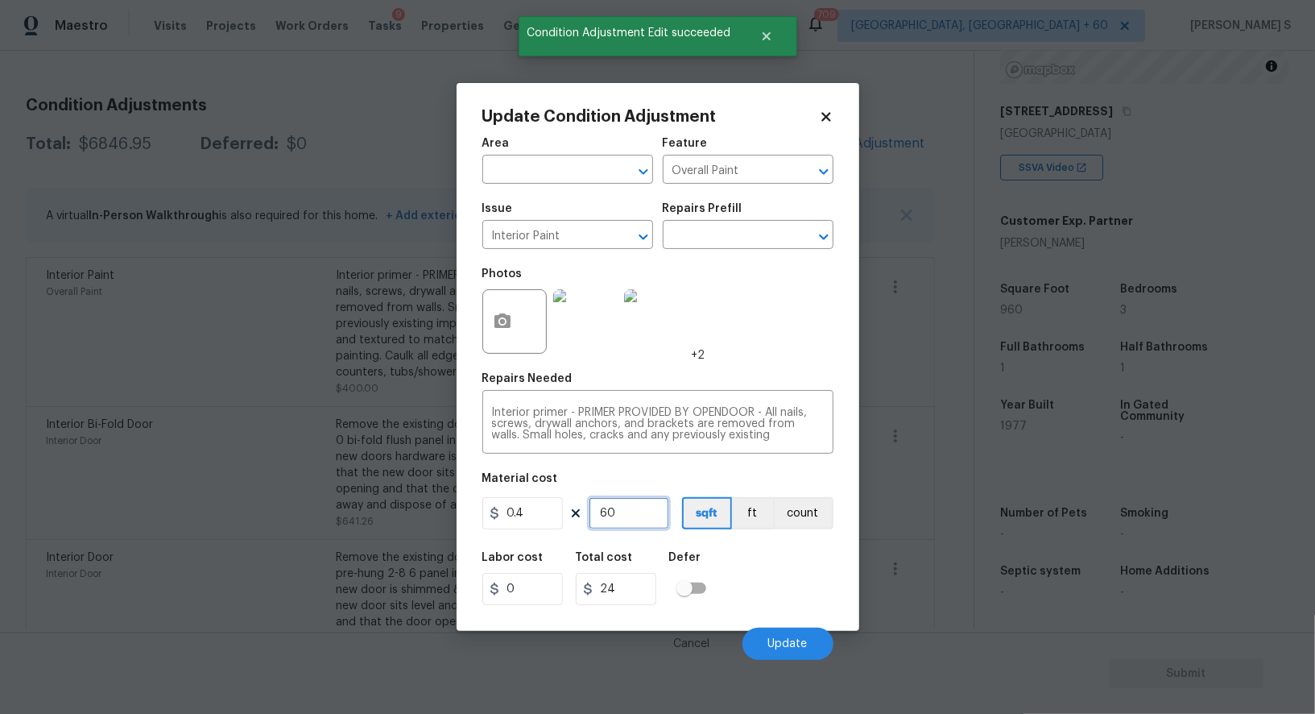
type input "600"
type input "240"
type input "600"
click at [785, 639] on button "Update" at bounding box center [788, 643] width 91 height 32
click at [230, 503] on body "Maestro Visits Projects Work Orders Tasks 9 Properties Geo Assignments 709 [GEO…" at bounding box center [657, 357] width 1315 height 714
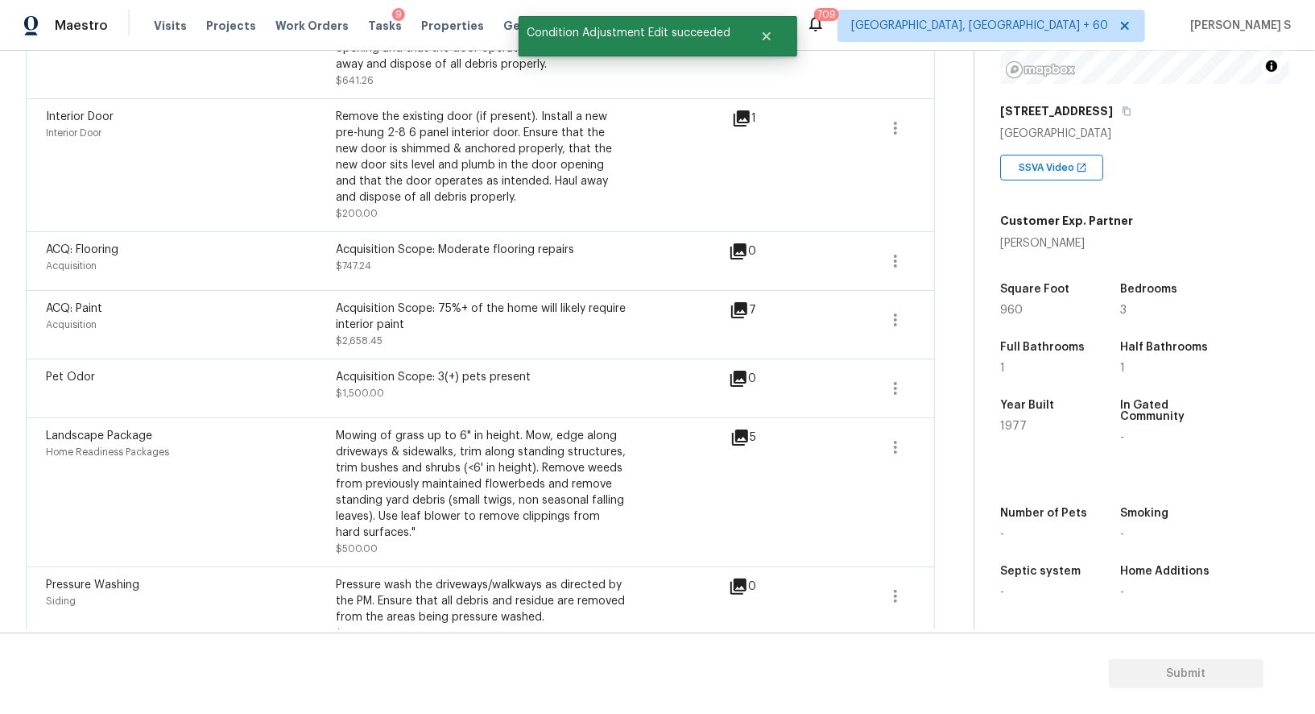
scroll to position [665, 0]
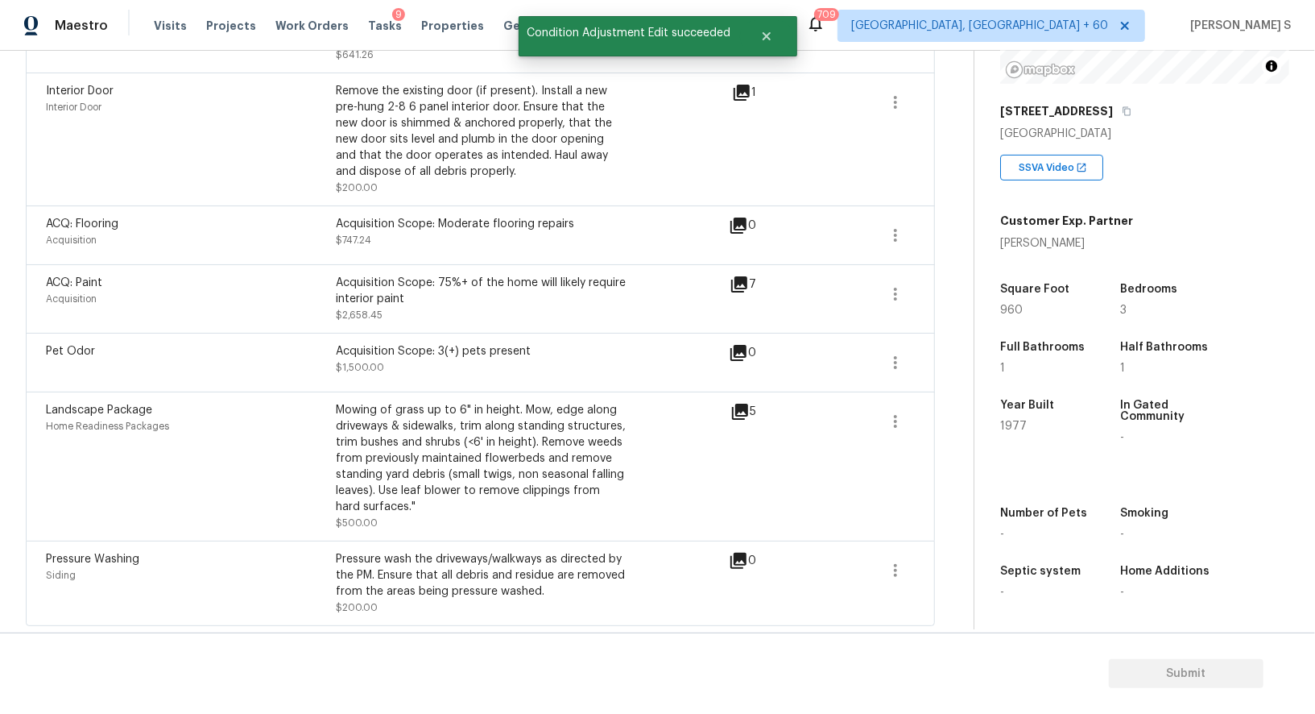
drag, startPoint x: 878, startPoint y: 244, endPoint x: 909, endPoint y: 244, distance: 31.4
click at [878, 244] on span at bounding box center [895, 235] width 39 height 39
click at [946, 235] on div "Edit" at bounding box center [988, 231] width 126 height 16
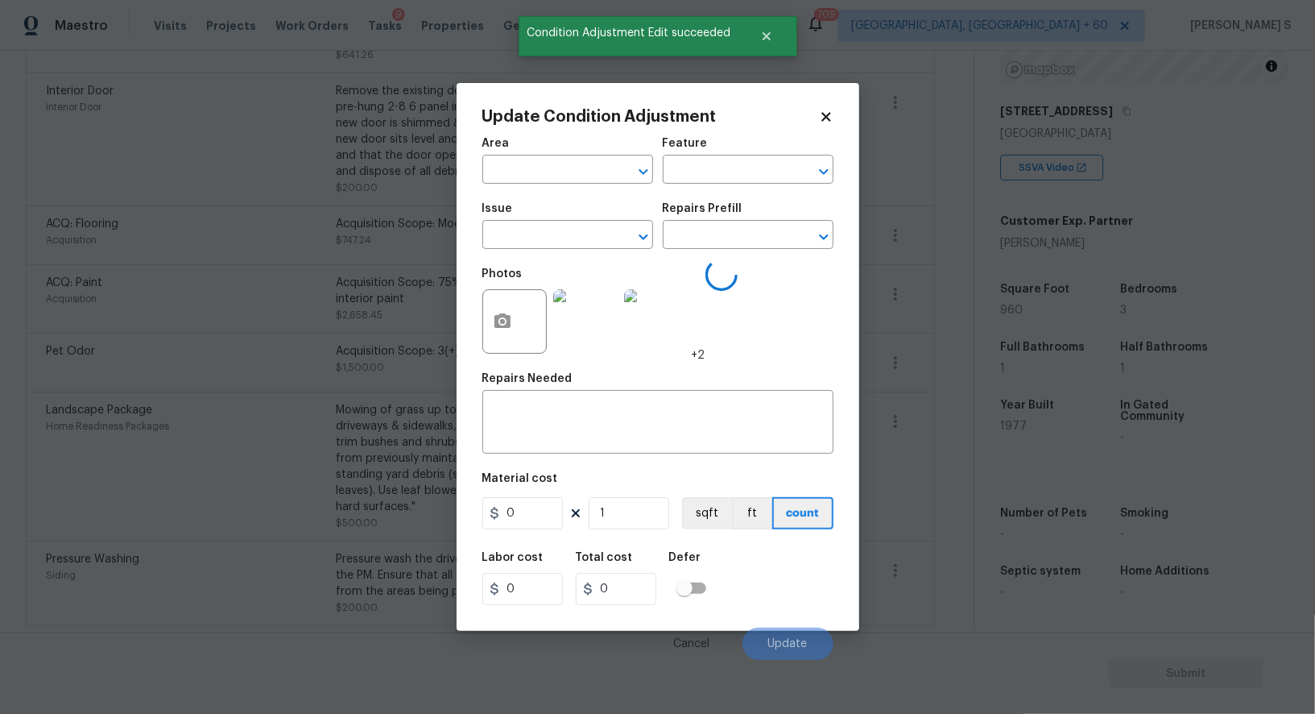
type textarea "Acquisition Scope: Moderate flooring repairs"
type input "1437"
type input "747.24"
type input "Acquisition"
type input "ACQ: Flooring"
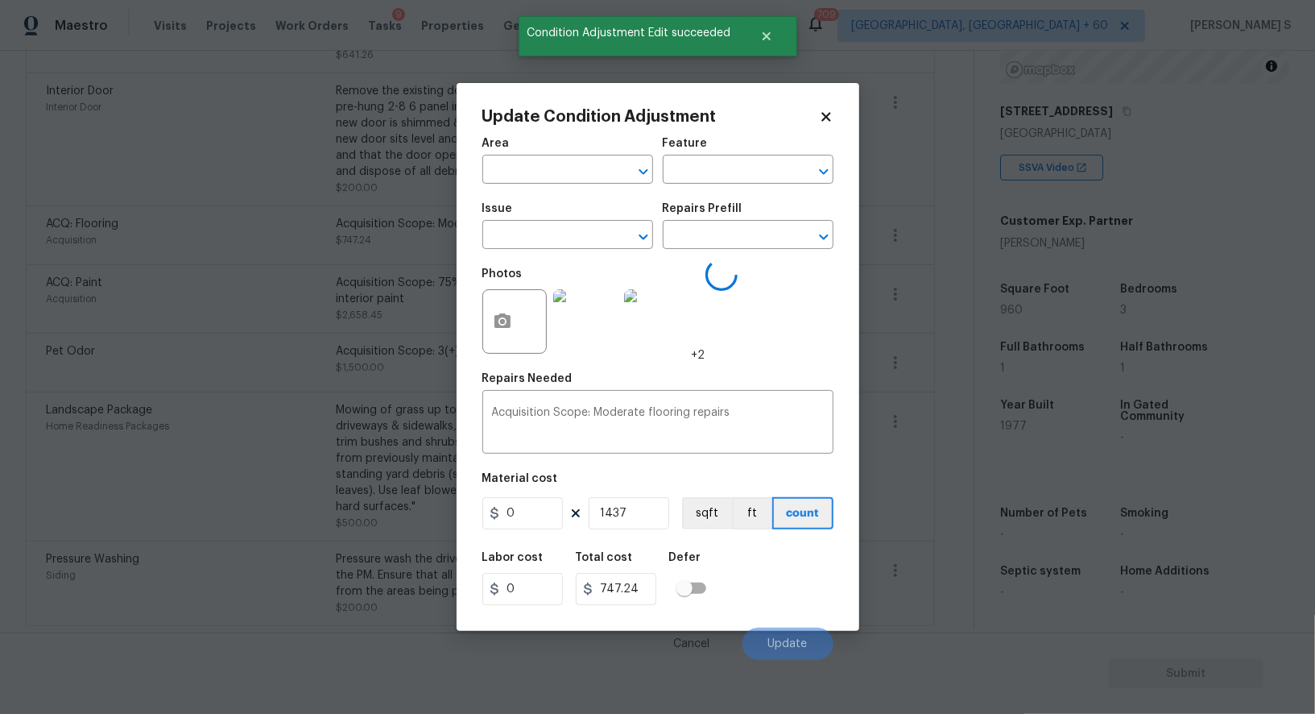
type input "0.52"
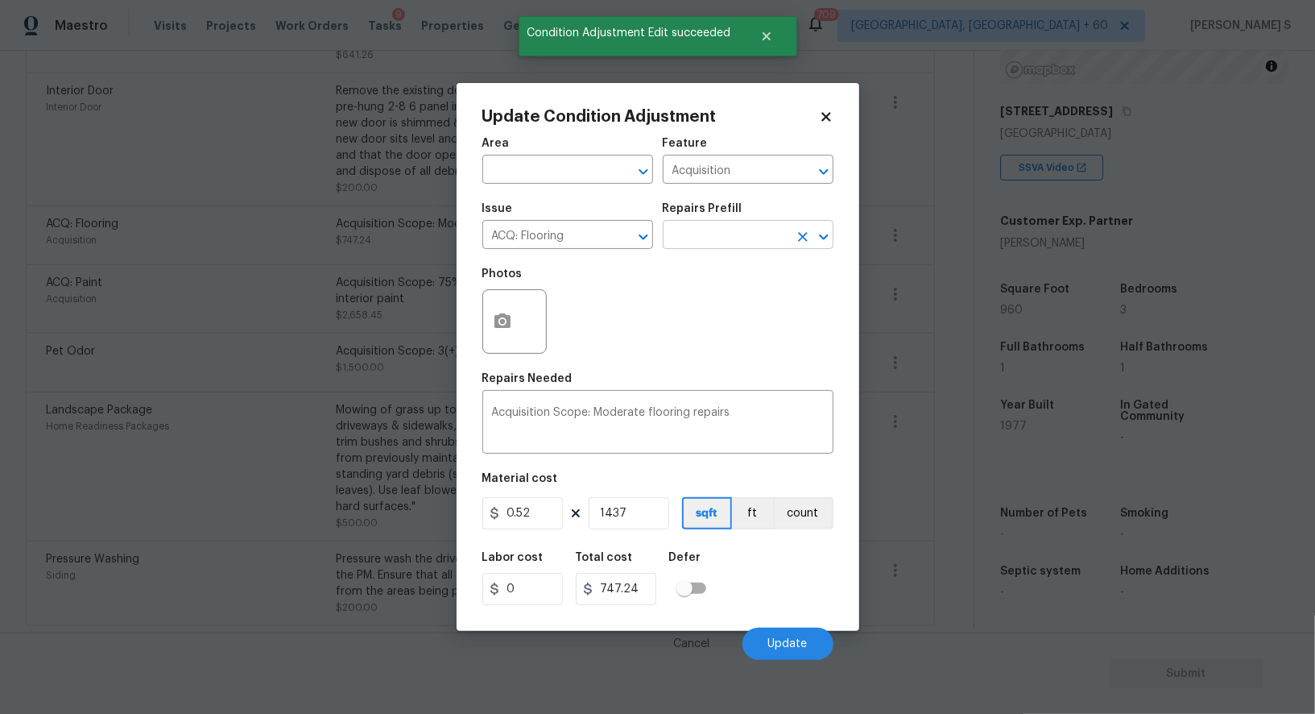
click at [677, 236] on input "text" at bounding box center [726, 236] width 126 height 25
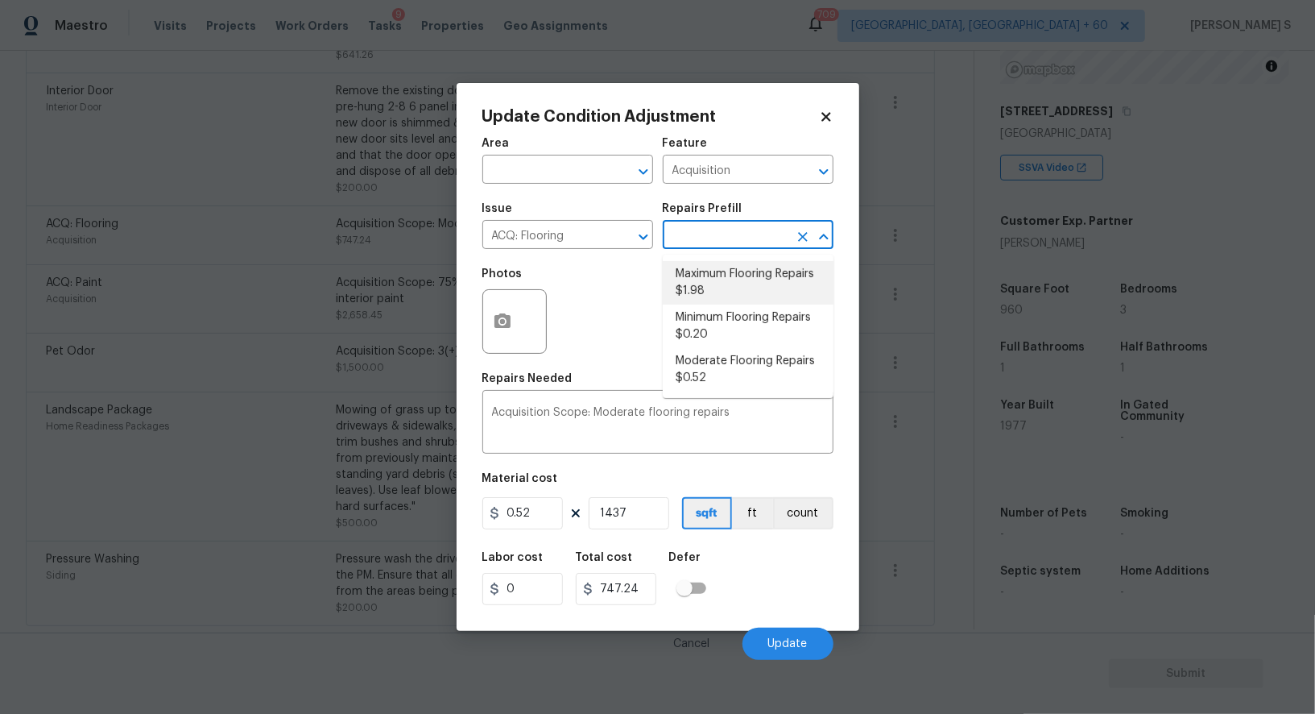
click at [718, 279] on li "Maximum Flooring Repairs $1.98" at bounding box center [748, 282] width 171 height 43
type textarea "Acquisition Scope: Maximum flooring repairs"
type input "1.98"
type input "2845.26"
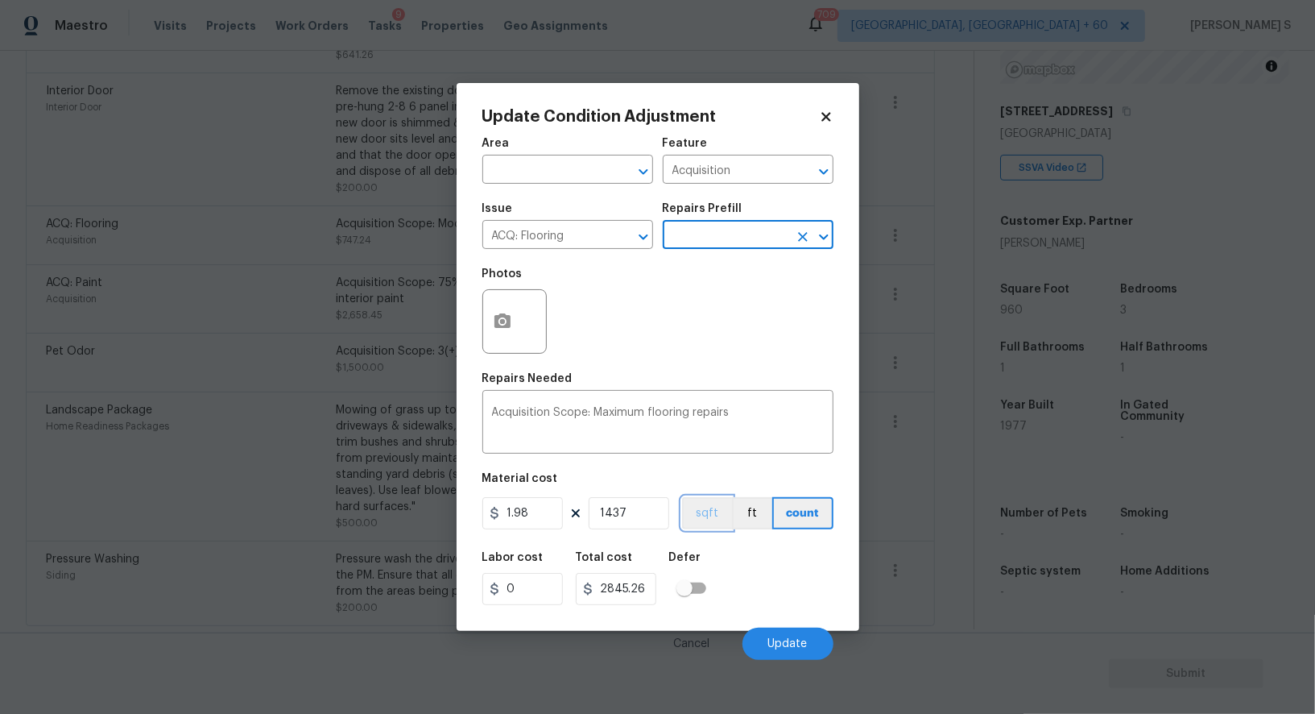
click at [710, 522] on button "sqft" at bounding box center [707, 513] width 50 height 32
click at [735, 571] on div "Labor cost 0 Total cost 2845.26 Defer" at bounding box center [657, 578] width 351 height 72
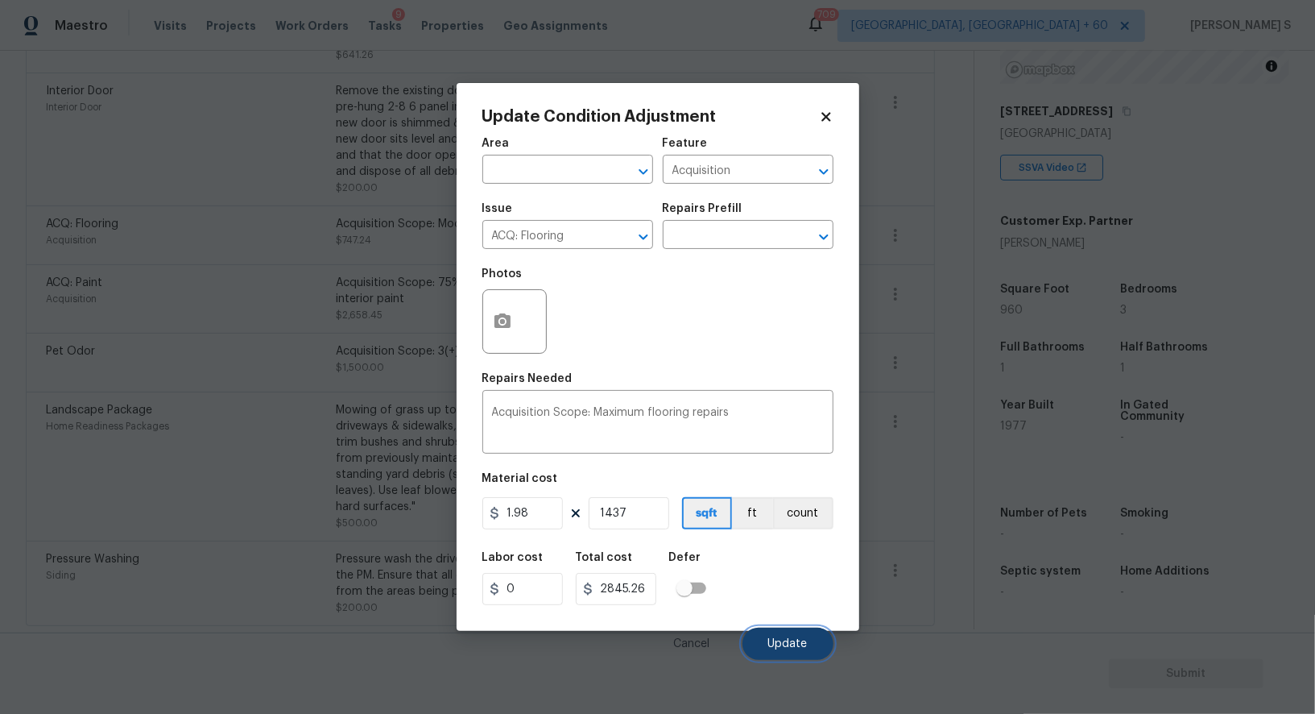
click at [789, 641] on span "Update" at bounding box center [787, 644] width 39 height 12
click at [283, 489] on body "Maestro Visits Projects Work Orders Tasks 9 Properties Geo Assignments 709 [GEO…" at bounding box center [657, 357] width 1315 height 714
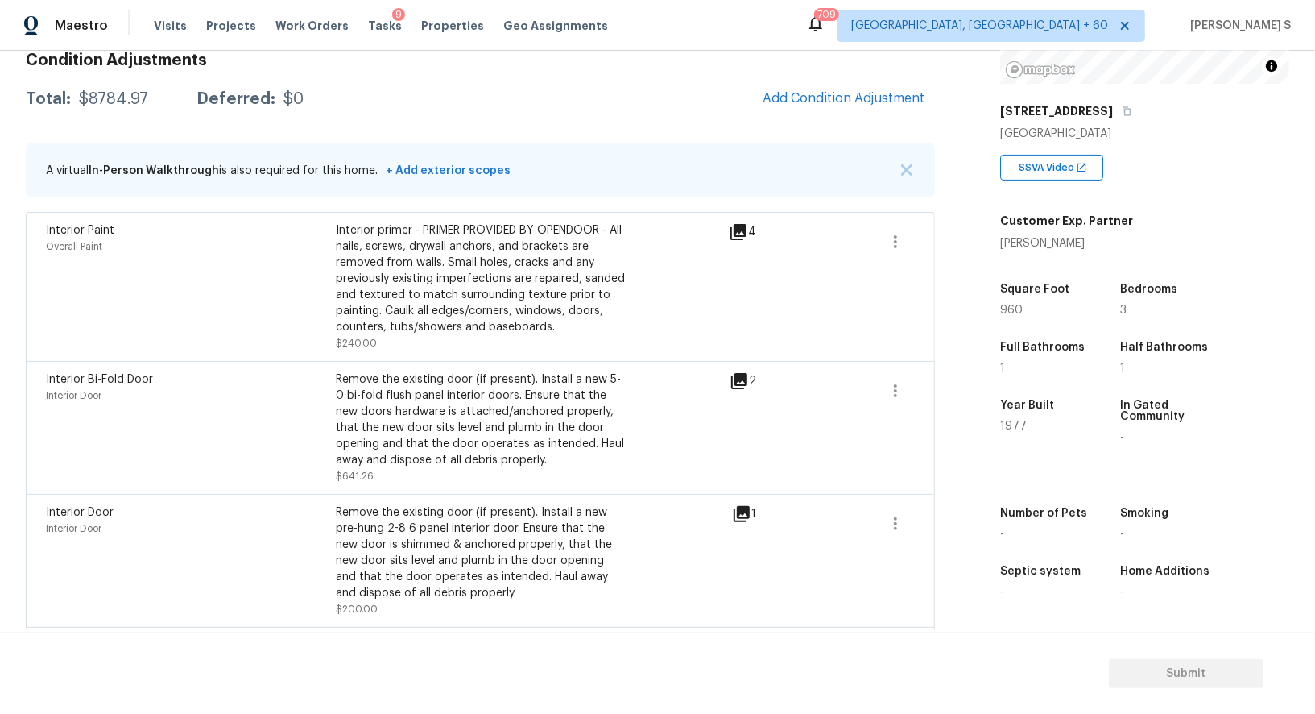
scroll to position [0, 0]
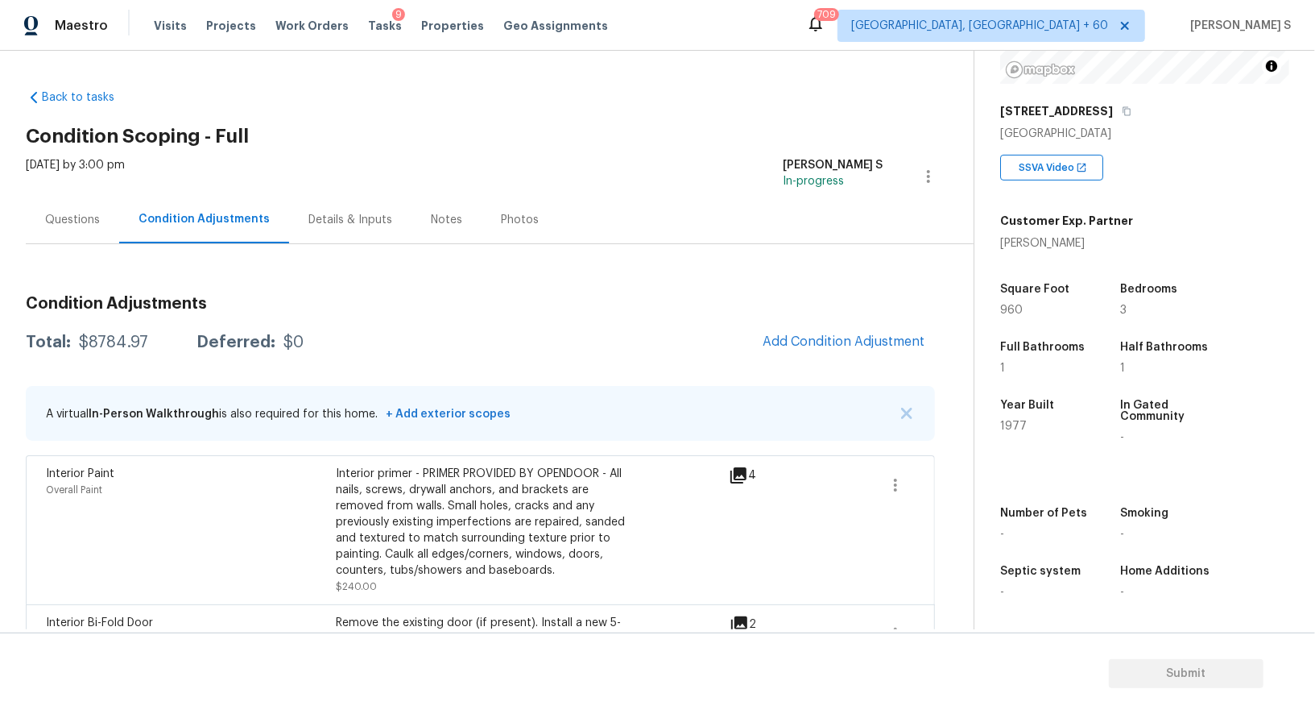
click at [61, 214] on div "Questions" at bounding box center [72, 220] width 55 height 16
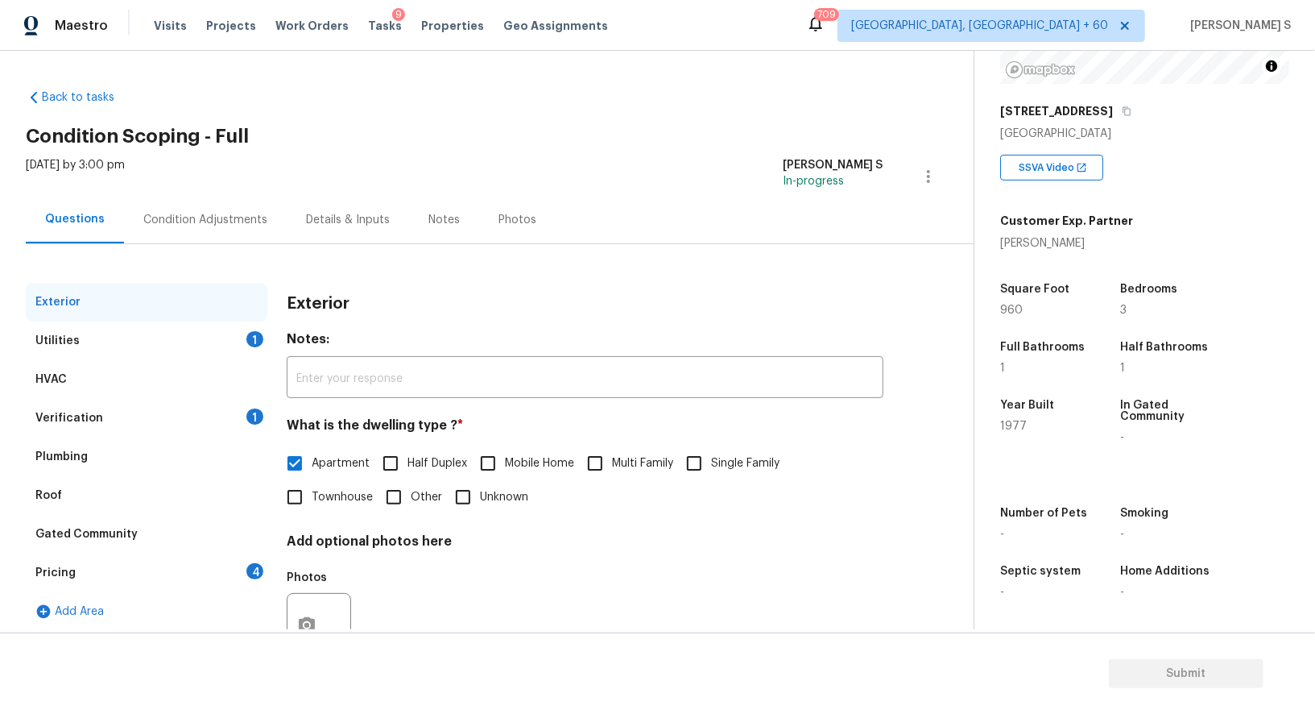
scroll to position [61, 0]
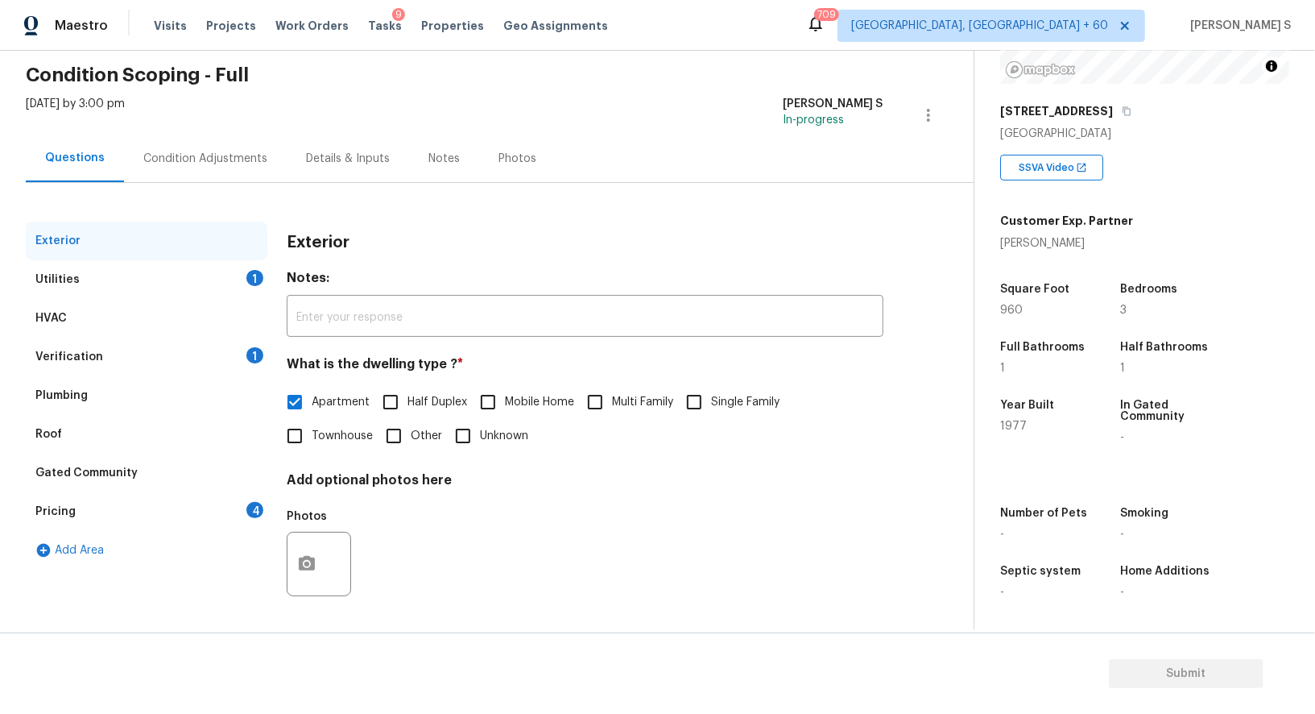
click at [226, 510] on div "Pricing 4" at bounding box center [147, 511] width 242 height 39
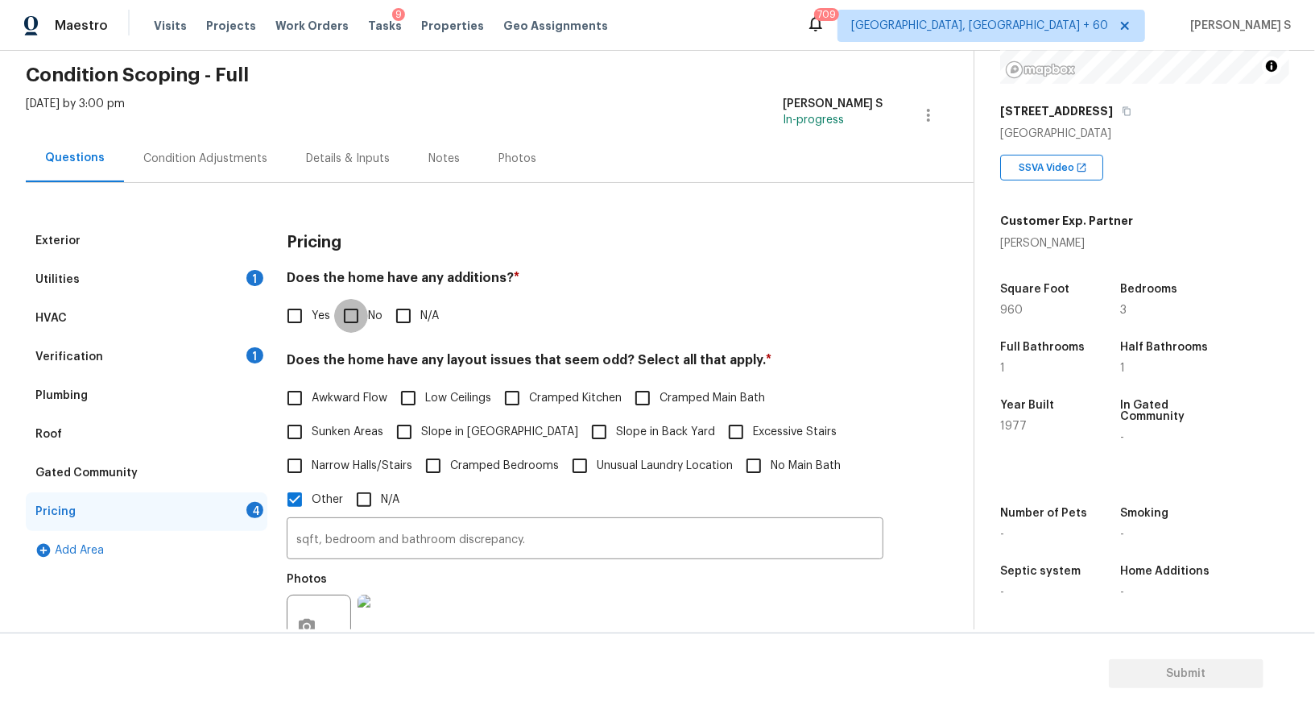
click at [358, 307] on input "No" at bounding box center [351, 316] width 34 height 34
checkbox input "true"
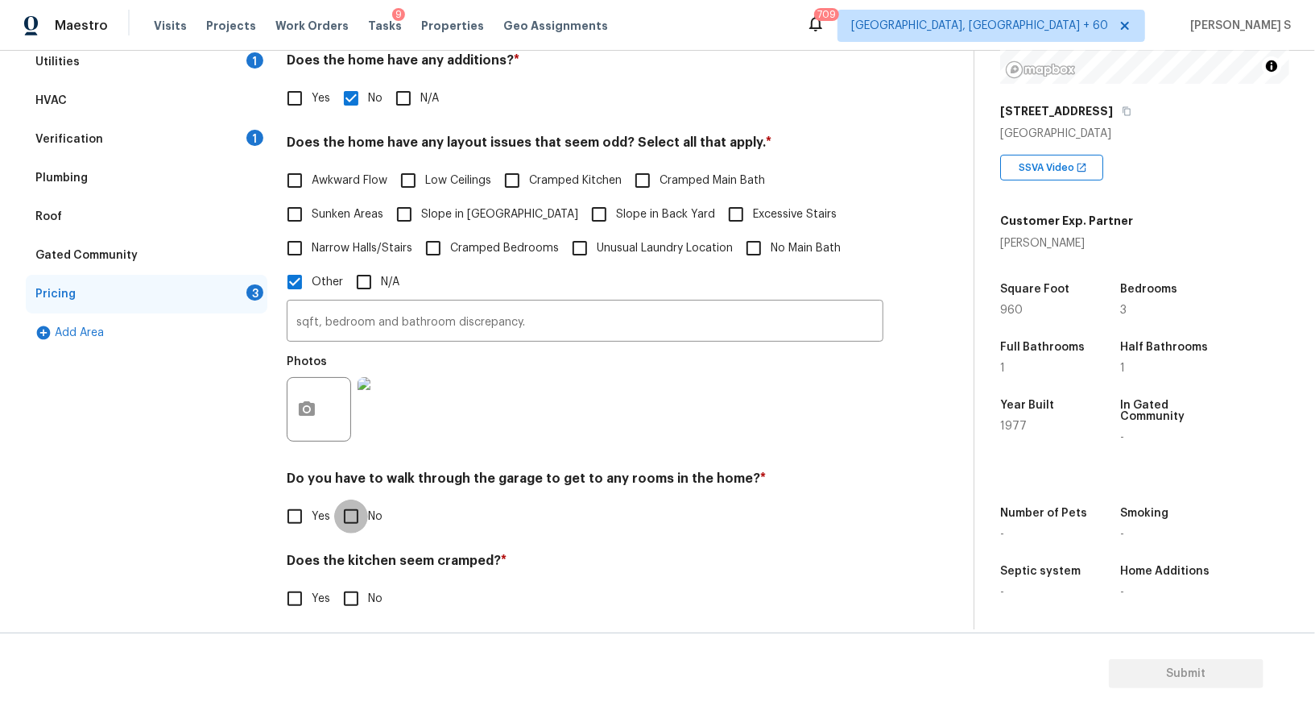
click at [350, 516] on input "No" at bounding box center [351, 516] width 34 height 34
checkbox input "true"
click at [353, 607] on input "No" at bounding box center [351, 599] width 34 height 34
checkbox input "true"
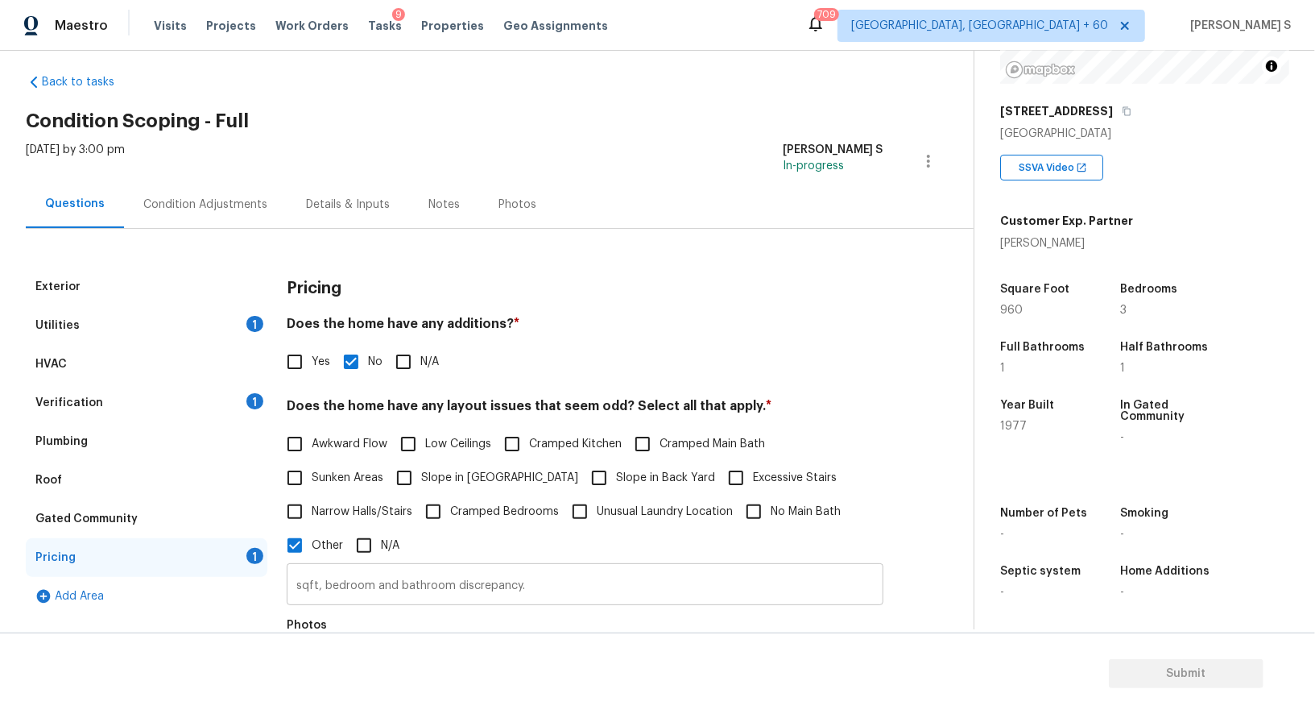
scroll to position [0, 0]
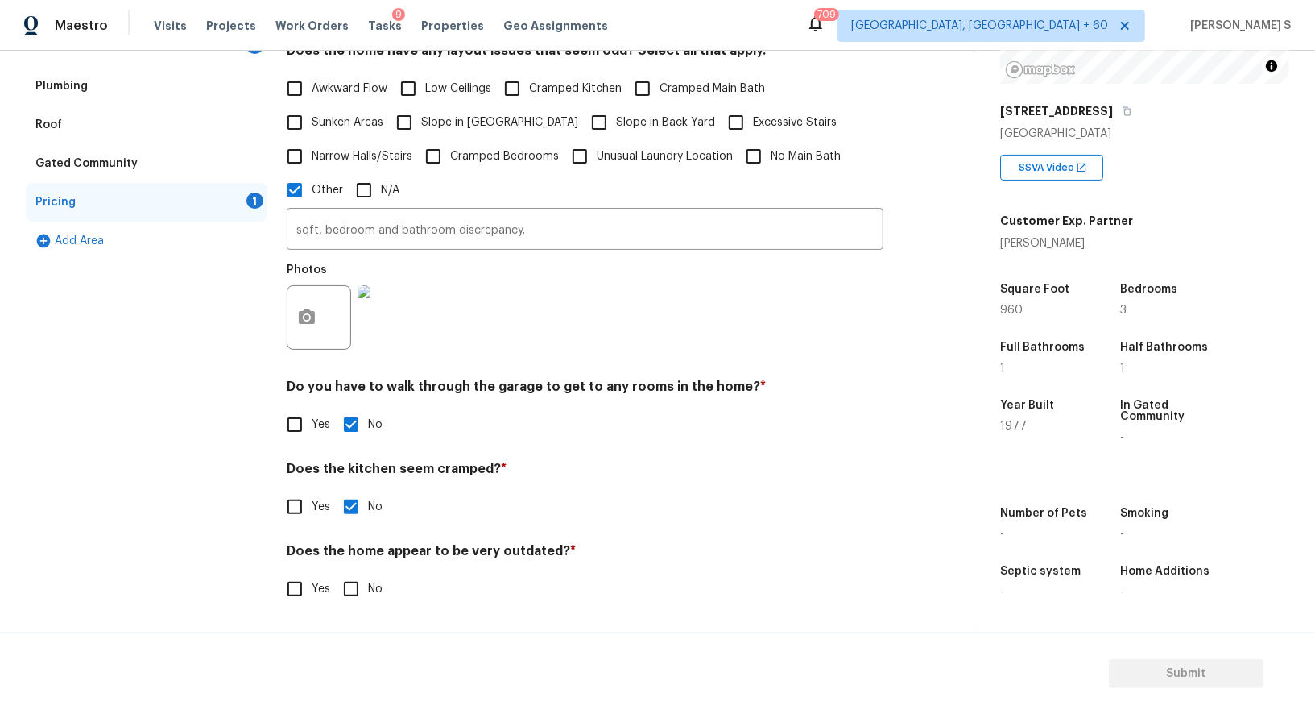
click at [347, 585] on input "No" at bounding box center [351, 589] width 34 height 34
checkbox input "true"
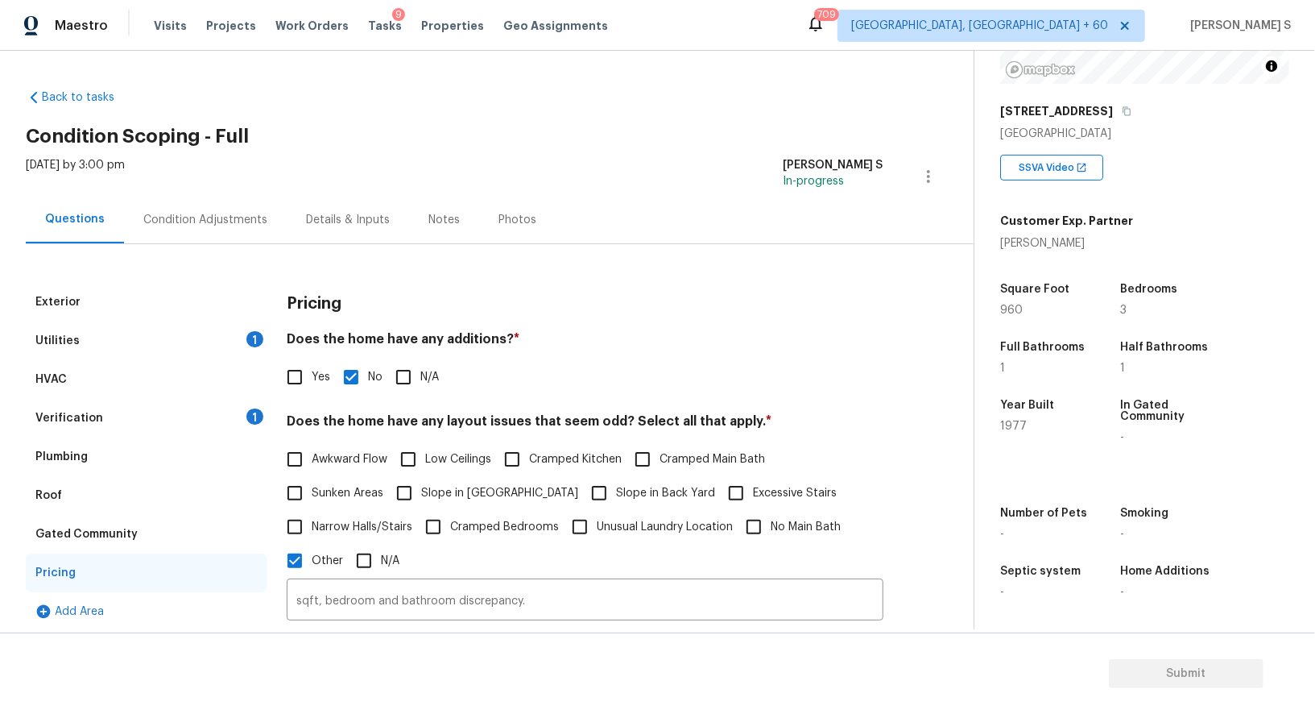
click at [239, 419] on div "Verification 1" at bounding box center [147, 418] width 242 height 39
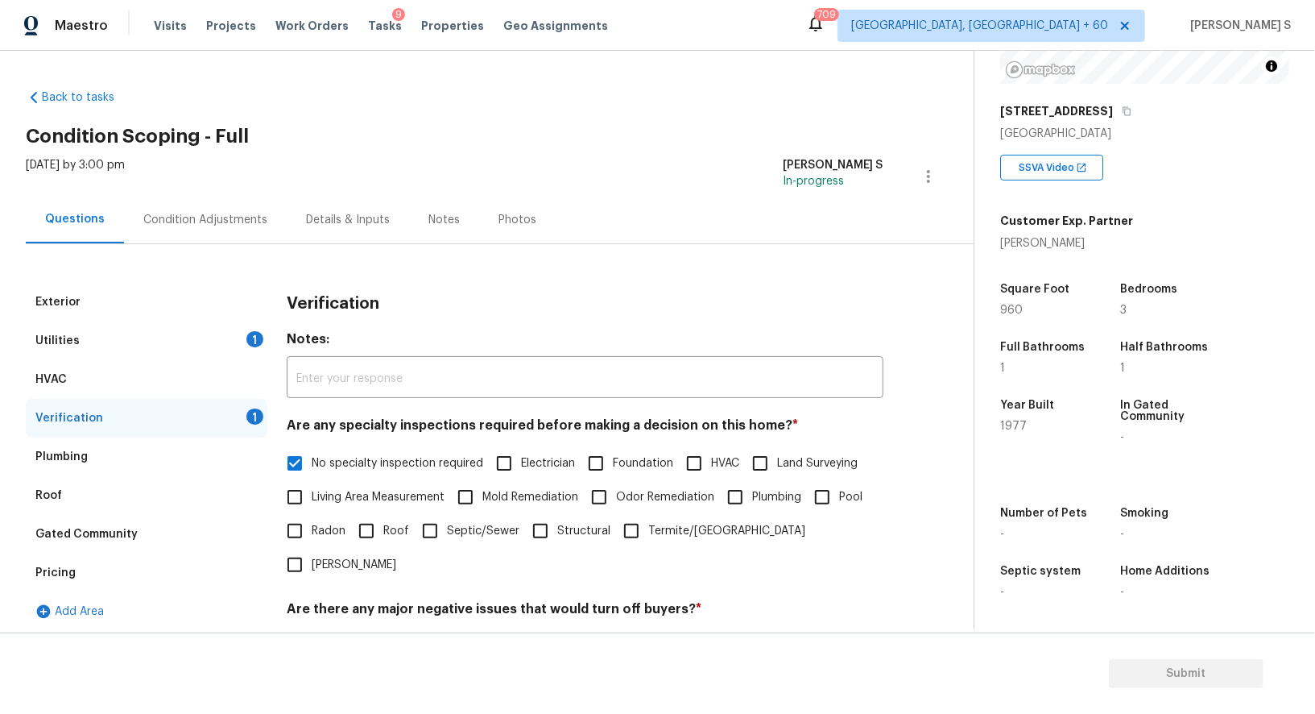
scroll to position [205, 0]
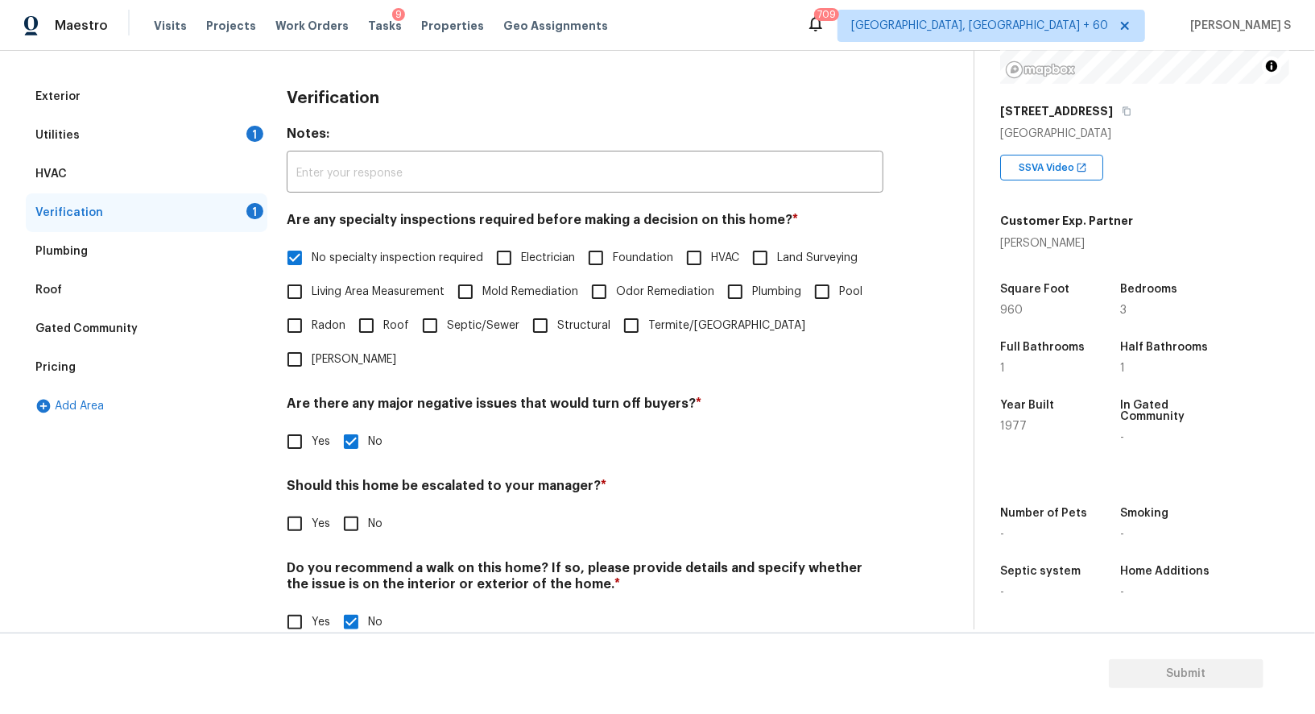
click at [354, 507] on input "No" at bounding box center [351, 524] width 34 height 34
checkbox input "true"
click at [251, 143] on div "Utilities 1" at bounding box center [147, 135] width 242 height 39
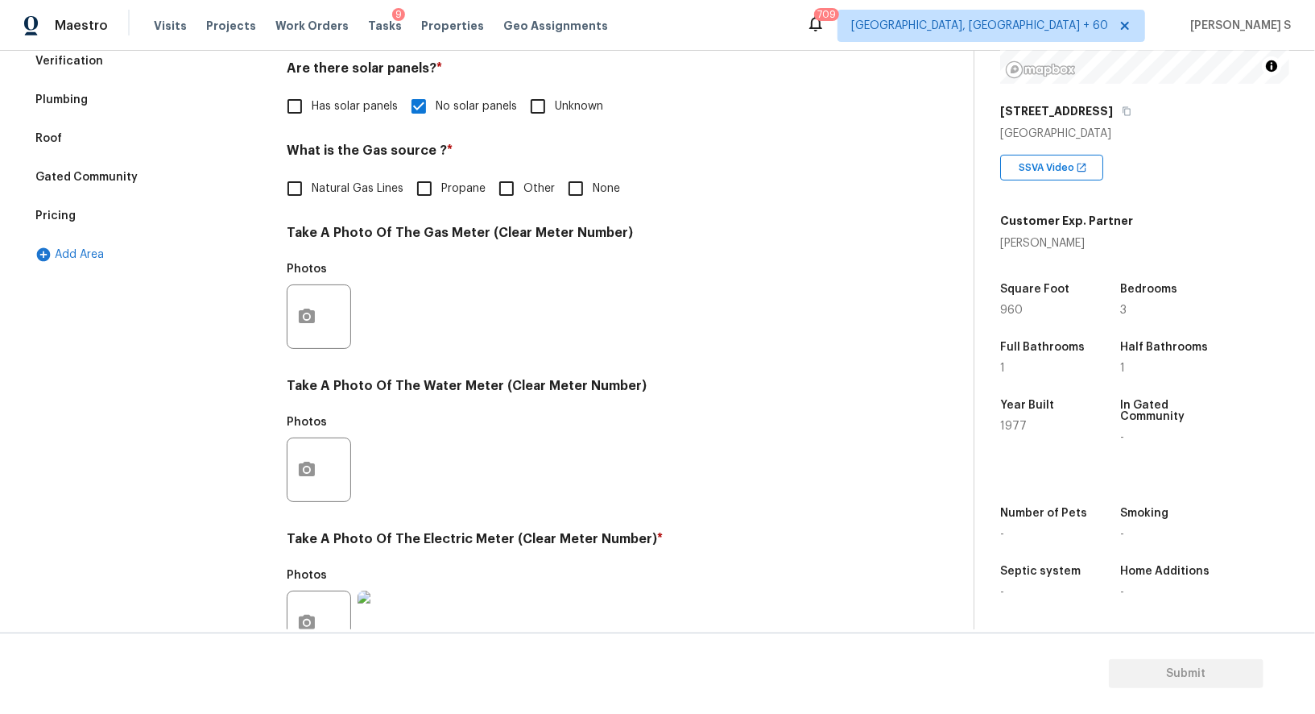
scroll to position [318, 0]
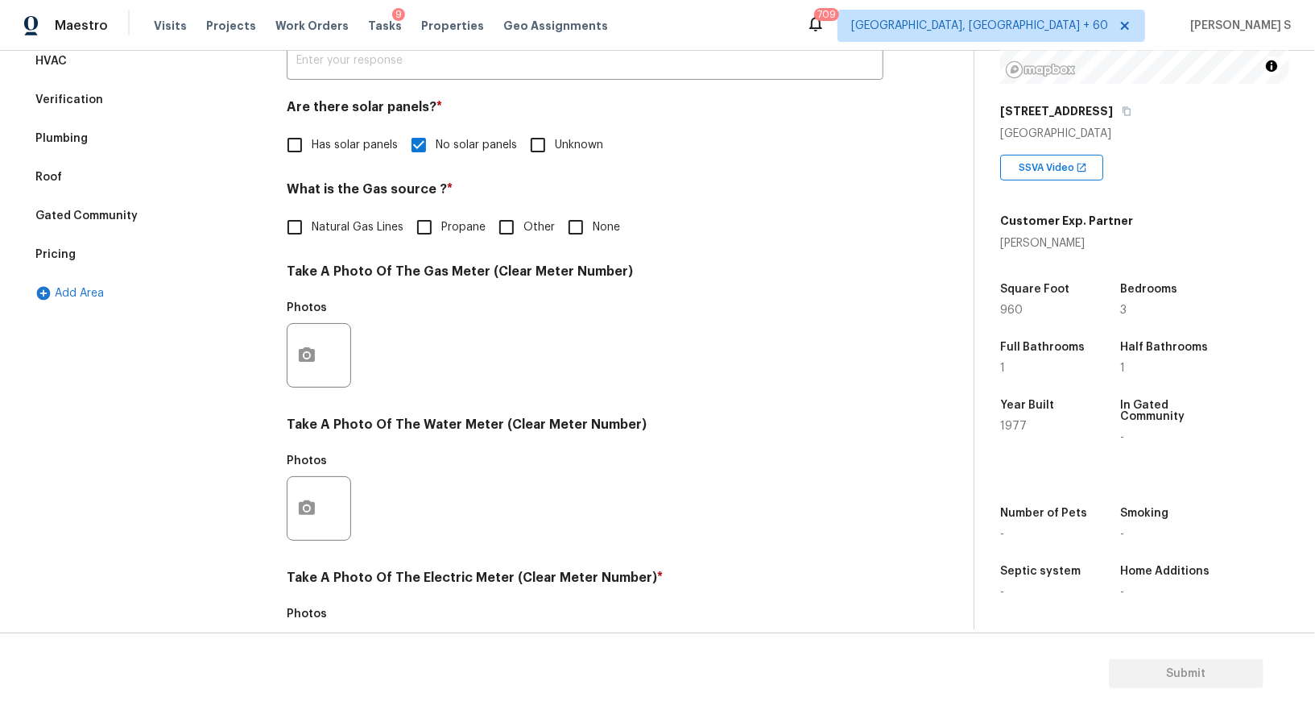
drag, startPoint x: 587, startPoint y: 230, endPoint x: 495, endPoint y: 238, distance: 92.1
click at [587, 230] on input "None" at bounding box center [576, 227] width 34 height 34
checkbox input "true"
click at [89, 244] on div "Pricing" at bounding box center [147, 254] width 242 height 39
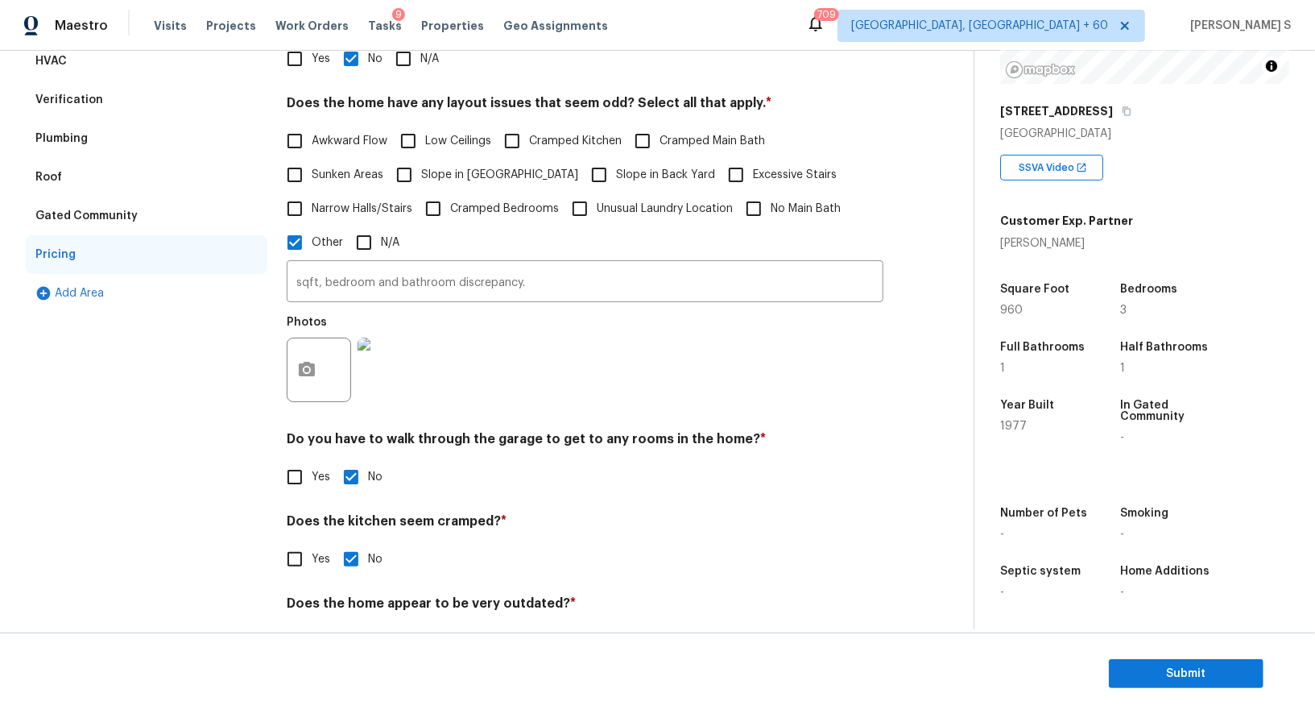
click at [520, 141] on input "Cramped Kitchen" at bounding box center [512, 141] width 34 height 34
checkbox input "true"
click at [448, 176] on span "Slope in [GEOGRAPHIC_DATA]" at bounding box center [499, 175] width 157 height 17
click at [421, 176] on input "Slope in [GEOGRAPHIC_DATA]" at bounding box center [404, 175] width 34 height 34
checkbox input "true"
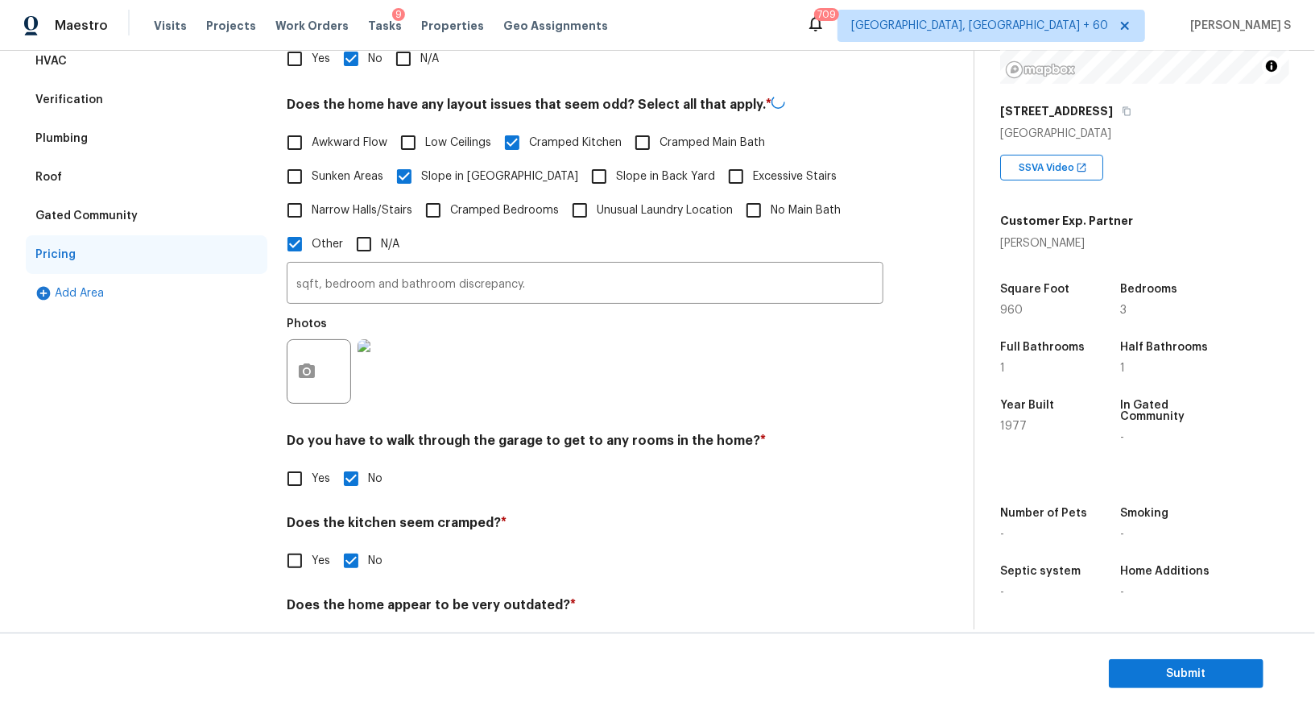
click at [616, 176] on span "Slope in Back Yard" at bounding box center [665, 176] width 99 height 17
click at [582, 176] on input "Slope in Back Yard" at bounding box center [599, 176] width 34 height 34
checkbox input "true"
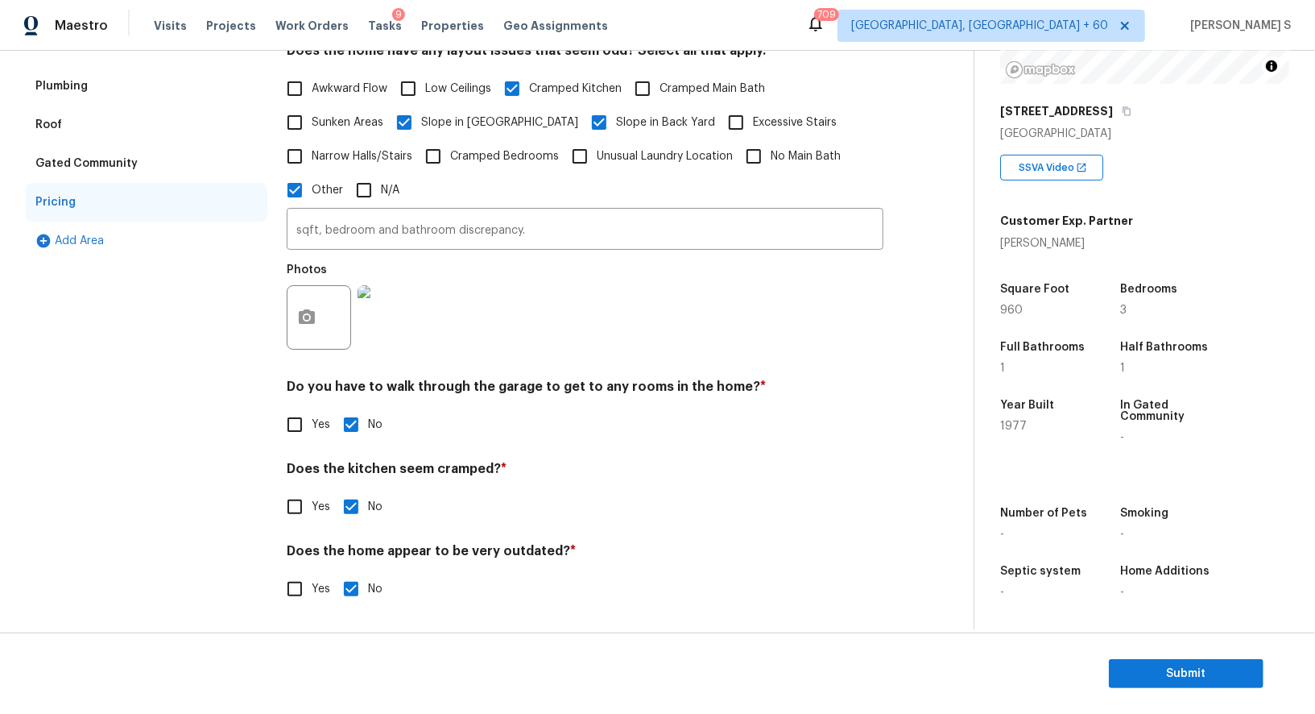
scroll to position [0, 0]
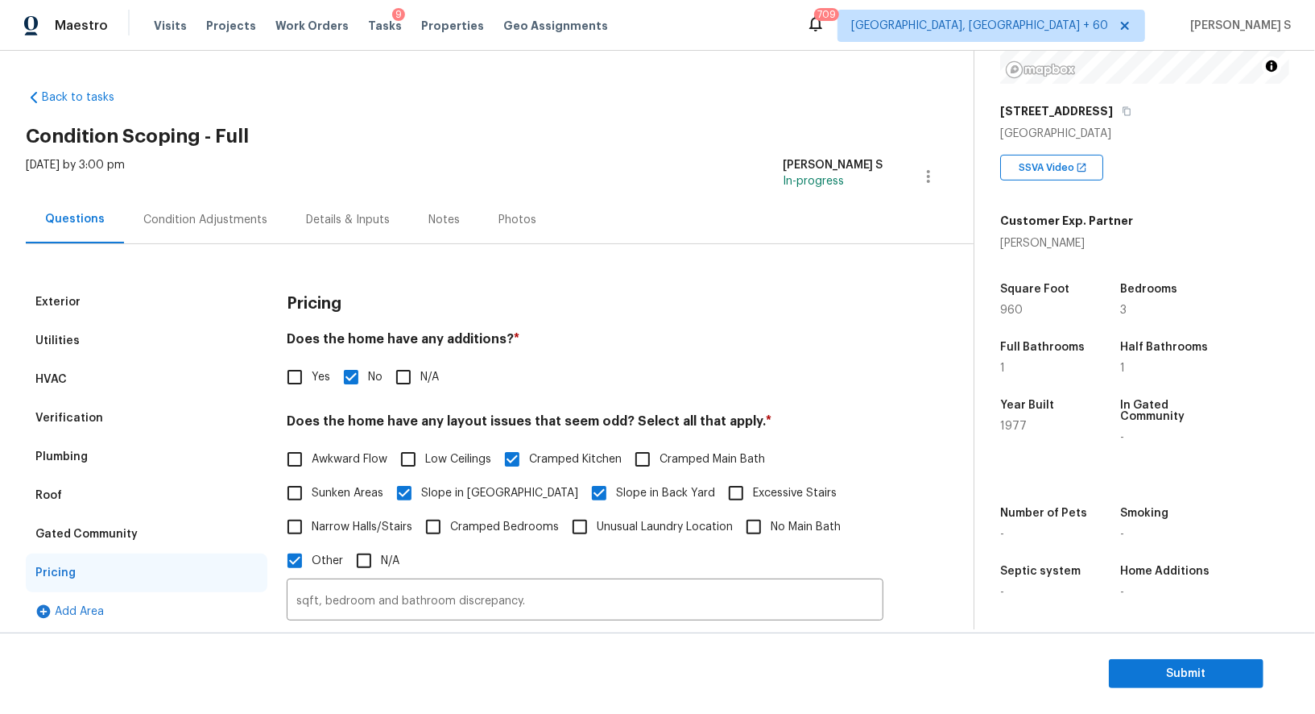
click at [234, 242] on div "Condition Adjustments" at bounding box center [205, 220] width 163 height 48
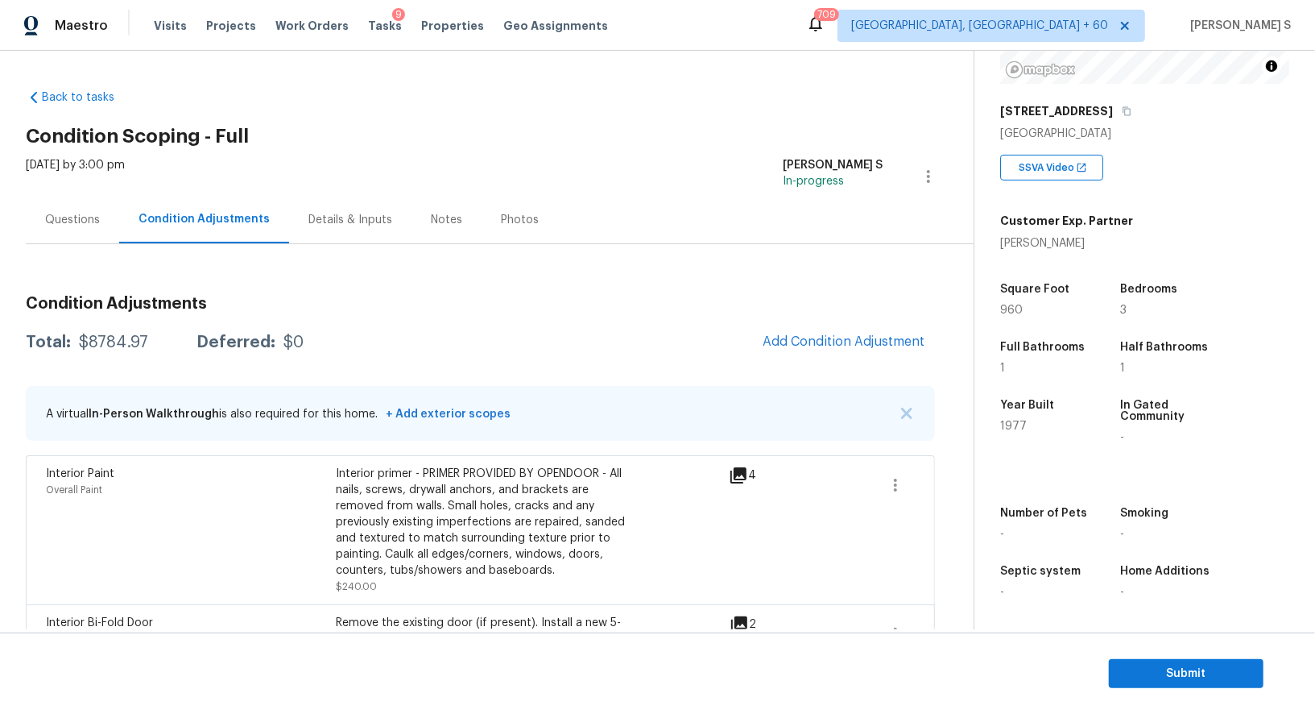
scroll to position [665, 0]
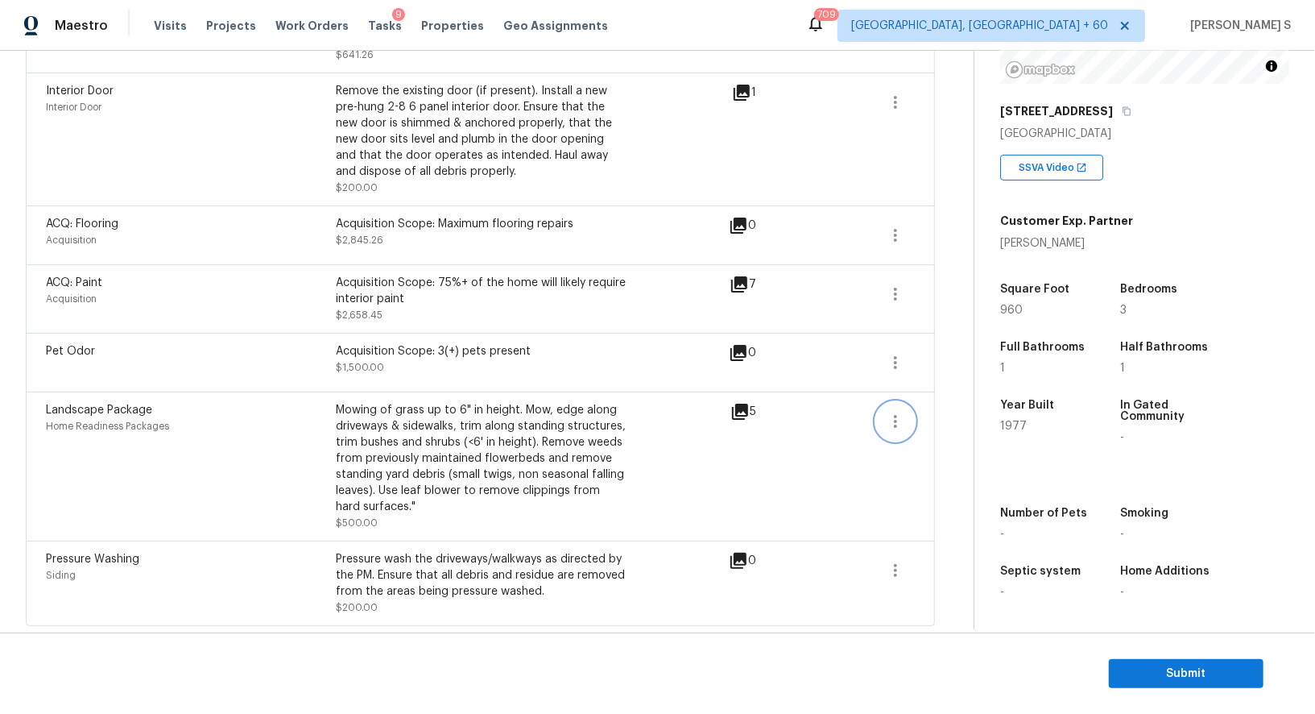
click at [900, 416] on icon "button" at bounding box center [895, 421] width 19 height 19
click at [975, 416] on div "Edit" at bounding box center [988, 417] width 126 height 16
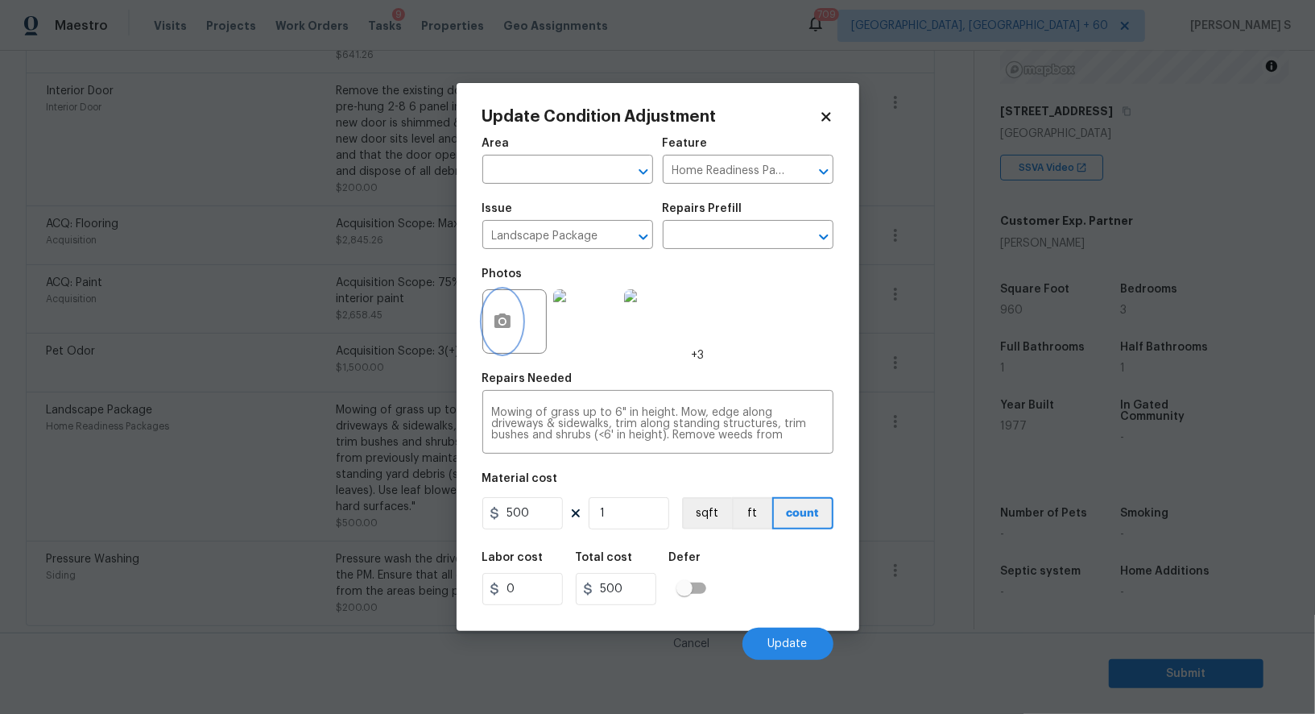
click at [495, 319] on icon "button" at bounding box center [503, 320] width 16 height 14
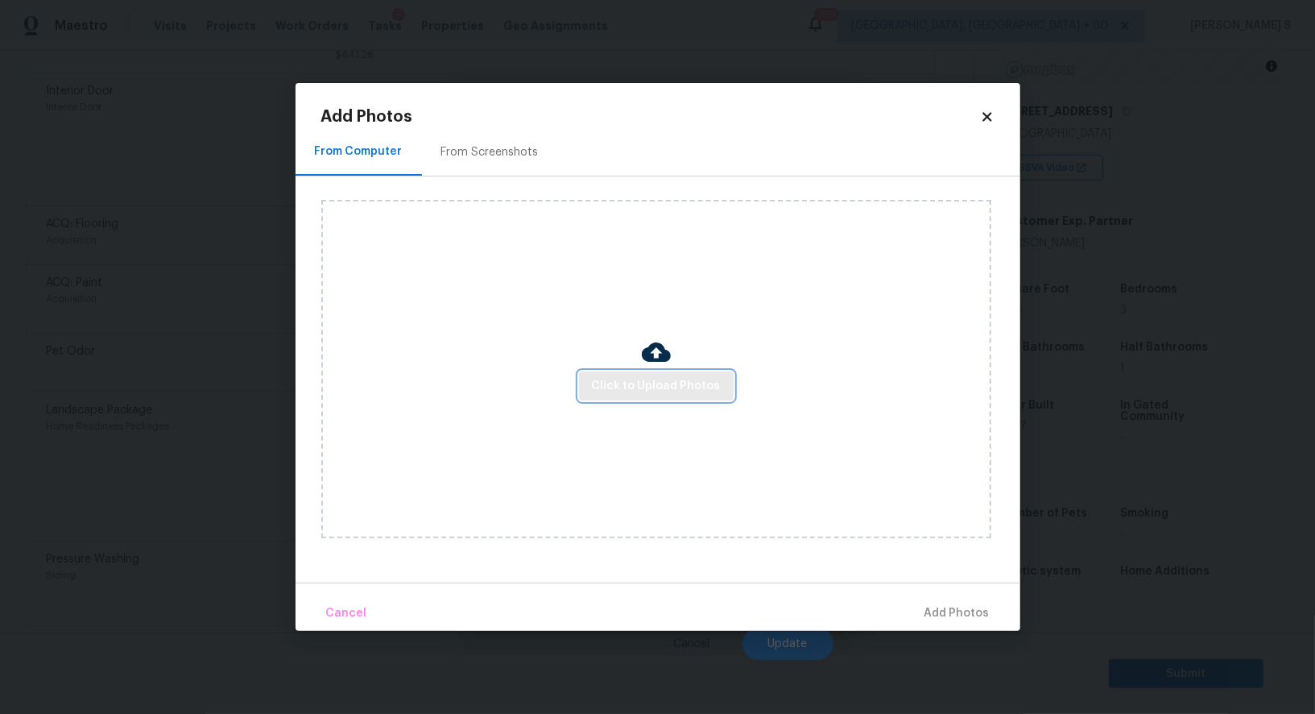
click at [637, 398] on button "Click to Upload Photos" at bounding box center [656, 386] width 155 height 30
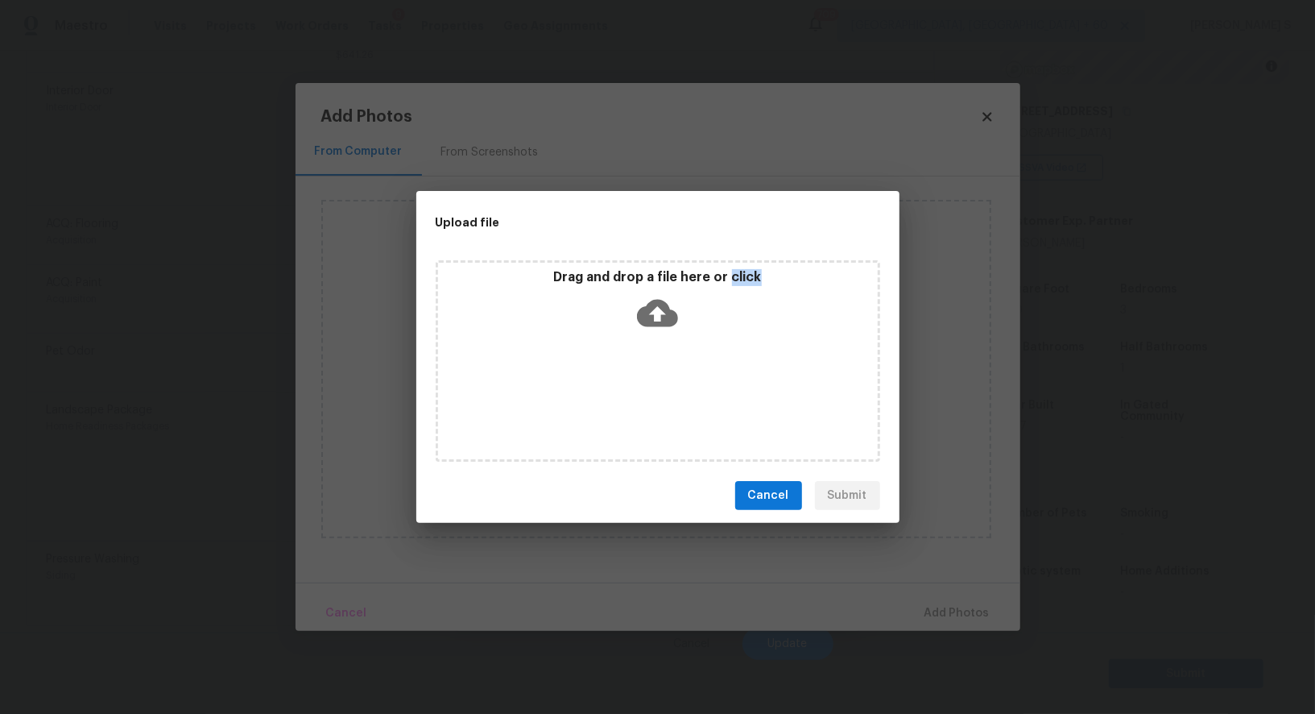
click at [637, 398] on div "Drag and drop a file here or click" at bounding box center [658, 360] width 445 height 201
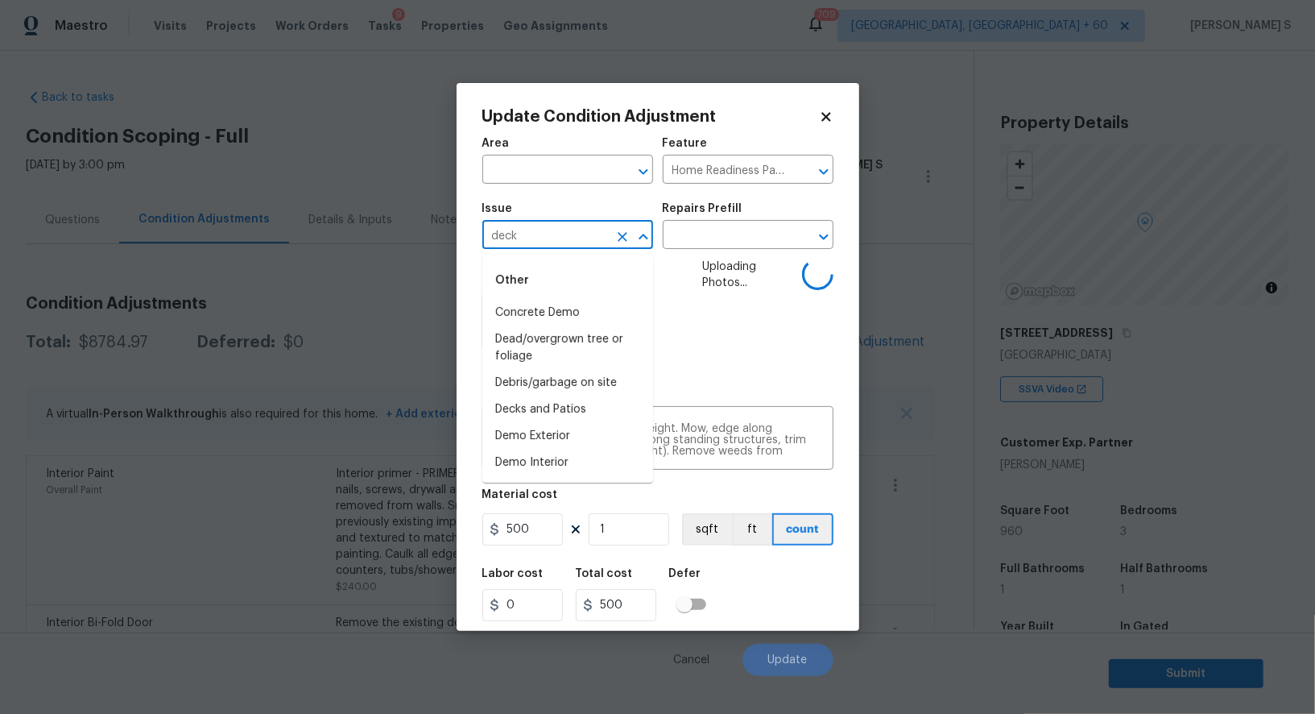
scroll to position [222, 0]
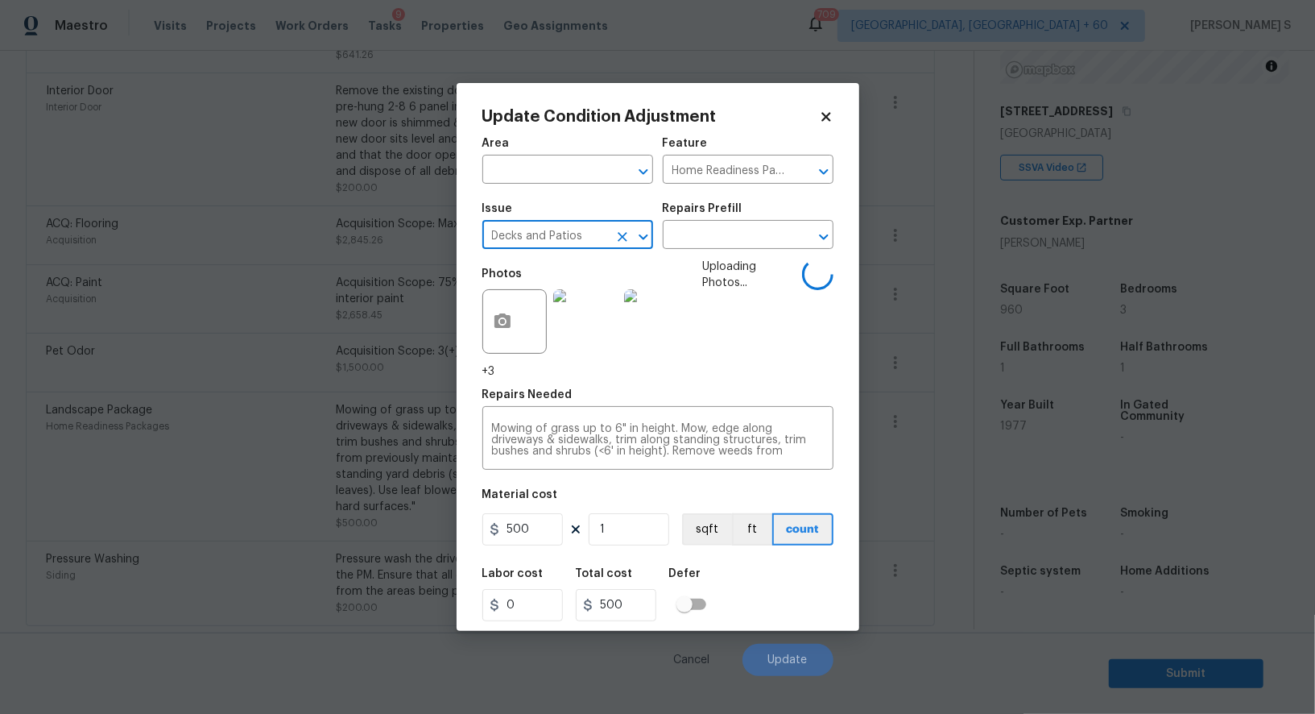
type input "Decks and Patios"
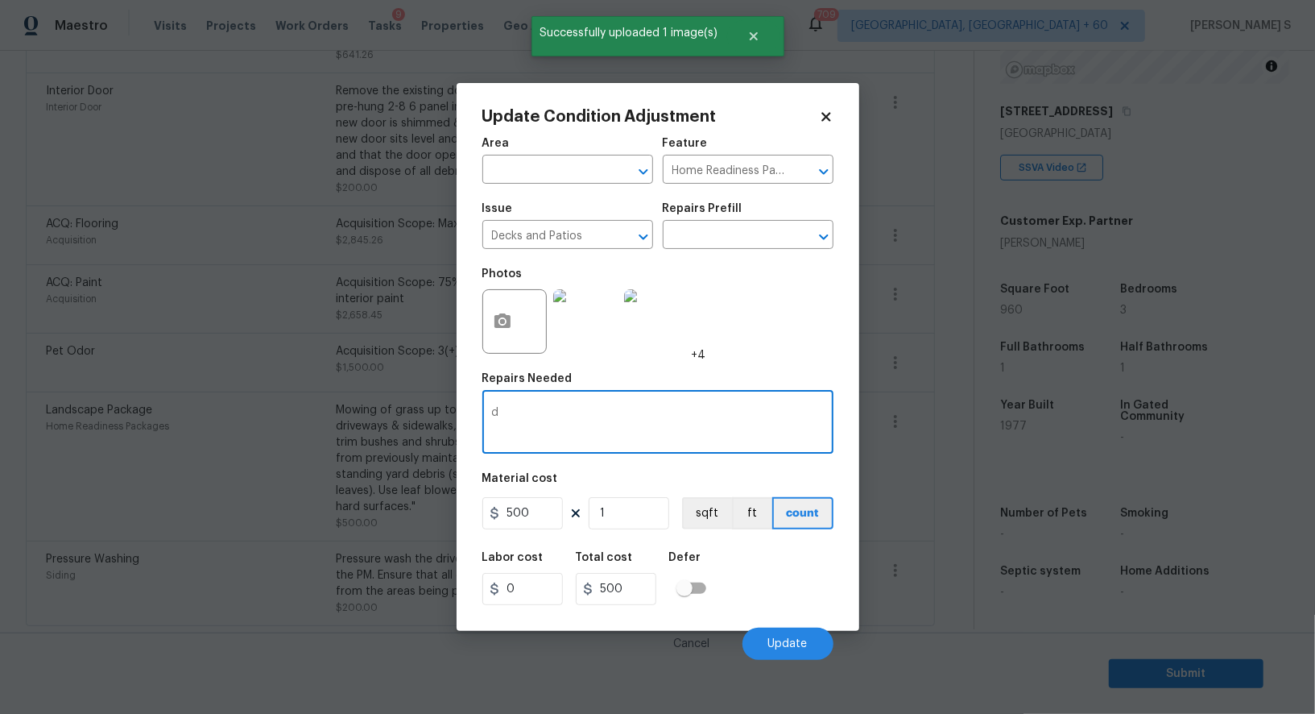
scroll to position [0, 0]
type textarea "deck repairs and repaint"
click at [534, 516] on input "500" at bounding box center [522, 513] width 81 height 32
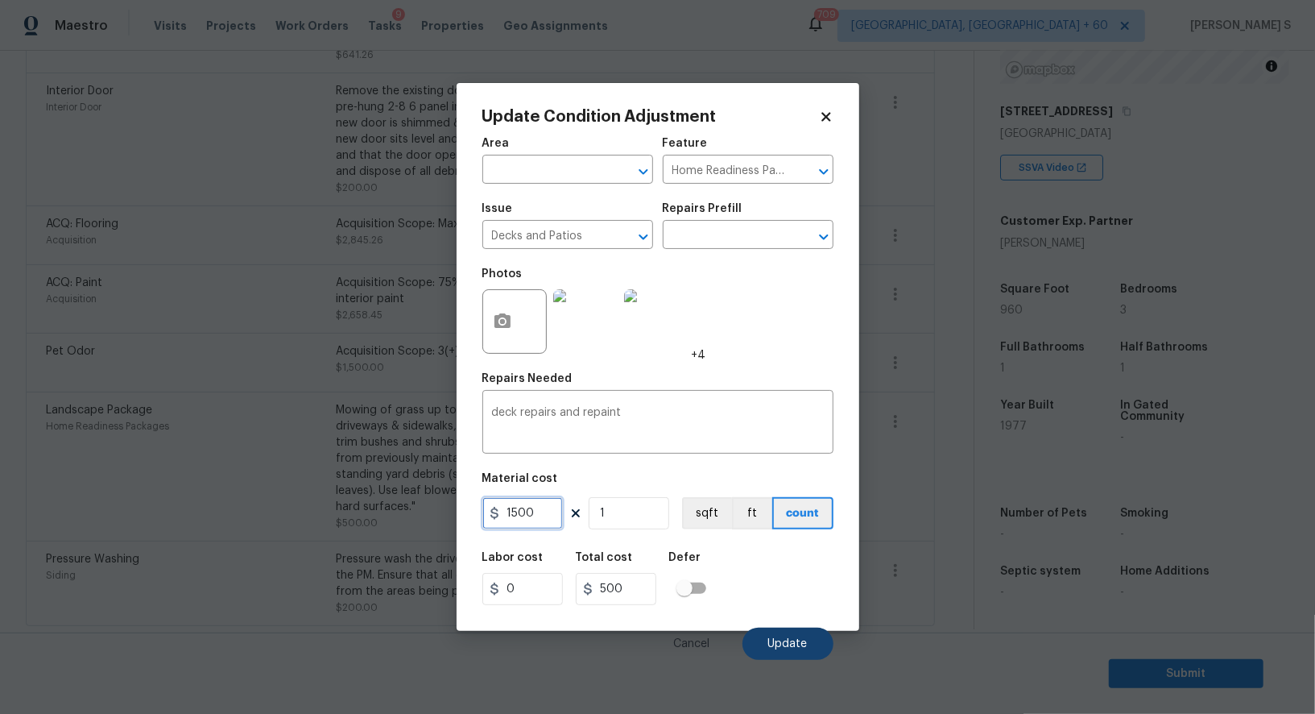
type input "1500"
click at [796, 656] on button "Update" at bounding box center [788, 643] width 91 height 32
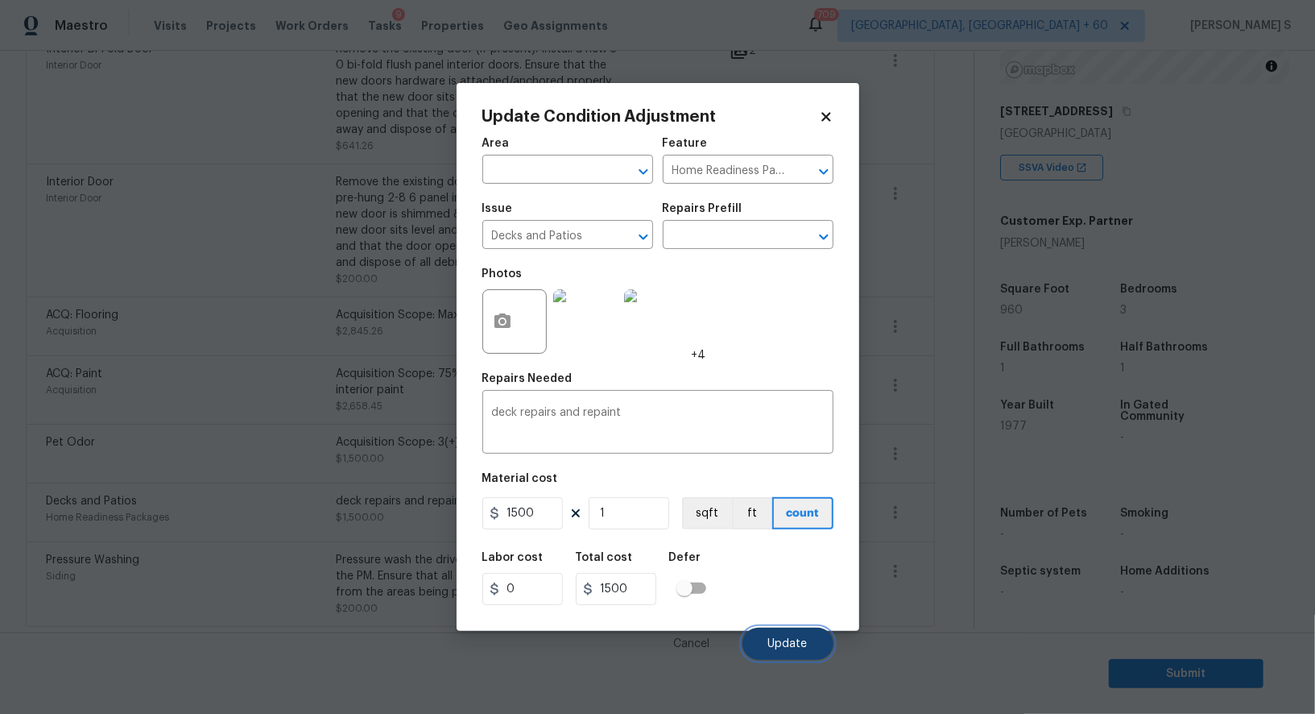
scroll to position [574, 0]
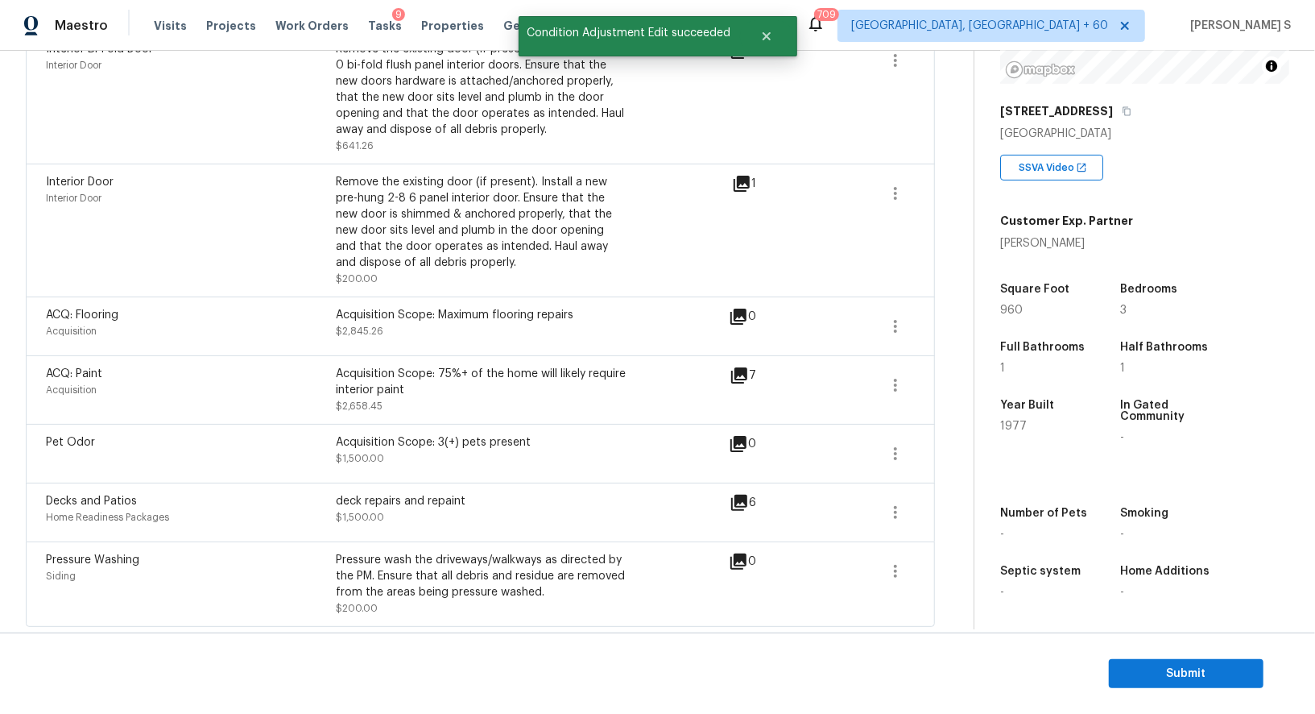
click at [640, 589] on div "Pressure Washing Siding Pressure wash the driveways/walkways as directed by the…" at bounding box center [387, 584] width 683 height 64
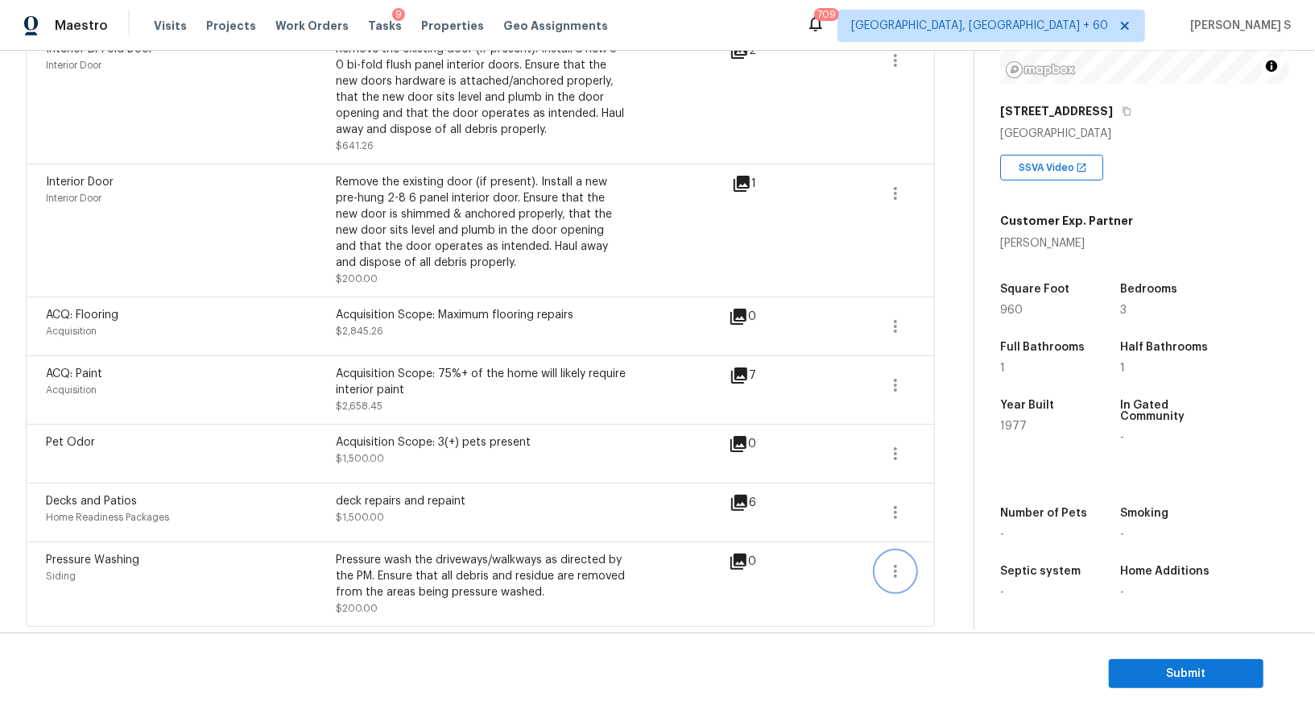
click at [901, 561] on icon "button" at bounding box center [895, 570] width 19 height 19
click at [946, 568] on div "Edit" at bounding box center [988, 565] width 126 height 16
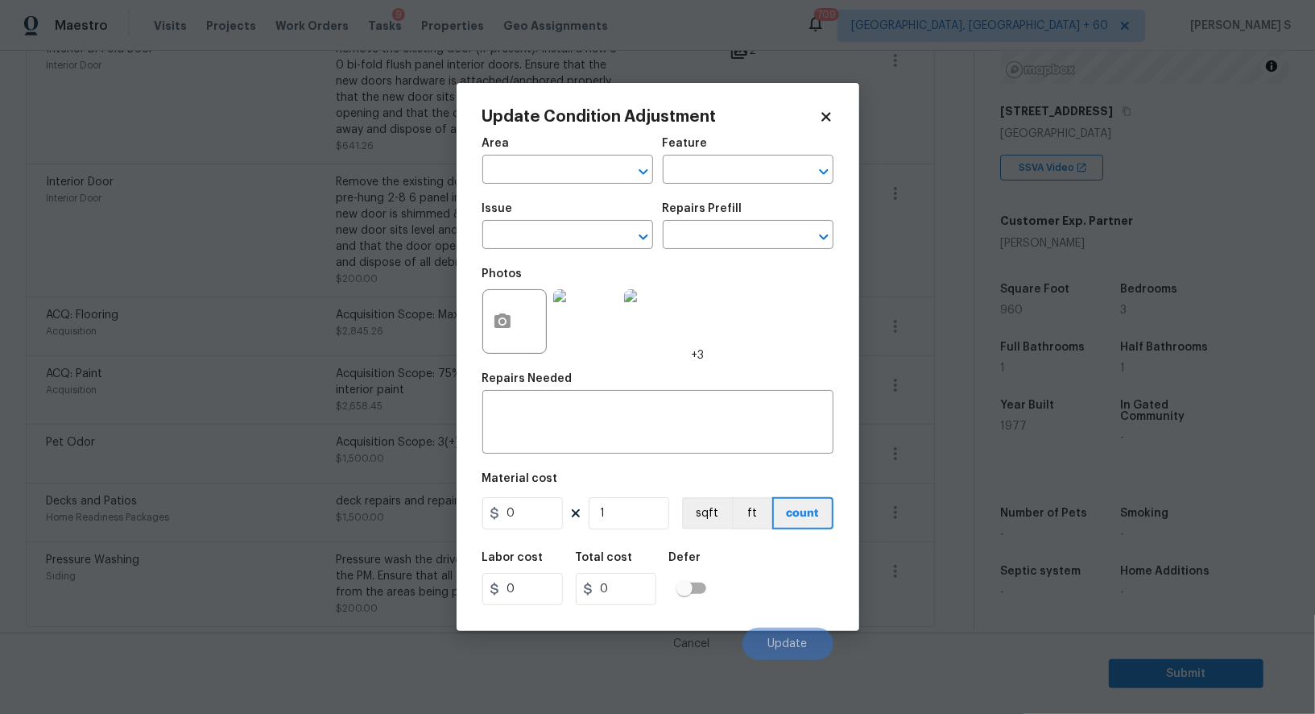
type input "Siding"
type input "Pressure Washing"
type textarea "Pressure wash the driveways/walkways as directed by the PM. Ensure that all deb…"
type input "200"
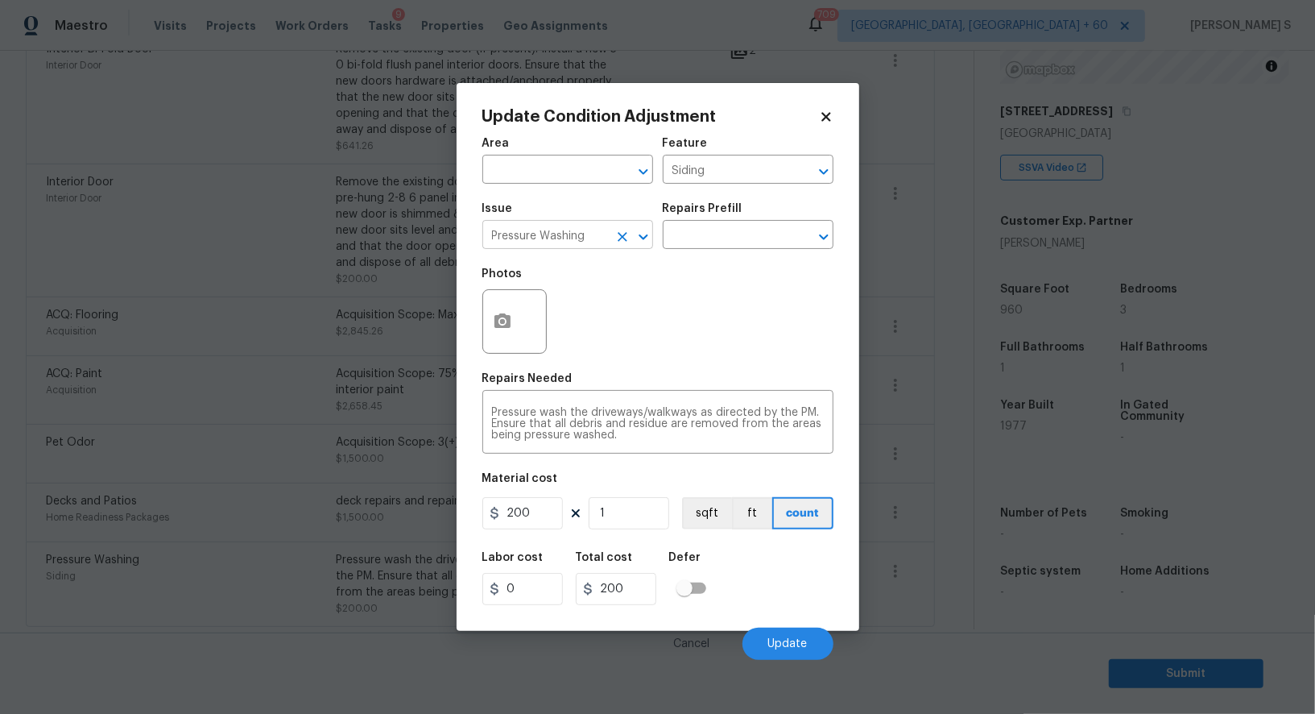
click at [548, 245] on input "Pressure Washing" at bounding box center [545, 236] width 126 height 25
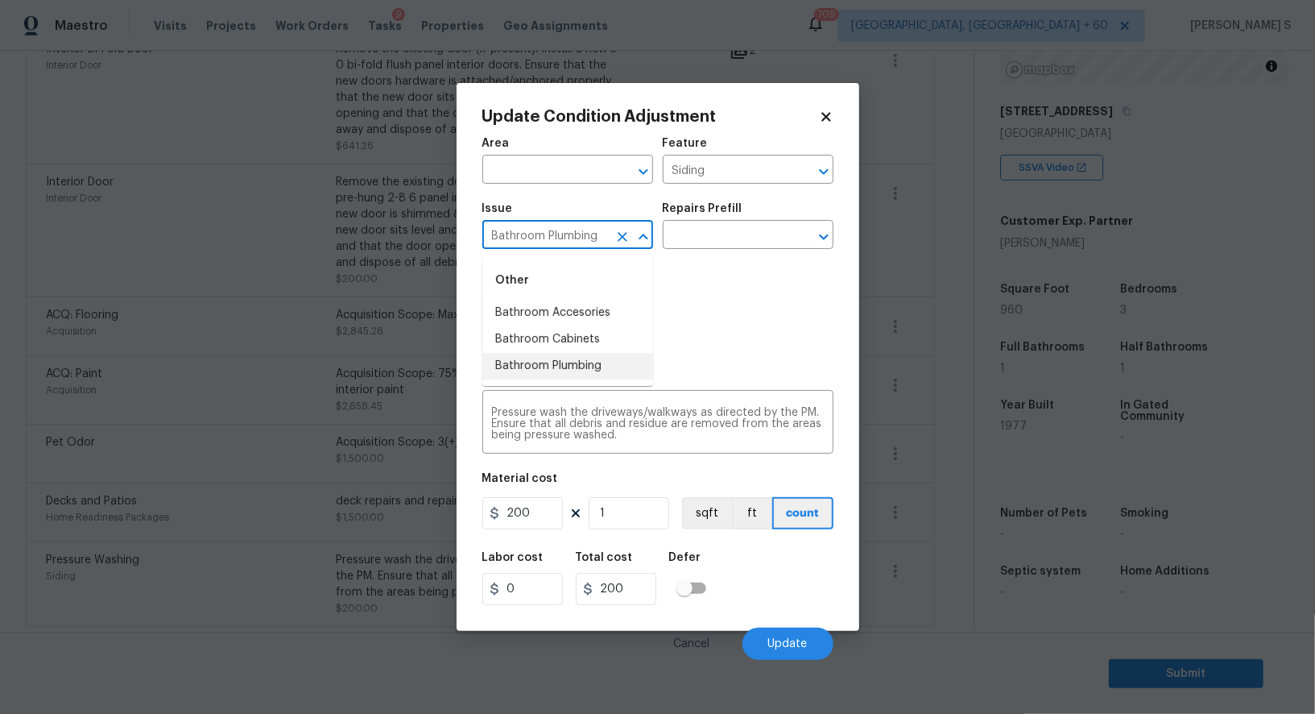
type input "Bathroom Plumbing"
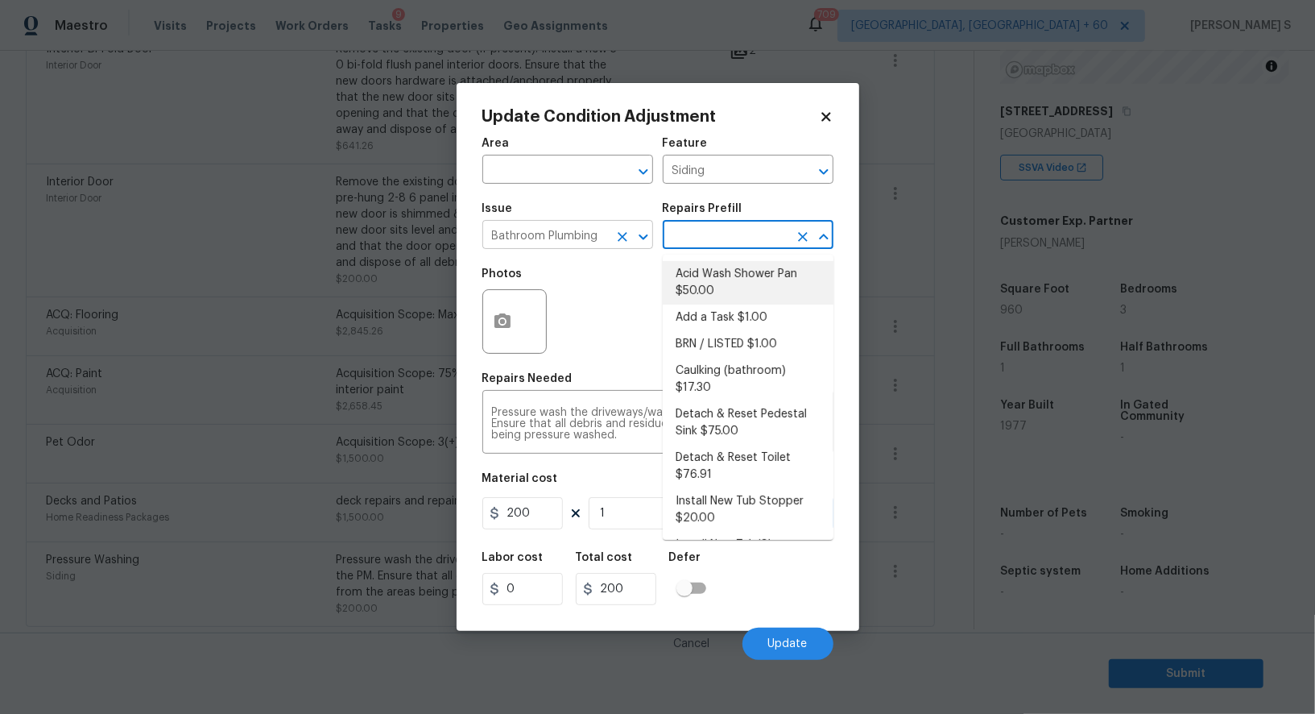
type input "Plumbing"
type textarea "Prep and acid wash/deep clean the shower pan."
type input "50"
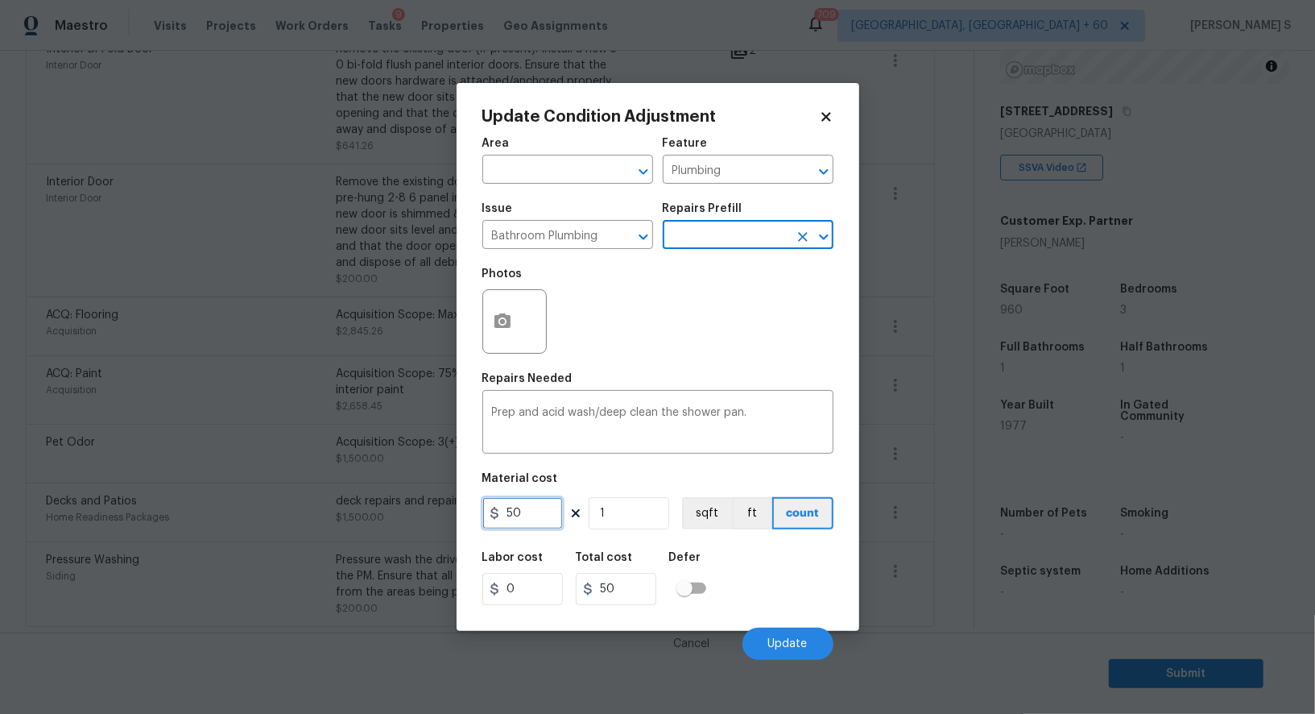
click at [554, 507] on input "50" at bounding box center [522, 513] width 81 height 32
type input "100"
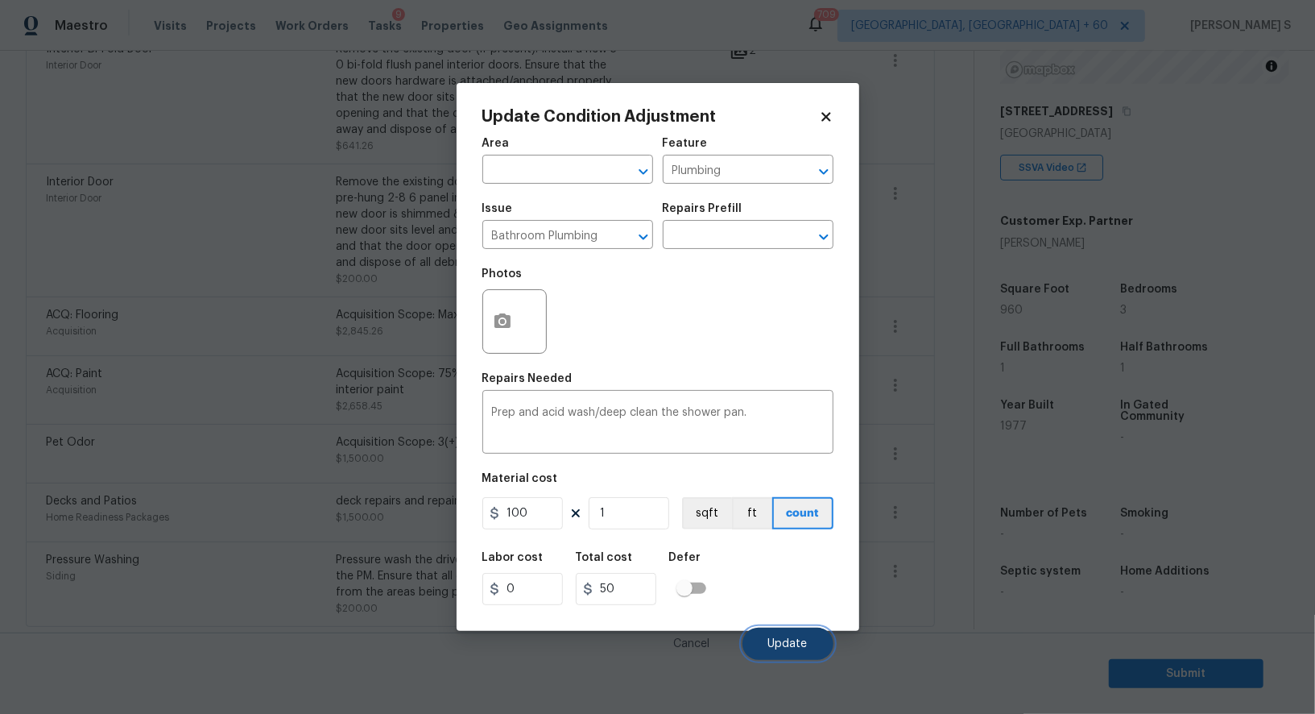
type input "100"
click at [765, 635] on button "Update" at bounding box center [788, 643] width 91 height 32
click at [244, 583] on body "Maestro Visits Projects Work Orders Tasks 9 Properties Geo Assignments 709 Albu…" at bounding box center [657, 357] width 1315 height 714
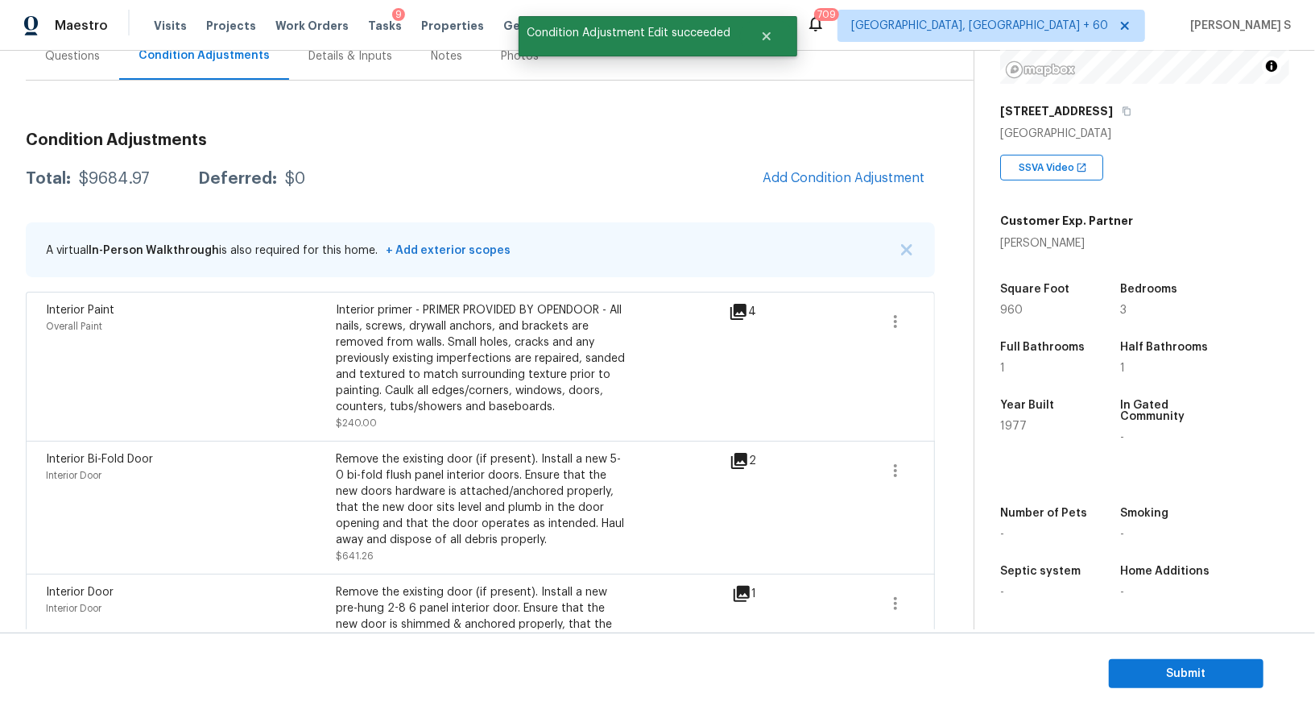
scroll to position [0, 0]
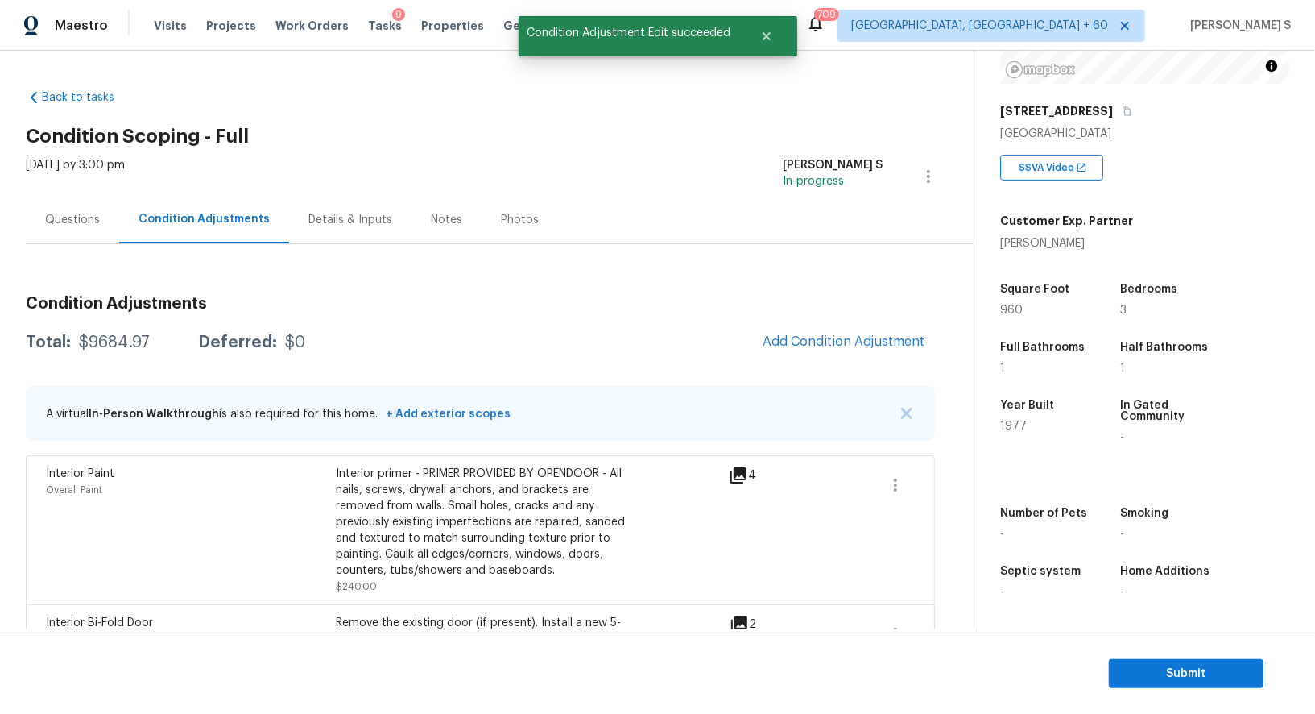
click at [117, 339] on div "$9684.97" at bounding box center [114, 342] width 71 height 16
copy div "9684.97"
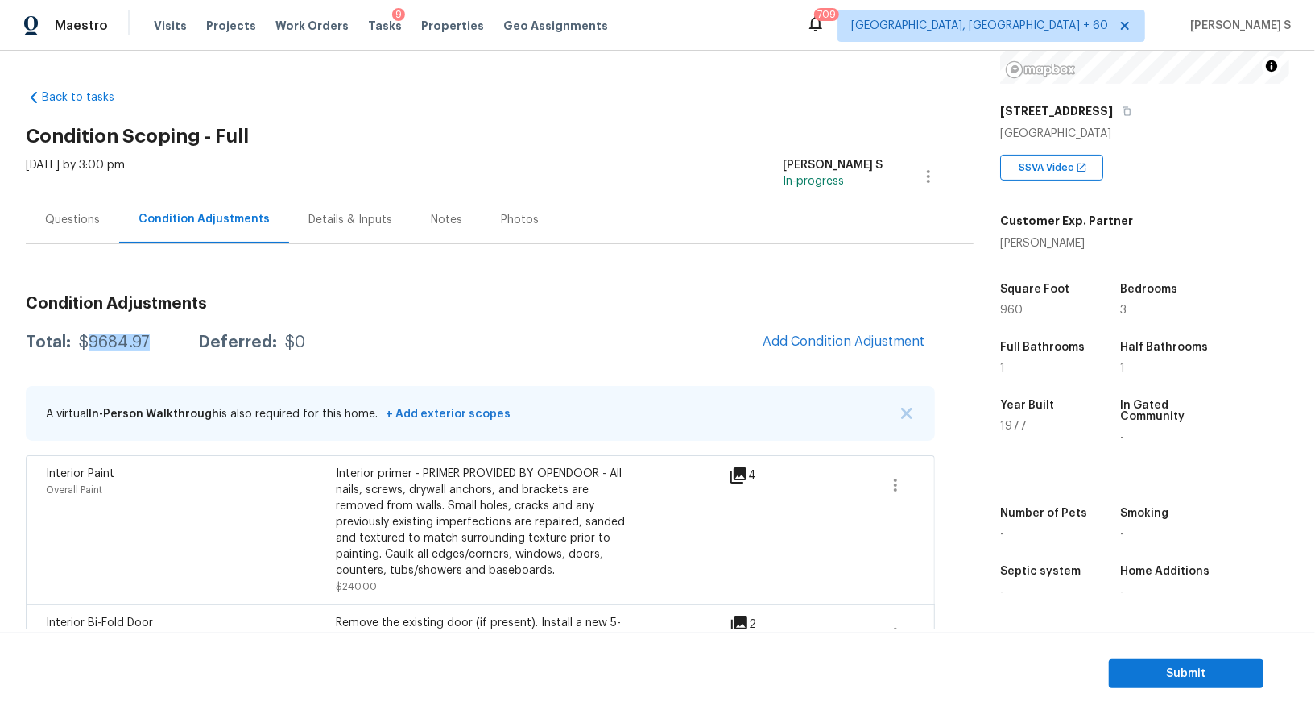
scroll to position [222, 0]
click at [75, 225] on div "Questions" at bounding box center [72, 220] width 55 height 16
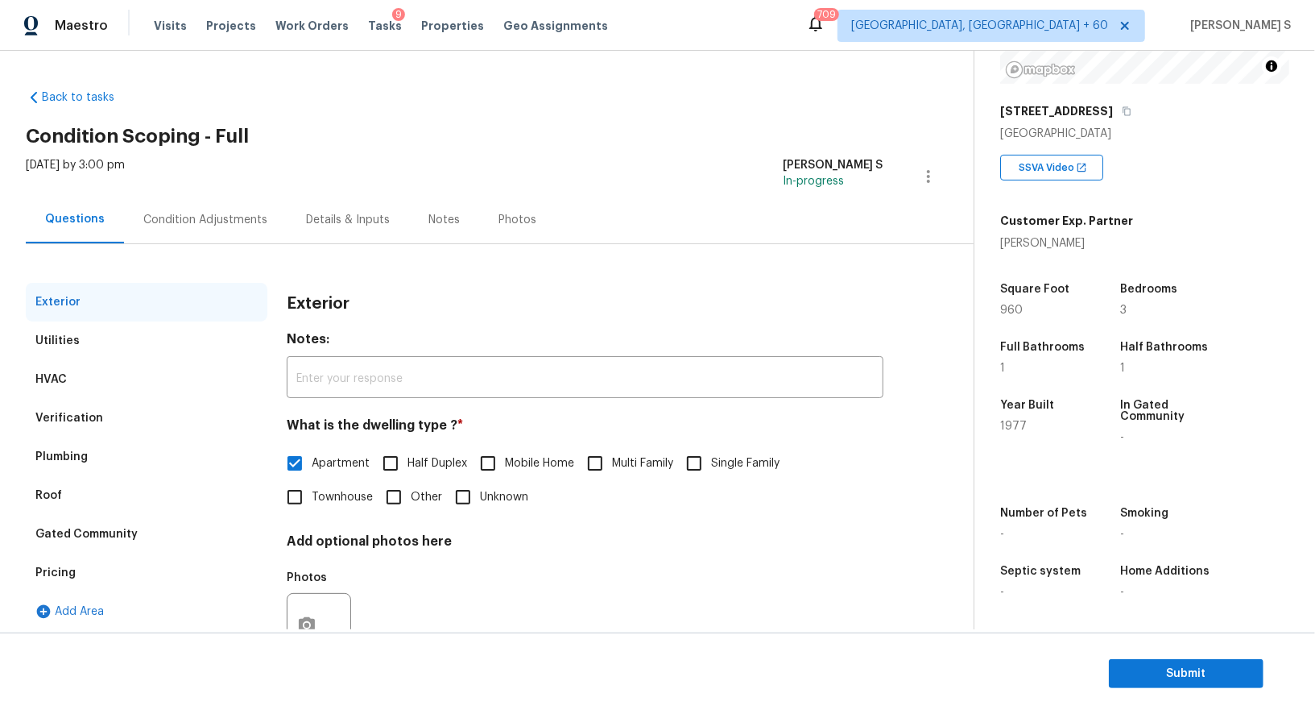
scroll to position [61, 0]
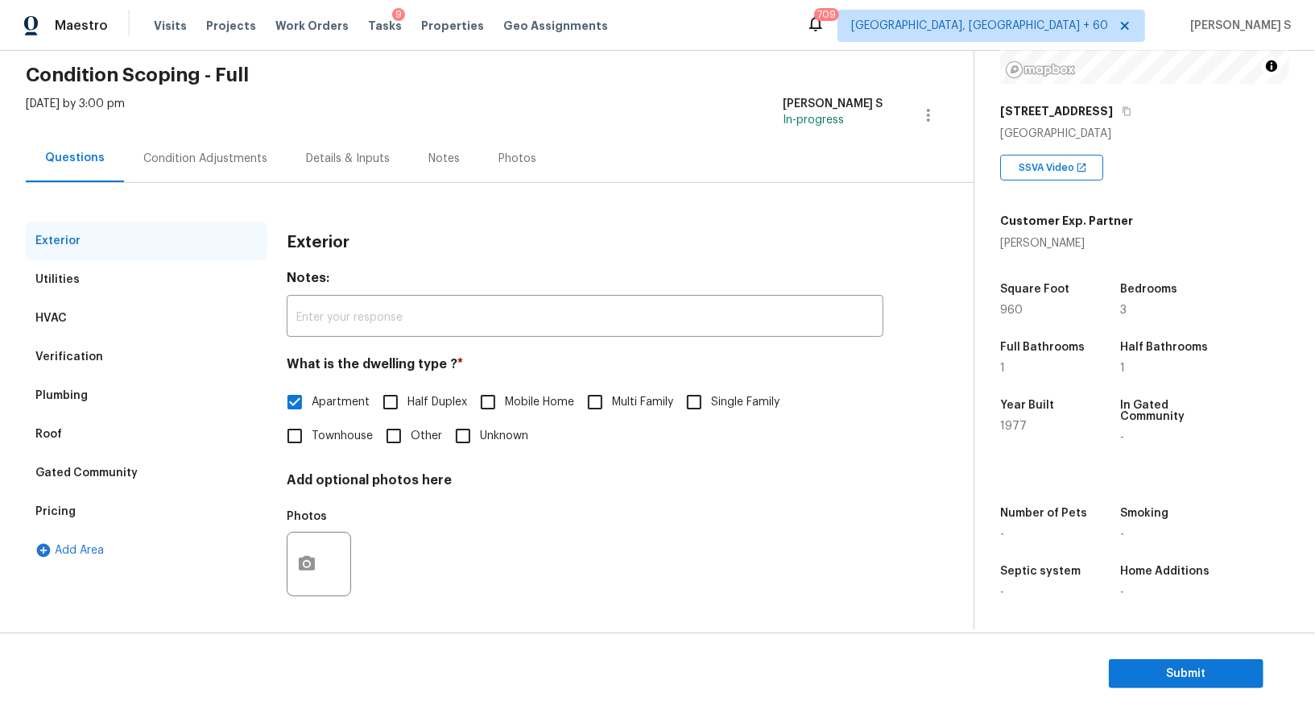
click at [72, 354] on div "Verification" at bounding box center [69, 357] width 68 height 16
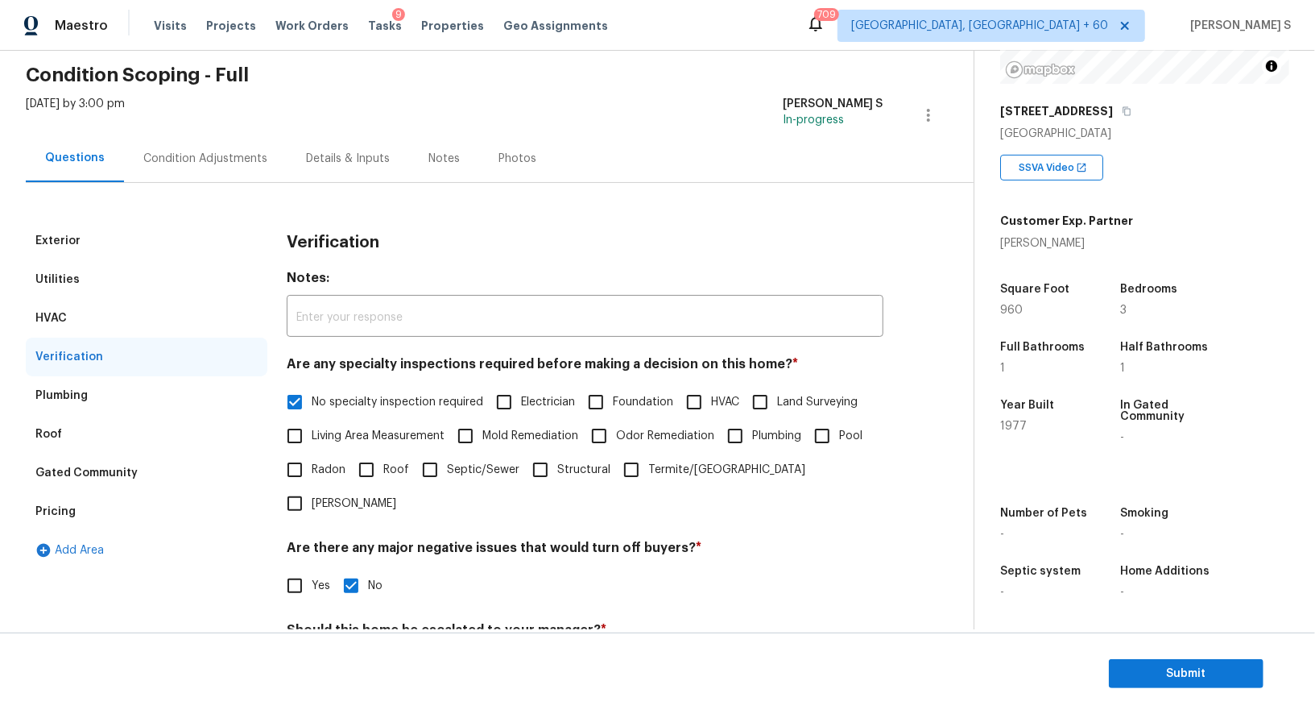
scroll to position [205, 0]
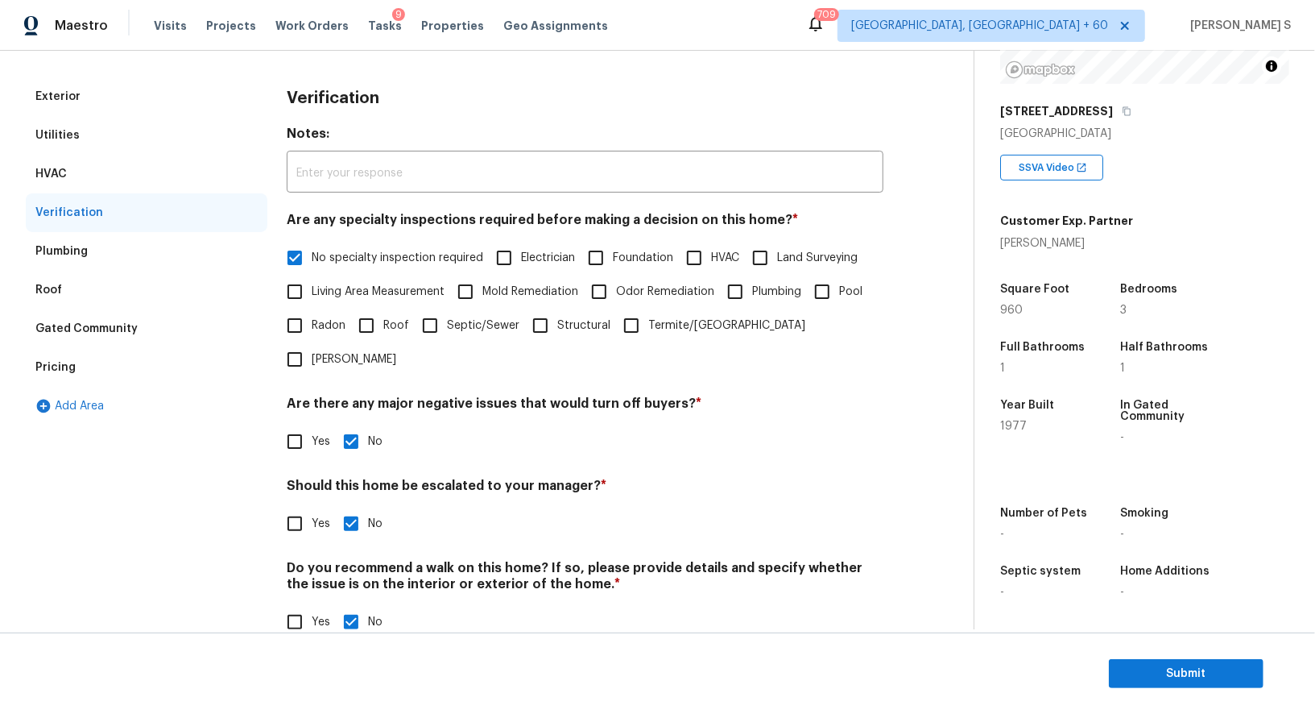
click at [58, 371] on div "Pricing" at bounding box center [55, 367] width 40 height 16
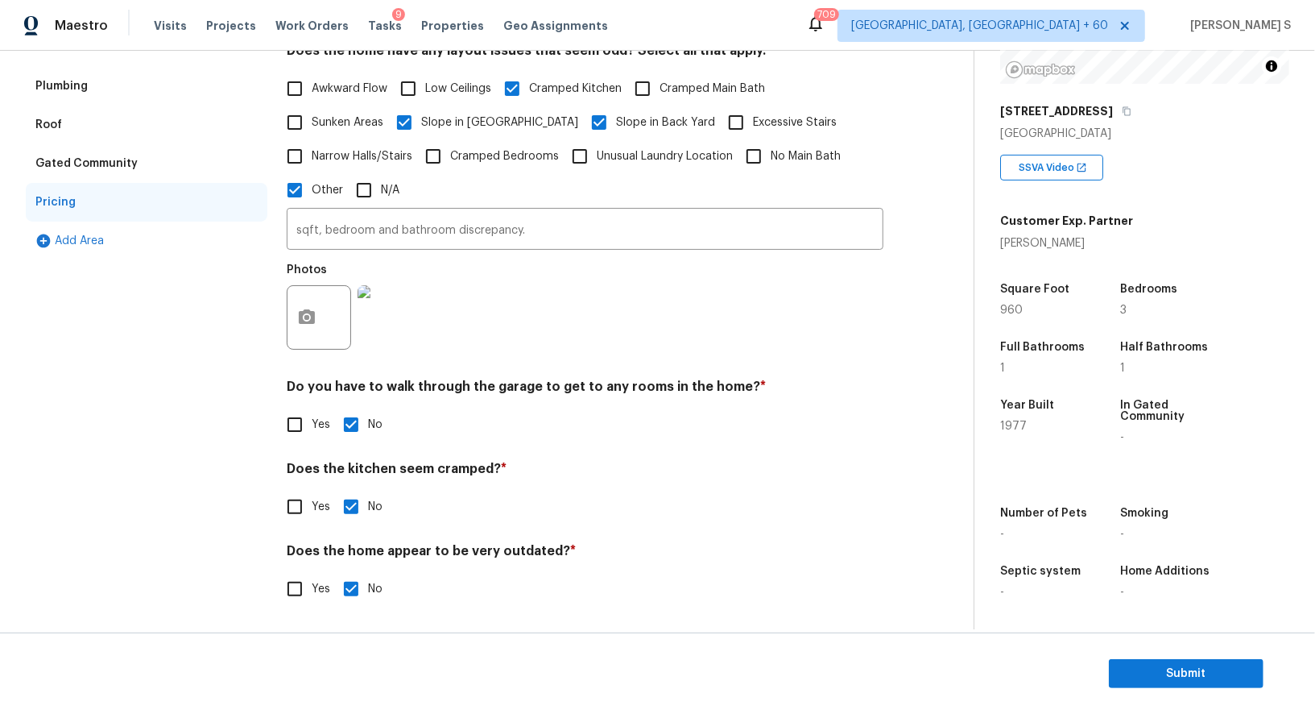
scroll to position [0, 0]
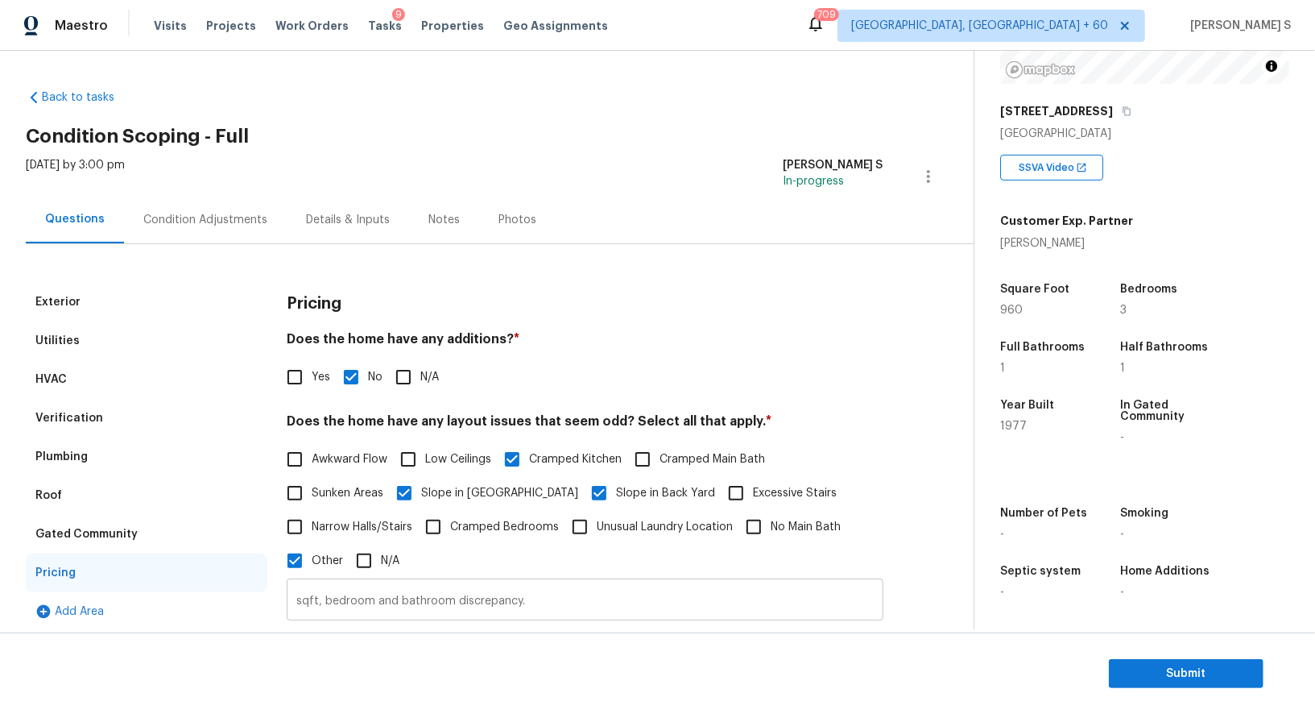
click at [387, 608] on input "sqft, bedroom and bathroom discrepancy." at bounding box center [585, 601] width 597 height 38
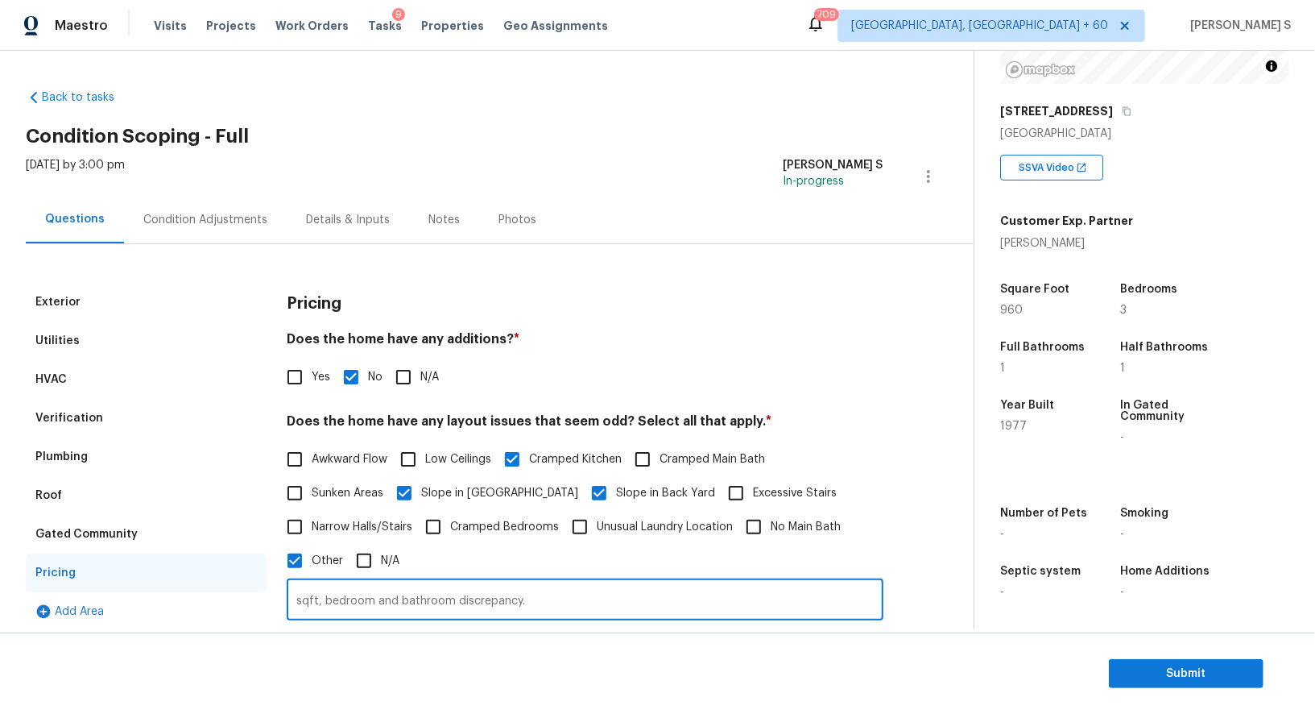
scroll to position [222, 0]
click at [188, 219] on div "Condition Adjustments" at bounding box center [205, 220] width 124 height 16
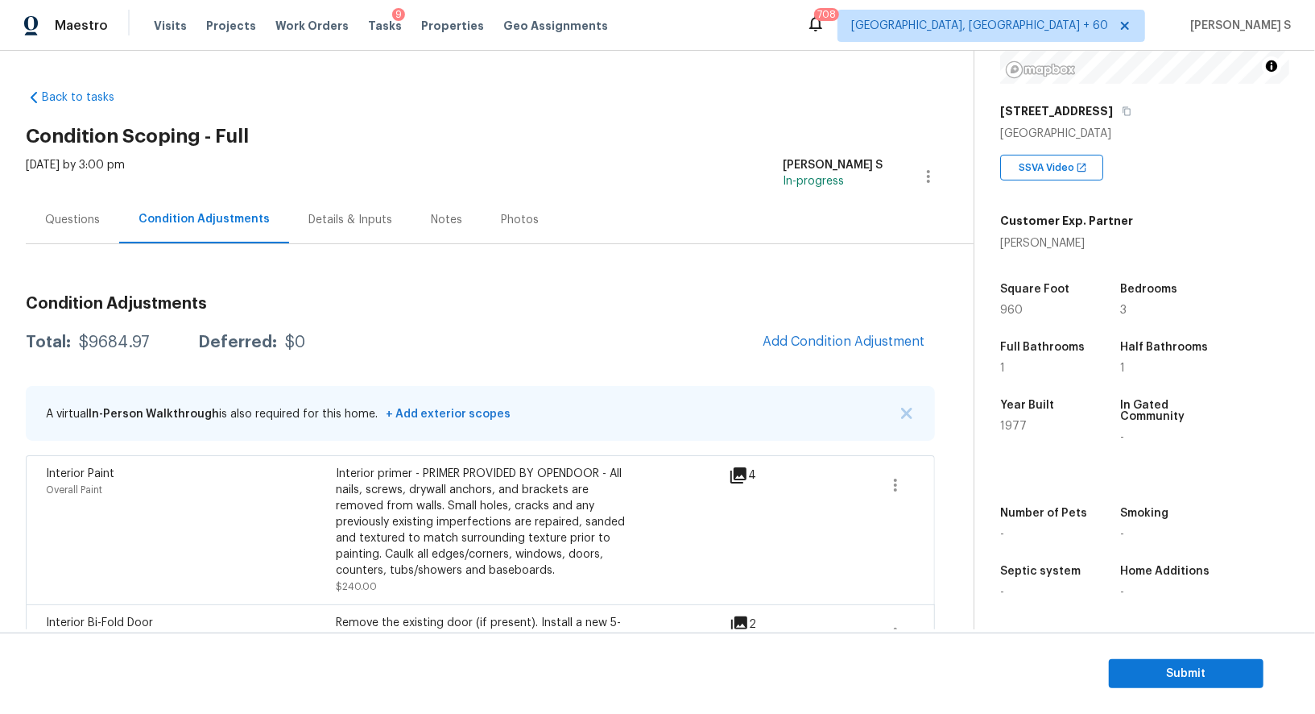
scroll to position [222, 0]
click at [1191, 682] on span "Submit" at bounding box center [1186, 674] width 129 height 20
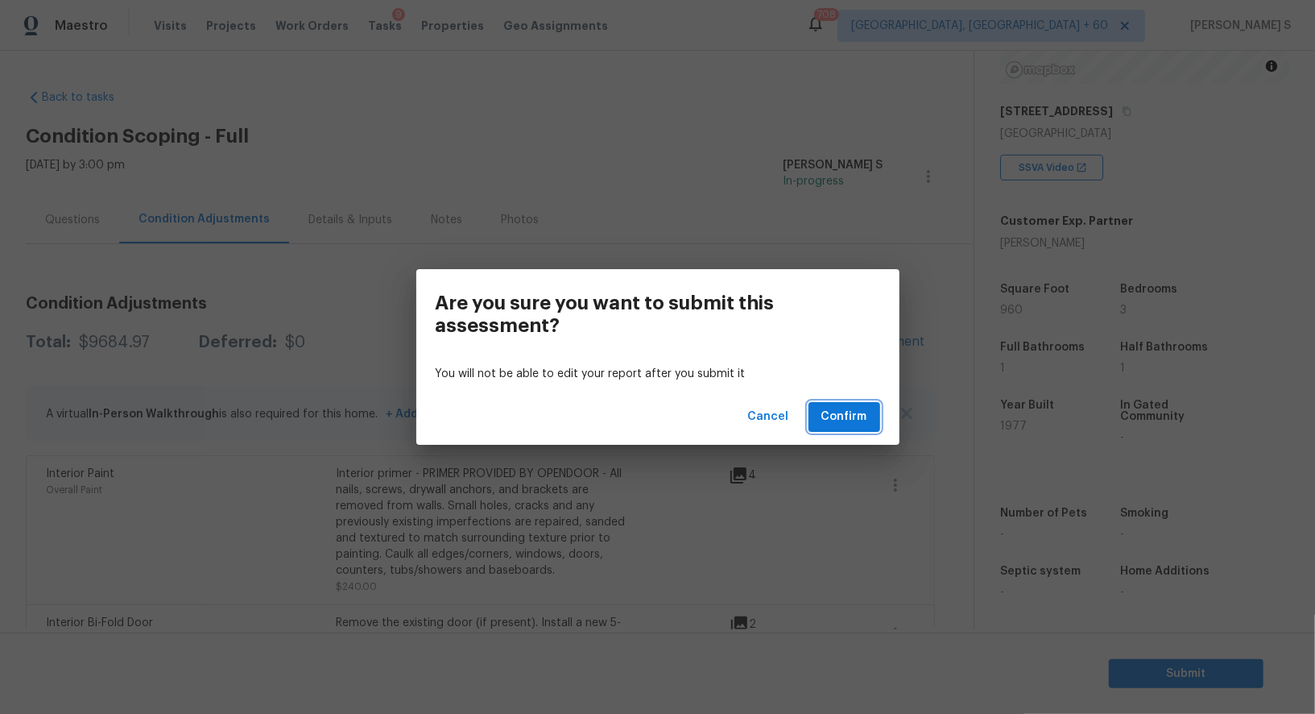
click at [826, 425] on span "Confirm" at bounding box center [845, 417] width 46 height 20
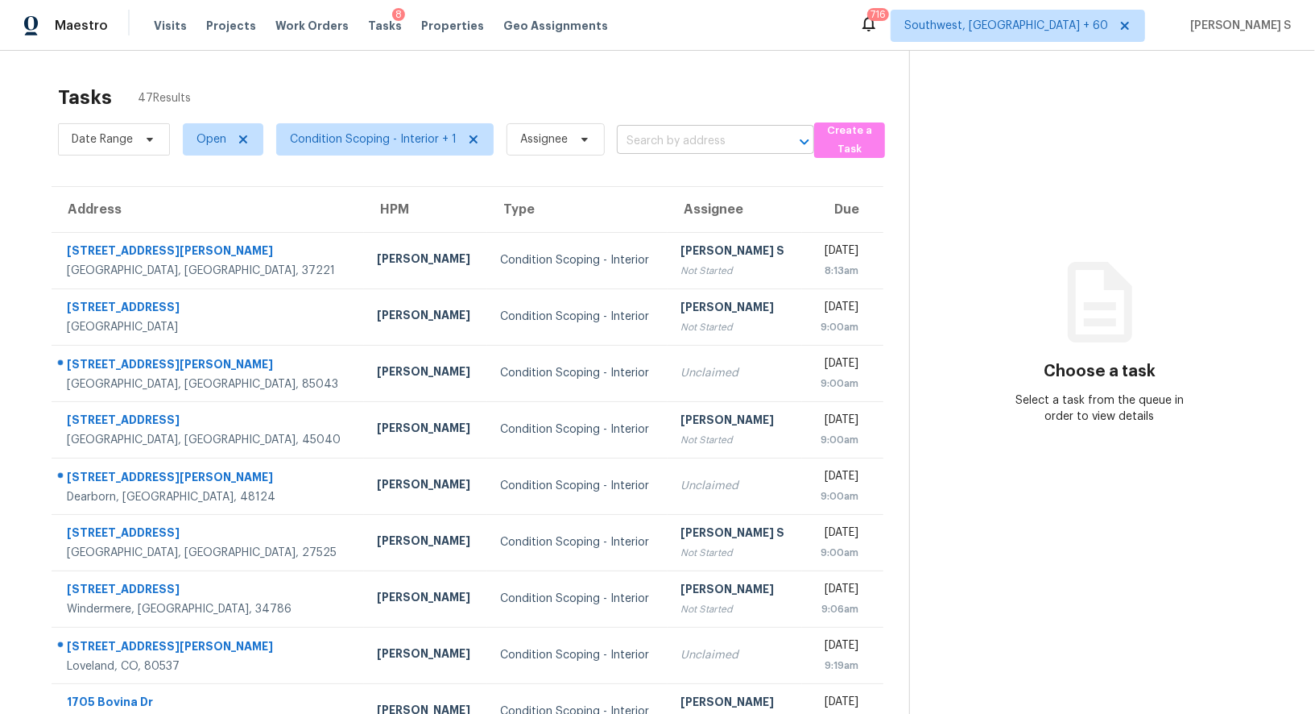
click at [685, 149] on input "text" at bounding box center [693, 141] width 152 height 25
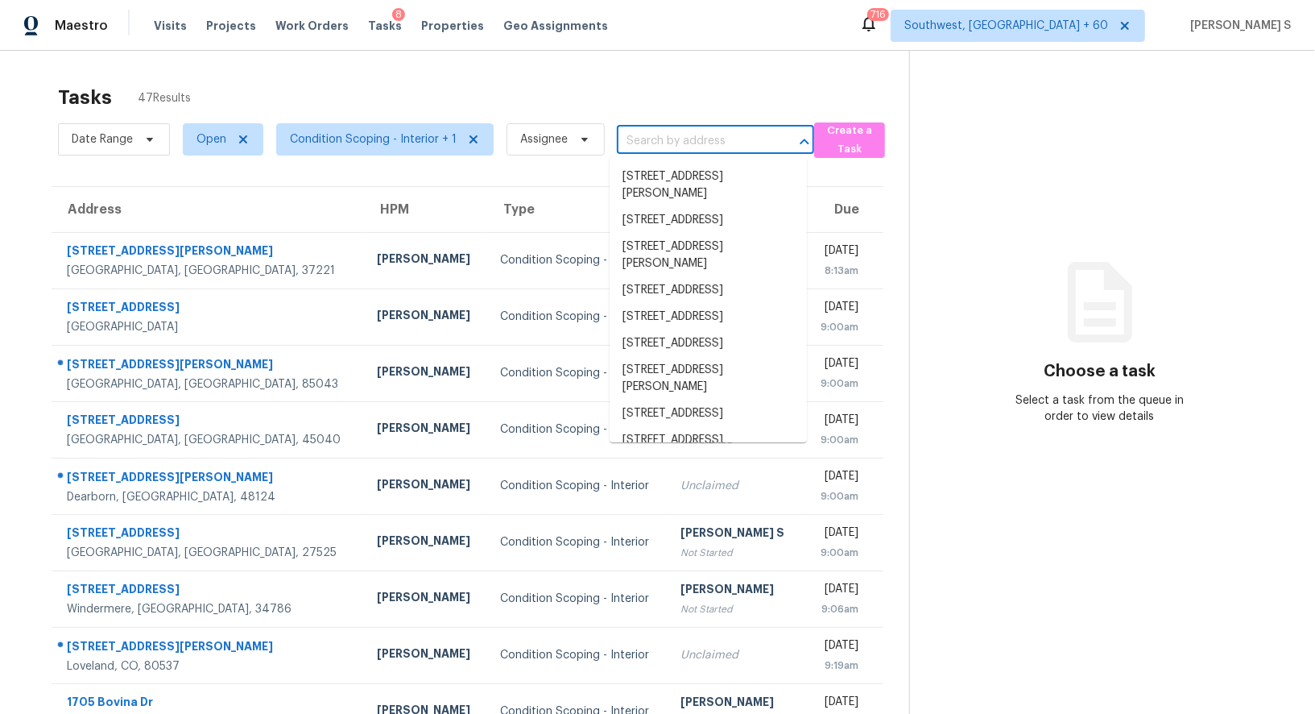
paste input "[STREET_ADDRESS]"
type input "[STREET_ADDRESS]"
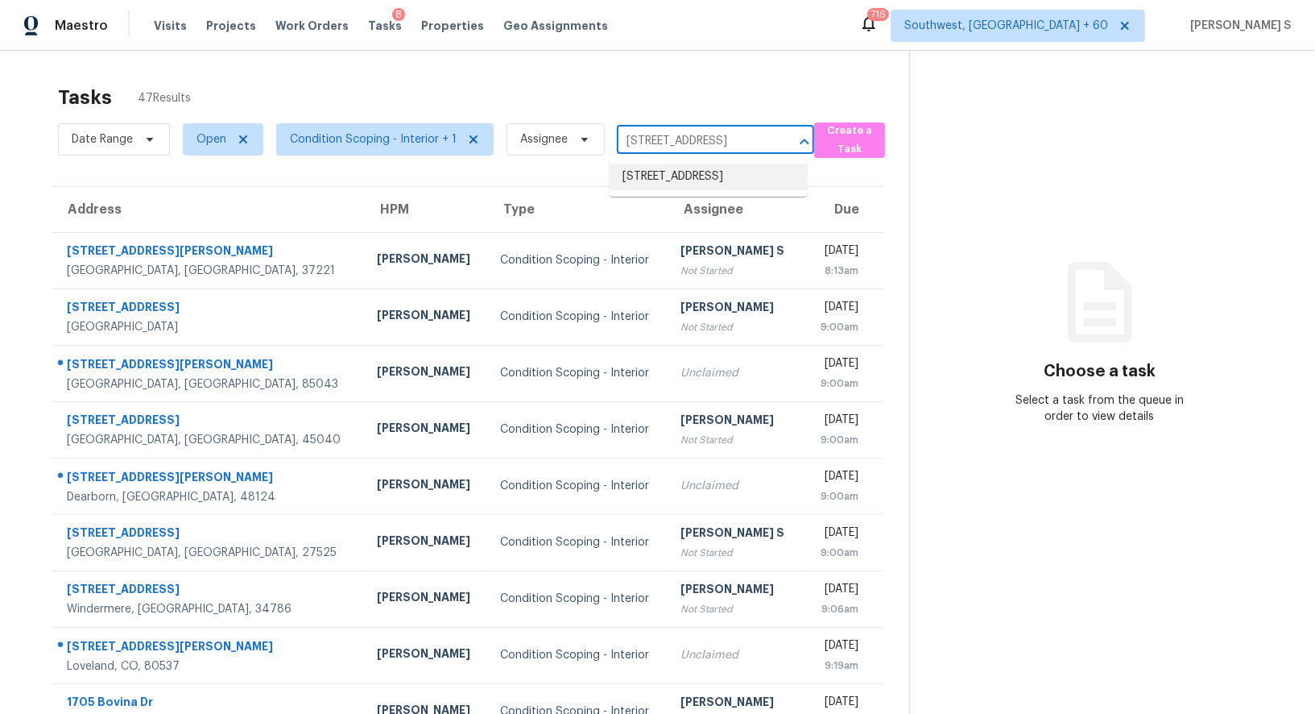
click at [673, 177] on li "[STREET_ADDRESS]" at bounding box center [708, 177] width 197 height 27
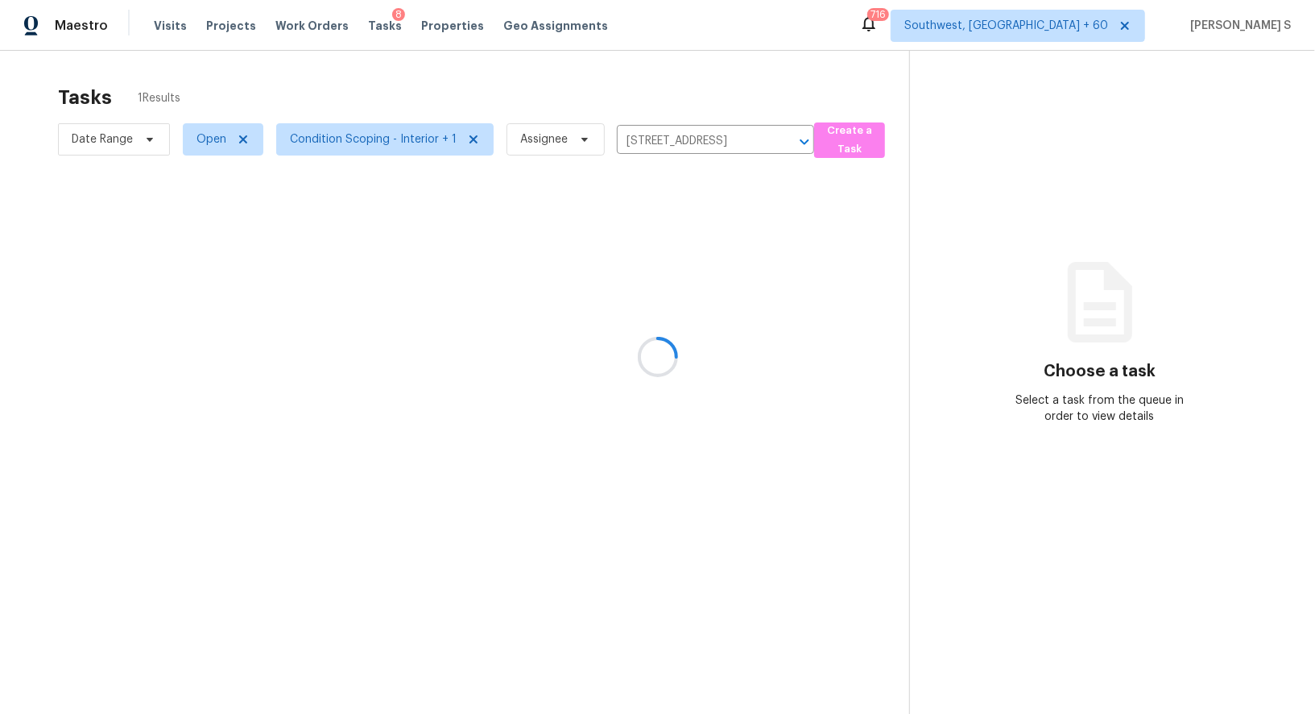
click at [571, 259] on div at bounding box center [657, 357] width 1315 height 714
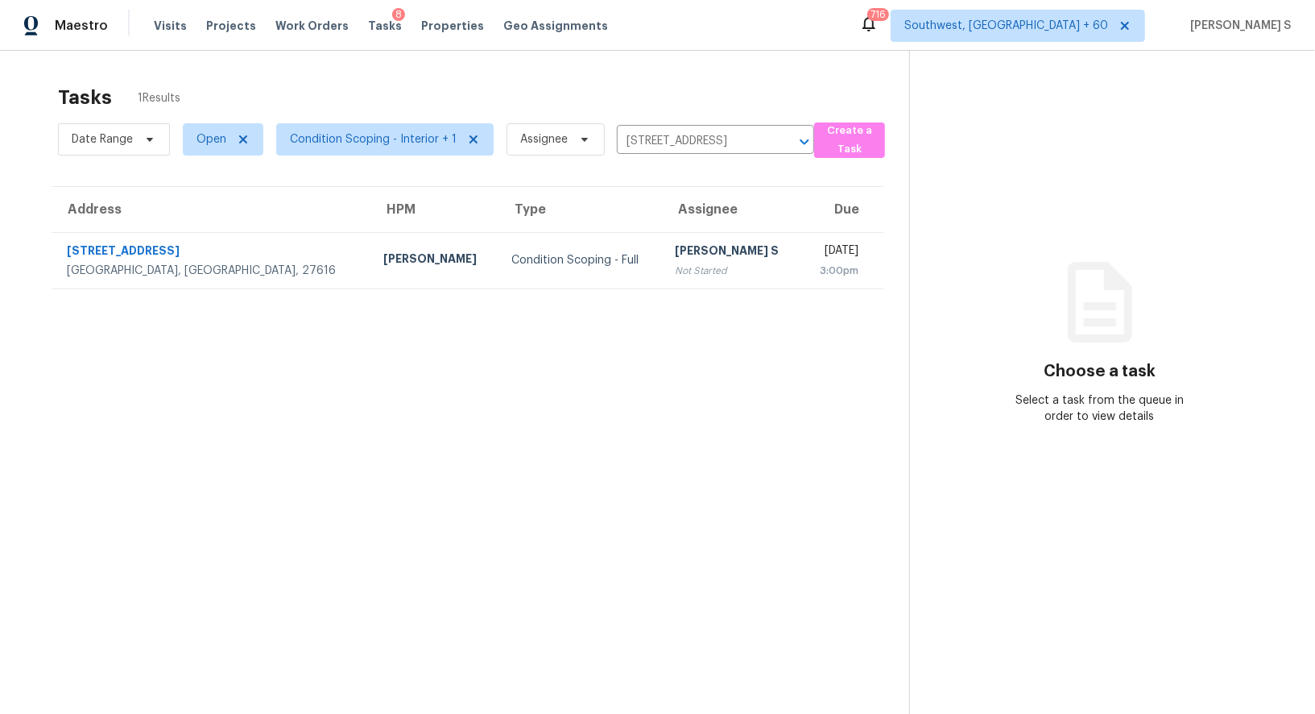
click at [676, 259] on div "[PERSON_NAME] S" at bounding box center [733, 252] width 114 height 20
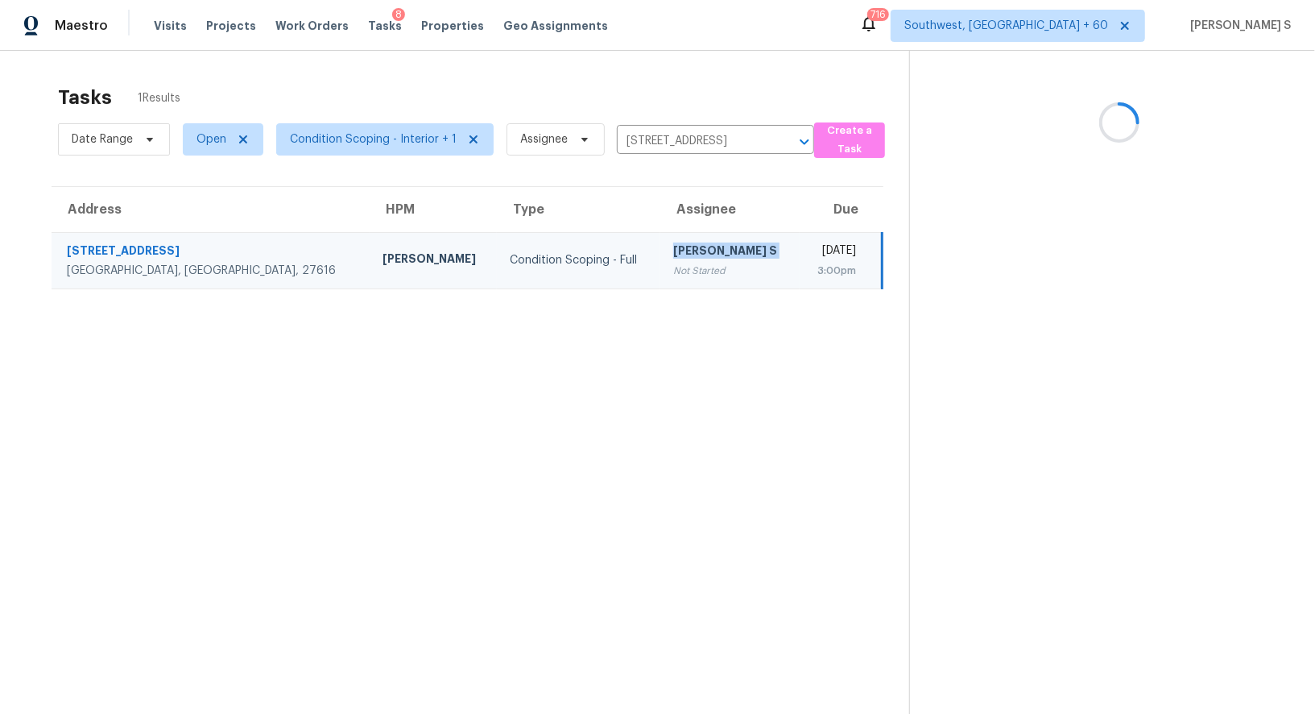
click at [673, 259] on div "[PERSON_NAME] S" at bounding box center [729, 252] width 113 height 20
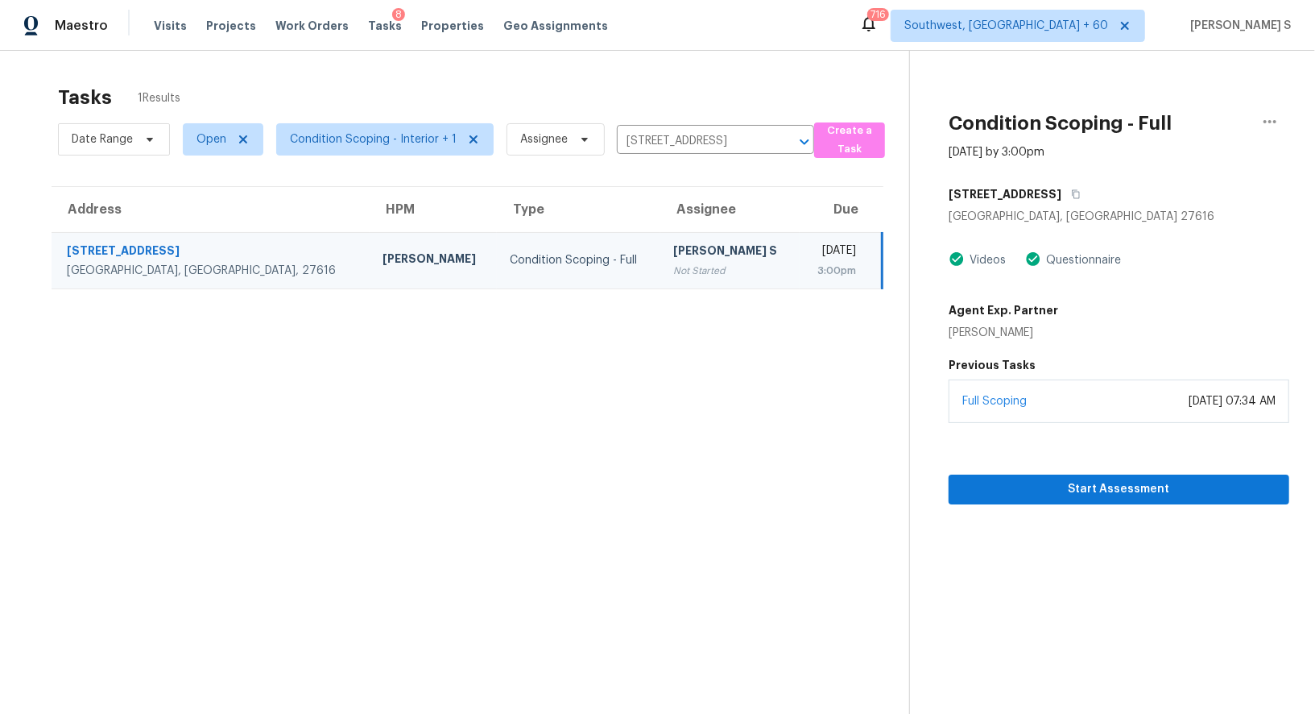
click at [1139, 408] on div "Full Scoping [DATE] 07:34 AM" at bounding box center [1119, 400] width 341 height 43
click at [1149, 488] on span "Start Assessment" at bounding box center [1119, 489] width 315 height 20
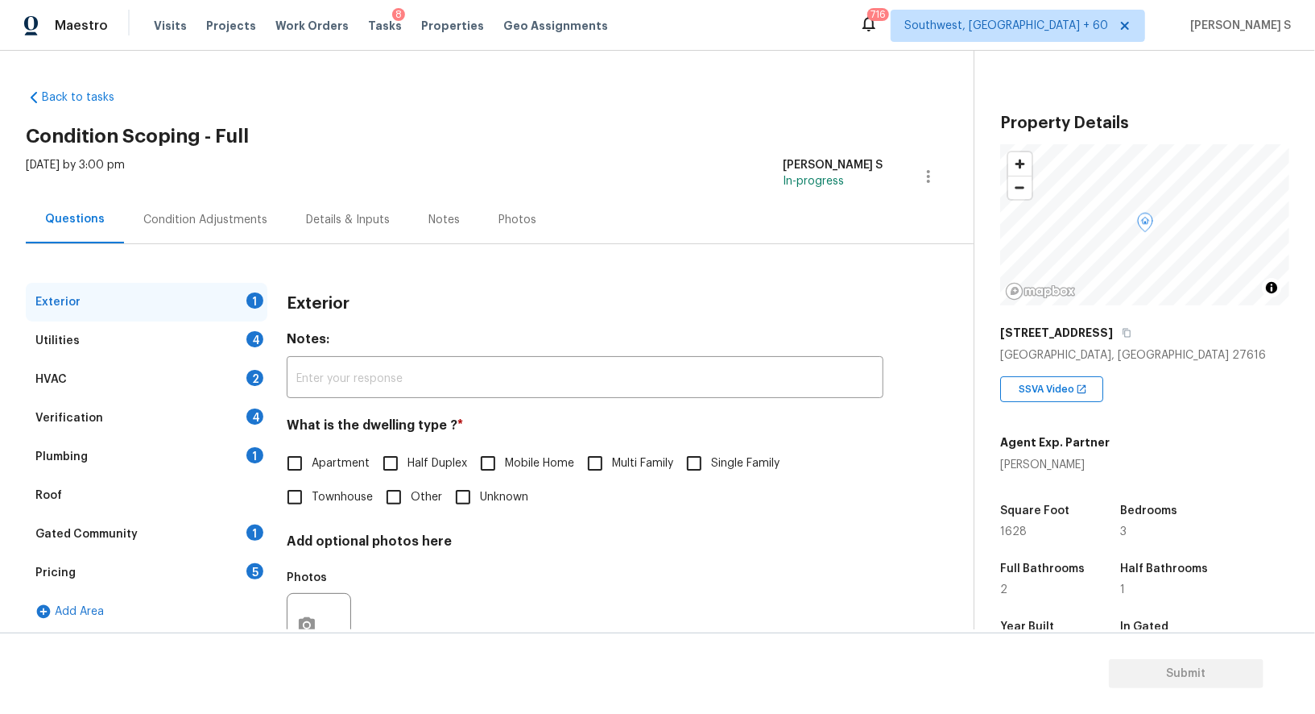
scroll to position [222, 0]
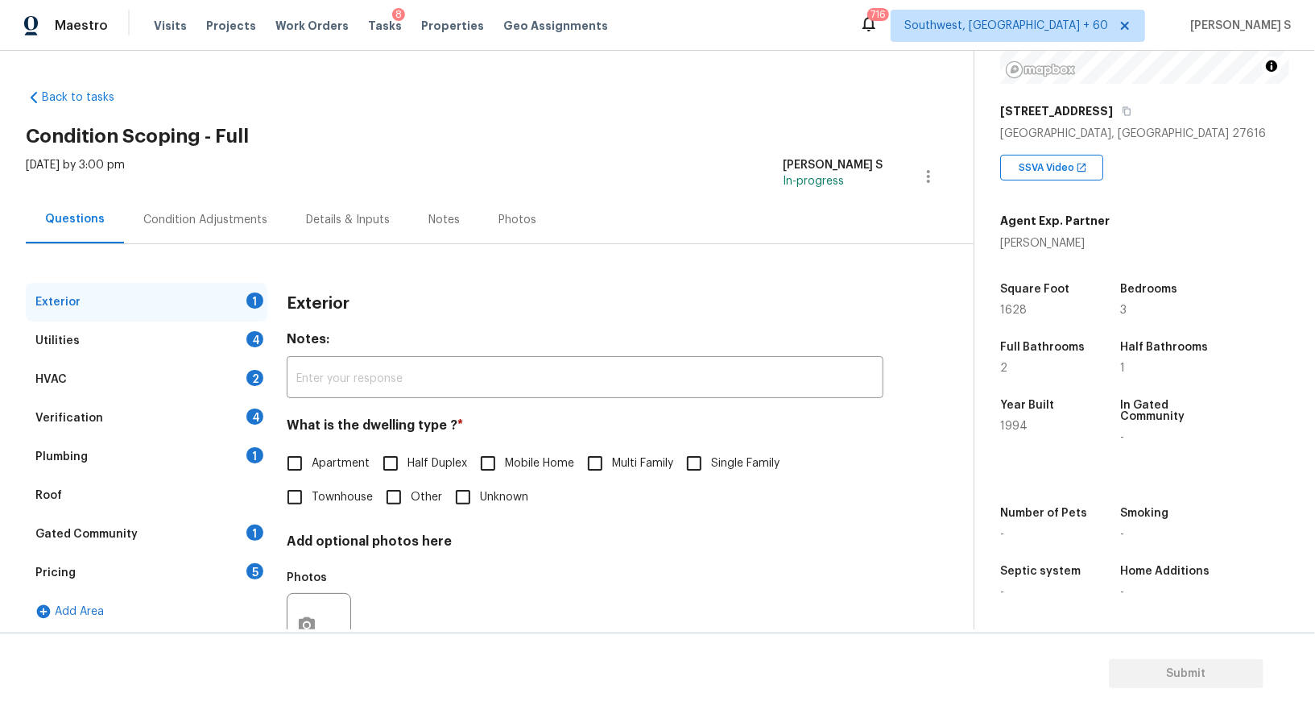
drag, startPoint x: 708, startPoint y: 460, endPoint x: 765, endPoint y: 460, distance: 57.2
click at [707, 460] on input "Single Family" at bounding box center [694, 463] width 34 height 34
checkbox input "true"
click at [261, 330] on div "Utilities 4" at bounding box center [147, 340] width 242 height 39
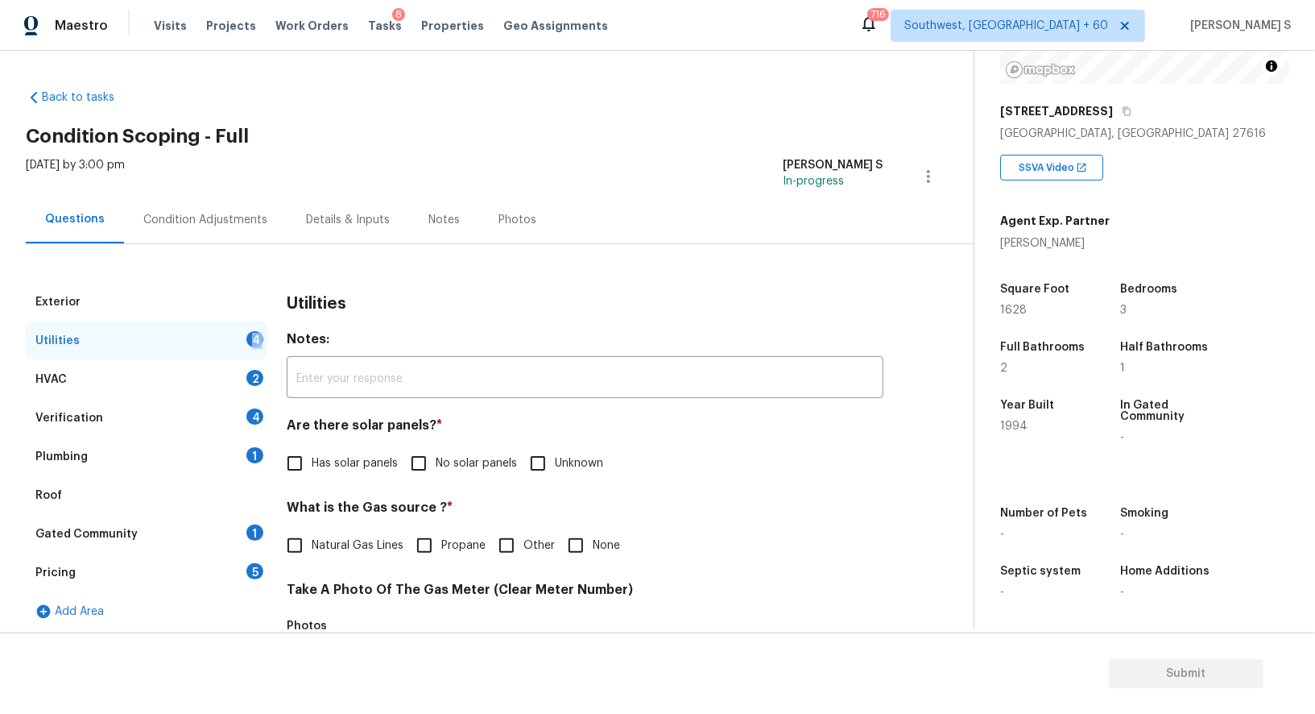
click at [261, 330] on div "Utilities 4" at bounding box center [147, 340] width 242 height 39
click at [412, 476] on input "No solar panels" at bounding box center [419, 463] width 34 height 34
checkbox input "true"
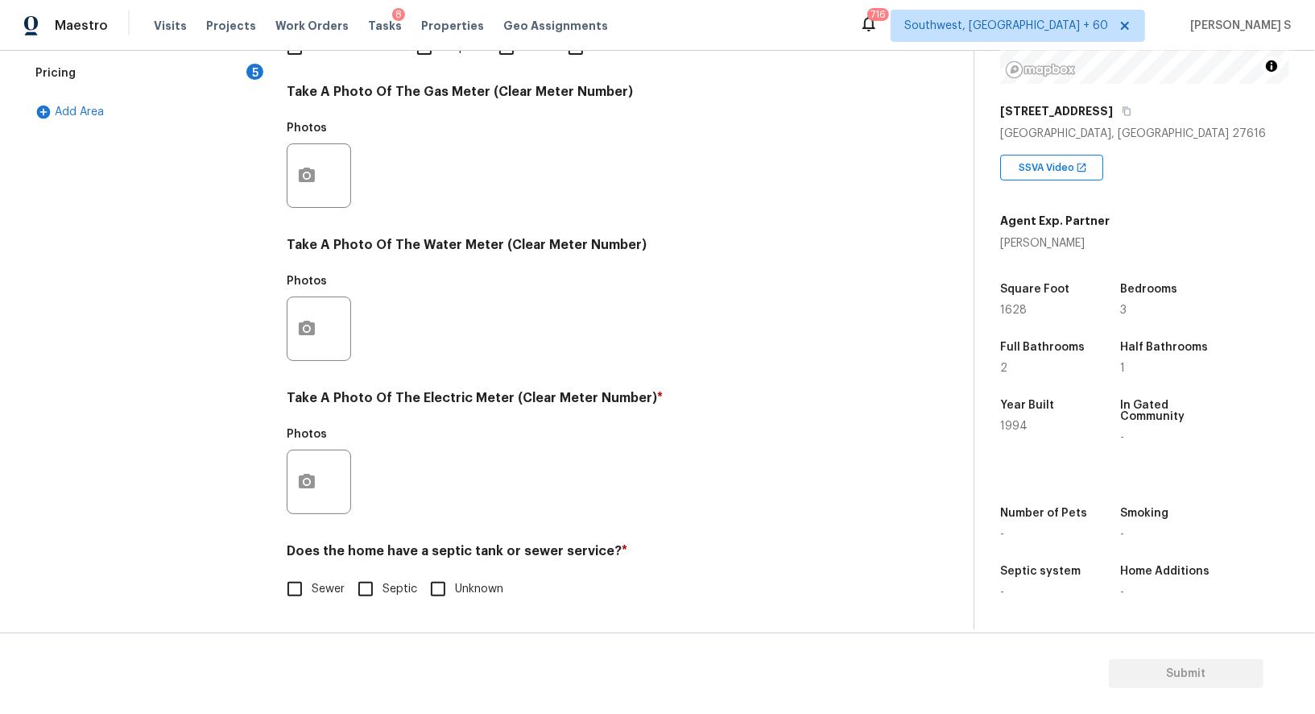
scroll to position [498, 0]
click at [304, 594] on input "Sewer" at bounding box center [295, 589] width 34 height 34
checkbox input "true"
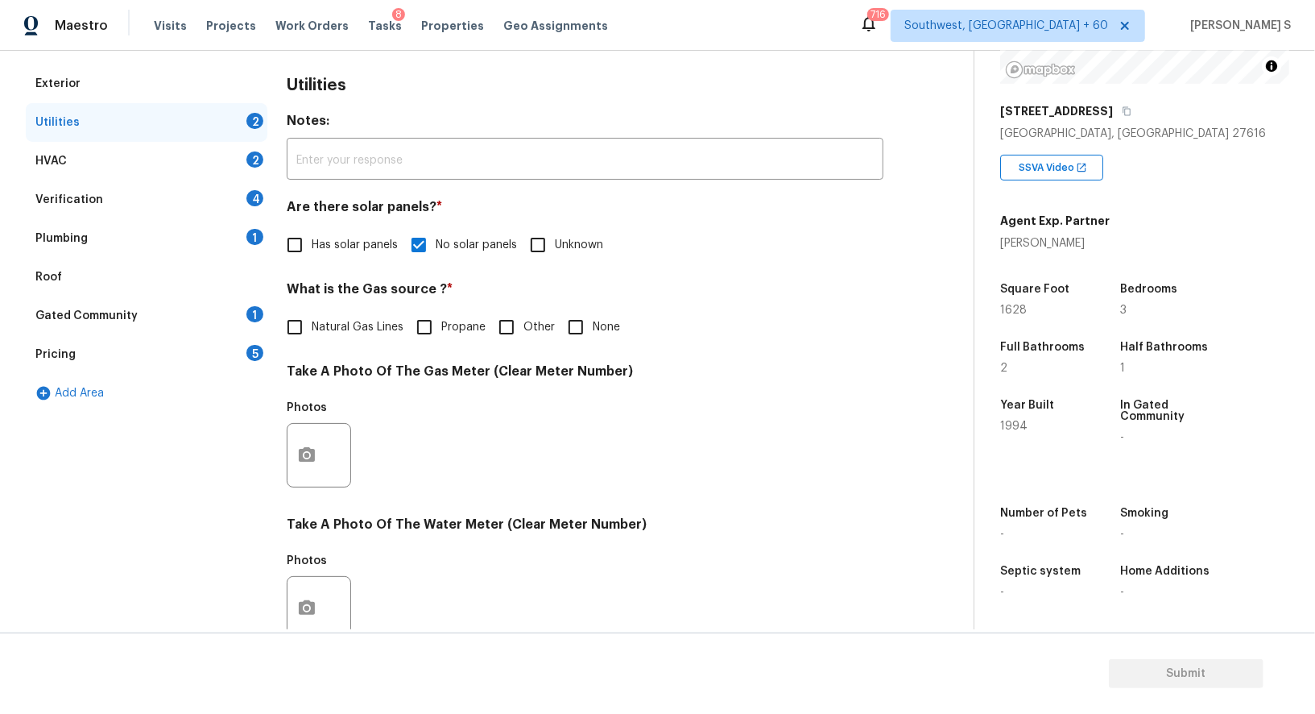
scroll to position [3, 0]
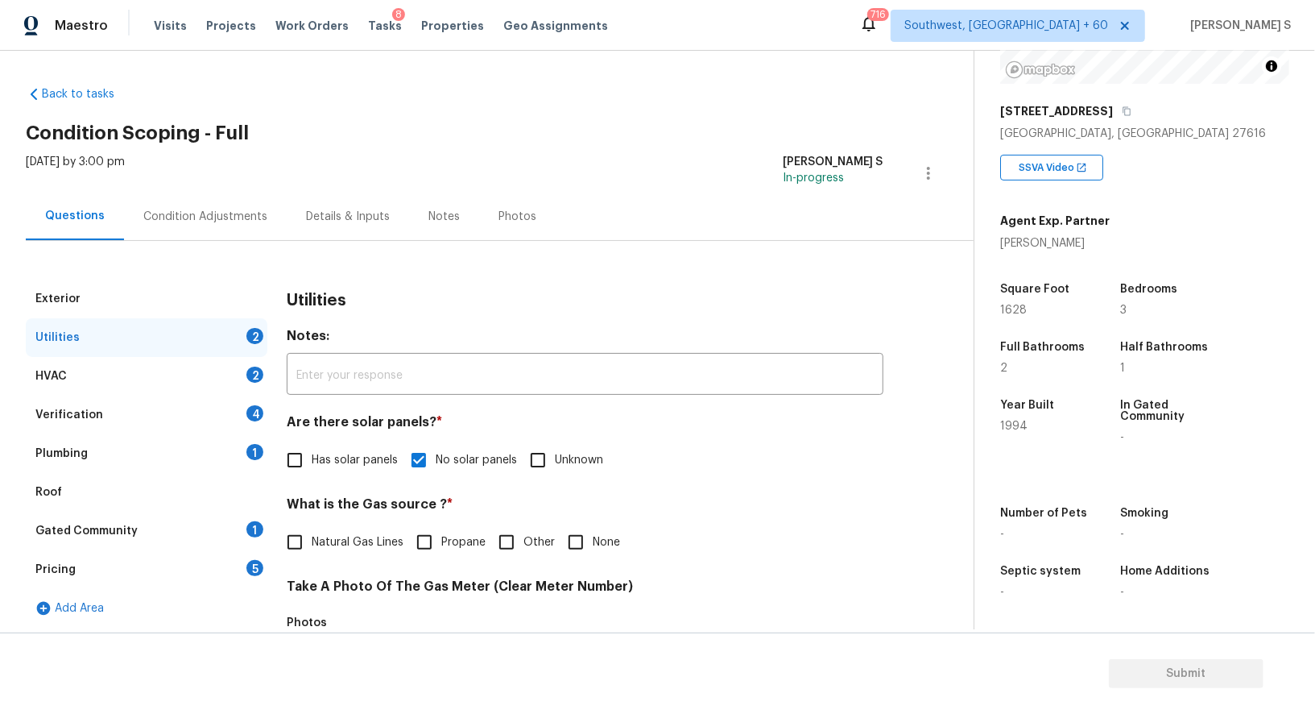
click at [254, 451] on div "1" at bounding box center [254, 452] width 17 height 16
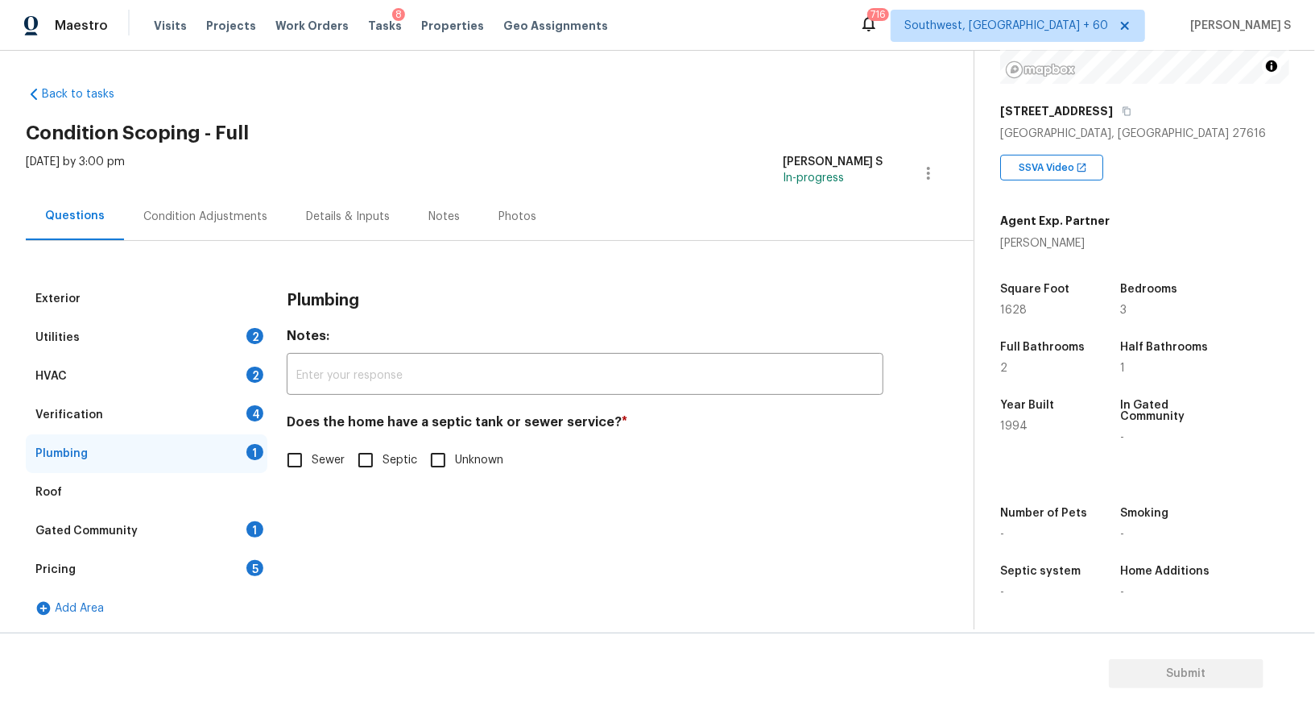
click at [299, 461] on input "Sewer" at bounding box center [295, 460] width 34 height 34
checkbox input "true"
click at [251, 524] on div "1" at bounding box center [254, 529] width 17 height 16
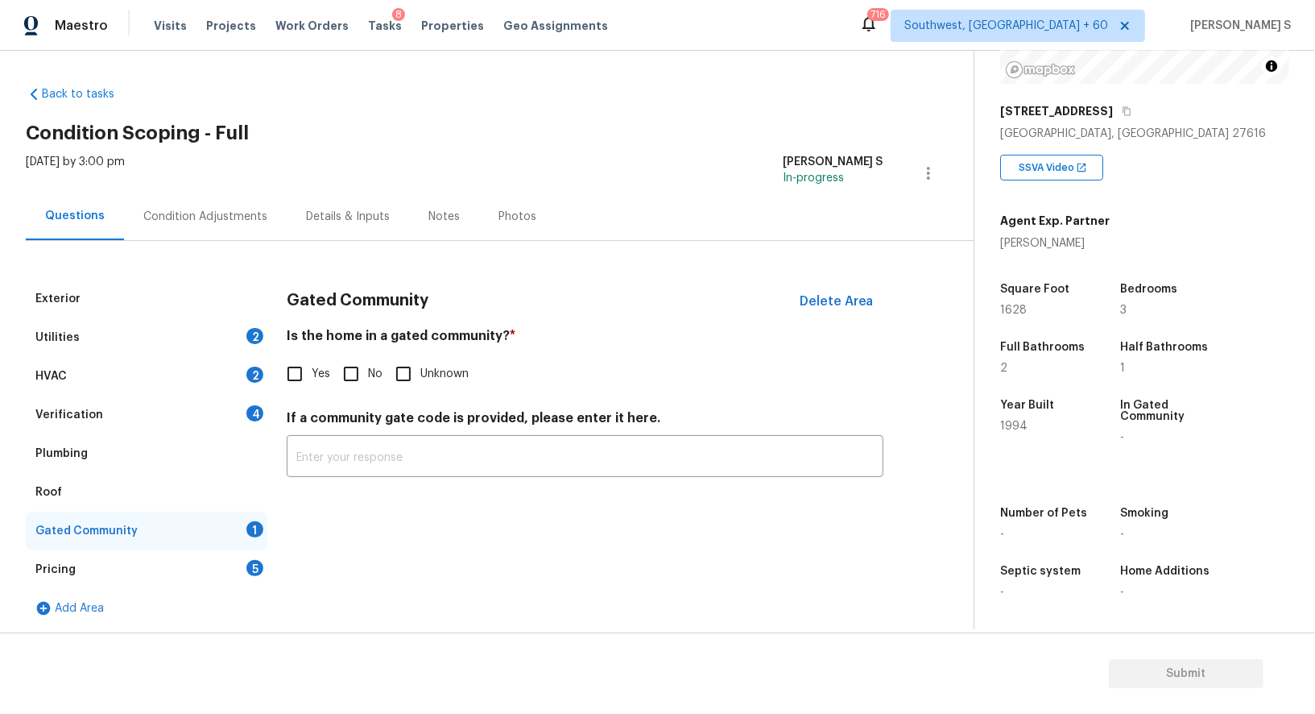
drag, startPoint x: 344, startPoint y: 374, endPoint x: 344, endPoint y: 407, distance: 33.0
click at [344, 374] on input "No" at bounding box center [351, 374] width 34 height 34
checkbox input "true"
click at [253, 406] on div "4" at bounding box center [254, 413] width 17 height 16
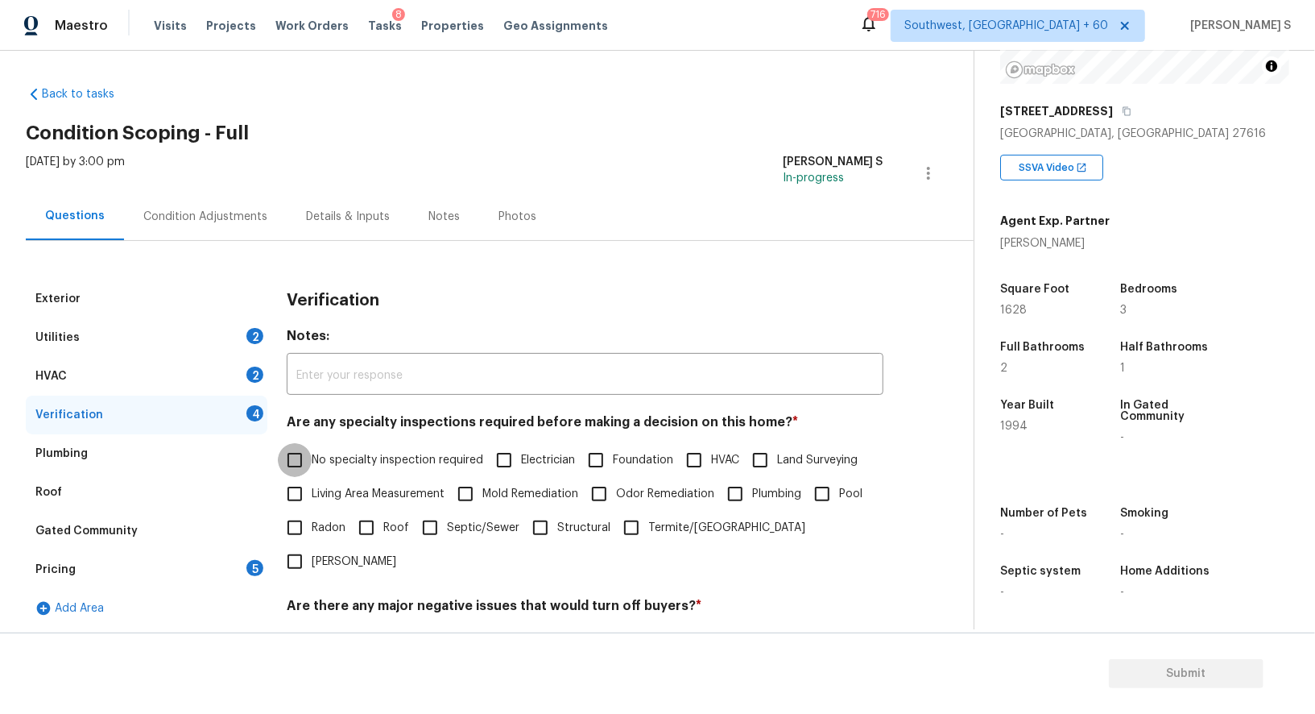
click at [311, 446] on input "No specialty inspection required" at bounding box center [295, 460] width 34 height 34
checkbox input "true"
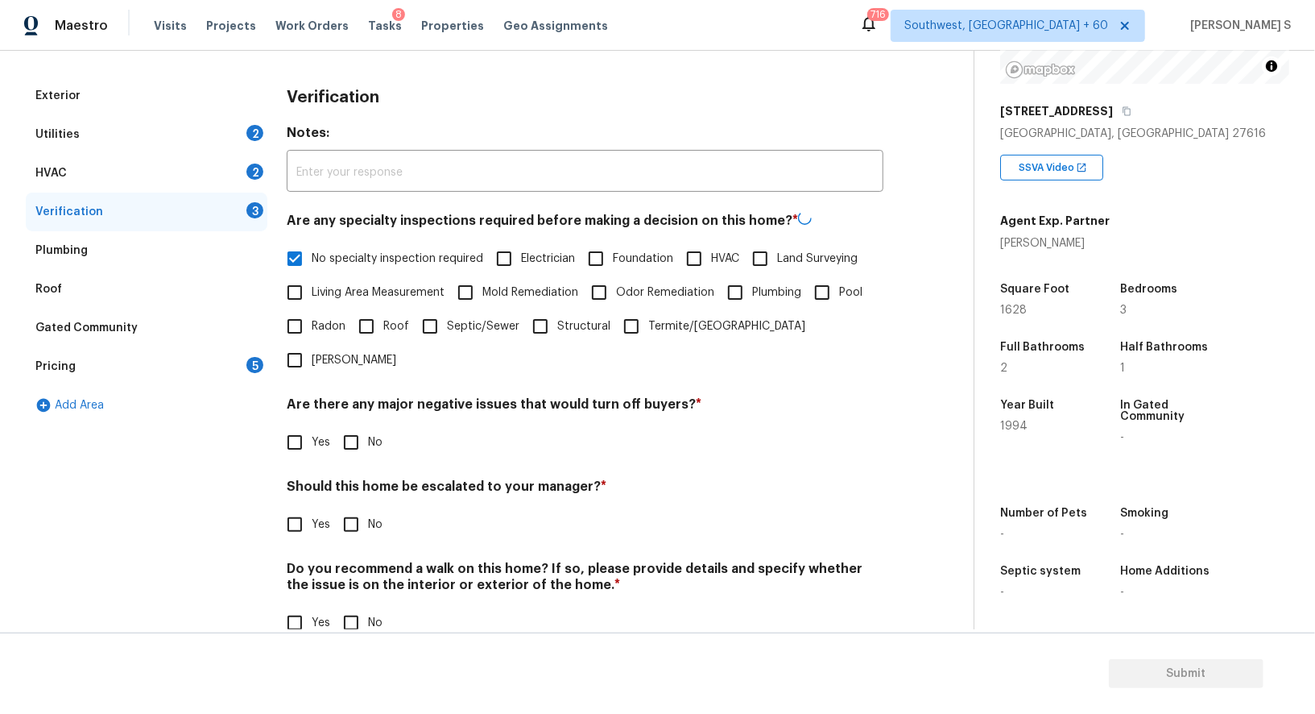
scroll to position [205, 0]
click at [356, 424] on input "No" at bounding box center [351, 441] width 34 height 34
checkbox input "true"
click at [339, 607] on input "No" at bounding box center [351, 624] width 34 height 34
checkbox input "true"
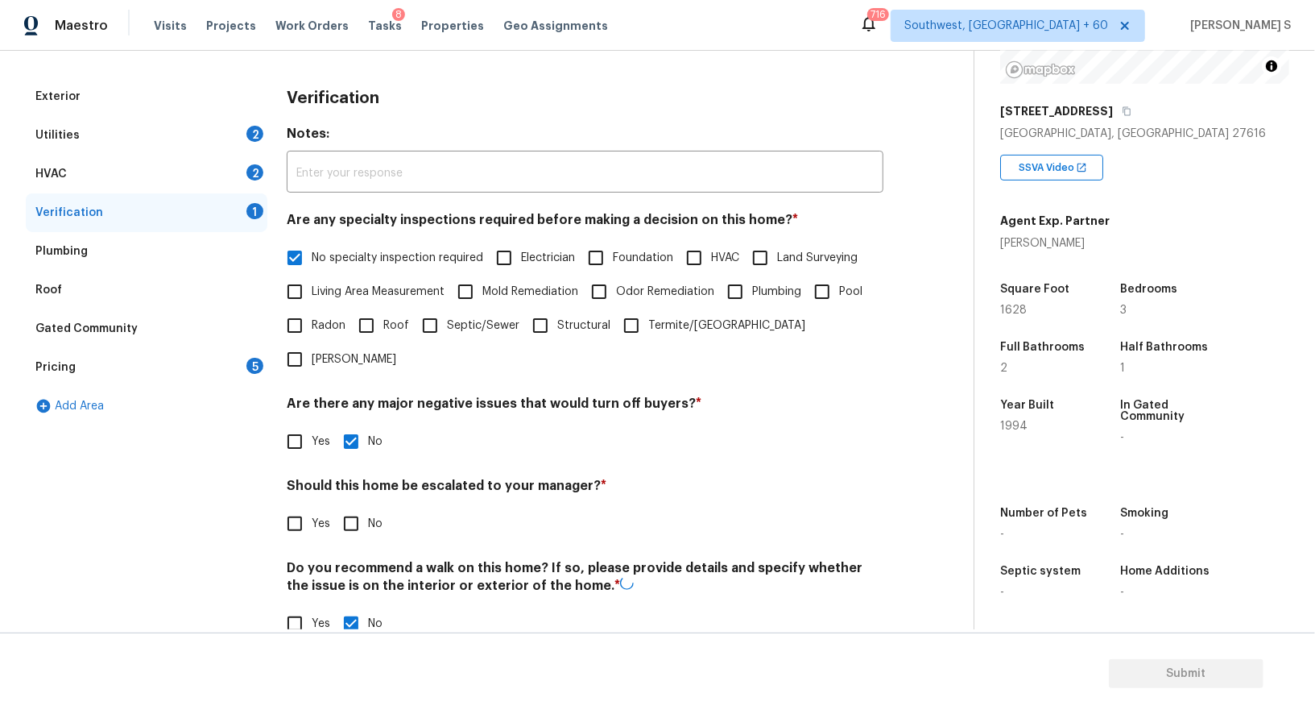
scroll to position [0, 0]
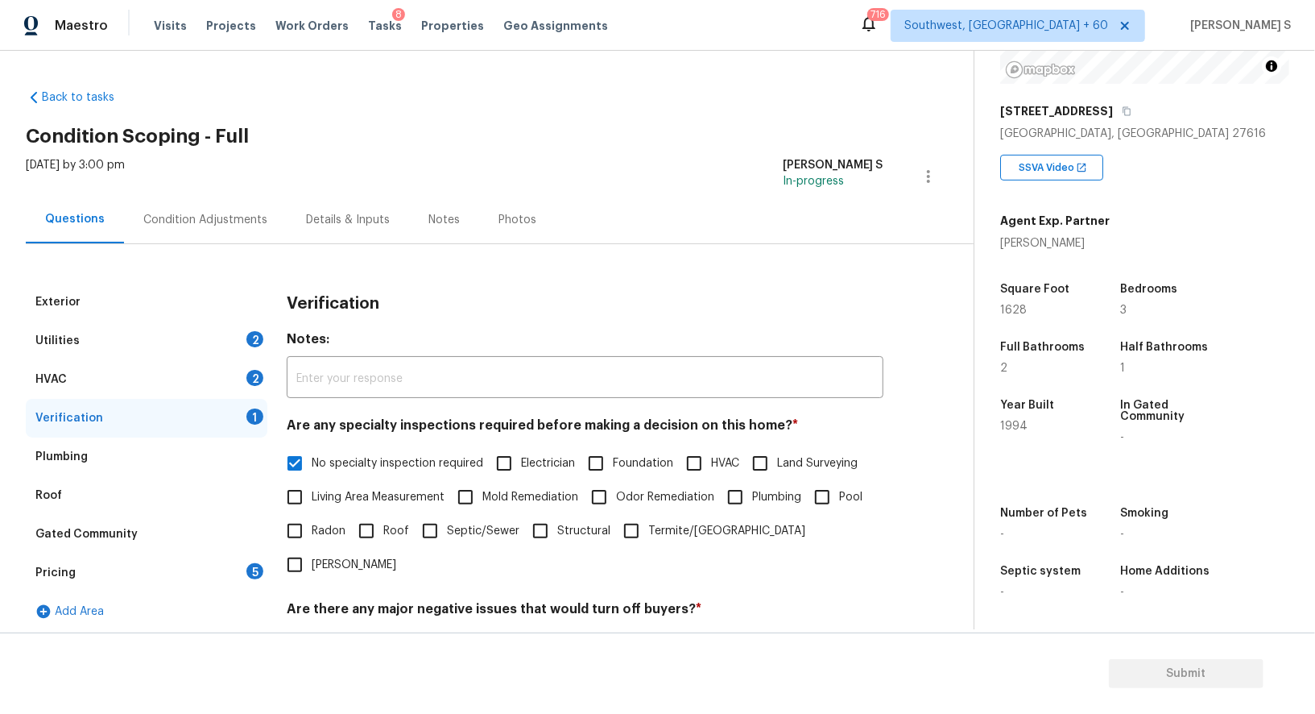
click at [244, 569] on div "Pricing 5" at bounding box center [147, 572] width 242 height 39
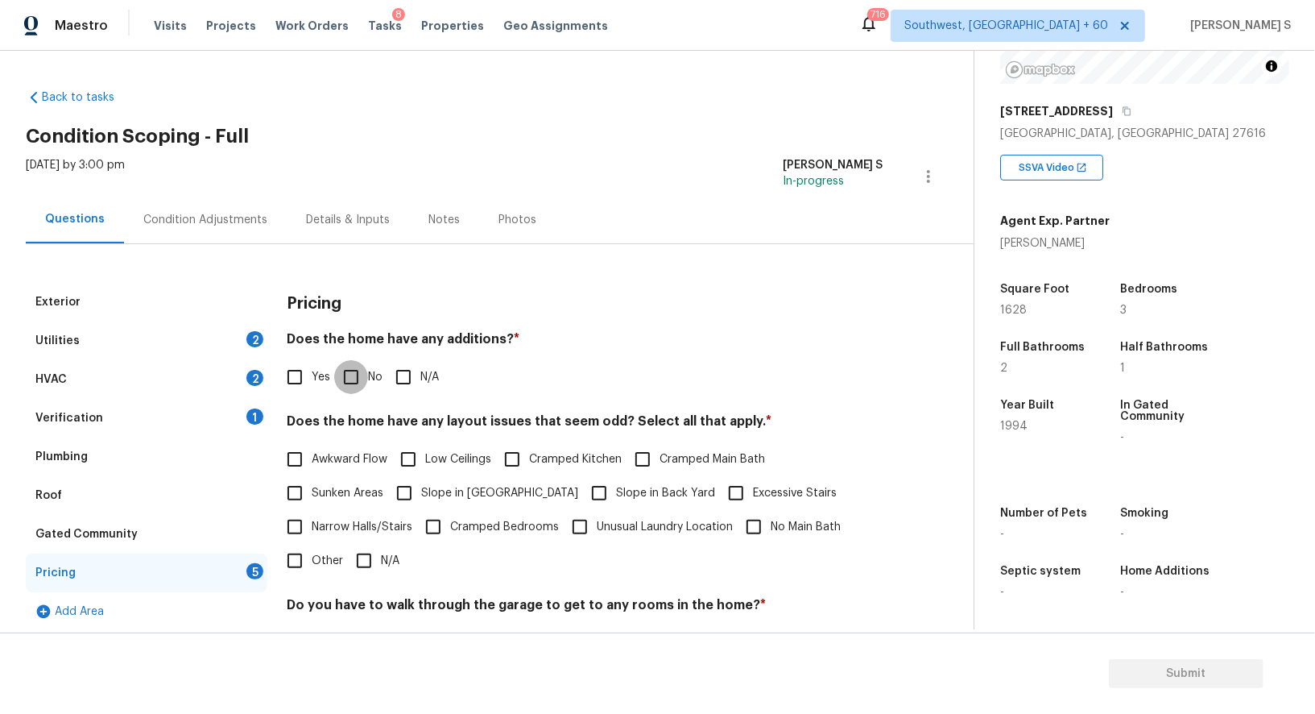
click at [334, 361] on input "No" at bounding box center [351, 377] width 34 height 34
checkbox input "true"
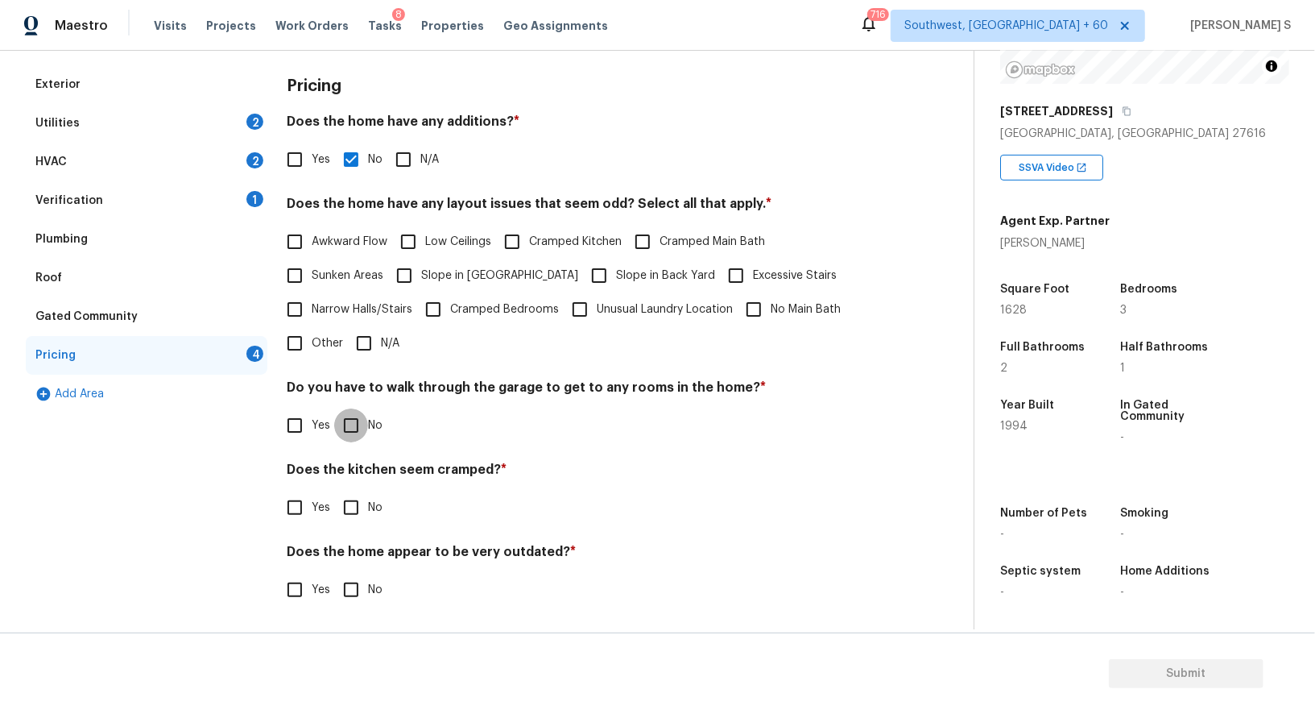
click at [363, 429] on input "No" at bounding box center [351, 425] width 34 height 34
checkbox input "true"
click at [334, 492] on input "No" at bounding box center [351, 509] width 34 height 34
checkbox input "true"
click at [334, 574] on input "No" at bounding box center [351, 591] width 34 height 34
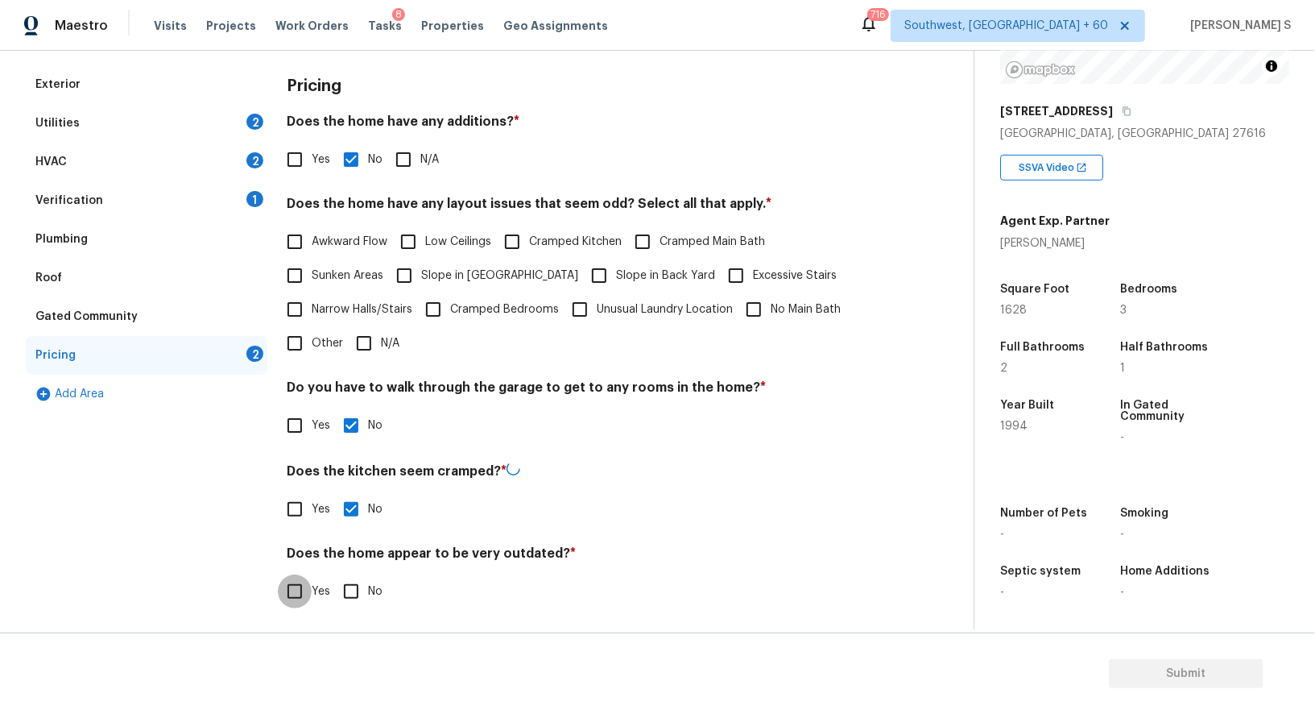
checkbox input "true"
click at [246, 159] on div "2" at bounding box center [254, 160] width 17 height 16
click at [246, 159] on div "Exterior Utilities 2 HVAC 2 Verification 1 Plumbing Roof Gated Community Pricin…" at bounding box center [480, 326] width 909 height 599
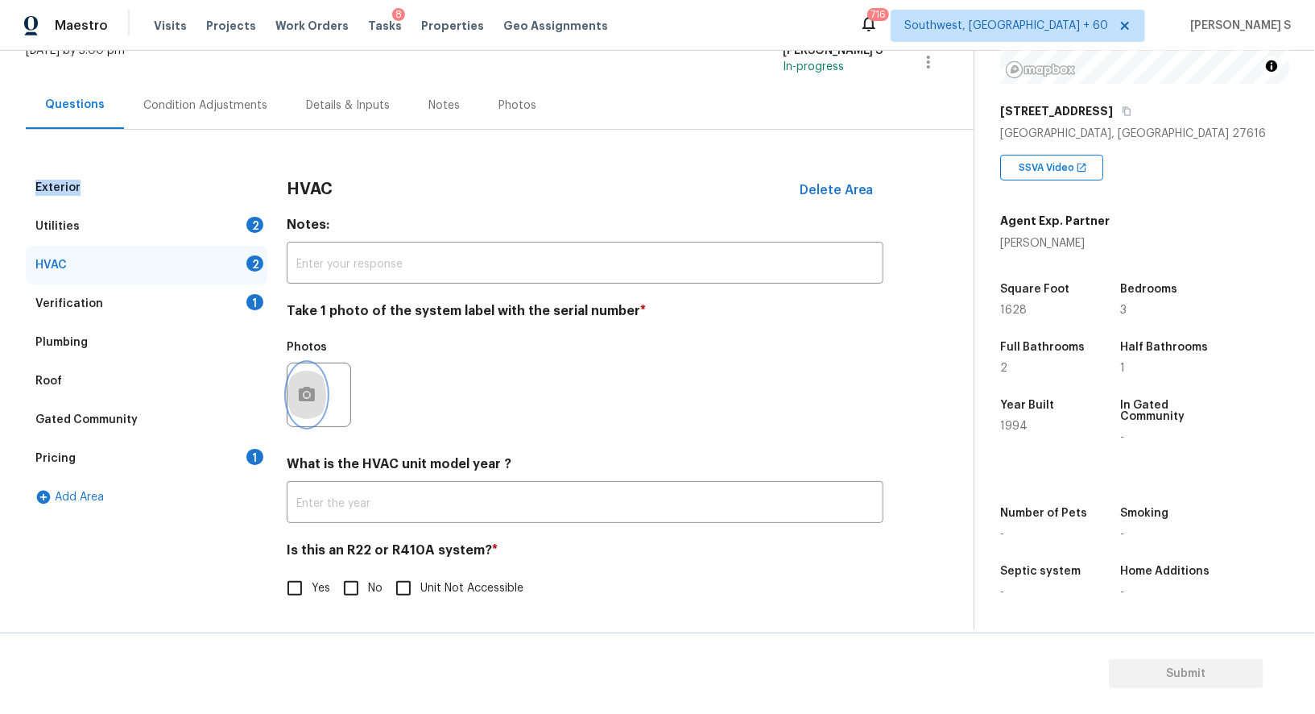
click at [320, 414] on button "button" at bounding box center [307, 394] width 39 height 63
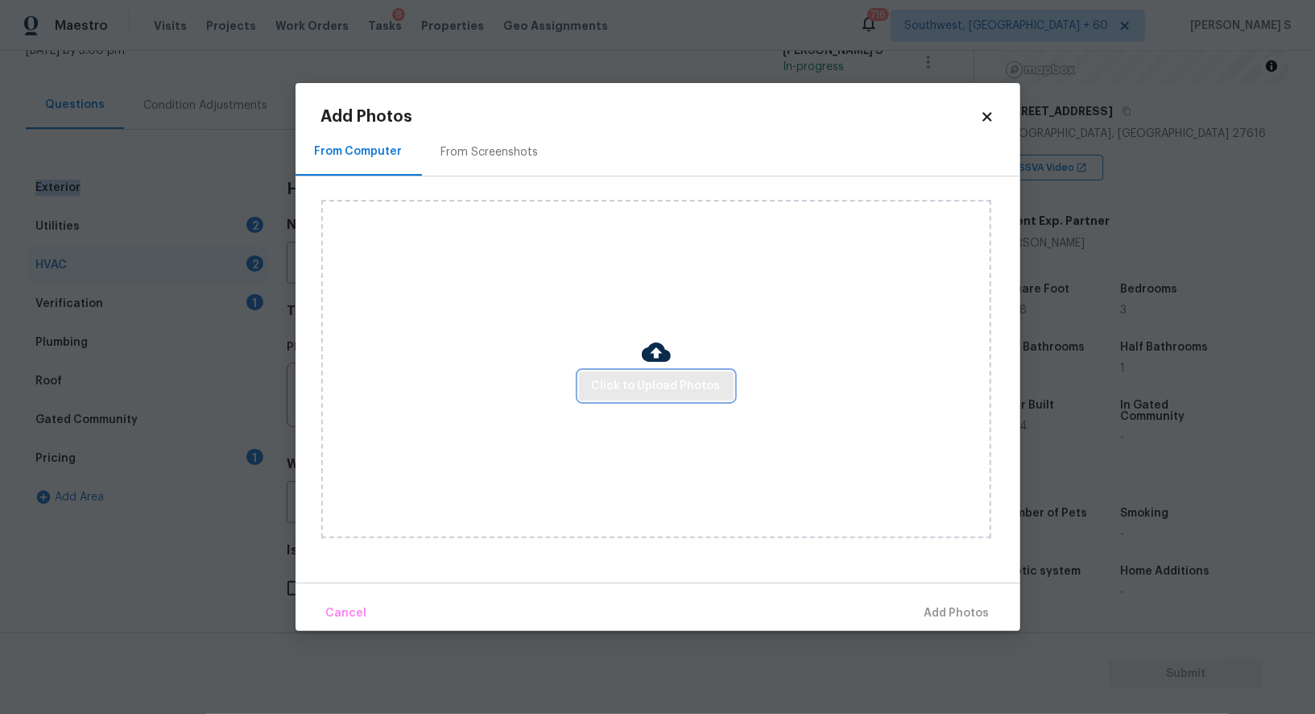
click at [644, 373] on button "Click to Upload Photos" at bounding box center [656, 386] width 155 height 30
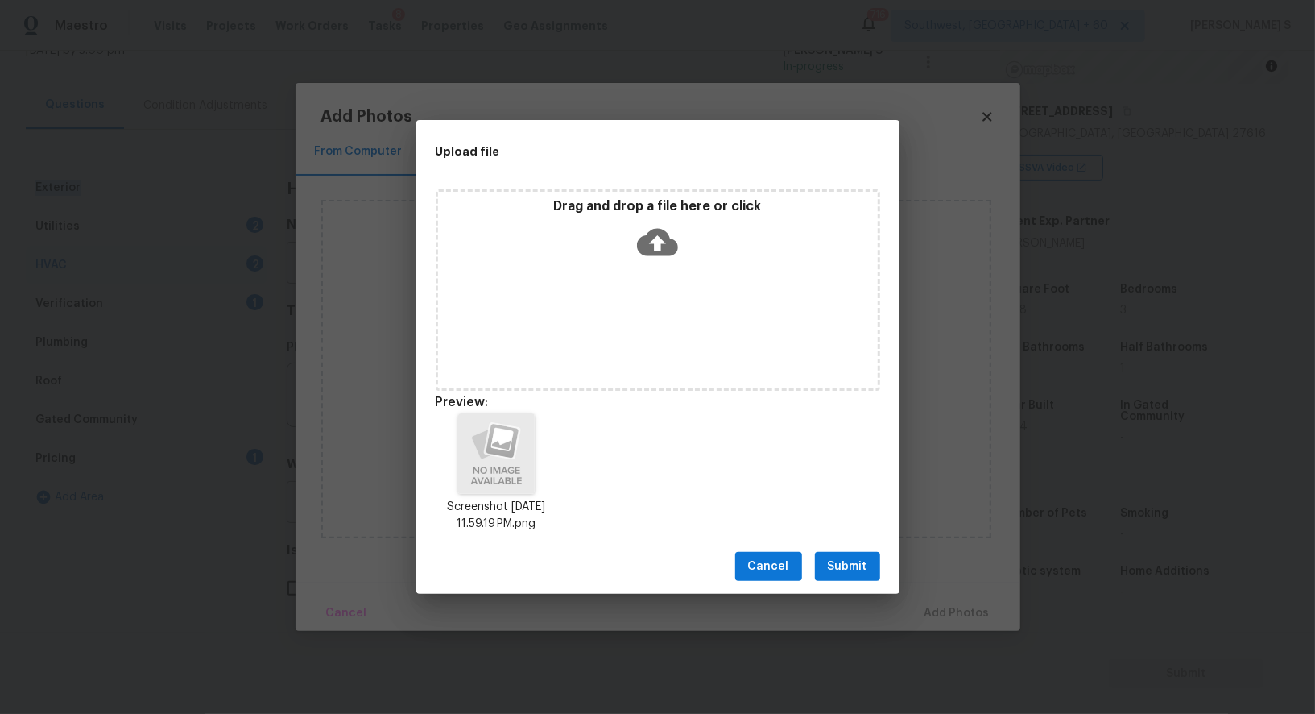
click at [856, 552] on button "Submit" at bounding box center [847, 567] width 65 height 30
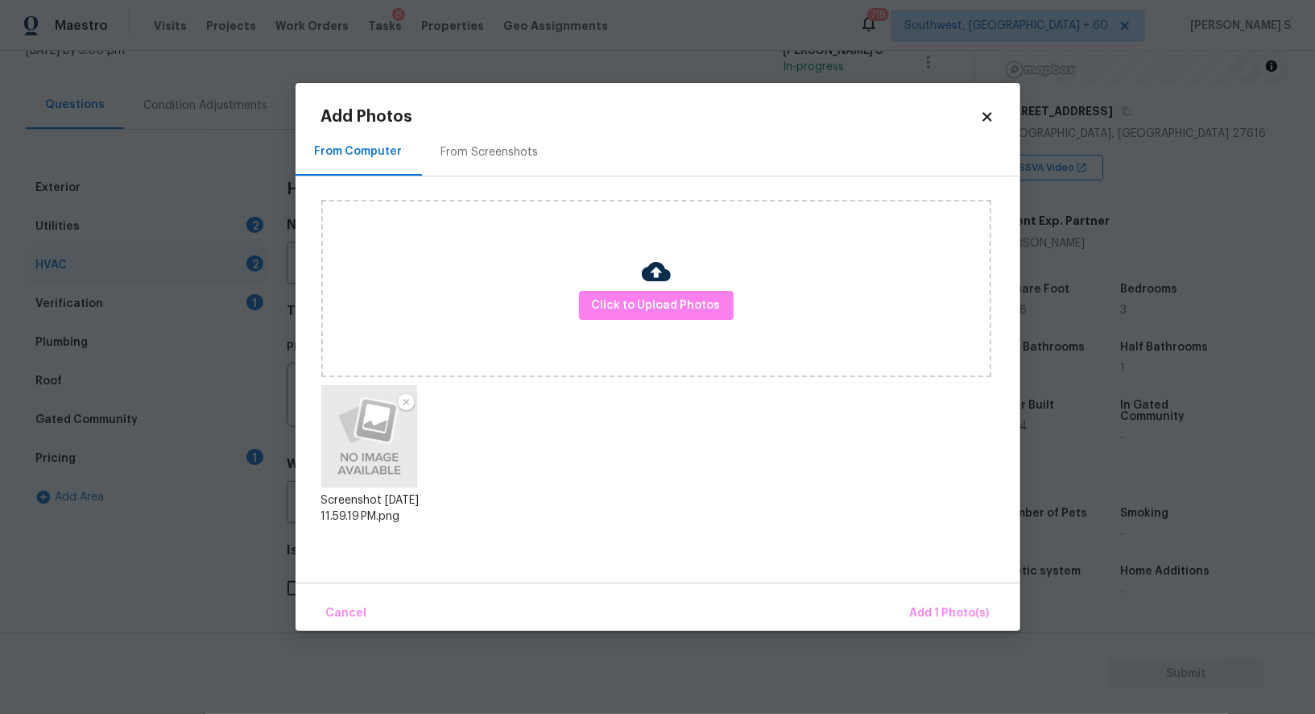
click at [919, 583] on div "Cancel Add 1 Photo(s)" at bounding box center [658, 606] width 725 height 48
click at [933, 627] on button "Add 1 Photo(s)" at bounding box center [950, 613] width 93 height 35
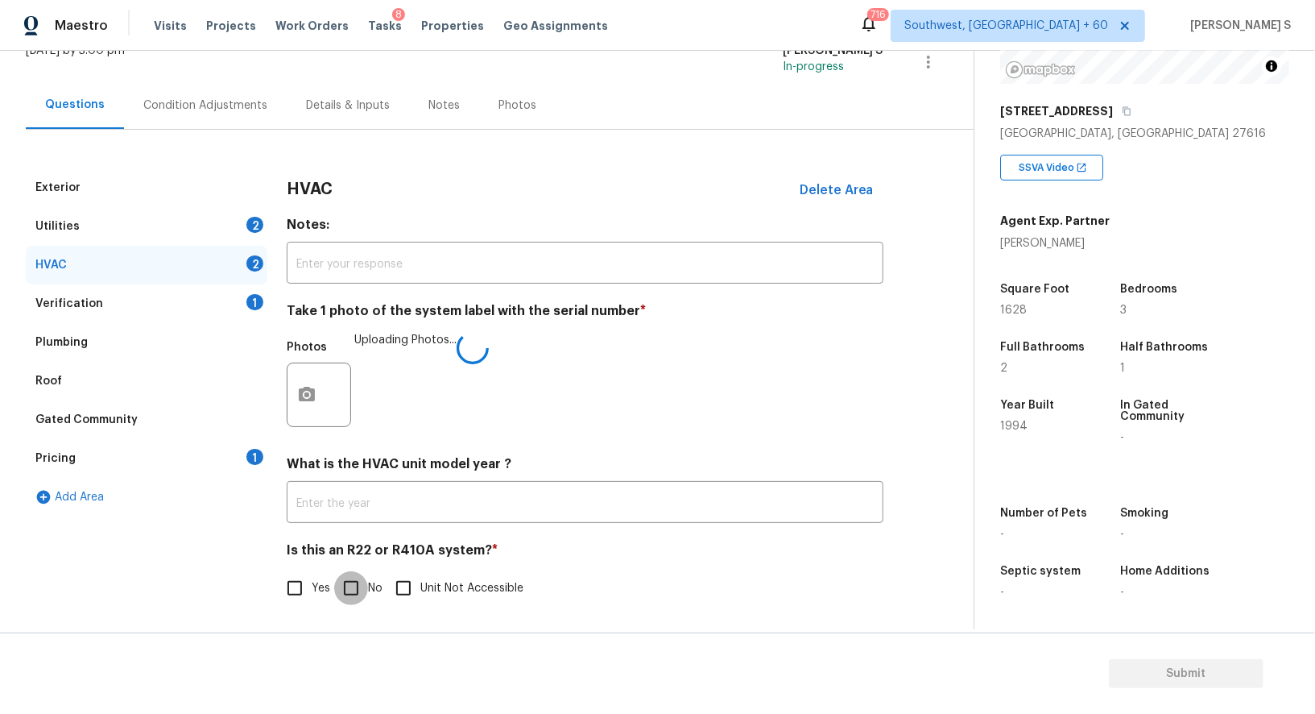
click at [359, 585] on input "No" at bounding box center [351, 588] width 34 height 34
checkbox input "true"
click at [251, 242] on div "Utilities 2" at bounding box center [147, 226] width 242 height 39
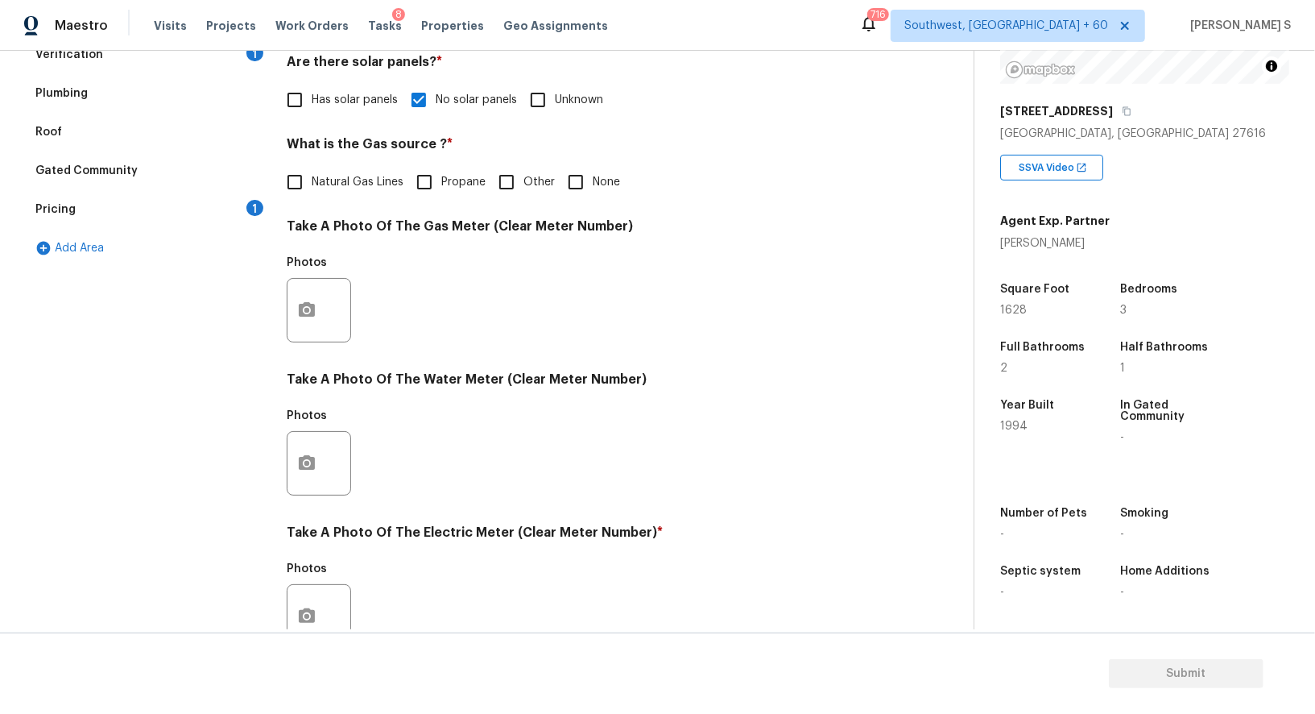
scroll to position [498, 0]
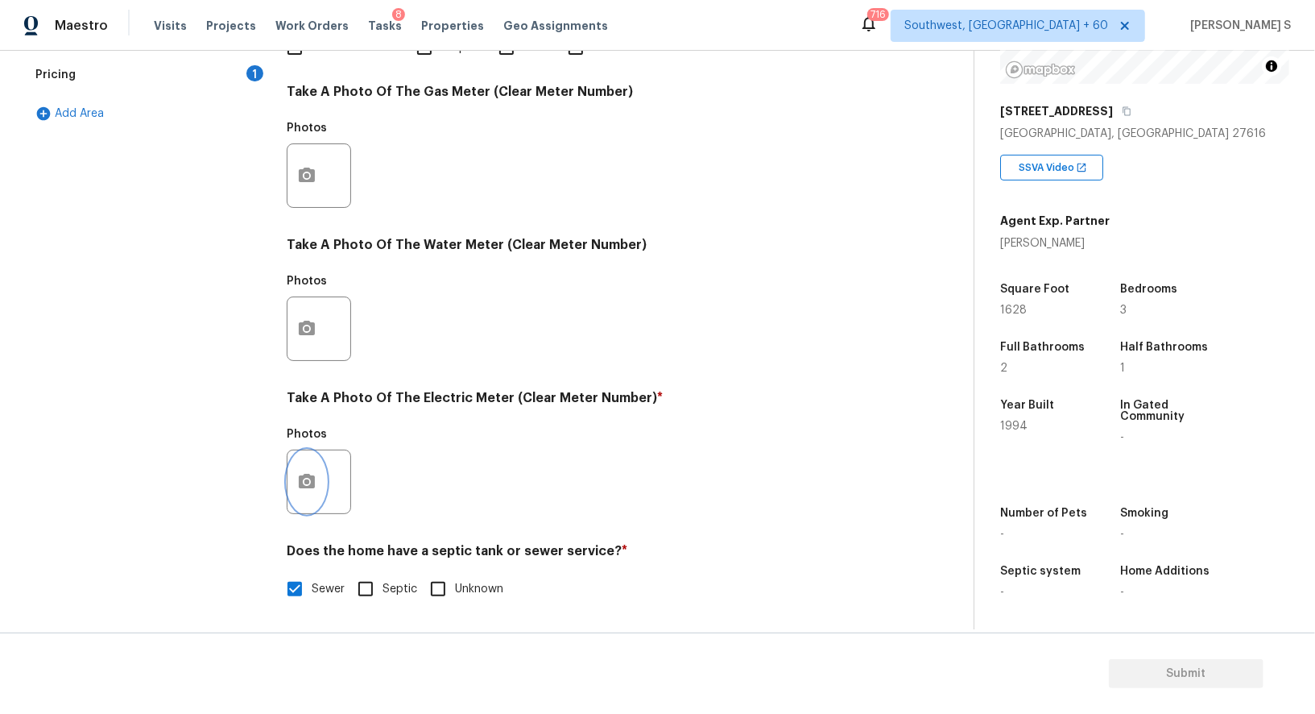
click at [313, 462] on button "button" at bounding box center [307, 481] width 39 height 63
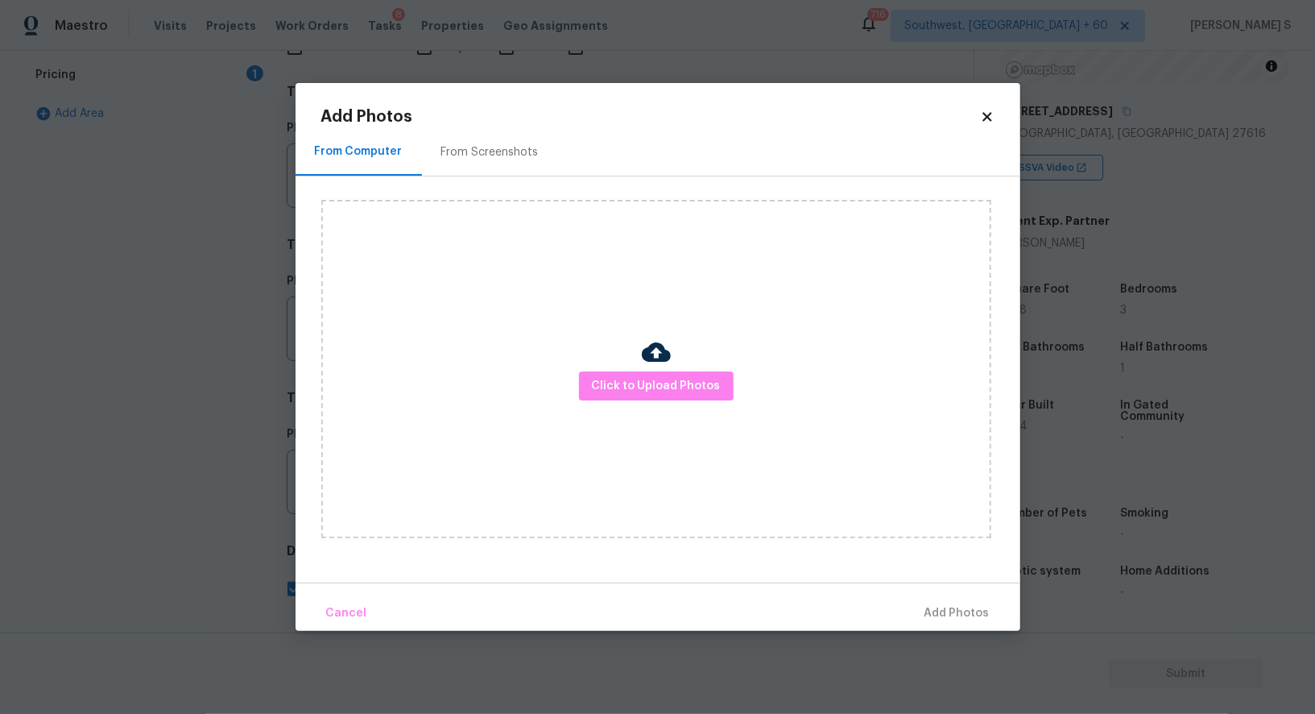
click at [677, 406] on div "Click to Upload Photos" at bounding box center [656, 369] width 670 height 338
click at [673, 387] on span "Click to Upload Photos" at bounding box center [656, 386] width 129 height 20
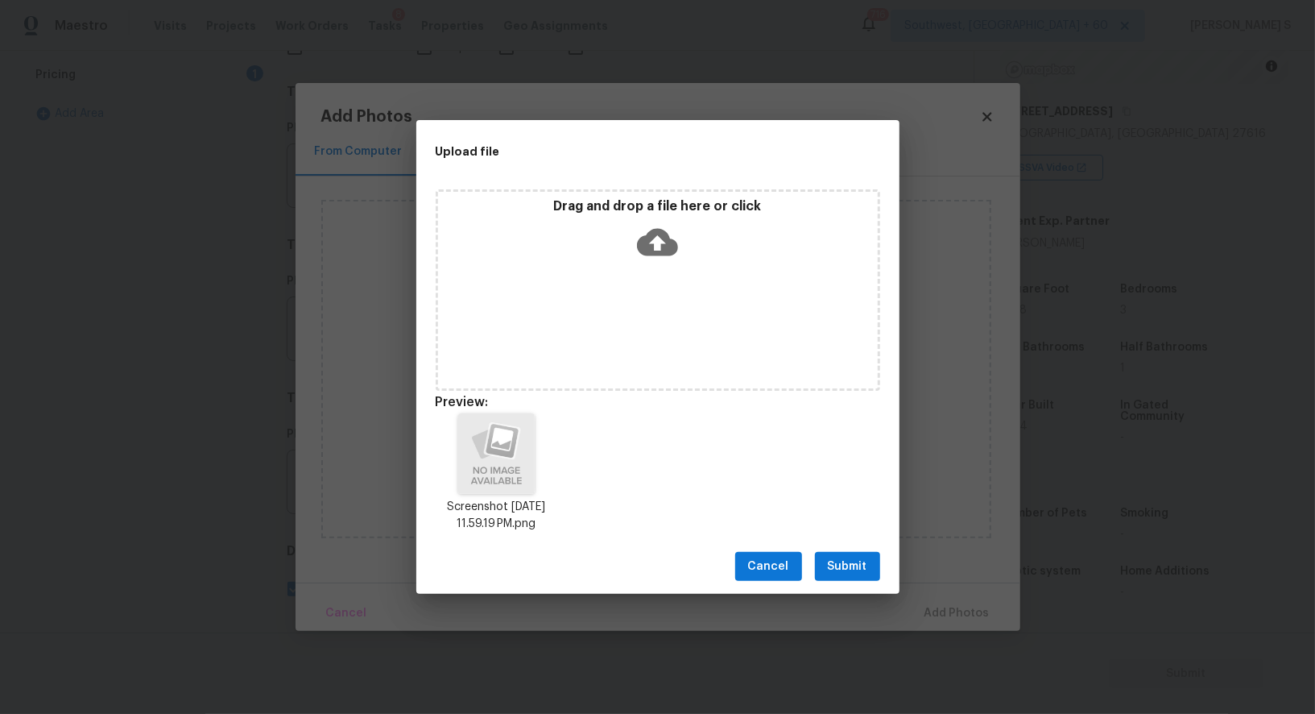
click at [858, 562] on span "Submit" at bounding box center [847, 567] width 39 height 20
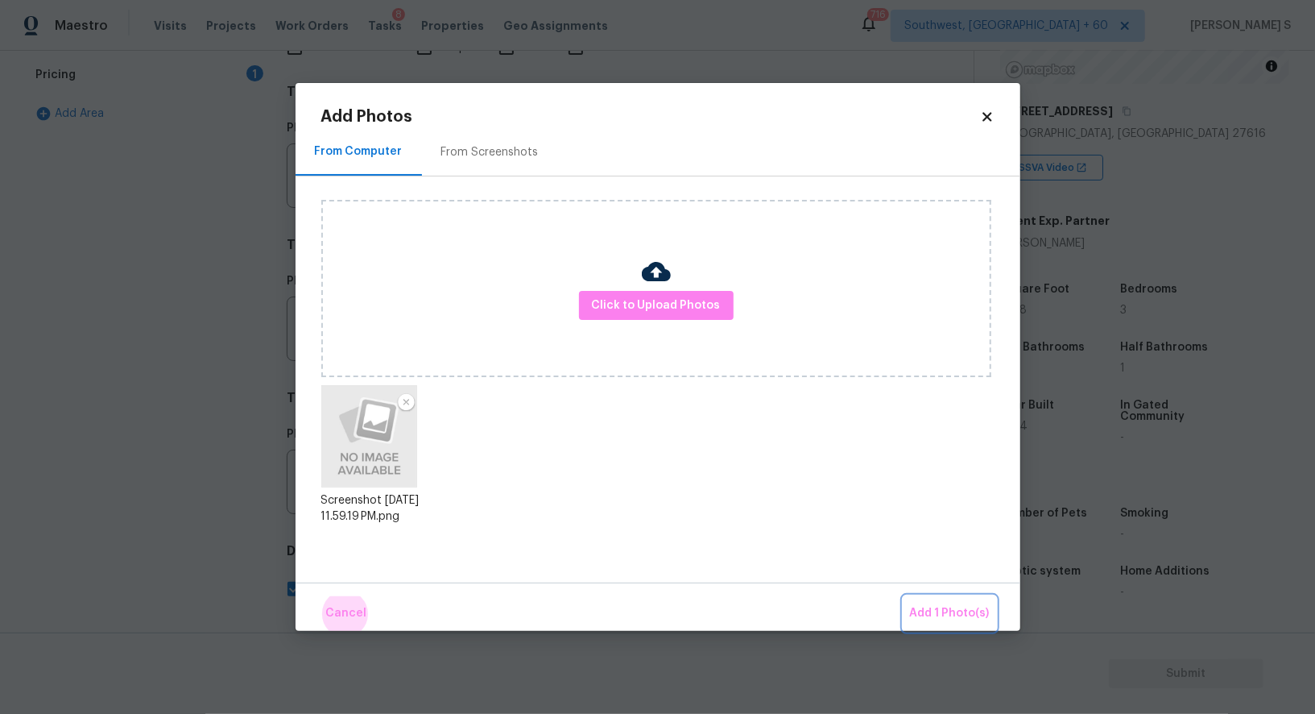
click at [904, 596] on button "Add 1 Photo(s)" at bounding box center [950, 613] width 93 height 35
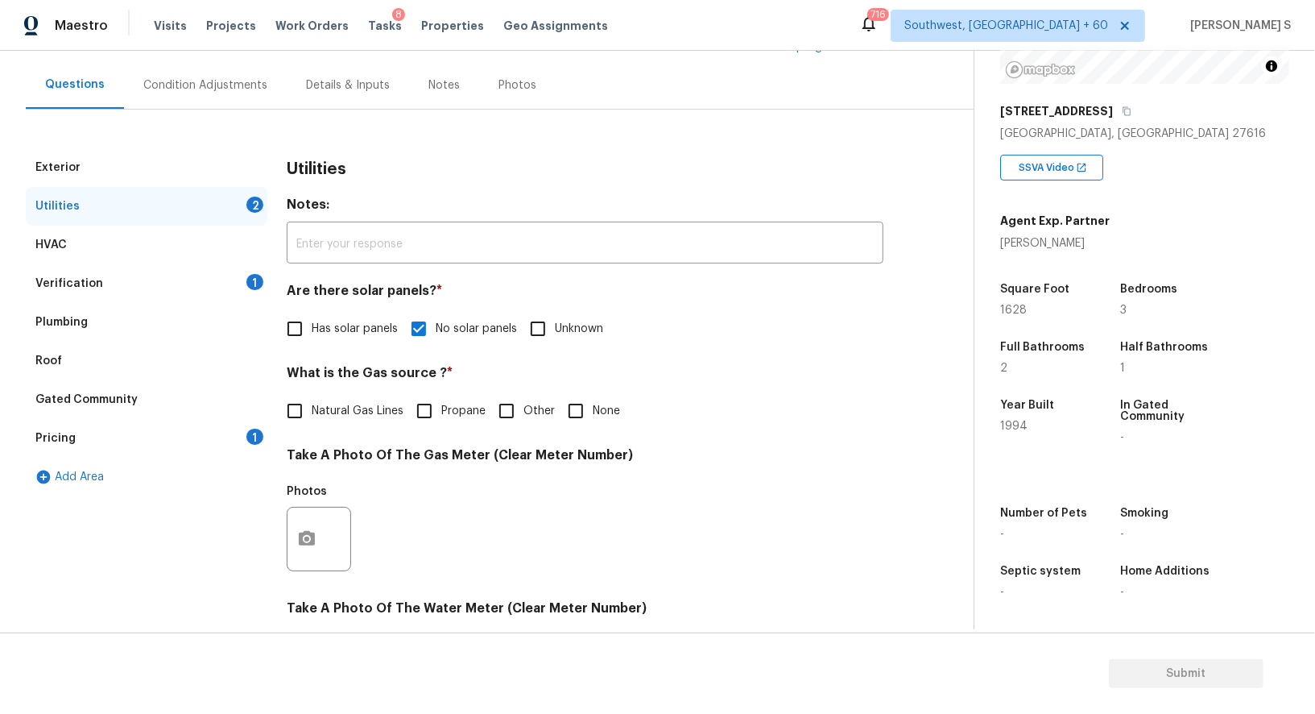
scroll to position [0, 0]
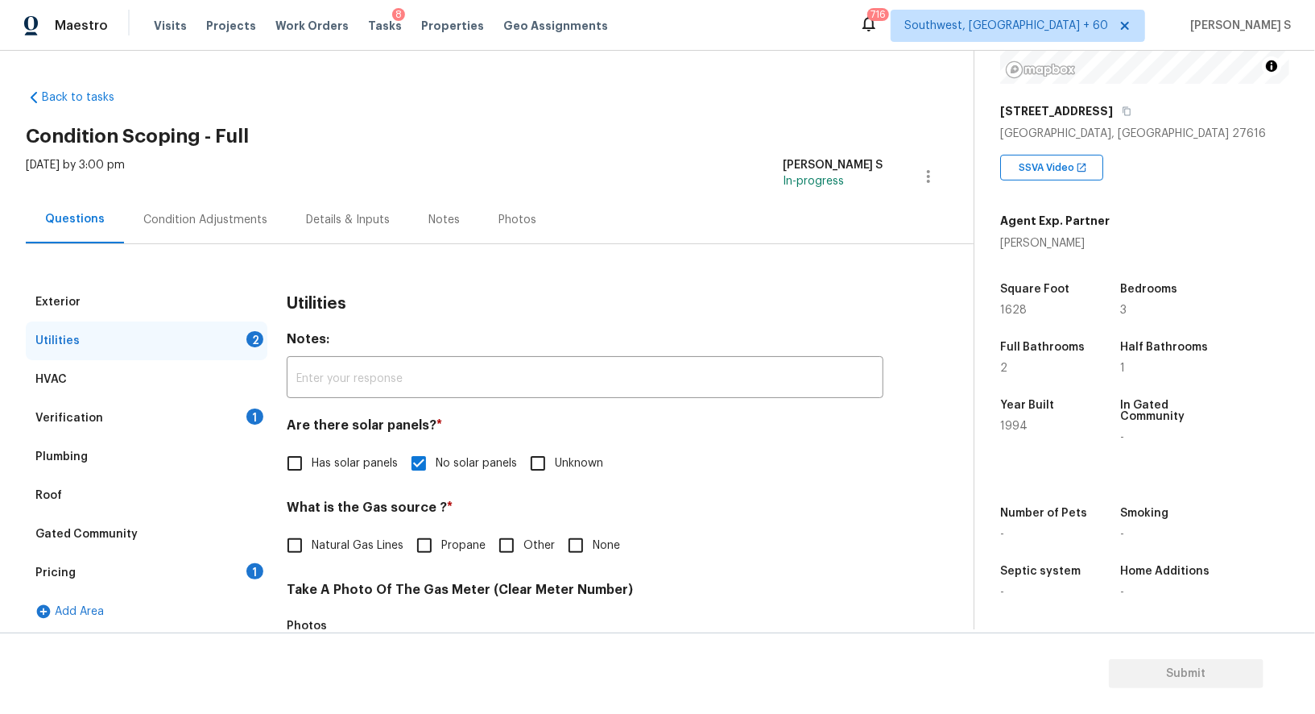
click at [226, 217] on div "Condition Adjustments" at bounding box center [205, 220] width 124 height 16
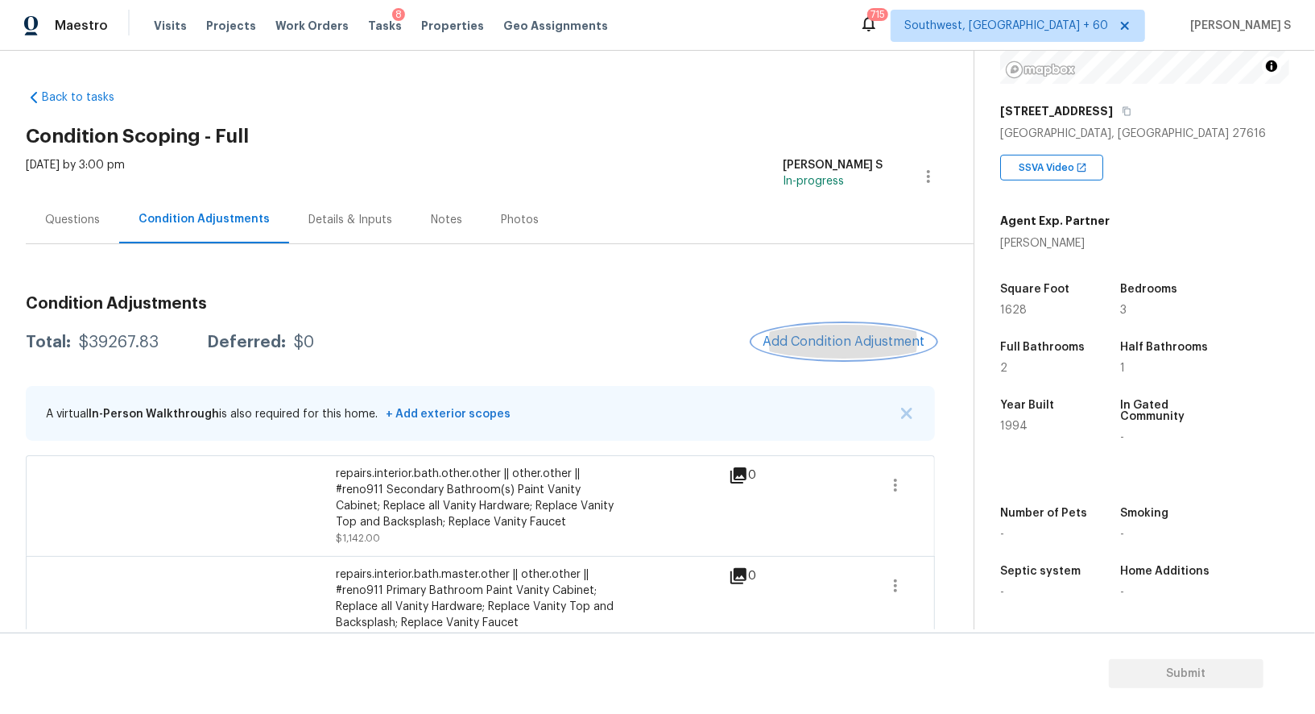
click at [842, 342] on span "Add Condition Adjustment" at bounding box center [844, 341] width 163 height 14
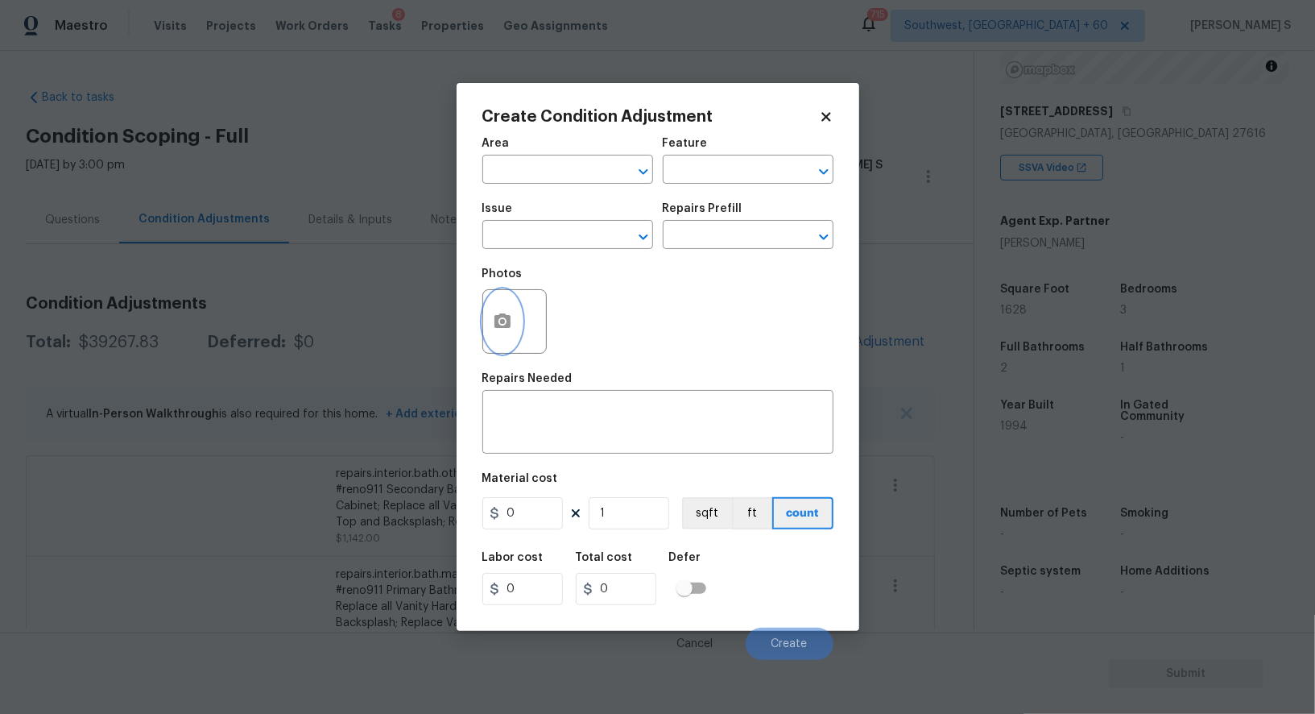
click at [487, 309] on button "button" at bounding box center [502, 321] width 39 height 63
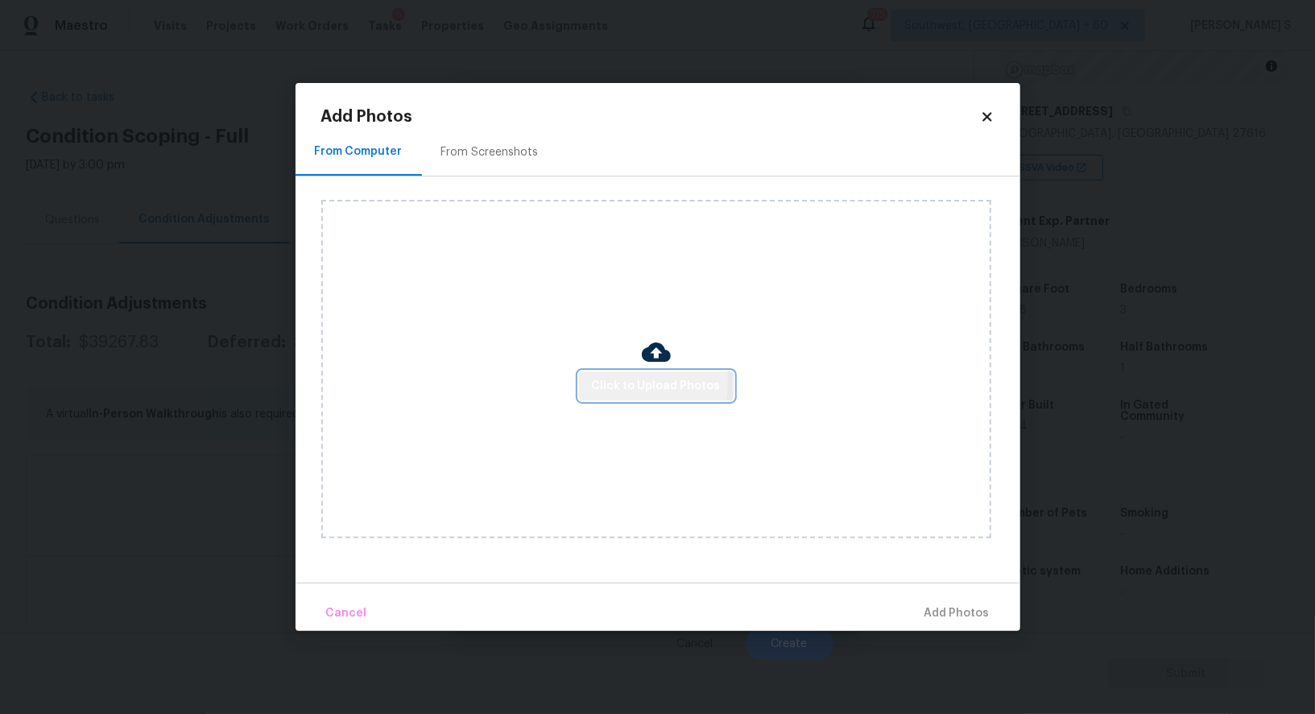
click at [611, 382] on span "Click to Upload Photos" at bounding box center [656, 386] width 129 height 20
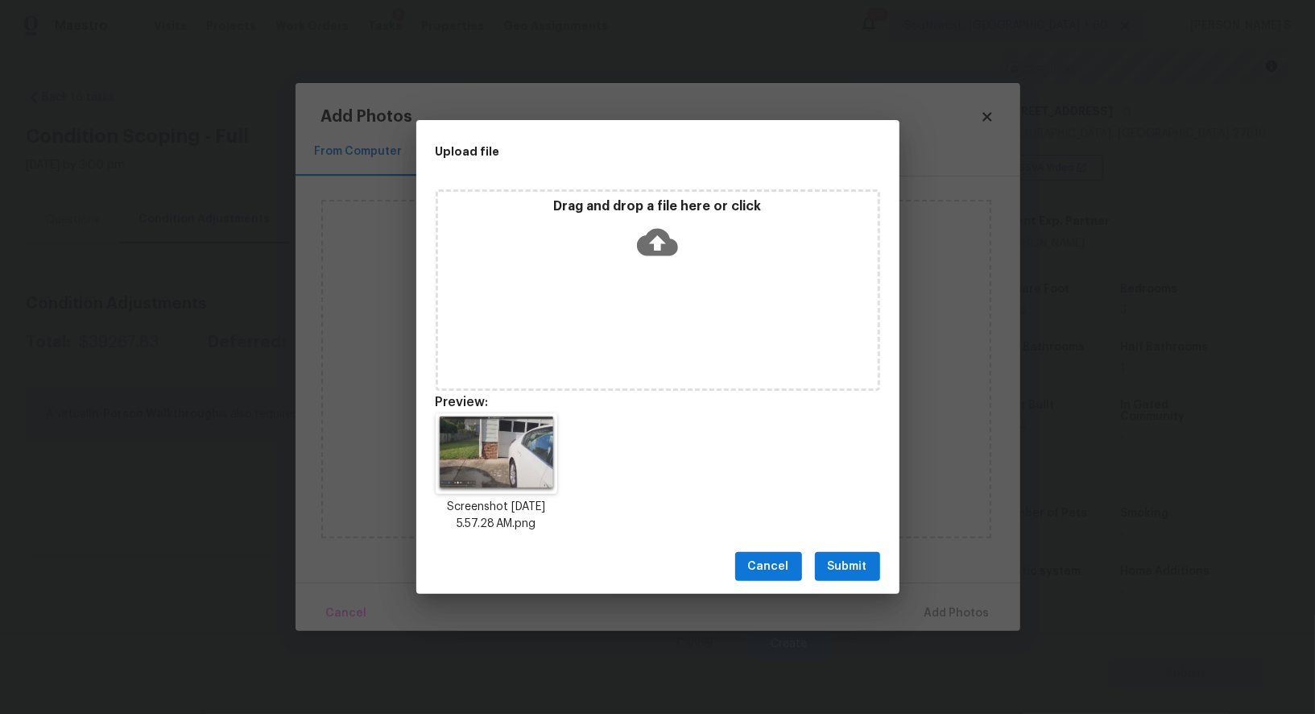
click at [851, 563] on span "Submit" at bounding box center [847, 567] width 39 height 20
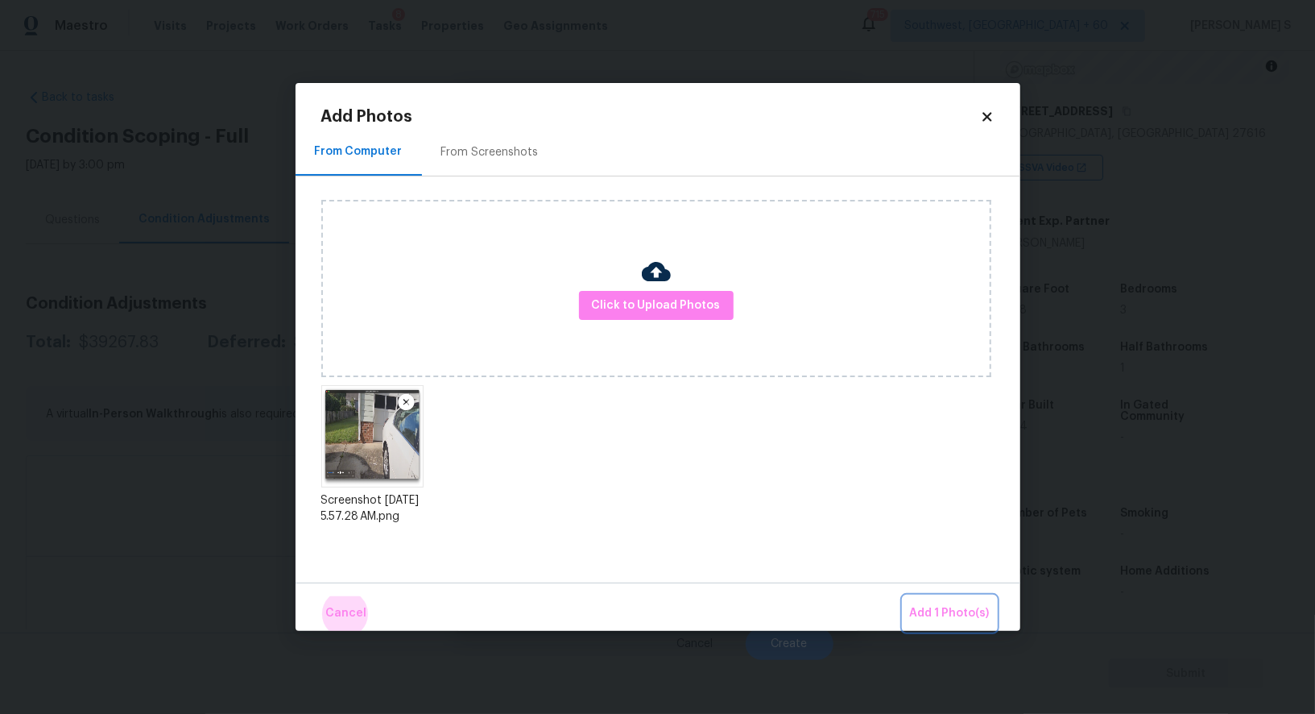
click at [904, 596] on button "Add 1 Photo(s)" at bounding box center [950, 613] width 93 height 35
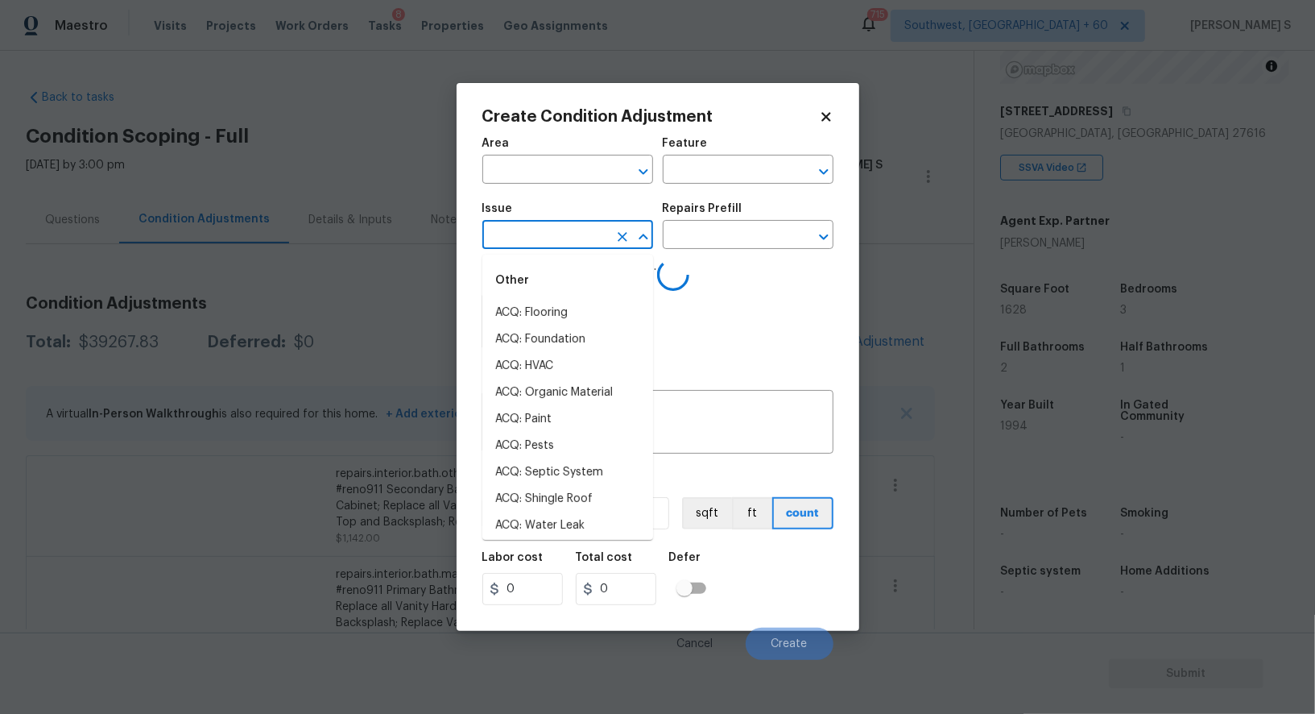
click at [569, 240] on input "text" at bounding box center [545, 236] width 126 height 25
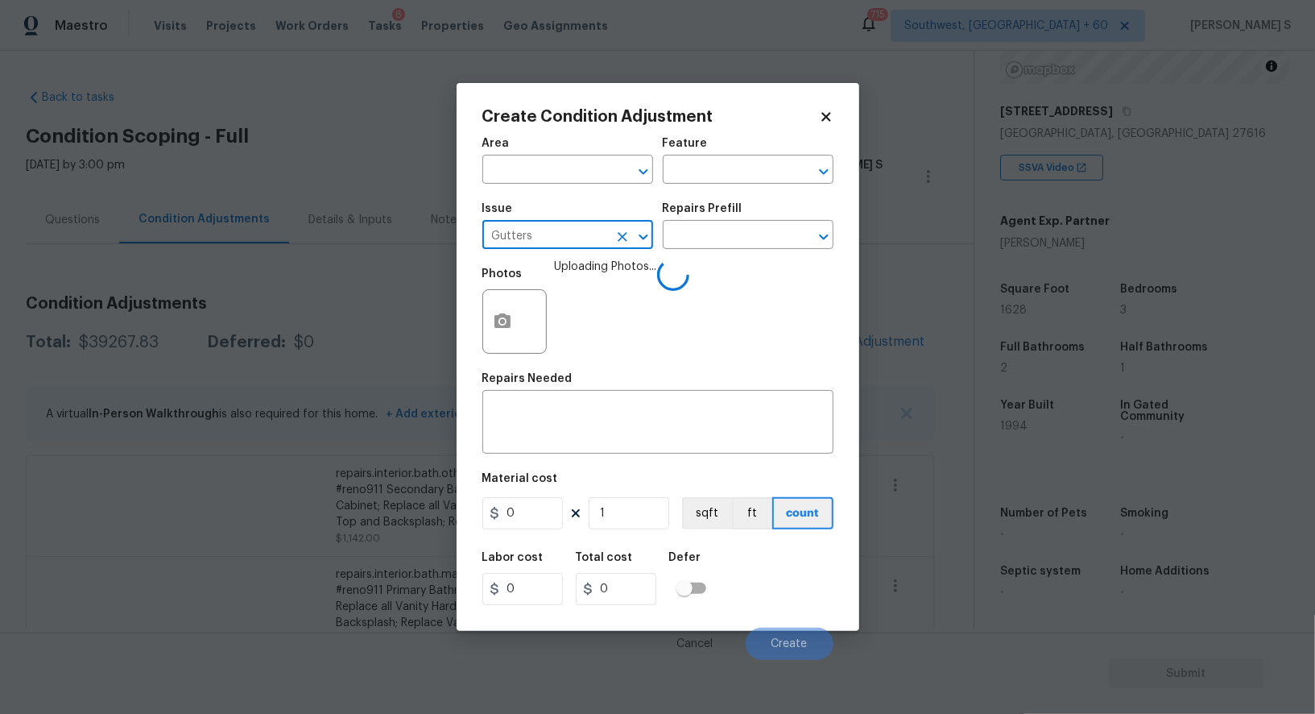
type input "Gutters"
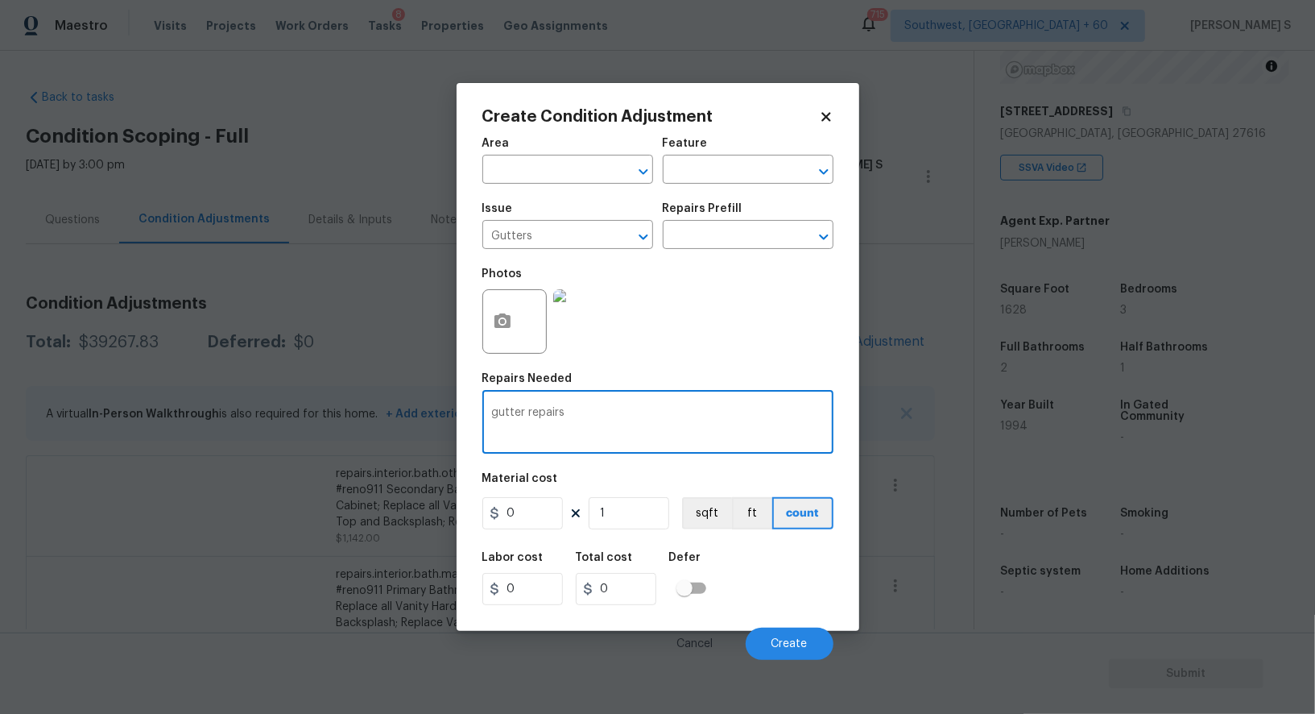
type textarea "gutter repairs"
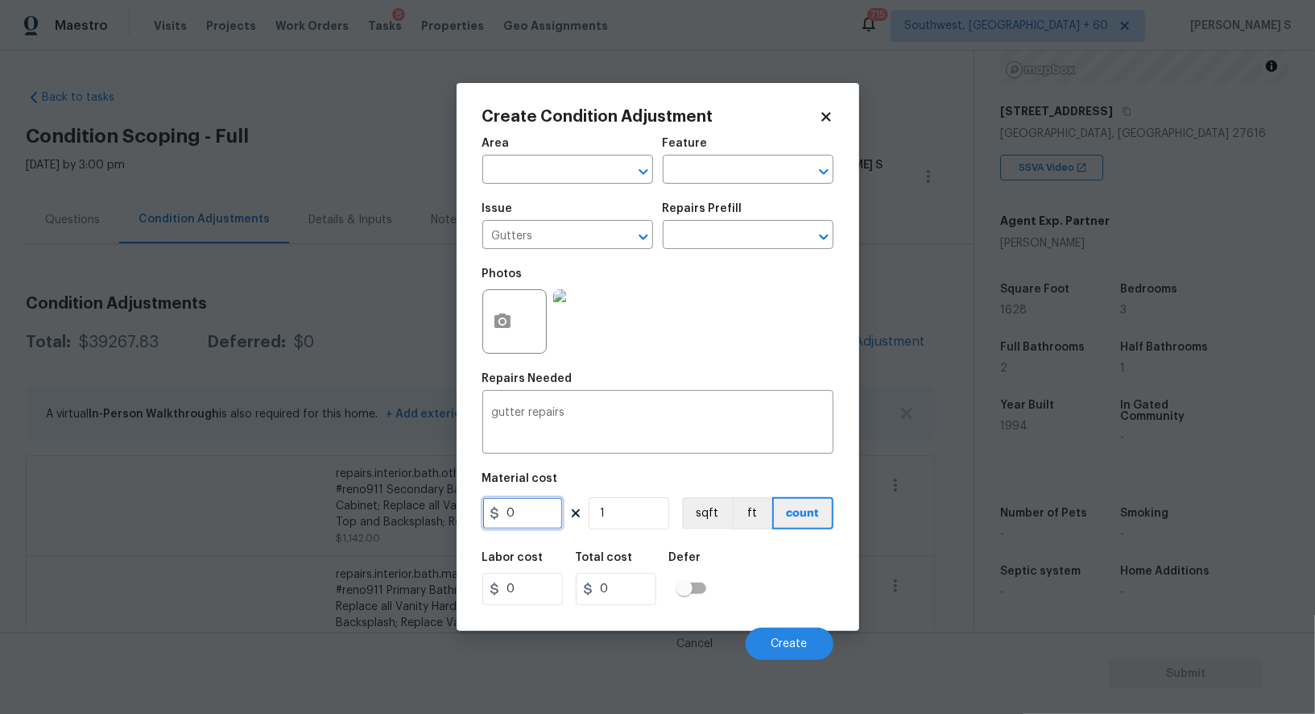
click at [537, 526] on input "0" at bounding box center [522, 513] width 81 height 32
type input "500"
click at [772, 612] on div "Labor cost 0 Total cost 500 Defer" at bounding box center [657, 578] width 351 height 72
click at [547, 520] on input "500" at bounding box center [522, 513] width 81 height 32
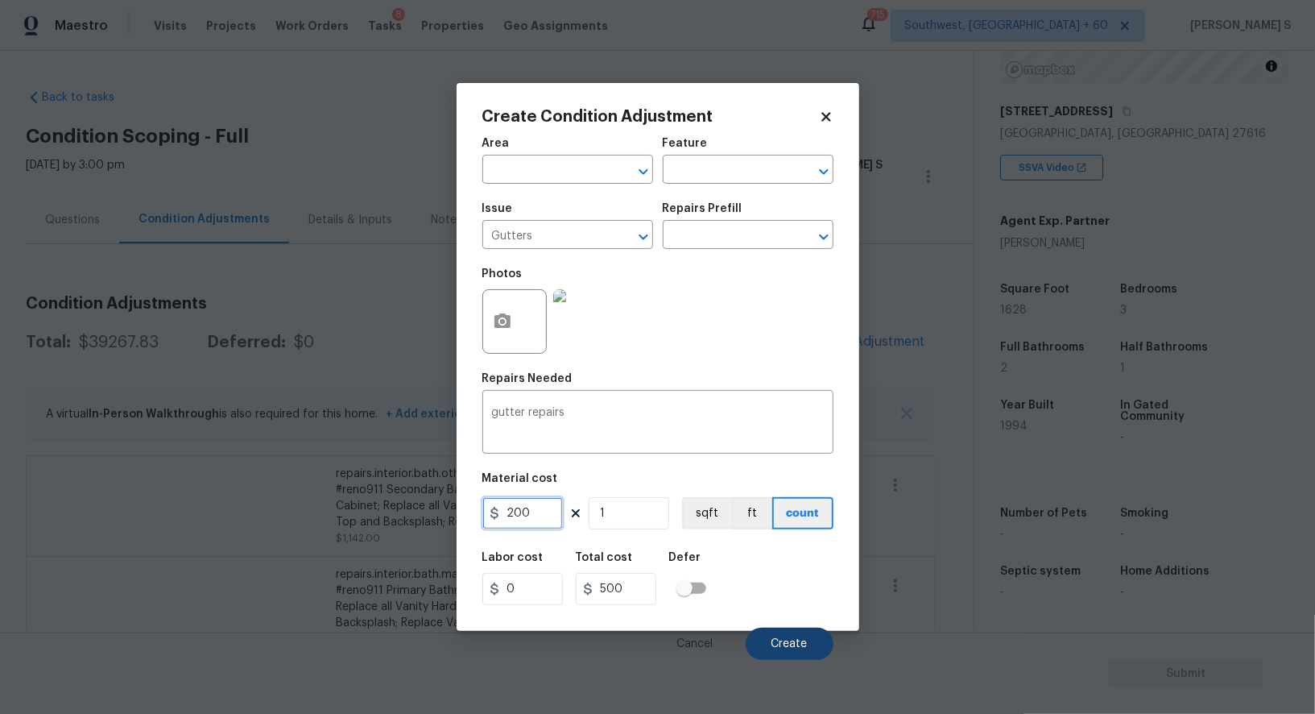
type input "200"
click at [796, 644] on span "Create" at bounding box center [790, 644] width 36 height 12
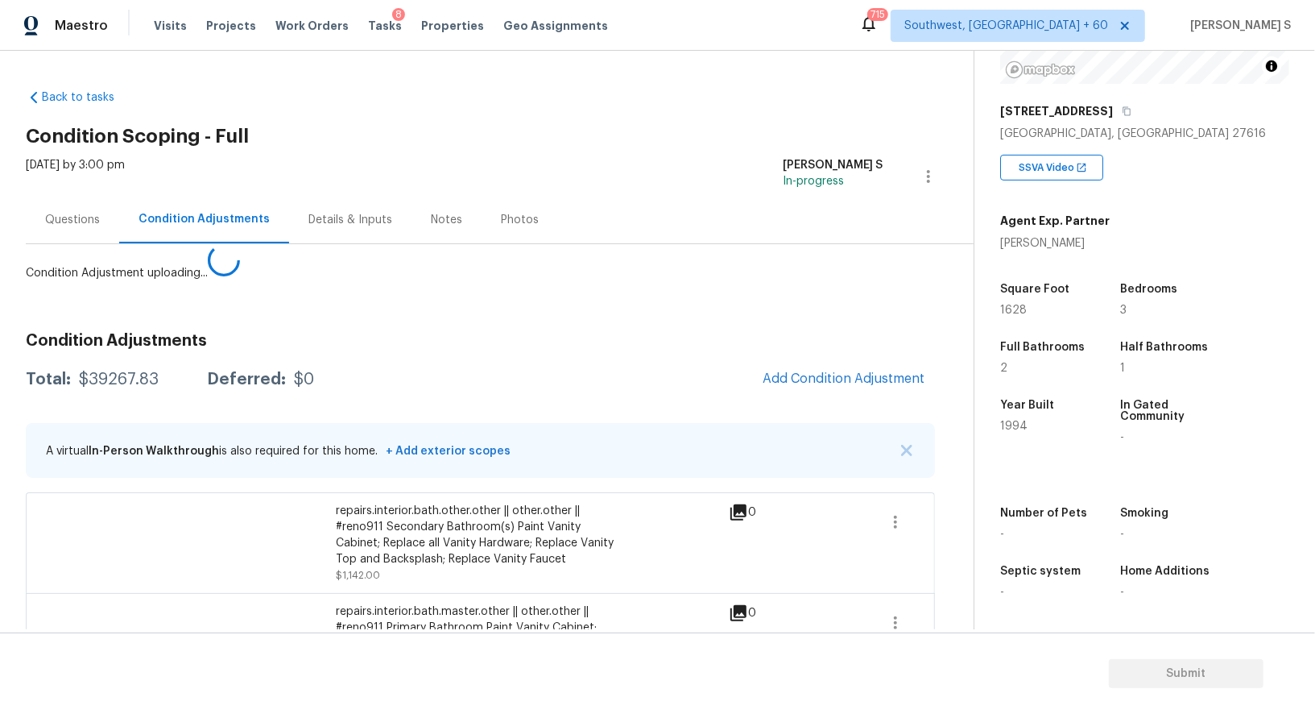
click at [230, 576] on body "Maestro Visits Projects Work Orders Tasks 8 Properties Geo Assignments 715 Sout…" at bounding box center [657, 357] width 1315 height 714
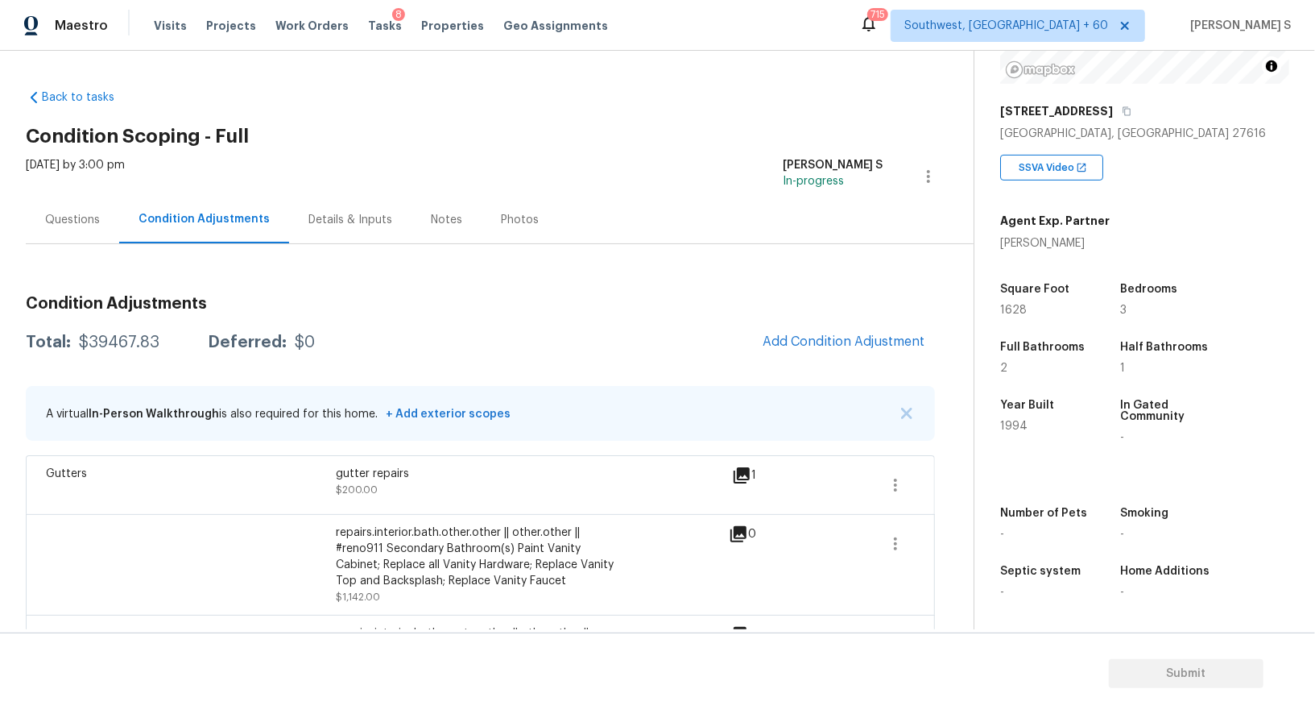
click at [118, 342] on div "$39467.83" at bounding box center [119, 342] width 81 height 16
copy div "39467.83"
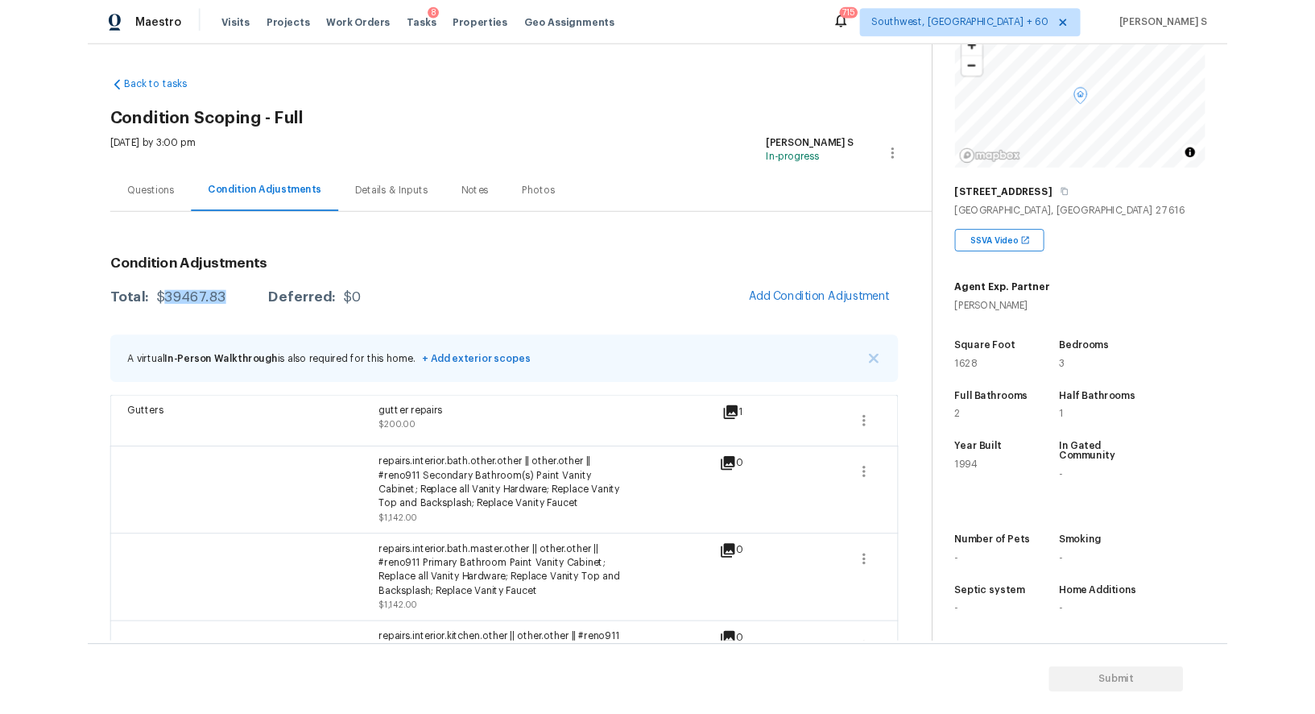
scroll to position [222, 0]
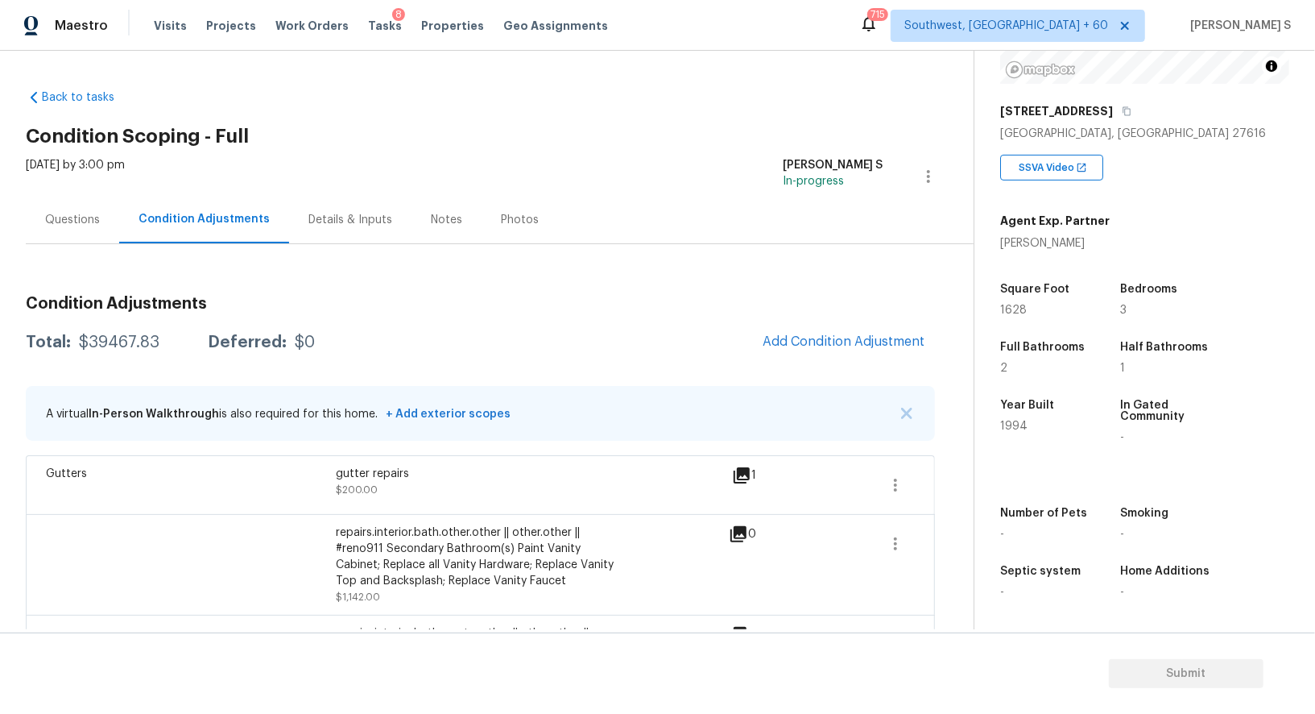
click at [89, 240] on div "Questions" at bounding box center [72, 220] width 93 height 48
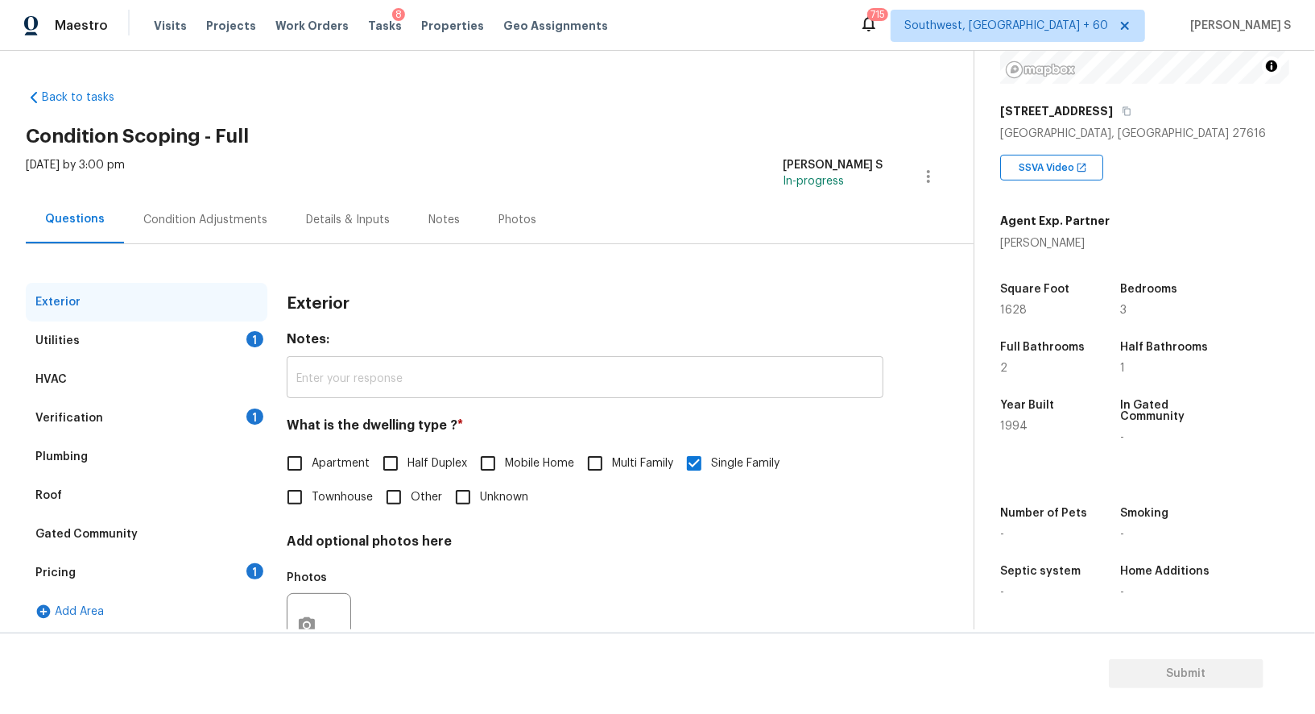
scroll to position [61, 0]
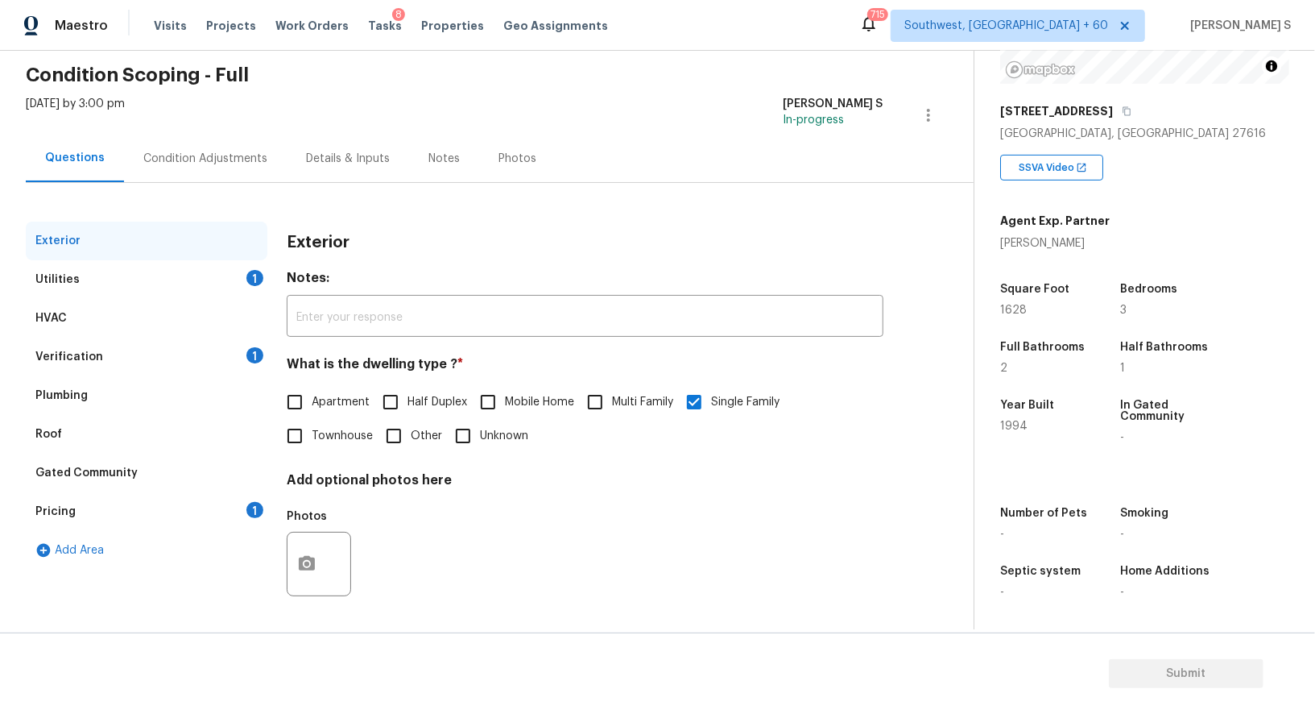
click at [254, 362] on div "Verification 1" at bounding box center [147, 357] width 242 height 39
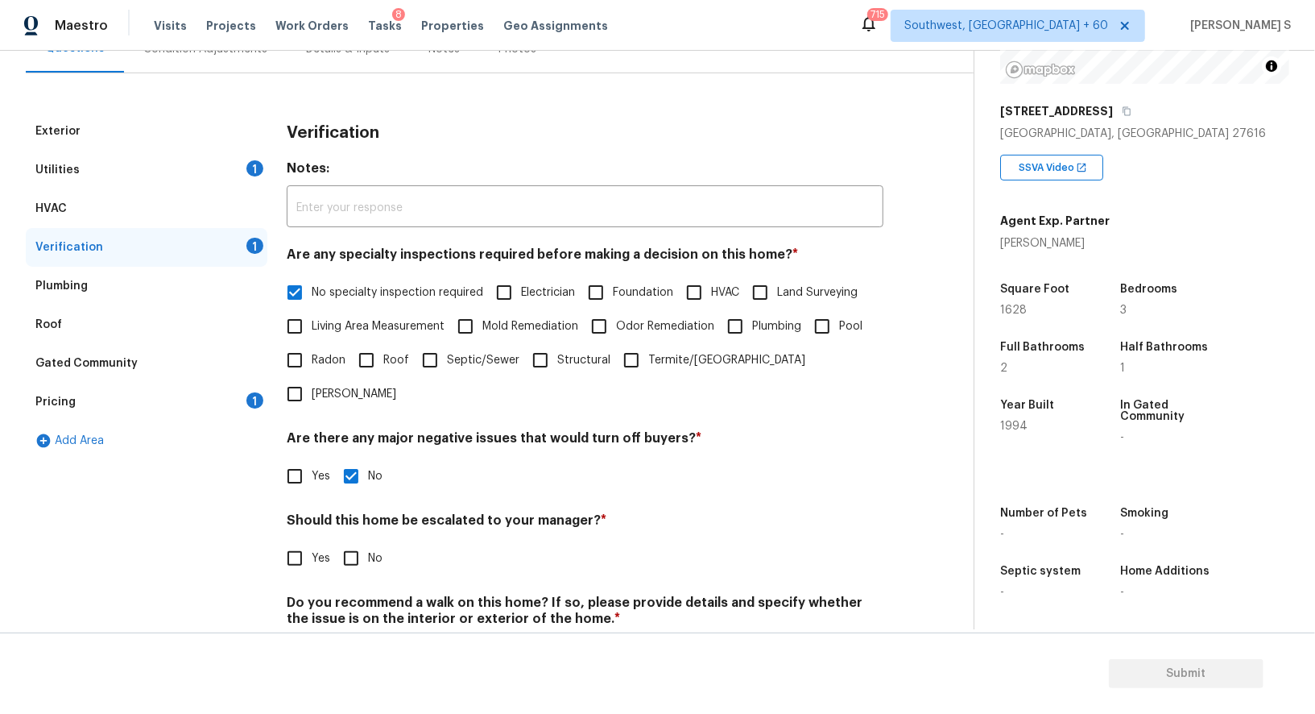
scroll to position [205, 0]
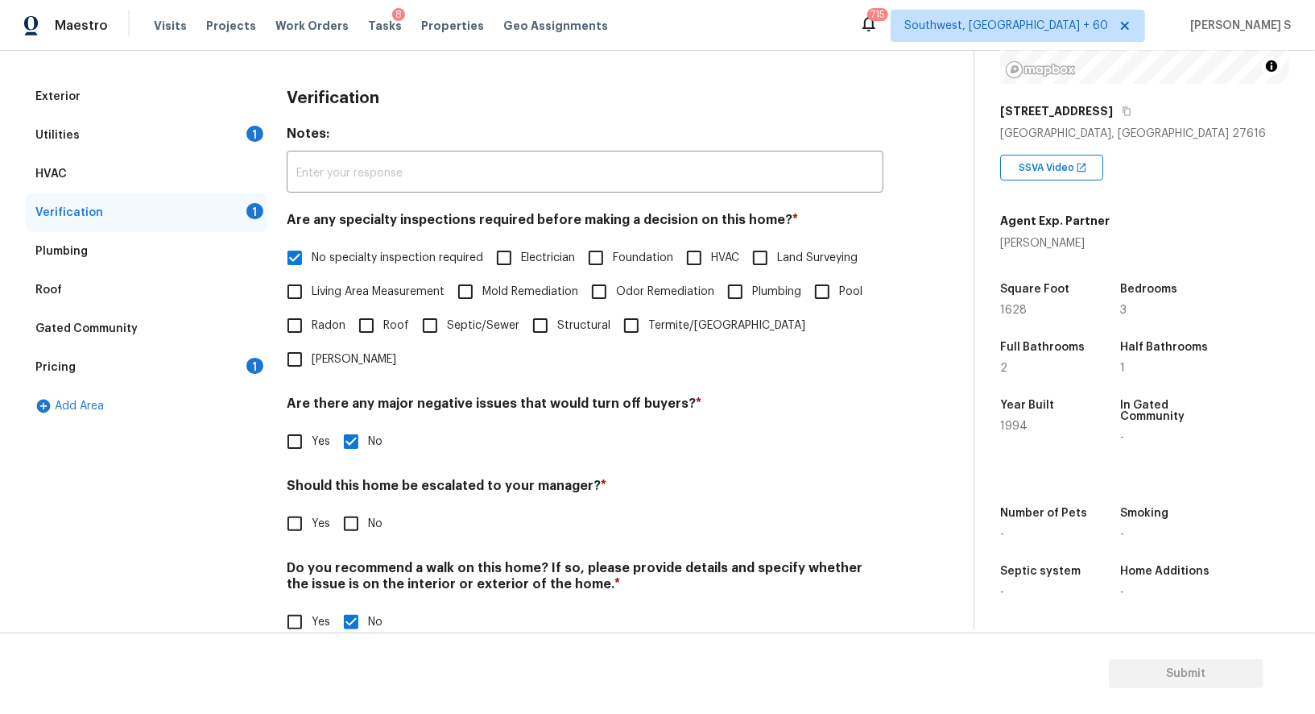
click at [358, 507] on input "No" at bounding box center [351, 524] width 34 height 34
checkbox input "true"
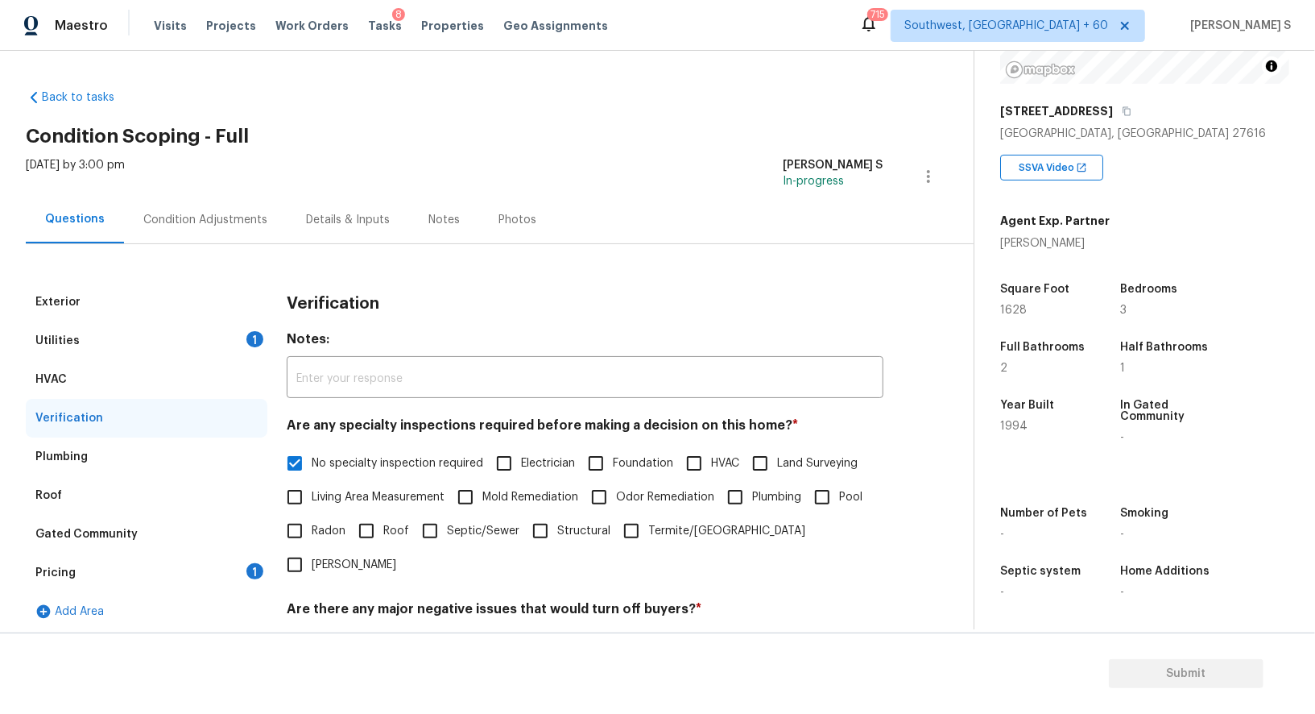
click at [251, 339] on div "1" at bounding box center [254, 339] width 17 height 16
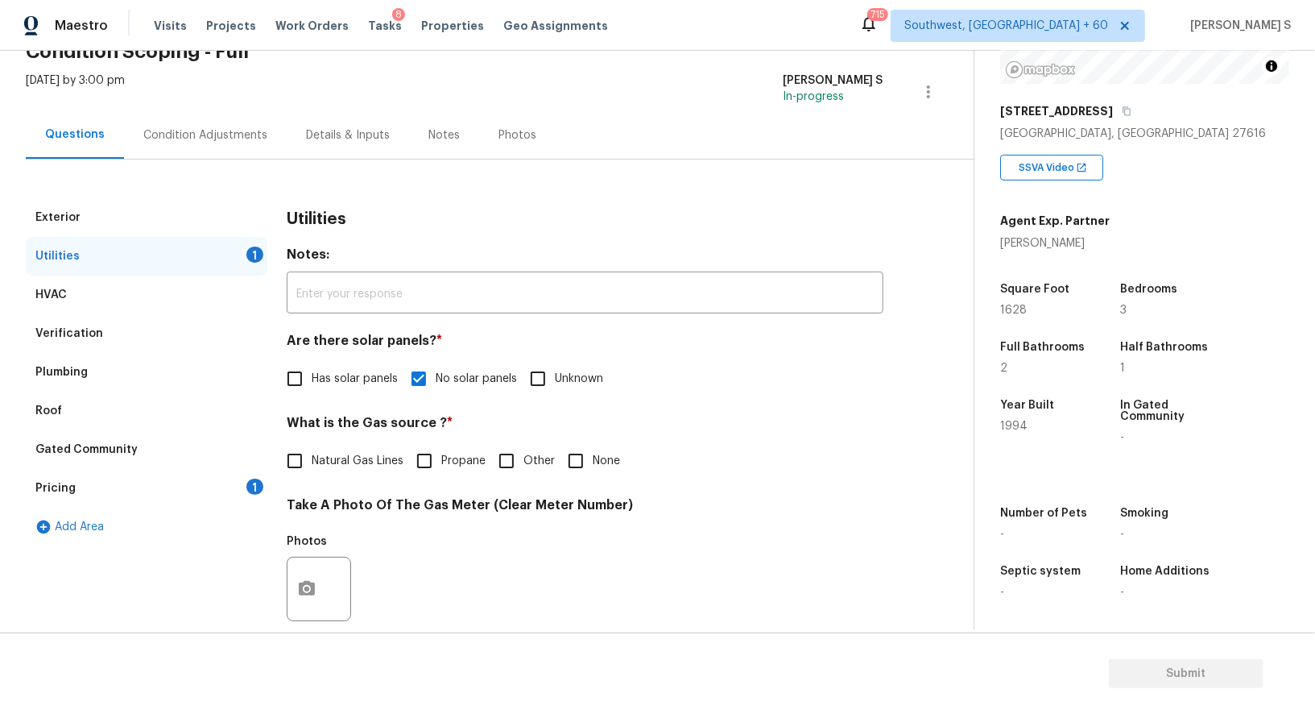
scroll to position [110, 0]
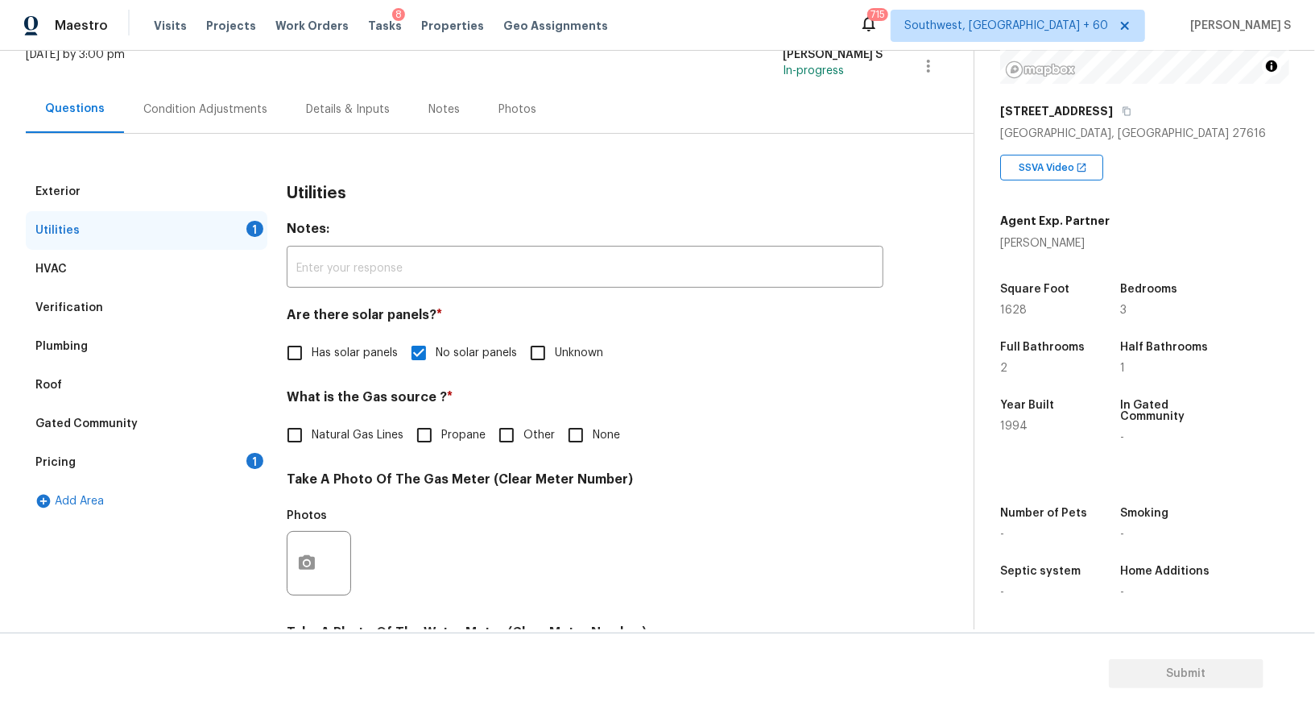
click at [569, 433] on input "None" at bounding box center [576, 435] width 34 height 34
checkbox input "true"
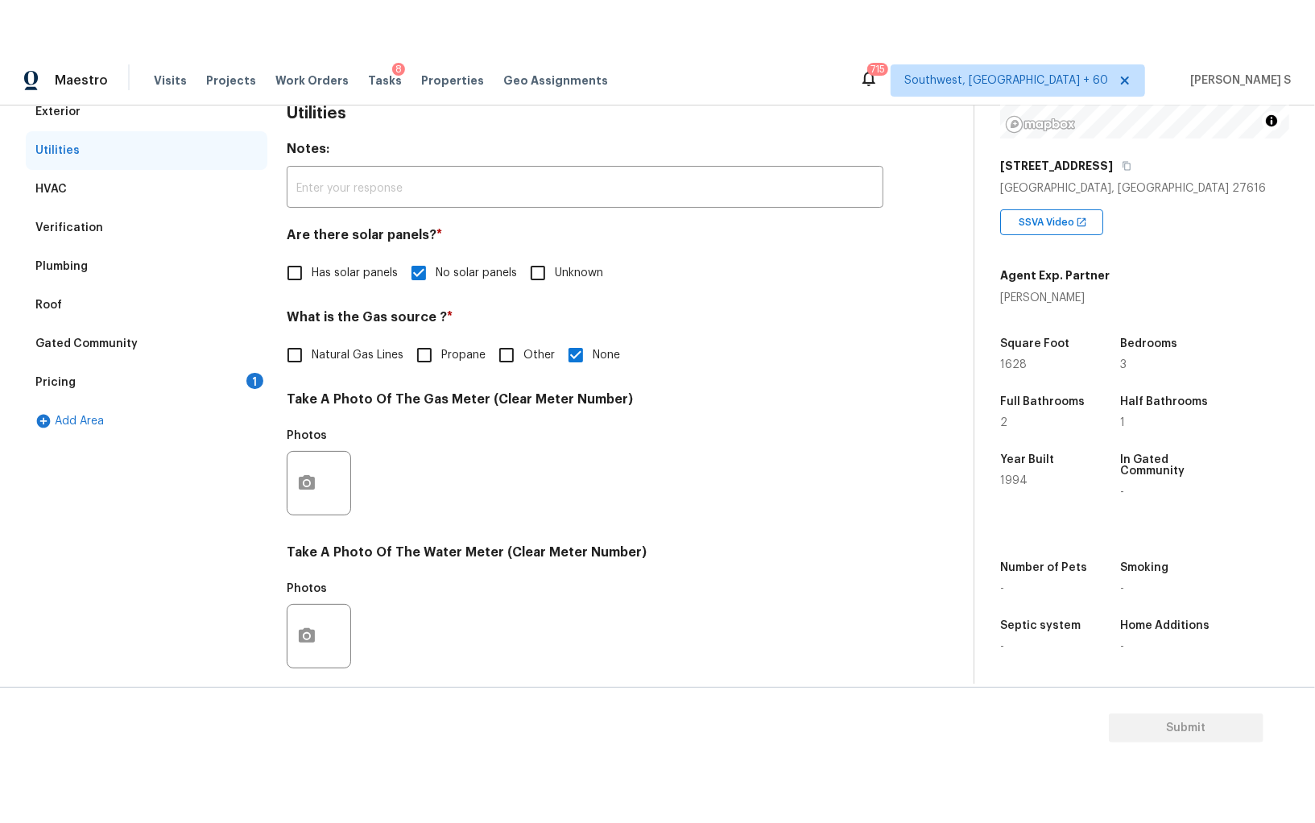
scroll to position [498, 0]
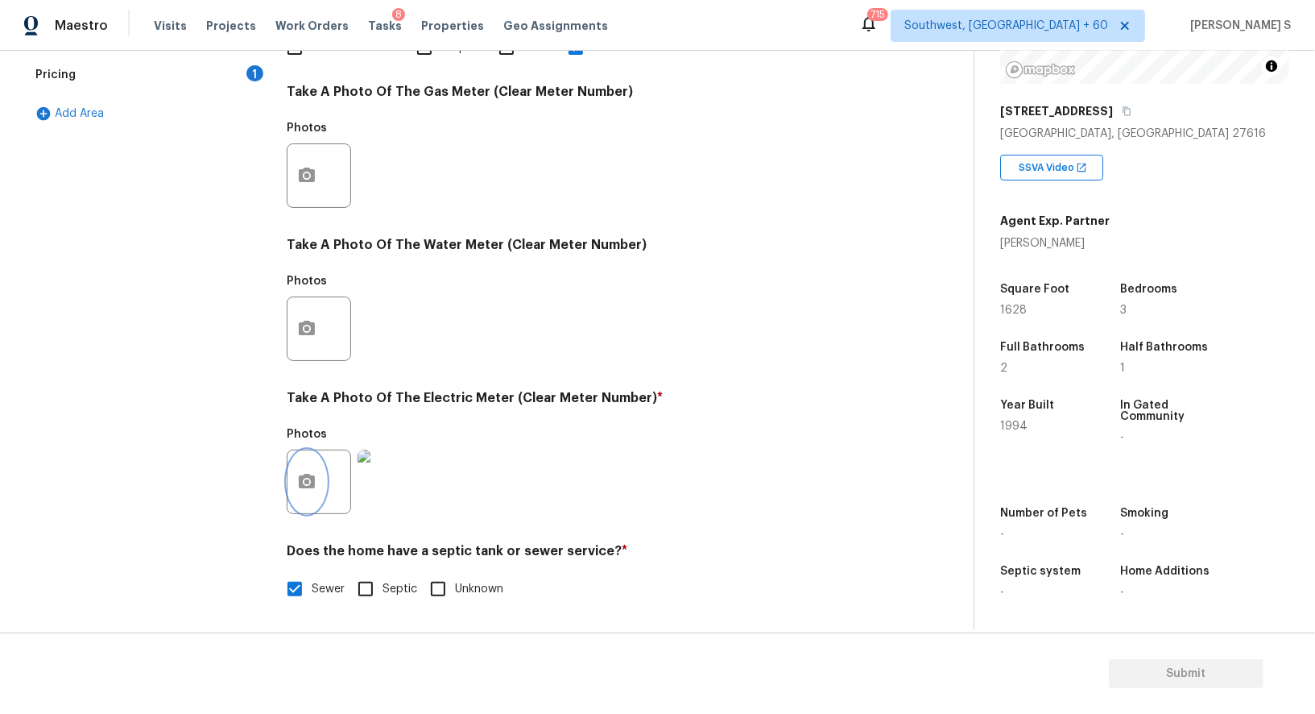
click at [315, 478] on icon "button" at bounding box center [306, 481] width 19 height 19
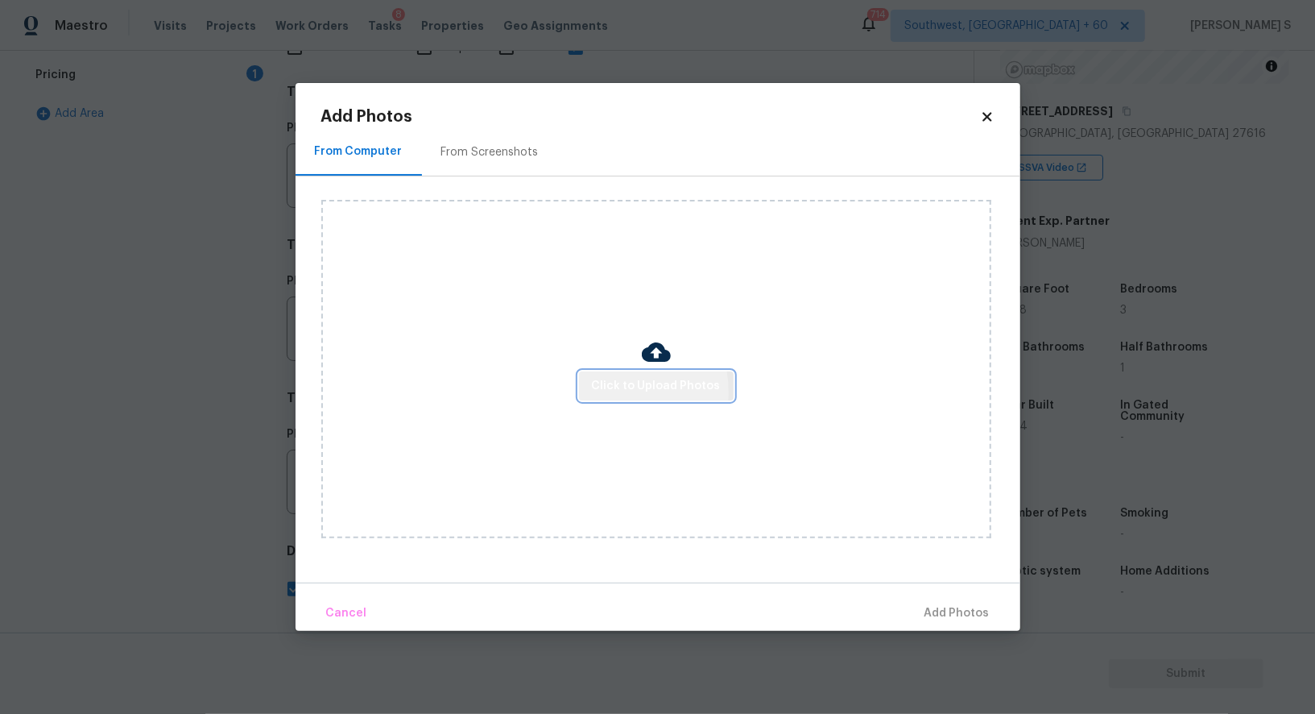
click at [602, 392] on span "Click to Upload Photos" at bounding box center [656, 386] width 129 height 20
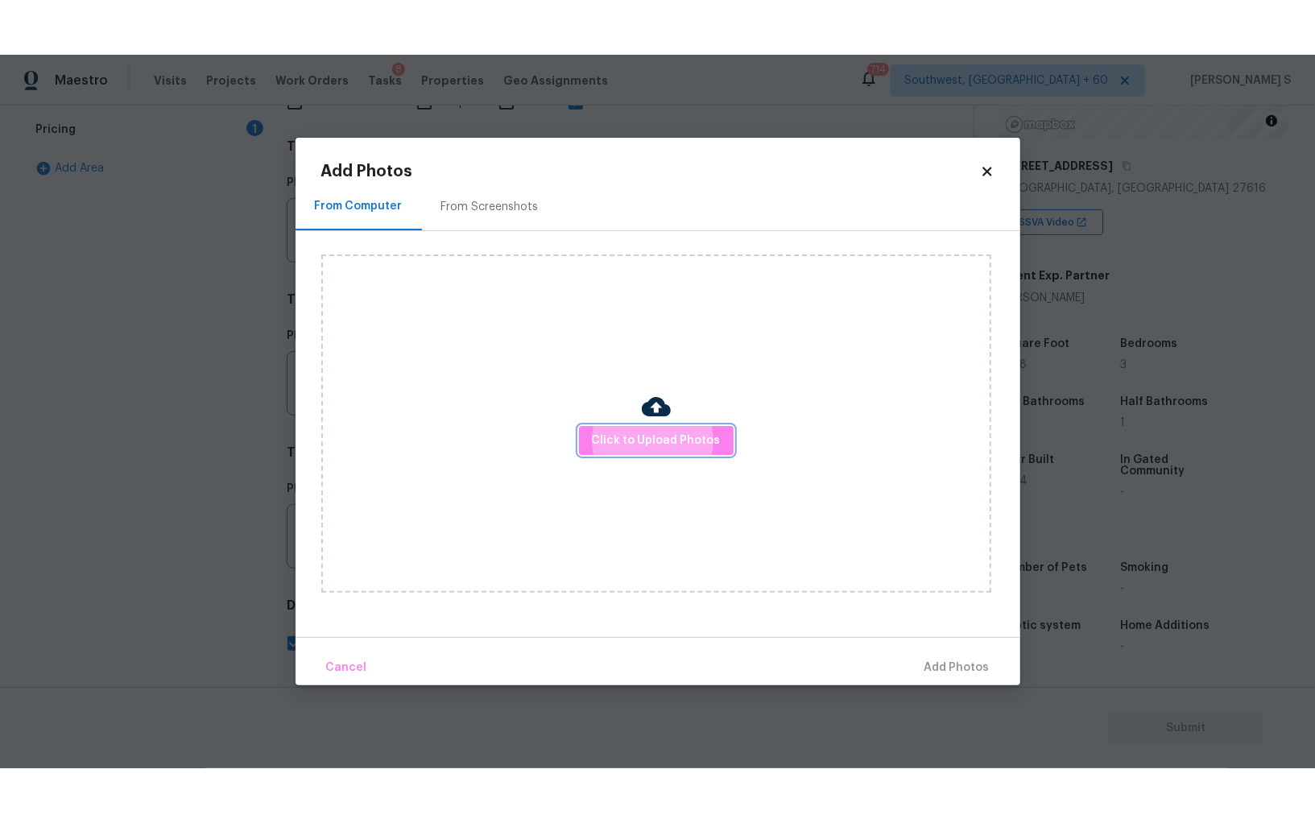
scroll to position [389, 0]
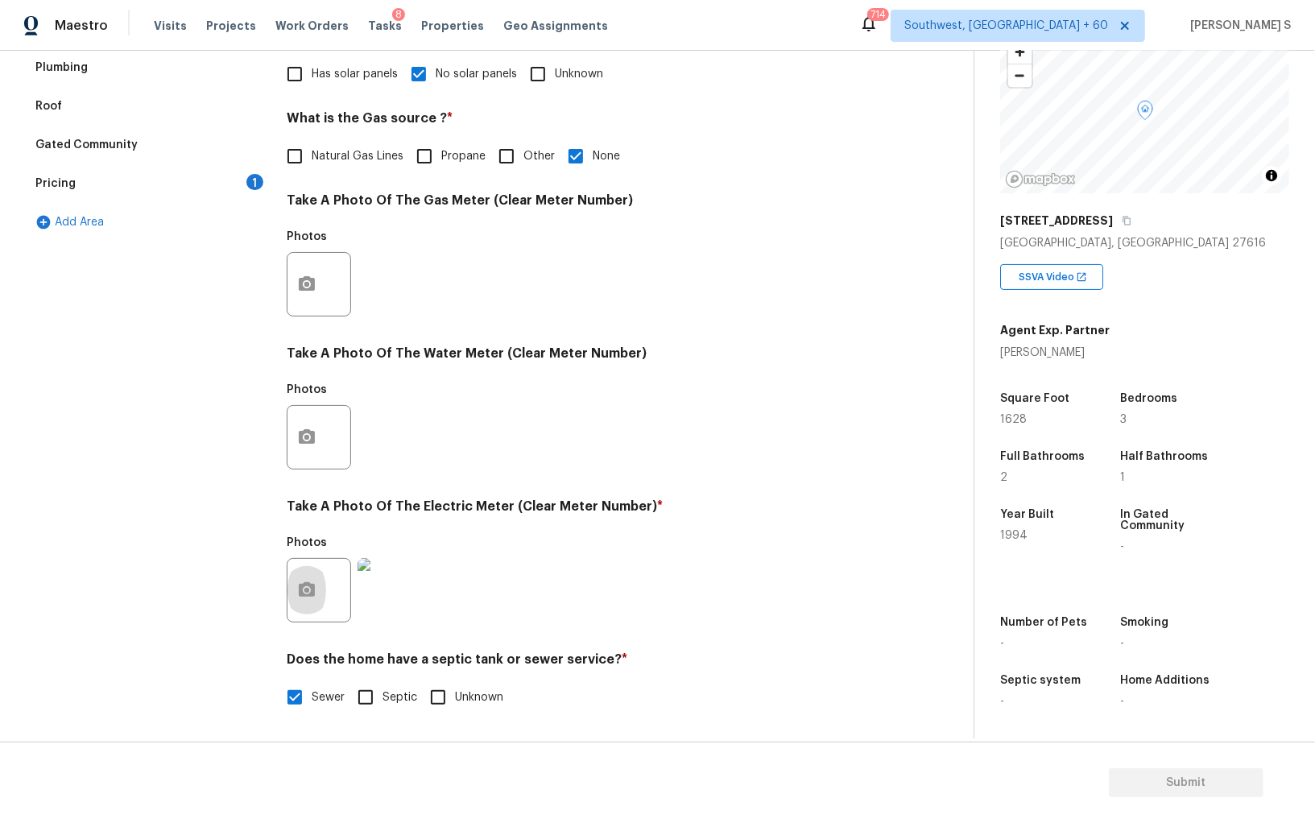
click at [266, 187] on div "Pricing 1" at bounding box center [147, 183] width 242 height 39
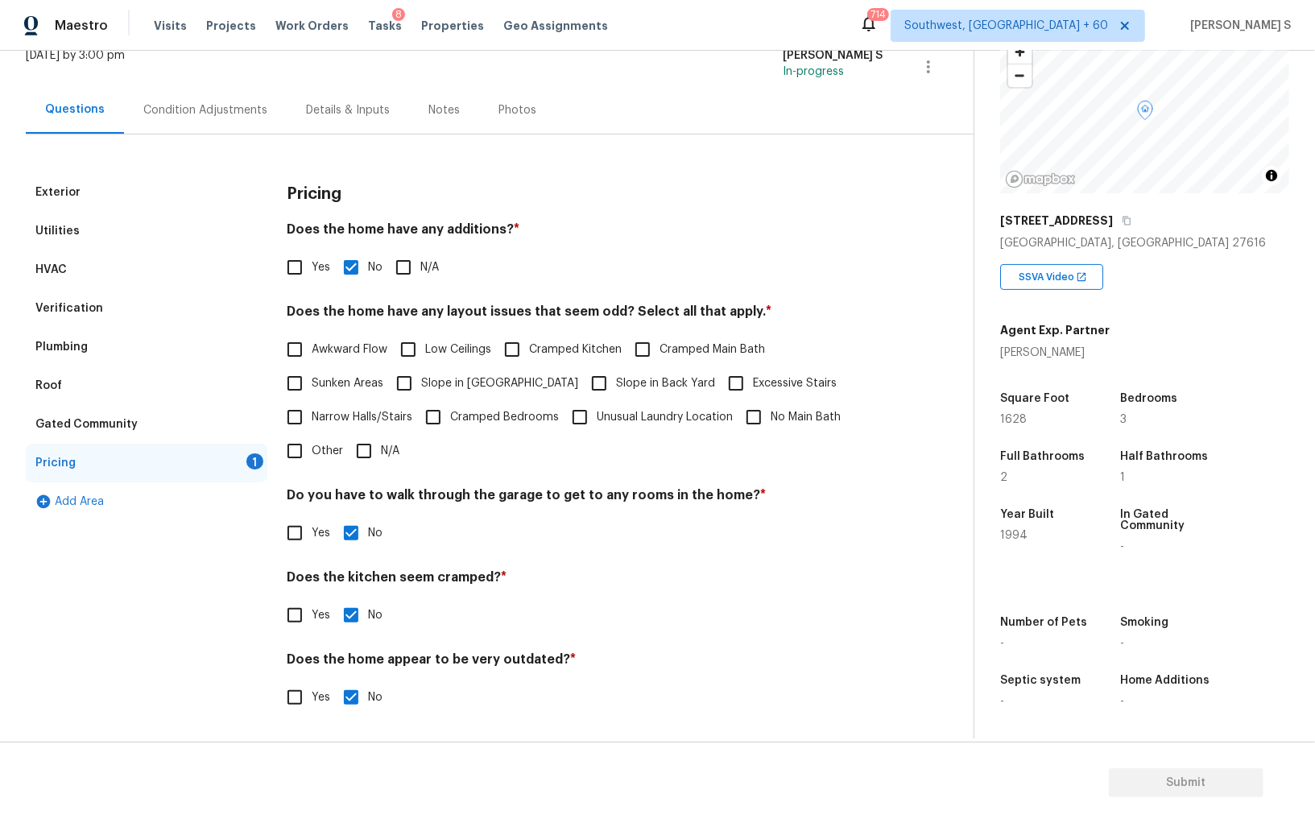
scroll to position [109, 0]
click at [404, 389] on input "Slope in Front Yard" at bounding box center [404, 384] width 34 height 34
checkbox input "true"
click at [582, 383] on input "Slope in Back Yard" at bounding box center [599, 384] width 34 height 34
checkbox input "true"
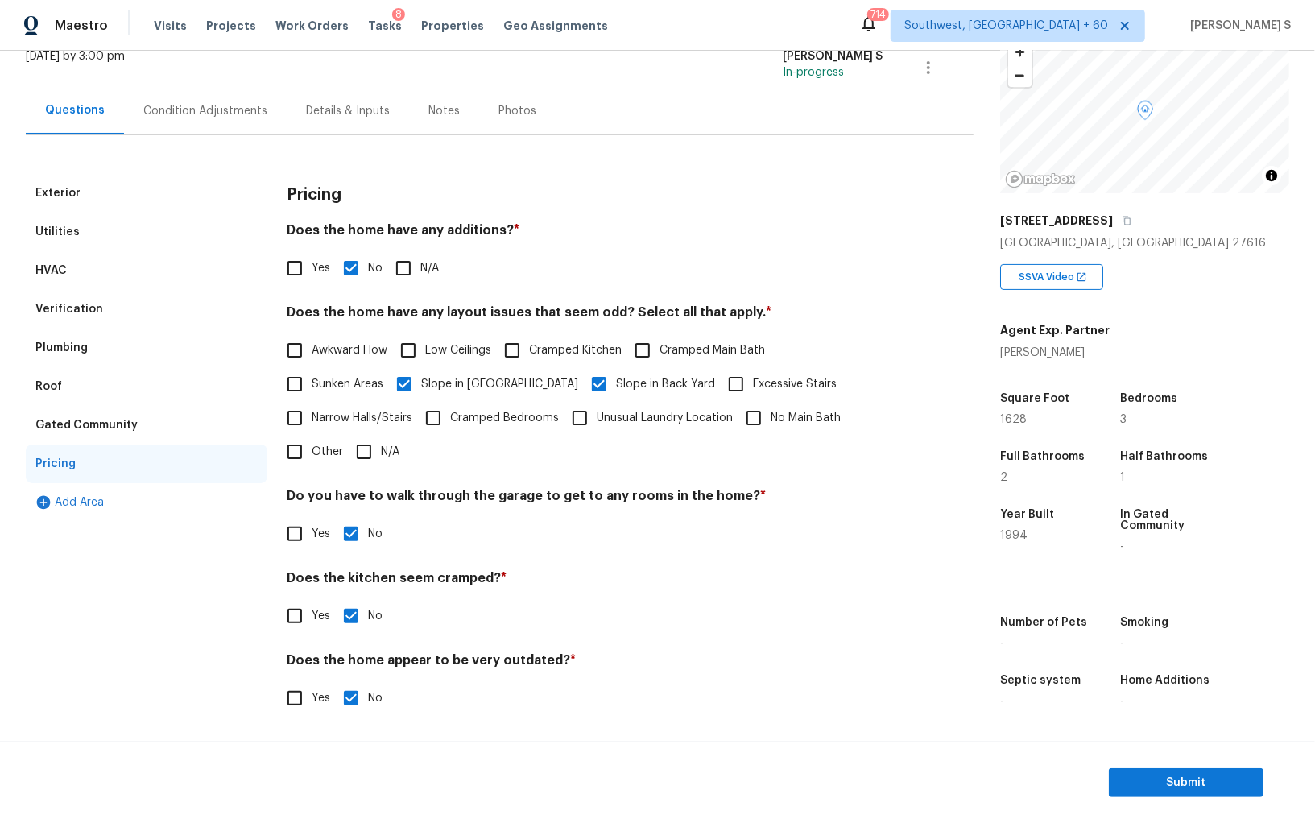
click at [199, 111] on div "Condition Adjustments" at bounding box center [205, 111] width 124 height 16
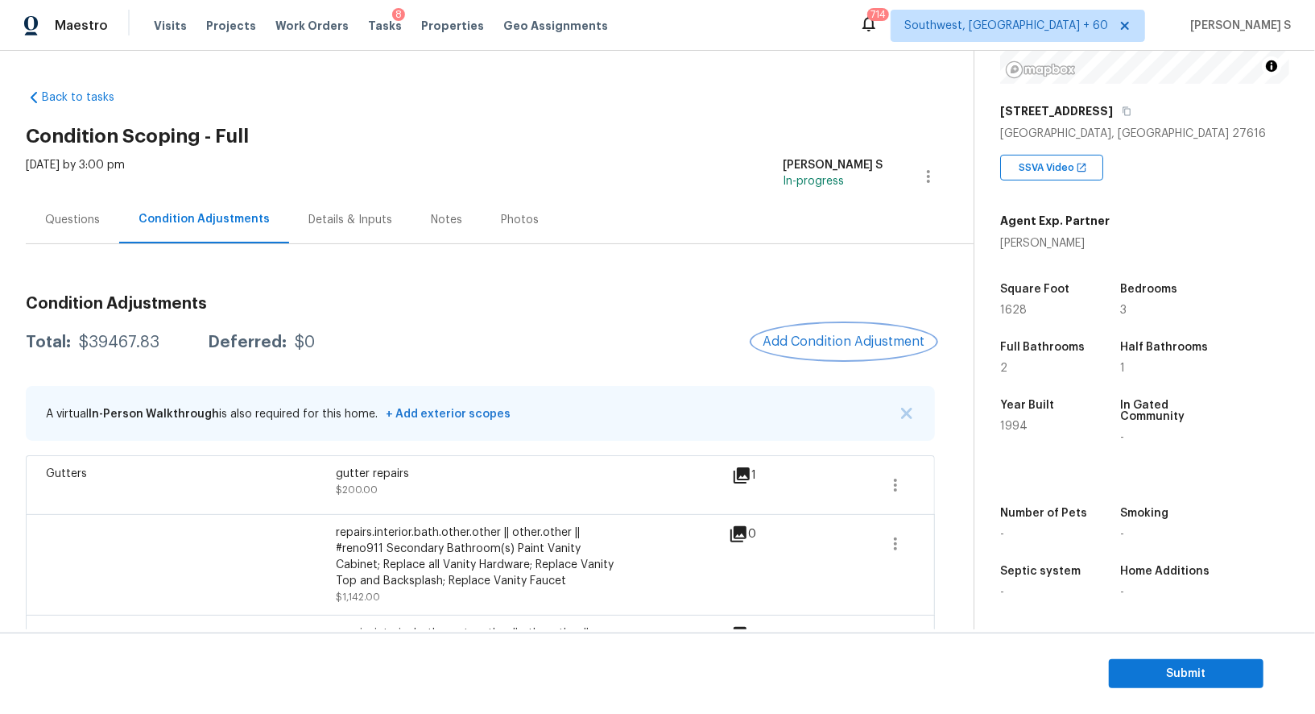
click at [806, 326] on button "Add Condition Adjustment" at bounding box center [844, 342] width 182 height 34
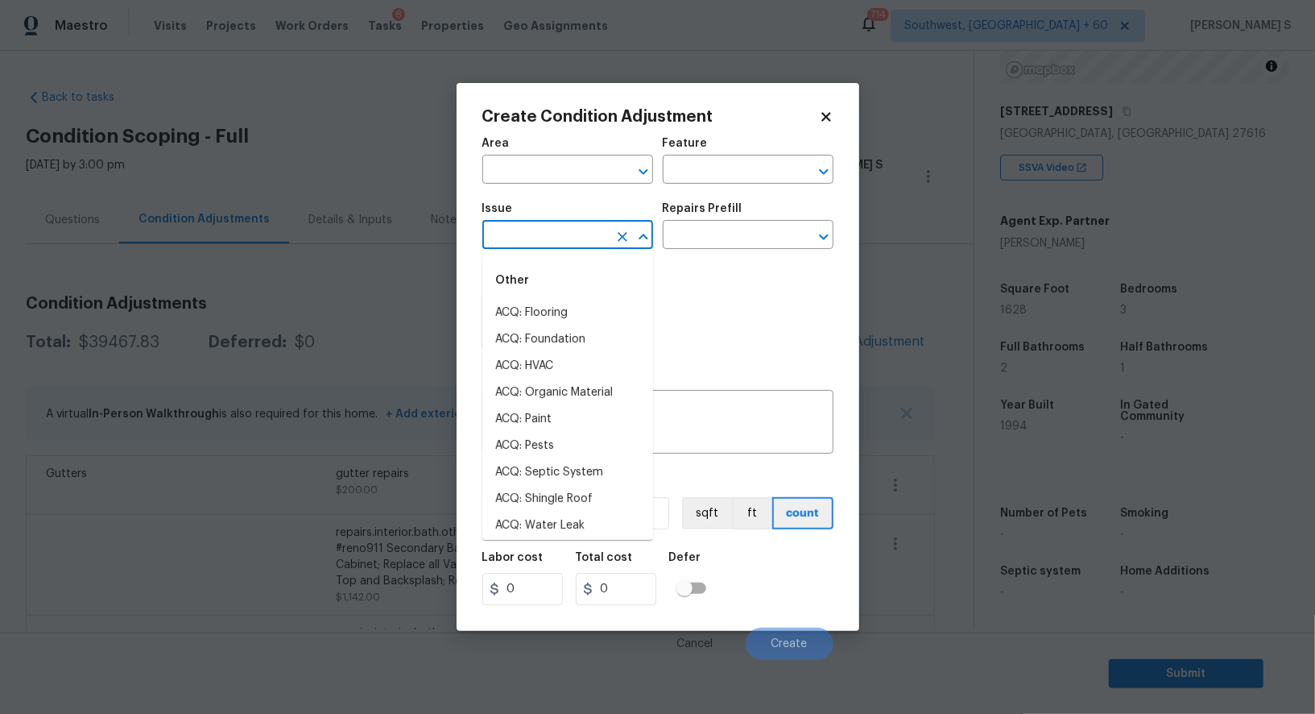
click at [551, 236] on input "text" at bounding box center [545, 236] width 126 height 25
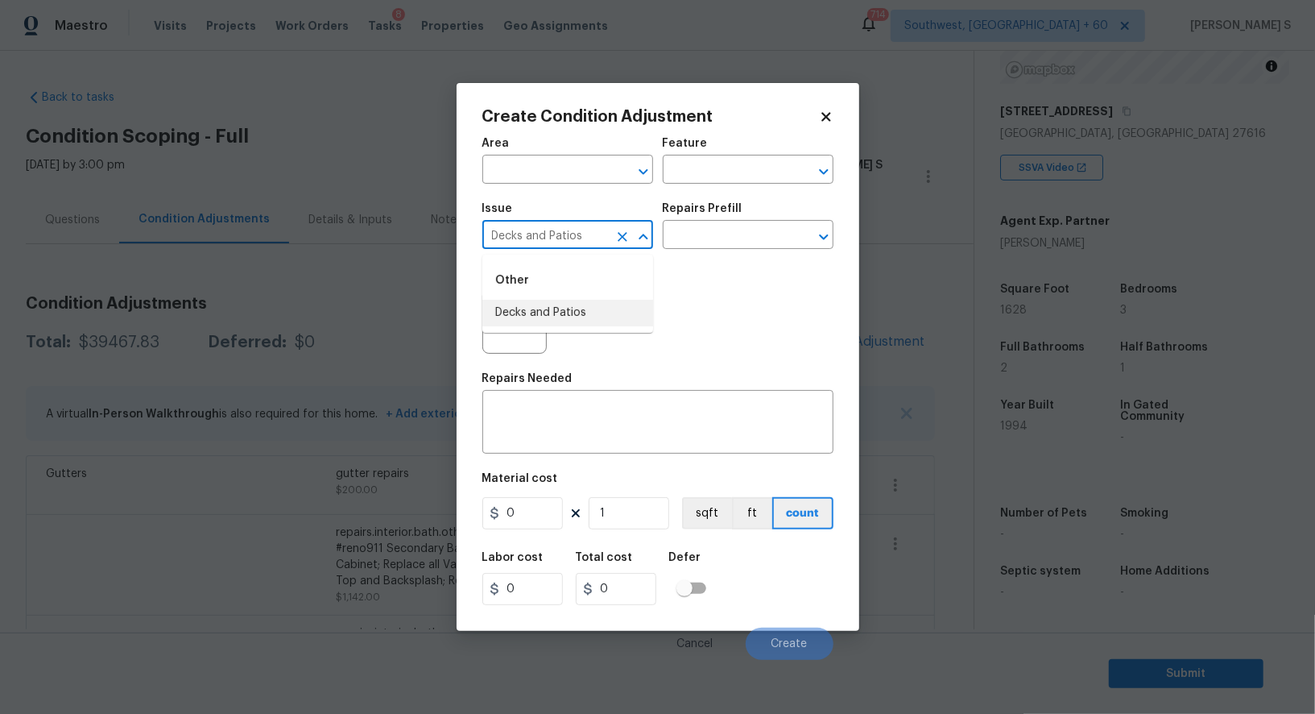
type input "Decks and Patios"
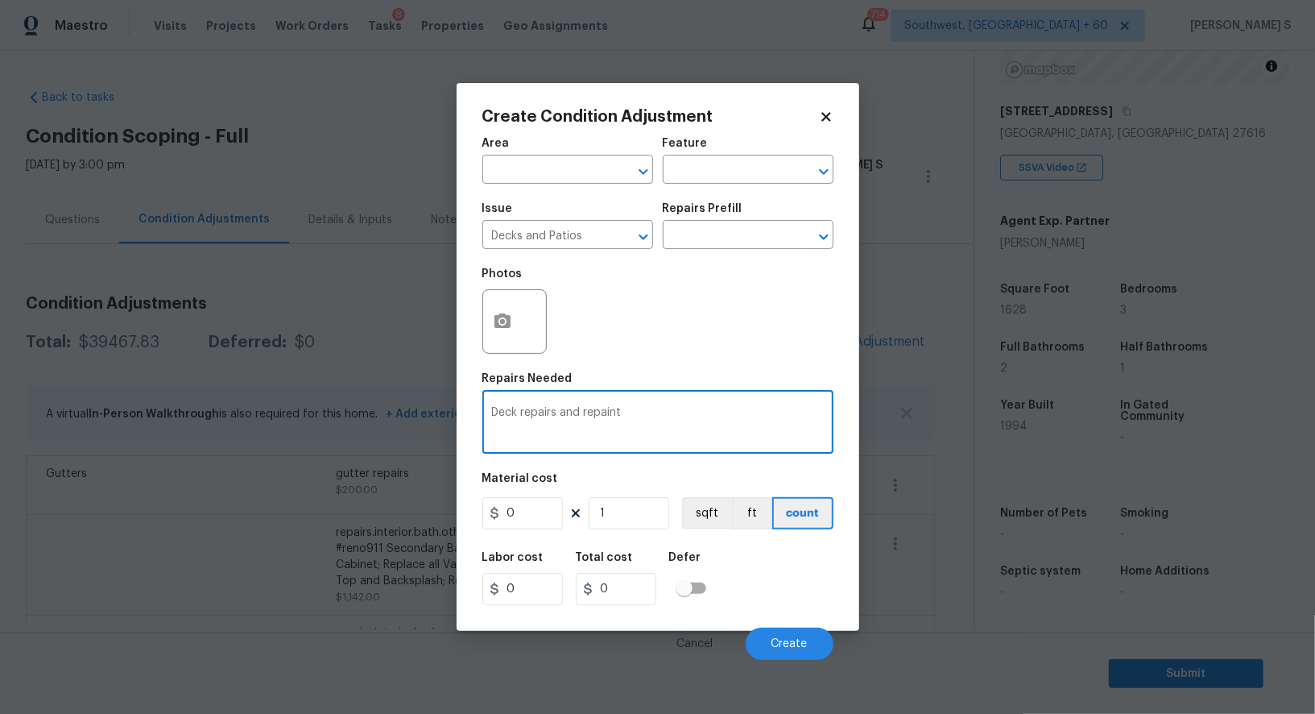
type textarea "Deck repairs and repaint"
click at [532, 513] on input "0" at bounding box center [522, 513] width 81 height 32
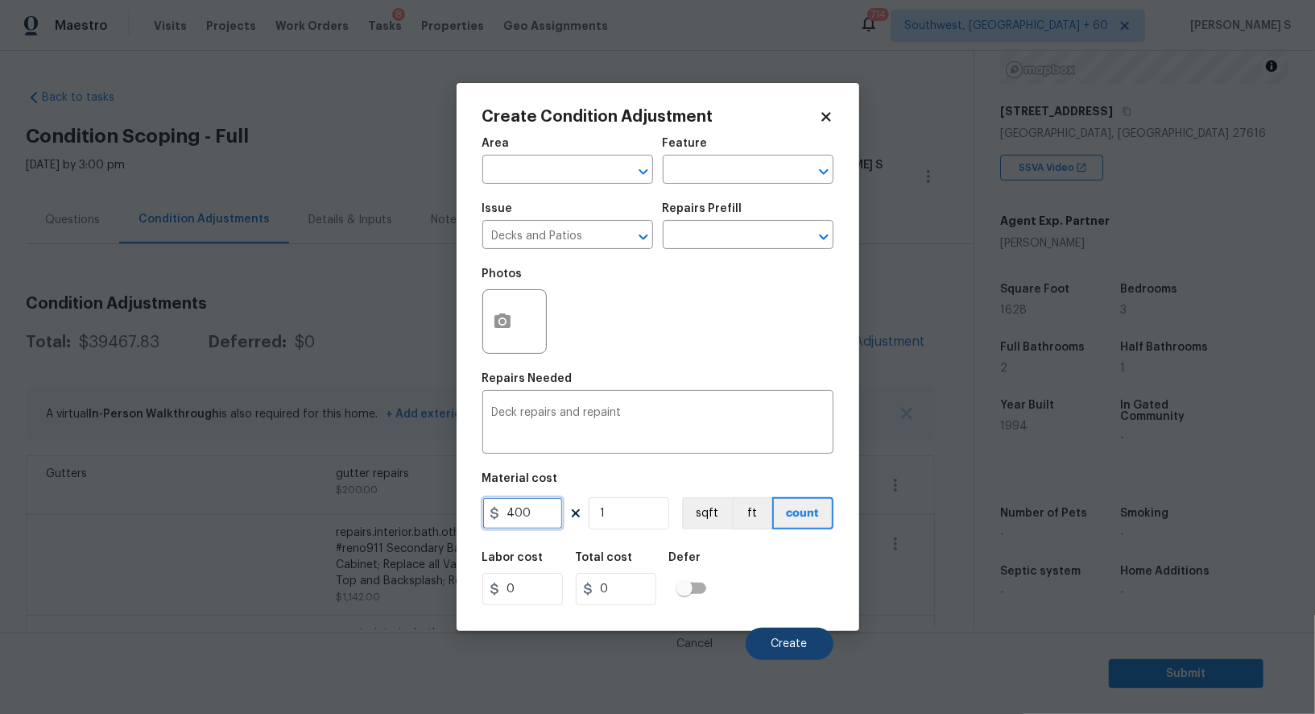
type input "400"
click at [822, 658] on button "Create" at bounding box center [790, 643] width 88 height 32
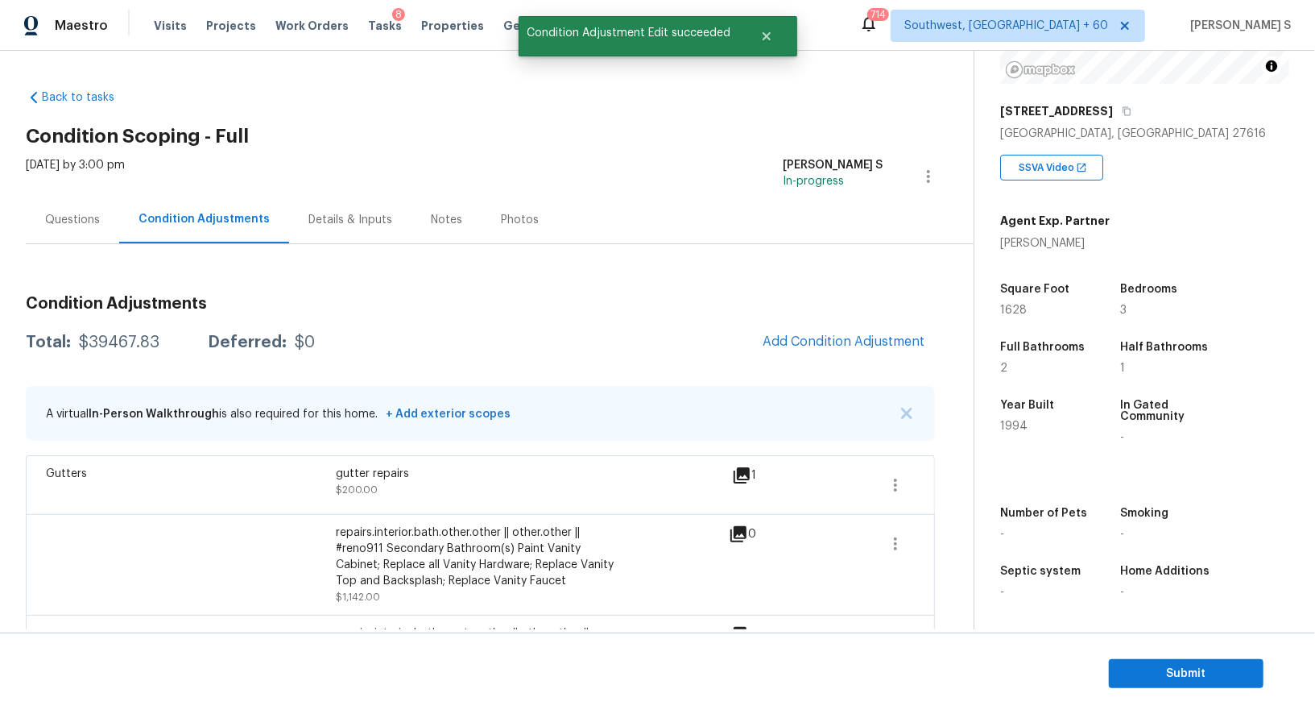
click at [206, 564] on div at bounding box center [191, 564] width 290 height 81
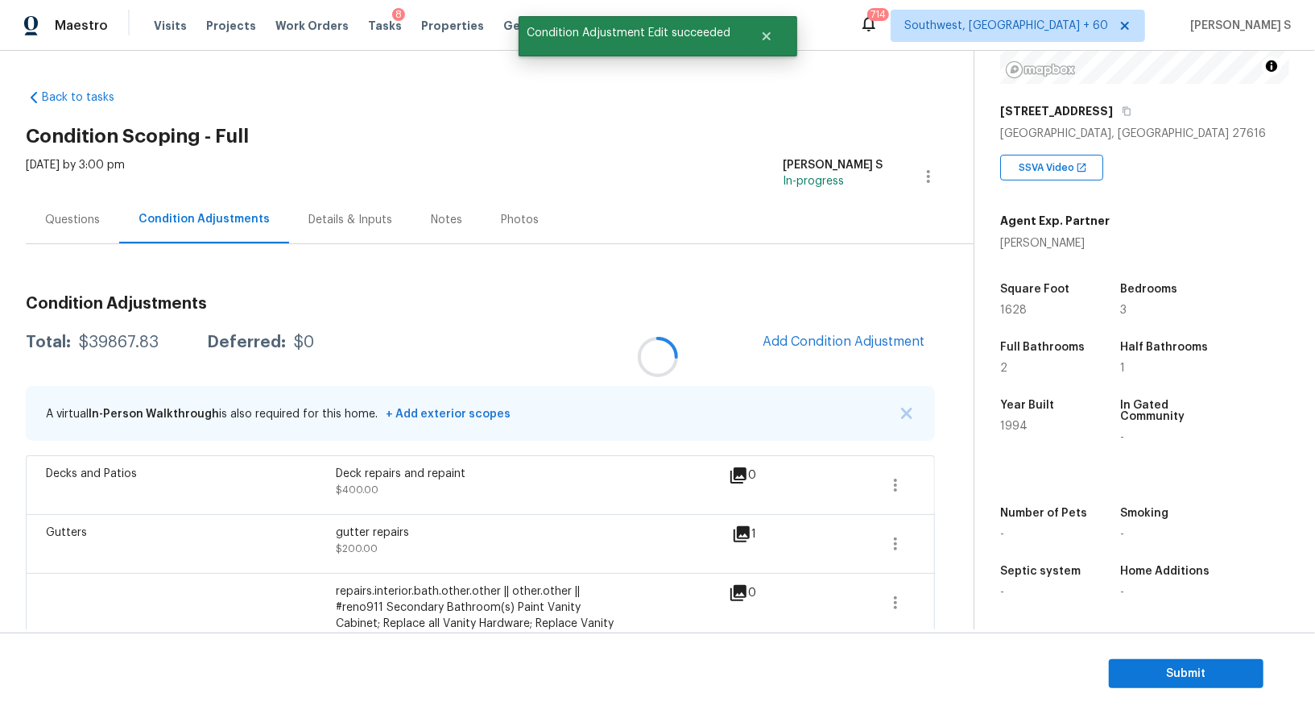
click at [127, 333] on div at bounding box center [657, 357] width 1315 height 714
click at [127, 333] on div "Total: $39867.83 Deferred: $0 Add Condition Adjustment" at bounding box center [480, 342] width 909 height 35
copy div "$"
click at [127, 333] on div "Total: $39867.83 Deferred: $0 Add Condition Adjustment" at bounding box center [480, 342] width 909 height 35
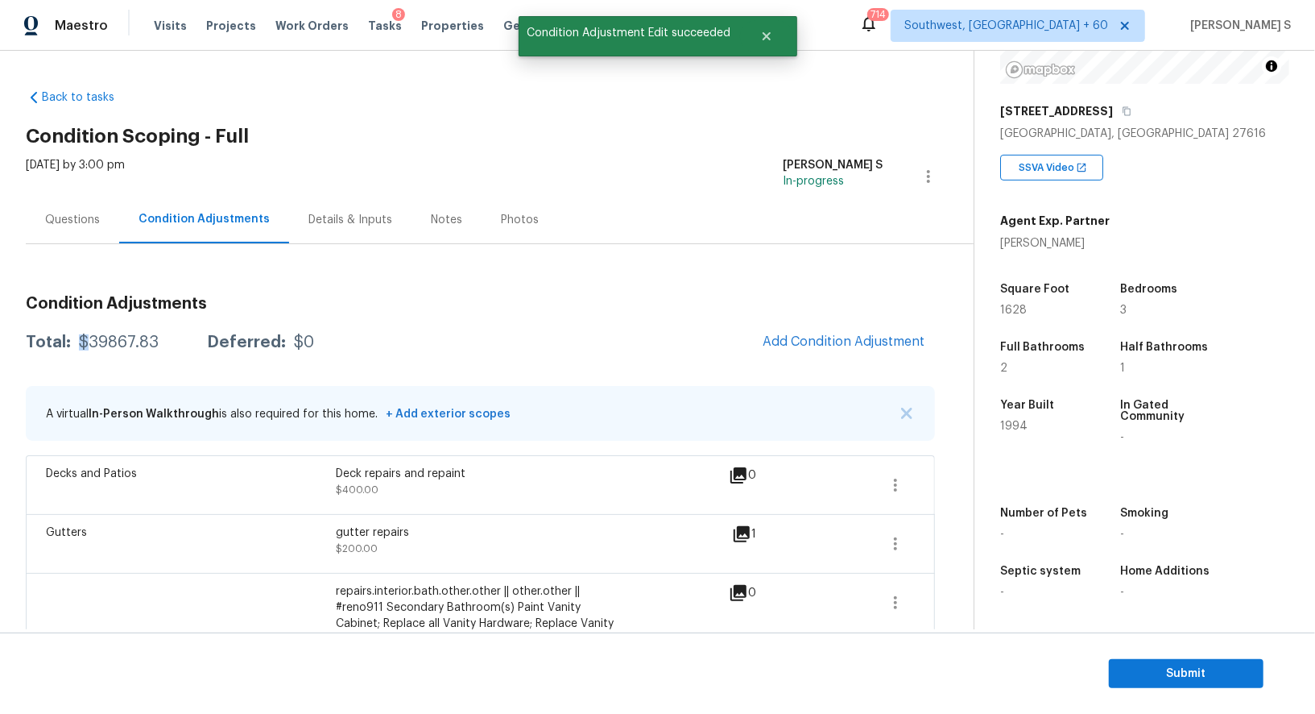
click at [106, 334] on div "$39867.83" at bounding box center [119, 342] width 80 height 16
click at [139, 344] on div "$39867.83" at bounding box center [119, 342] width 80 height 16
copy div "39867.83"
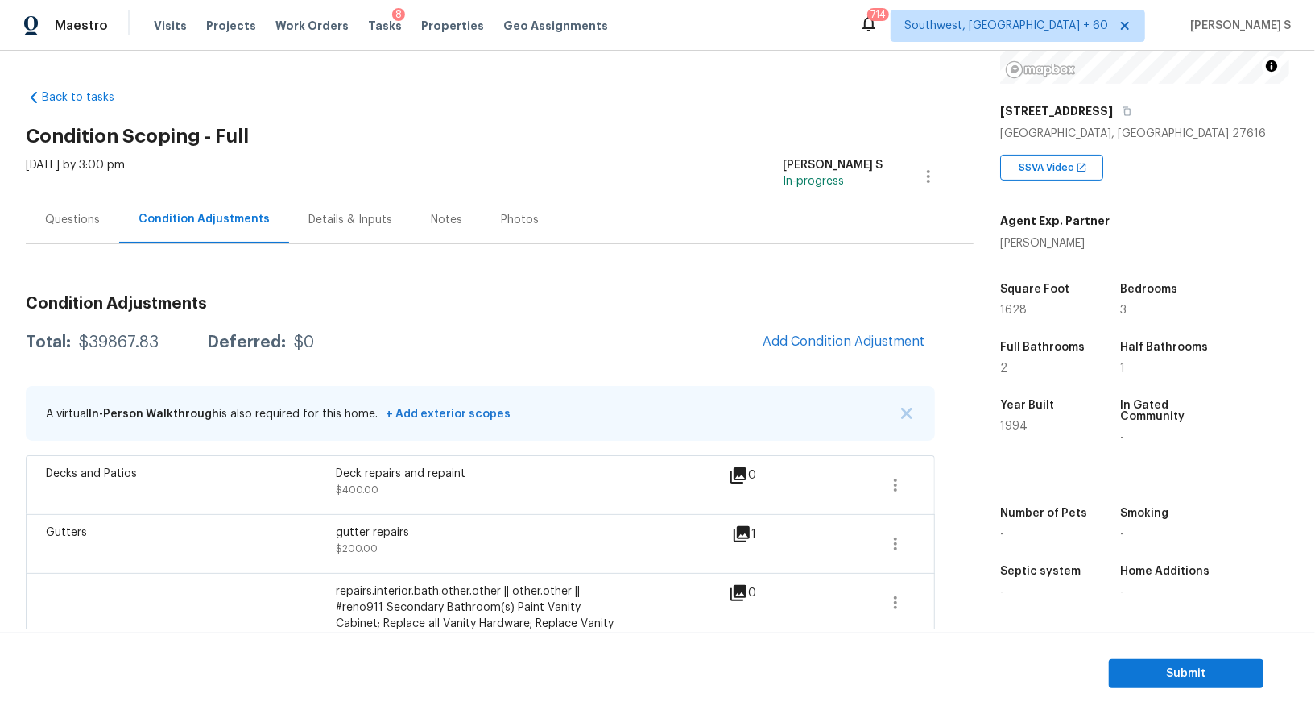
scroll to position [222, 0]
click at [1189, 675] on span "Submit" at bounding box center [1186, 674] width 129 height 20
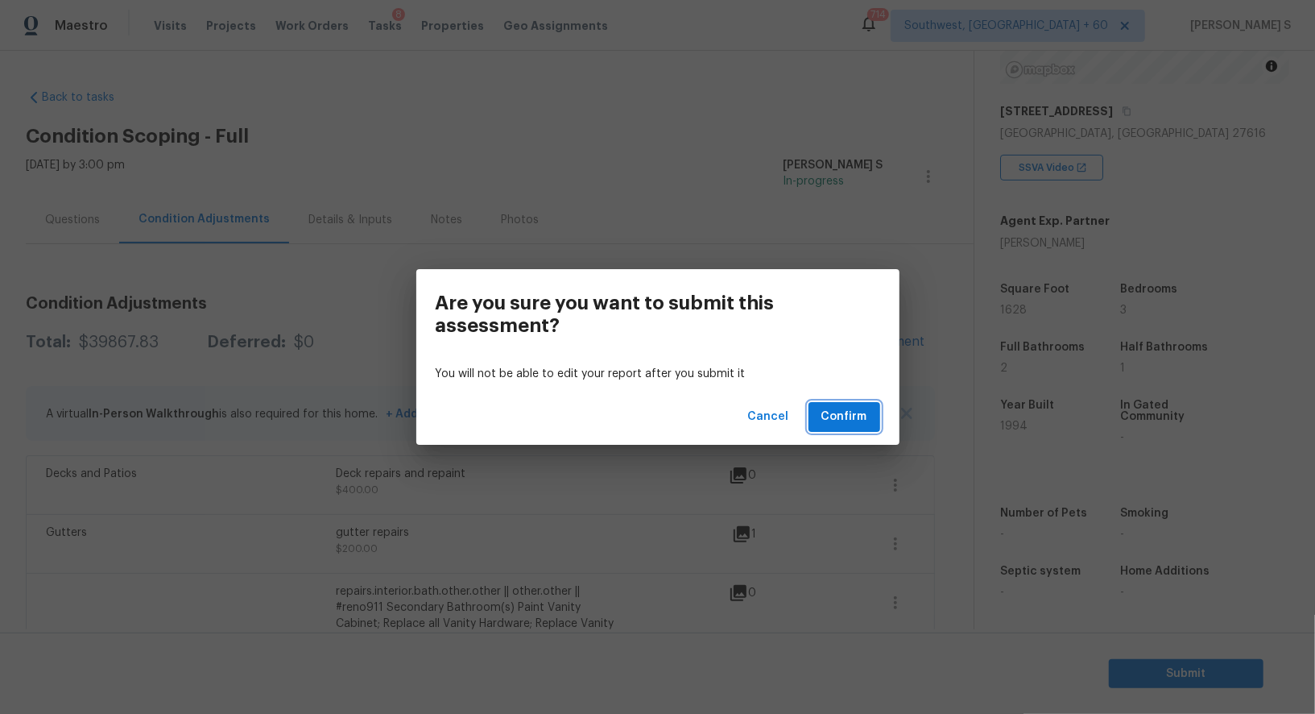
click at [868, 418] on button "Confirm" at bounding box center [845, 417] width 72 height 30
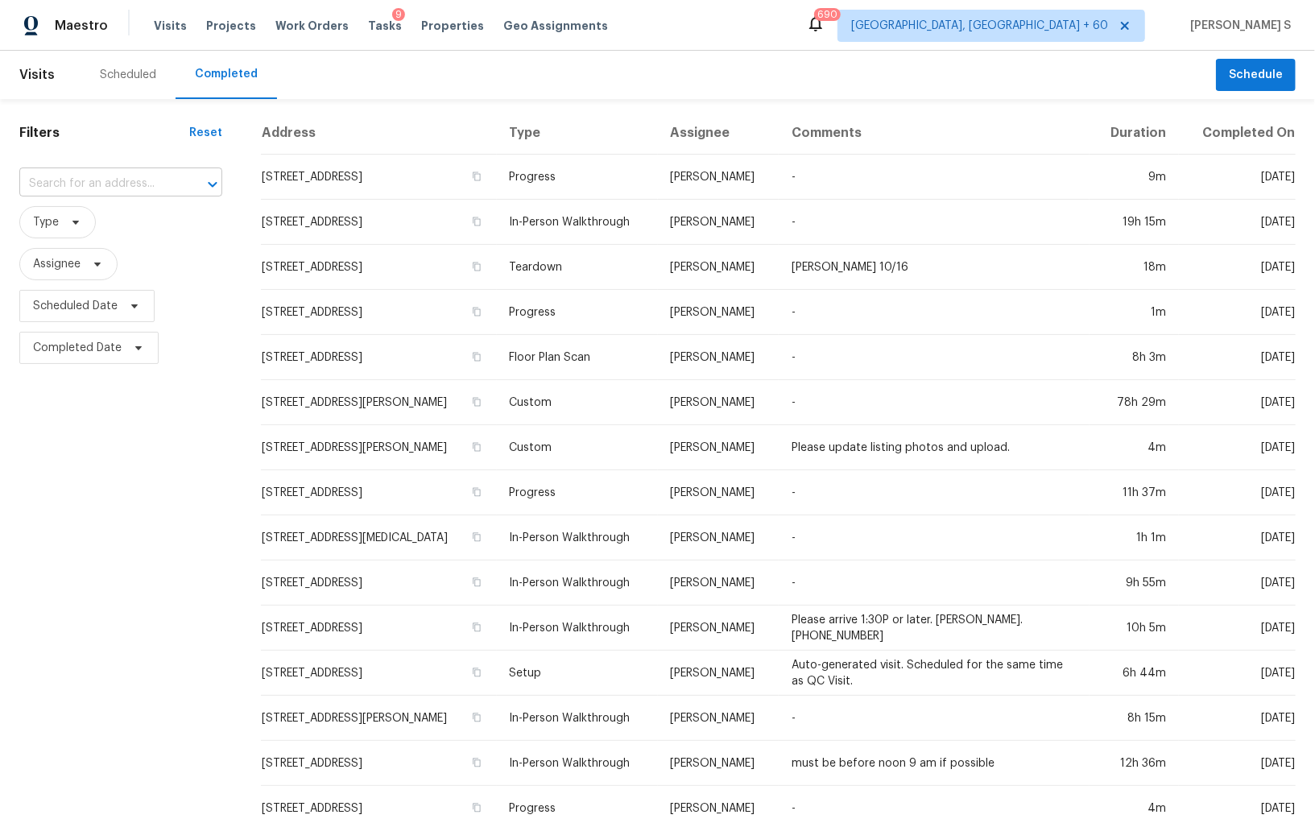
click at [165, 176] on input "text" at bounding box center [98, 184] width 158 height 25
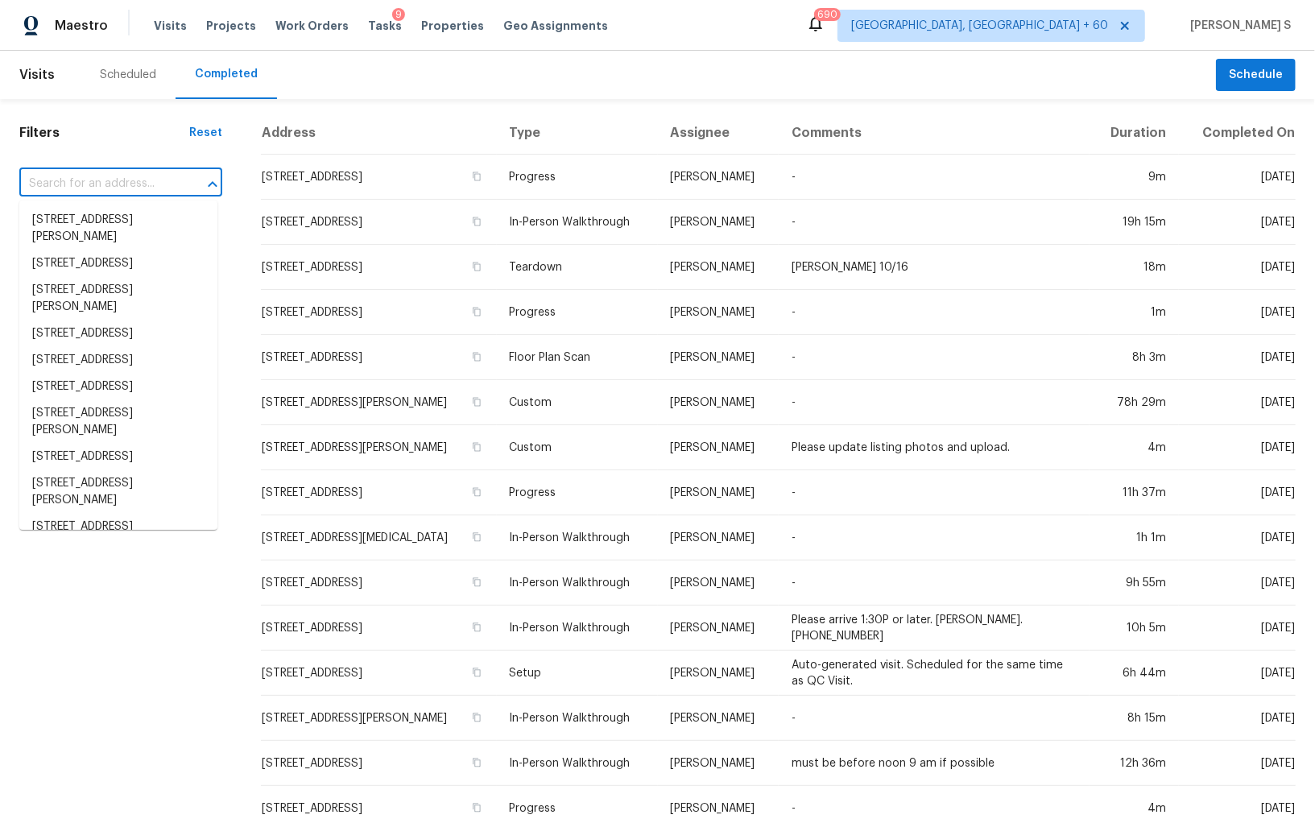
paste input "[STREET_ADDRESS][PERSON_NAME]"
type input "[STREET_ADDRESS][PERSON_NAME]"
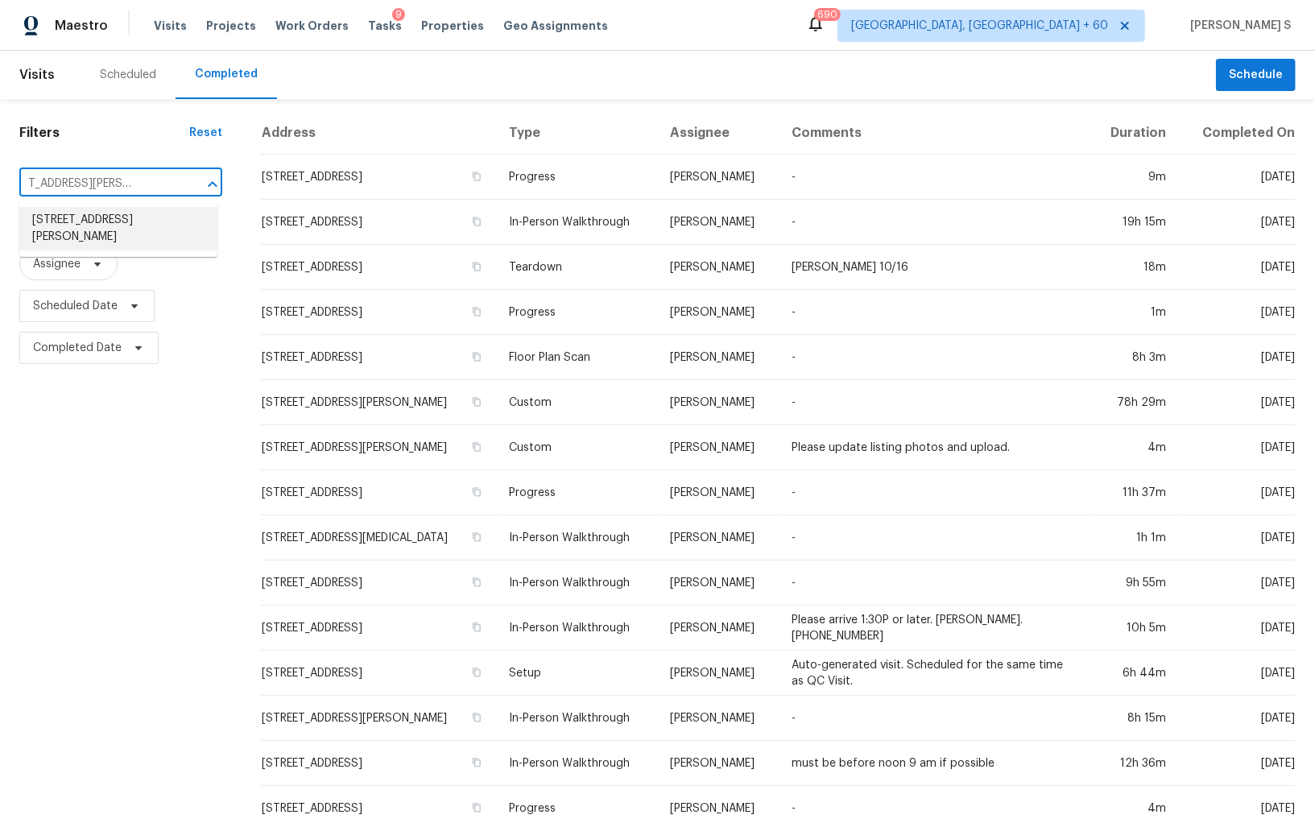
click at [109, 217] on li "[STREET_ADDRESS][PERSON_NAME]" at bounding box center [118, 228] width 198 height 43
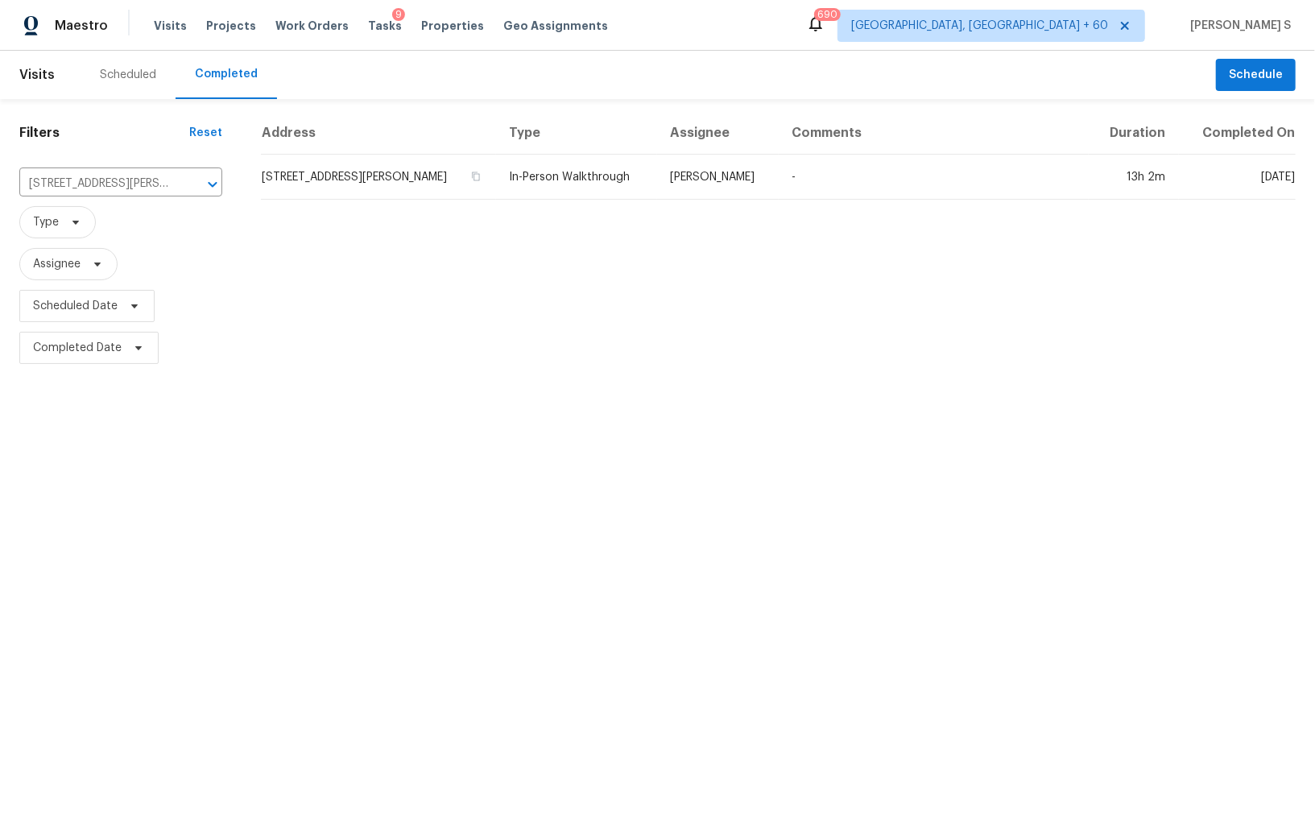
click at [423, 193] on td "[STREET_ADDRESS][PERSON_NAME]" at bounding box center [378, 177] width 235 height 45
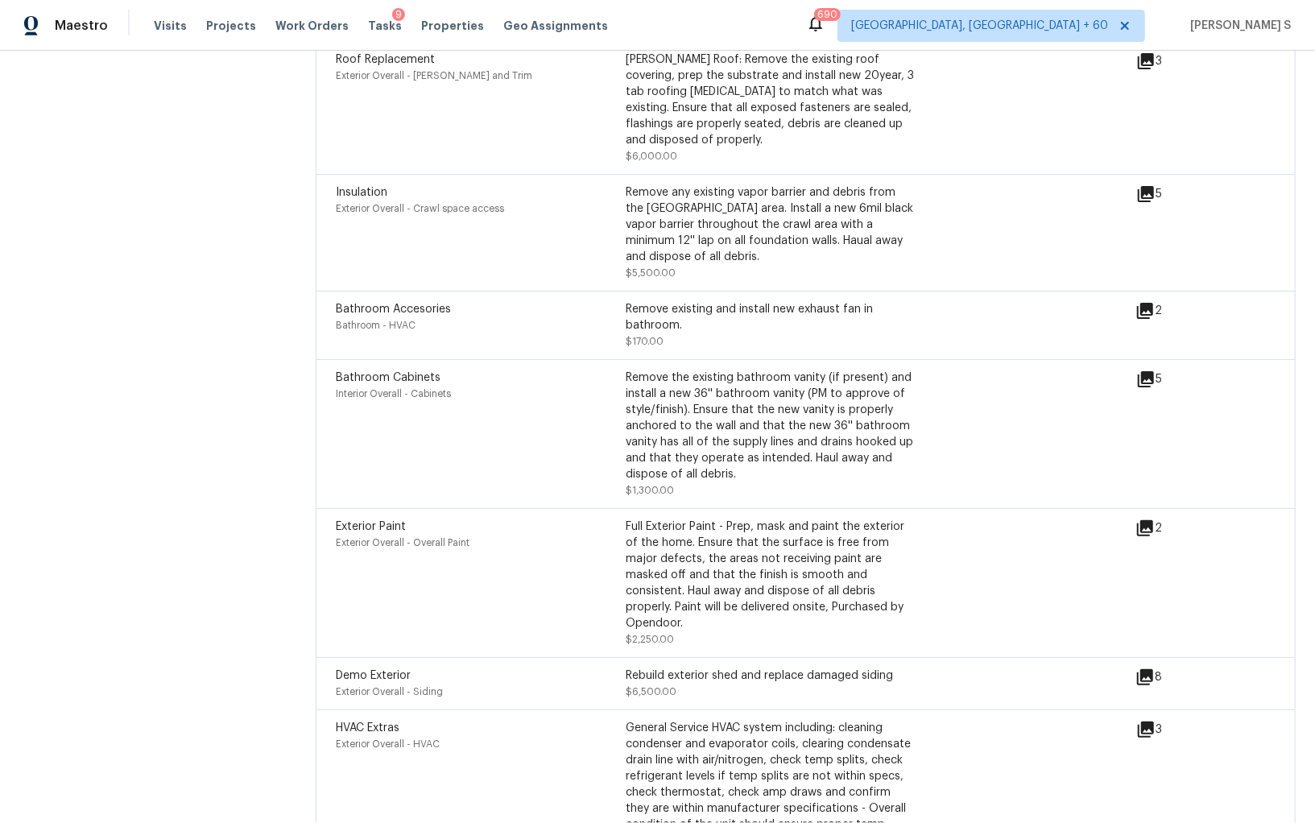
scroll to position [4433, 0]
